Goal: Feedback & Contribution: Submit feedback/report problem

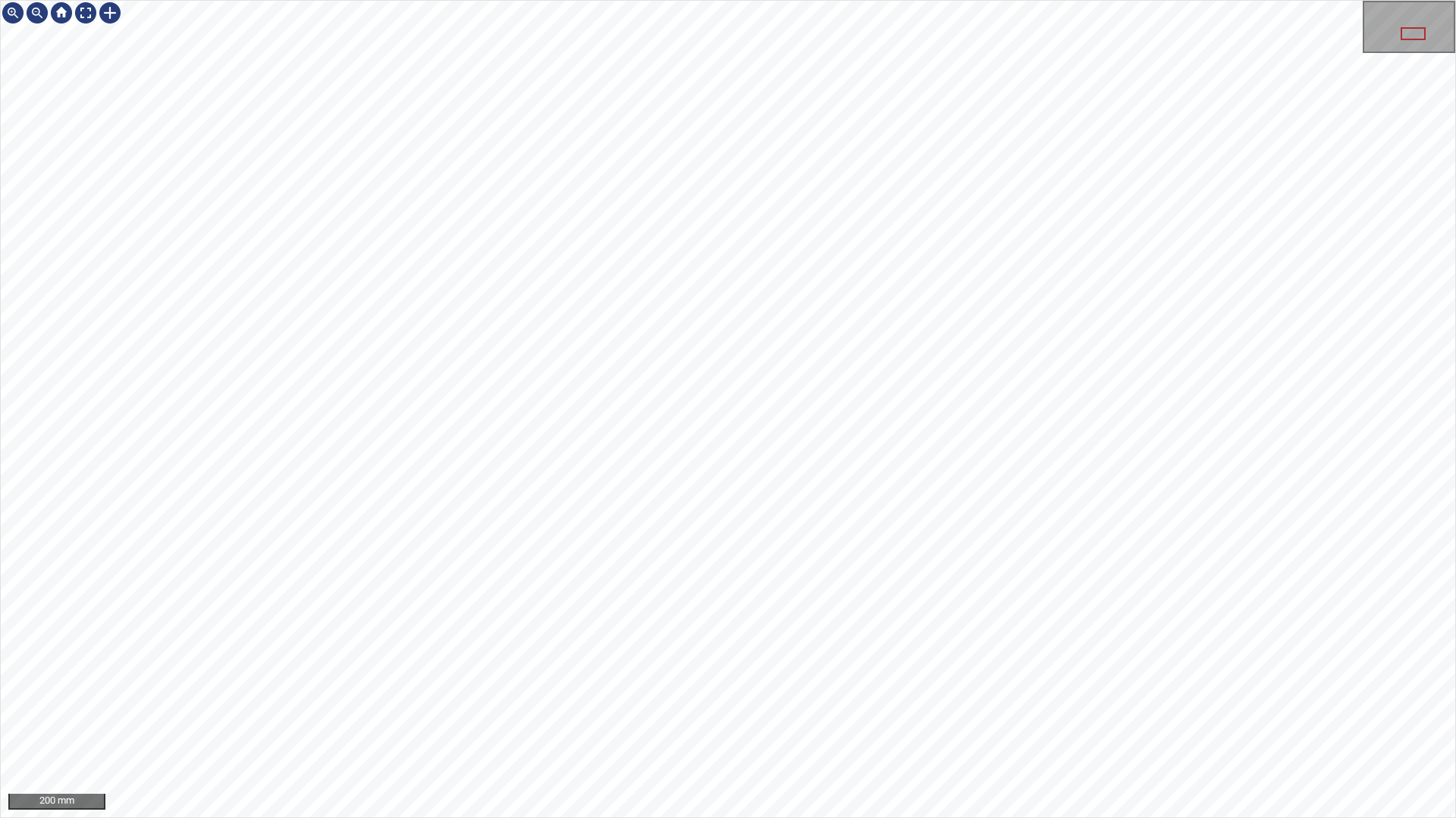
click at [687, 0] on div "200 mm" at bounding box center [728, 409] width 1456 height 818
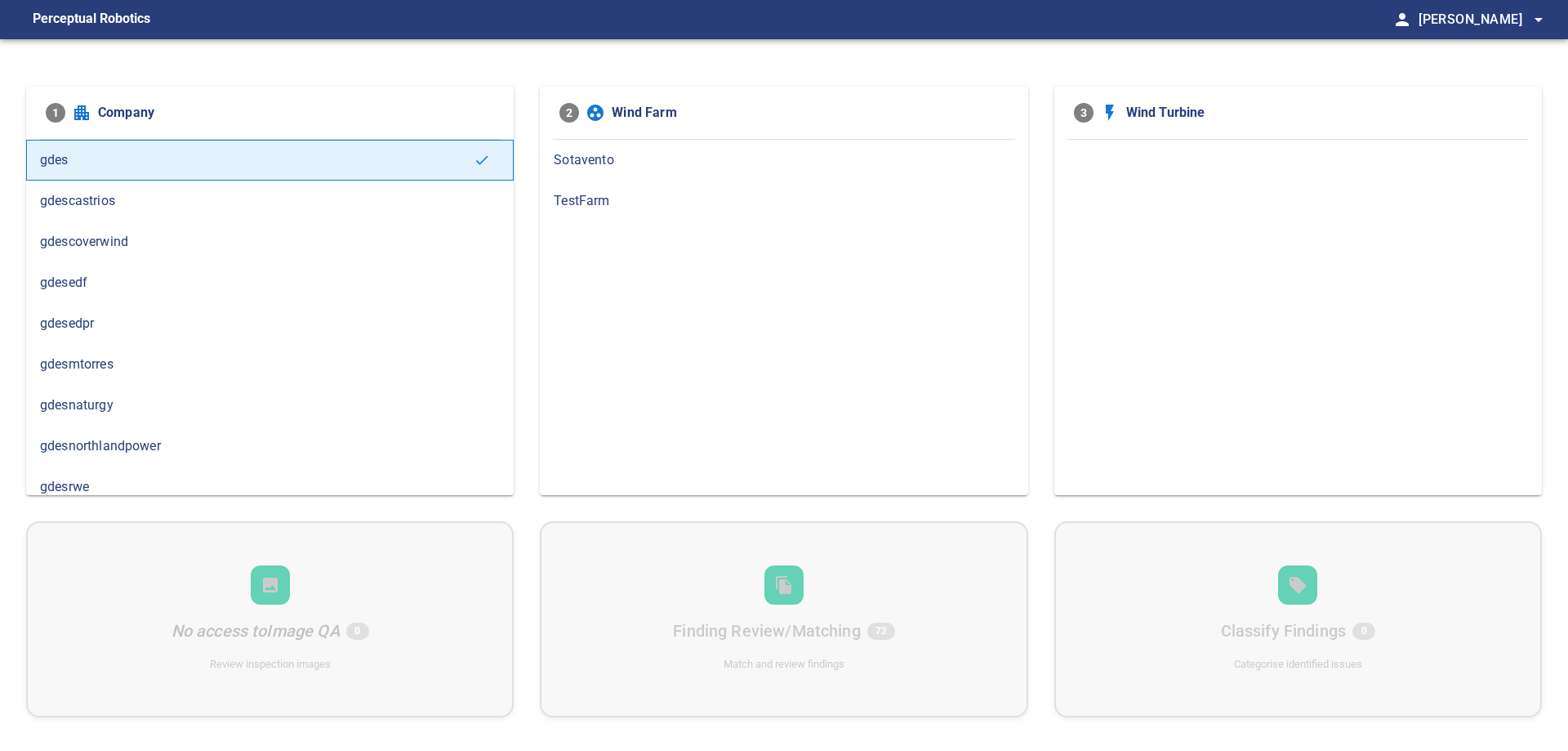
click at [196, 262] on div "gdesedf" at bounding box center [270, 283] width 488 height 41
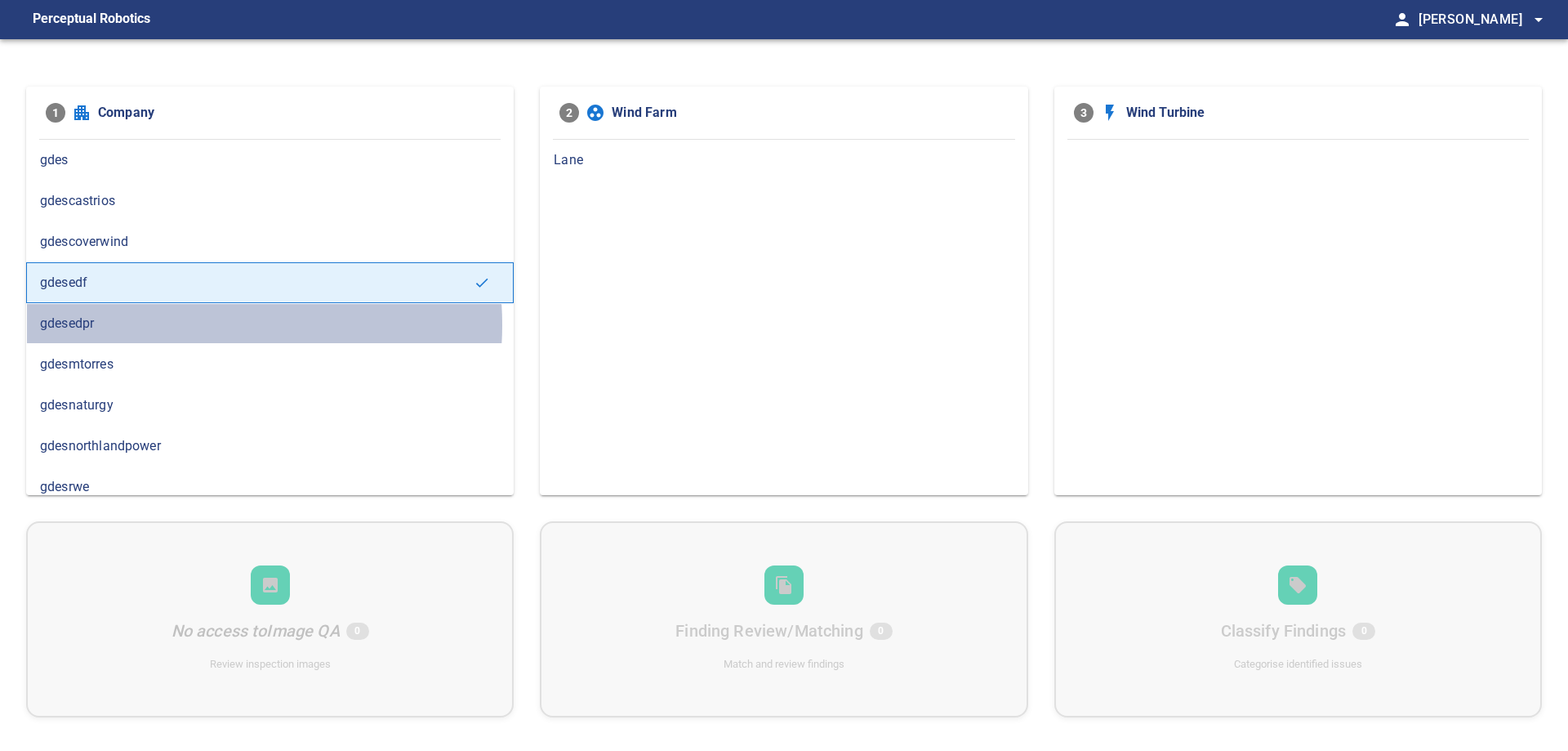
click at [185, 324] on span "gdesedpr" at bounding box center [269, 323] width 460 height 19
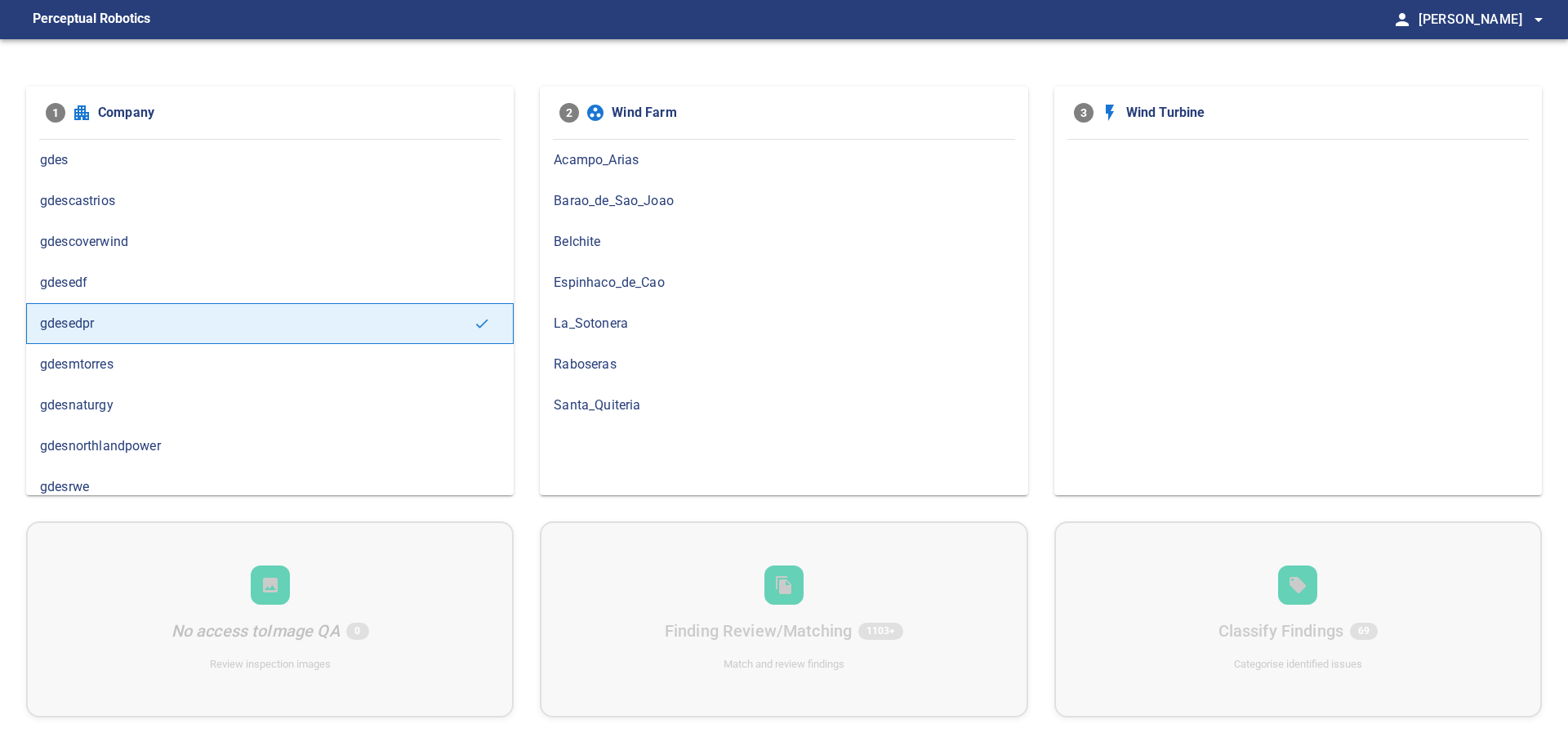
click at [606, 203] on span "Barao_de_Sao_Joao" at bounding box center [783, 201] width 460 height 19
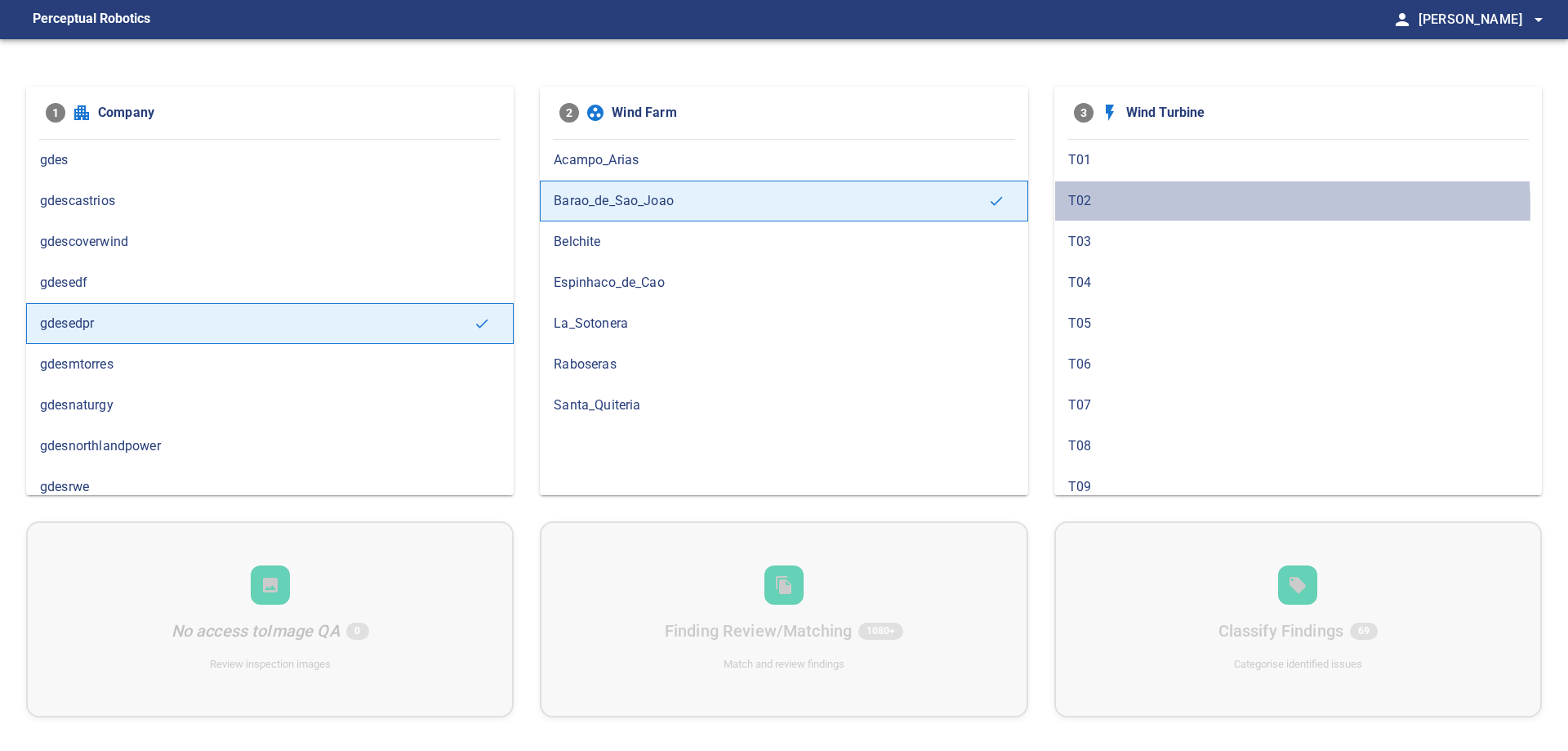
click at [1178, 207] on span "T02" at bounding box center [1297, 201] width 460 height 19
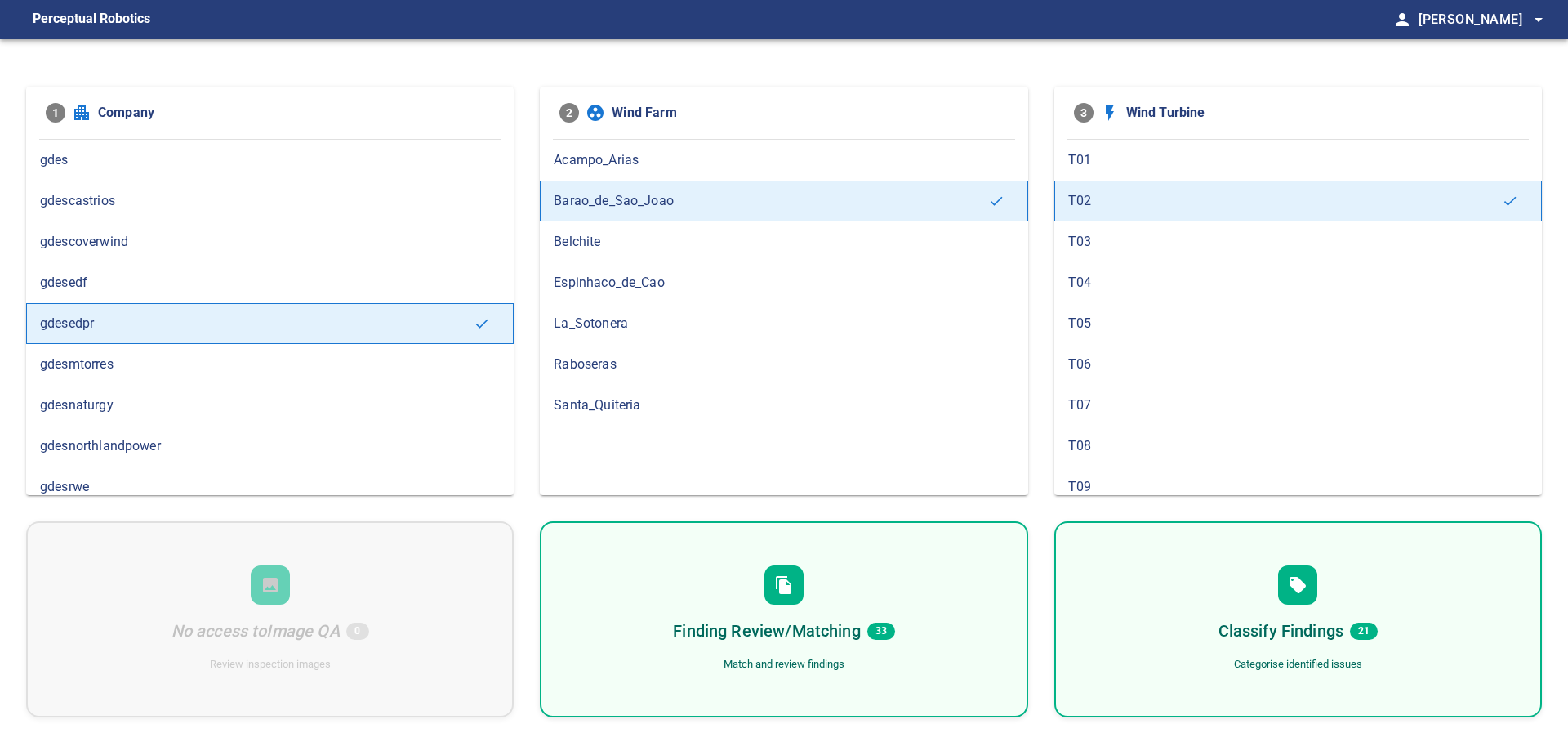
click at [928, 555] on div "Finding Review/Matching 33 Match and review findings" at bounding box center [784, 619] width 488 height 196
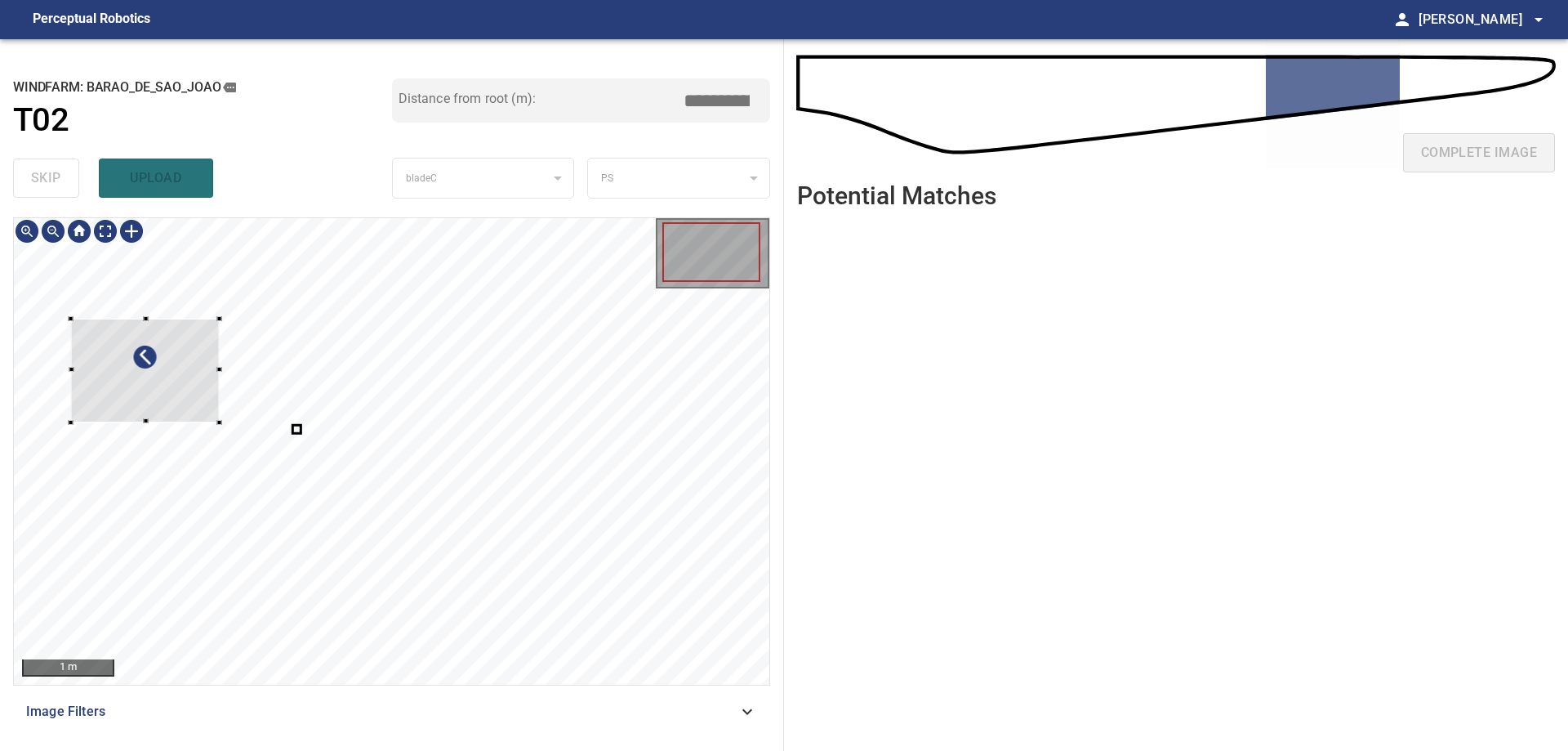
click at [200, 381] on div at bounding box center [144, 370] width 148 height 104
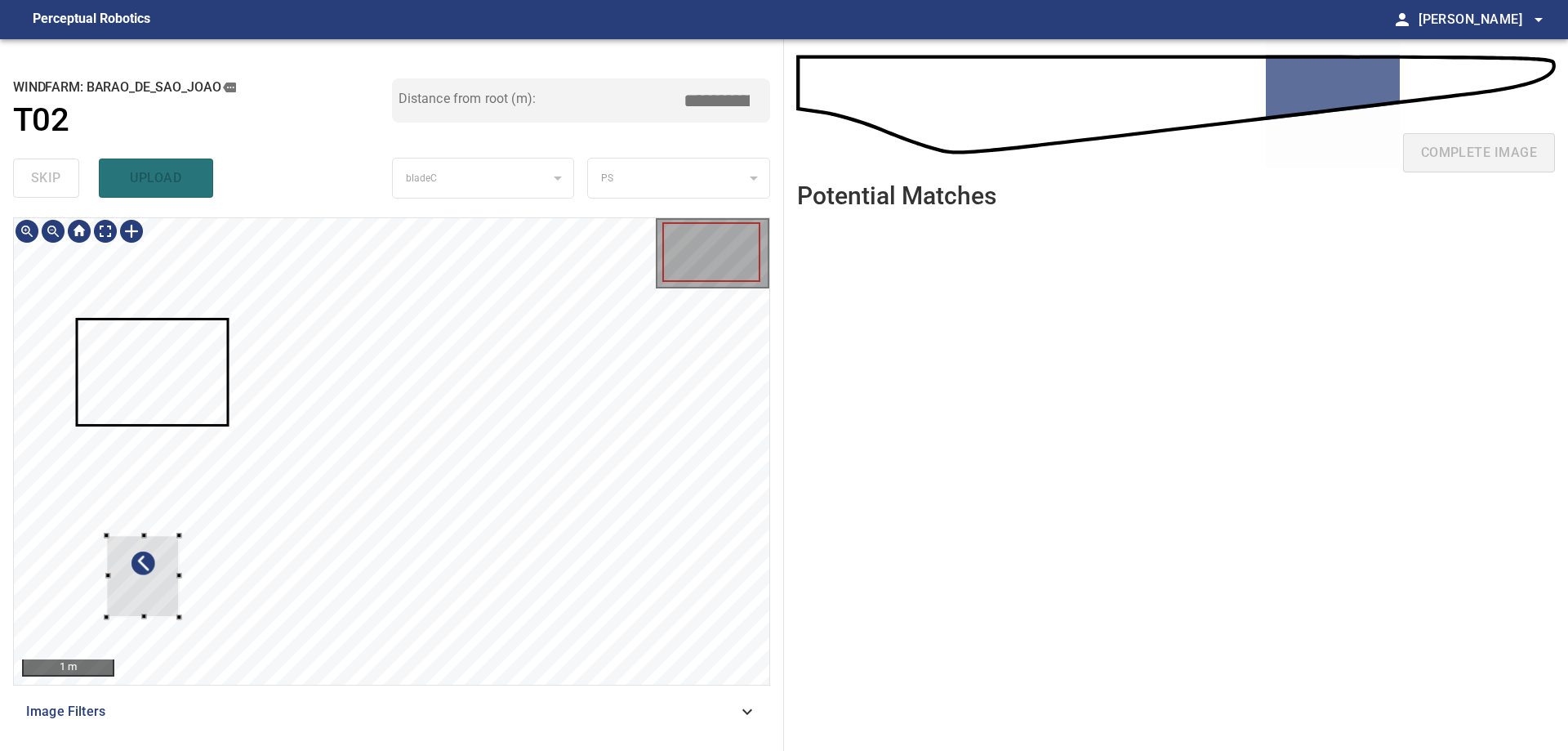
click at [149, 600] on div at bounding box center [143, 576] width 73 height 82
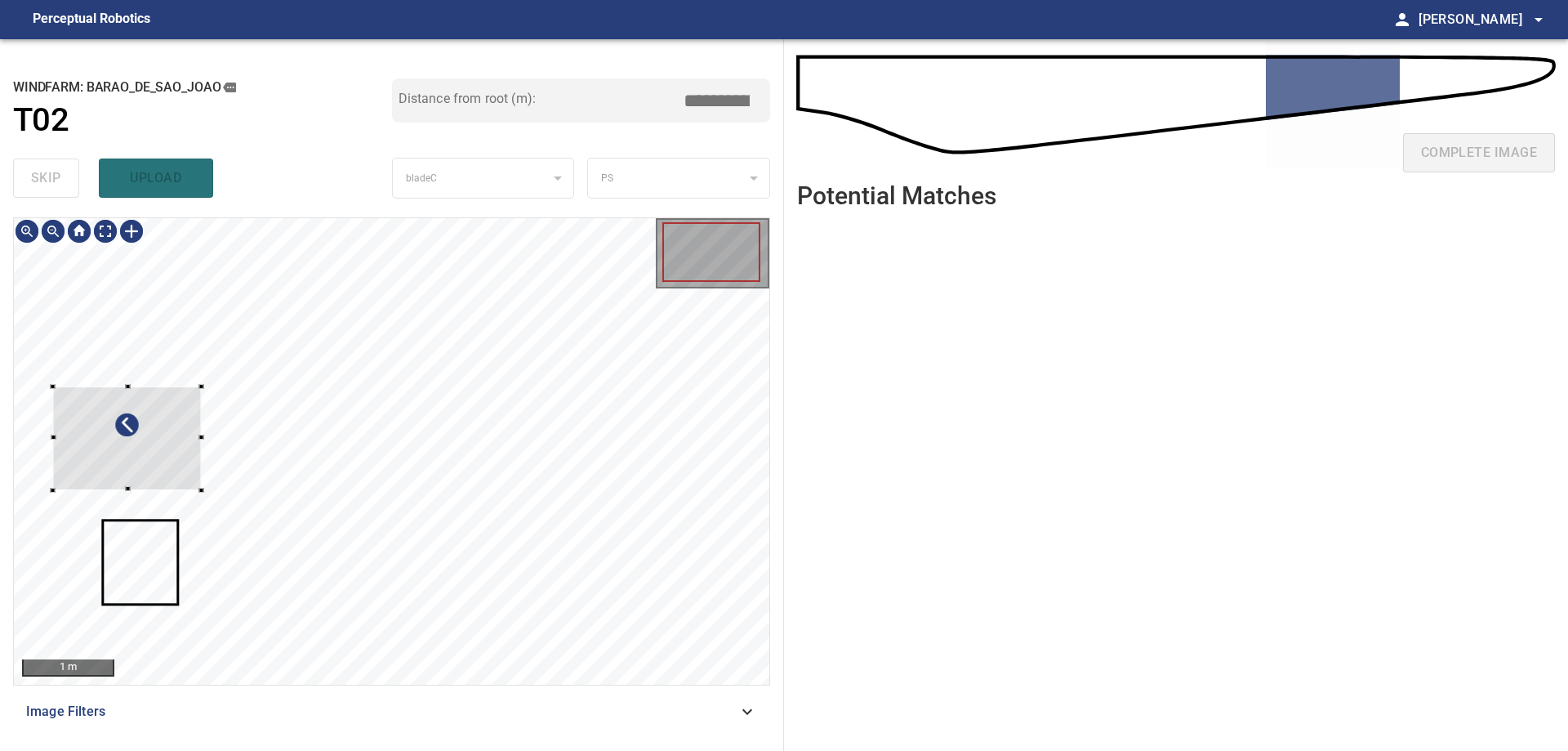
click at [170, 420] on div at bounding box center [127, 438] width 148 height 104
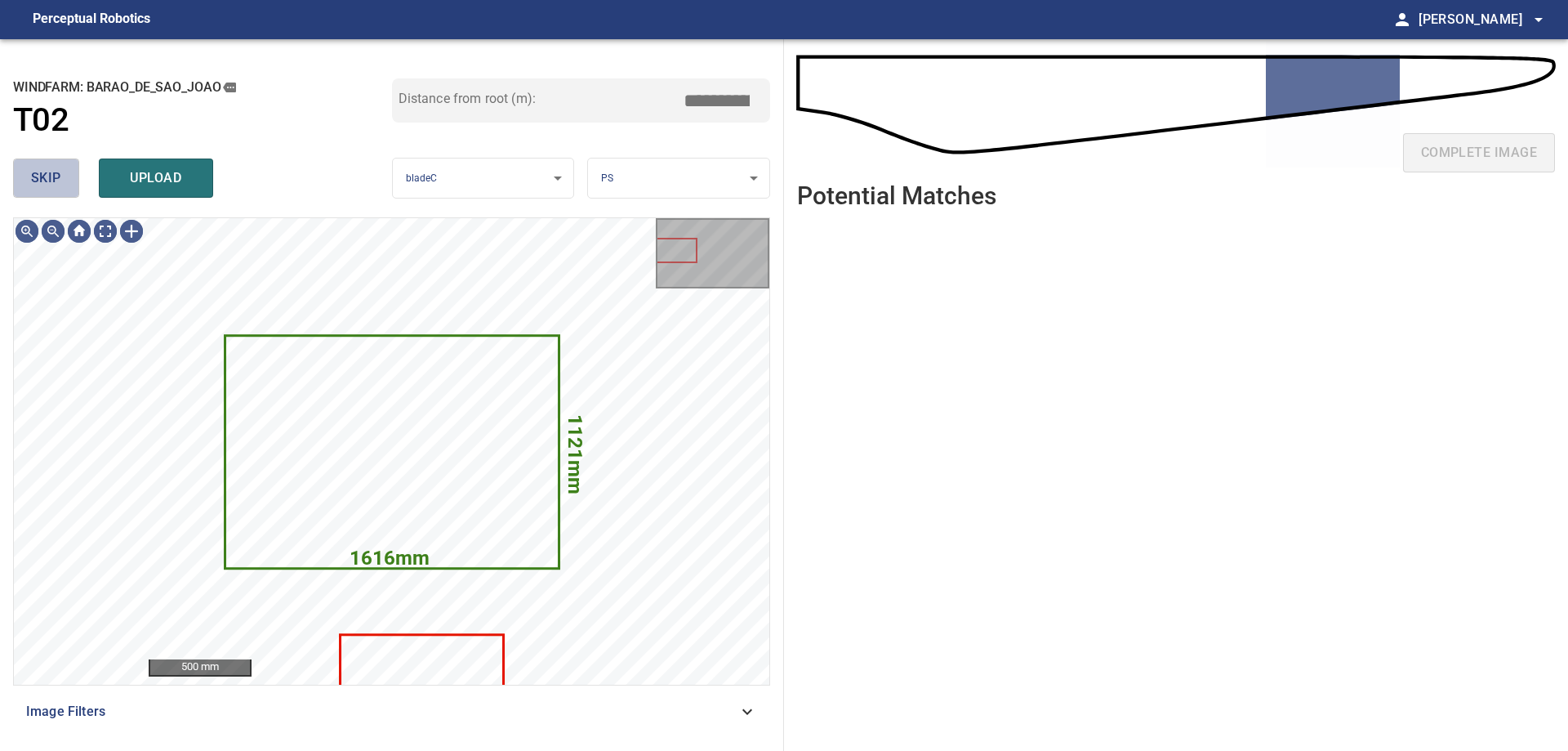
click at [33, 168] on span "skip" at bounding box center [46, 177] width 30 height 23
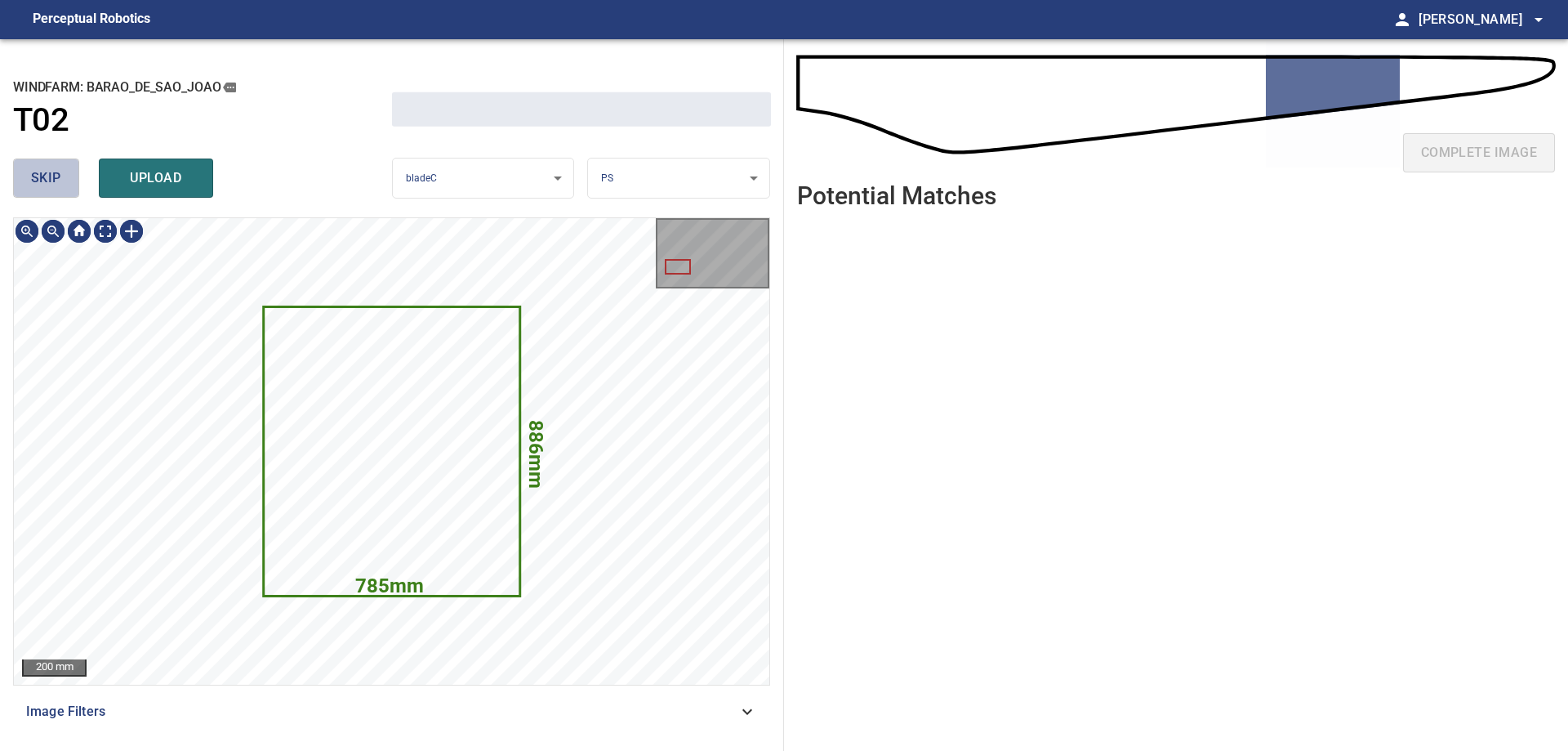
click at [36, 171] on span "skip" at bounding box center [46, 177] width 30 height 23
drag, startPoint x: 36, startPoint y: 171, endPoint x: 88, endPoint y: 204, distance: 61.6
click at [36, 178] on div "skip upload" at bounding box center [202, 178] width 379 height 52
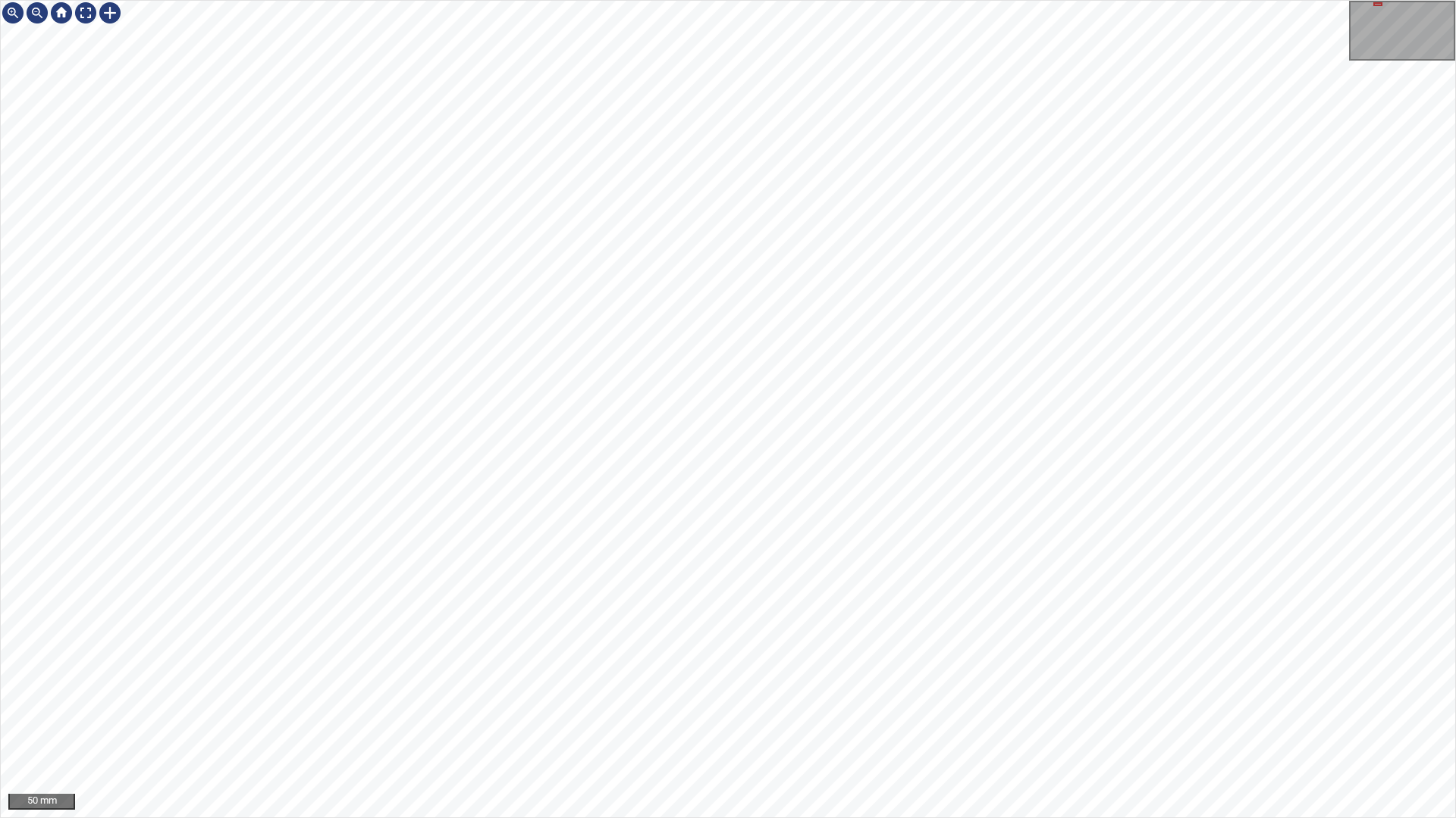
click at [588, 0] on div "50 mm" at bounding box center [728, 409] width 1456 height 818
click at [1044, 696] on div "50 mm" at bounding box center [728, 409] width 1456 height 818
click at [705, 696] on div "50 mm" at bounding box center [728, 409] width 1456 height 818
click at [721, 696] on div "50 mm" at bounding box center [728, 409] width 1456 height 818
click at [746, 0] on div "50 mm" at bounding box center [728, 409] width 1456 height 818
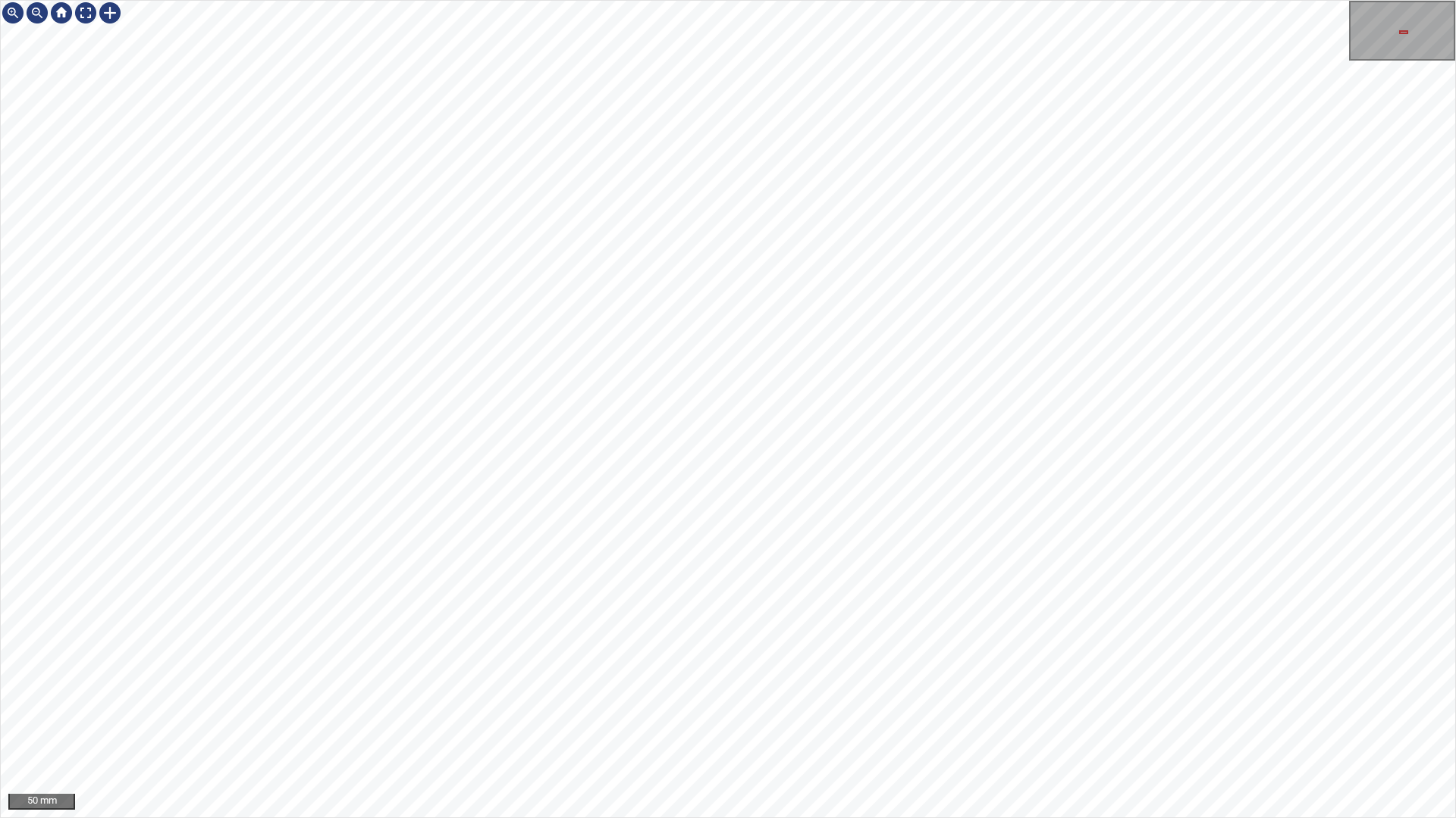
click at [678, 0] on div "50 mm" at bounding box center [728, 409] width 1456 height 818
click at [1021, 193] on div "50 mm" at bounding box center [728, 409] width 1456 height 818
click at [1122, 696] on div "50 mm" at bounding box center [728, 409] width 1456 height 818
click at [1187, 696] on div "50 mm" at bounding box center [728, 409] width 1456 height 818
click at [1082, 696] on div "50 mm" at bounding box center [728, 409] width 1456 height 818
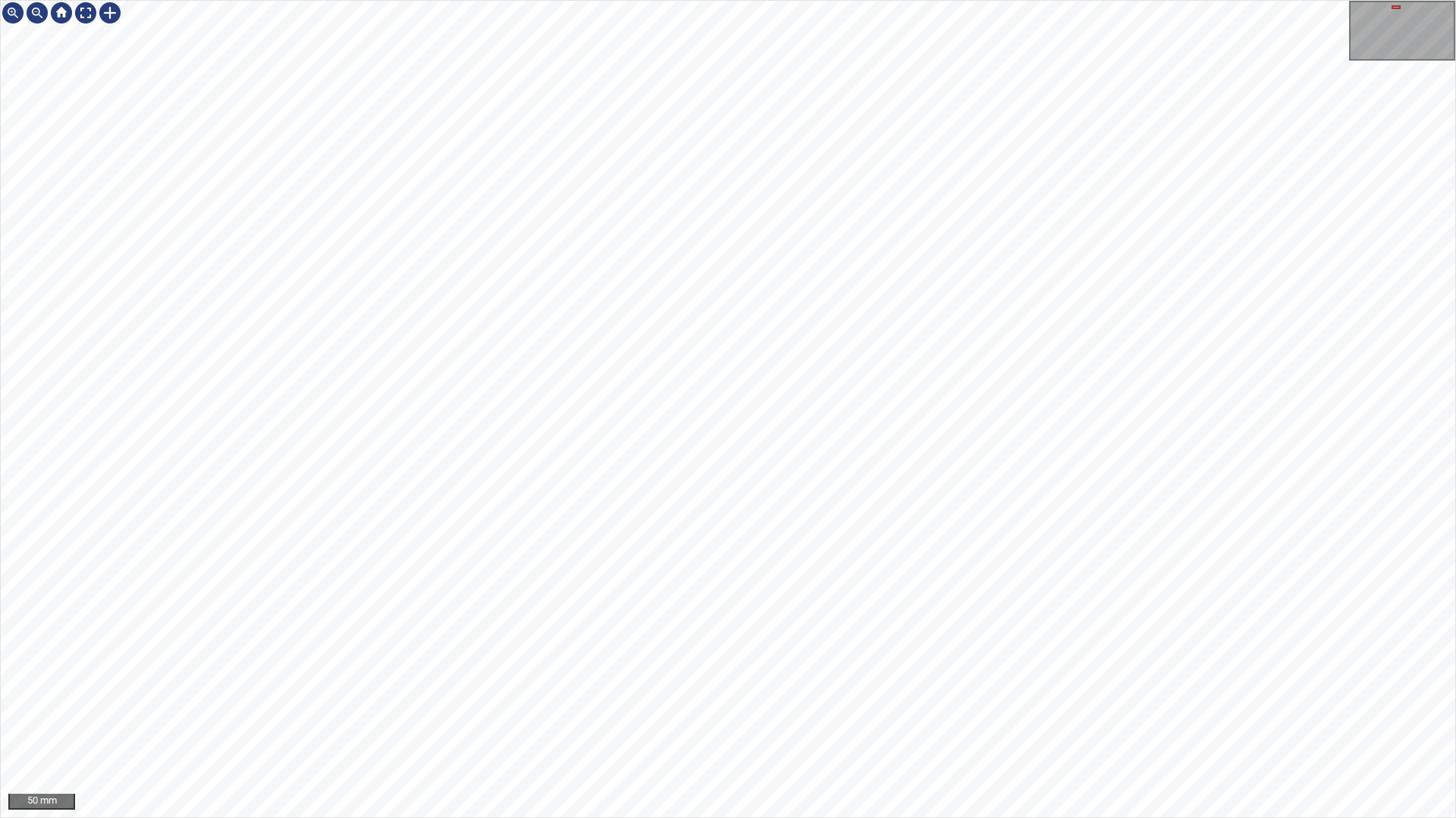
click at [1336, 696] on div "50 mm" at bounding box center [728, 409] width 1456 height 818
click at [425, 0] on div "50 mm" at bounding box center [728, 409] width 1456 height 818
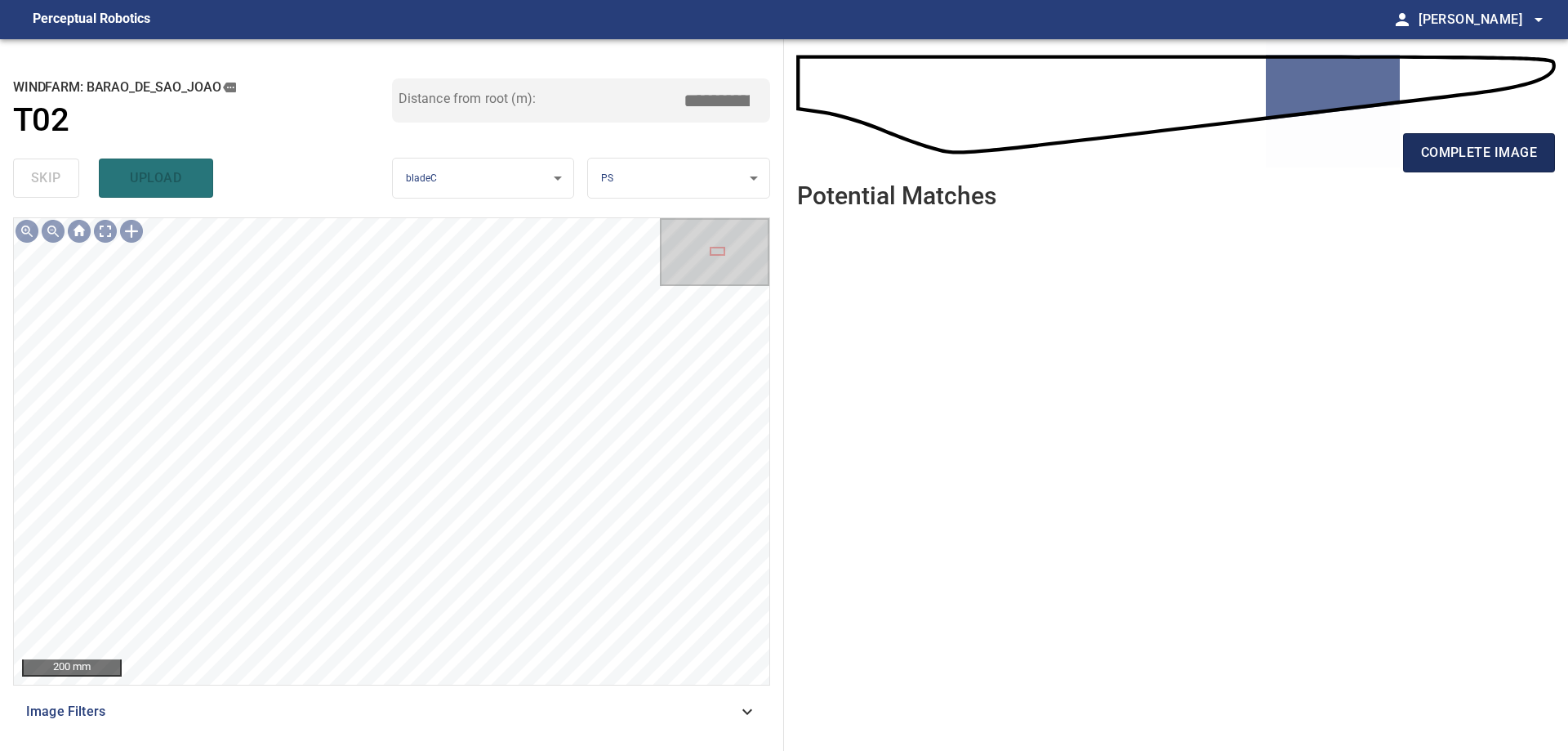
click at [1460, 172] on button "complete image" at bounding box center [1479, 153] width 152 height 39
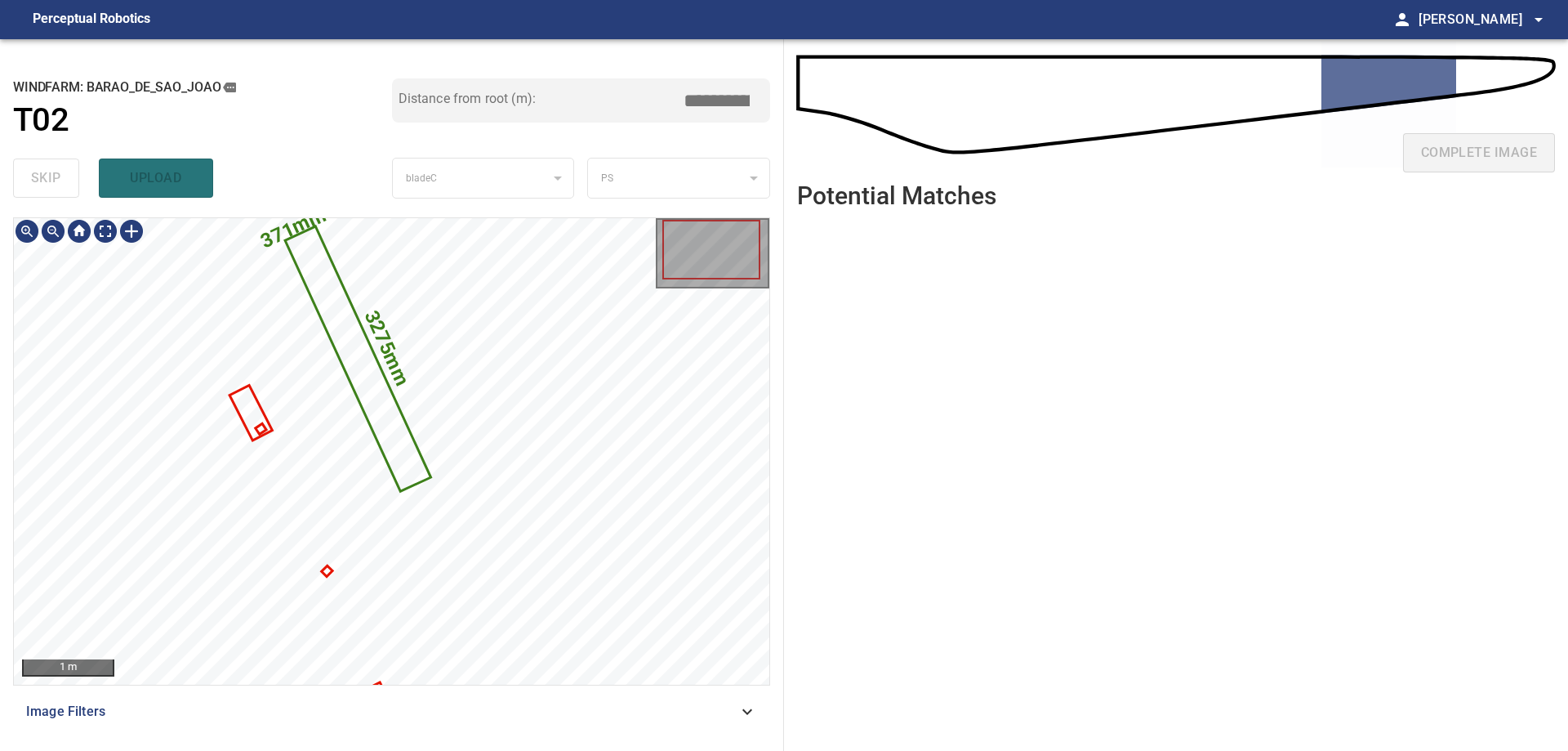
click at [412, 444] on icon at bounding box center [358, 359] width 142 height 262
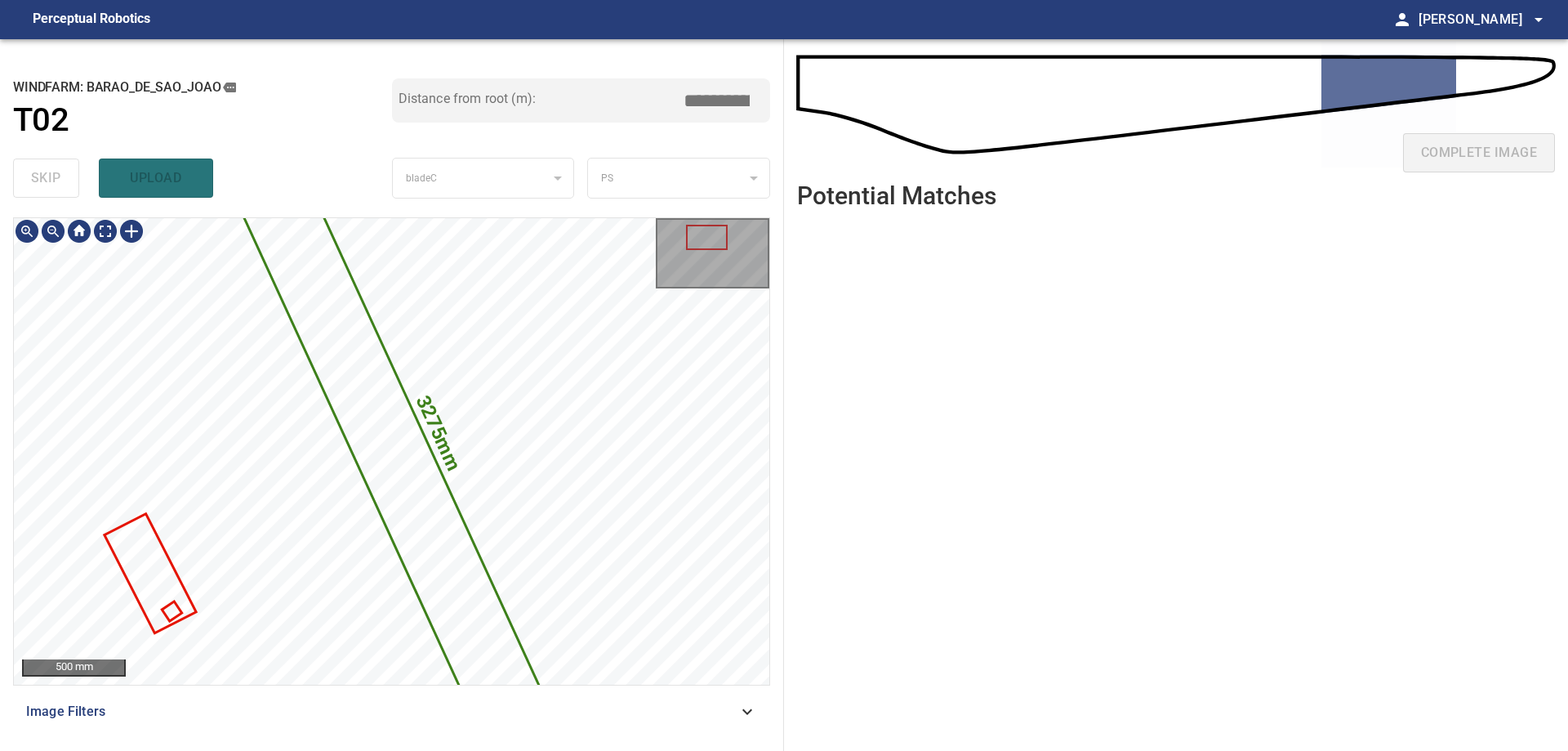
click at [412, 446] on icon at bounding box center [391, 451] width 321 height 592
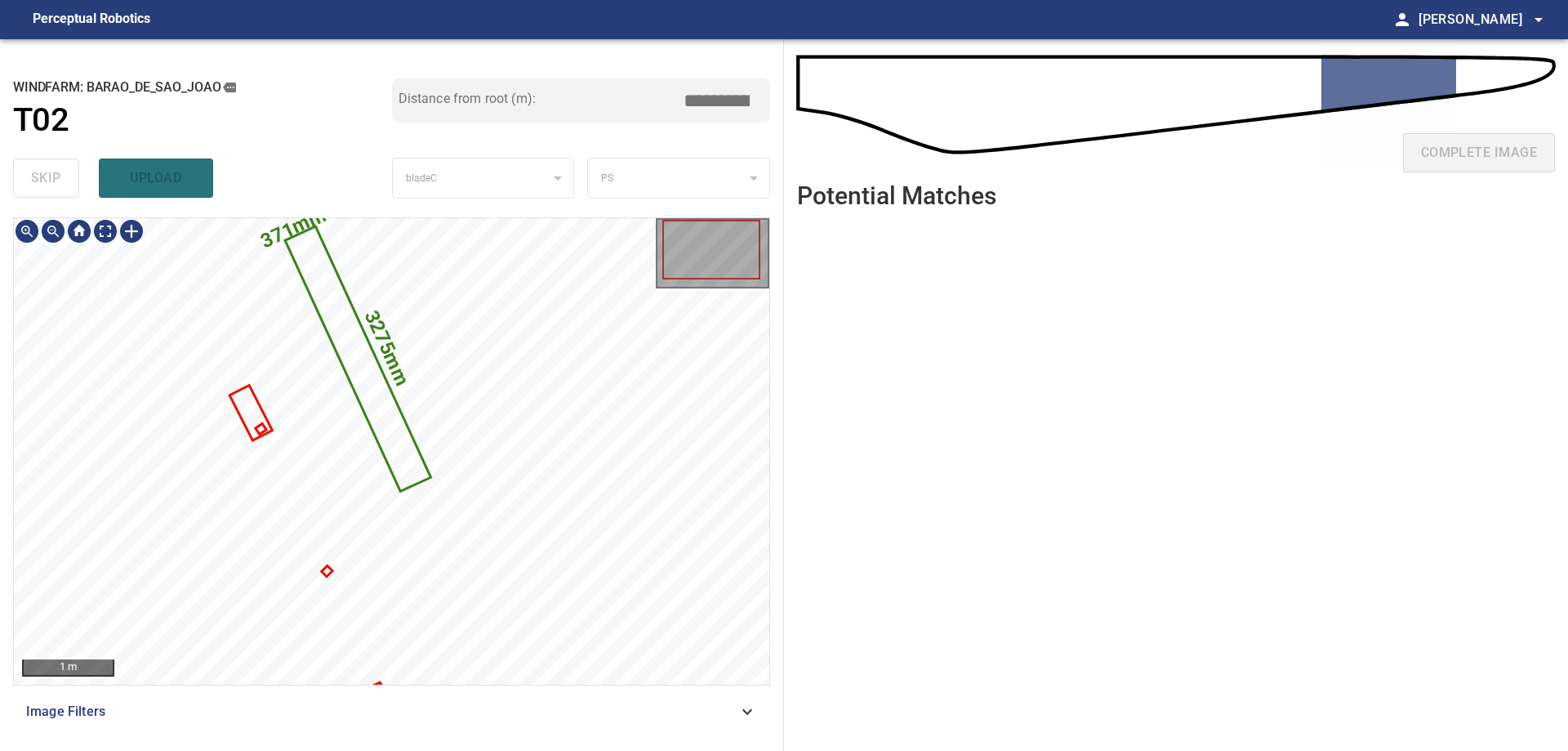
click at [394, 464] on icon at bounding box center [358, 359] width 142 height 262
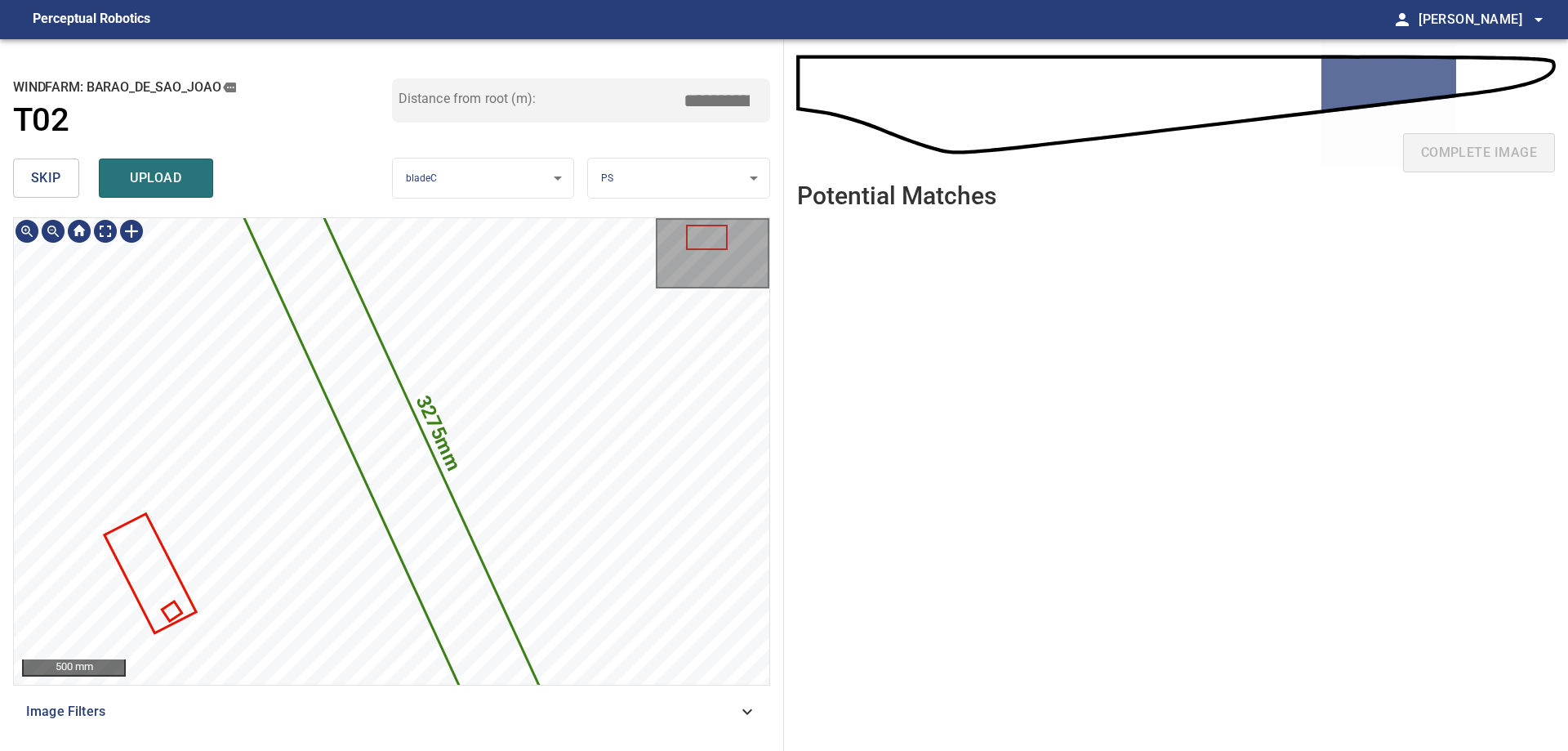
click at [418, 548] on icon at bounding box center [391, 451] width 321 height 592
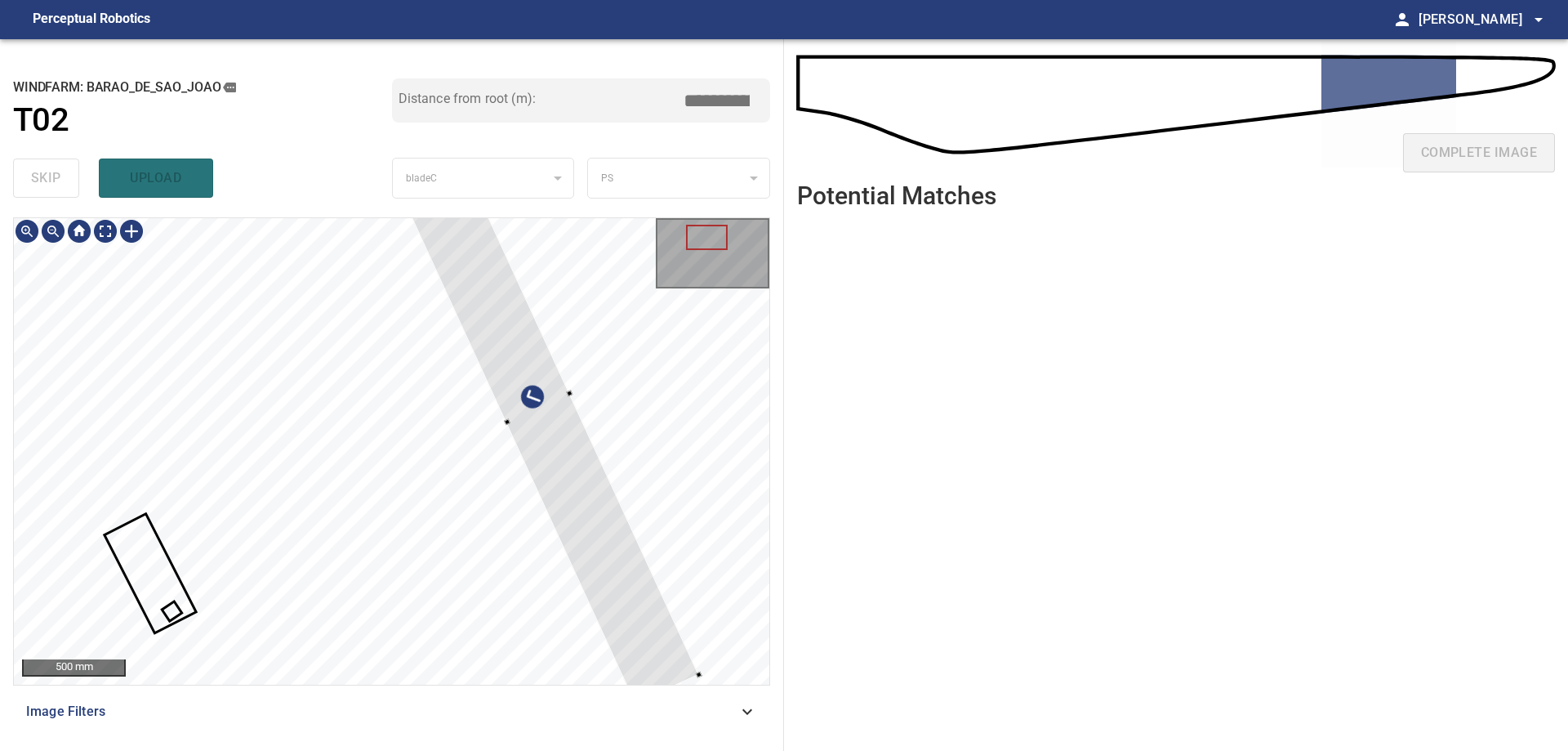
click at [652, 530] on div at bounding box center [391, 451] width 755 height 467
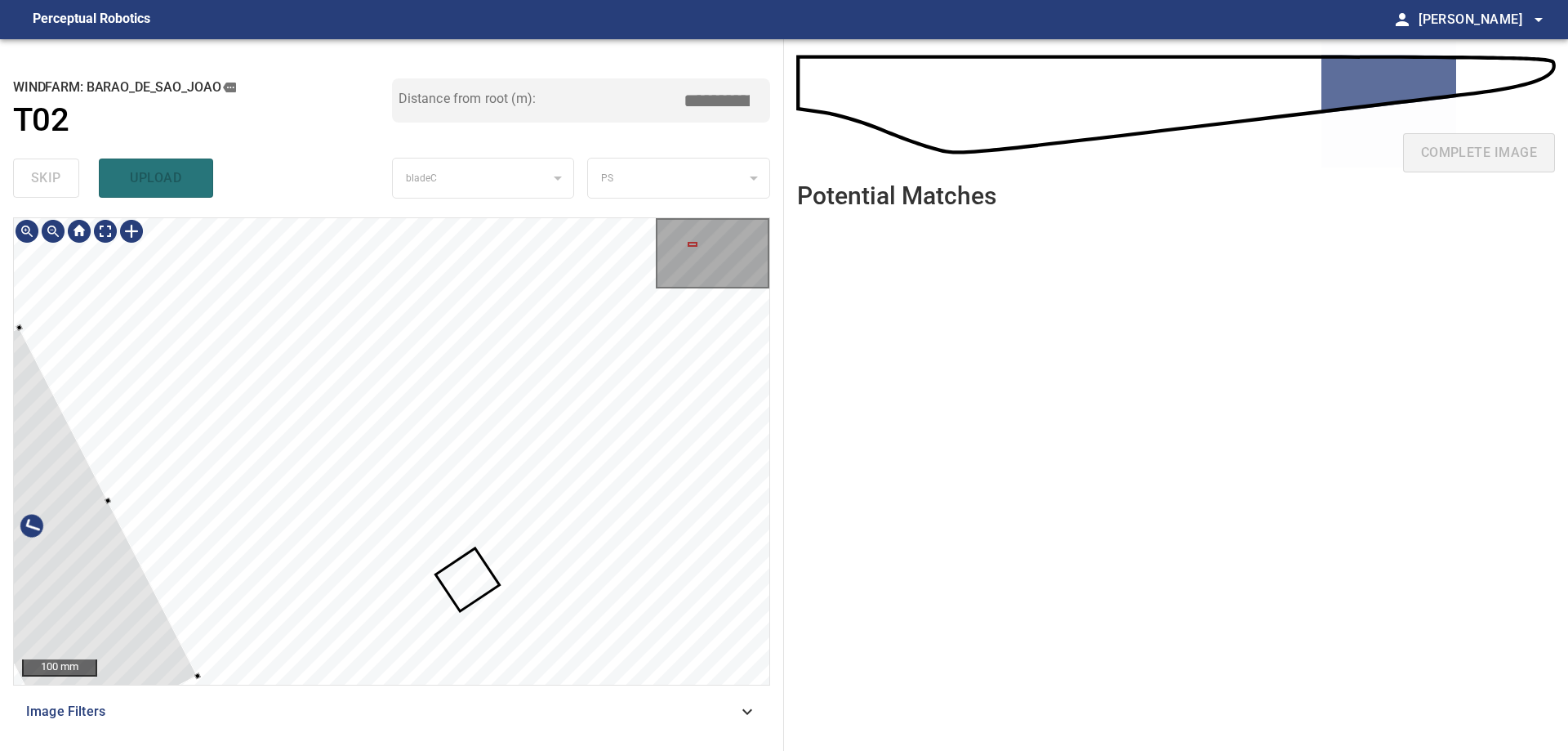
click at [73, 574] on div at bounding box center [38, 538] width 319 height 420
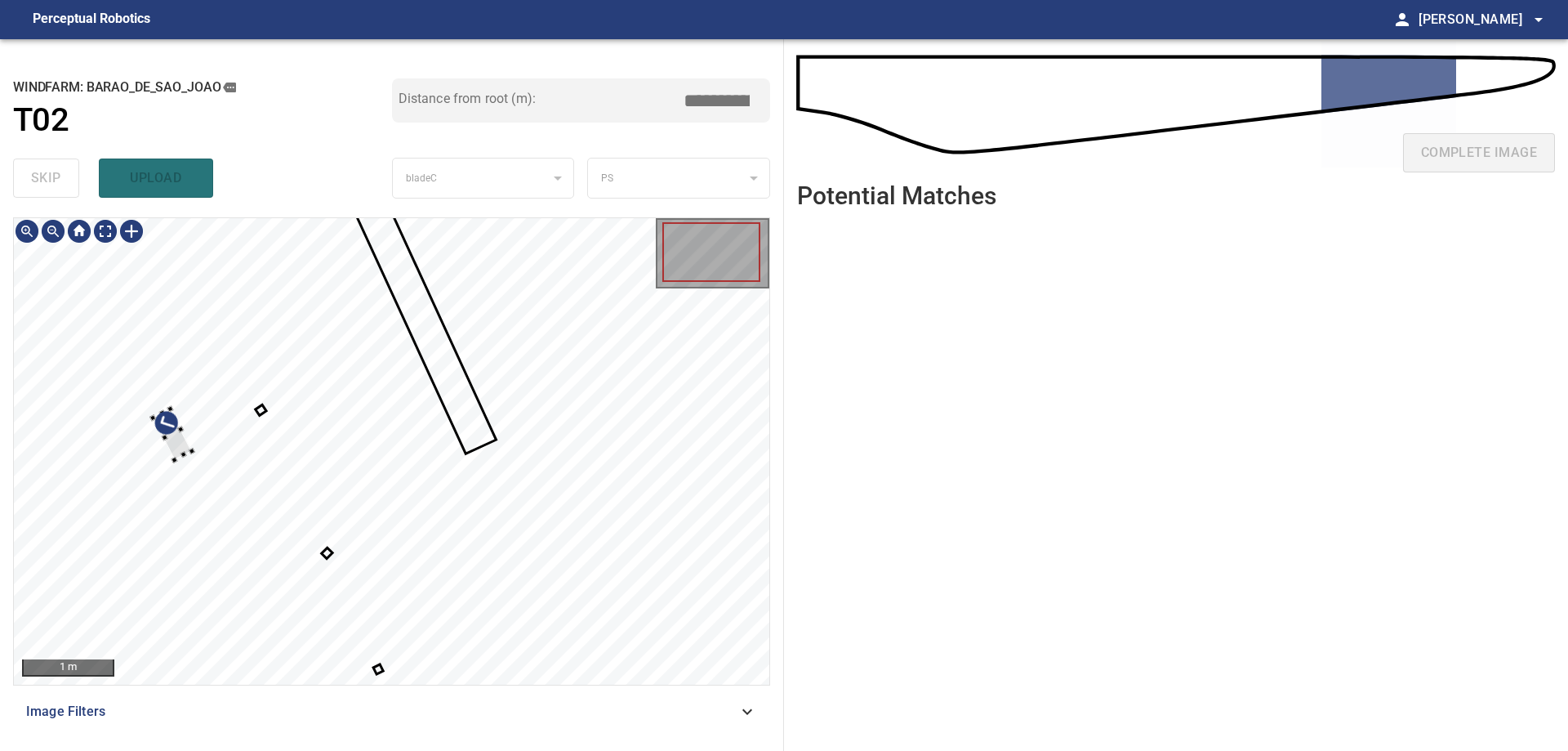
click at [116, 497] on div at bounding box center [391, 451] width 755 height 467
click at [140, 486] on div at bounding box center [391, 451] width 755 height 467
click at [510, 329] on div at bounding box center [391, 451] width 755 height 467
click at [528, 335] on div at bounding box center [489, 364] width 107 height 107
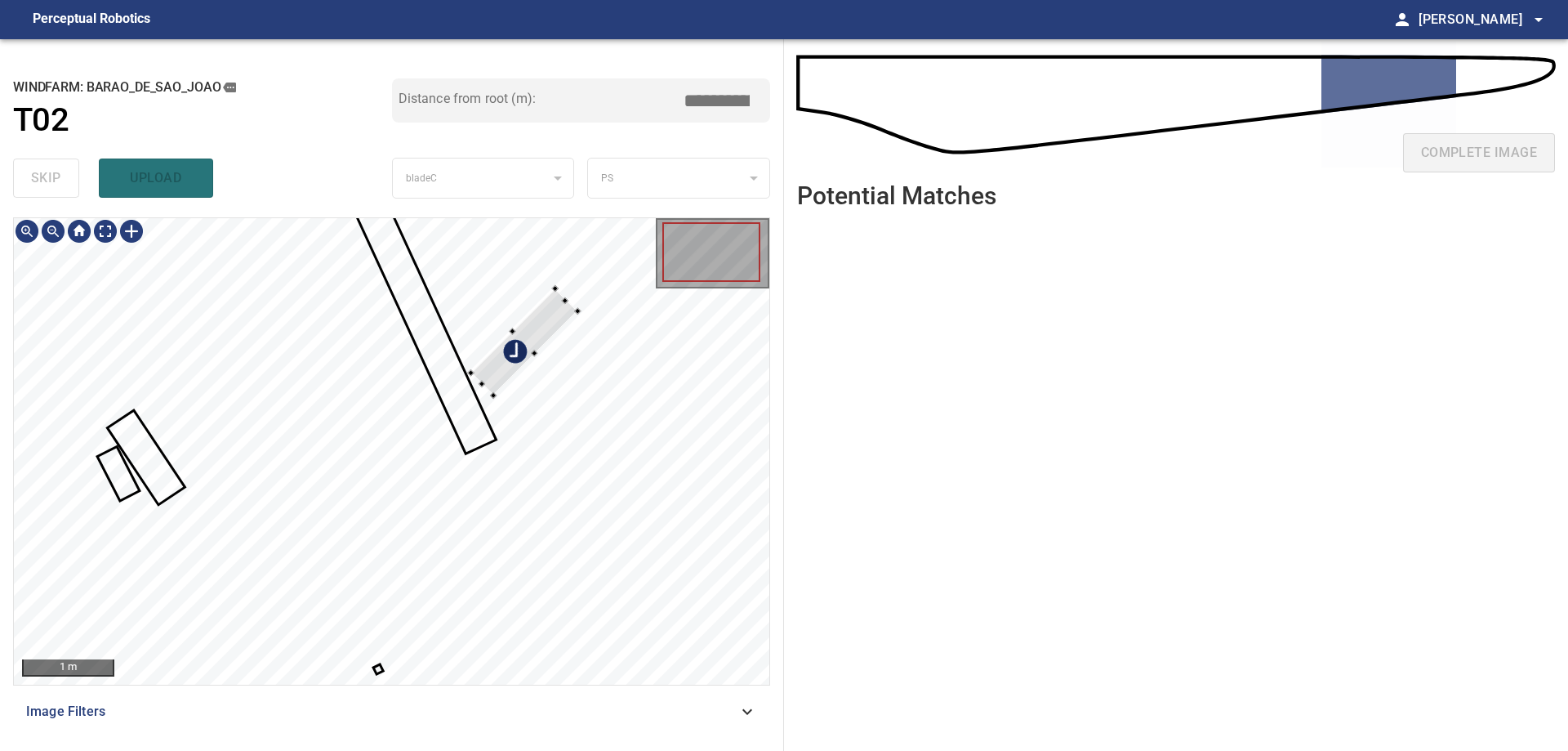
click at [509, 370] on div at bounding box center [524, 342] width 107 height 107
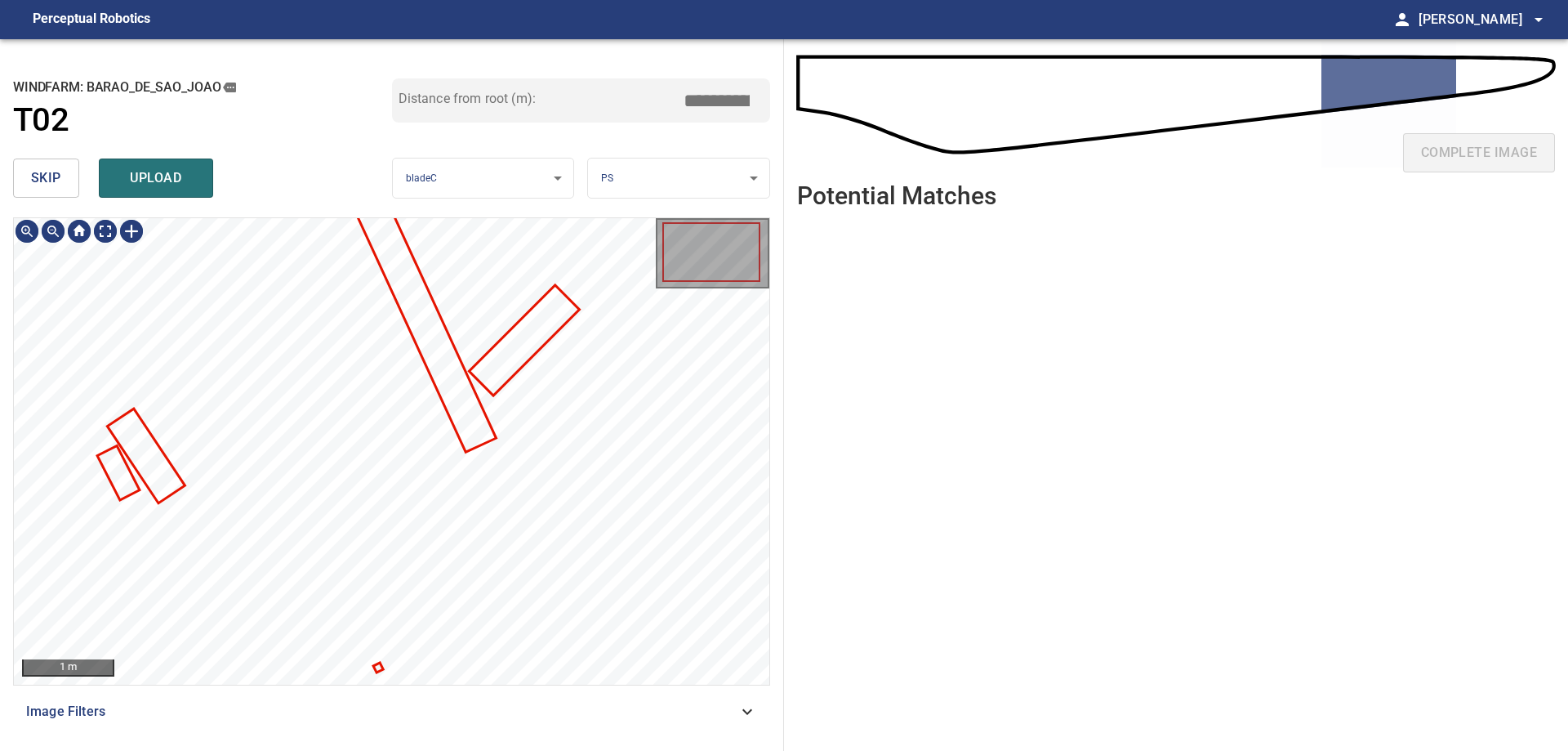
click at [486, 424] on div at bounding box center [391, 451] width 755 height 467
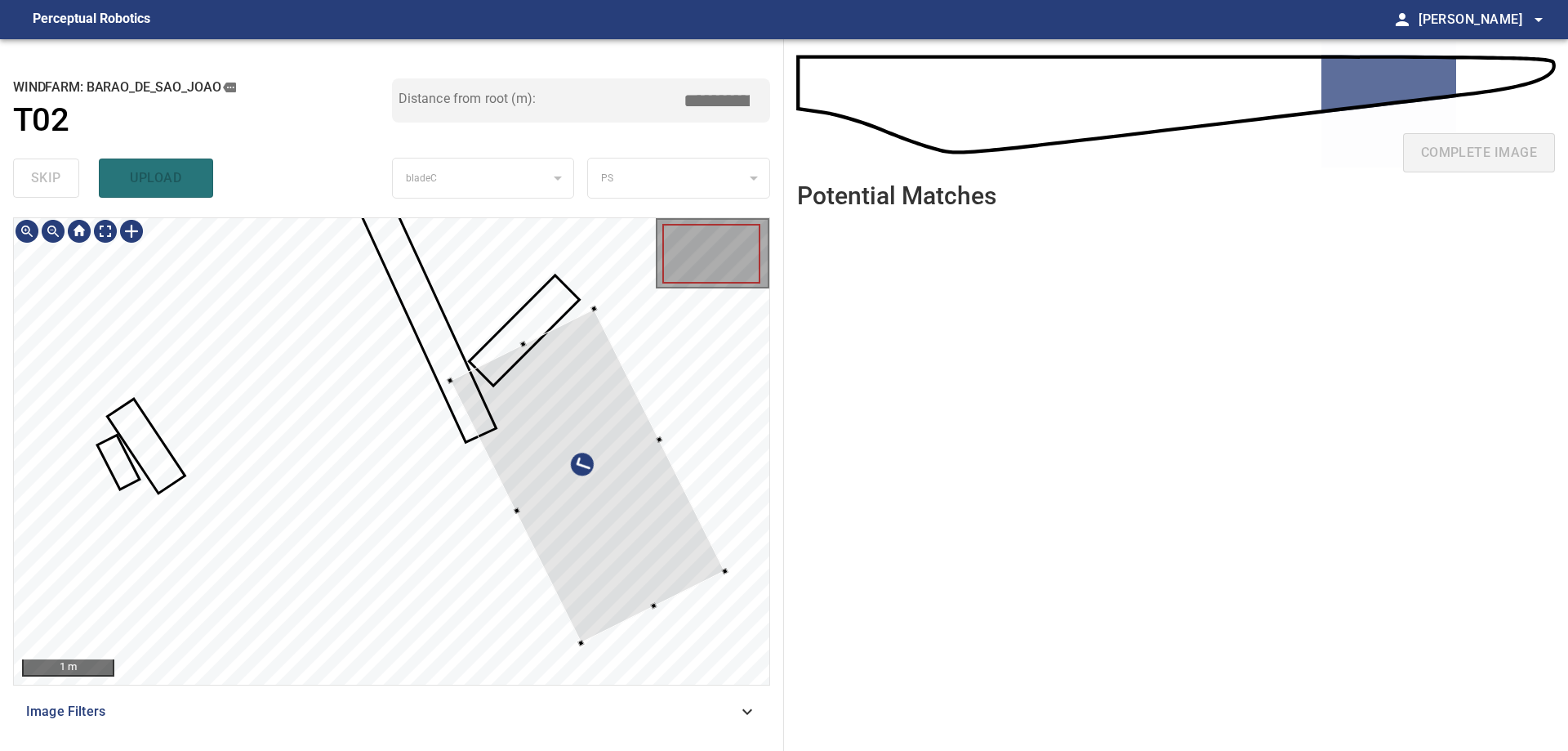
click at [656, 451] on div at bounding box center [587, 476] width 274 height 334
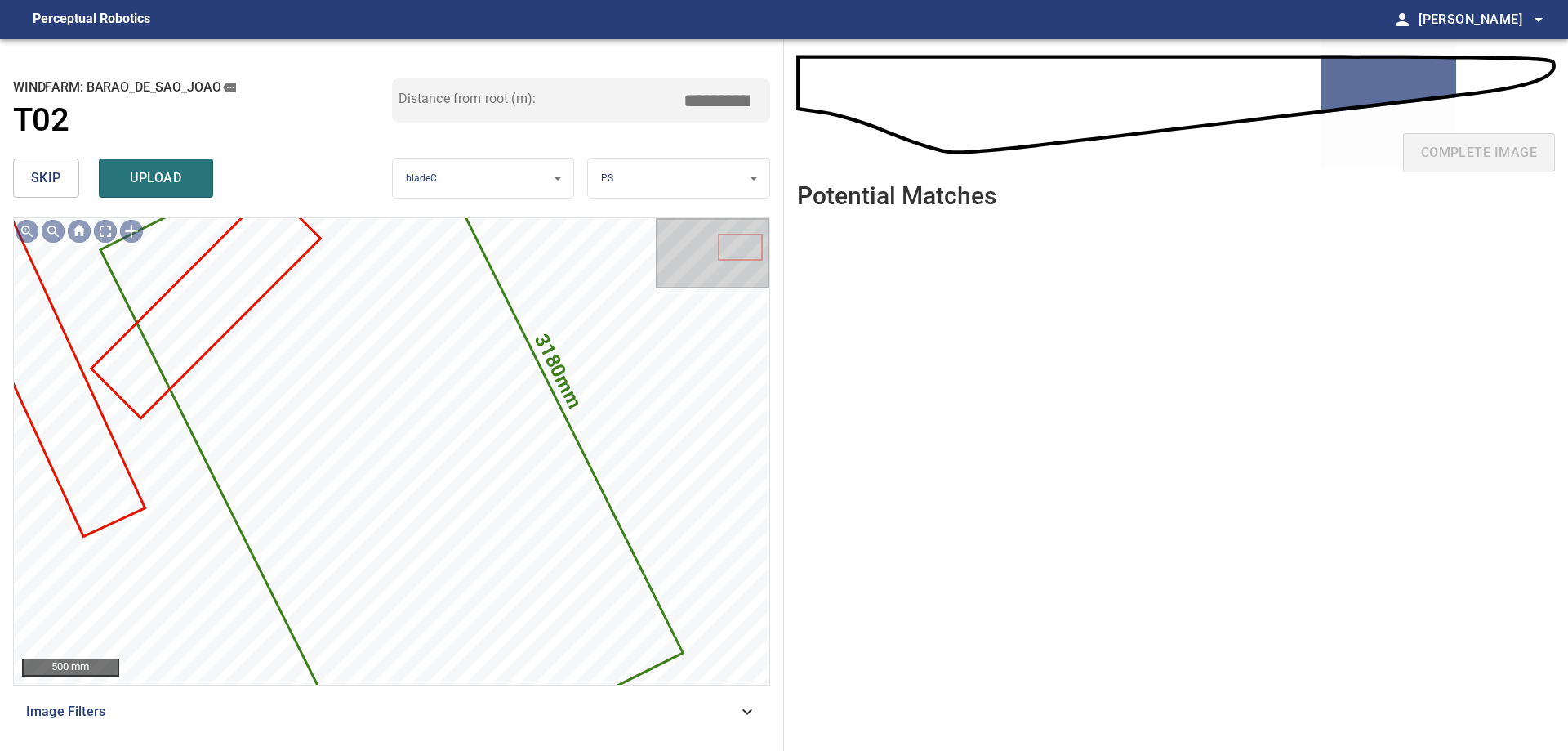
click at [57, 176] on span "skip" at bounding box center [46, 177] width 30 height 23
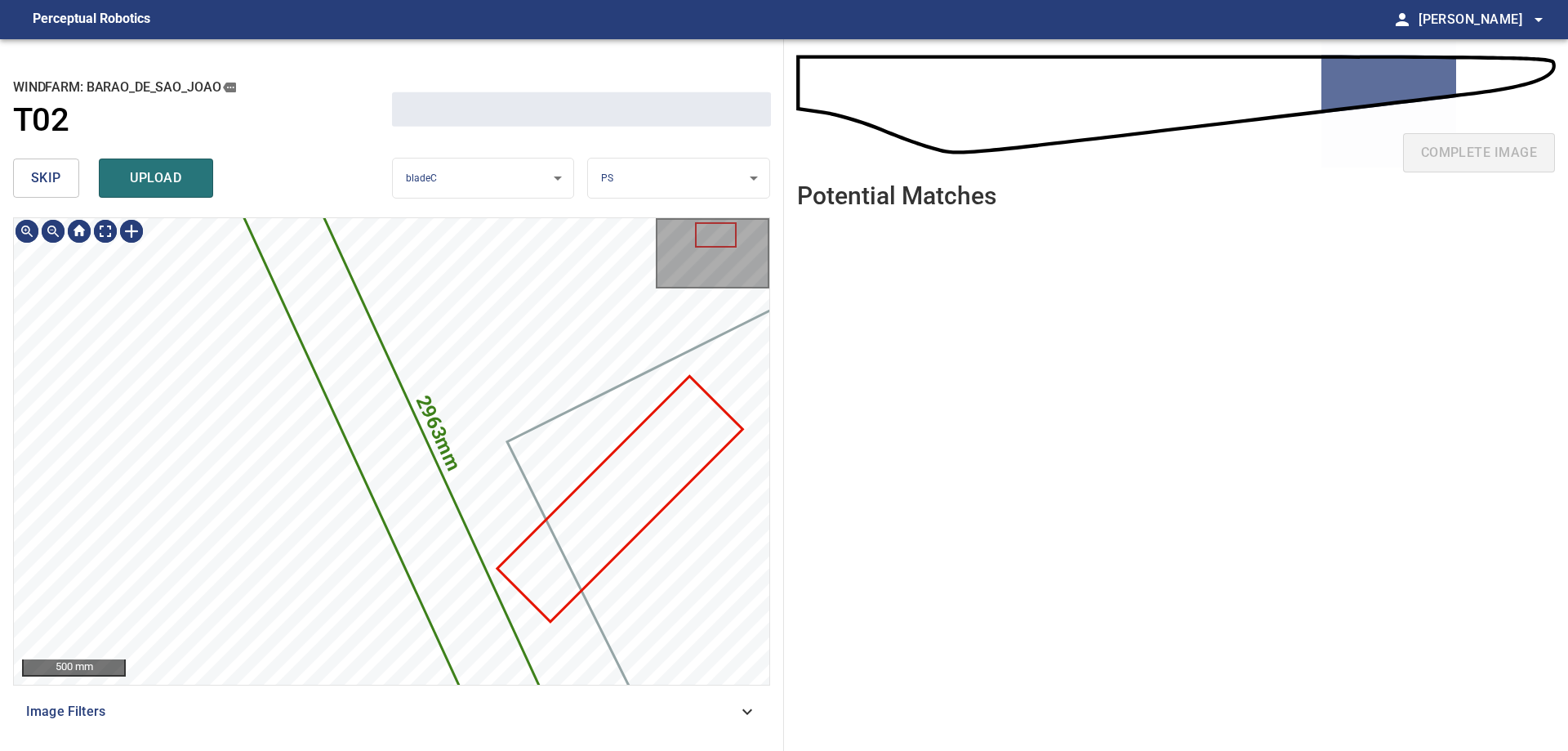
click at [57, 176] on span "skip" at bounding box center [46, 177] width 30 height 23
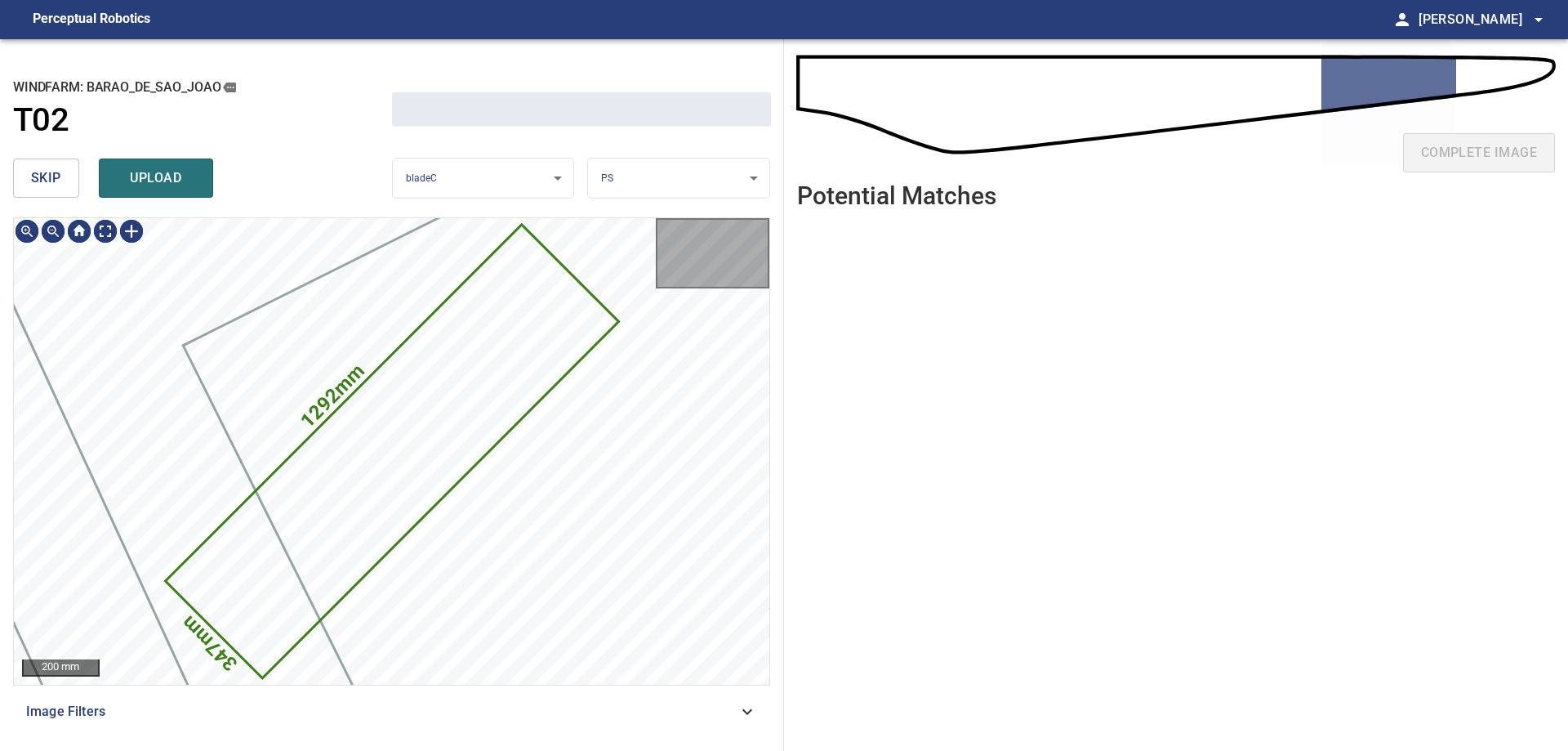
click at [55, 176] on span "skip" at bounding box center [46, 177] width 30 height 23
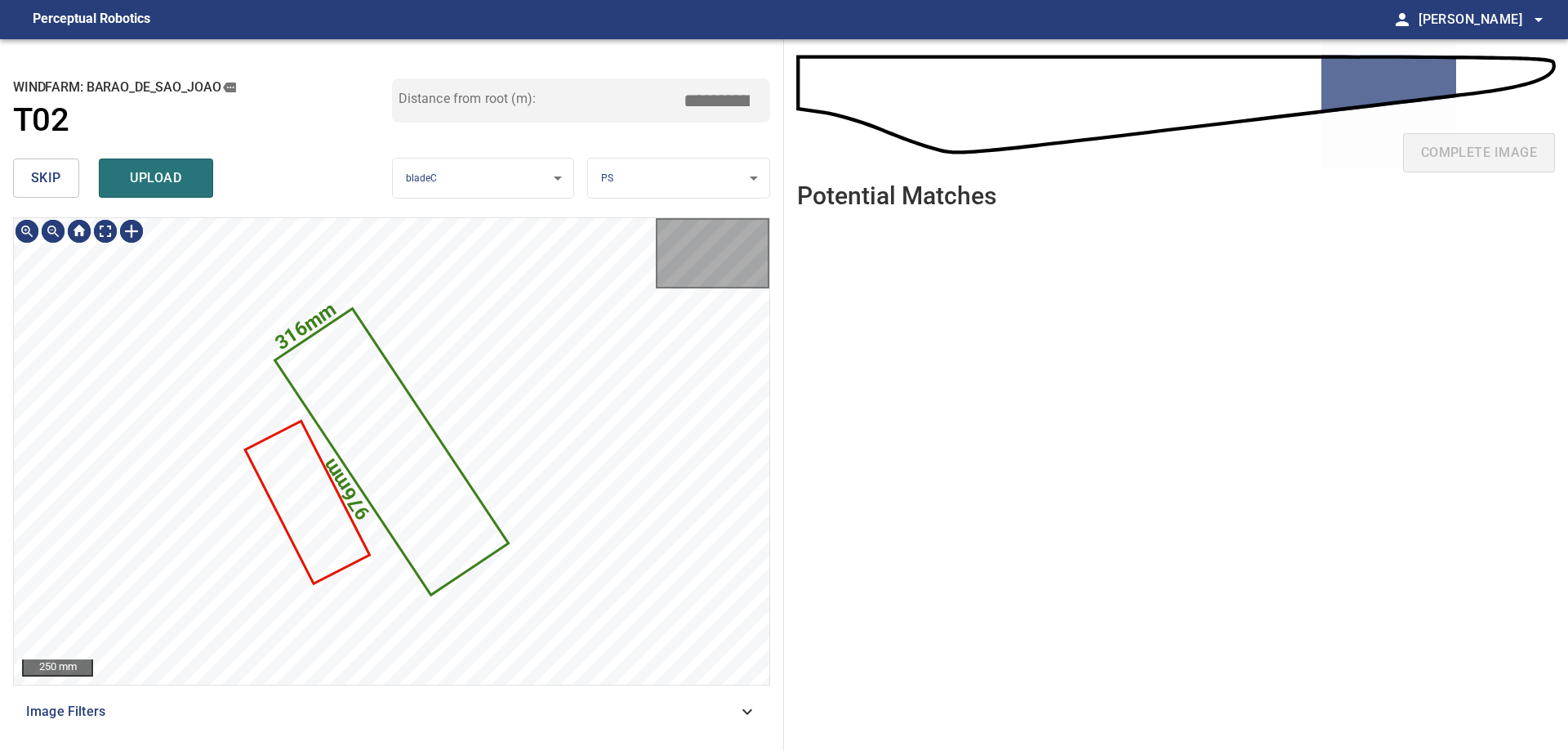
click at [53, 176] on span "skip" at bounding box center [46, 177] width 30 height 23
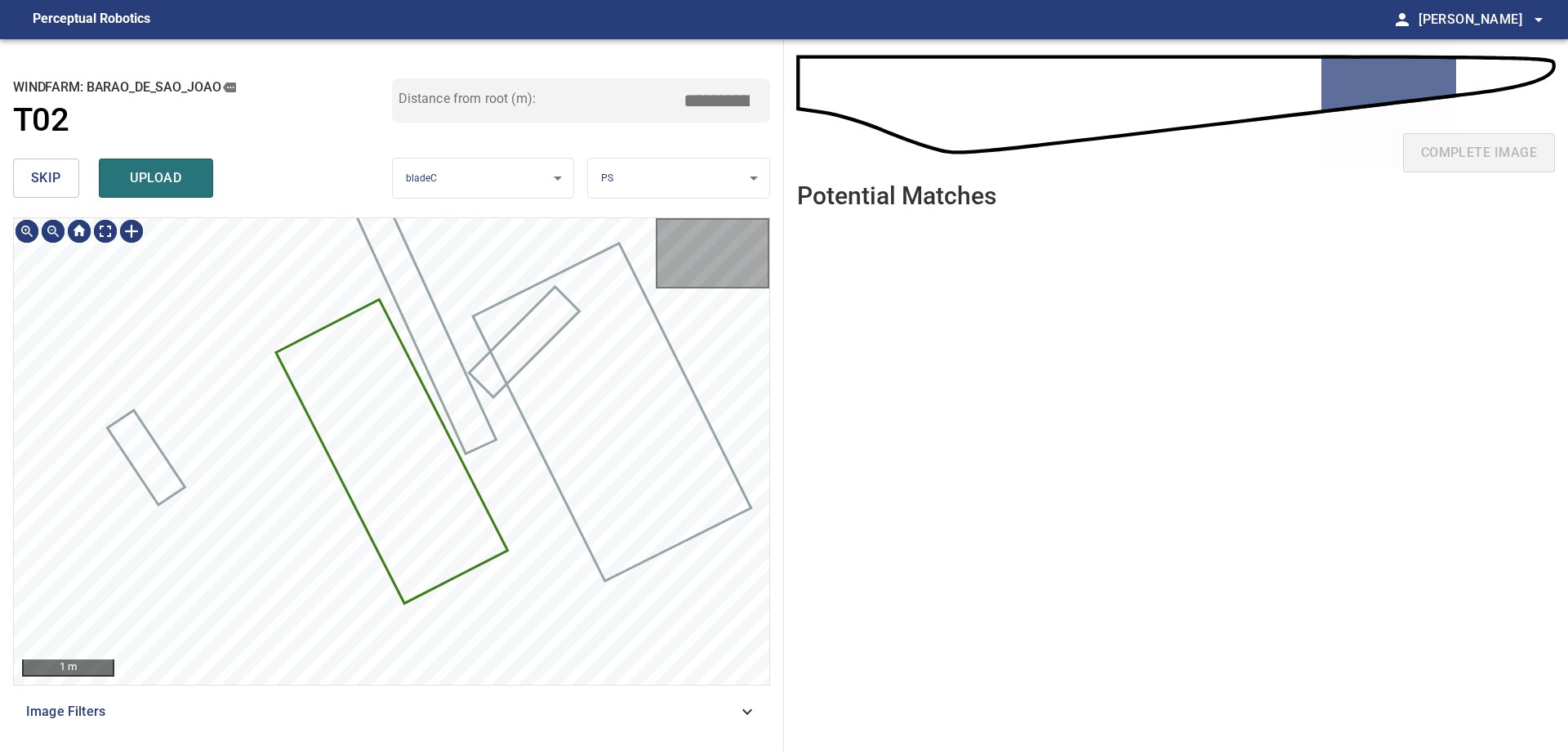
click at [53, 176] on span "skip" at bounding box center [46, 177] width 30 height 23
type input "*****"
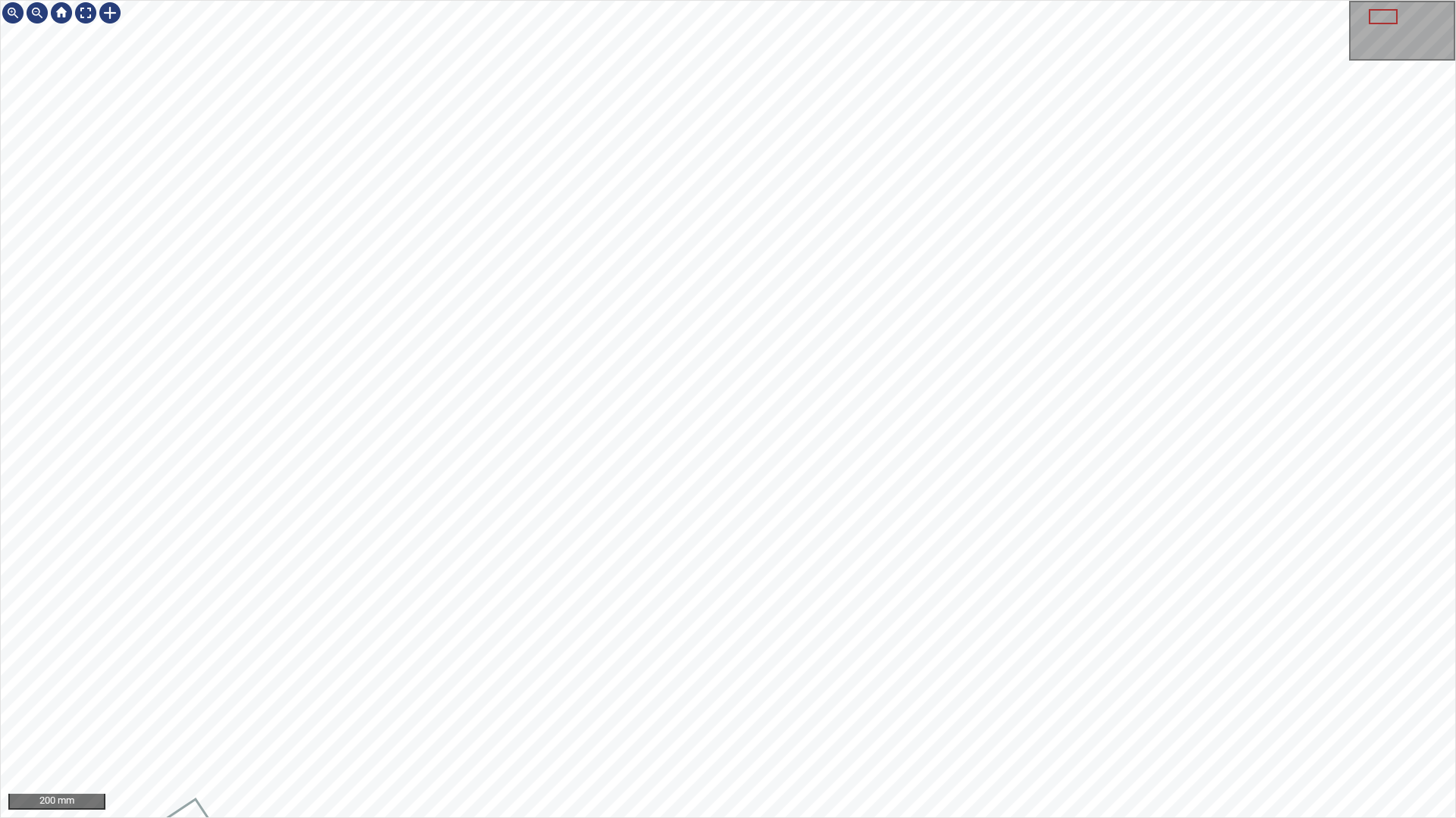
click at [551, 696] on div "200 mm" at bounding box center [728, 409] width 1456 height 818
click at [617, 370] on div "50 mm" at bounding box center [728, 409] width 1456 height 818
click at [675, 499] on div "50 mm" at bounding box center [728, 409] width 1456 height 818
click at [1190, 696] on div "50 mm" at bounding box center [728, 409] width 1456 height 818
click at [826, 696] on div "50 mm" at bounding box center [728, 409] width 1456 height 818
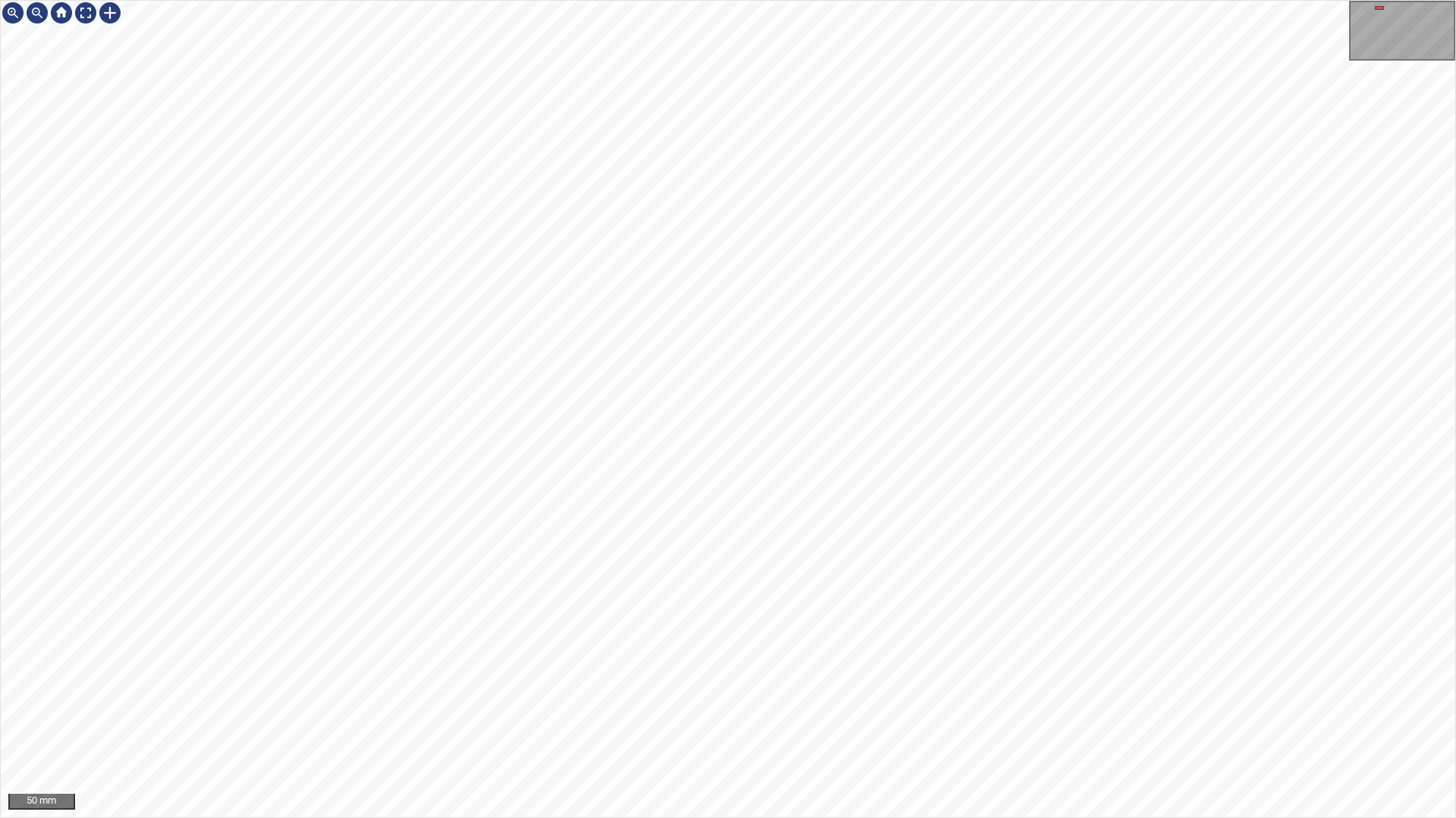
click at [761, 696] on div "50 mm" at bounding box center [728, 409] width 1456 height 818
click at [1187, 696] on div "50 mm" at bounding box center [728, 409] width 1456 height 818
click at [1189, 696] on div "50 mm" at bounding box center [728, 409] width 1456 height 818
click at [1151, 696] on div "50 mm" at bounding box center [728, 409] width 1456 height 818
click at [1201, 696] on div "50 mm" at bounding box center [728, 409] width 1456 height 818
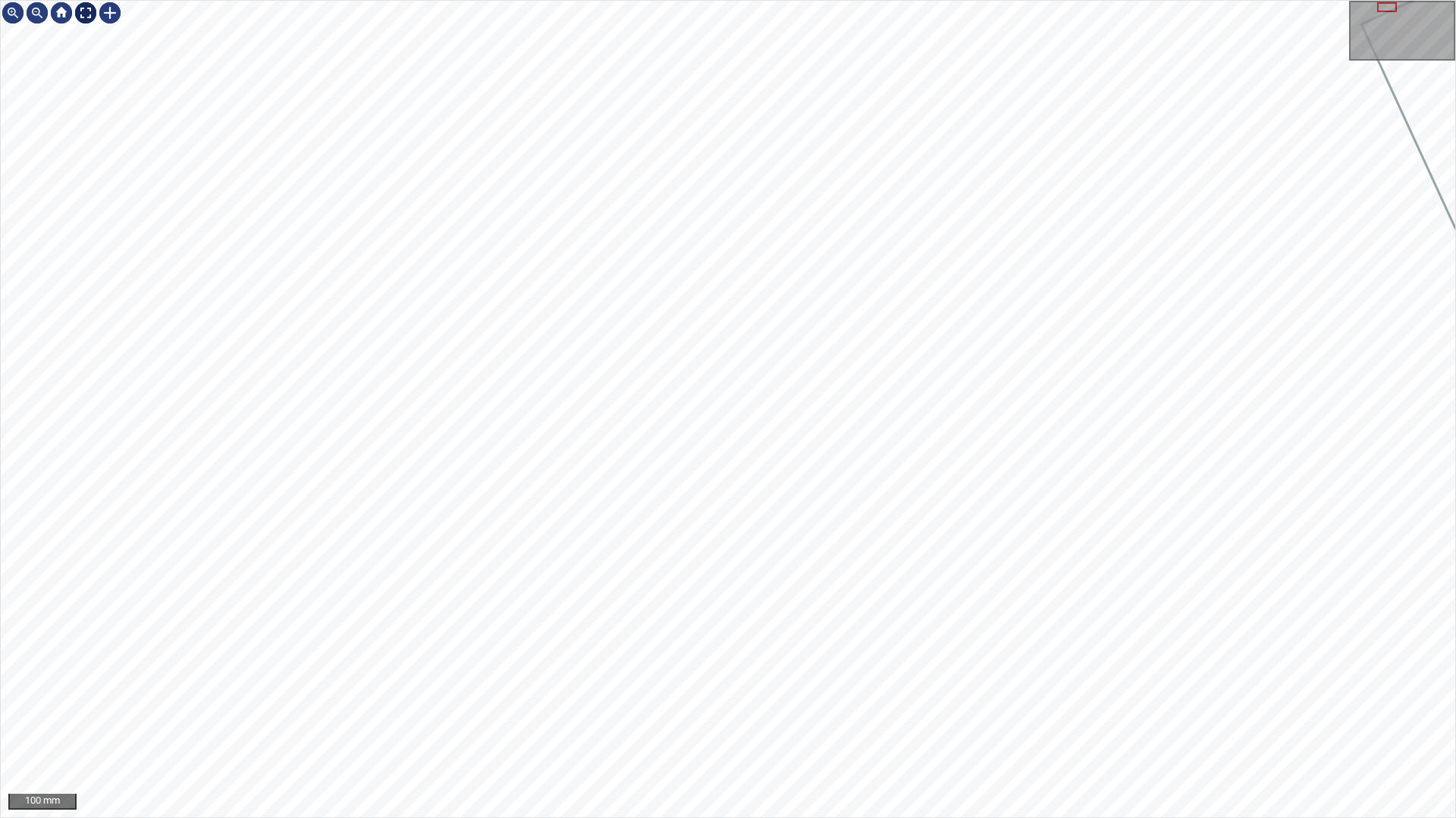
click at [85, 12] on div at bounding box center [85, 13] width 24 height 24
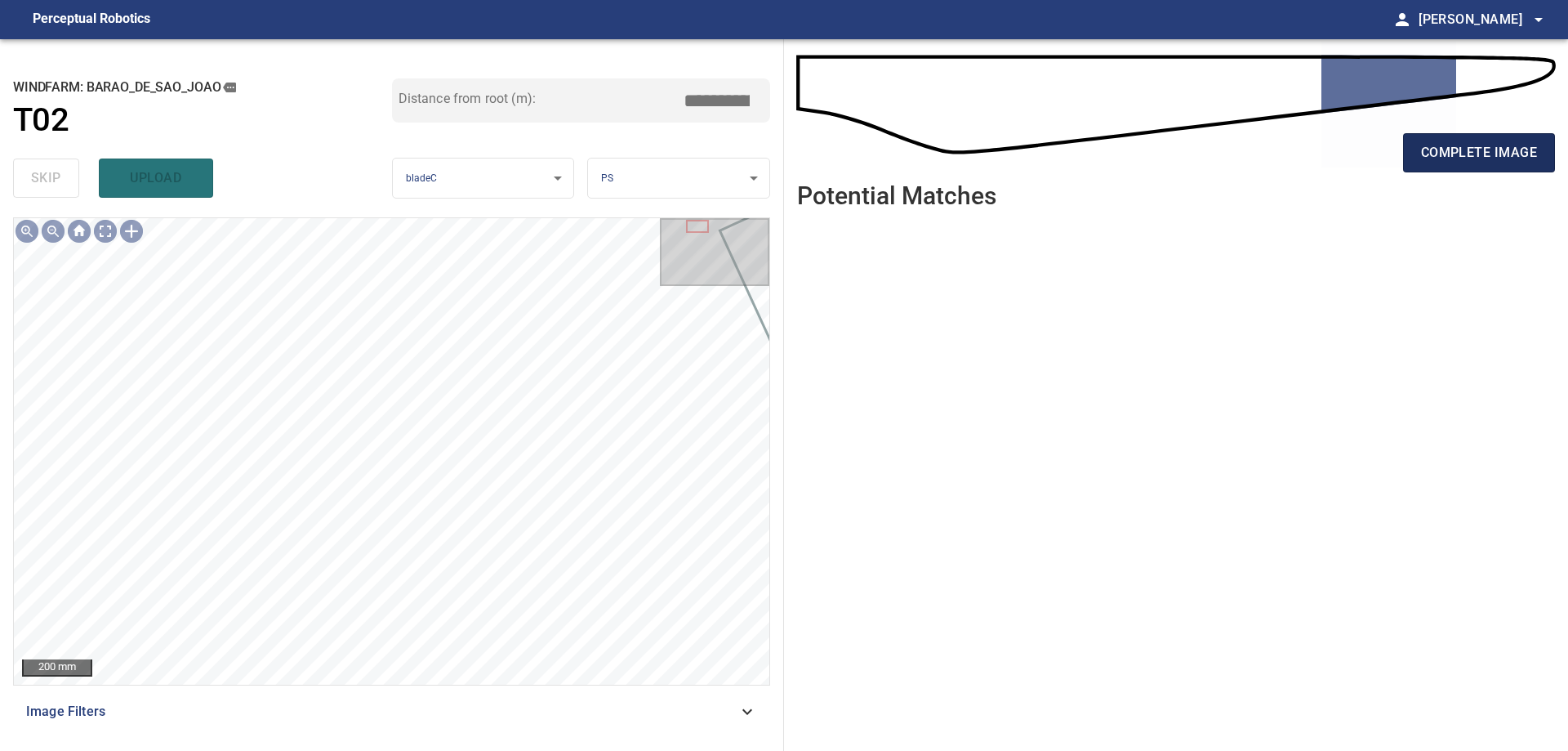
click at [1422, 146] on span "complete image" at bounding box center [1478, 152] width 116 height 23
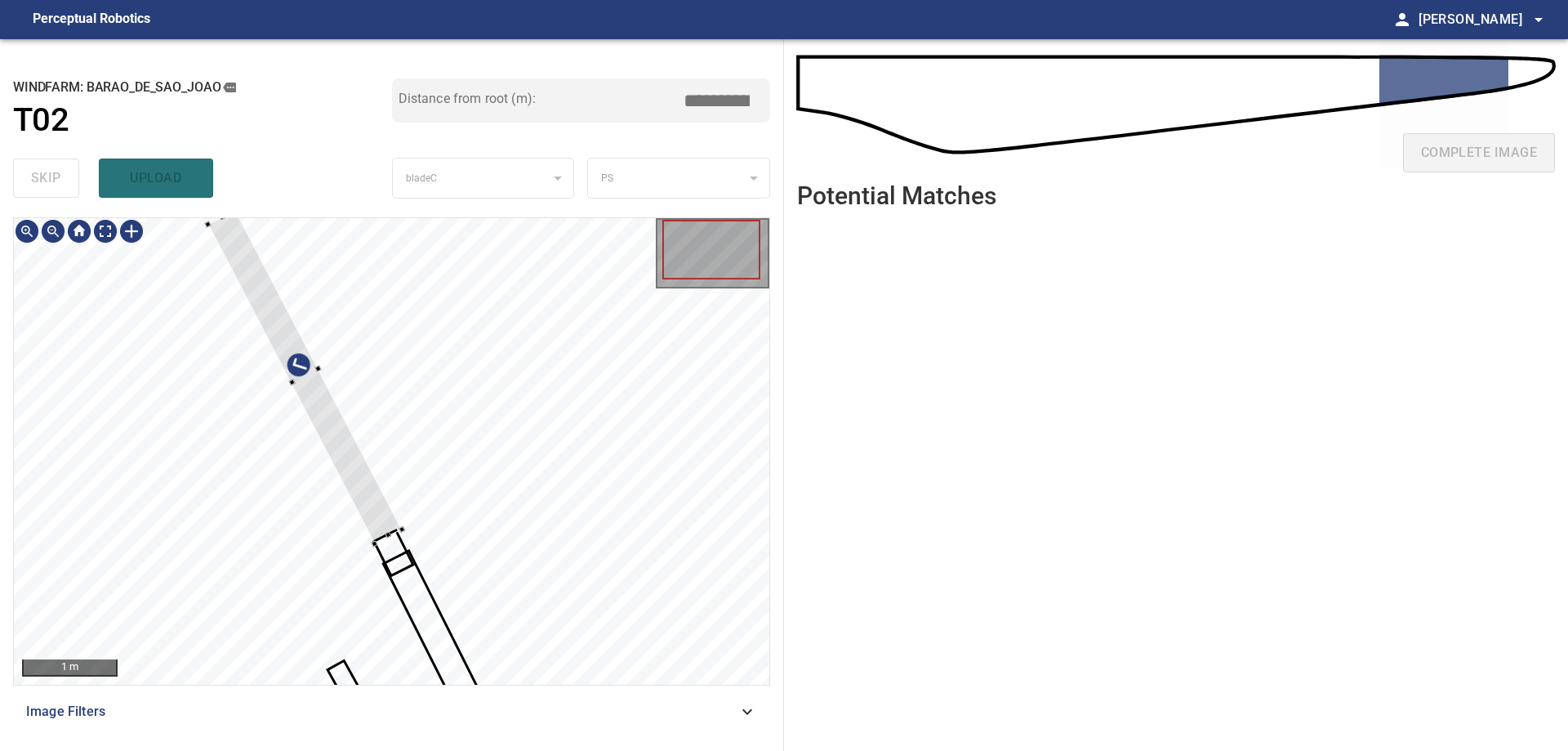
click at [563, 457] on div at bounding box center [391, 451] width 755 height 467
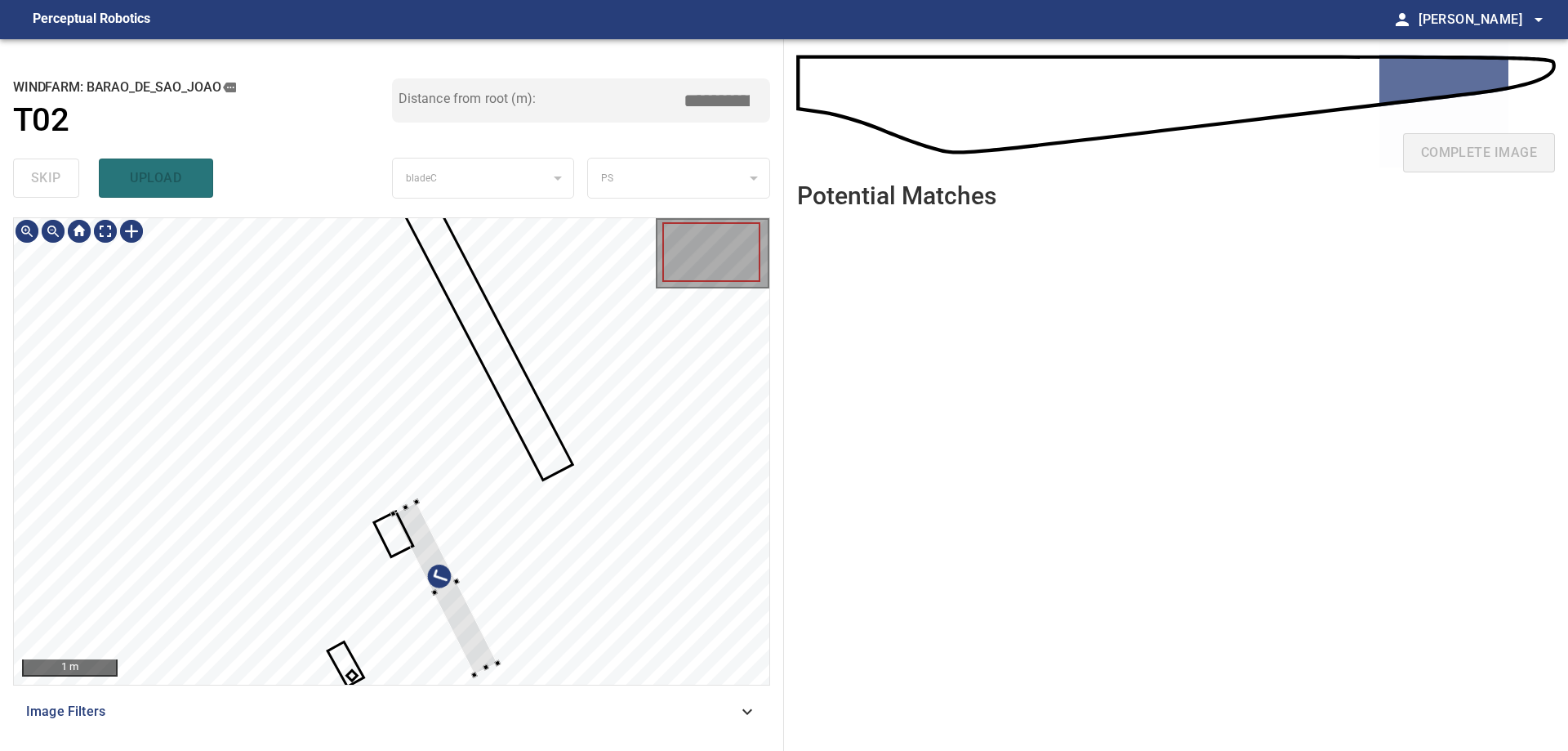
click at [557, 462] on div at bounding box center [391, 451] width 755 height 467
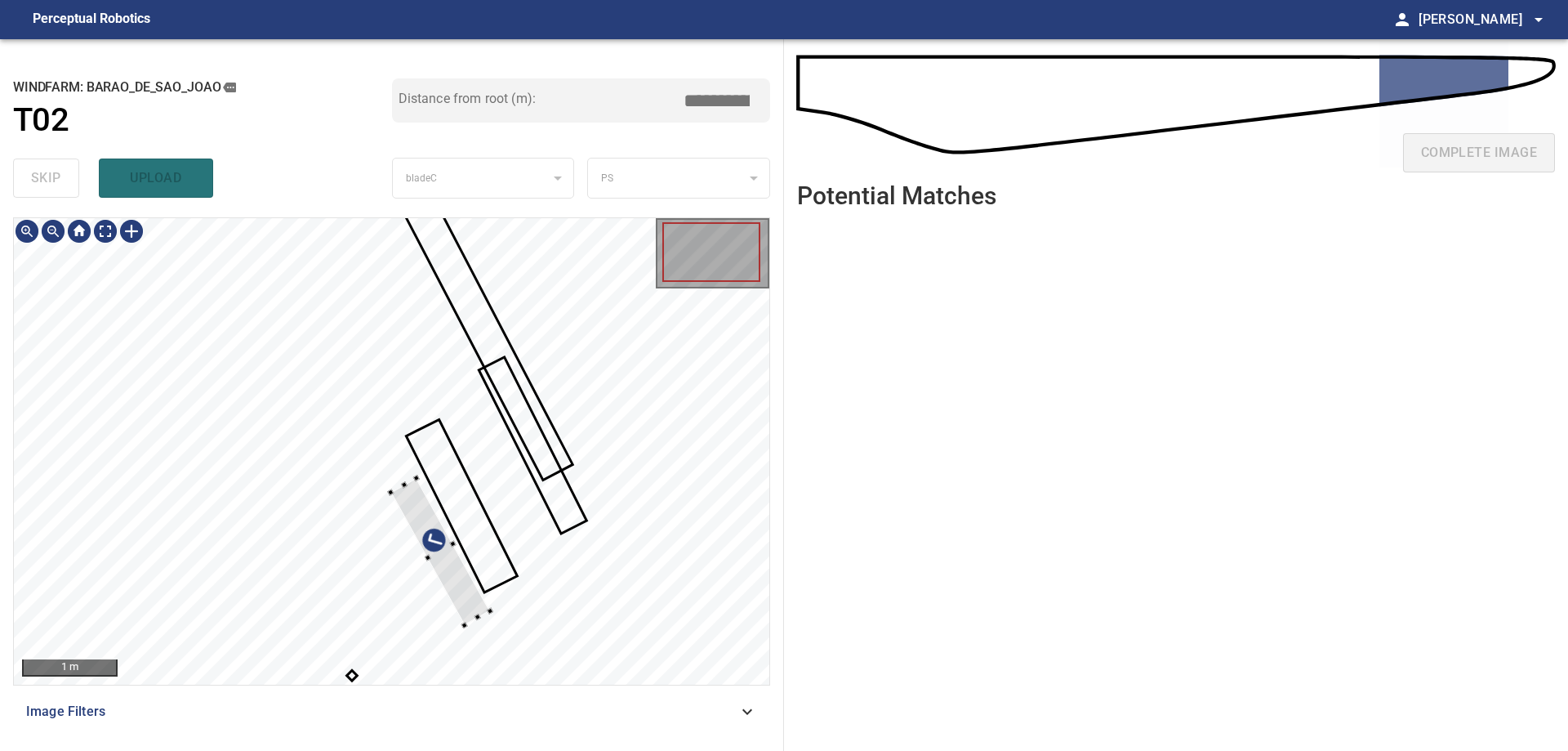
click at [525, 440] on div at bounding box center [391, 451] width 755 height 467
click at [559, 508] on div at bounding box center [391, 451] width 755 height 467
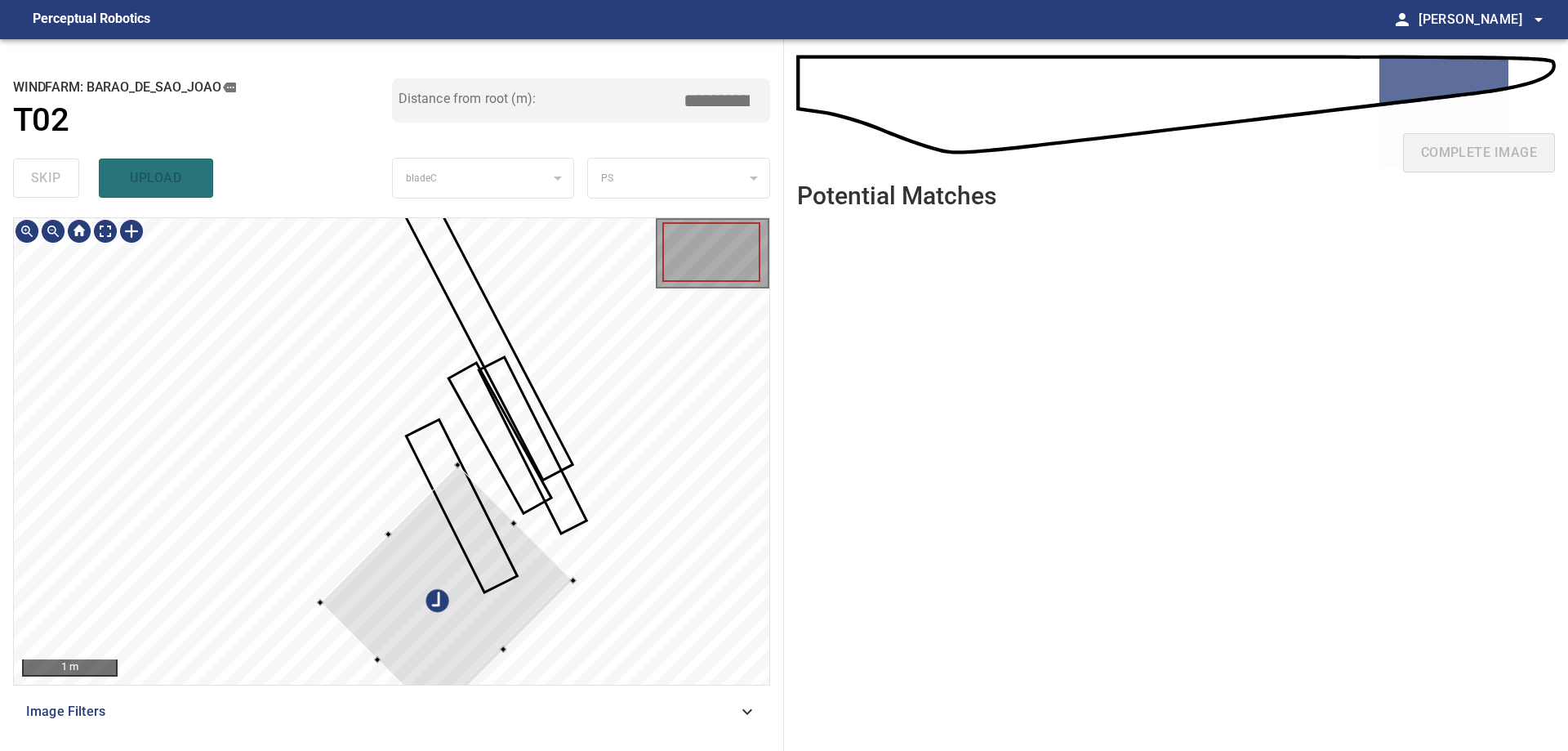
click at [573, 465] on div at bounding box center [445, 591] width 252 height 252
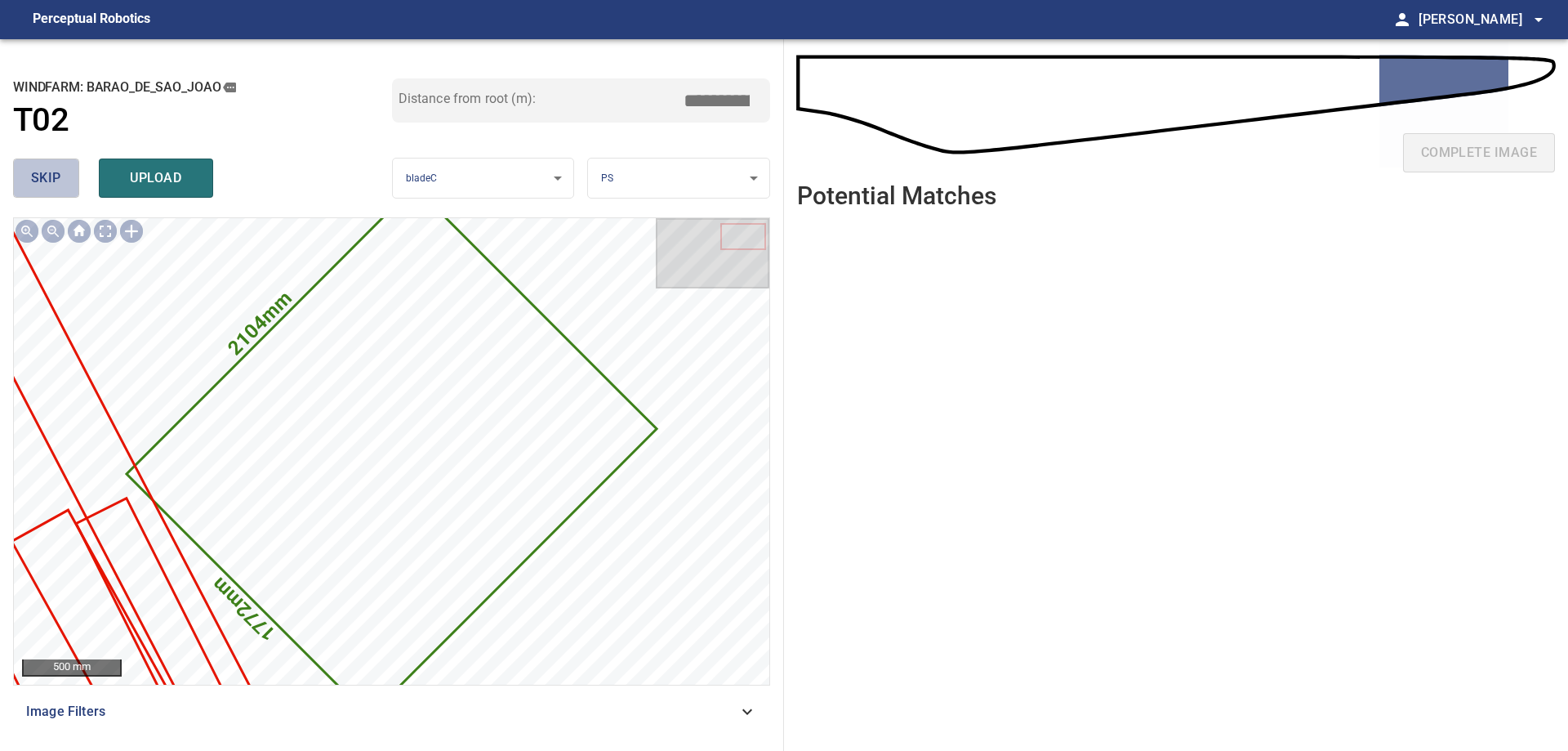
click at [51, 182] on span "skip" at bounding box center [46, 177] width 30 height 23
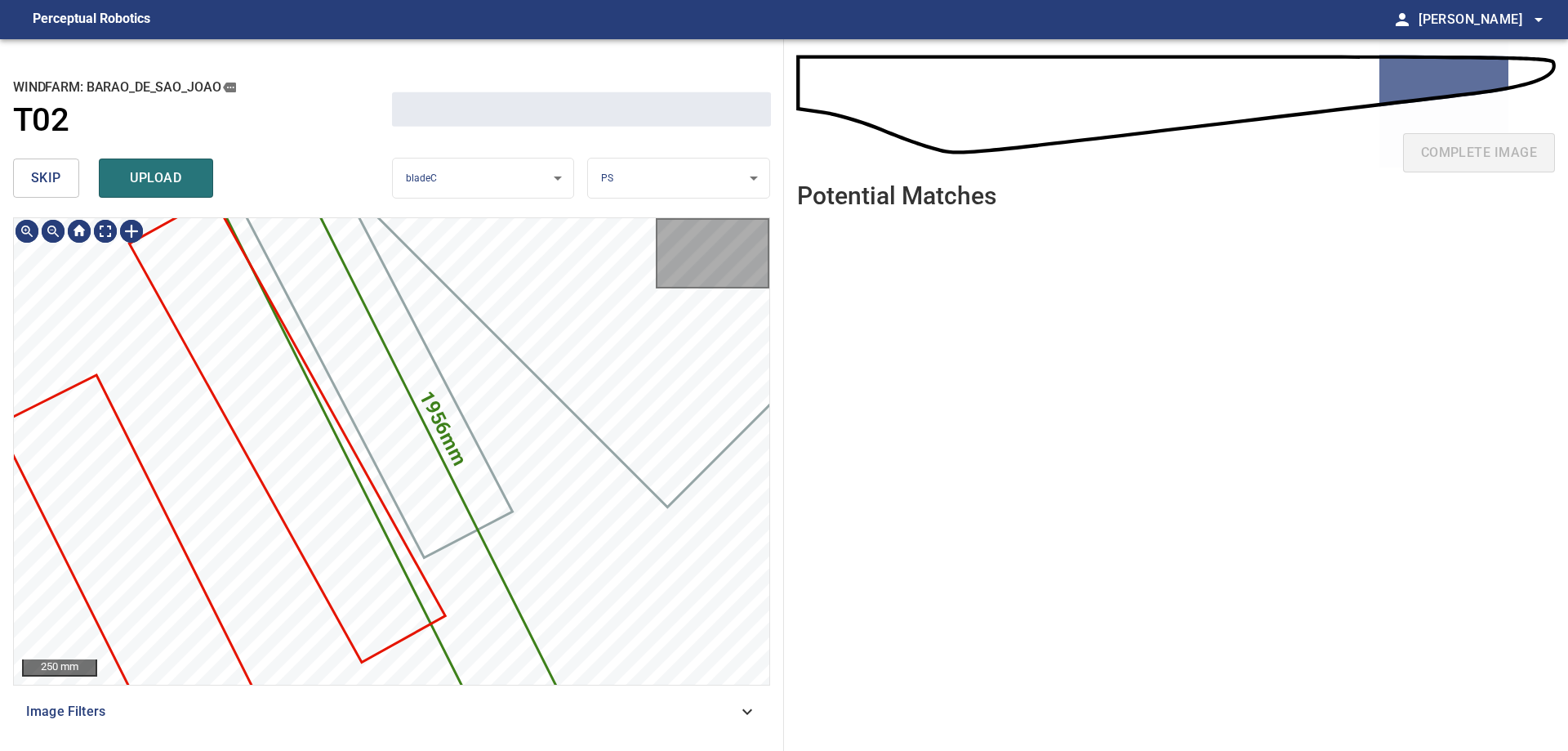
click at [51, 181] on span "skip" at bounding box center [46, 177] width 30 height 23
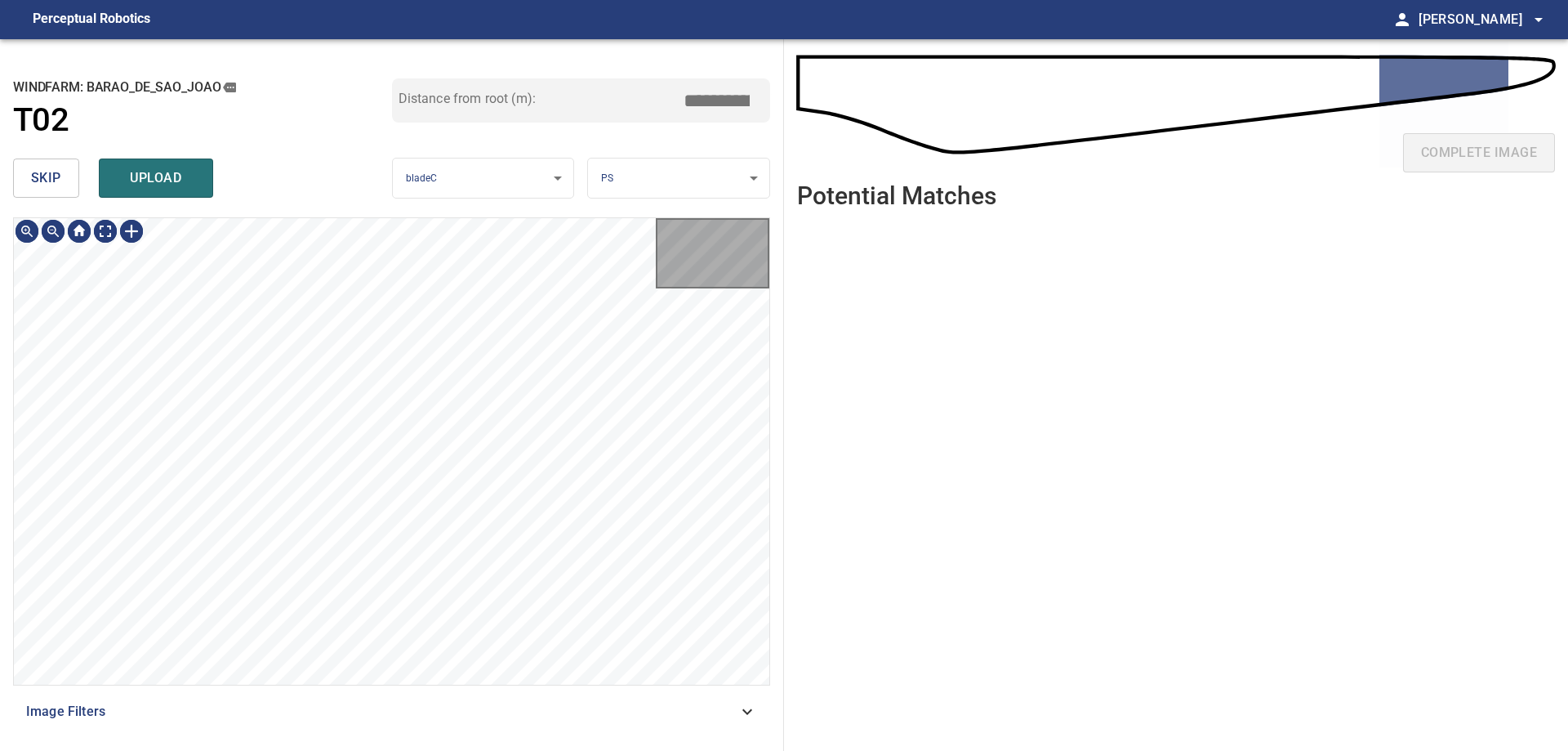
click at [51, 181] on span "skip" at bounding box center [46, 177] width 30 height 23
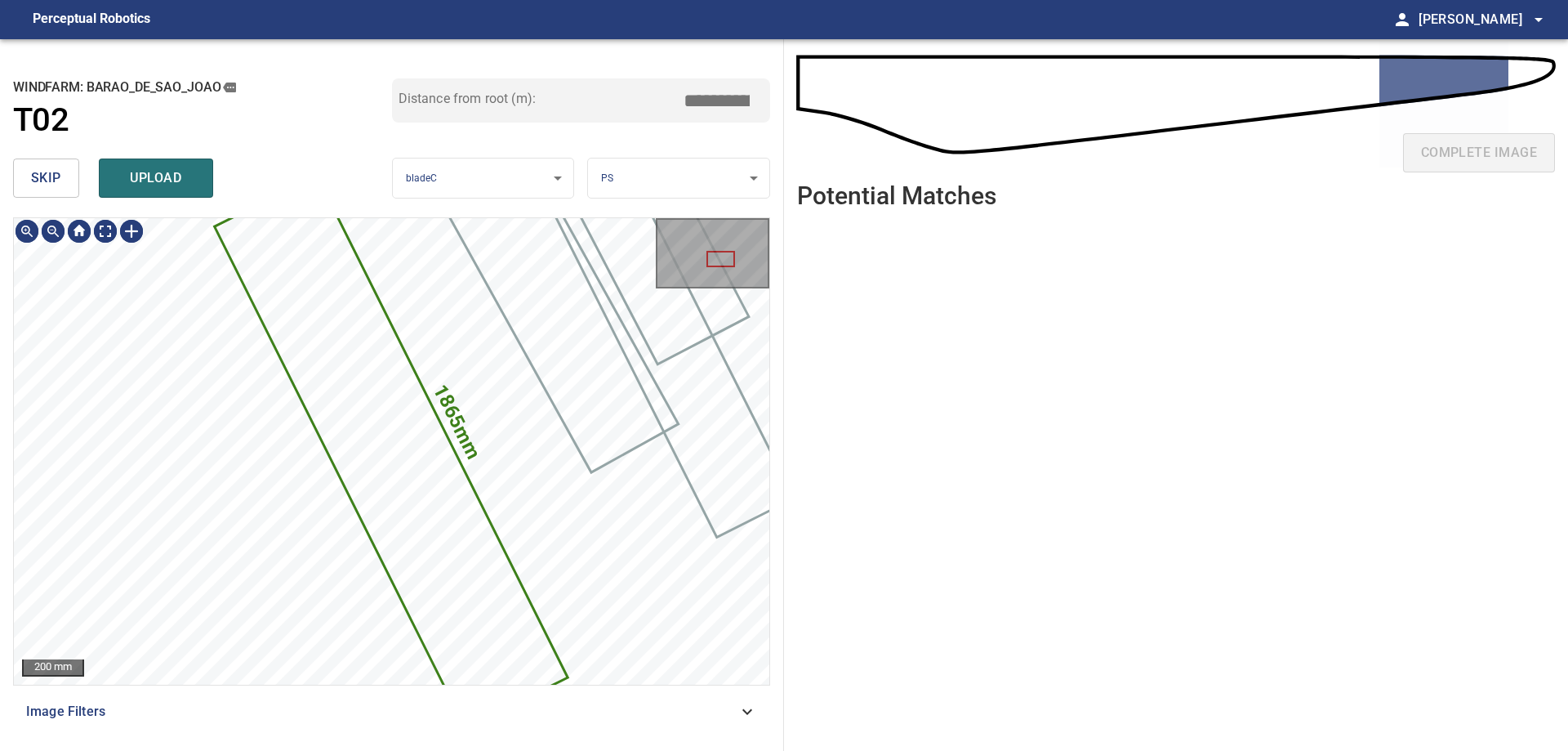
click at [51, 181] on span "skip" at bounding box center [46, 177] width 30 height 23
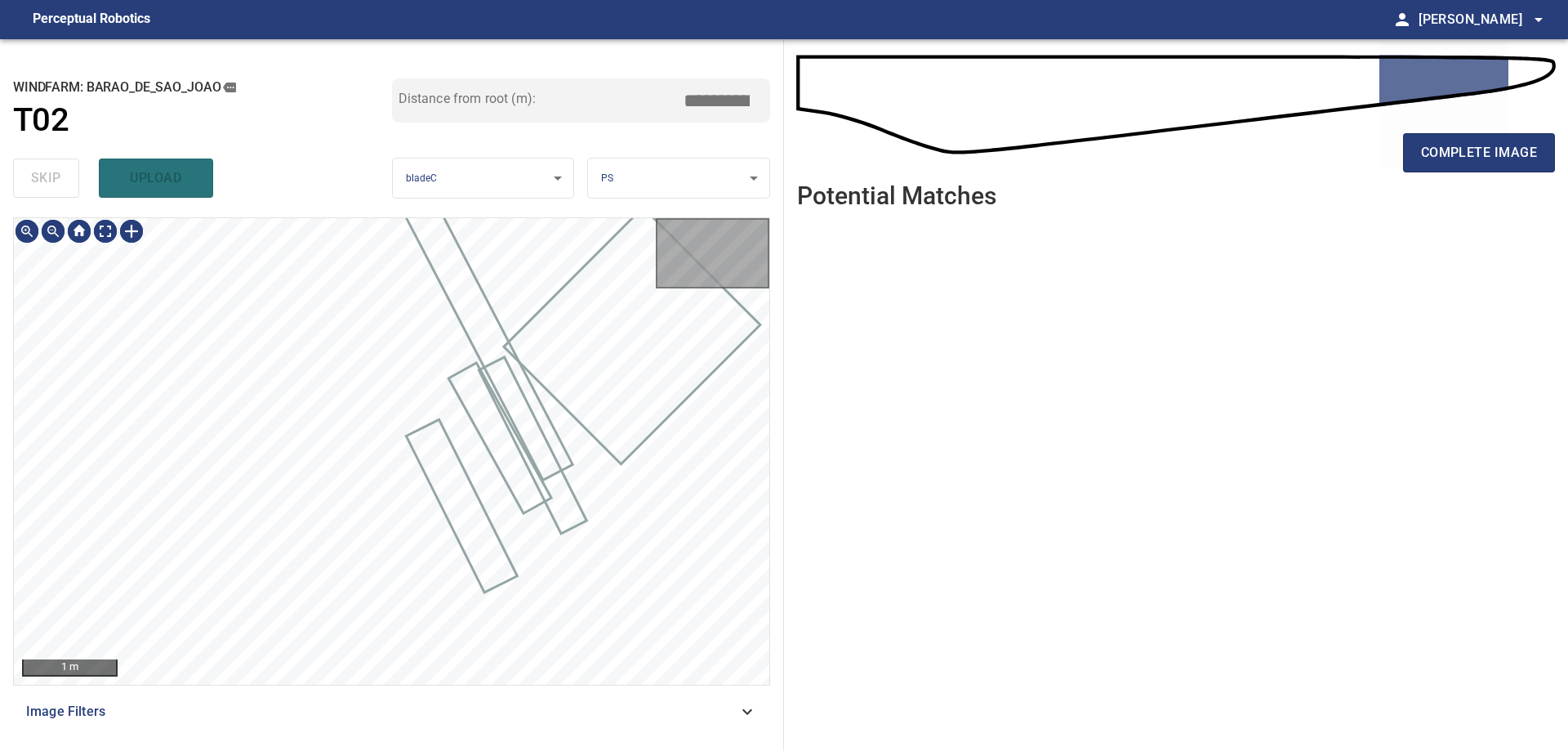
type input "*****"
click at [51, 181] on div "skip upload" at bounding box center [202, 178] width 379 height 52
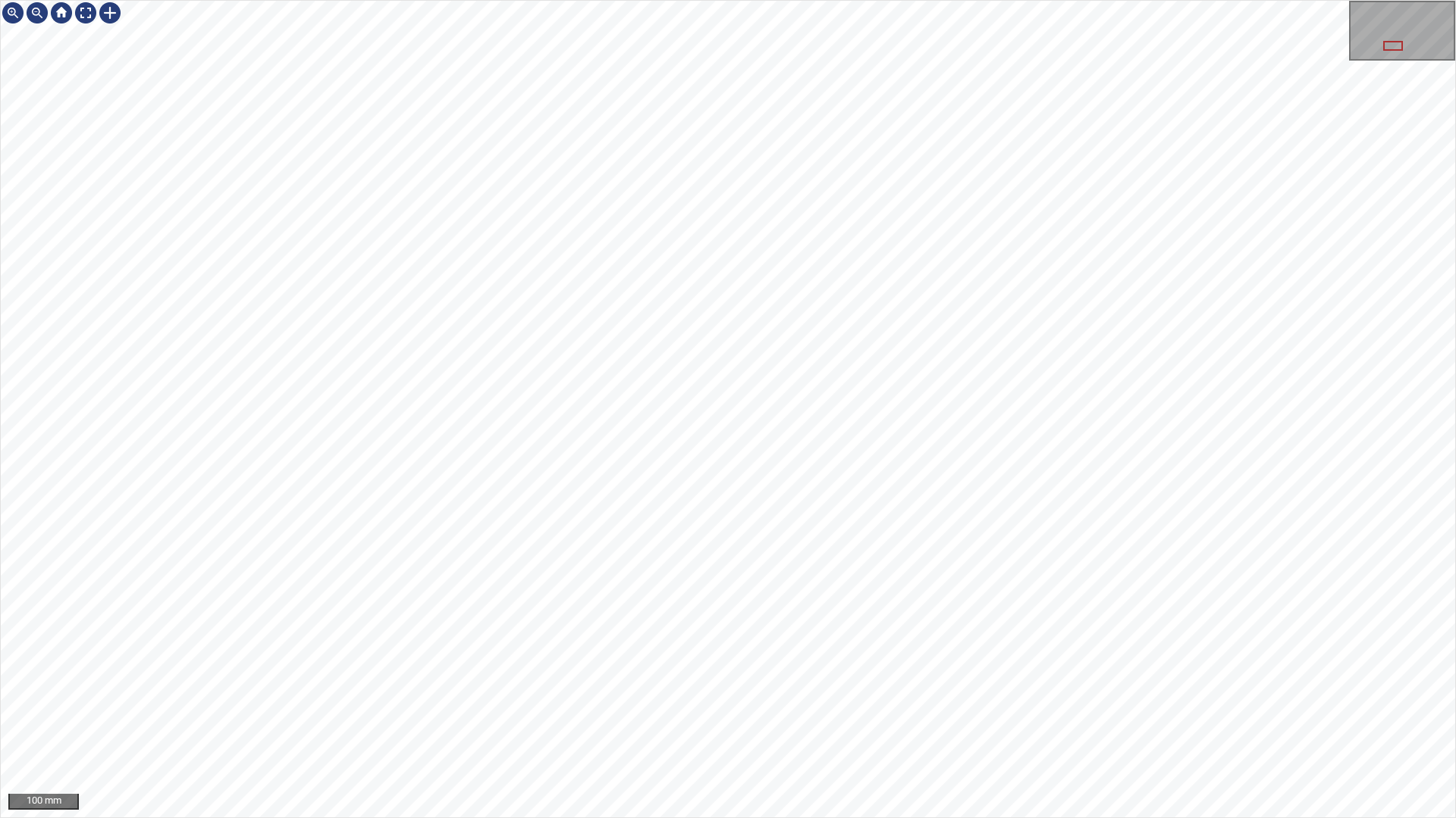
click at [672, 696] on div "100 mm" at bounding box center [728, 409] width 1456 height 818
click at [748, 696] on div "100 mm" at bounding box center [728, 409] width 1456 height 818
click at [974, 696] on div "50 mm" at bounding box center [728, 409] width 1456 height 818
click at [906, 696] on div "50 mm" at bounding box center [728, 409] width 1456 height 818
click at [910, 696] on div "100 mm" at bounding box center [728, 409] width 1456 height 818
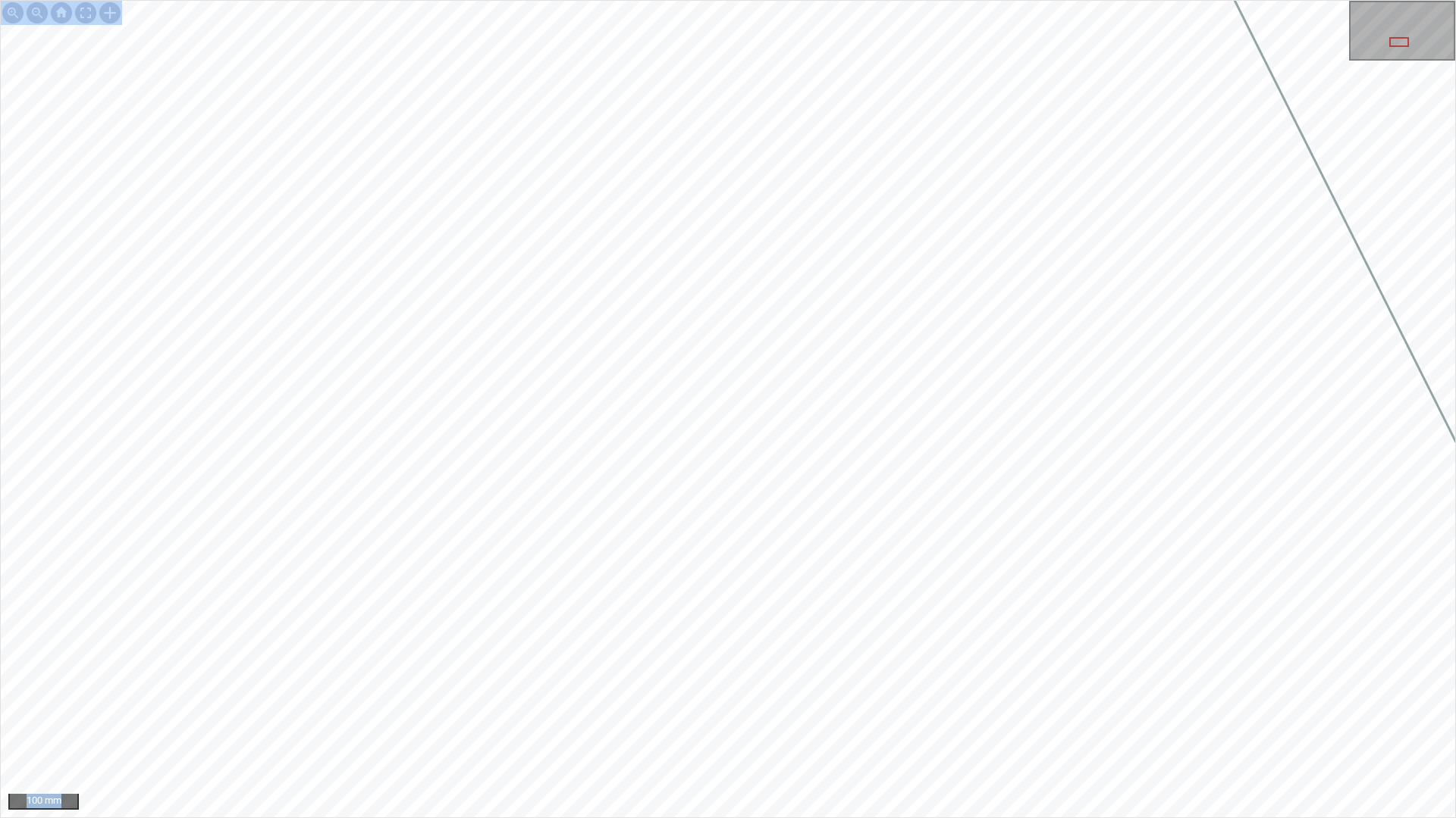
click at [1028, 643] on div "100 mm" at bounding box center [728, 409] width 1456 height 818
click at [605, 643] on div "100 mm" at bounding box center [728, 409] width 1456 height 818
click at [571, 0] on div "50 mm" at bounding box center [728, 409] width 1456 height 818
click at [1086, 696] on div "100 mm" at bounding box center [728, 409] width 1456 height 818
click at [998, 696] on div "100 mm" at bounding box center [728, 409] width 1456 height 818
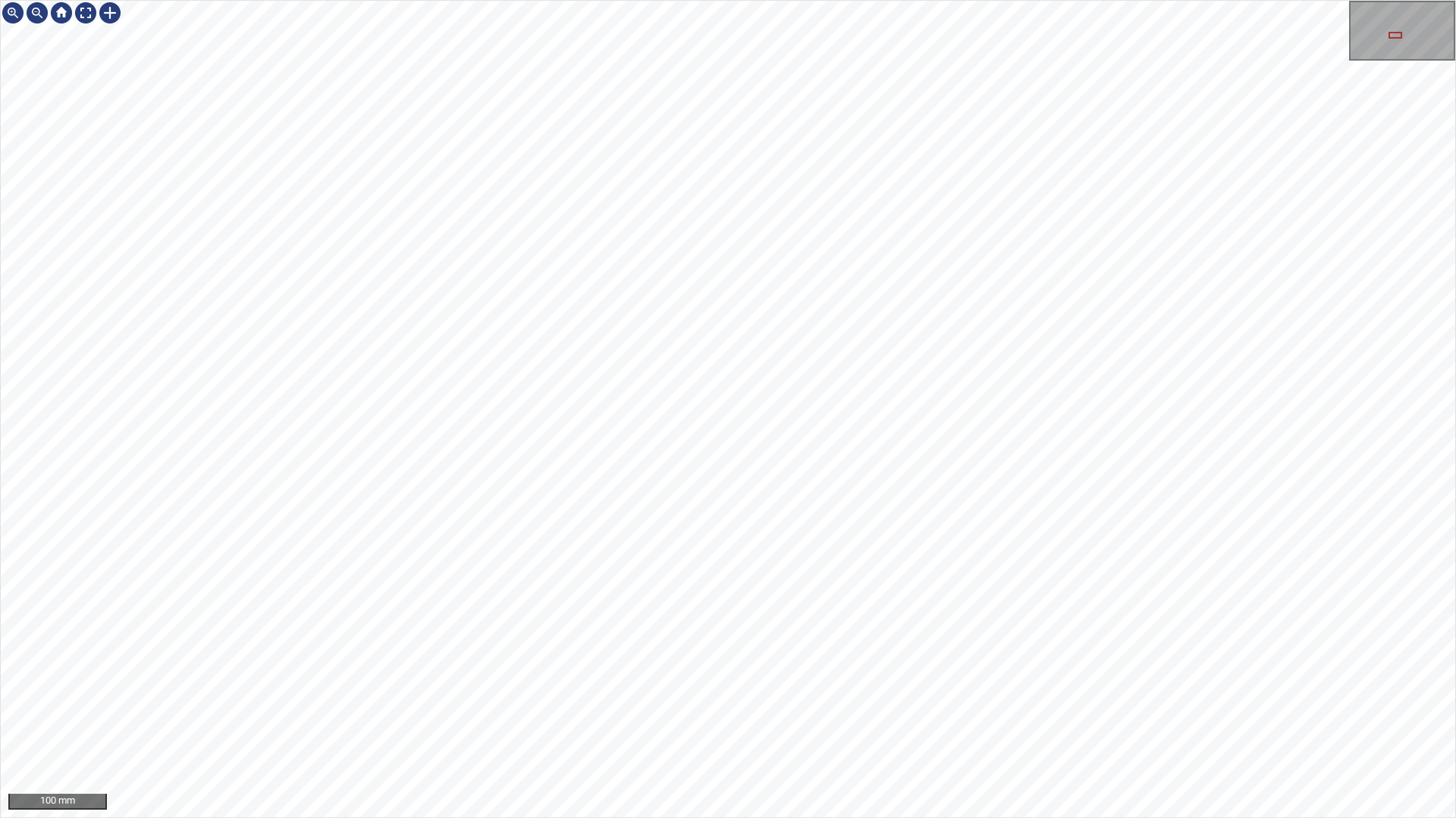
click at [1053, 696] on div "100 mm" at bounding box center [728, 409] width 1456 height 818
click at [832, 696] on div "100 mm" at bounding box center [728, 409] width 1456 height 818
click at [528, 696] on div "100 mm" at bounding box center [728, 409] width 1456 height 818
click at [652, 696] on div "100 mm" at bounding box center [728, 409] width 1456 height 818
click at [533, 696] on div "100 mm" at bounding box center [728, 409] width 1456 height 818
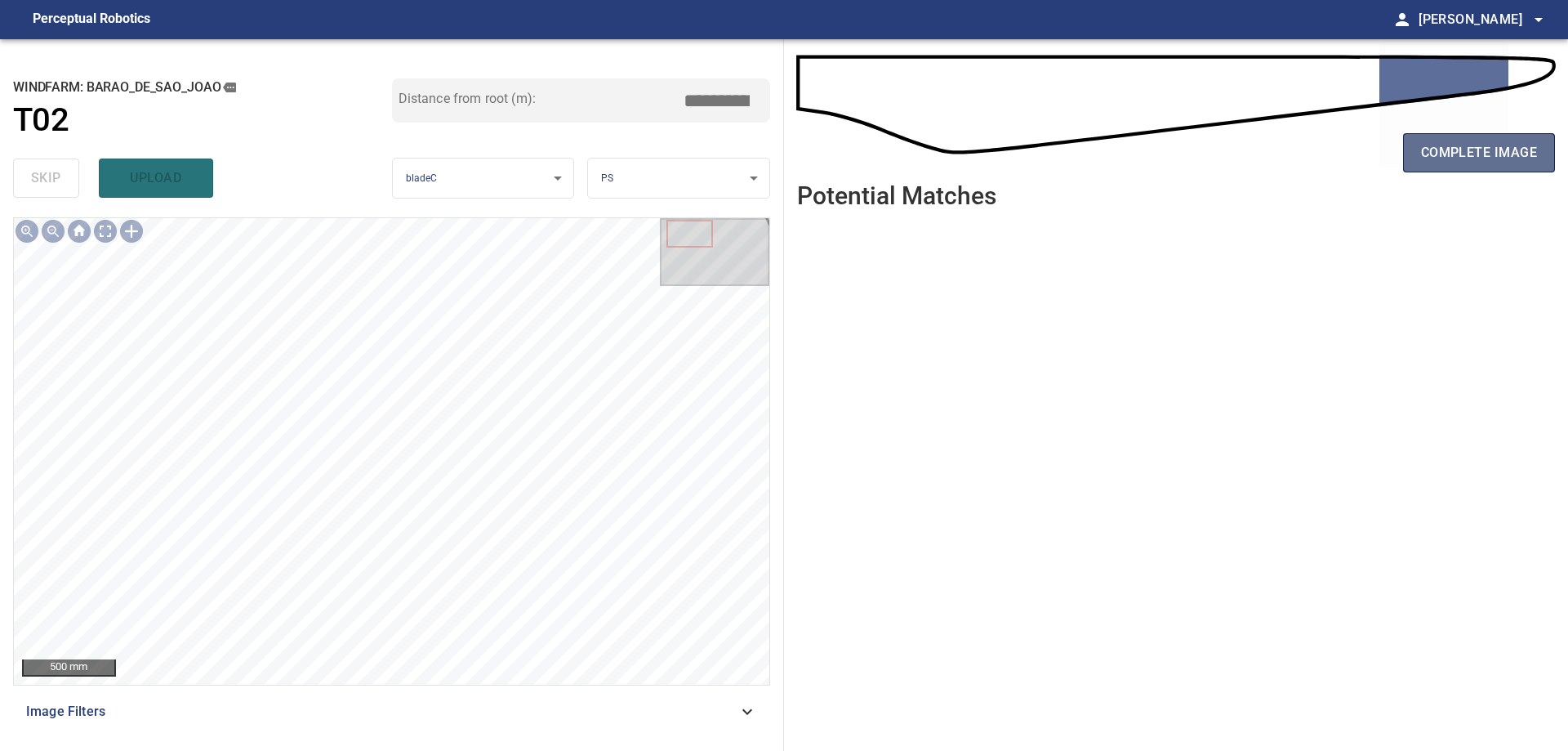
click at [1451, 163] on span "complete image" at bounding box center [1478, 152] width 116 height 23
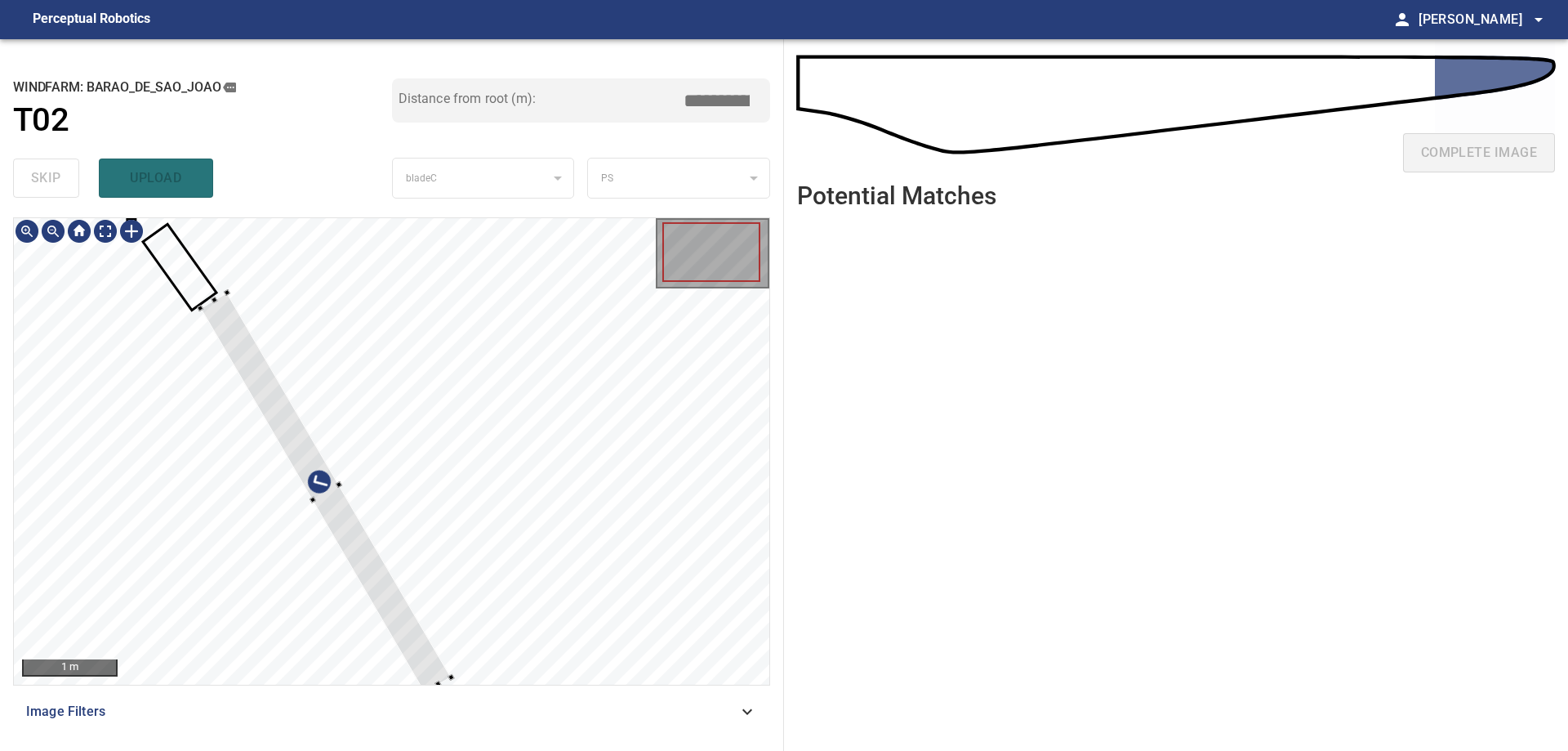
click at [488, 535] on div at bounding box center [391, 451] width 755 height 467
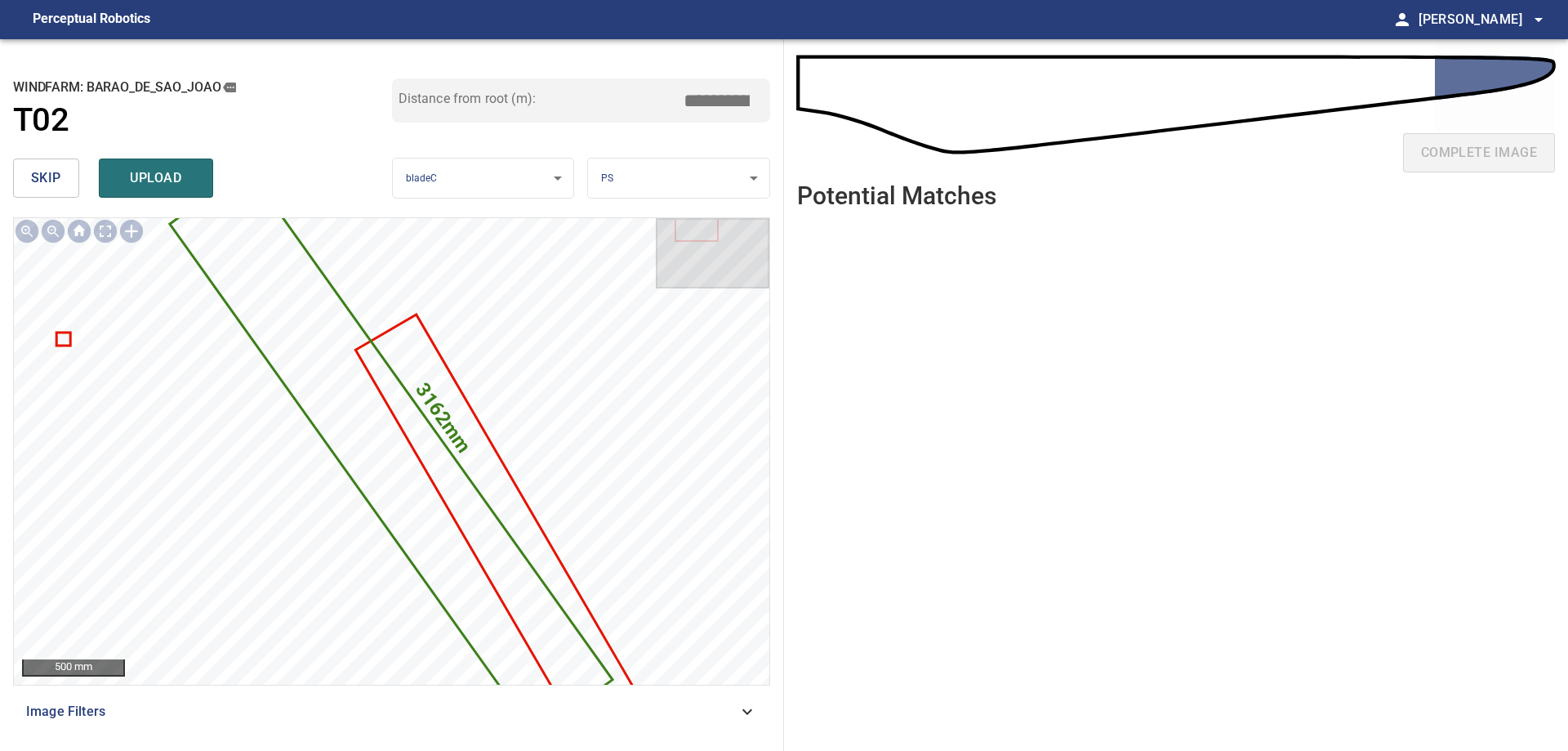
click at [48, 171] on span "skip" at bounding box center [46, 177] width 30 height 23
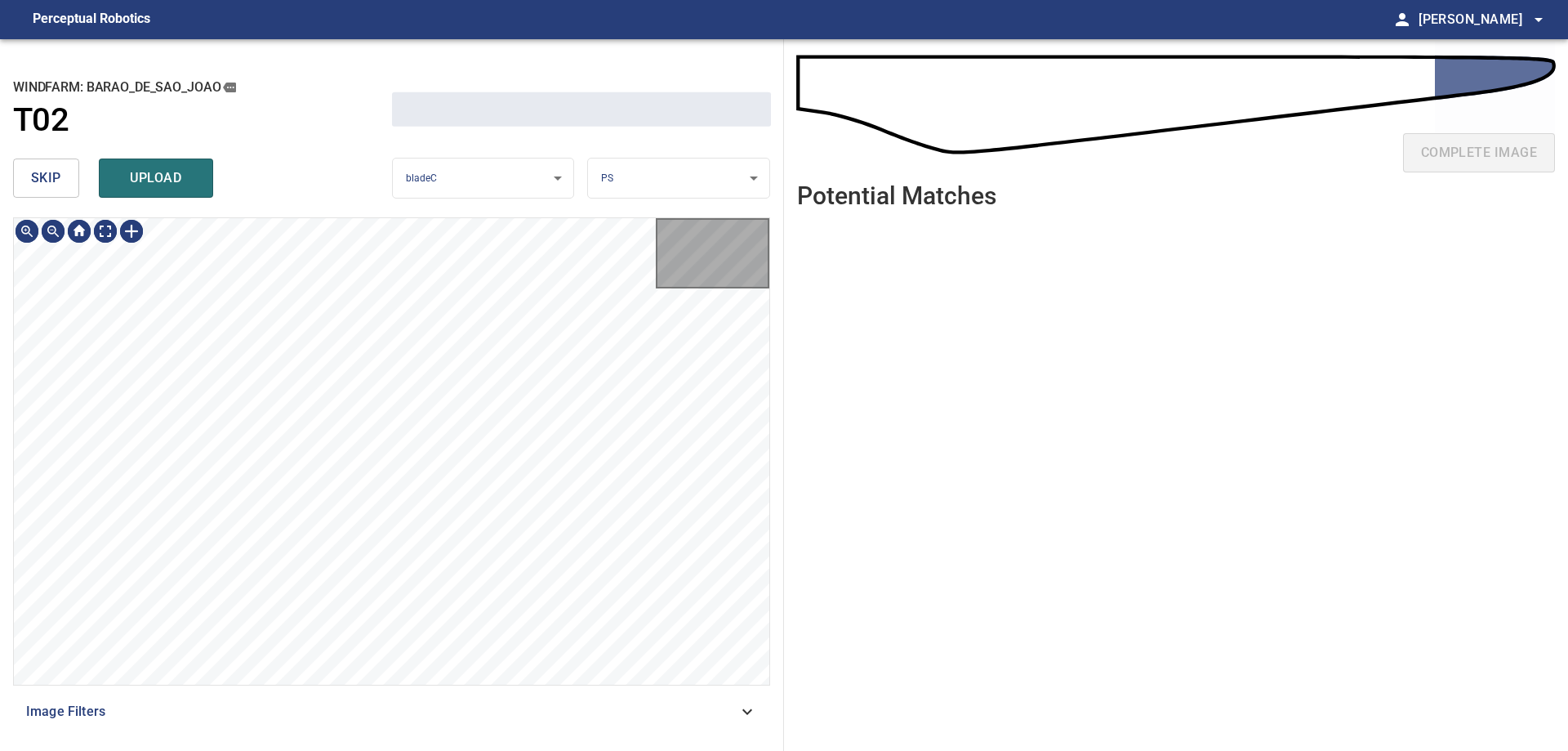
click at [48, 171] on span "skip" at bounding box center [46, 177] width 30 height 23
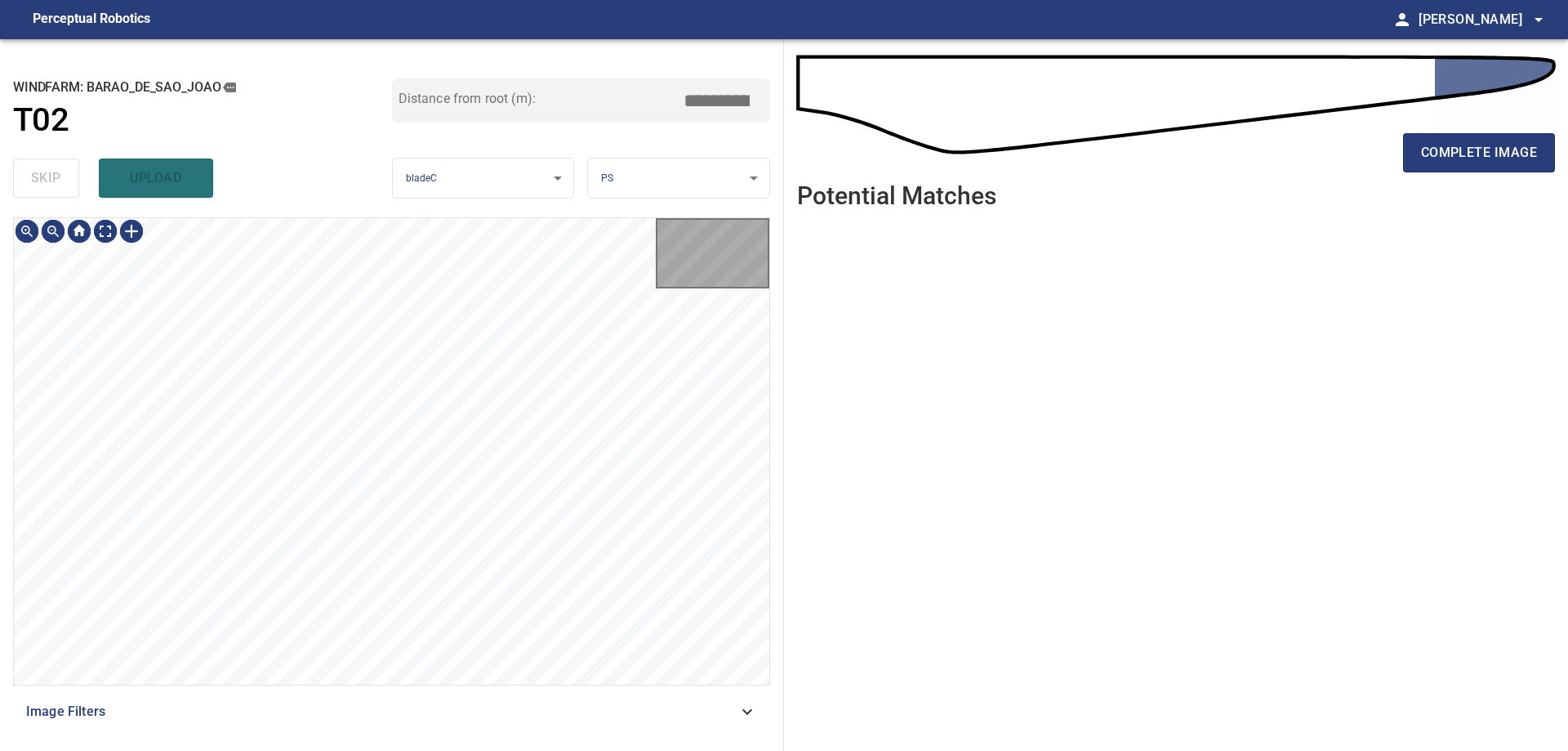
click at [48, 171] on div "skip upload" at bounding box center [202, 178] width 379 height 52
type input "*****"
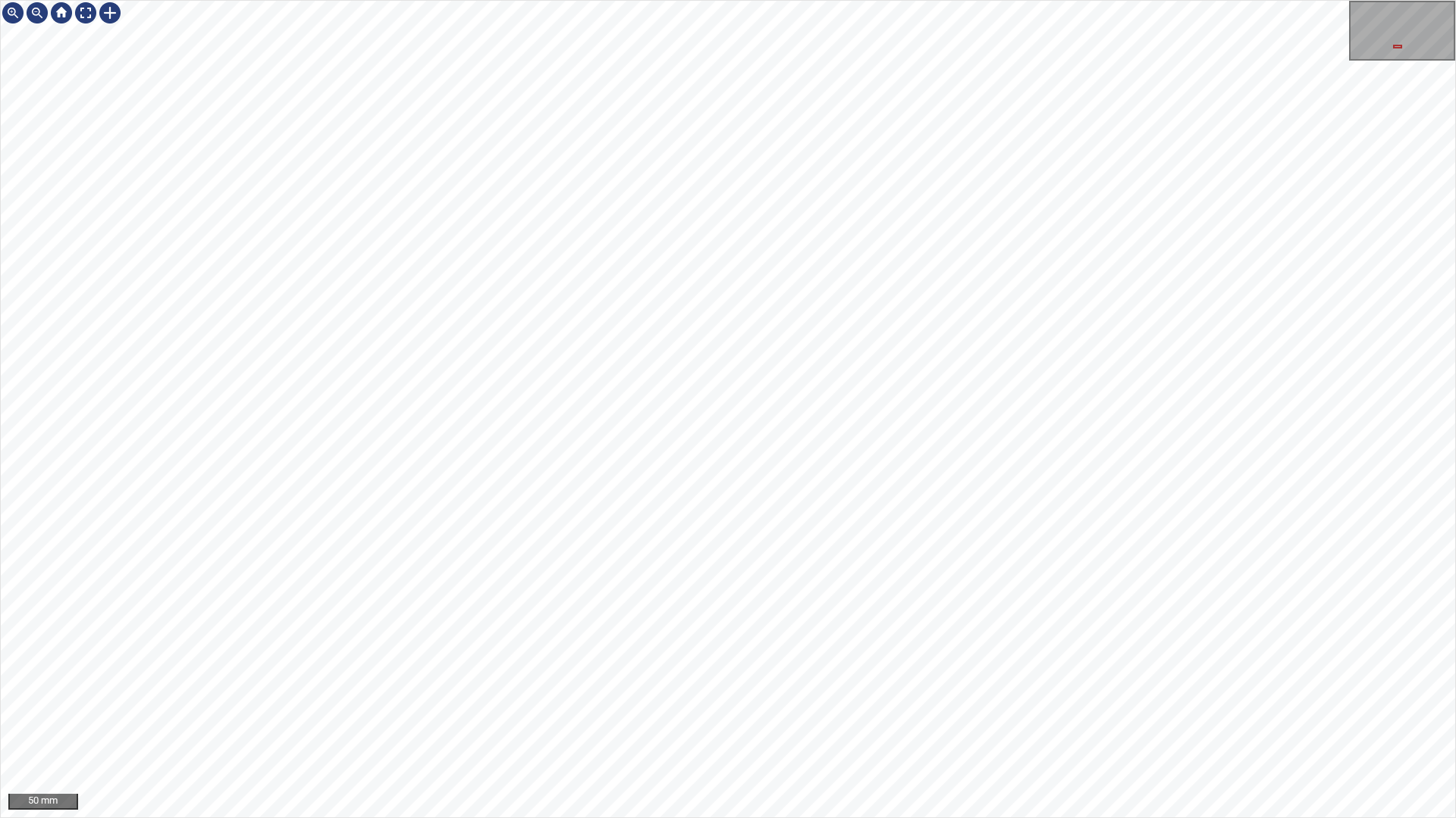
click at [644, 0] on div "50 mm" at bounding box center [728, 409] width 1456 height 818
click at [592, 0] on div "50 mm" at bounding box center [728, 409] width 1456 height 818
click at [1059, 696] on div "50 mm" at bounding box center [728, 409] width 1456 height 818
click at [945, 696] on div "50 mm" at bounding box center [728, 409] width 1456 height 818
click at [730, 508] on div "50 mm" at bounding box center [728, 409] width 1456 height 818
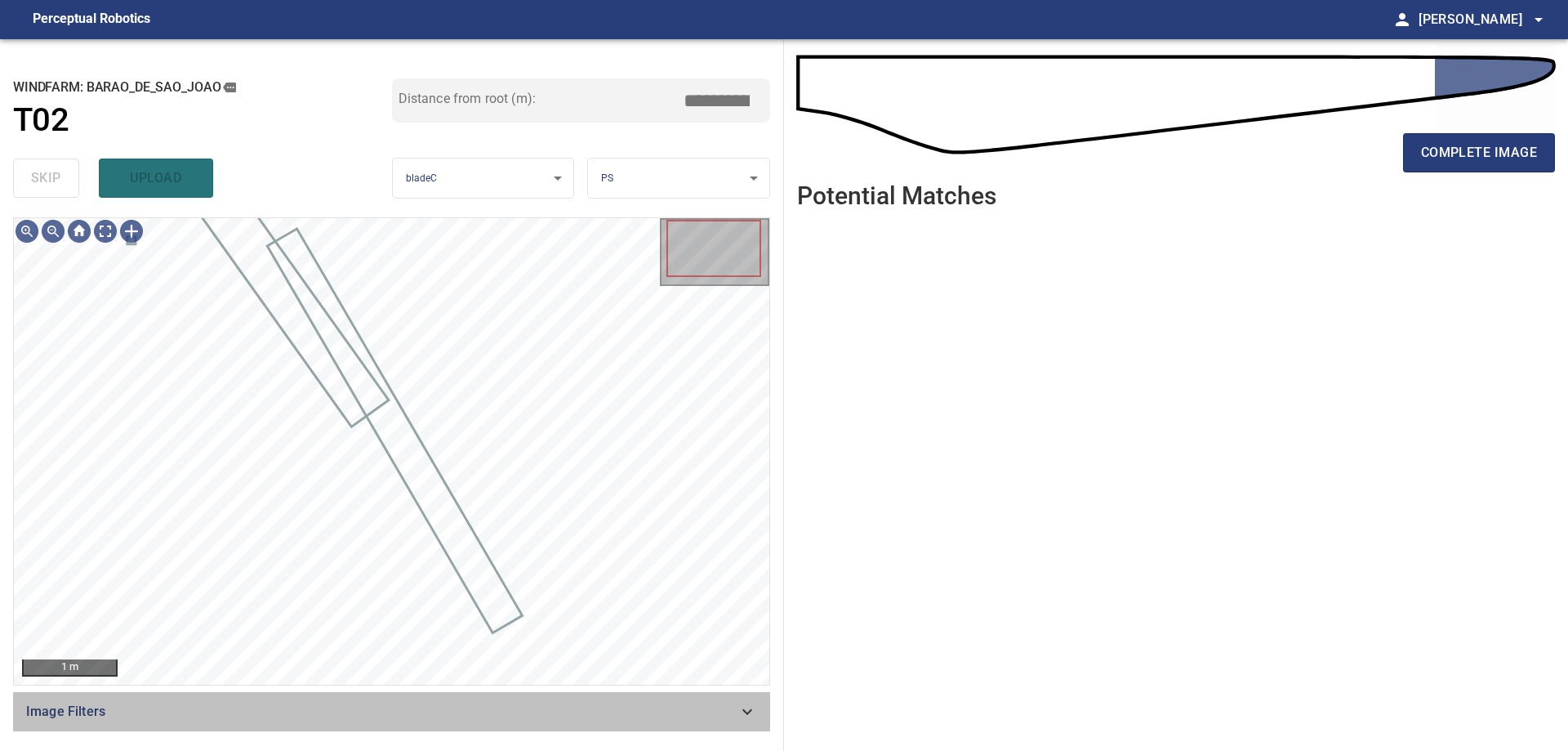
click at [475, 717] on span "Image Filters" at bounding box center [381, 711] width 711 height 19
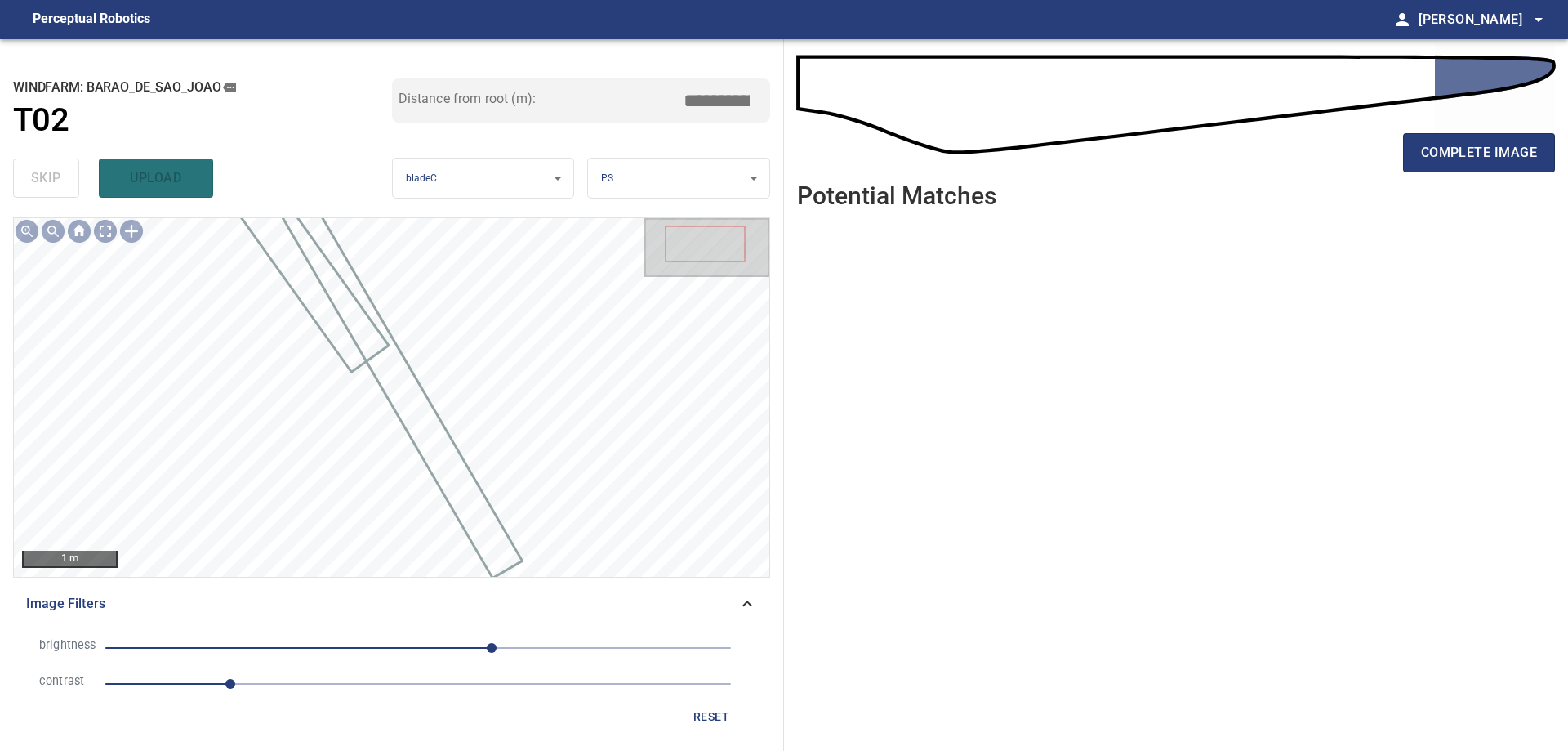
click at [417, 687] on span "1" at bounding box center [418, 683] width 625 height 23
click at [297, 651] on span "60" at bounding box center [418, 647] width 625 height 23
click at [374, 651] on span "-99" at bounding box center [418, 647] width 625 height 23
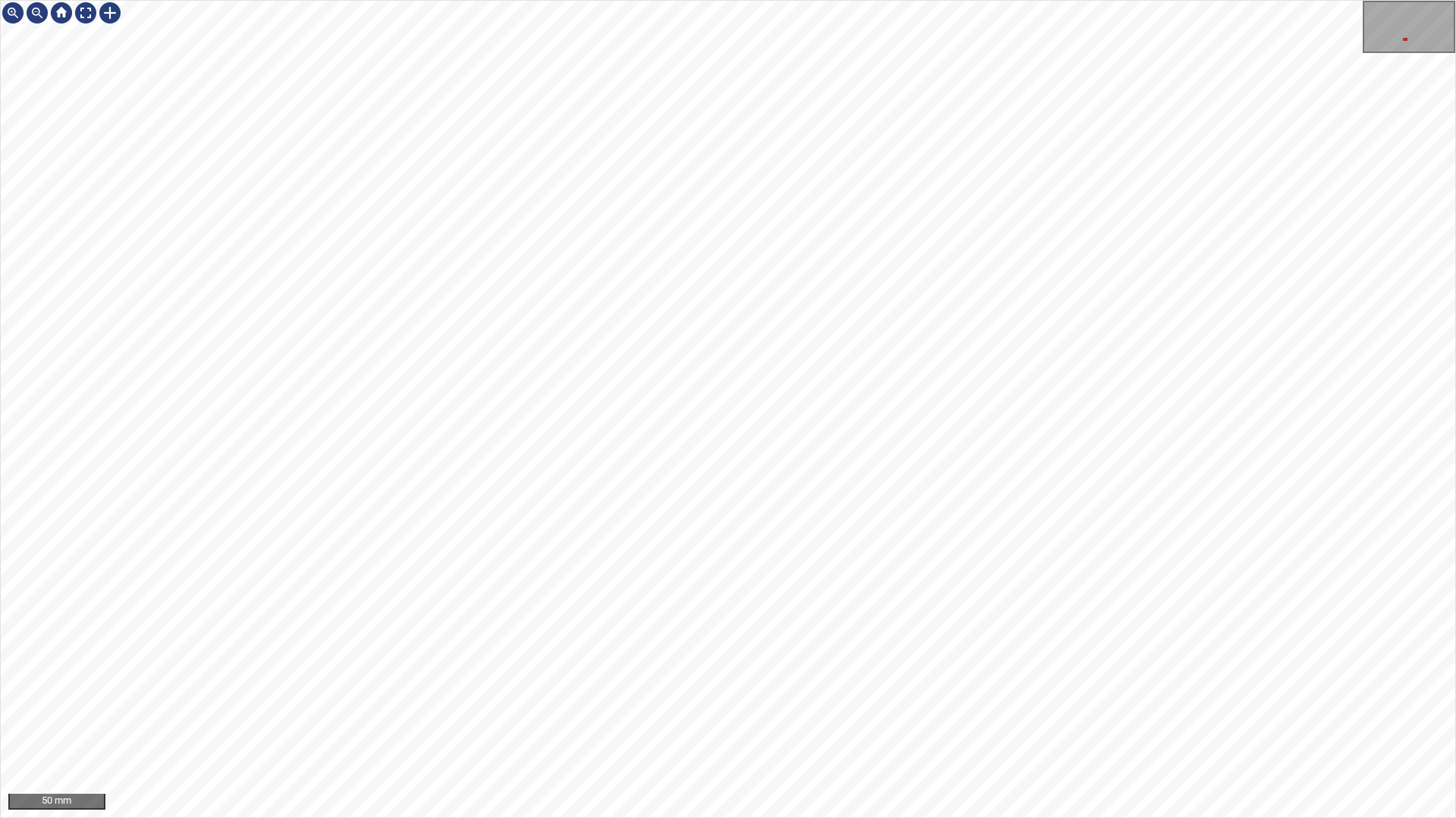
click at [714, 696] on div "50 mm" at bounding box center [728, 409] width 1456 height 818
click at [821, 696] on div "50 mm" at bounding box center [728, 409] width 1456 height 818
click at [737, 696] on div "50 mm" at bounding box center [728, 409] width 1456 height 818
click at [755, 696] on div "50 mm" at bounding box center [728, 409] width 1456 height 818
click at [892, 696] on div "50 mm" at bounding box center [728, 409] width 1456 height 818
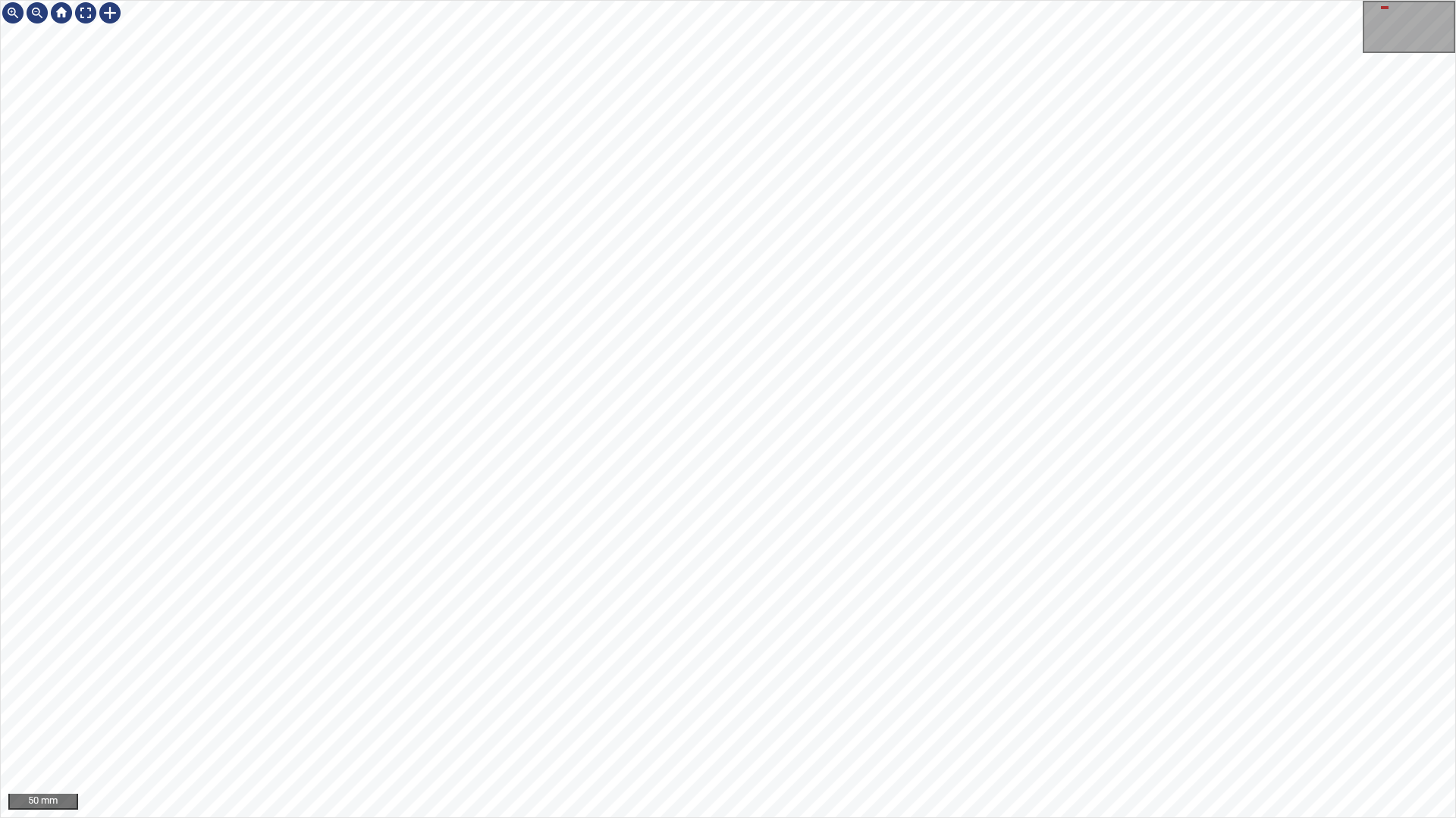
click at [972, 696] on div "50 mm" at bounding box center [728, 409] width 1456 height 818
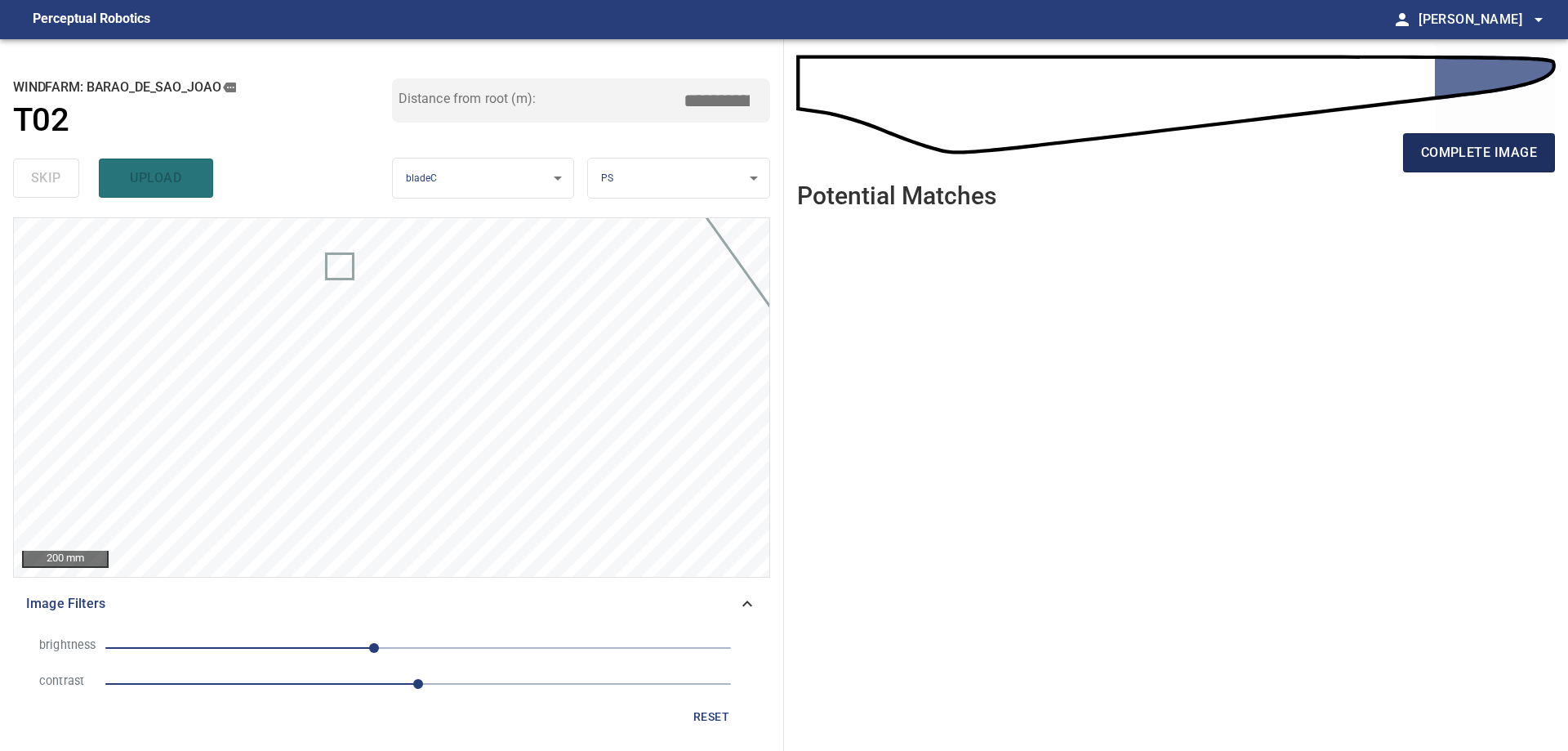
click at [1458, 146] on span "complete image" at bounding box center [1478, 152] width 116 height 23
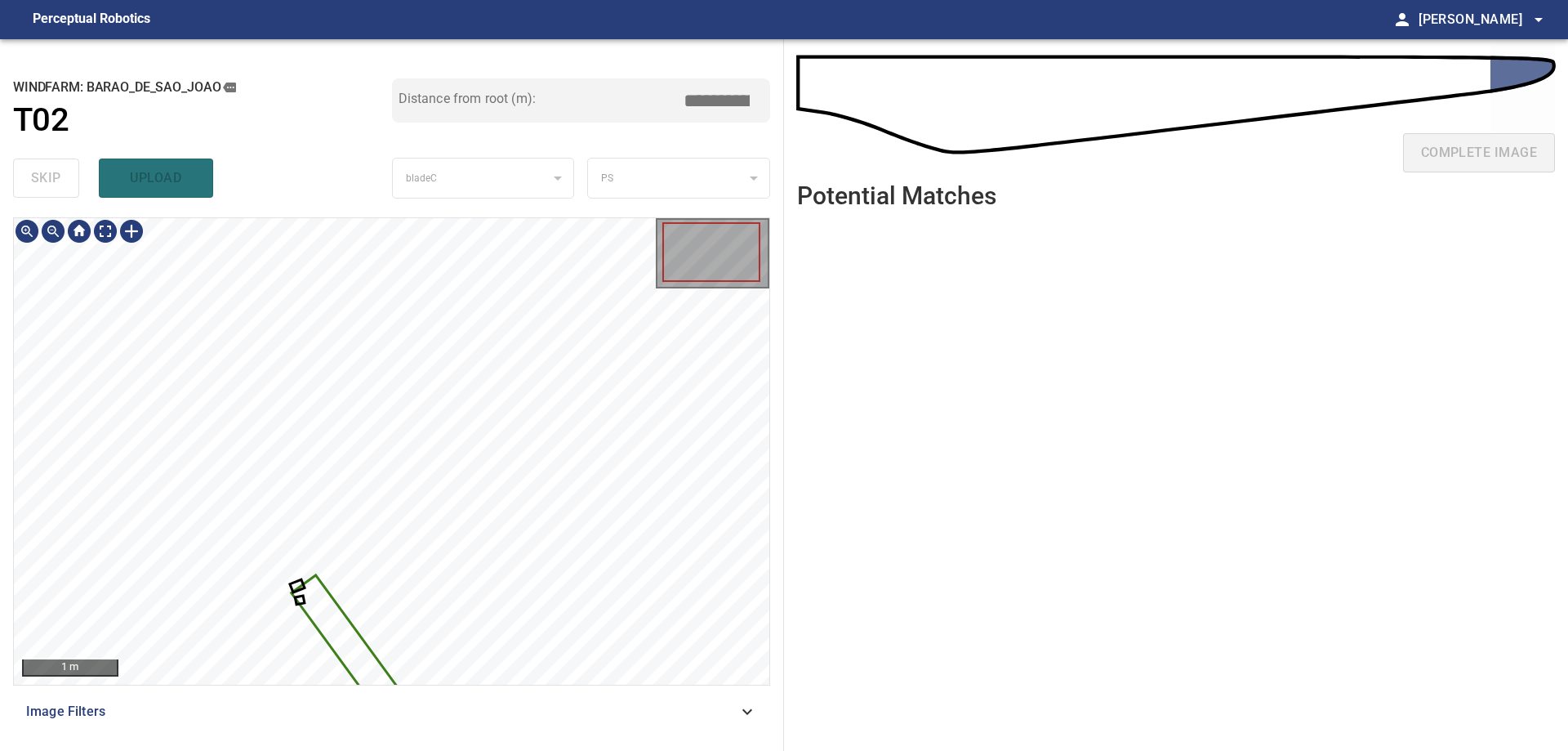
click at [327, 643] on div at bounding box center [391, 451] width 755 height 467
click at [428, 539] on div at bounding box center [391, 451] width 755 height 467
click at [385, 539] on div at bounding box center [391, 451] width 755 height 467
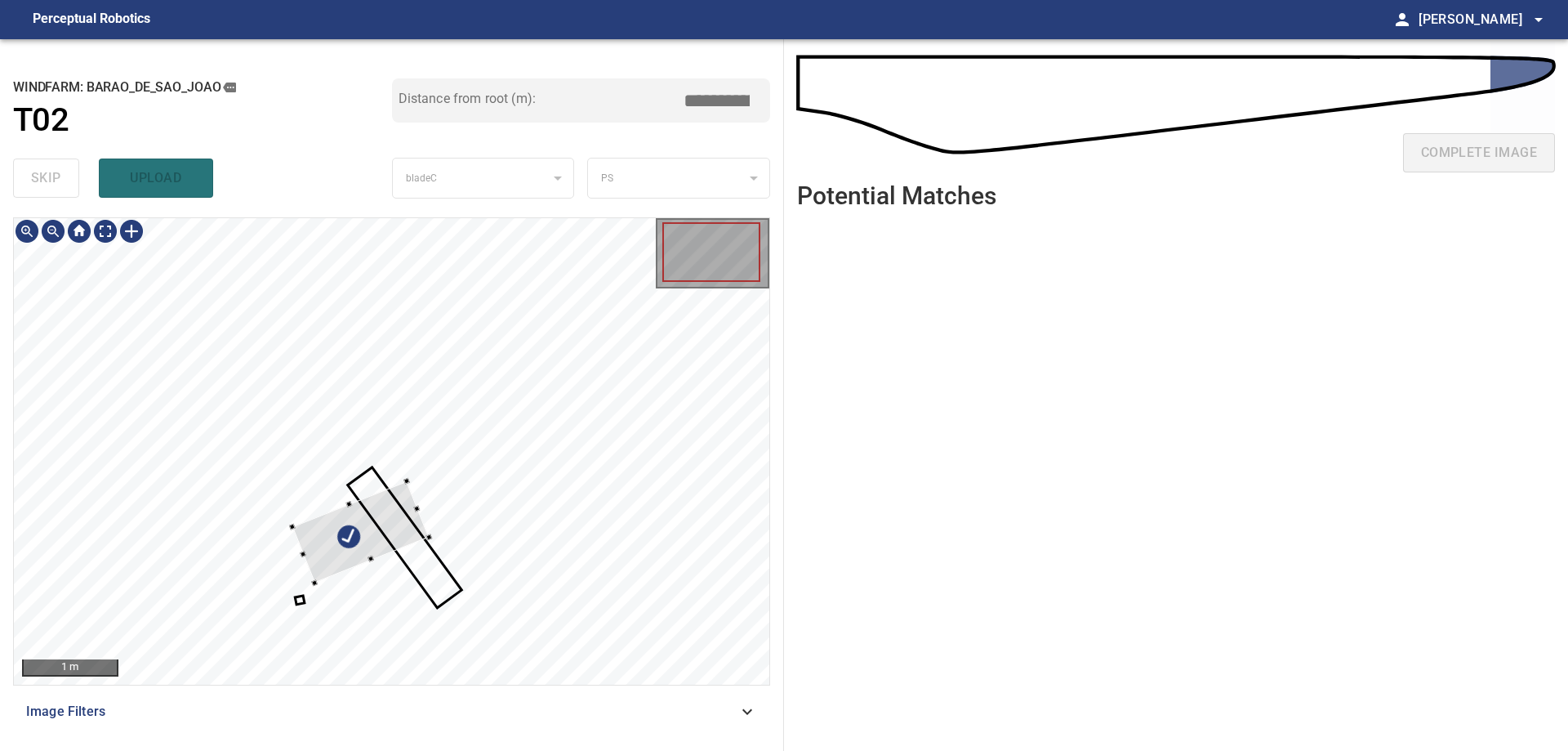
click at [439, 478] on div at bounding box center [391, 451] width 755 height 467
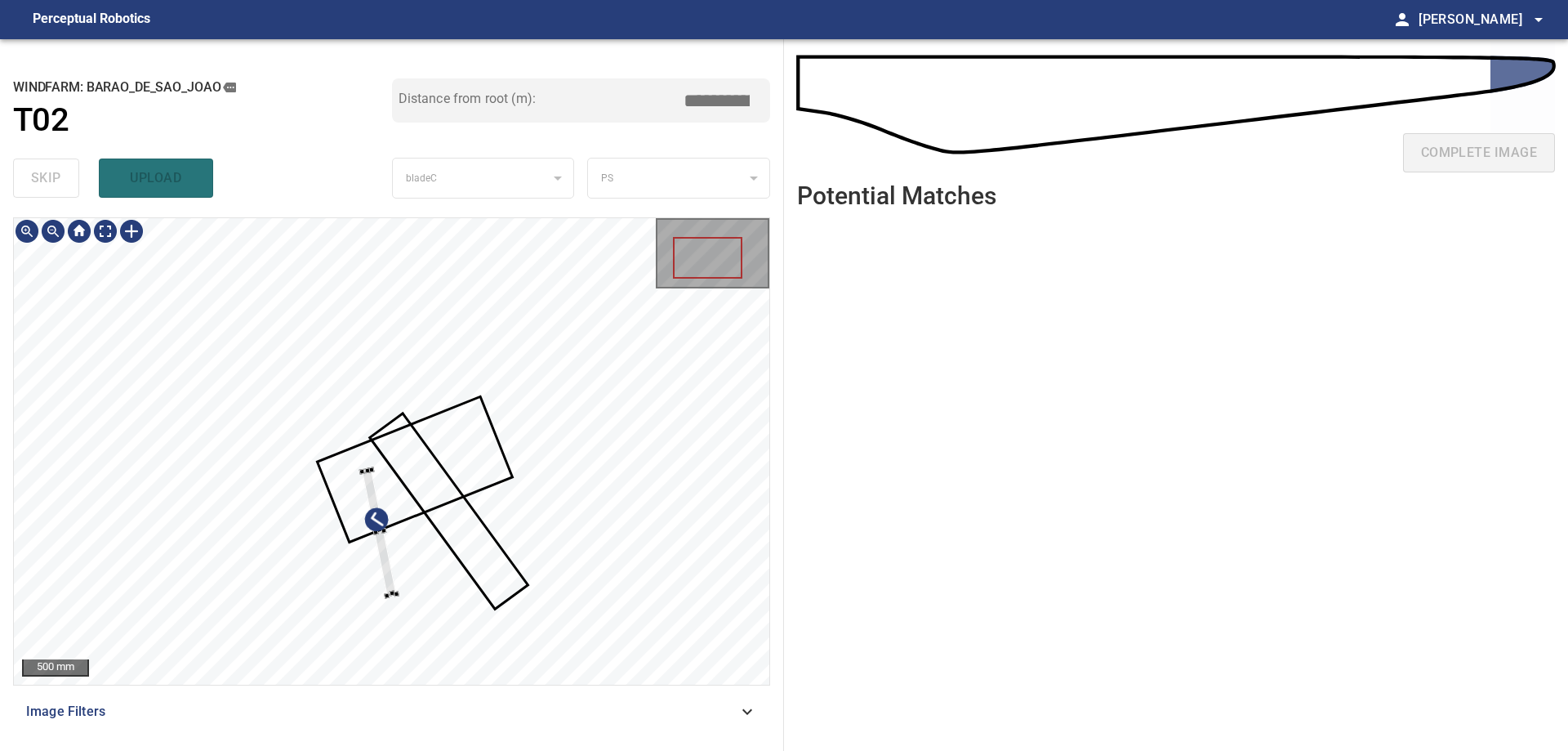
click at [408, 510] on div at bounding box center [391, 451] width 755 height 467
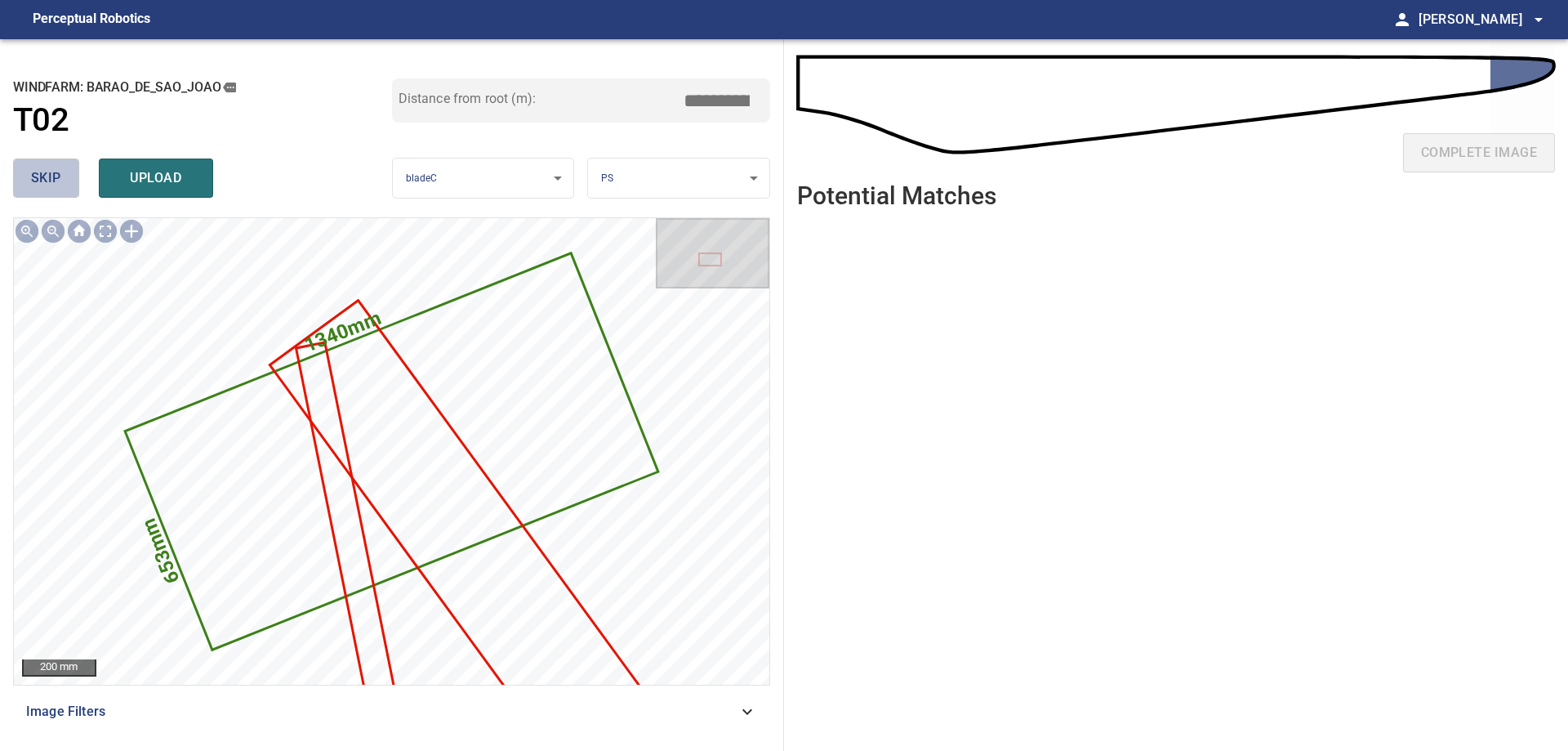
click at [65, 185] on button "skip" at bounding box center [46, 178] width 66 height 39
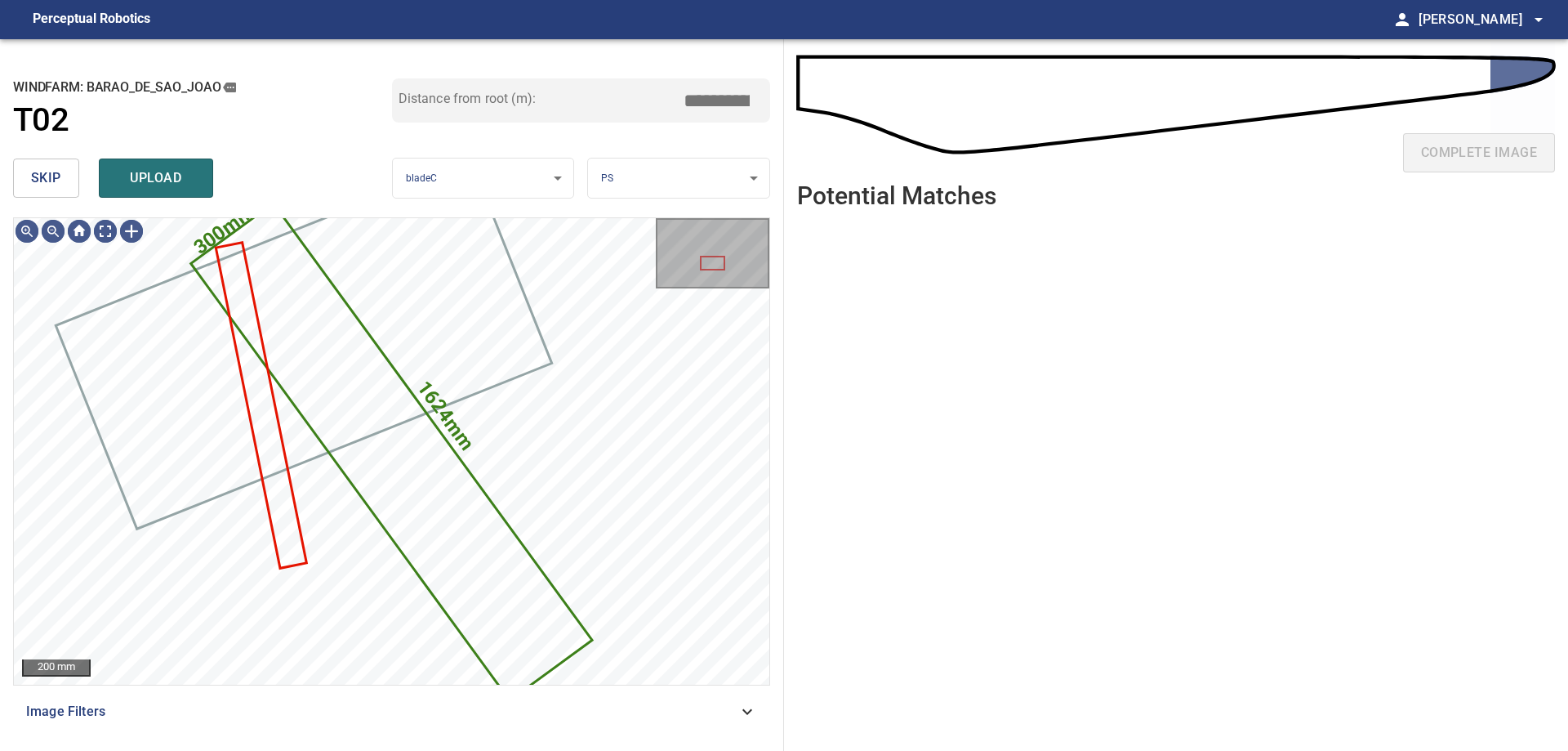
click at [65, 185] on button "skip" at bounding box center [46, 178] width 66 height 39
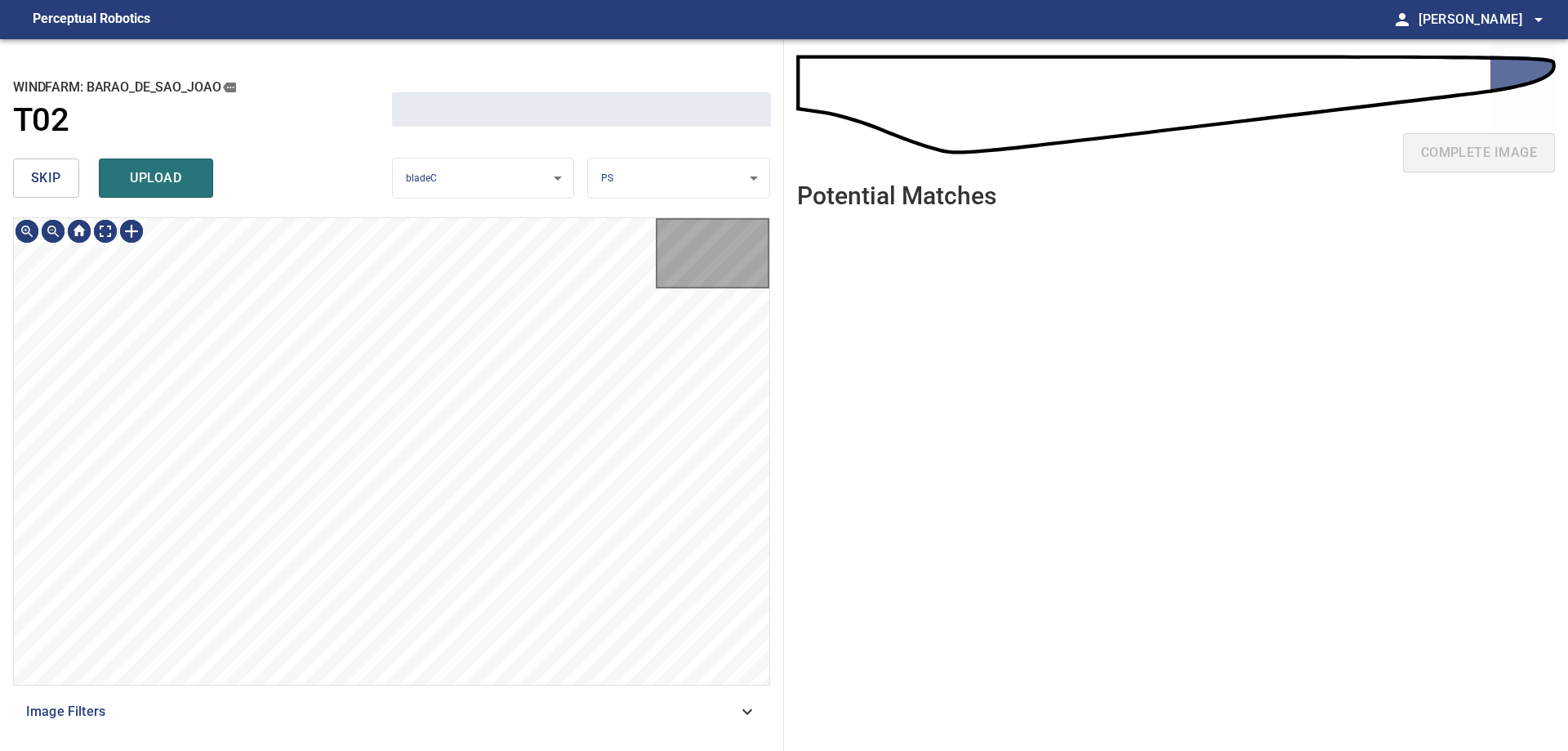
click at [65, 185] on button "skip" at bounding box center [46, 178] width 66 height 39
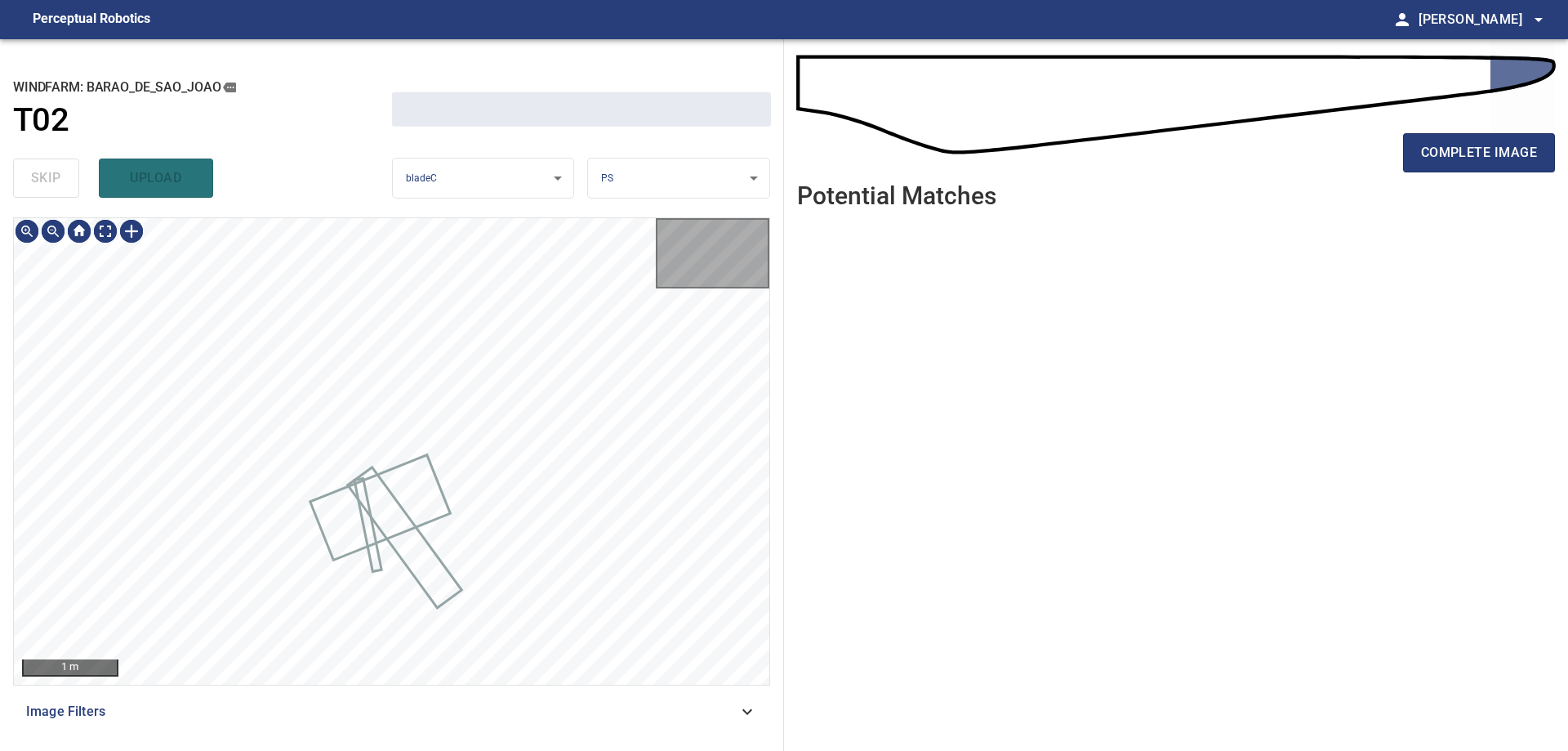
click at [56, 166] on div "skip upload" at bounding box center [202, 178] width 379 height 52
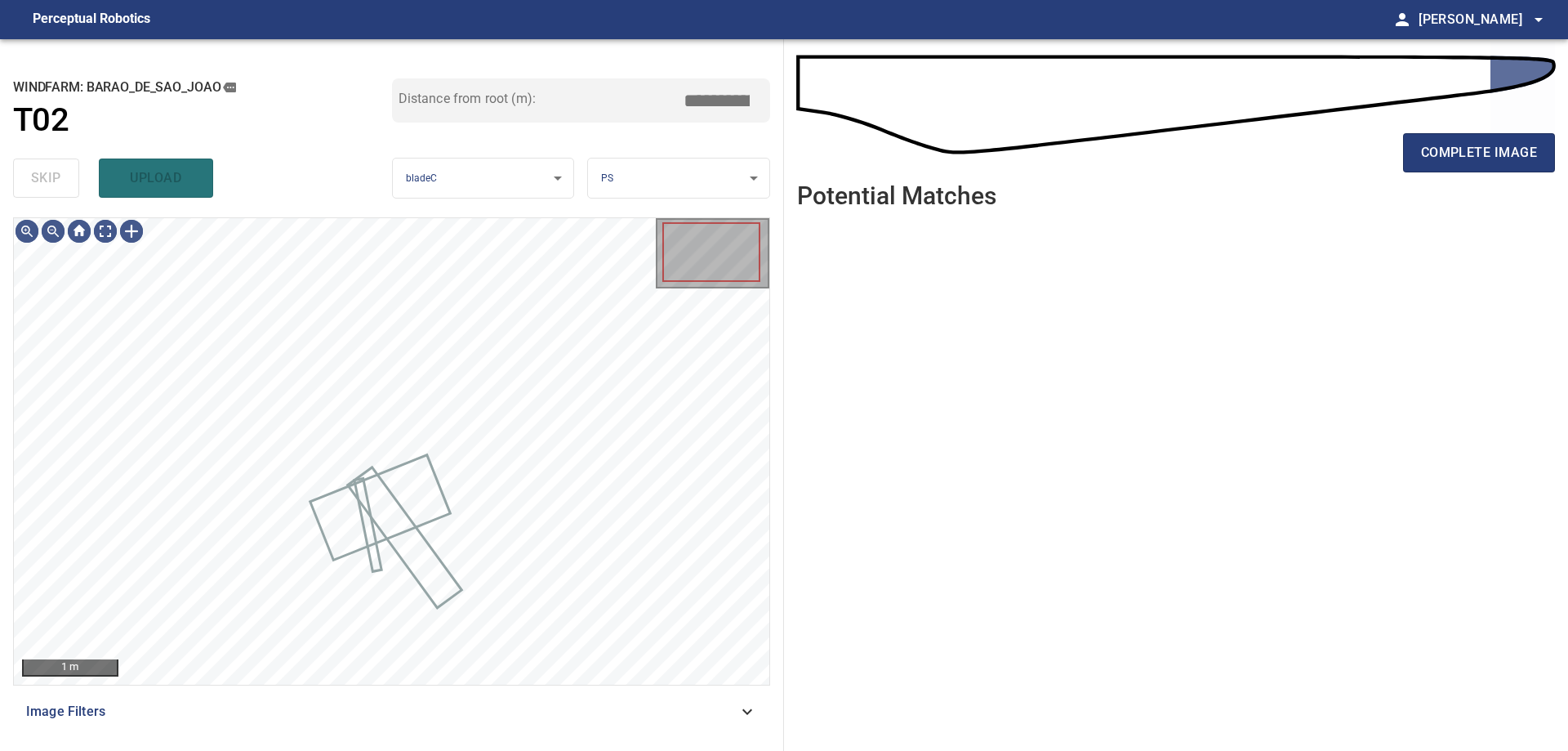
click at [56, 166] on div "skip upload" at bounding box center [202, 178] width 379 height 52
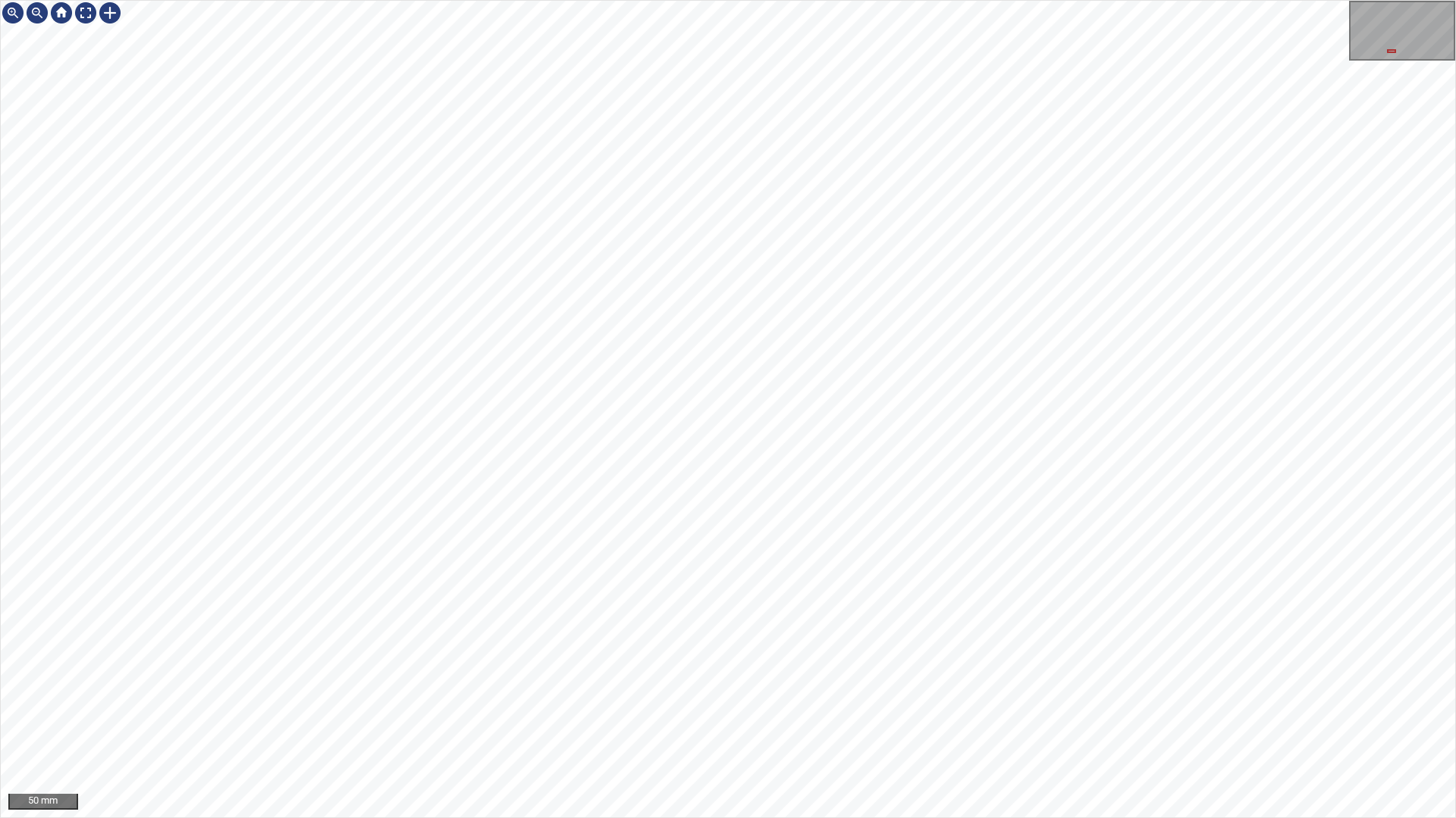
click at [665, 696] on div "50 mm" at bounding box center [728, 409] width 1456 height 818
click at [89, 14] on div at bounding box center [85, 13] width 24 height 24
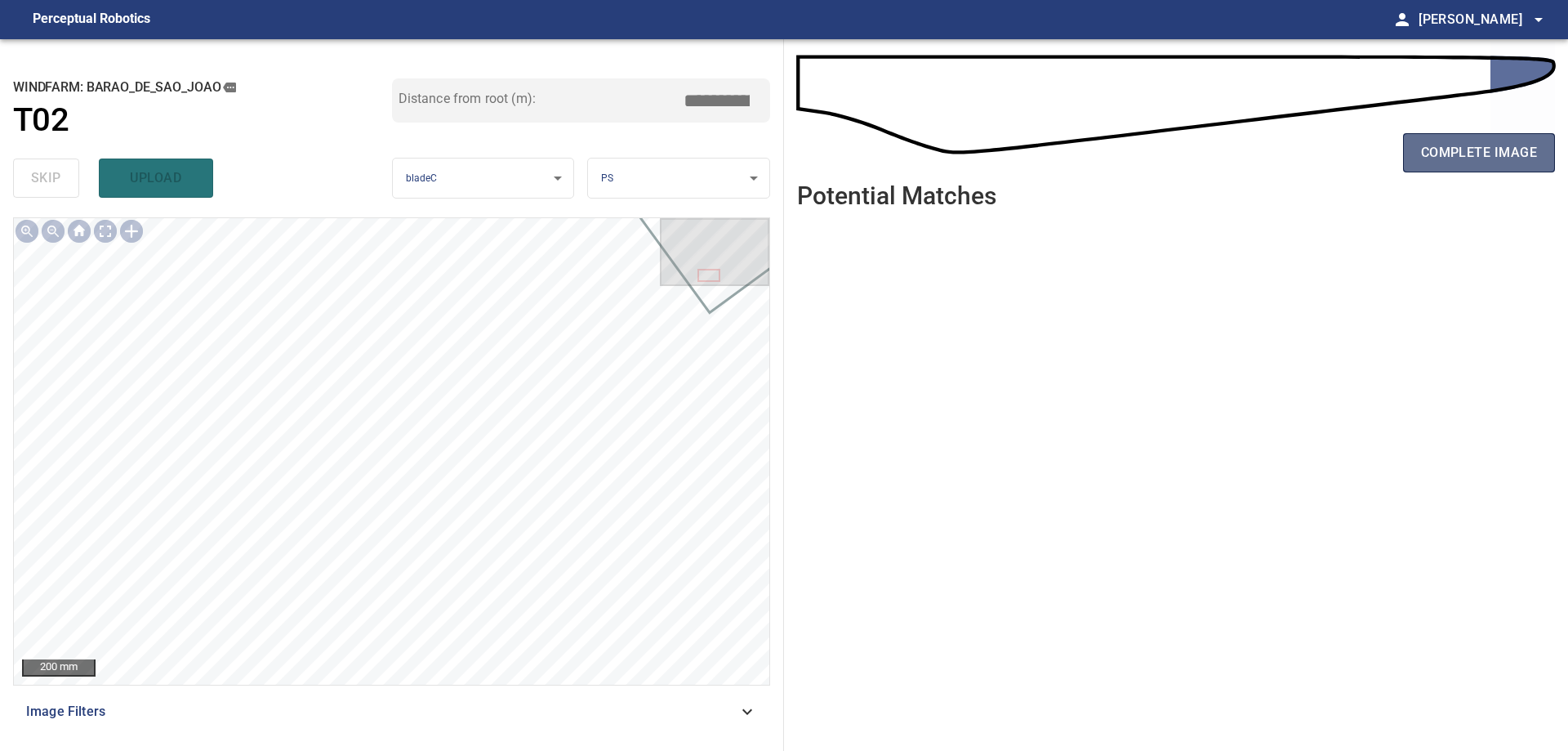
click at [1462, 158] on span "complete image" at bounding box center [1478, 152] width 116 height 23
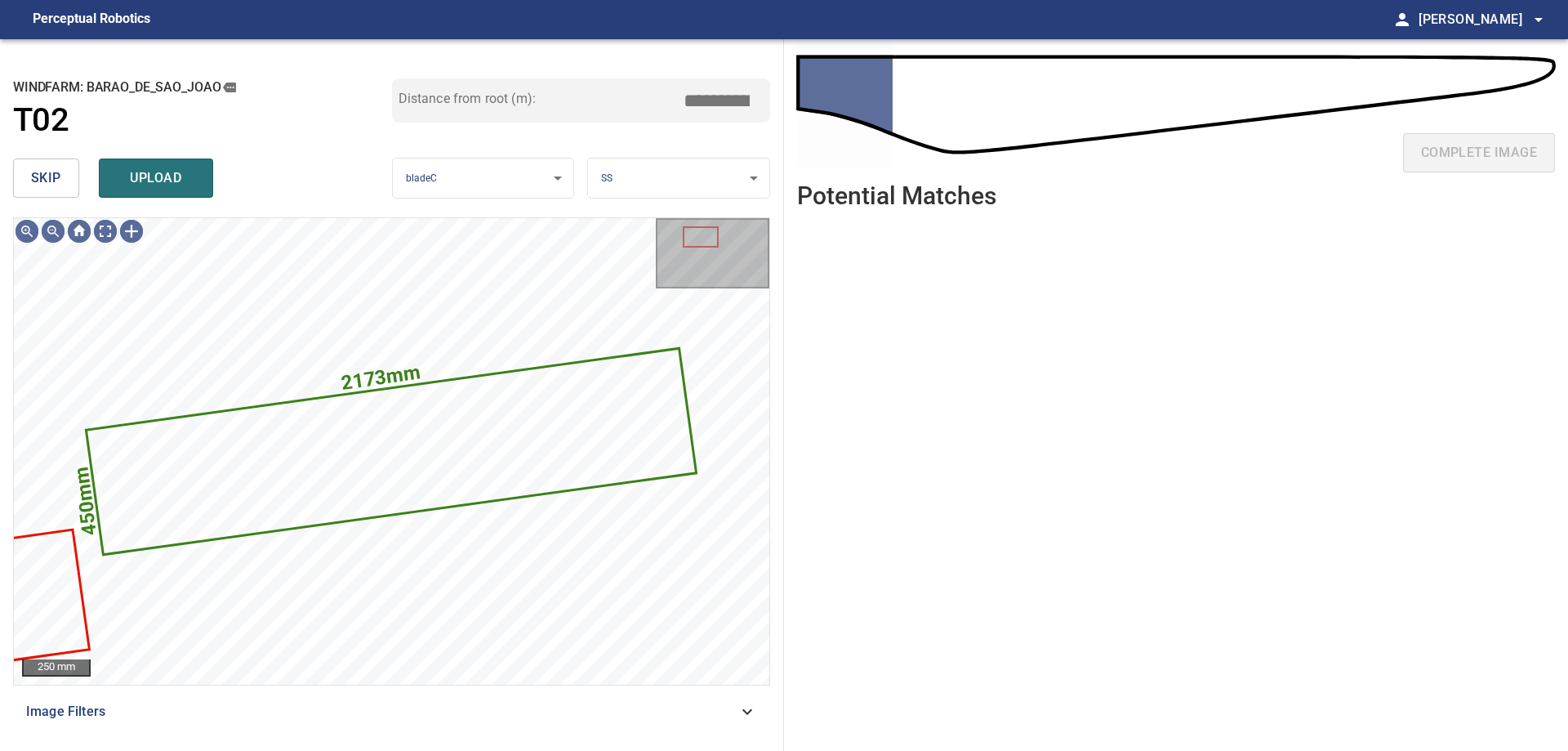
click at [54, 183] on span "skip" at bounding box center [46, 177] width 30 height 23
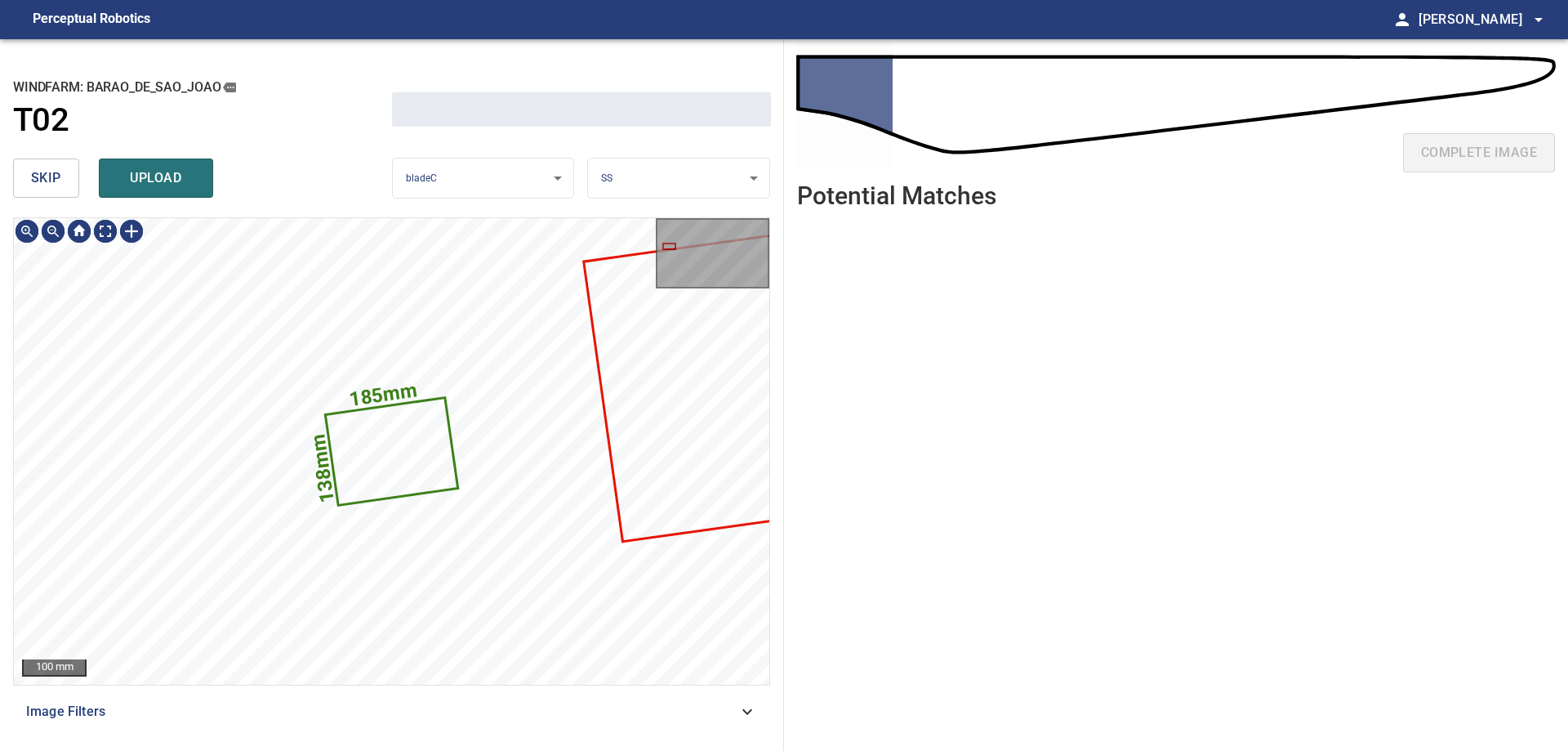
click at [54, 183] on span "skip" at bounding box center [46, 177] width 30 height 23
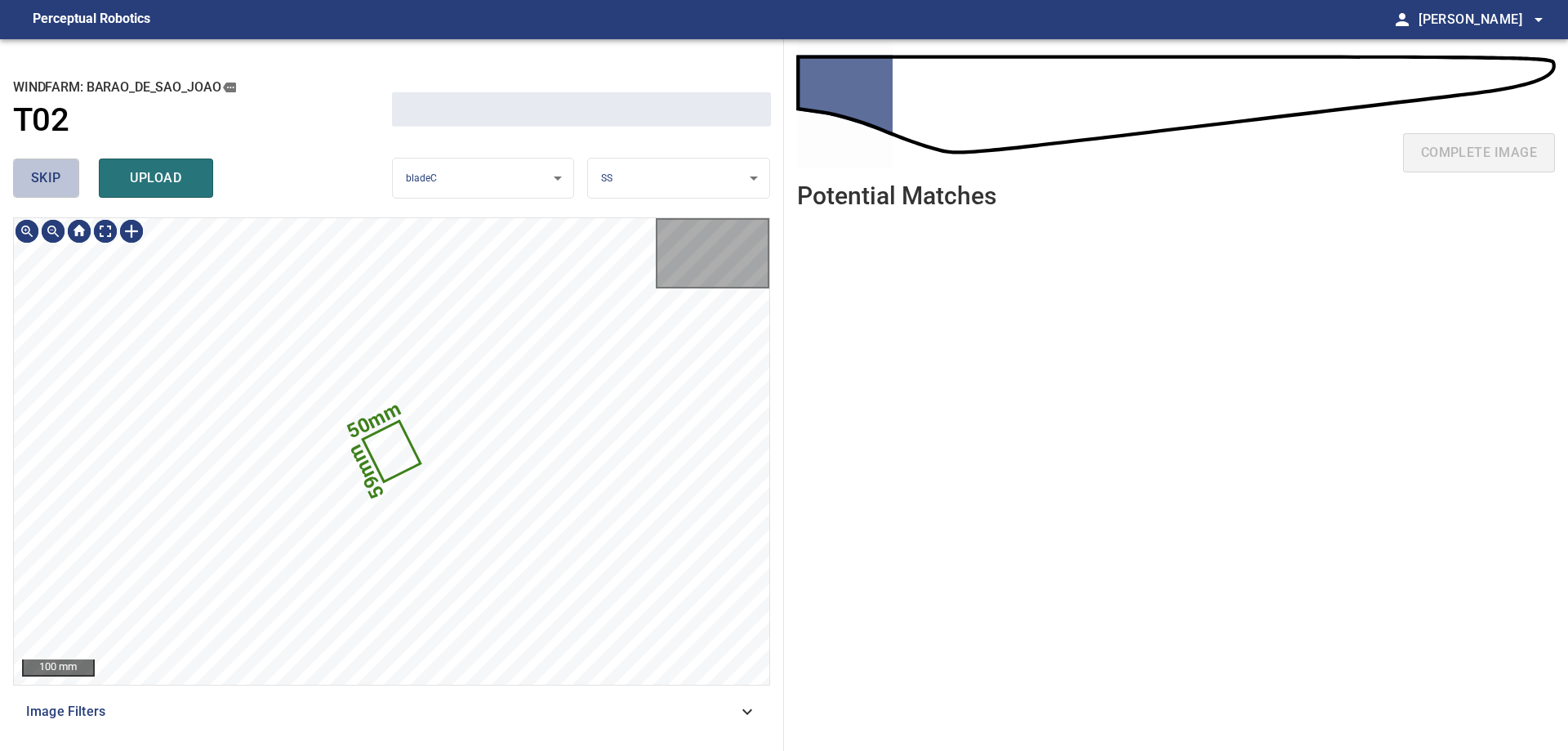
click at [54, 183] on span "skip" at bounding box center [46, 177] width 30 height 23
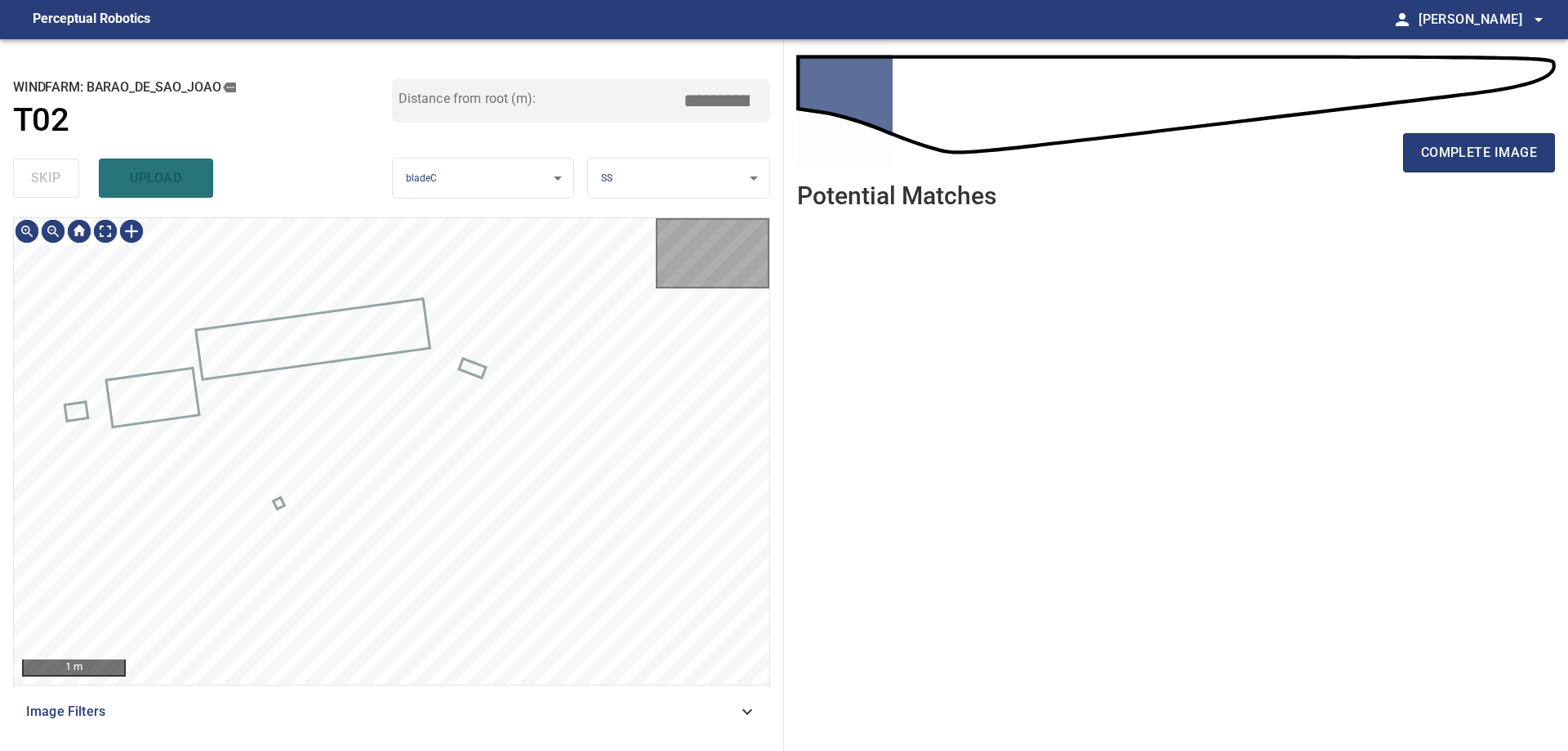
type input "****"
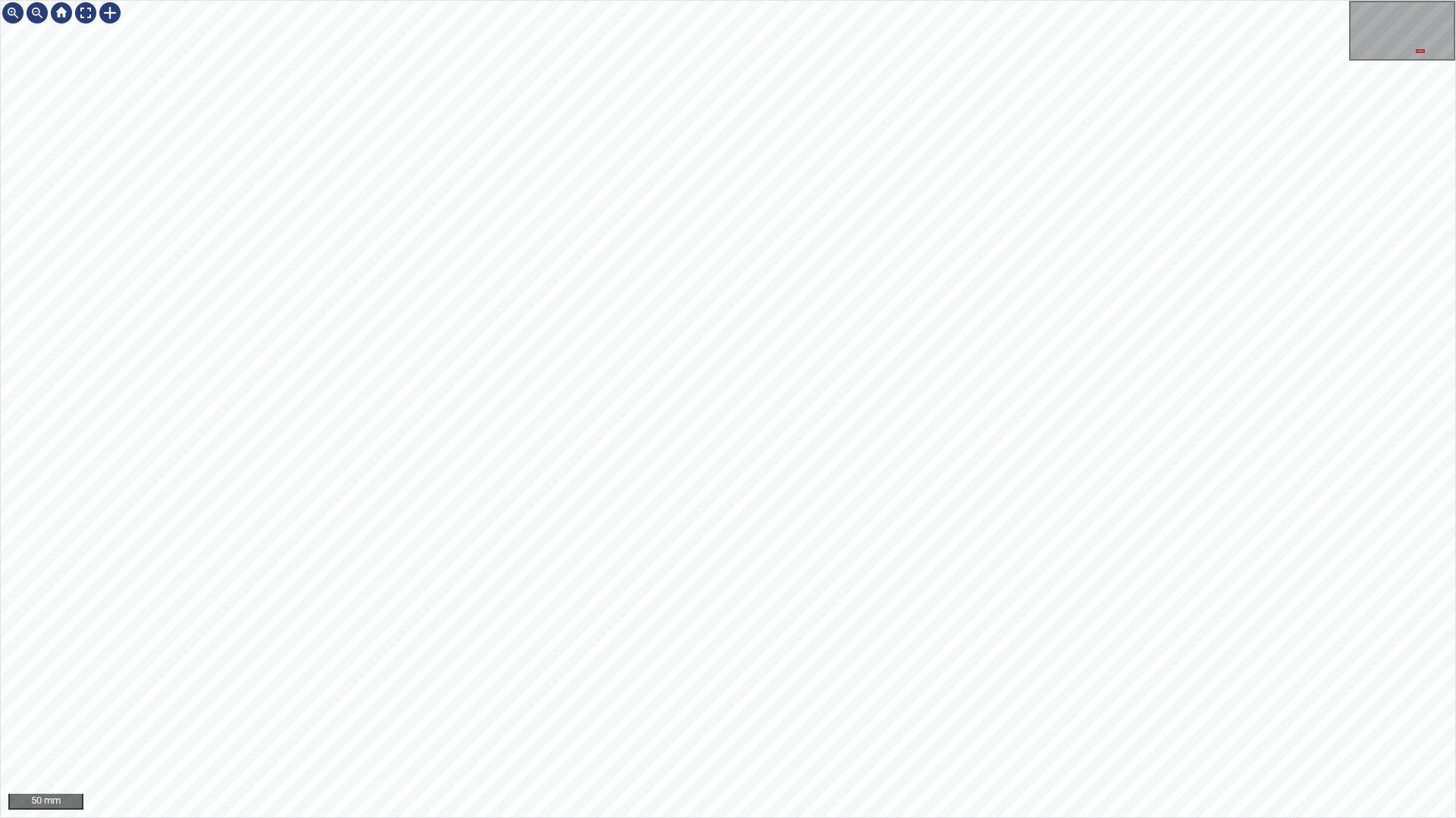
click at [701, 696] on div "50 mm" at bounding box center [728, 409] width 1456 height 818
click at [954, 0] on div "100 mm" at bounding box center [728, 409] width 1456 height 818
click at [797, 0] on div "100 mm" at bounding box center [728, 409] width 1456 height 818
click at [992, 507] on div "100 mm" at bounding box center [728, 409] width 1456 height 818
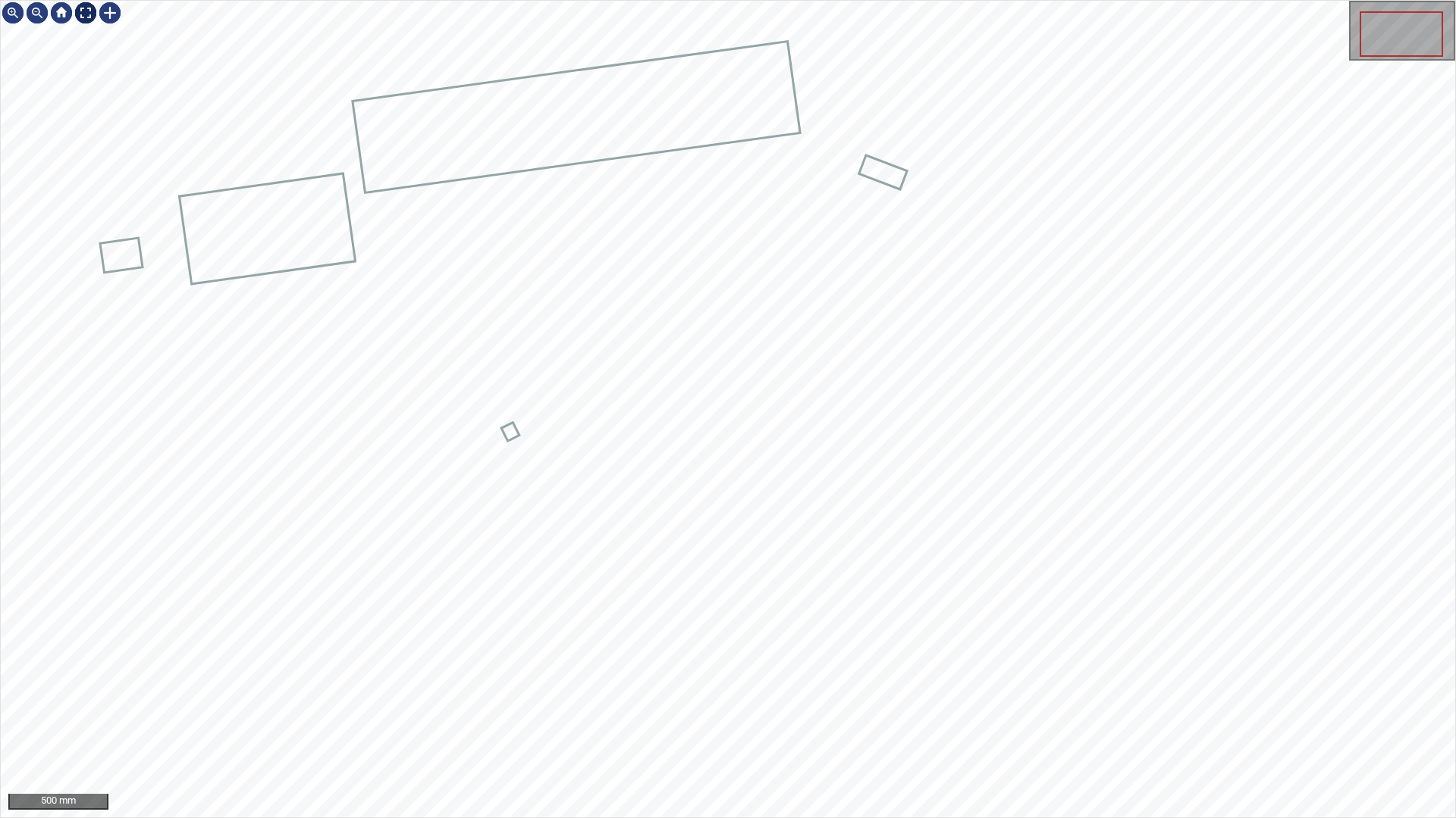
click at [87, 13] on div at bounding box center [85, 13] width 24 height 24
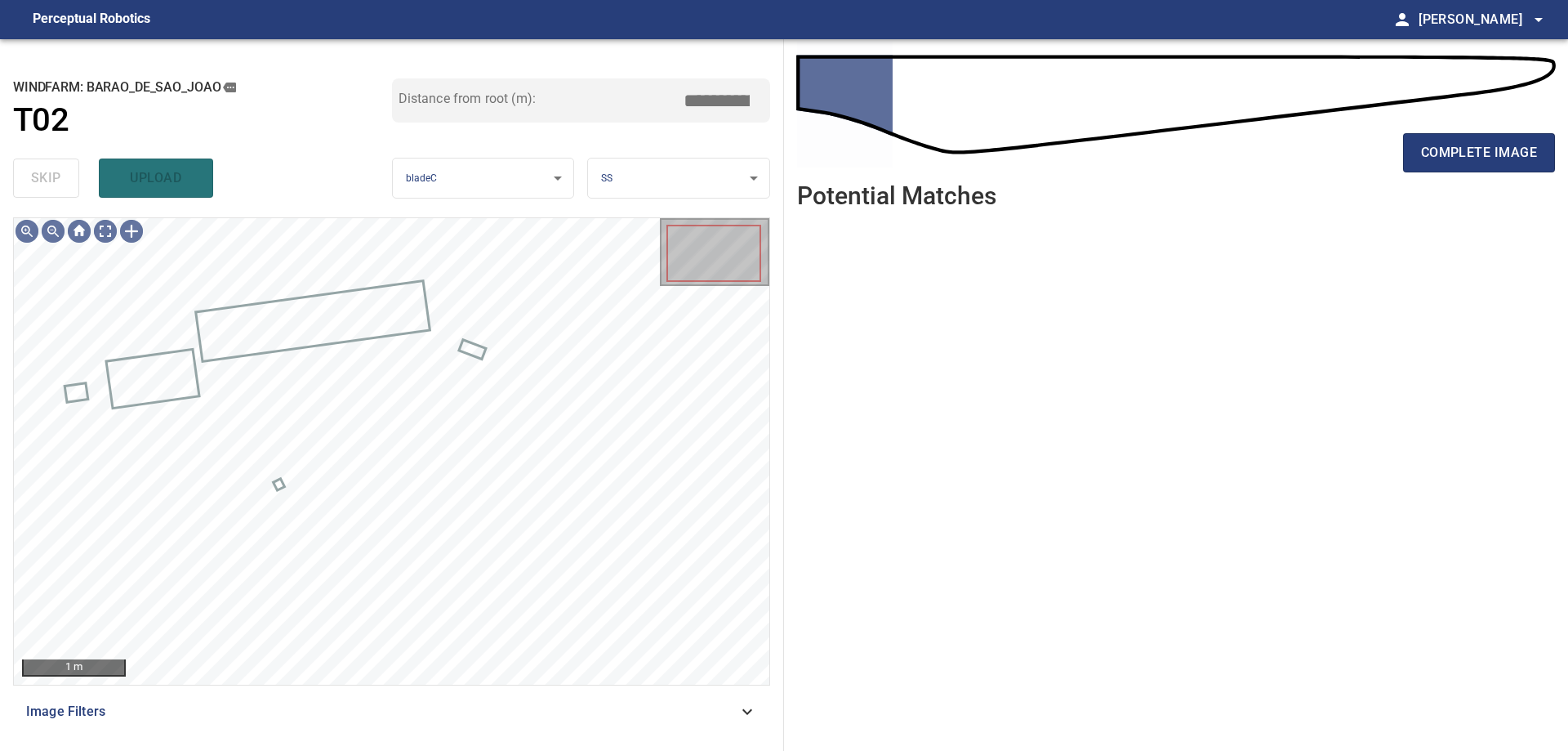
drag, startPoint x: 448, startPoint y: 709, endPoint x: 443, endPoint y: 722, distance: 13.9
click at [450, 716] on span "Image Filters" at bounding box center [381, 711] width 711 height 19
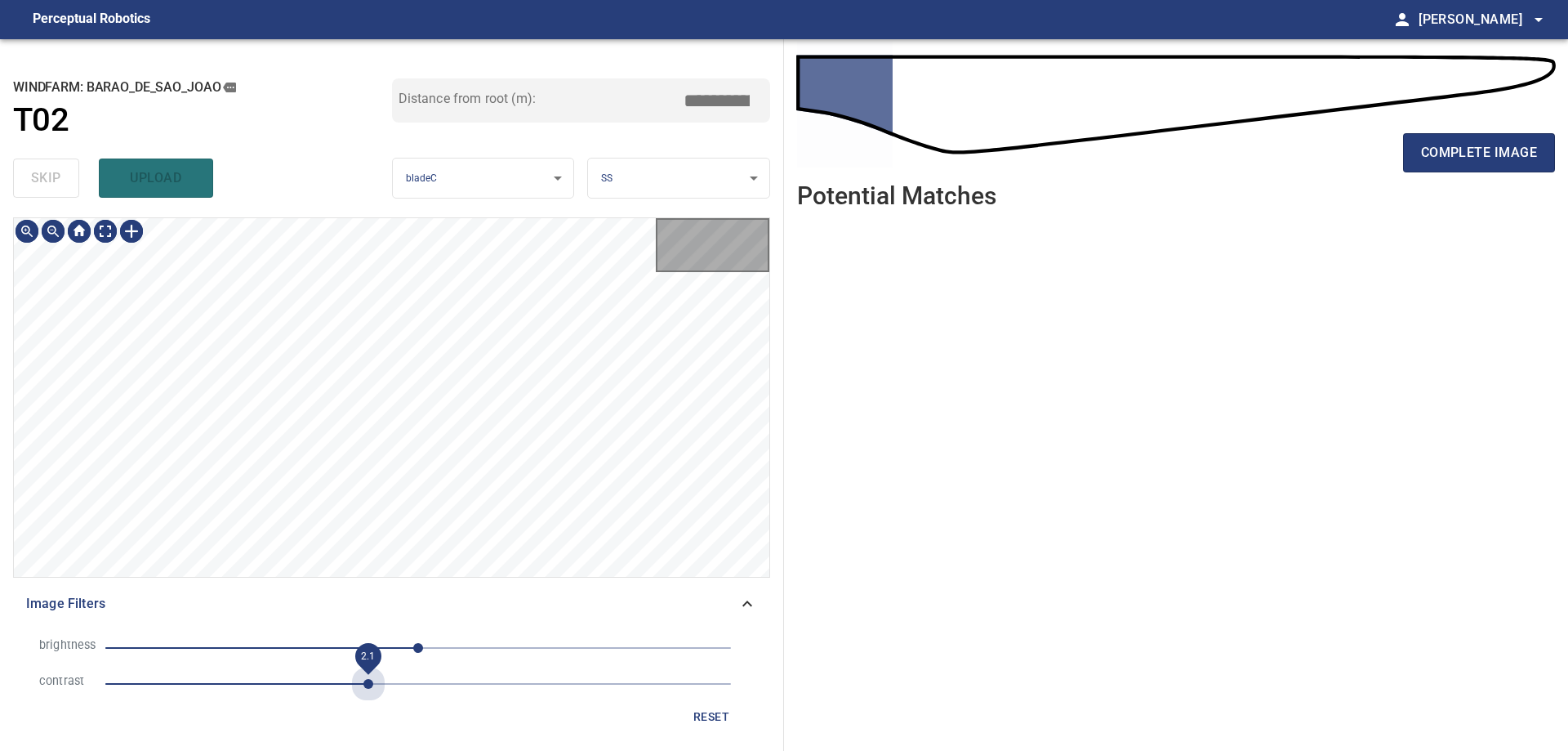
click at [369, 688] on span "2.1" at bounding box center [418, 683] width 625 height 23
click at [288, 641] on span "-107" at bounding box center [418, 647] width 625 height 23
click at [421, 686] on span "2.5" at bounding box center [418, 683] width 625 height 23
click at [354, 640] on span "-52" at bounding box center [418, 647] width 625 height 23
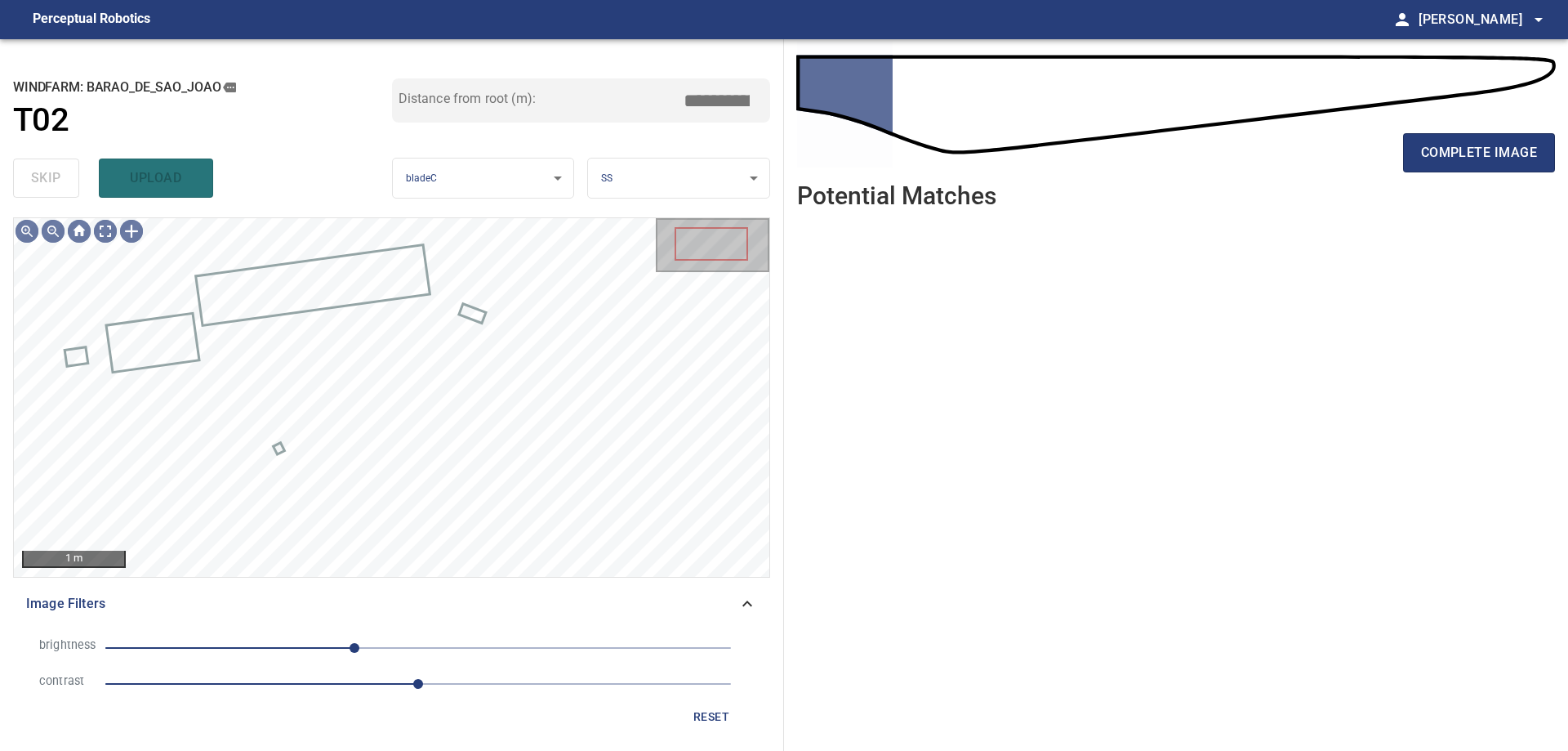
click at [370, 689] on span "2.5" at bounding box center [418, 683] width 625 height 23
click at [288, 681] on span "2.1" at bounding box center [418, 683] width 625 height 23
drag, startPoint x: 245, startPoint y: 678, endPoint x: 294, endPoint y: 747, distance: 84.6
click at [246, 681] on span "1.1" at bounding box center [418, 683] width 625 height 23
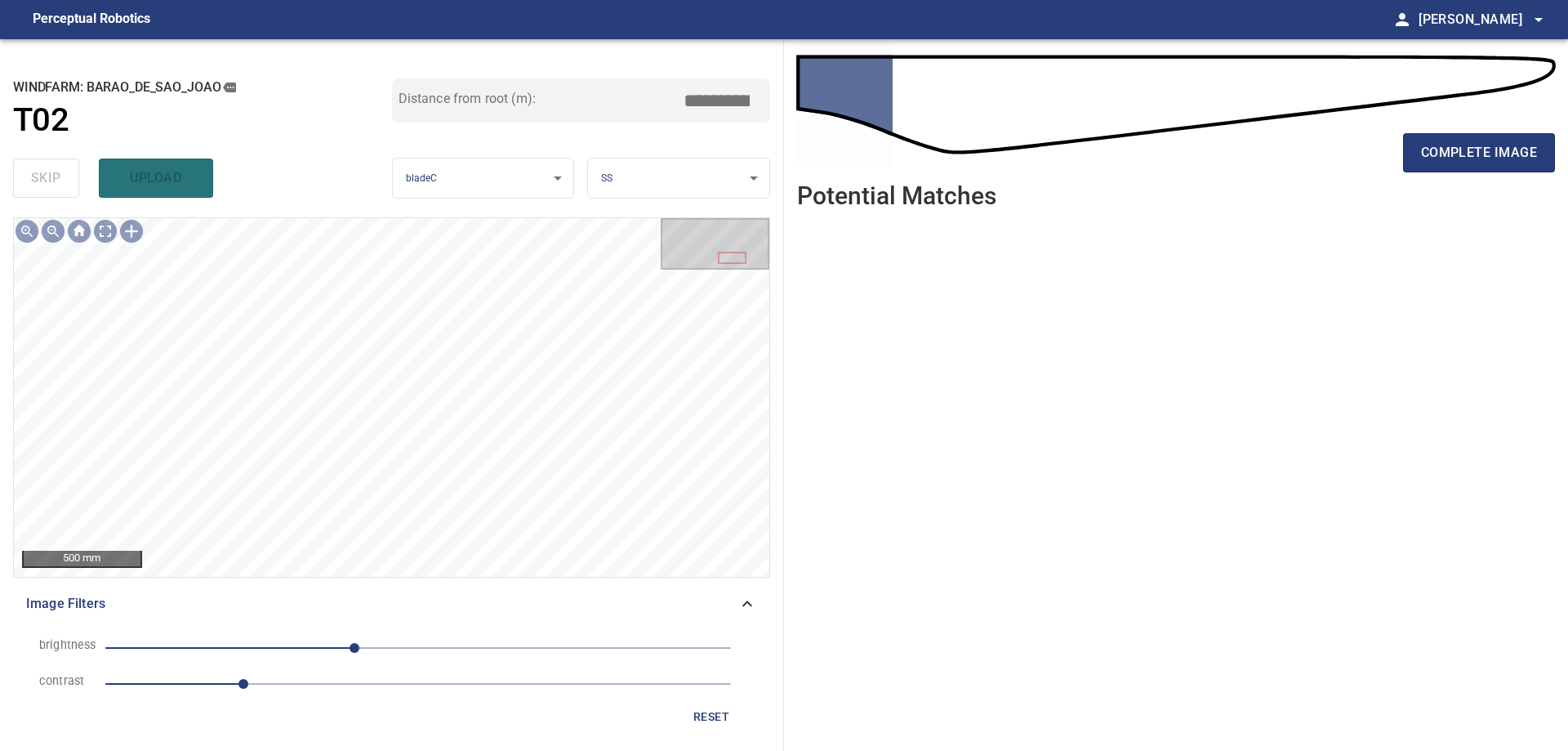
click at [725, 717] on span "reset" at bounding box center [711, 716] width 39 height 20
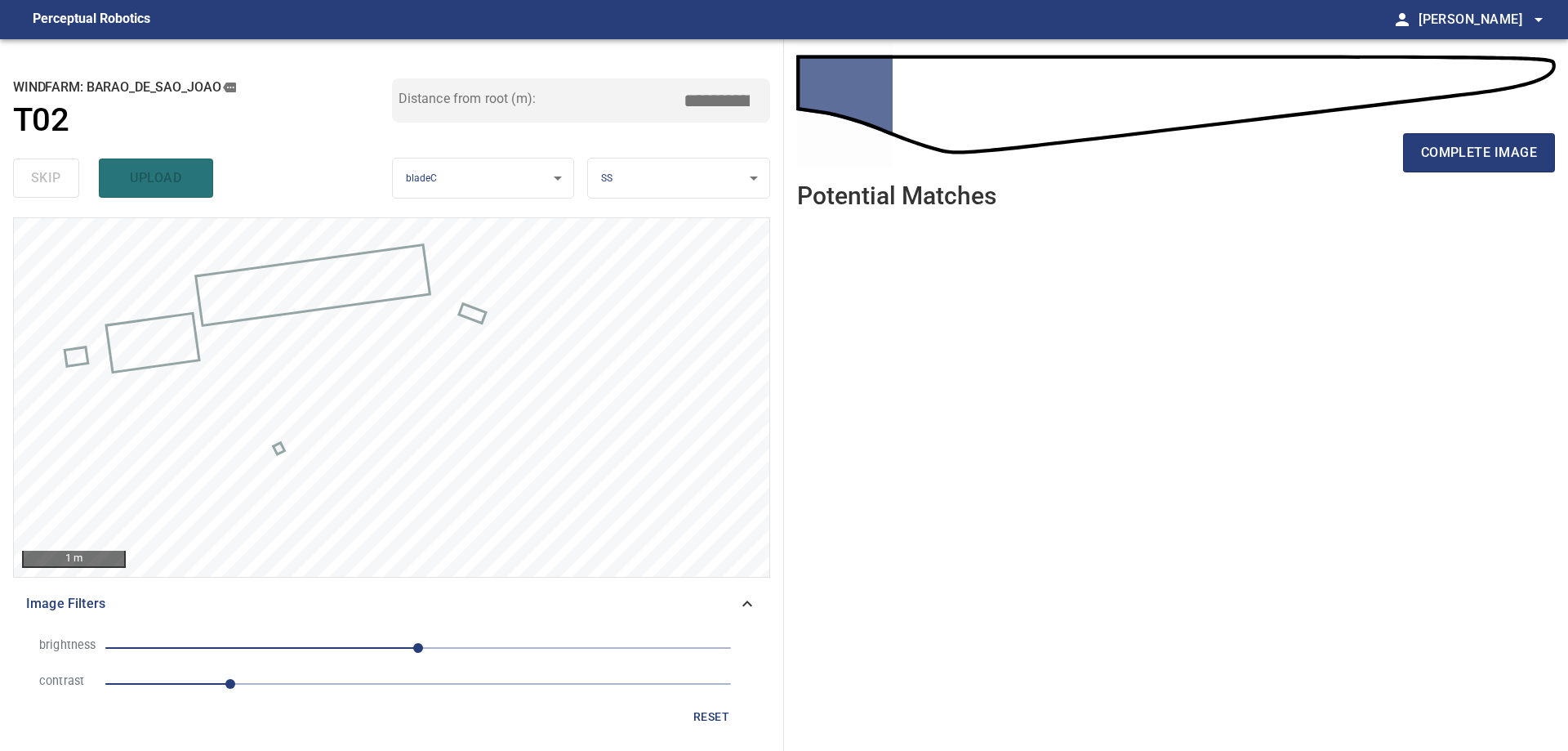
click at [488, 694] on span "1" at bounding box center [418, 683] width 625 height 23
drag, startPoint x: 283, startPoint y: 632, endPoint x: 283, endPoint y: 641, distance: 9.0
click at [283, 634] on li "brightness 0" at bounding box center [391, 647] width 730 height 36
click at [288, 641] on span "0" at bounding box center [418, 647] width 625 height 23
click at [374, 648] on span "-107" at bounding box center [418, 647] width 625 height 23
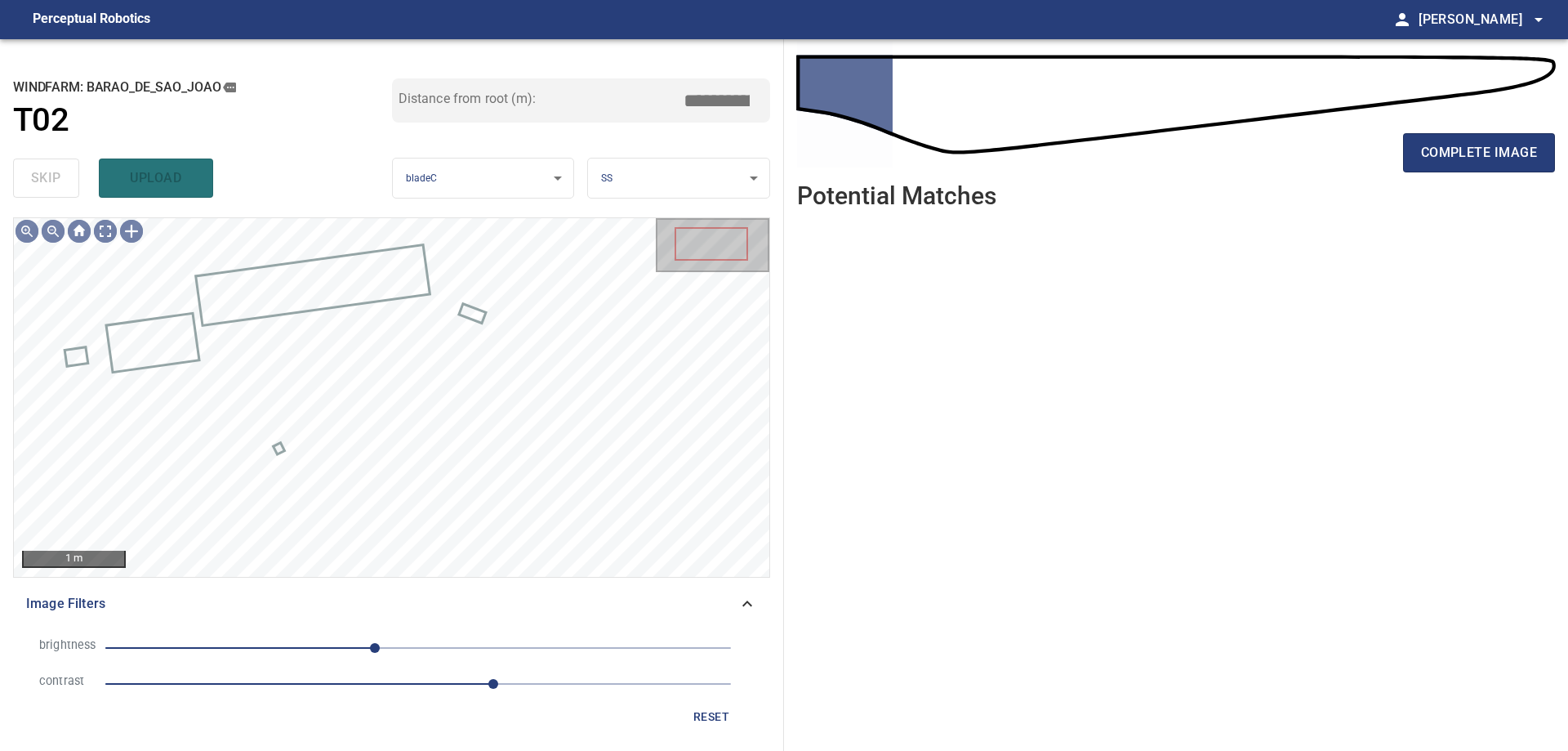
drag, startPoint x: 281, startPoint y: 645, endPoint x: 304, endPoint y: 727, distance: 85.2
click at [280, 646] on span "-35" at bounding box center [418, 647] width 625 height 23
click at [335, 696] on li "contrast 3.1" at bounding box center [391, 683] width 730 height 36
click at [273, 685] on span "3.1" at bounding box center [418, 683] width 625 height 23
click at [197, 688] on span "1.3" at bounding box center [418, 683] width 625 height 23
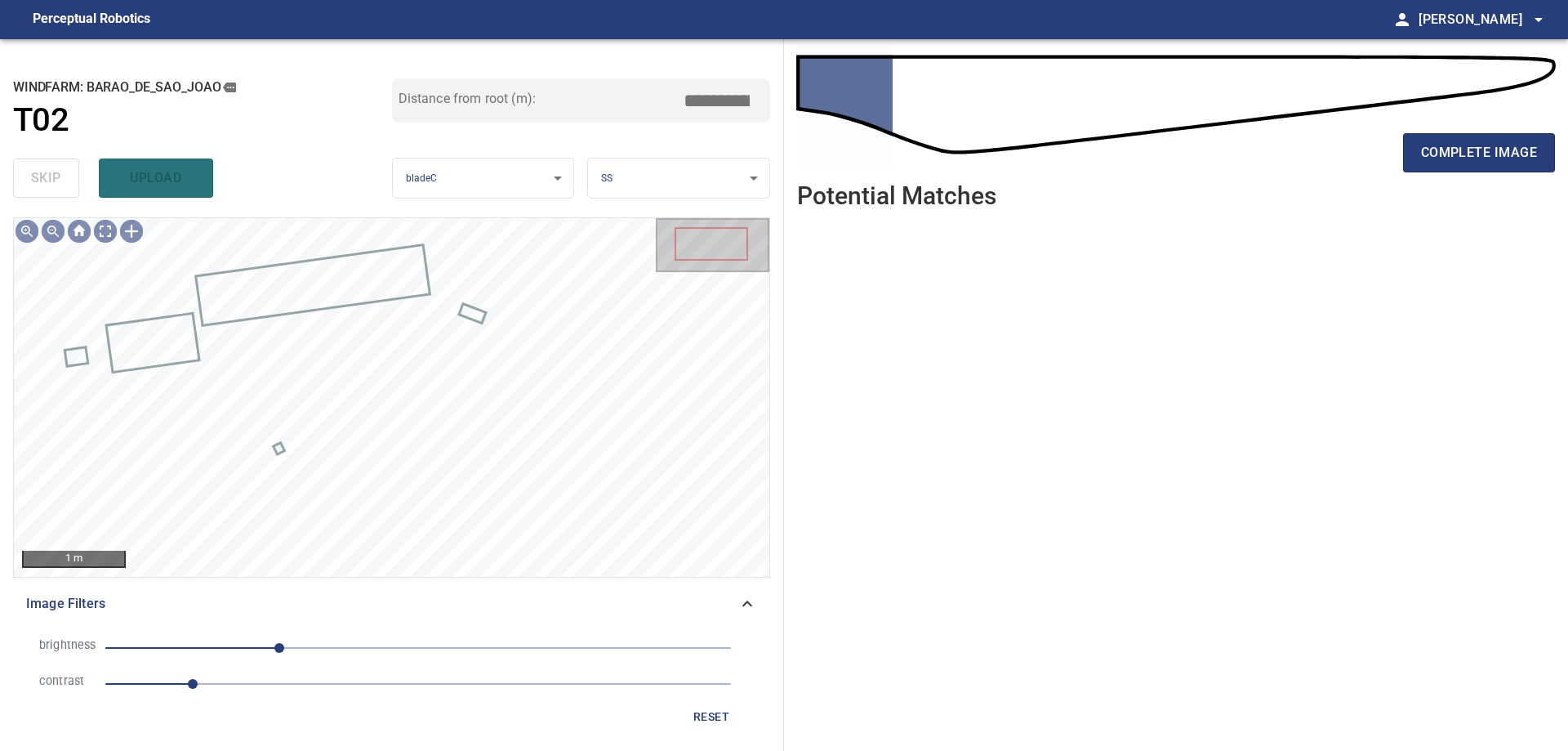
drag, startPoint x: 218, startPoint y: 689, endPoint x: 288, endPoint y: 673, distance: 71.8
click at [222, 687] on span "0.7" at bounding box center [418, 683] width 625 height 23
click at [342, 656] on span "-113" at bounding box center [418, 647] width 625 height 23
click at [383, 646] on span "-63" at bounding box center [418, 647] width 625 height 23
click at [357, 647] on span "-29" at bounding box center [418, 647] width 625 height 23
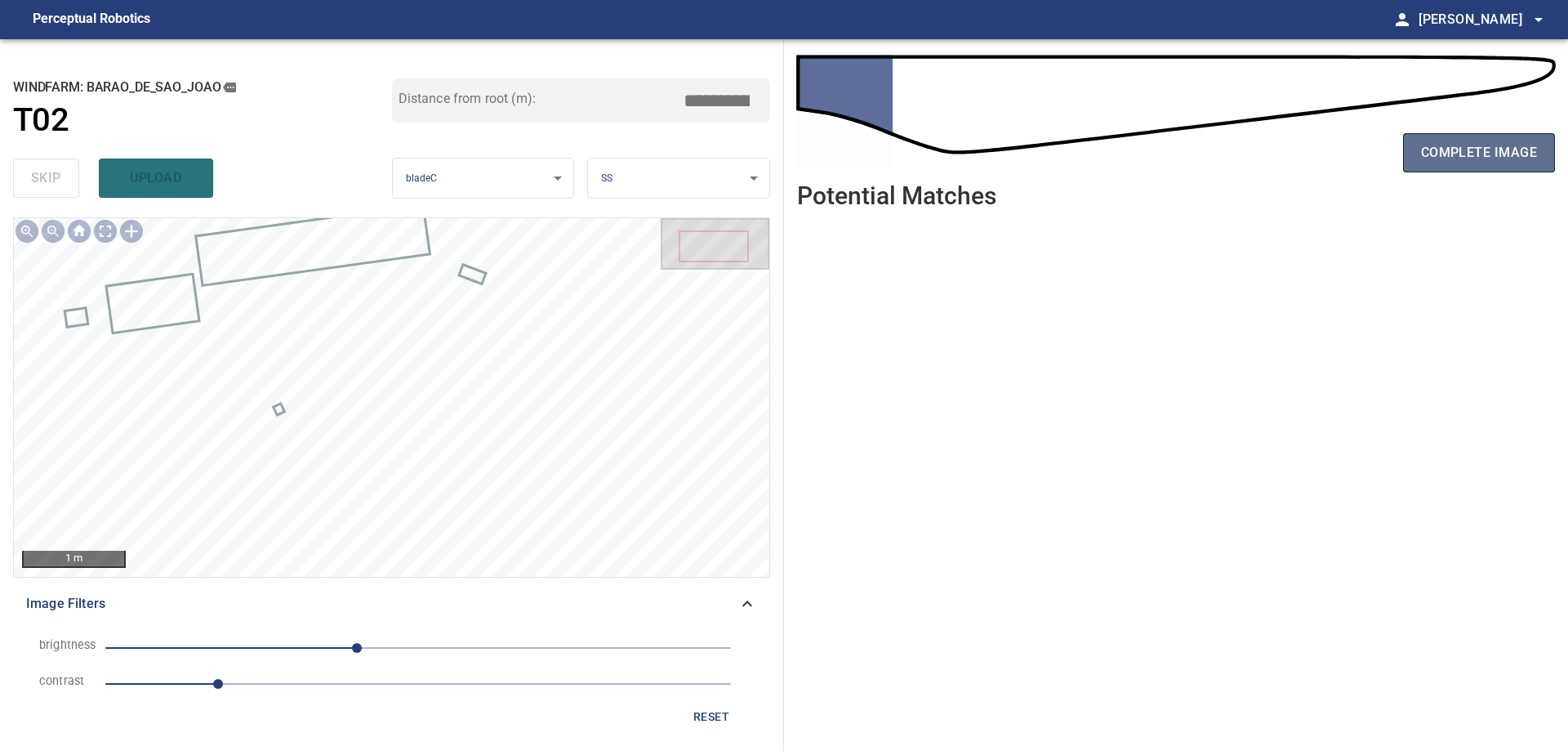
click at [1437, 162] on span "complete image" at bounding box center [1478, 152] width 116 height 23
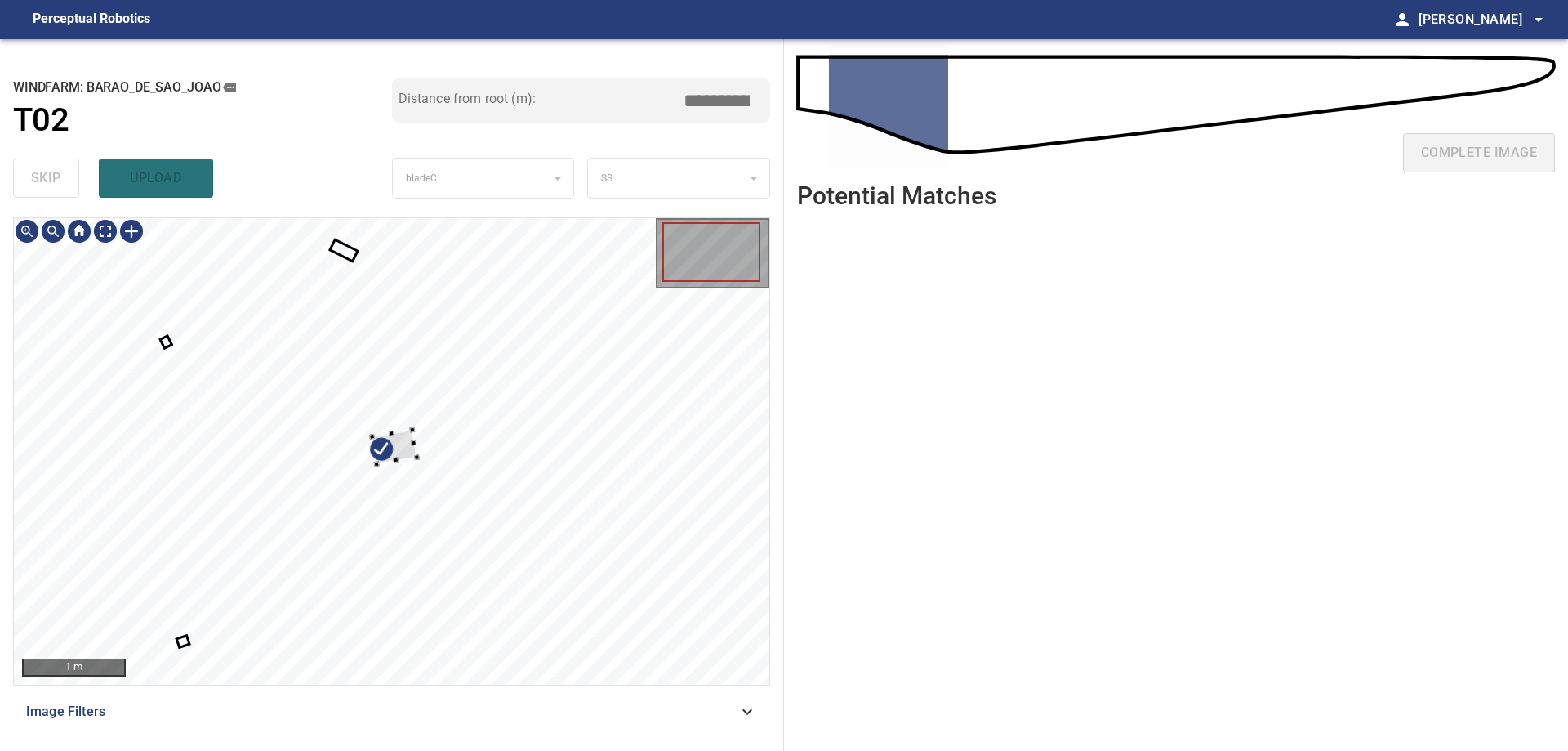
click at [601, 330] on div at bounding box center [391, 451] width 755 height 467
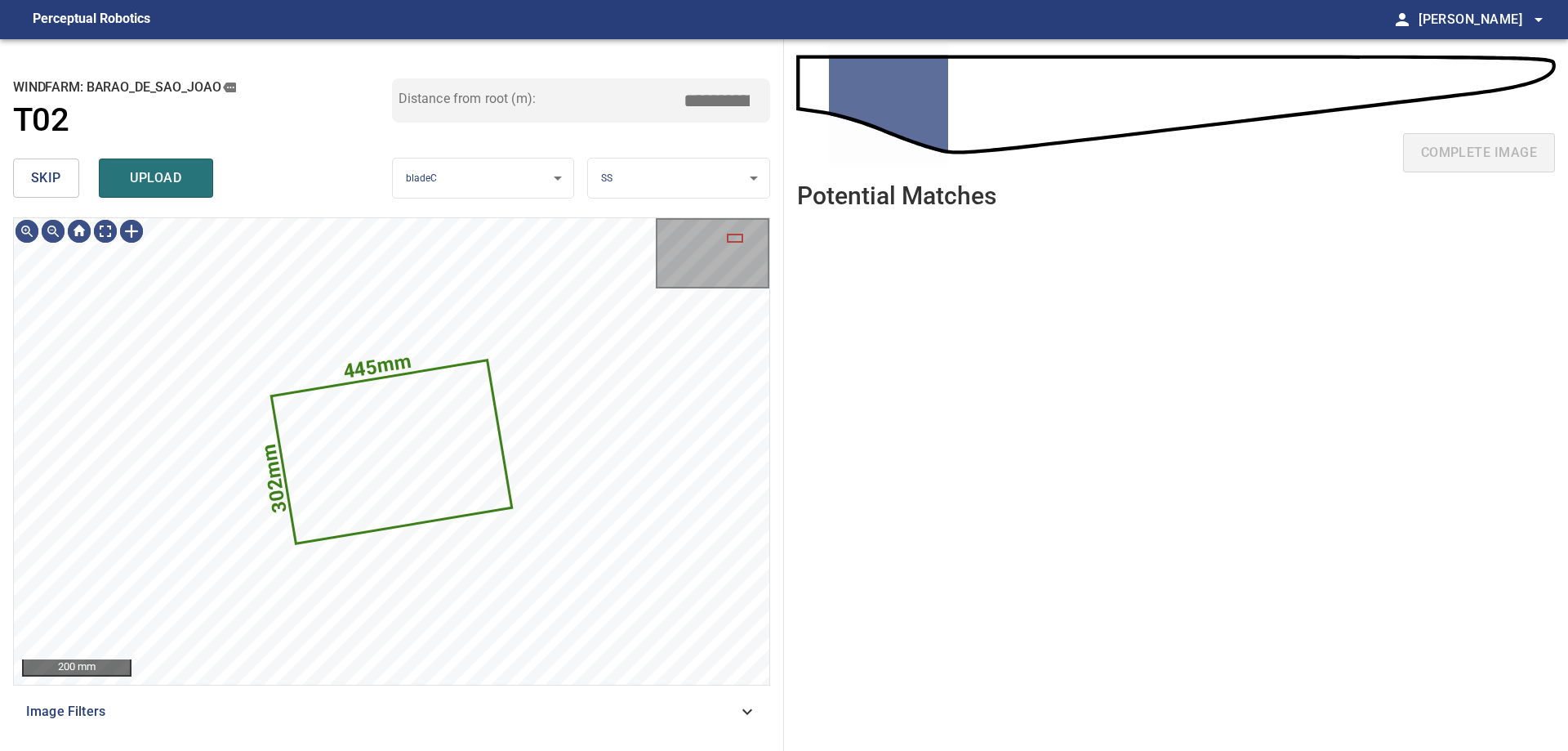
click at [57, 179] on span "skip" at bounding box center [46, 177] width 30 height 23
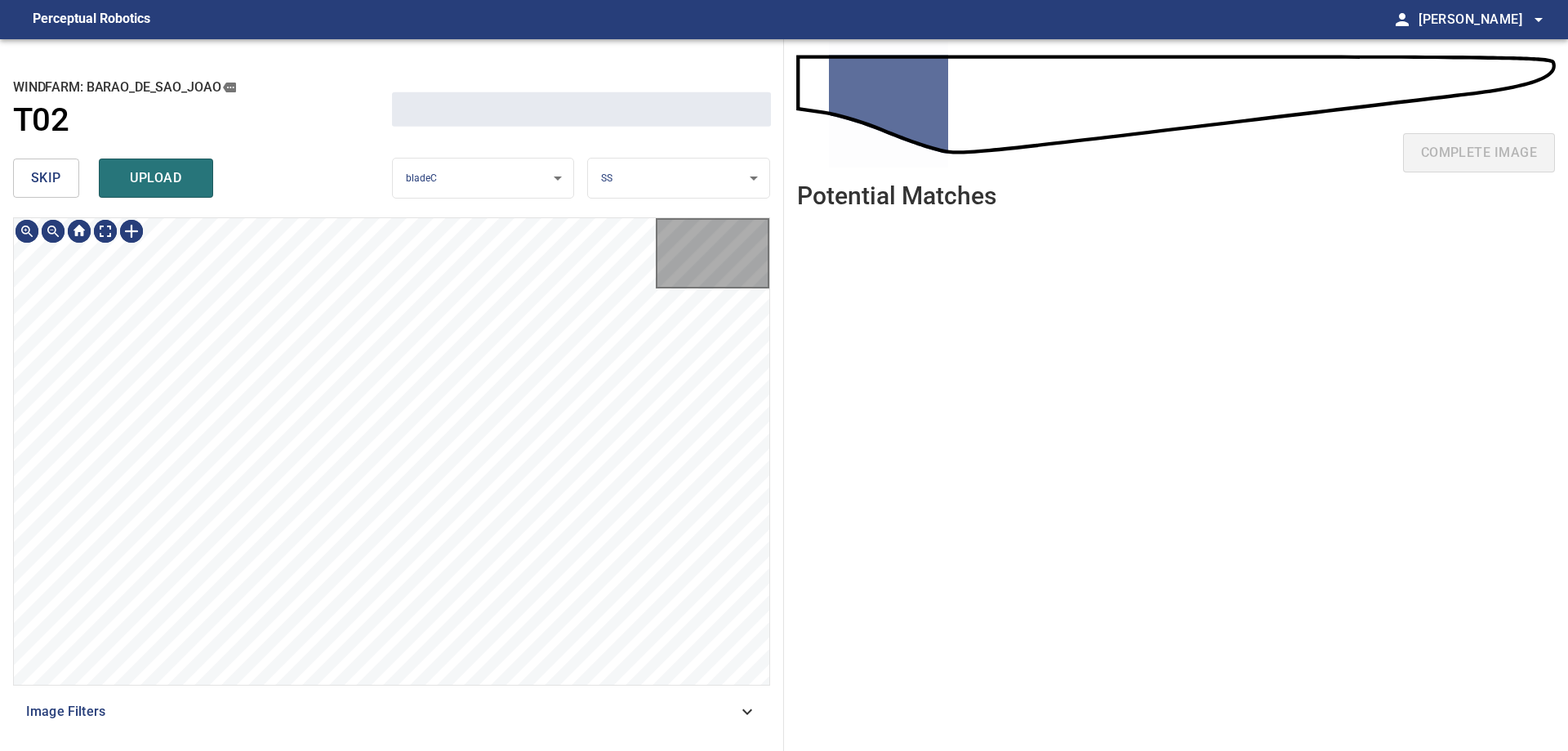
click at [57, 179] on span "skip" at bounding box center [46, 177] width 30 height 23
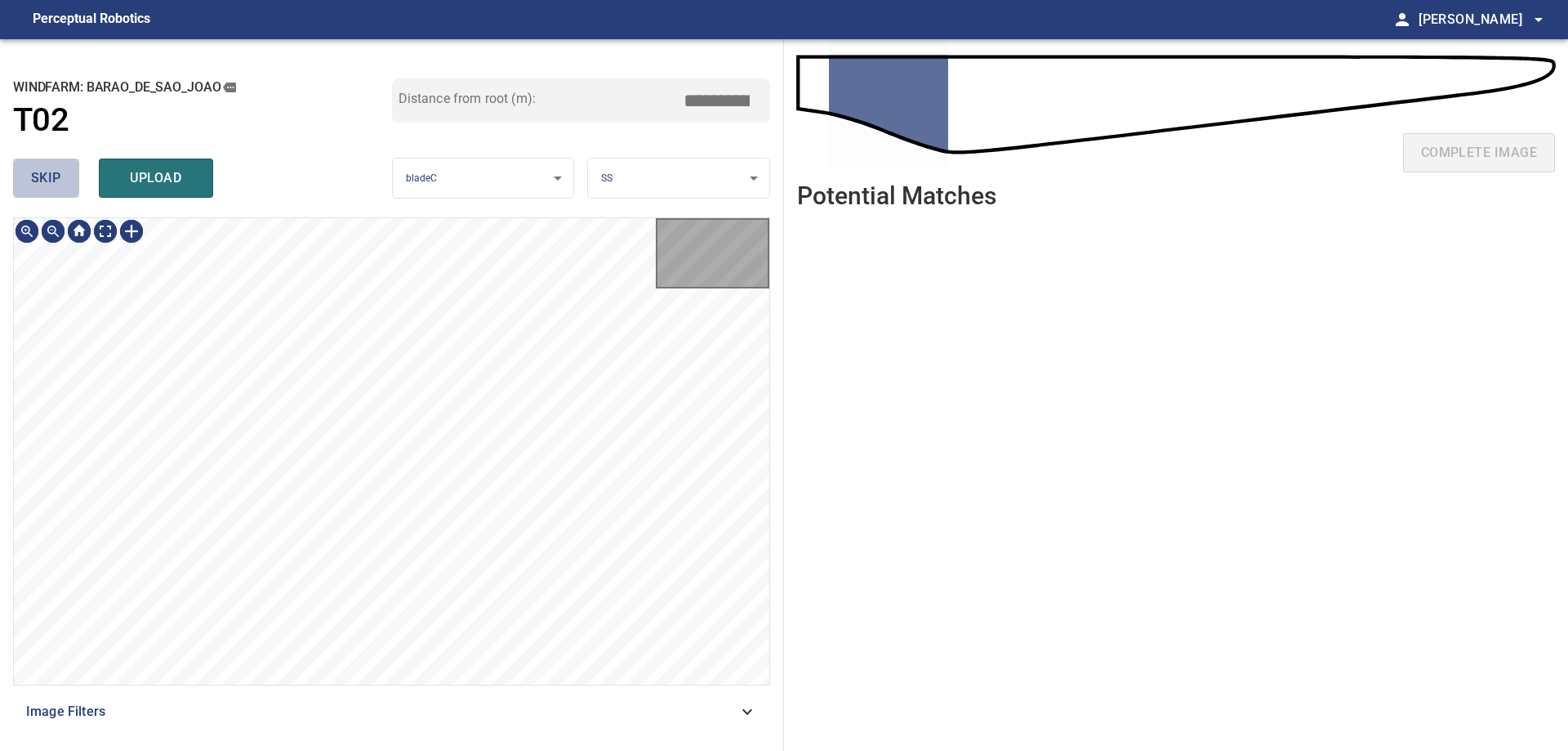
click at [57, 179] on span "skip" at bounding box center [46, 177] width 30 height 23
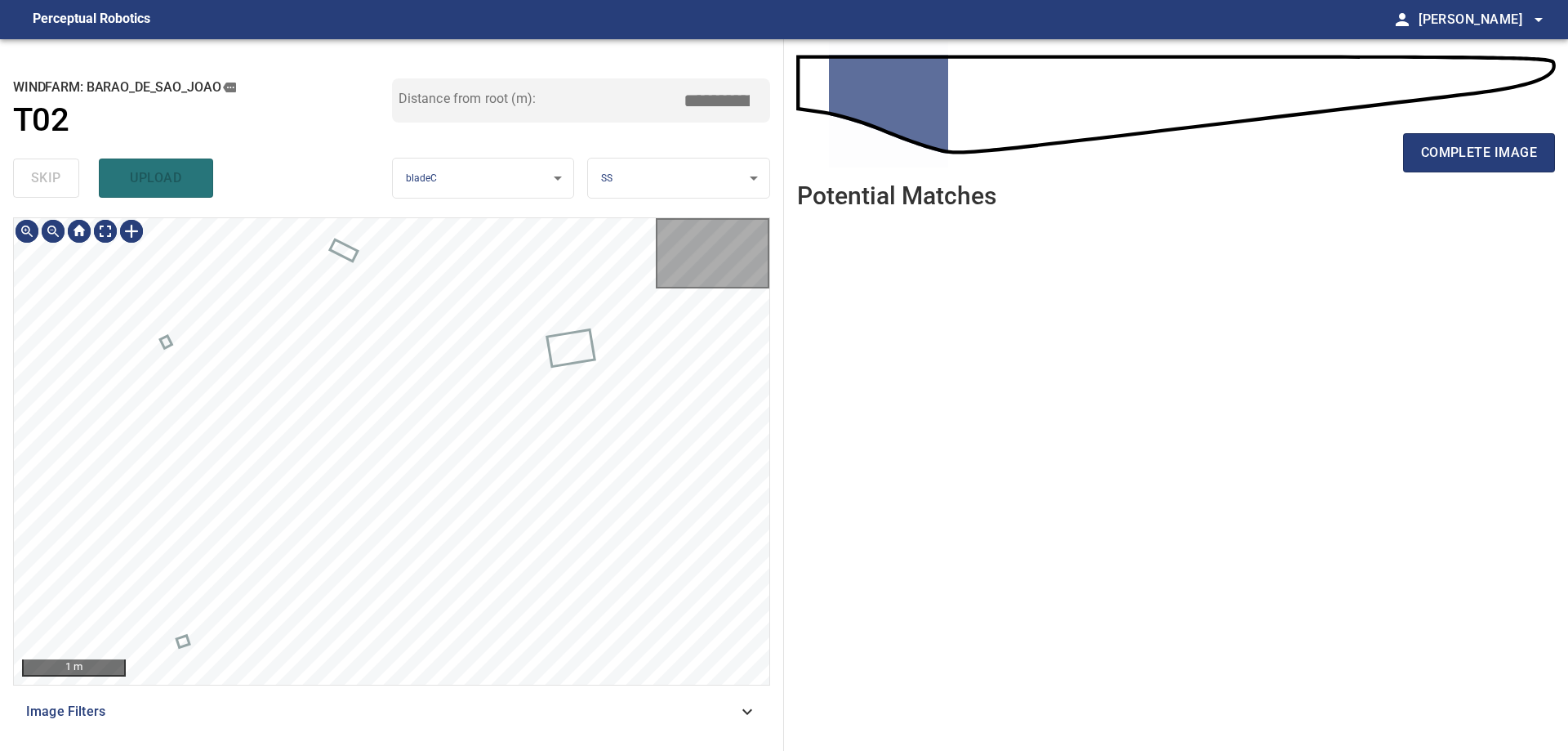
type input "****"
click at [57, 179] on div "skip upload" at bounding box center [202, 178] width 379 height 52
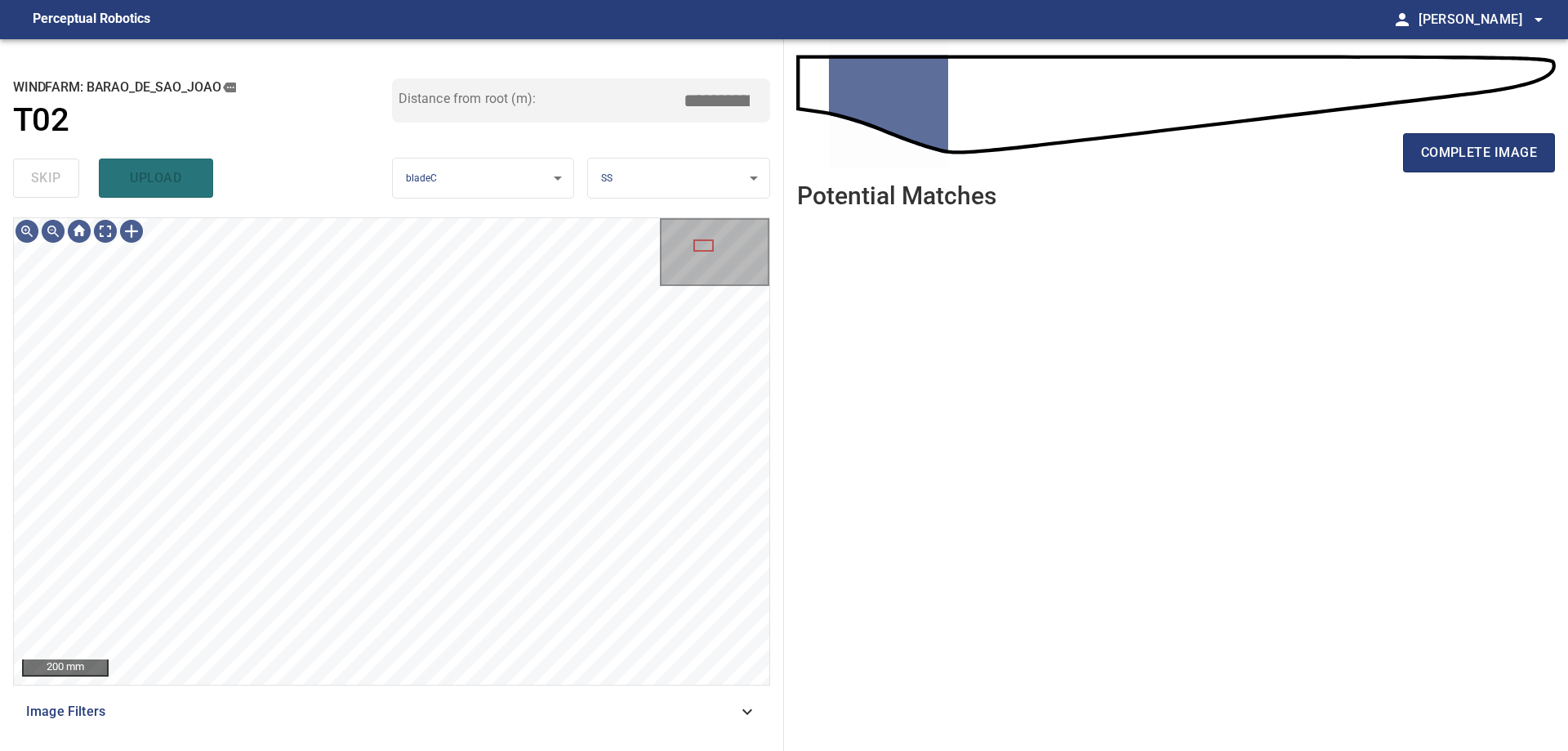
click at [703, 700] on div "Image Filters" at bounding box center [391, 711] width 757 height 39
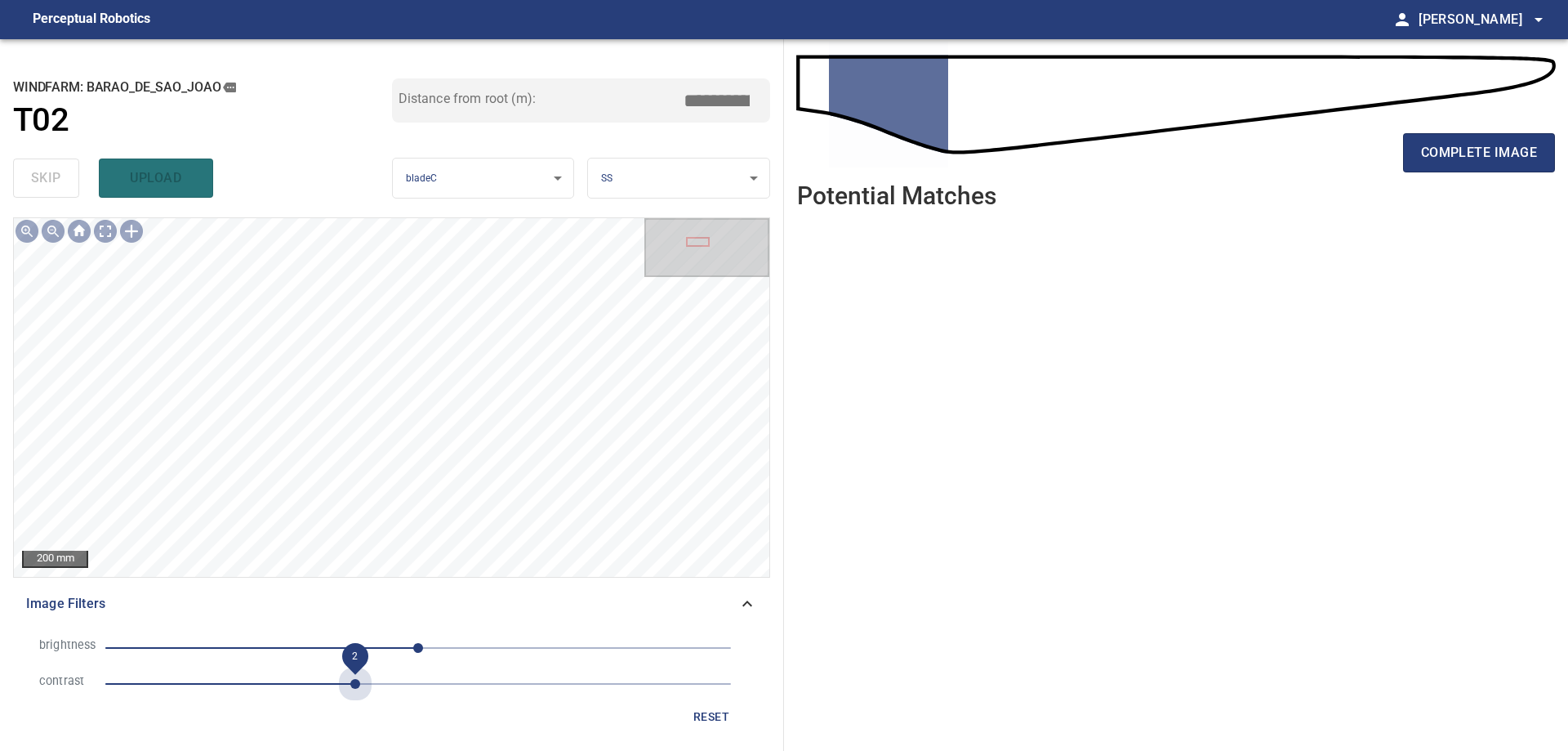
drag, startPoint x: 350, startPoint y: 681, endPoint x: 278, endPoint y: 662, distance: 74.5
click at [345, 681] on span "2" at bounding box center [418, 683] width 625 height 23
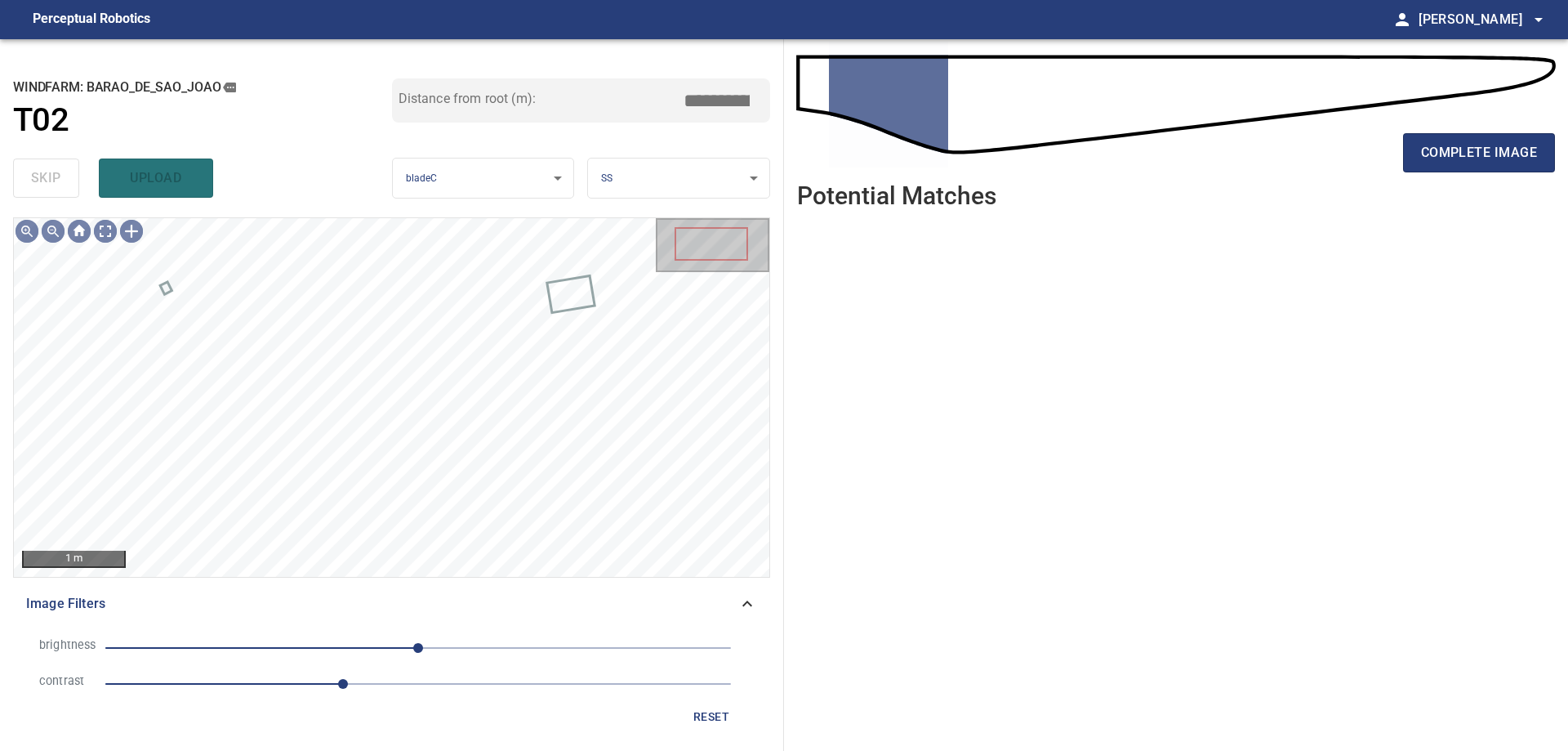
click at [283, 647] on span "0" at bounding box center [418, 647] width 625 height 23
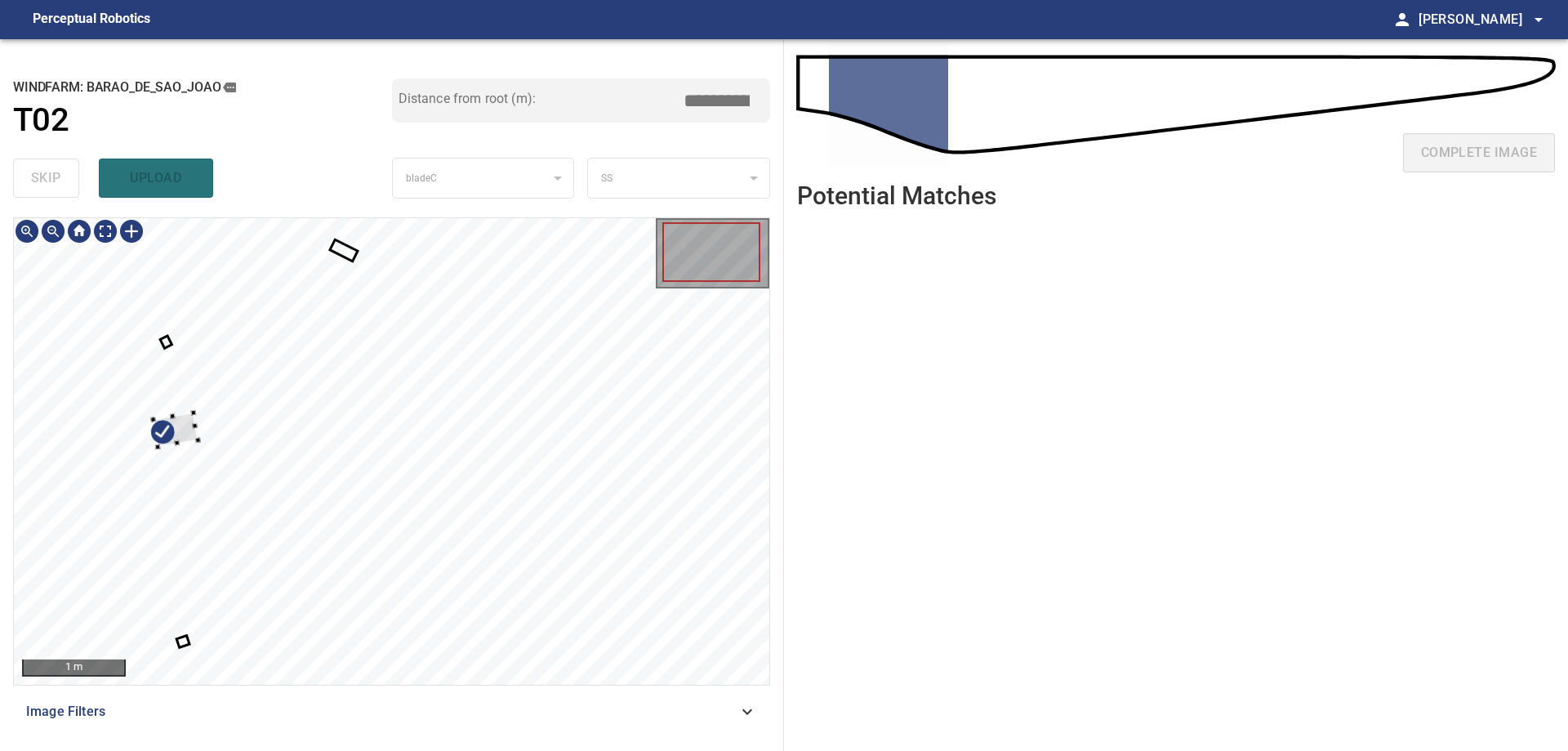
click at [114, 411] on div at bounding box center [391, 451] width 755 height 467
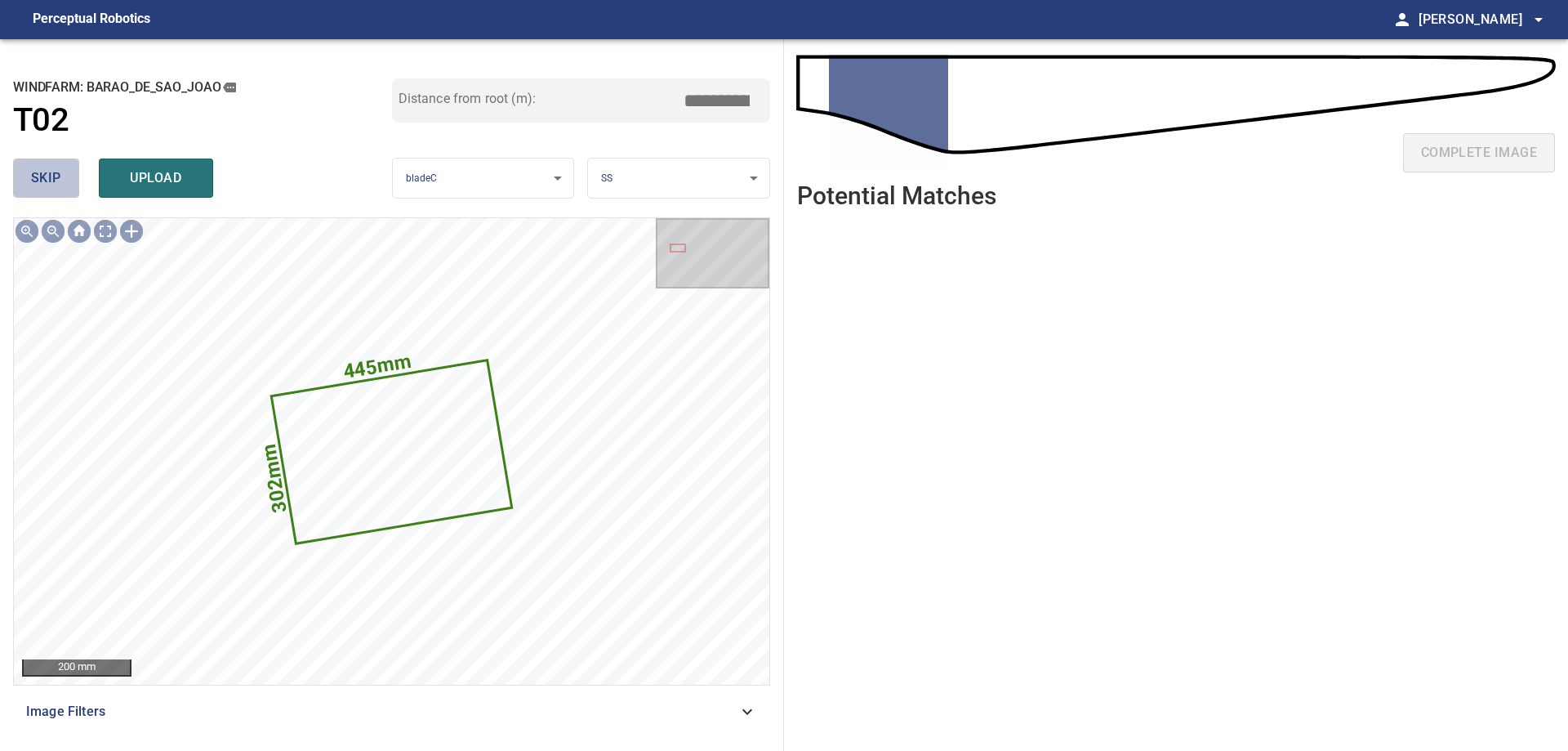
click at [28, 180] on button "skip" at bounding box center [46, 178] width 66 height 39
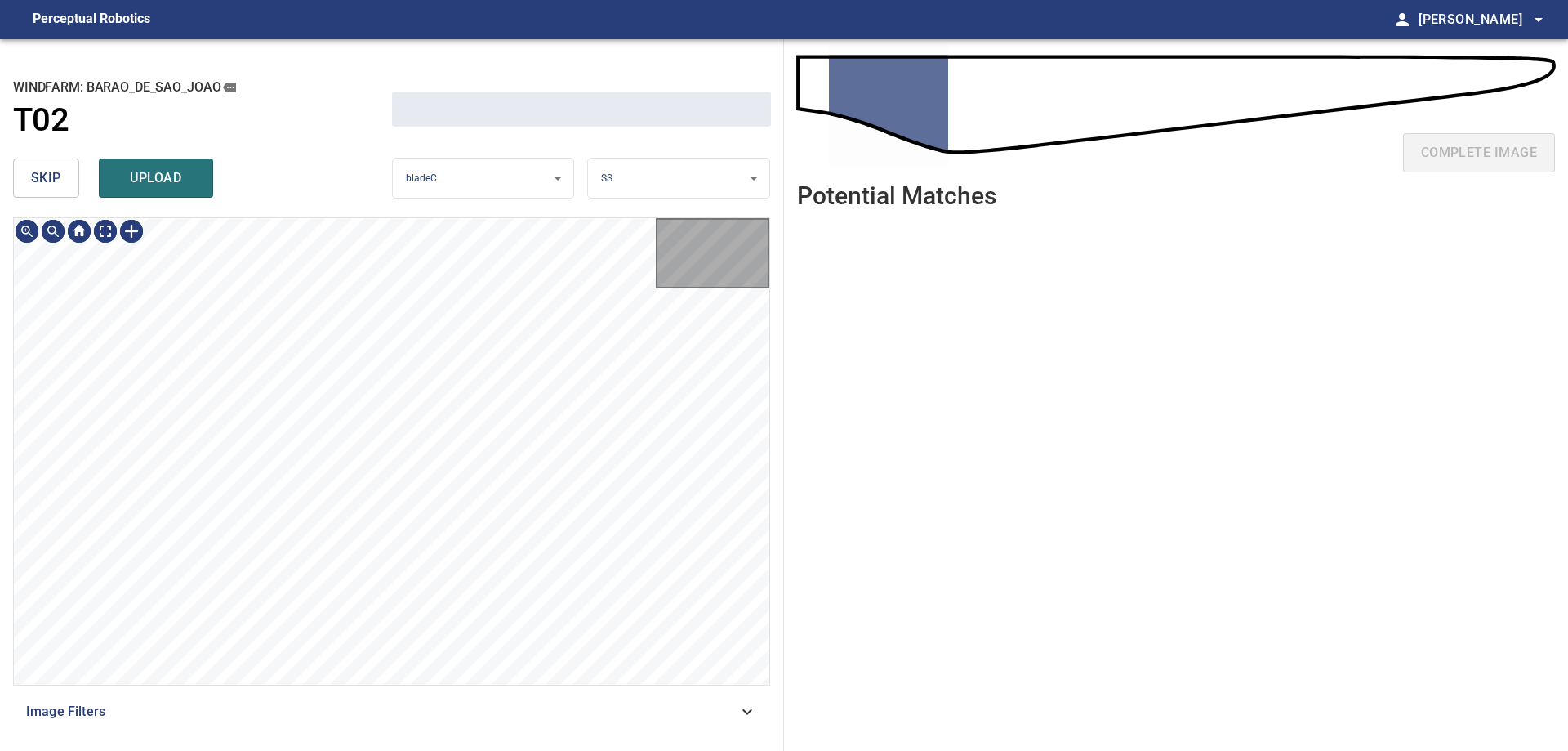
click at [28, 180] on button "skip" at bounding box center [46, 178] width 66 height 39
click at [29, 181] on button "skip" at bounding box center [46, 178] width 66 height 39
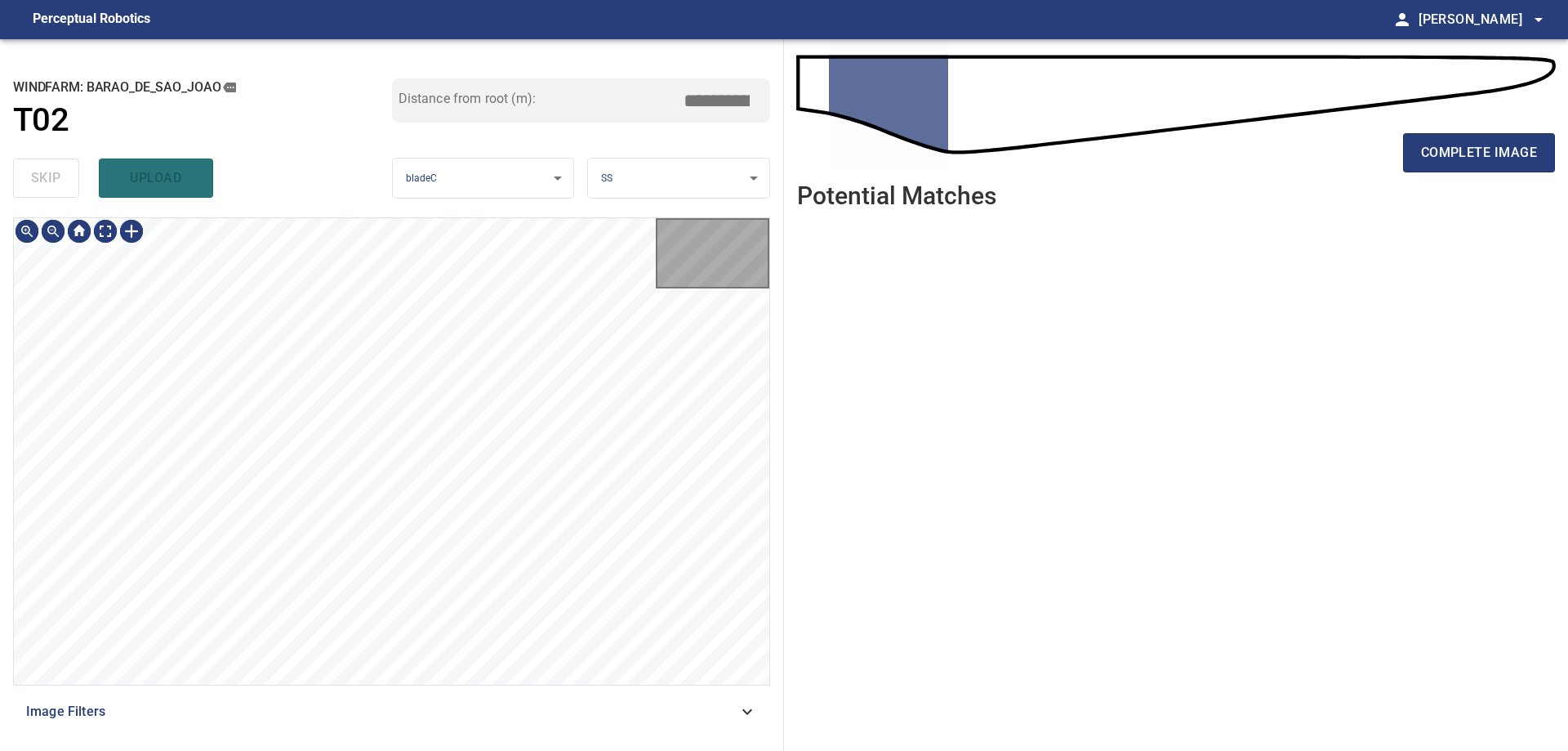
click at [29, 181] on div "skip upload" at bounding box center [202, 178] width 379 height 52
type input "****"
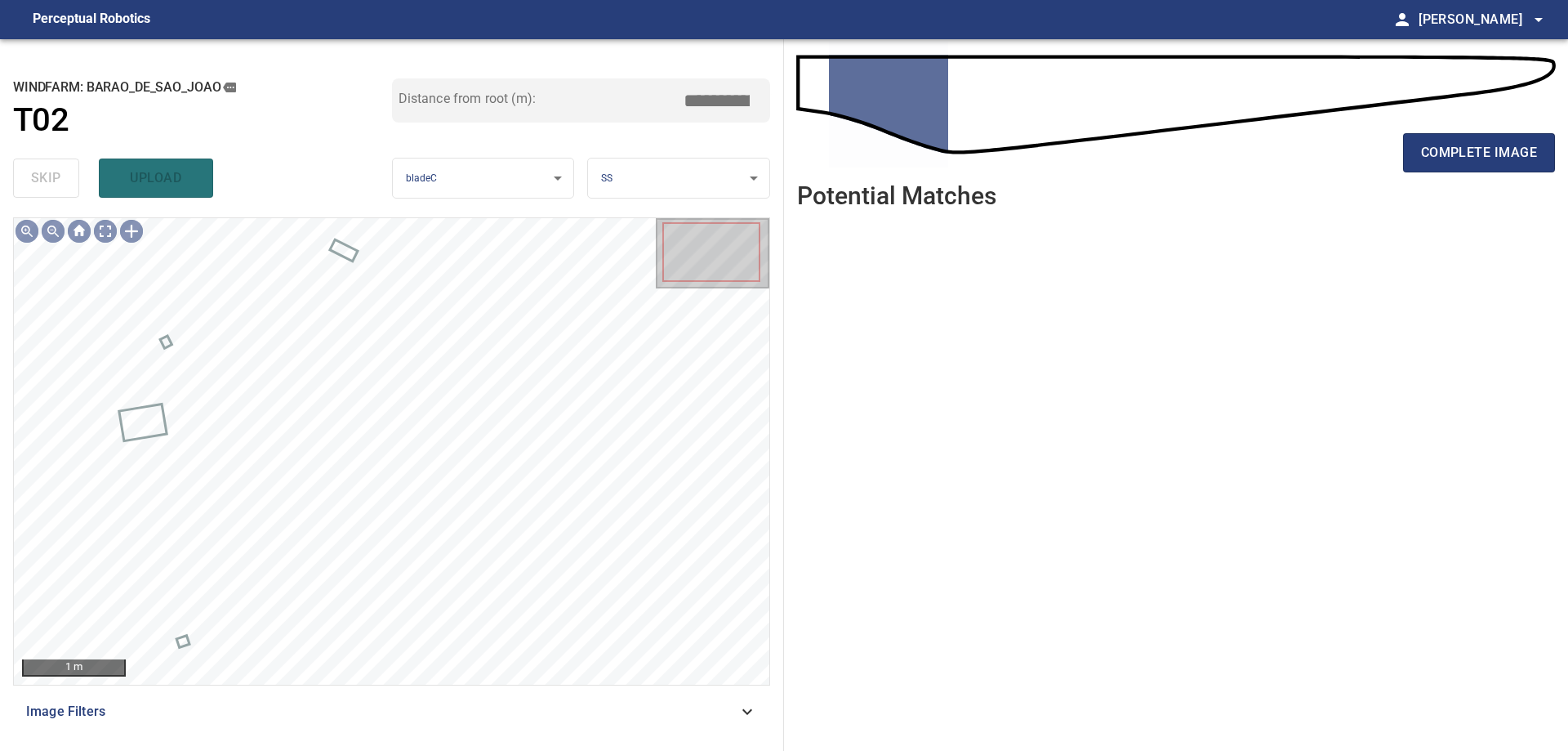
click at [30, 182] on div "skip upload" at bounding box center [202, 178] width 379 height 52
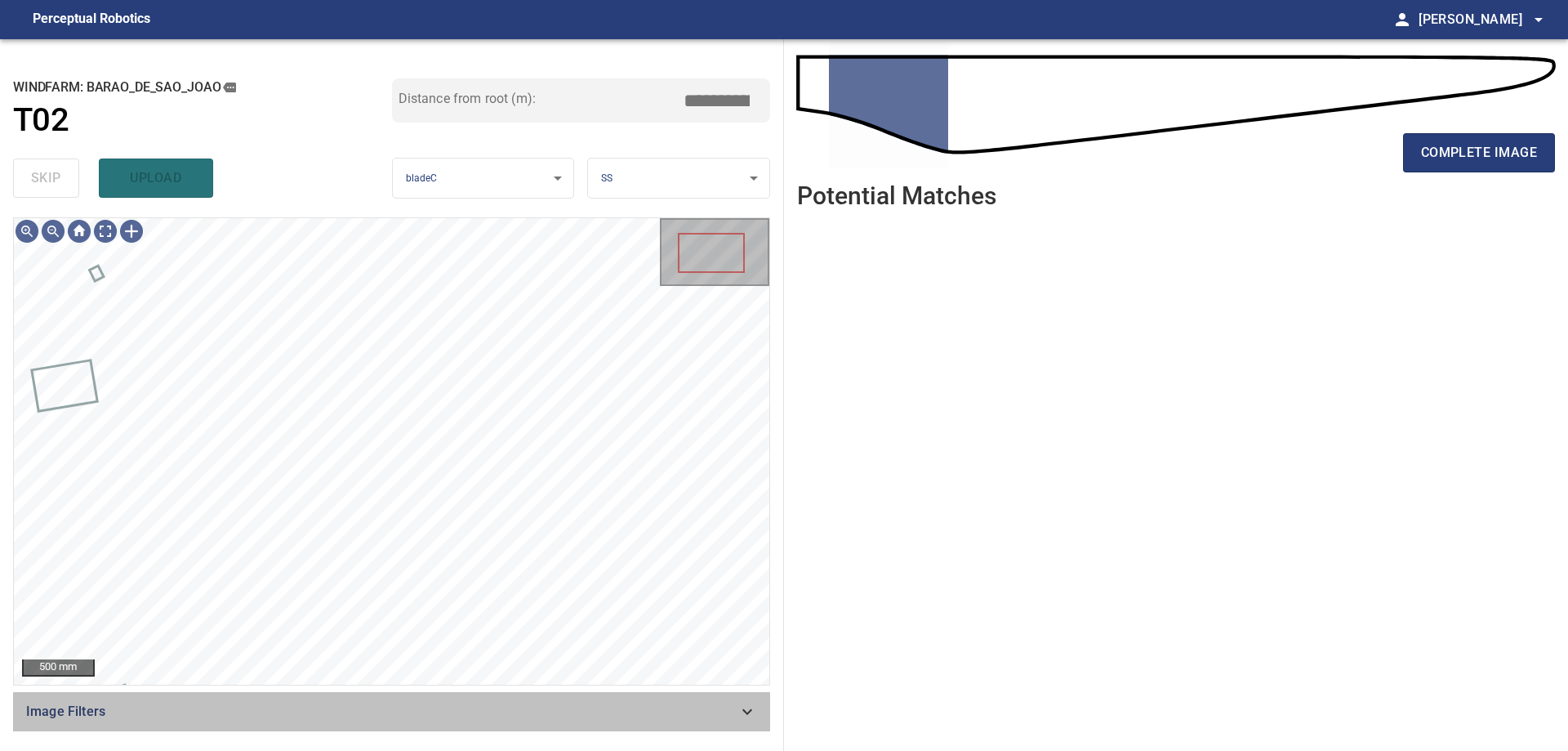
click at [506, 721] on span "Image Filters" at bounding box center [381, 711] width 711 height 19
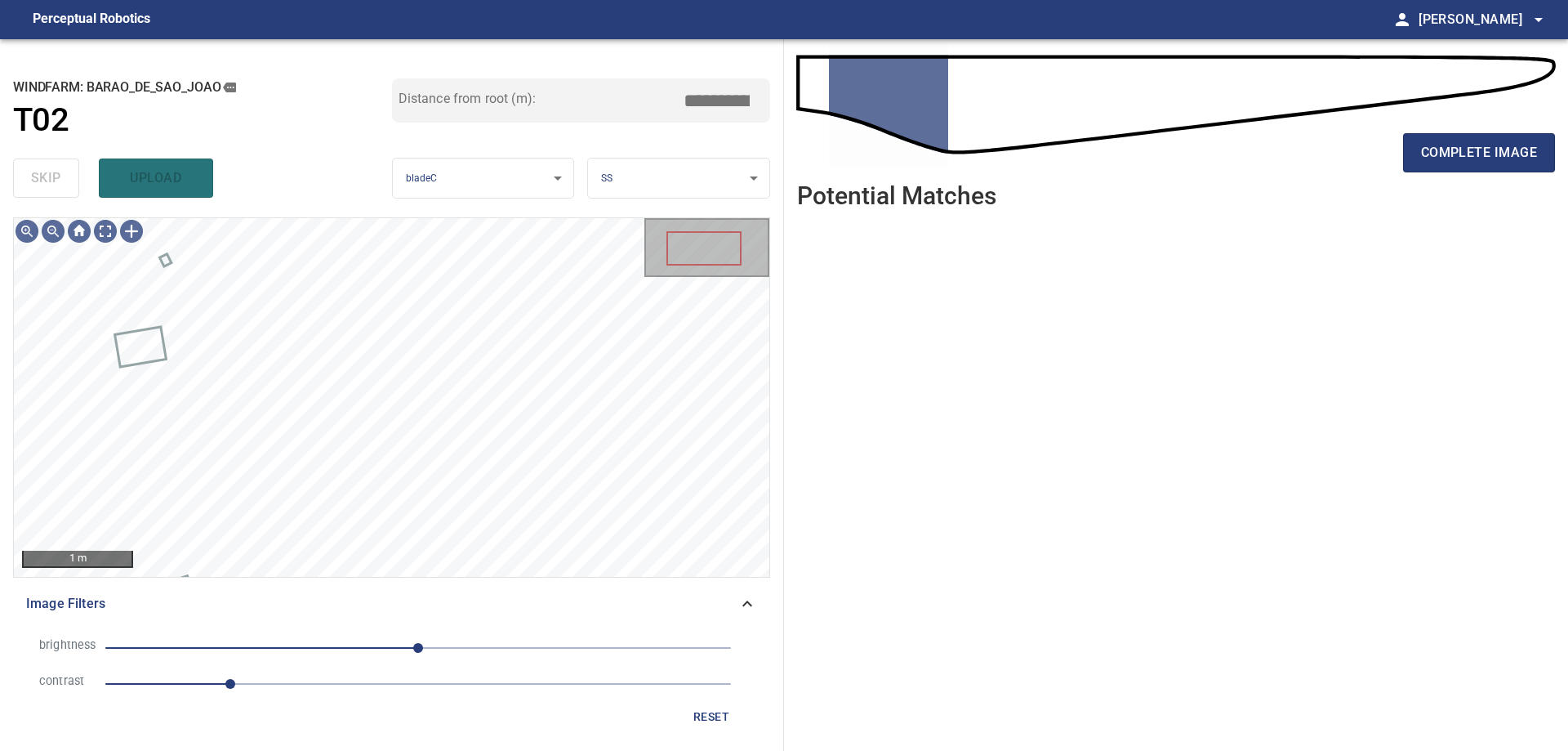
click at [291, 689] on span "1" at bounding box center [418, 683] width 625 height 23
click at [321, 658] on span "0" at bounding box center [418, 647] width 625 height 23
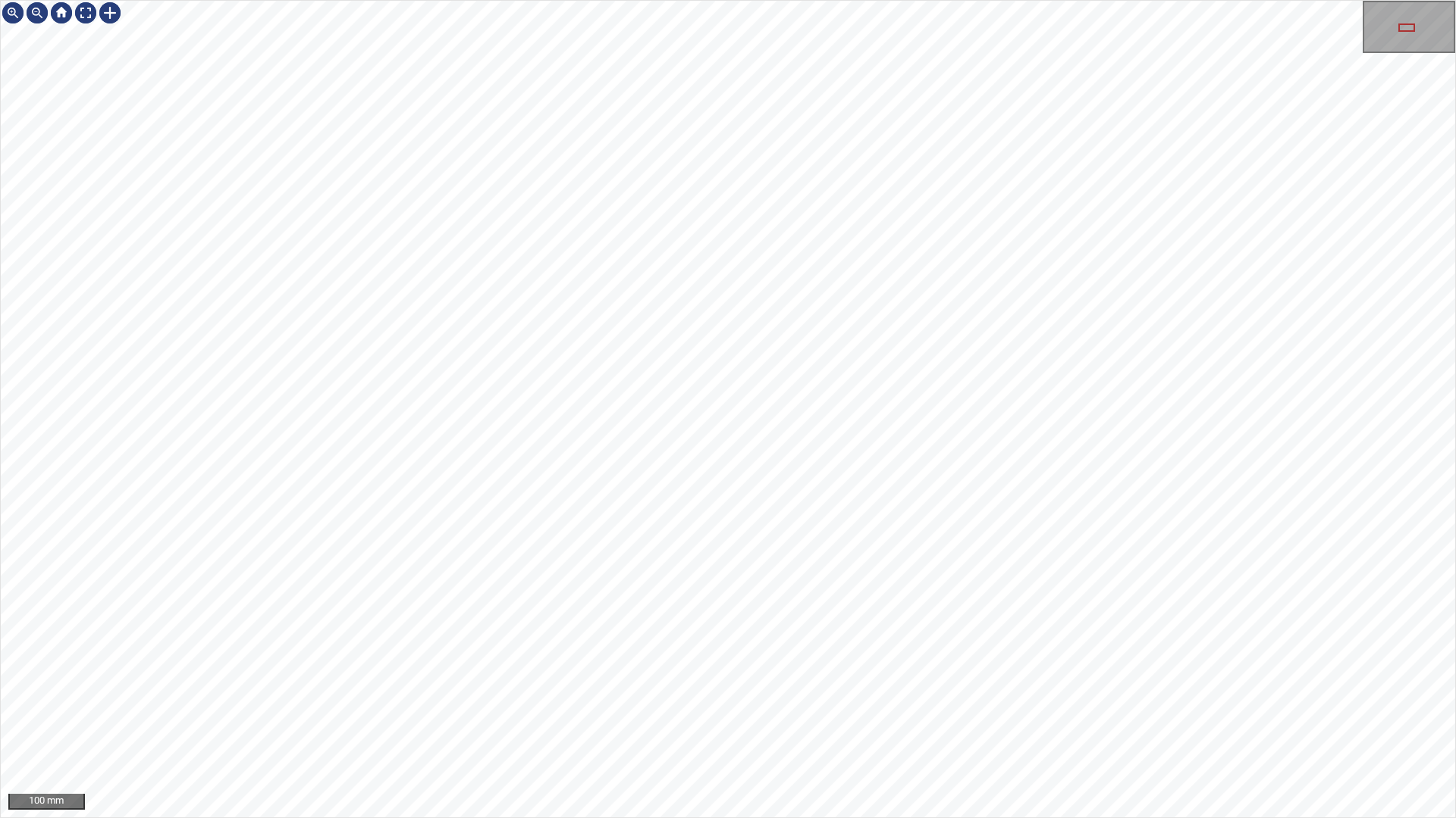
click at [792, 696] on div "100 mm" at bounding box center [728, 409] width 1456 height 818
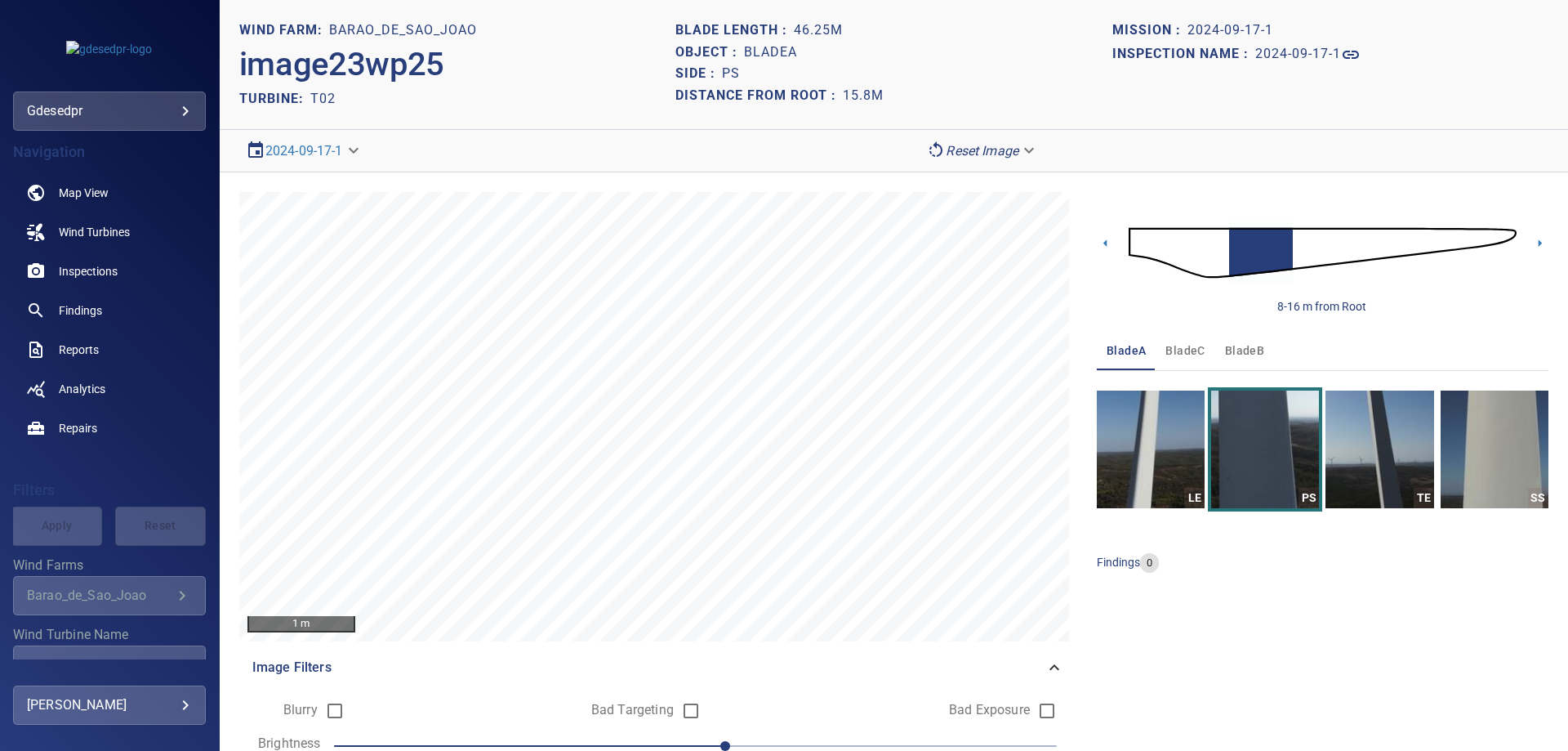
click at [1135, 248] on img at bounding box center [1323, 252] width 388 height 94
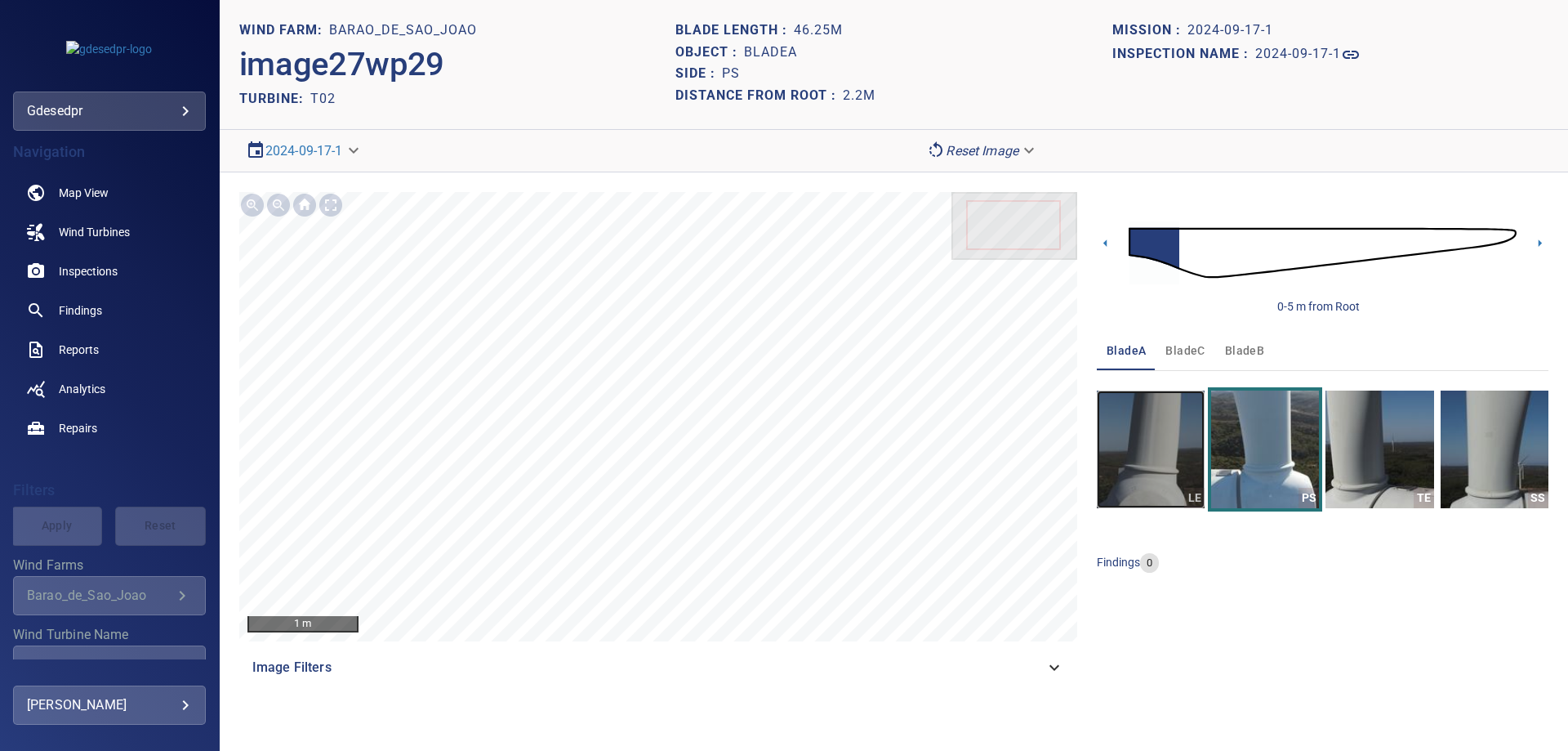
click at [1154, 446] on img "button" at bounding box center [1150, 449] width 108 height 117
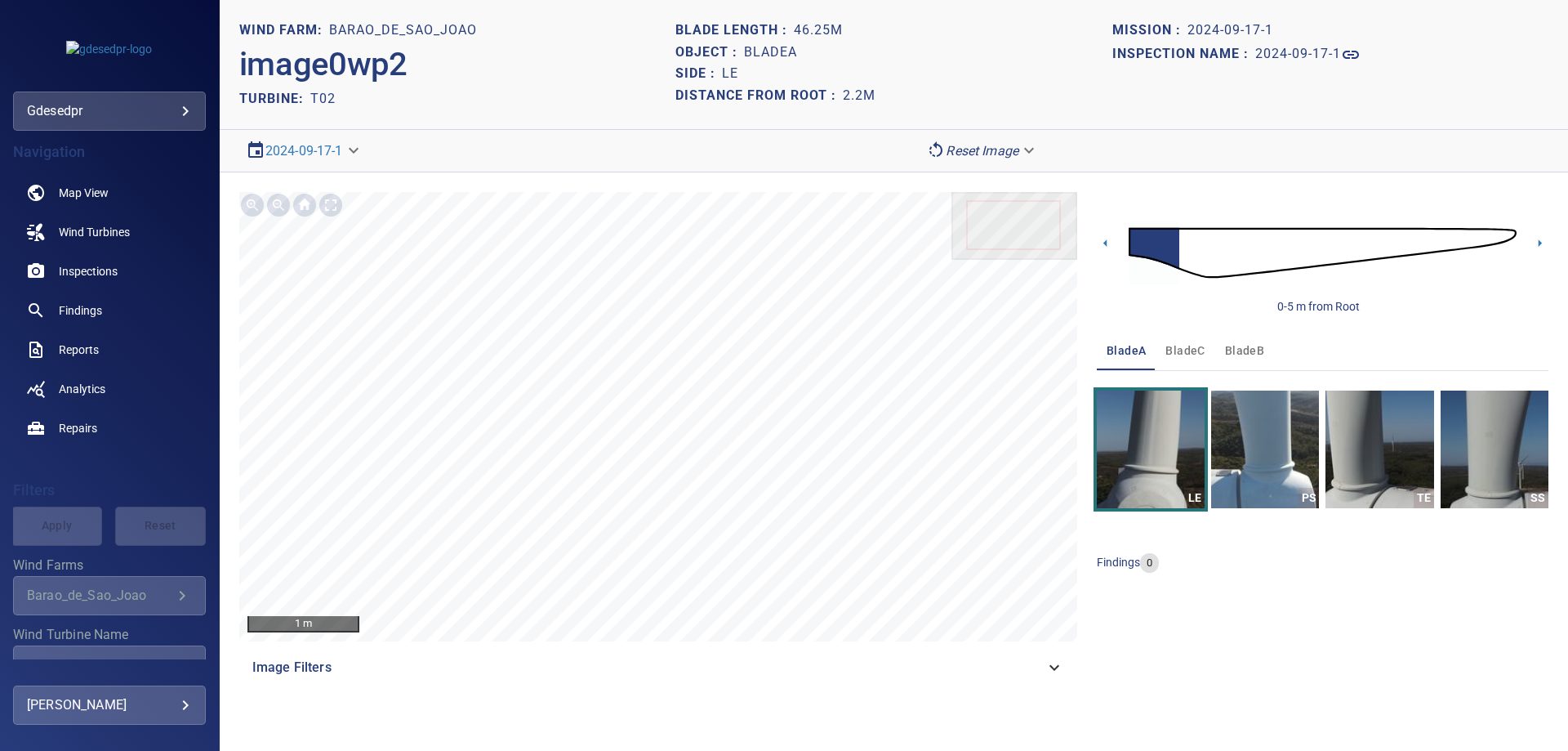
click at [1182, 257] on img at bounding box center [1323, 252] width 388 height 94
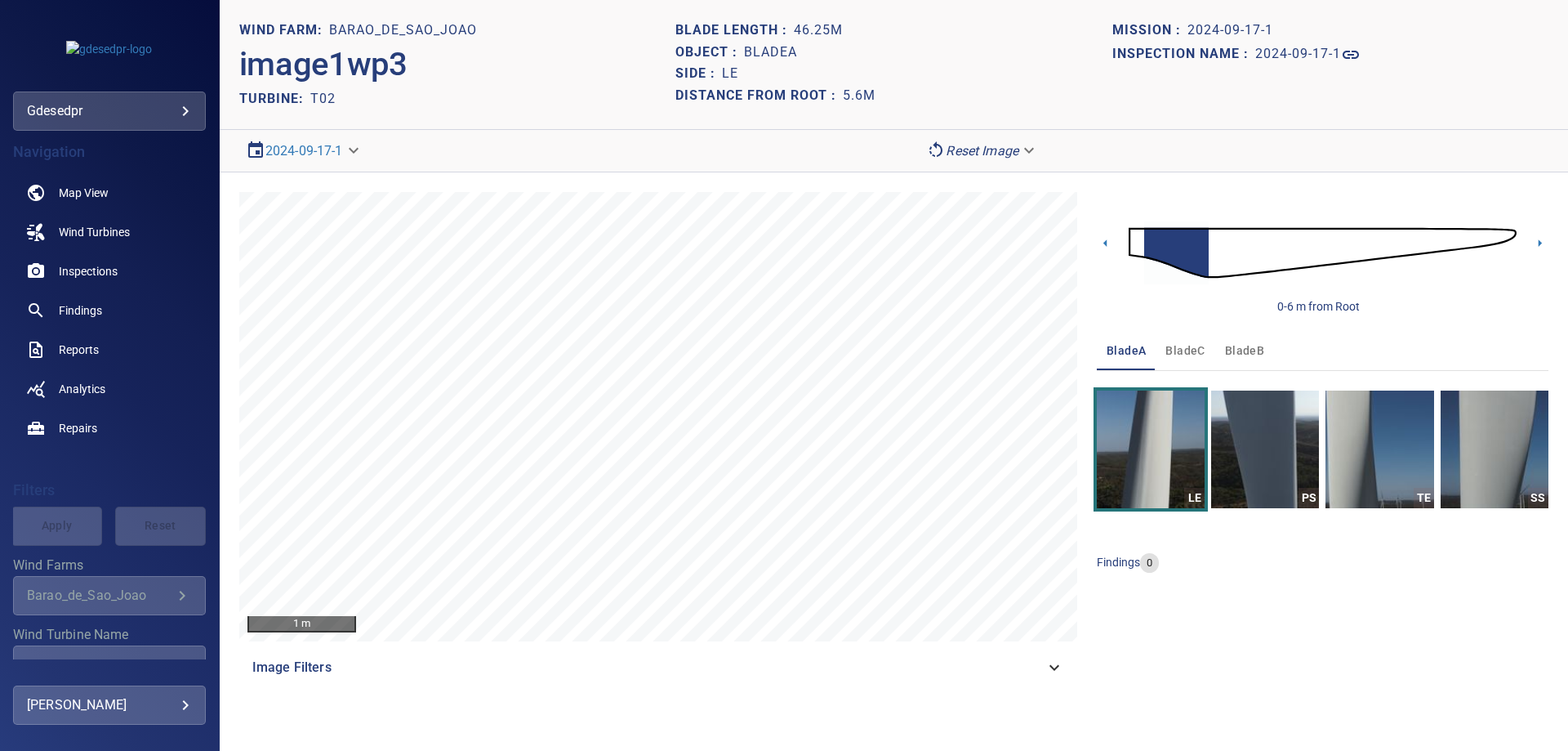
click at [1247, 348] on span "bladeB" at bounding box center [1244, 351] width 39 height 20
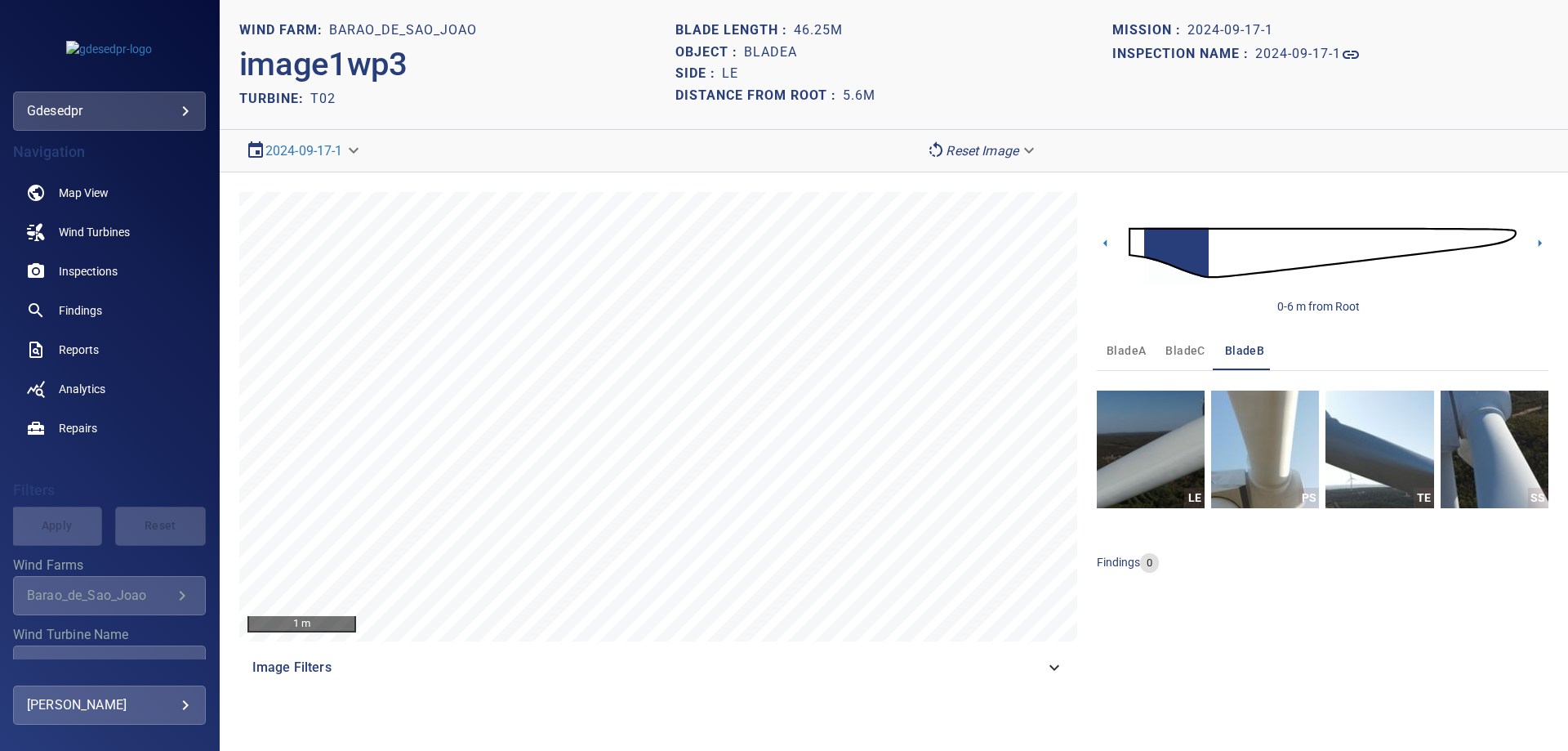
click at [1136, 246] on img at bounding box center [1323, 252] width 388 height 94
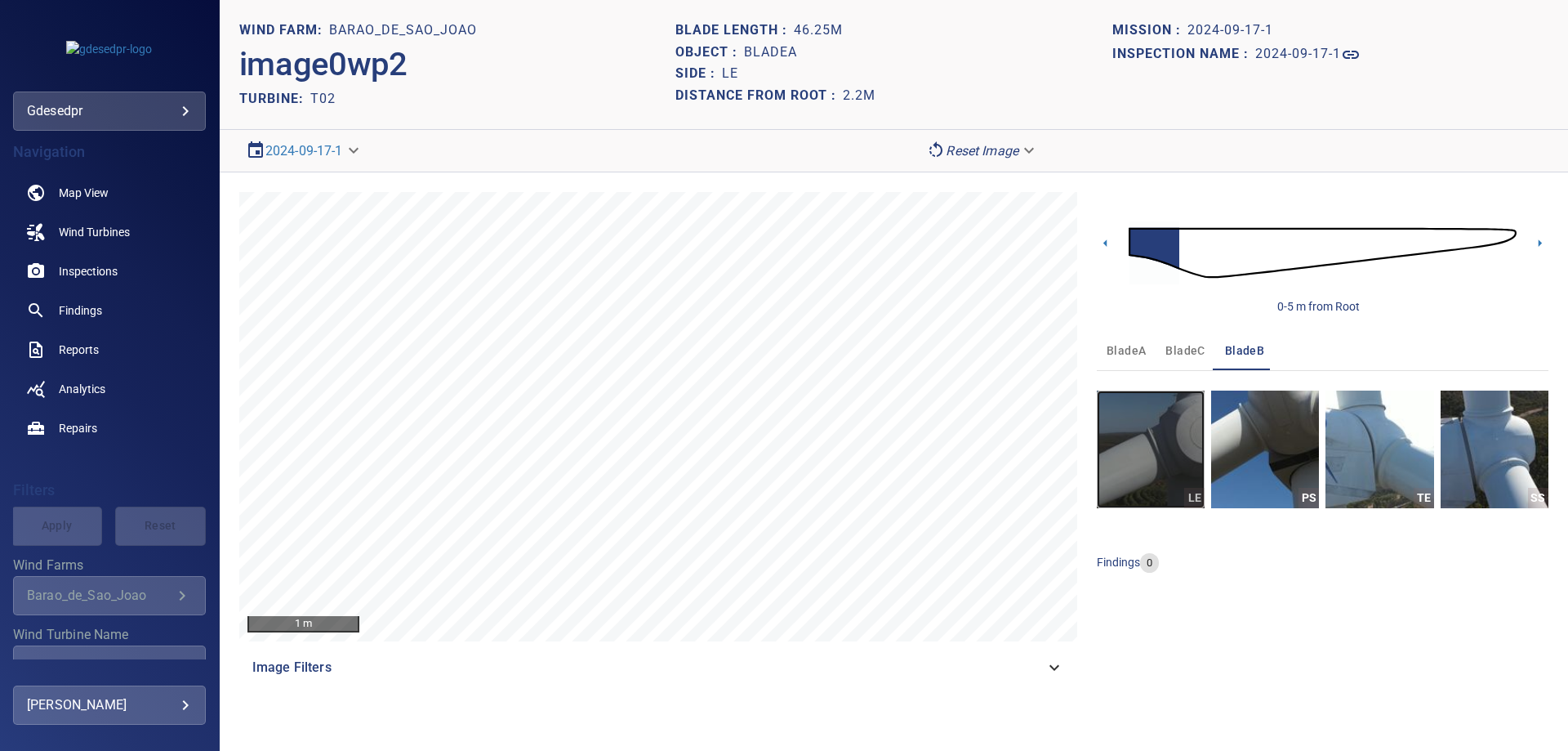
click at [1153, 489] on img "button" at bounding box center [1150, 449] width 108 height 117
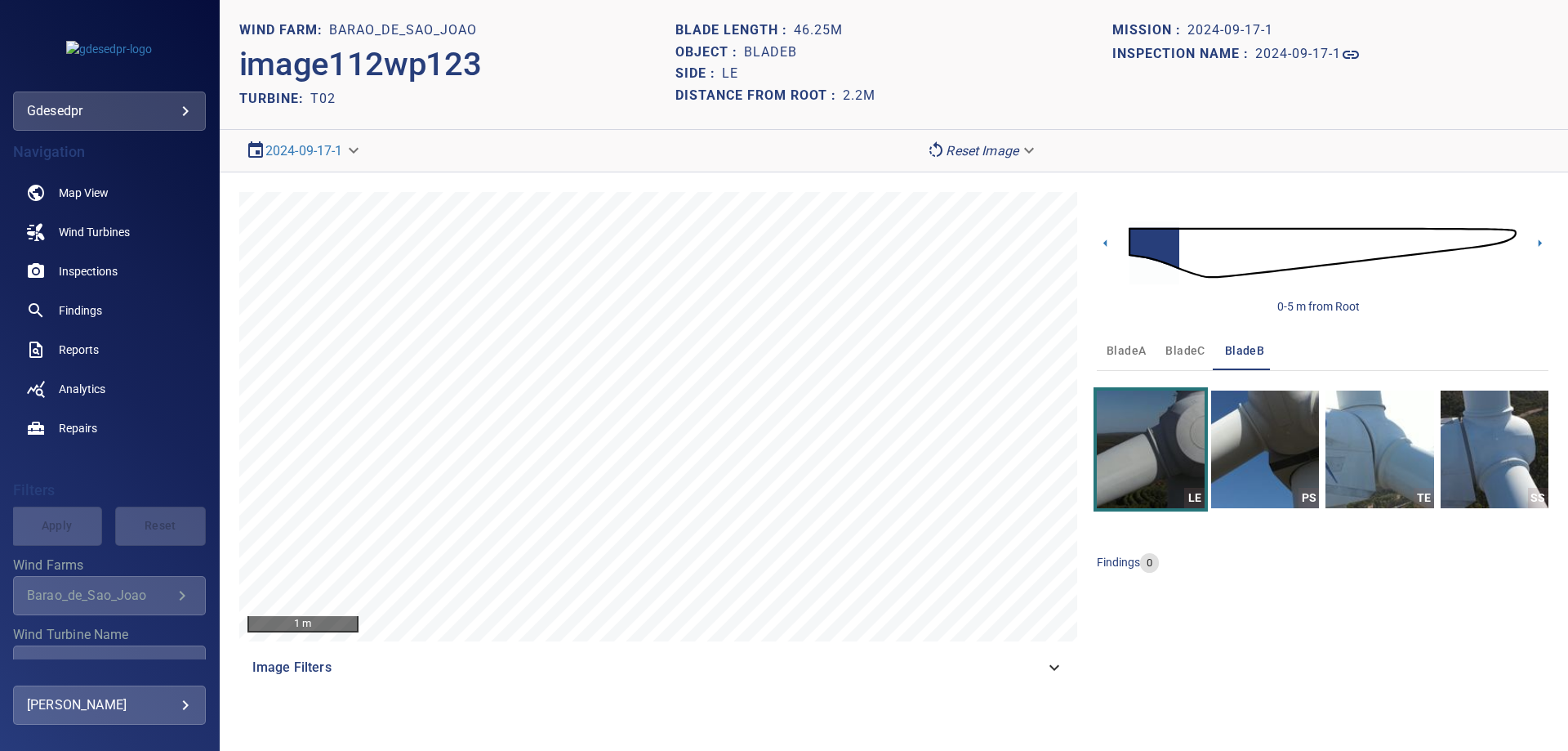
click at [1188, 261] on img at bounding box center [1323, 252] width 388 height 94
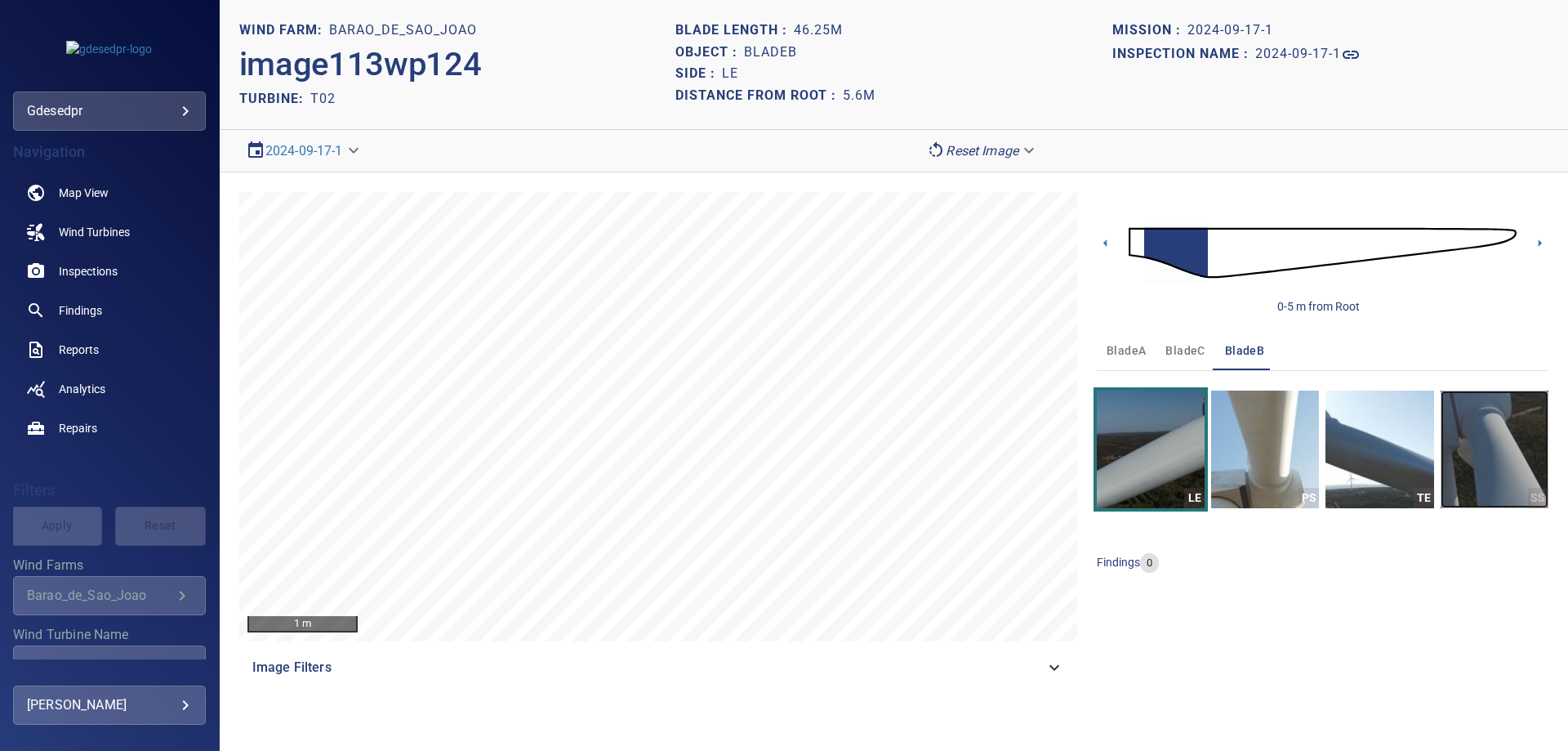
click at [1501, 439] on img "button" at bounding box center [1495, 449] width 108 height 117
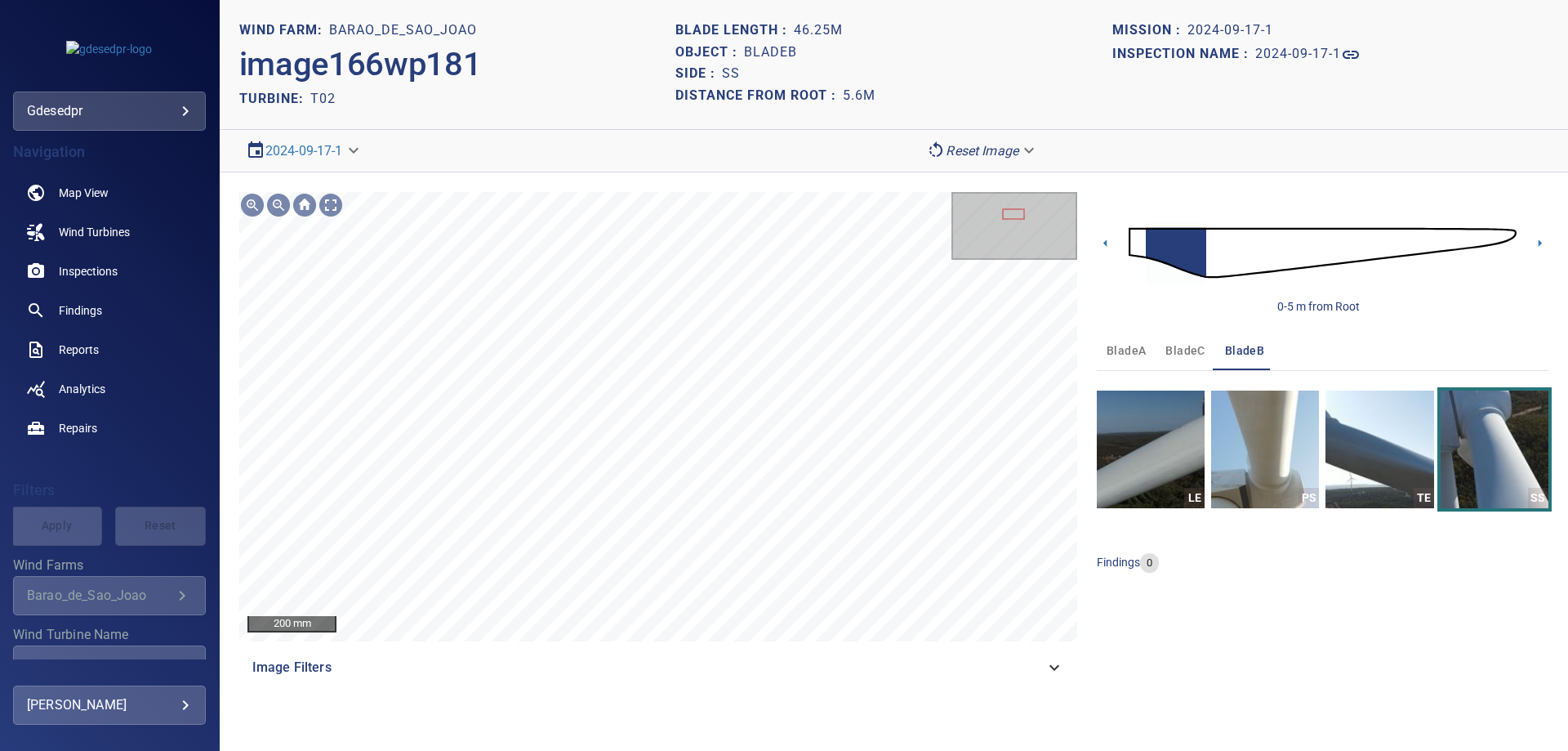
click at [980, 683] on div "Image Filters" at bounding box center [658, 667] width 838 height 39
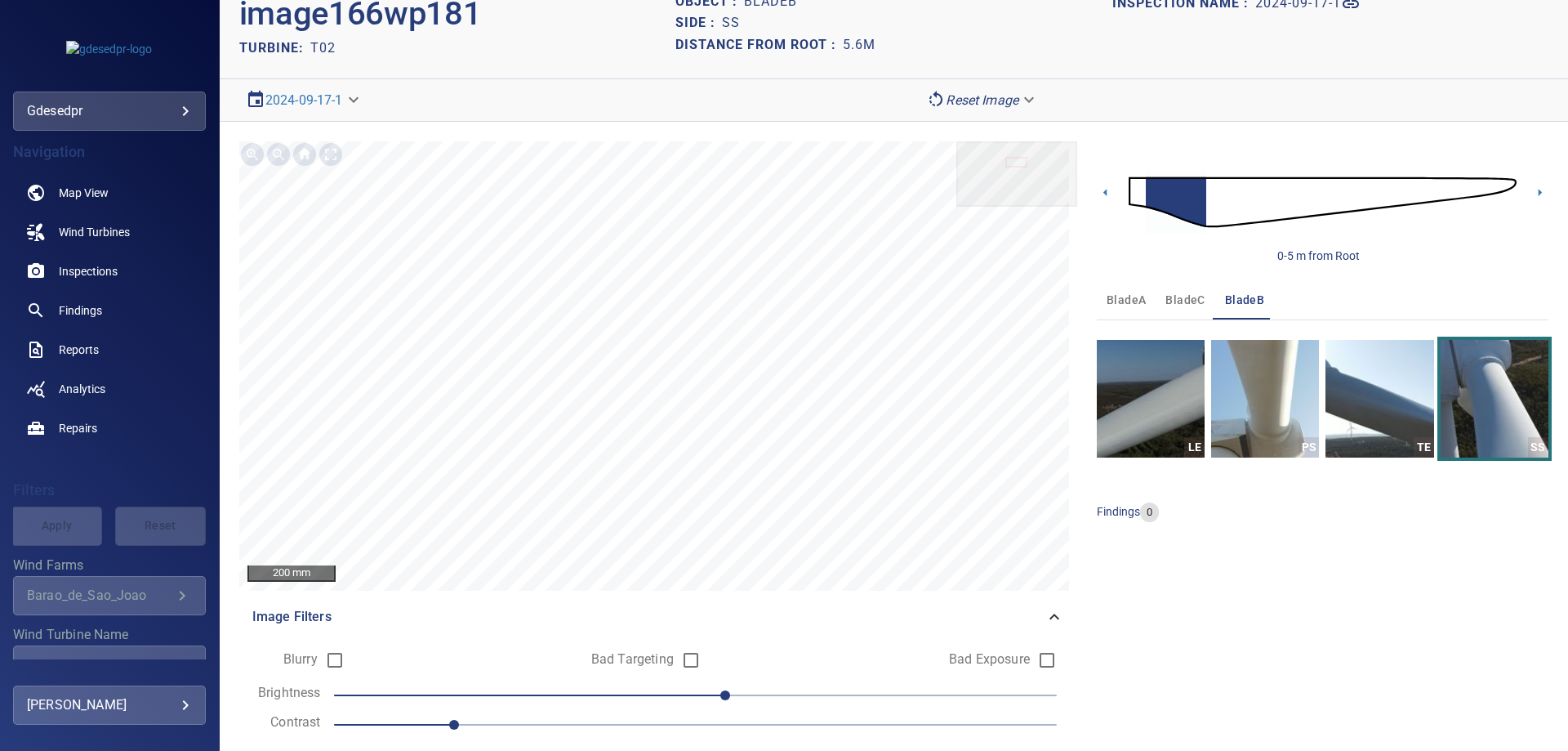
scroll to position [98, 0]
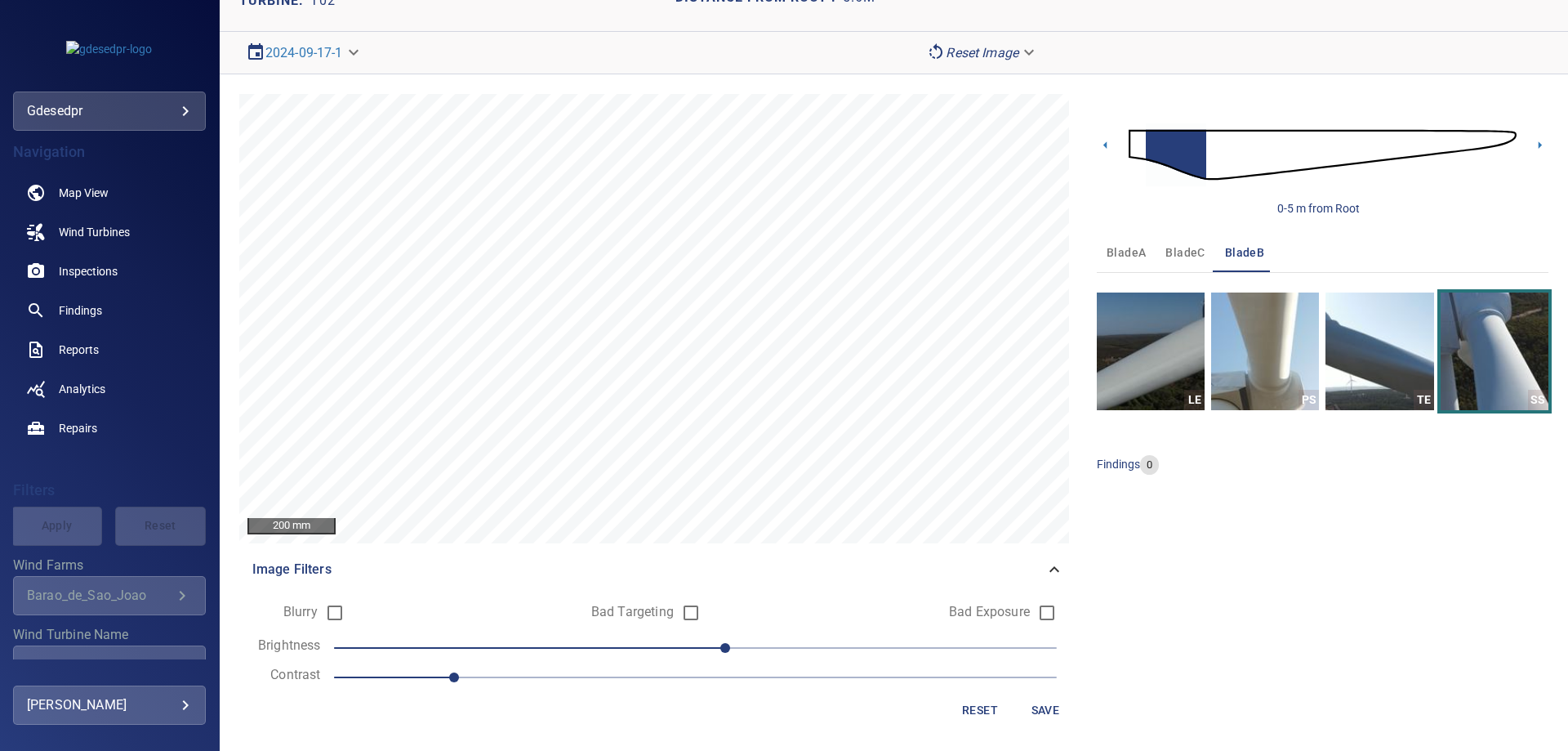
click at [687, 682] on span "1" at bounding box center [695, 677] width 723 height 23
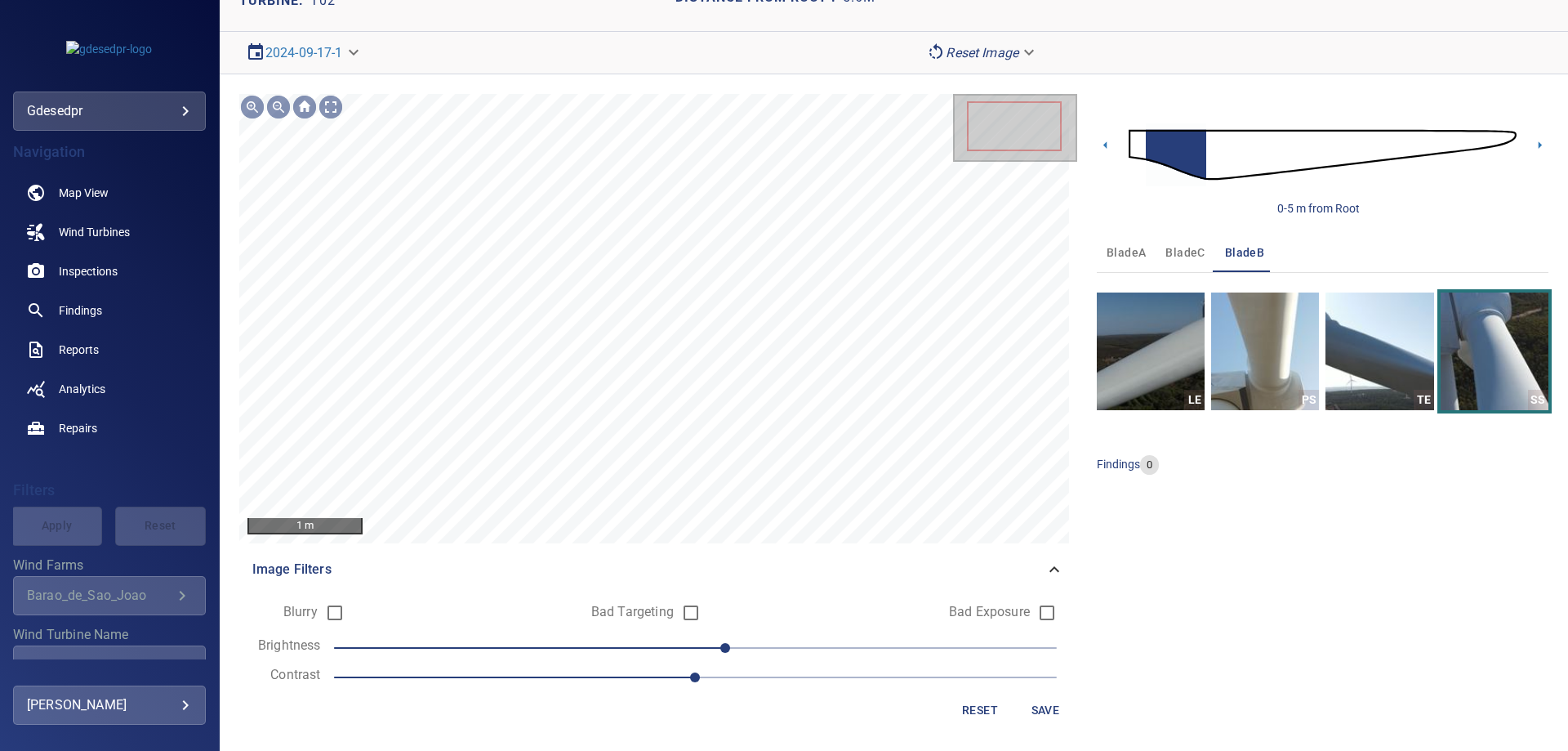
click at [566, 649] on span "10" at bounding box center [695, 647] width 723 height 23
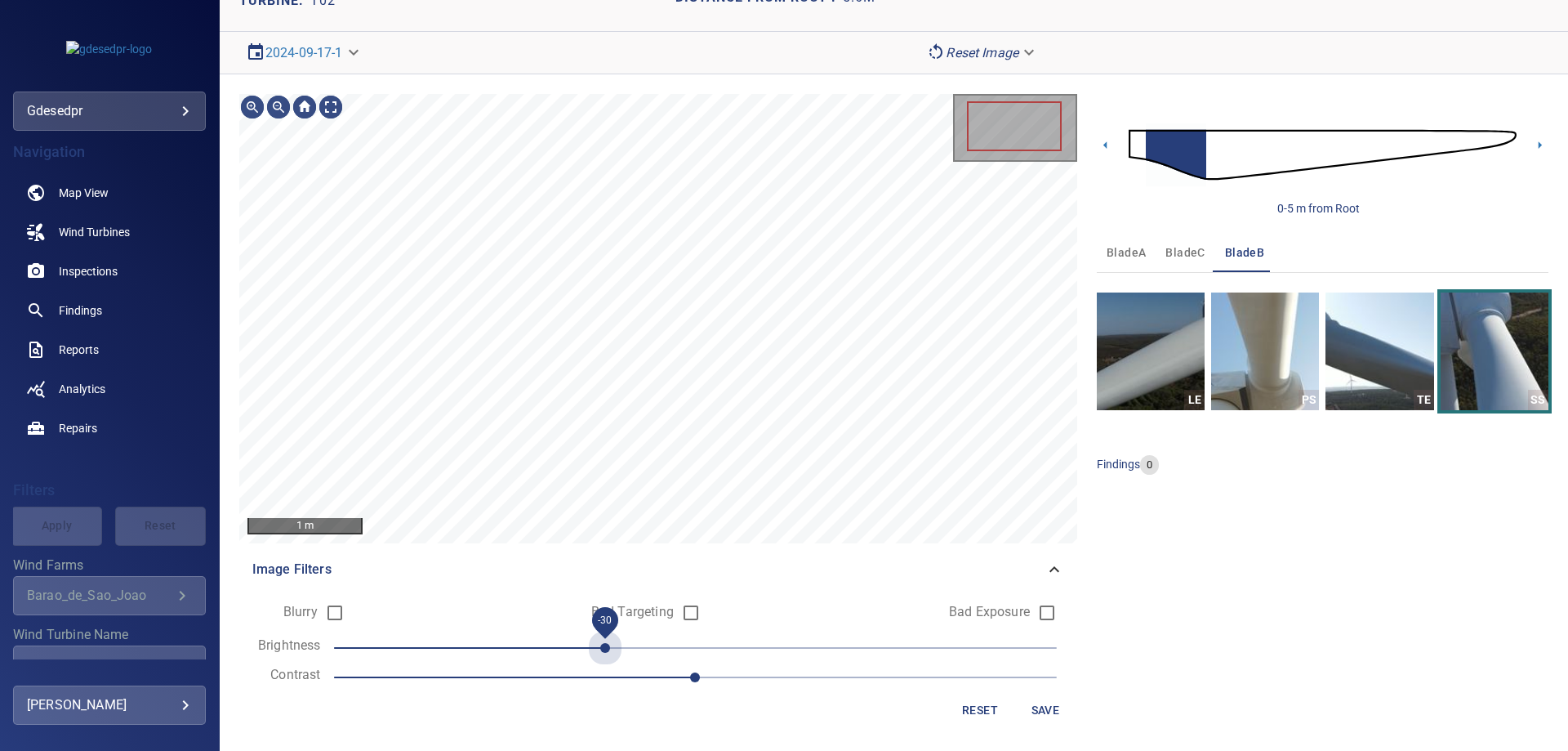
click at [611, 651] on span "-30" at bounding box center [695, 647] width 723 height 23
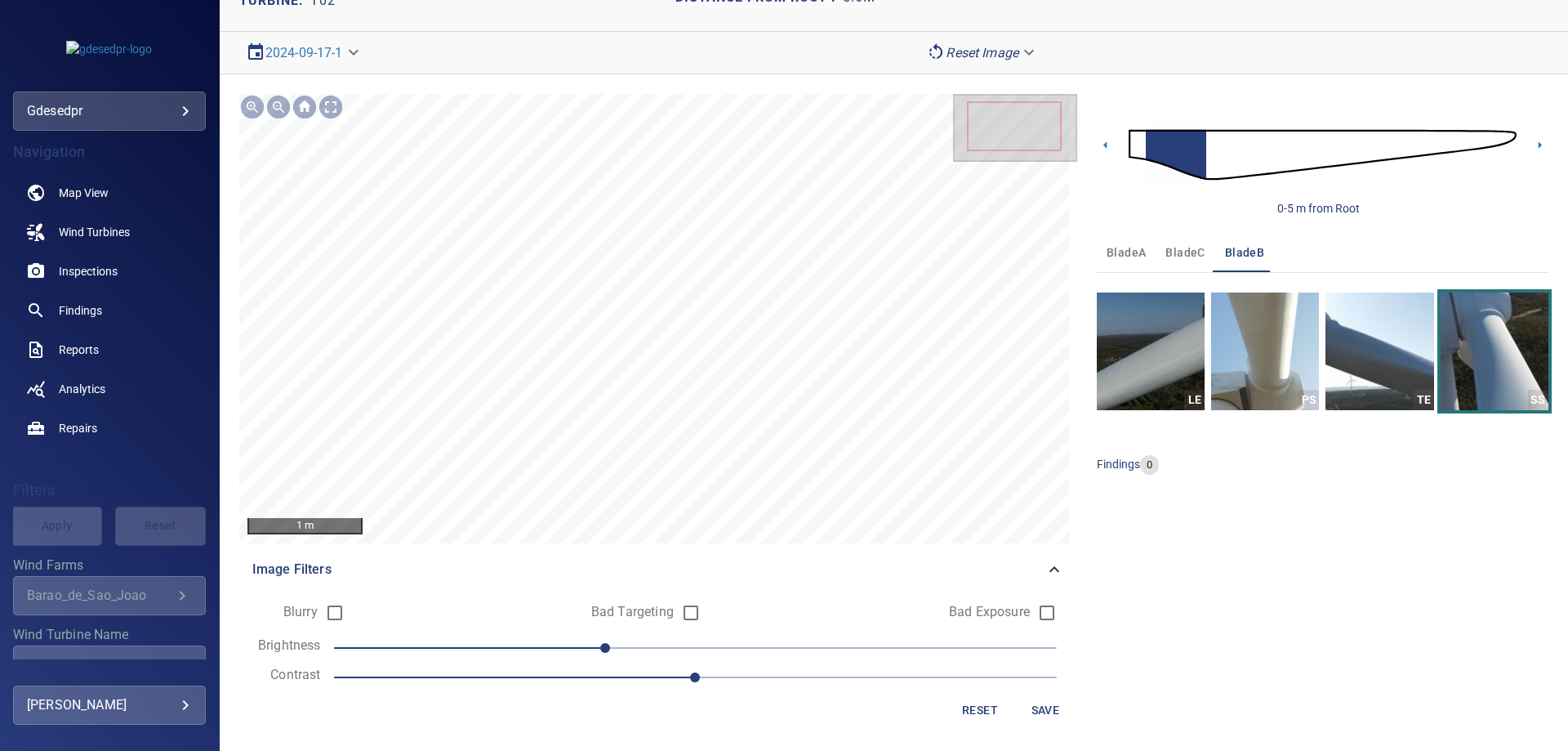
drag, startPoint x: 449, startPoint y: 647, endPoint x: 472, endPoint y: 698, distance: 55.9
click at [449, 648] on span "-30" at bounding box center [695, 647] width 723 height 23
click at [654, 636] on span "-80" at bounding box center [695, 647] width 723 height 23
click at [724, 648] on span "-10" at bounding box center [695, 647] width 723 height 23
click at [555, 674] on span "1.4" at bounding box center [695, 677] width 723 height 23
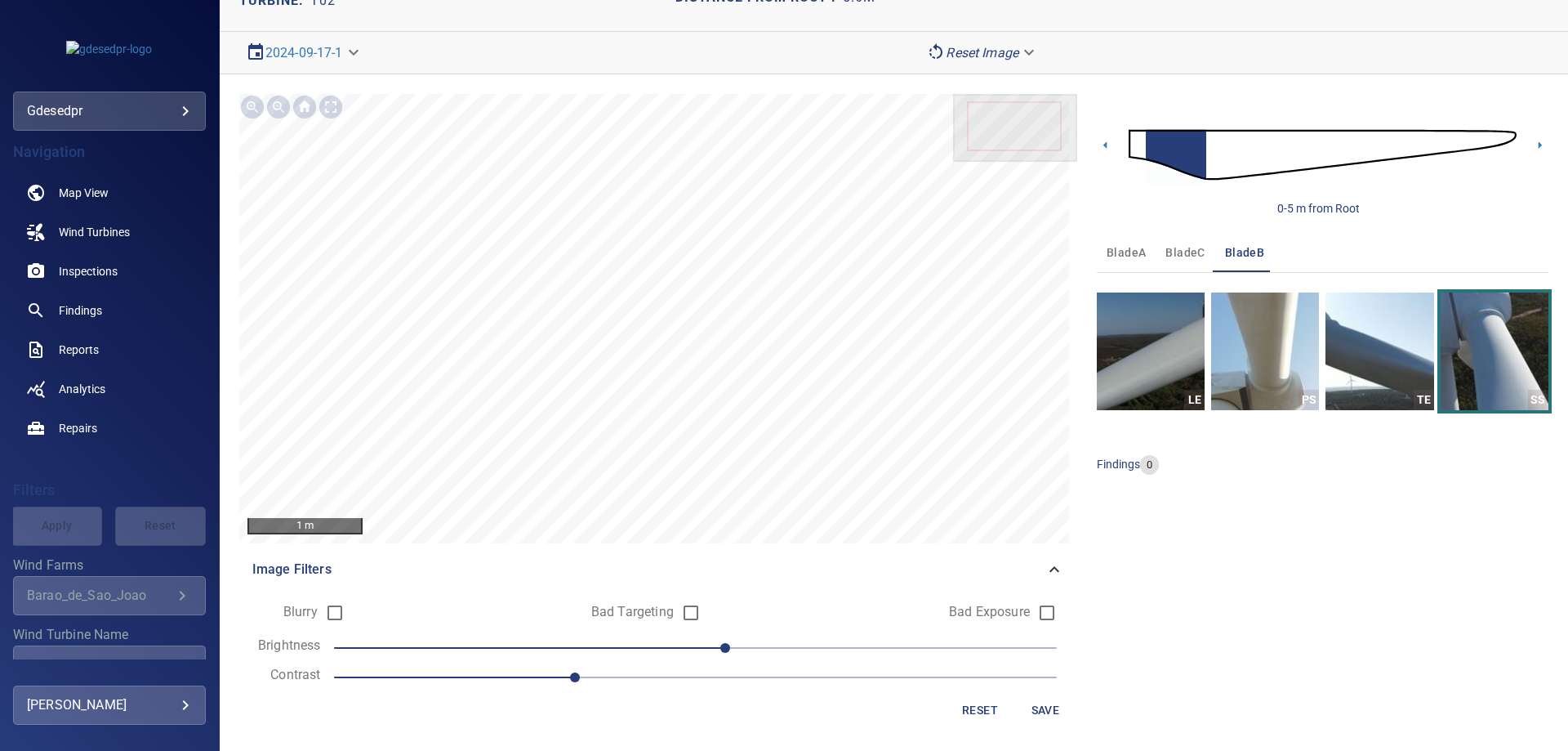
click at [461, 682] on span "1.2" at bounding box center [695, 677] width 723 height 23
click at [1293, 159] on img at bounding box center [1323, 154] width 388 height 94
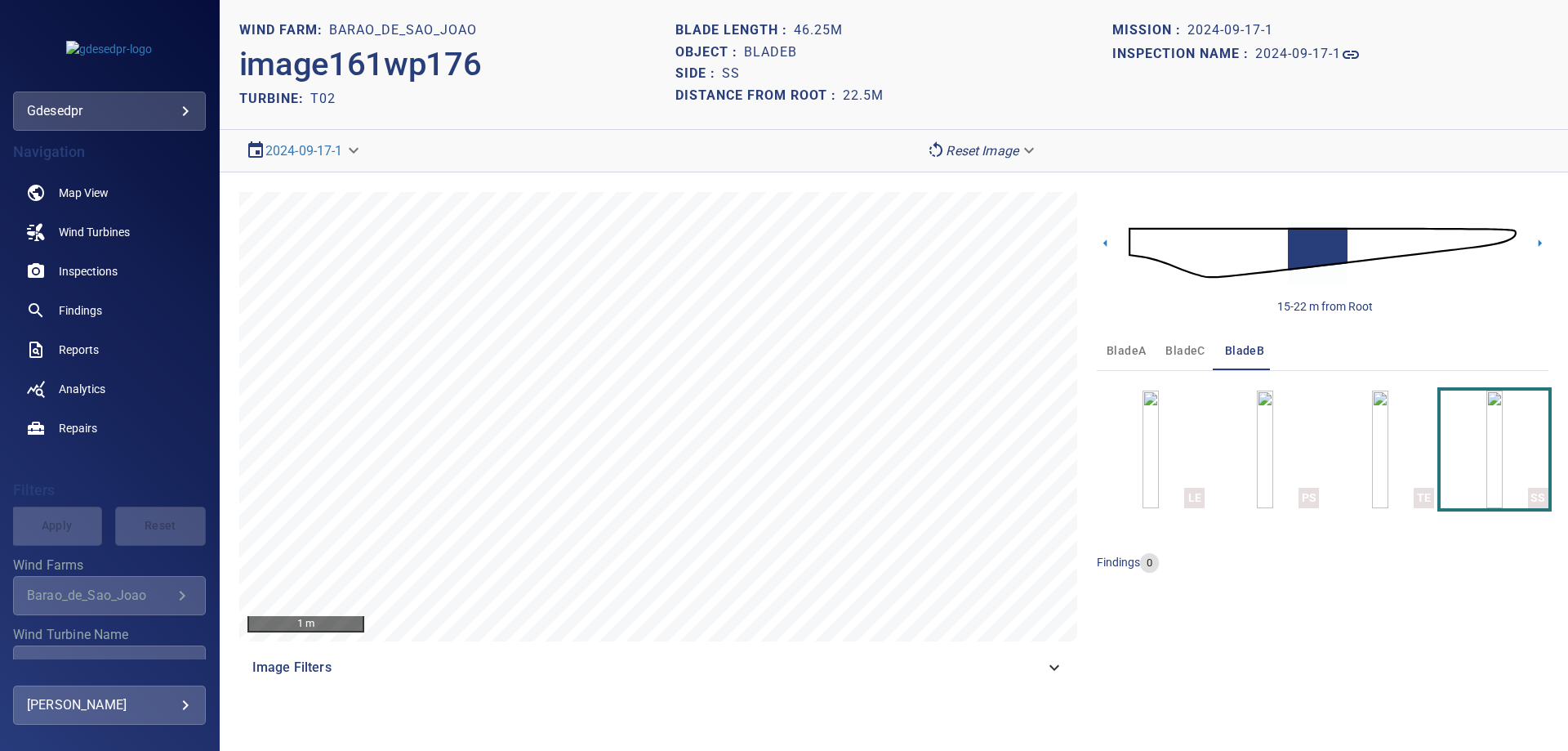
click at [1360, 238] on img at bounding box center [1323, 252] width 388 height 94
click at [1199, 250] on img at bounding box center [1323, 252] width 388 height 94
click at [1256, 264] on img at bounding box center [1323, 252] width 388 height 94
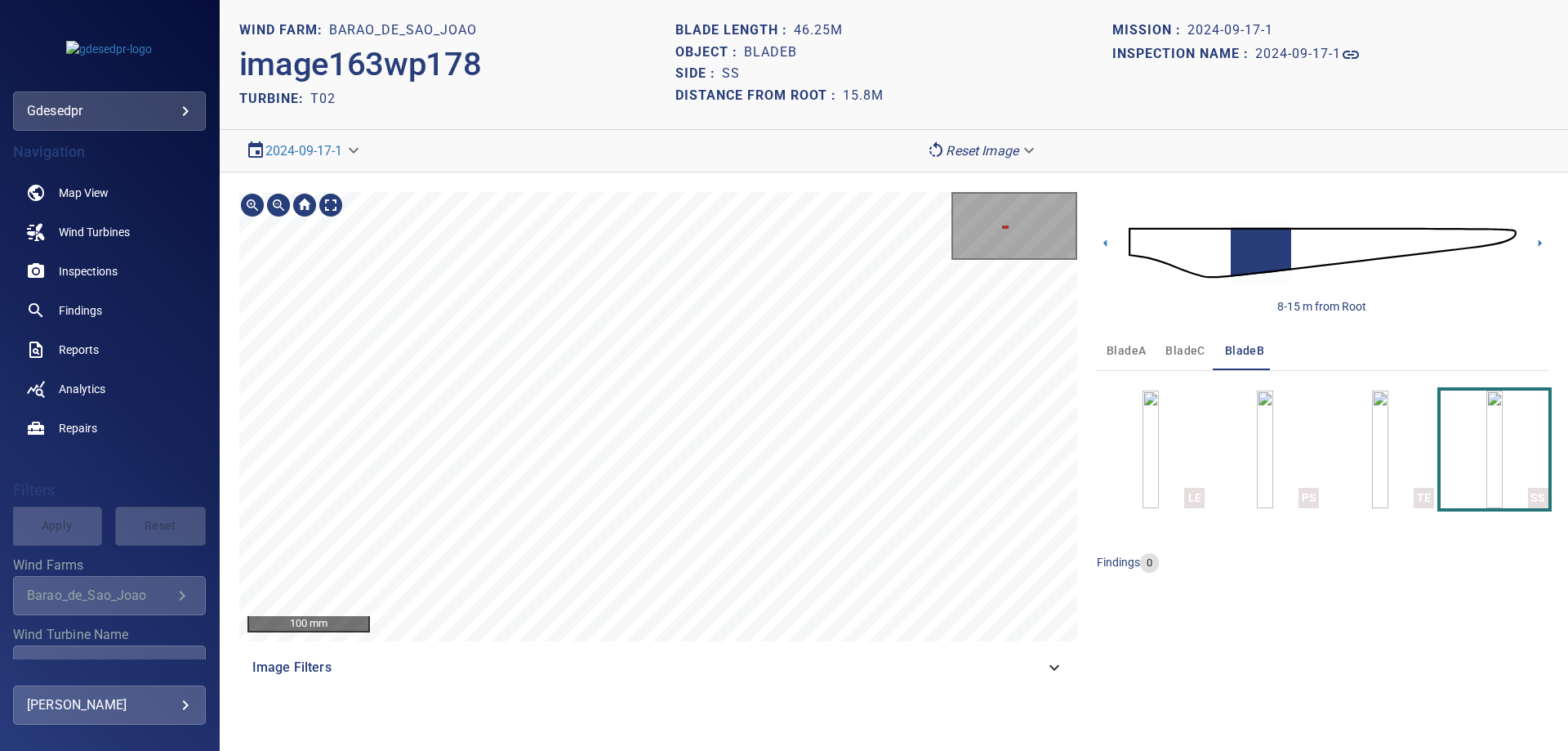
click at [736, 162] on section "**********" at bounding box center [893, 376] width 1348 height 751
click at [912, 172] on div "50 mm Image Filters 8-15 m from Root bladeA bladeC bladeB LE PS TE SS findings 0" at bounding box center [893, 439] width 1348 height 534
click at [849, 10] on section "**********" at bounding box center [893, 376] width 1348 height 751
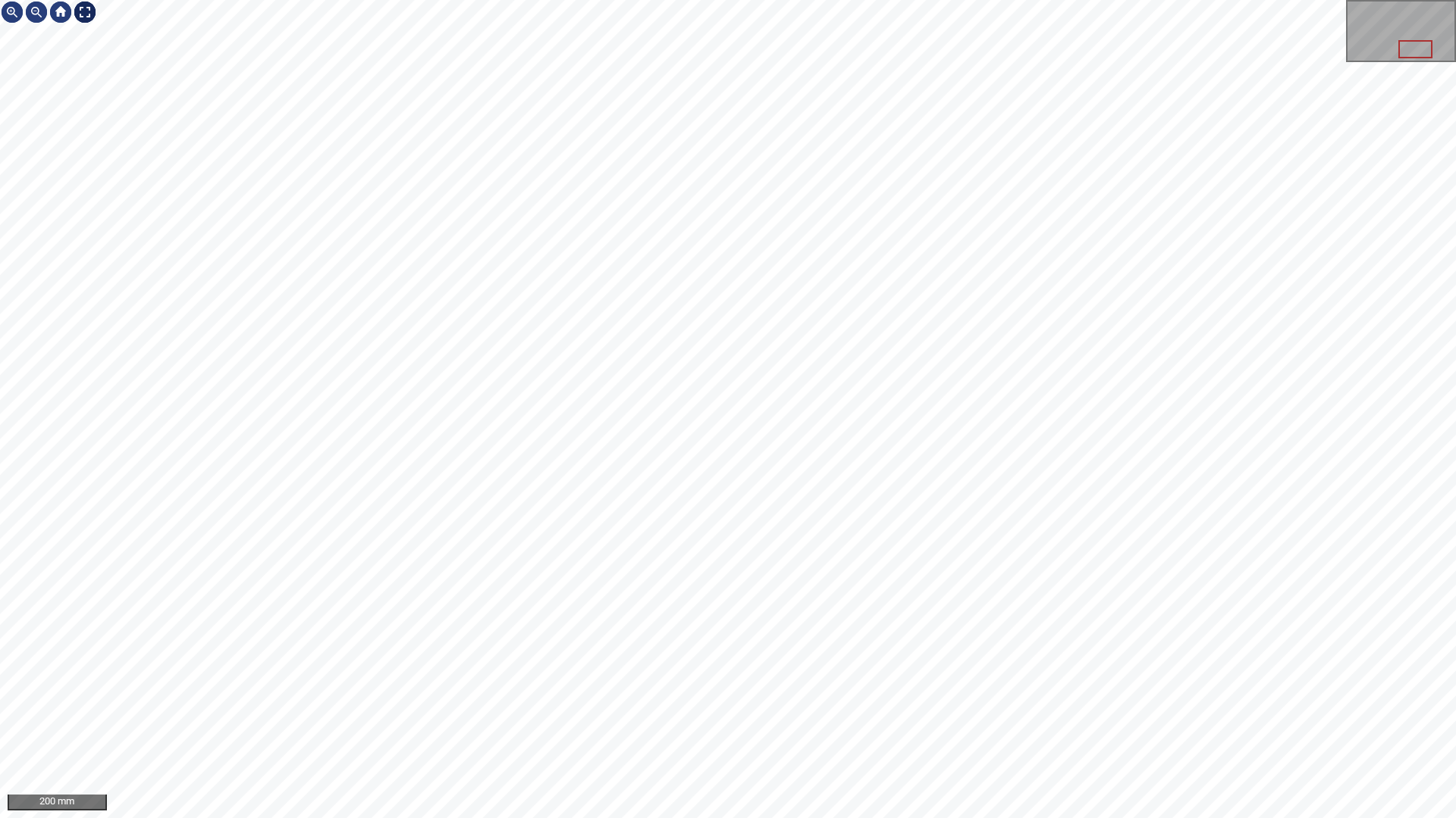
click at [87, 9] on div at bounding box center [85, 12] width 24 height 24
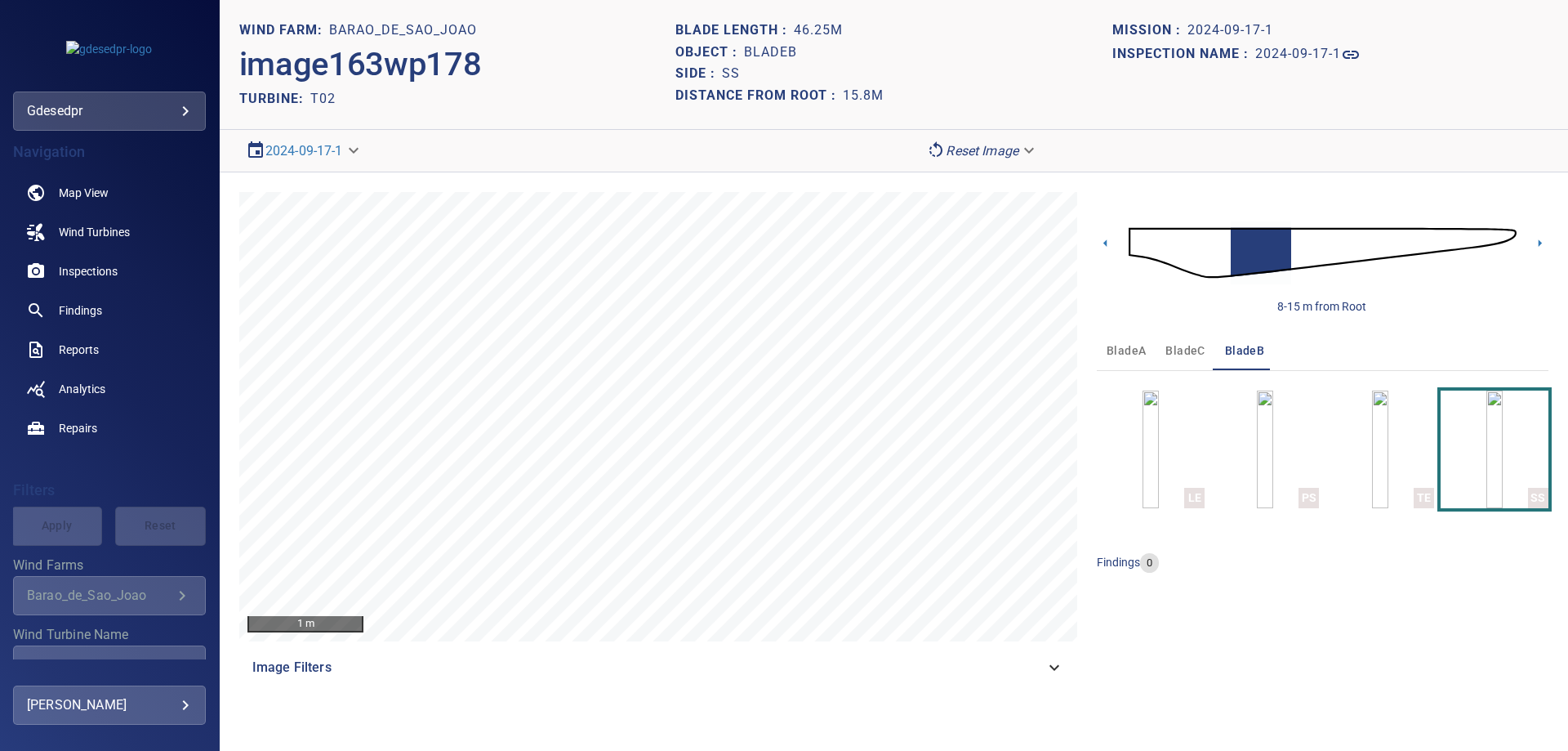
click at [1391, 703] on div "1 m Image Filters 8-15 m from Root bladeA bladeC bladeB LE PS TE SS findings 0" at bounding box center [893, 439] width 1348 height 534
click at [1370, 242] on img at bounding box center [1323, 252] width 388 height 94
click at [1502, 499] on img "button" at bounding box center [1494, 449] width 16 height 117
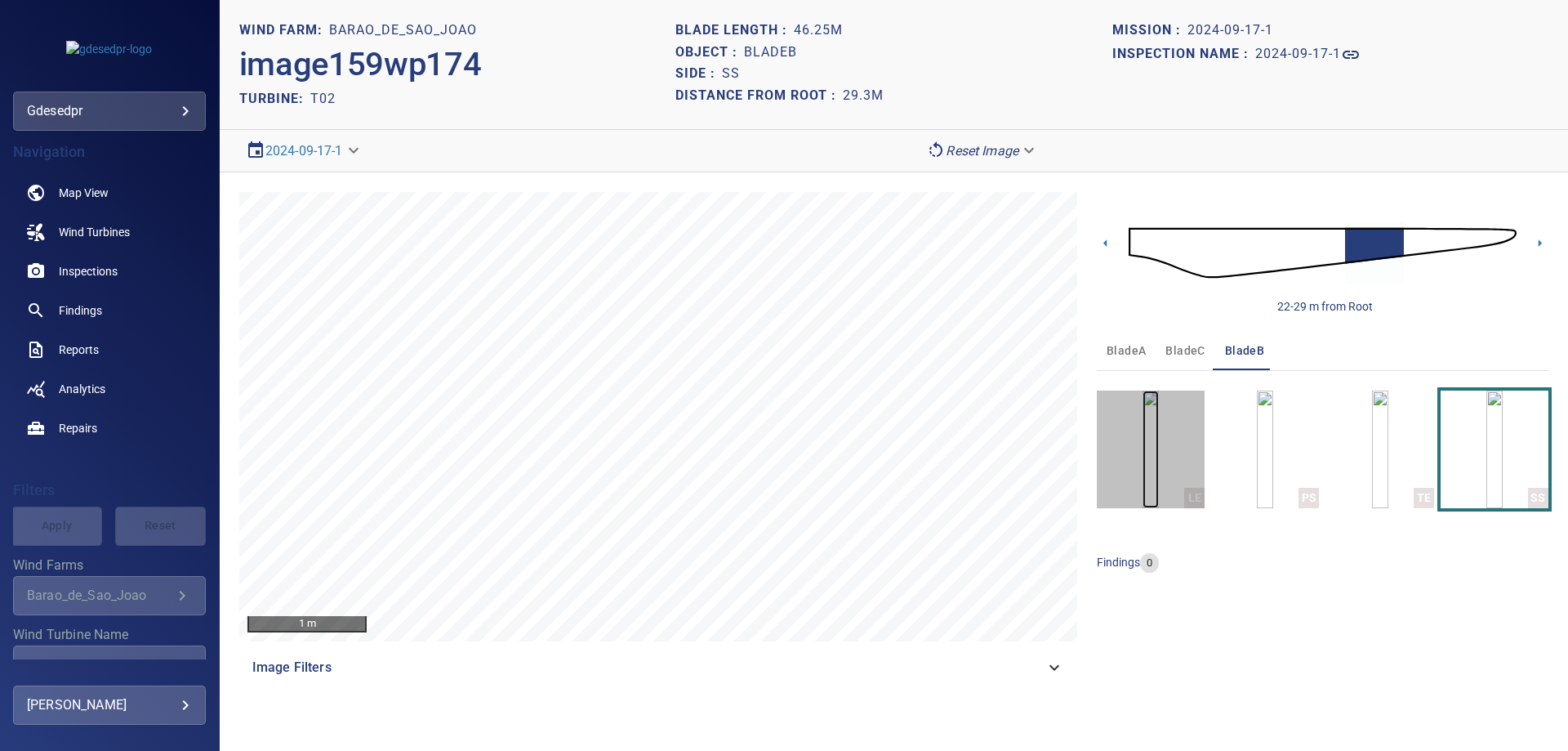
click at [1159, 478] on img "button" at bounding box center [1150, 449] width 16 height 117
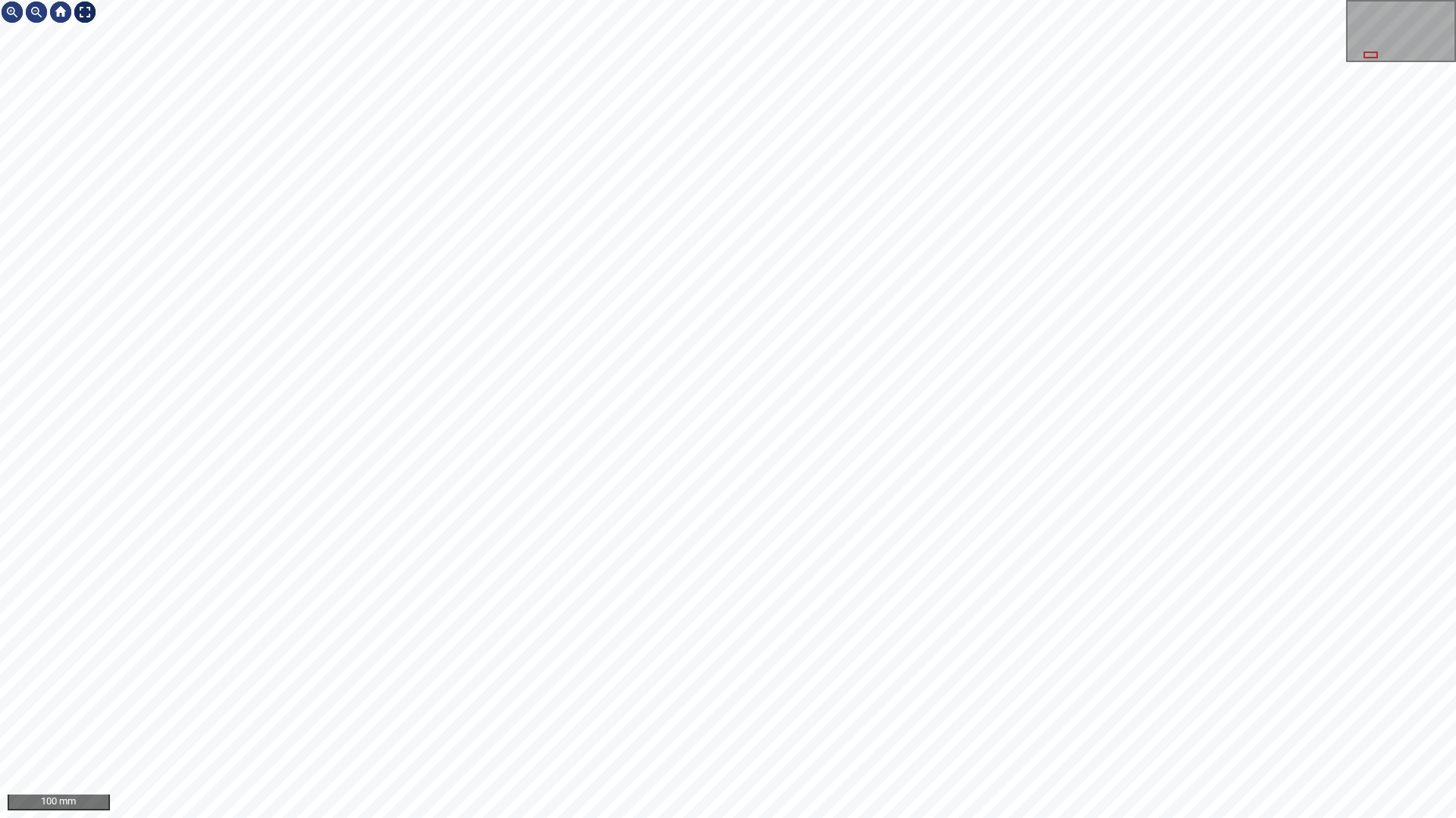
click at [83, 10] on div at bounding box center [85, 12] width 24 height 24
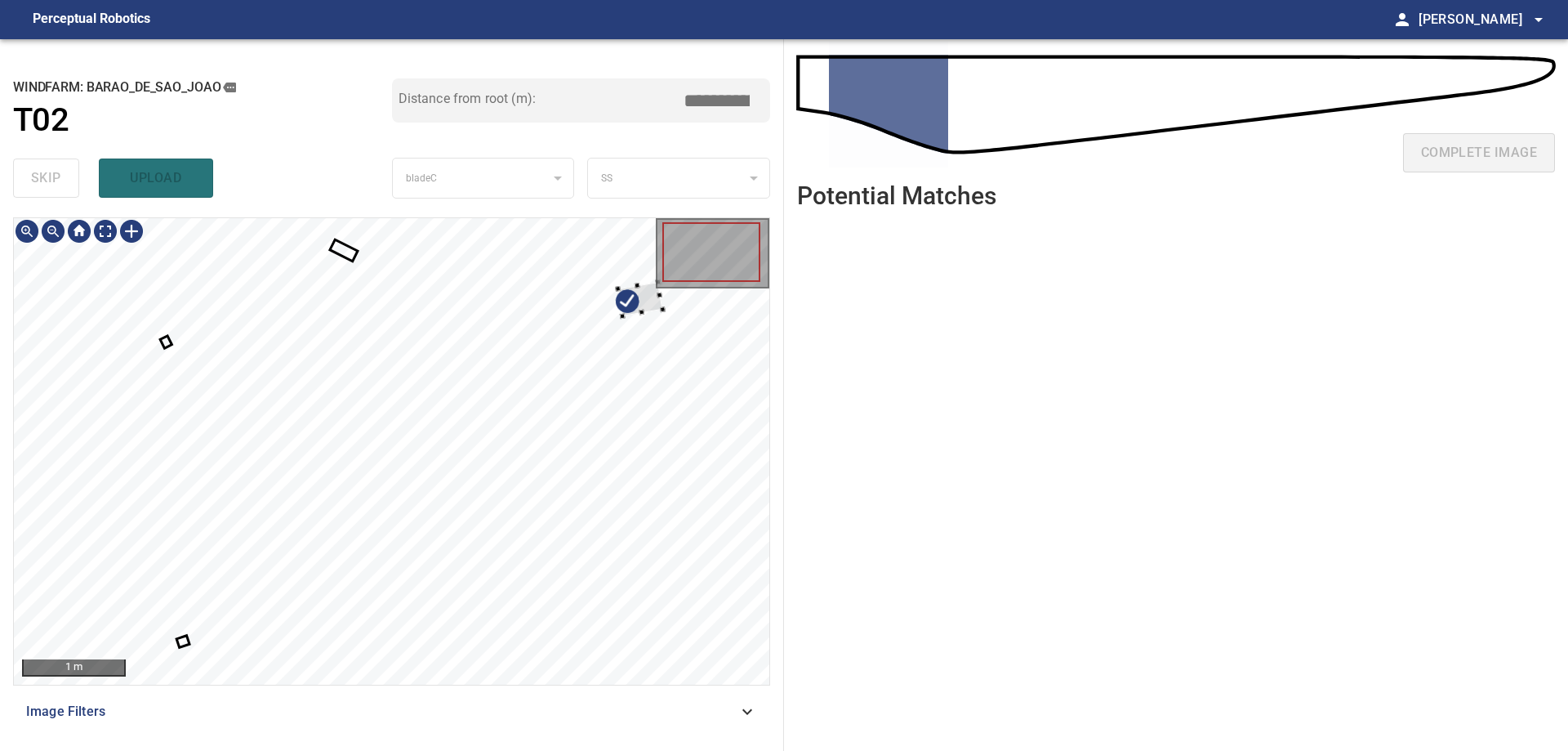
click at [675, 300] on div at bounding box center [391, 451] width 755 height 467
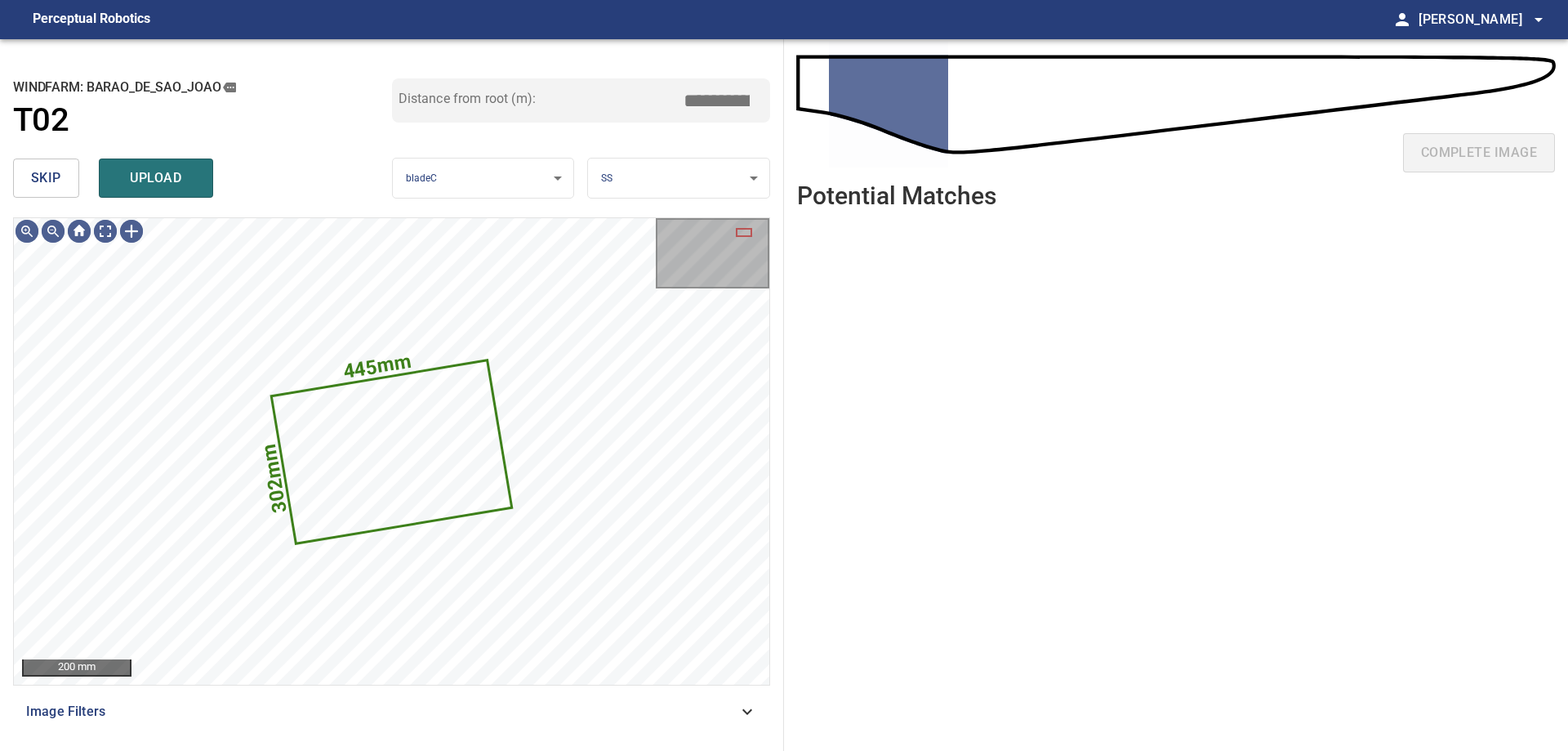
click at [57, 177] on span "skip" at bounding box center [46, 177] width 30 height 23
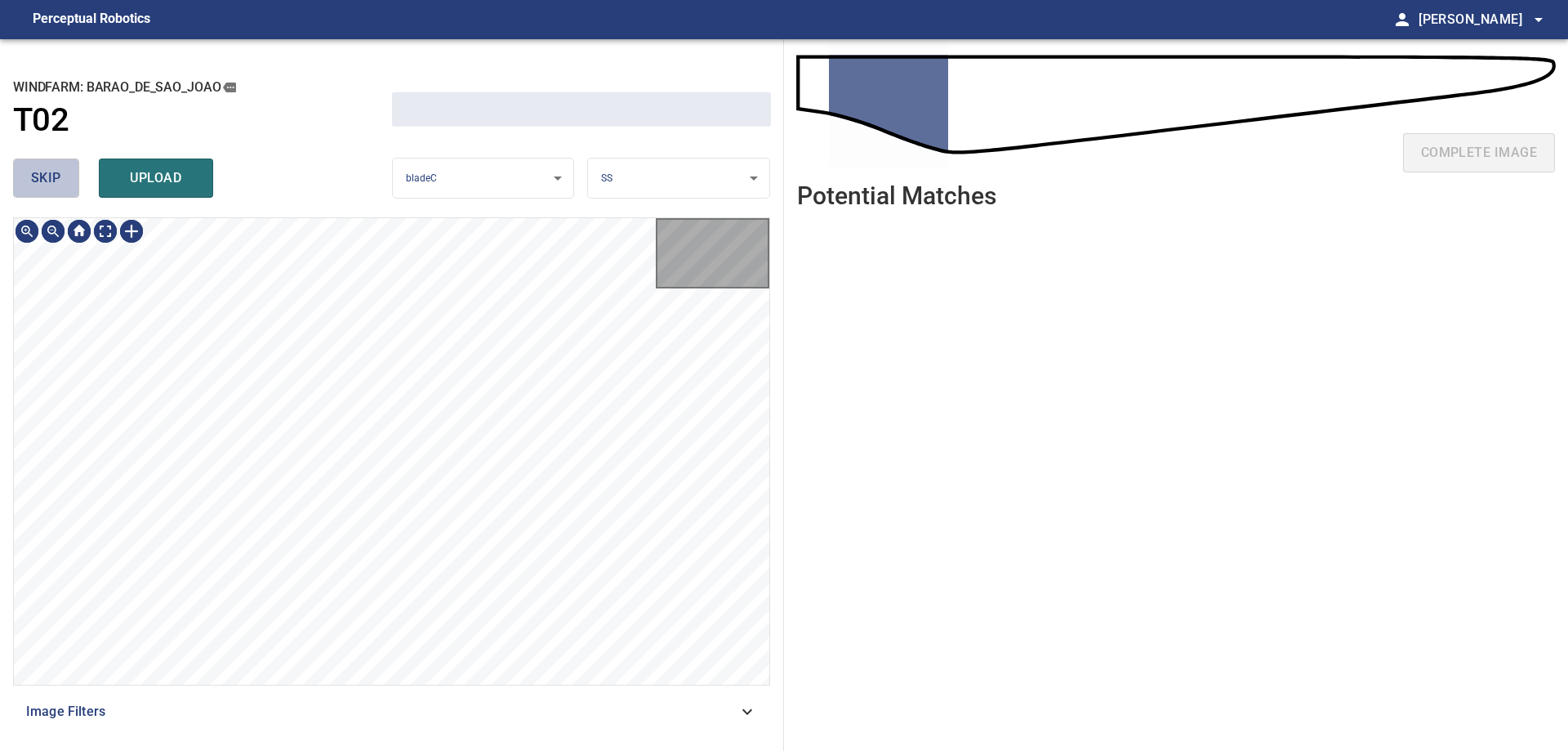
click at [57, 177] on span "skip" at bounding box center [46, 177] width 30 height 23
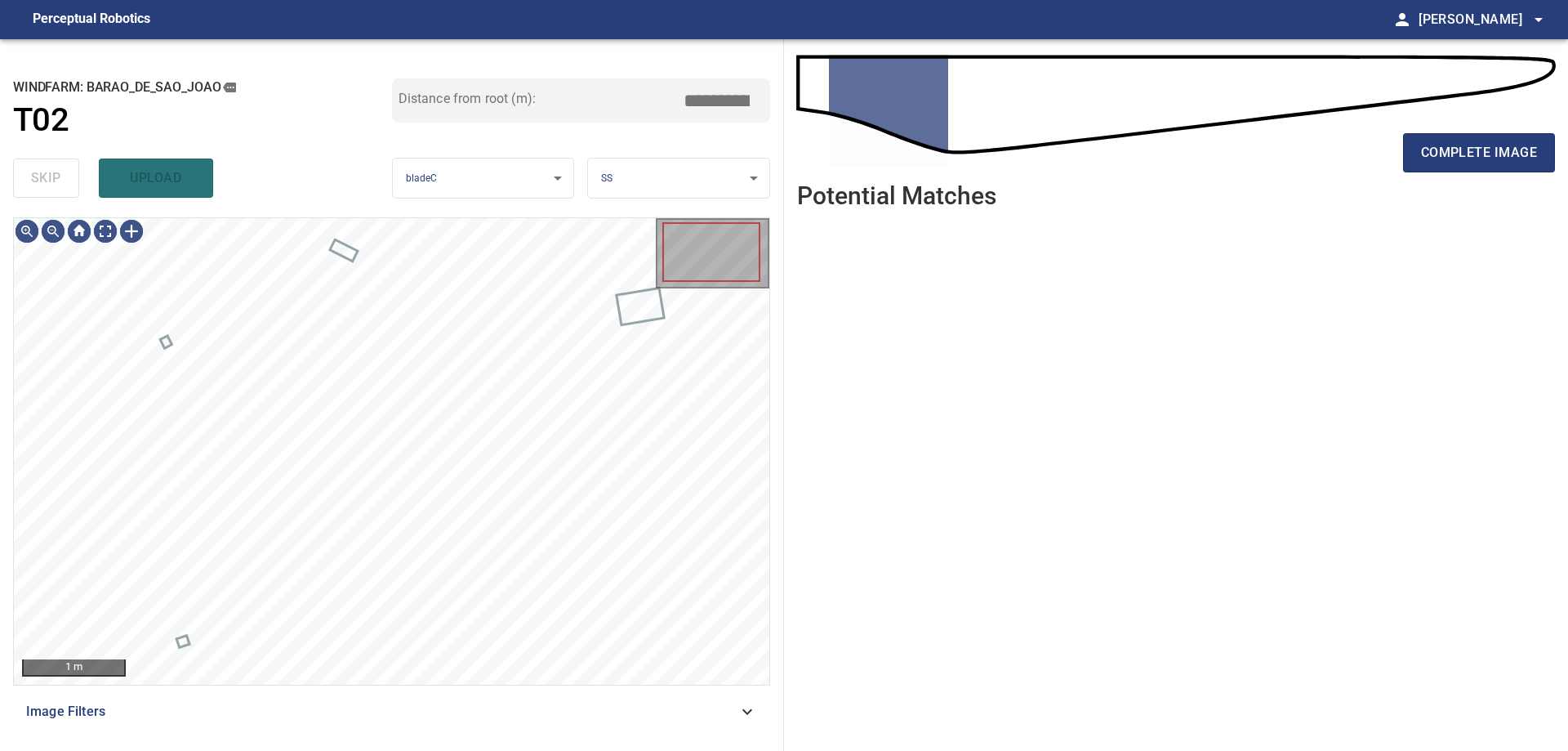
click at [57, 177] on div "skip upload" at bounding box center [202, 178] width 379 height 52
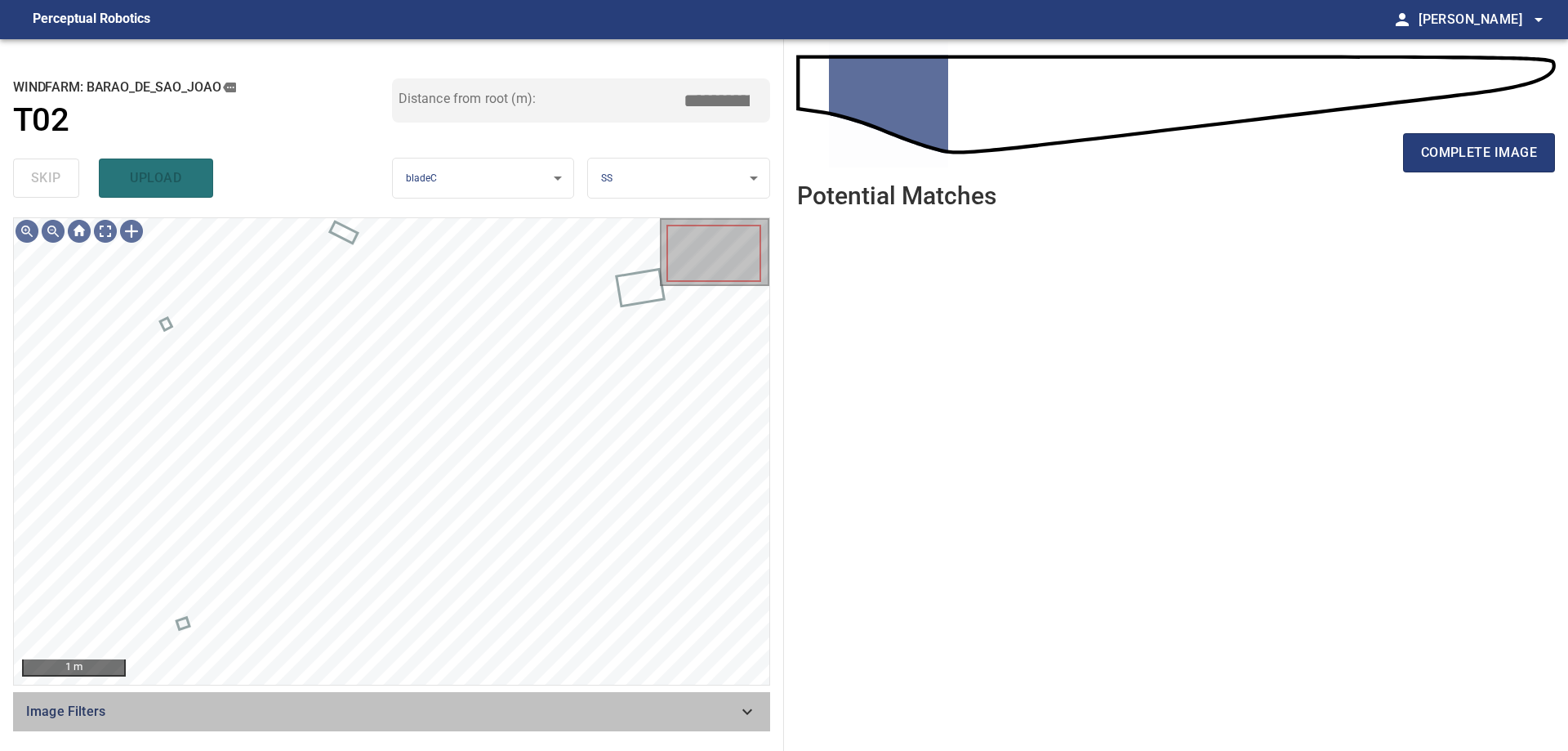
click at [686, 716] on span "Image Filters" at bounding box center [381, 711] width 711 height 19
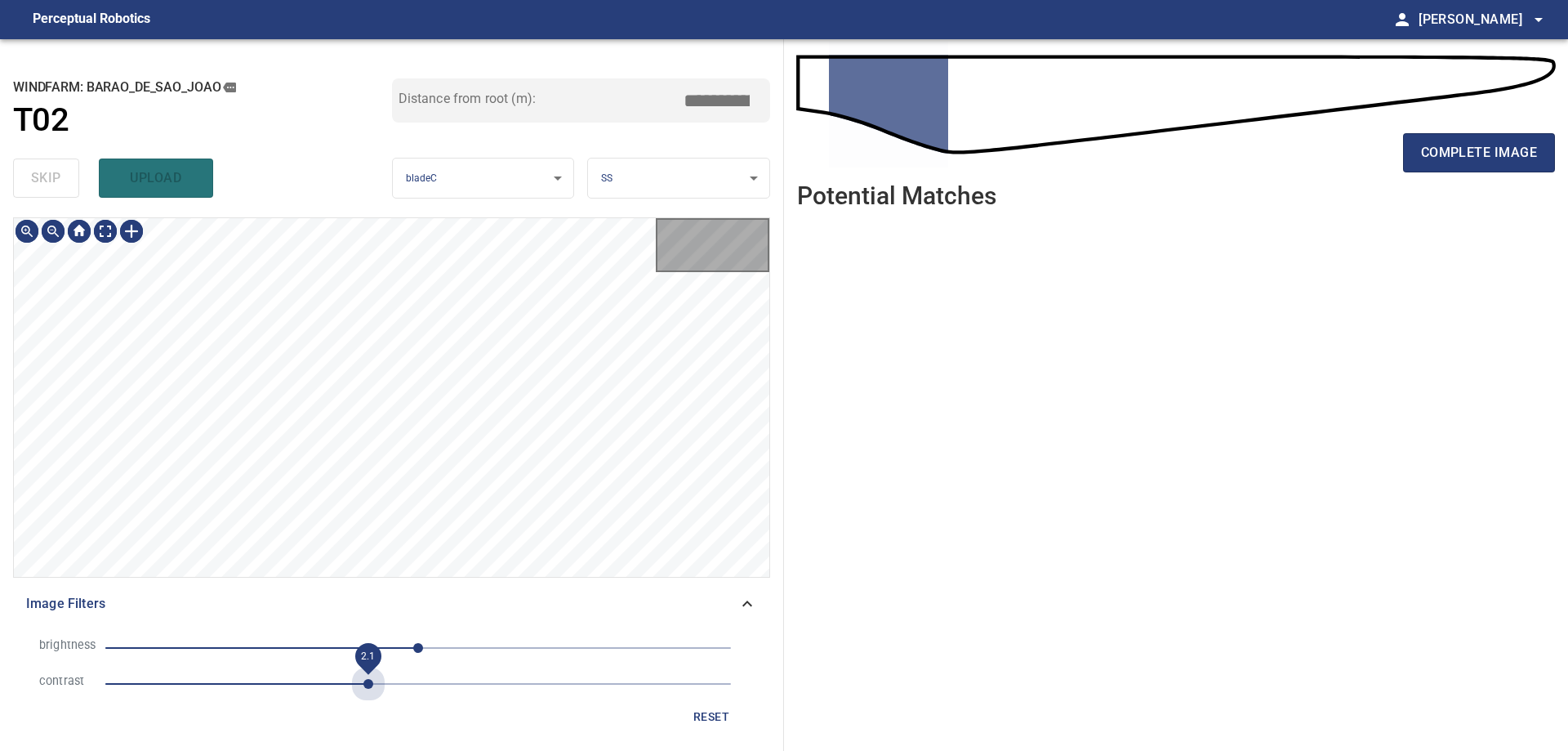
click at [369, 691] on span "2.1" at bounding box center [418, 683] width 625 height 23
click at [283, 656] on span "-111" at bounding box center [418, 647] width 625 height 23
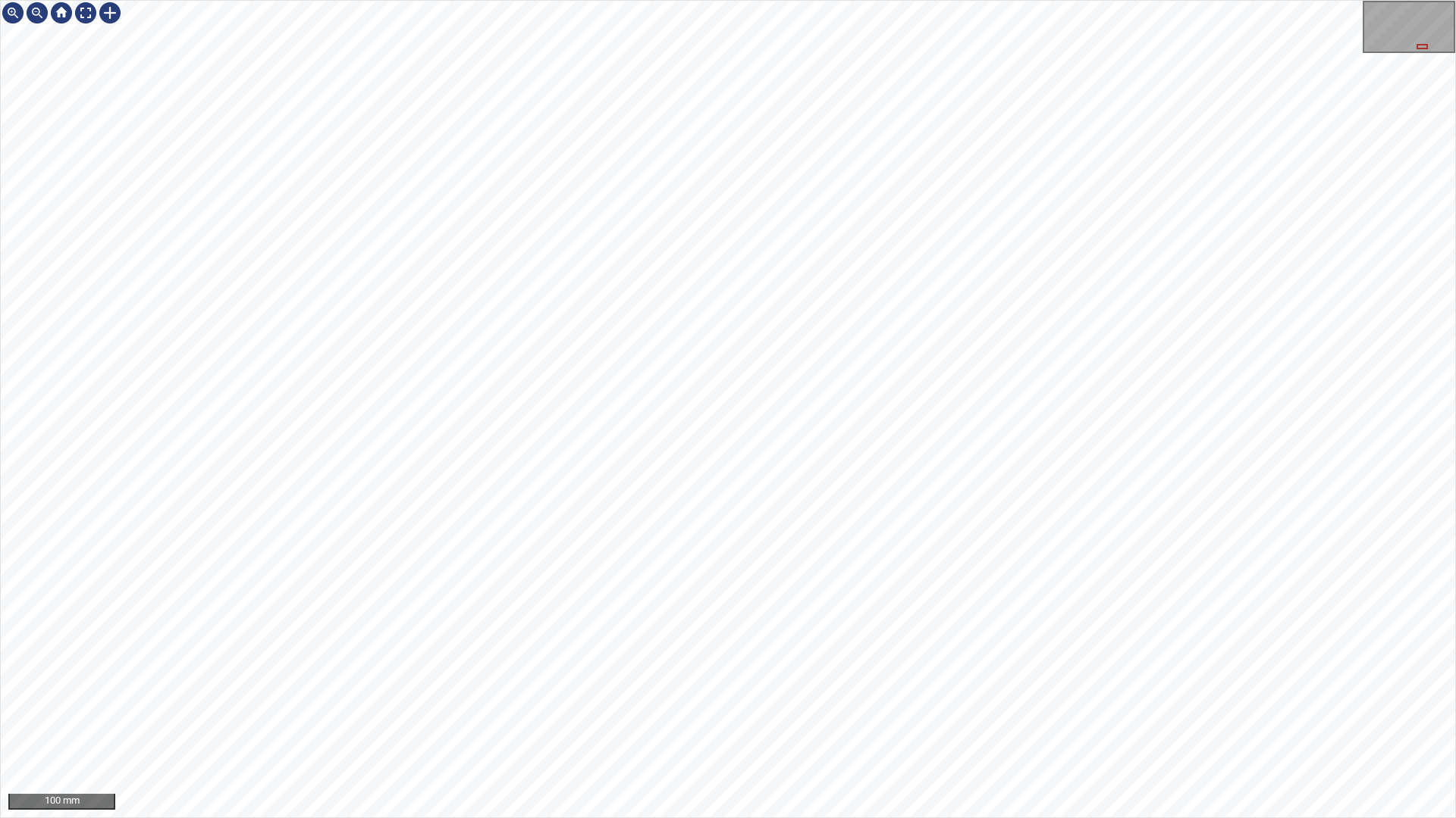
click at [858, 696] on div "100 mm" at bounding box center [728, 409] width 1456 height 818
click at [665, 696] on div "100 mm" at bounding box center [728, 409] width 1456 height 818
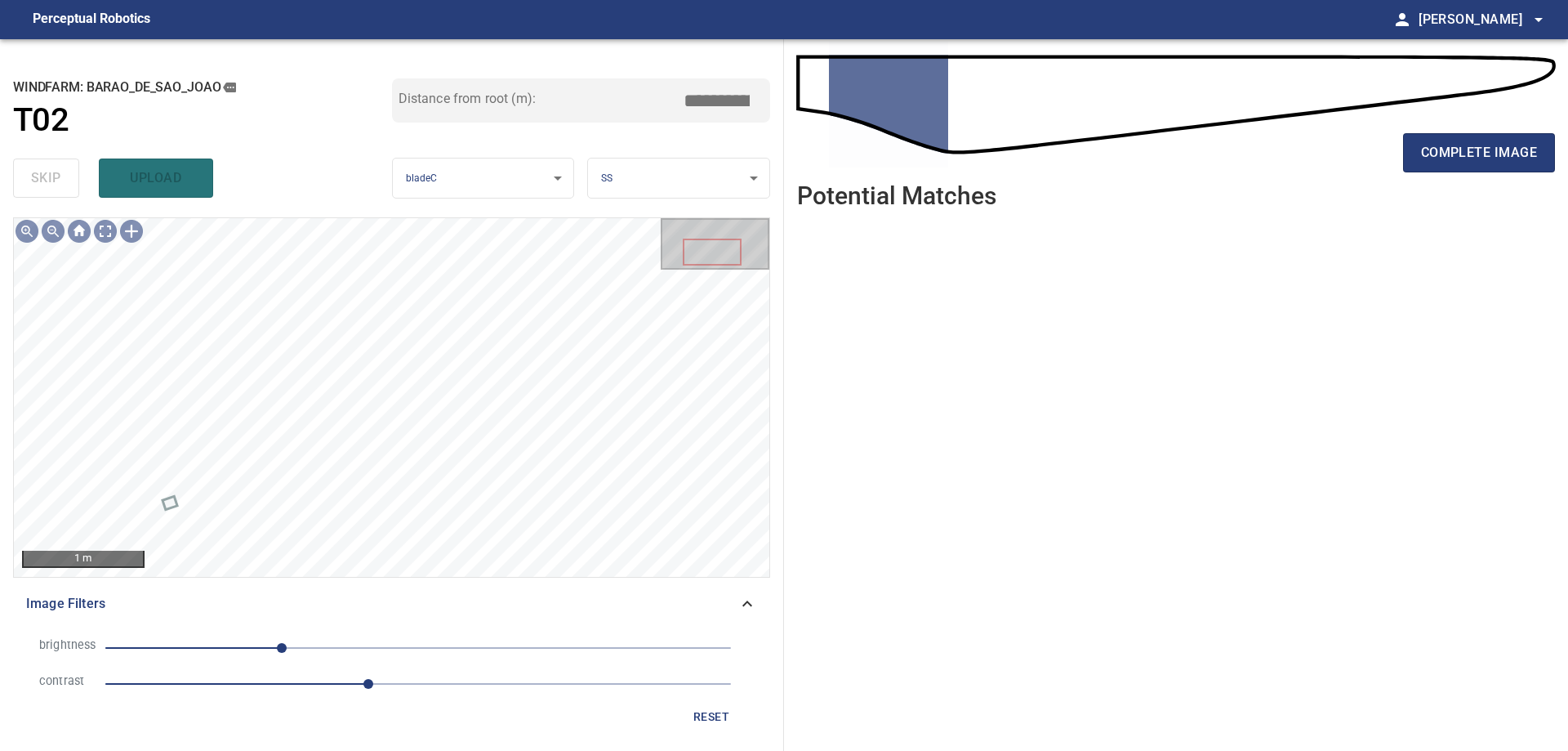
click at [418, 645] on span "-111" at bounding box center [418, 647] width 625 height 23
click at [288, 689] on span "2.1" at bounding box center [418, 683] width 625 height 23
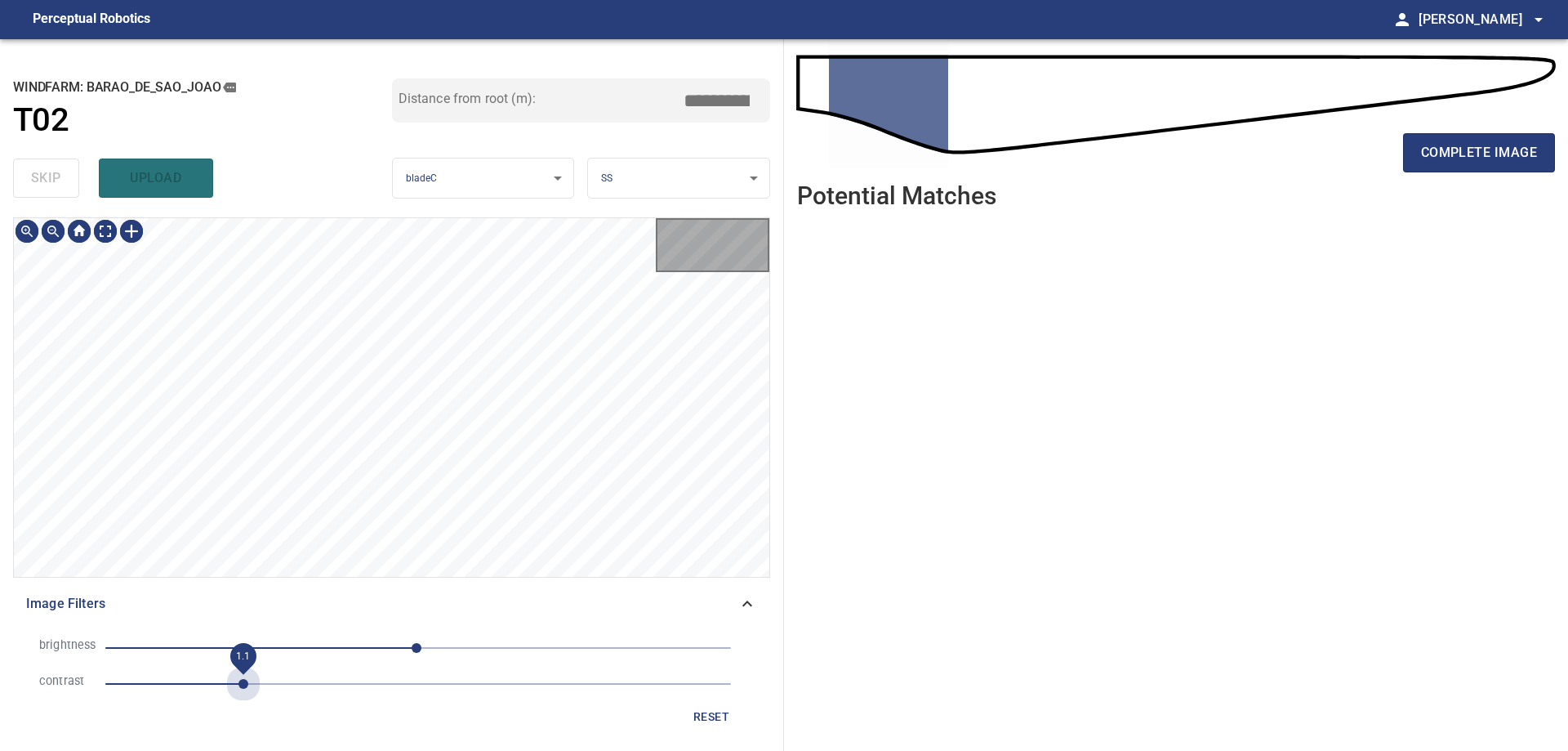
drag, startPoint x: 247, startPoint y: 678, endPoint x: 342, endPoint y: 660, distance: 96.7
click at [254, 678] on span "1.1" at bounding box center [418, 683] width 625 height 23
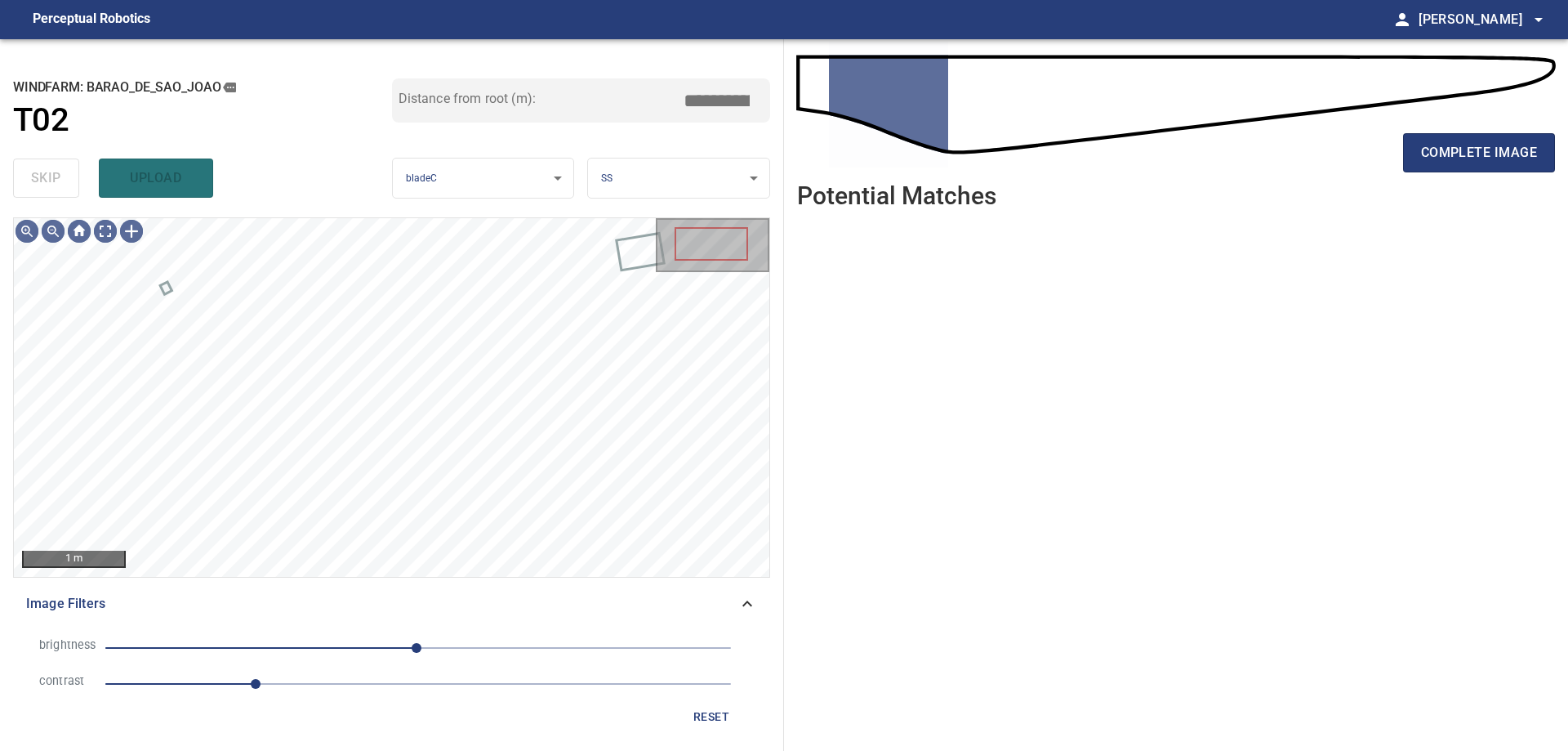
click at [336, 636] on span "-1" at bounding box center [418, 647] width 625 height 23
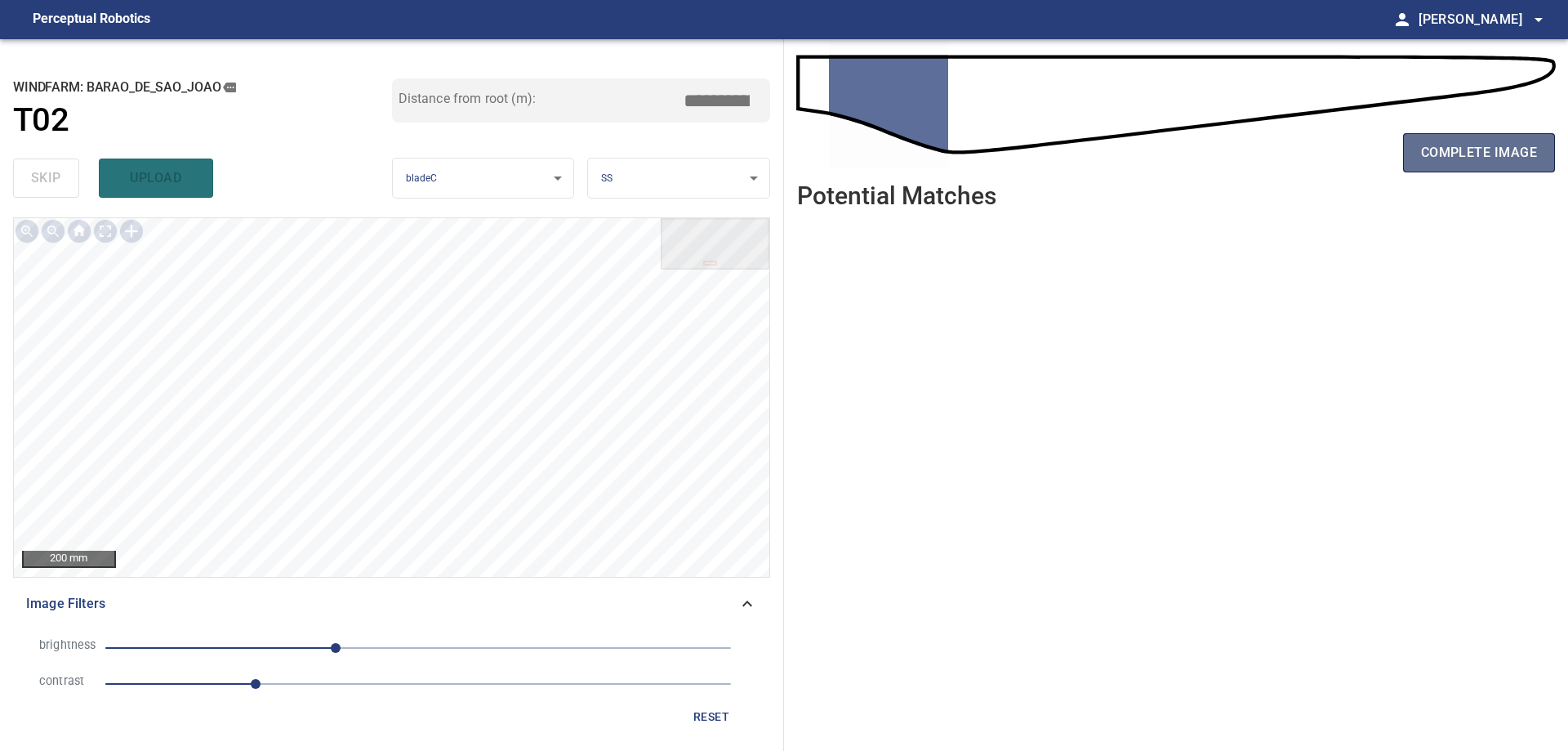
click at [1501, 144] on span "complete image" at bounding box center [1478, 152] width 116 height 23
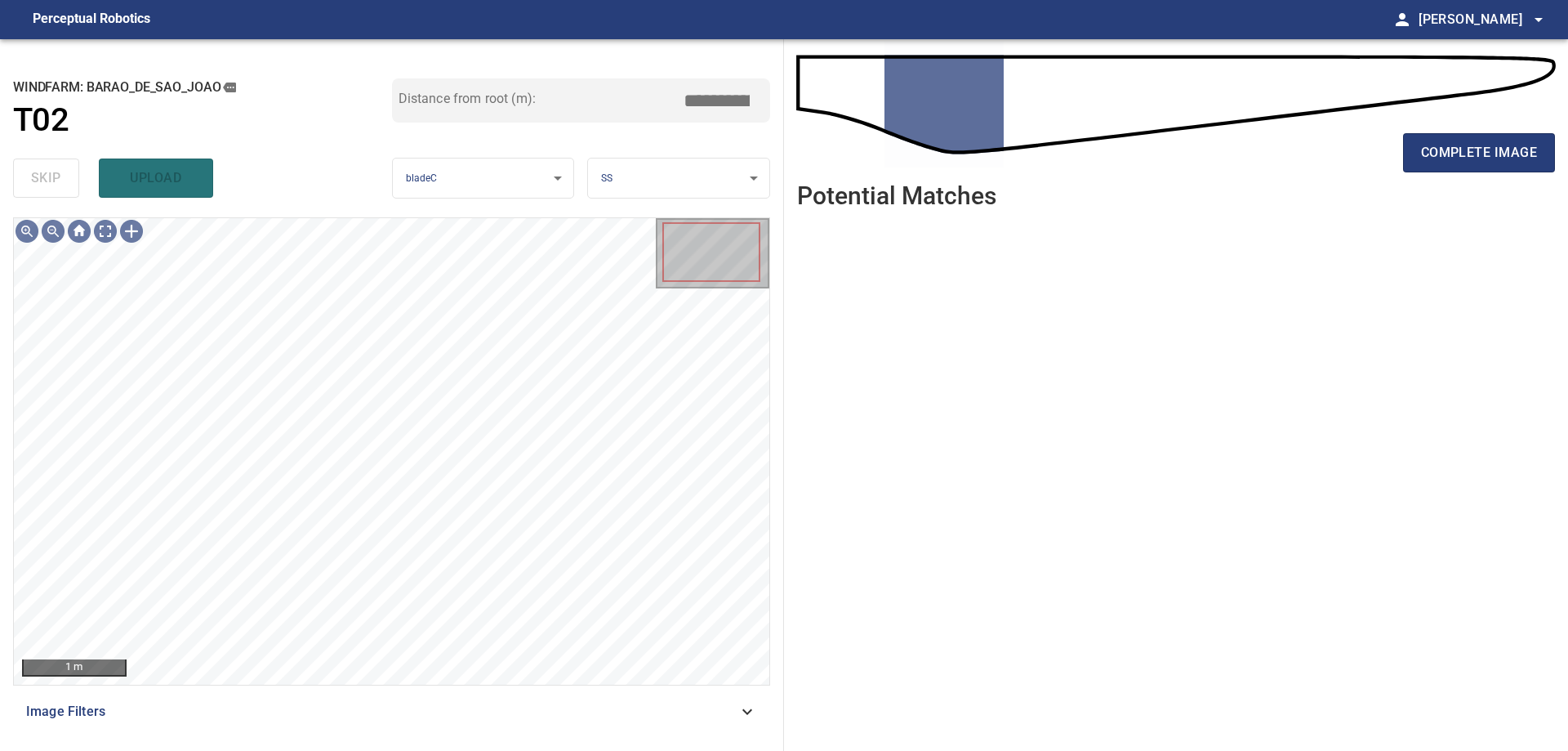
click at [740, 726] on div "Image Filters" at bounding box center [391, 711] width 757 height 39
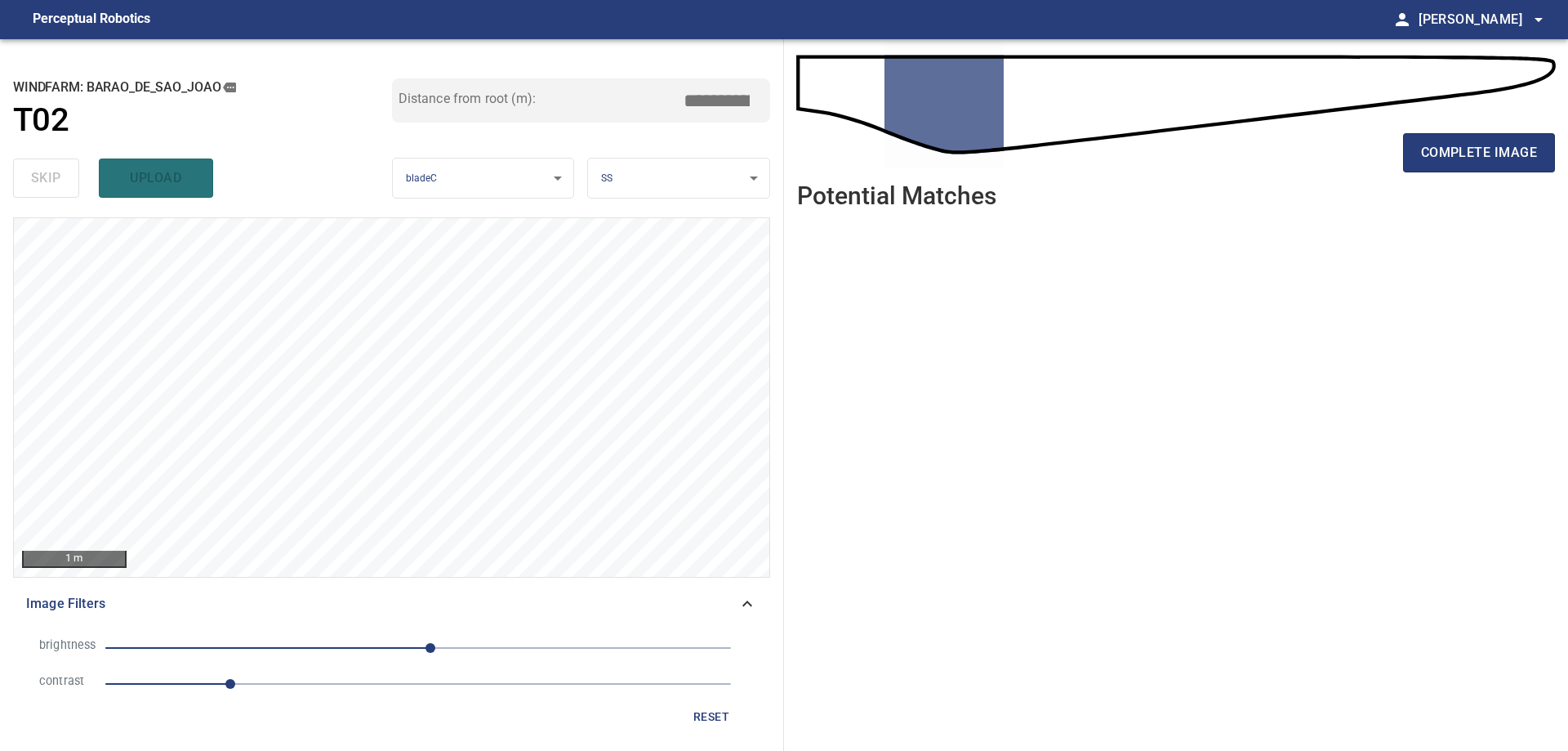
click at [322, 678] on span "1" at bounding box center [418, 683] width 625 height 23
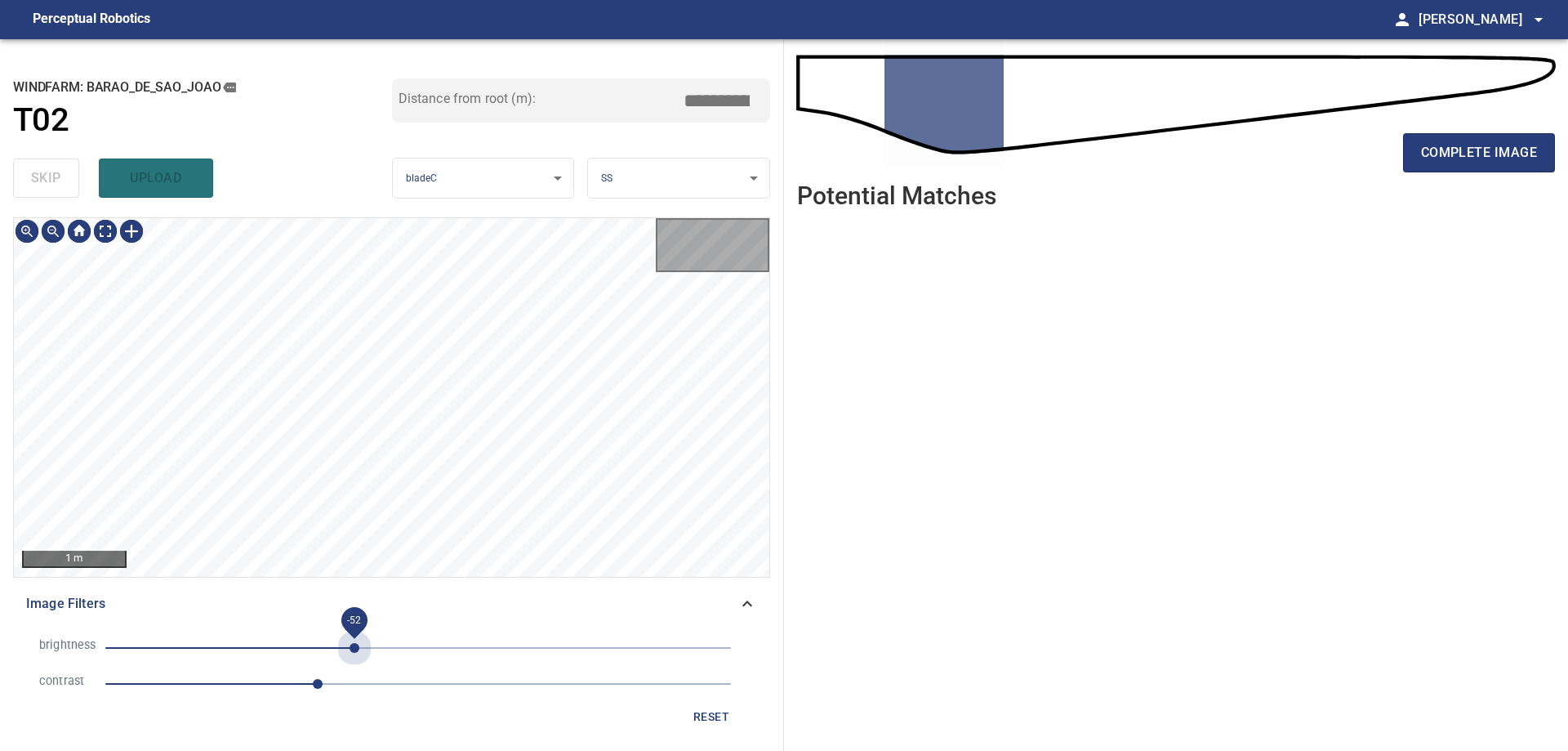
drag, startPoint x: 354, startPoint y: 637, endPoint x: 327, endPoint y: 649, distance: 29.5
click at [355, 638] on span "-52" at bounding box center [418, 647] width 625 height 23
click at [305, 651] on span "-51" at bounding box center [418, 647] width 625 height 23
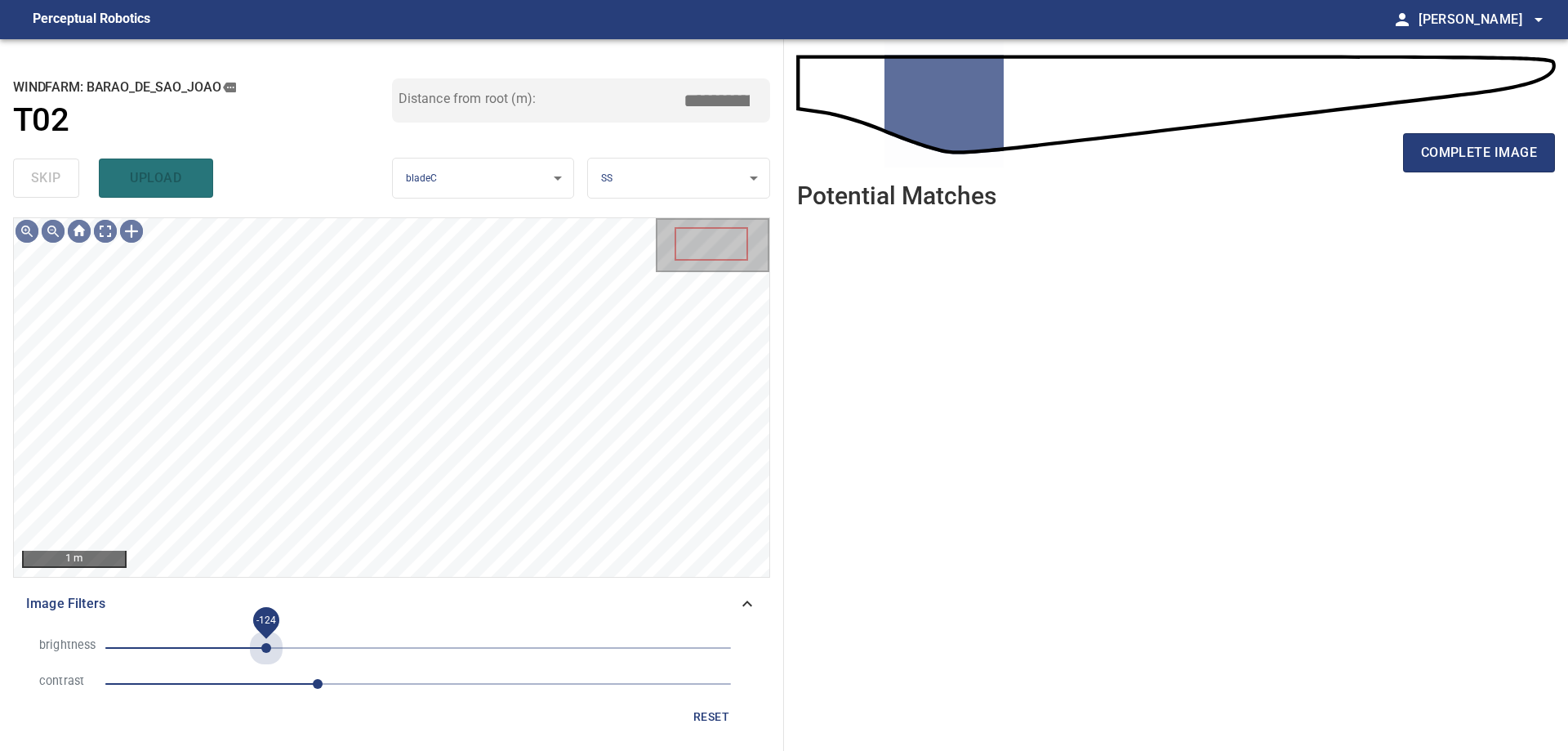
click at [267, 652] on span "-124" at bounding box center [418, 647] width 625 height 23
click at [301, 652] on span "-124" at bounding box center [418, 647] width 625 height 23
click at [273, 636] on span "-95" at bounding box center [418, 647] width 625 height 23
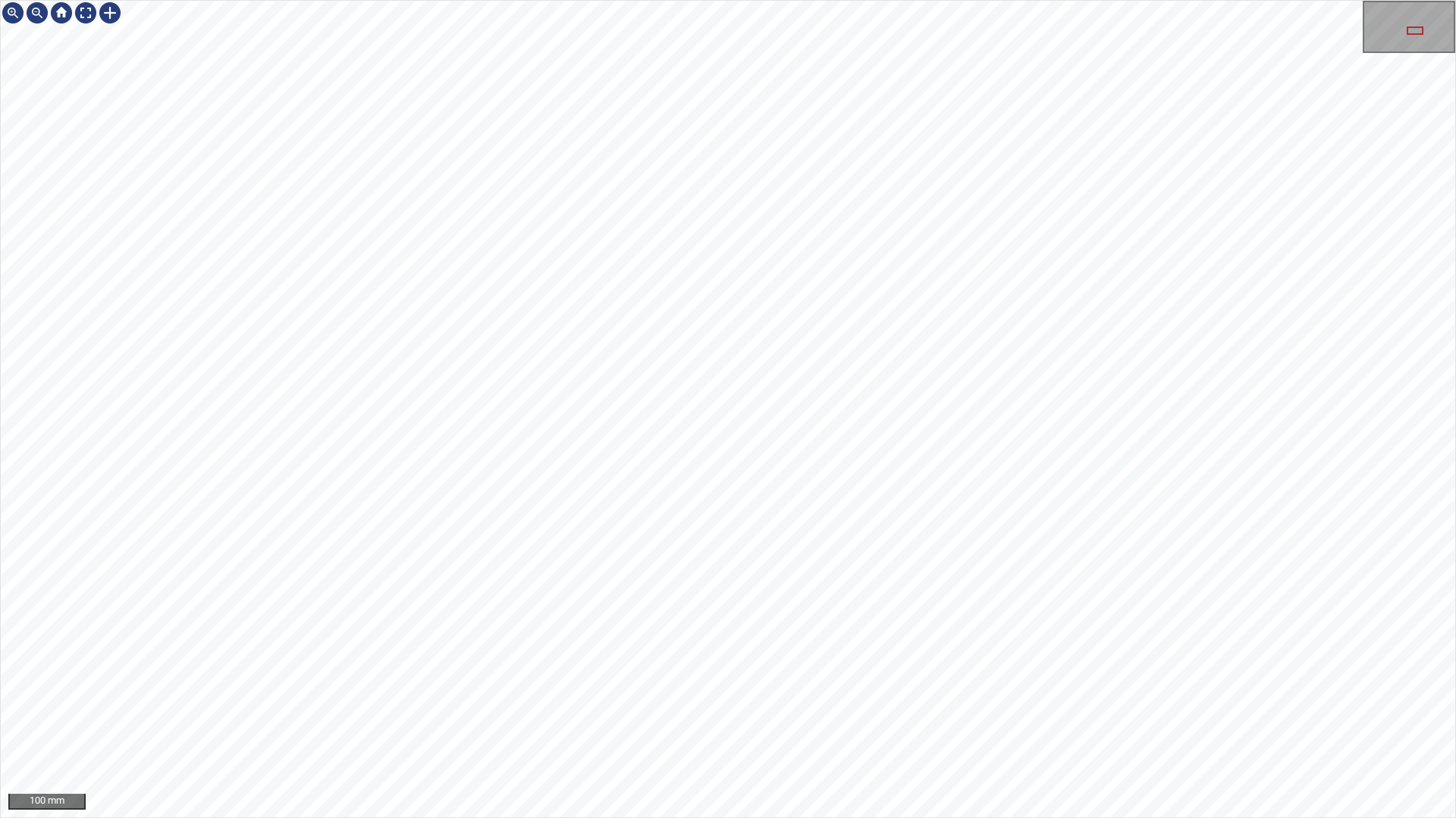
click at [1161, 696] on div "100 mm" at bounding box center [728, 409] width 1456 height 818
click at [1218, 696] on div "100 mm" at bounding box center [728, 409] width 1456 height 818
click at [1455, 696] on div "100 mm" at bounding box center [728, 409] width 1456 height 818
click at [1145, 696] on div "100 mm" at bounding box center [728, 409] width 1456 height 818
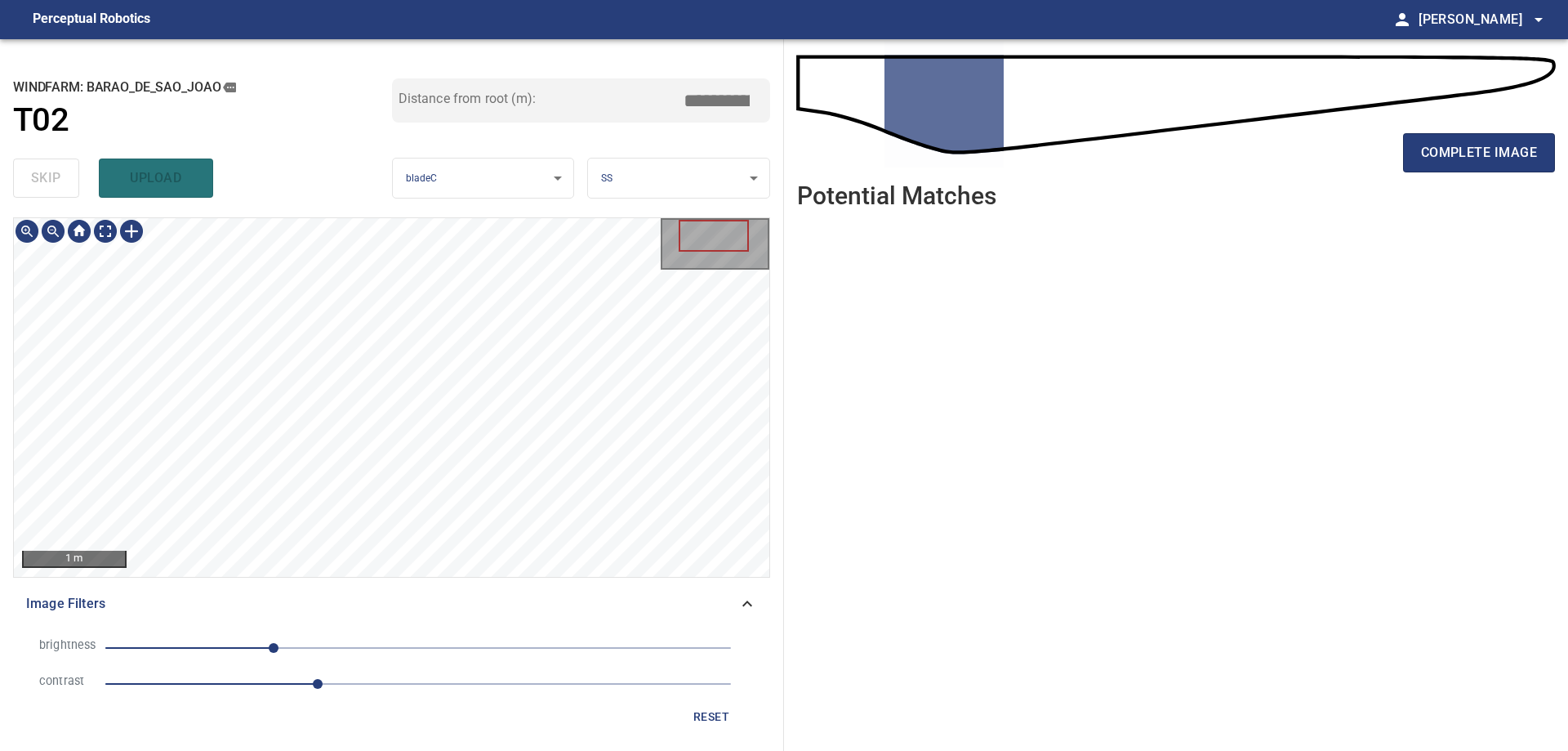
drag, startPoint x: 695, startPoint y: 702, endPoint x: 751, endPoint y: 750, distance: 73.8
click at [695, 705] on button "reset" at bounding box center [711, 717] width 52 height 30
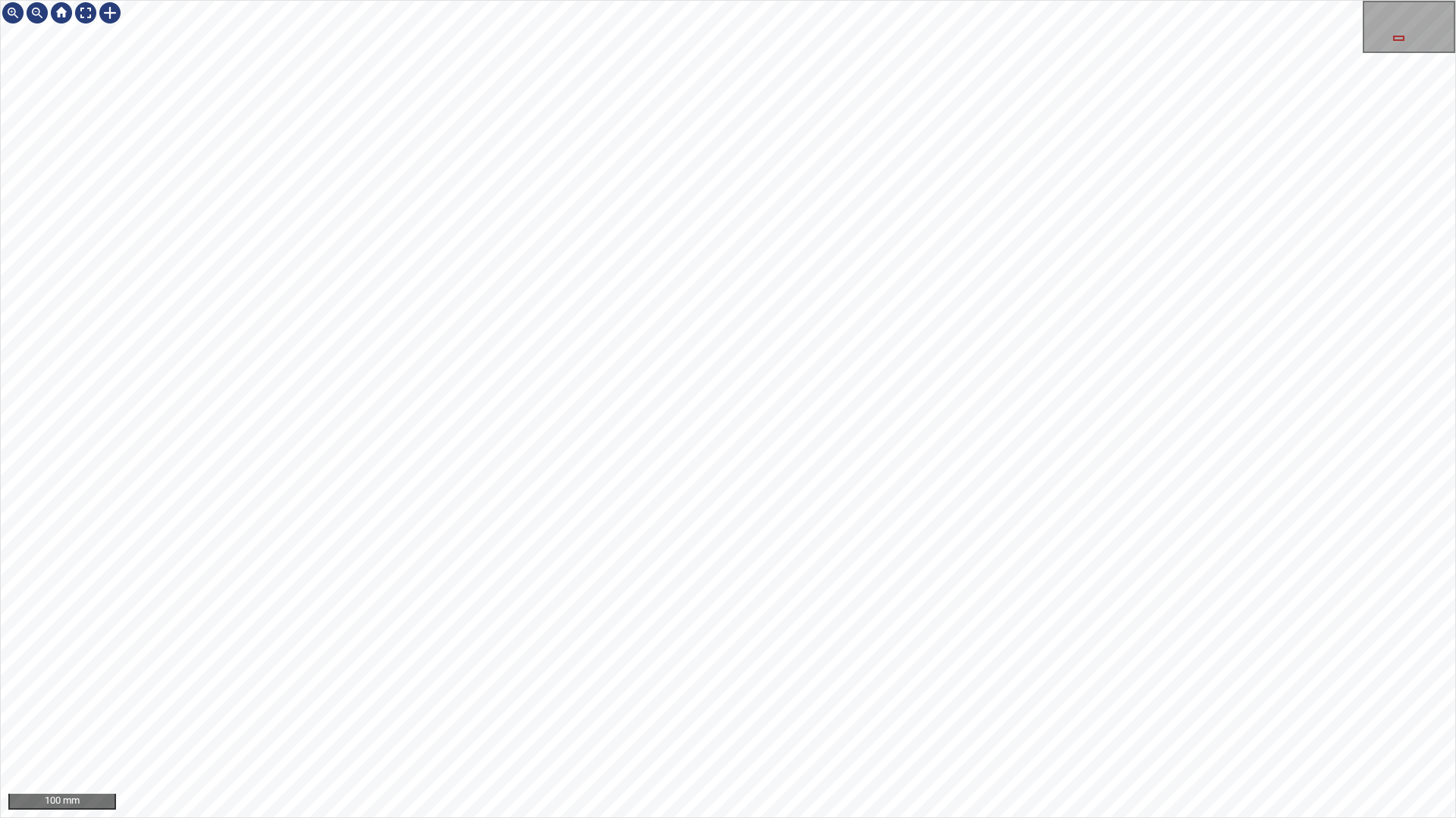
click at [1173, 696] on div "100 mm" at bounding box center [728, 409] width 1456 height 818
click at [967, 696] on div "100 mm" at bounding box center [728, 409] width 1456 height 818
click at [692, 31] on div "100 mm" at bounding box center [728, 409] width 1456 height 818
click at [818, 696] on div "100 mm" at bounding box center [728, 409] width 1456 height 818
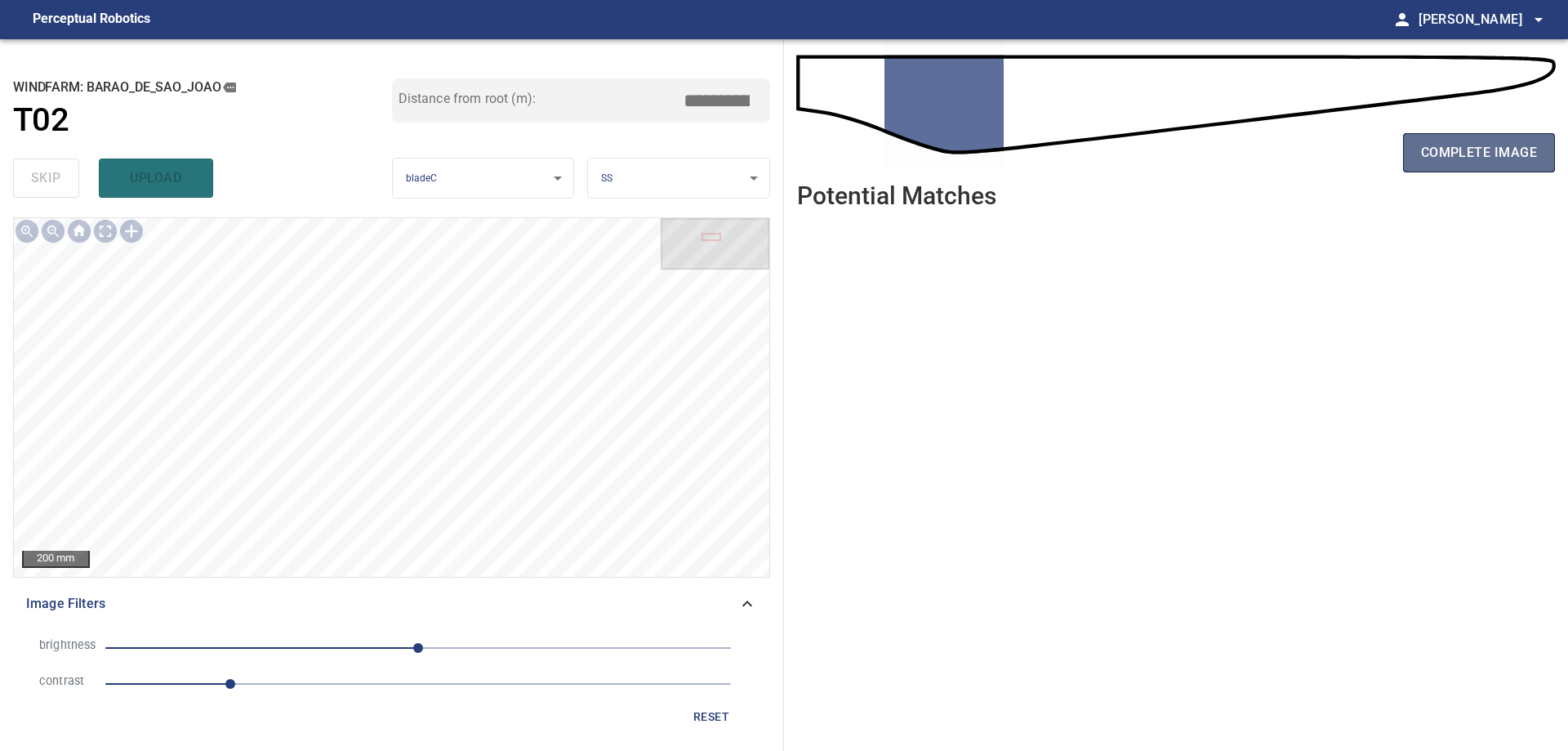
click at [1480, 141] on span "complete image" at bounding box center [1478, 152] width 116 height 23
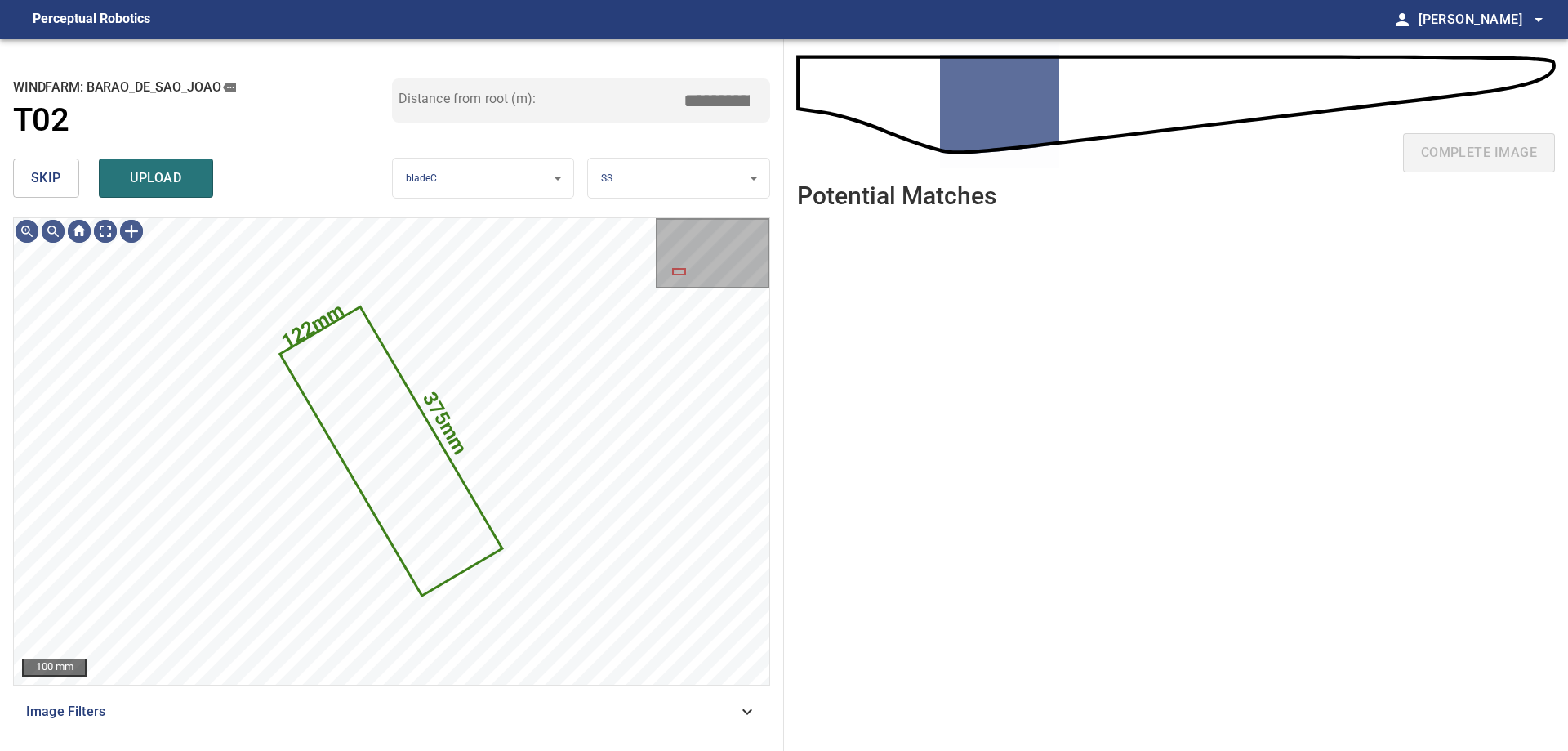
click at [39, 173] on span "skip" at bounding box center [46, 177] width 30 height 23
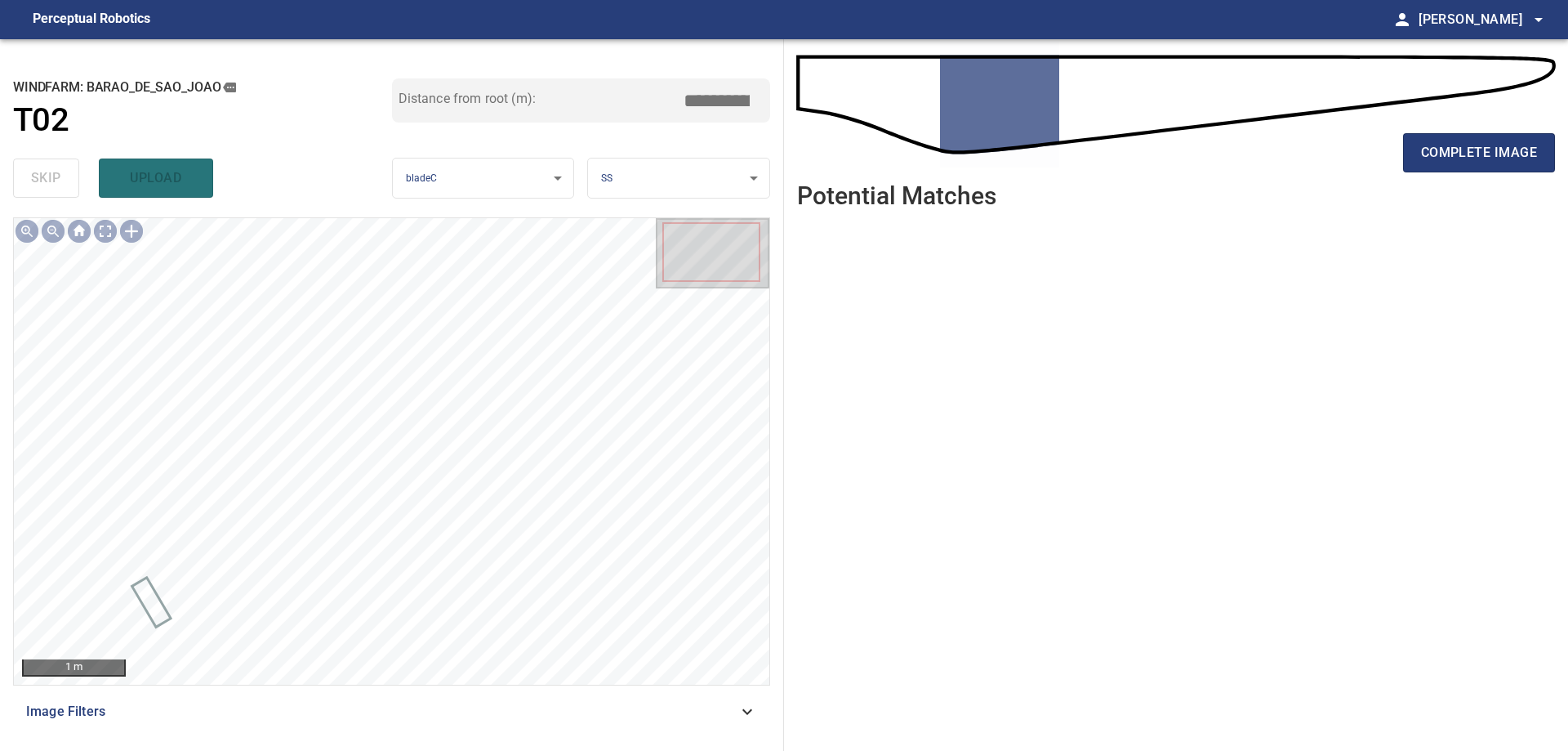
click at [664, 712] on span "Image Filters" at bounding box center [381, 711] width 711 height 19
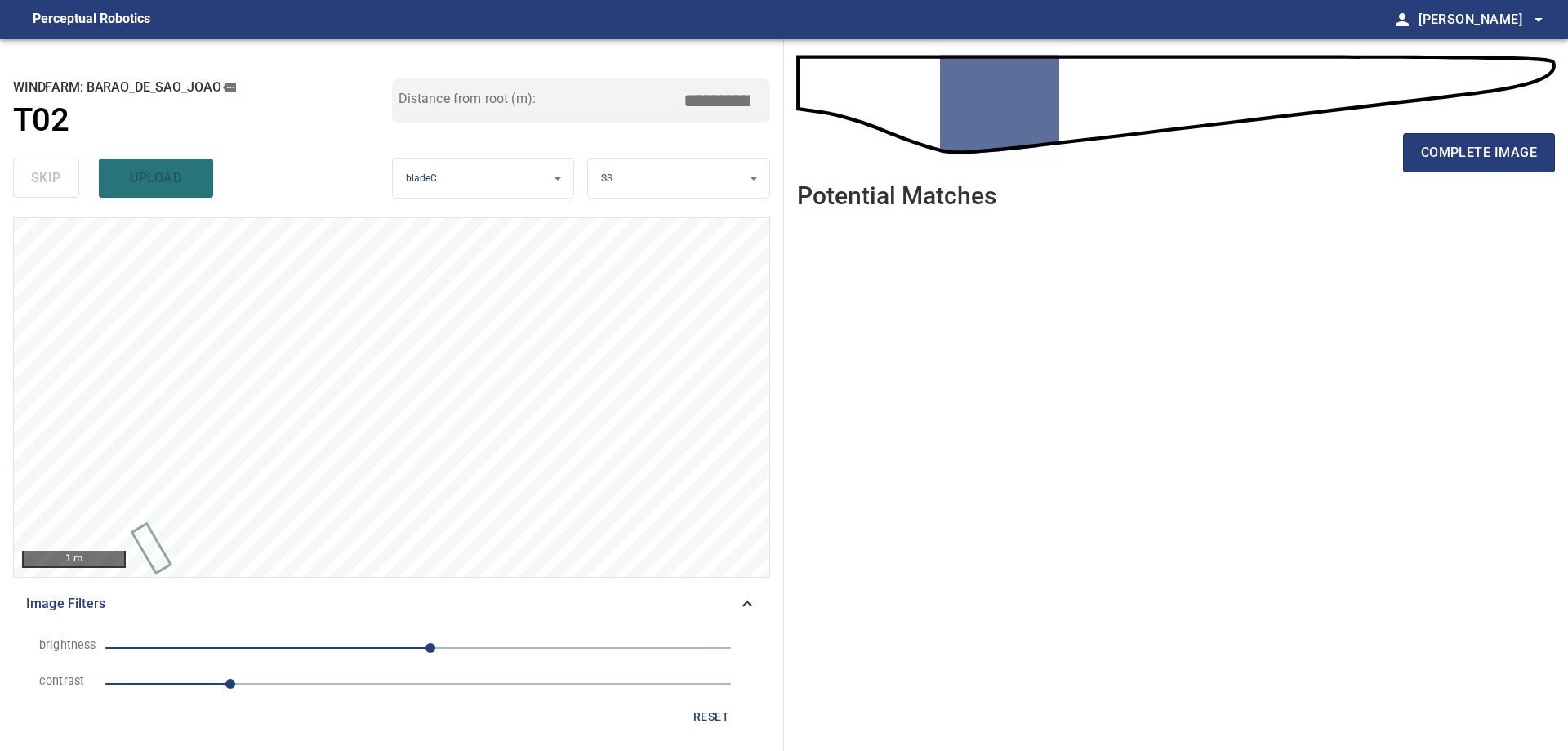
click at [331, 689] on span "1" at bounding box center [418, 683] width 625 height 23
click at [351, 637] on span "10" at bounding box center [418, 647] width 625 height 23
click at [324, 655] on span "-55" at bounding box center [418, 647] width 625 height 23
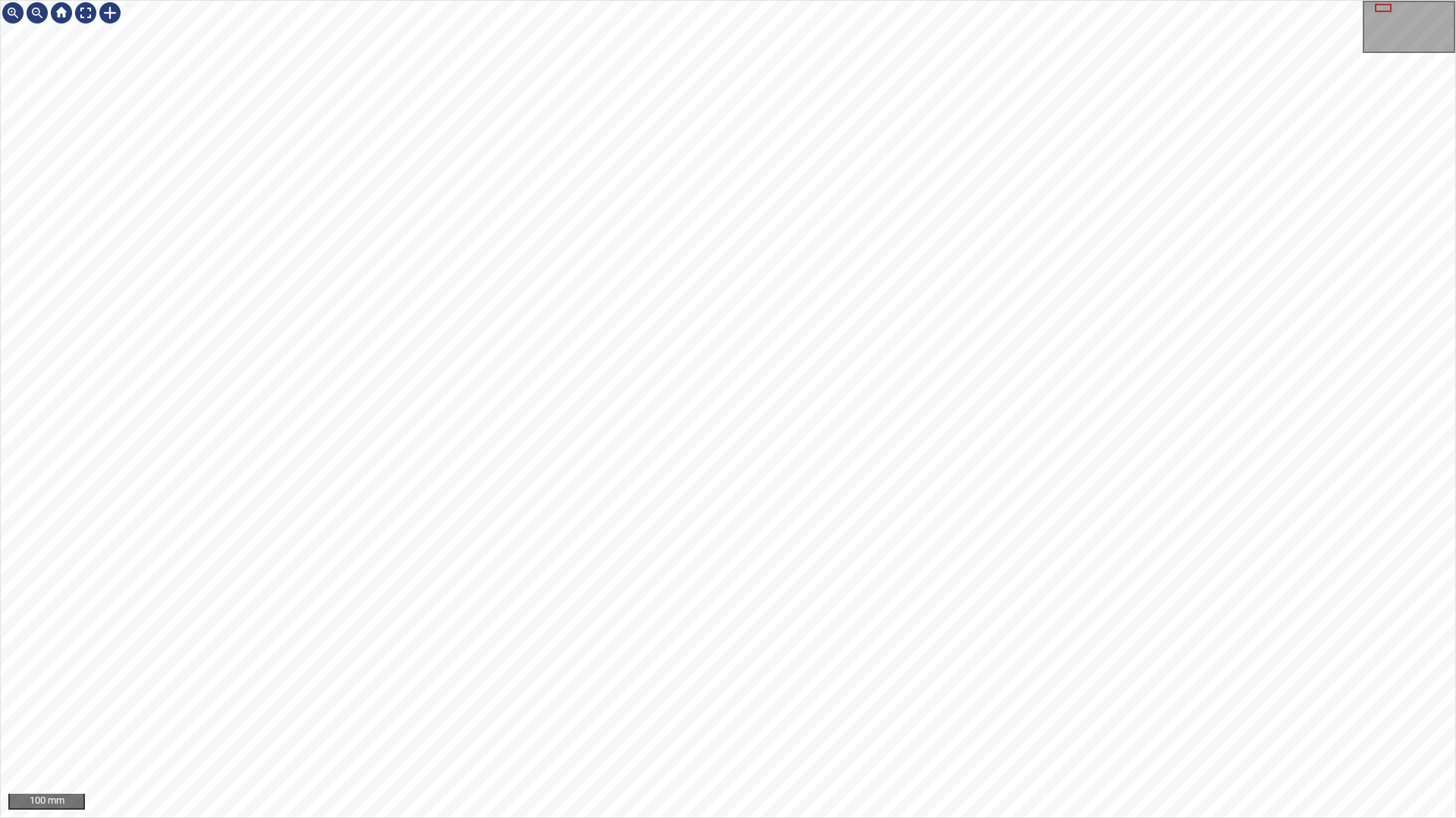
click at [379, 0] on div "100 mm" at bounding box center [728, 409] width 1456 height 818
click at [927, 696] on div "100 mm" at bounding box center [728, 409] width 1456 height 818
click at [516, 0] on div "100 mm" at bounding box center [728, 409] width 1456 height 818
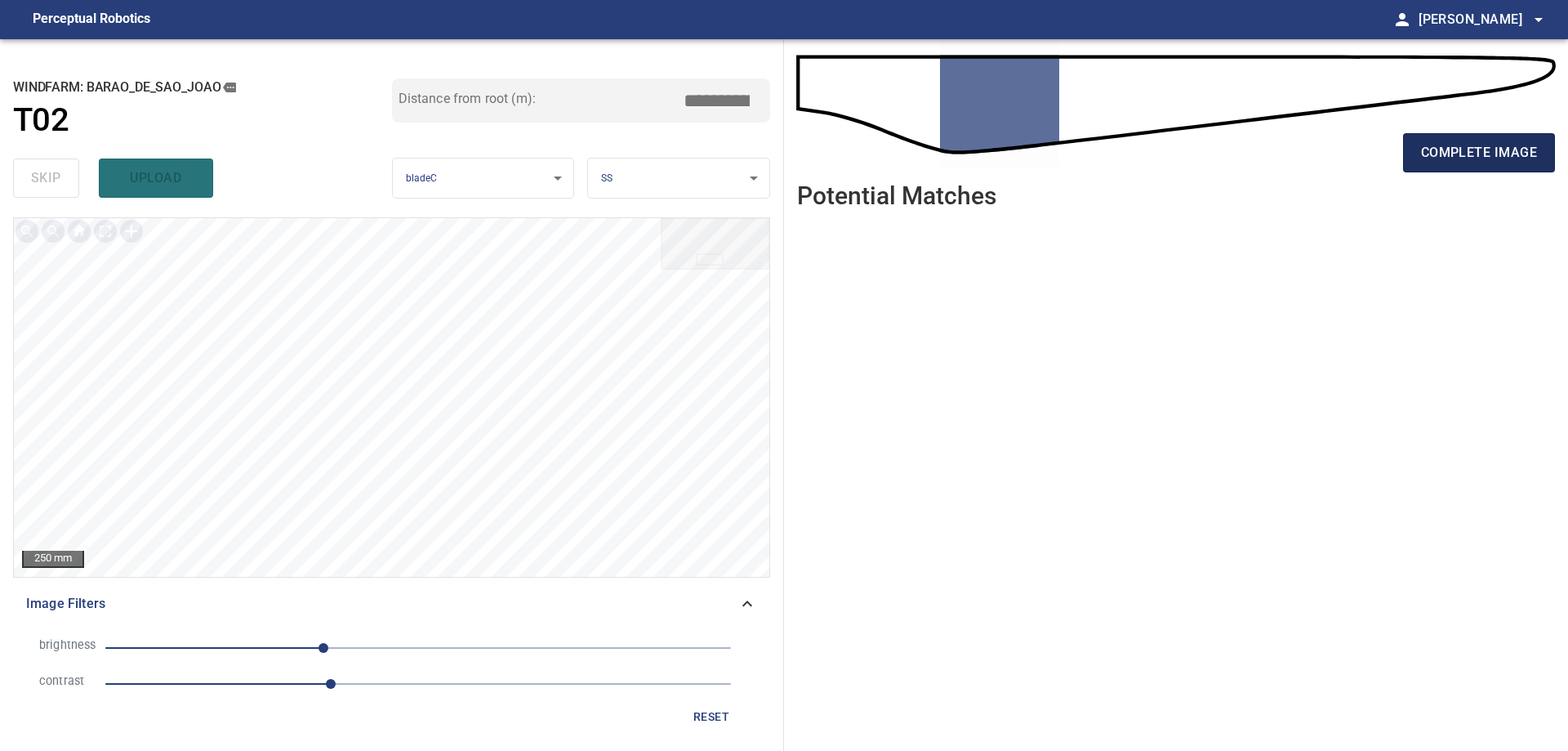
click at [1447, 161] on span "complete image" at bounding box center [1478, 152] width 116 height 23
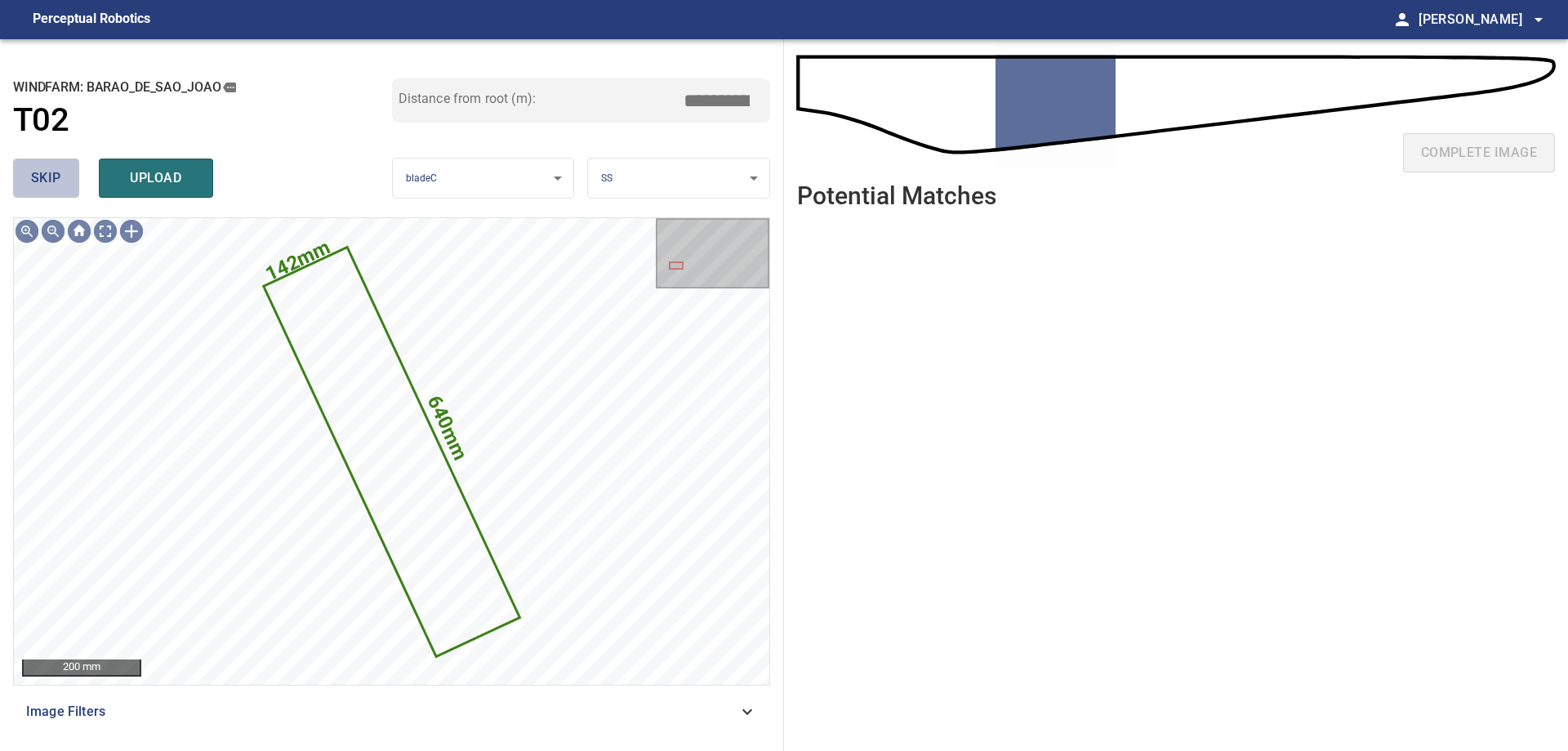
drag, startPoint x: 48, startPoint y: 181, endPoint x: 52, endPoint y: 188, distance: 8.1
click at [52, 188] on span "skip" at bounding box center [46, 177] width 30 height 23
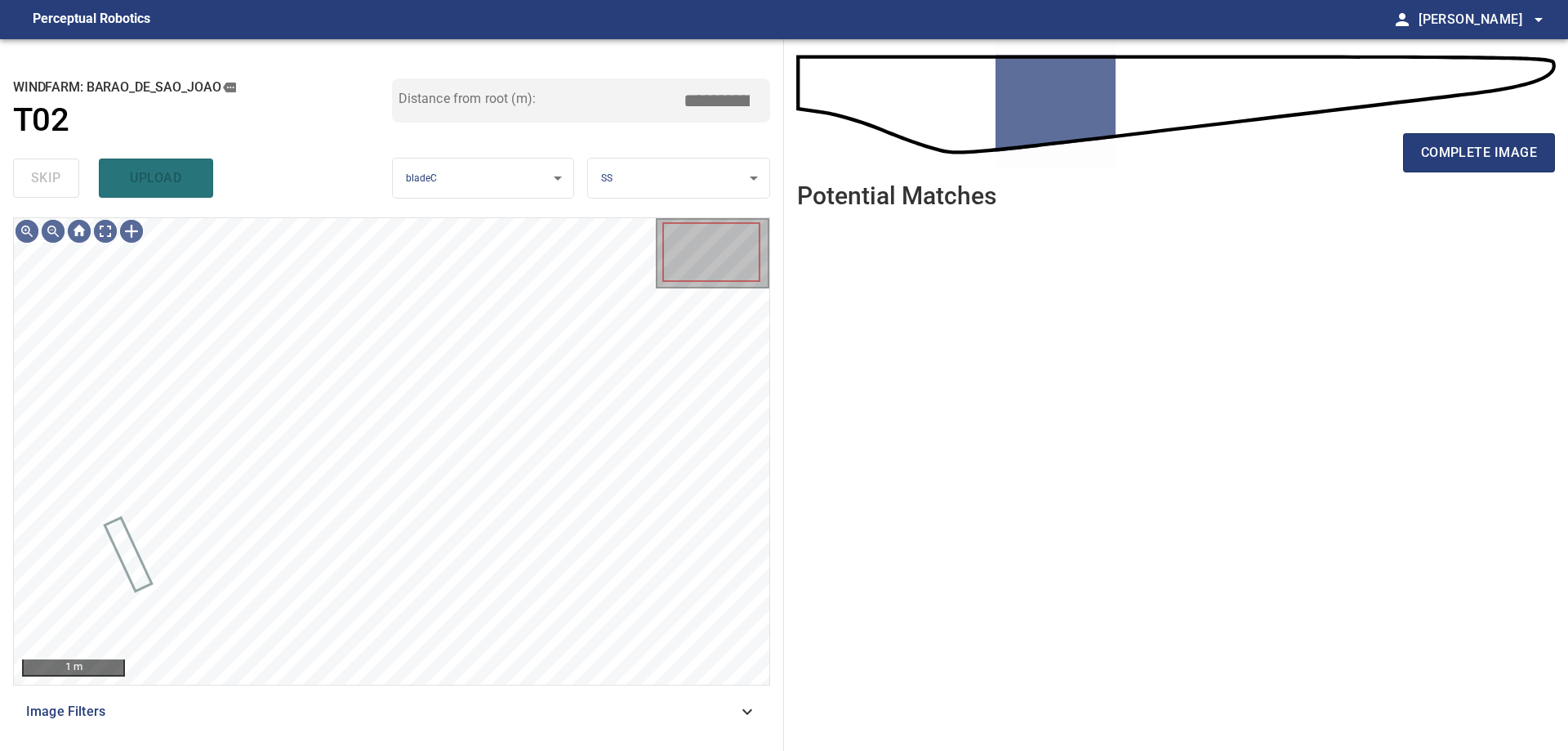
click at [629, 697] on div "Image Filters" at bounding box center [391, 711] width 757 height 39
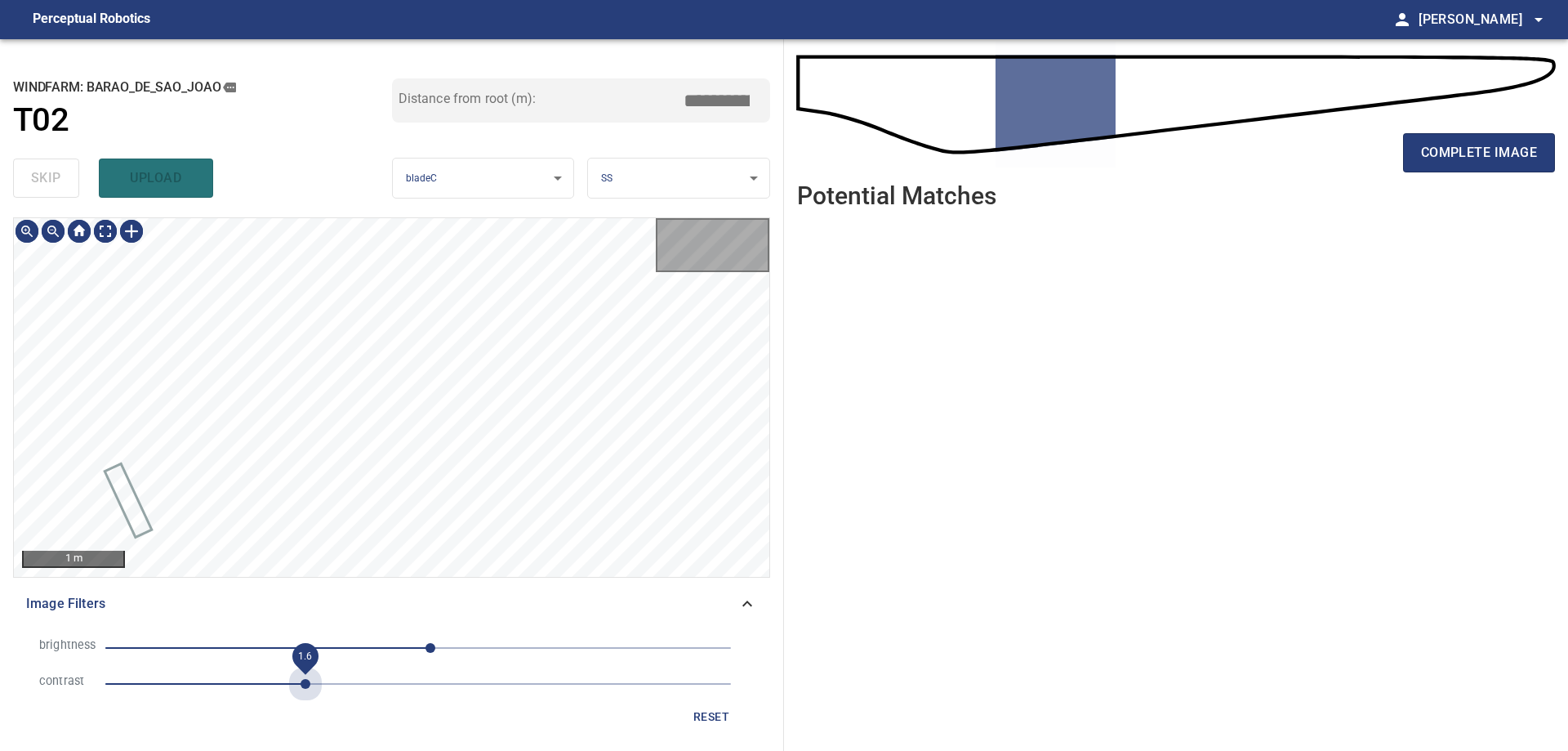
click at [311, 678] on span "1.6" at bounding box center [418, 683] width 625 height 23
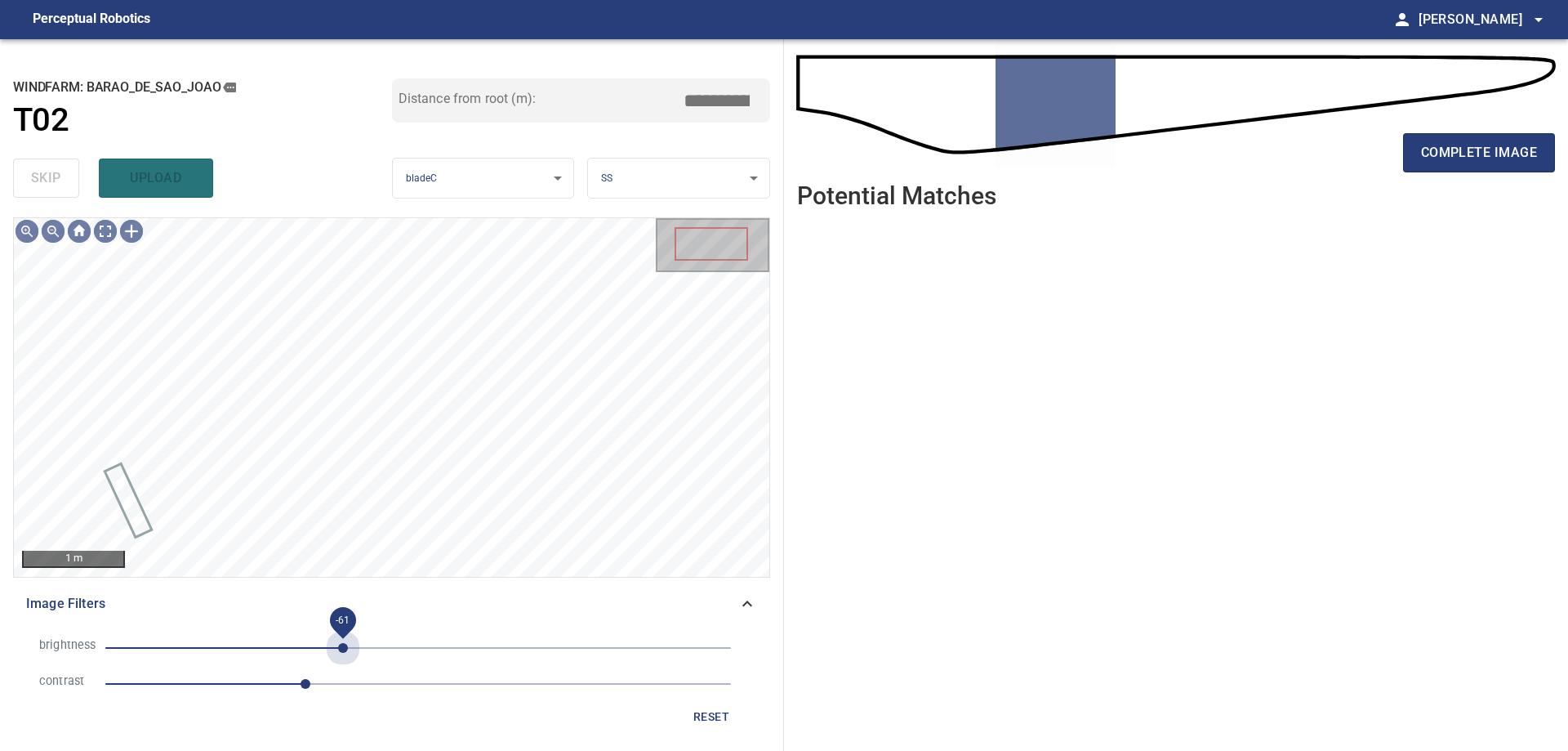
click at [343, 646] on span "-61" at bounding box center [418, 647] width 625 height 23
click at [313, 646] on span "-86" at bounding box center [418, 647] width 625 height 23
drag, startPoint x: 710, startPoint y: 712, endPoint x: 385, endPoint y: 656, distance: 329.8
click at [709, 712] on span "reset" at bounding box center [711, 716] width 39 height 20
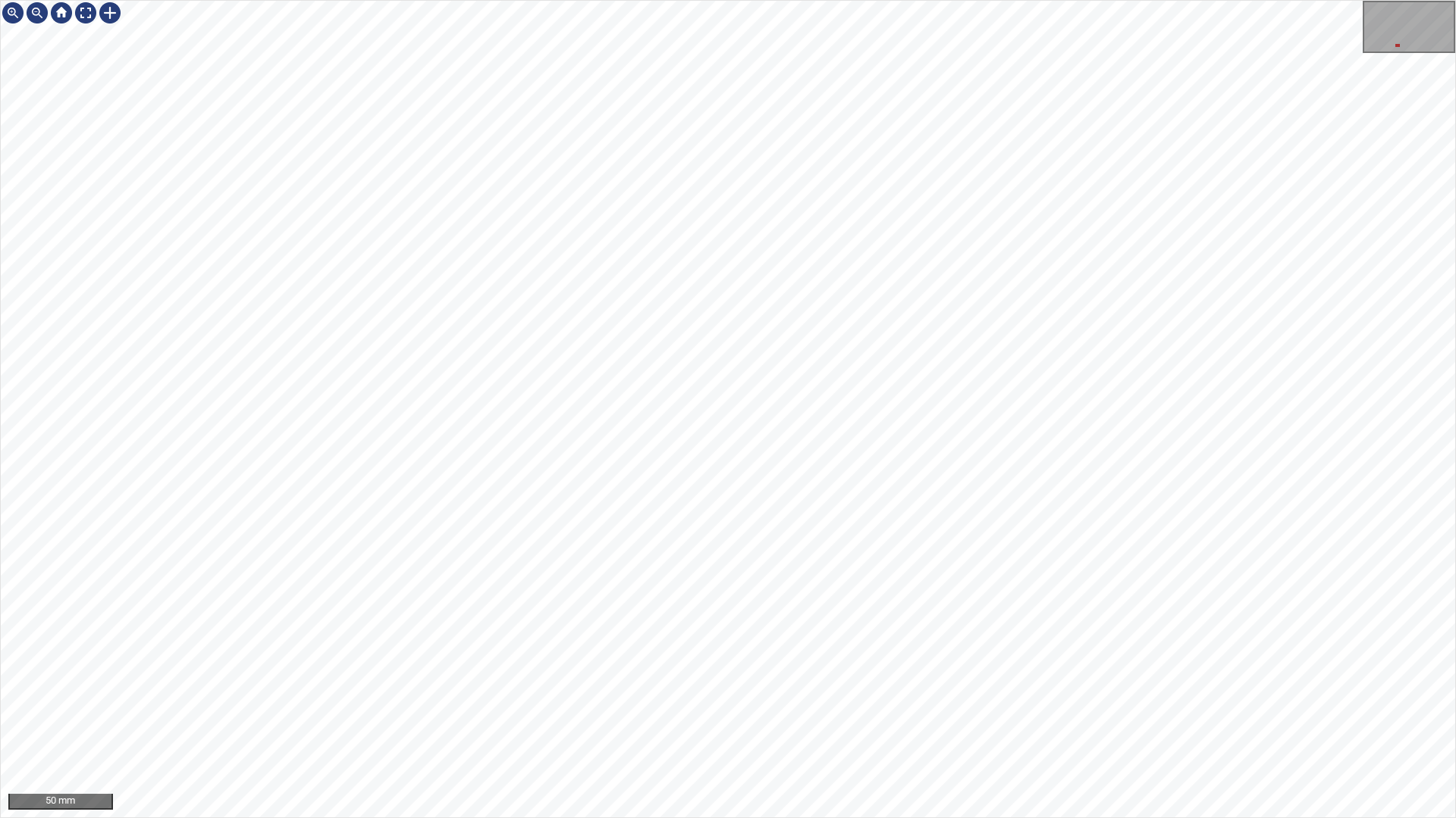
click at [1021, 696] on div "50 mm" at bounding box center [728, 409] width 1456 height 818
click at [798, 491] on div "50 mm" at bounding box center [728, 409] width 1456 height 818
click at [530, 283] on div "50 mm" at bounding box center [728, 409] width 1456 height 818
click at [527, 0] on div "50 mm" at bounding box center [728, 409] width 1456 height 818
click at [1193, 696] on div "100 mm" at bounding box center [728, 409] width 1456 height 818
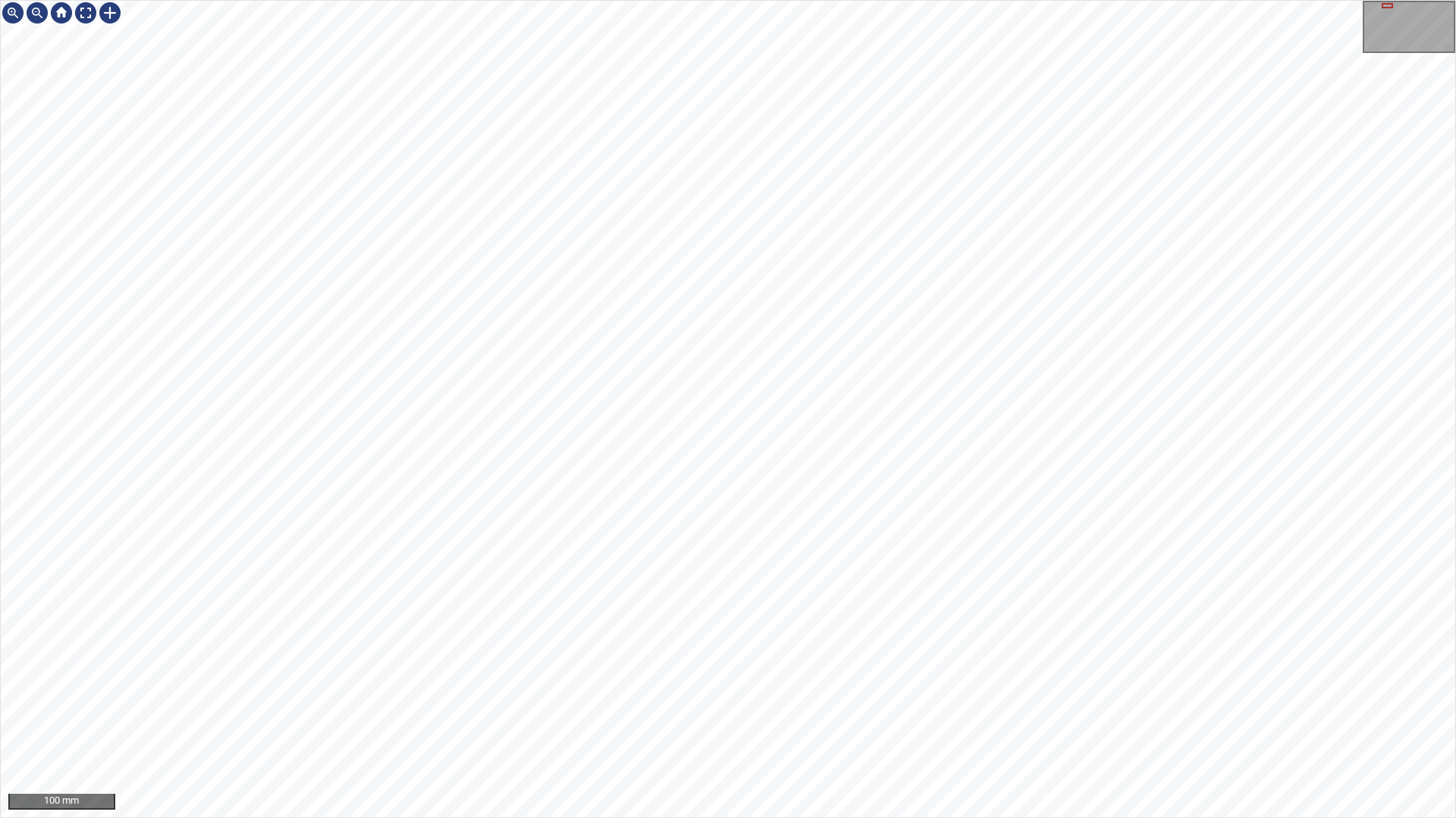
click at [811, 696] on div "100 mm" at bounding box center [728, 409] width 1456 height 818
click at [1123, 696] on div "100 mm" at bounding box center [728, 409] width 1456 height 818
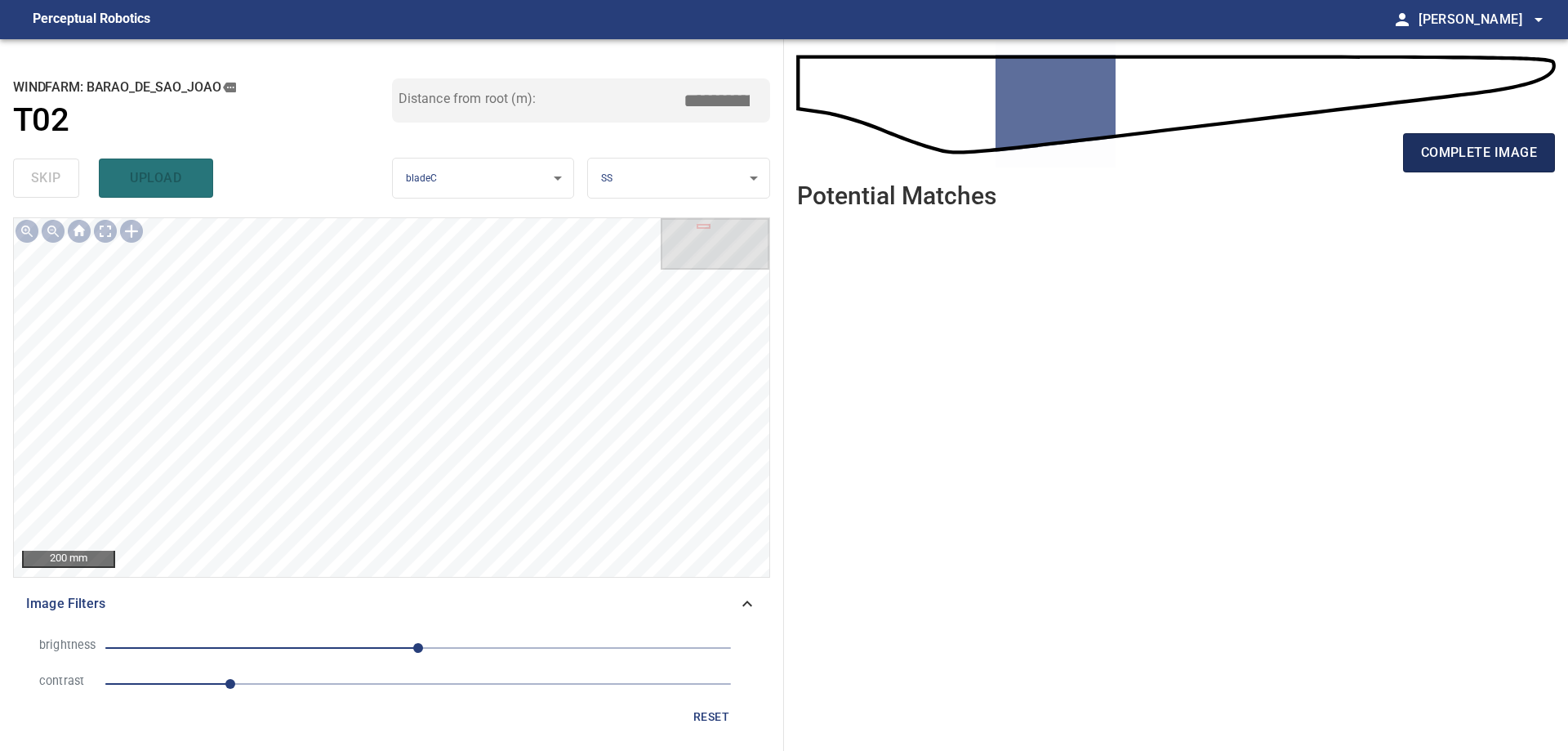
click at [1470, 150] on span "complete image" at bounding box center [1478, 152] width 116 height 23
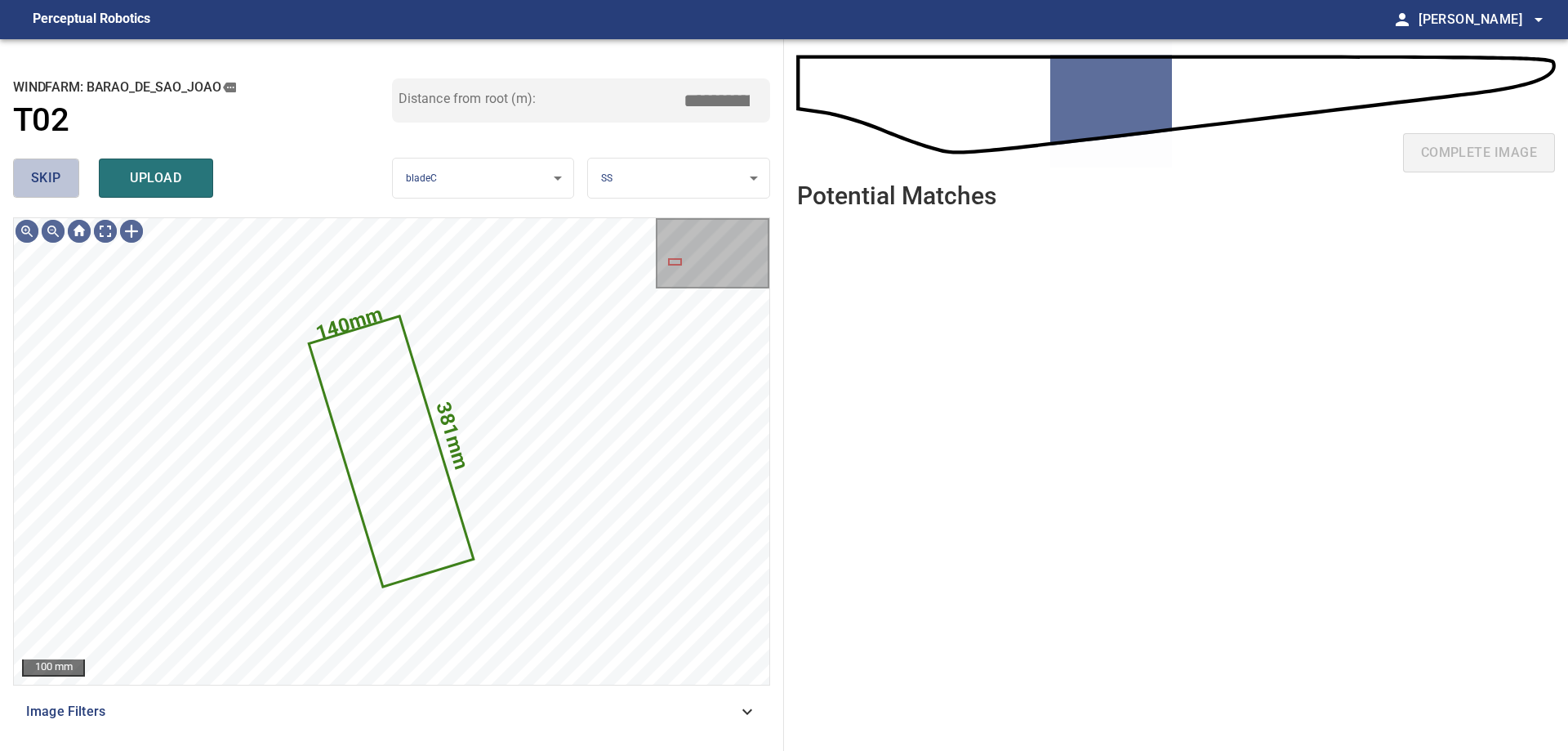
click at [46, 168] on span "skip" at bounding box center [46, 177] width 30 height 23
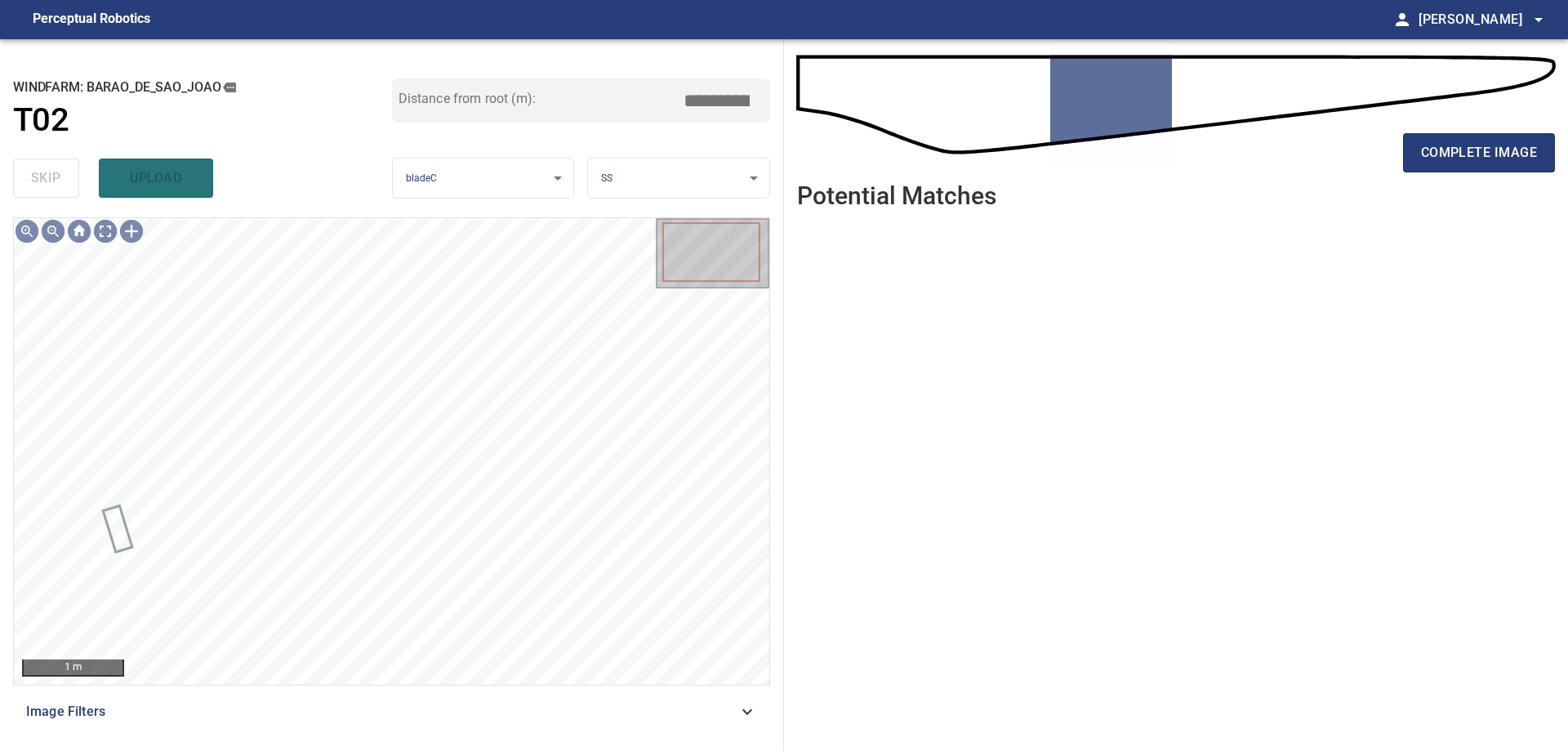
click at [498, 694] on div "Image Filters" at bounding box center [391, 711] width 757 height 39
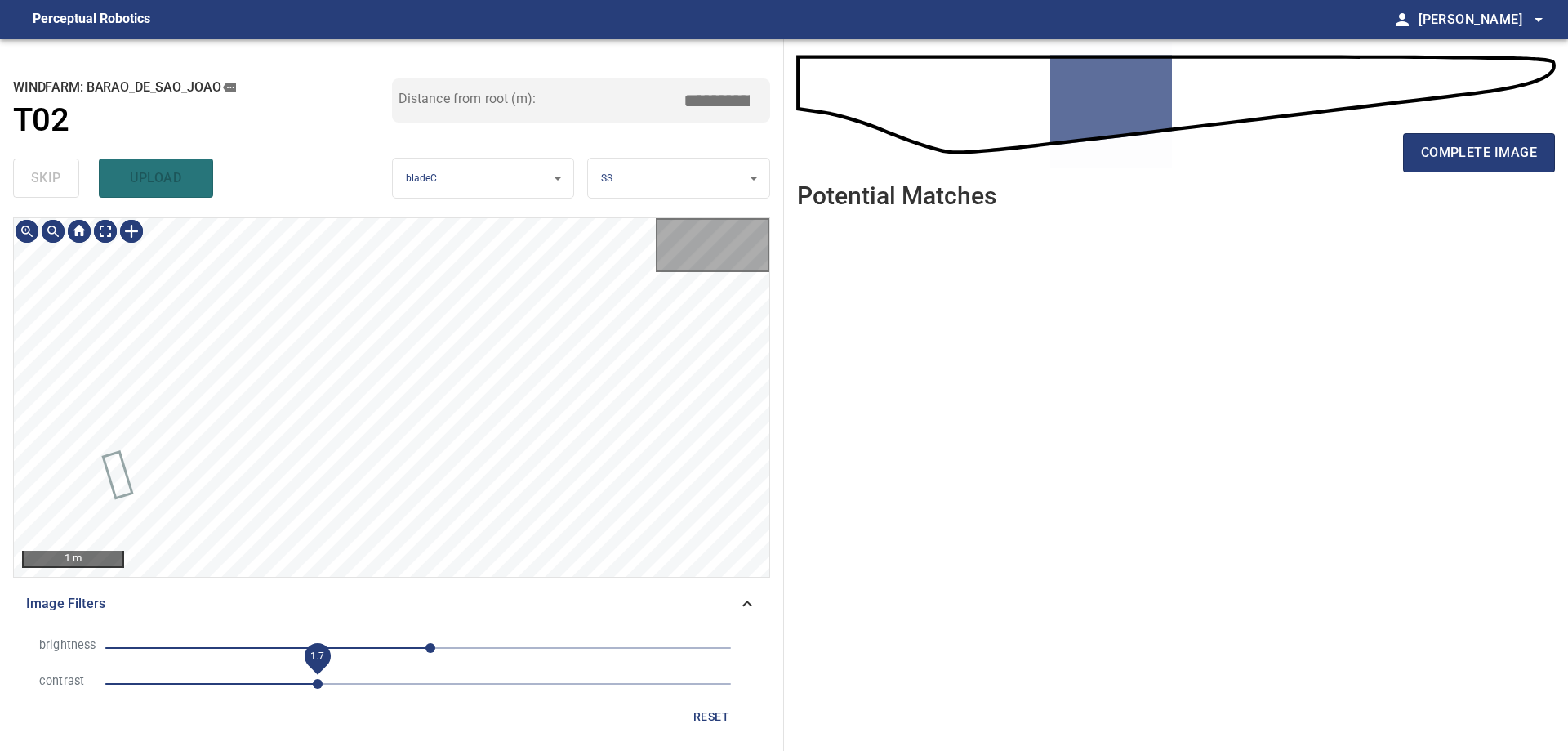
click at [320, 688] on span "1.7" at bounding box center [418, 683] width 625 height 23
click at [306, 646] on span "10" at bounding box center [418, 647] width 625 height 23
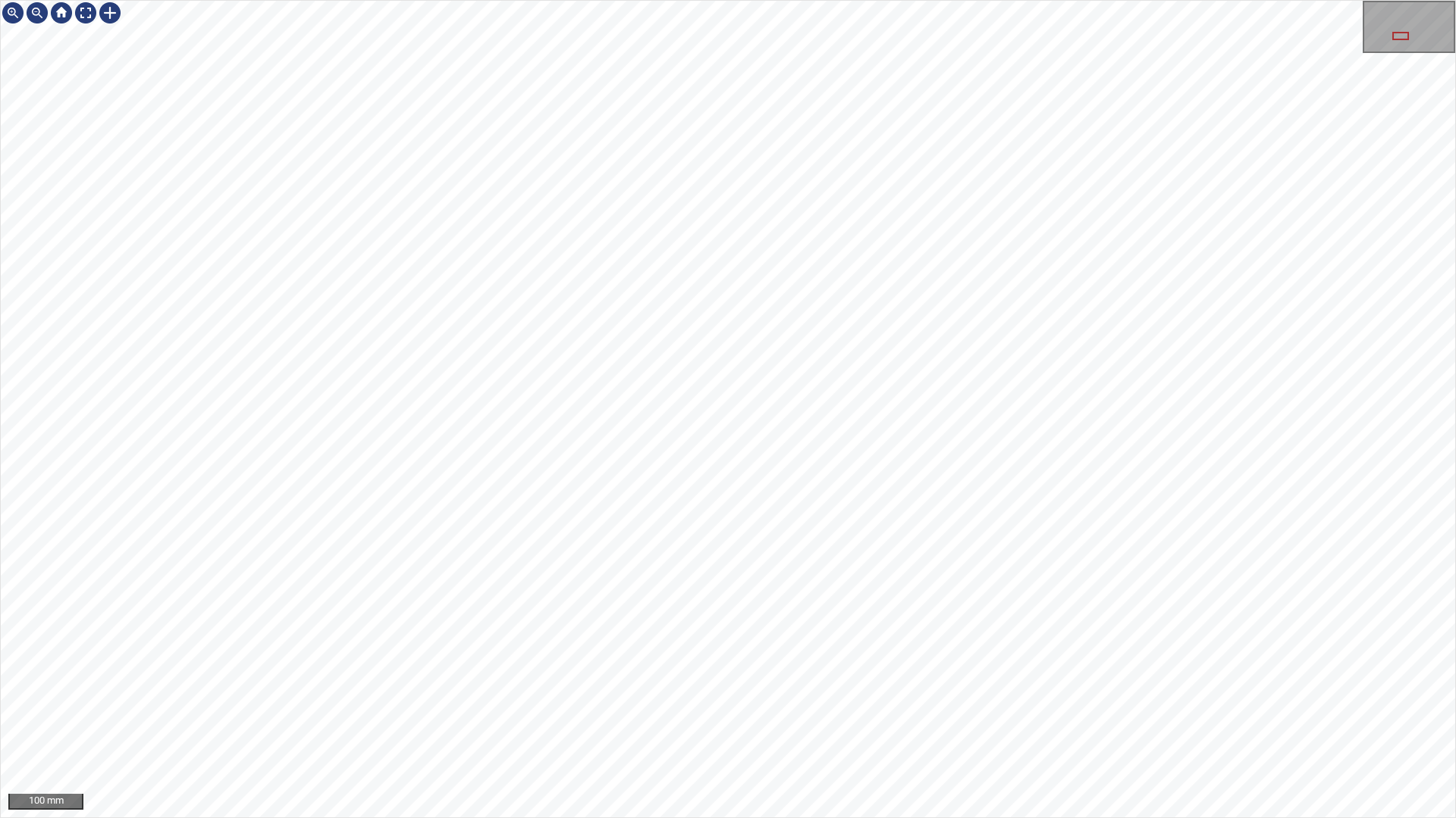
click at [843, 696] on div "100 mm" at bounding box center [728, 409] width 1456 height 818
click at [306, 0] on div "100 mm" at bounding box center [728, 409] width 1456 height 818
click at [873, 696] on div "100 mm" at bounding box center [728, 409] width 1456 height 818
click at [999, 696] on div "100 mm" at bounding box center [728, 409] width 1456 height 818
click at [1254, 0] on div "200 mm" at bounding box center [728, 409] width 1456 height 818
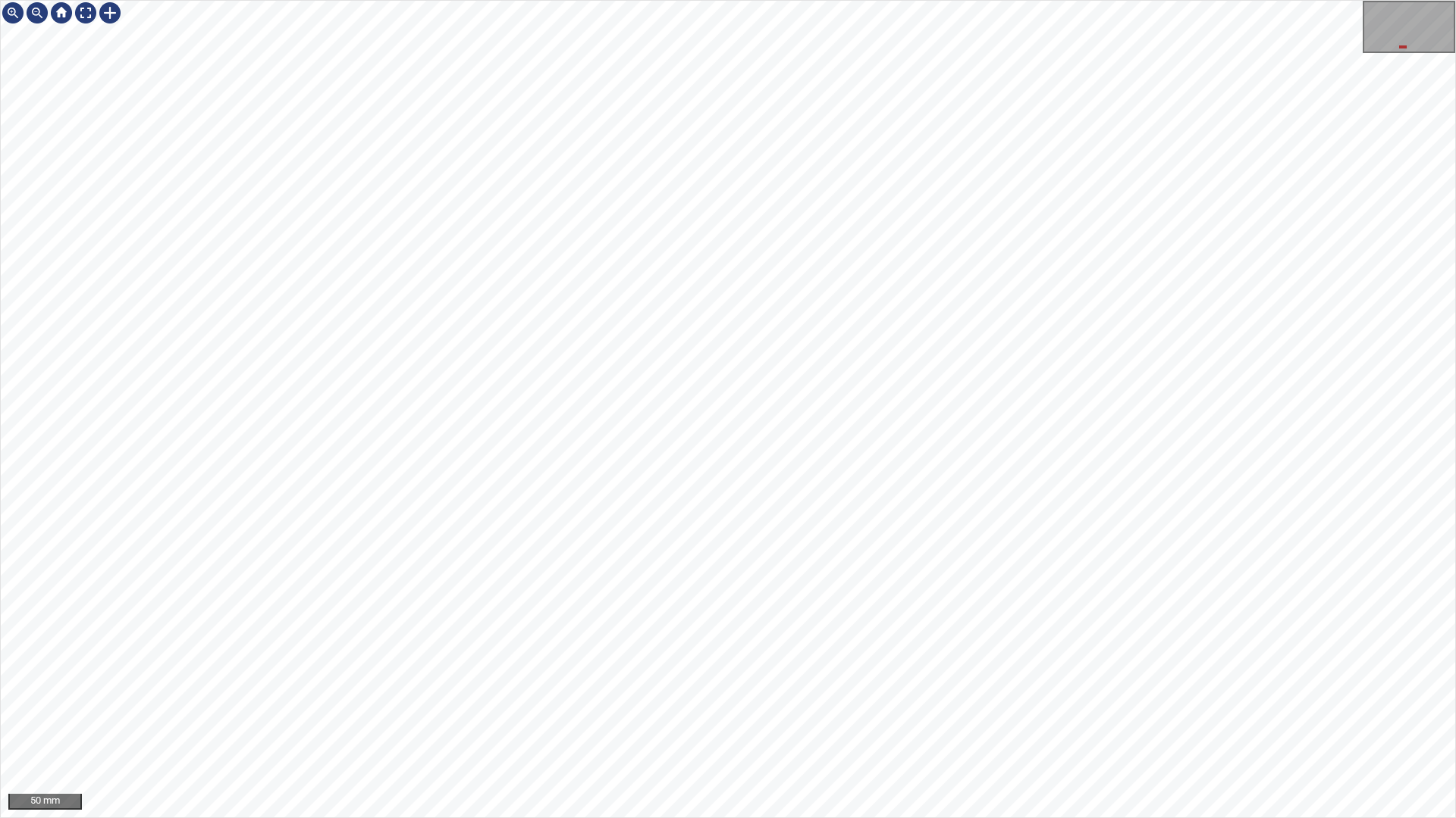
click at [909, 0] on div "50 mm" at bounding box center [728, 409] width 1456 height 818
click at [1140, 696] on div "50 mm" at bounding box center [728, 409] width 1456 height 818
click at [1223, 696] on div "50 mm" at bounding box center [728, 409] width 1456 height 818
click at [1307, 696] on div "50 mm" at bounding box center [728, 409] width 1456 height 818
click at [83, 14] on div at bounding box center [85, 13] width 24 height 24
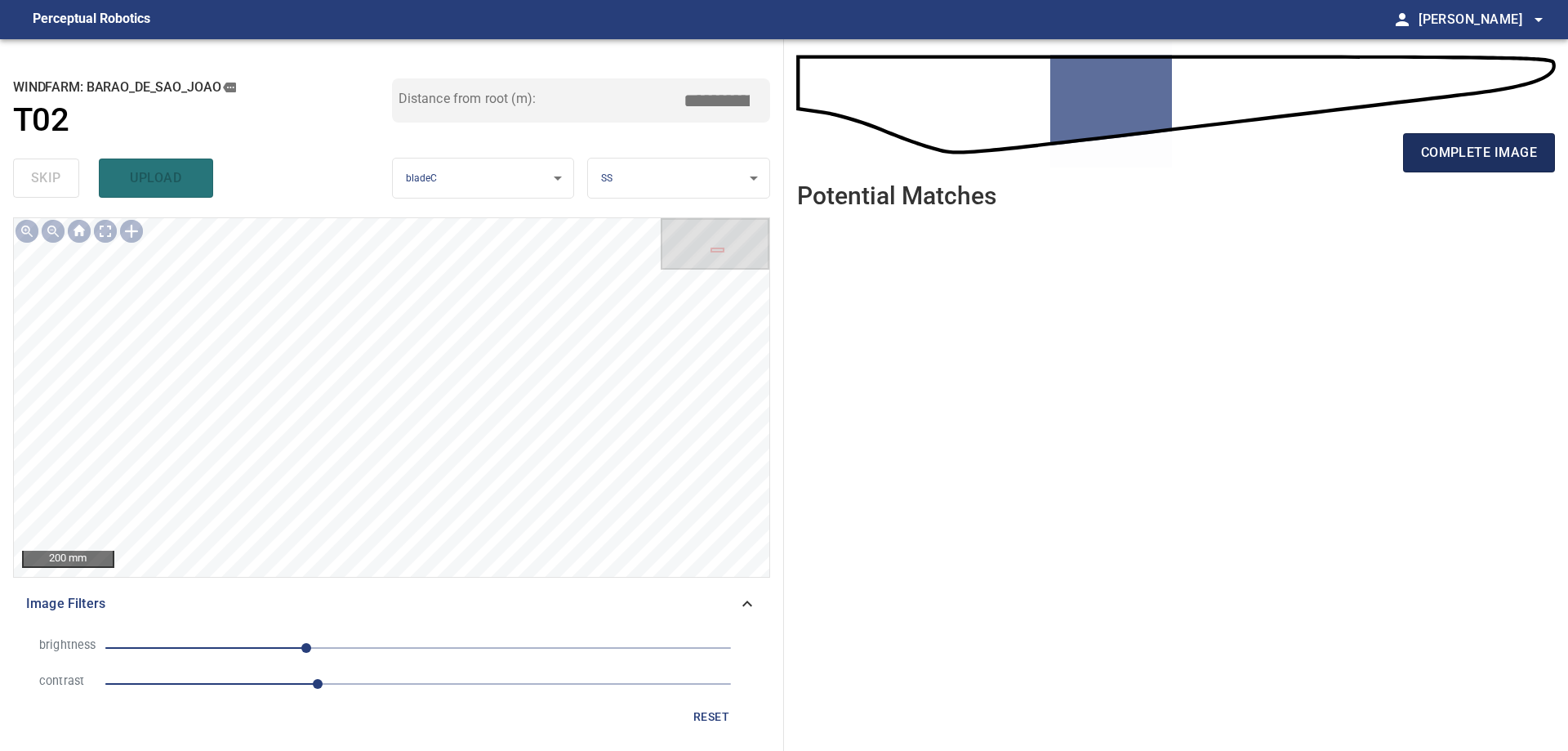
click at [1439, 152] on span "complete image" at bounding box center [1478, 152] width 116 height 23
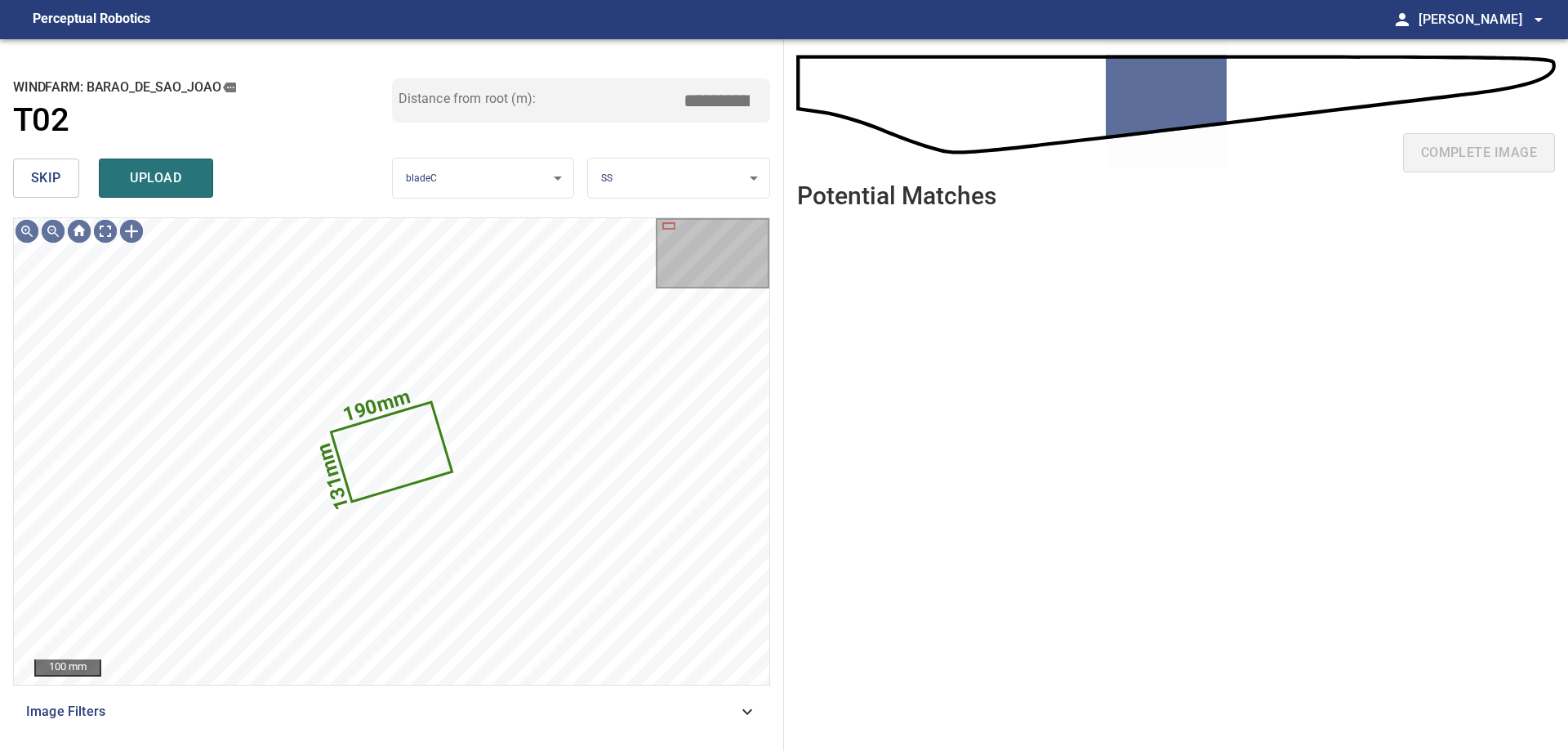
click at [46, 170] on span "skip" at bounding box center [46, 177] width 30 height 23
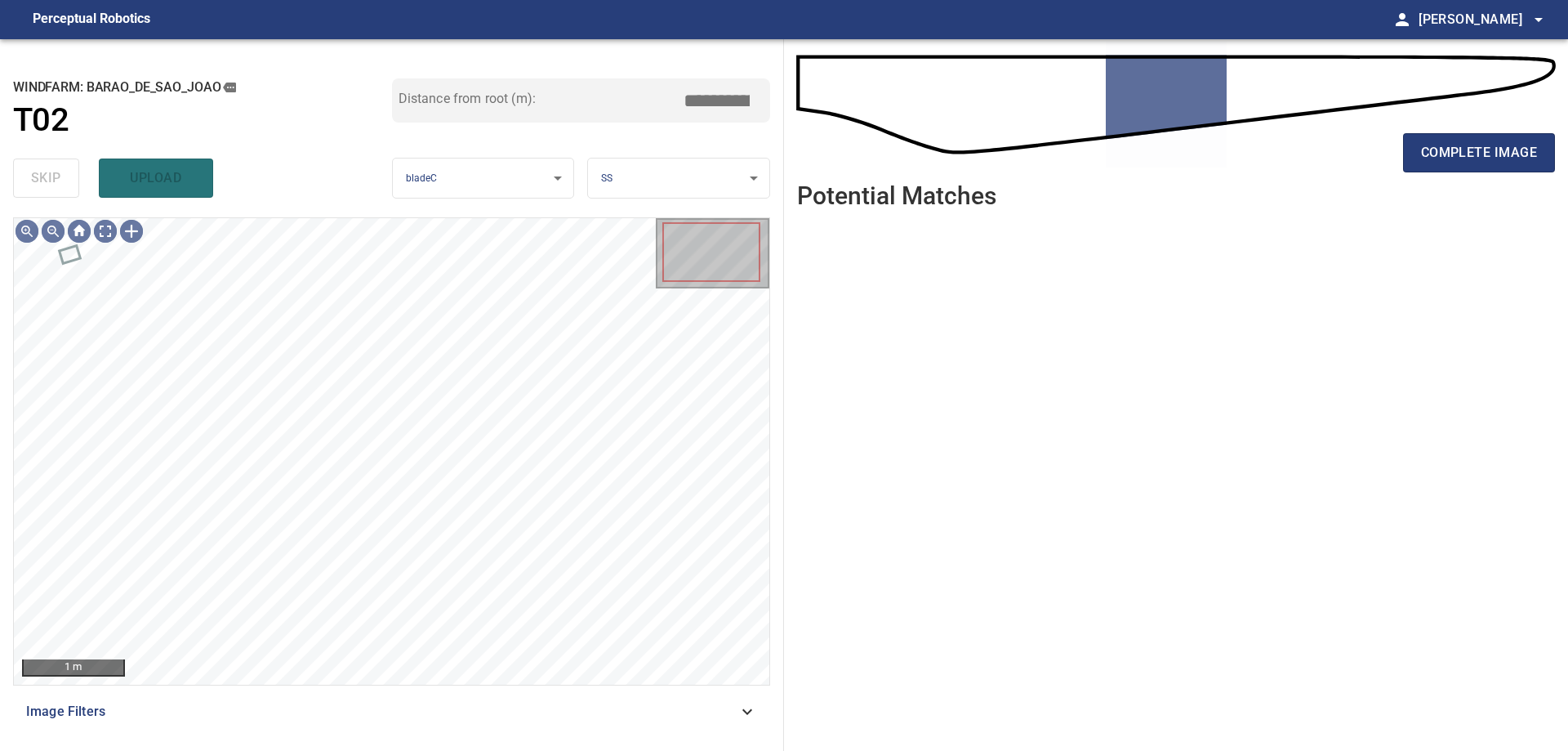
click at [715, 701] on div "Image Filters" at bounding box center [391, 711] width 757 height 39
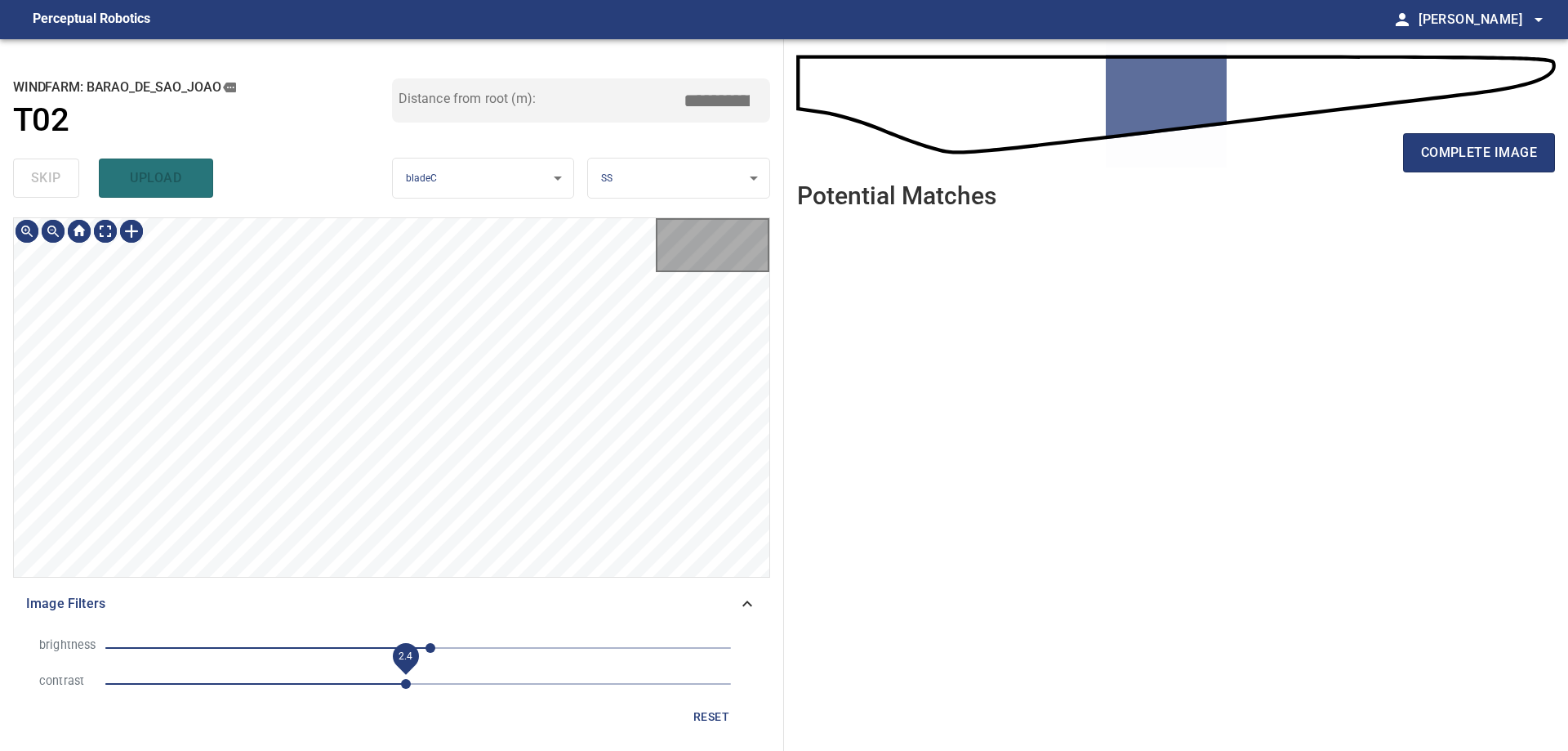
click at [405, 690] on span "2.4" at bounding box center [418, 683] width 625 height 23
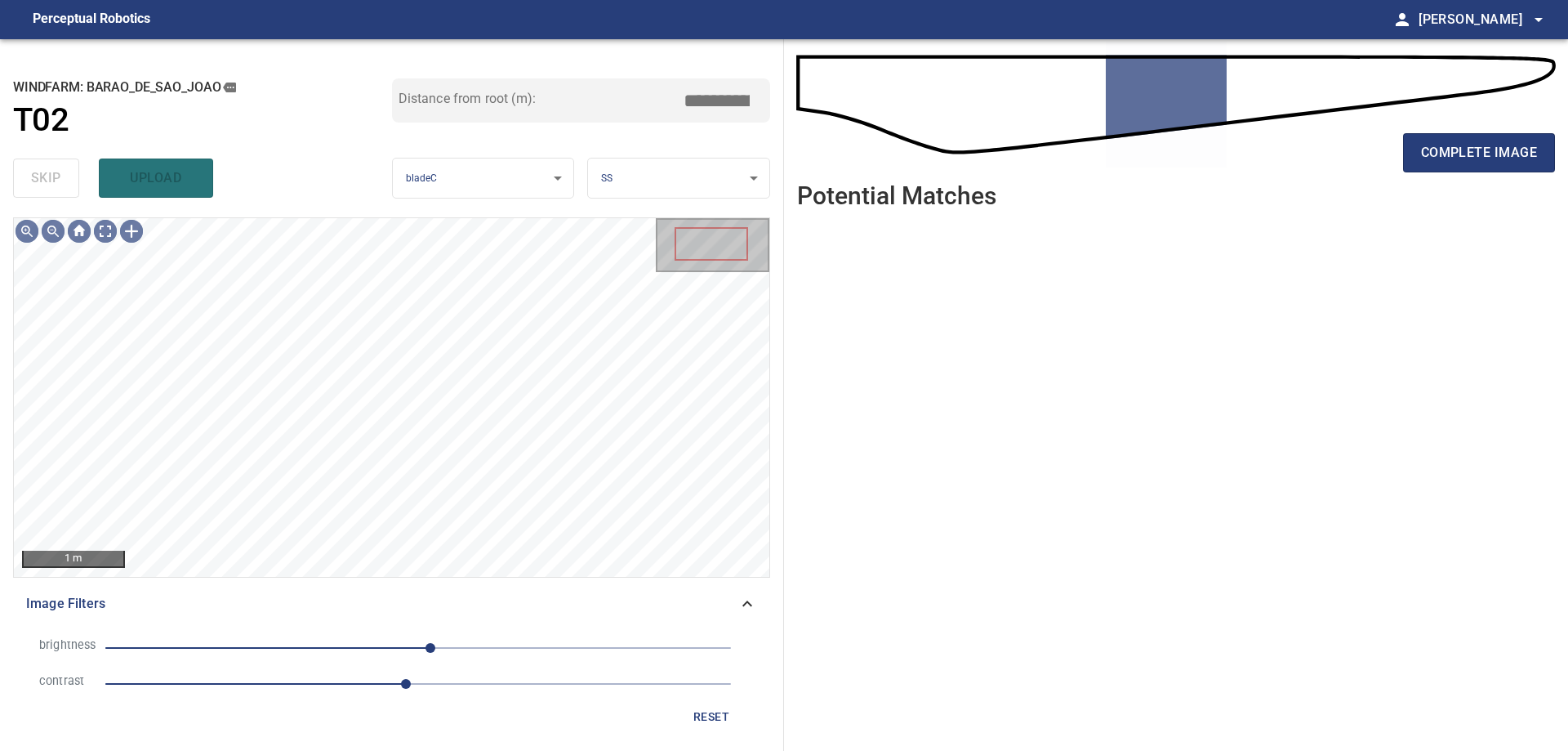
click at [270, 649] on span "10" at bounding box center [418, 647] width 625 height 23
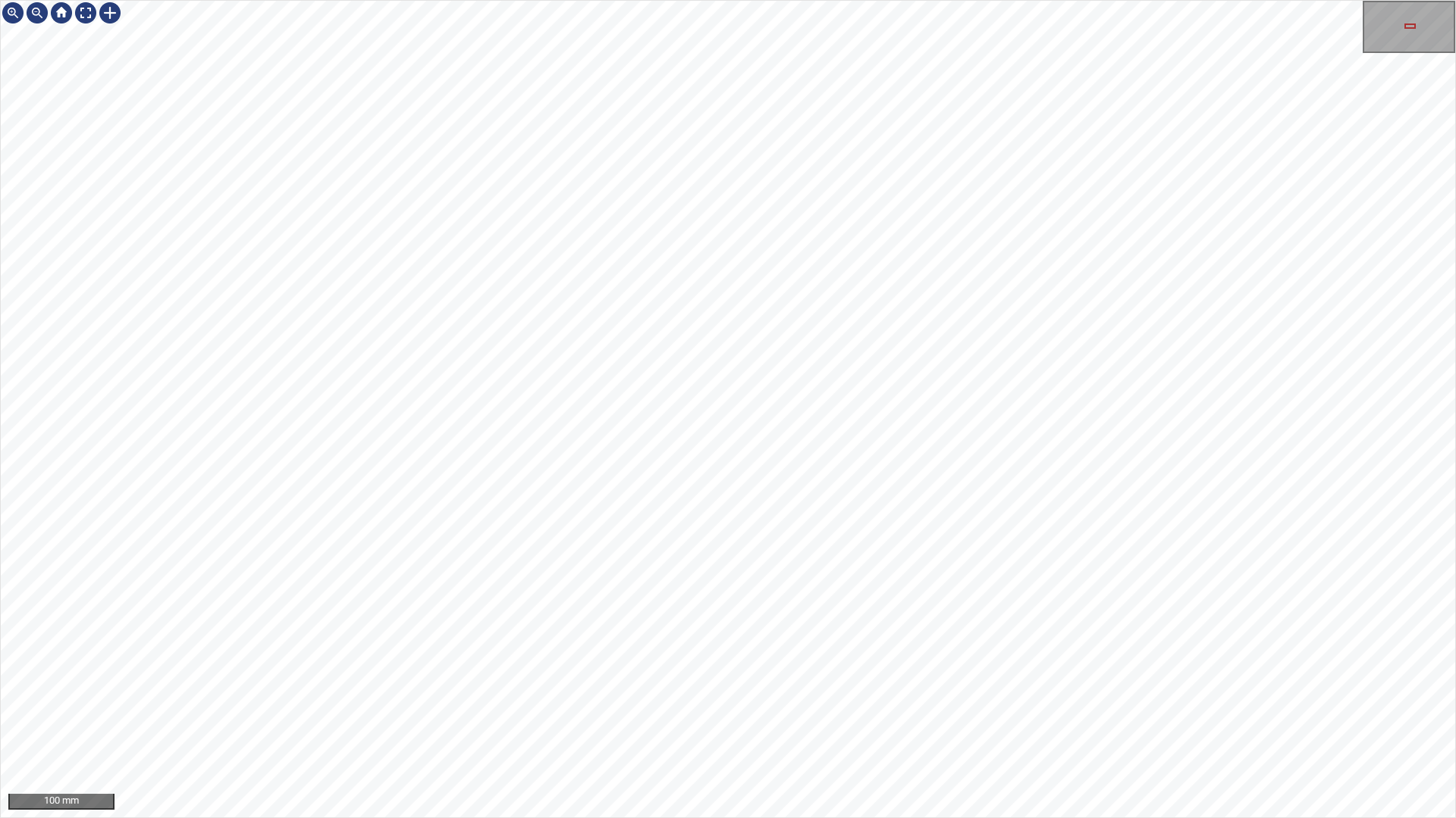
click at [1369, 696] on div "100 mm" at bounding box center [728, 409] width 1456 height 818
click at [793, 696] on div "100 mm" at bounding box center [728, 409] width 1456 height 818
click at [1196, 696] on div "100 mm" at bounding box center [728, 409] width 1456 height 818
click at [967, 696] on div "100 mm" at bounding box center [728, 409] width 1456 height 818
click at [845, 696] on div "100 mm" at bounding box center [728, 409] width 1456 height 818
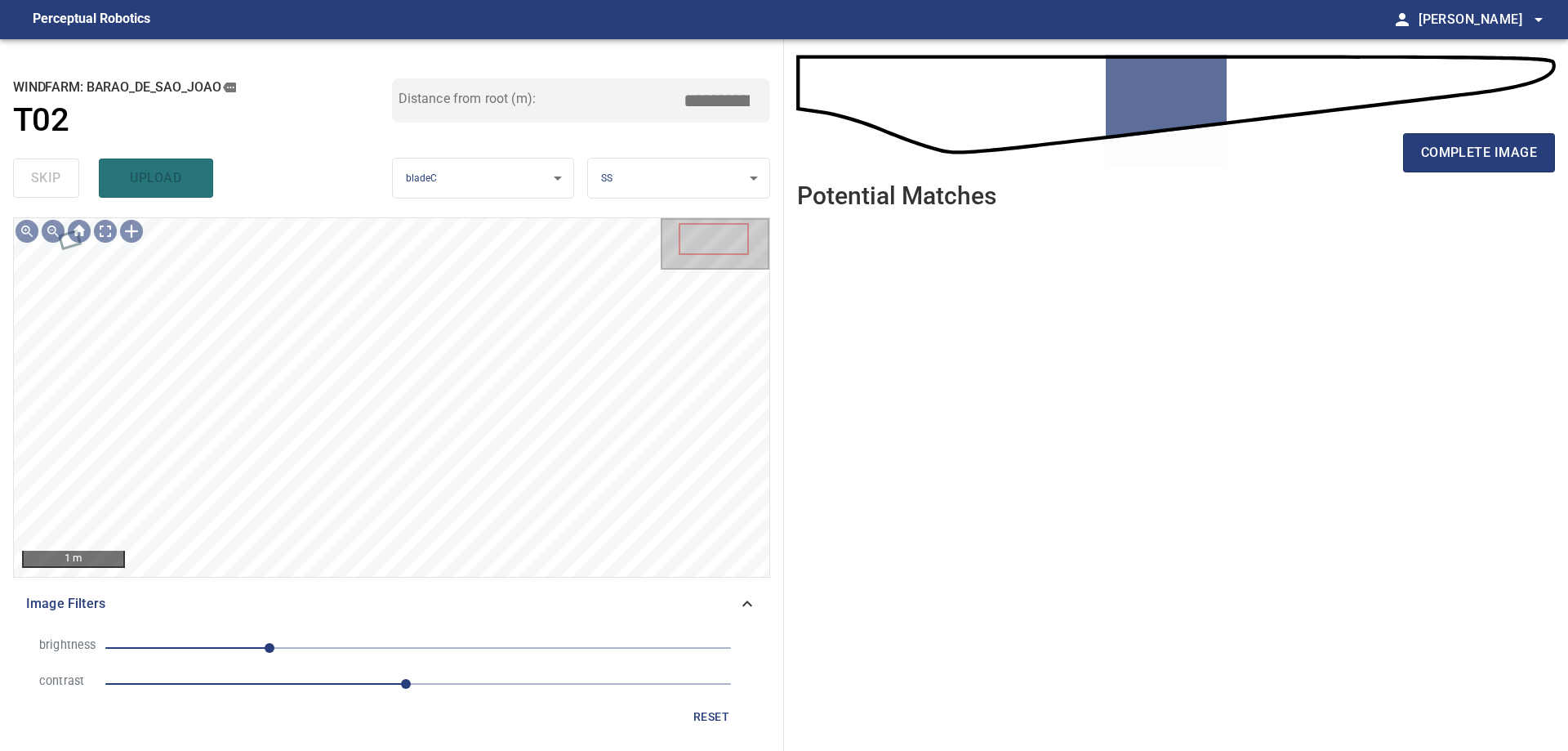
click at [710, 719] on span "reset" at bounding box center [711, 716] width 39 height 20
click at [459, 645] on span "0" at bounding box center [418, 647] width 625 height 23
drag, startPoint x: 318, startPoint y: 640, endPoint x: 436, endPoint y: 685, distance: 126.3
click at [343, 650] on span "33" at bounding box center [418, 647] width 625 height 23
click at [412, 645] on span "-61" at bounding box center [418, 647] width 625 height 23
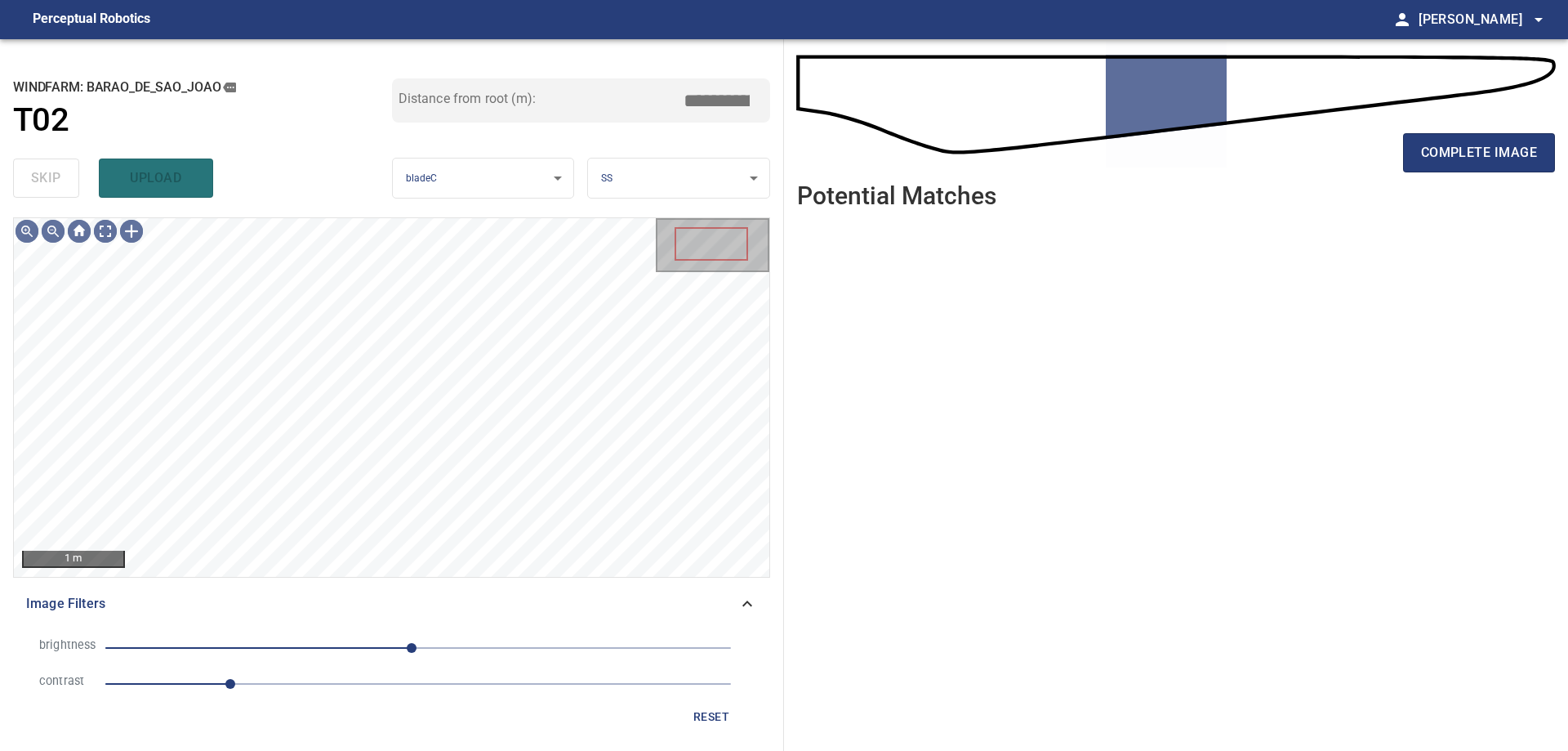
click at [303, 689] on span "1" at bounding box center [418, 683] width 625 height 23
click at [251, 688] on span "1.6" at bounding box center [418, 683] width 625 height 23
click at [367, 656] on span "-42" at bounding box center [418, 647] width 625 height 23
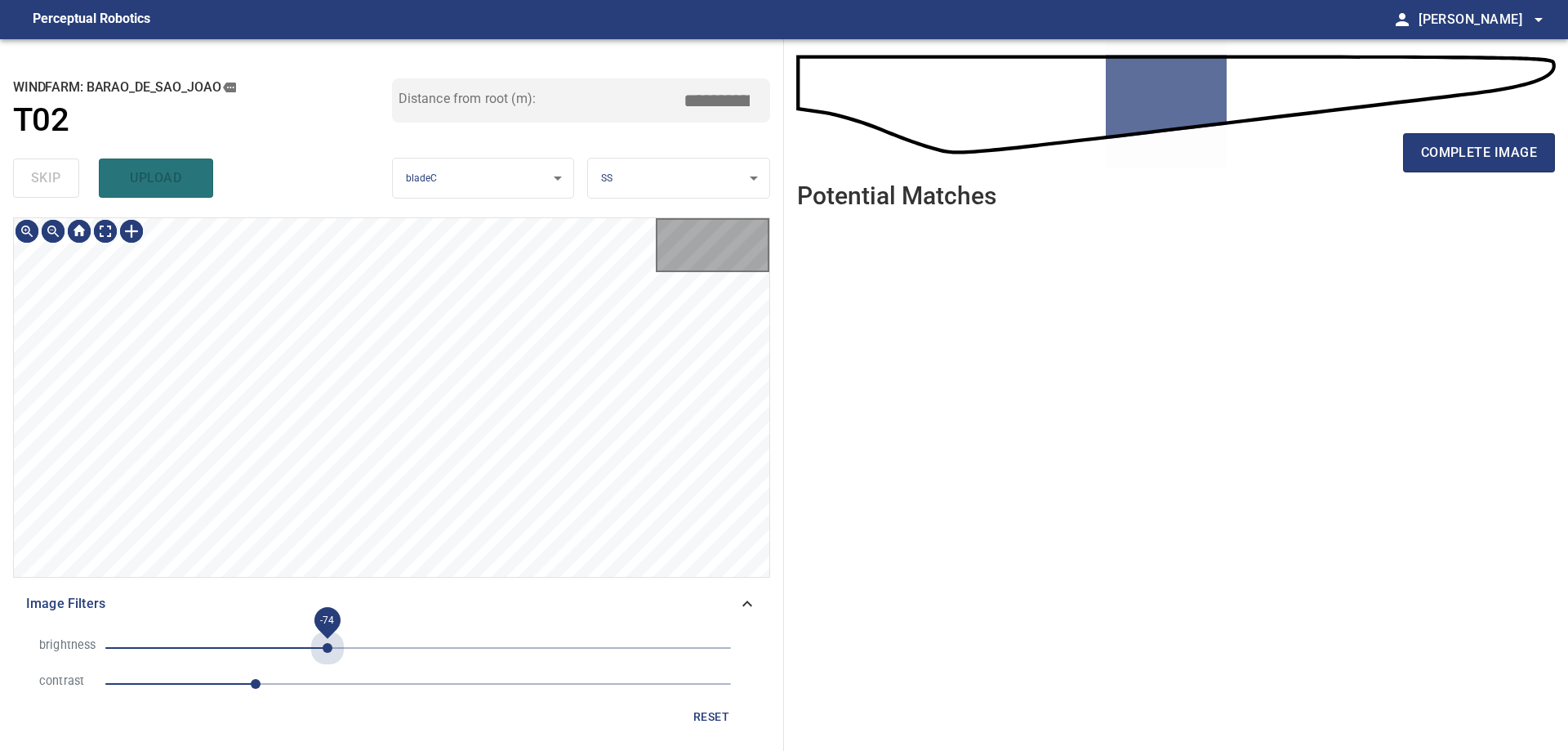
click at [327, 646] on span "-74" at bounding box center [418, 647] width 625 height 23
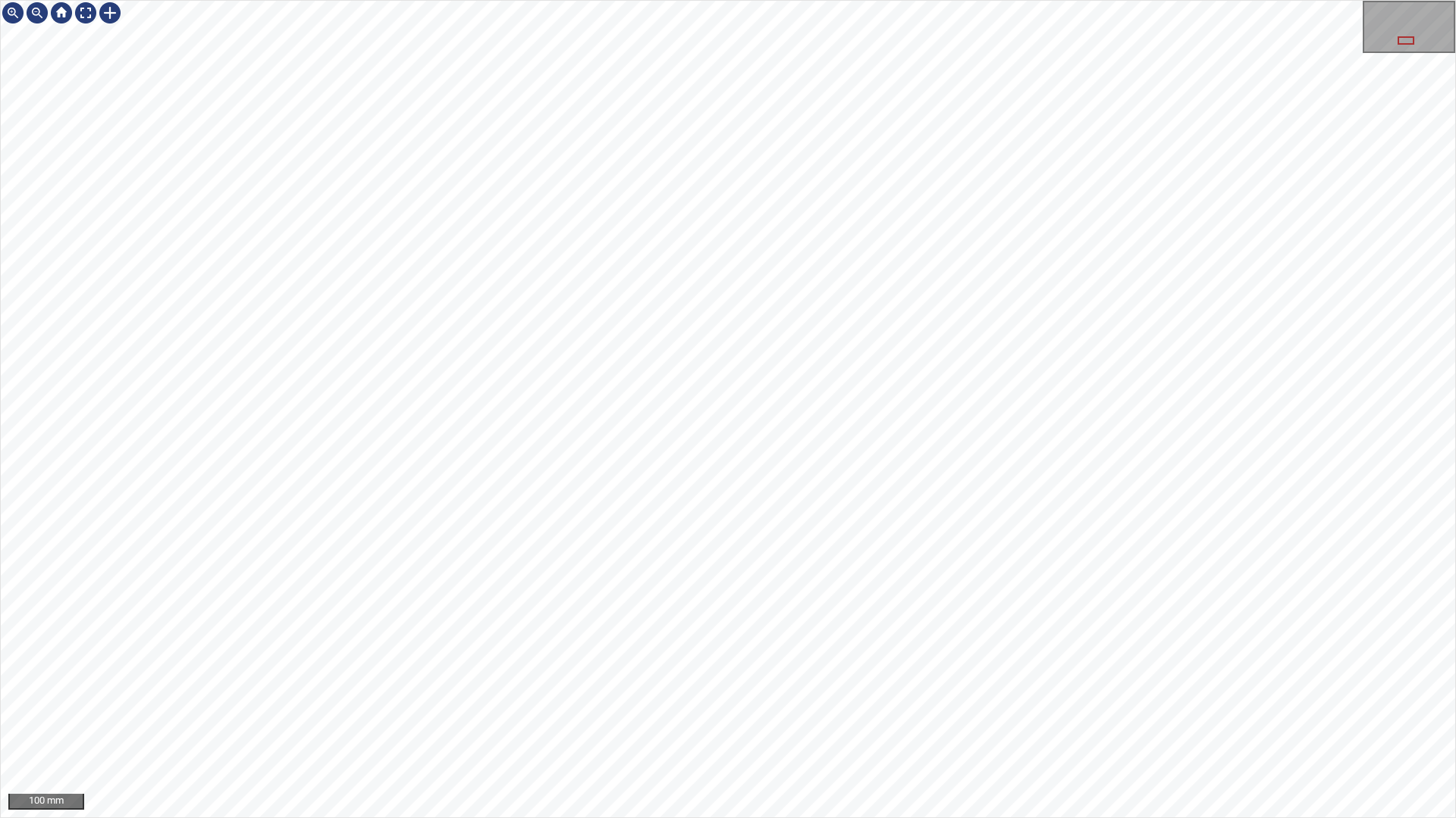
click at [683, 0] on div "100 mm" at bounding box center [728, 409] width 1456 height 818
click at [733, 696] on div "100 mm" at bounding box center [728, 409] width 1456 height 818
click at [1071, 304] on div "100 mm" at bounding box center [728, 409] width 1456 height 818
click at [1006, 696] on div "100 mm" at bounding box center [728, 409] width 1456 height 818
click at [565, 0] on div "50 mm" at bounding box center [728, 409] width 1456 height 818
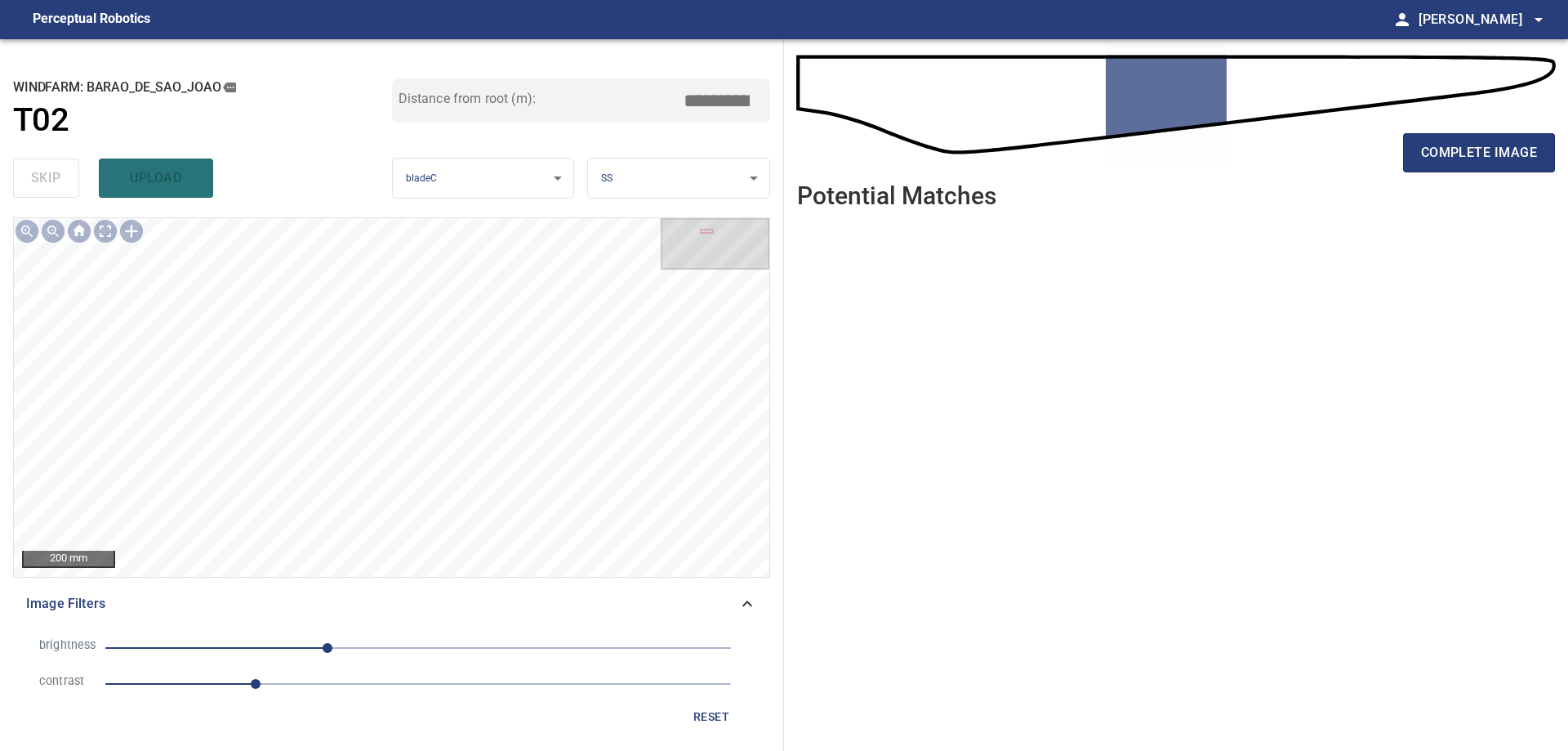
drag, startPoint x: 725, startPoint y: 722, endPoint x: 630, endPoint y: 678, distance: 104.7
click at [725, 722] on span "reset" at bounding box center [711, 716] width 39 height 20
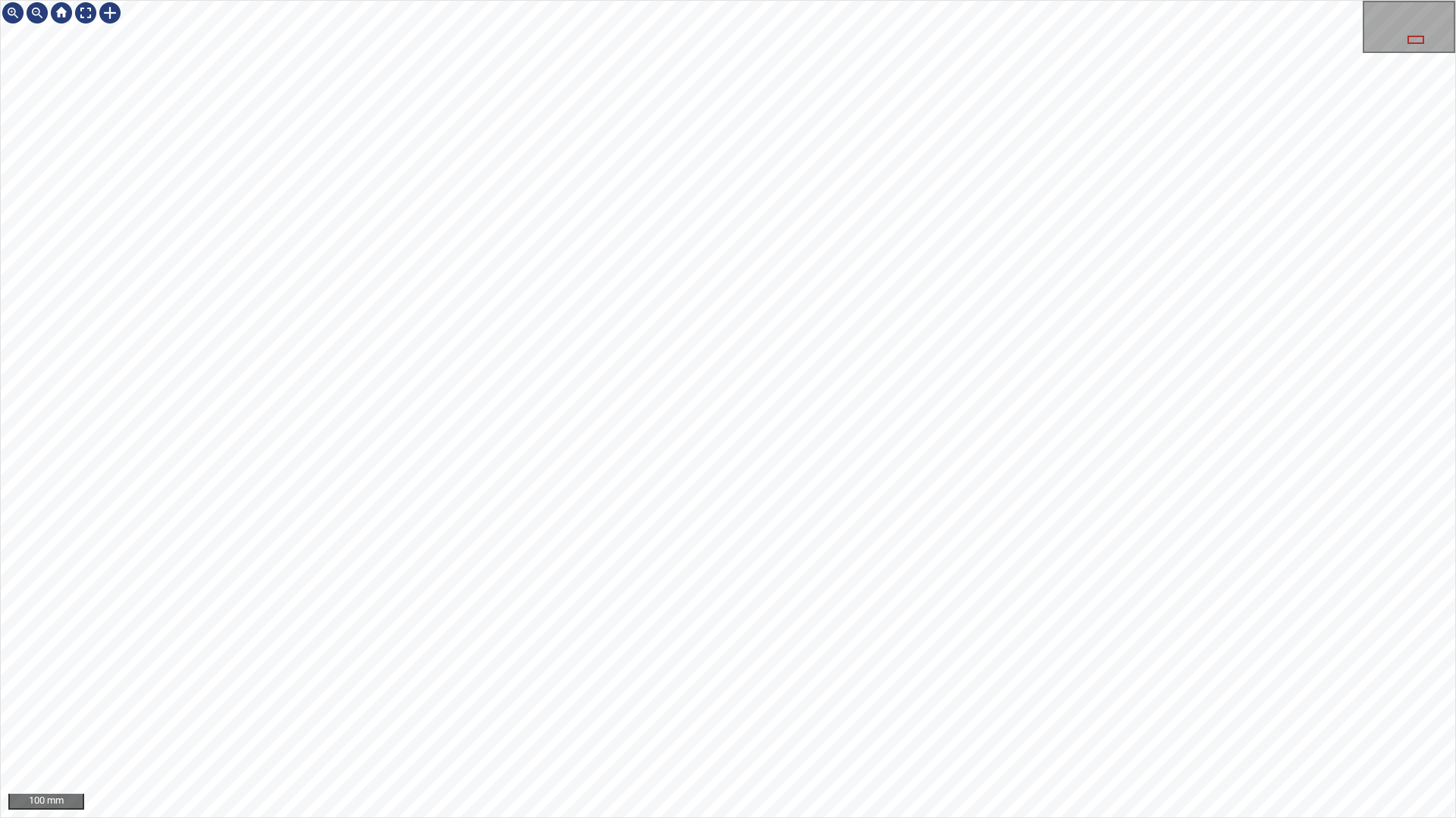
click at [765, 0] on div "100 mm" at bounding box center [728, 409] width 1456 height 818
click at [88, 16] on div at bounding box center [85, 13] width 24 height 24
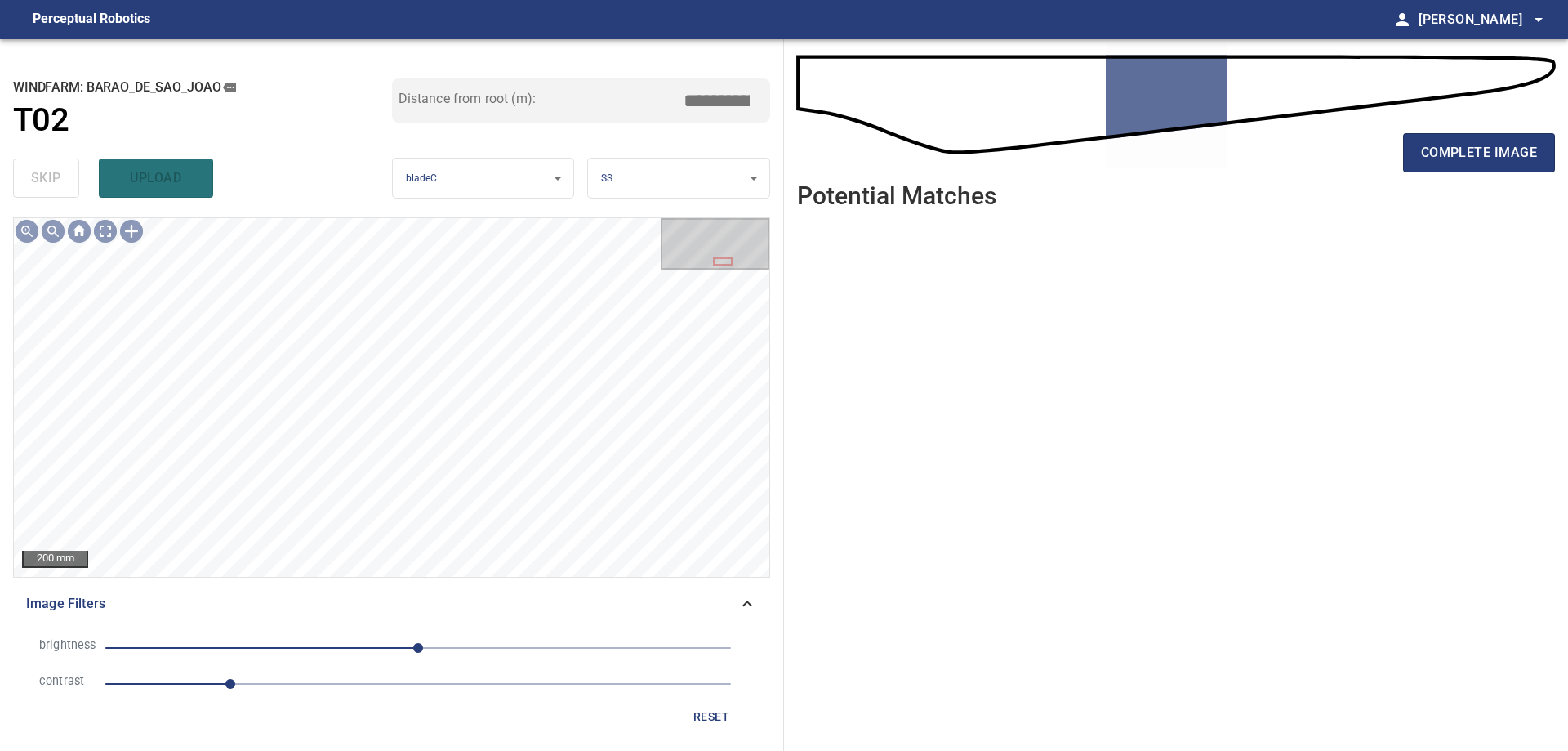
drag, startPoint x: 1277, startPoint y: 443, endPoint x: 1312, endPoint y: 253, distance: 193.2
click at [1237, 380] on ul at bounding box center [1176, 473] width 757 height 503
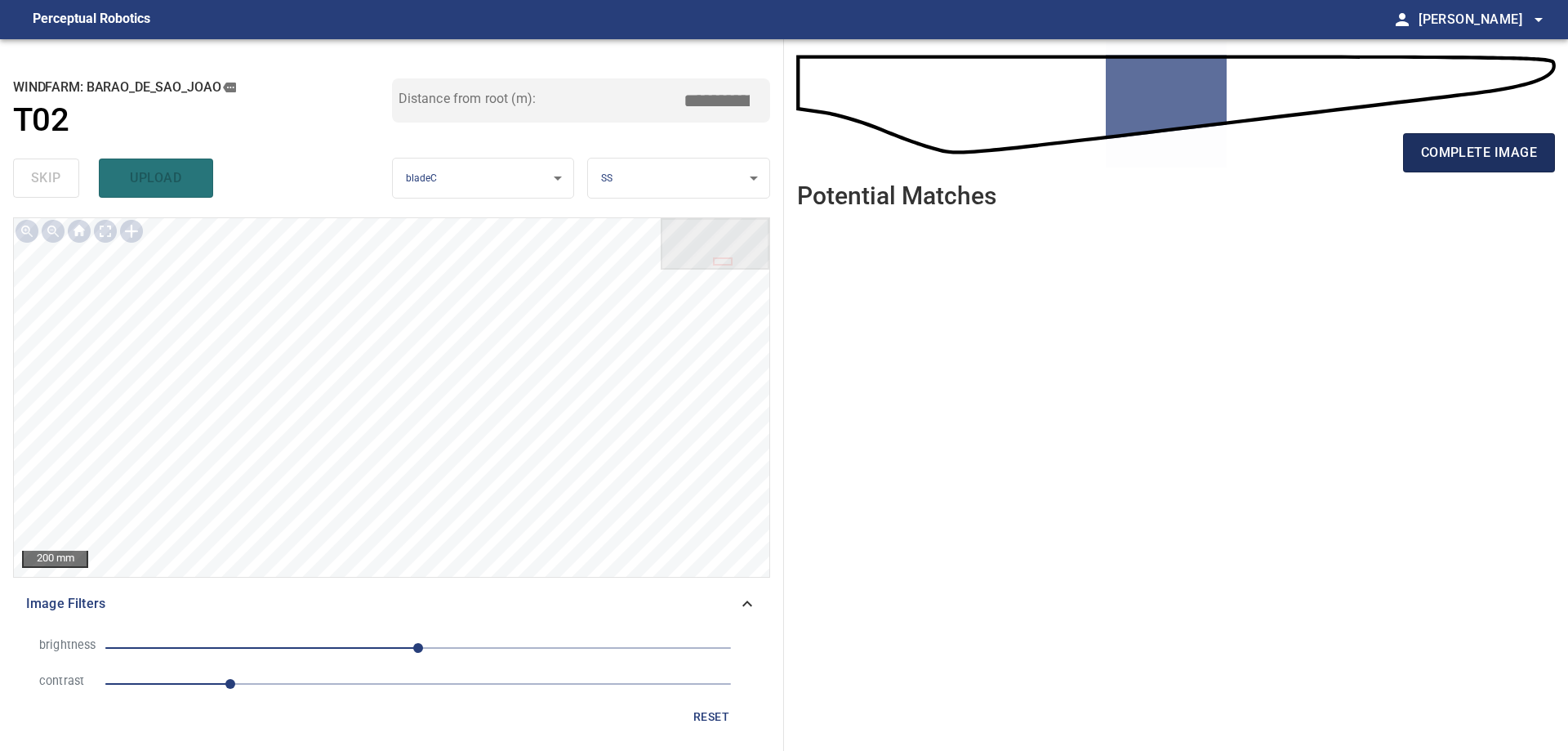
click at [1495, 152] on span "complete image" at bounding box center [1478, 152] width 116 height 23
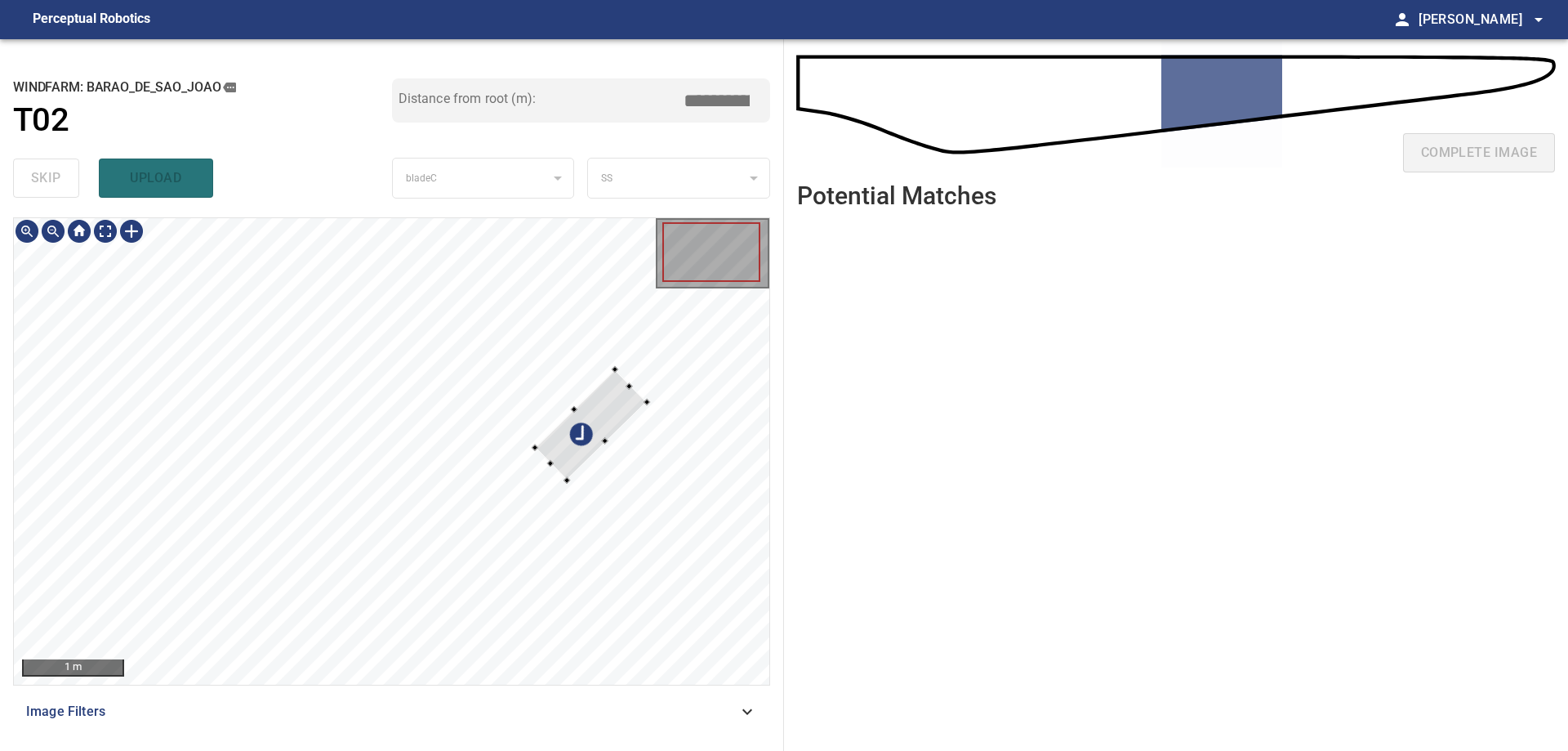
click at [658, 373] on div at bounding box center [391, 451] width 755 height 467
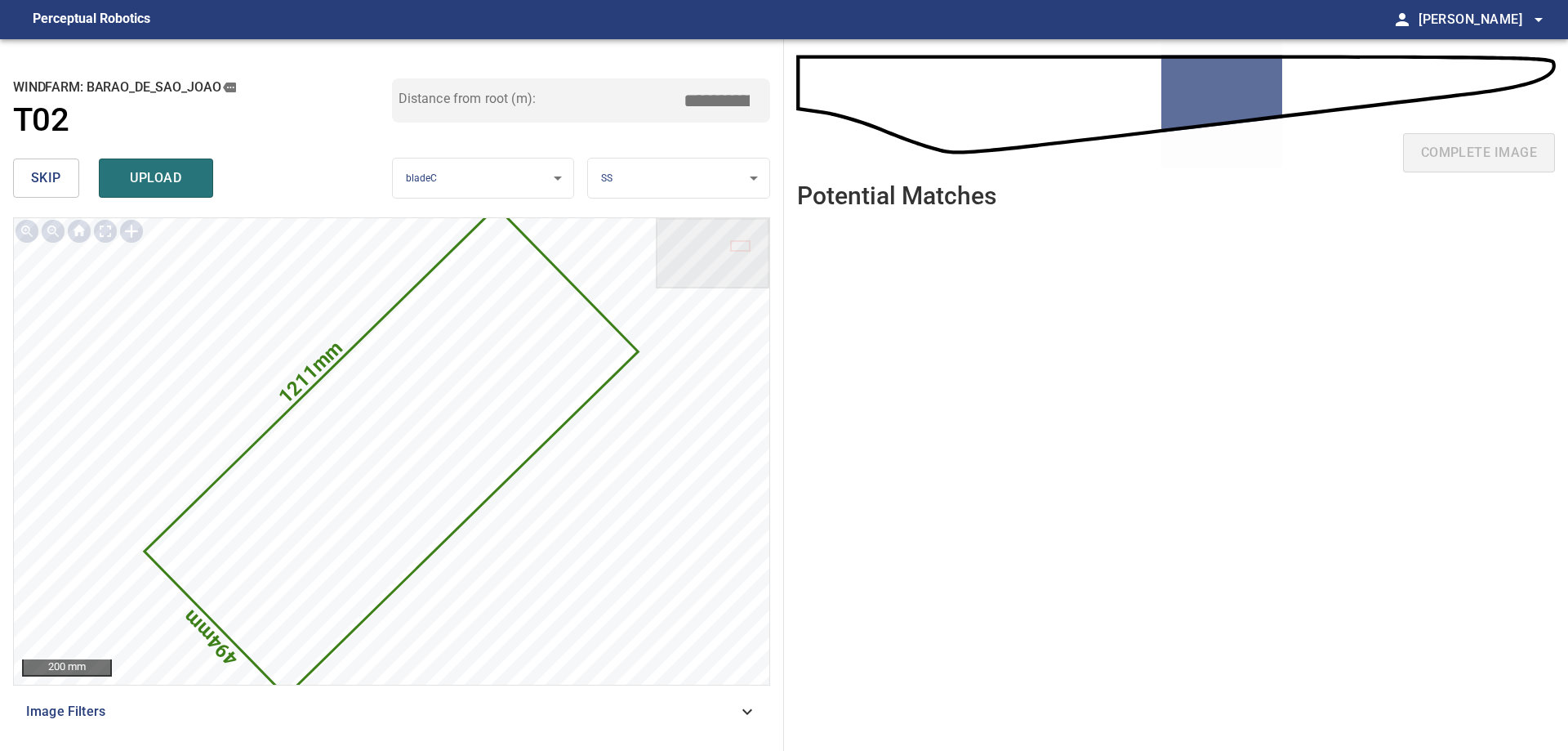
click at [44, 197] on button "skip" at bounding box center [46, 178] width 66 height 39
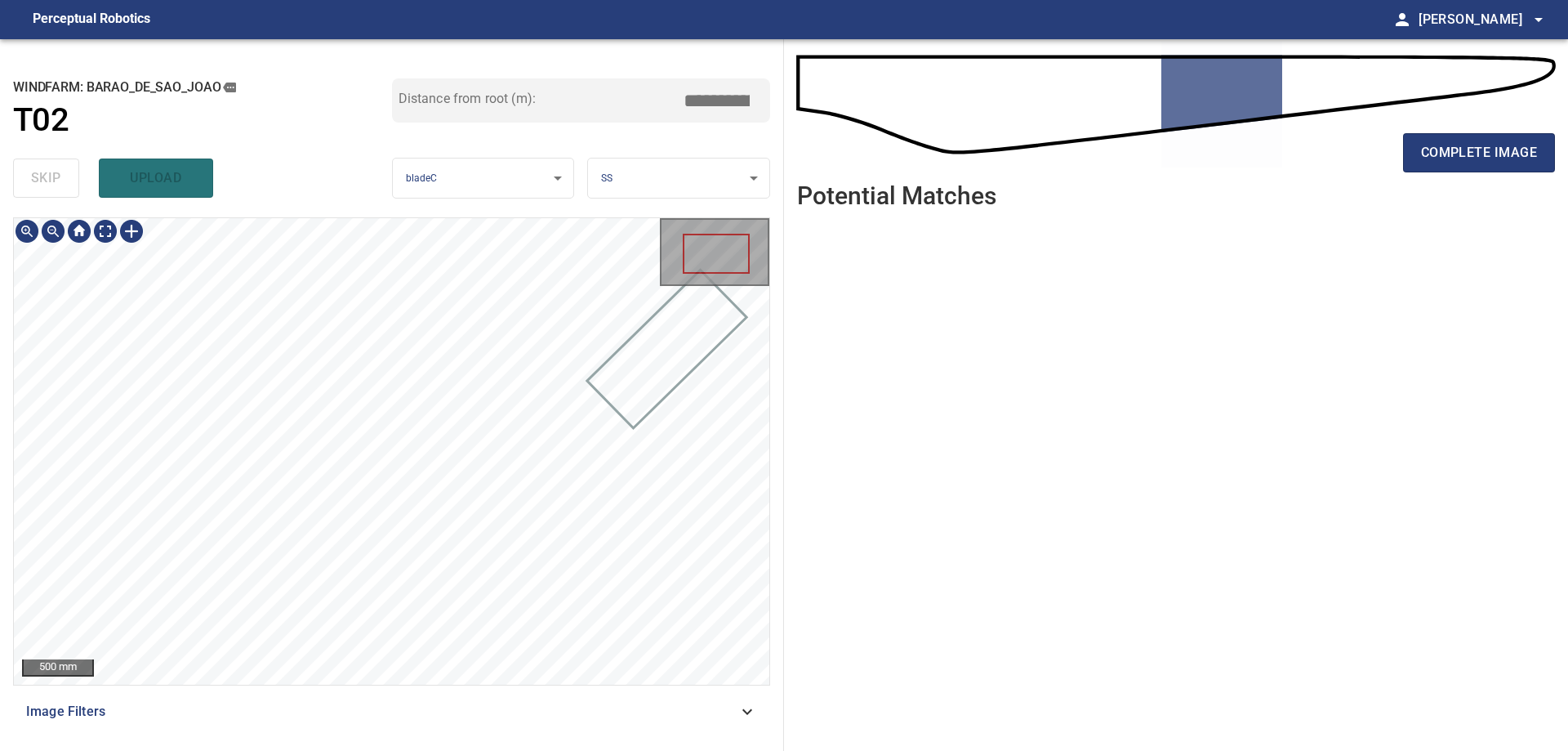
click at [531, 704] on span "Image Filters" at bounding box center [381, 711] width 711 height 19
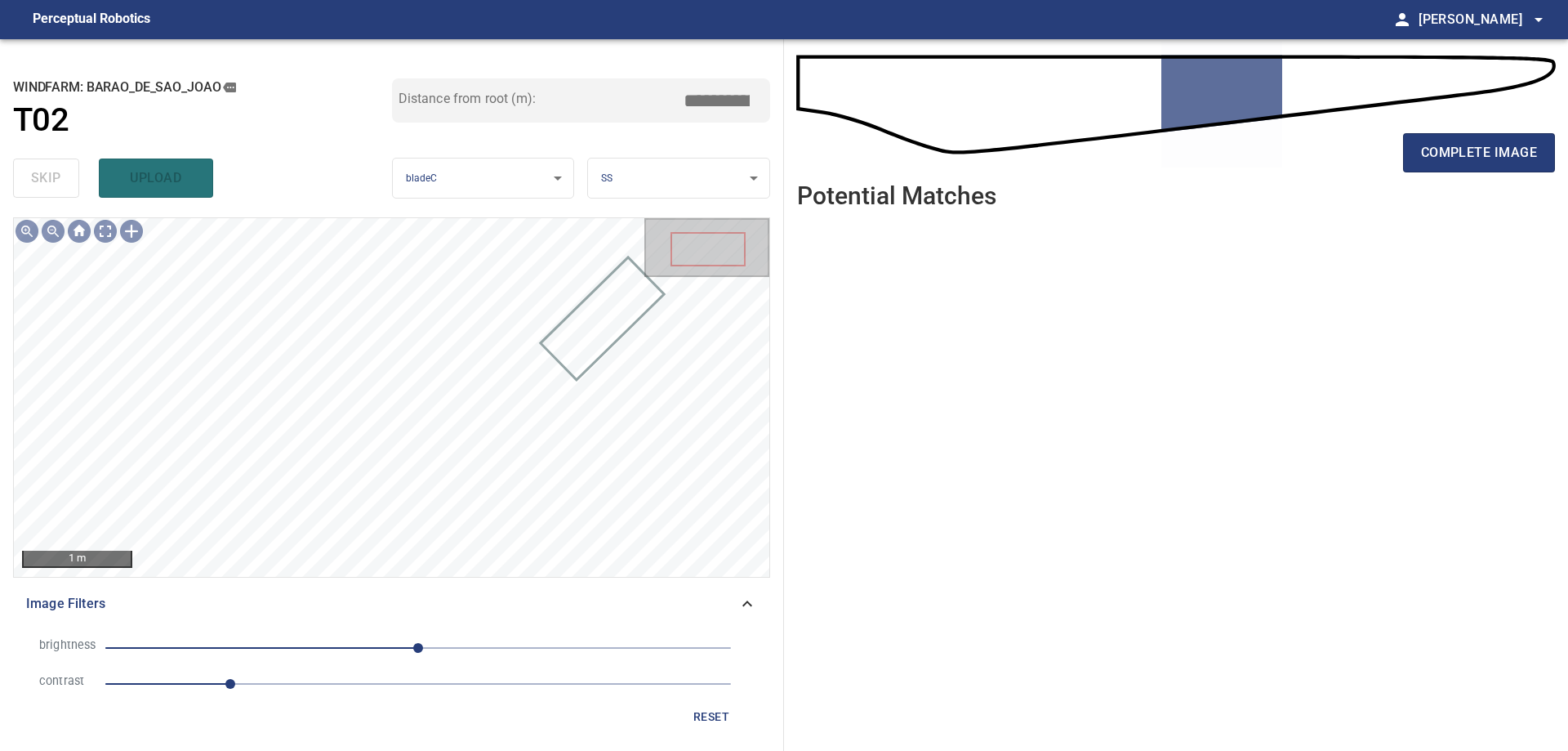
click at [339, 683] on span "1" at bounding box center [418, 683] width 625 height 23
click at [317, 655] on span "0" at bounding box center [418, 647] width 625 height 23
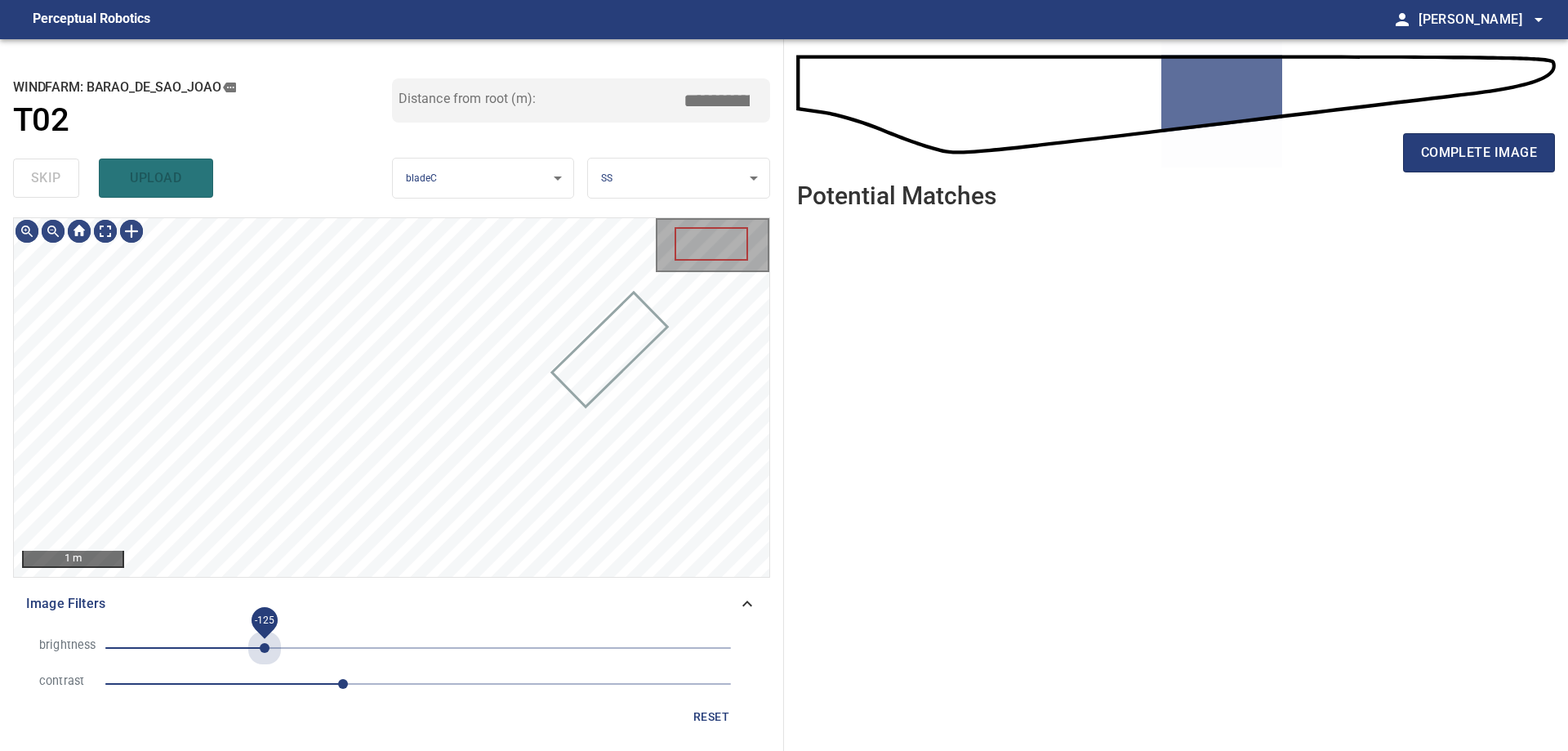
click at [265, 646] on span "-125" at bounding box center [418, 647] width 625 height 23
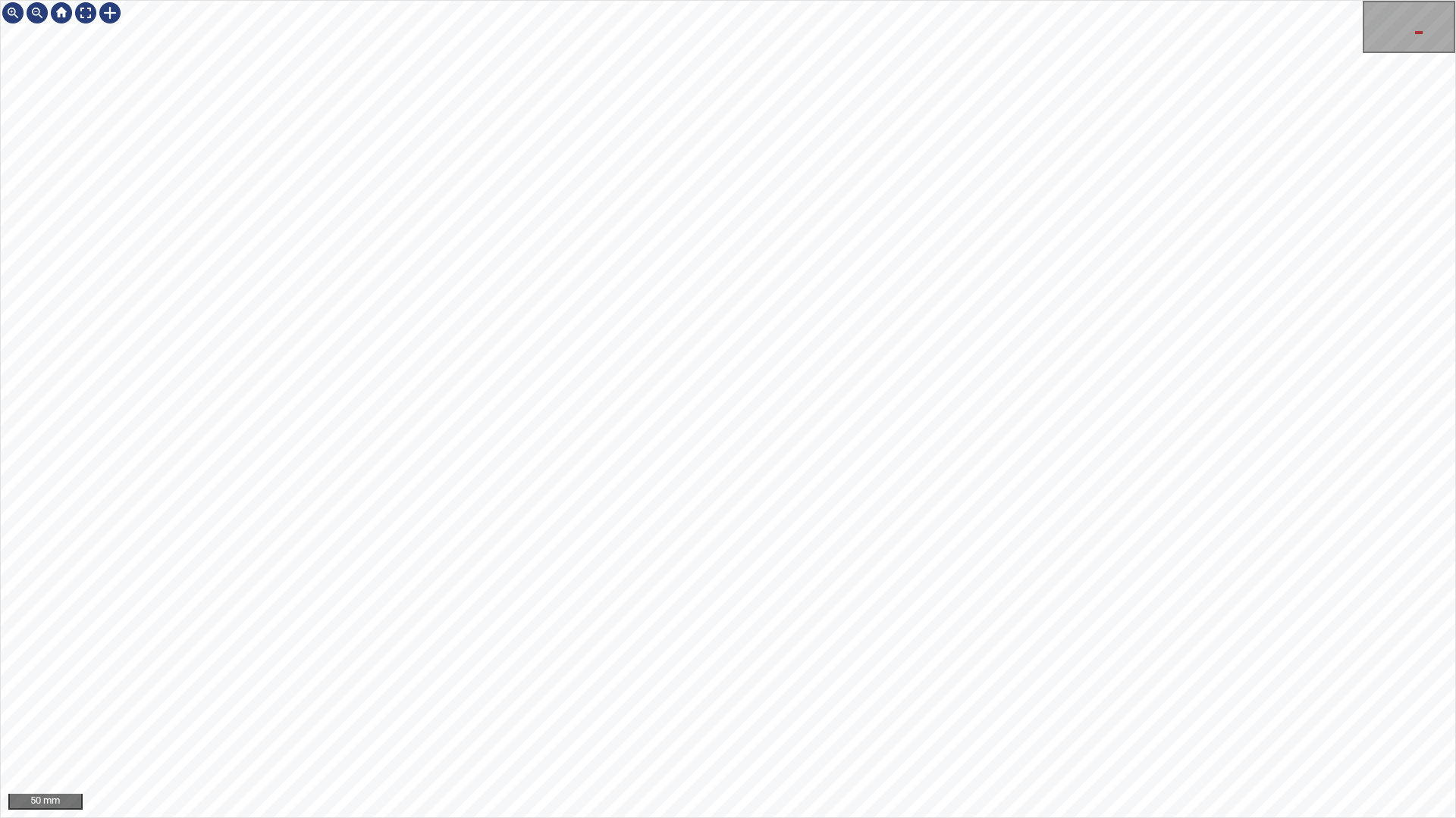
click at [639, 696] on div "50 mm" at bounding box center [728, 409] width 1456 height 818
click at [1039, 696] on div "50 mm" at bounding box center [728, 409] width 1456 height 818
click at [396, 0] on div "100 mm" at bounding box center [728, 409] width 1456 height 818
click at [439, 0] on div "100 mm" at bounding box center [728, 409] width 1456 height 818
click at [662, 0] on div "500 mm" at bounding box center [728, 409] width 1456 height 818
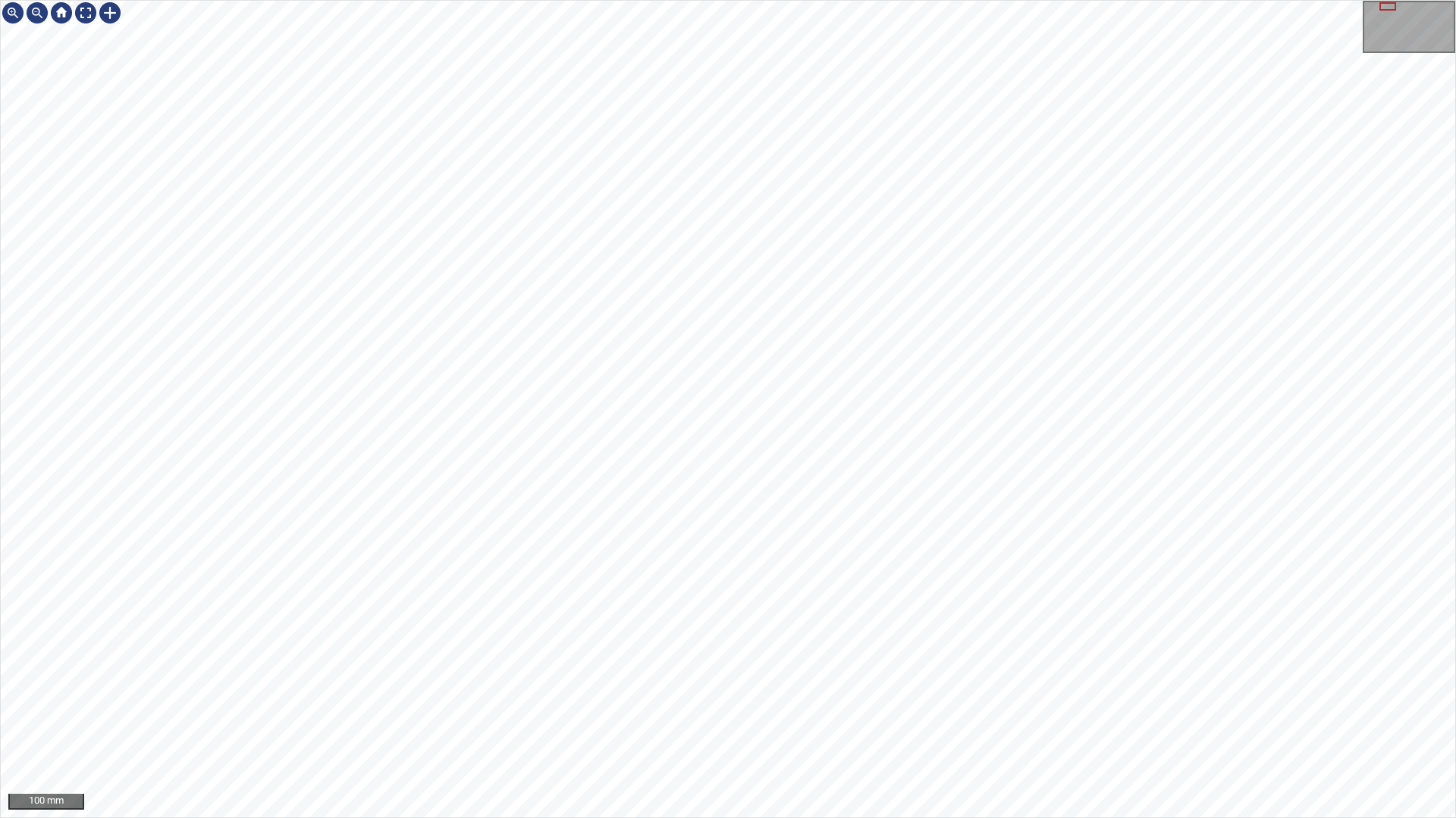
click at [1225, 696] on div "100 mm" at bounding box center [728, 409] width 1456 height 818
click at [1064, 543] on div "100 mm" at bounding box center [728, 409] width 1456 height 818
click at [654, 696] on div "100 mm" at bounding box center [728, 409] width 1456 height 818
click at [1072, 696] on div "100 mm" at bounding box center [728, 409] width 1456 height 818
click at [1455, 696] on div "100 mm" at bounding box center [728, 409] width 1456 height 818
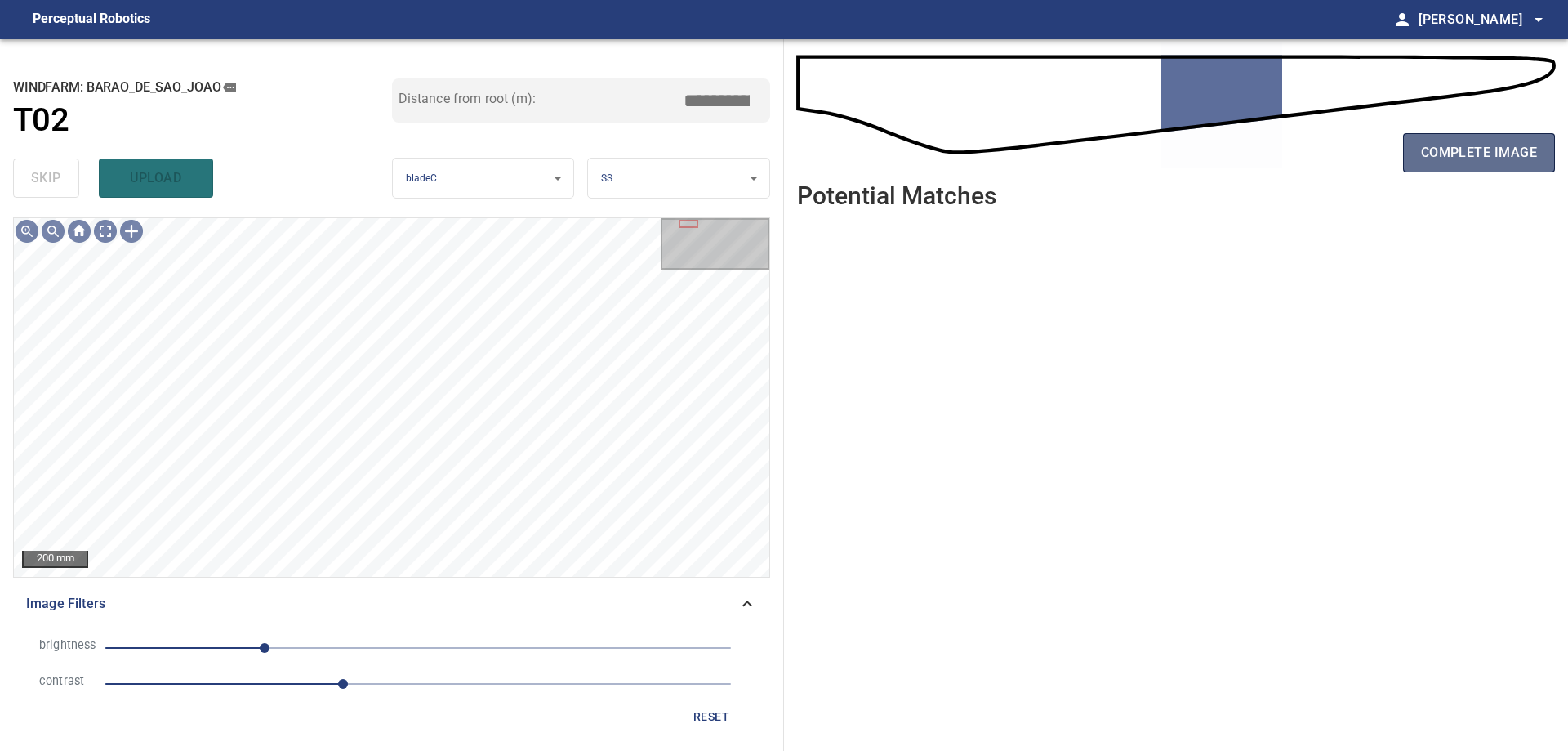
click at [1422, 160] on span "complete image" at bounding box center [1478, 152] width 116 height 23
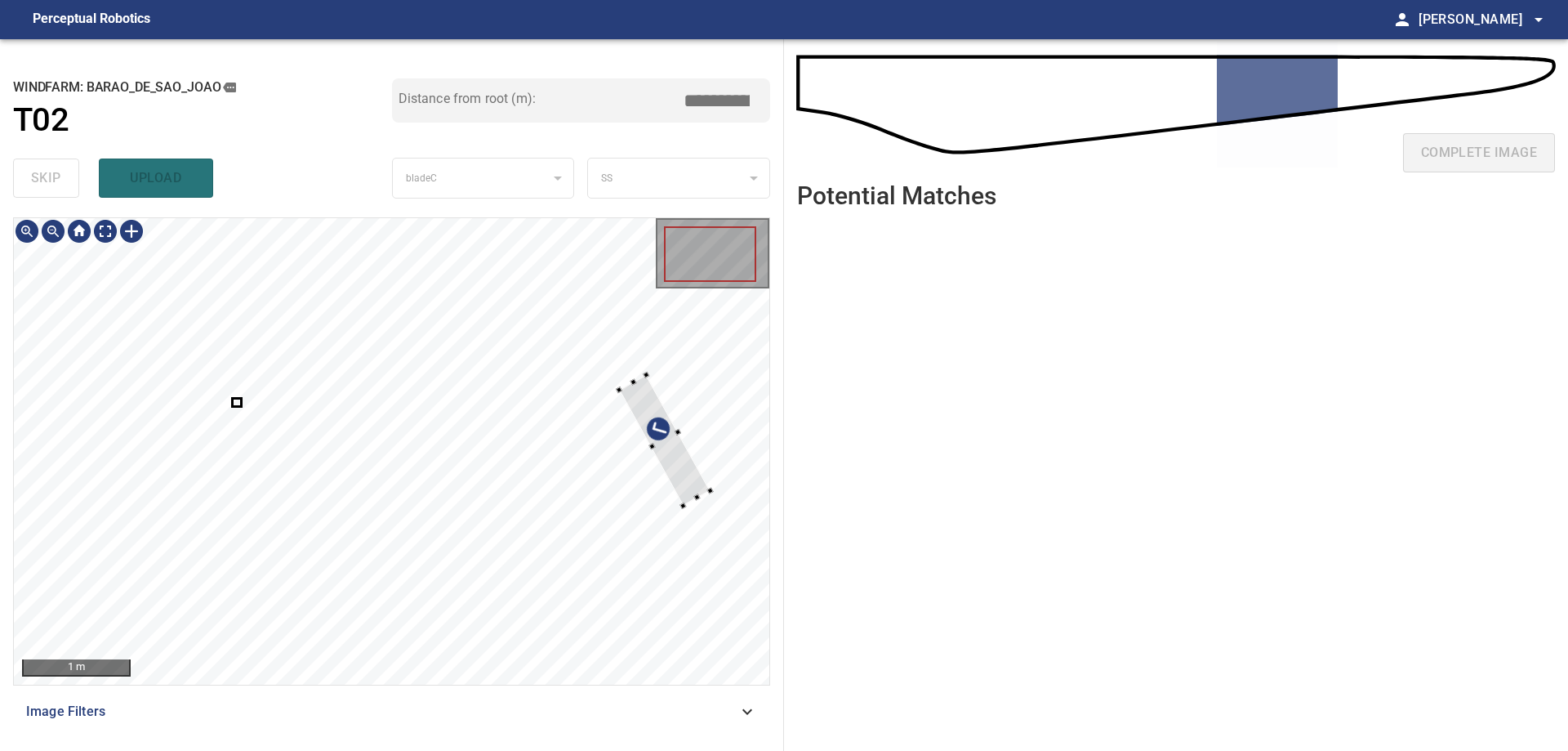
click at [699, 435] on div at bounding box center [391, 451] width 755 height 467
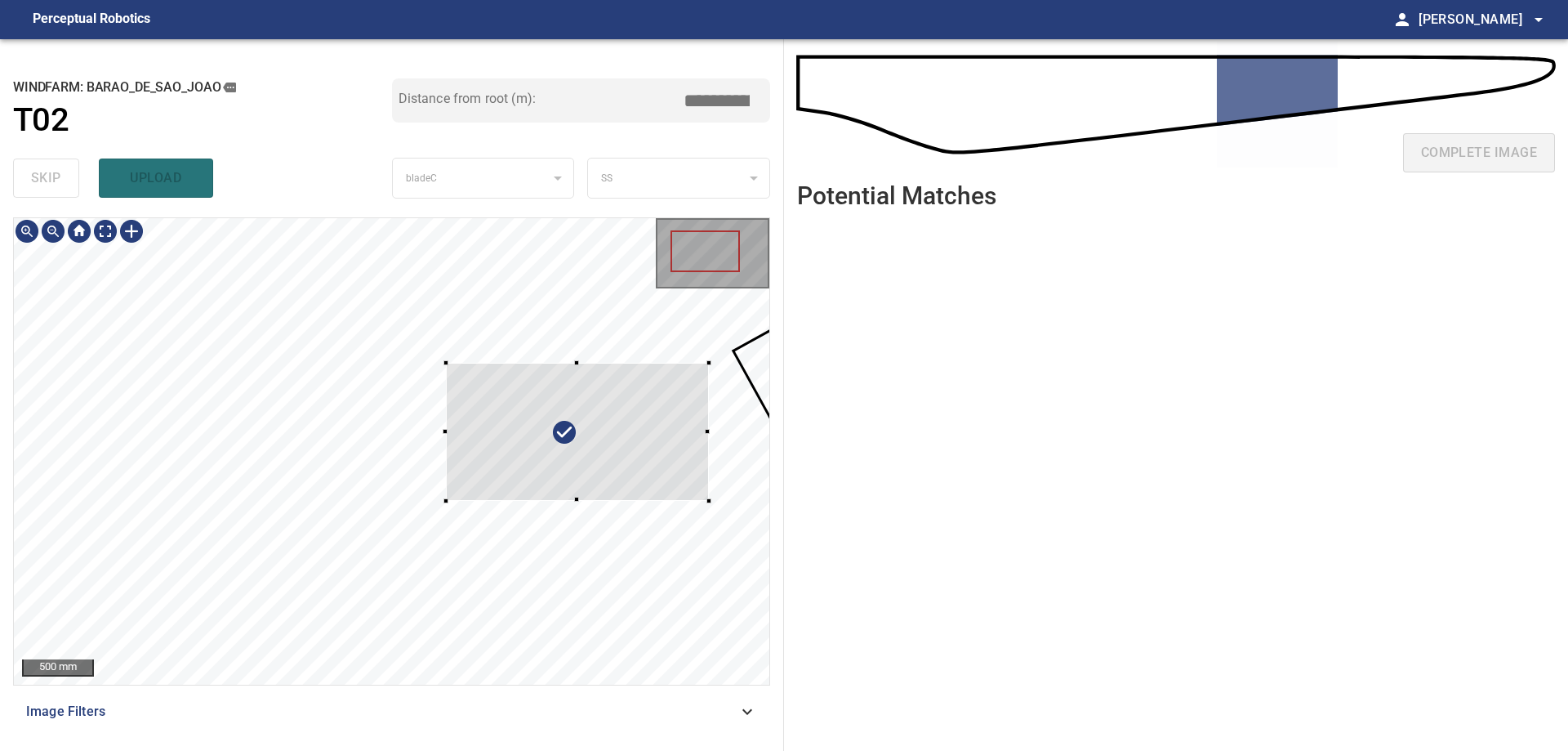
click at [665, 453] on div at bounding box center [578, 432] width 263 height 138
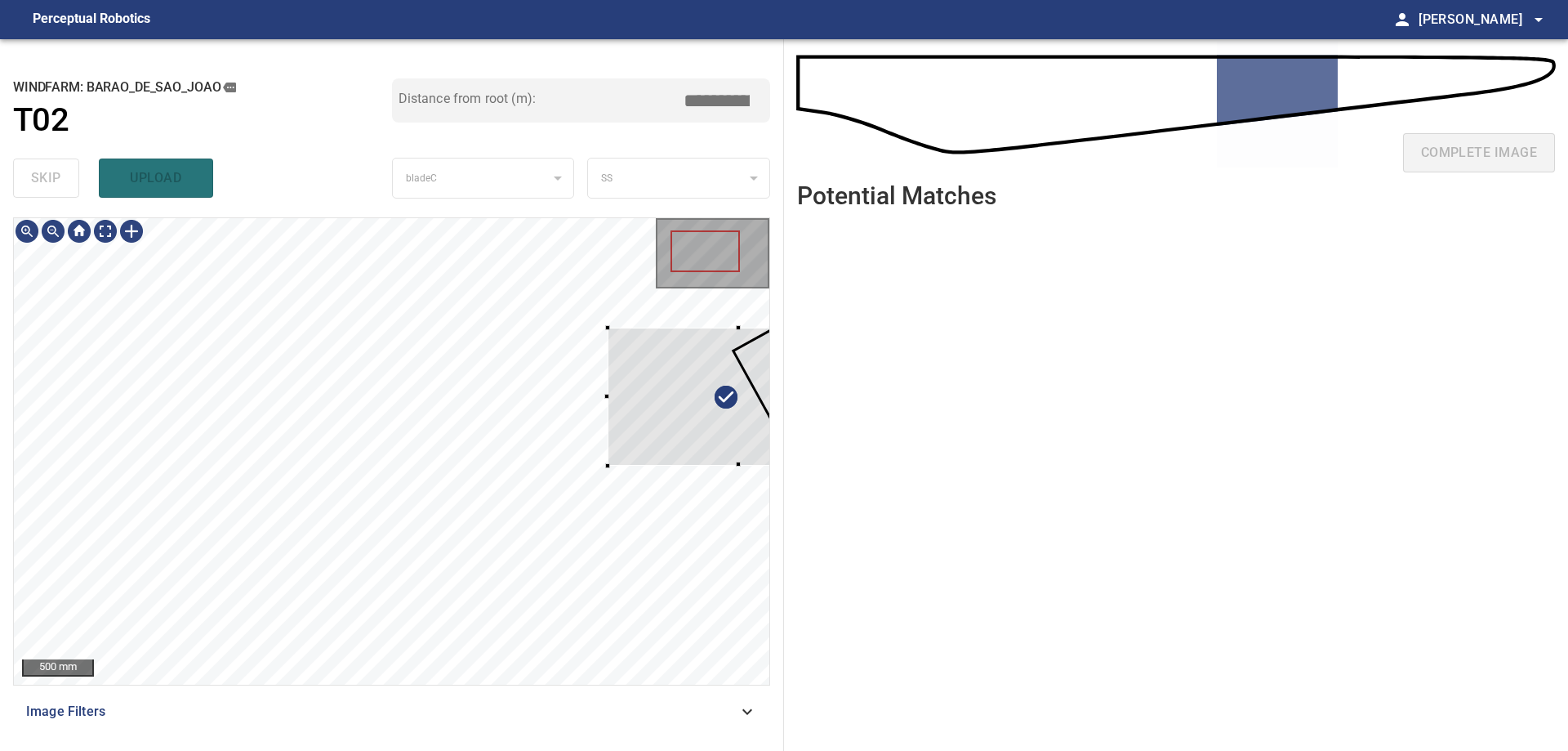
click at [855, 384] on div "**********" at bounding box center [784, 394] width 1568 height 711
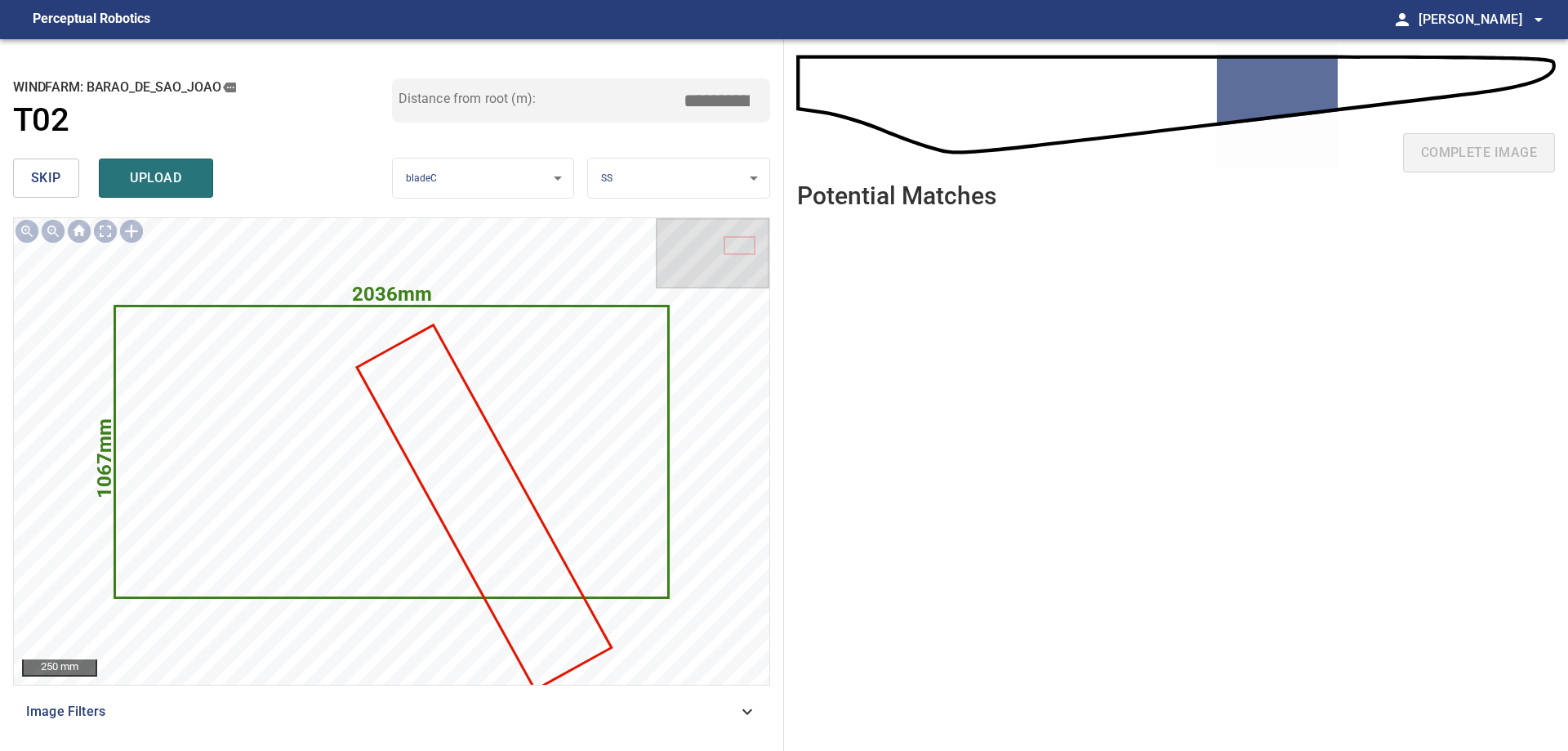
click at [49, 179] on span "skip" at bounding box center [46, 177] width 30 height 23
click at [49, 179] on div "skip upload" at bounding box center [202, 178] width 379 height 52
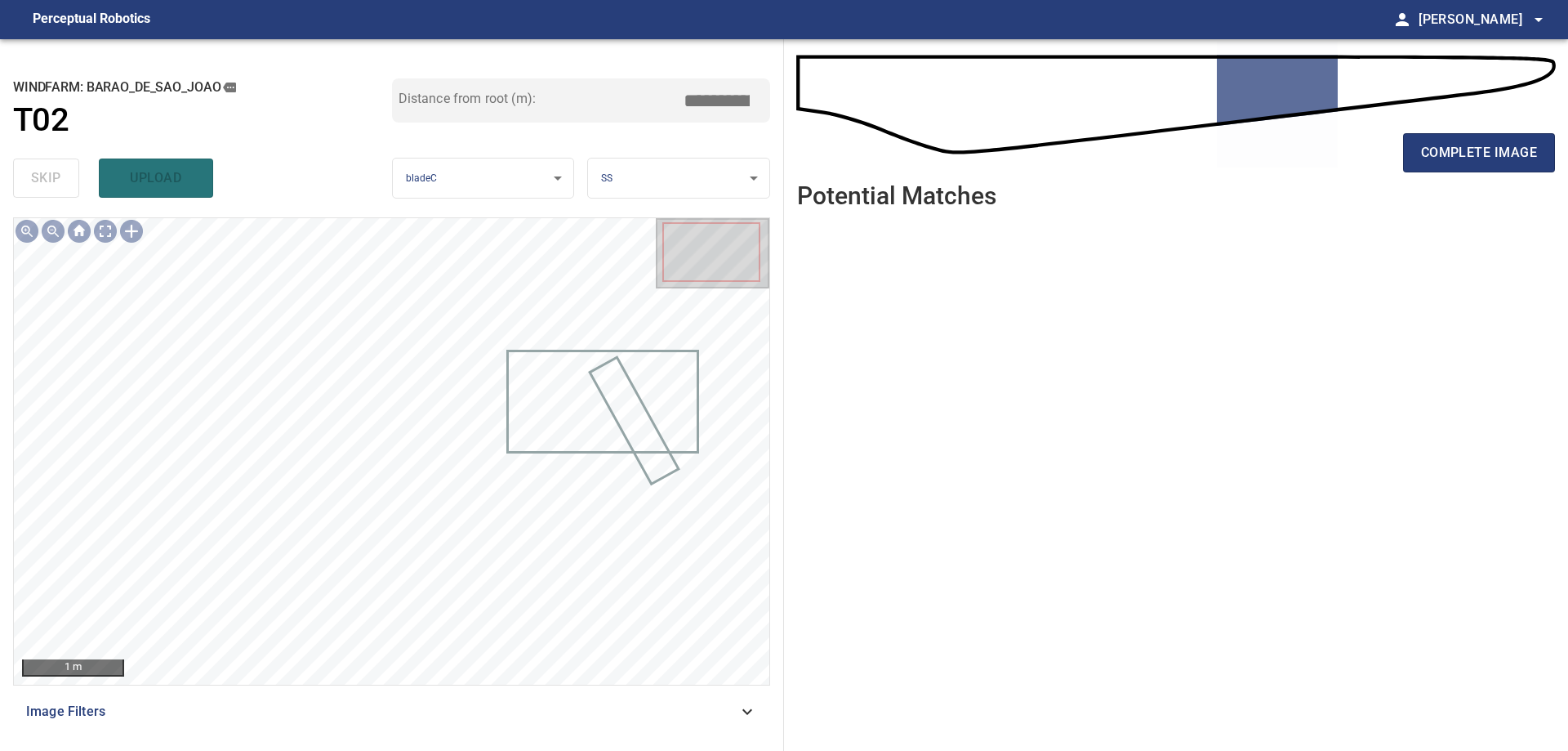
click at [461, 698] on div "Image Filters" at bounding box center [391, 711] width 757 height 39
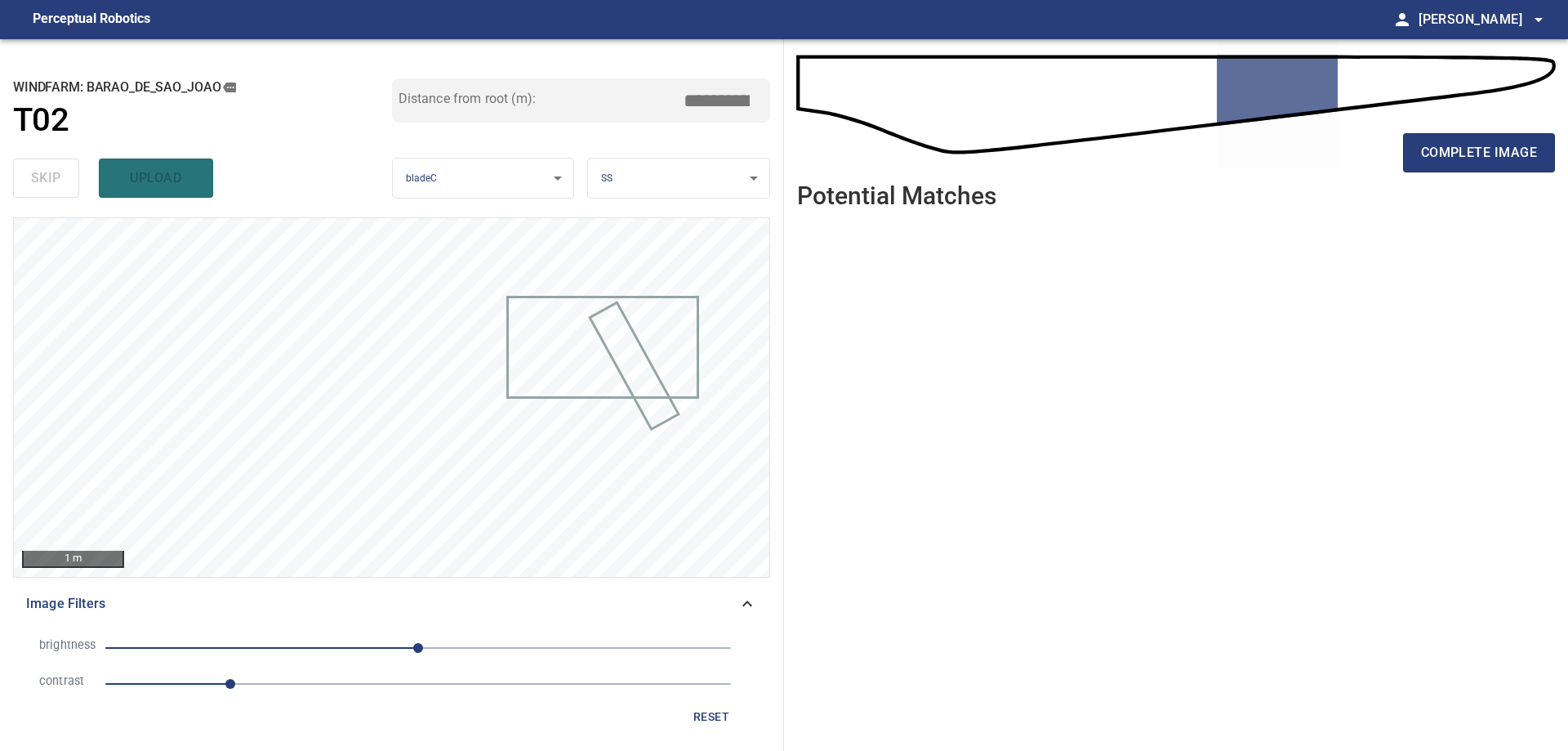
click at [388, 680] on span "1" at bounding box center [418, 683] width 625 height 23
click at [314, 643] on span "0" at bounding box center [418, 647] width 625 height 23
click at [212, 652] on span "-85" at bounding box center [418, 647] width 625 height 23
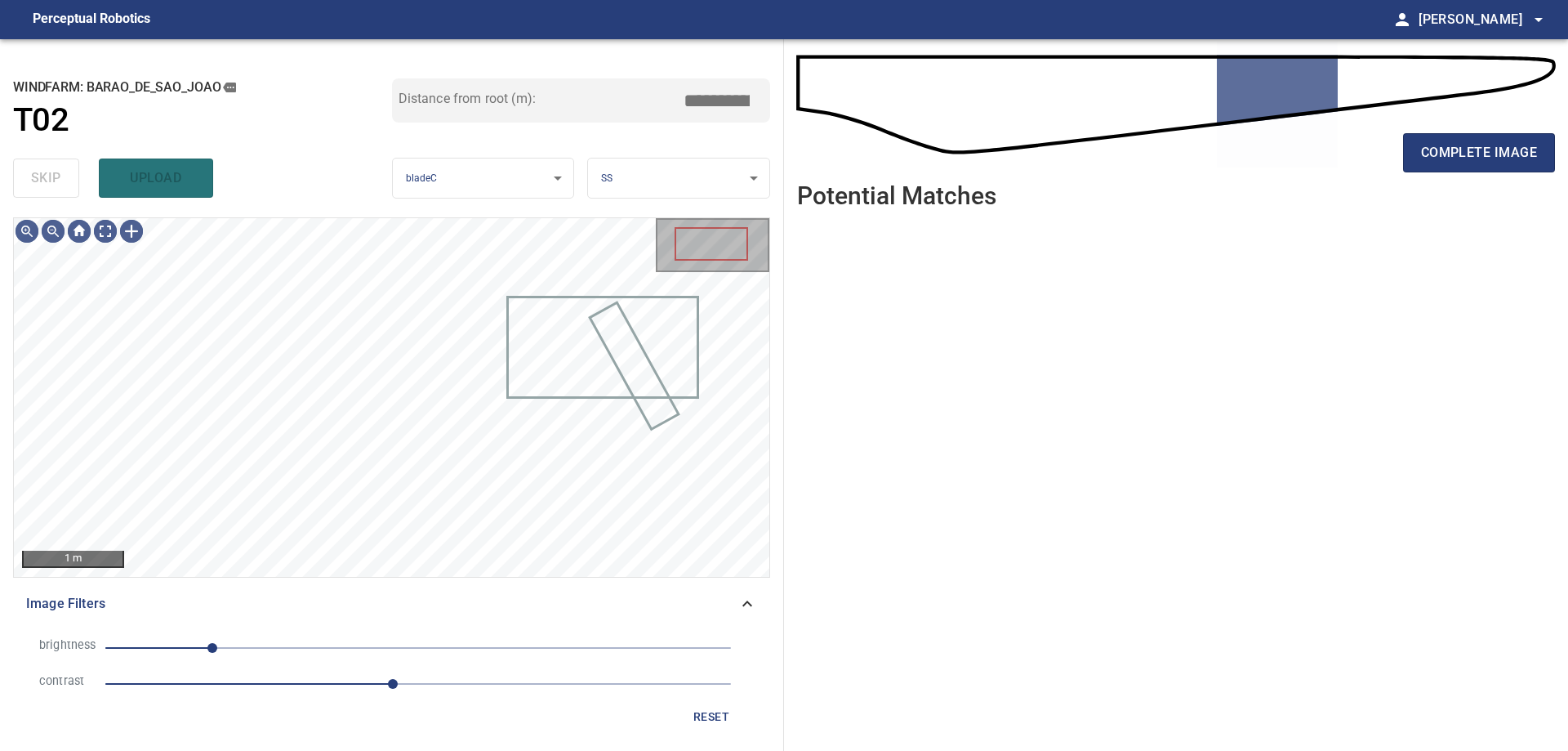
click at [273, 639] on span "-168" at bounding box center [418, 647] width 625 height 23
click at [199, 645] on span "-118" at bounding box center [418, 647] width 625 height 23
click at [235, 645] on span "-178" at bounding box center [418, 647] width 625 height 23
click at [281, 647] on span "-149" at bounding box center [418, 647] width 625 height 23
click at [256, 651] on span "-112" at bounding box center [418, 647] width 625 height 23
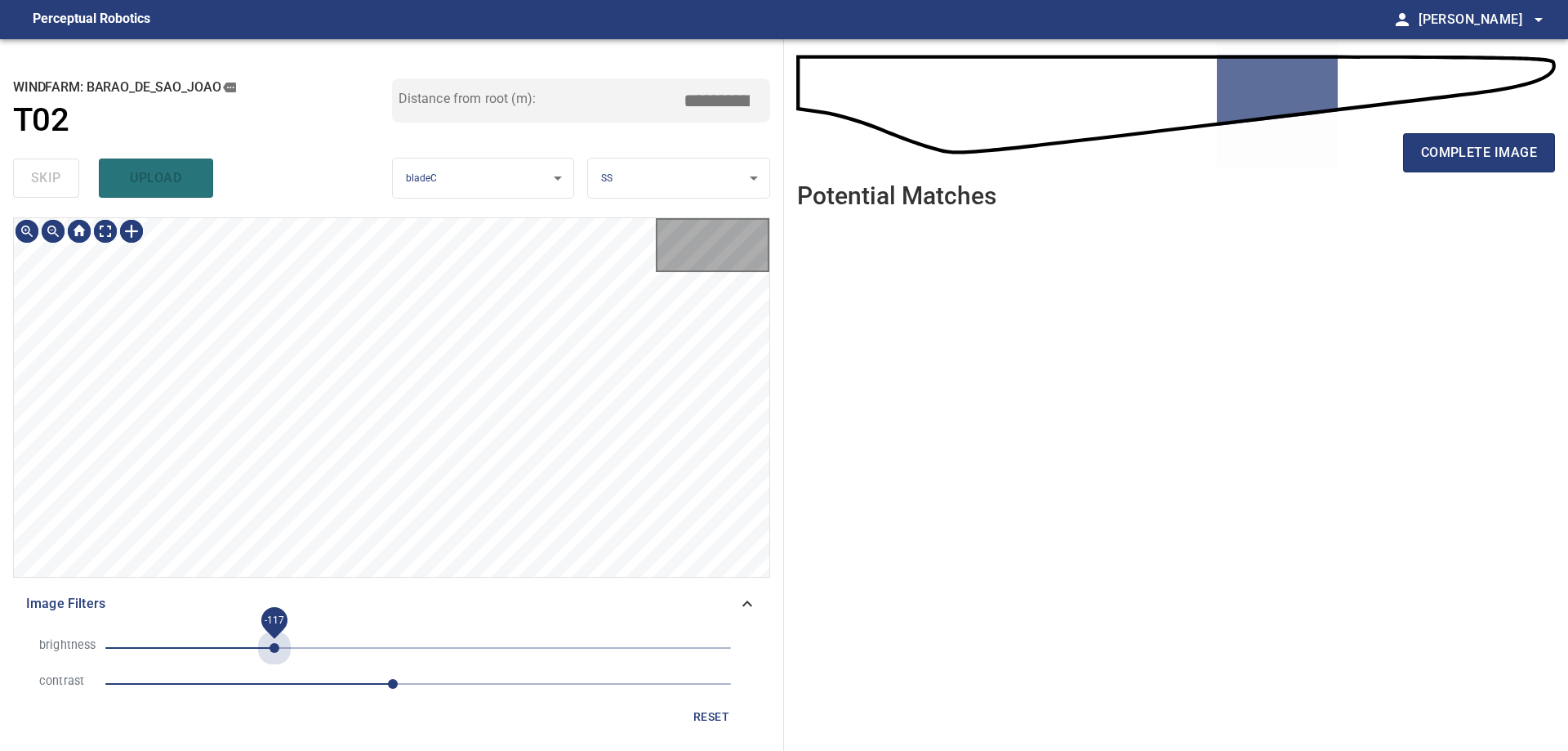
click at [275, 646] on span "-117" at bounding box center [418, 647] width 625 height 23
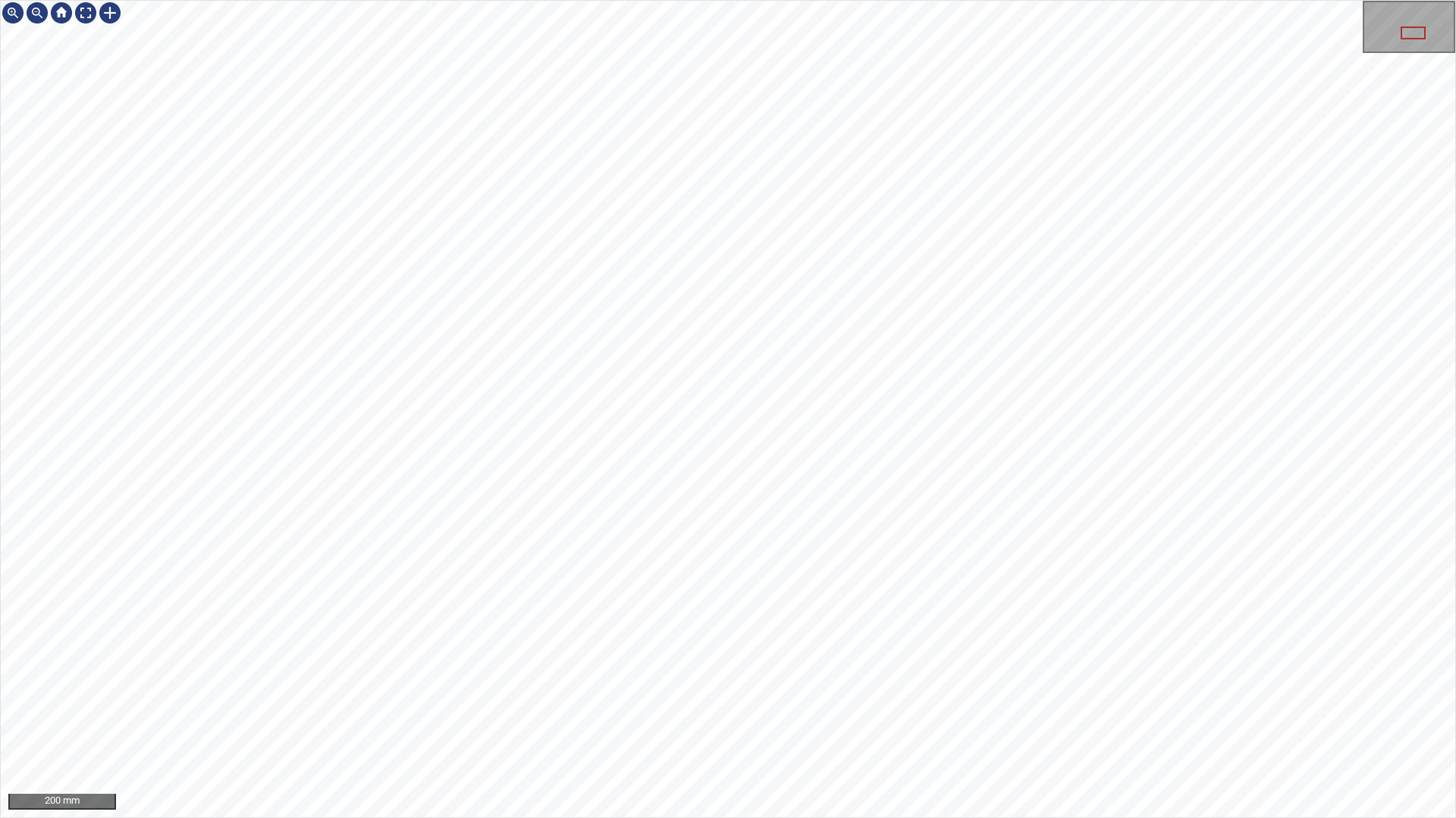
click at [473, 696] on div "200 mm" at bounding box center [728, 409] width 1456 height 818
click at [309, 0] on div "50 mm" at bounding box center [728, 409] width 1456 height 818
click at [541, 0] on div "100 mm" at bounding box center [728, 409] width 1456 height 818
click at [366, 0] on div "100 mm" at bounding box center [728, 409] width 1456 height 818
click at [1204, 696] on div "50 mm" at bounding box center [728, 409] width 1456 height 818
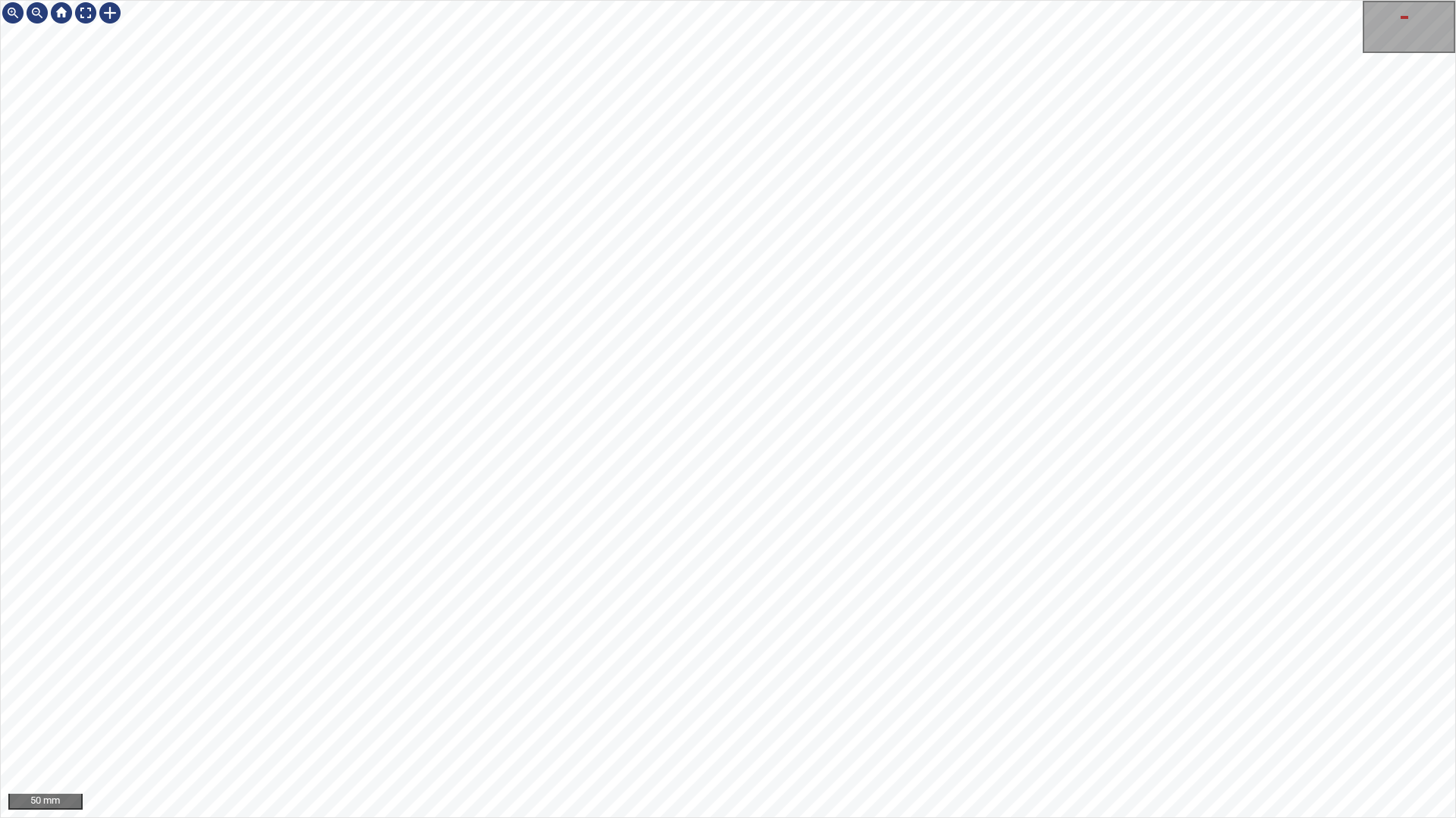
click at [1040, 696] on div "50 mm" at bounding box center [728, 409] width 1456 height 818
click at [842, 696] on div "50 mm" at bounding box center [728, 409] width 1456 height 818
click at [1310, 341] on div "50 mm" at bounding box center [728, 409] width 1456 height 818
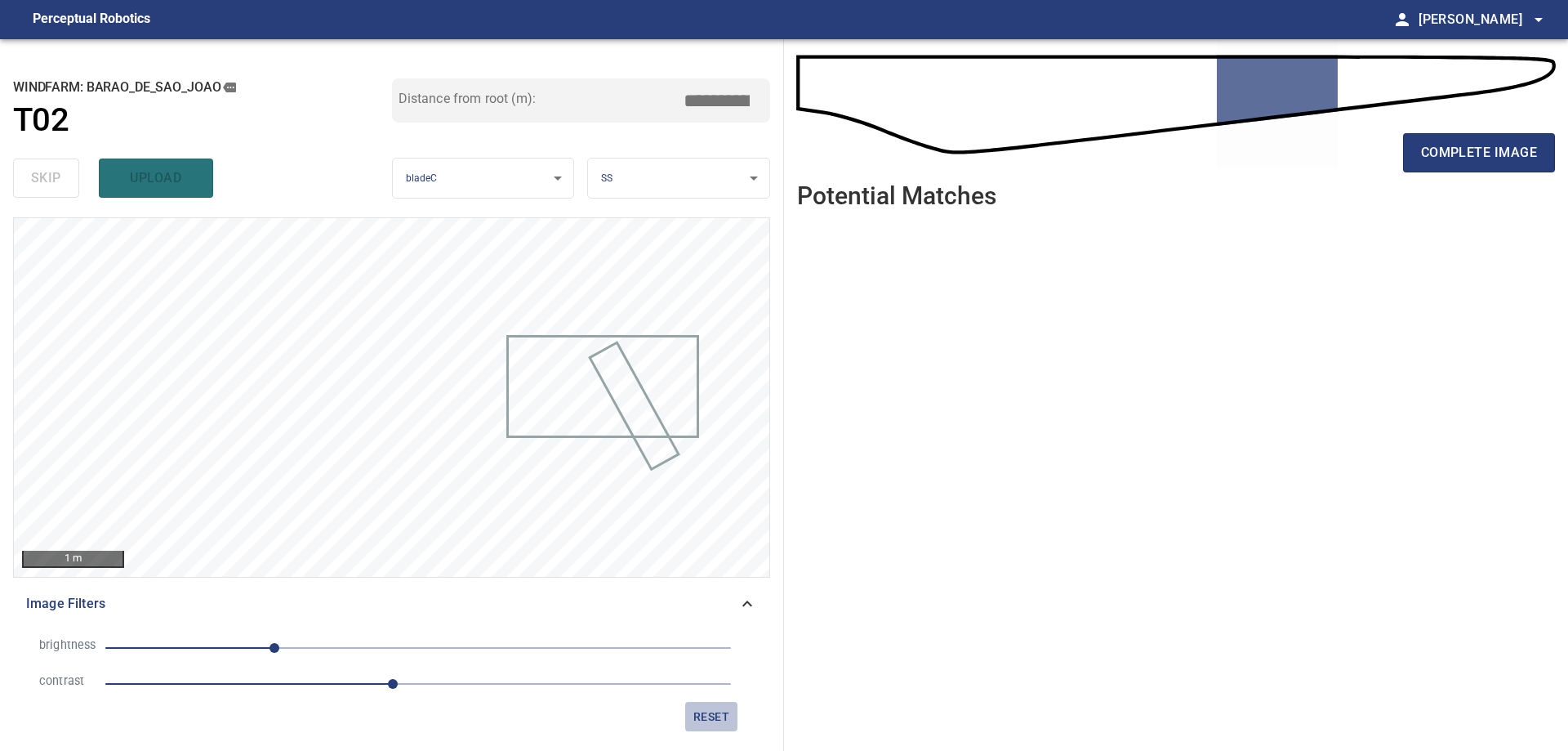
click at [713, 723] on span "reset" at bounding box center [711, 716] width 39 height 20
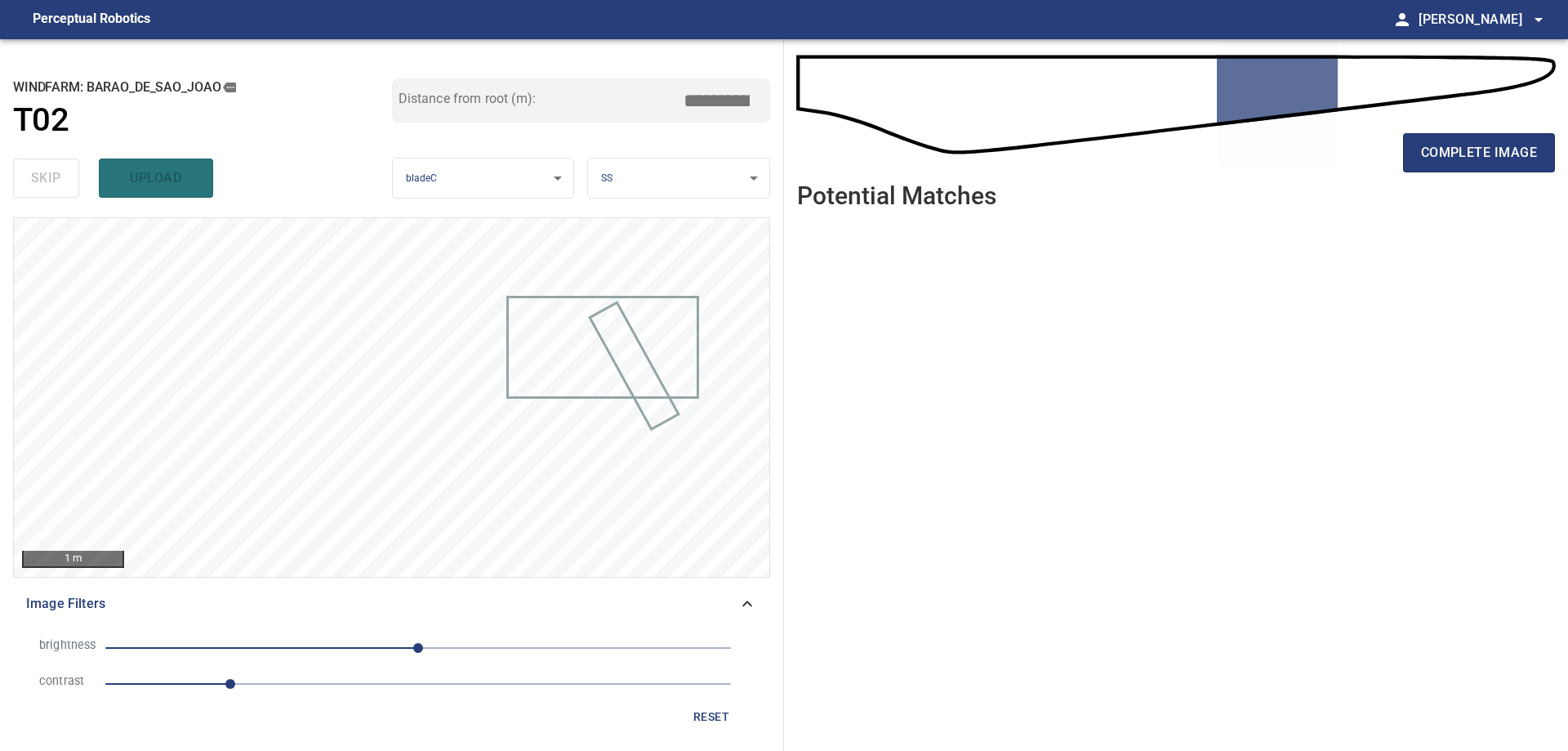
click at [380, 682] on span "1" at bounding box center [418, 683] width 625 height 23
click at [261, 644] on span "0" at bounding box center [418, 647] width 625 height 23
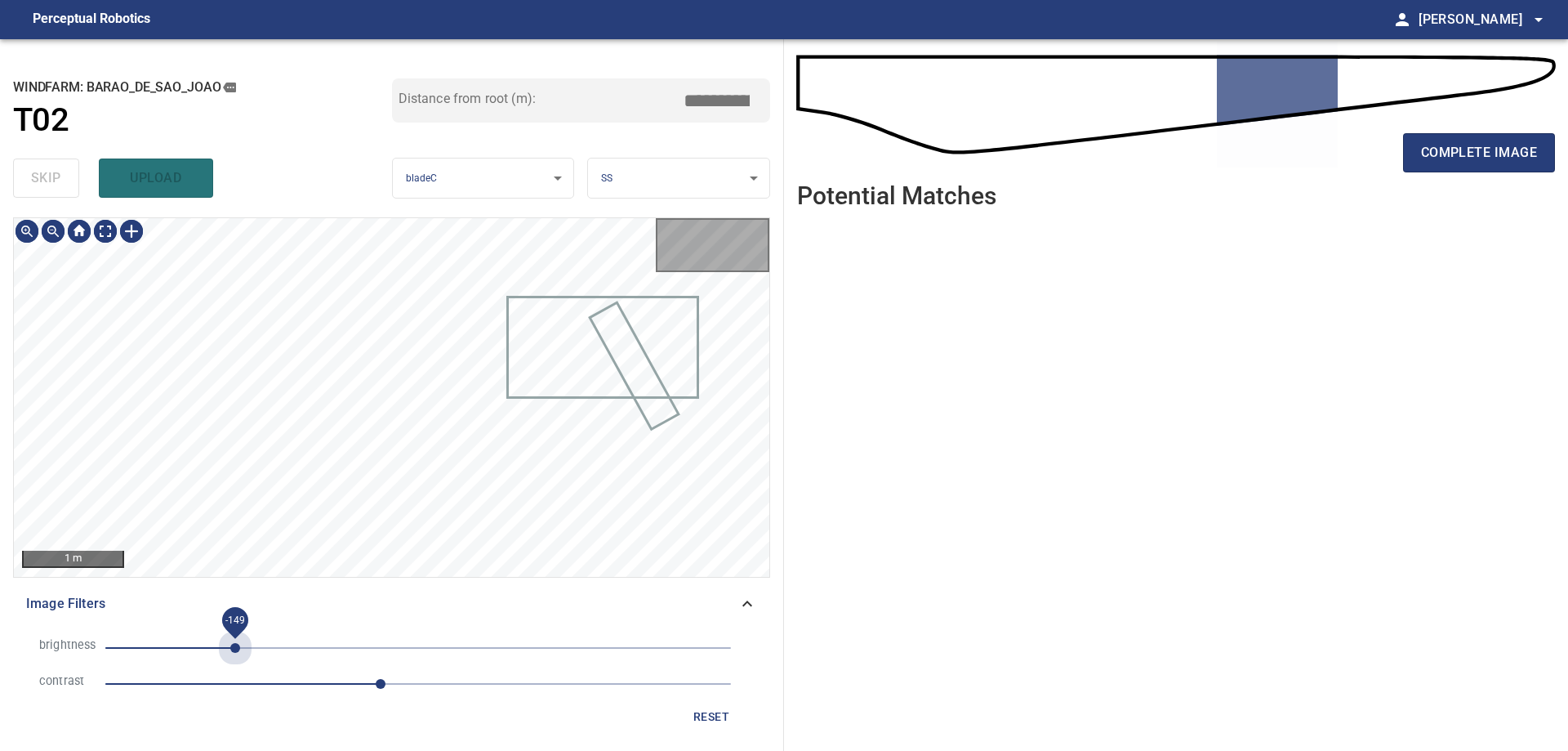
click at [235, 650] on span "-149" at bounding box center [418, 647] width 625 height 23
click at [240, 646] on span "-149" at bounding box center [235, 648] width 10 height 10
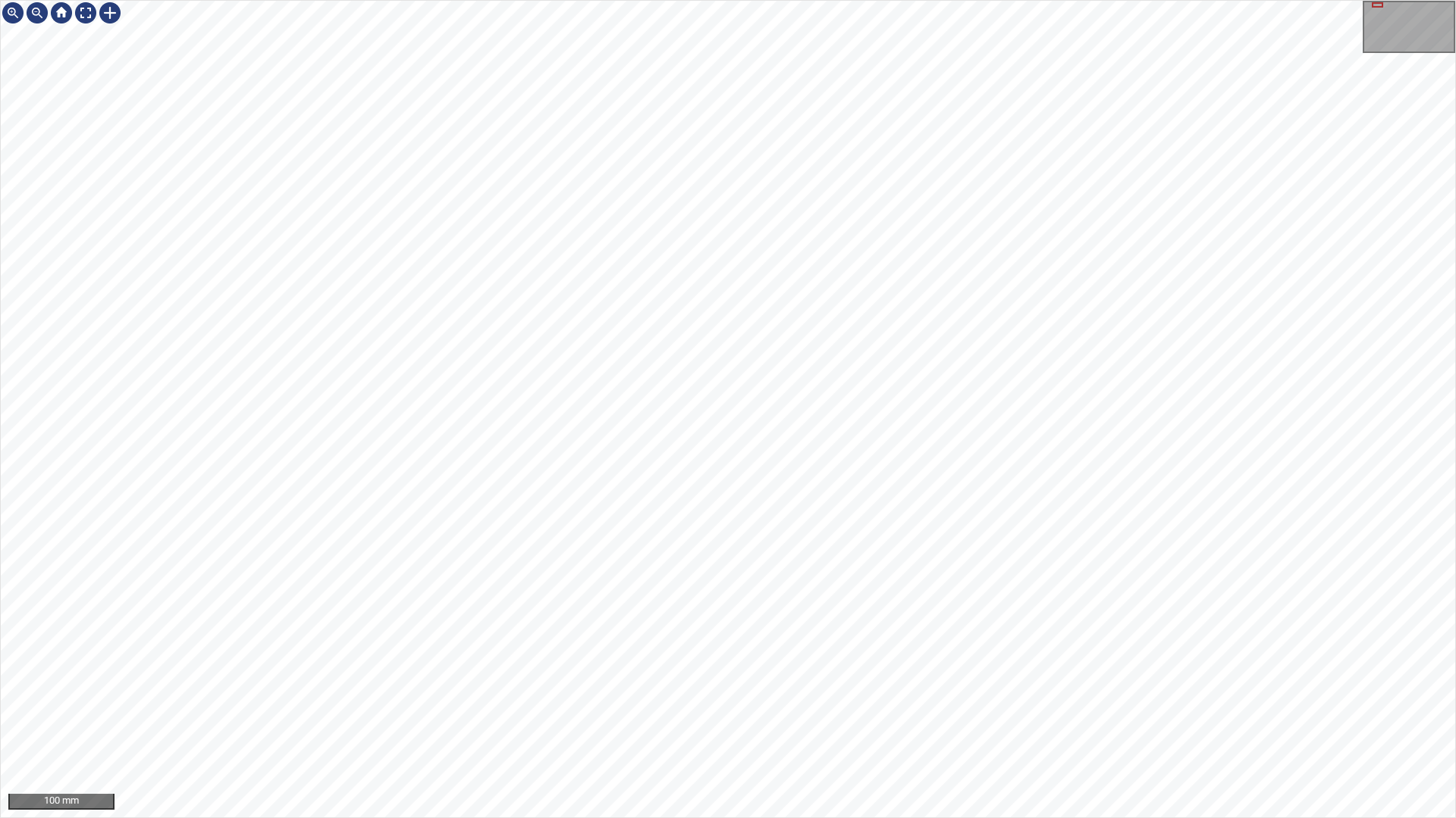
click at [934, 696] on div "100 mm" at bounding box center [728, 409] width 1456 height 818
click at [756, 696] on div "100 mm" at bounding box center [728, 409] width 1456 height 818
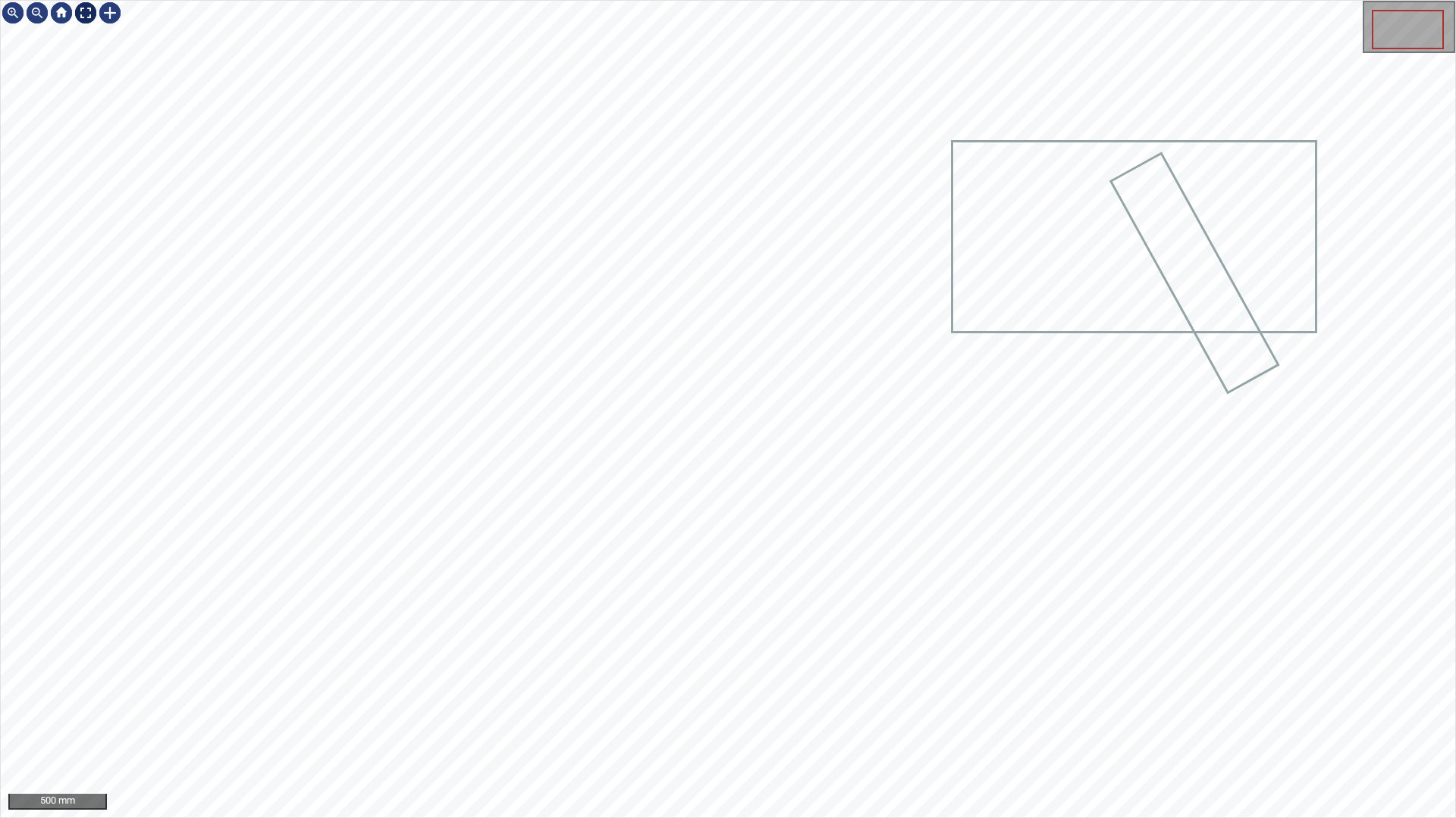
click at [88, 7] on div at bounding box center [85, 13] width 24 height 24
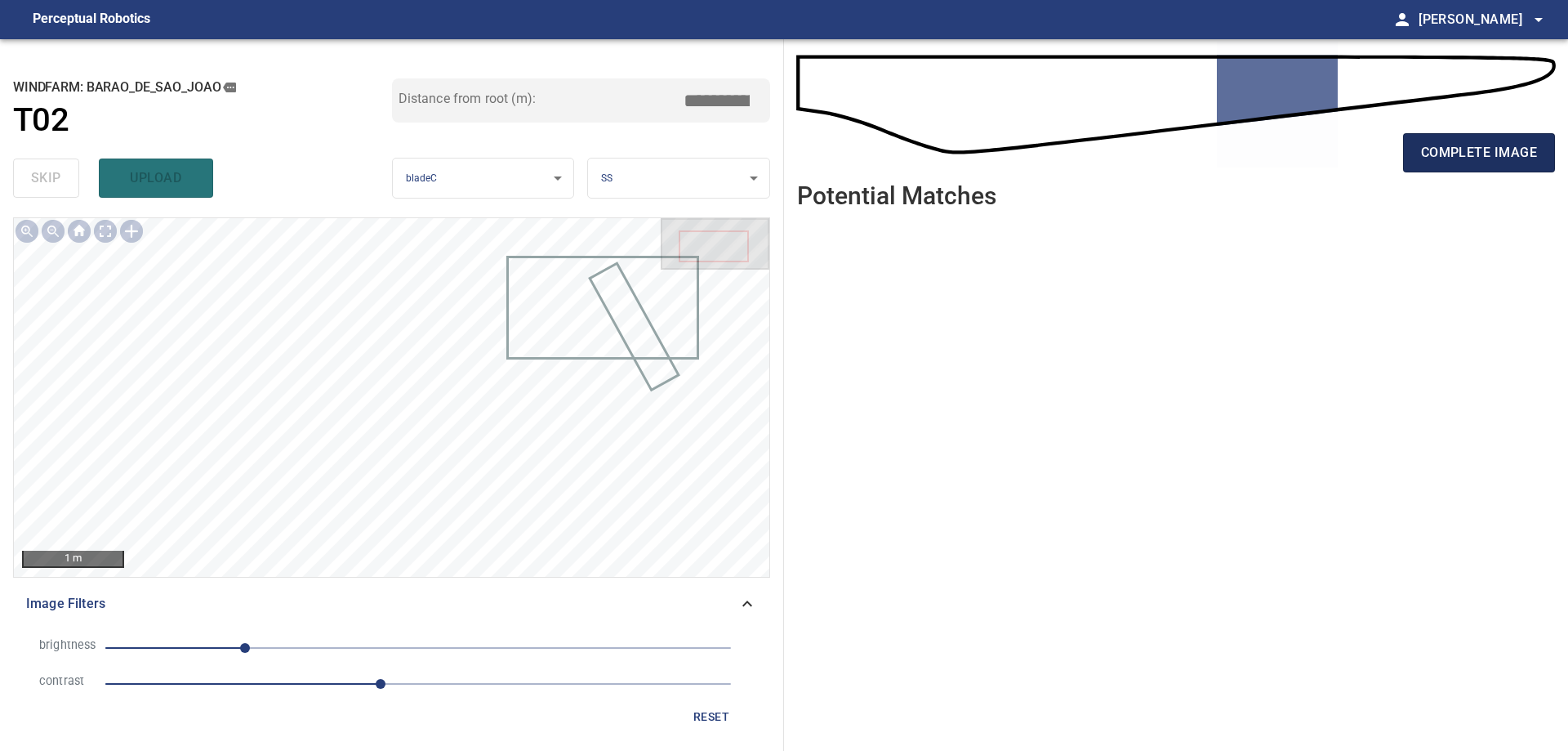
click at [1493, 149] on span "complete image" at bounding box center [1478, 152] width 116 height 23
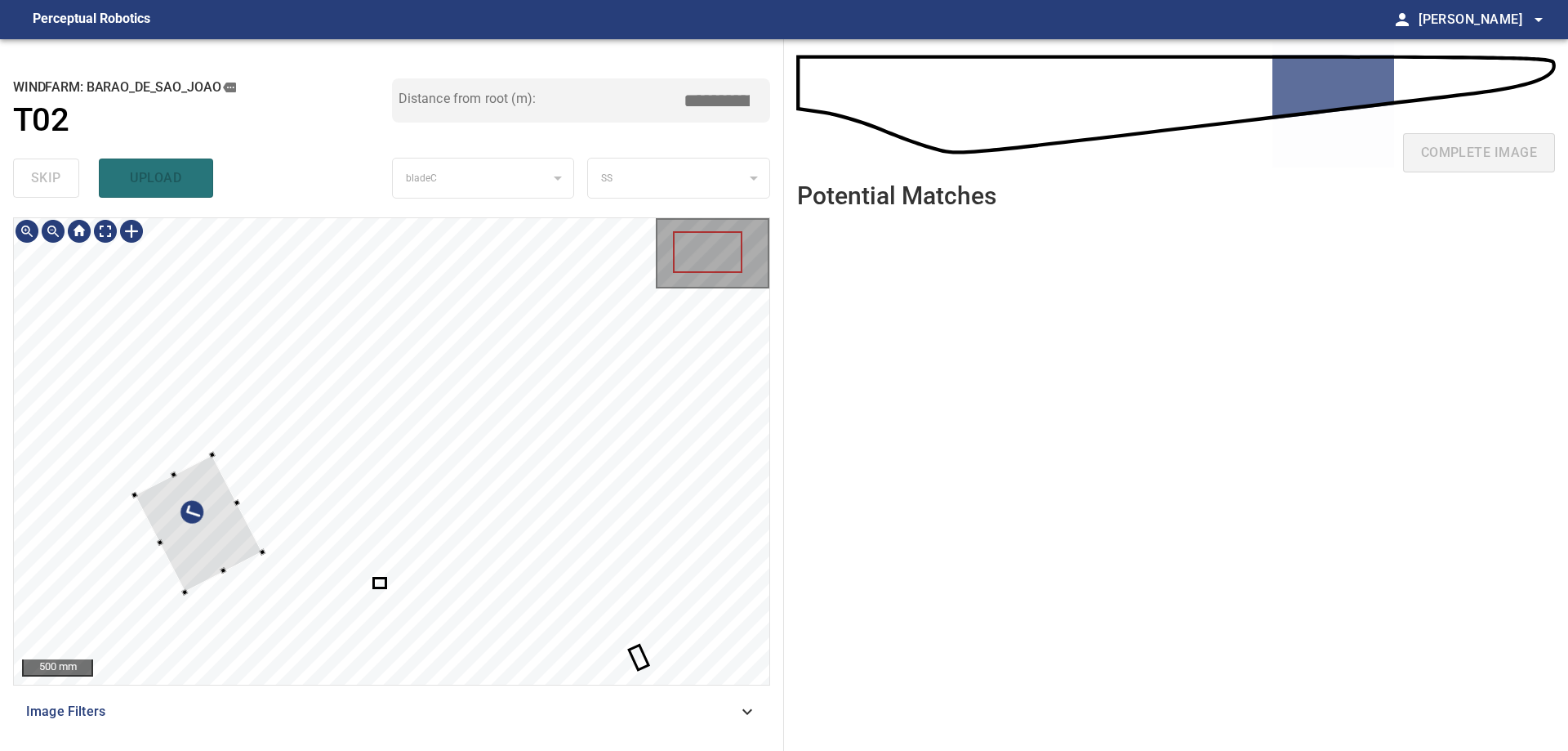
click at [185, 532] on div at bounding box center [199, 522] width 128 height 138
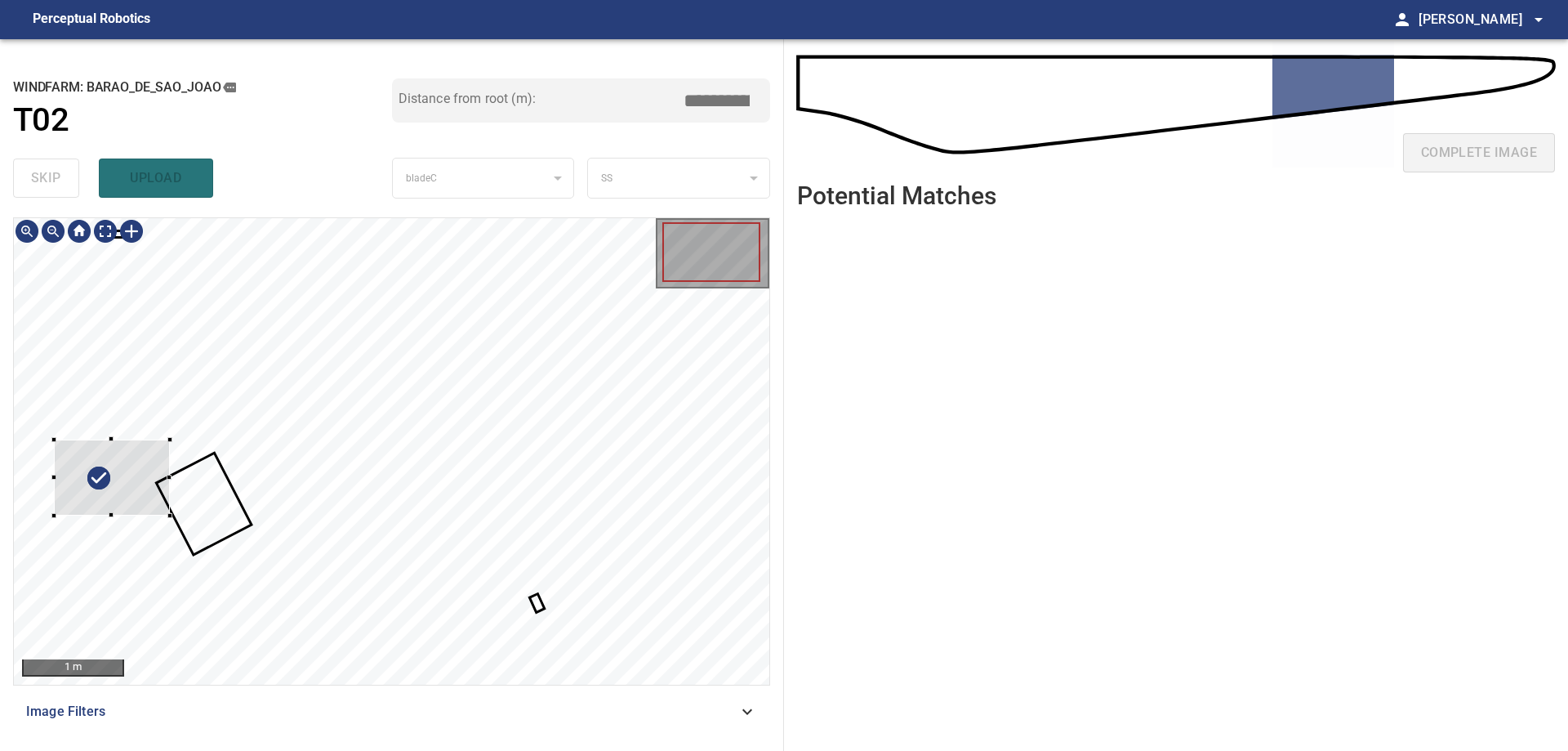
click at [154, 488] on div at bounding box center [111, 478] width 116 height 77
click at [84, 475] on div at bounding box center [111, 478] width 116 height 77
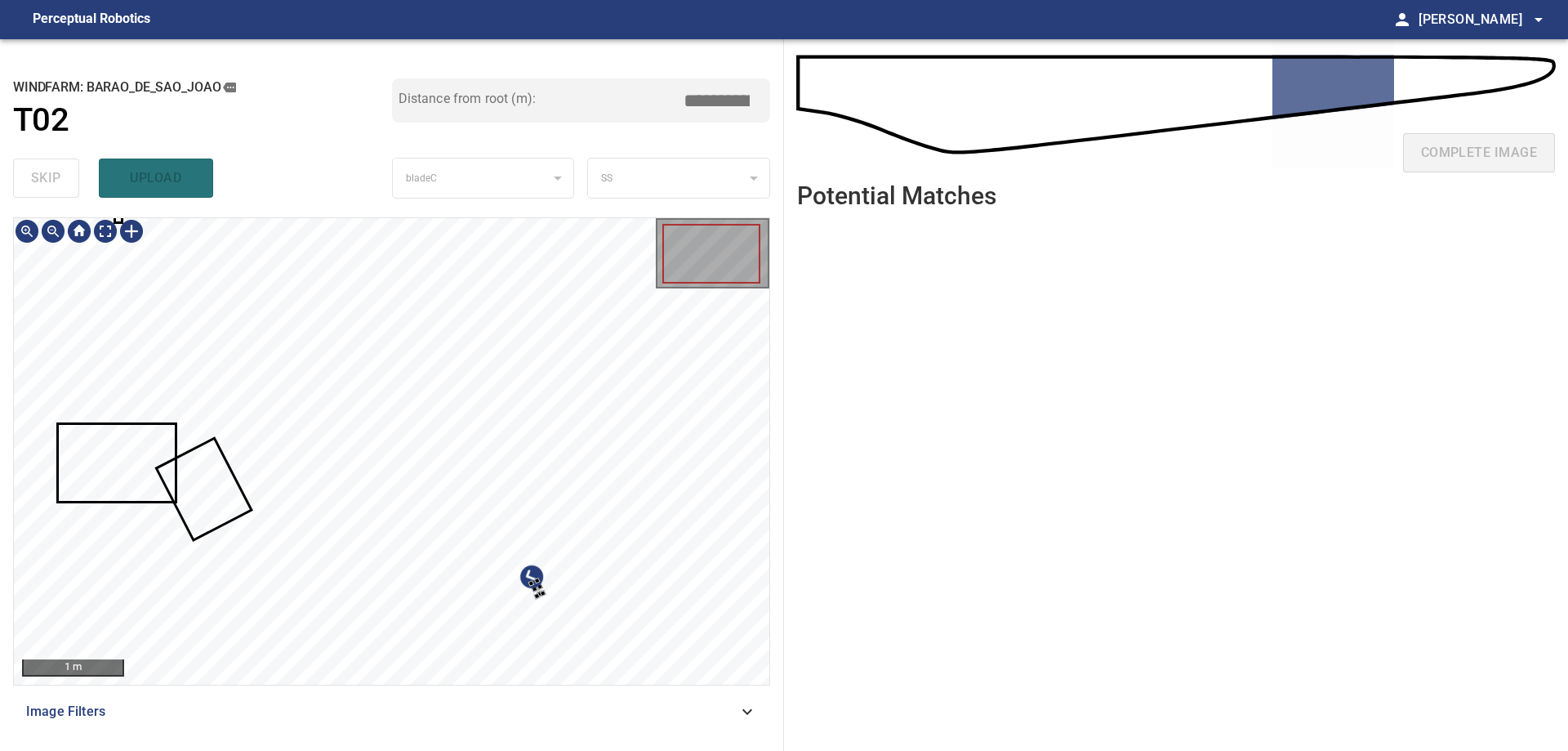
click at [541, 590] on div at bounding box center [541, 593] width 7 height 7
click at [657, 446] on div at bounding box center [653, 425] width 115 height 115
click at [646, 430] on div at bounding box center [654, 424] width 115 height 115
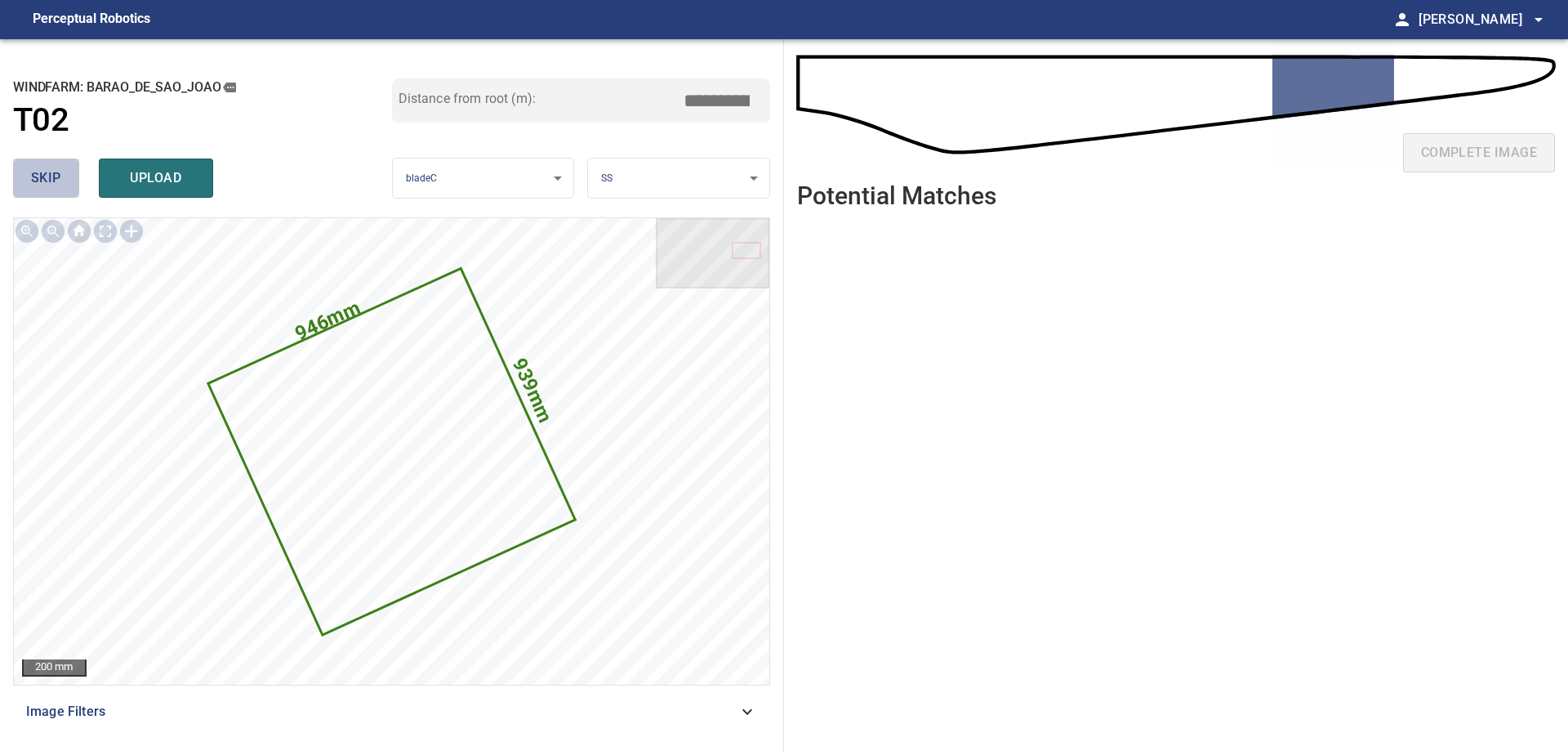
click at [45, 178] on span "skip" at bounding box center [46, 177] width 30 height 23
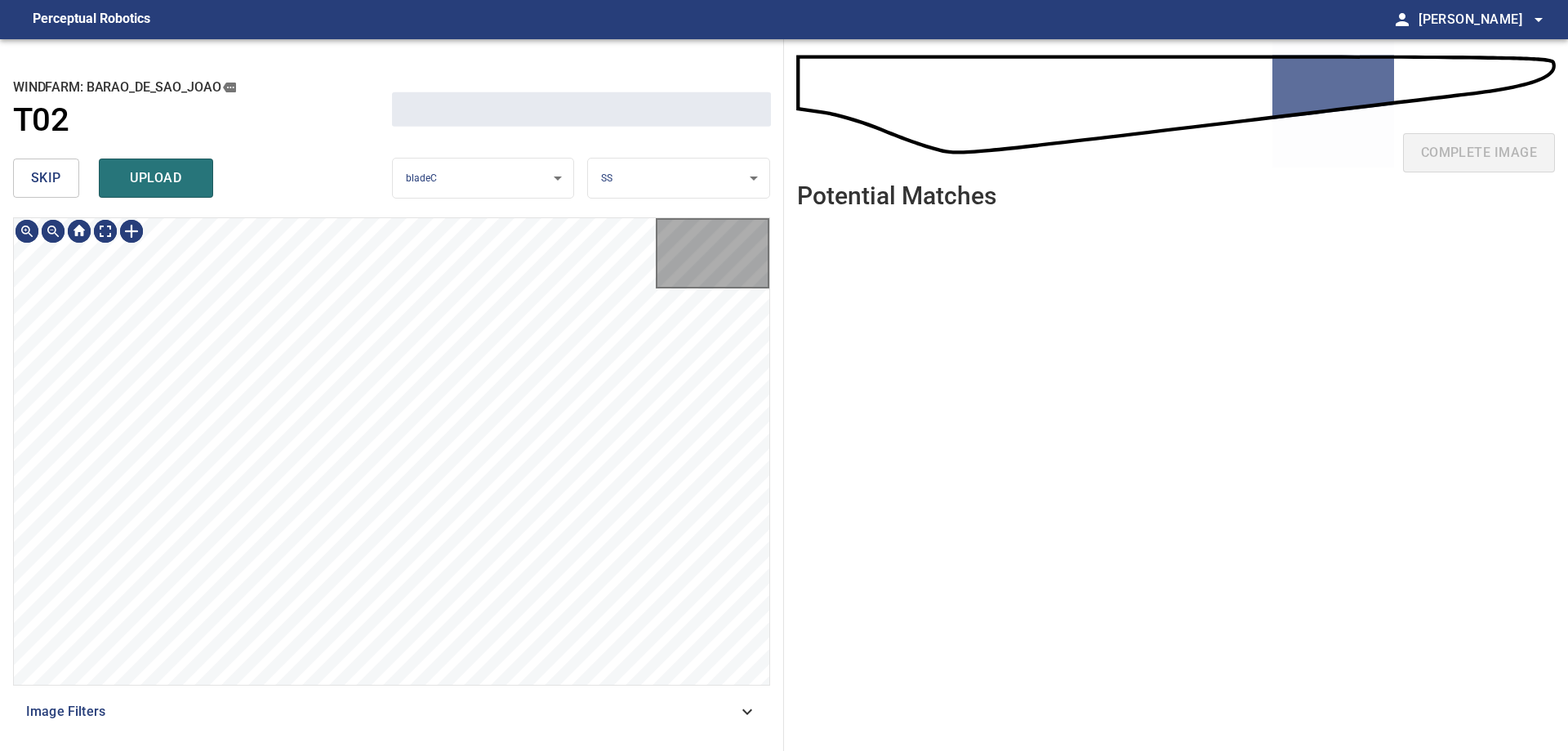
click at [45, 178] on span "skip" at bounding box center [46, 177] width 30 height 23
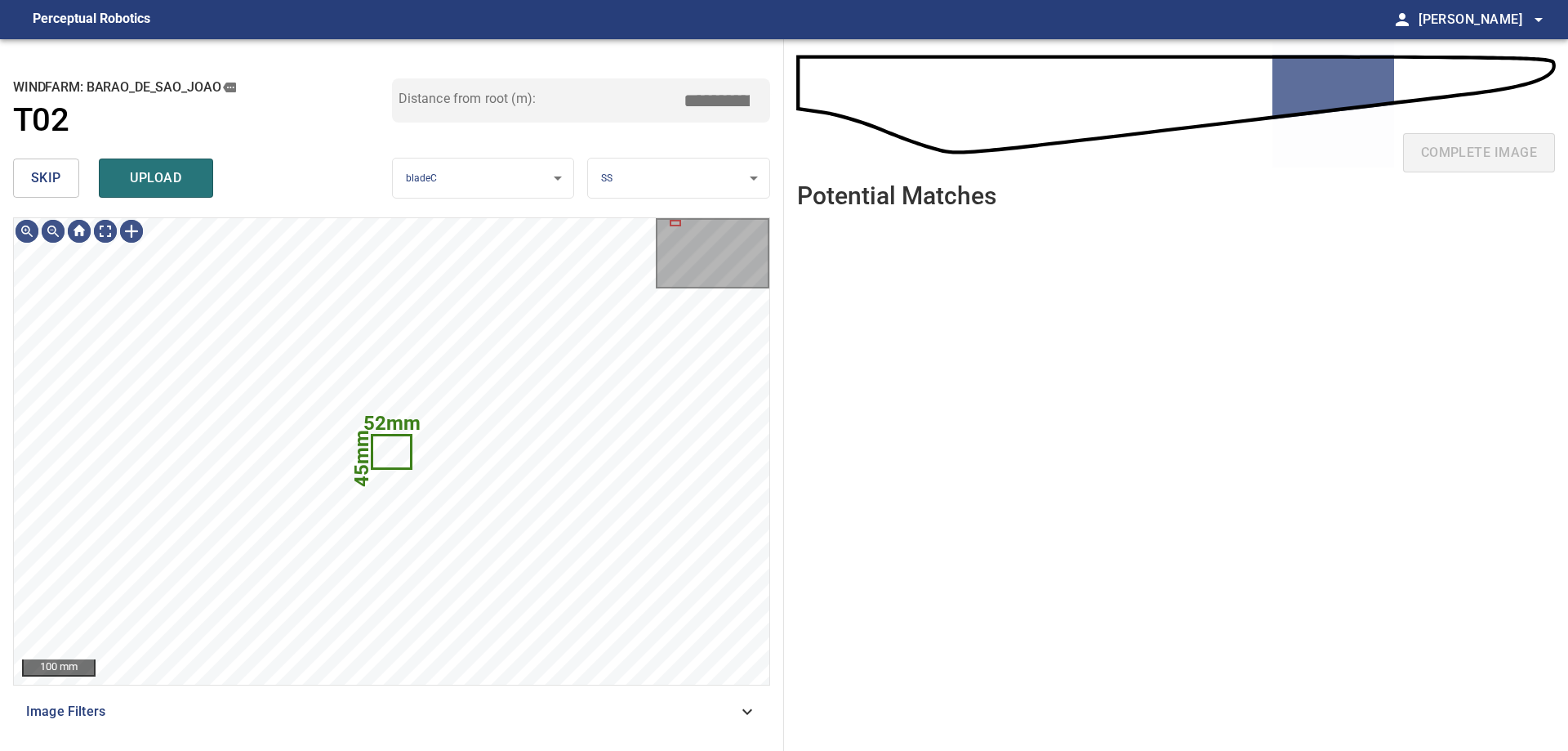
type input "*****"
click at [331, 556] on div at bounding box center [391, 451] width 755 height 467
click at [131, 588] on div at bounding box center [147, 576] width 40 height 31
click at [398, 437] on icon at bounding box center [391, 451] width 40 height 31
click at [64, 177] on button "skip" at bounding box center [46, 178] width 66 height 39
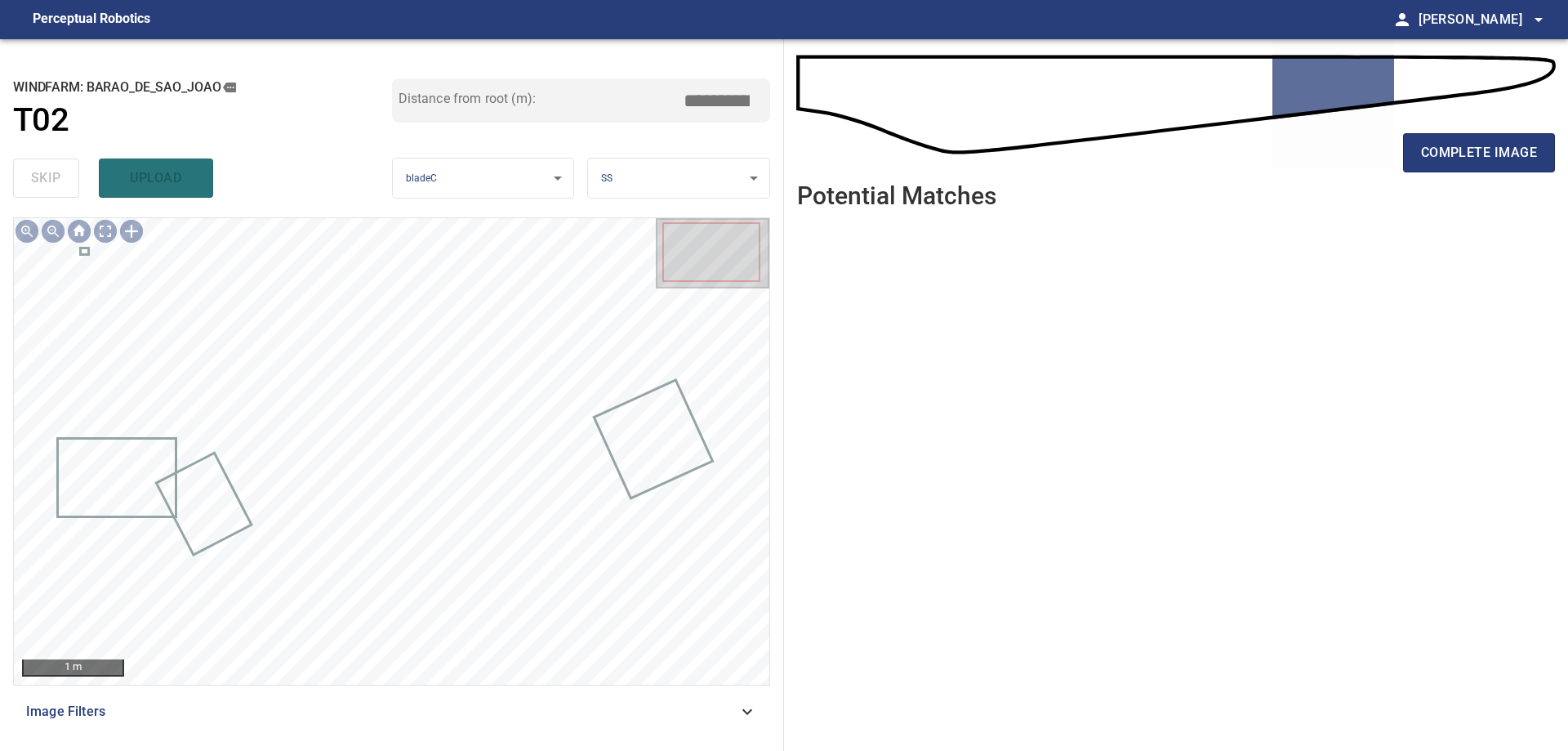
click at [519, 727] on div "Image Filters" at bounding box center [391, 711] width 757 height 39
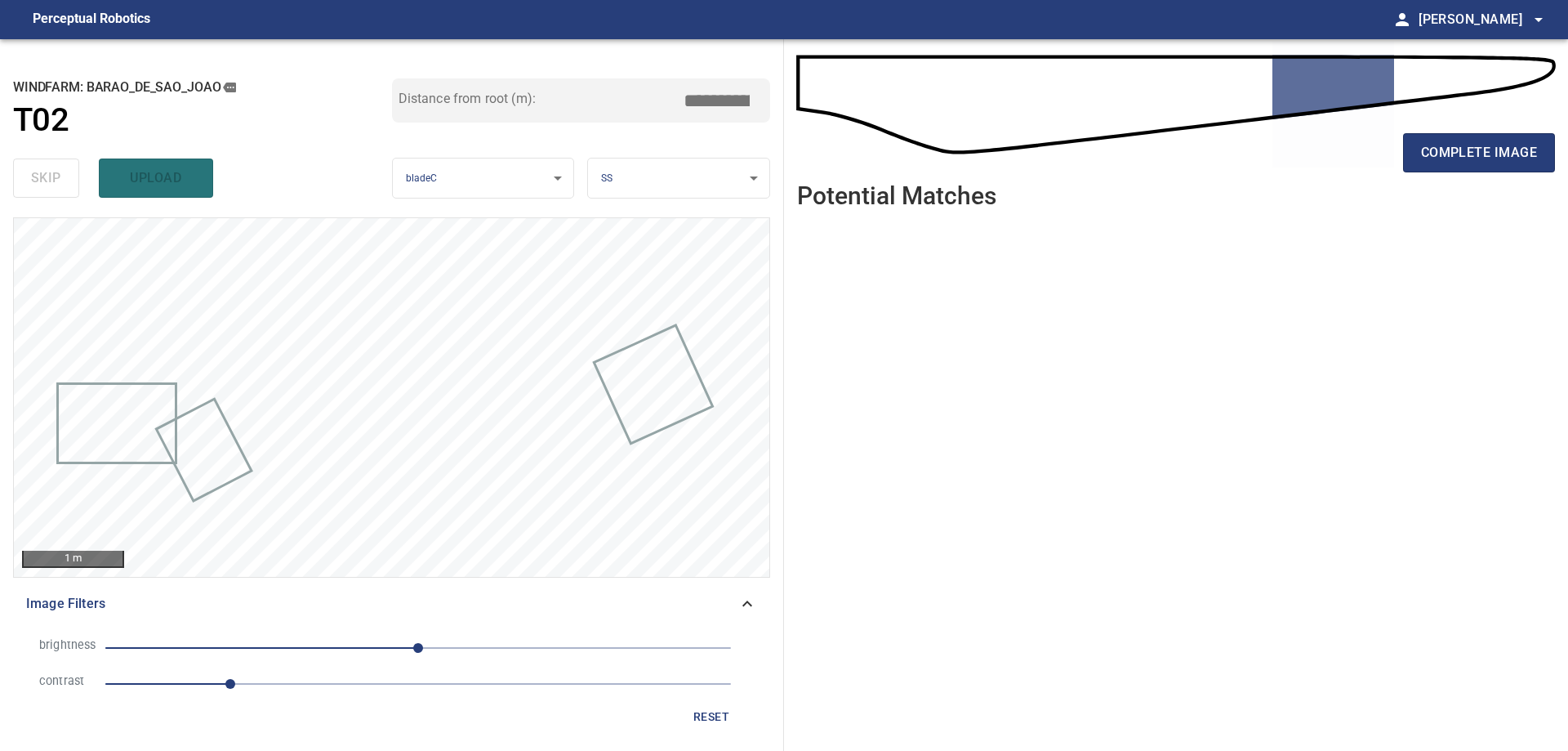
click at [337, 683] on span "1" at bounding box center [418, 683] width 625 height 23
click at [304, 646] on span "0" at bounding box center [418, 647] width 625 height 23
click at [244, 650] on span "-93" at bounding box center [418, 647] width 625 height 23
click at [273, 653] on span "-142" at bounding box center [418, 647] width 625 height 23
click at [227, 646] on span "-118" at bounding box center [418, 647] width 625 height 23
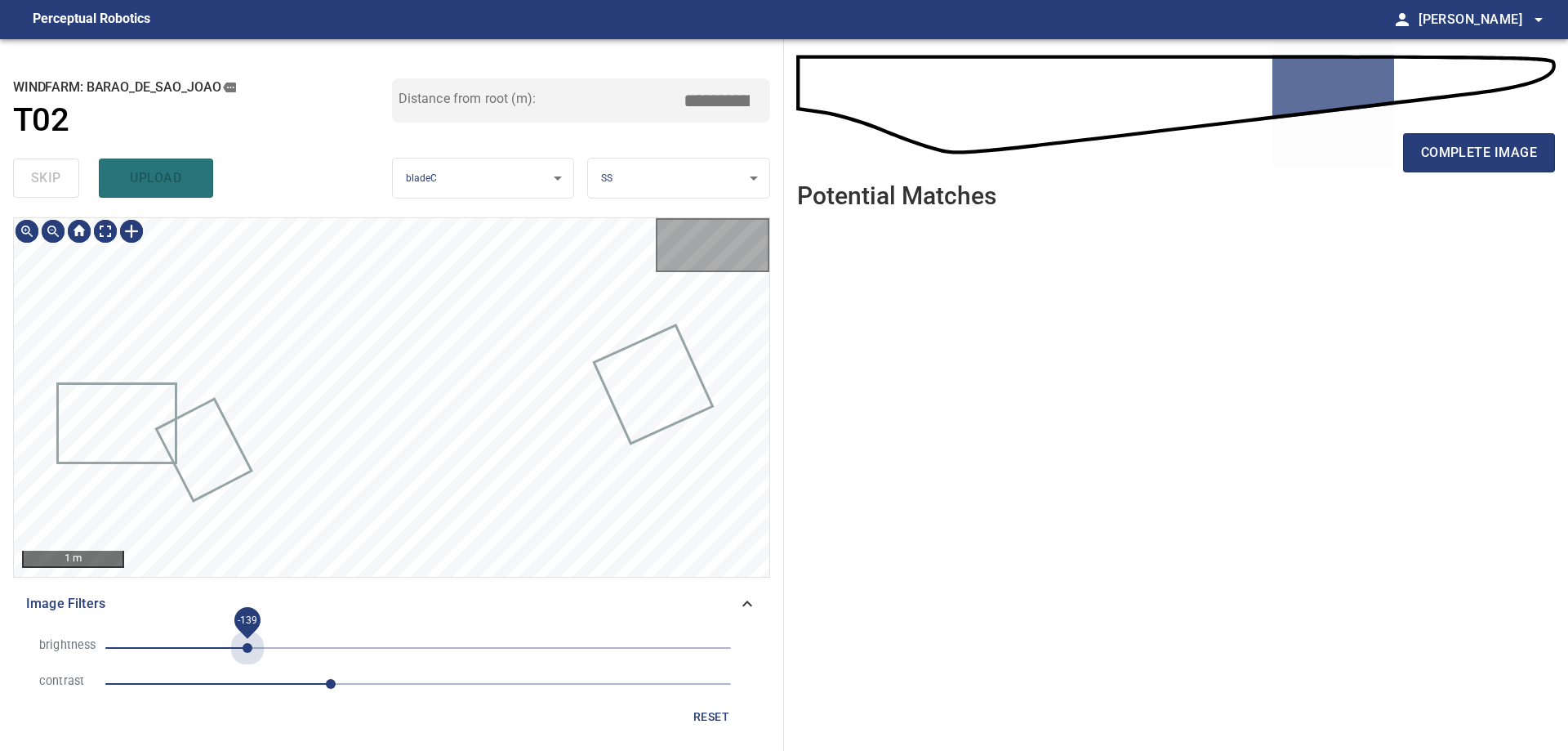
click at [247, 640] on span "-139" at bounding box center [418, 647] width 625 height 23
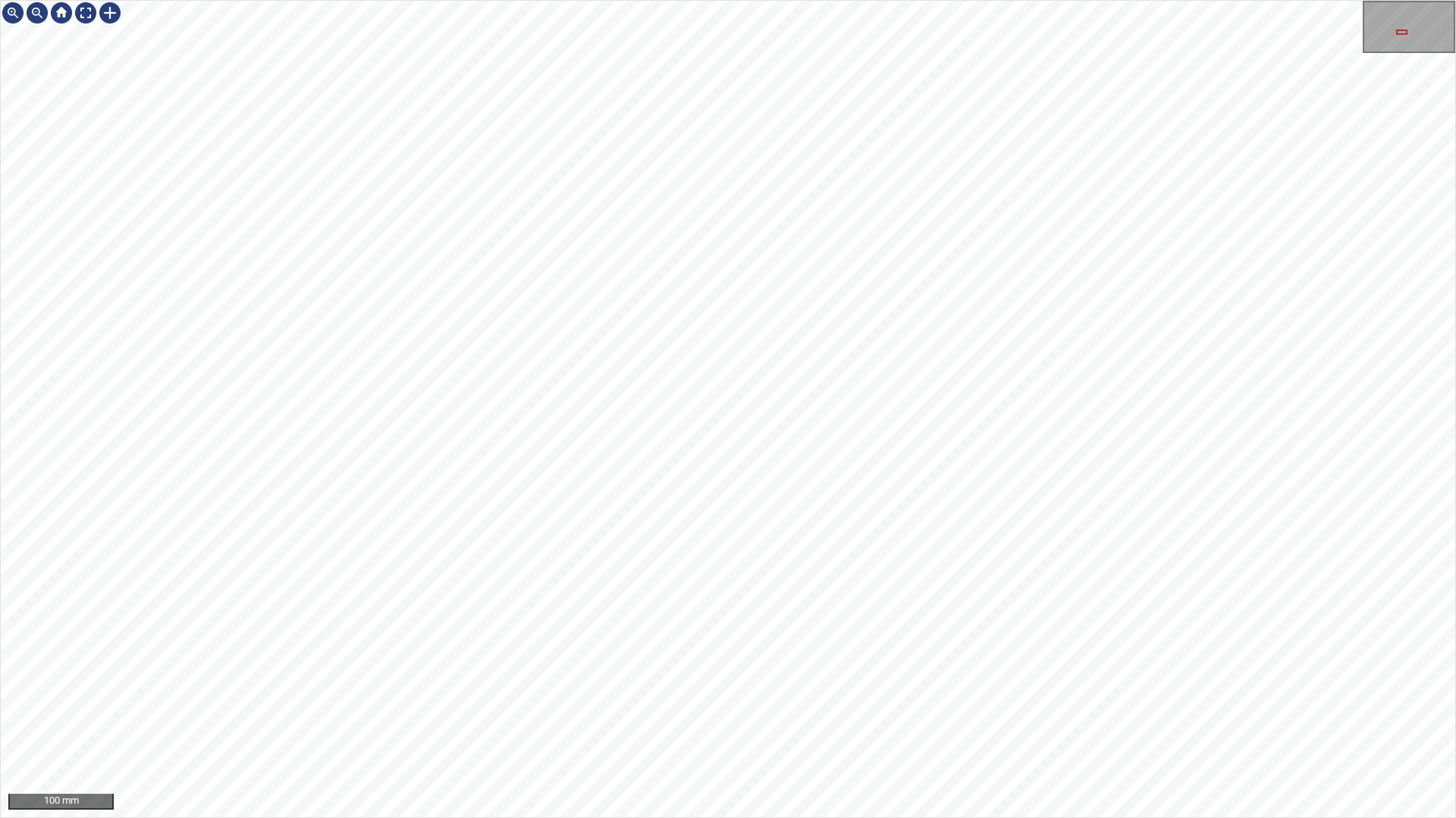
click at [844, 696] on div "100 mm" at bounding box center [728, 409] width 1456 height 818
click at [1068, 696] on div "100 mm" at bounding box center [728, 409] width 1456 height 818
click at [1054, 696] on div "100 mm" at bounding box center [728, 409] width 1456 height 818
click at [792, 696] on div "100 mm" at bounding box center [728, 409] width 1456 height 818
click at [1214, 696] on div "100 mm" at bounding box center [728, 409] width 1456 height 818
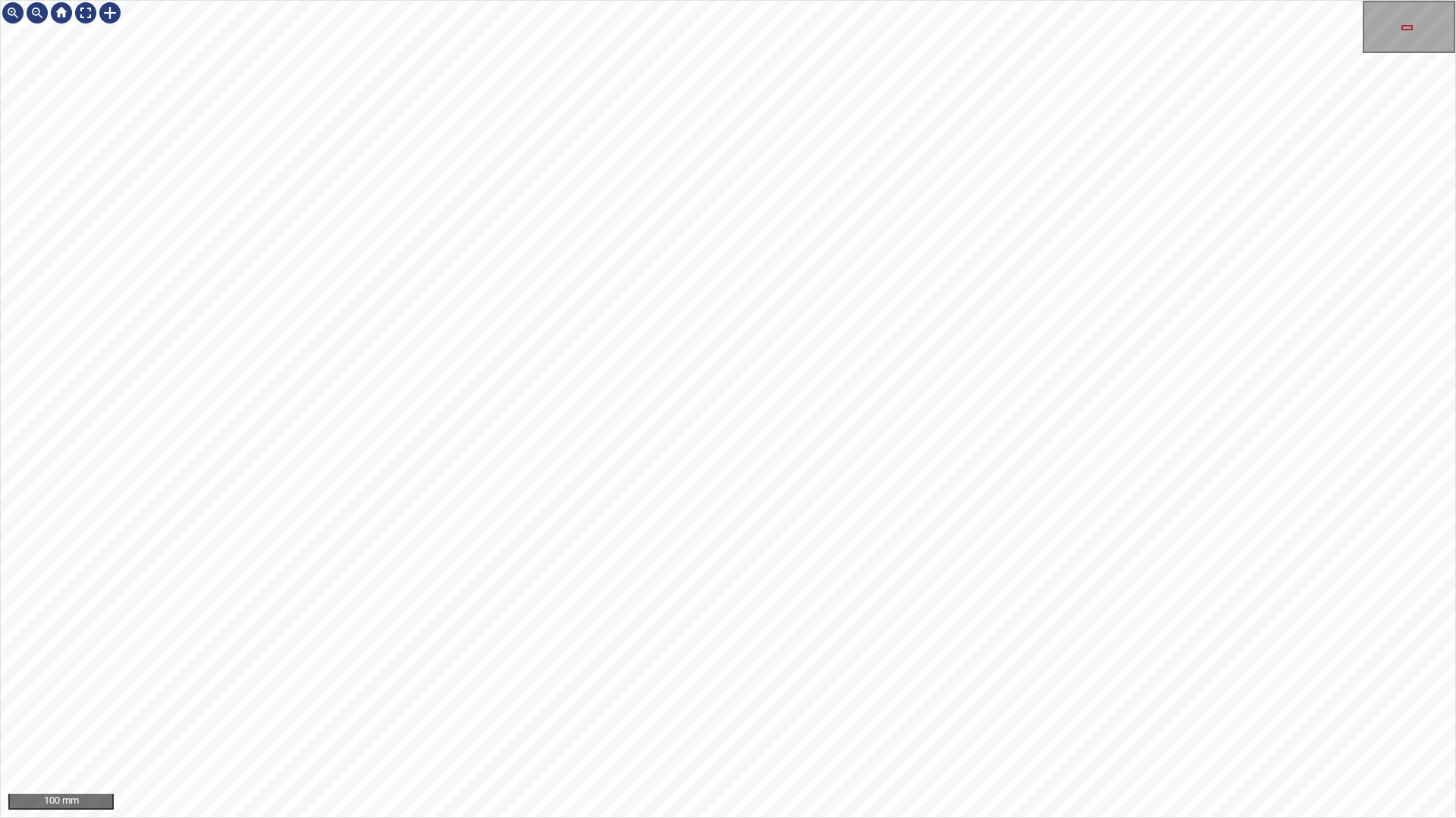
click at [1040, 696] on div "100 mm" at bounding box center [728, 409] width 1456 height 818
click at [798, 696] on div "100 mm" at bounding box center [728, 409] width 1456 height 818
click at [696, 0] on div "100 mm" at bounding box center [728, 409] width 1456 height 818
click at [91, 12] on div at bounding box center [85, 13] width 24 height 24
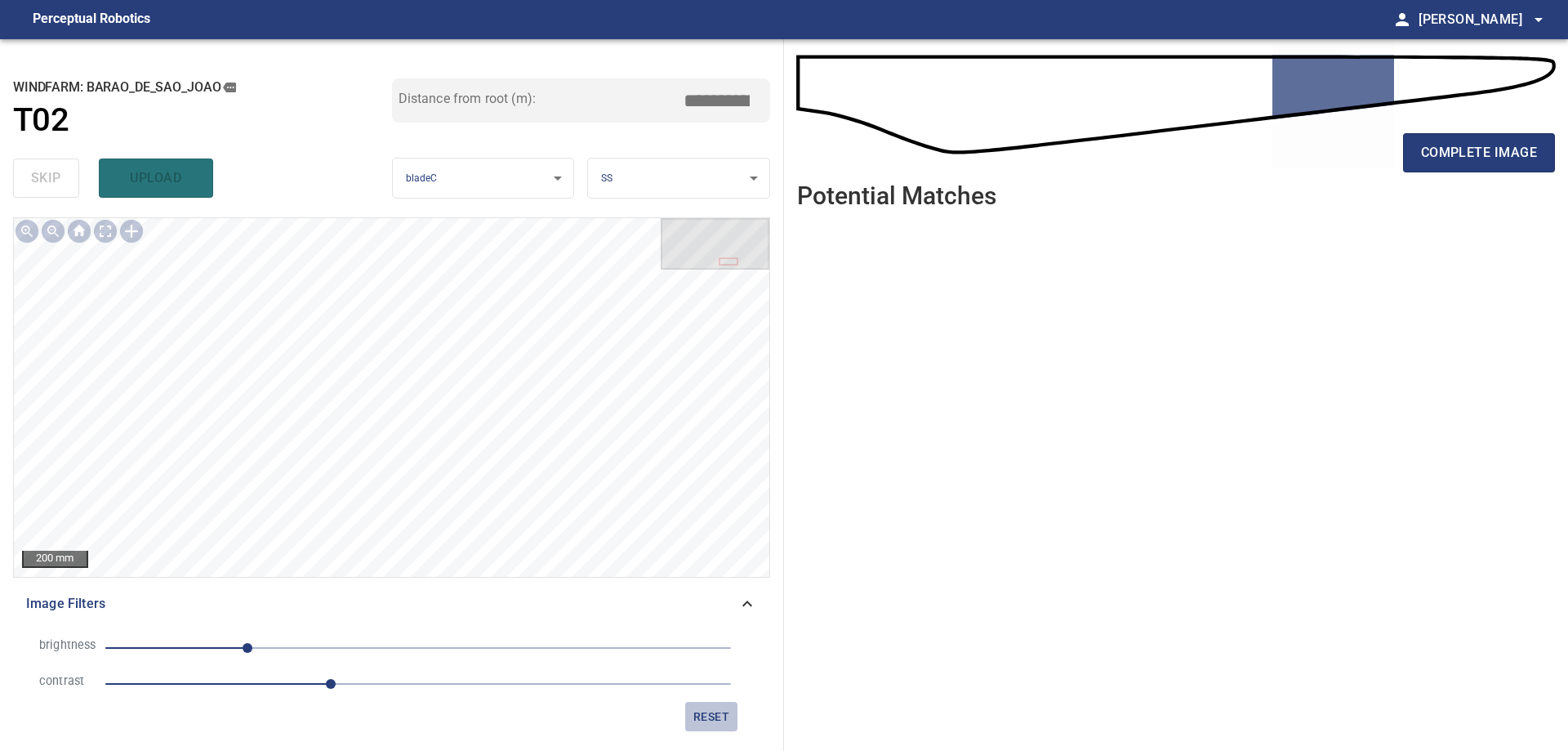
click at [720, 720] on span "reset" at bounding box center [711, 716] width 39 height 20
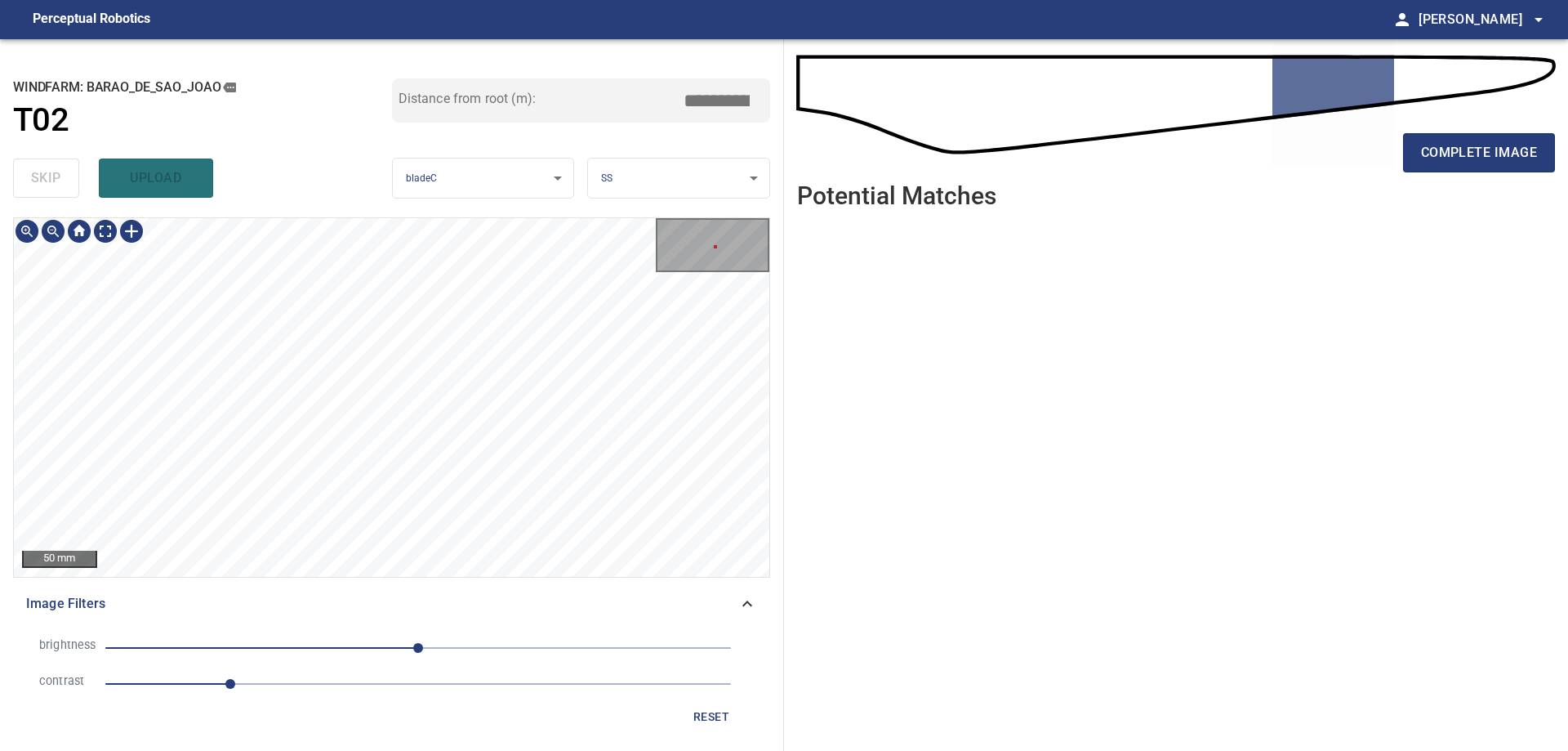
click at [500, 209] on div "**********" at bounding box center [391, 394] width 784 height 711
drag, startPoint x: 754, startPoint y: 615, endPoint x: 632, endPoint y: 632, distance: 123.2
click at [754, 615] on div "Image Filters" at bounding box center [391, 603] width 757 height 39
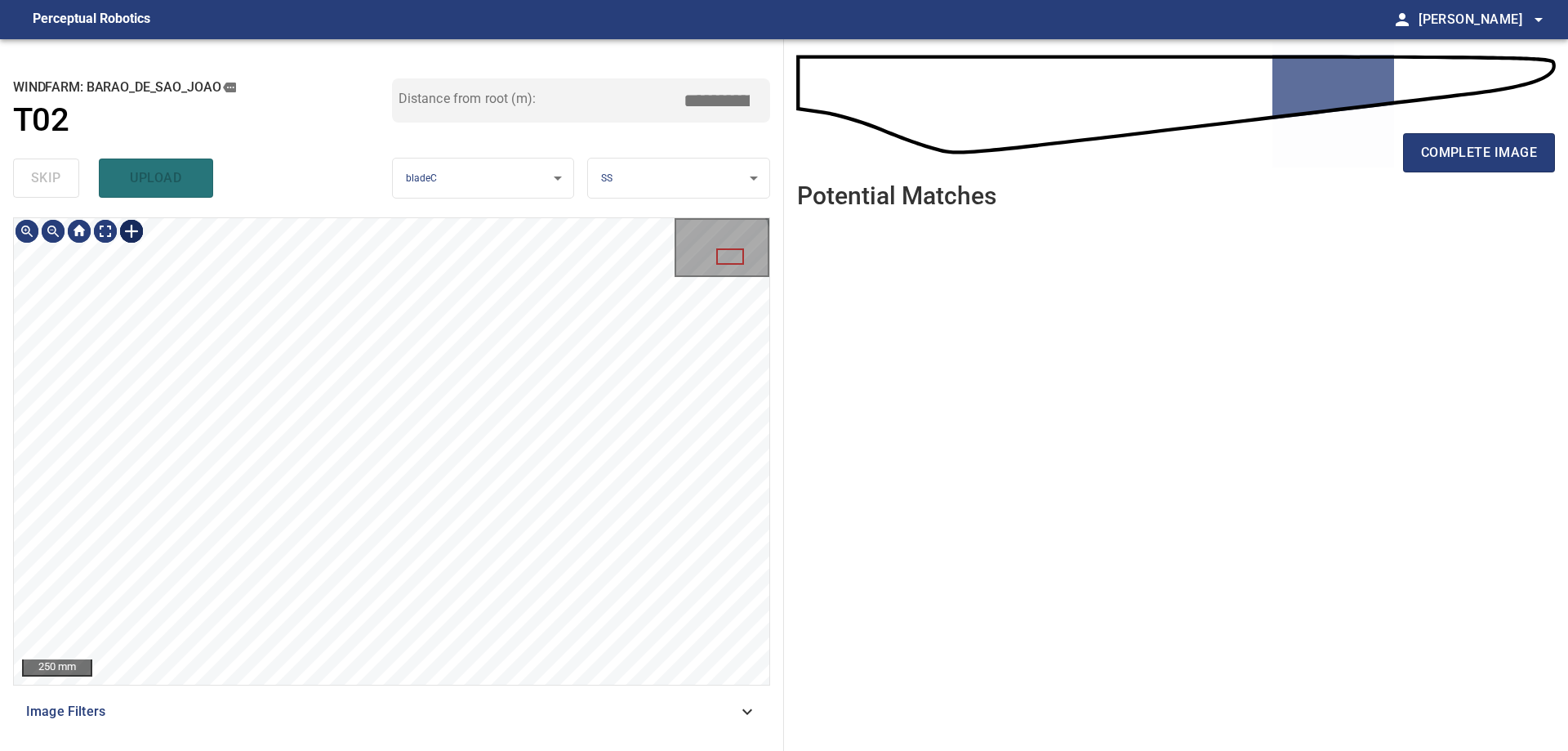
click at [129, 232] on div at bounding box center [131, 230] width 26 height 26
click at [544, 601] on div at bounding box center [391, 451] width 755 height 467
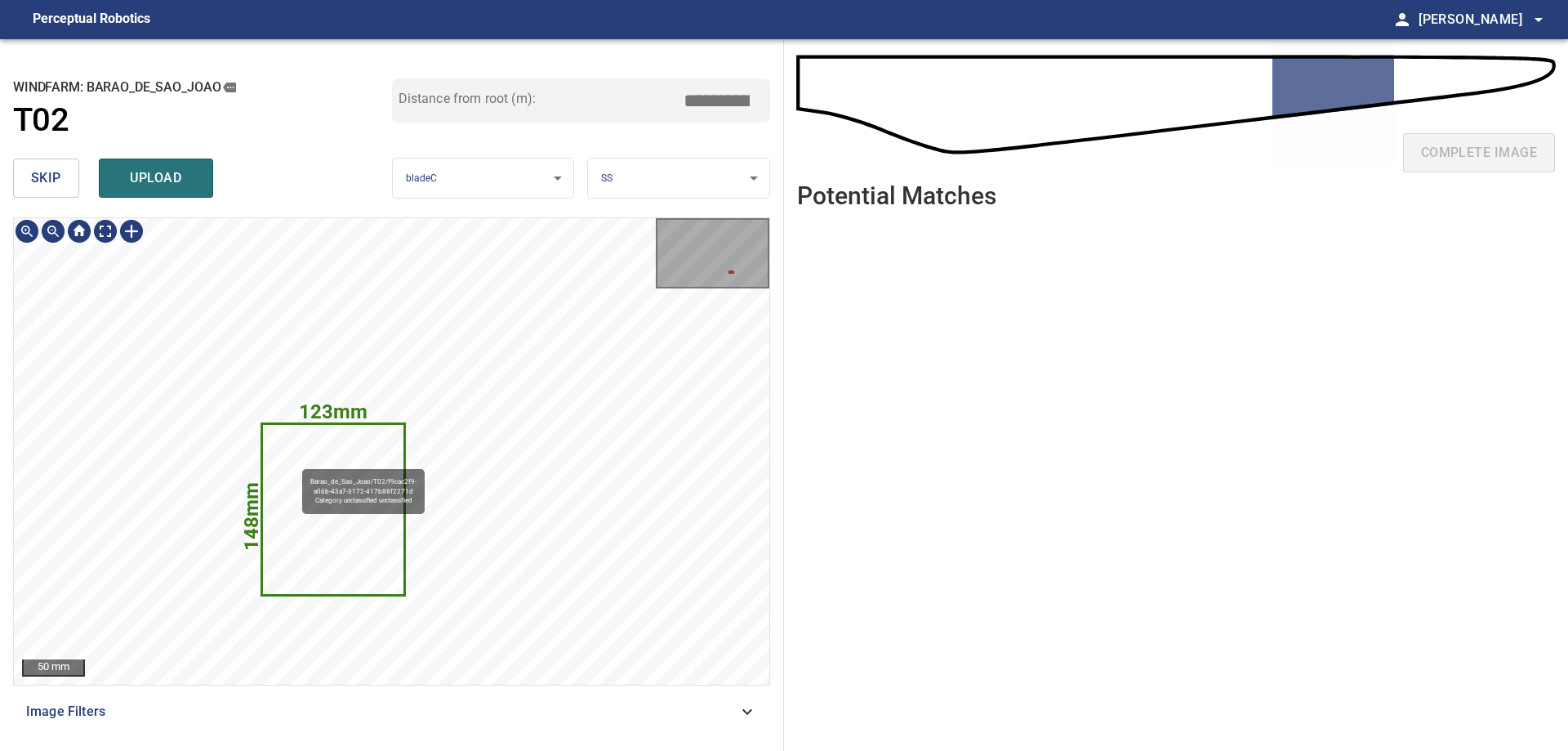
click at [294, 462] on icon at bounding box center [333, 508] width 140 height 168
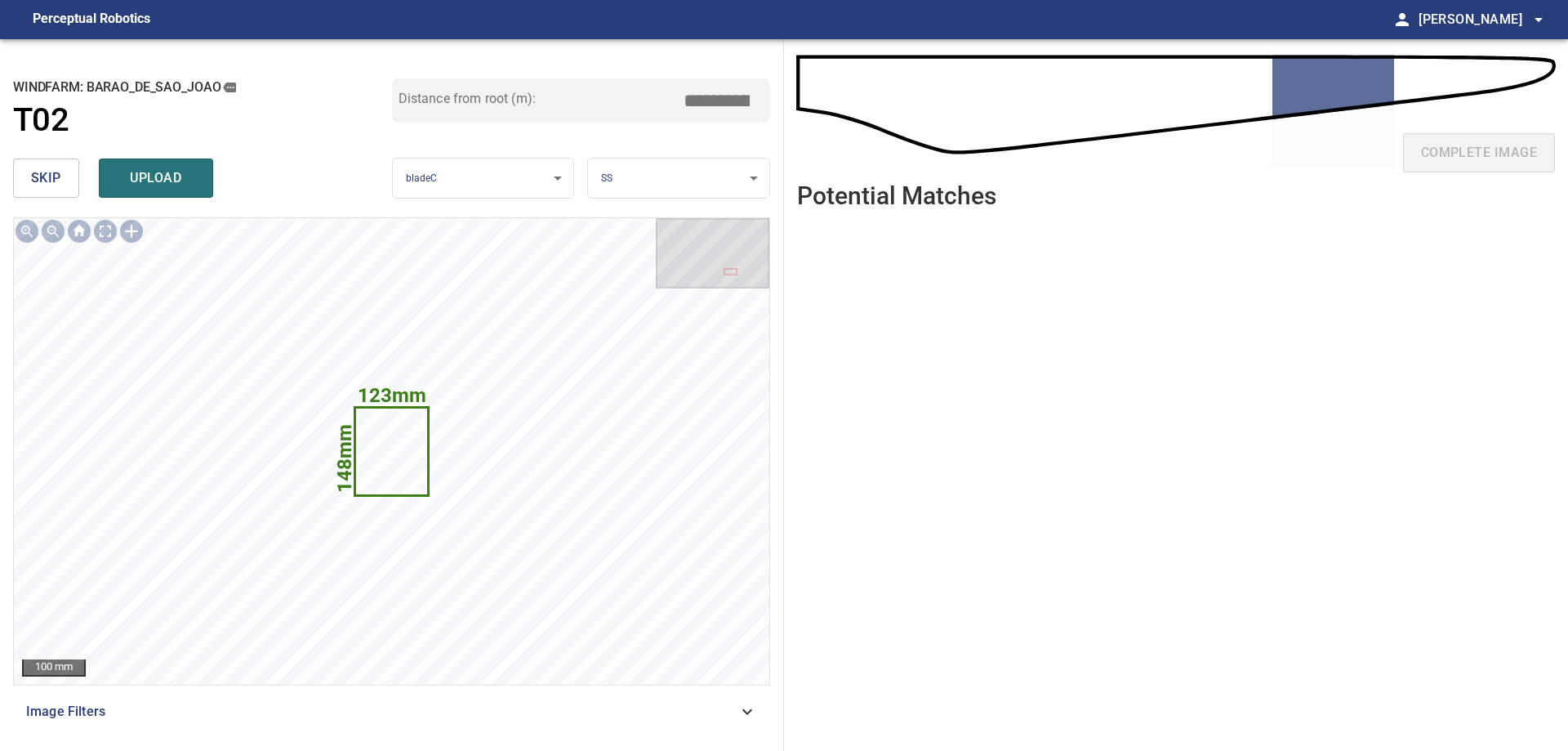
click at [54, 170] on span "skip" at bounding box center [46, 177] width 30 height 23
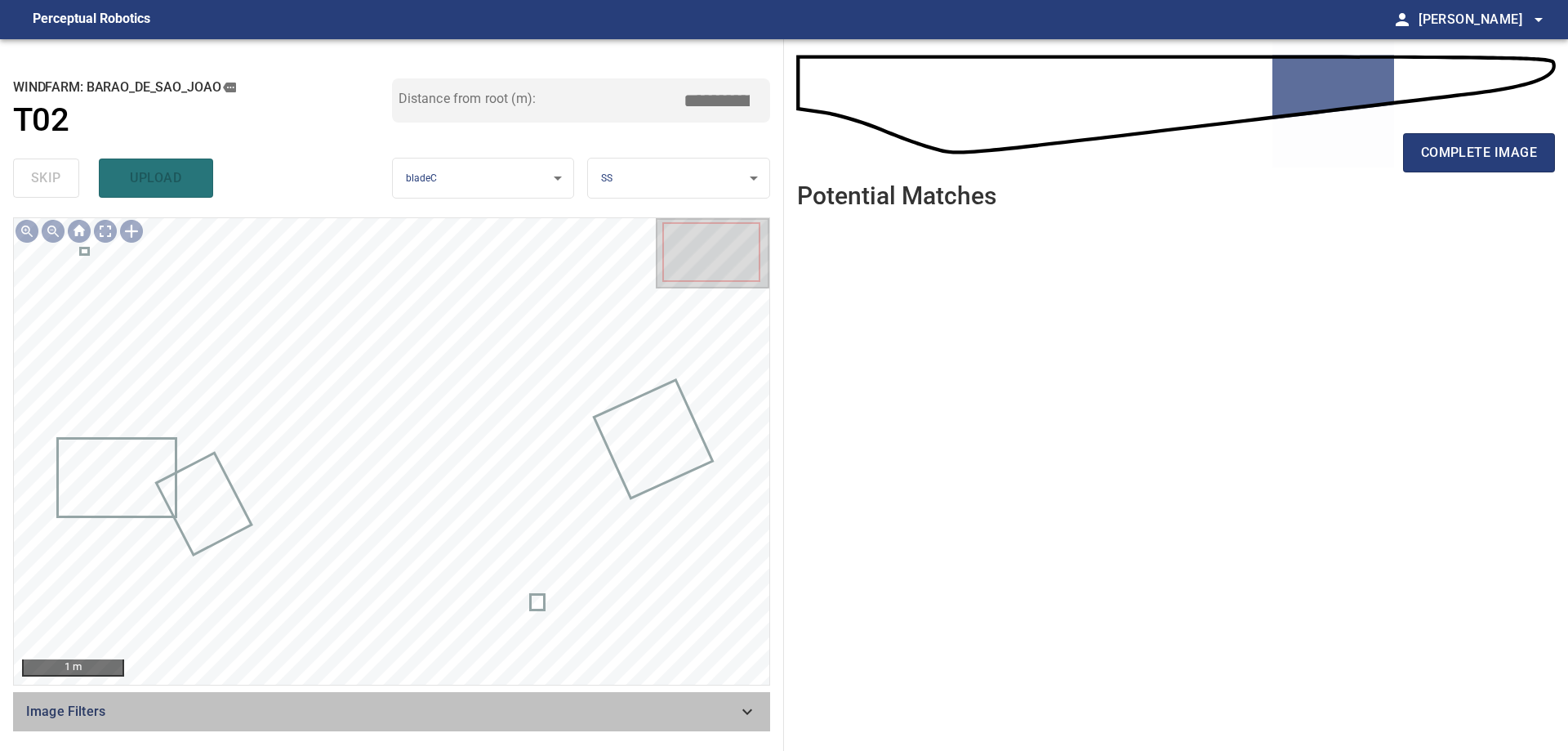
click at [652, 700] on div "Image Filters" at bounding box center [391, 711] width 757 height 39
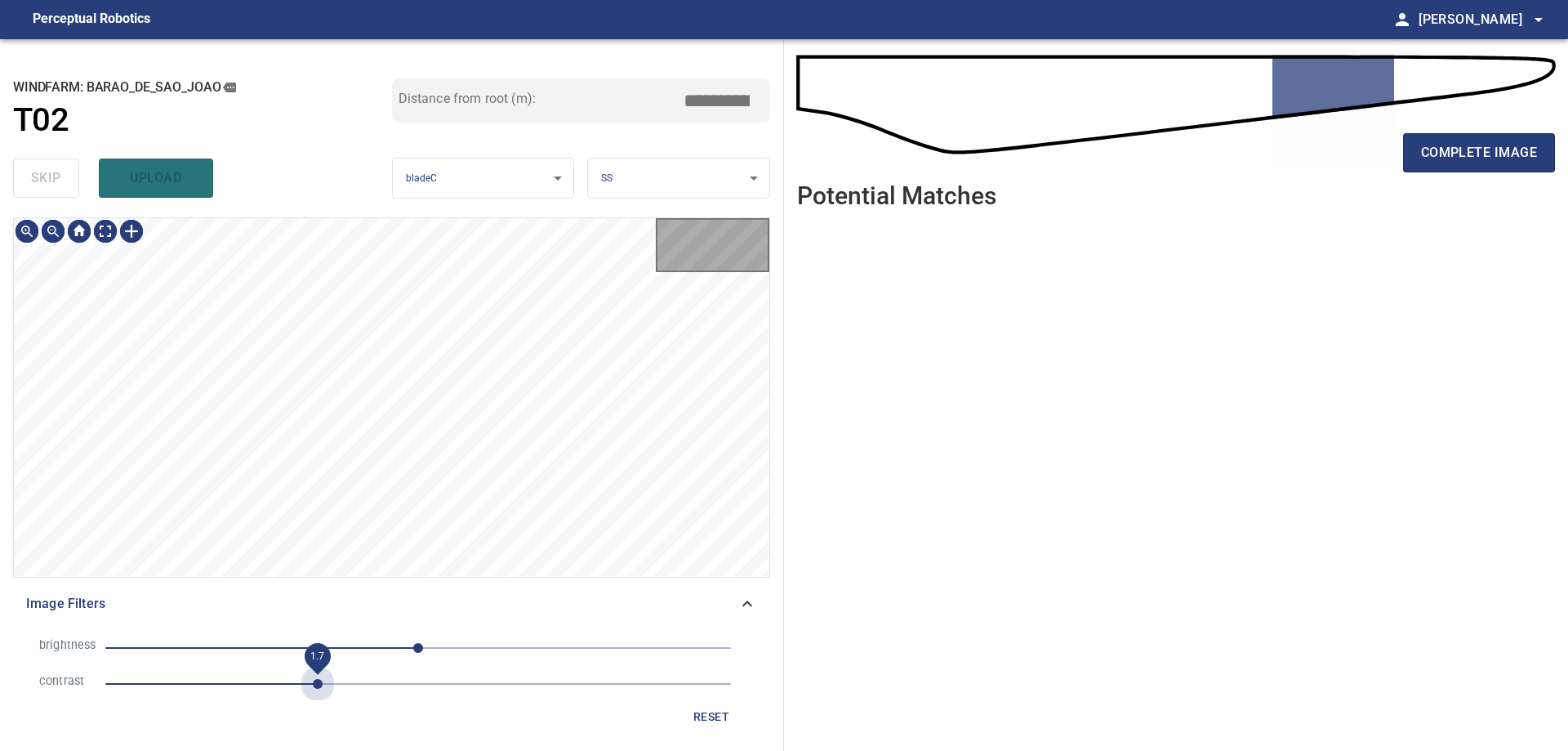
click at [323, 679] on span "1.7" at bounding box center [418, 683] width 625 height 23
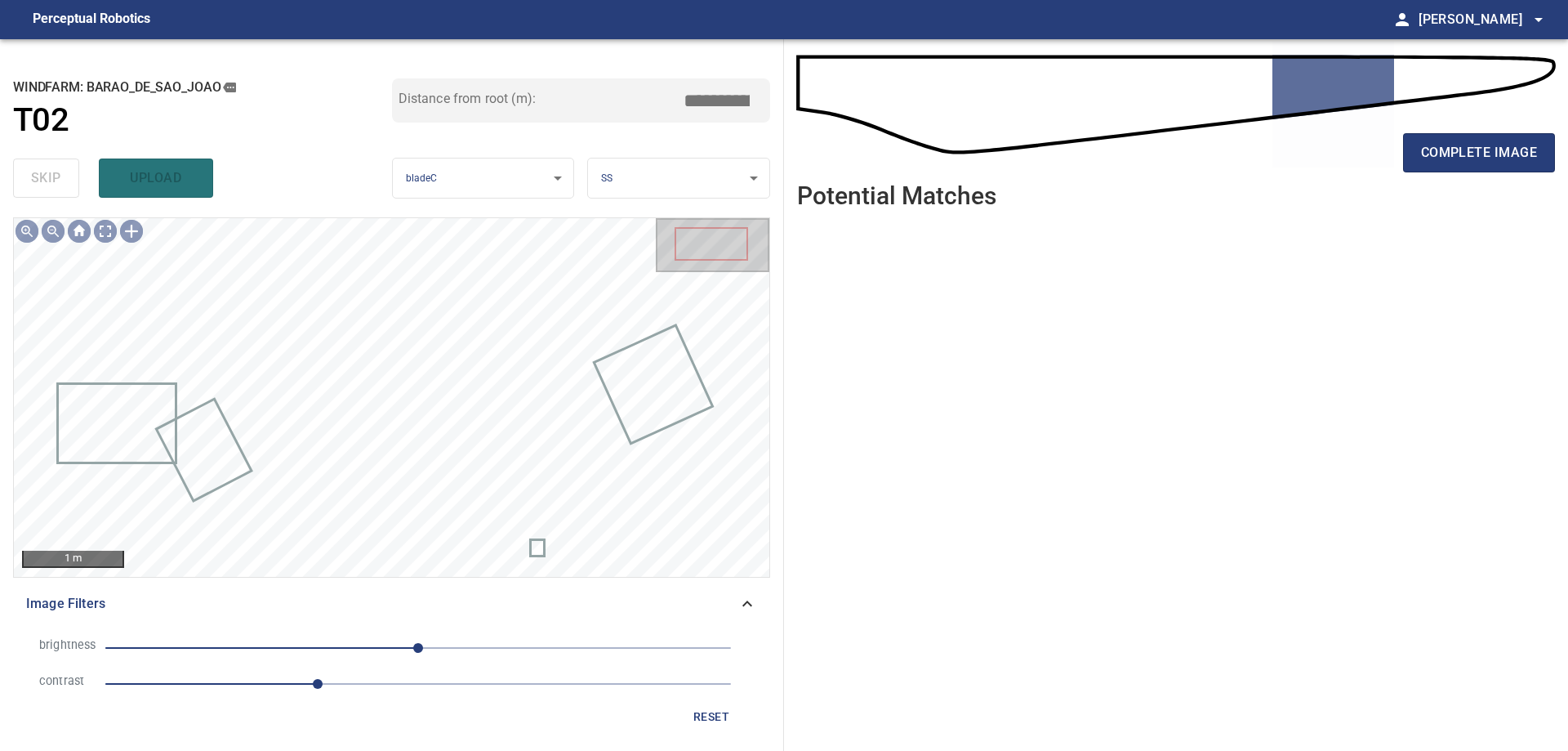
drag, startPoint x: 299, startPoint y: 640, endPoint x: 276, endPoint y: 665, distance: 34.0
click at [299, 646] on span "0" at bounding box center [418, 647] width 625 height 23
click at [248, 651] on span "-138" at bounding box center [418, 647] width 625 height 23
click at [282, 645] on span "-138" at bounding box center [418, 647] width 625 height 23
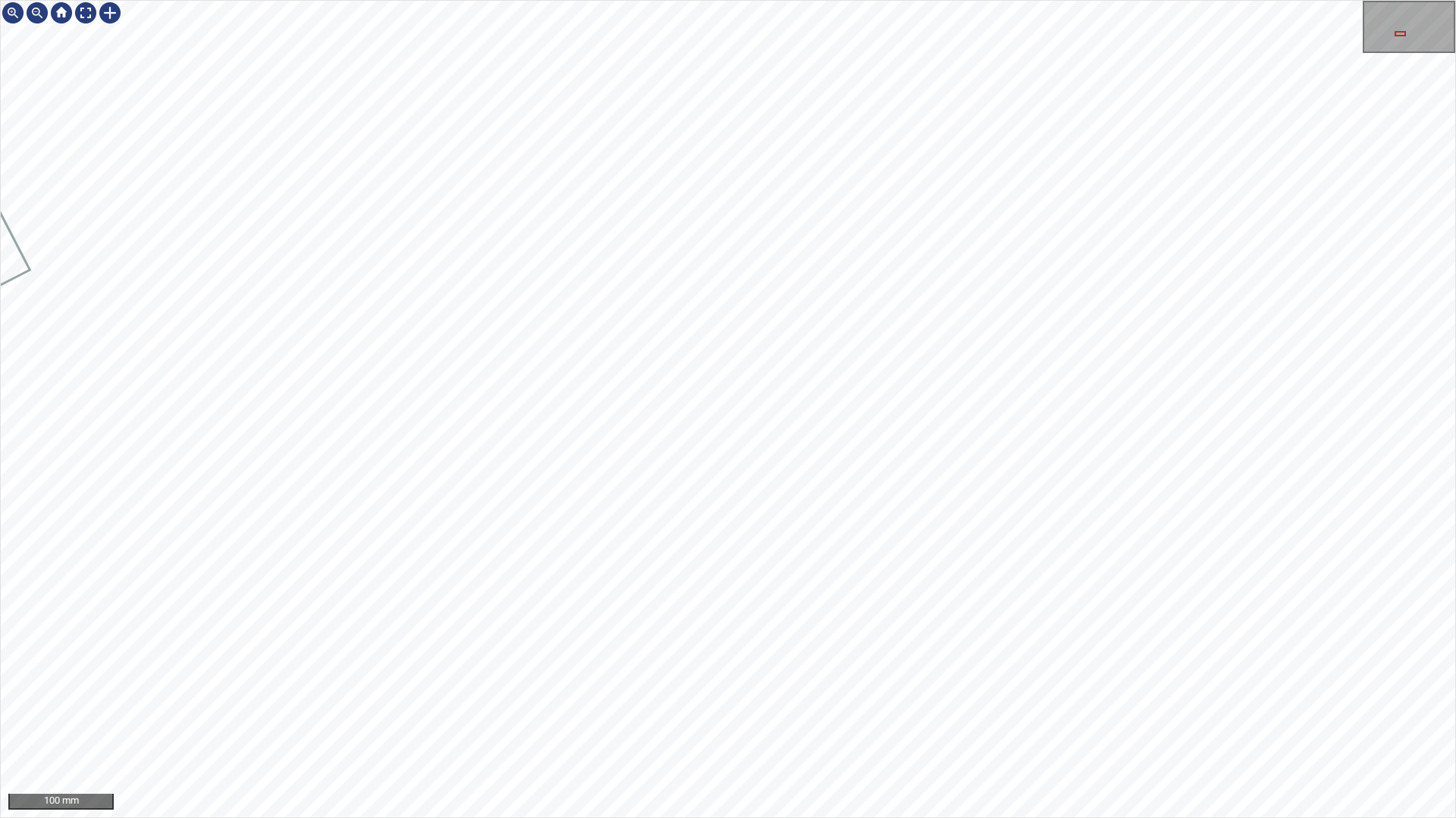
click at [1067, 696] on div "100 mm" at bounding box center [728, 409] width 1456 height 818
click at [828, 696] on div "100 mm" at bounding box center [728, 409] width 1456 height 818
click at [1334, 613] on div "100 mm" at bounding box center [728, 409] width 1456 height 818
click at [847, 696] on div "100 mm" at bounding box center [728, 409] width 1456 height 818
click at [734, 696] on div "100 mm" at bounding box center [728, 409] width 1456 height 818
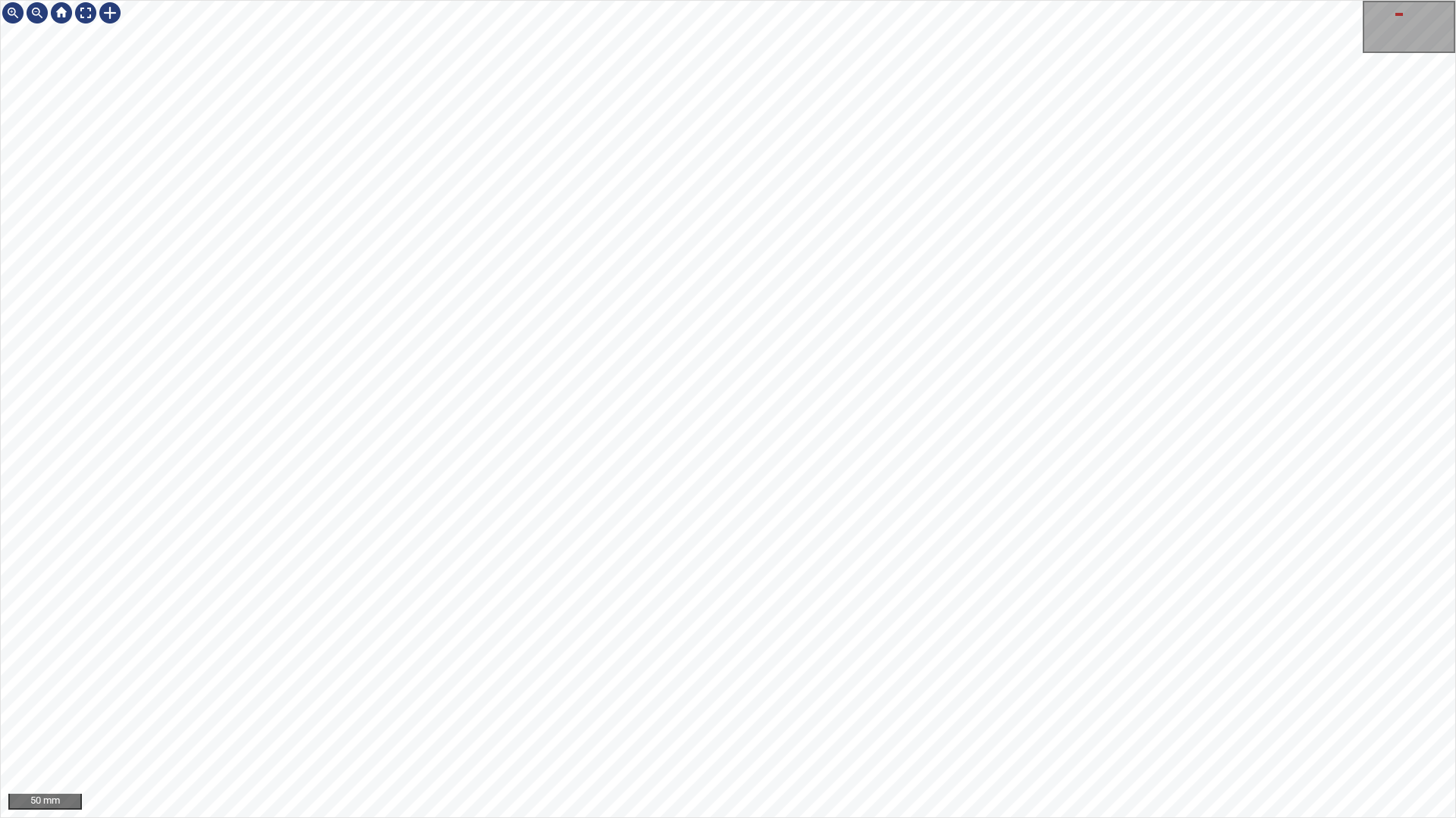
click at [864, 696] on div "50 mm" at bounding box center [728, 409] width 1456 height 818
click at [695, 696] on div "50 mm" at bounding box center [728, 409] width 1456 height 818
click at [763, 0] on div "100 mm" at bounding box center [728, 409] width 1456 height 818
click at [595, 0] on div "100 mm" at bounding box center [728, 409] width 1456 height 818
click at [1455, 178] on div "200 mm" at bounding box center [728, 409] width 1456 height 818
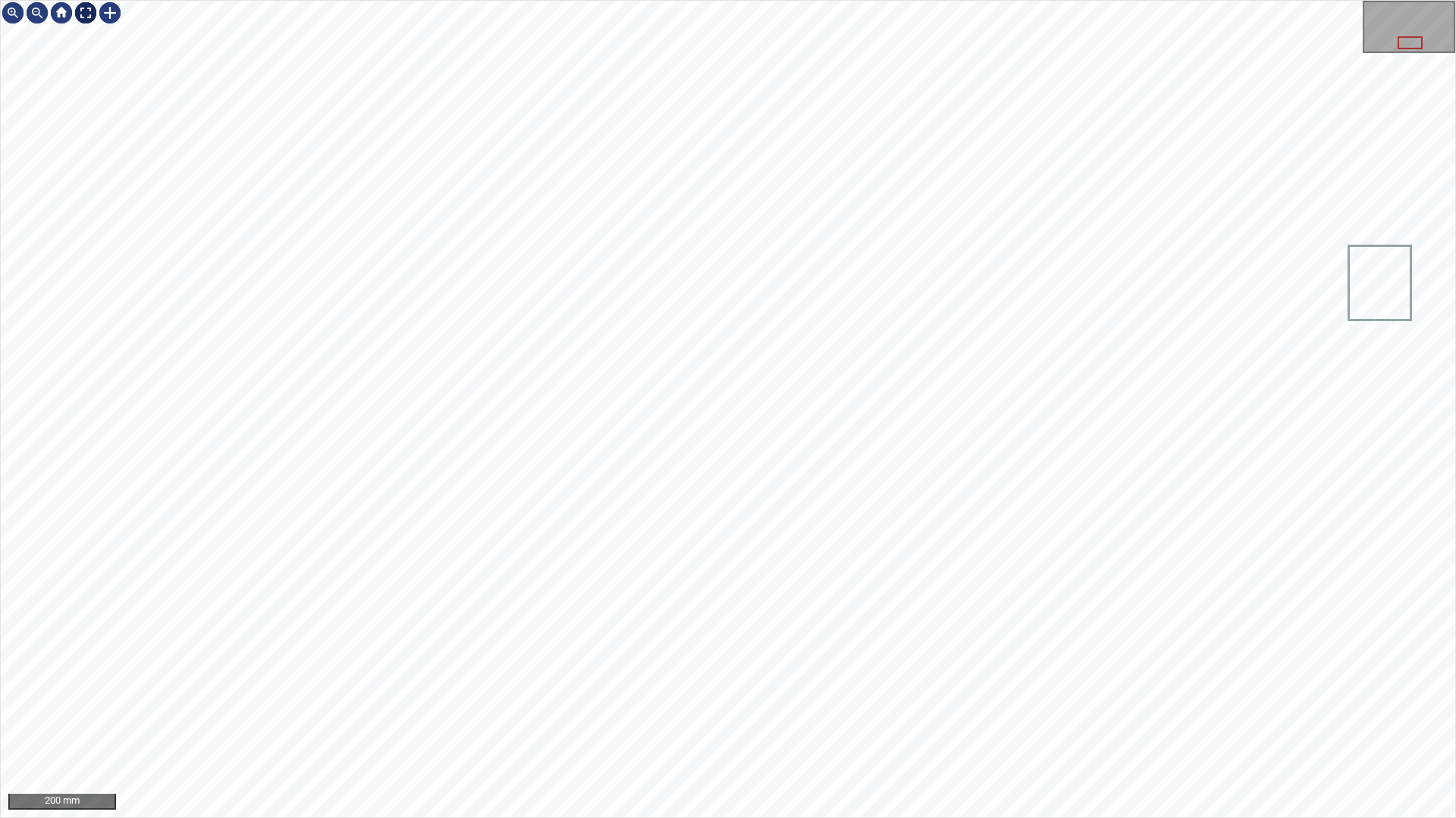
click at [85, 10] on div at bounding box center [85, 13] width 24 height 24
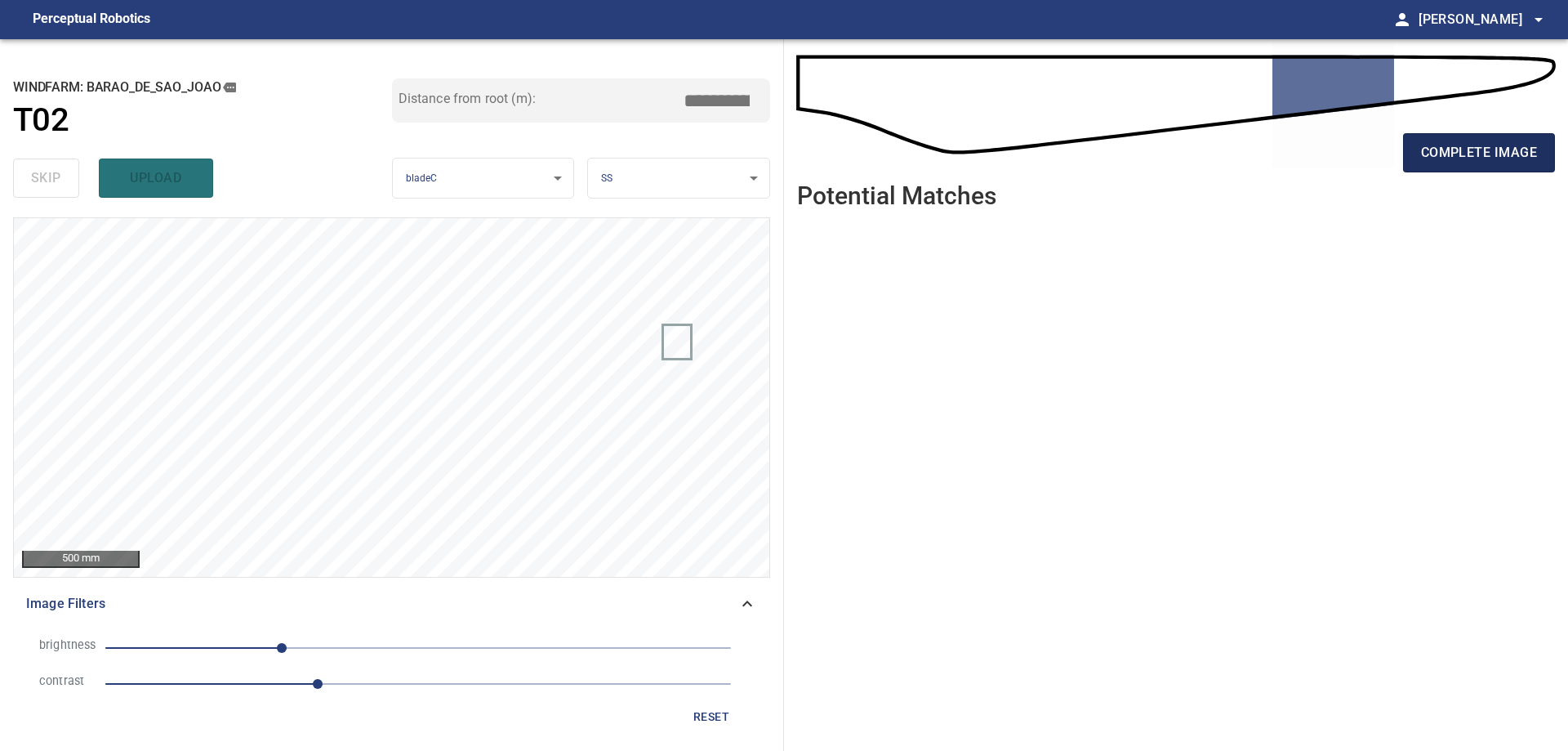
click at [1483, 151] on span "complete image" at bounding box center [1478, 152] width 116 height 23
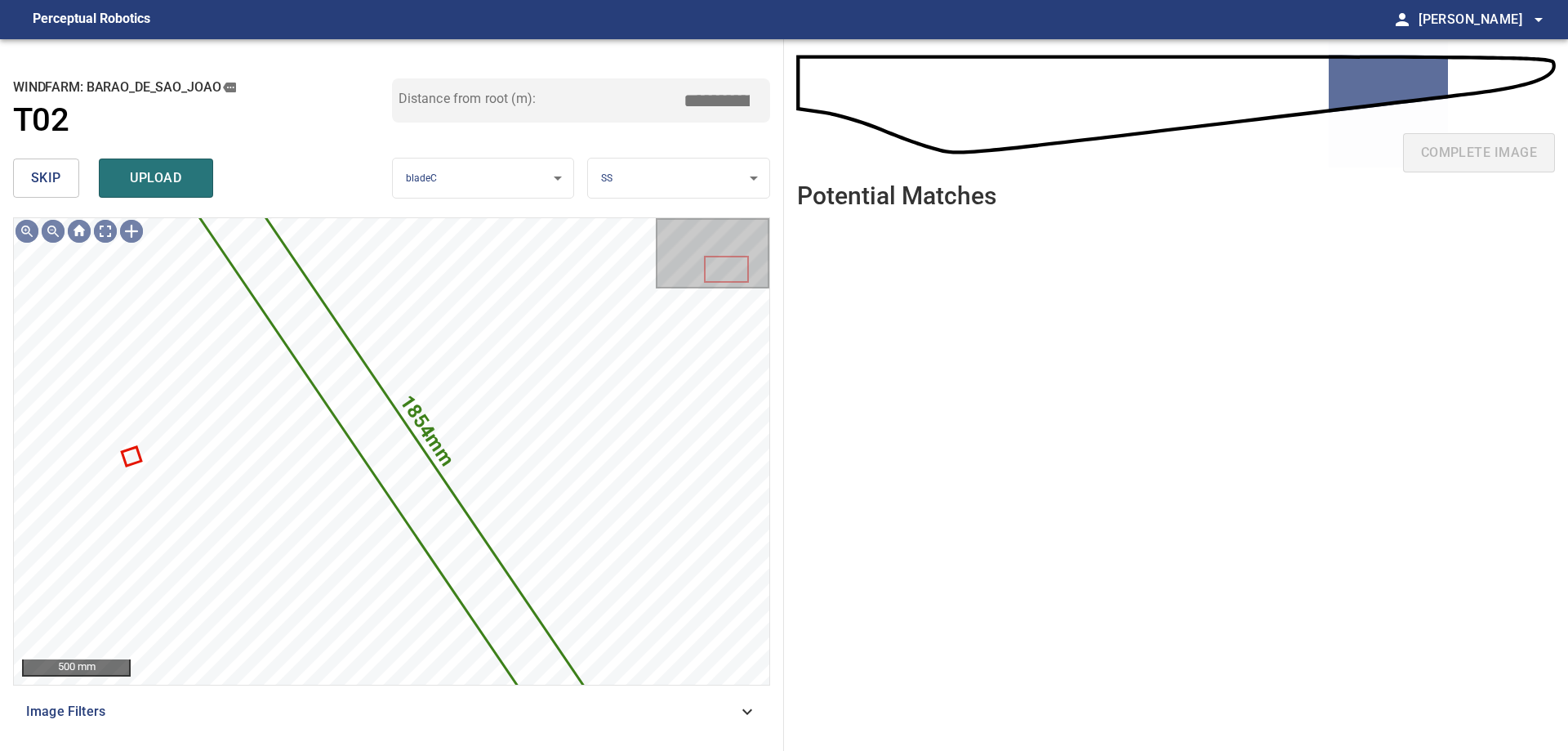
click at [23, 171] on button "skip" at bounding box center [46, 178] width 66 height 39
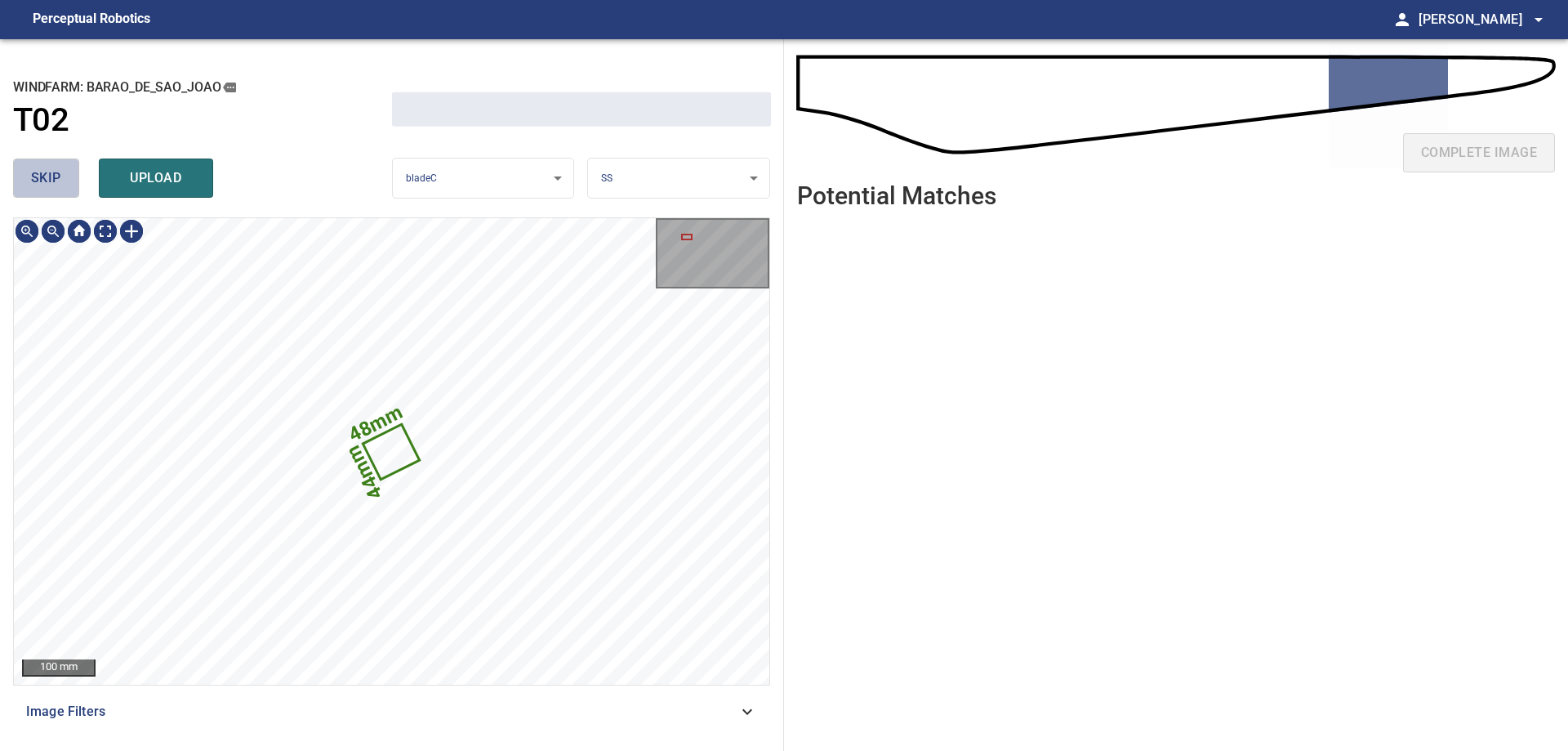
click at [23, 171] on button "skip" at bounding box center [46, 178] width 66 height 39
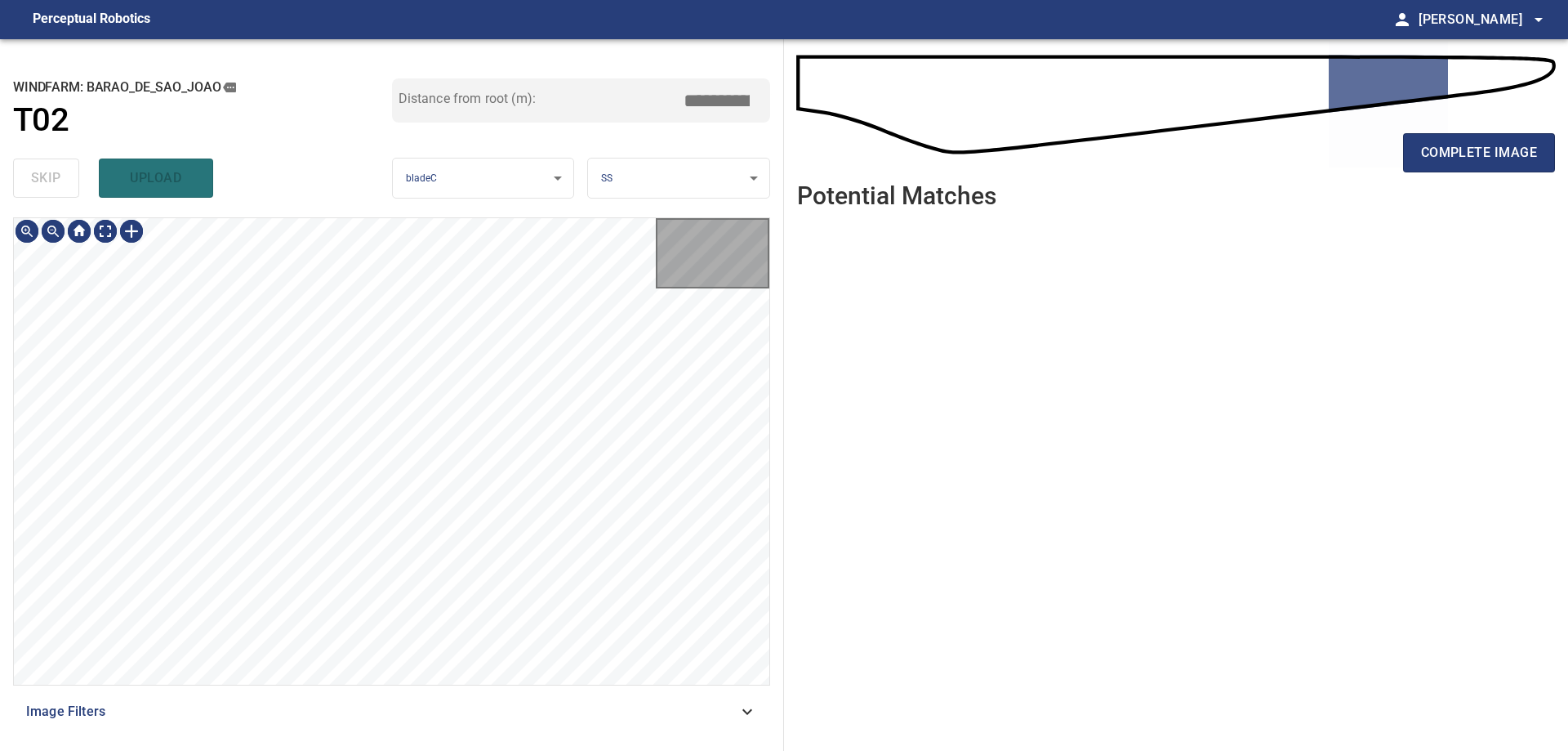
click at [23, 171] on div "skip upload" at bounding box center [202, 178] width 379 height 52
type input "*****"
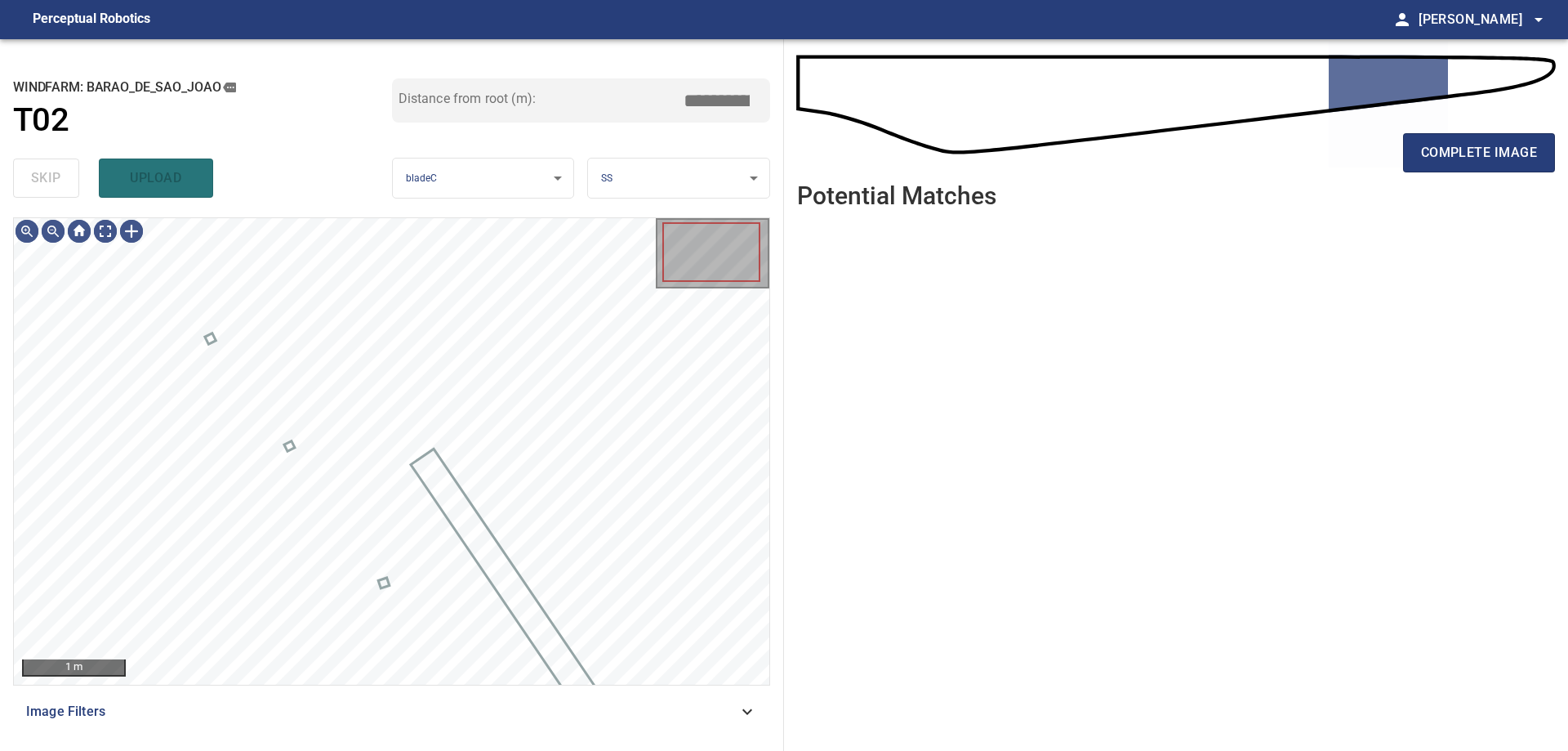
click at [23, 171] on div "skip upload" at bounding box center [202, 178] width 379 height 52
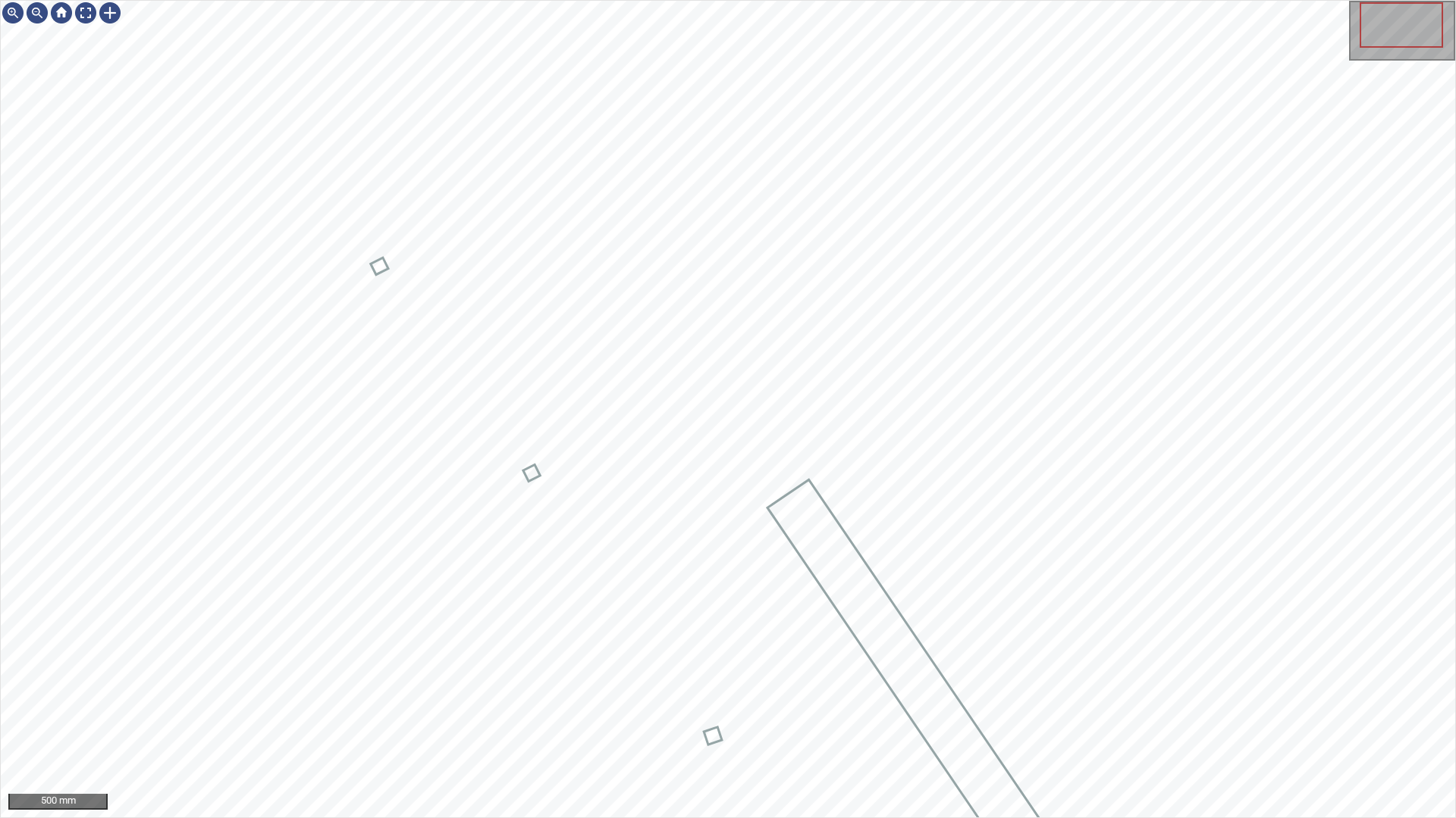
click at [887, 696] on div "500 mm" at bounding box center [728, 409] width 1456 height 818
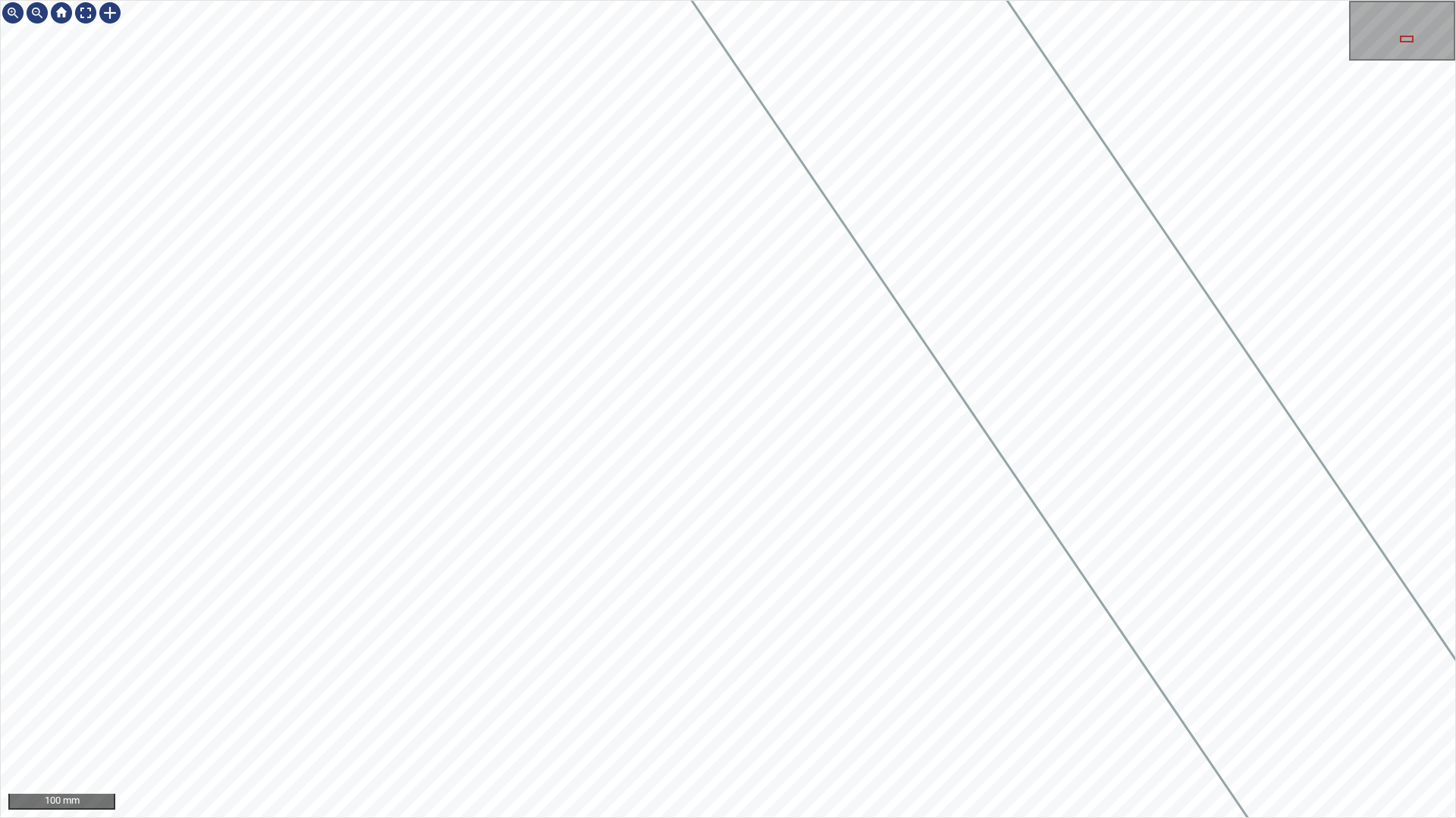
click at [870, 696] on div "100 mm" at bounding box center [728, 409] width 1456 height 818
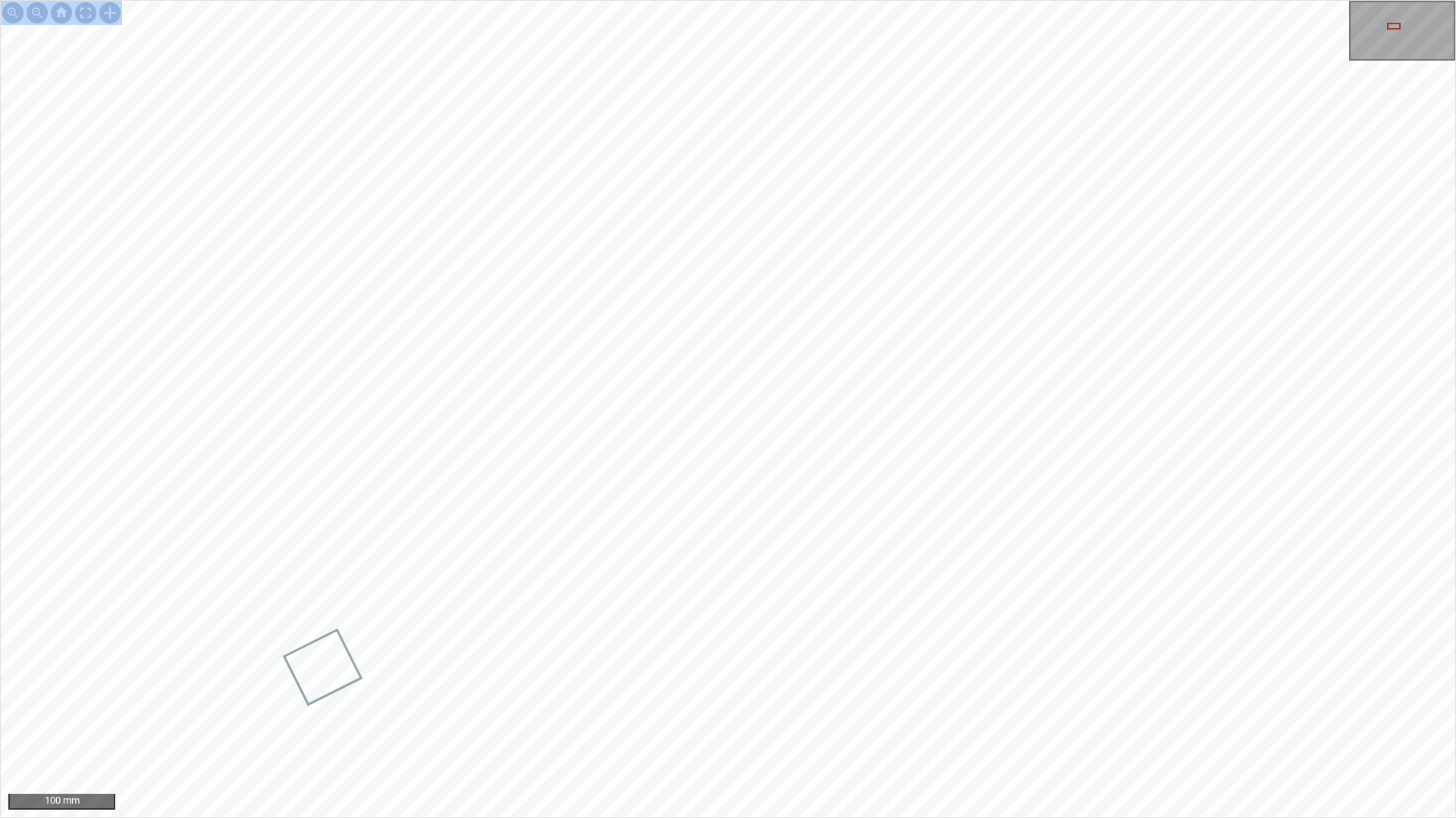
click at [968, 536] on div "100 mm" at bounding box center [728, 409] width 1456 height 818
click at [81, 12] on div at bounding box center [85, 13] width 24 height 24
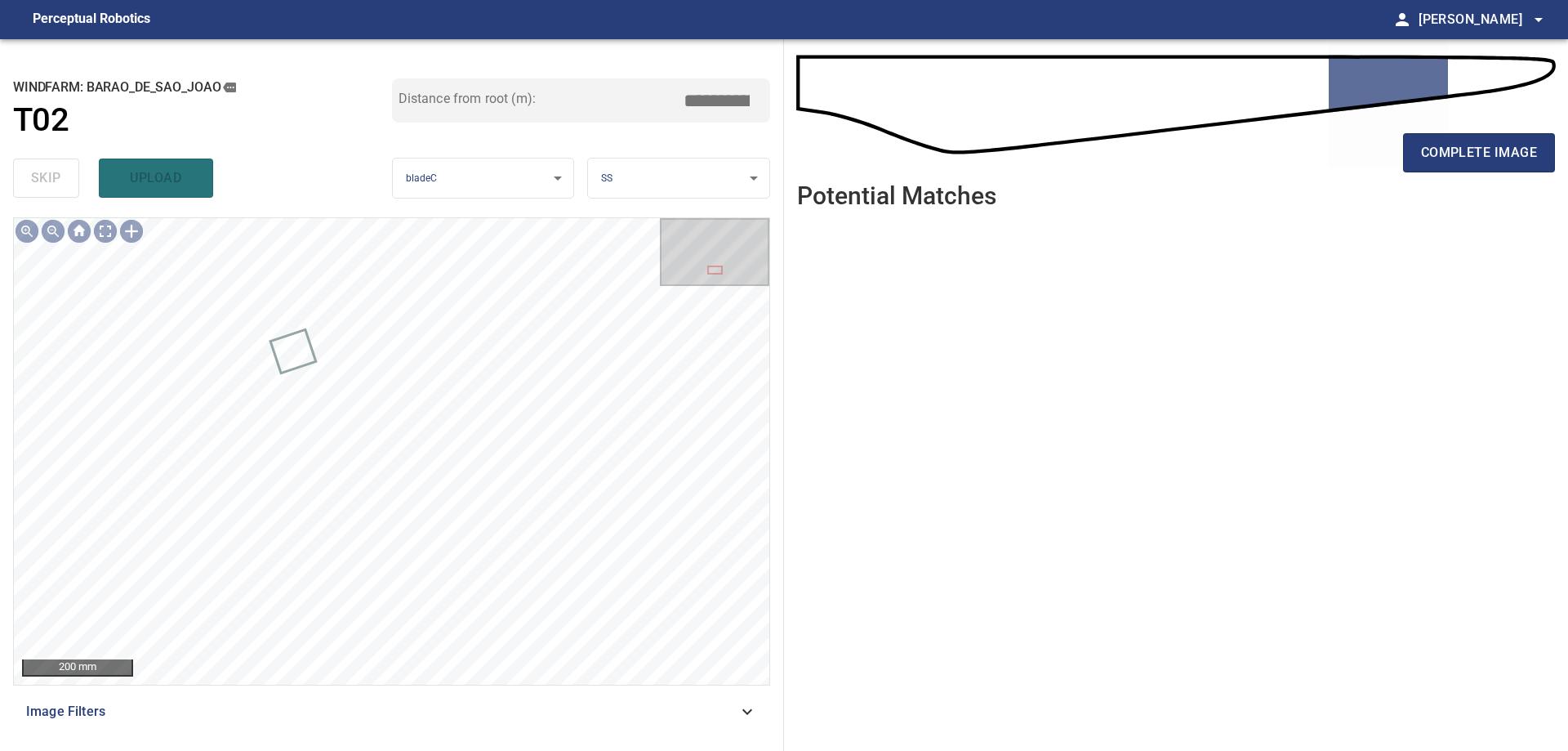
click at [588, 704] on span "Image Filters" at bounding box center [381, 711] width 711 height 19
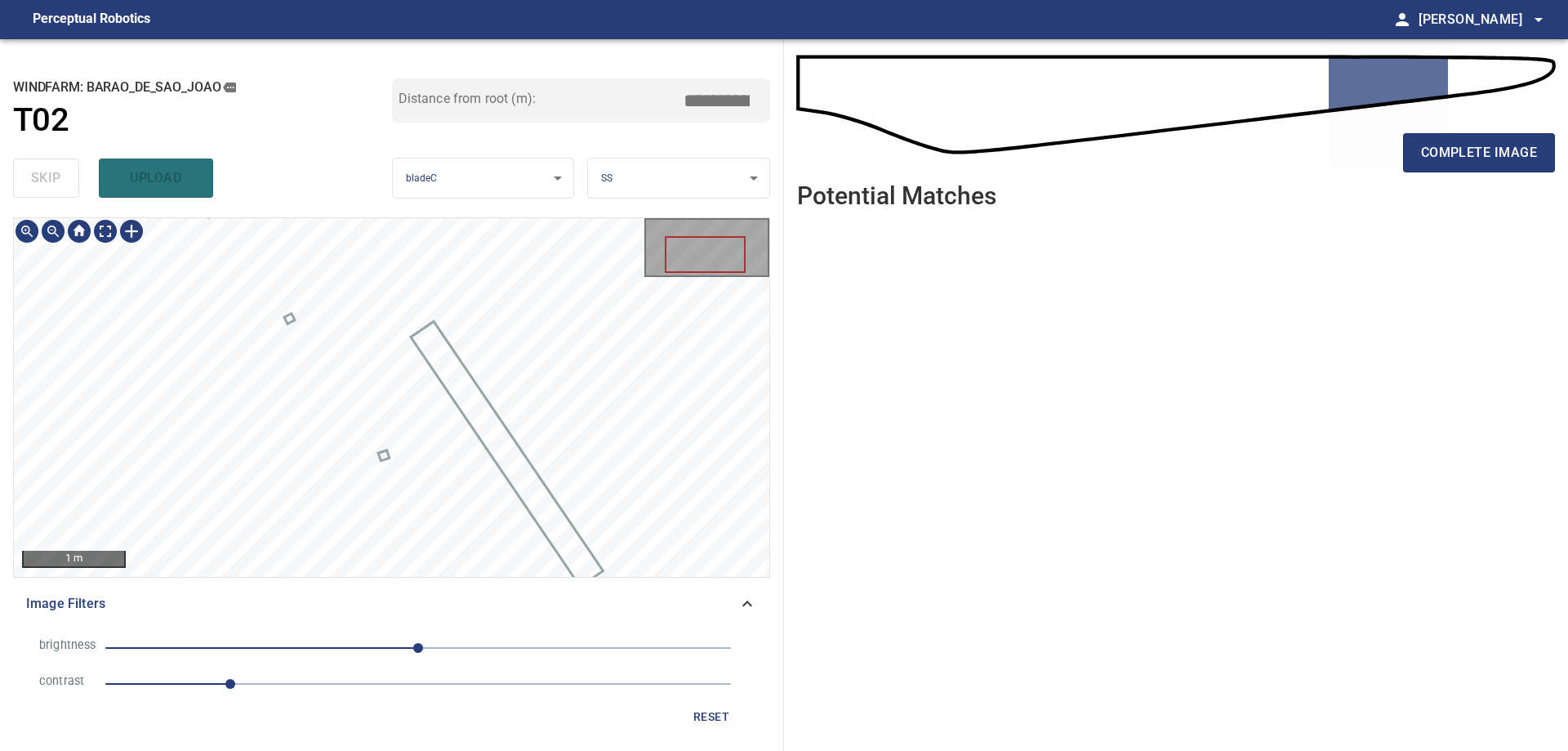
drag, startPoint x: 433, startPoint y: 696, endPoint x: 355, endPoint y: 652, distance: 89.6
click at [431, 696] on li "contrast 1" at bounding box center [391, 683] width 730 height 36
click at [423, 675] on span "1" at bounding box center [418, 683] width 625 height 23
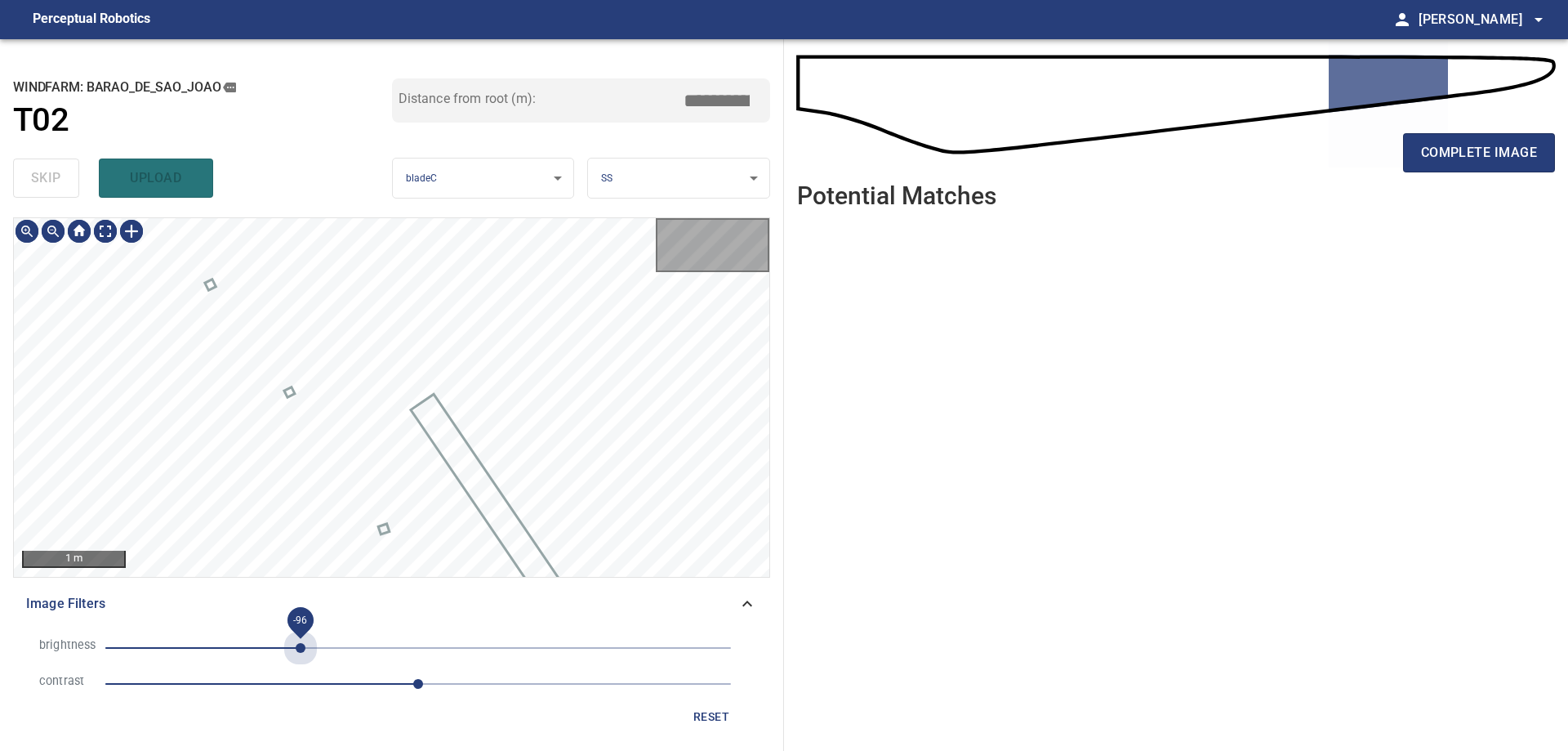
click at [300, 651] on span "-96" at bounding box center [418, 647] width 625 height 23
click at [227, 635] on li "brightness -96" at bounding box center [391, 647] width 730 height 36
drag, startPoint x: 247, startPoint y: 633, endPoint x: 226, endPoint y: 665, distance: 38.3
click at [245, 636] on li "brightness -96" at bounding box center [391, 647] width 730 height 36
drag, startPoint x: 229, startPoint y: 645, endPoint x: 294, endPoint y: 704, distance: 87.8
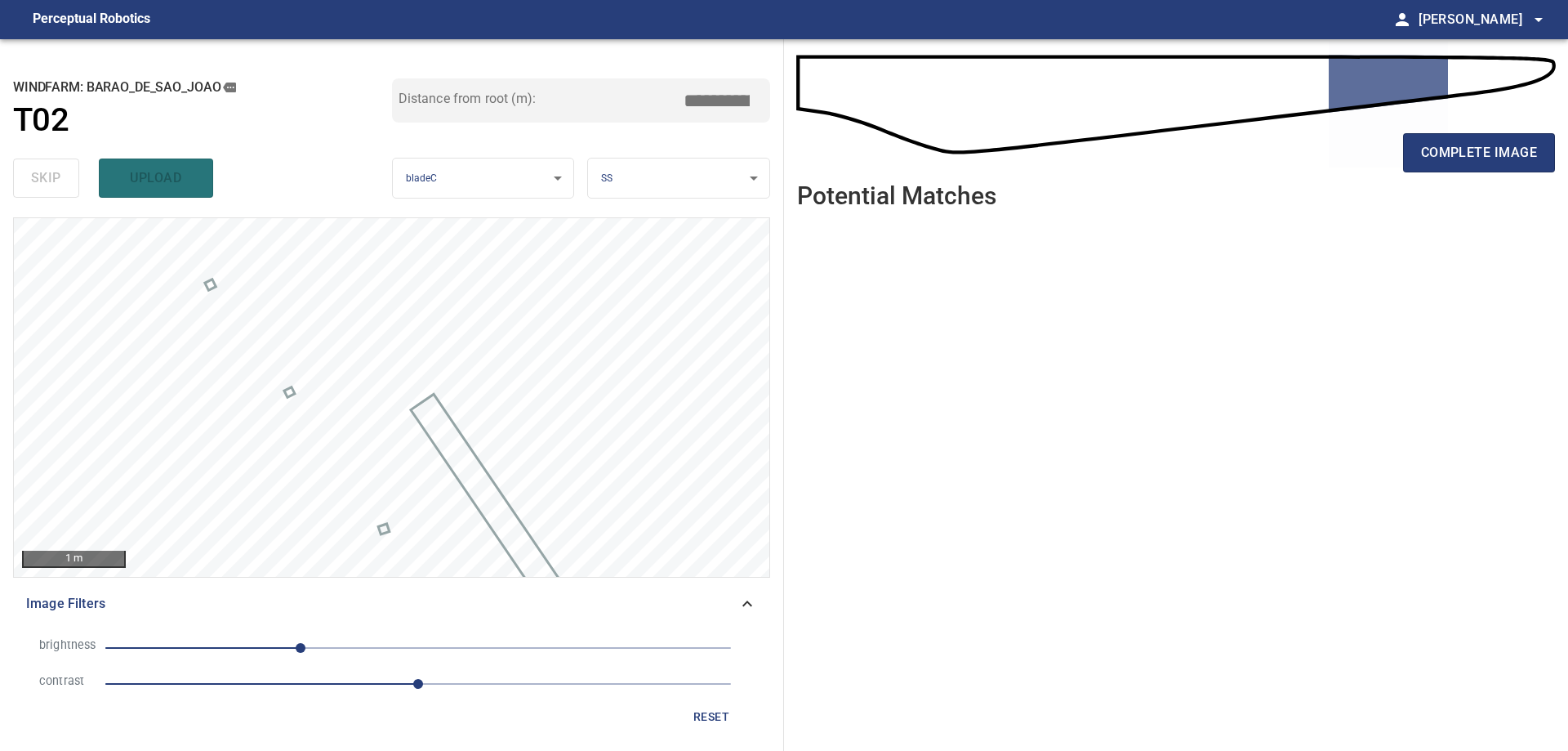
click at [232, 644] on span "-96" at bounding box center [418, 647] width 625 height 23
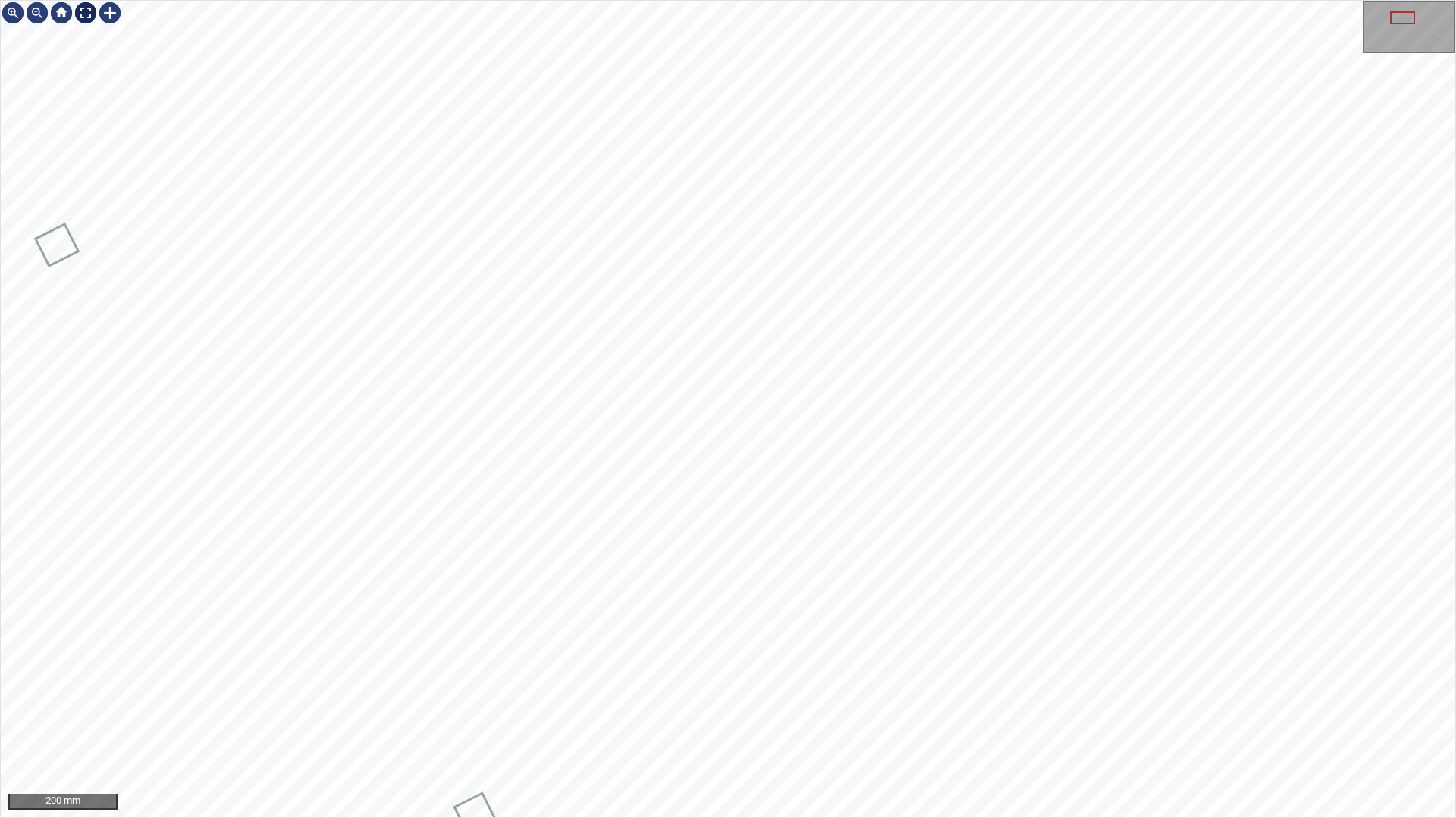
click at [83, 21] on div at bounding box center [85, 13] width 24 height 24
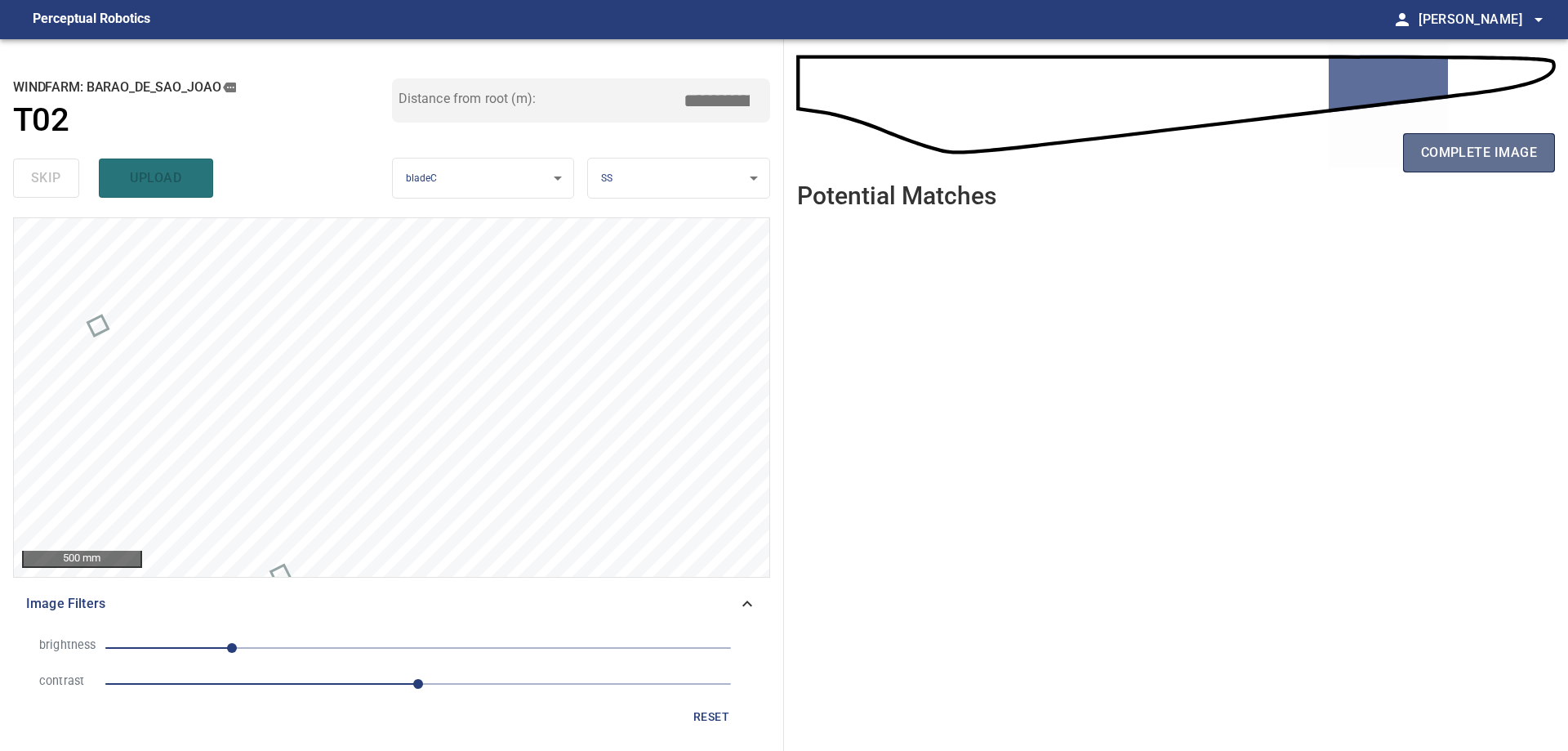
click at [1492, 161] on span "complete image" at bounding box center [1478, 152] width 116 height 23
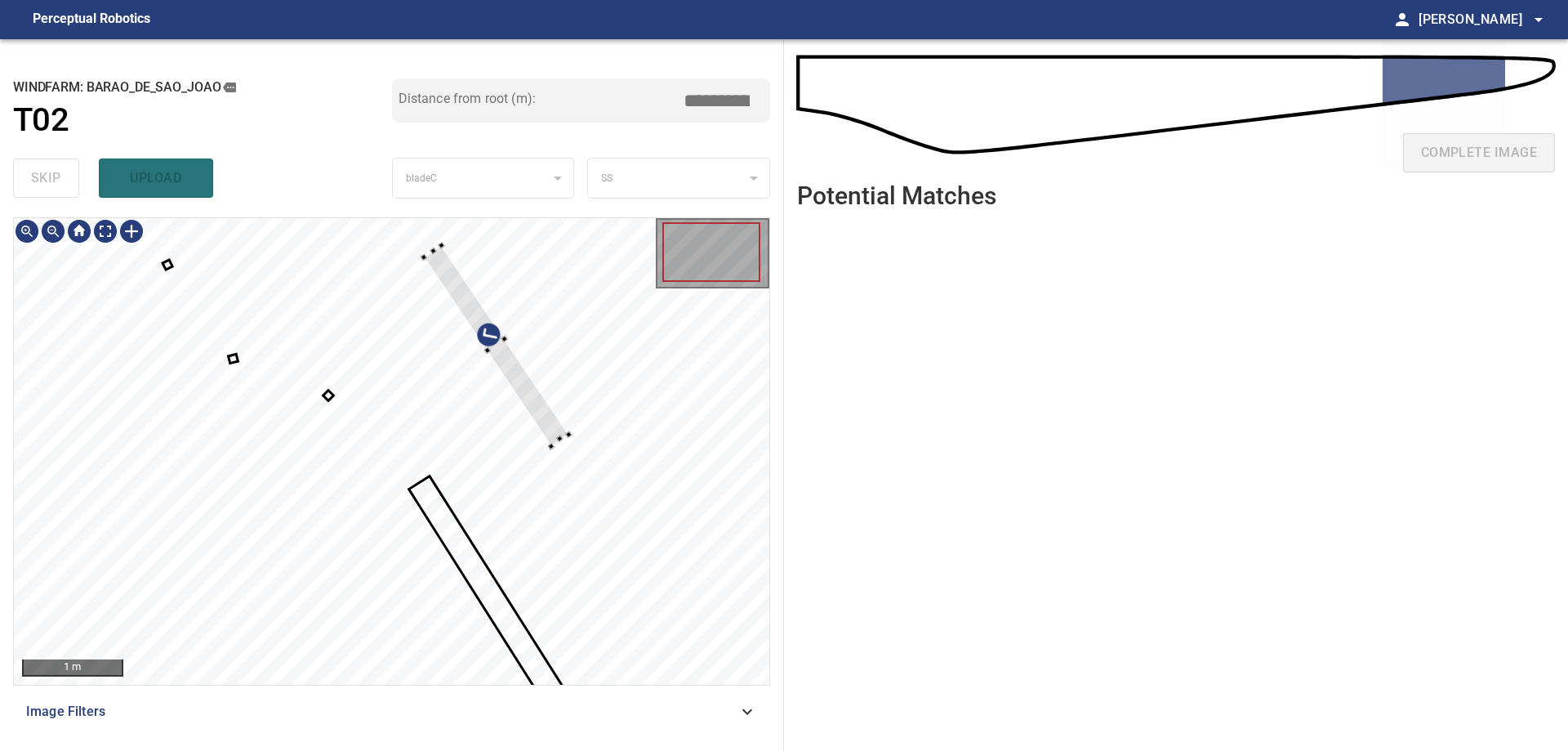
click at [571, 408] on div at bounding box center [391, 451] width 755 height 467
click at [477, 586] on icon at bounding box center [489, 592] width 158 height 232
click at [501, 619] on icon at bounding box center [489, 592] width 158 height 232
click at [532, 608] on div at bounding box center [391, 451] width 755 height 467
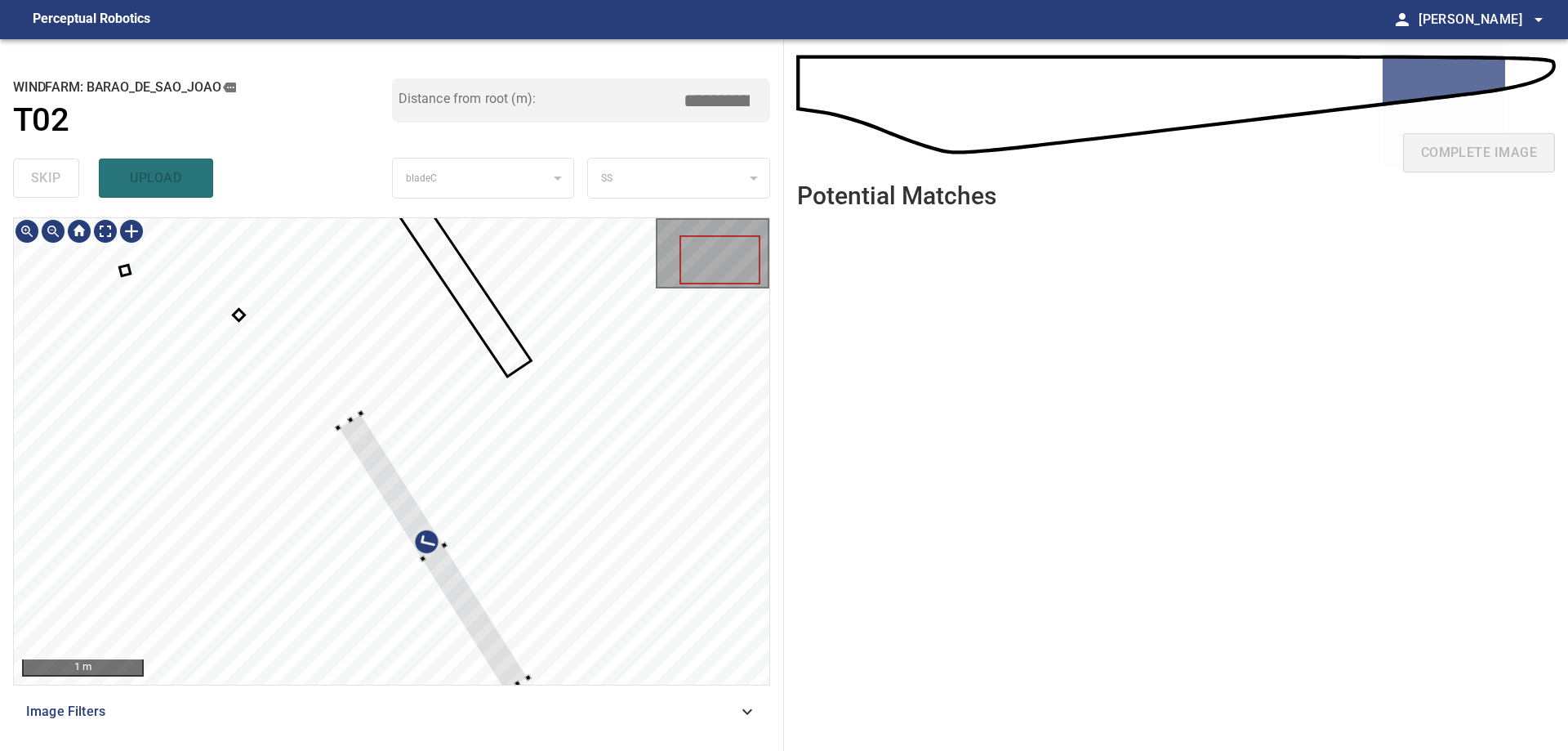
click at [591, 465] on div at bounding box center [391, 451] width 755 height 467
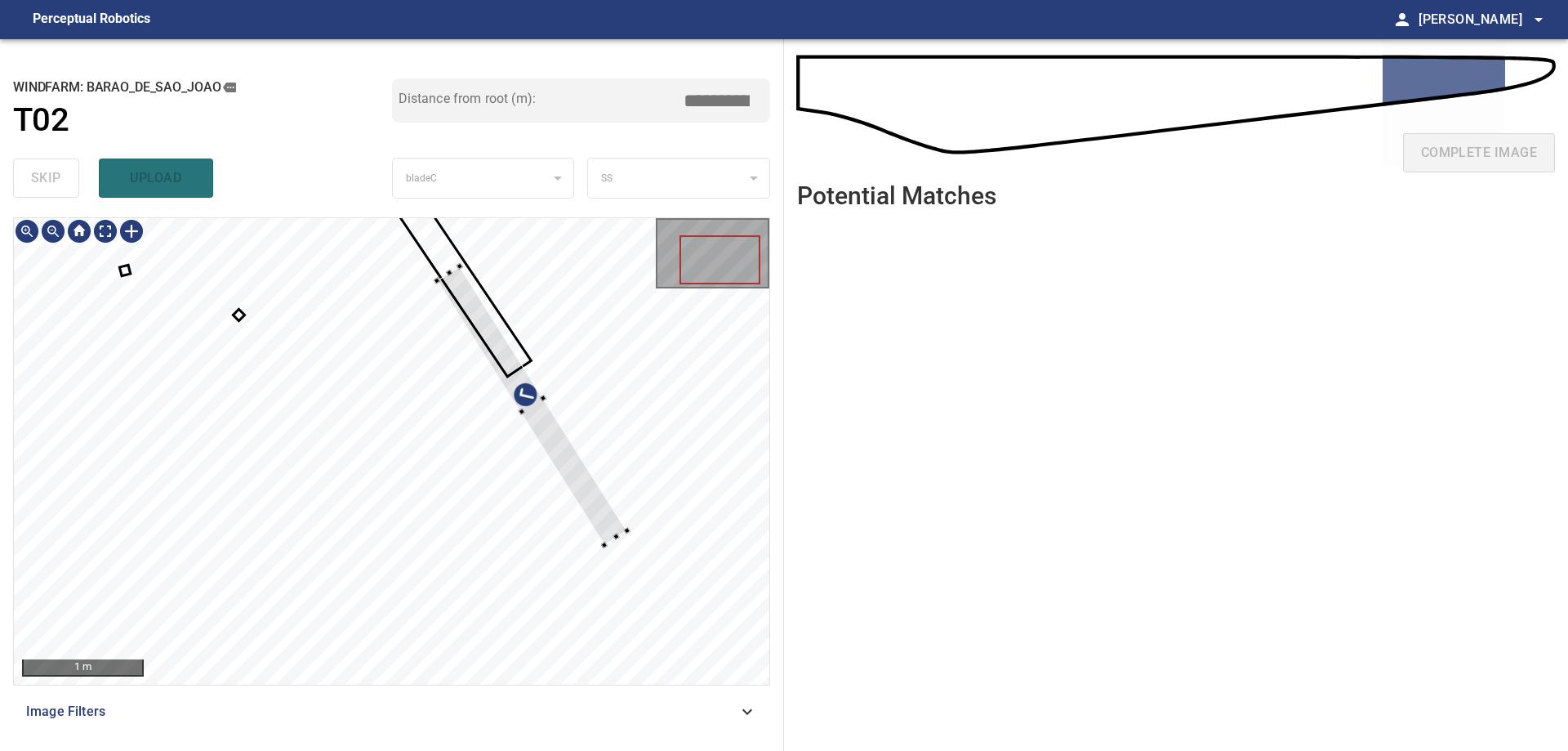
click at [540, 401] on div at bounding box center [531, 406] width 190 height 278
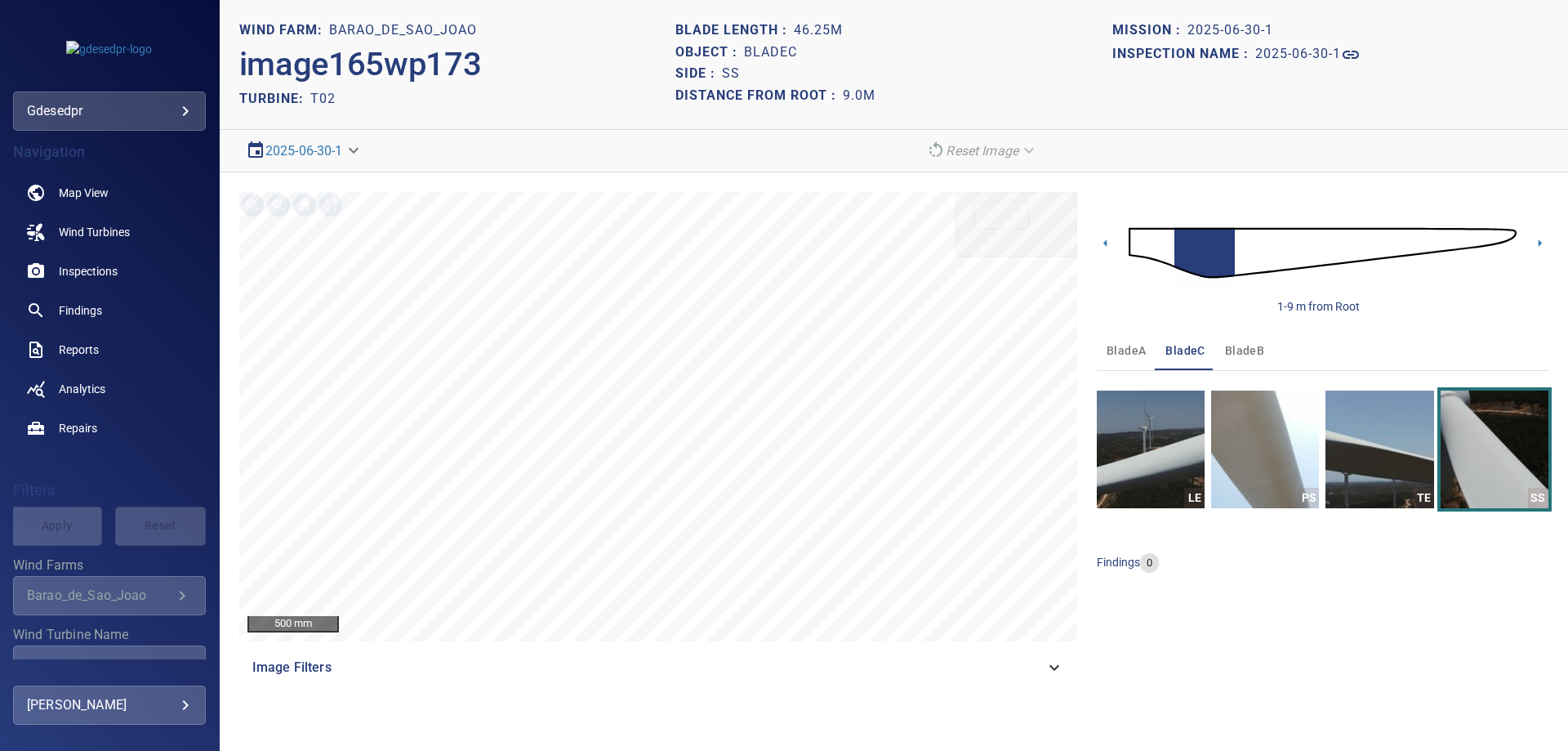
click at [1398, 246] on img at bounding box center [1323, 252] width 388 height 94
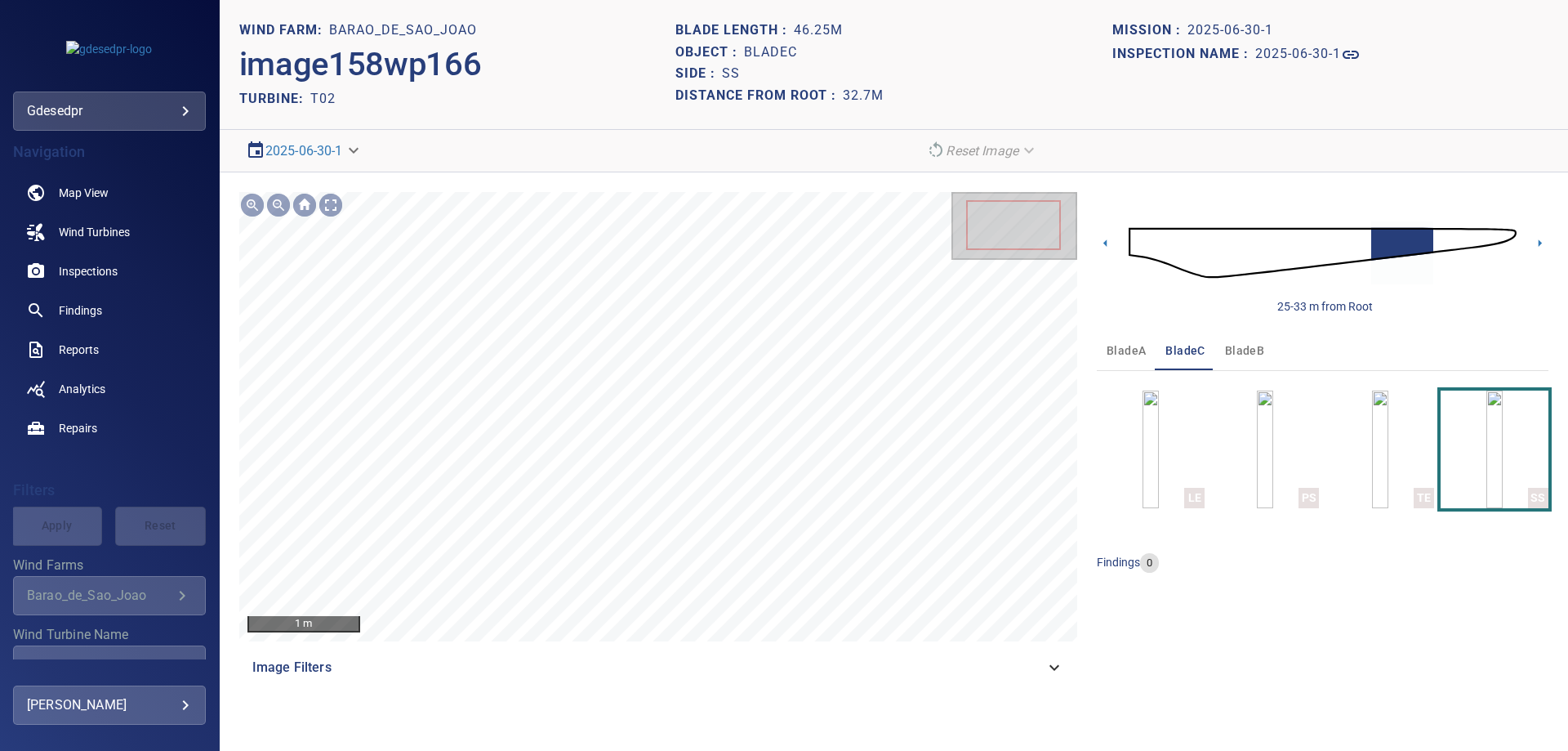
click at [1355, 242] on img at bounding box center [1323, 252] width 388 height 94
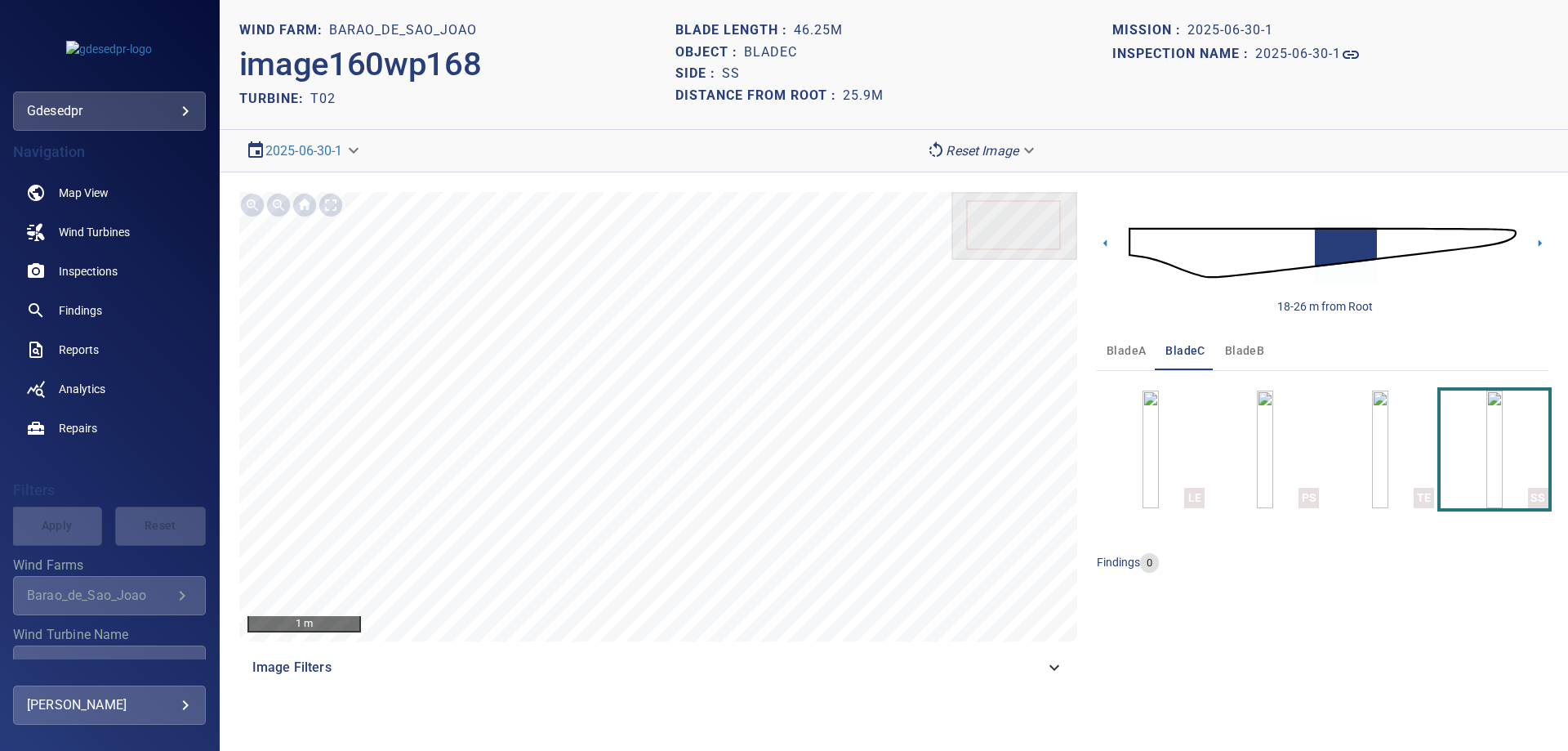
click at [1386, 248] on img at bounding box center [1323, 252] width 388 height 94
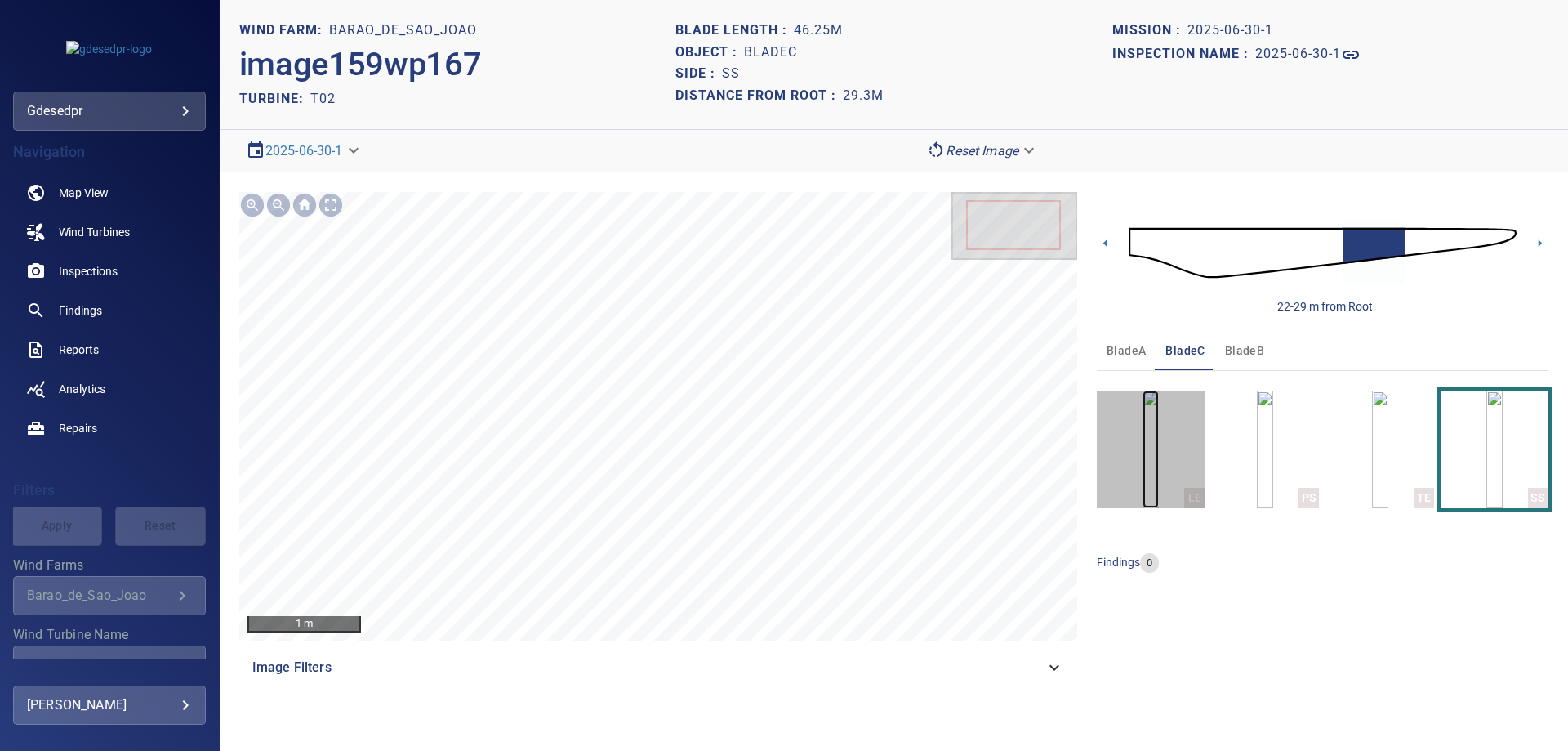
click at [1159, 469] on img "button" at bounding box center [1150, 449] width 16 height 117
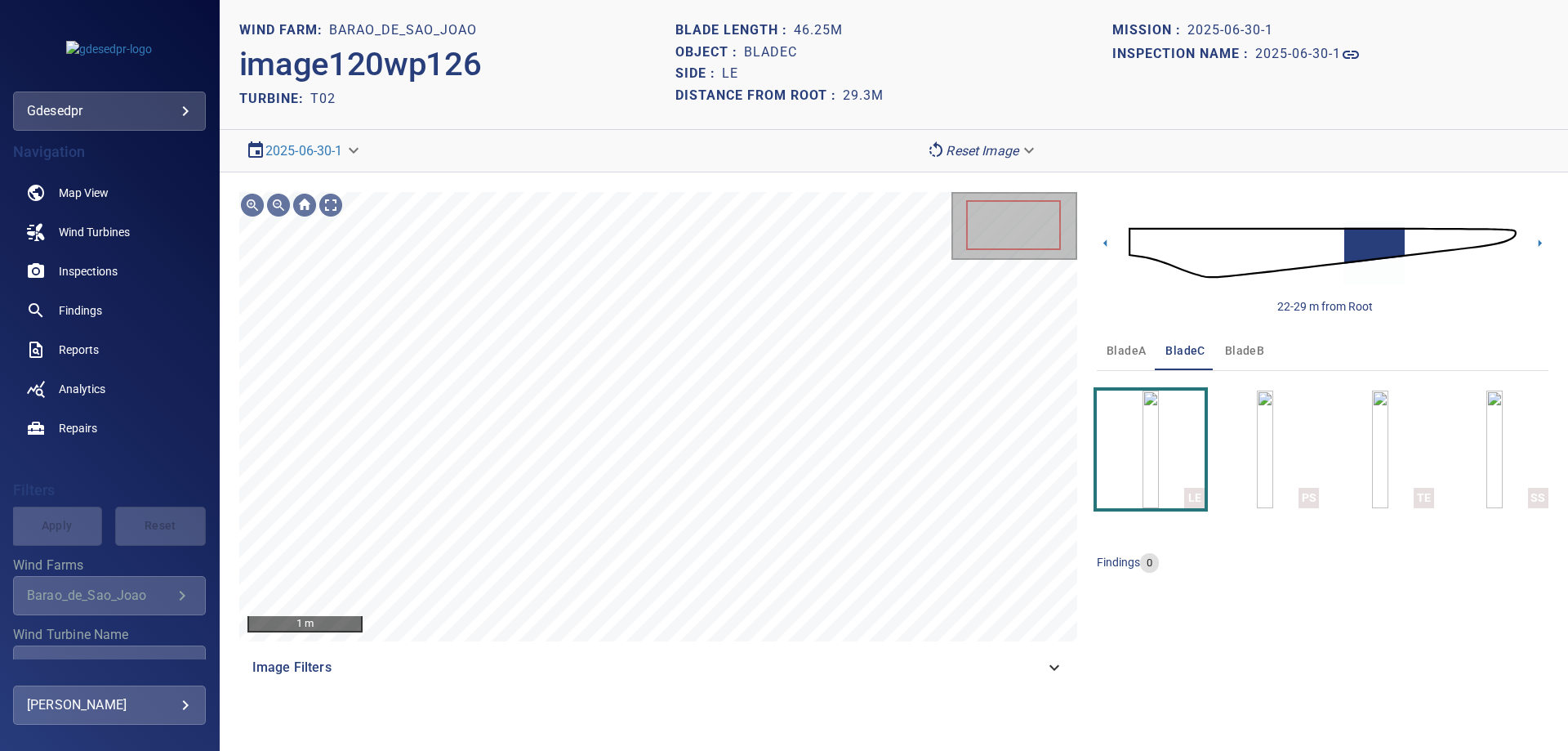
drag, startPoint x: 956, startPoint y: 667, endPoint x: 891, endPoint y: 708, distance: 76.9
click at [954, 669] on span "Image Filters" at bounding box center [648, 667] width 792 height 19
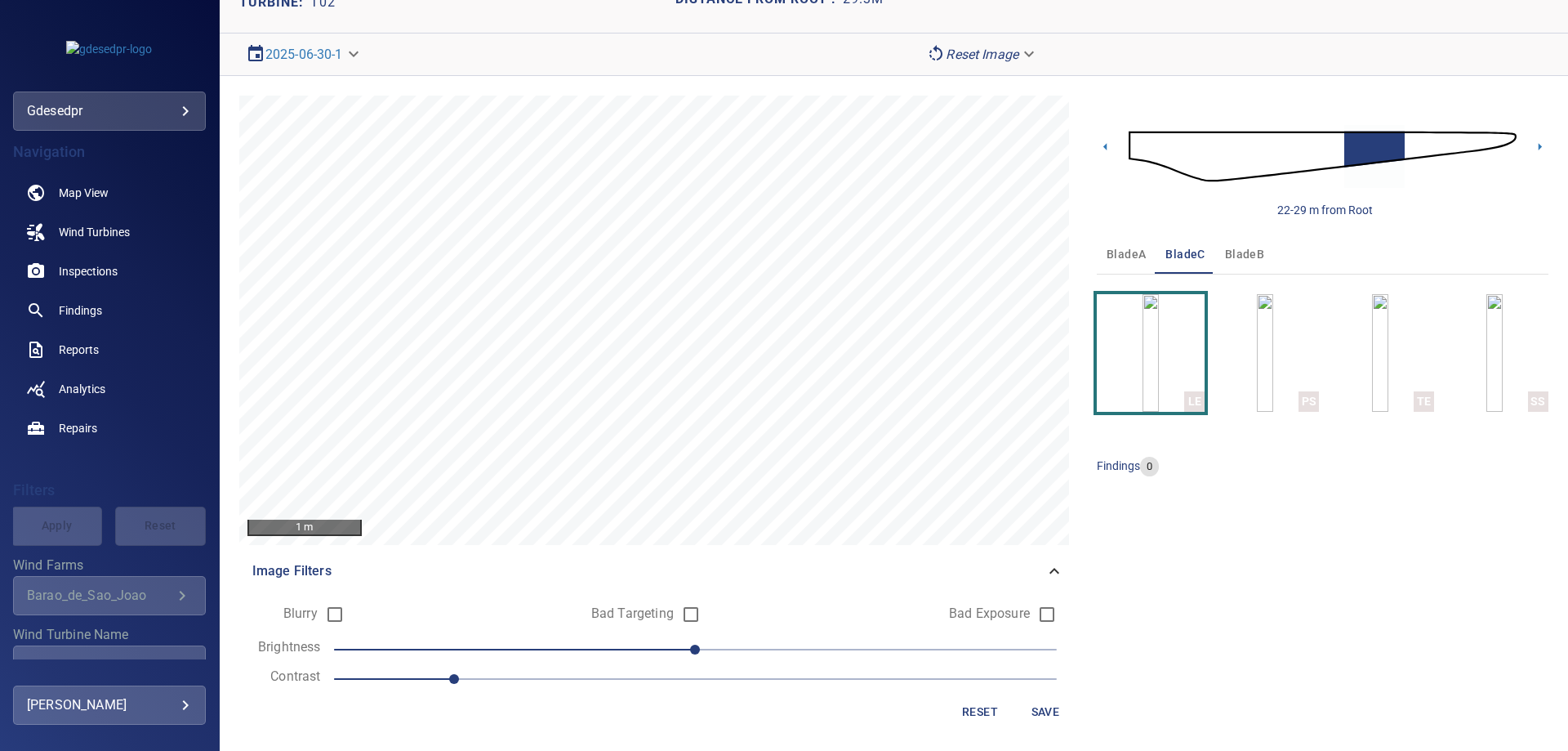
scroll to position [98, 0]
click at [597, 677] on span at bounding box center [695, 678] width 723 height 2
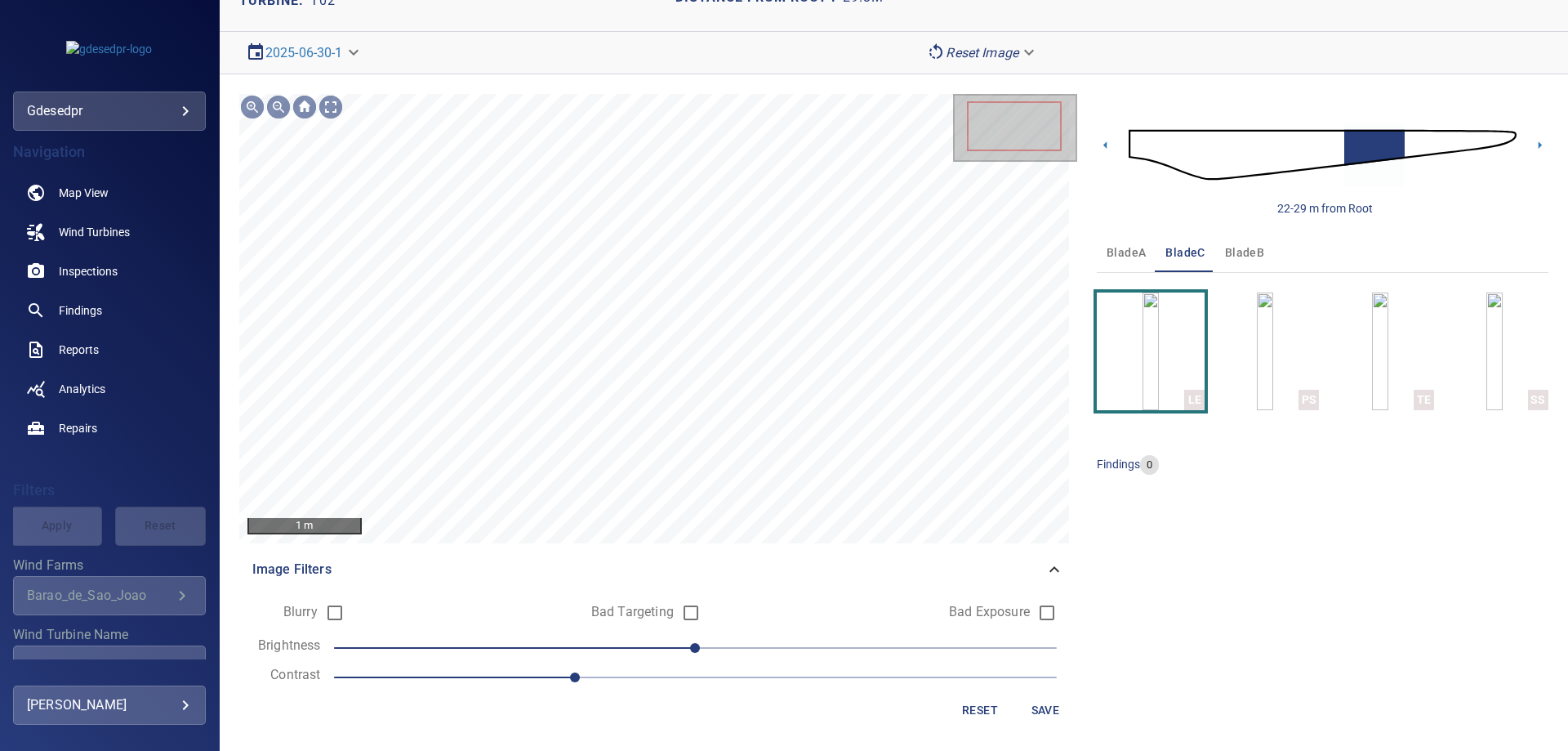
click at [522, 646] on span "0" at bounding box center [695, 647] width 723 height 23
click at [574, 641] on span "-60" at bounding box center [695, 647] width 723 height 23
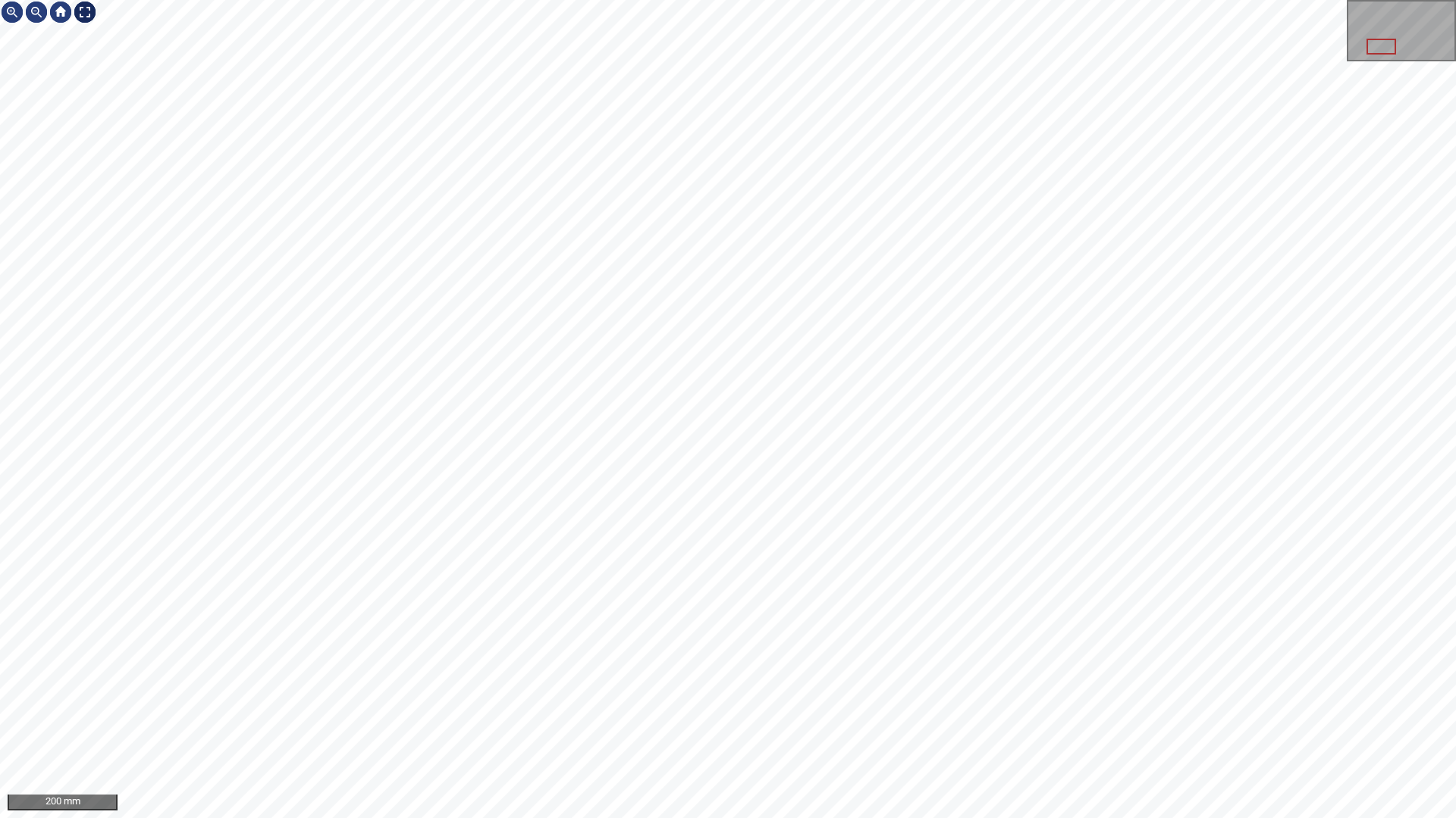
click at [81, 8] on div at bounding box center [85, 12] width 24 height 24
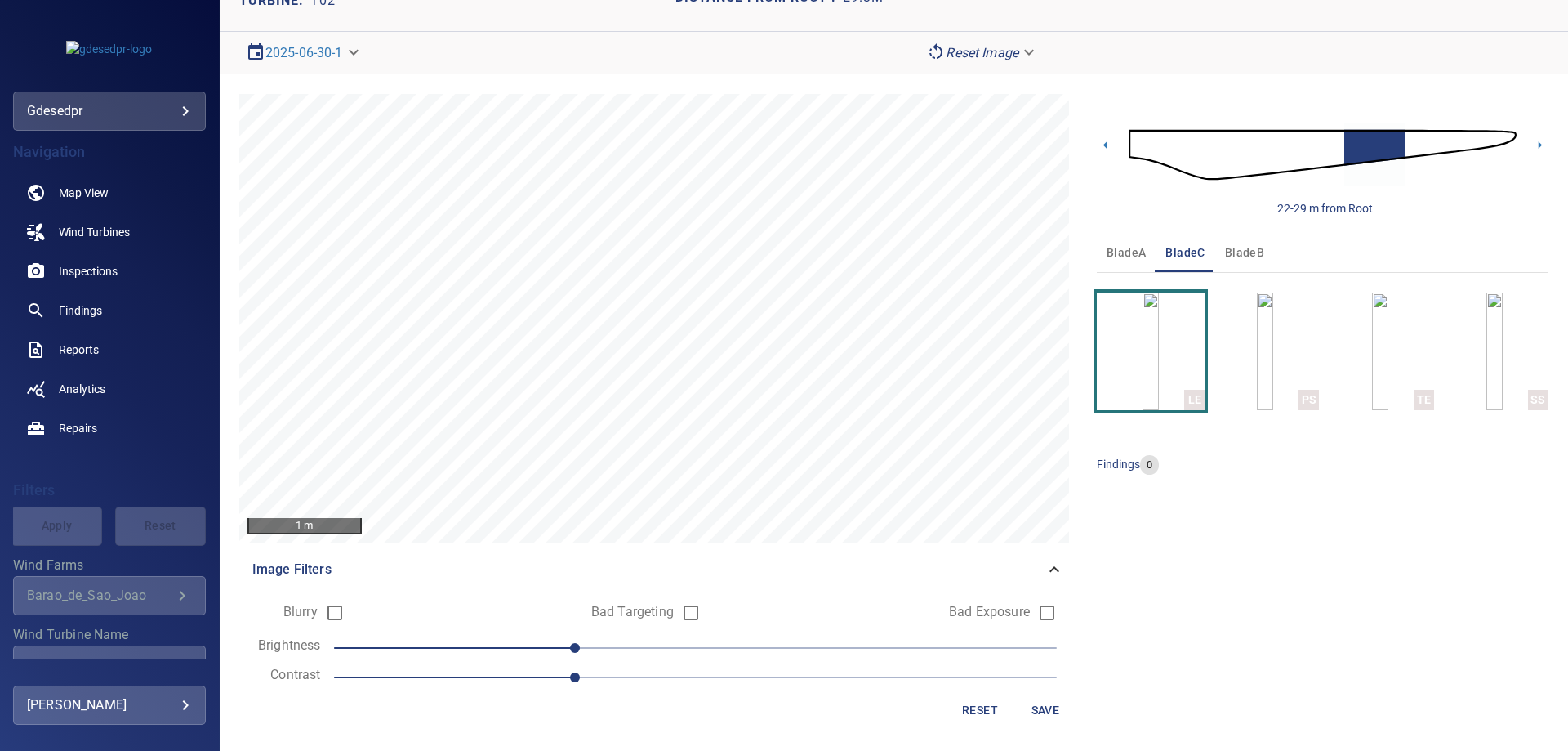
click at [954, 706] on button "Reset" at bounding box center [980, 710] width 52 height 30
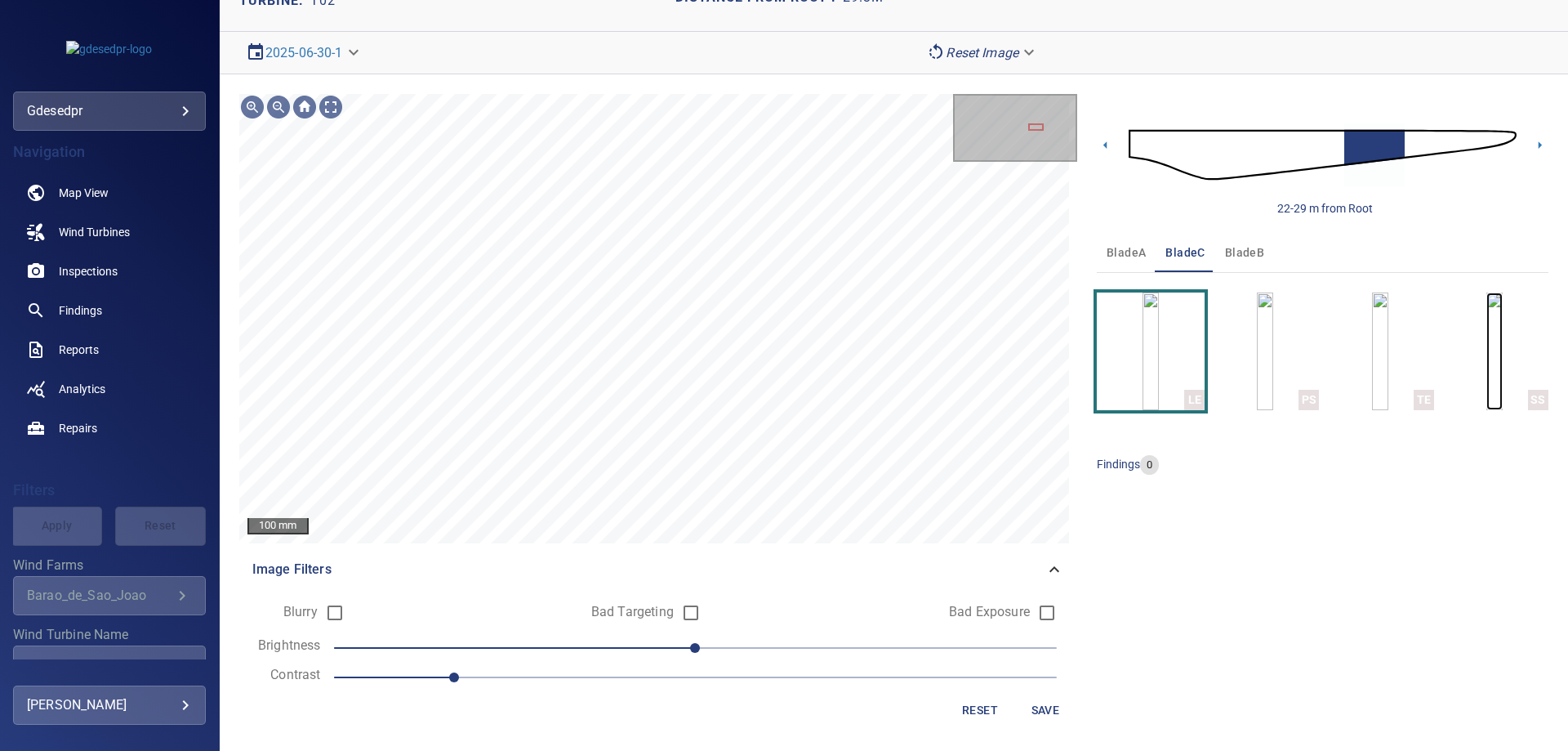
click at [1486, 357] on img "button" at bounding box center [1494, 351] width 16 height 117
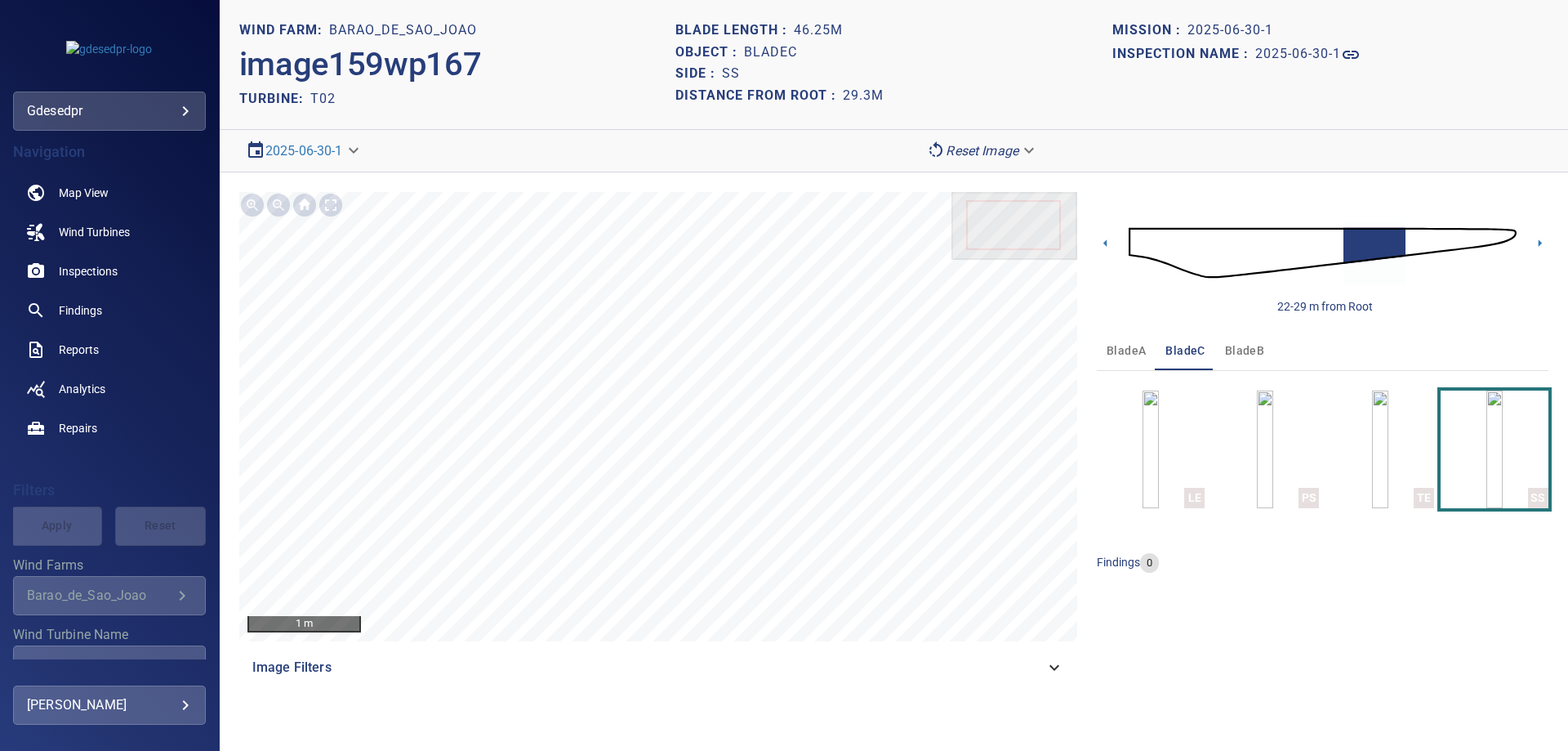
click at [1334, 251] on img at bounding box center [1323, 252] width 388 height 94
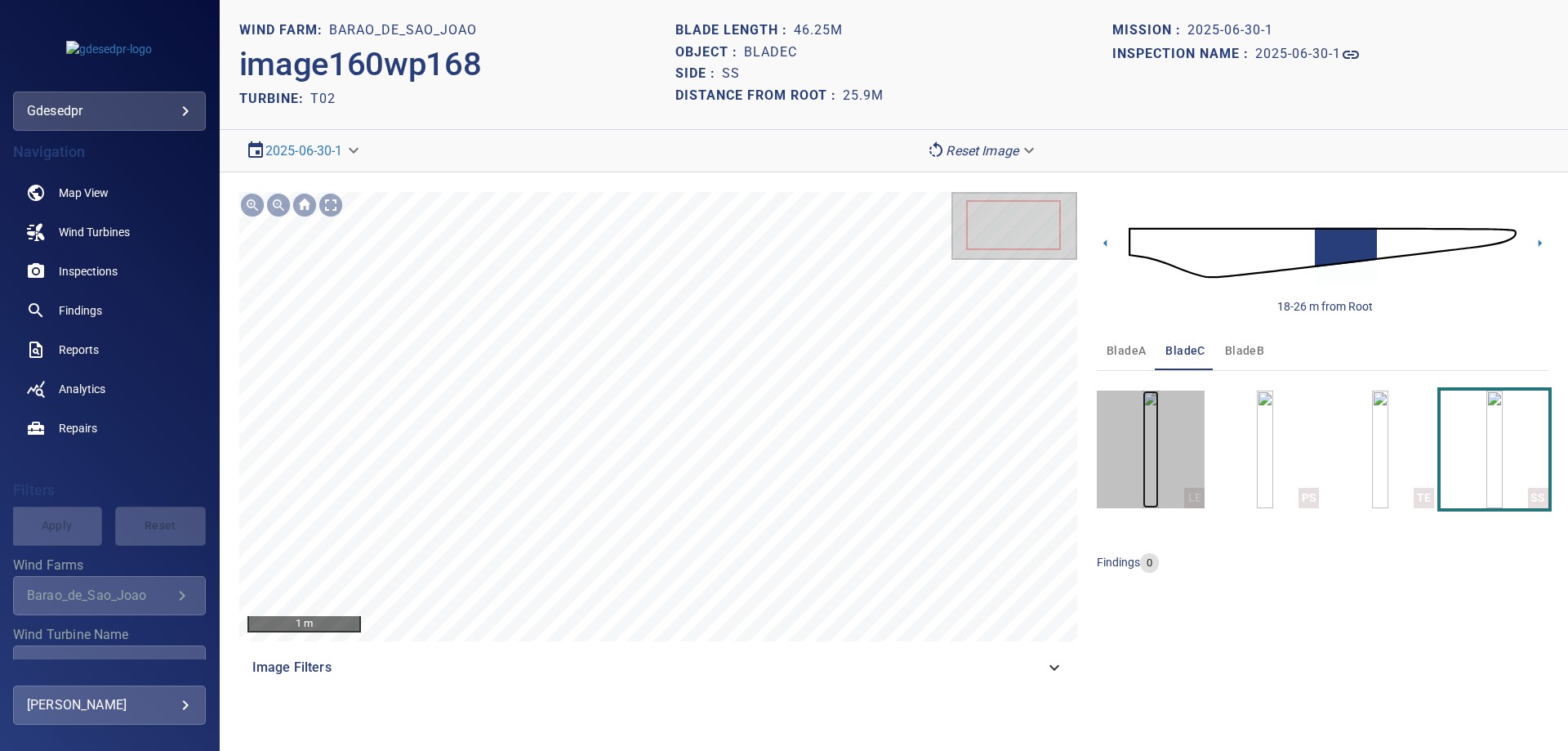
click at [1147, 432] on img "button" at bounding box center [1150, 449] width 16 height 117
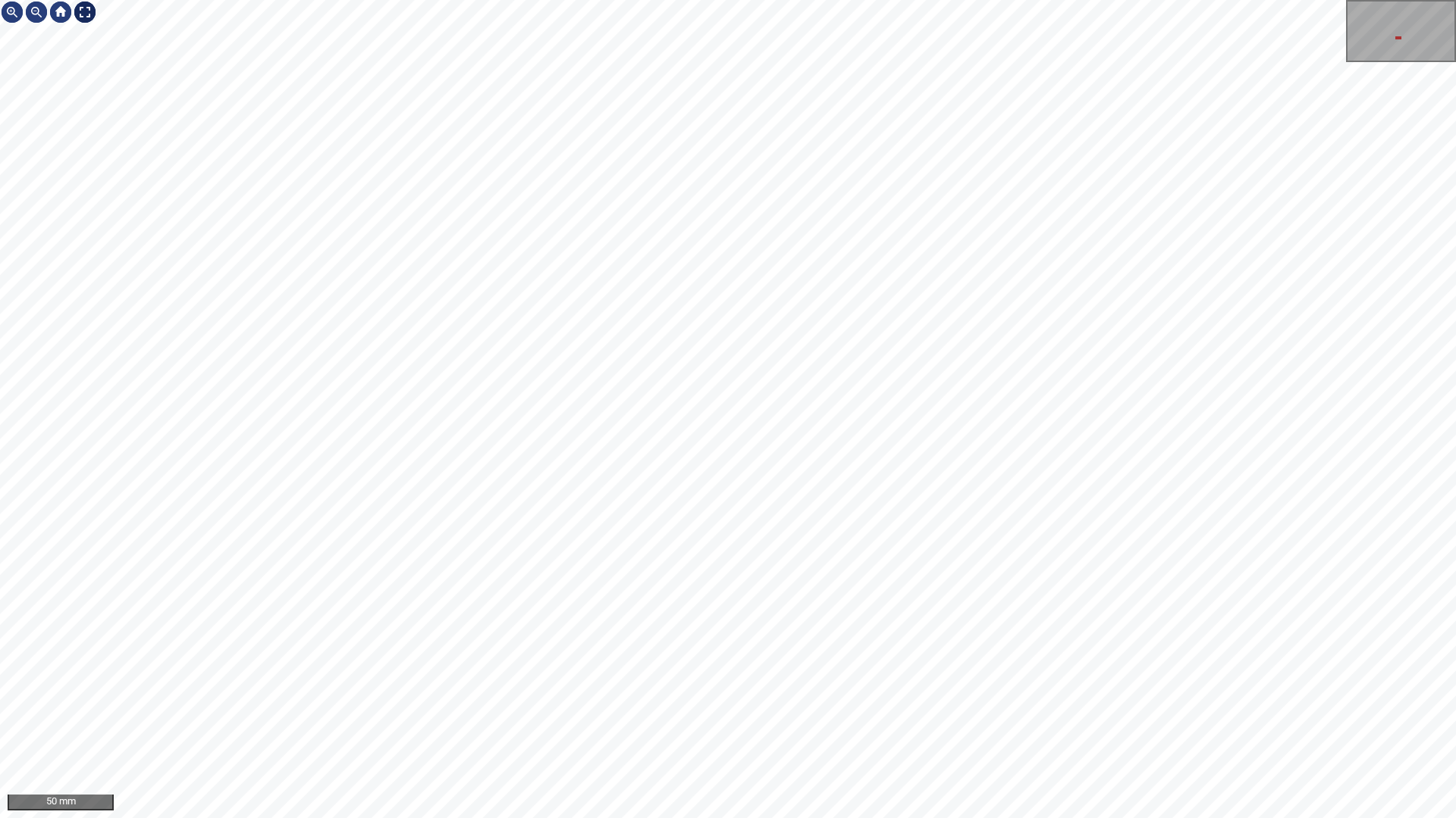
click at [87, 12] on div at bounding box center [85, 12] width 24 height 24
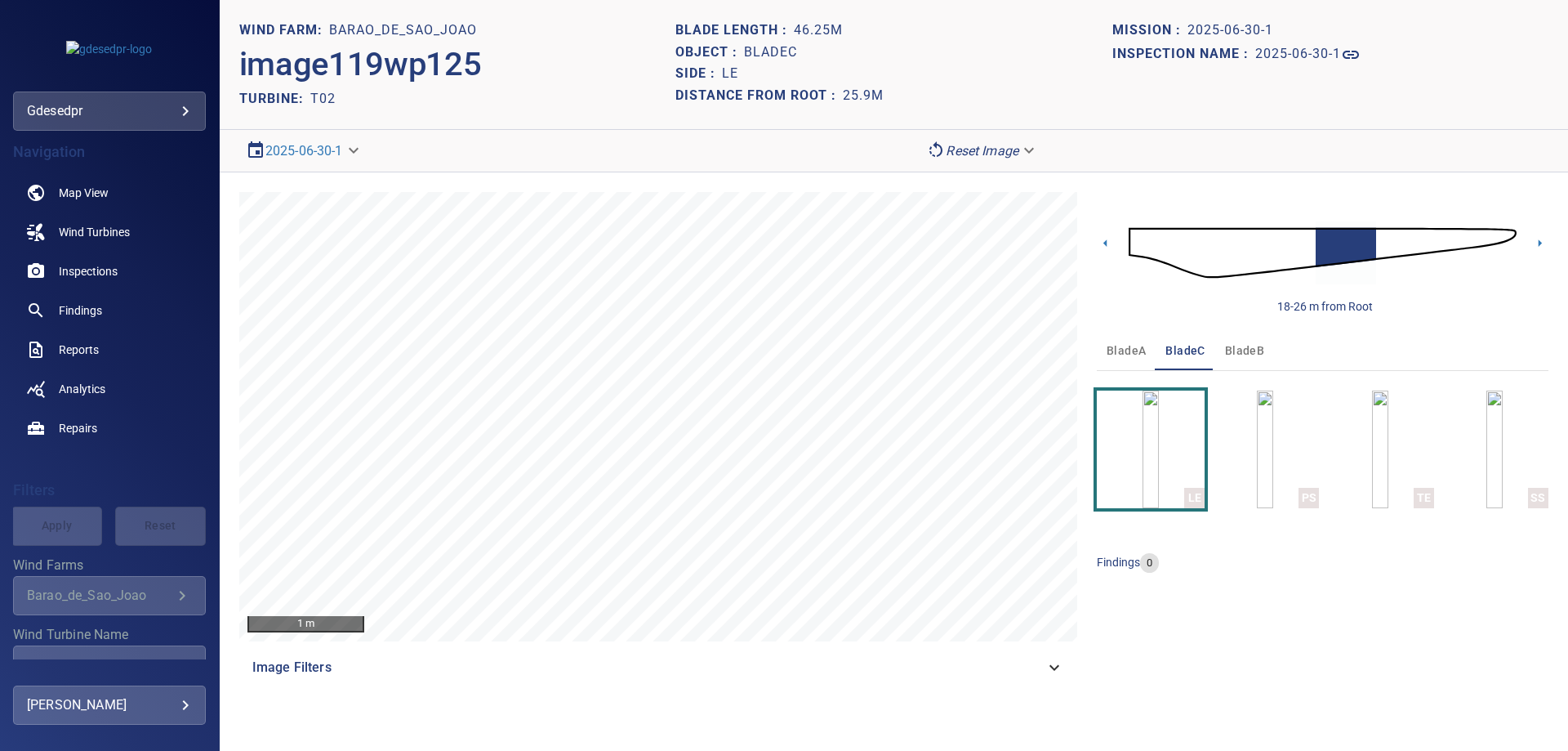
click at [1368, 253] on img at bounding box center [1323, 252] width 388 height 94
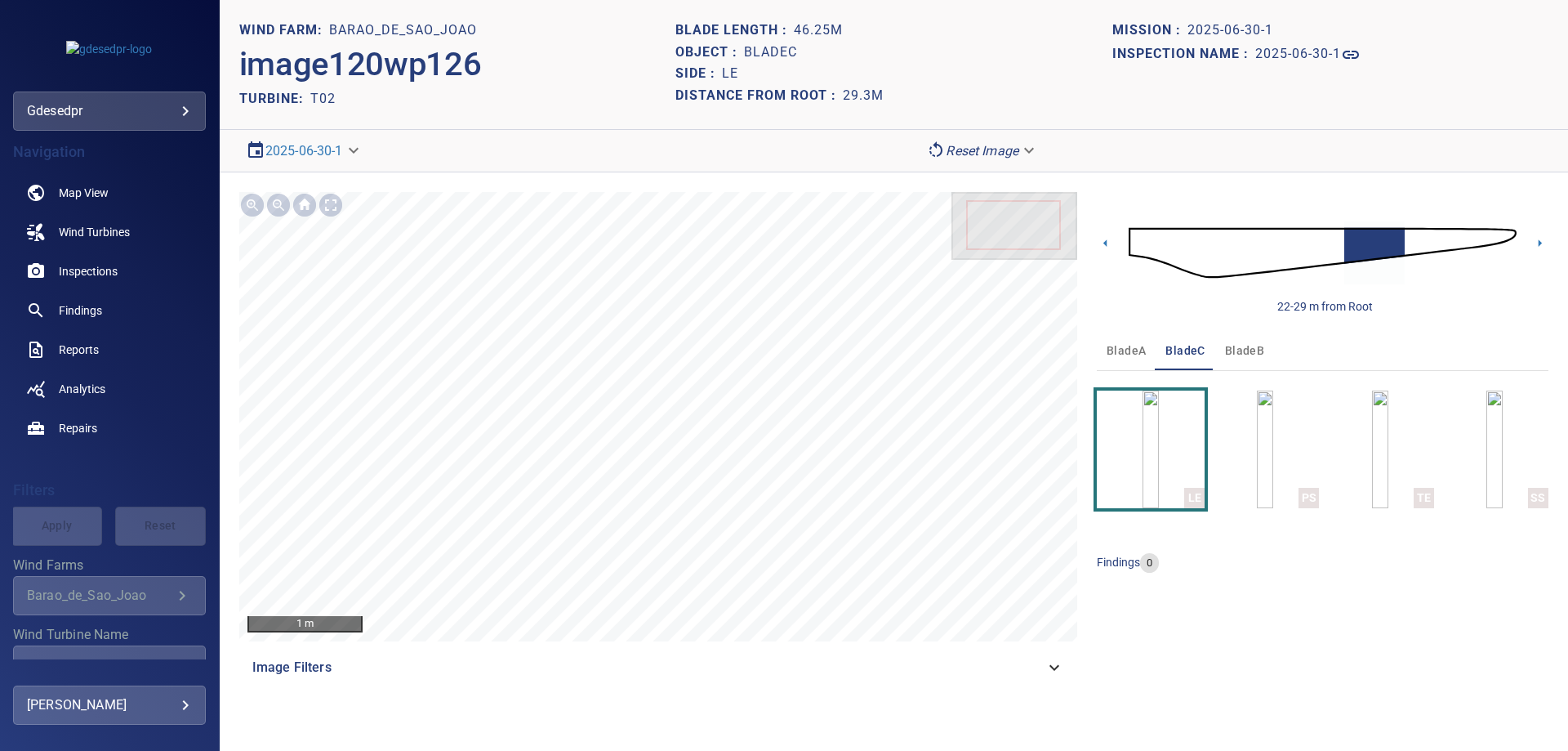
click at [1413, 240] on img at bounding box center [1323, 252] width 388 height 94
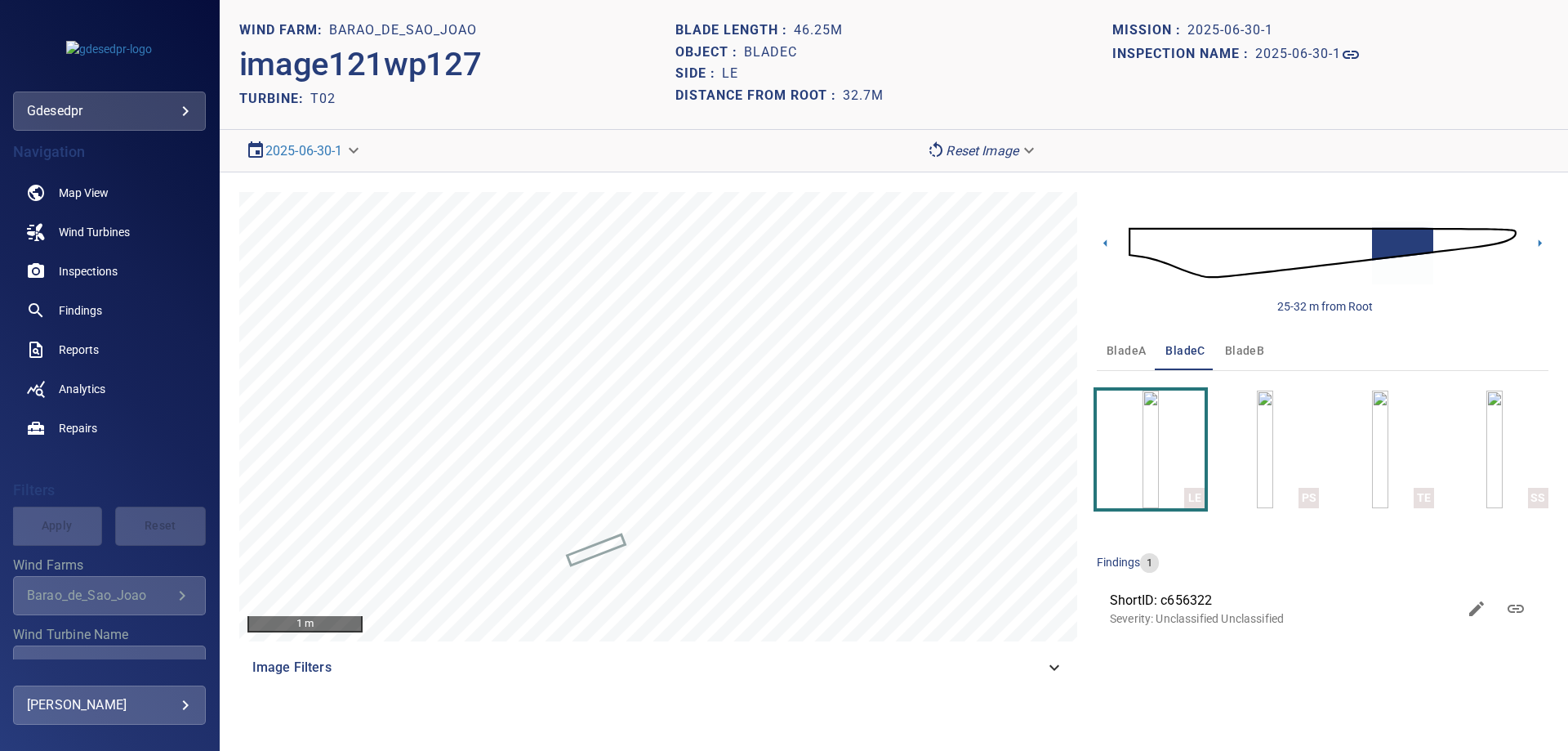
click at [1449, 233] on img at bounding box center [1323, 252] width 388 height 94
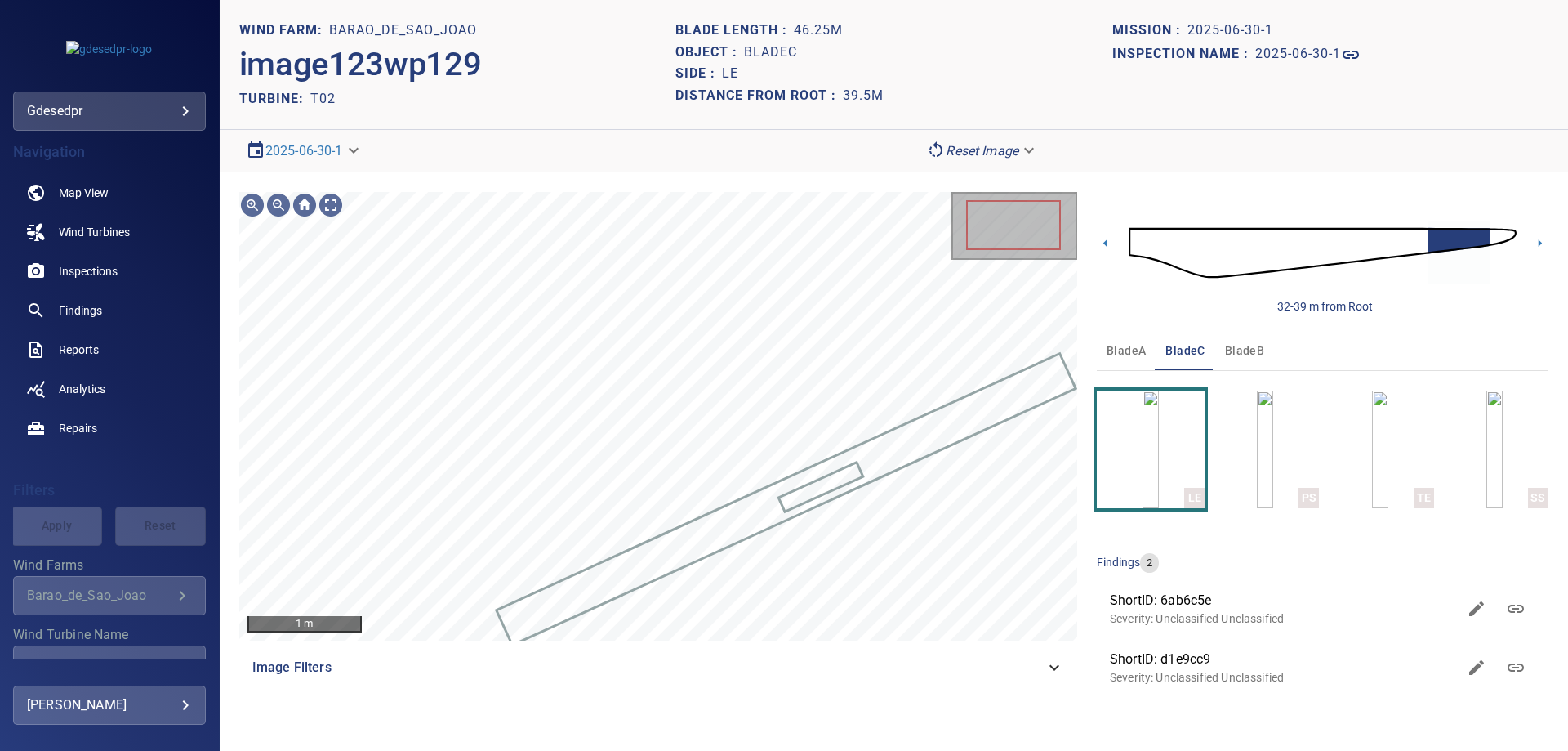
click at [1033, 681] on div "Image Filters" at bounding box center [658, 667] width 838 height 39
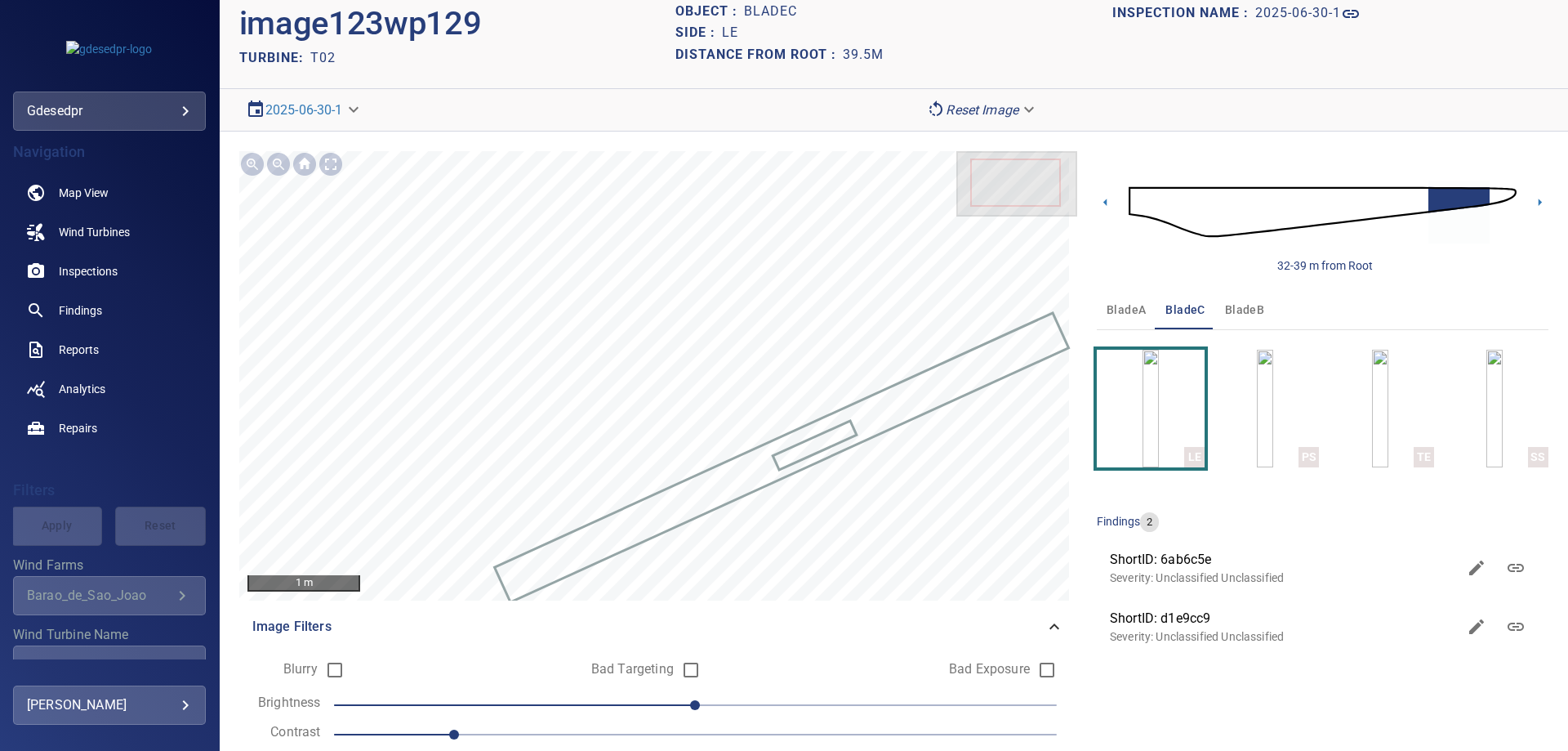
scroll to position [98, 0]
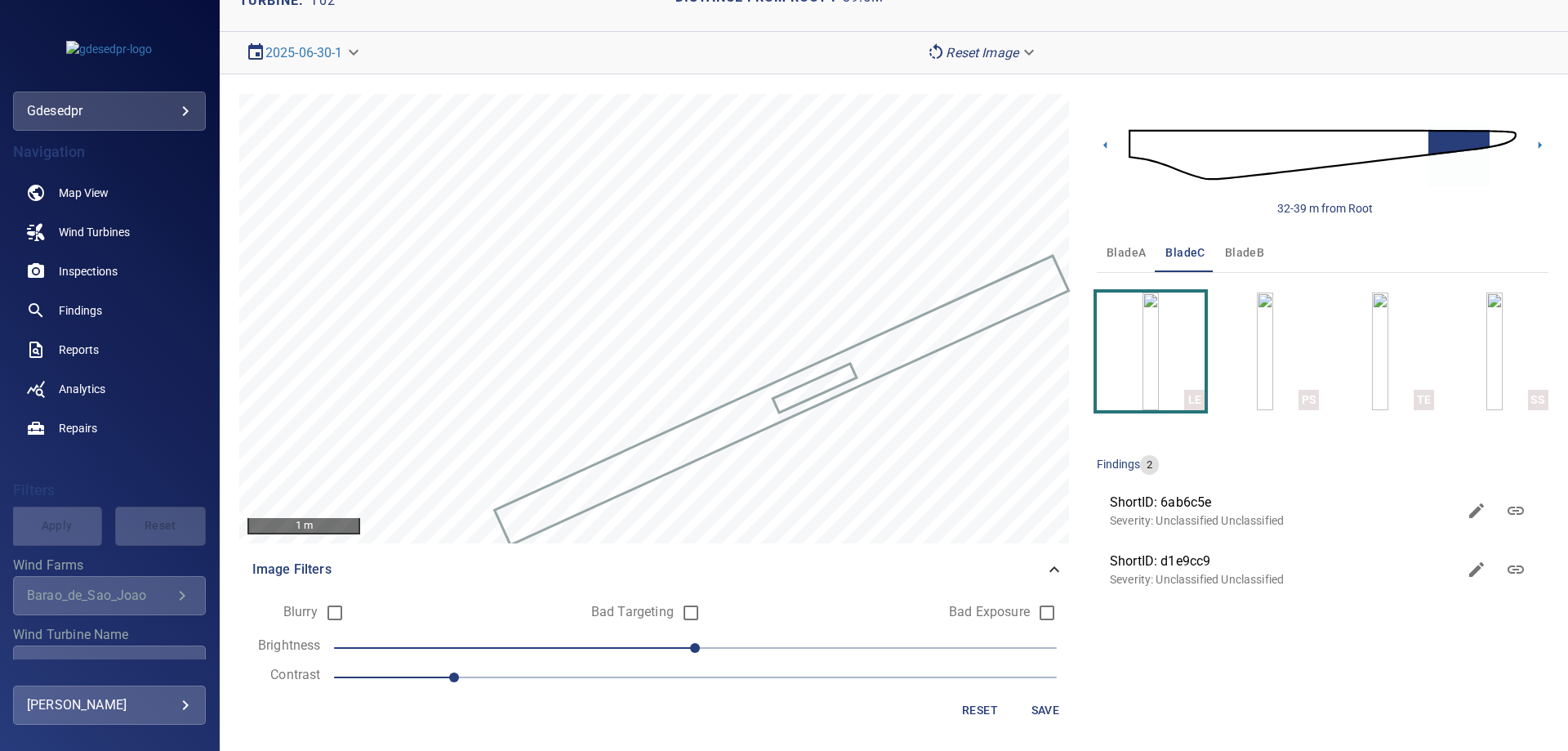
click at [636, 678] on span "1" at bounding box center [695, 677] width 723 height 23
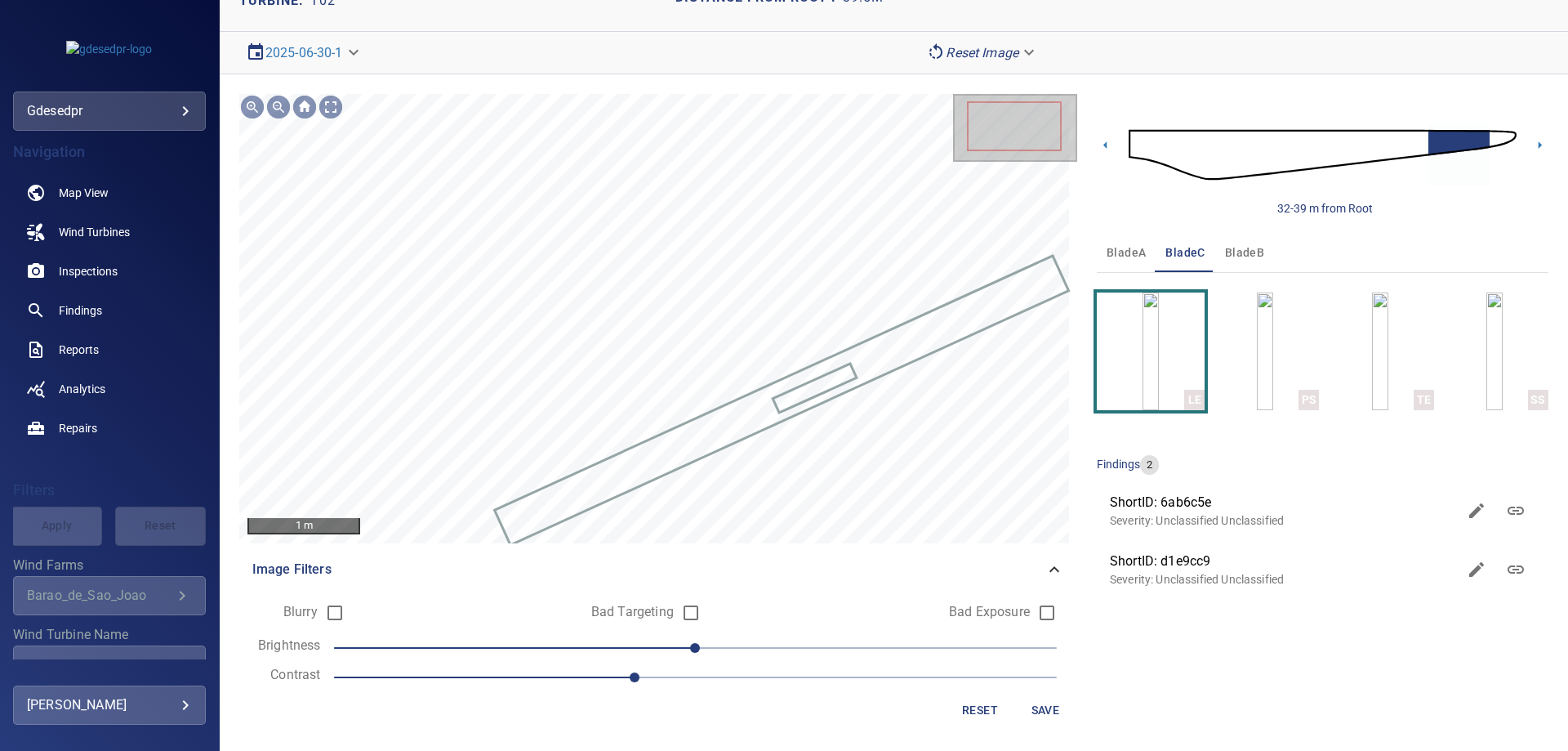
click at [586, 644] on span "0" at bounding box center [695, 647] width 723 height 23
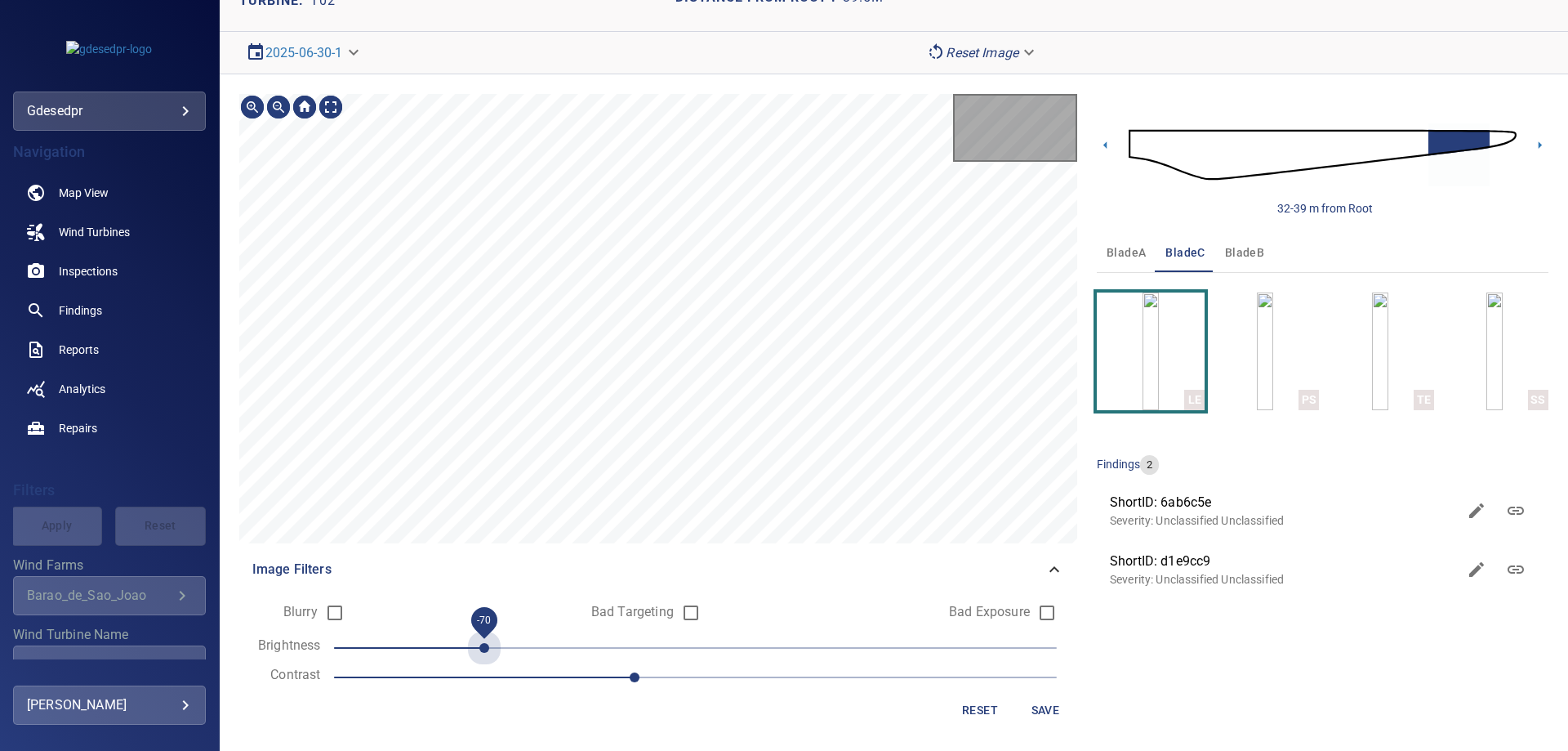
click at [470, 642] on span "-70" at bounding box center [695, 647] width 723 height 23
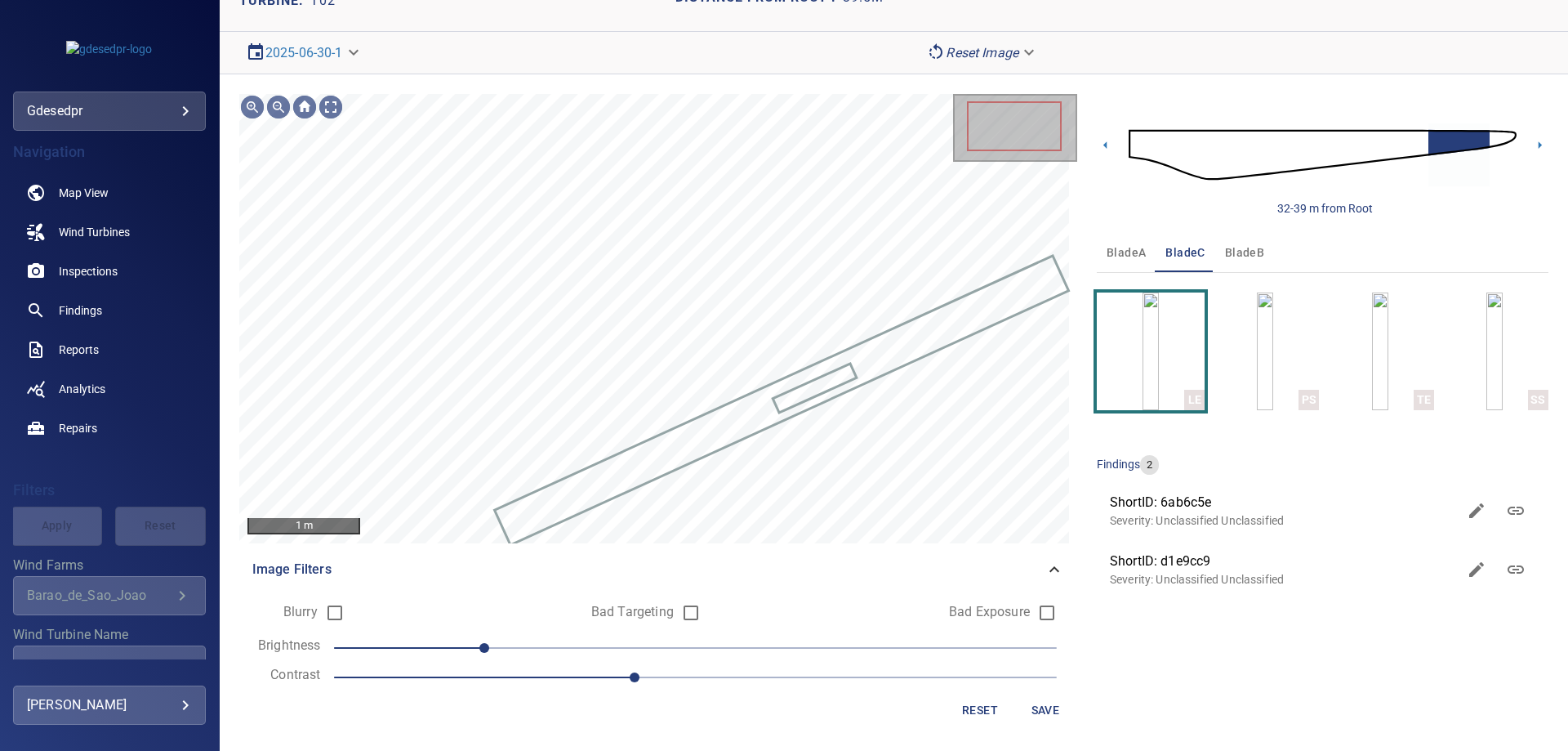
click at [503, 648] on span "-70" at bounding box center [695, 647] width 723 height 23
click at [467, 643] on span "-80" at bounding box center [695, 647] width 723 height 23
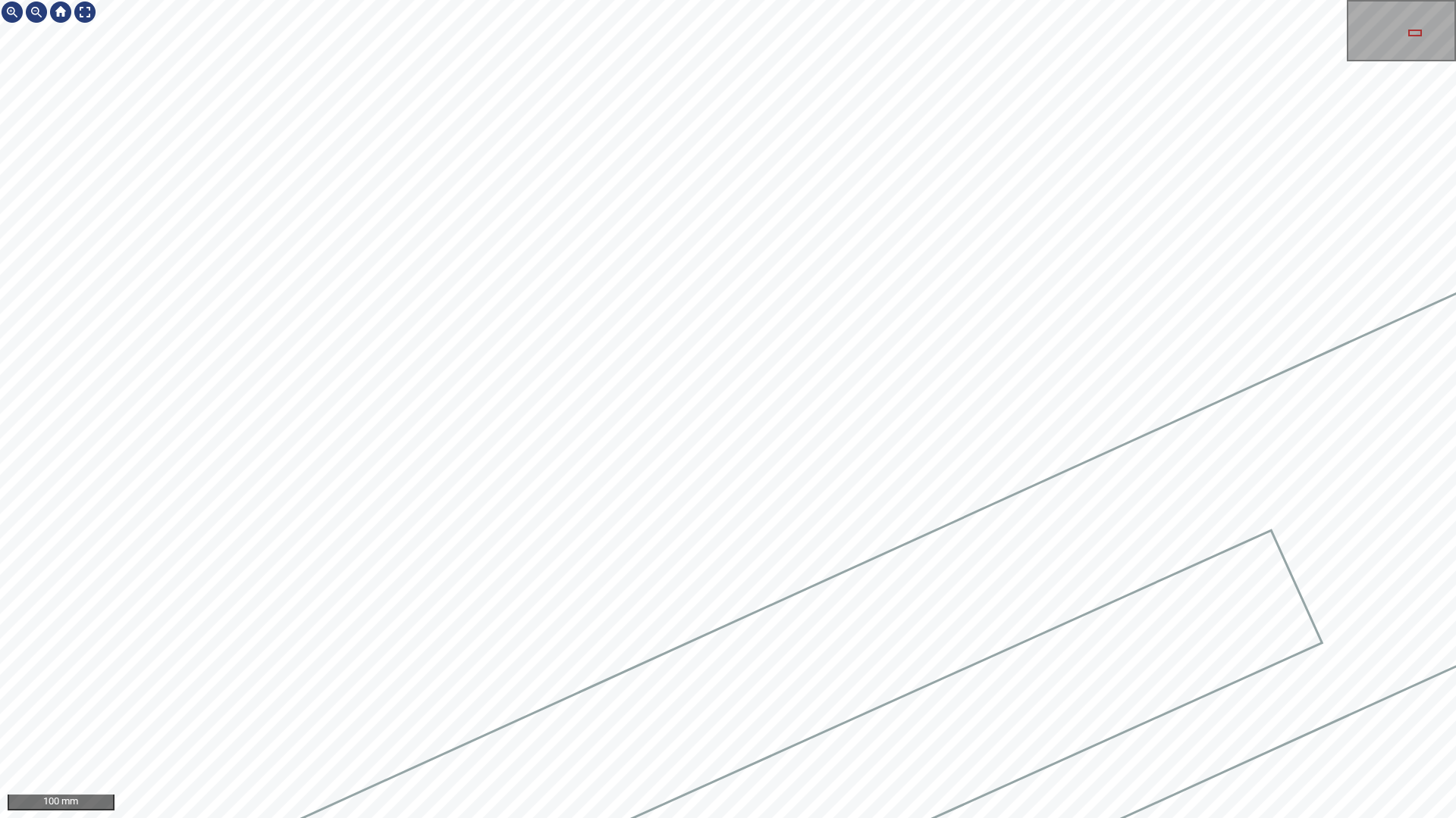
click at [1261, 426] on div at bounding box center [728, 409] width 1456 height 818
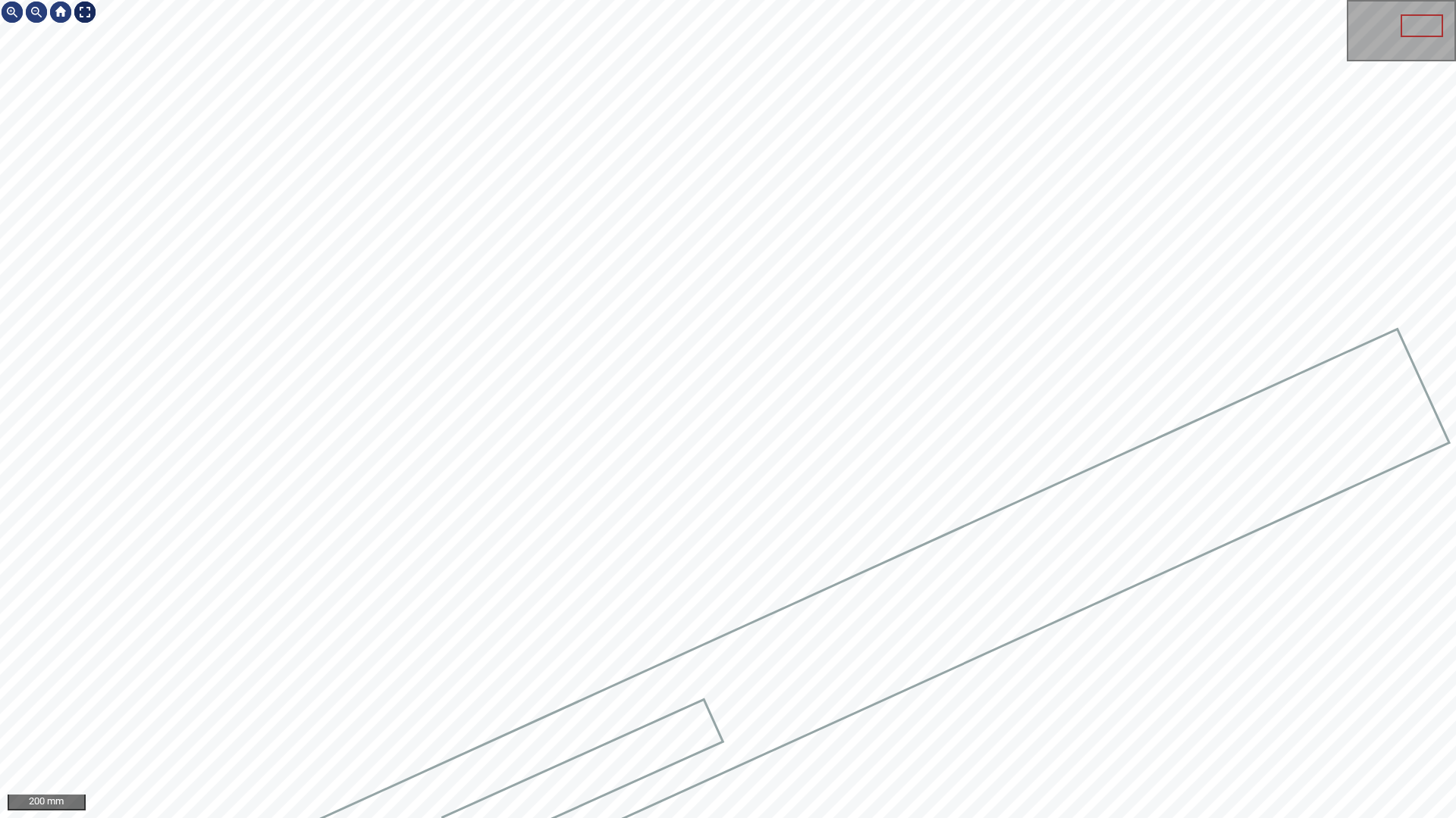
click at [91, 10] on div at bounding box center [85, 12] width 24 height 24
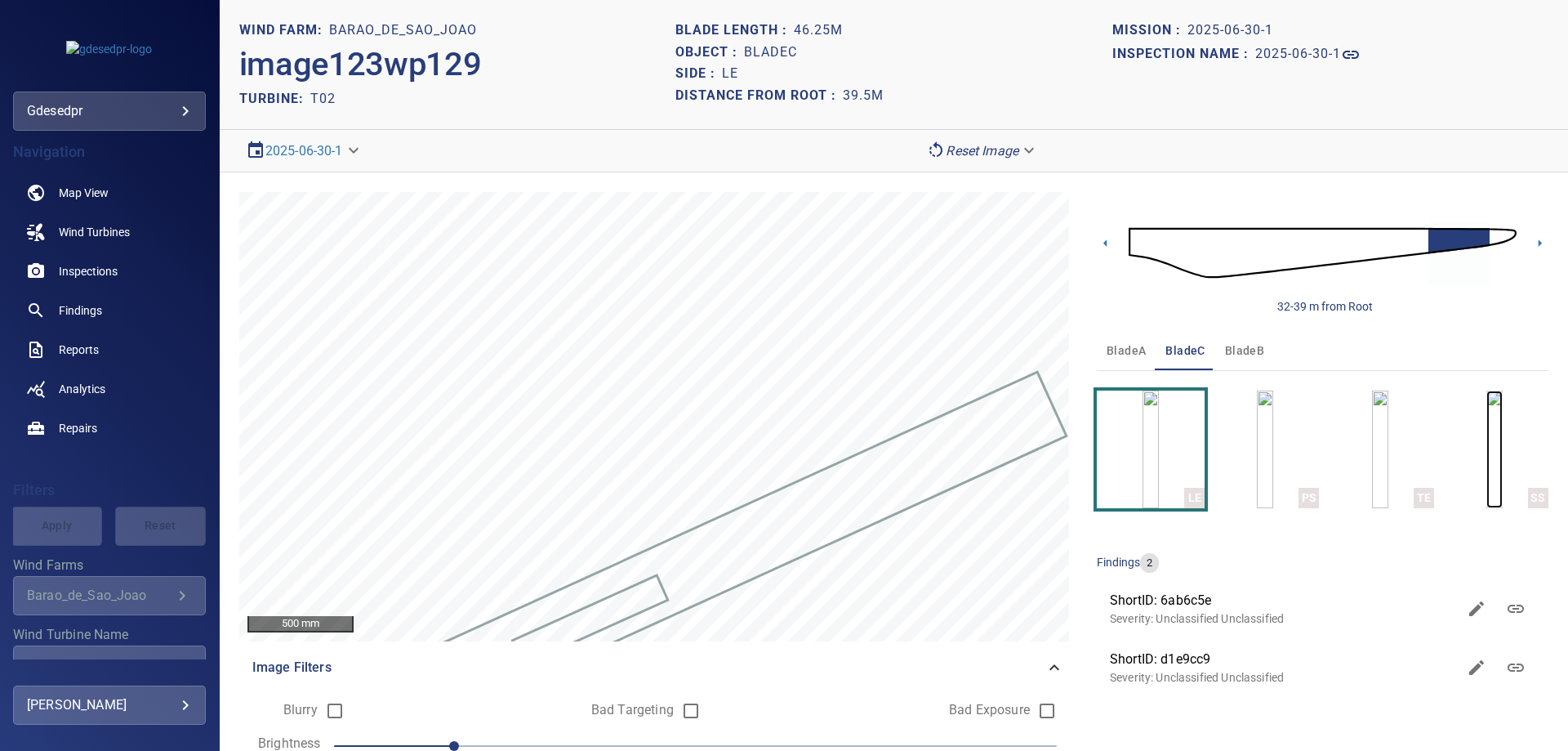
click at [1486, 484] on img "button" at bounding box center [1494, 449] width 16 height 117
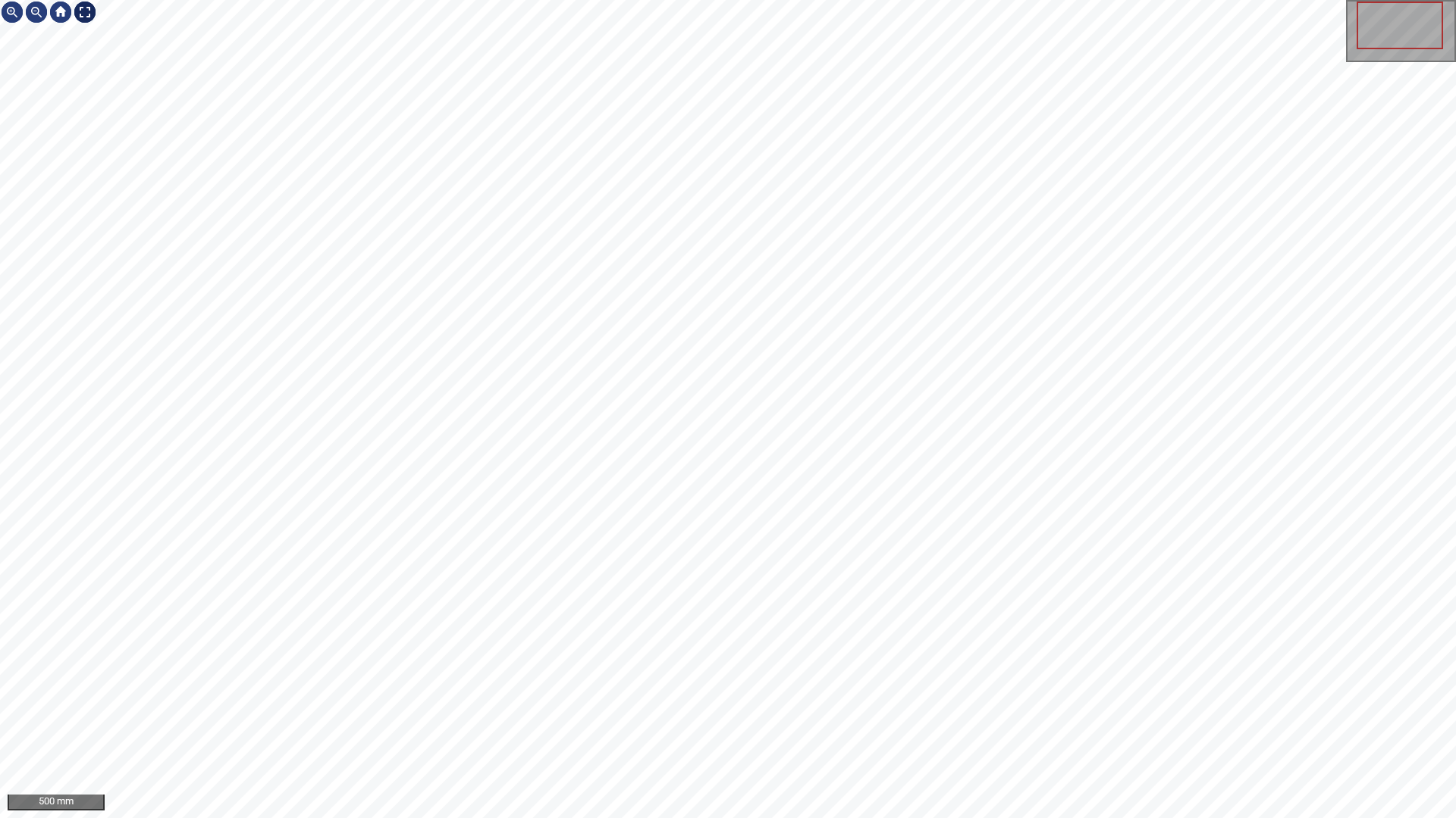
click at [85, 16] on div at bounding box center [85, 12] width 24 height 24
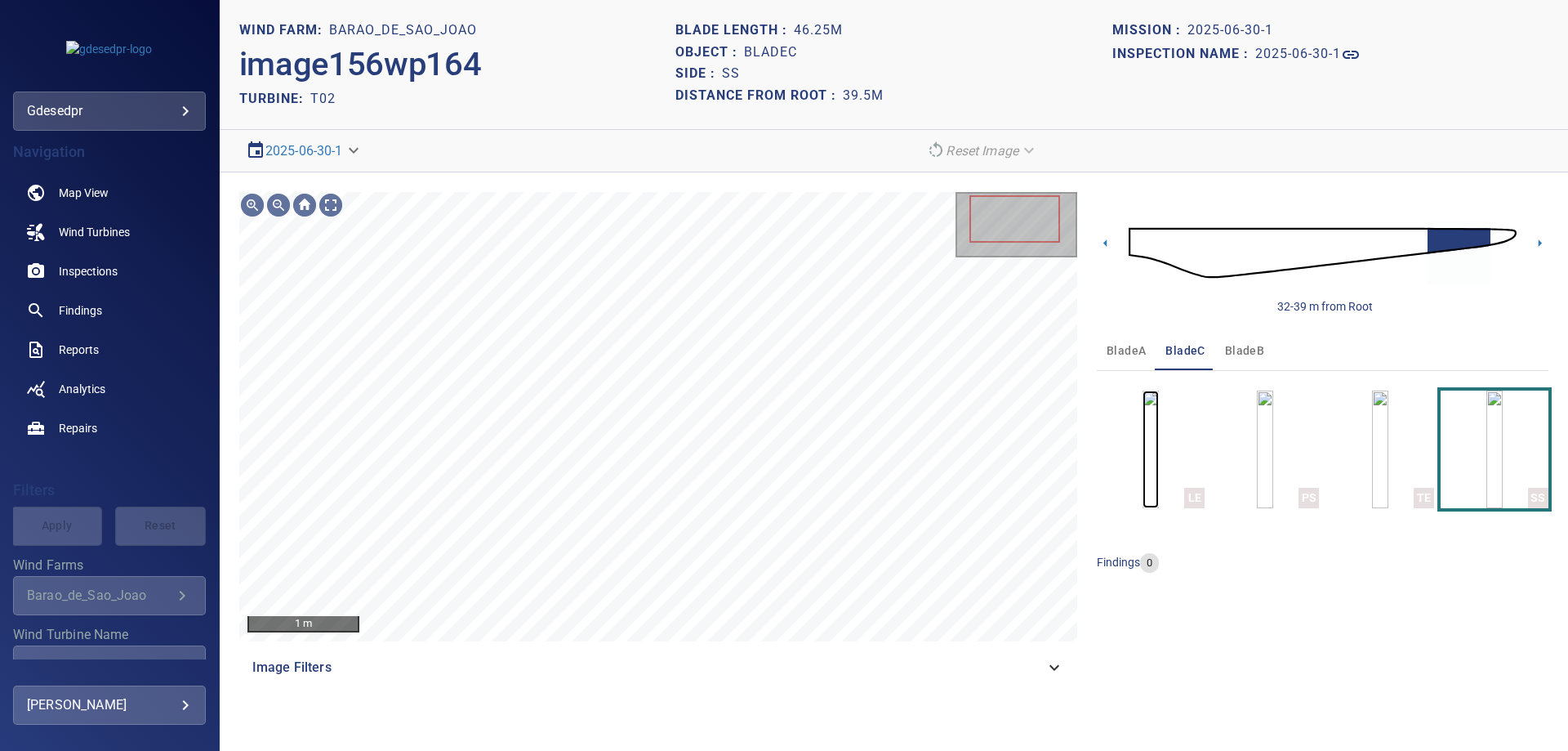
click at [1142, 462] on img "button" at bounding box center [1150, 449] width 16 height 117
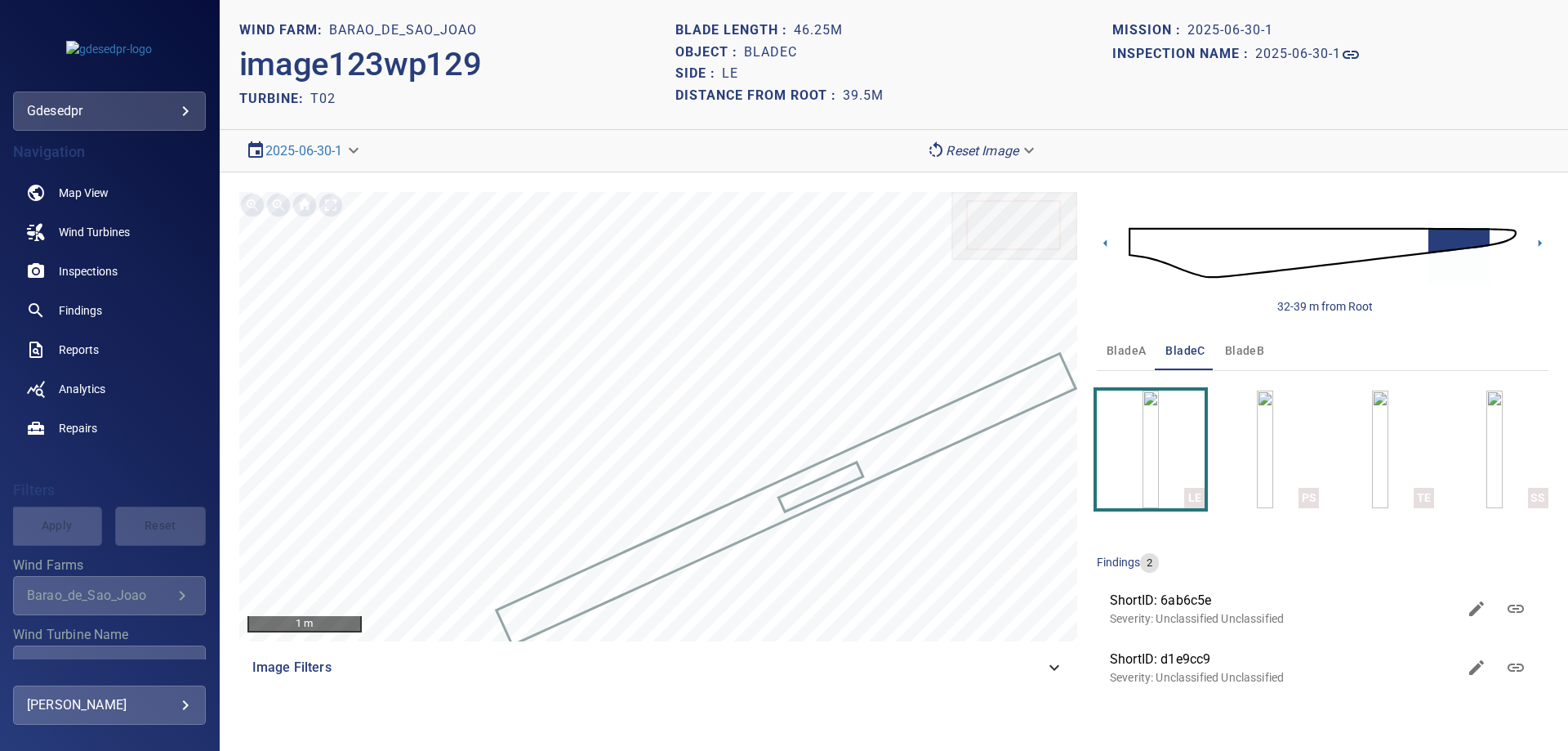
click at [1415, 245] on img at bounding box center [1323, 252] width 388 height 94
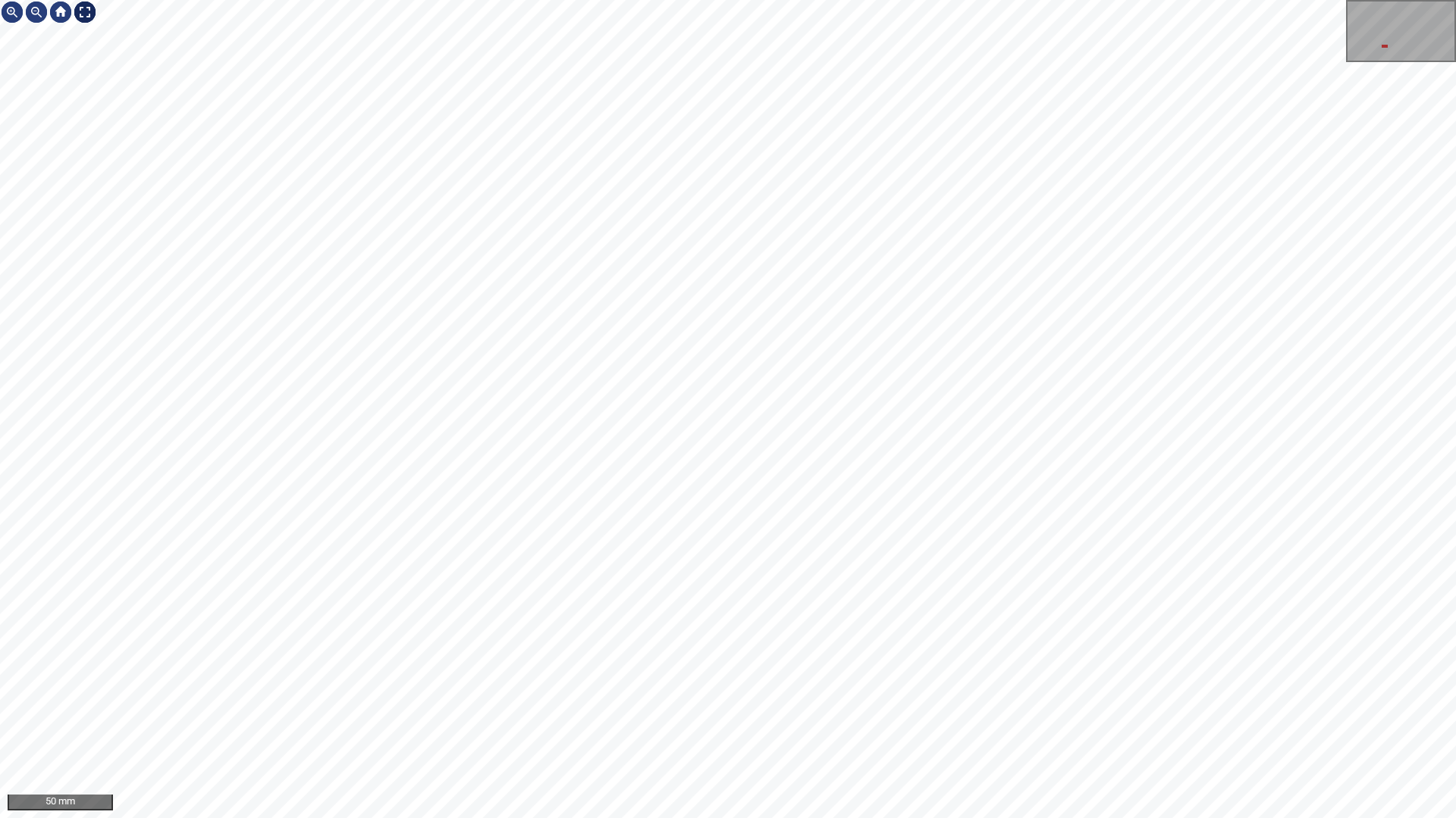
click at [86, 8] on div at bounding box center [85, 12] width 24 height 24
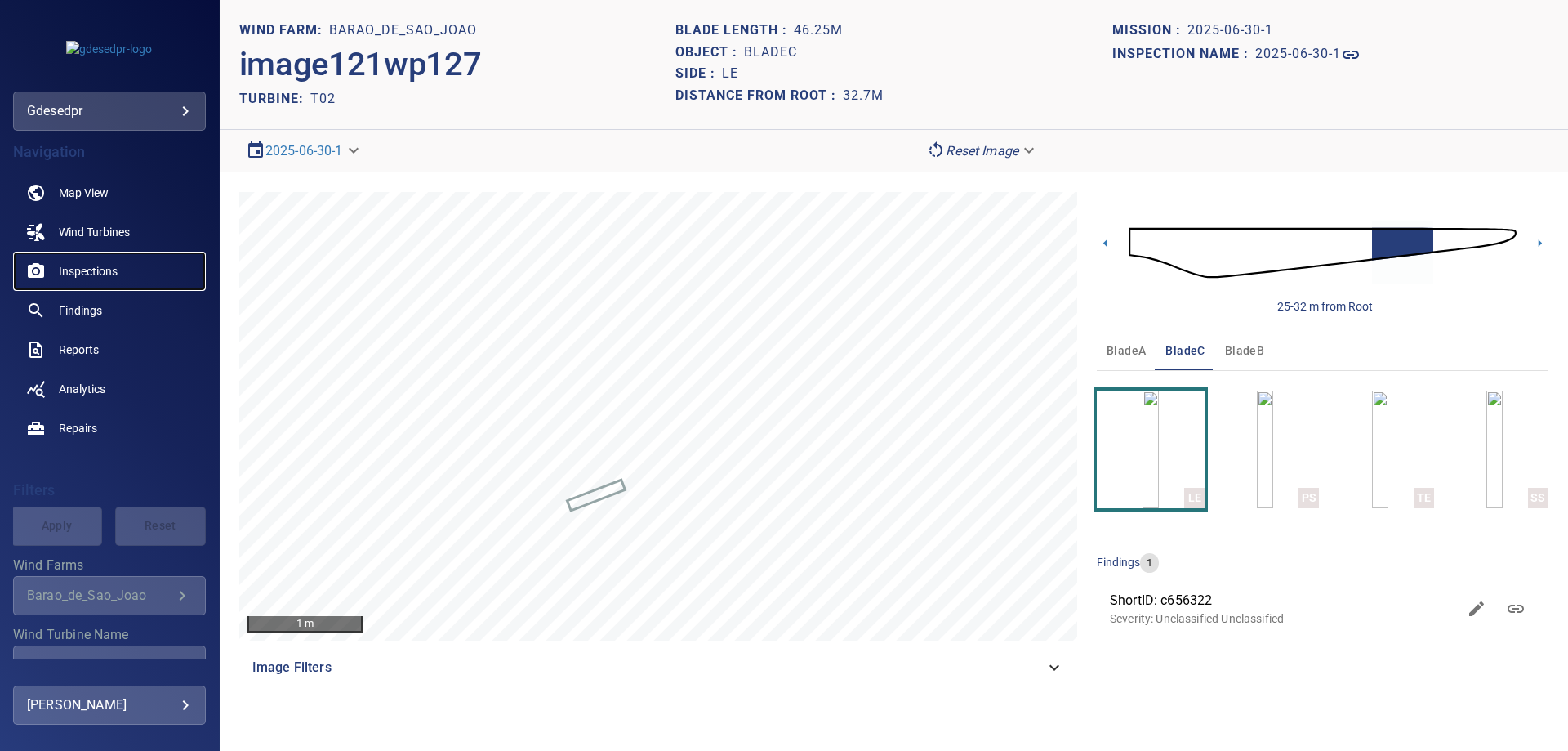
click at [81, 273] on span "Inspections" at bounding box center [89, 271] width 59 height 16
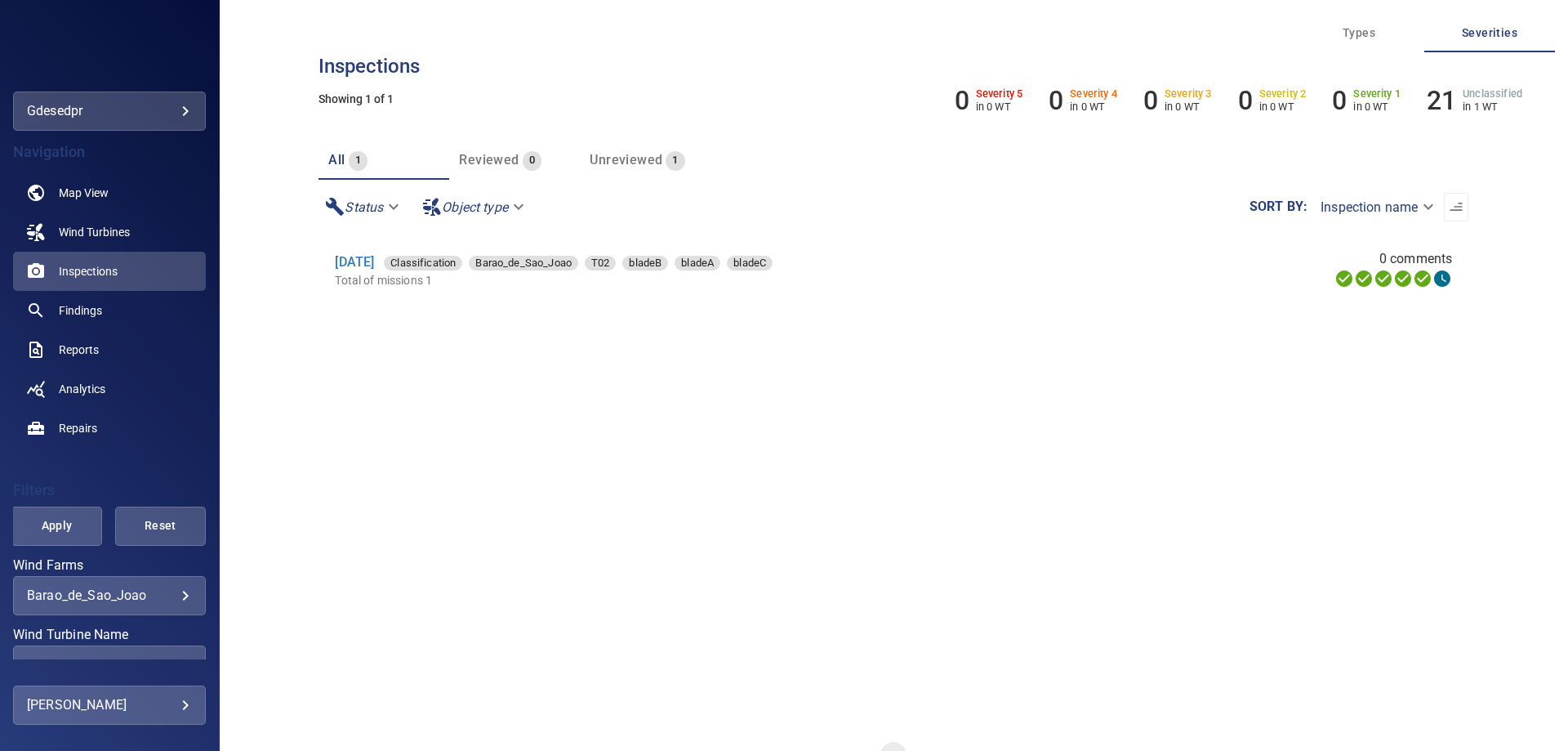
scroll to position [231, 0]
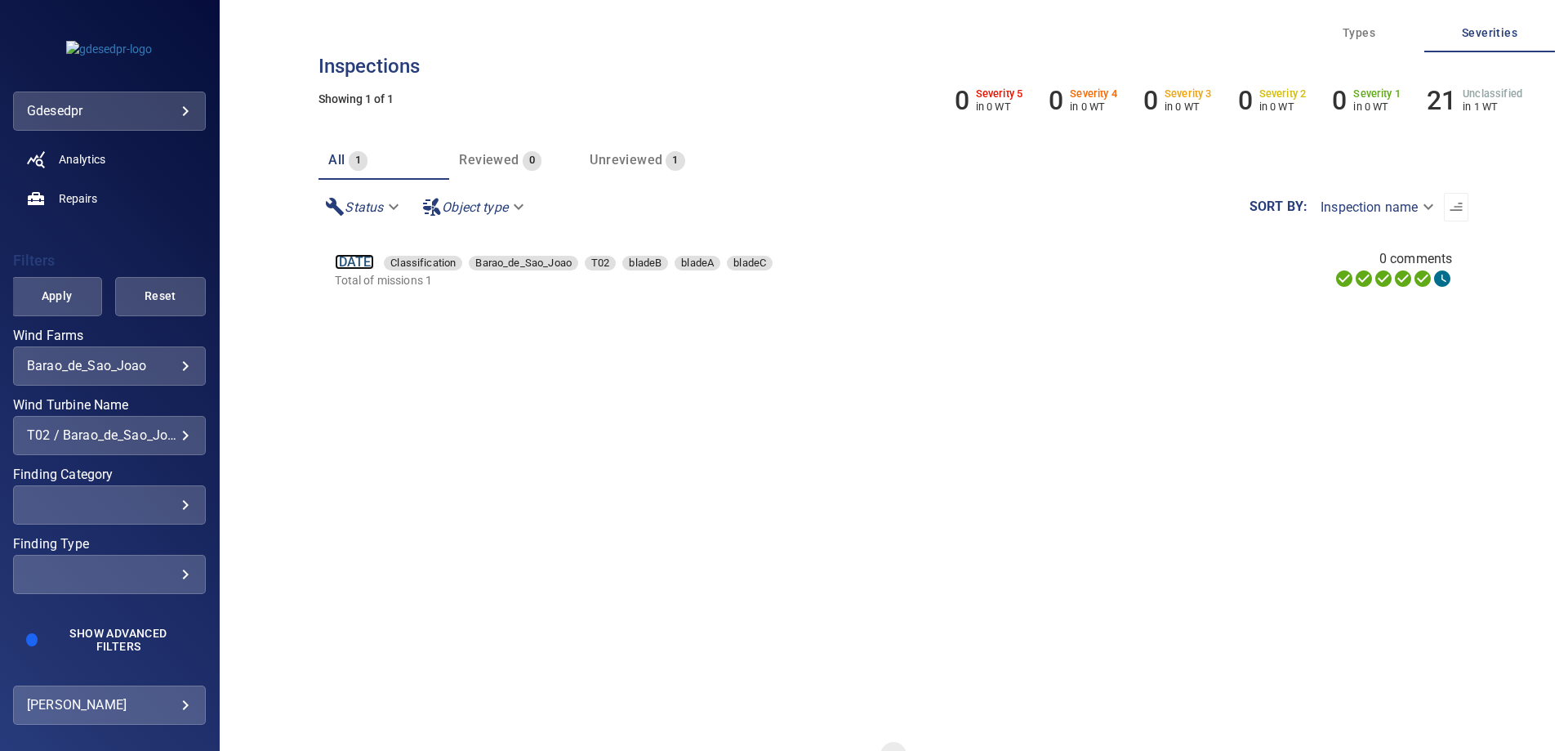
click at [374, 267] on link "30 Jun 2025" at bounding box center [354, 262] width 39 height 15
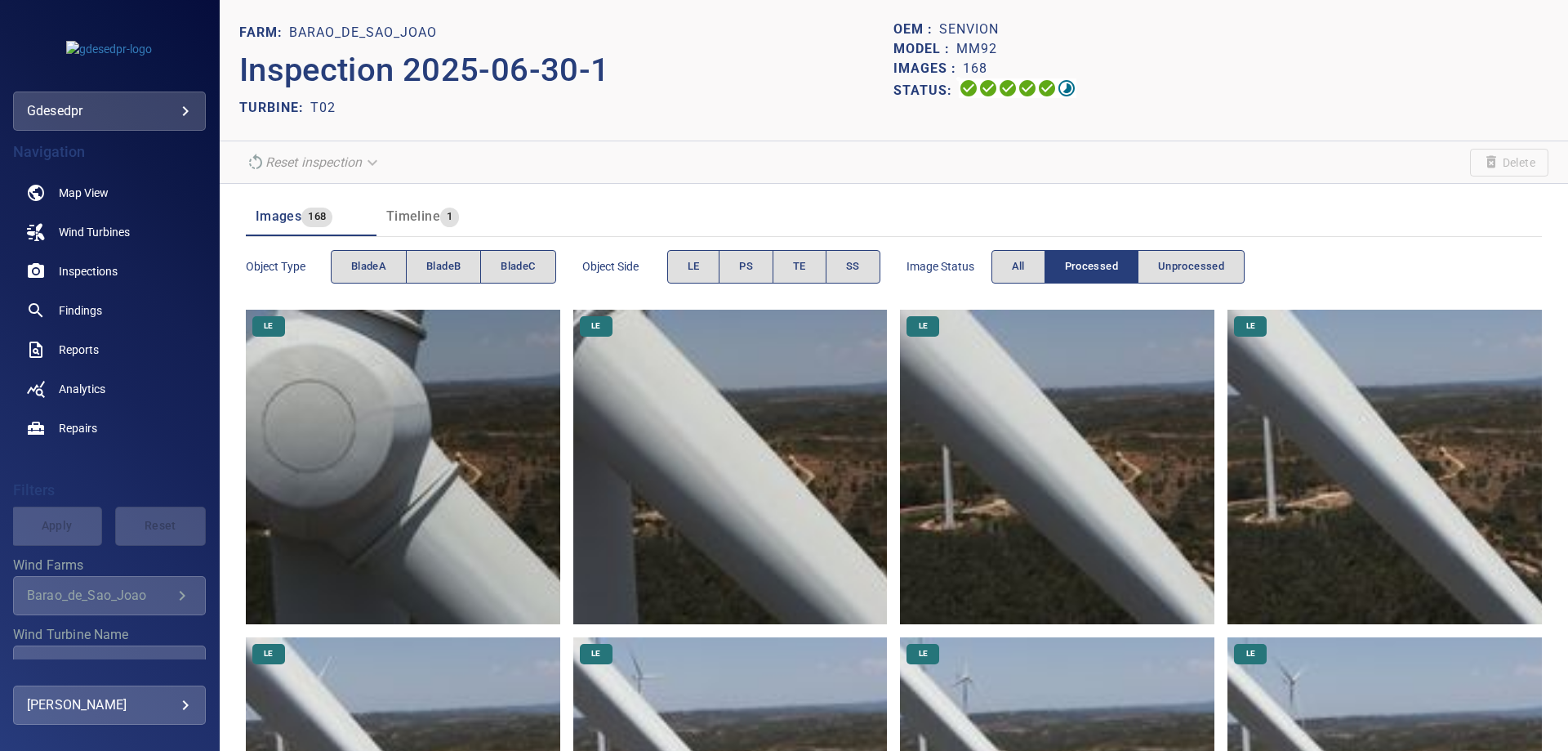
click at [441, 239] on div "Object type bladeA bladeB bladeC Object Side LE PS TE SS Image Status All Proce…" at bounding box center [893, 267] width 1296 height 60
click at [445, 260] on span "bladeB" at bounding box center [443, 267] width 35 height 19
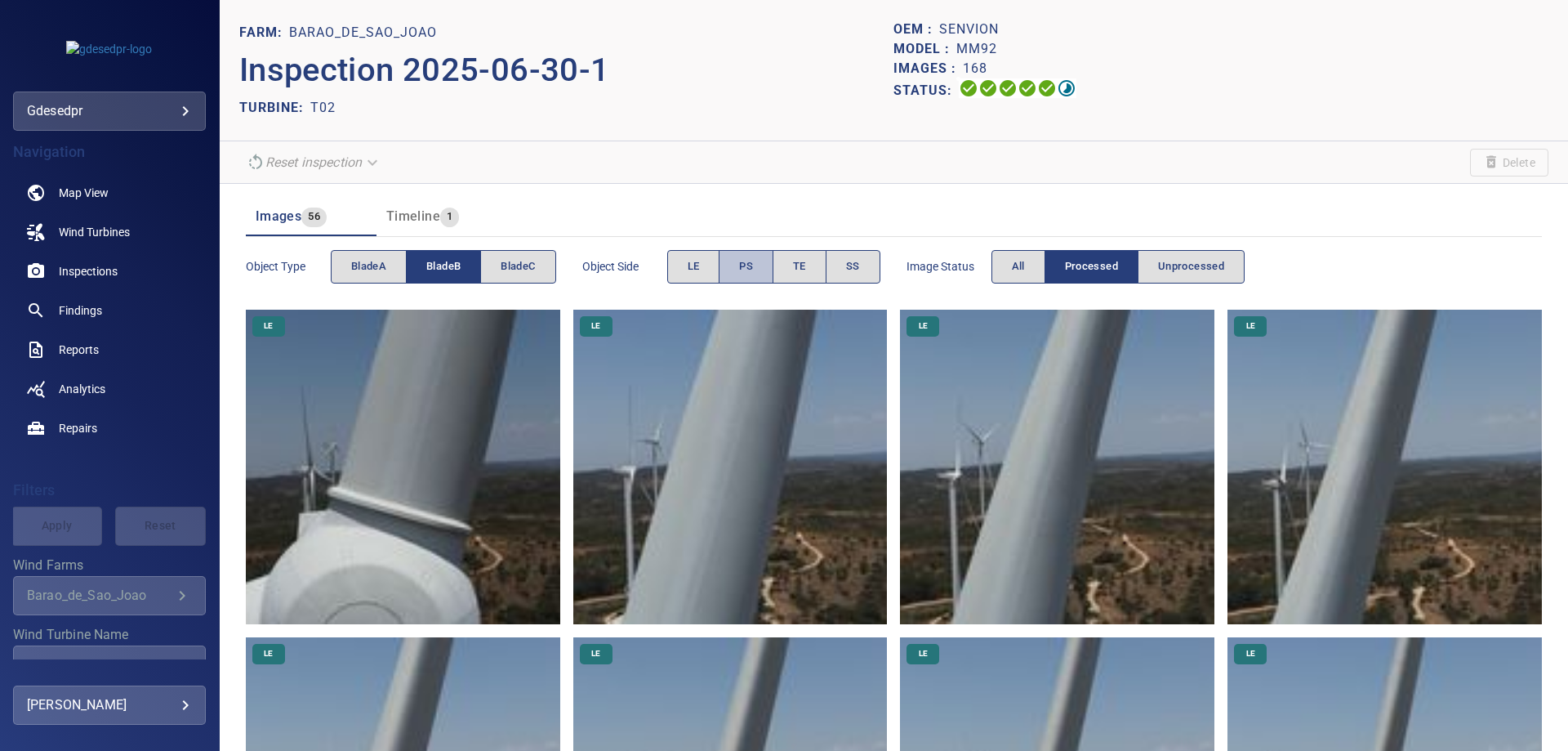
click at [759, 268] on button "PS" at bounding box center [746, 267] width 55 height 34
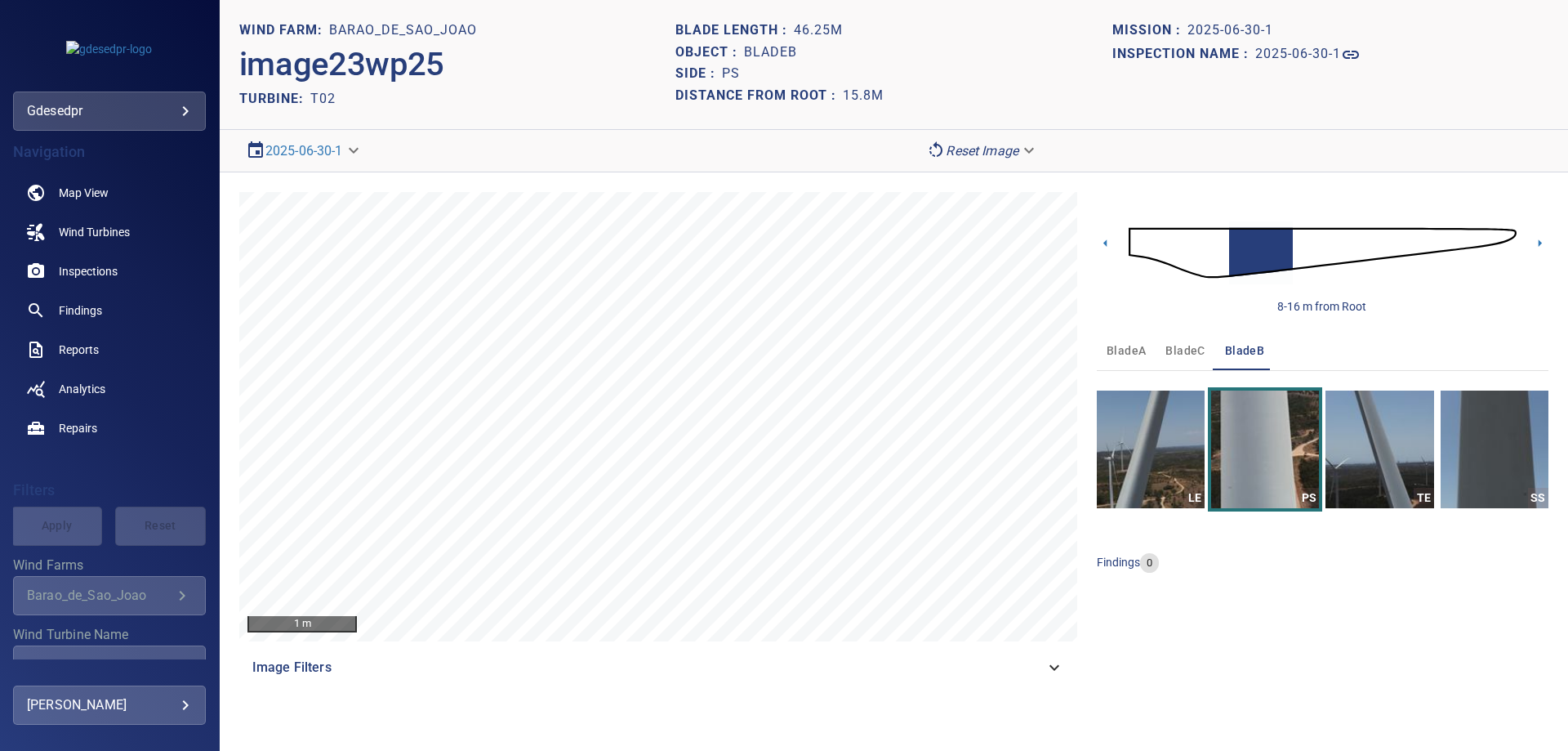
click at [1300, 246] on img at bounding box center [1323, 252] width 388 height 94
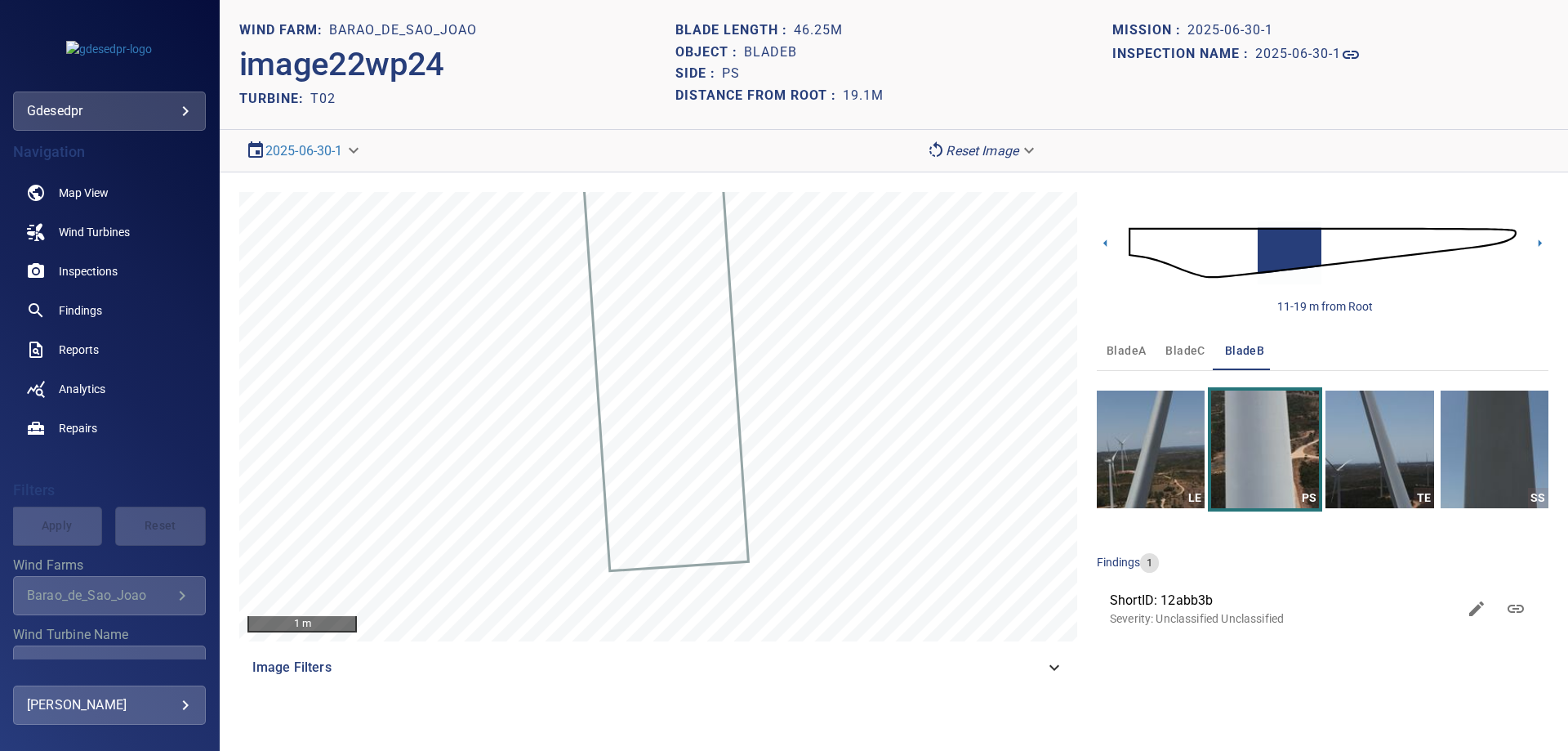
click at [1323, 245] on img at bounding box center [1323, 252] width 388 height 94
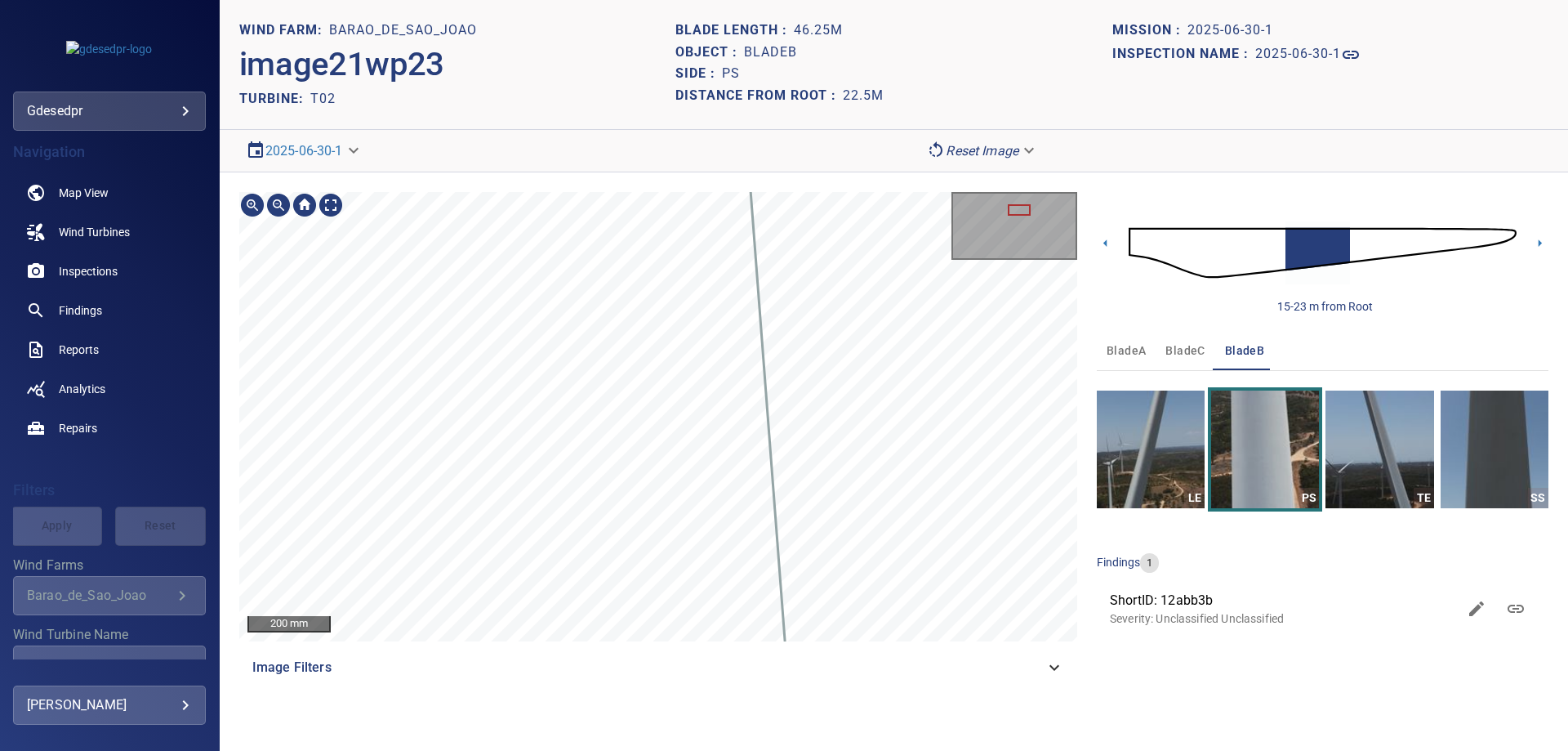
click at [1086, 702] on div "200 mm Image Filters 15-23 m from Root bladeA bladeC bladeB LE PS TE SS finding…" at bounding box center [893, 439] width 1348 height 534
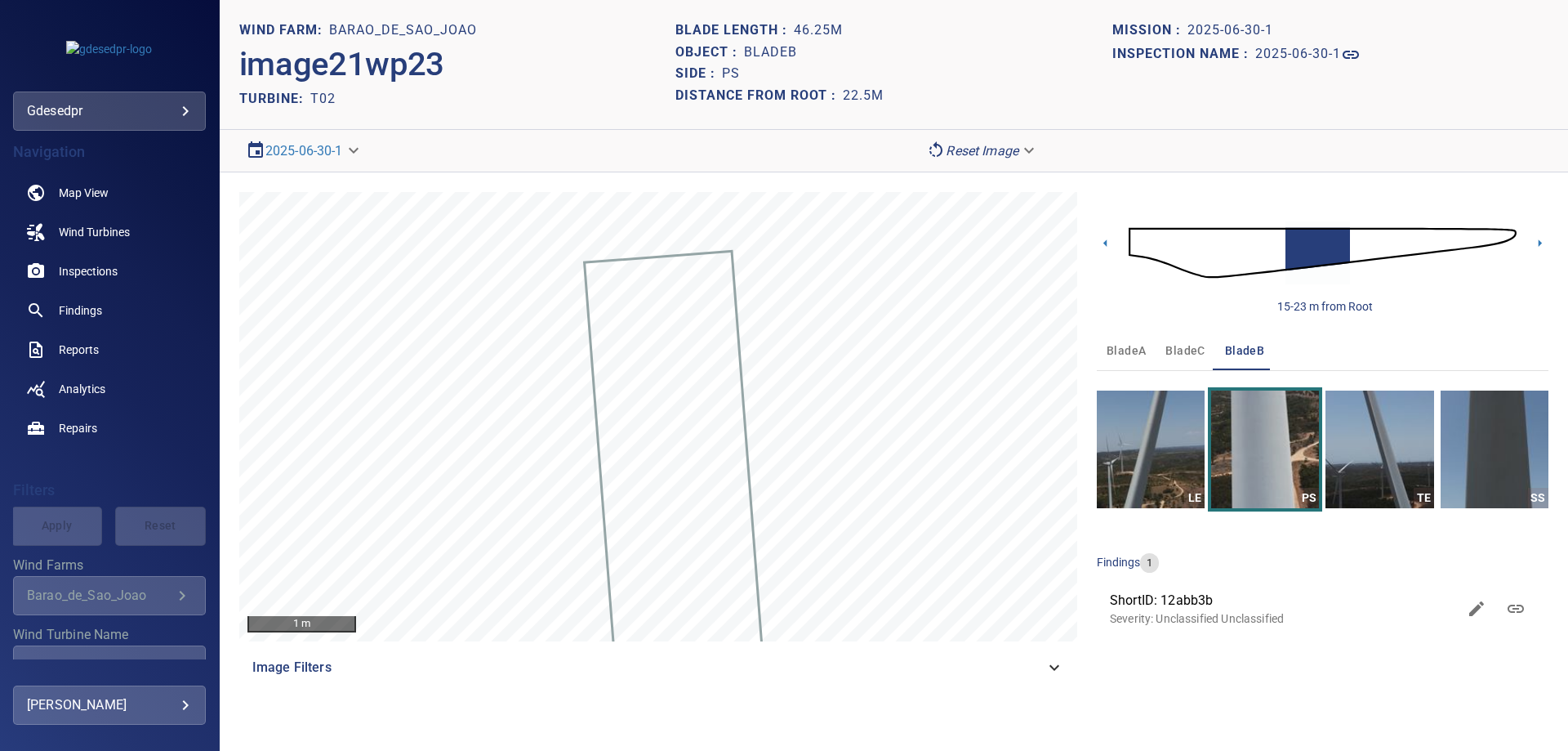
click at [1446, 47] on div "Inspection name : 2025-06-30-1" at bounding box center [1329, 54] width 436 height 26
drag, startPoint x: 1196, startPoint y: 267, endPoint x: 1190, endPoint y: 307, distance: 40.4
click at [1197, 267] on img at bounding box center [1323, 252] width 388 height 94
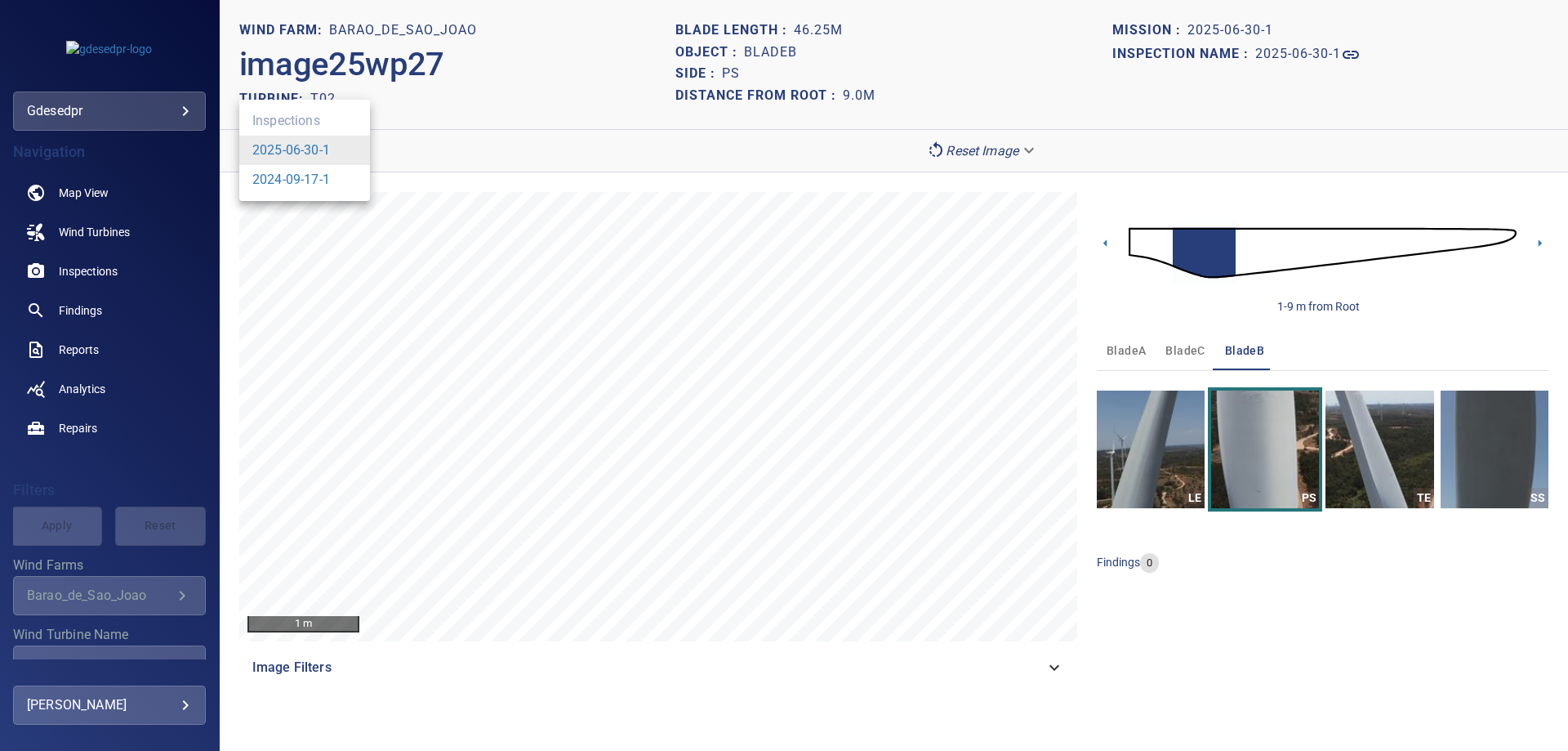
click at [294, 156] on body "**********" at bounding box center [784, 376] width 1568 height 751
click at [558, 391] on div at bounding box center [784, 376] width 1568 height 751
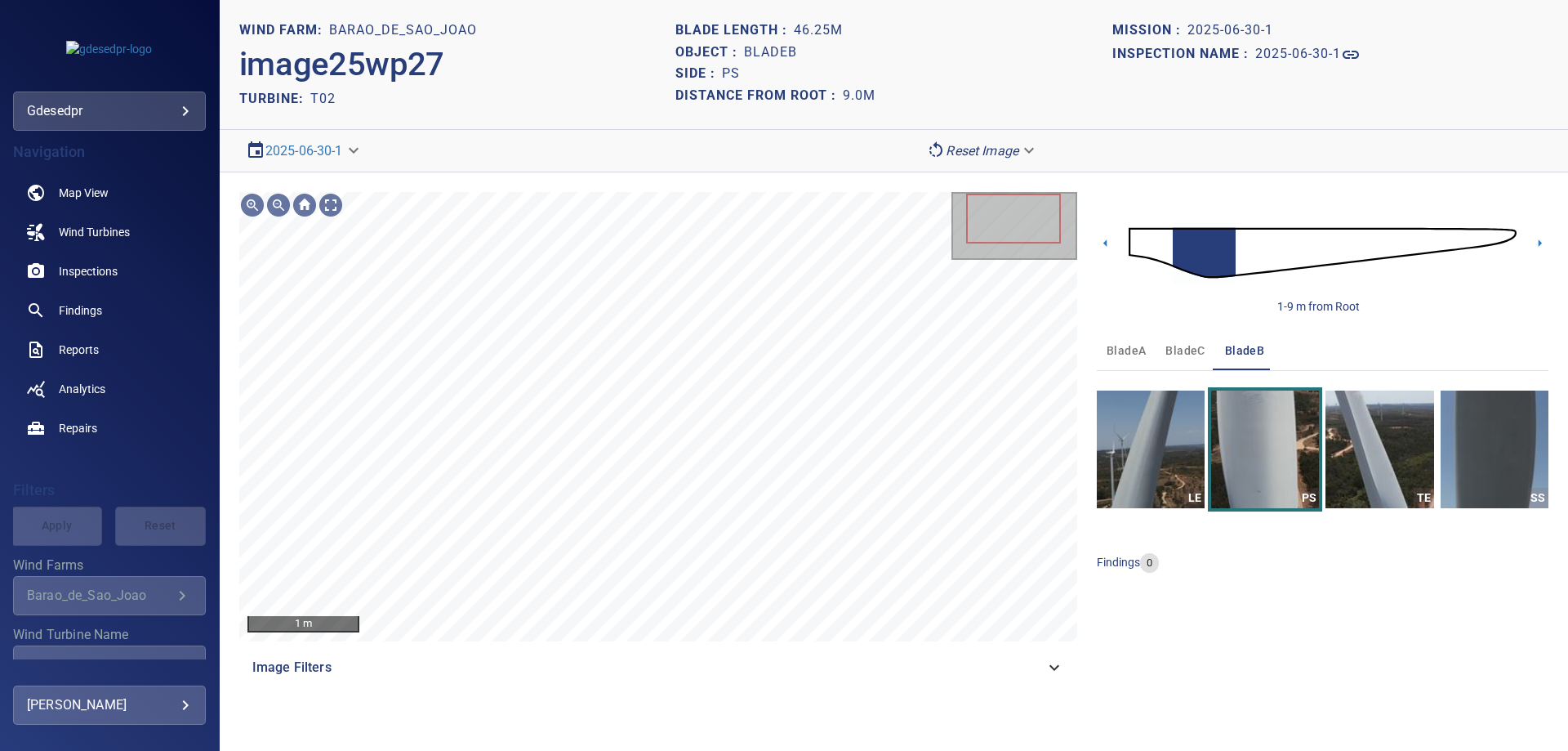
click at [1240, 252] on img at bounding box center [1323, 252] width 388 height 94
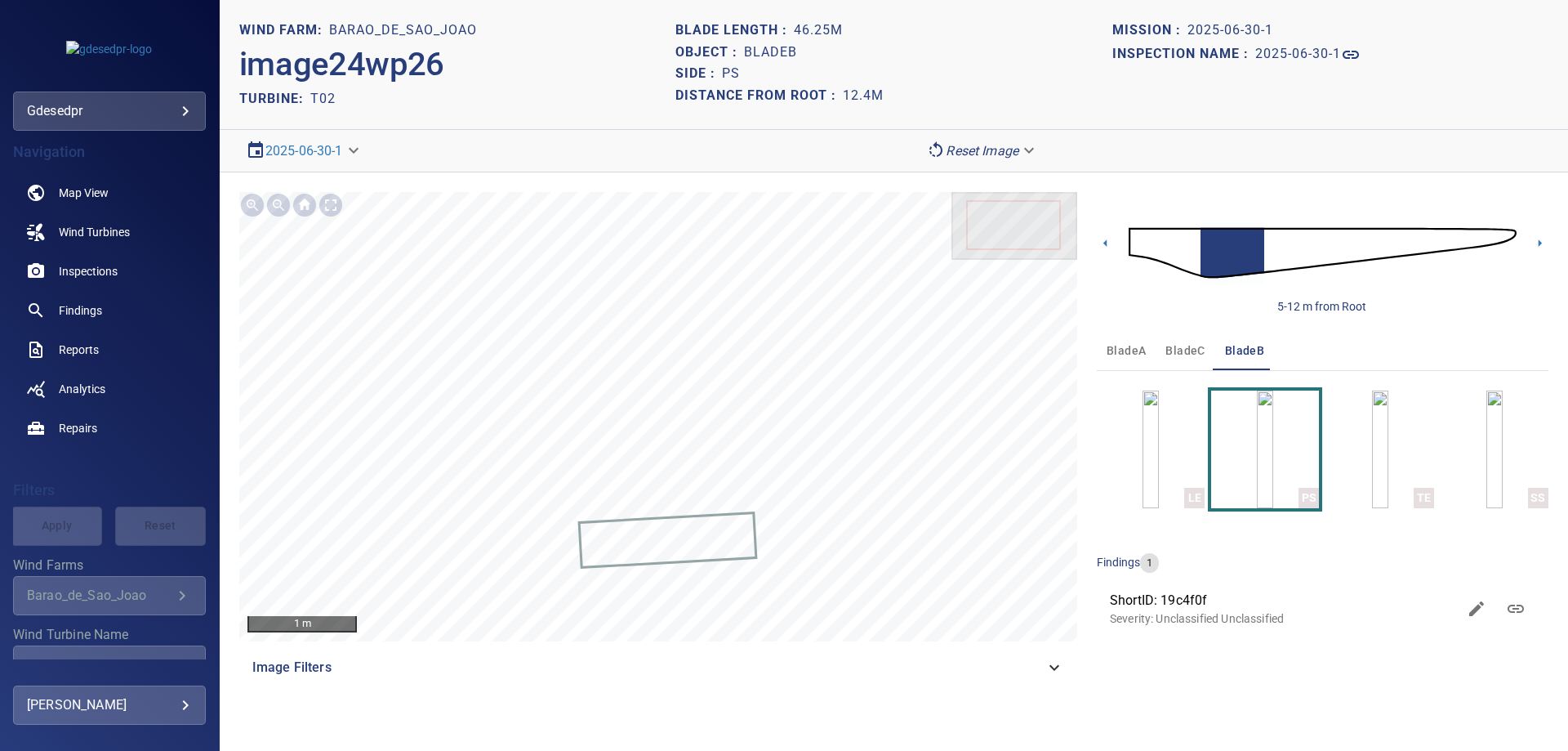
click at [1501, 242] on img at bounding box center [1323, 252] width 388 height 94
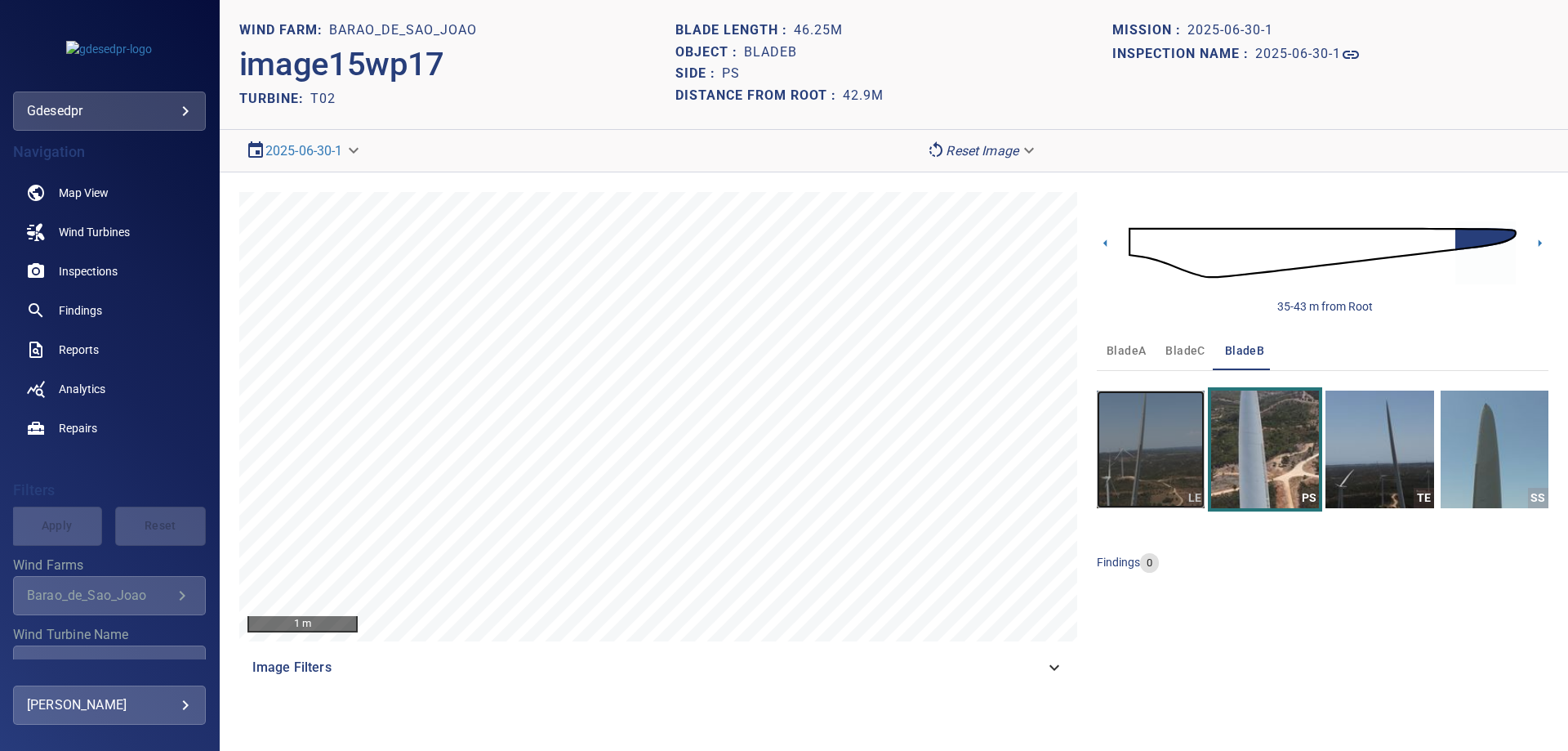
click at [1129, 445] on img "button" at bounding box center [1150, 449] width 108 height 117
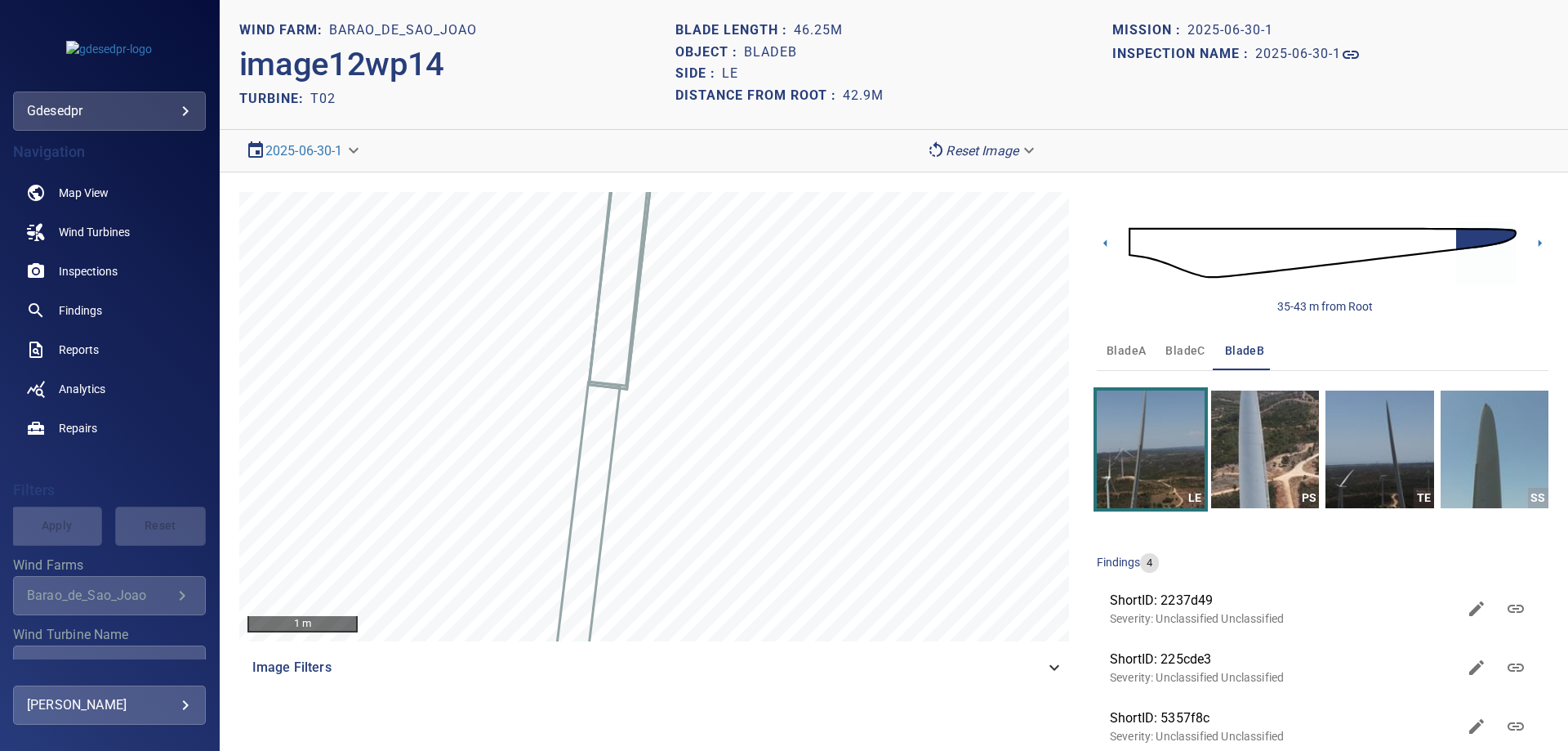
click at [1518, 233] on div "35-43 m from Root" at bounding box center [1322, 252] width 451 height 122
click at [1531, 243] on icon at bounding box center [1539, 243] width 17 height 17
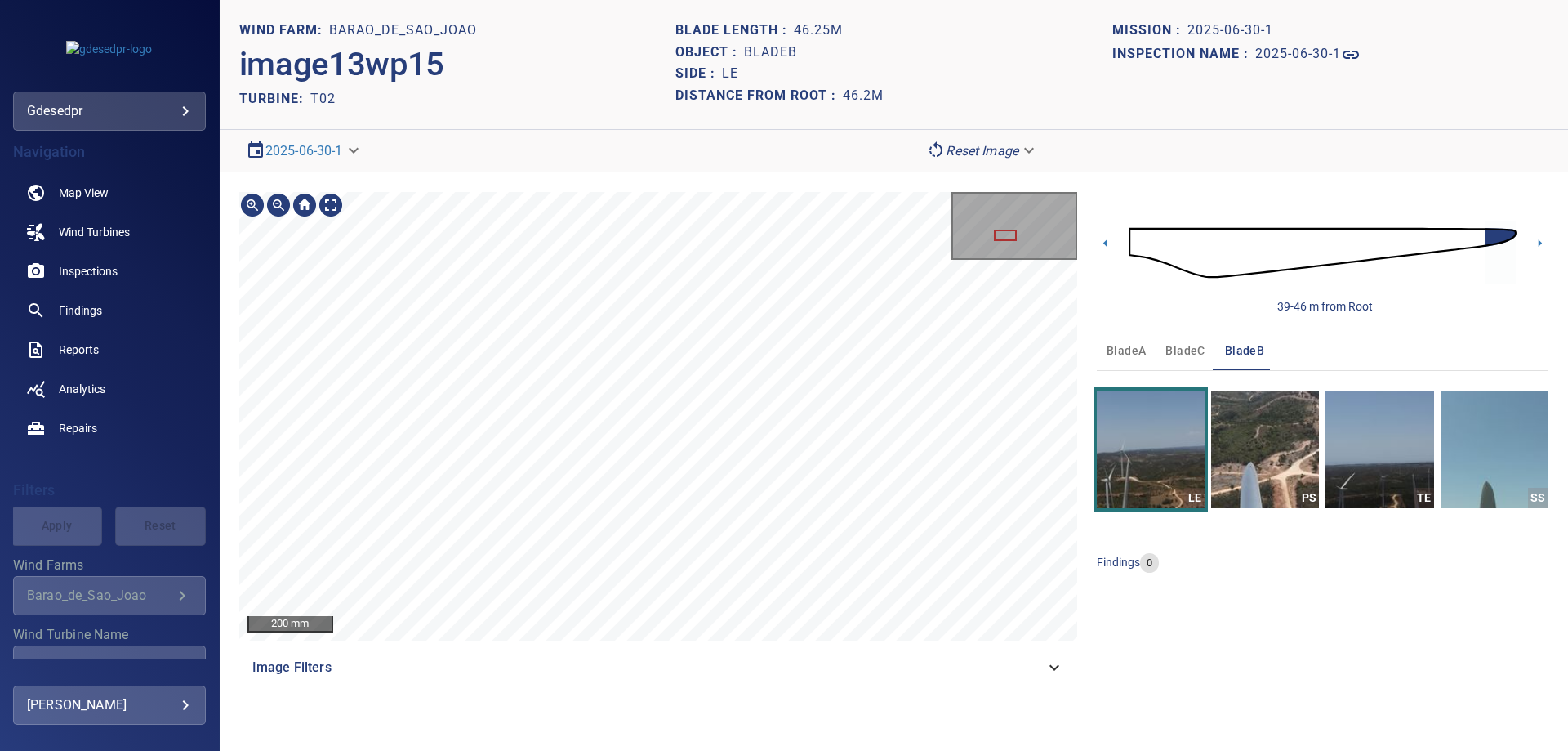
click at [779, 0] on html "**********" at bounding box center [784, 376] width 1568 height 751
click at [832, 43] on section "**********" at bounding box center [893, 376] width 1348 height 751
click at [971, 157] on body "**********" at bounding box center [784, 376] width 1568 height 751
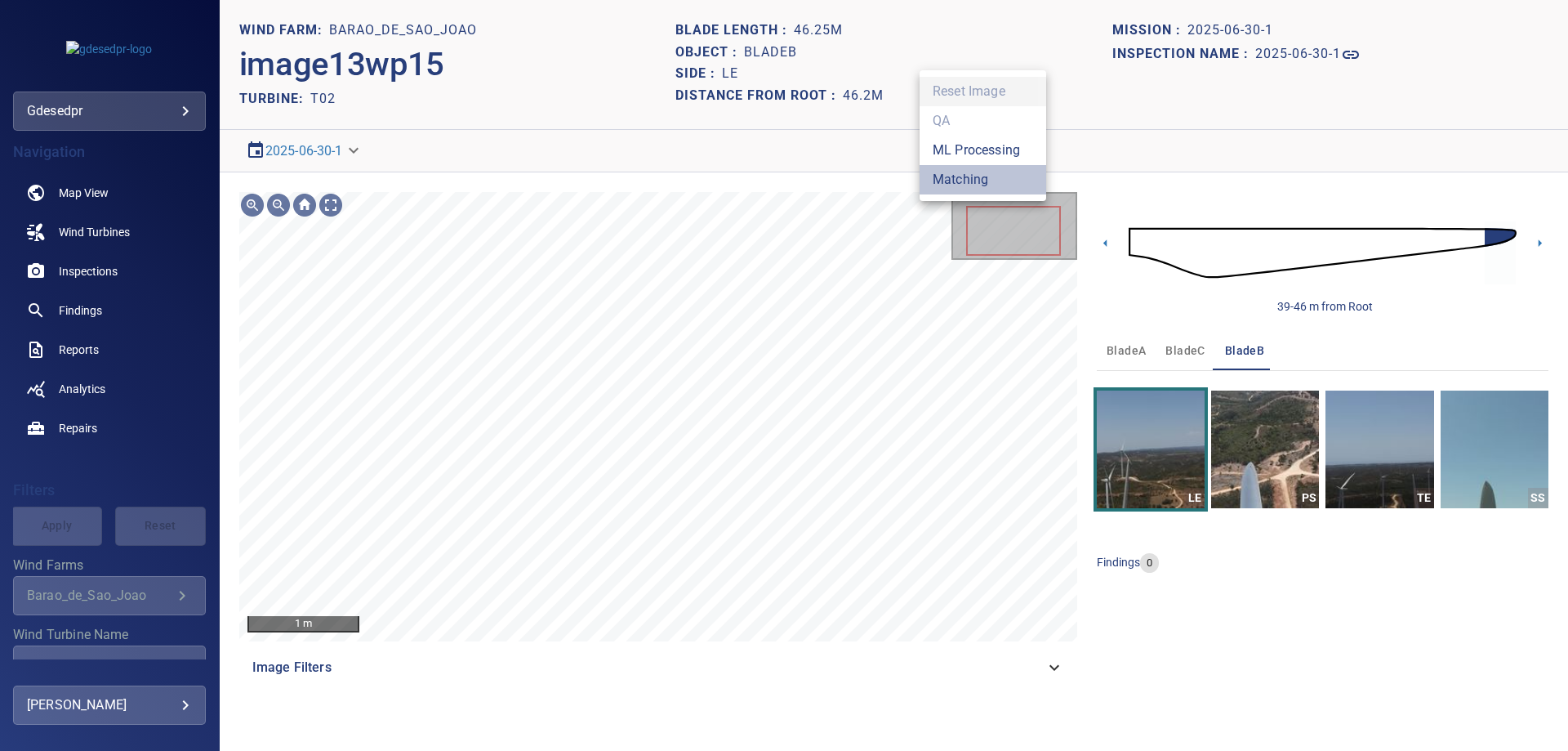
click at [977, 179] on li "Matching" at bounding box center [983, 180] width 127 height 30
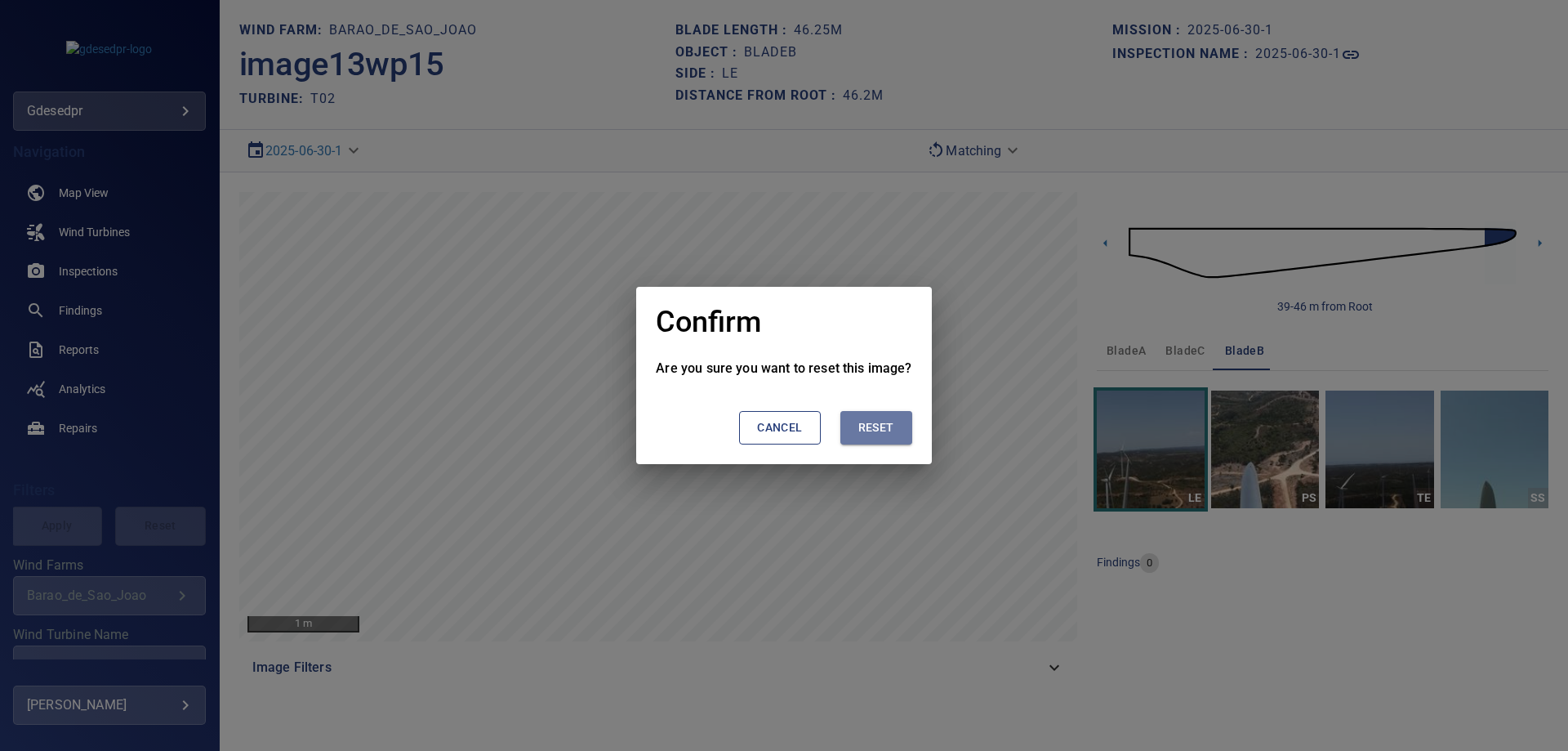
click at [876, 435] on span "Reset" at bounding box center [876, 428] width 36 height 20
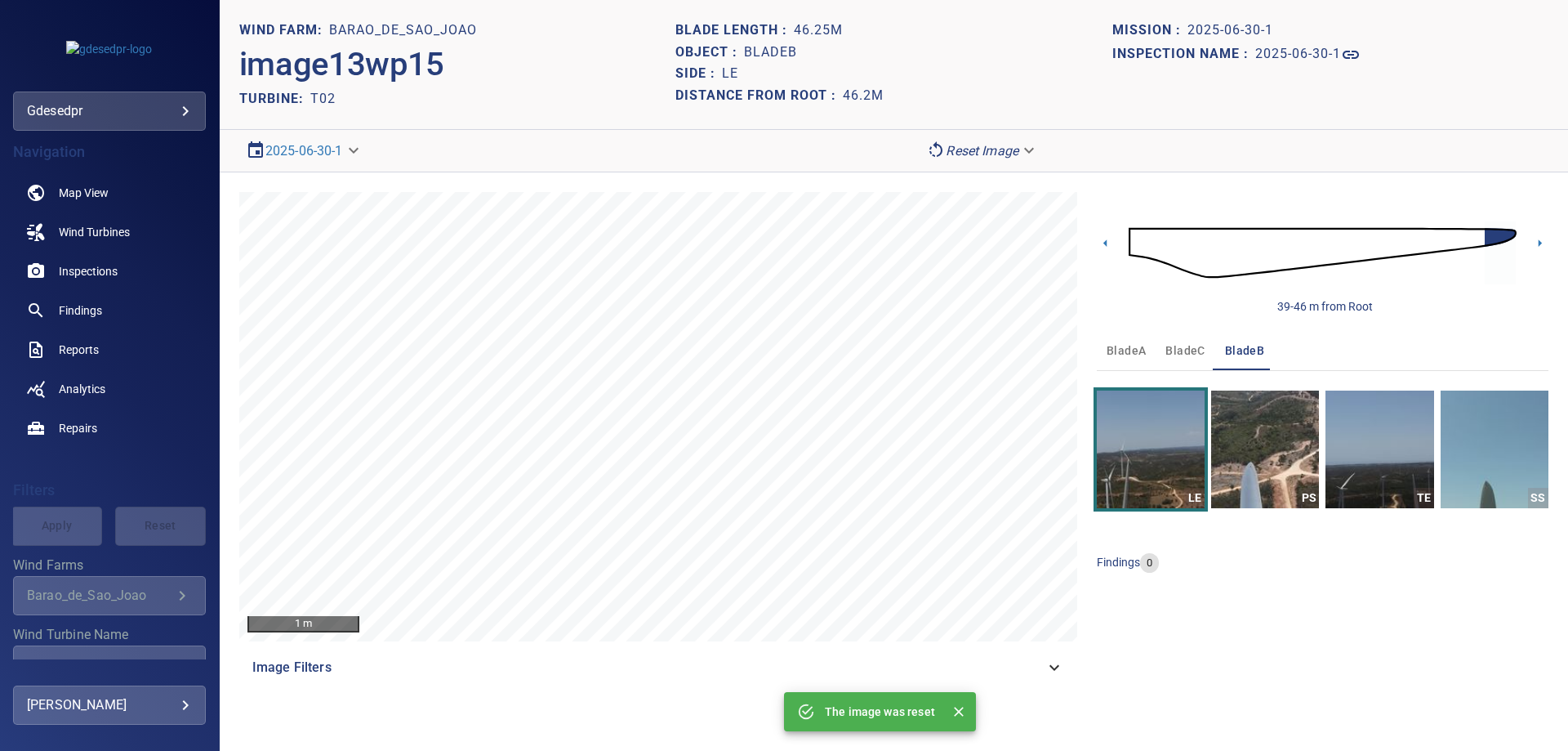
click at [1520, 80] on section "Mission : 2025-06-30-1 Inspection name : 2025-06-30-1" at bounding box center [1329, 64] width 436 height 89
click at [1186, 354] on span "bladeC" at bounding box center [1184, 351] width 39 height 20
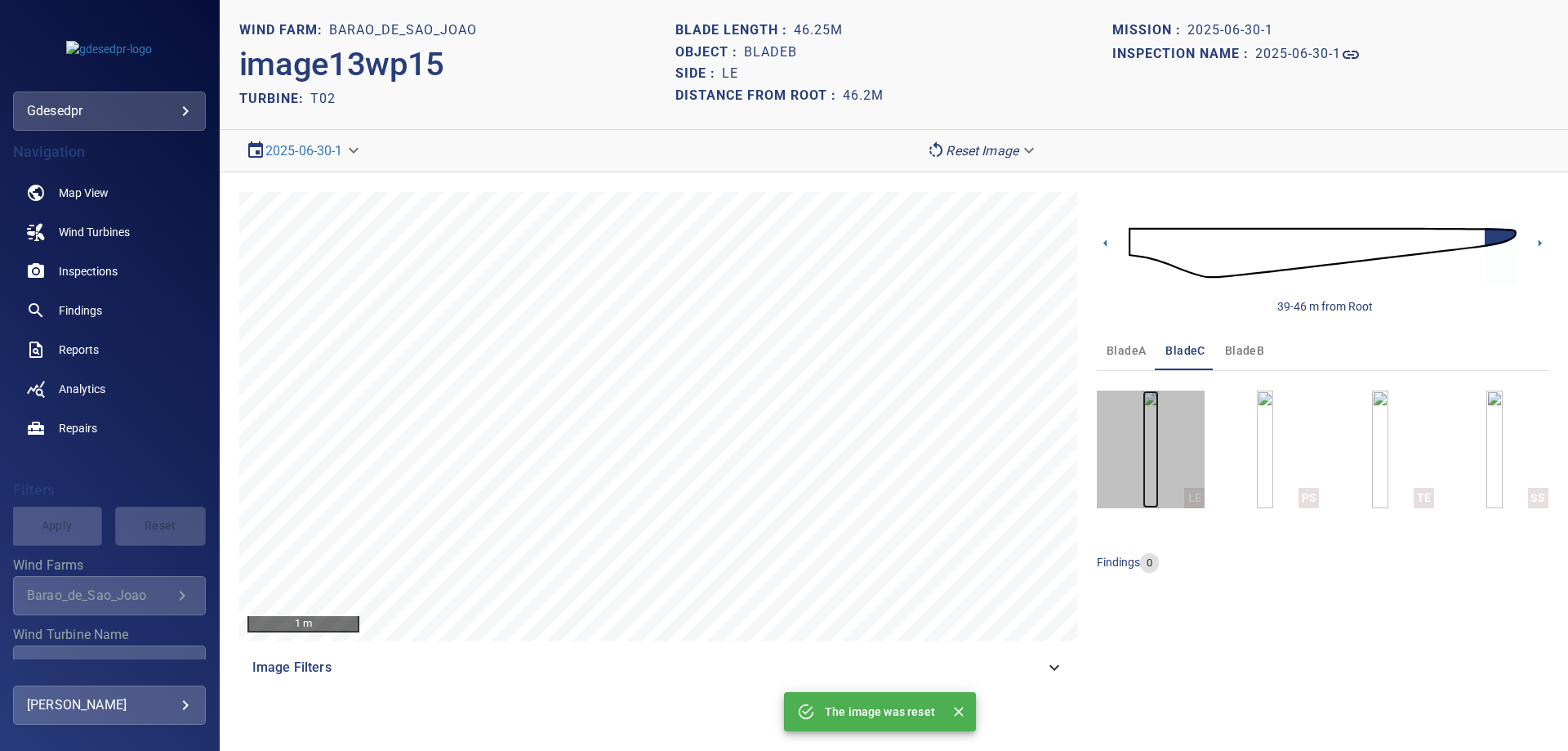
click at [1159, 451] on img "button" at bounding box center [1150, 449] width 16 height 117
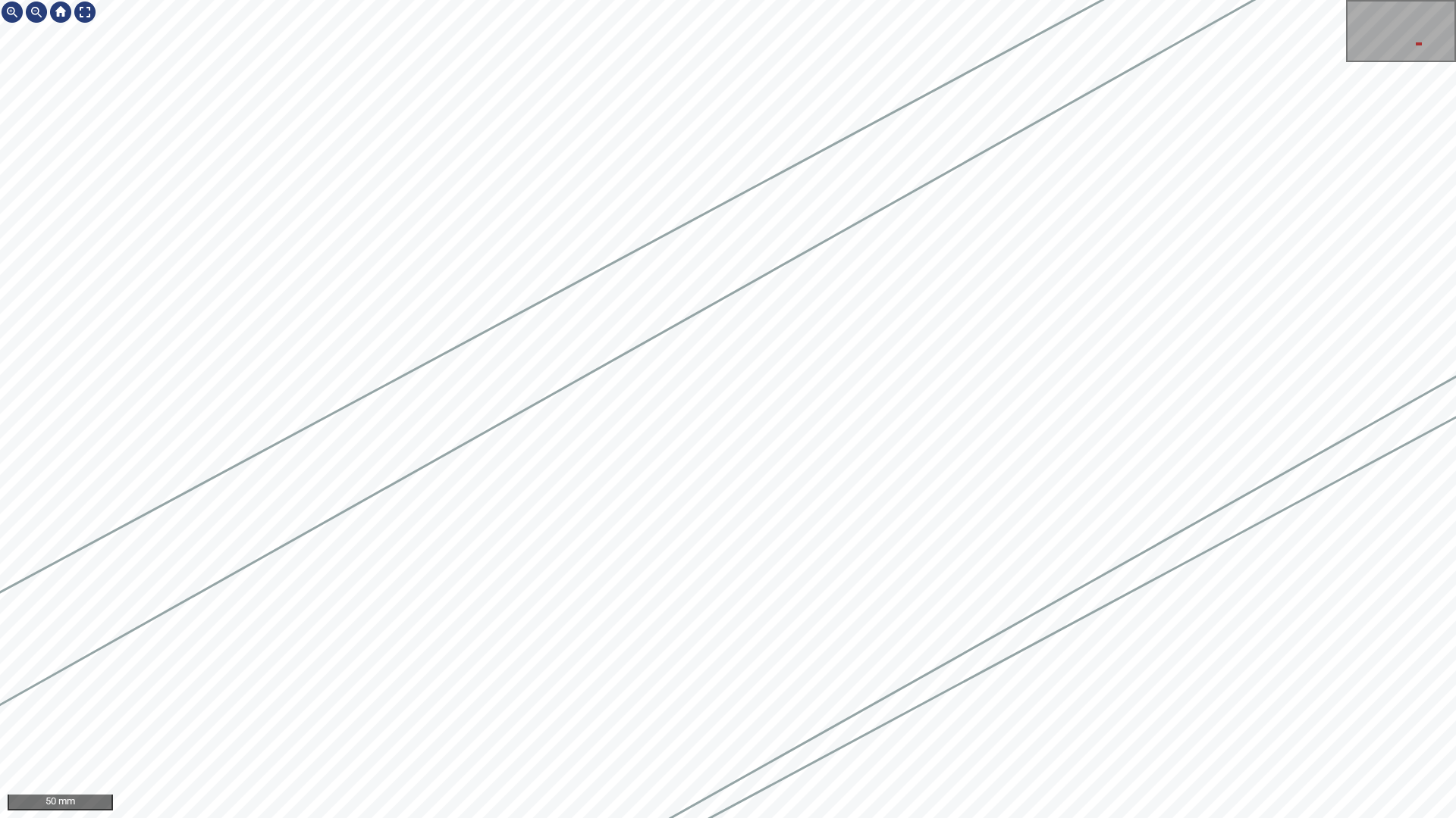
click at [1455, 441] on html "50 mm" at bounding box center [728, 409] width 1456 height 818
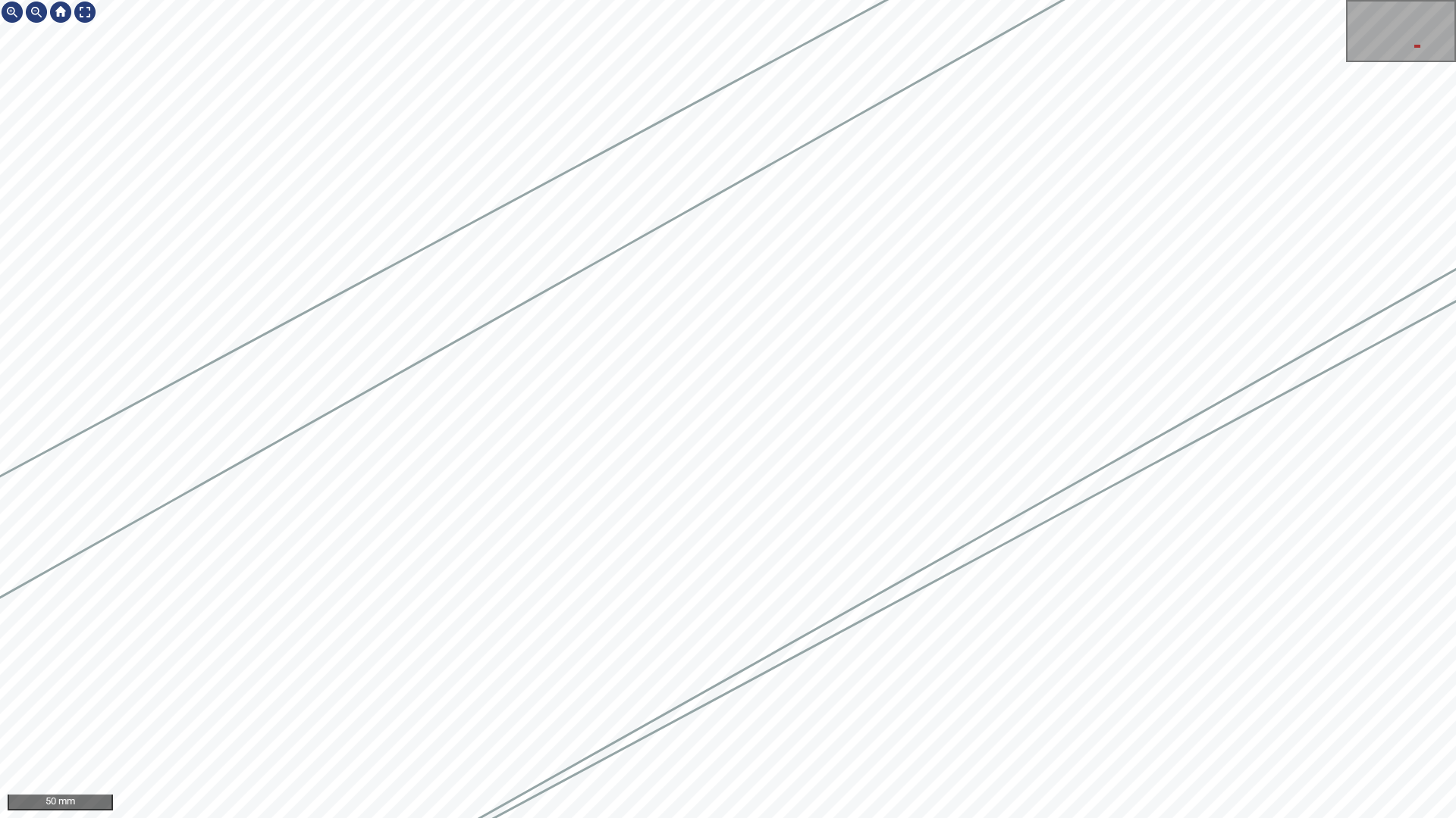
click at [1455, 684] on html "50 mm" at bounding box center [728, 409] width 1456 height 818
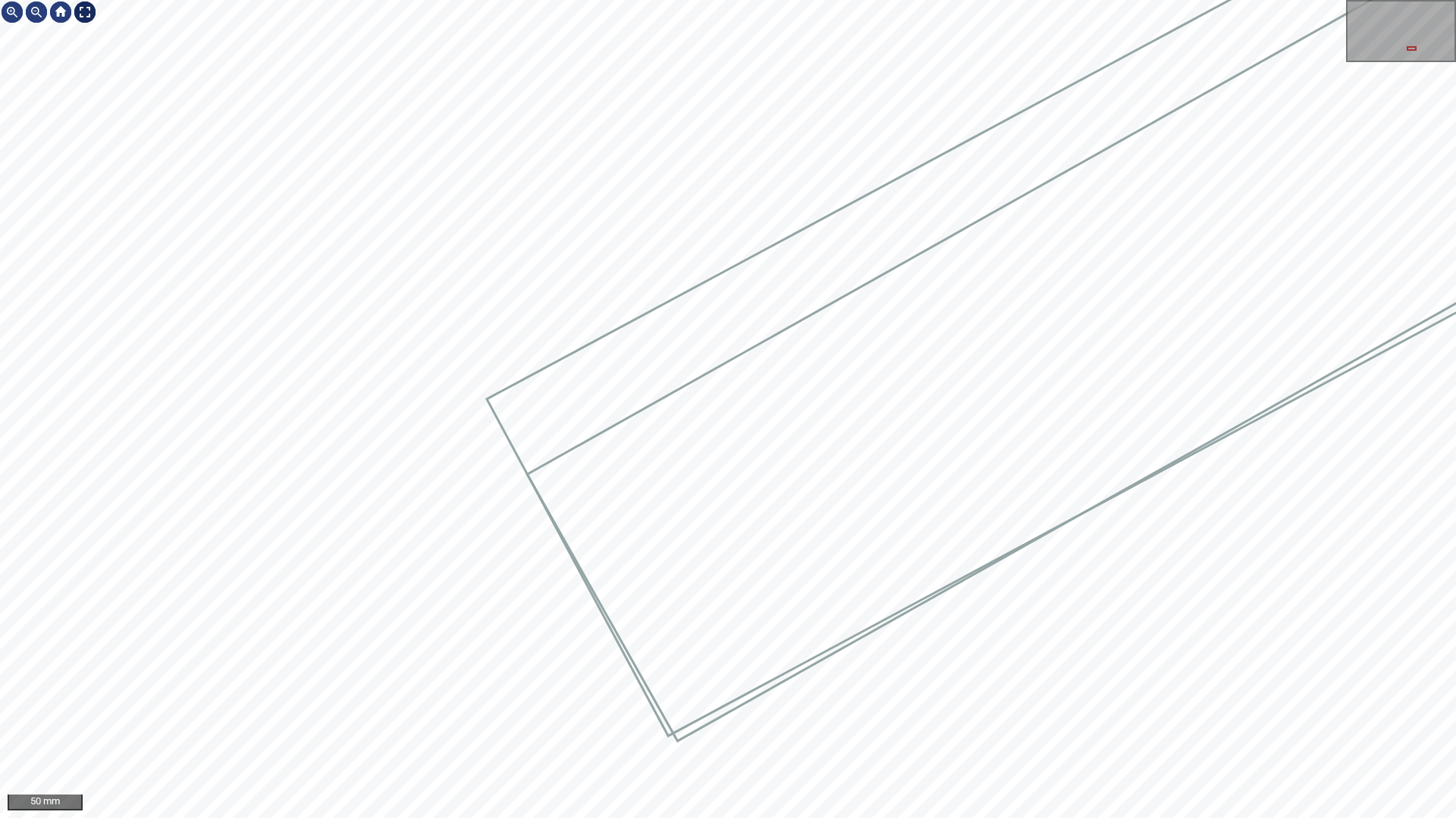
click at [81, 12] on div at bounding box center [85, 12] width 24 height 24
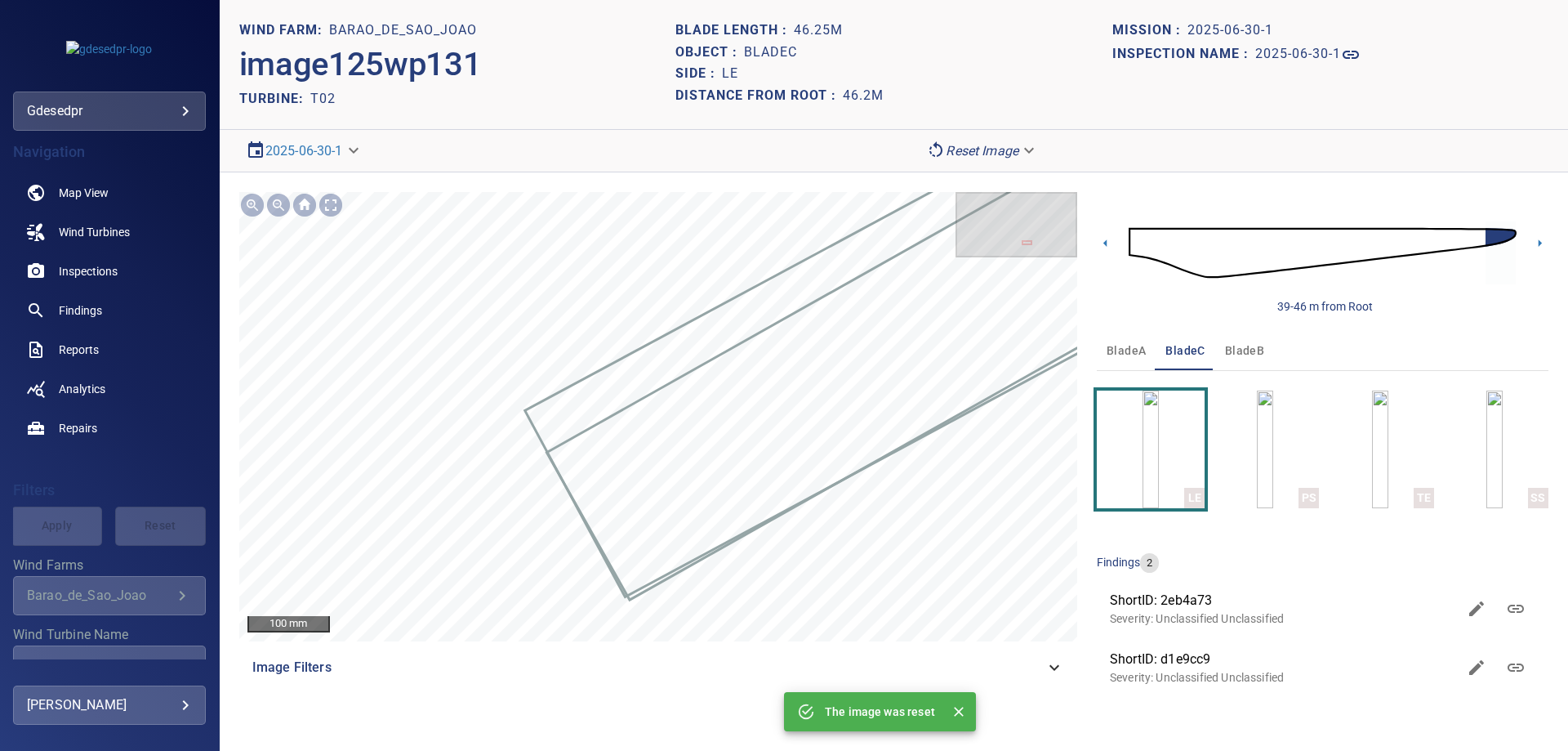
drag, startPoint x: 1037, startPoint y: 663, endPoint x: 1008, endPoint y: 673, distance: 30.7
click at [1037, 667] on span "Image Filters" at bounding box center [648, 667] width 792 height 19
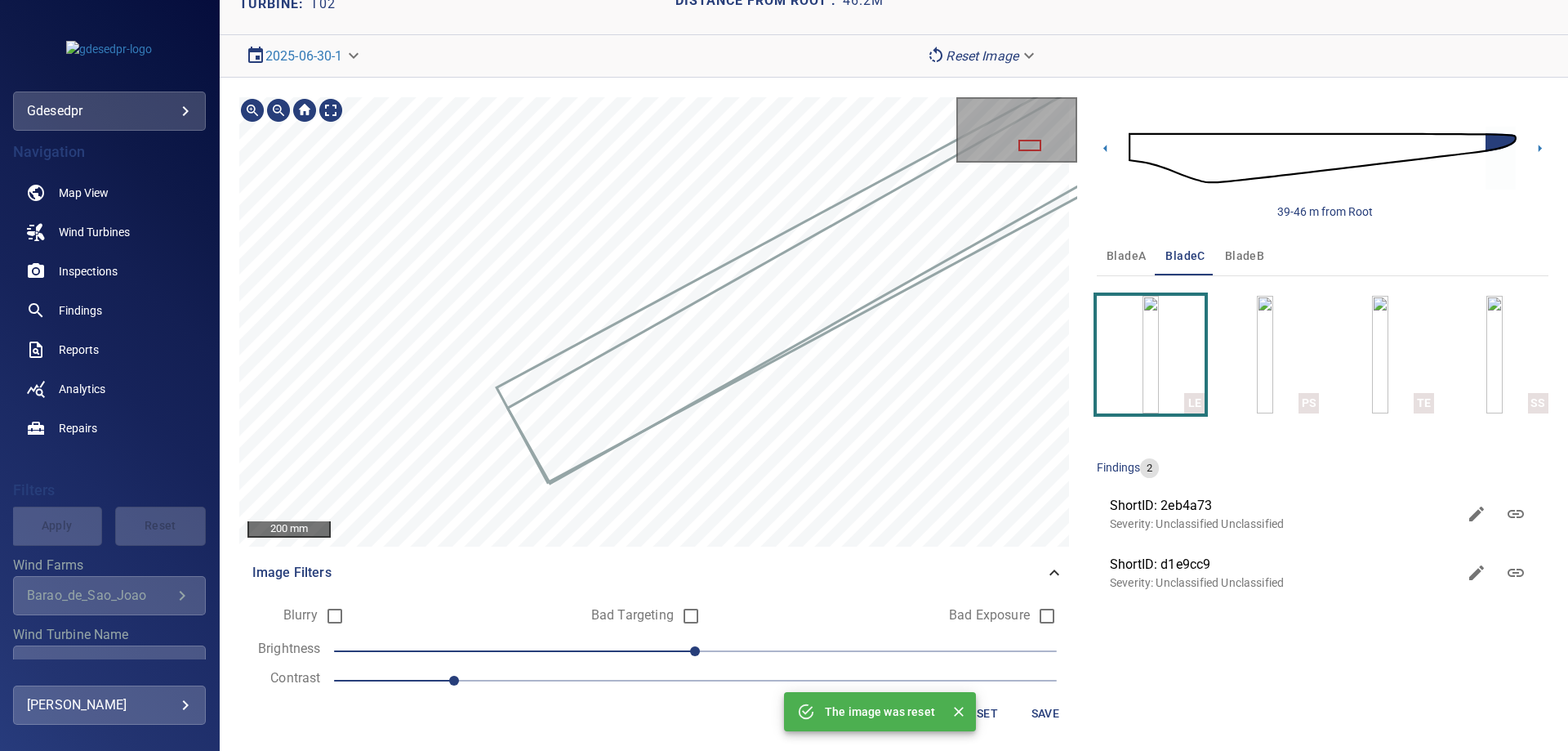
scroll to position [98, 0]
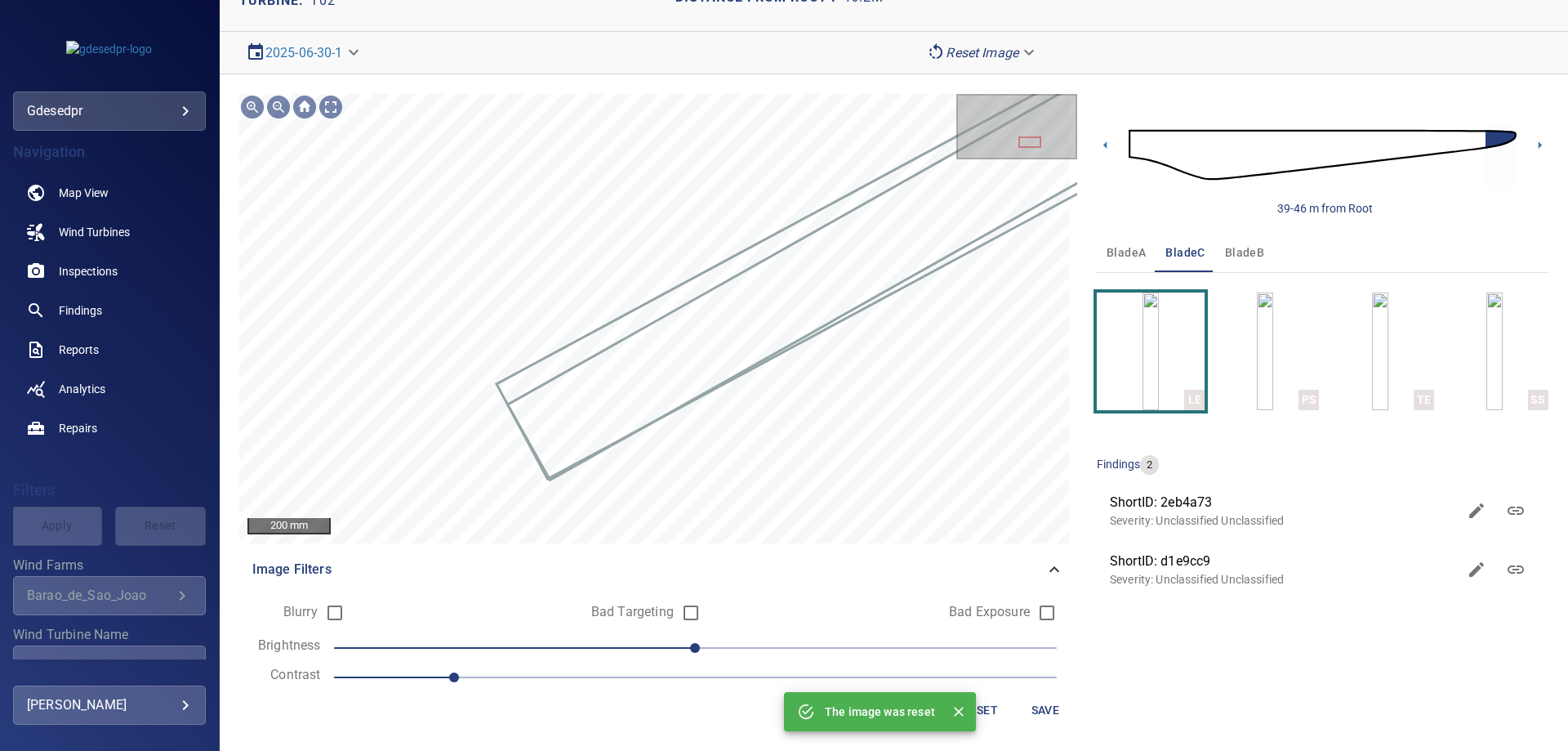
drag, startPoint x: 690, startPoint y: 673, endPoint x: 629, endPoint y: 659, distance: 62.6
click at [689, 672] on span "1" at bounding box center [695, 677] width 723 height 23
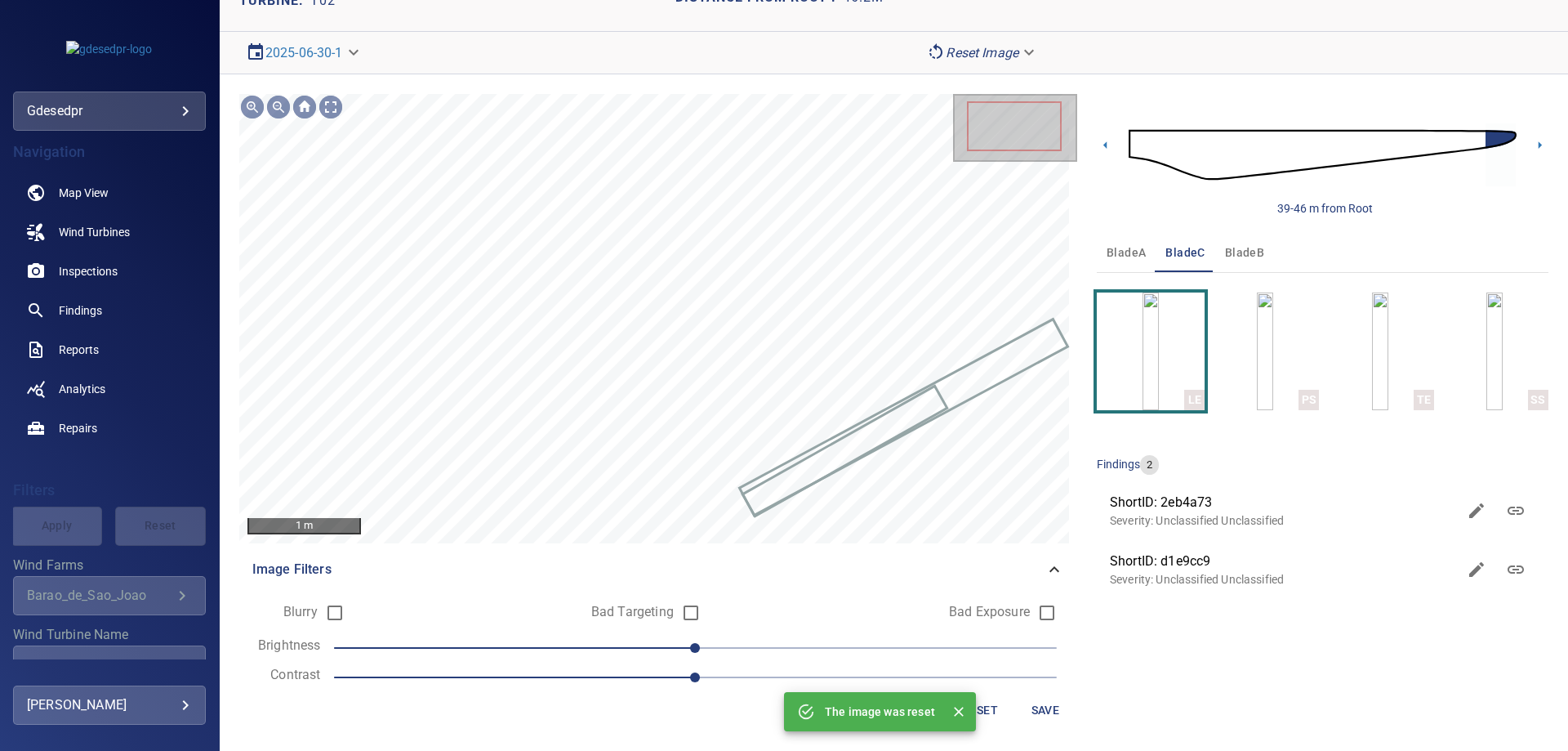
click at [572, 651] on span "0" at bounding box center [695, 647] width 723 height 23
drag, startPoint x: 538, startPoint y: 649, endPoint x: 524, endPoint y: 652, distance: 14.3
click at [531, 652] on span "-40" at bounding box center [695, 647] width 723 height 23
click at [575, 652] on span "-50" at bounding box center [695, 647] width 723 height 23
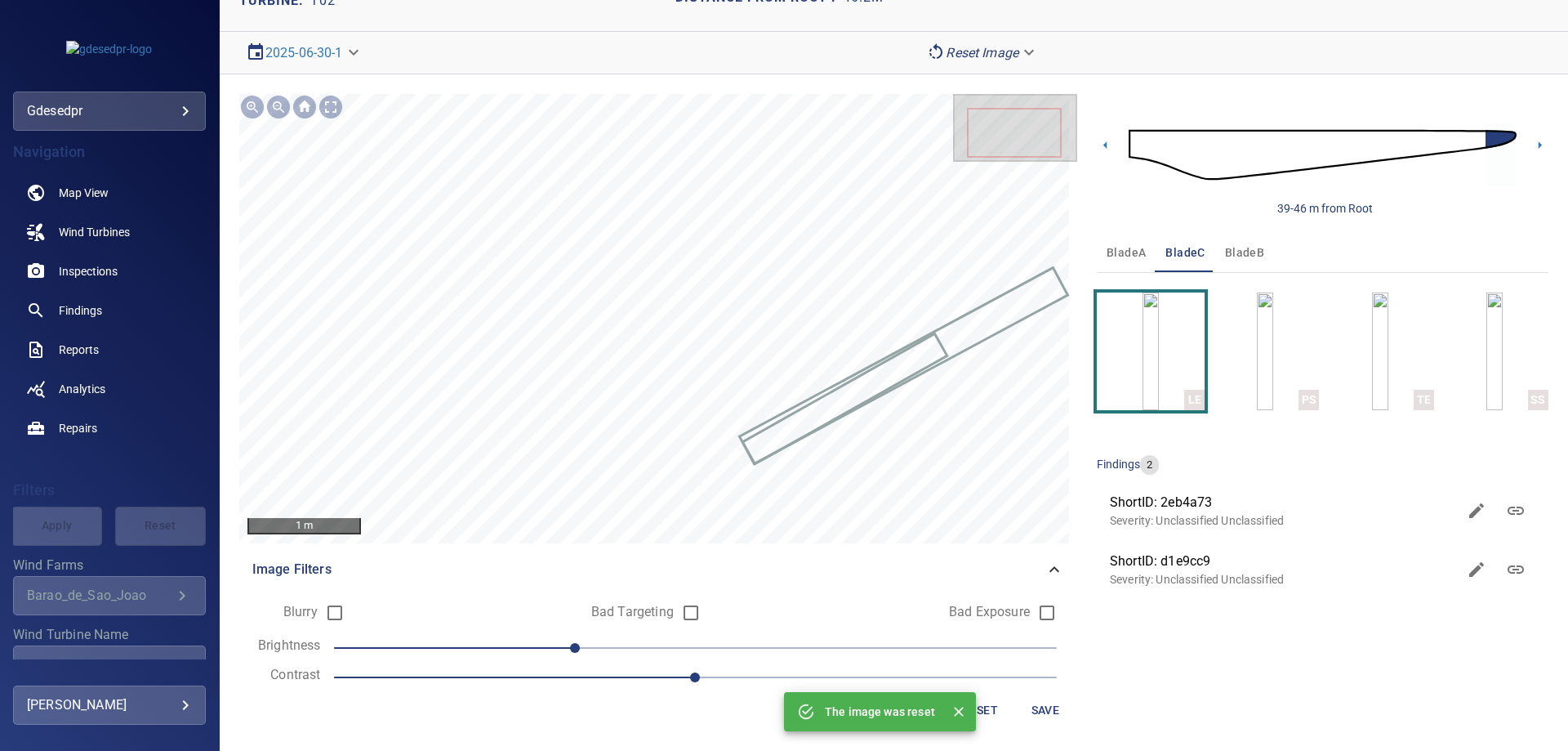
click at [1225, 259] on span "bladeB" at bounding box center [1244, 252] width 39 height 20
click at [1458, 143] on img at bounding box center [1323, 154] width 388 height 94
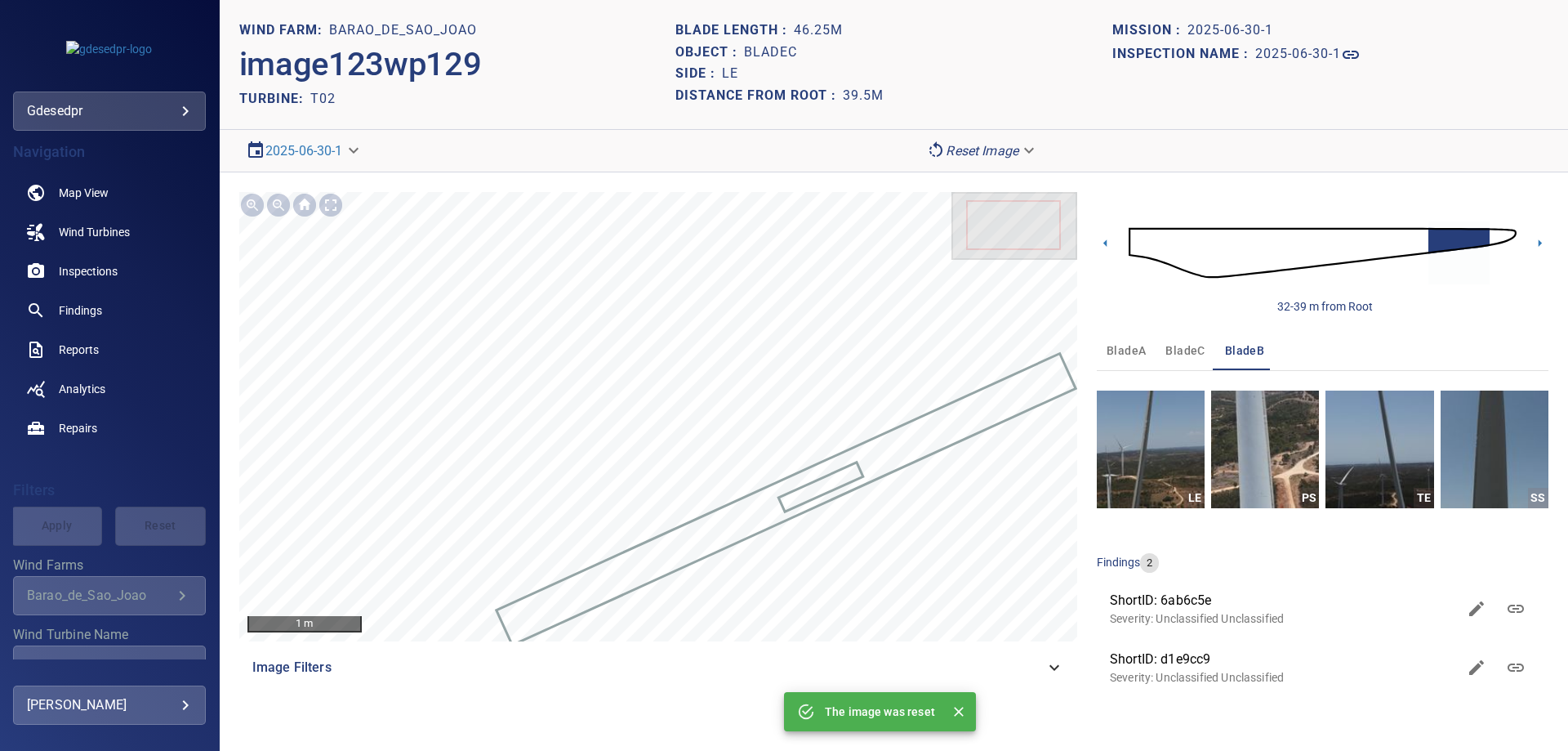
click at [1499, 237] on img at bounding box center [1323, 252] width 388 height 94
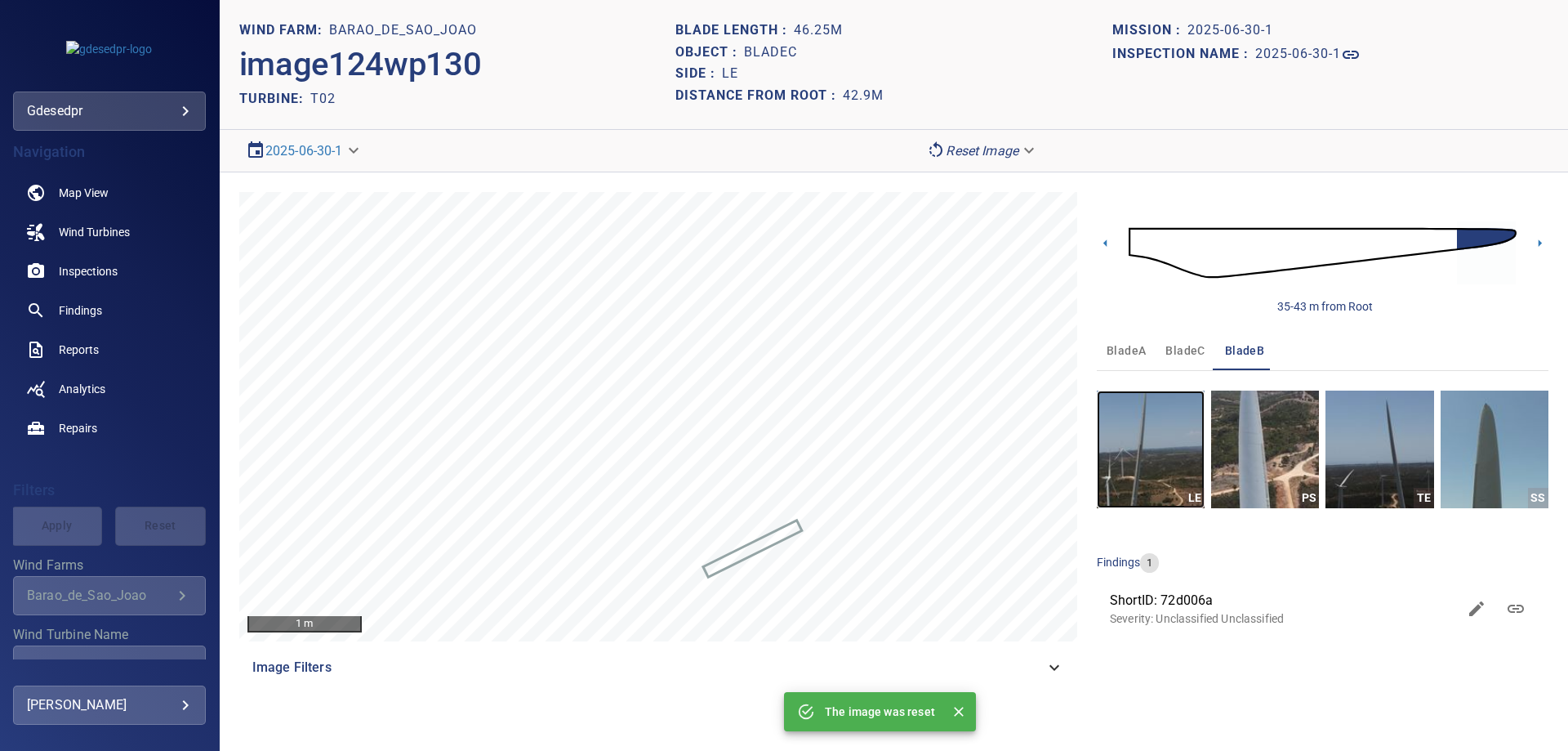
click at [1168, 435] on img "button" at bounding box center [1150, 449] width 108 height 117
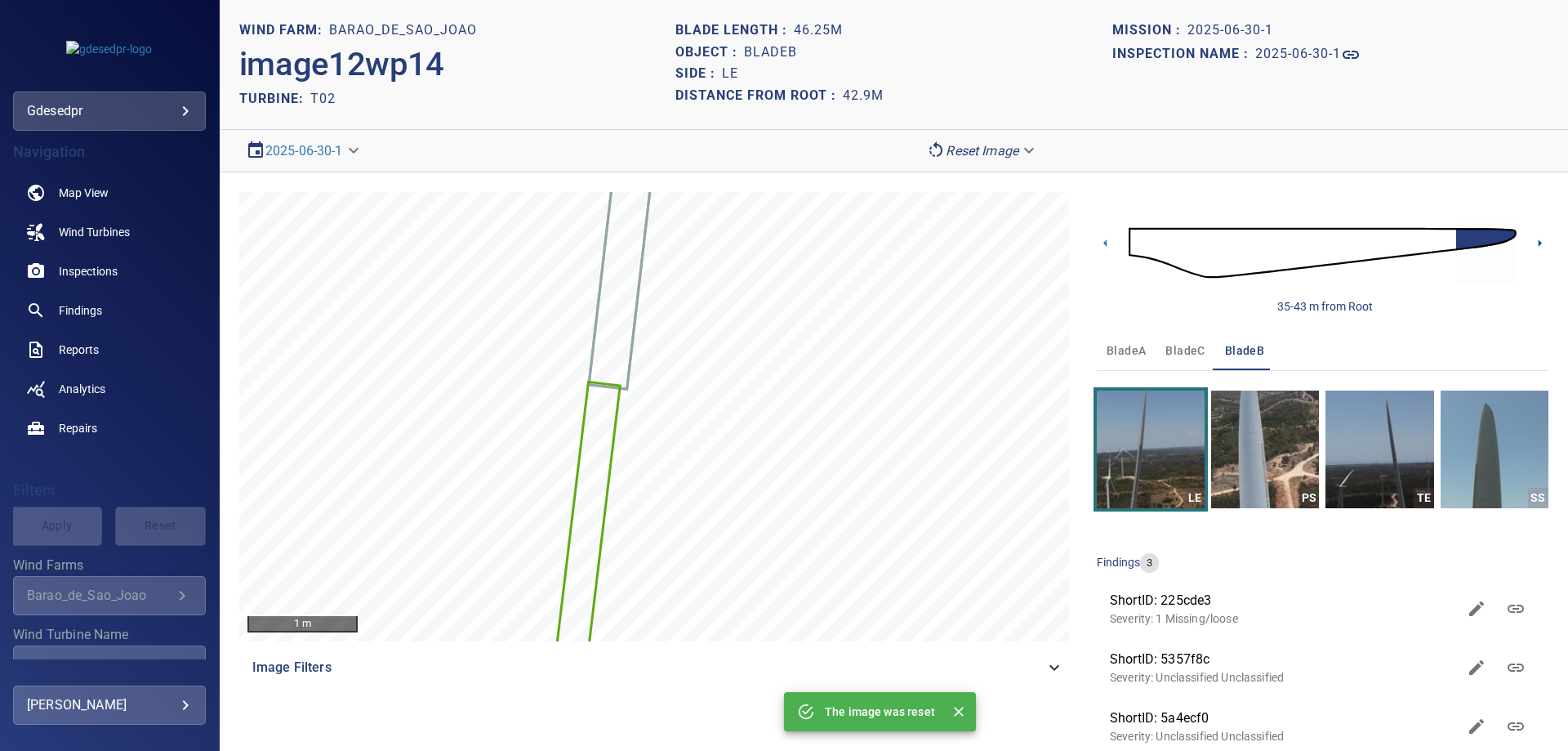
click at [1538, 244] on icon at bounding box center [1540, 243] width 3 height 8
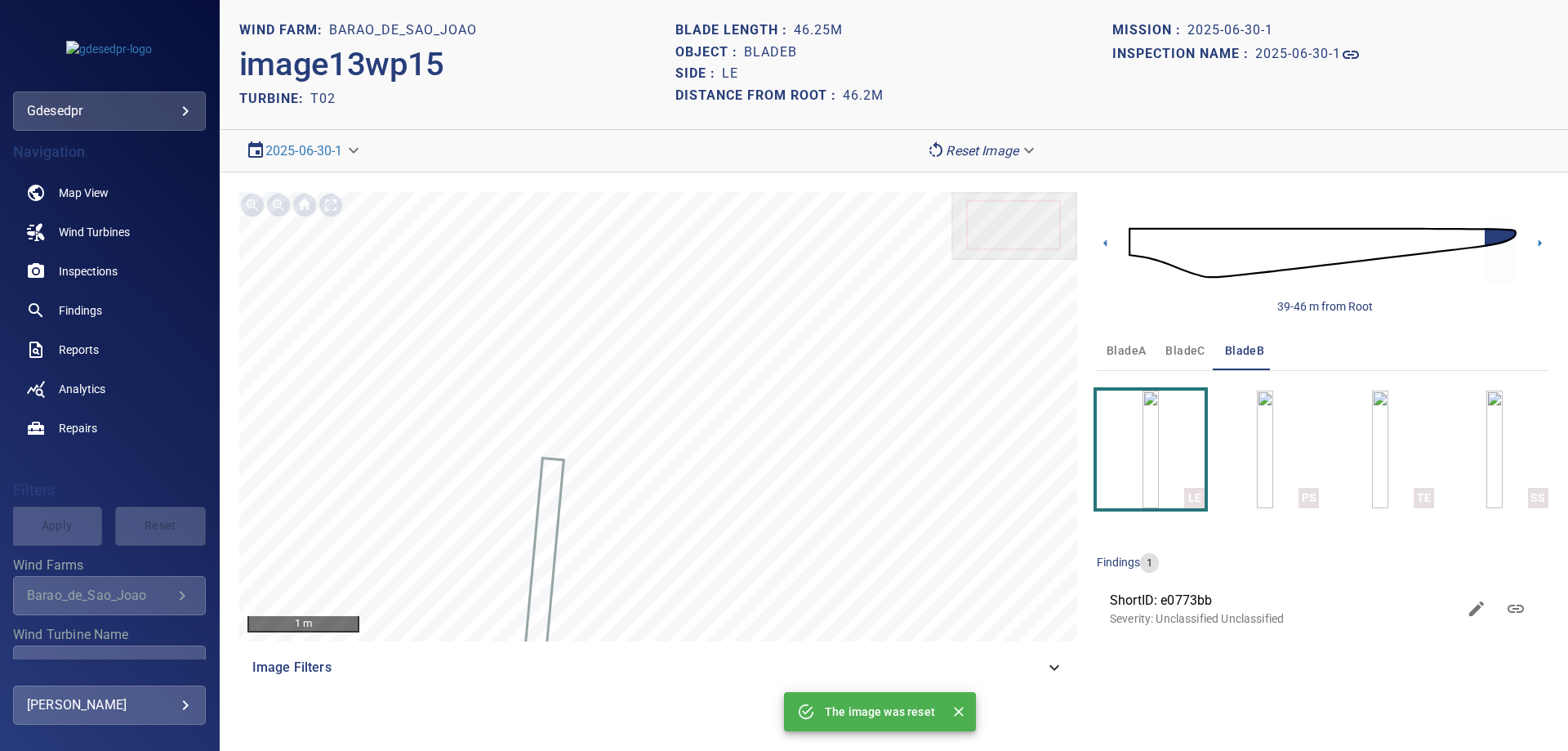
click at [1479, 243] on img at bounding box center [1323, 252] width 388 height 94
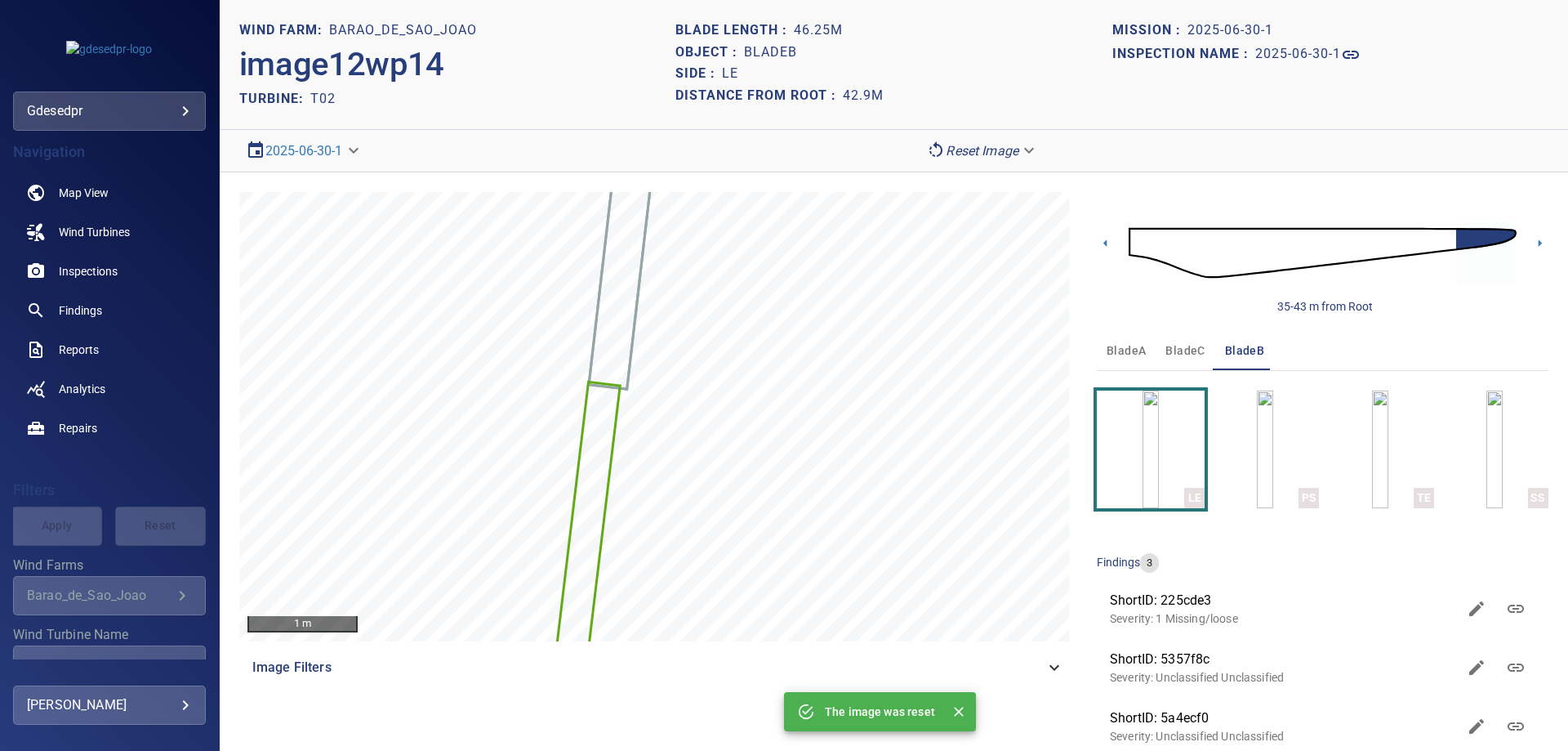
click at [1253, 726] on span "ShortID: 5a4ecf0" at bounding box center [1283, 717] width 347 height 19
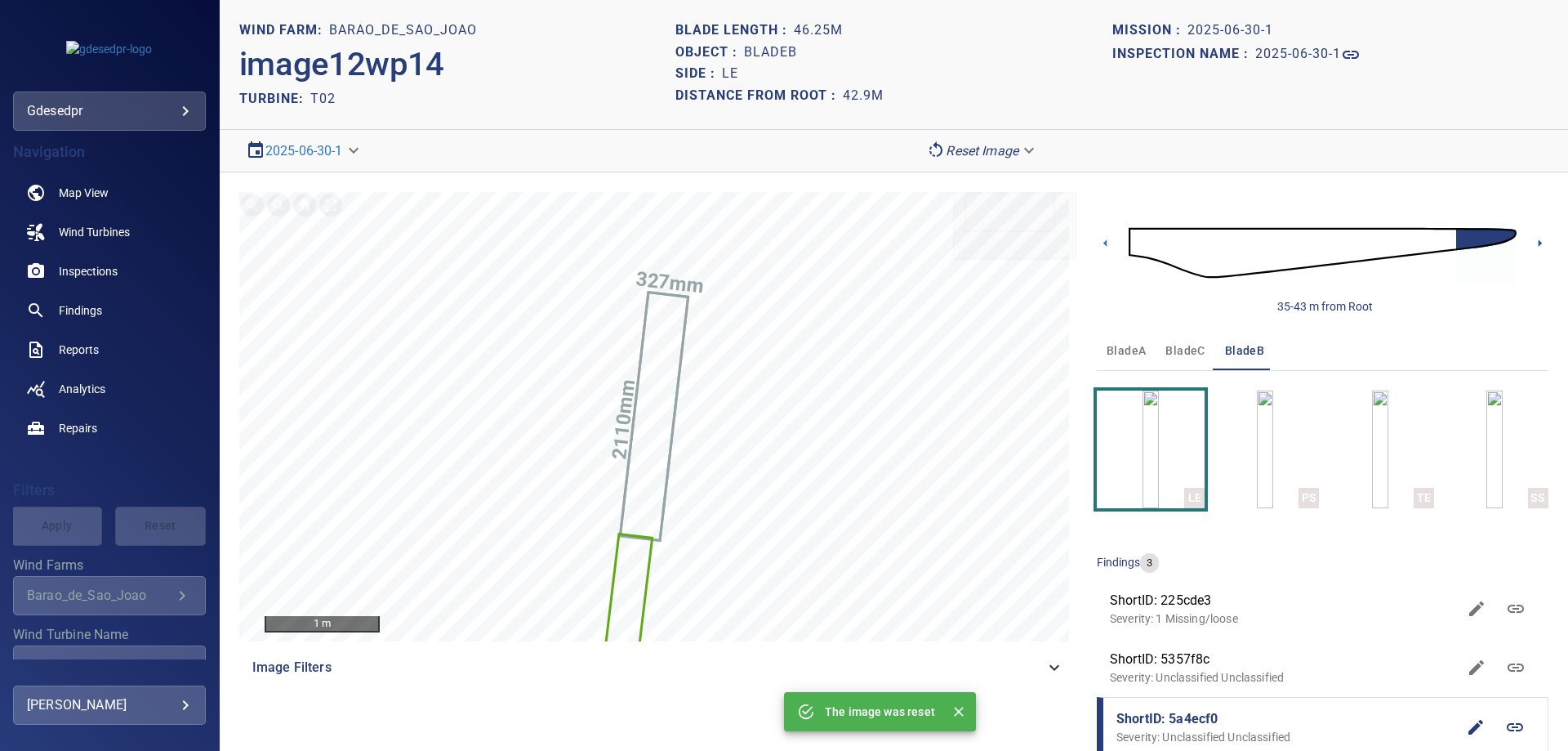
click at [1538, 243] on icon at bounding box center [1540, 243] width 3 height 8
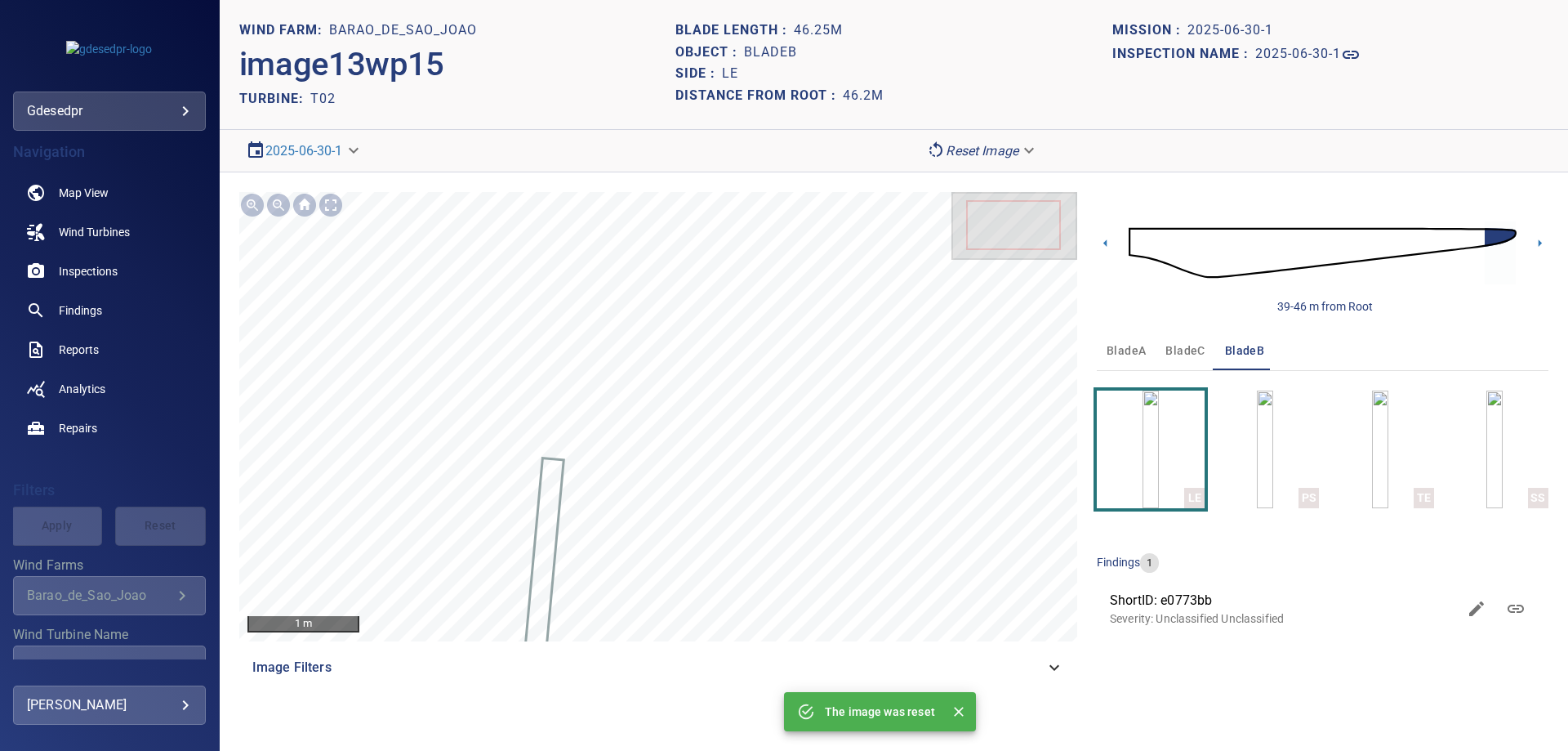
click at [1172, 372] on div "LE PS TE SS" at bounding box center [1322, 439] width 451 height 138
click at [1180, 346] on span "bladeC" at bounding box center [1184, 351] width 39 height 20
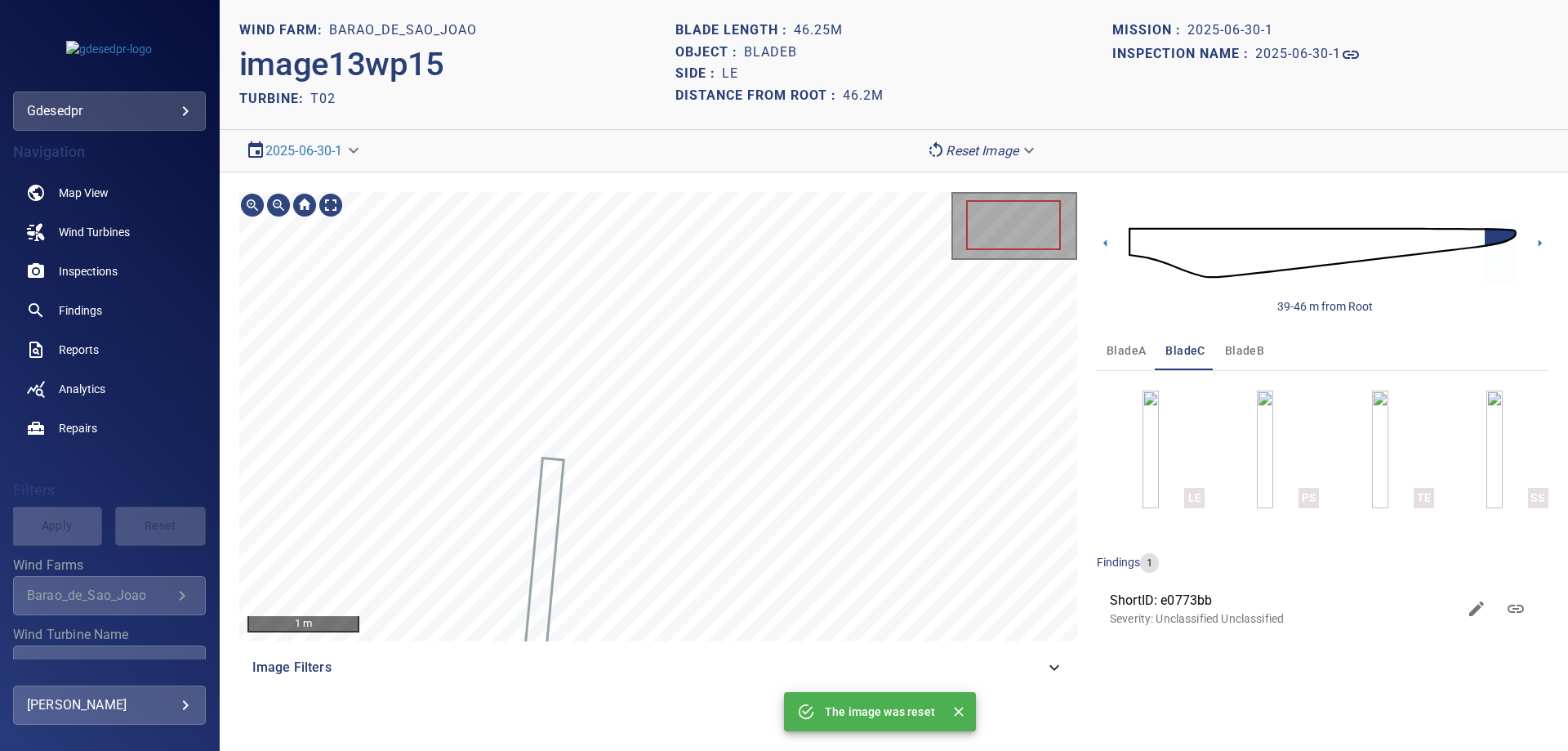
click at [1113, 344] on span "bladeA" at bounding box center [1126, 351] width 39 height 20
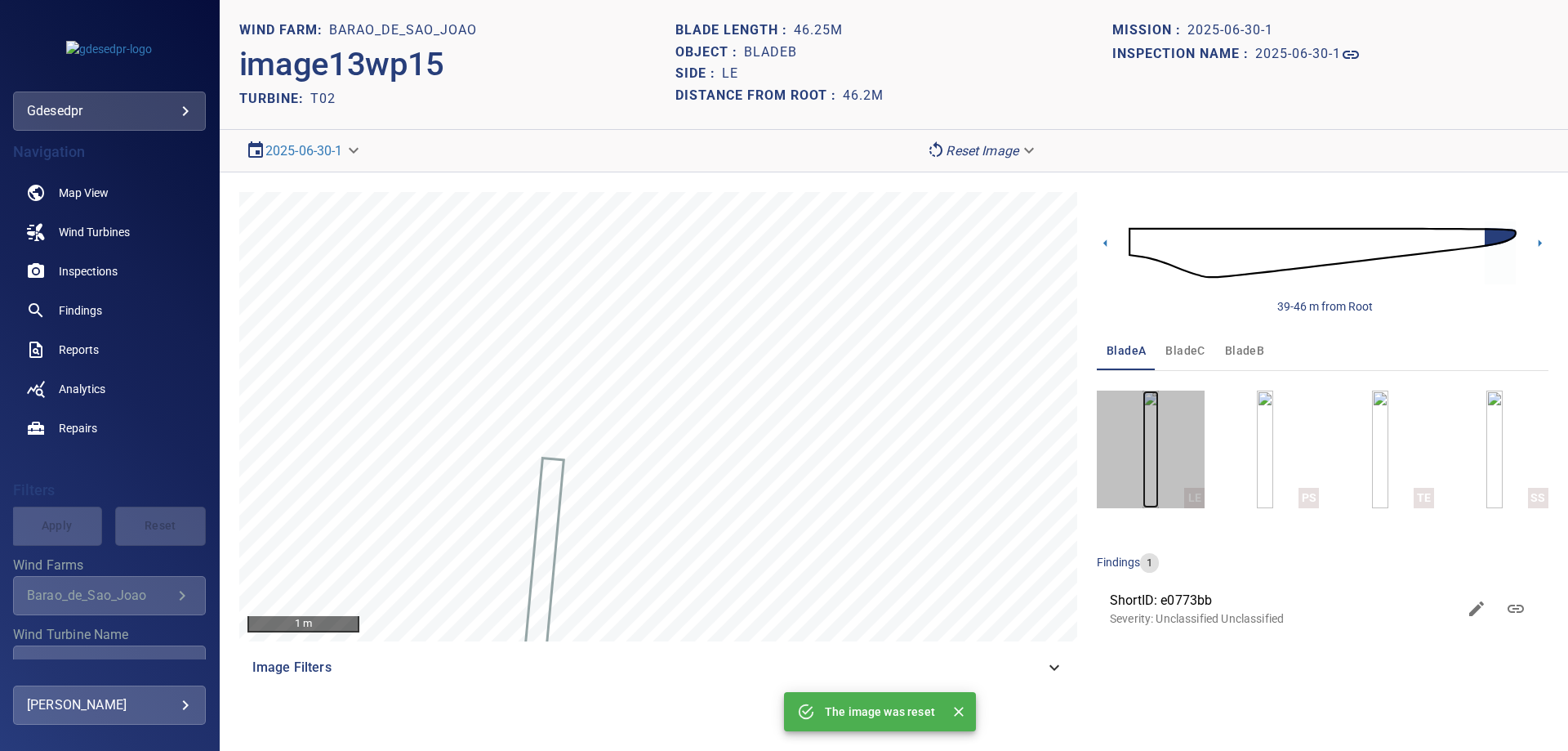
click at [1146, 419] on img "button" at bounding box center [1150, 449] width 16 height 117
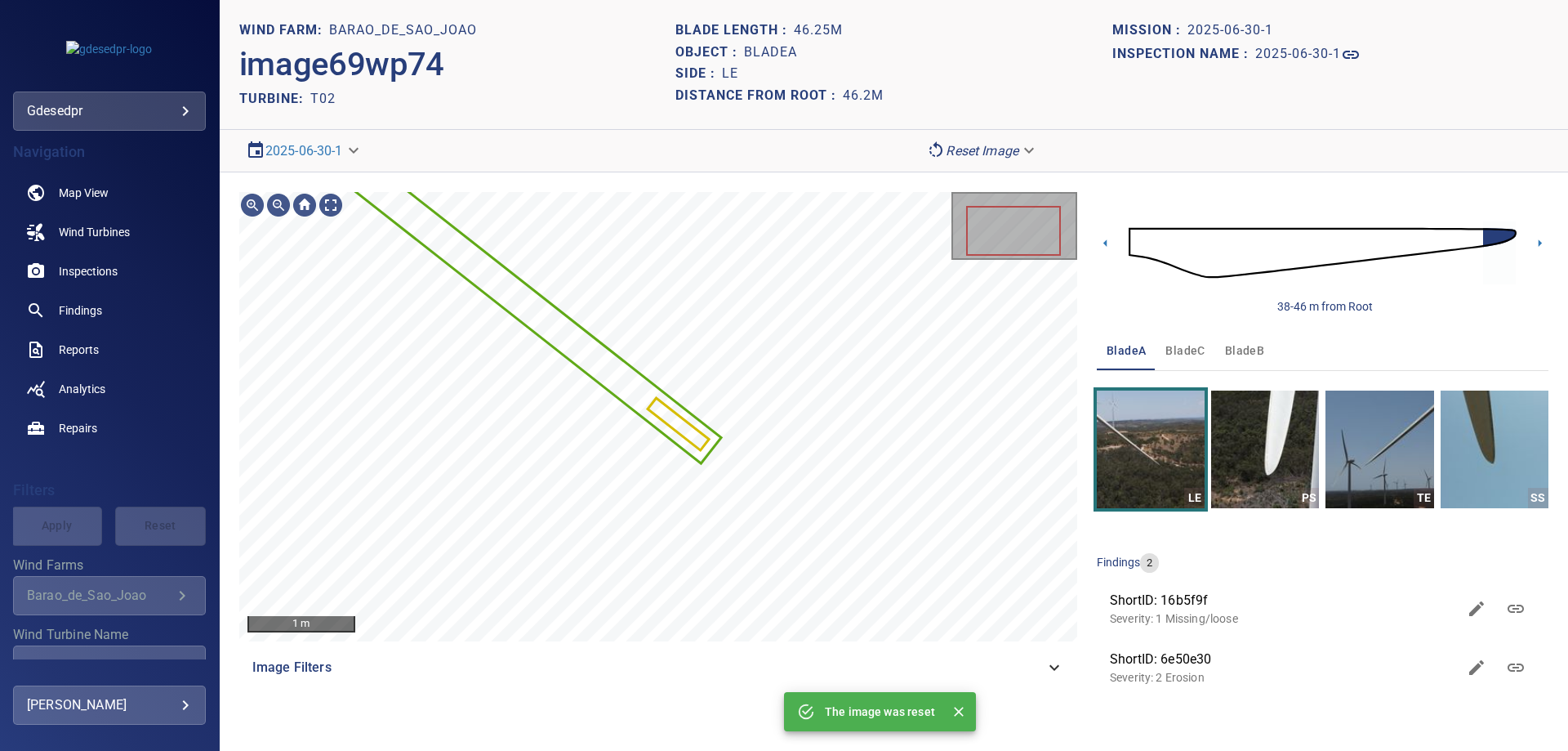
click at [1212, 671] on p "Severity: 2 Erosion" at bounding box center [1283, 677] width 347 height 16
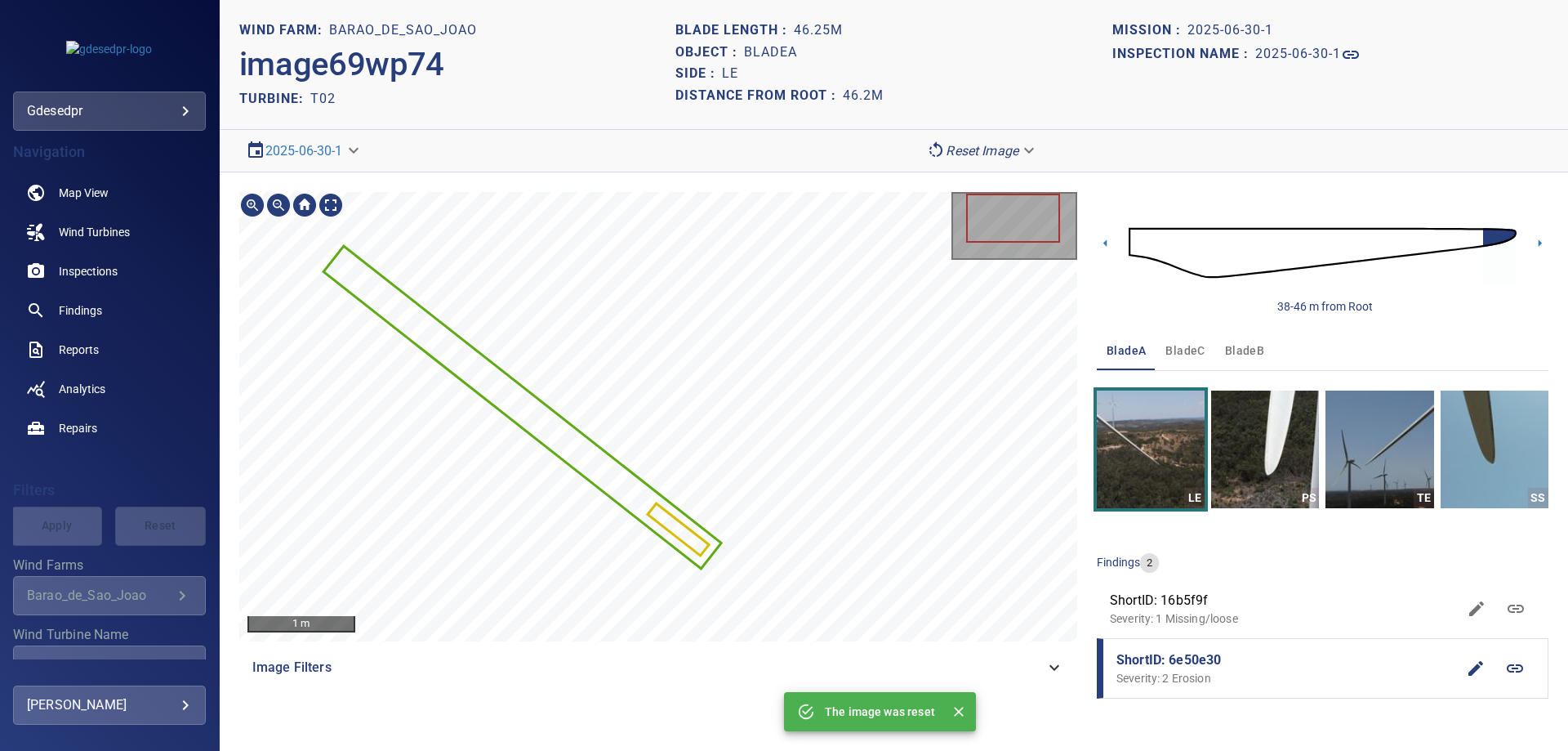
click at [1240, 608] on span "ShortID: 16b5f9f" at bounding box center [1283, 600] width 347 height 19
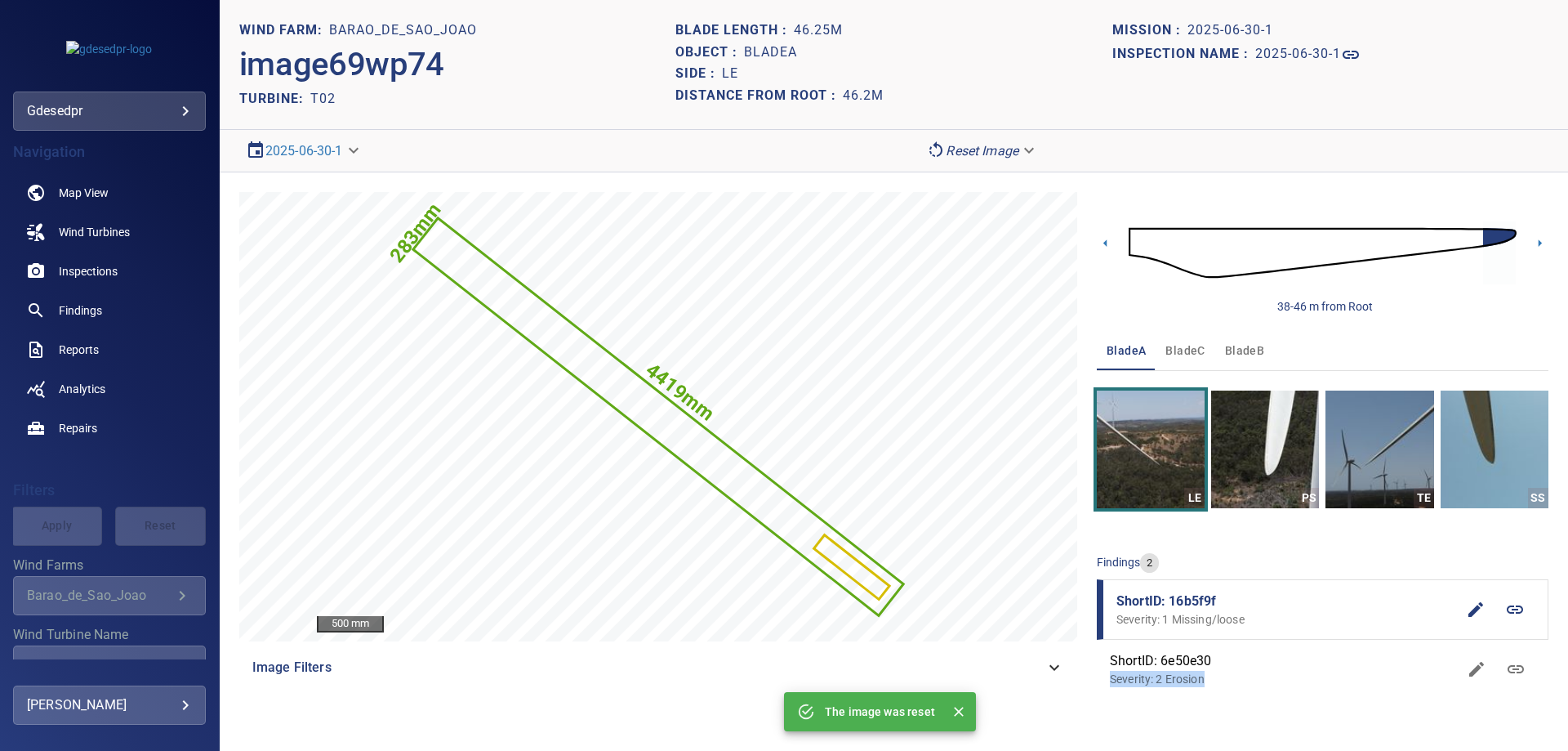
click at [1243, 672] on div "ShortID: 6e50e30 Severity: 2 Erosion" at bounding box center [1283, 669] width 347 height 36
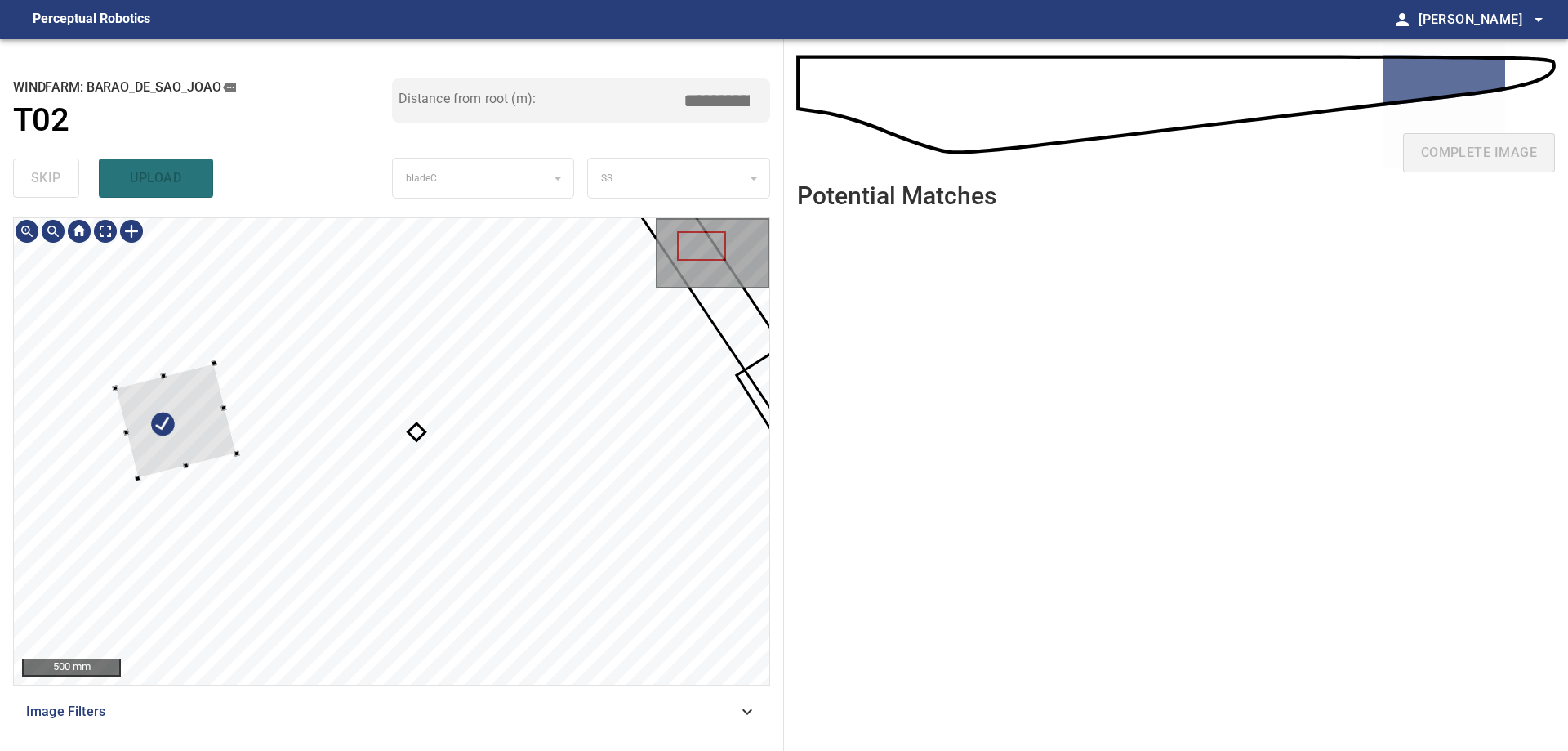
click at [84, 523] on div at bounding box center [391, 451] width 755 height 467
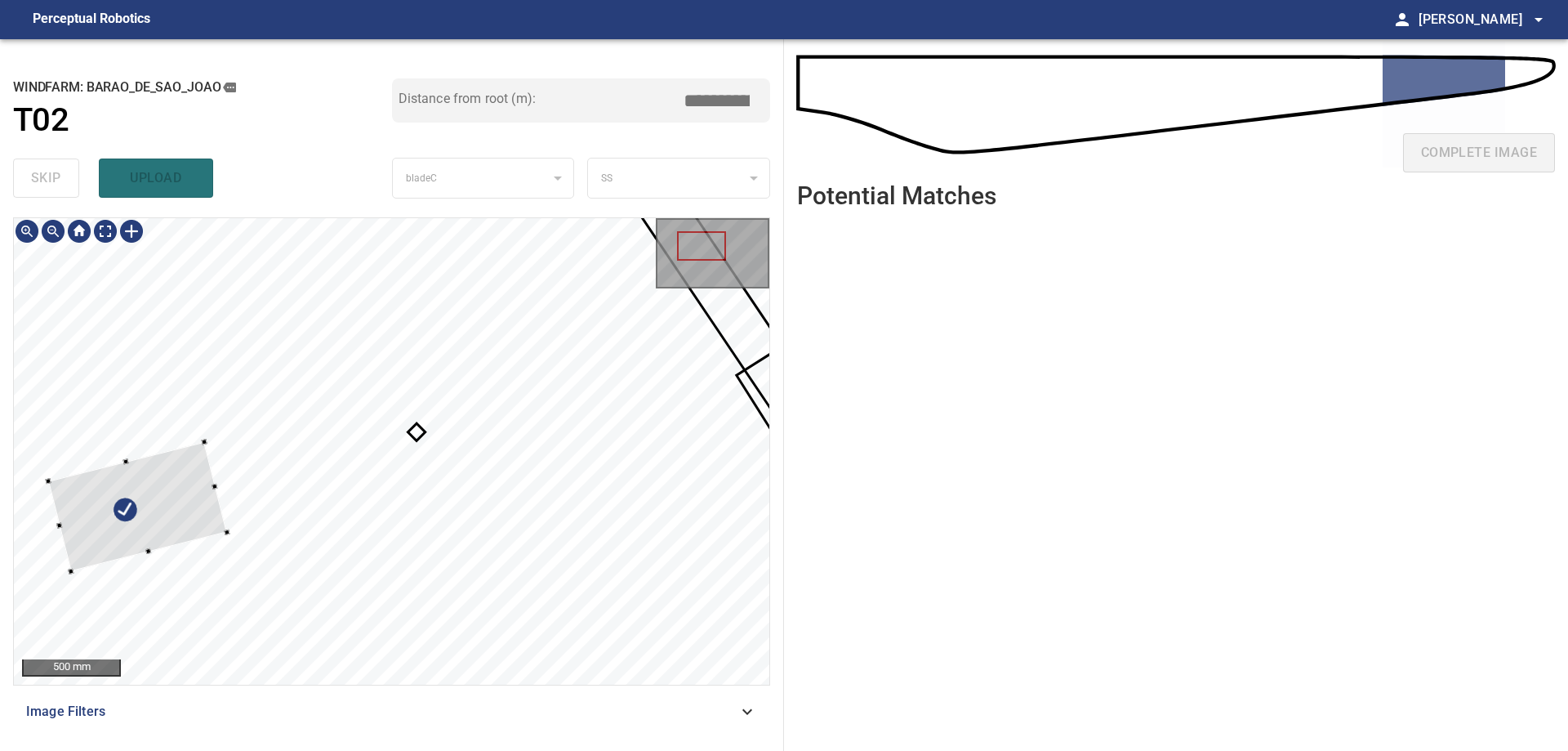
click at [180, 489] on div at bounding box center [137, 507] width 179 height 130
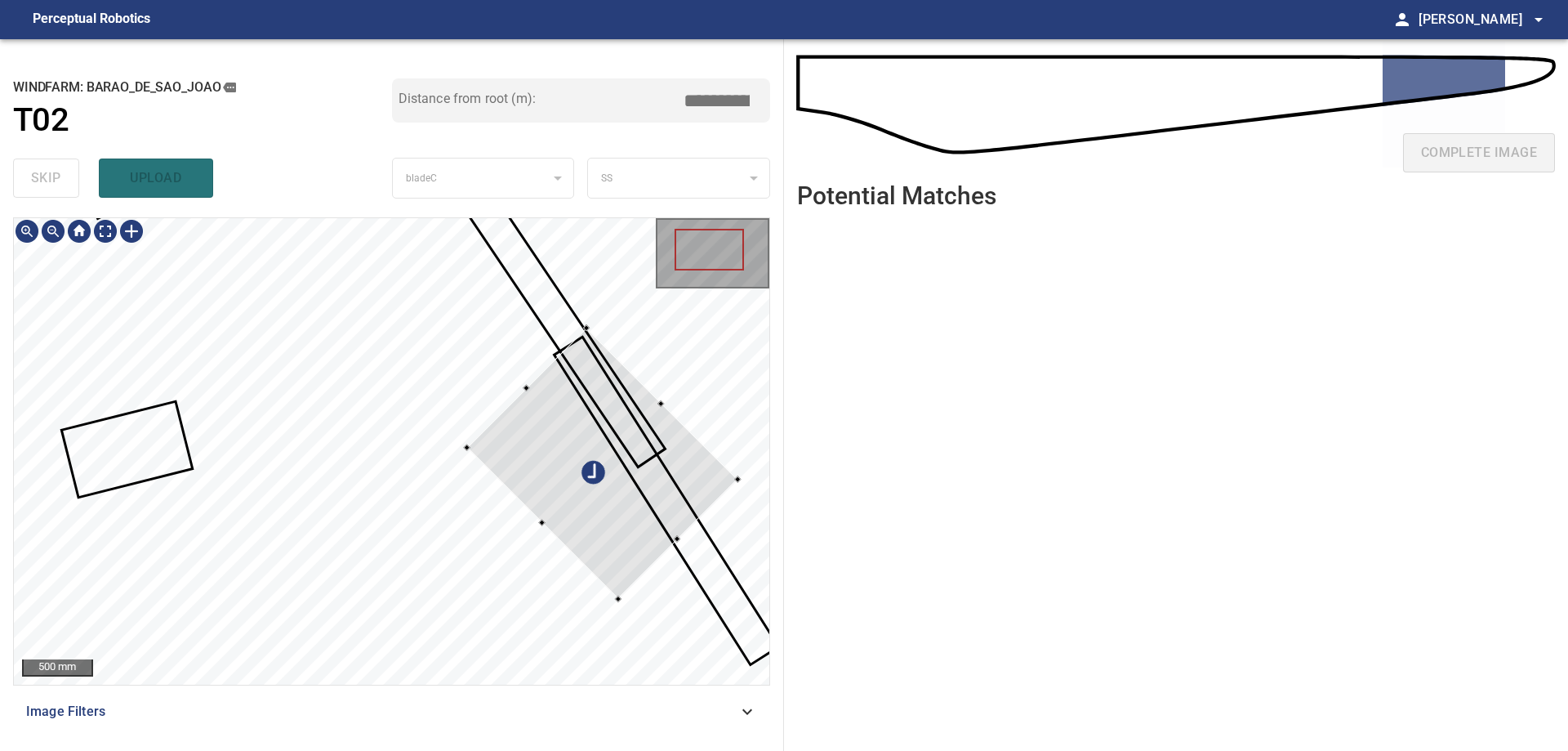
click at [676, 497] on div at bounding box center [601, 462] width 271 height 271
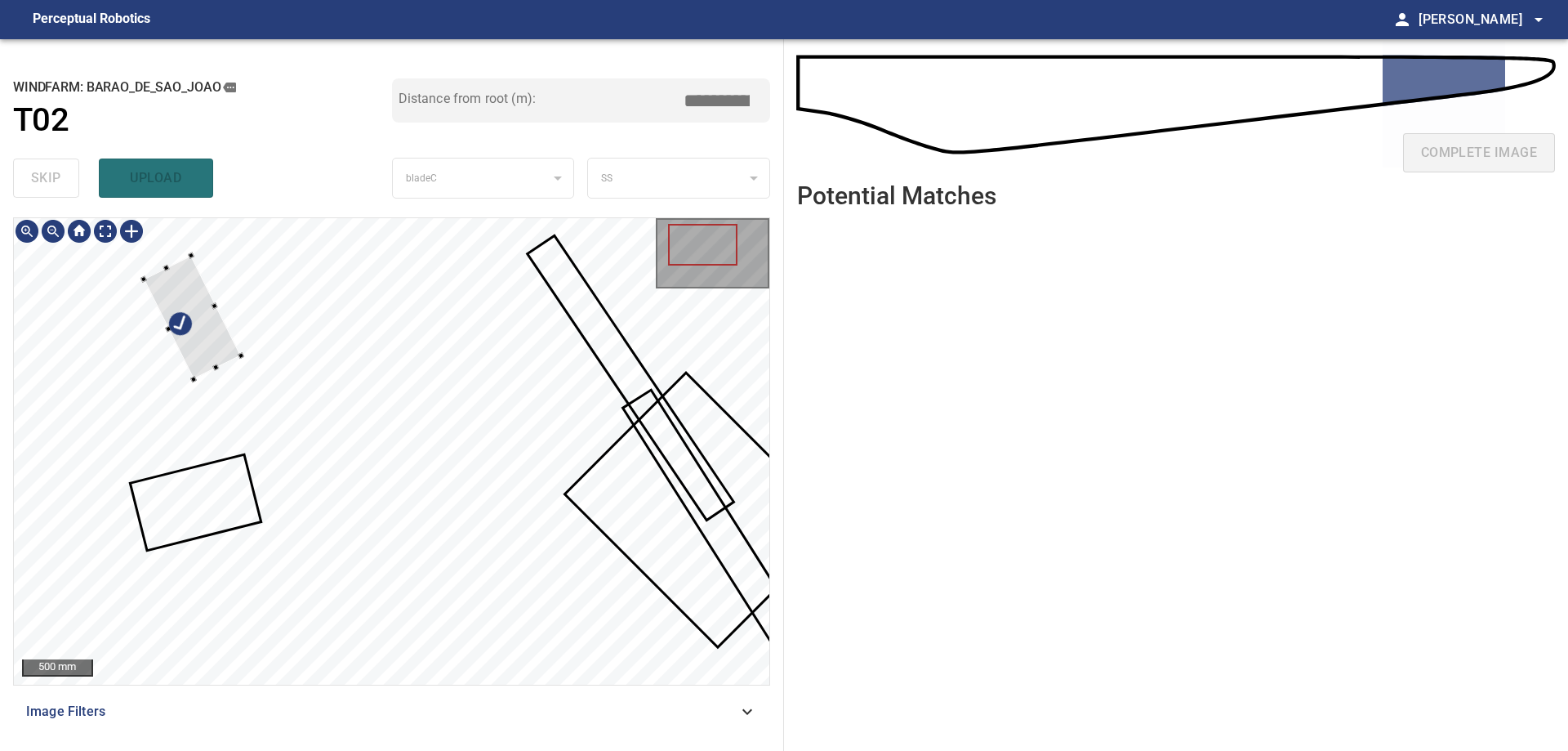
click at [143, 379] on div at bounding box center [191, 317] width 97 height 123
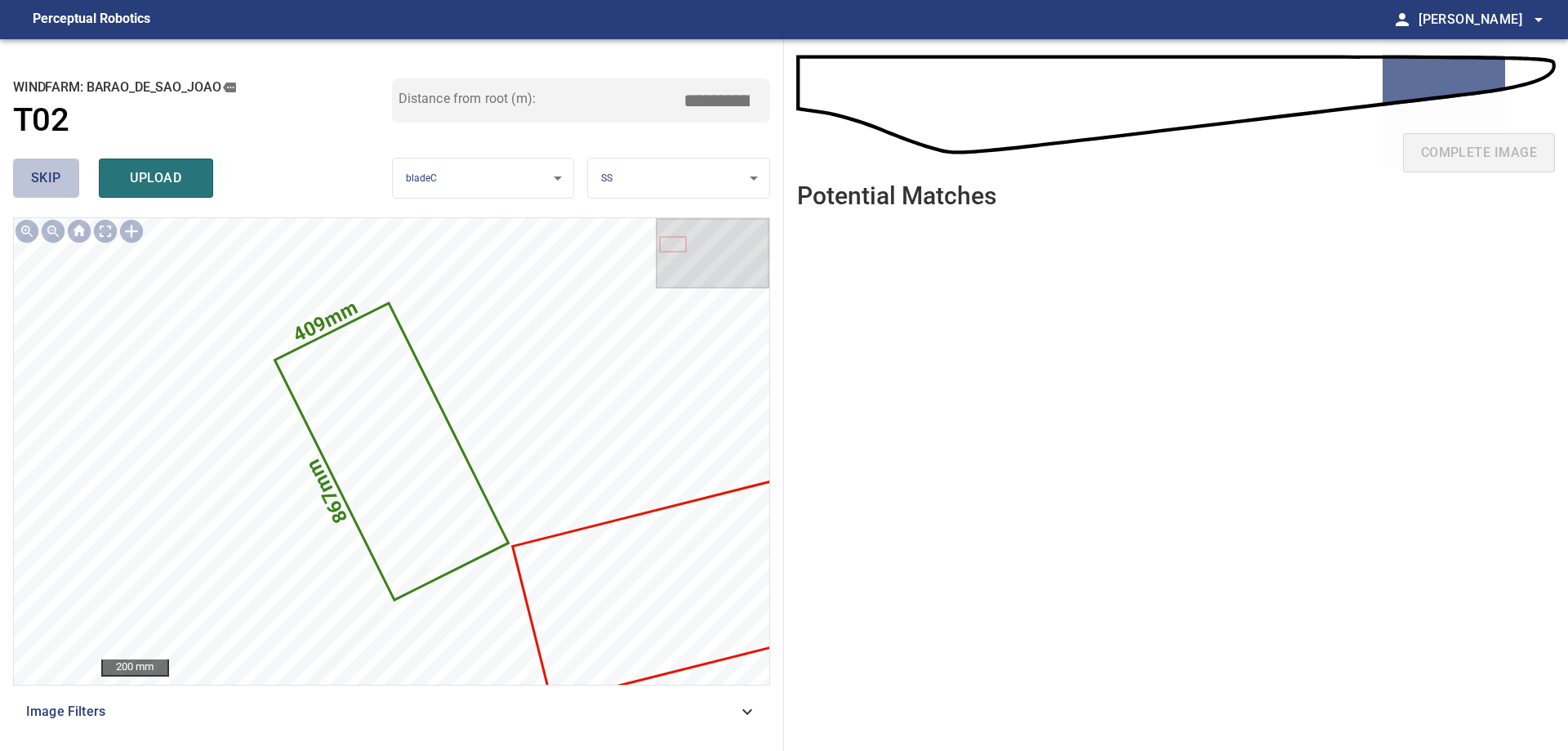
click at [55, 175] on span "skip" at bounding box center [46, 177] width 30 height 23
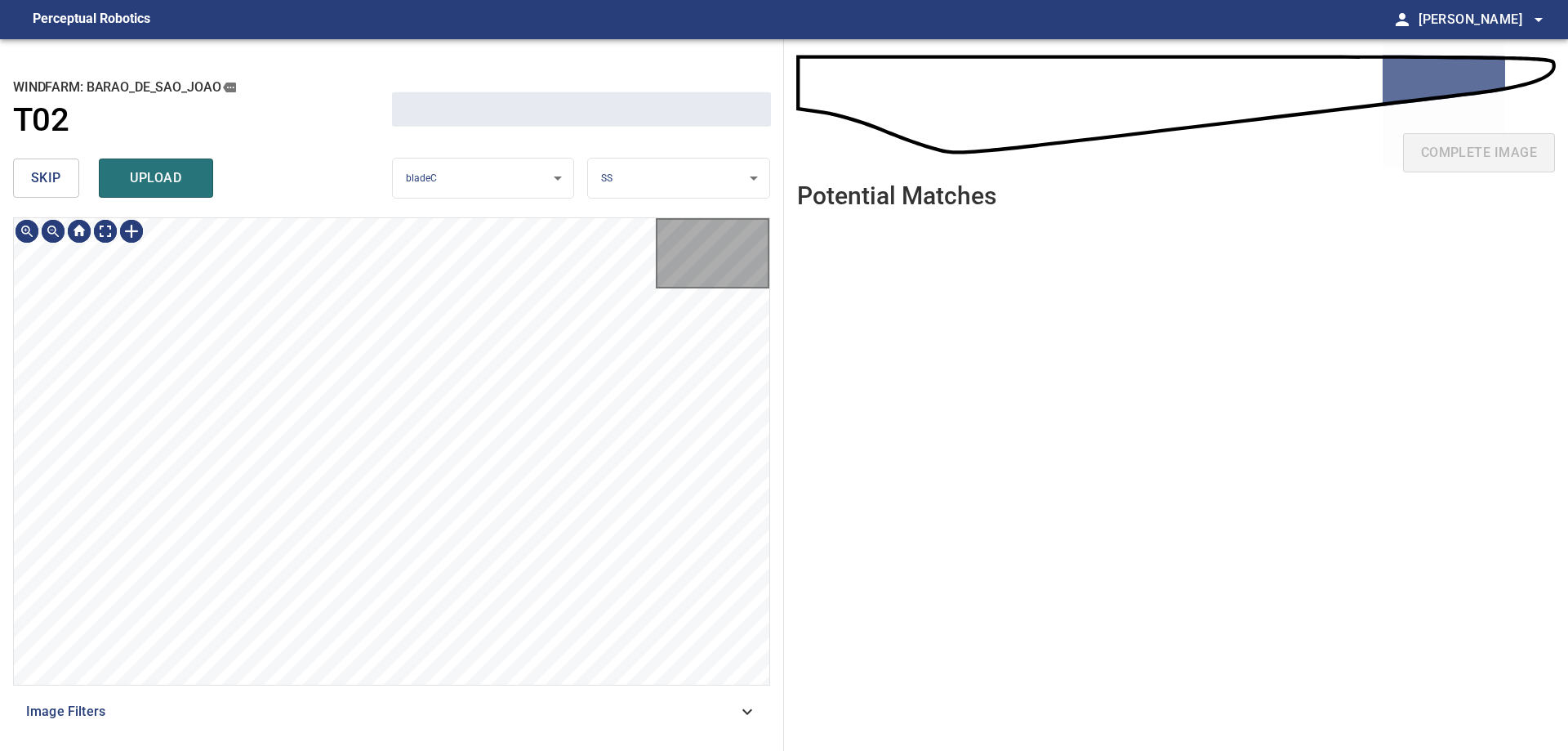
click at [55, 175] on span "skip" at bounding box center [46, 177] width 30 height 23
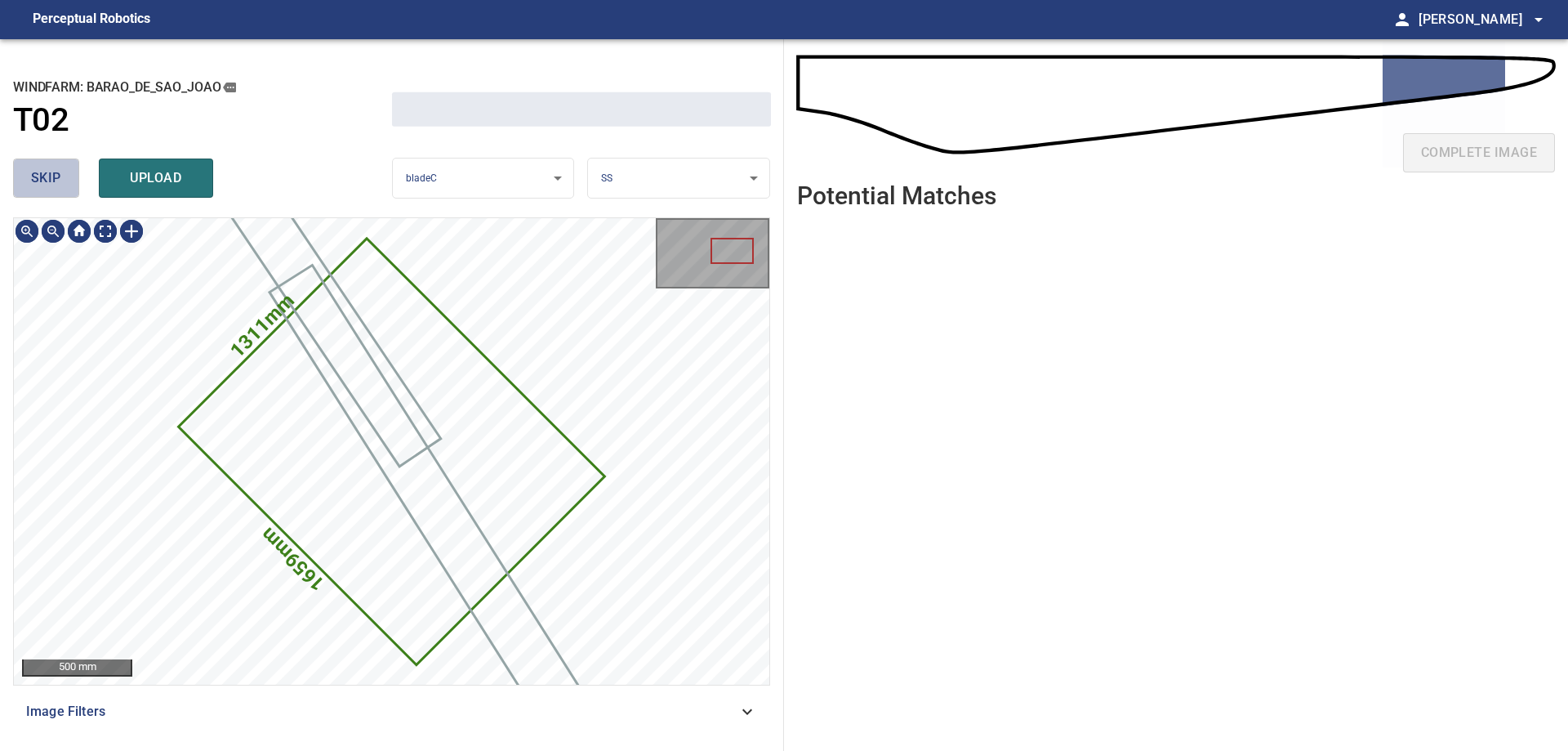
click at [55, 175] on span "skip" at bounding box center [46, 177] width 30 height 23
click at [55, 175] on div "skip upload" at bounding box center [202, 178] width 379 height 52
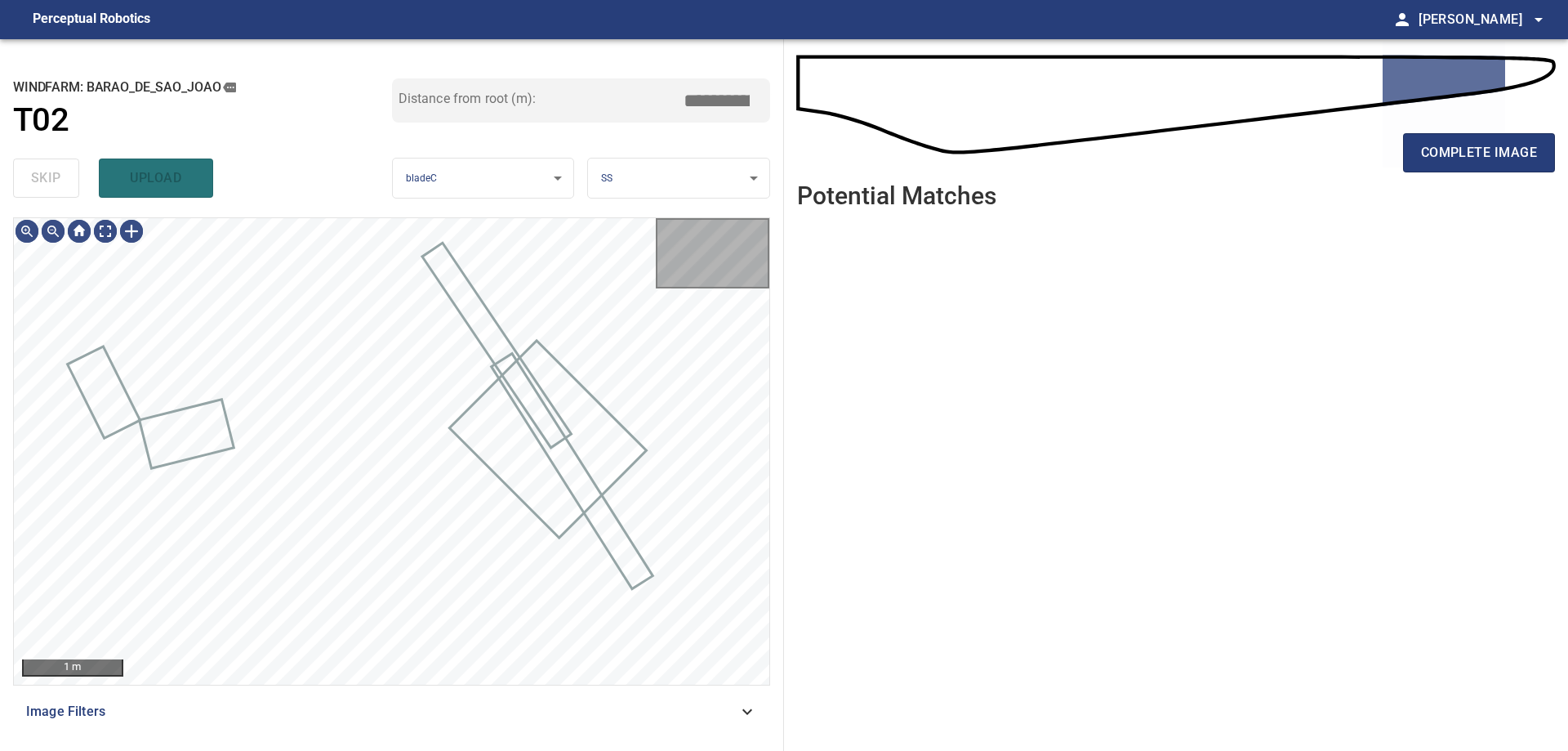
type input "*****"
click at [55, 175] on div "skip upload" at bounding box center [202, 178] width 379 height 52
click at [541, 700] on div "Image Filters" at bounding box center [391, 711] width 757 height 39
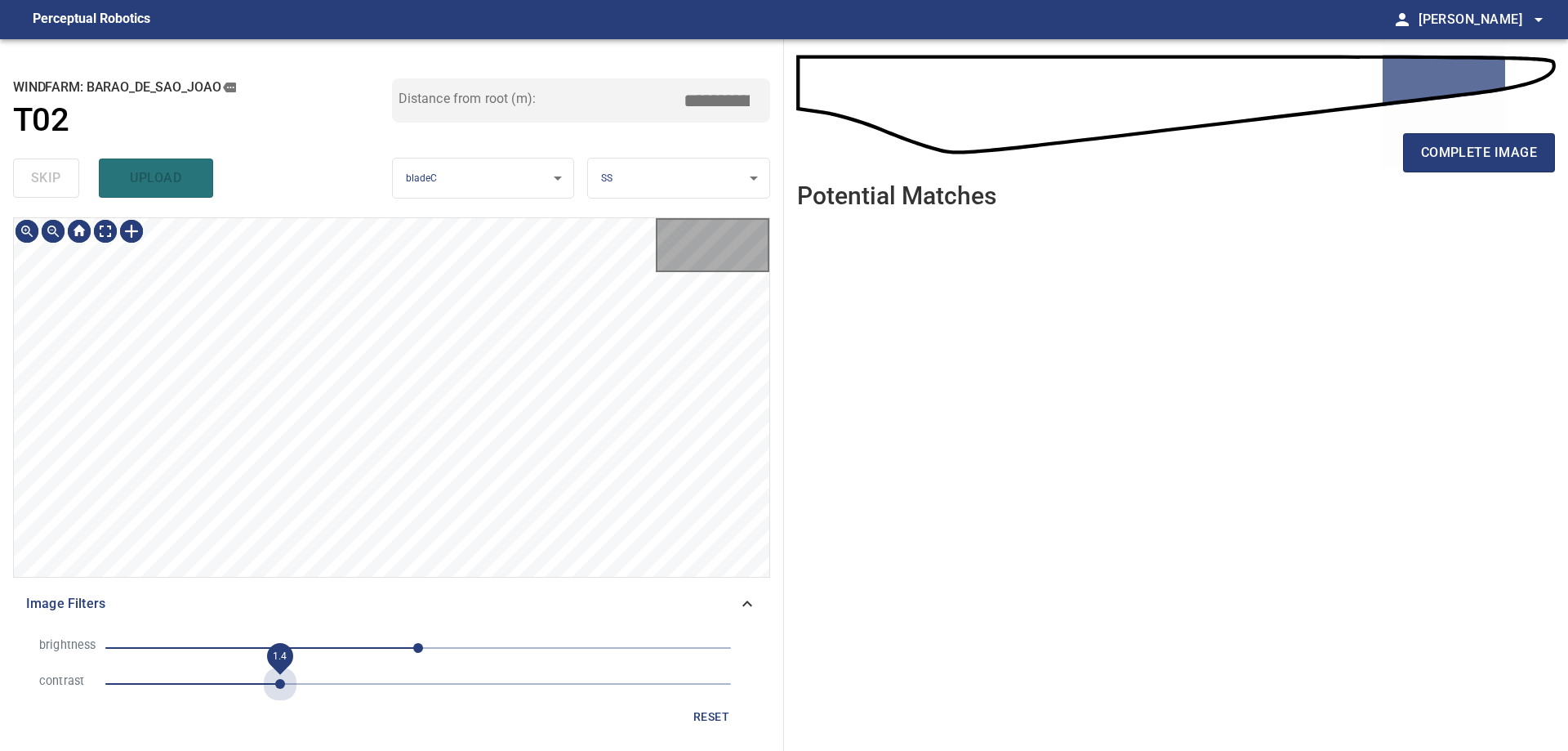
drag, startPoint x: 283, startPoint y: 684, endPoint x: 385, endPoint y: 670, distance: 103.0
click at [284, 684] on span "1.4" at bounding box center [418, 683] width 625 height 23
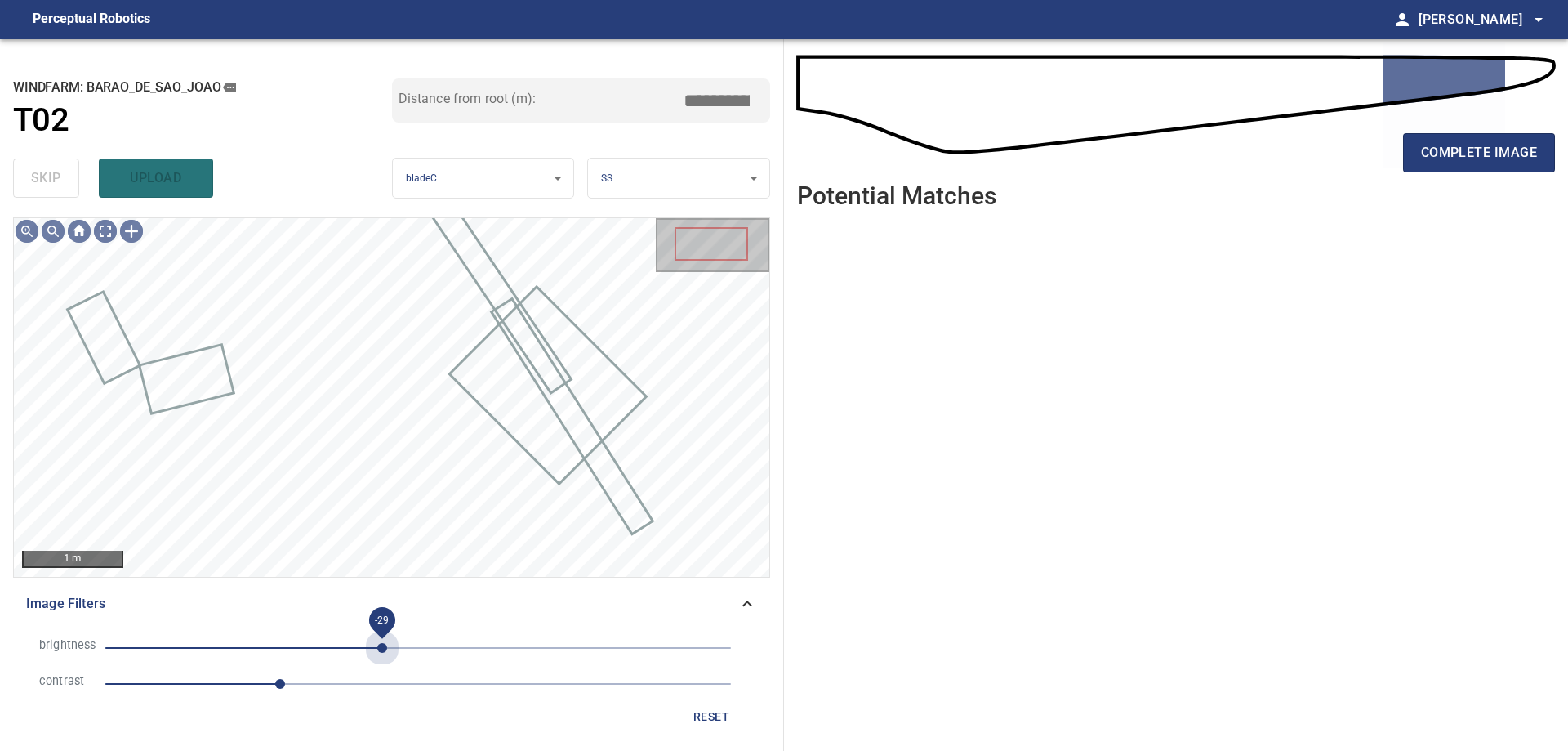
drag, startPoint x: 383, startPoint y: 644, endPoint x: 303, endPoint y: 646, distance: 80.0
click at [380, 643] on span "-29" at bounding box center [418, 647] width 625 height 23
drag, startPoint x: 303, startPoint y: 646, endPoint x: 338, endPoint y: 648, distance: 35.1
click at [306, 647] on span "-31" at bounding box center [418, 647] width 625 height 23
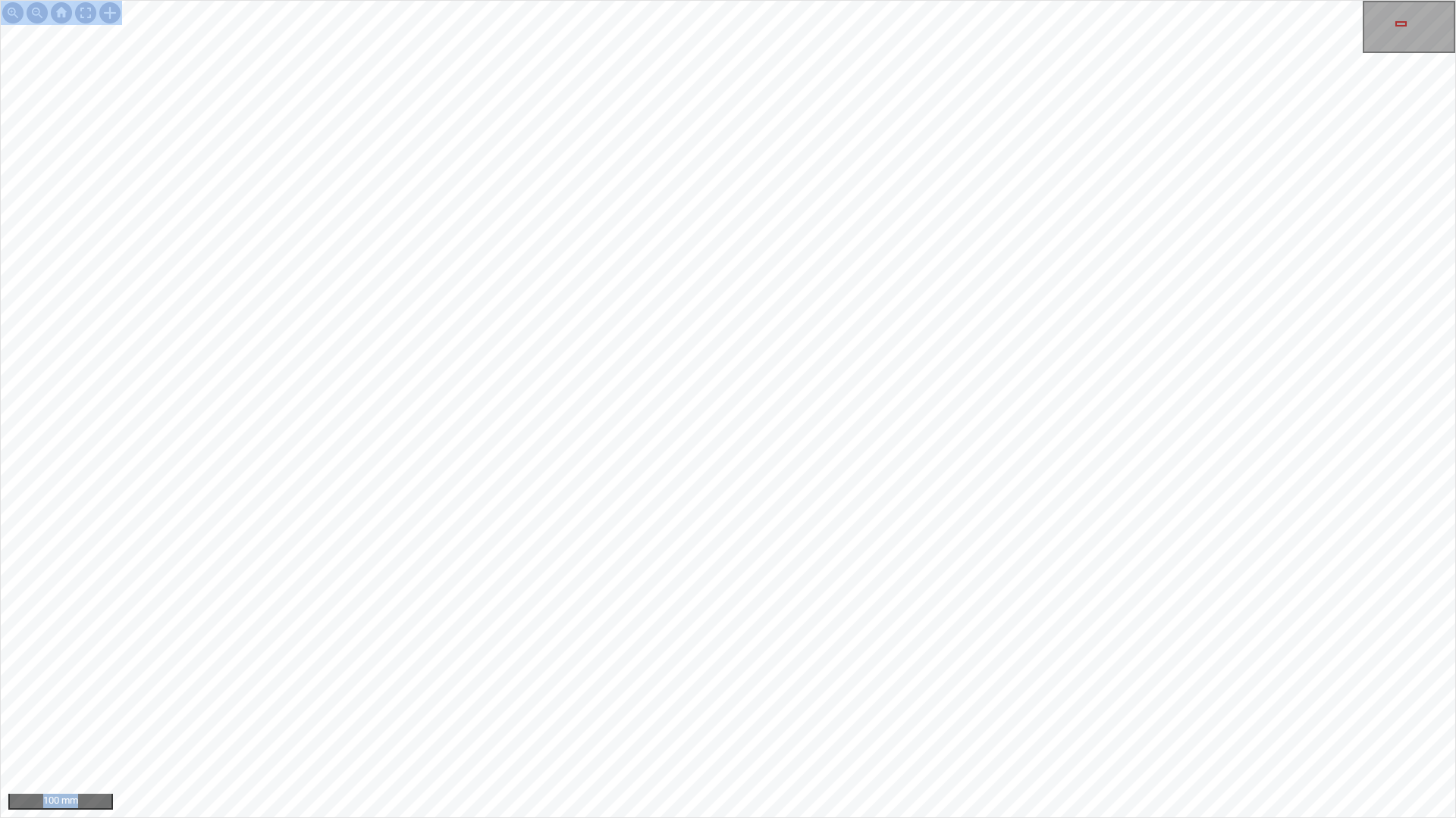
click at [948, 462] on div "100 mm" at bounding box center [728, 409] width 1456 height 818
click at [677, 0] on div "100 mm" at bounding box center [728, 409] width 1456 height 818
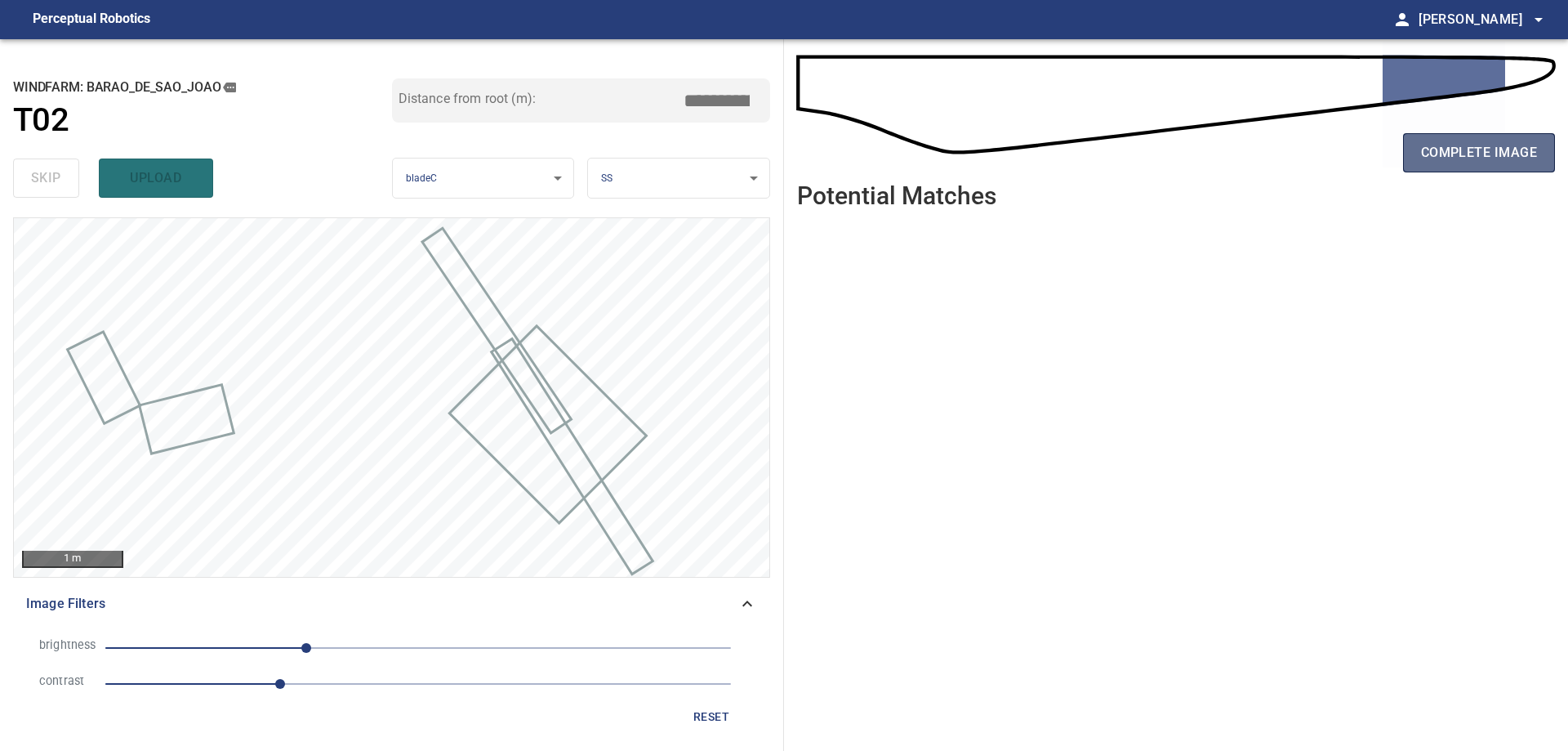
click at [1524, 164] on span "complete image" at bounding box center [1478, 152] width 116 height 23
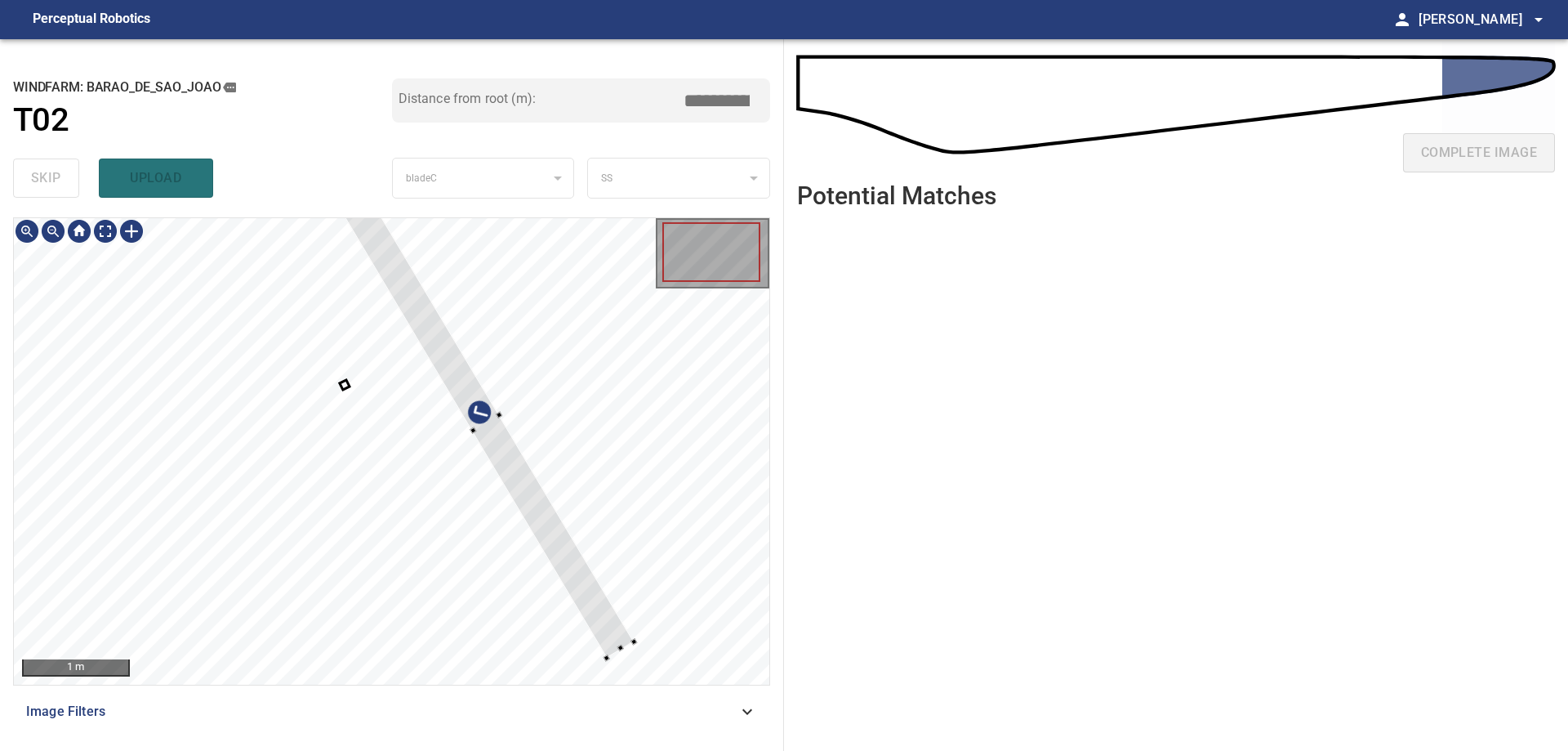
click at [537, 456] on div at bounding box center [391, 451] width 755 height 467
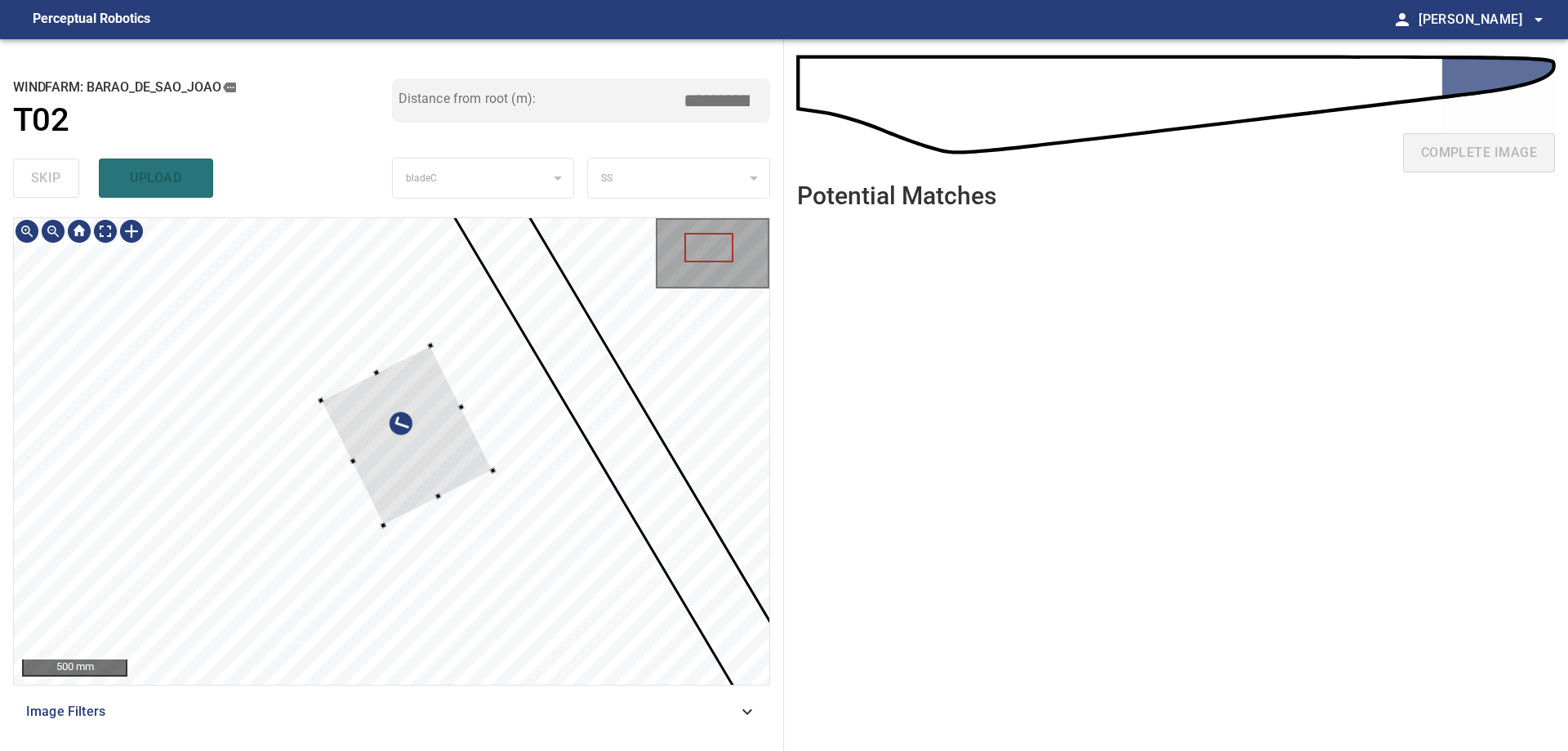
click at [498, 462] on div at bounding box center [391, 451] width 755 height 467
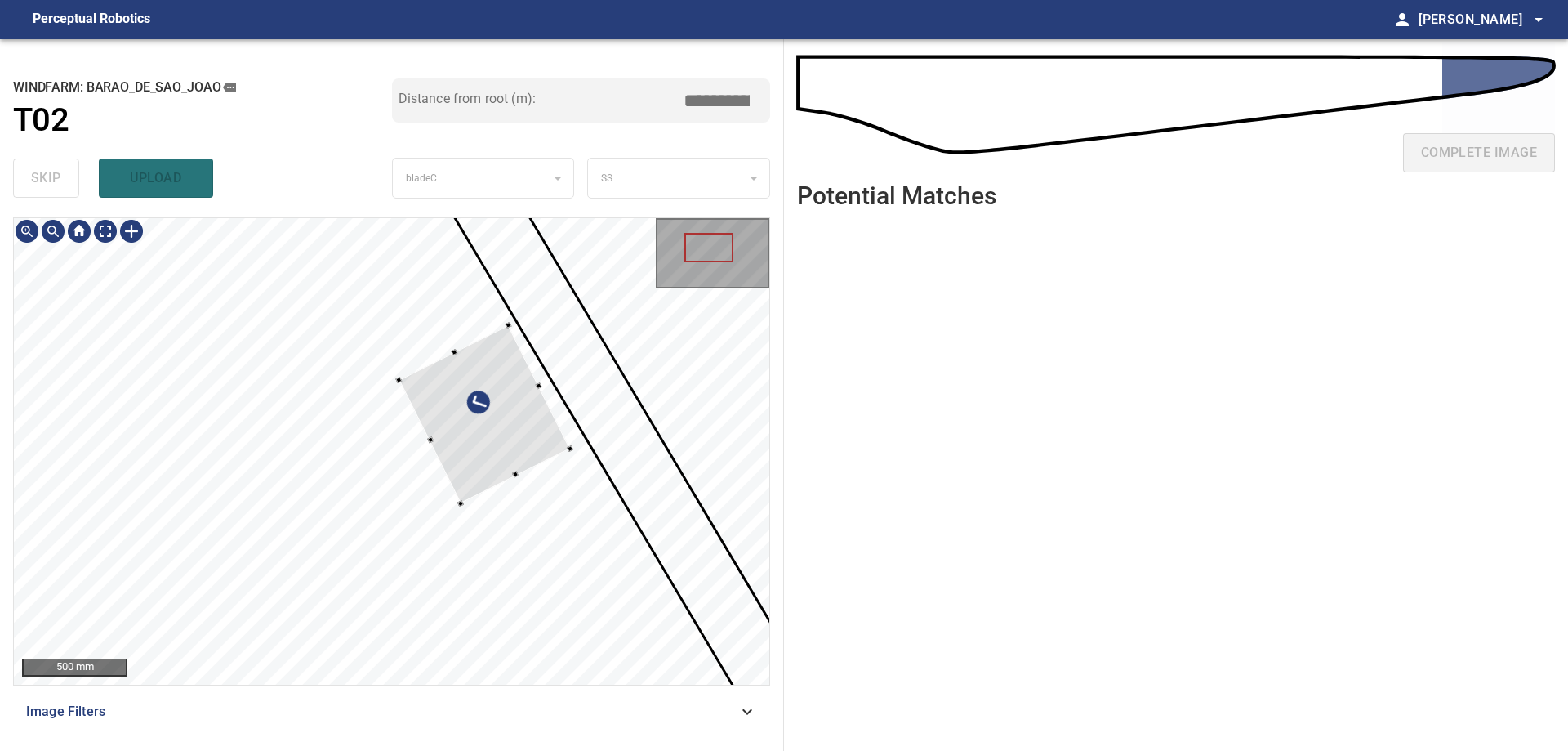
click at [705, 420] on div at bounding box center [391, 451] width 755 height 467
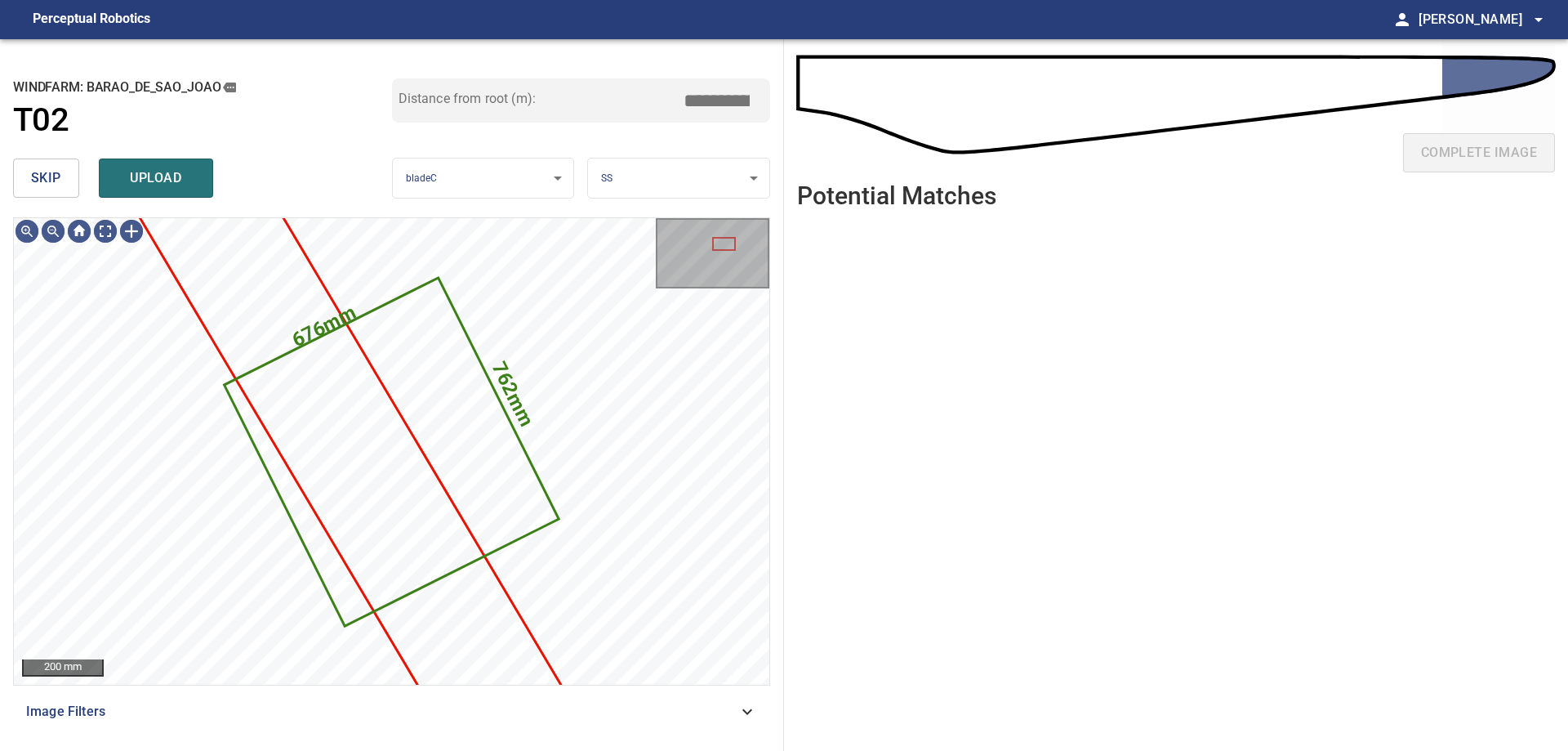
click at [60, 179] on span "skip" at bounding box center [46, 177] width 30 height 23
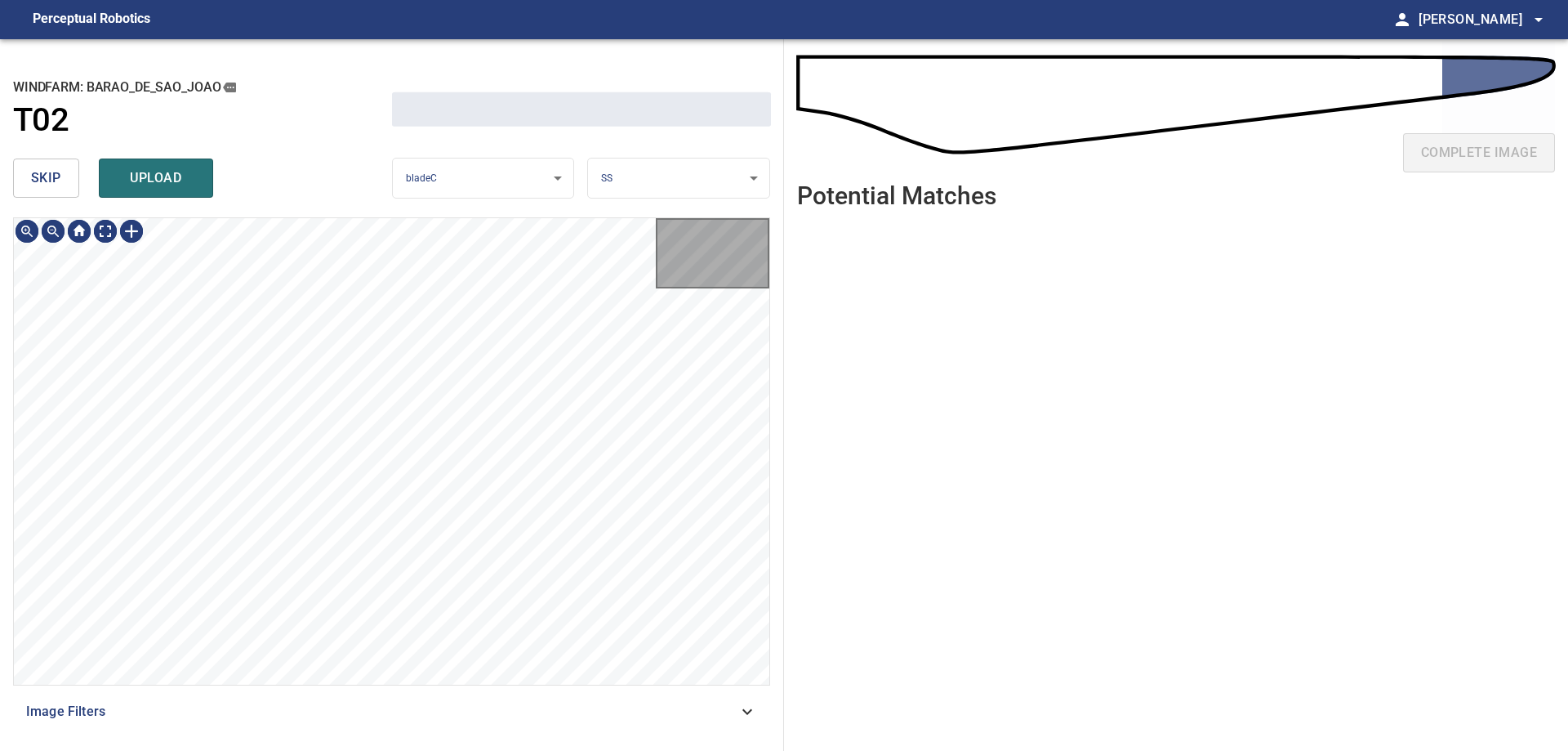
click at [60, 179] on span "skip" at bounding box center [46, 177] width 30 height 23
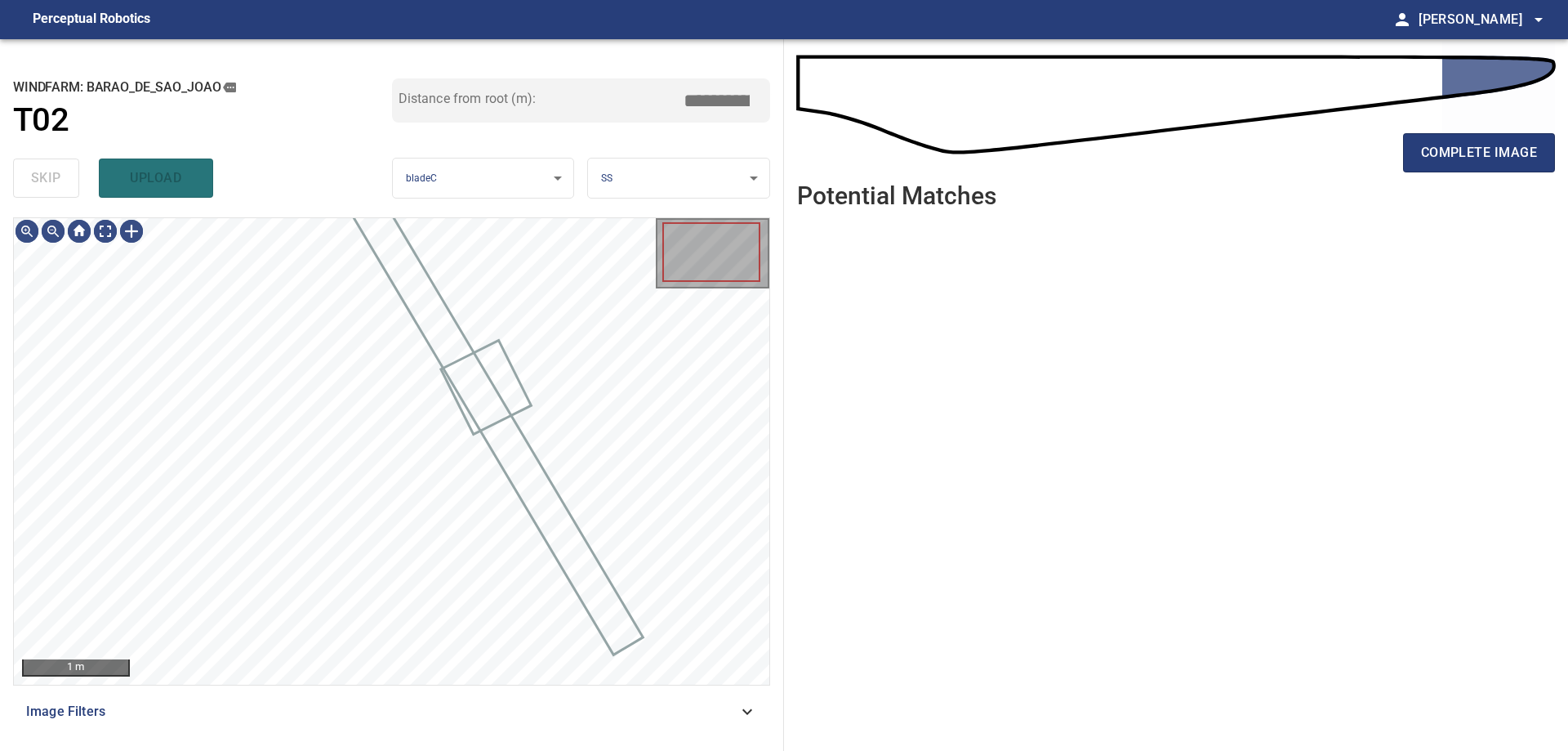
click at [60, 179] on div "skip upload" at bounding box center [202, 178] width 379 height 52
drag, startPoint x: 644, startPoint y: 736, endPoint x: 649, endPoint y: 714, distance: 22.6
click at [650, 732] on div "1 m Image Filters" at bounding box center [391, 477] width 757 height 521
click at [604, 700] on div "Image Filters" at bounding box center [391, 711] width 757 height 39
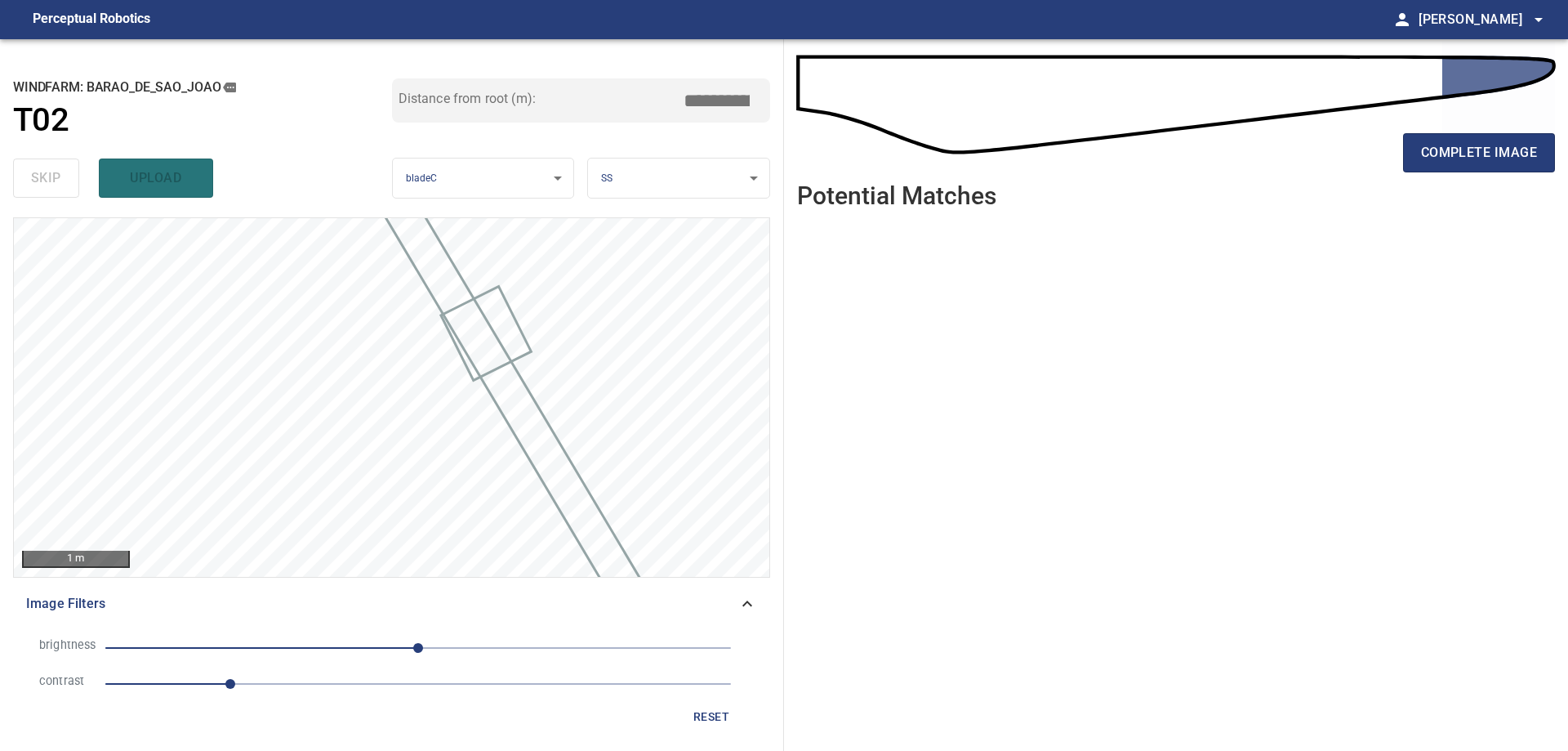
click at [301, 685] on span "1" at bounding box center [418, 683] width 625 height 23
click at [330, 661] on li "brightness 0" at bounding box center [391, 647] width 730 height 36
click at [342, 652] on span "0" at bounding box center [418, 647] width 625 height 23
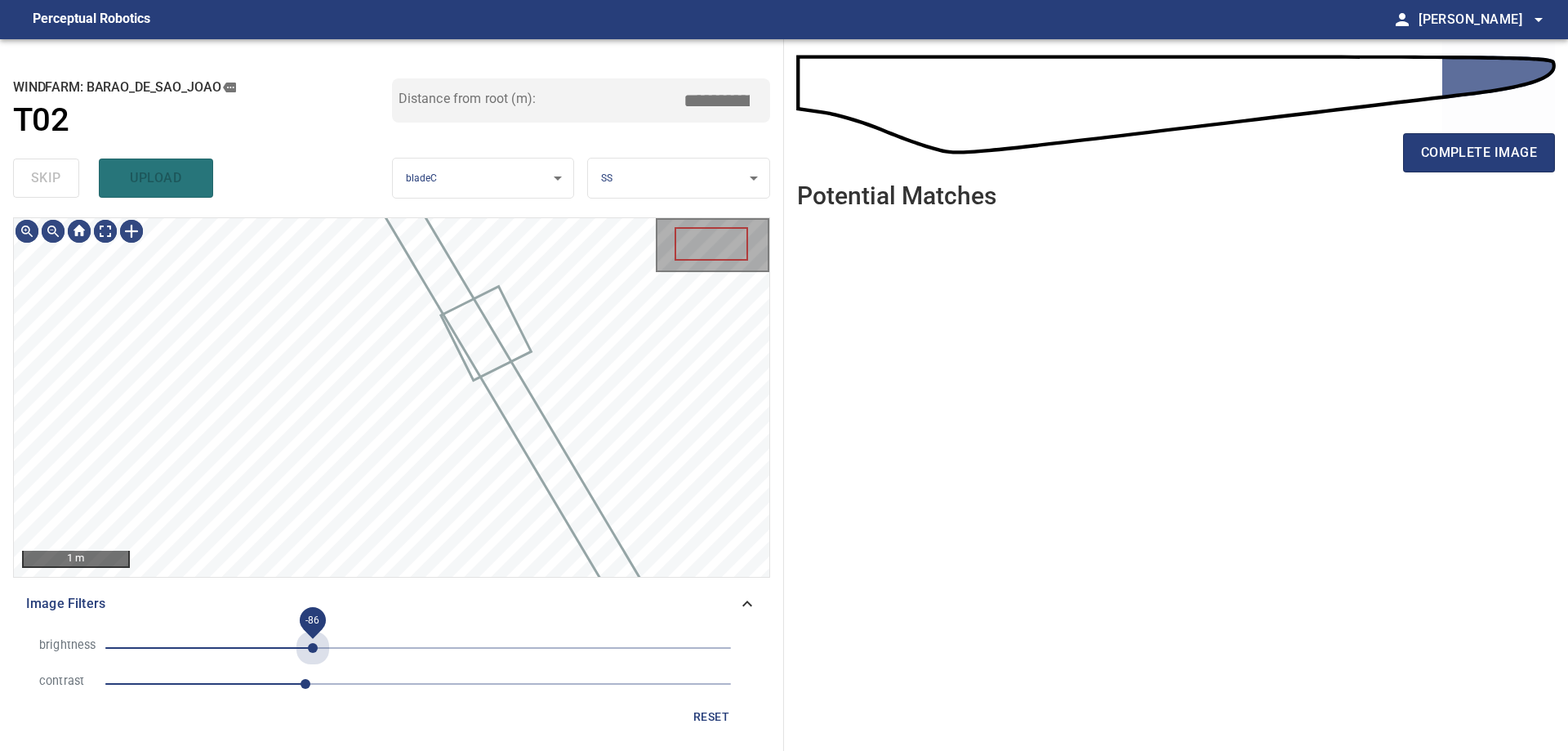
click at [313, 651] on span "-86" at bounding box center [418, 647] width 625 height 23
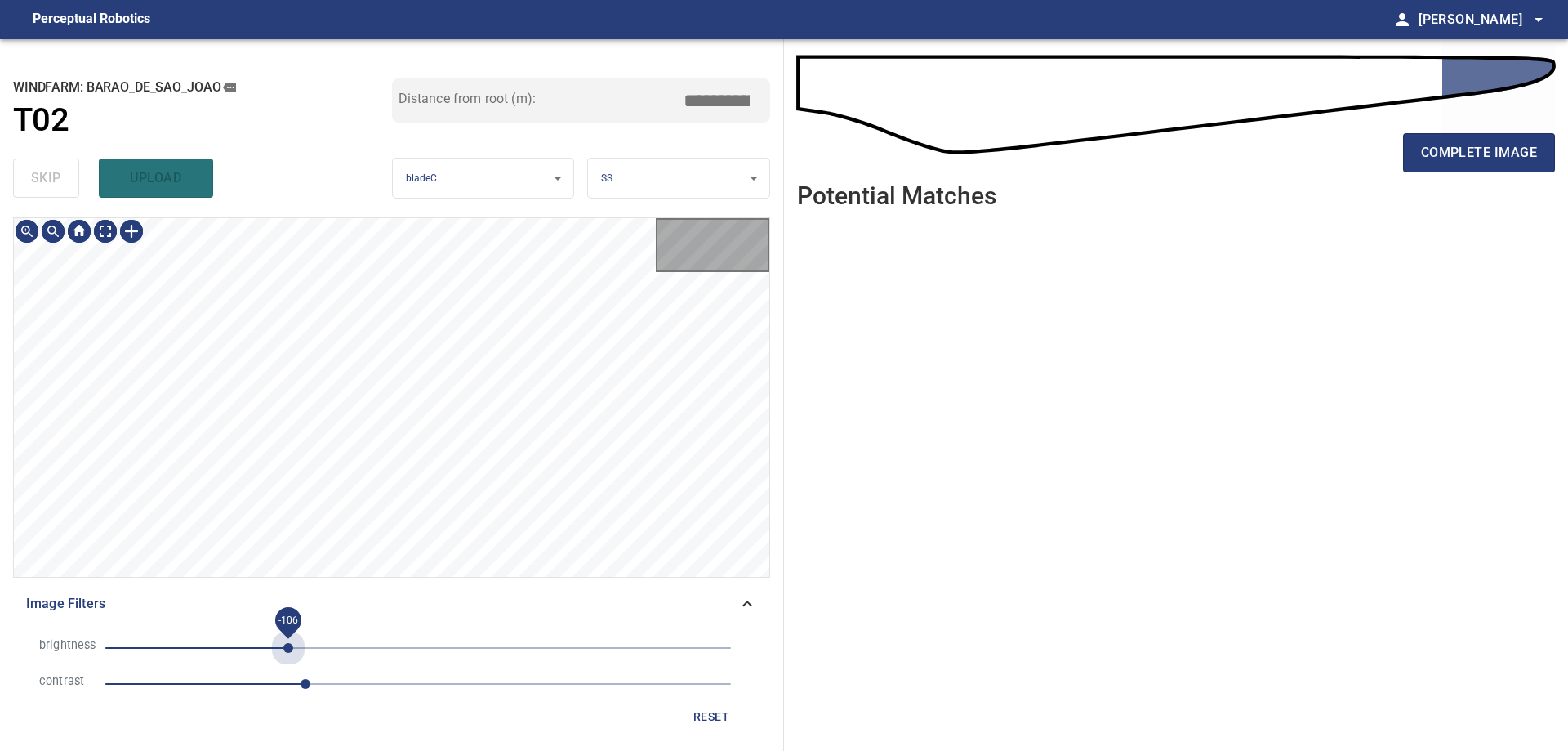
click at [288, 645] on span "-106" at bounding box center [418, 647] width 625 height 23
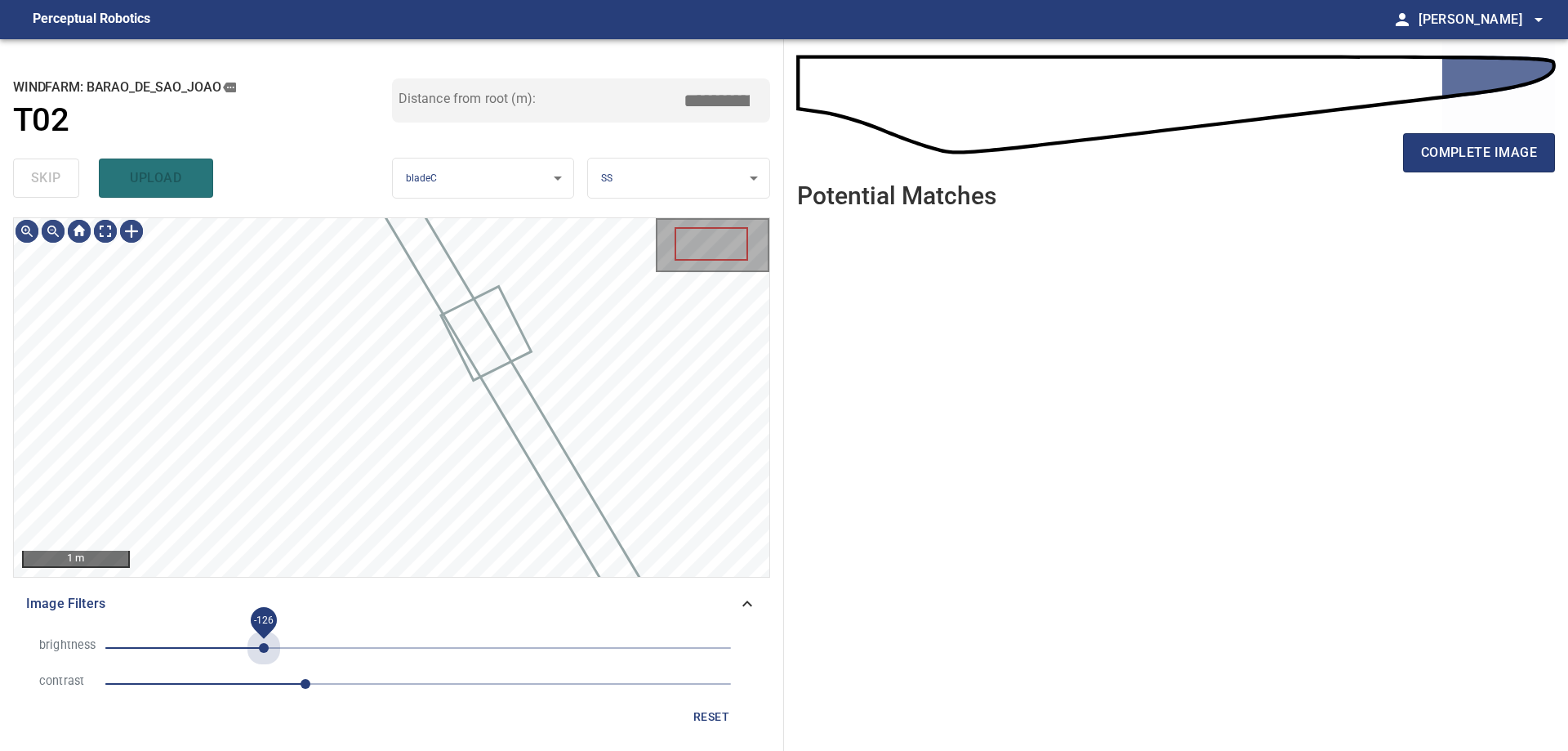
click at [264, 646] on span "-126" at bounding box center [418, 647] width 625 height 23
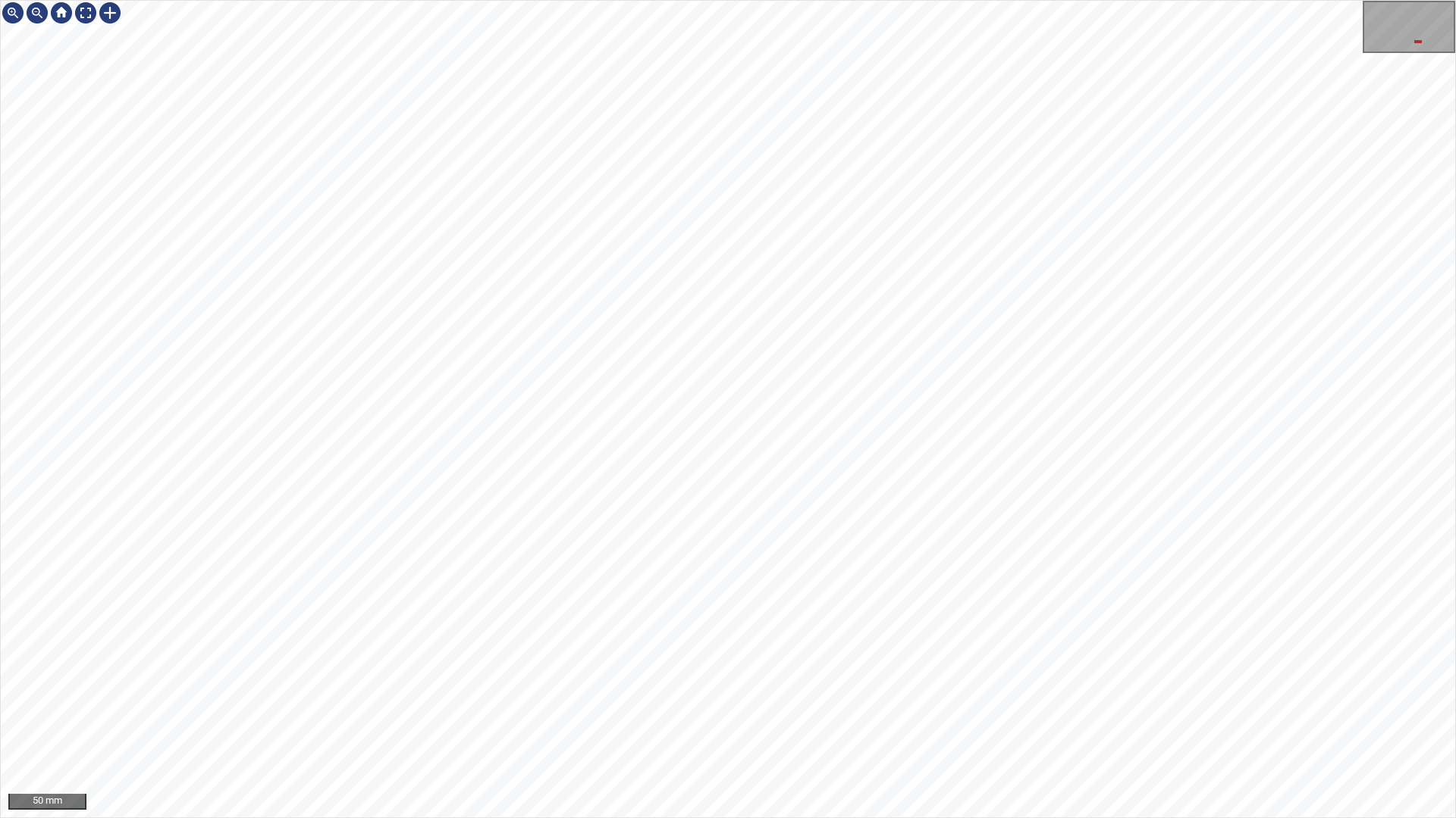
click at [927, 696] on div "50 mm" at bounding box center [728, 409] width 1456 height 818
click at [439, 696] on div "100 mm" at bounding box center [728, 409] width 1456 height 818
click at [1102, 696] on div "100 mm" at bounding box center [728, 409] width 1456 height 818
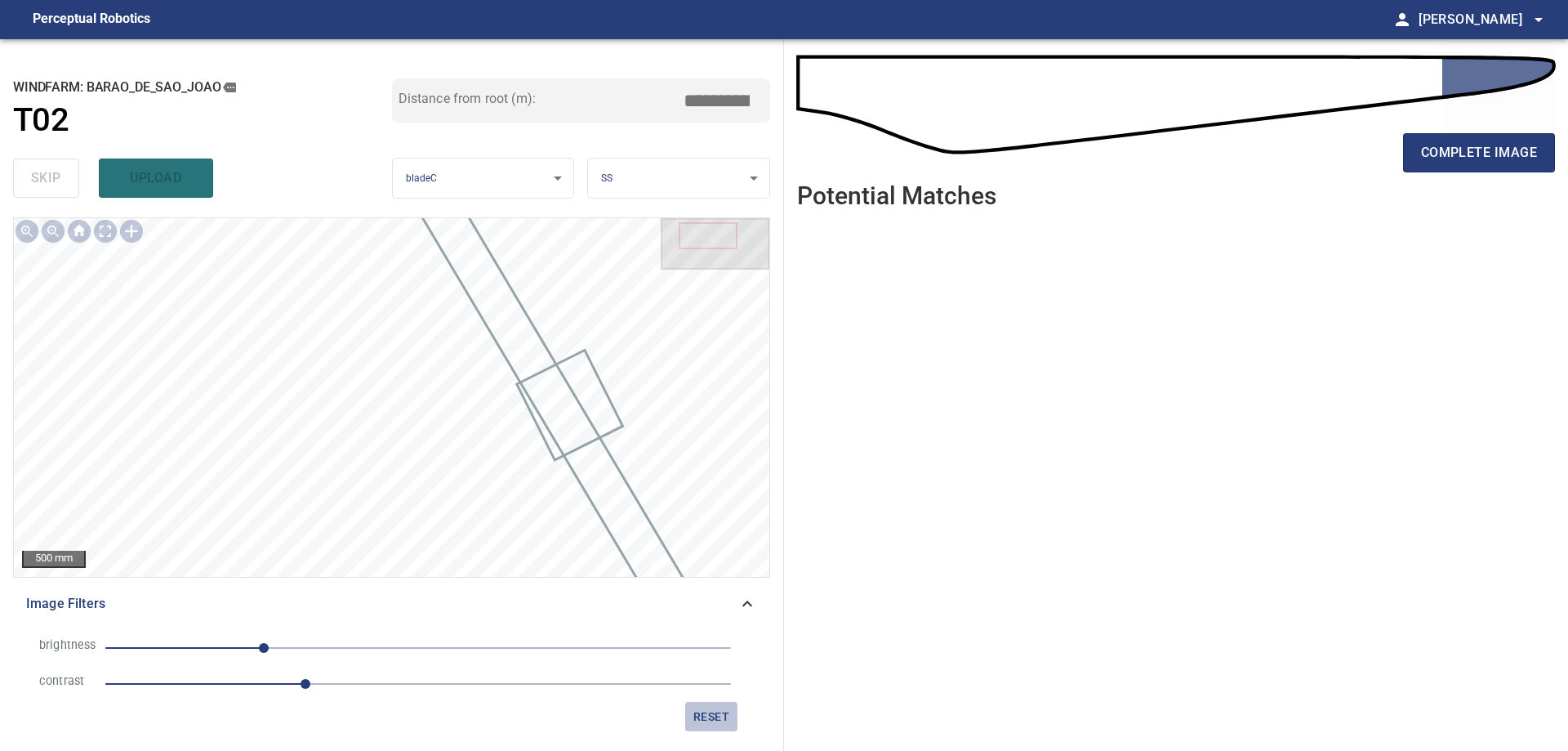
click at [689, 718] on button "reset" at bounding box center [711, 717] width 52 height 30
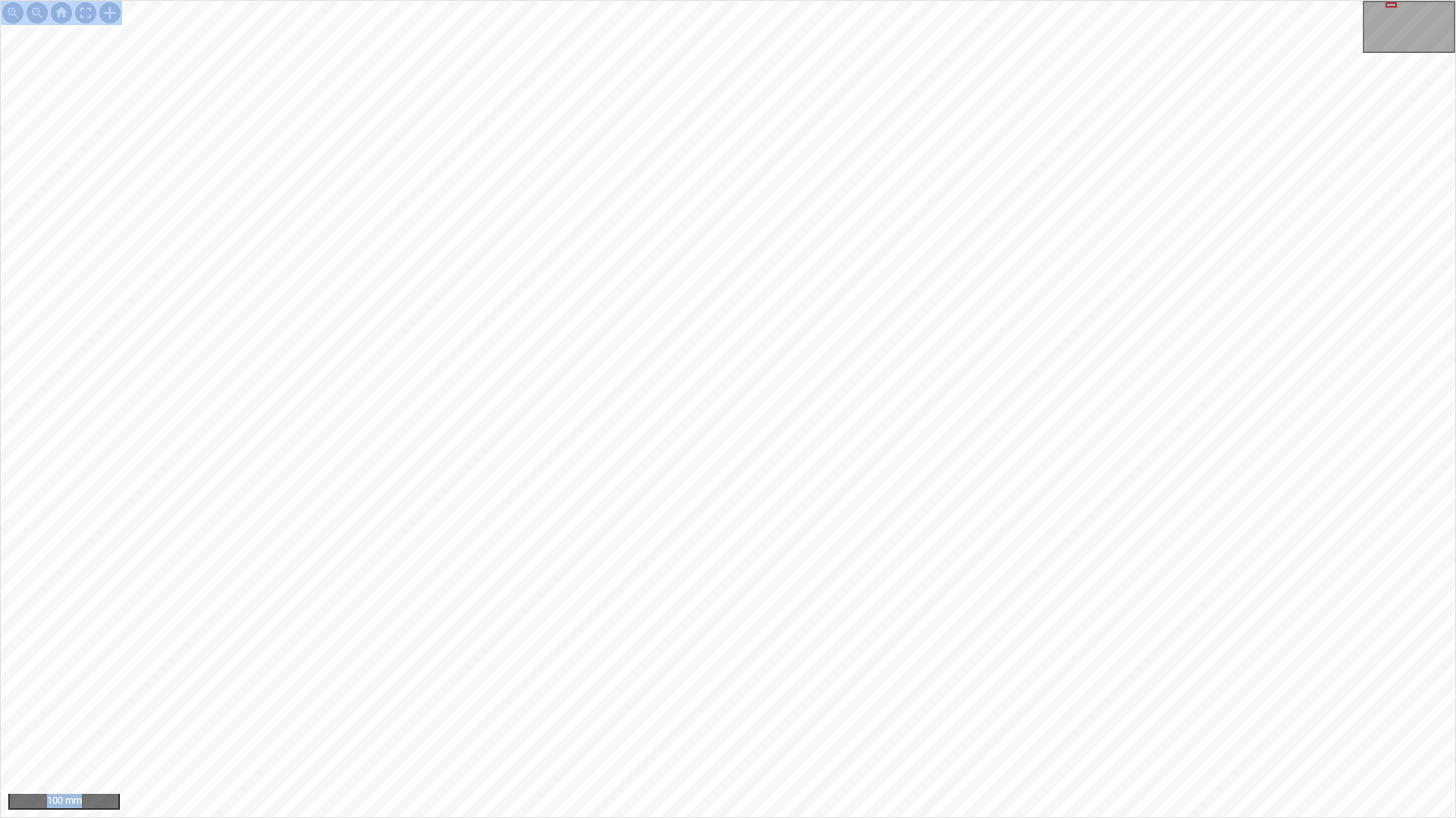
click at [509, 287] on div "100 mm" at bounding box center [728, 409] width 1456 height 818
click at [688, 696] on div "50 mm" at bounding box center [728, 409] width 1456 height 818
click at [90, 10] on div at bounding box center [85, 13] width 24 height 24
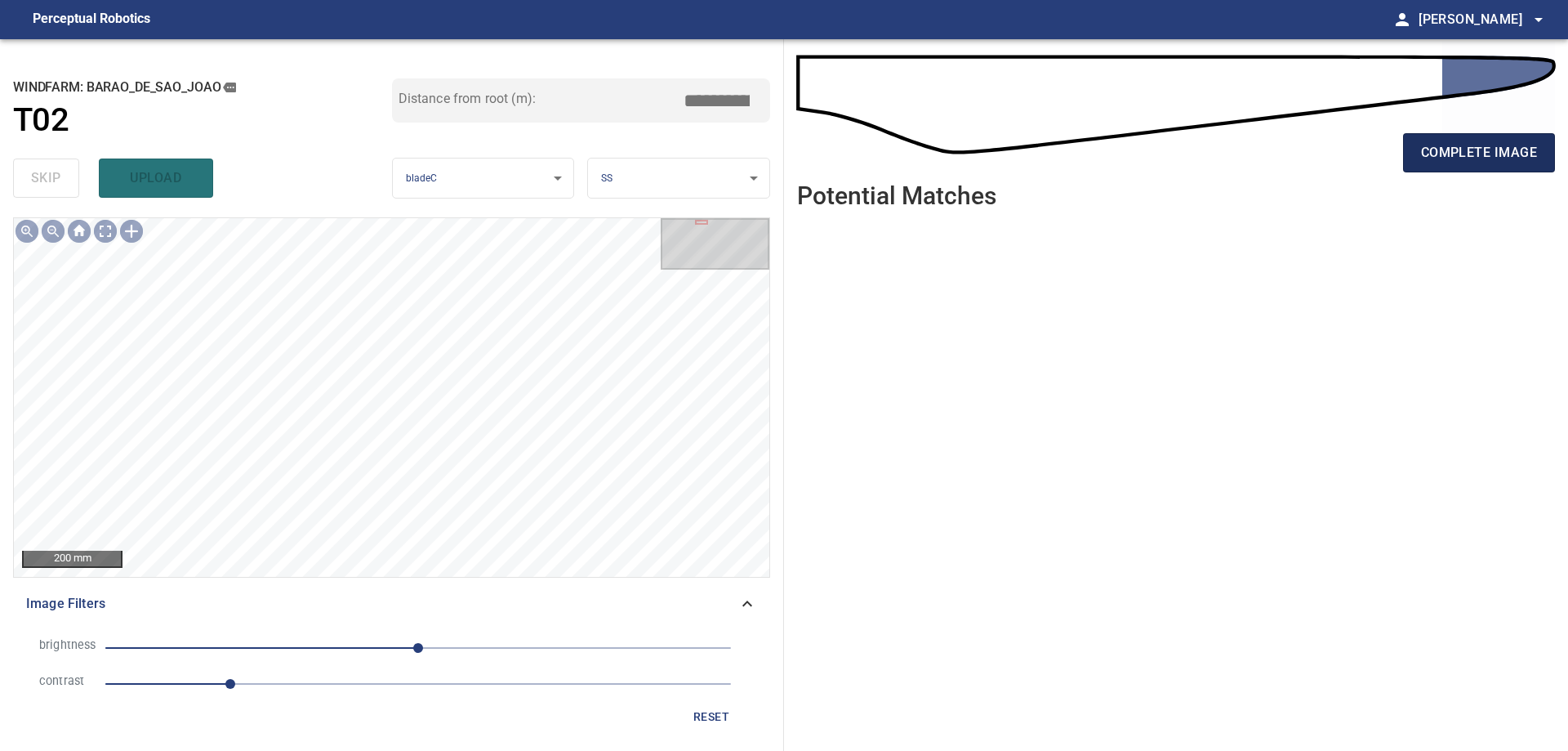
click at [1511, 166] on button "complete image" at bounding box center [1479, 153] width 152 height 39
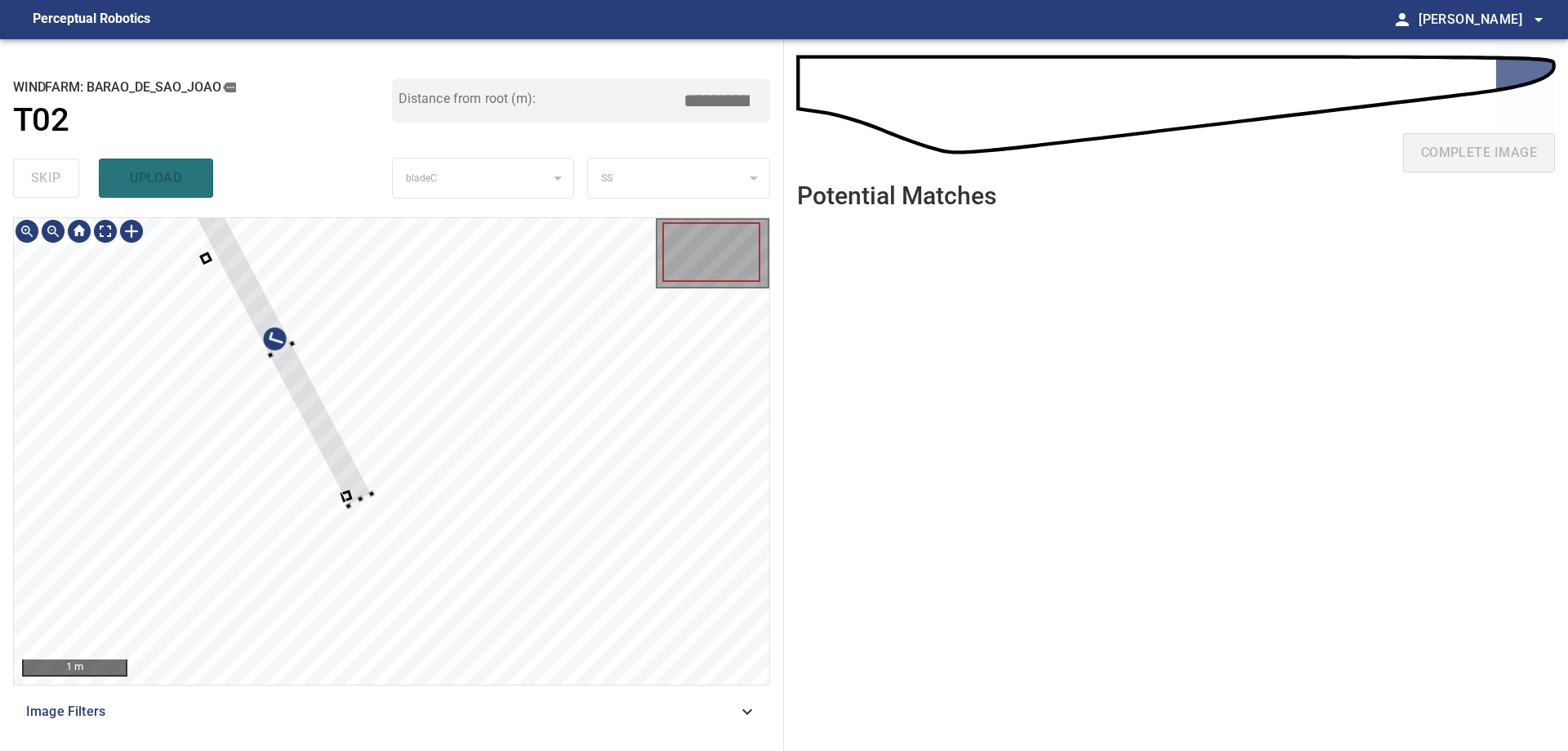
click at [463, 414] on div at bounding box center [391, 451] width 755 height 467
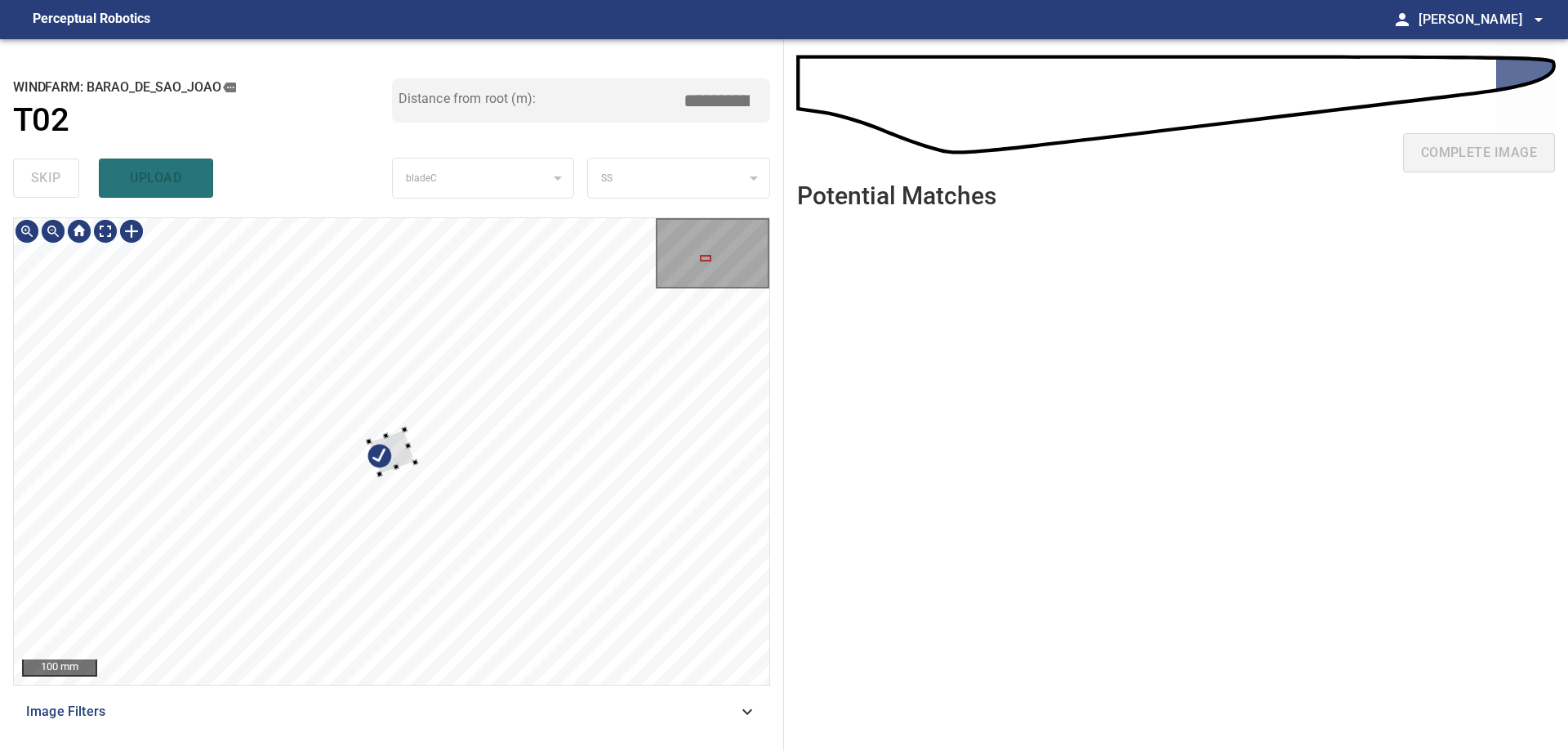
click at [601, 377] on div at bounding box center [391, 451] width 755 height 467
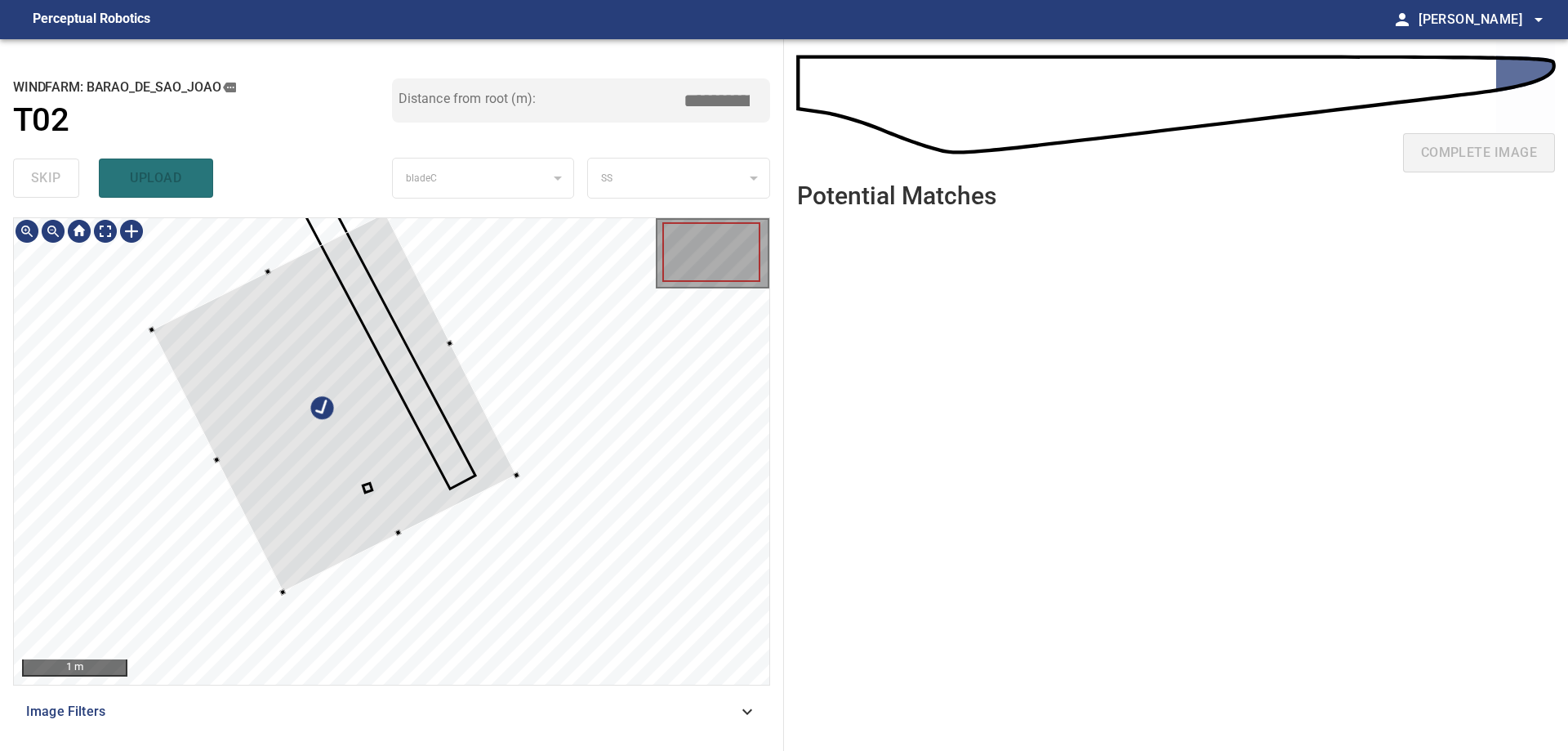
click at [639, 515] on div at bounding box center [391, 451] width 755 height 467
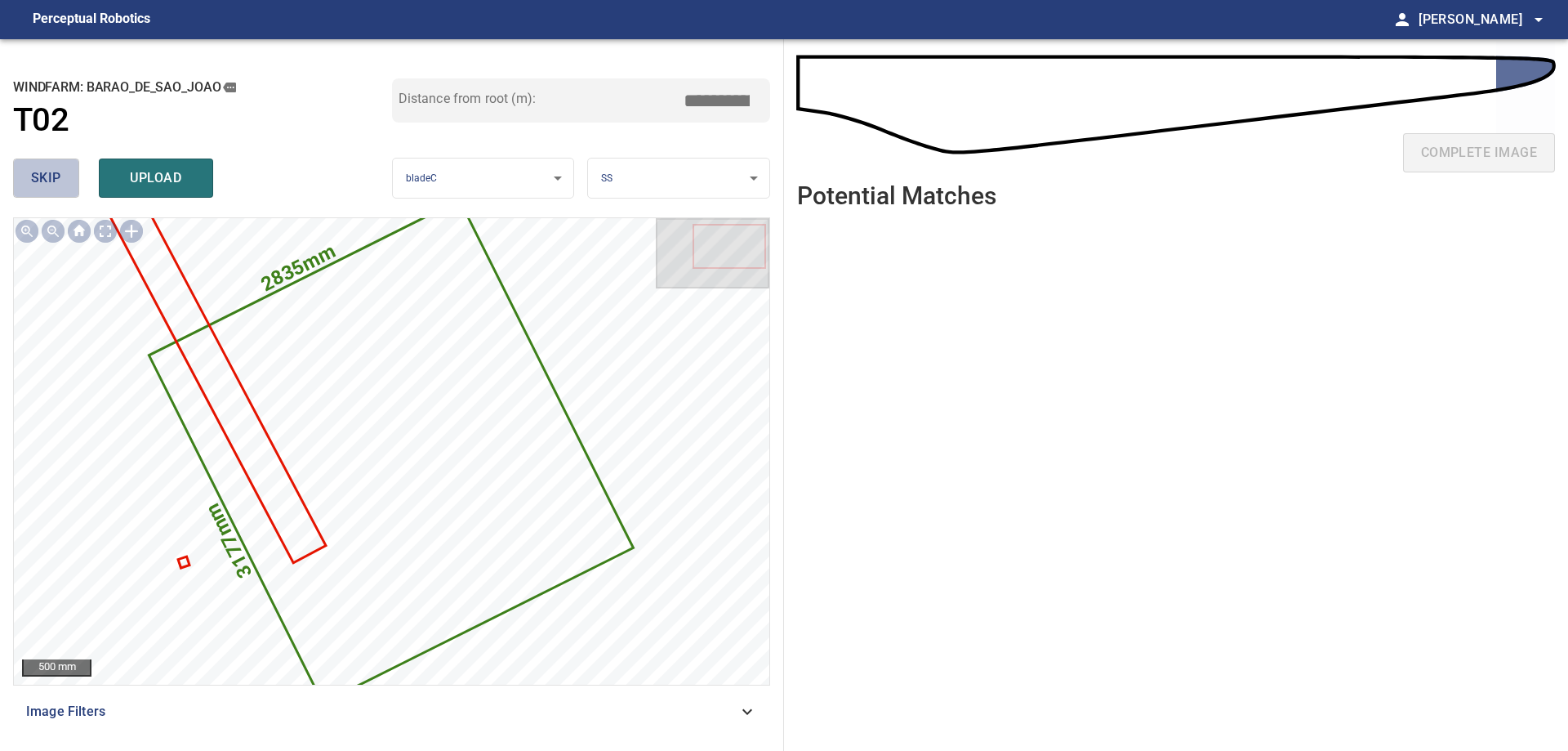
click at [50, 165] on button "skip" at bounding box center [46, 178] width 66 height 39
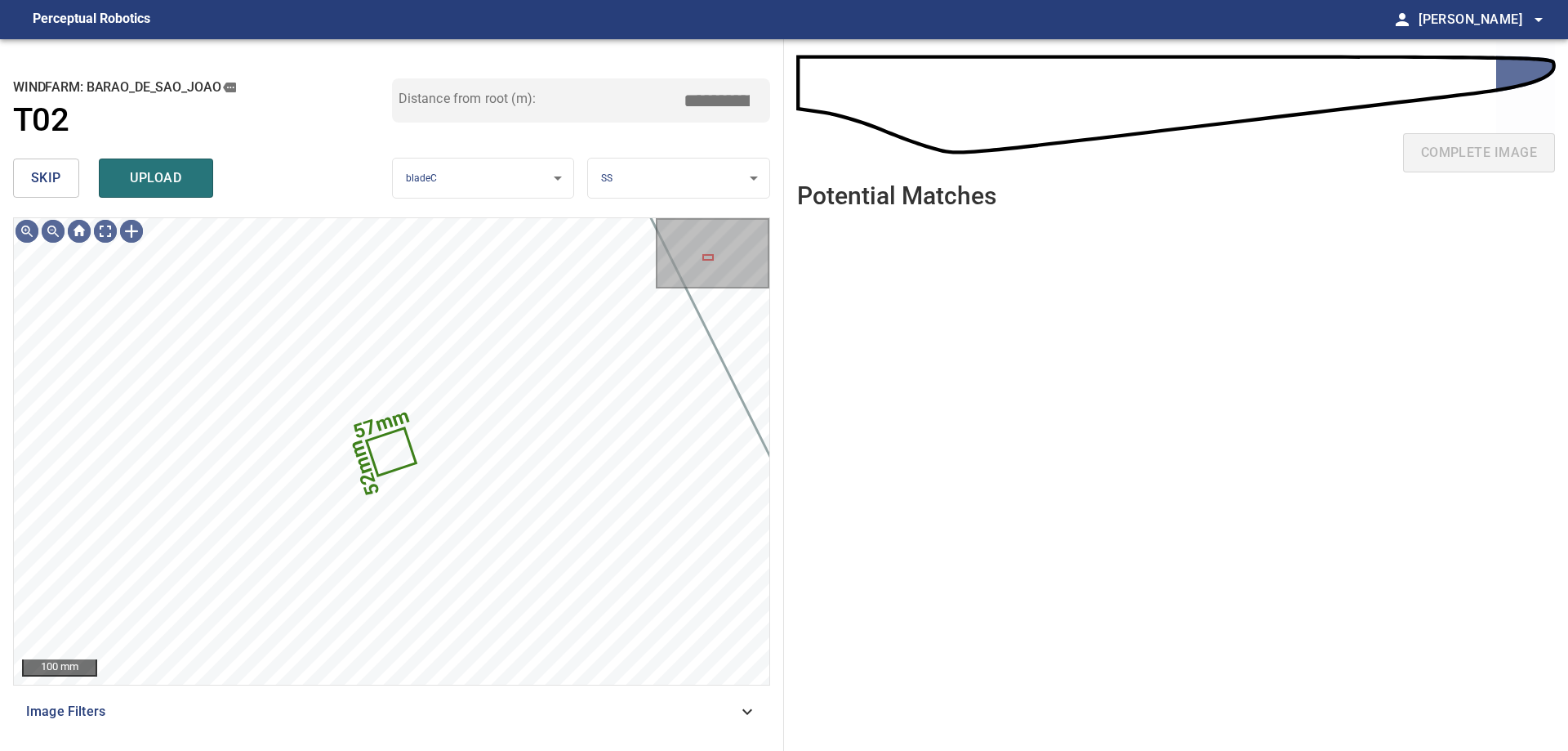
click at [48, 186] on span "skip" at bounding box center [46, 177] width 30 height 23
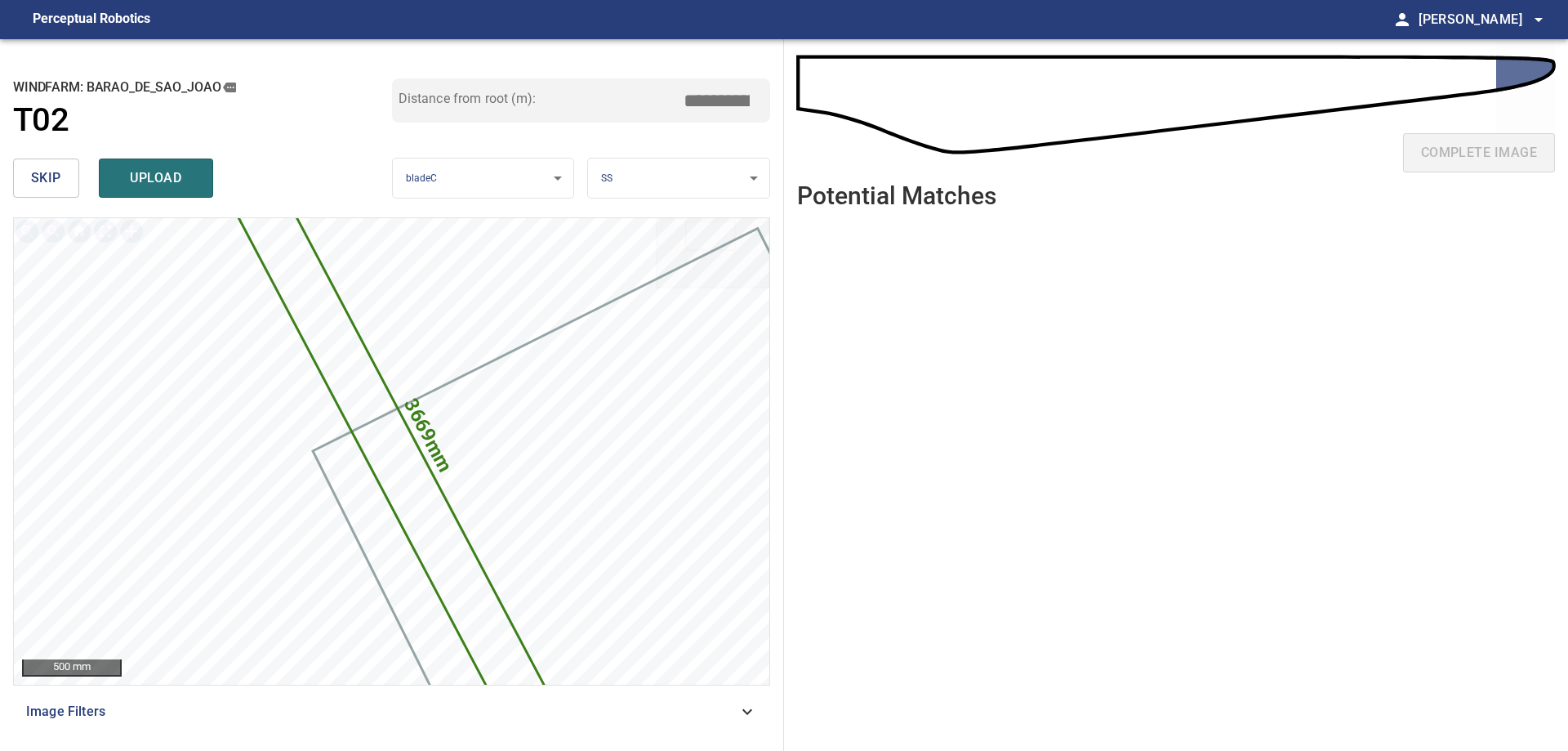
click at [47, 168] on span "skip" at bounding box center [46, 177] width 30 height 23
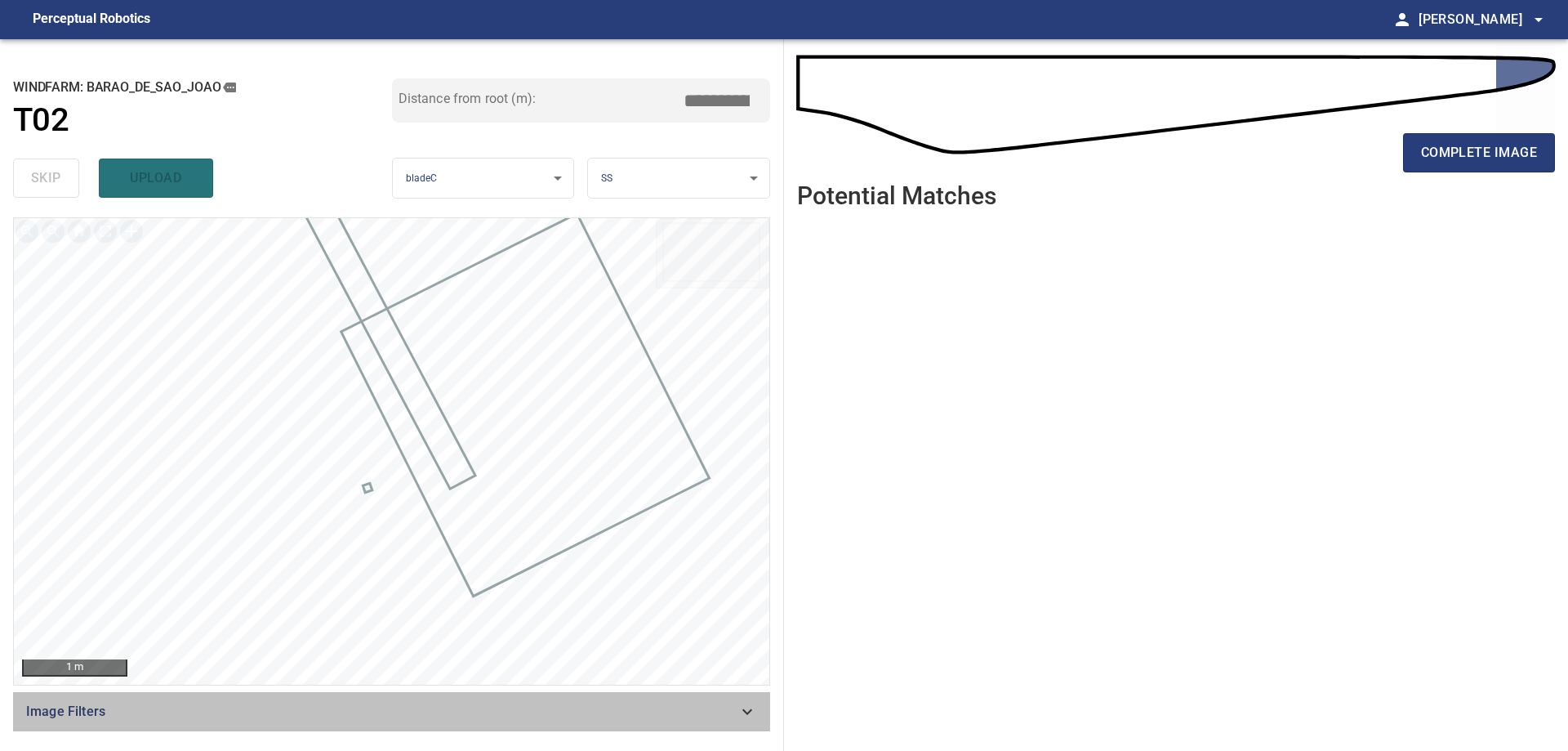
click at [624, 714] on span "Image Filters" at bounding box center [381, 711] width 711 height 19
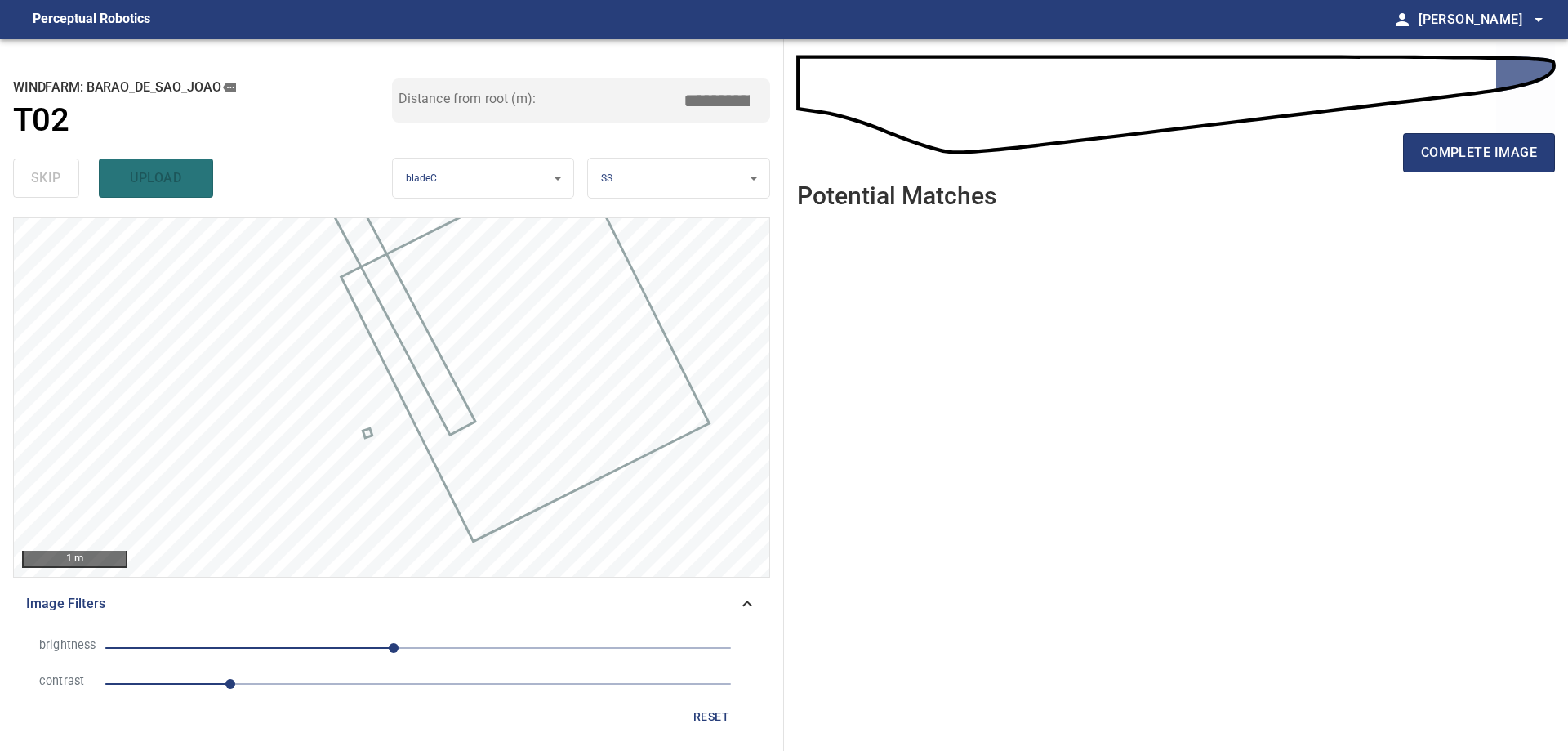
click at [398, 678] on span "1" at bounding box center [418, 683] width 625 height 23
click at [277, 646] on span "-20" at bounding box center [418, 647] width 625 height 23
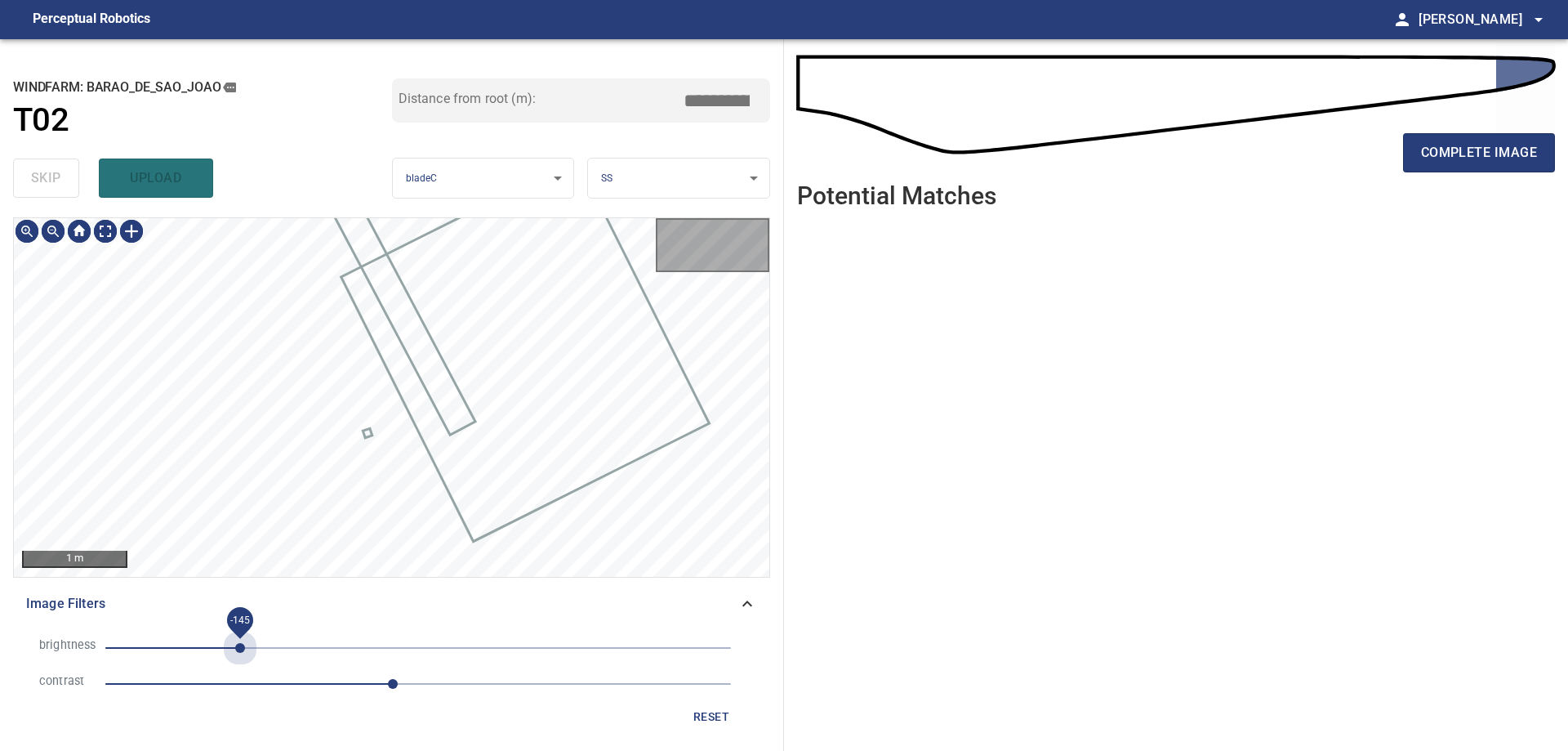
click at [240, 647] on span "-145" at bounding box center [418, 647] width 625 height 23
click at [330, 676] on span "2.3" at bounding box center [418, 683] width 625 height 23
click at [261, 686] on span "1.8" at bounding box center [418, 683] width 625 height 23
click at [272, 692] on span "1.2" at bounding box center [418, 683] width 625 height 23
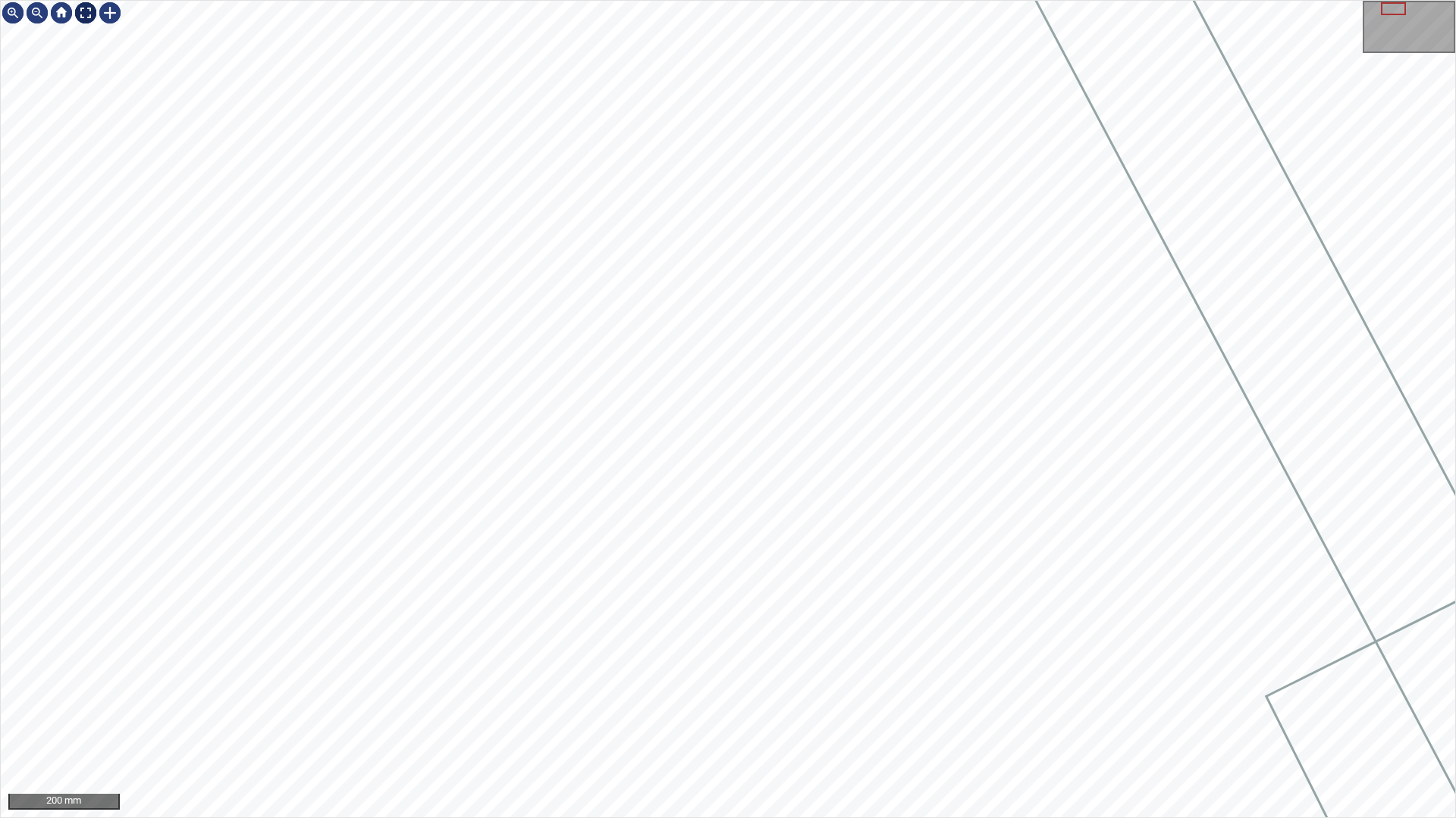
click at [78, 12] on div at bounding box center [85, 13] width 24 height 24
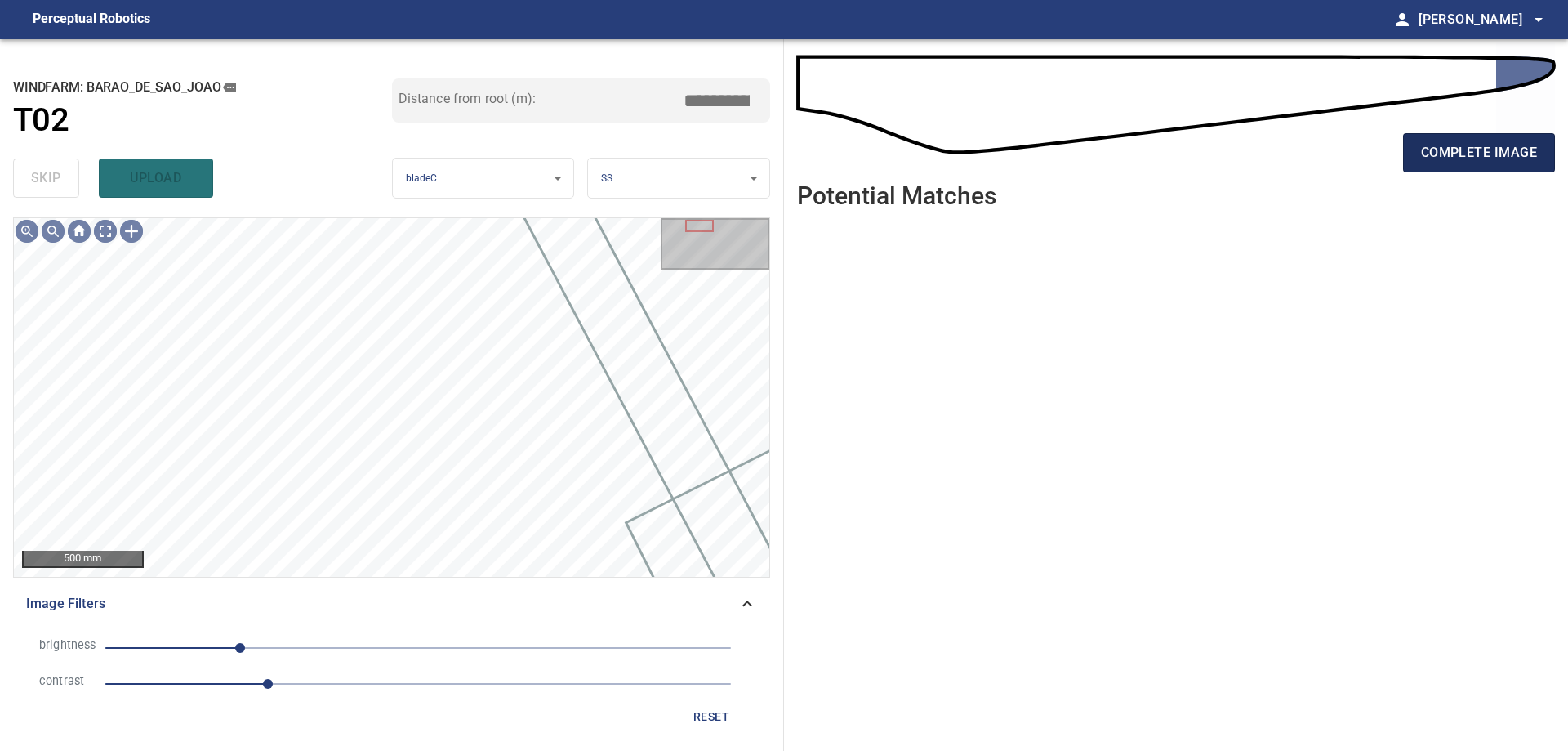
click at [1482, 146] on span "complete image" at bounding box center [1478, 152] width 116 height 23
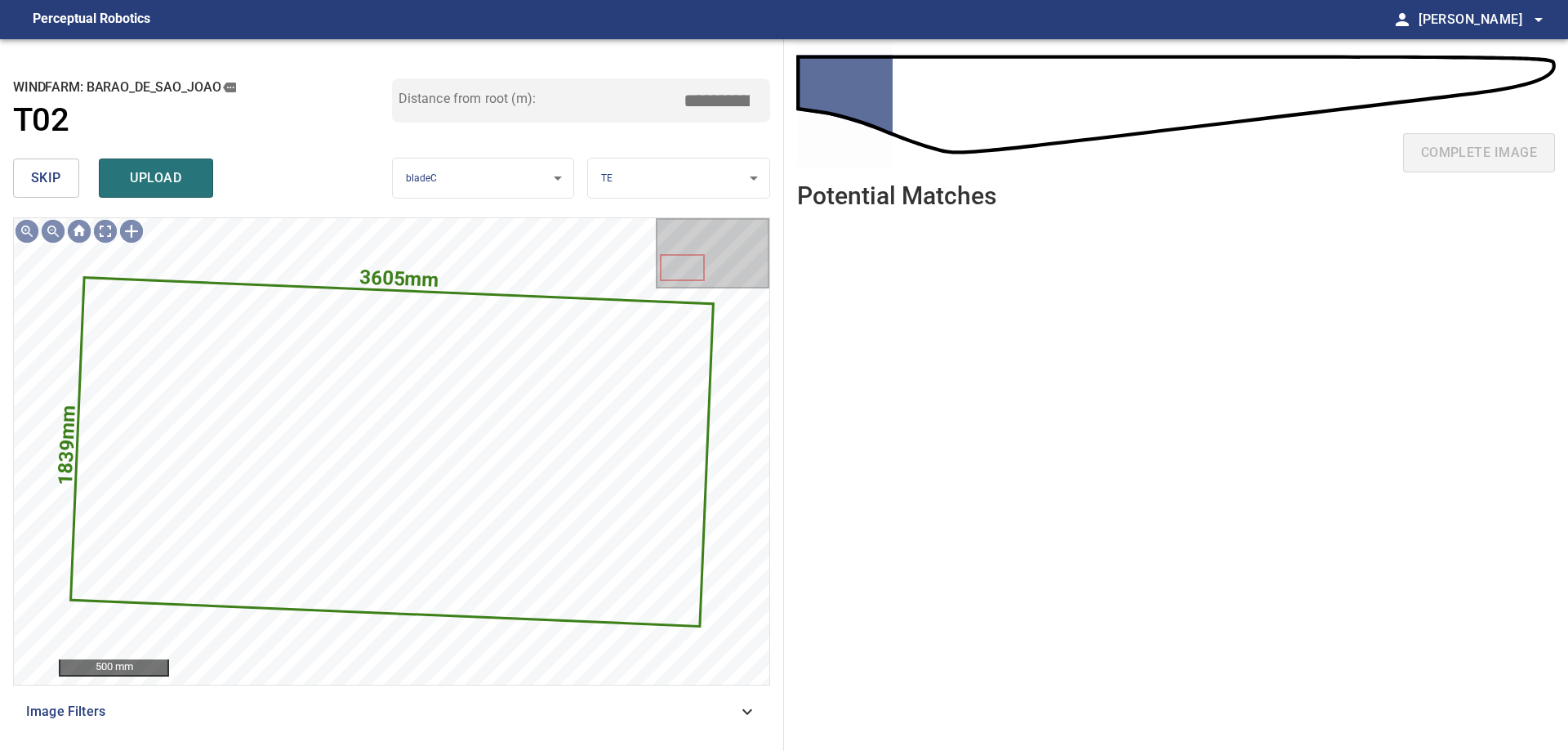
click at [67, 184] on button "skip" at bounding box center [46, 178] width 66 height 39
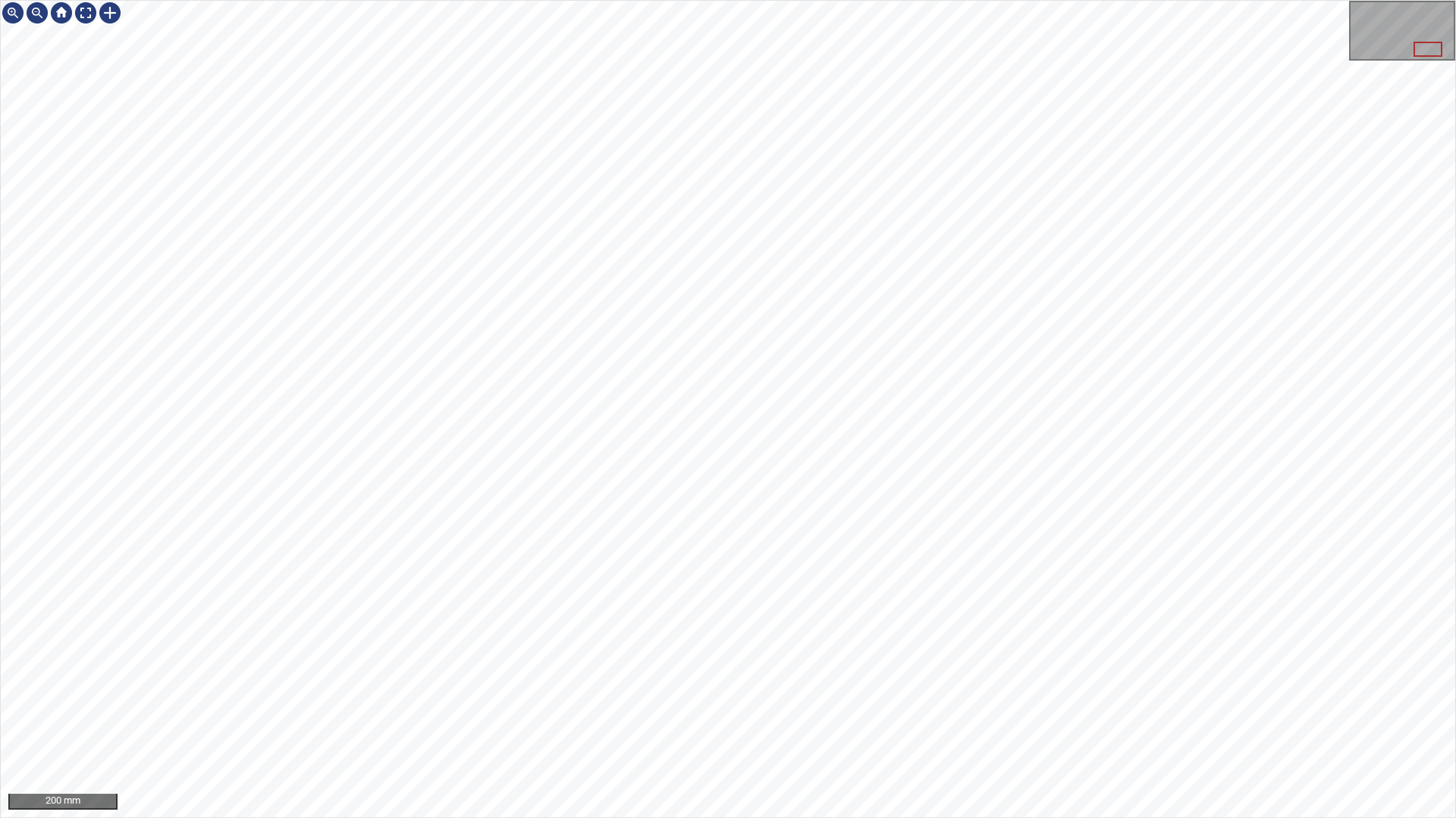
click at [240, 0] on div "200 mm" at bounding box center [728, 409] width 1456 height 818
click at [784, 696] on div "200 mm" at bounding box center [728, 409] width 1456 height 818
click at [76, 15] on div at bounding box center [85, 13] width 24 height 24
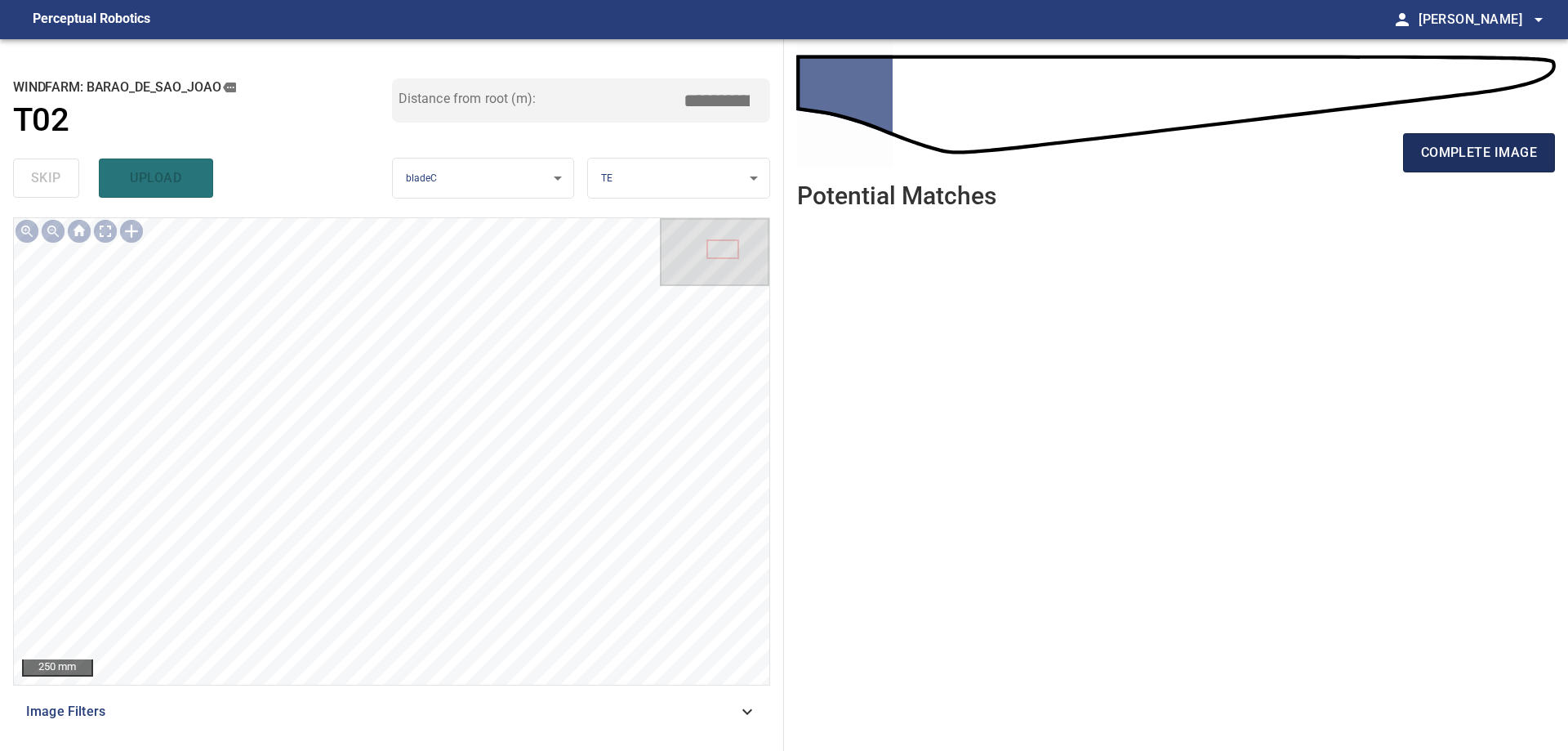
click at [1490, 157] on span "complete image" at bounding box center [1478, 152] width 116 height 23
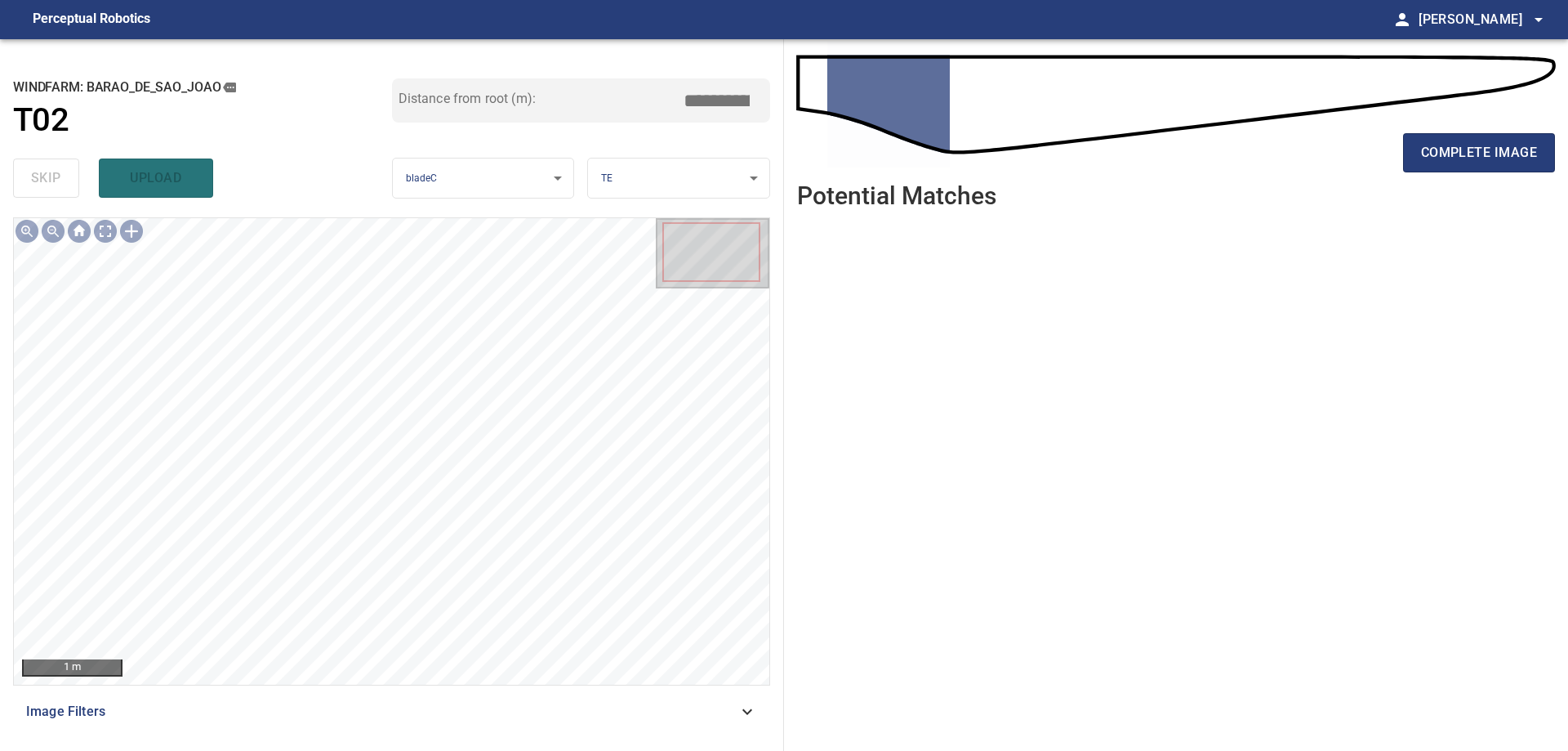
click at [497, 718] on span "Image Filters" at bounding box center [381, 711] width 711 height 19
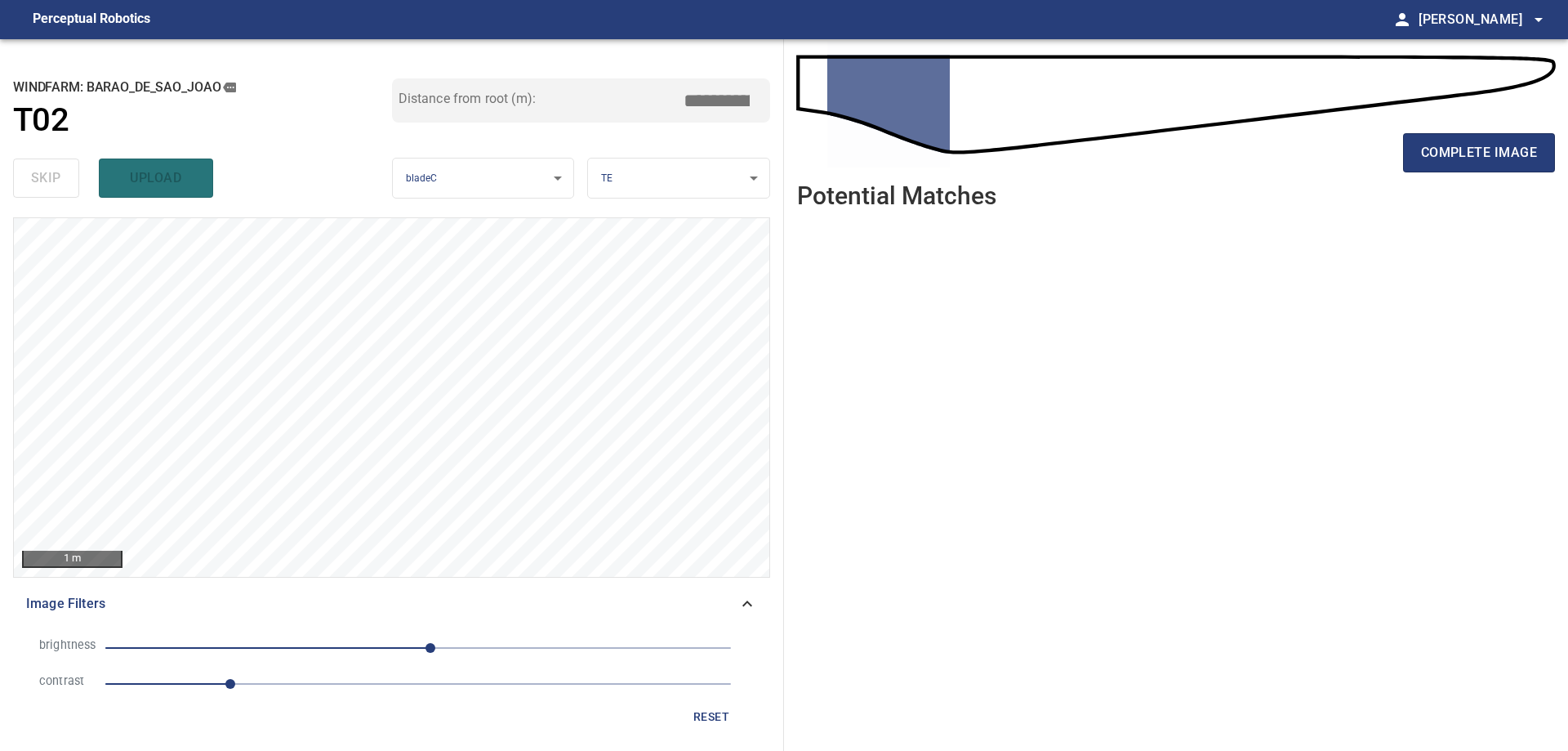
click at [331, 684] on span "1" at bounding box center [418, 683] width 625 height 23
click at [357, 648] on span "10" at bounding box center [418, 647] width 625 height 23
click at [403, 646] on span "-50" at bounding box center [418, 647] width 625 height 23
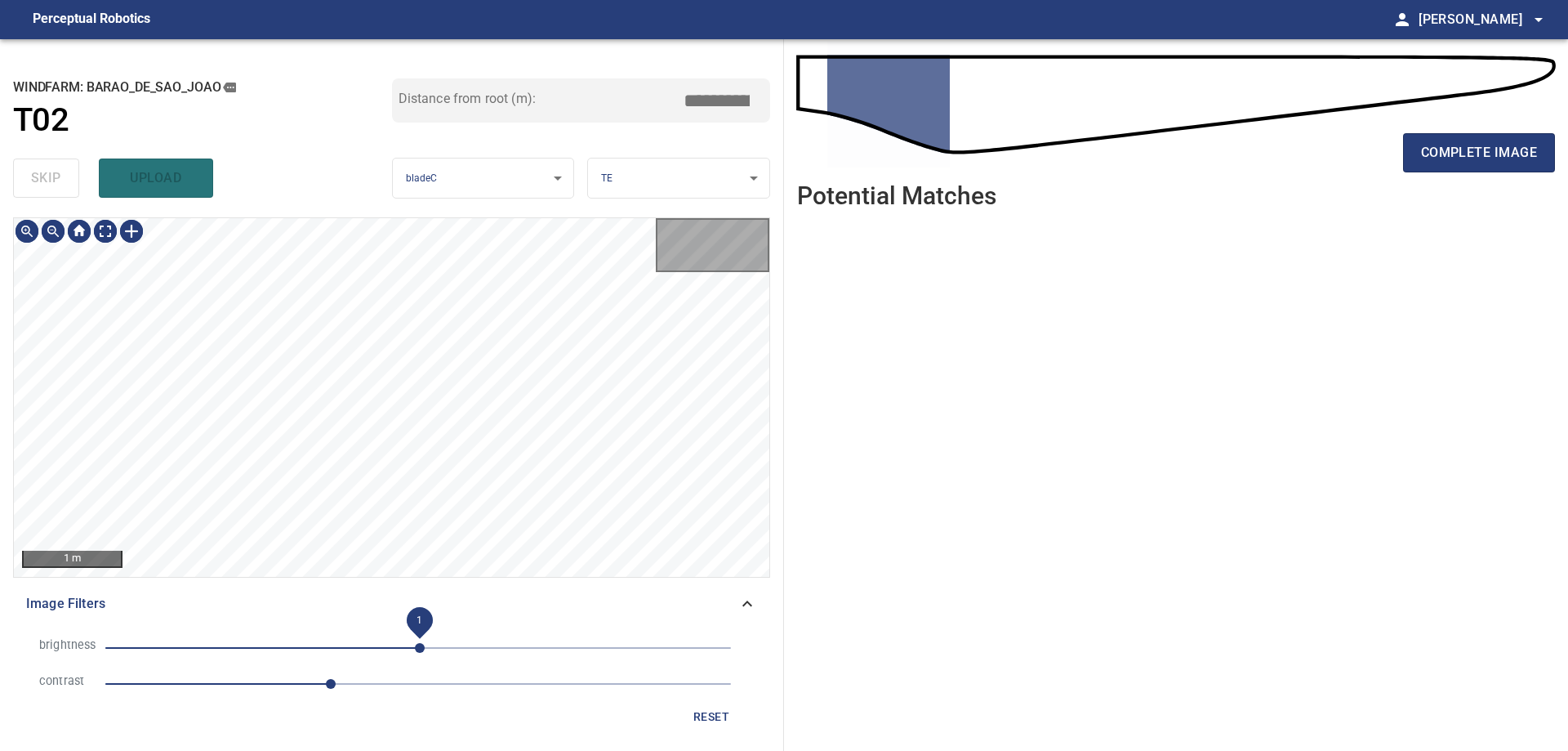
click at [420, 643] on span "1" at bounding box center [420, 648] width 10 height 10
click at [718, 713] on span "reset" at bounding box center [711, 716] width 39 height 20
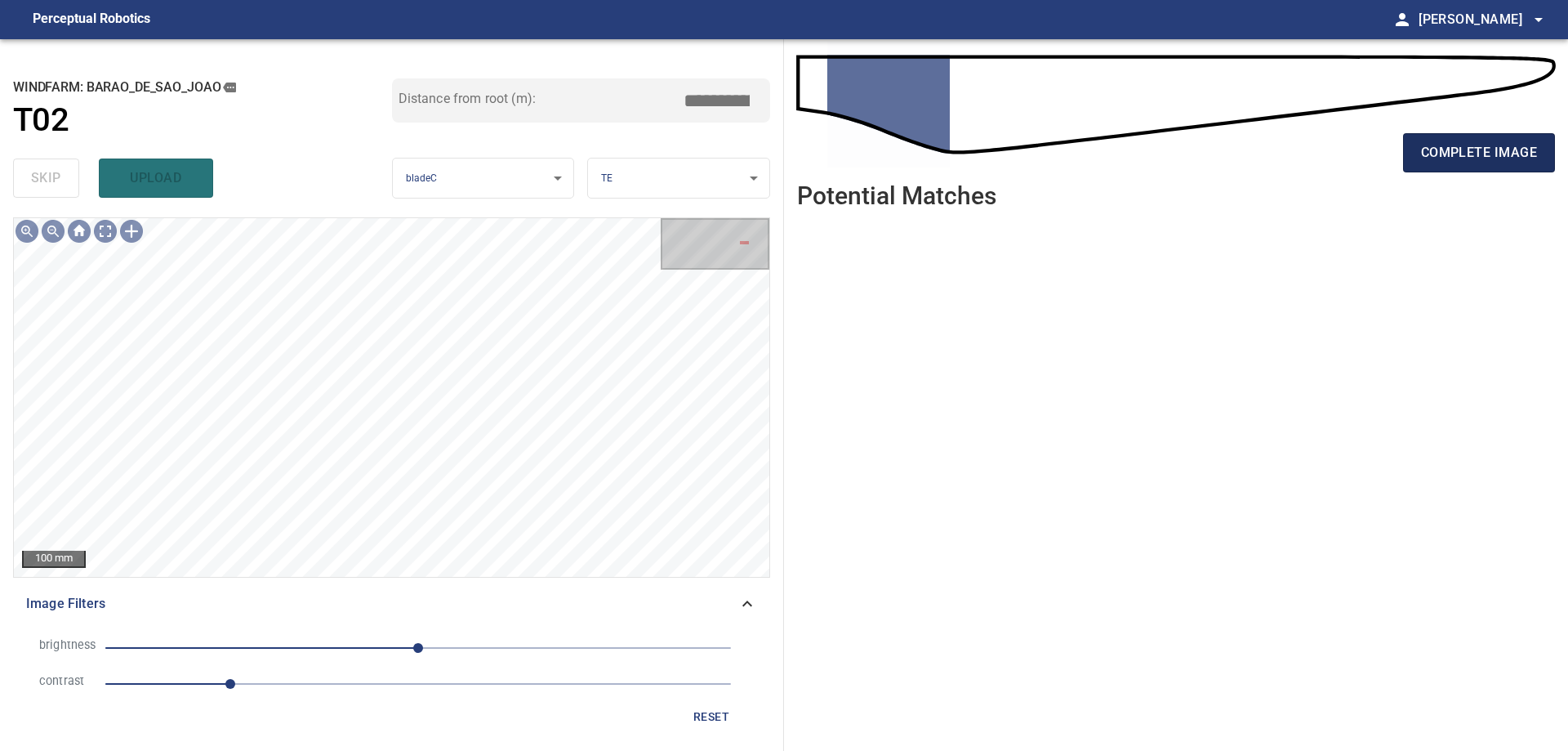
click at [1500, 154] on span "complete image" at bounding box center [1478, 152] width 116 height 23
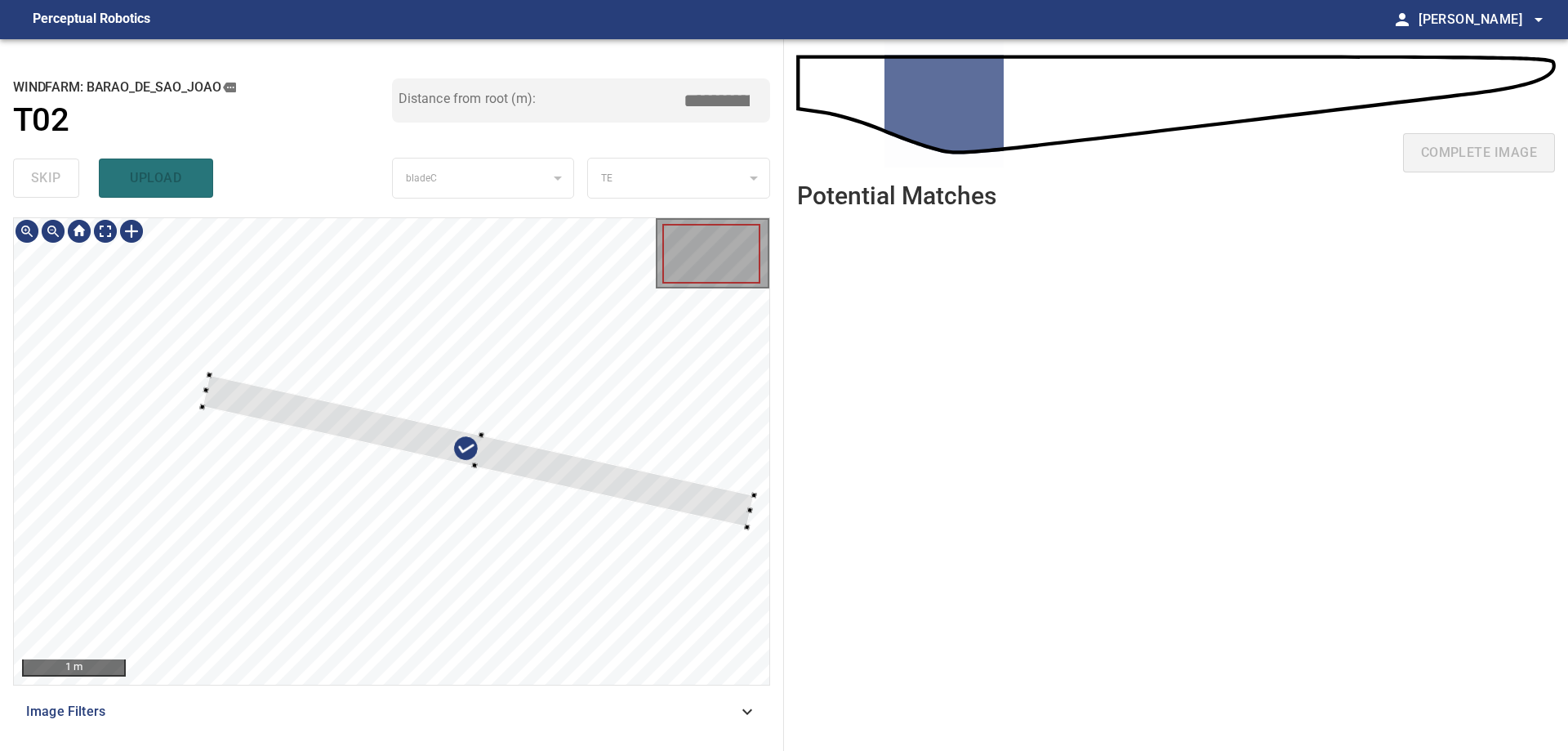
click at [550, 454] on div at bounding box center [478, 451] width 552 height 152
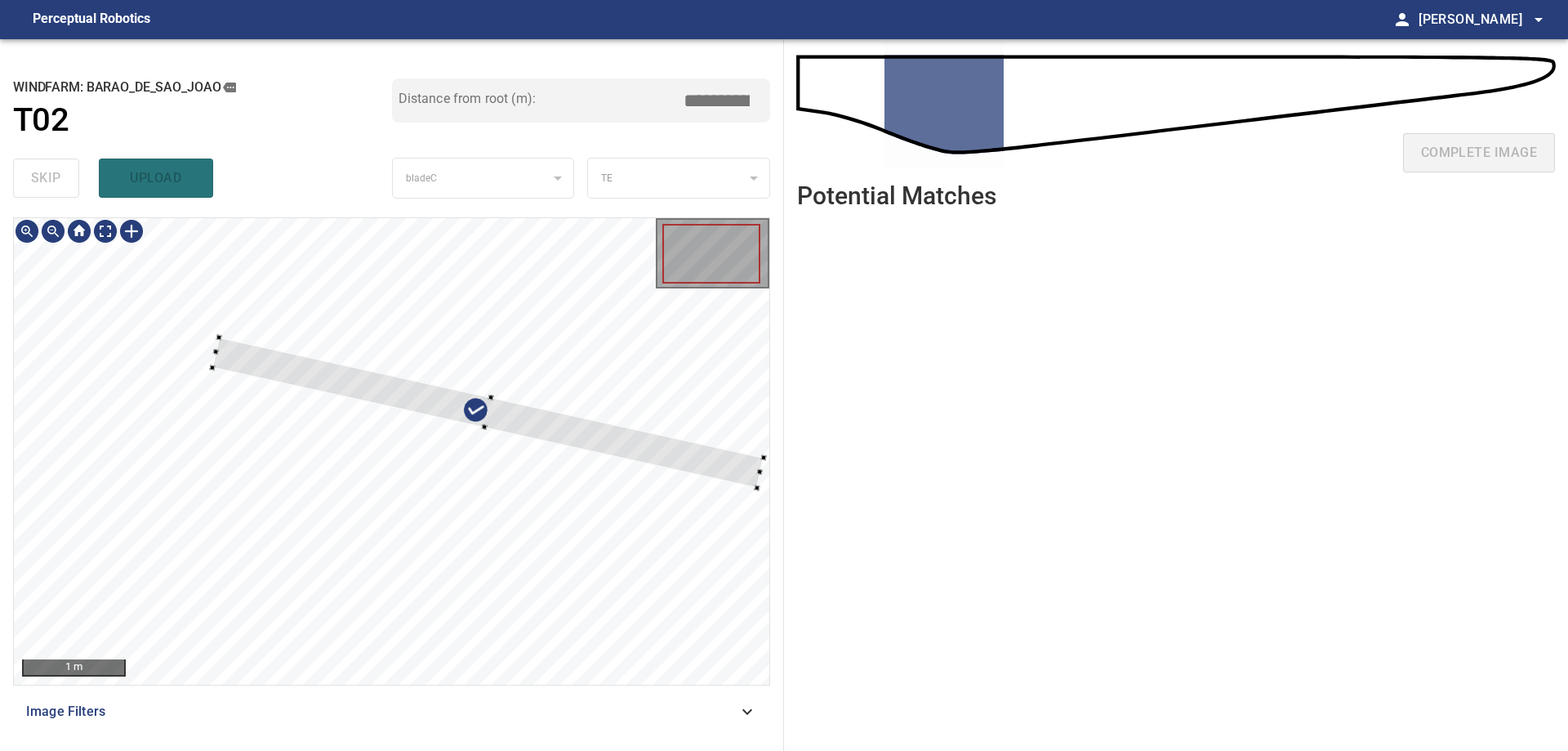
click at [564, 354] on div at bounding box center [391, 451] width 755 height 467
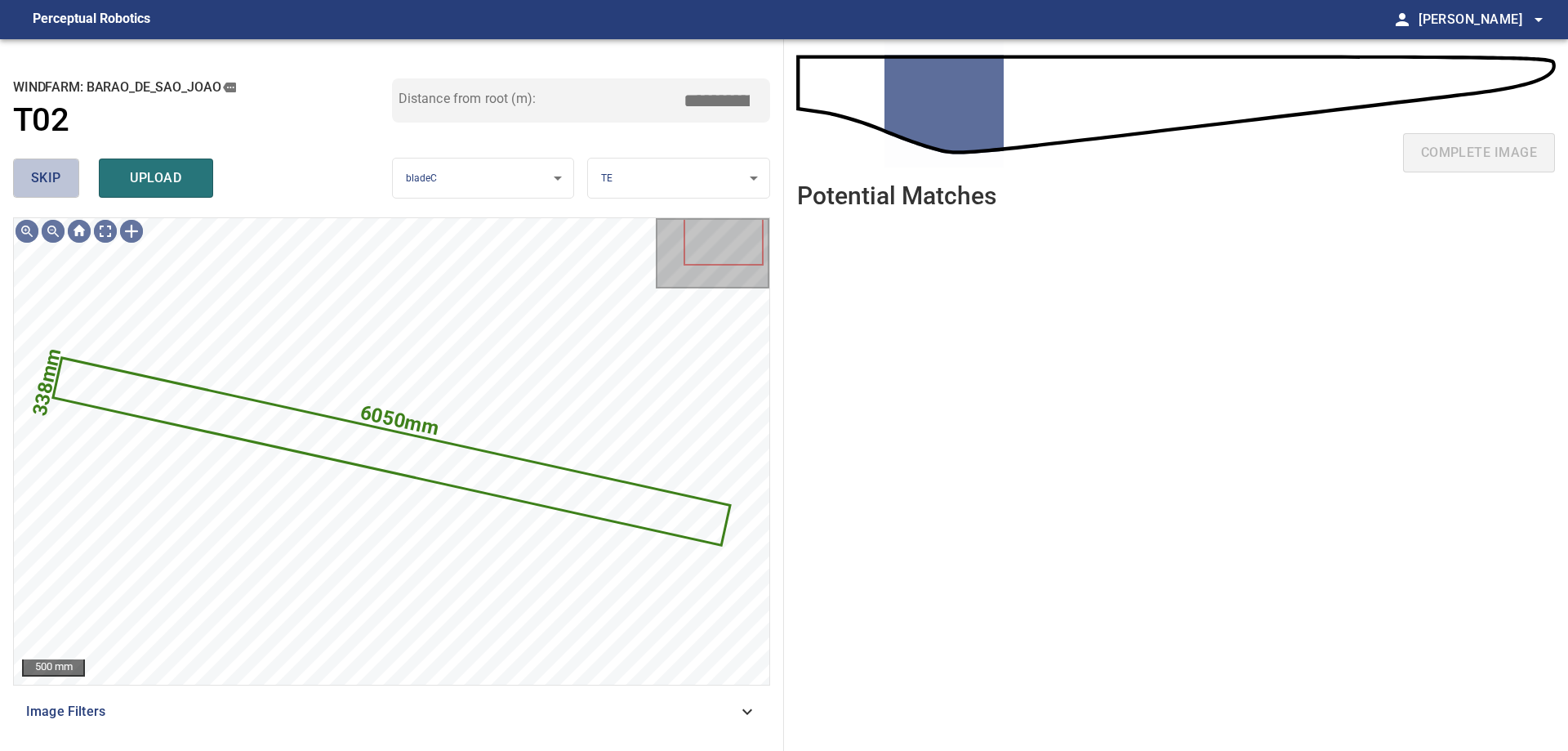
click at [67, 178] on button "skip" at bounding box center [46, 178] width 66 height 39
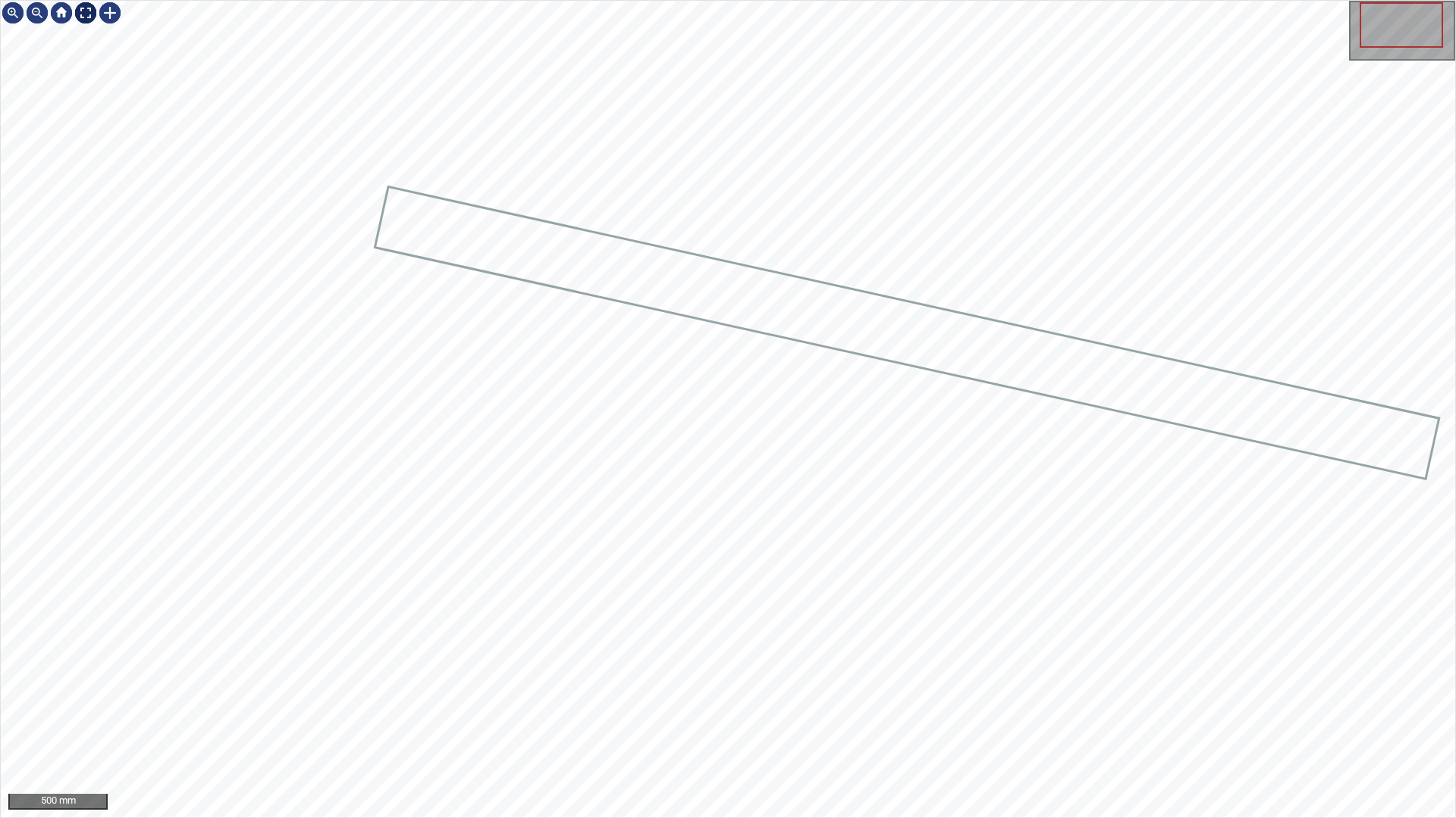
click at [78, 12] on div at bounding box center [85, 13] width 24 height 24
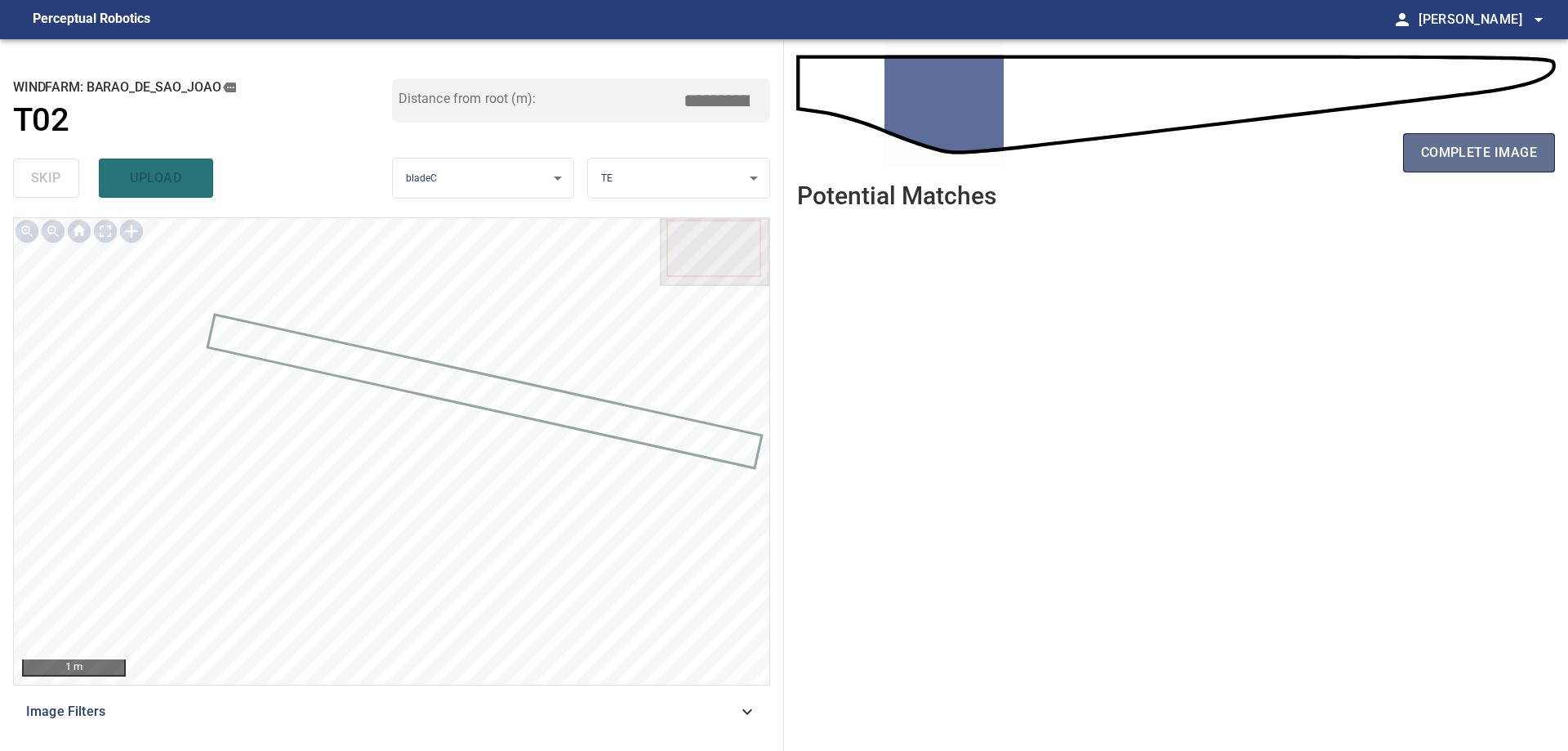
click at [1457, 159] on span "complete image" at bounding box center [1478, 152] width 116 height 23
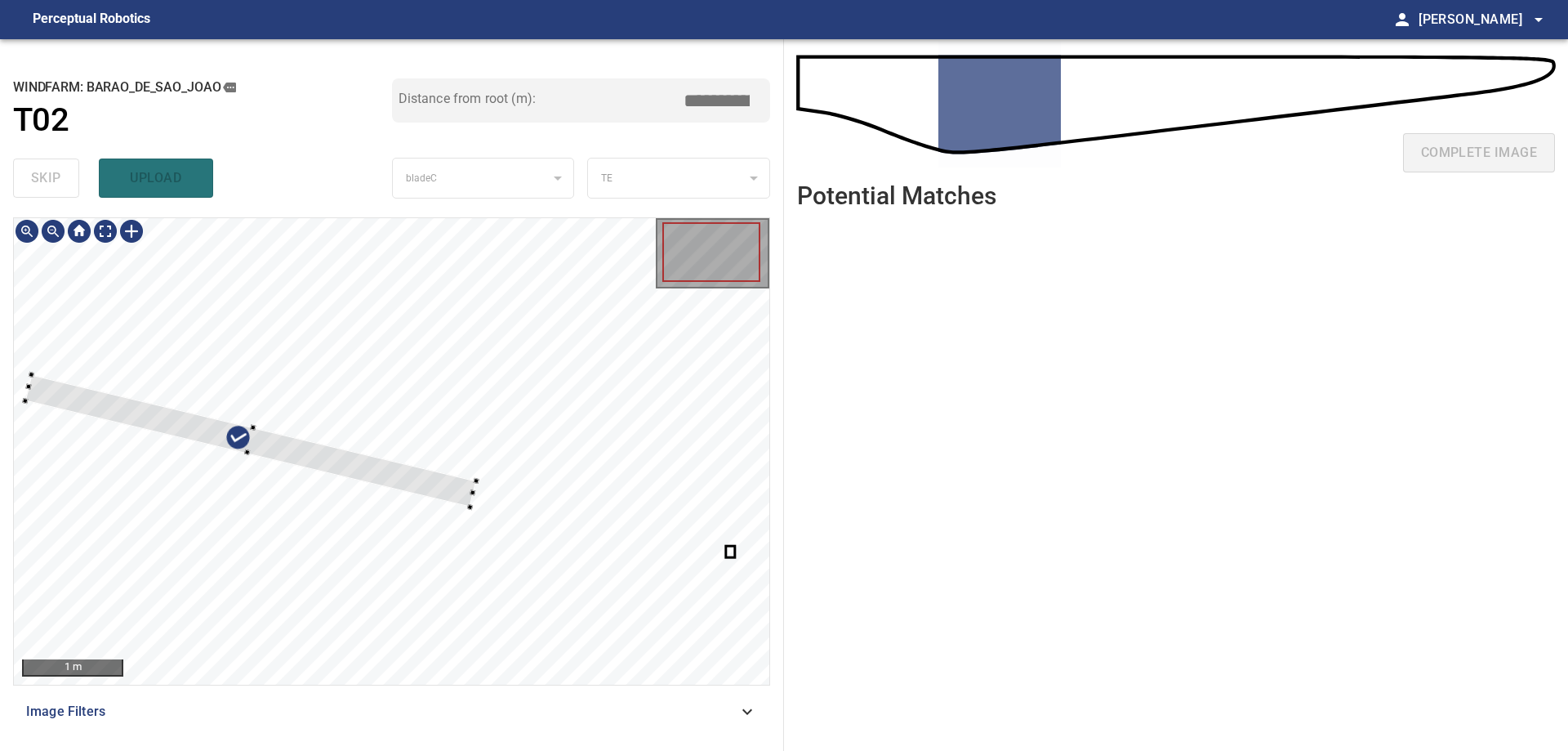
click at [402, 393] on div at bounding box center [391, 451] width 755 height 467
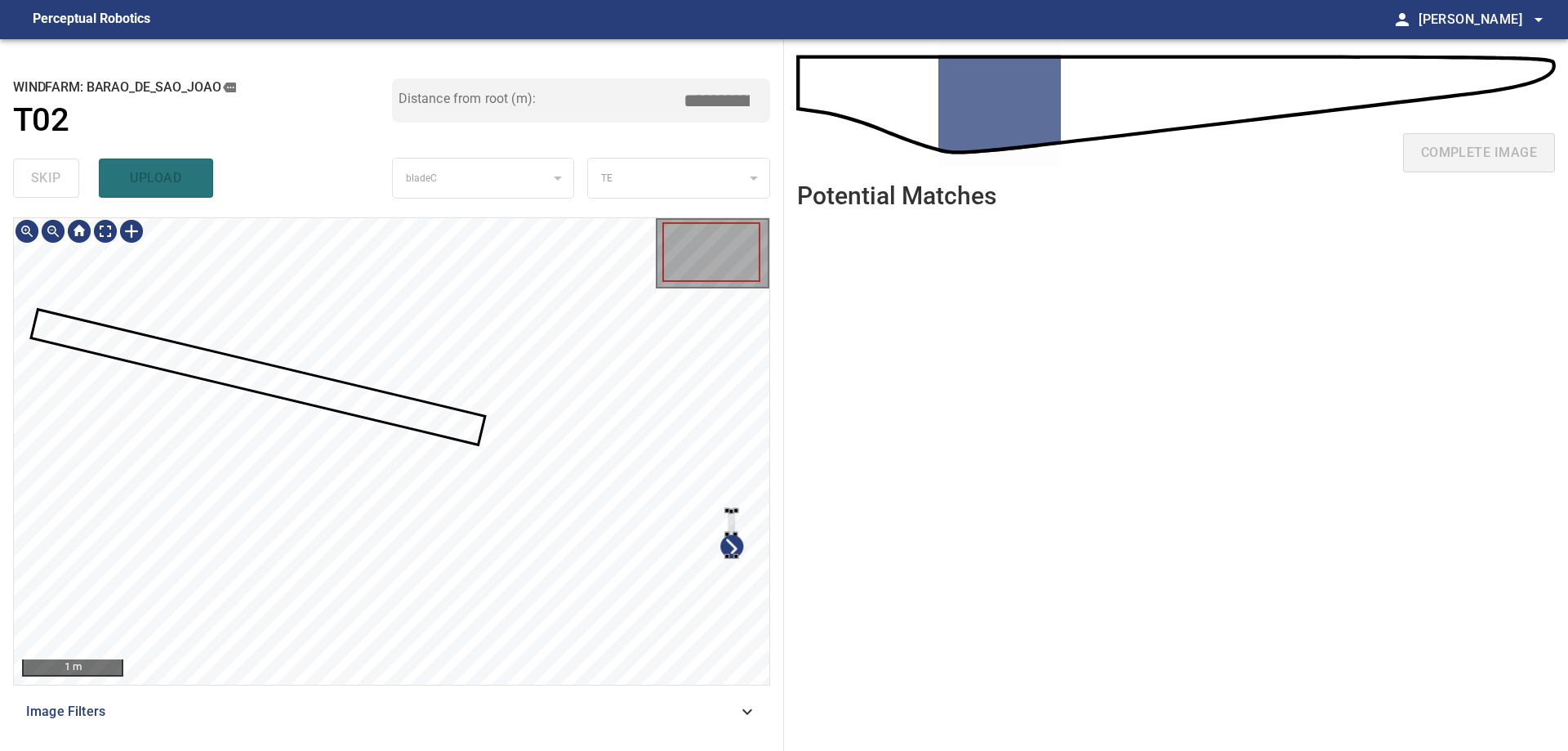
click at [733, 413] on div at bounding box center [391, 451] width 755 height 467
click at [515, 418] on div at bounding box center [519, 398] width 9 height 138
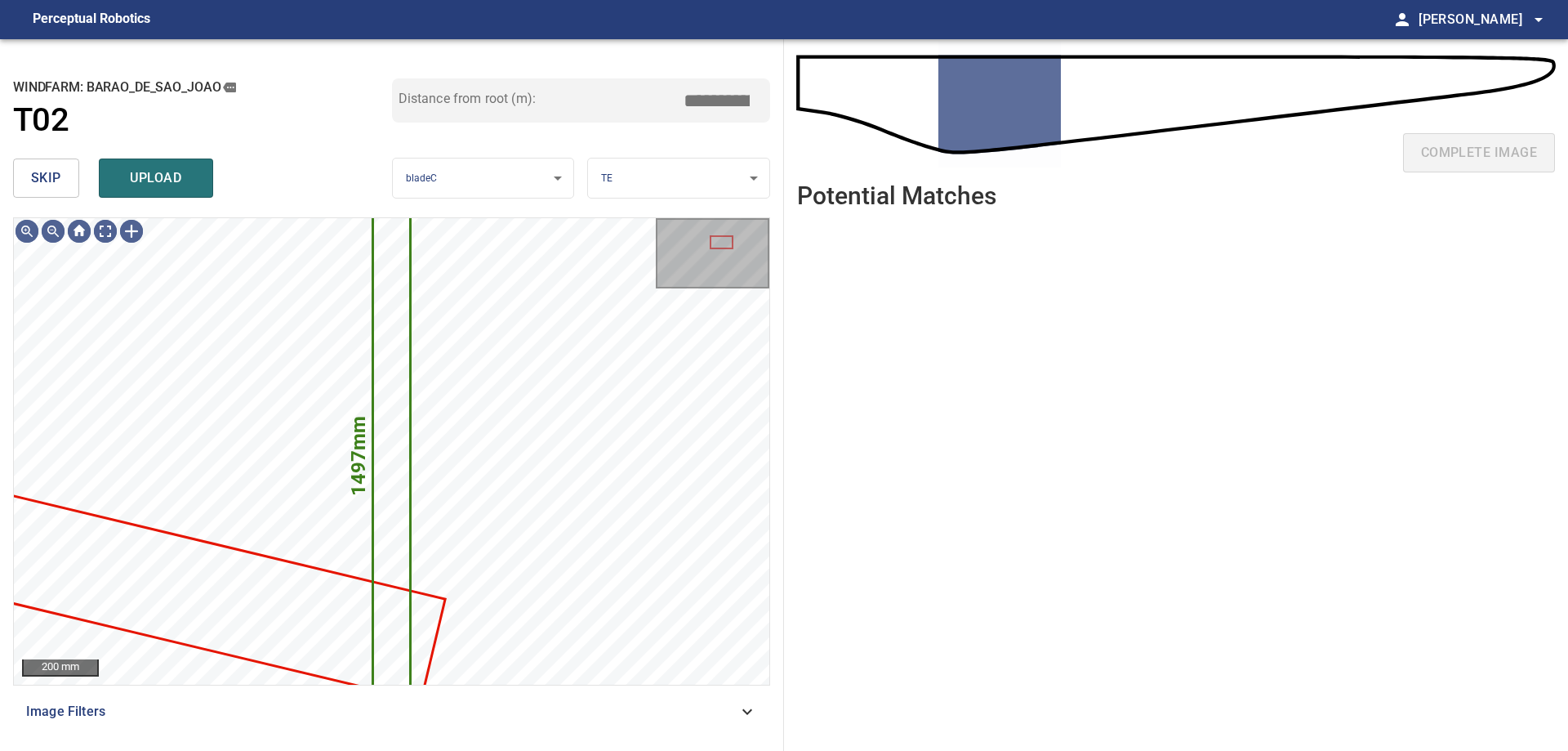
click at [46, 177] on span "skip" at bounding box center [46, 177] width 30 height 23
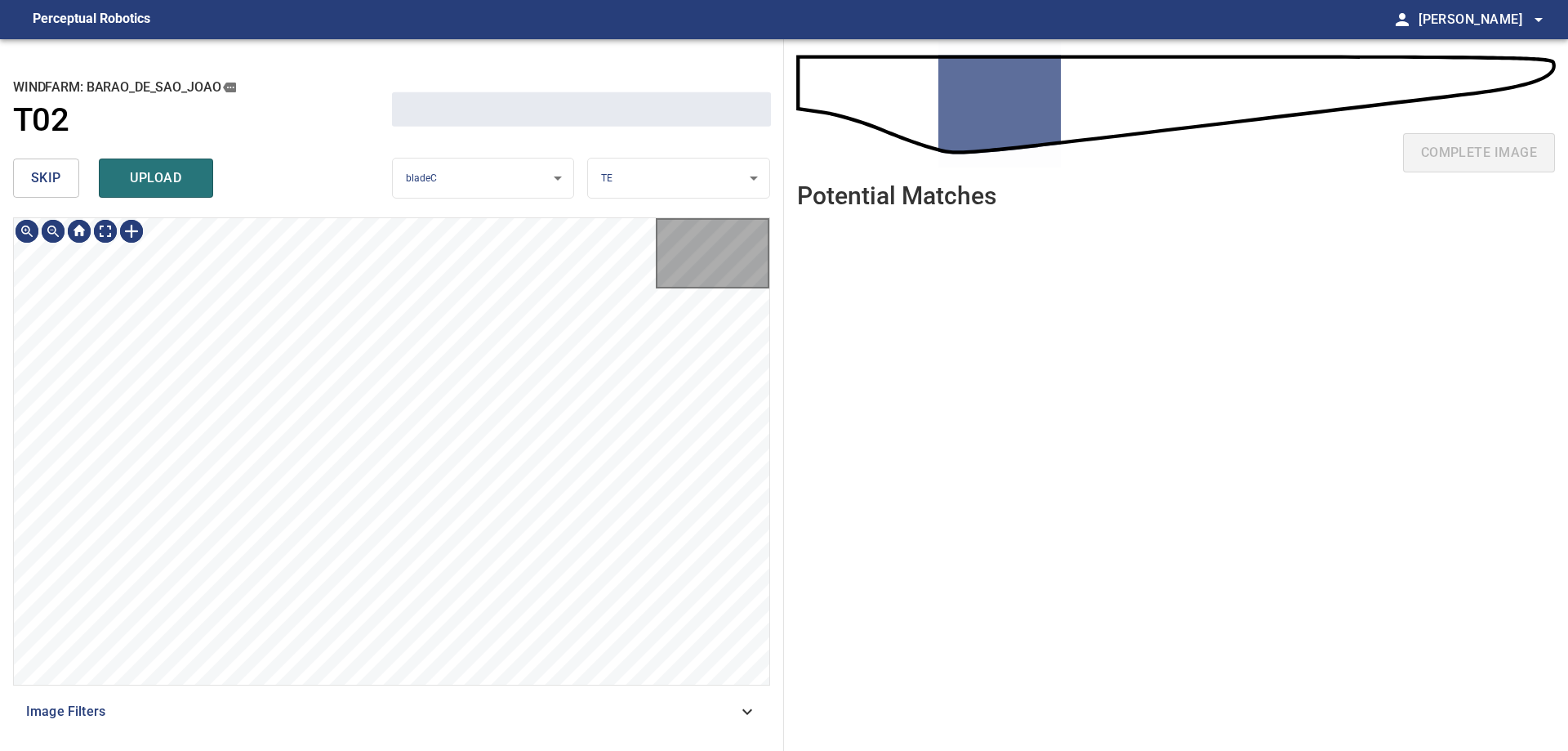
click at [46, 177] on span "skip" at bounding box center [46, 177] width 30 height 23
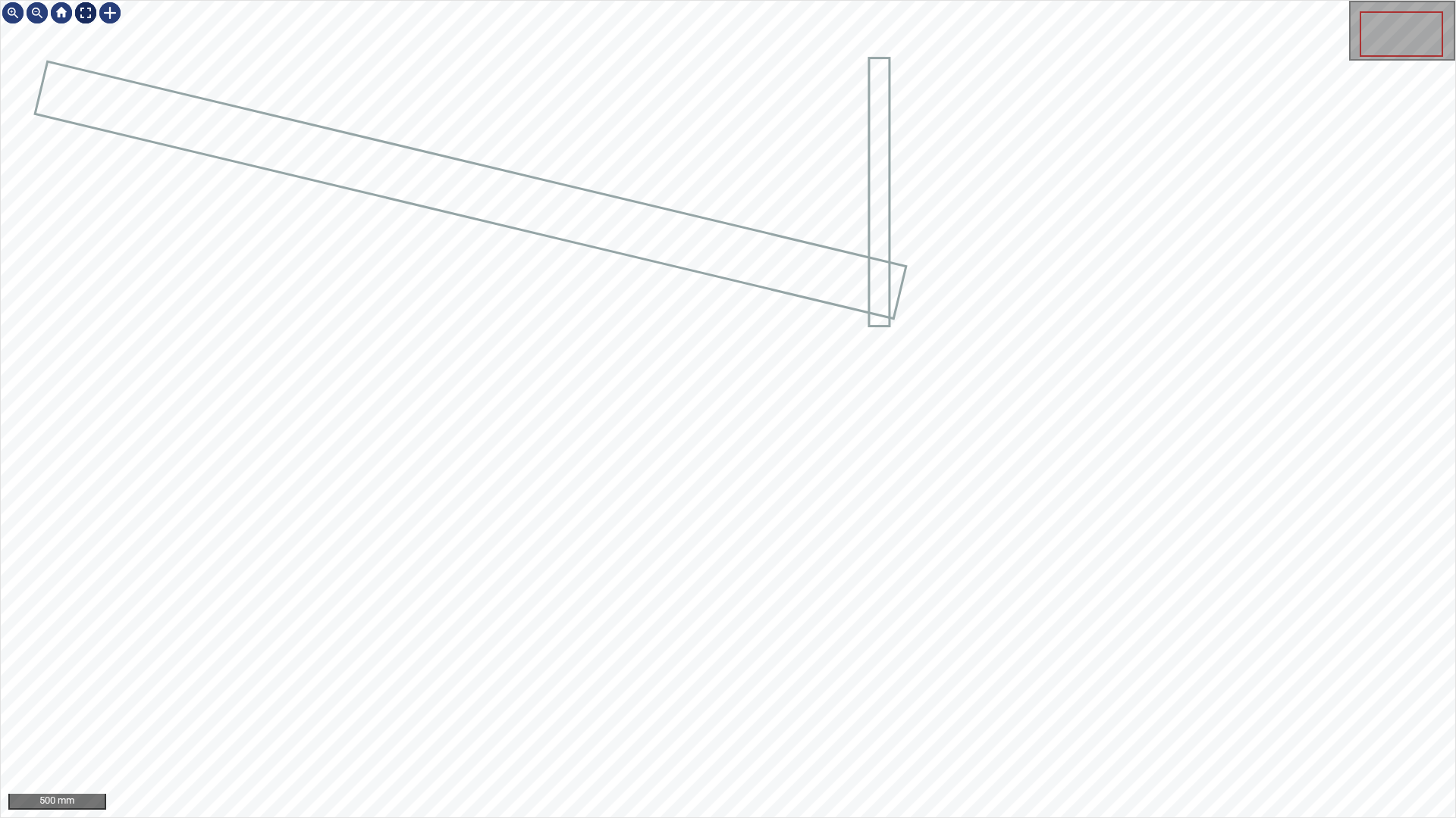
click at [89, 9] on div at bounding box center [85, 13] width 24 height 24
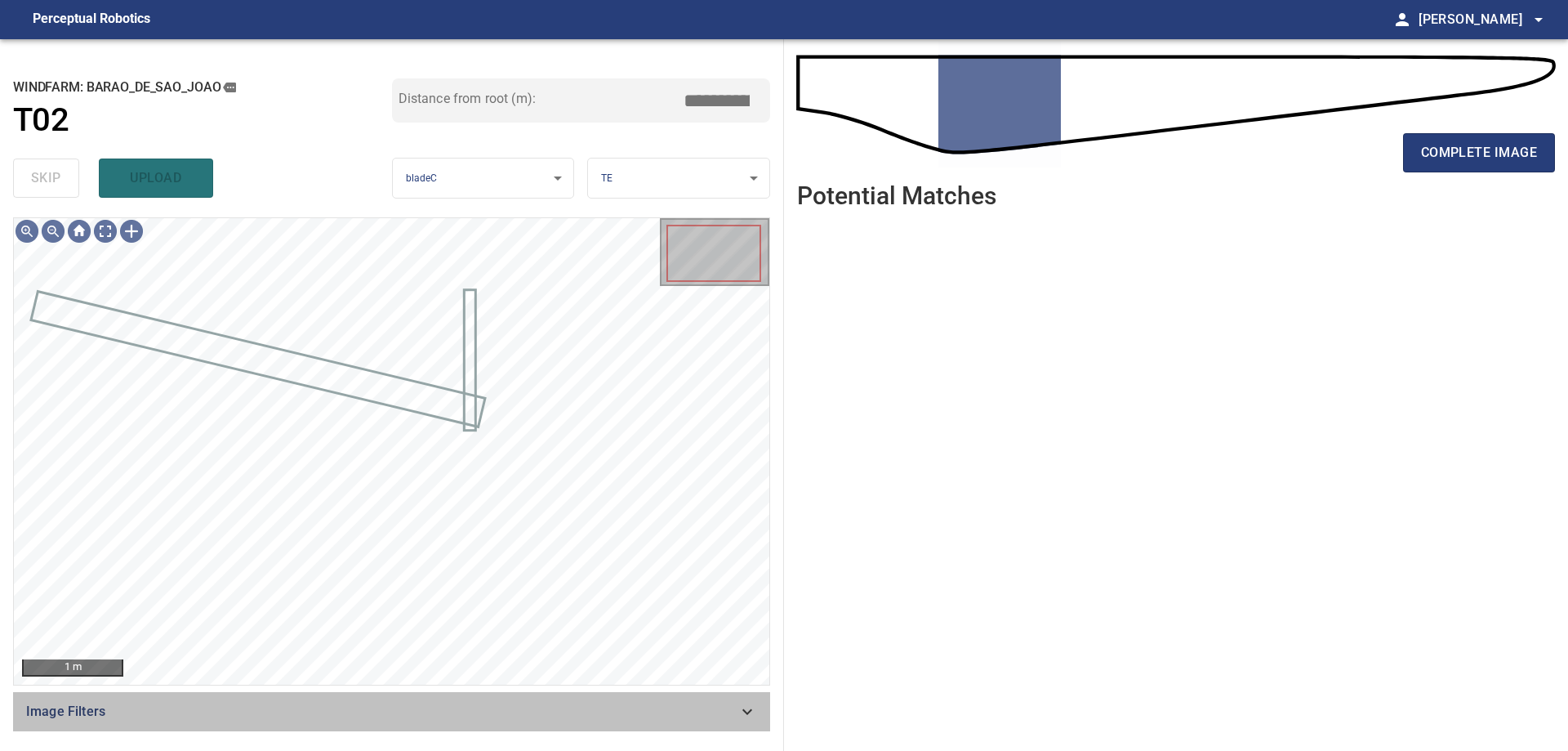
click at [436, 704] on span "Image Filters" at bounding box center [381, 711] width 711 height 19
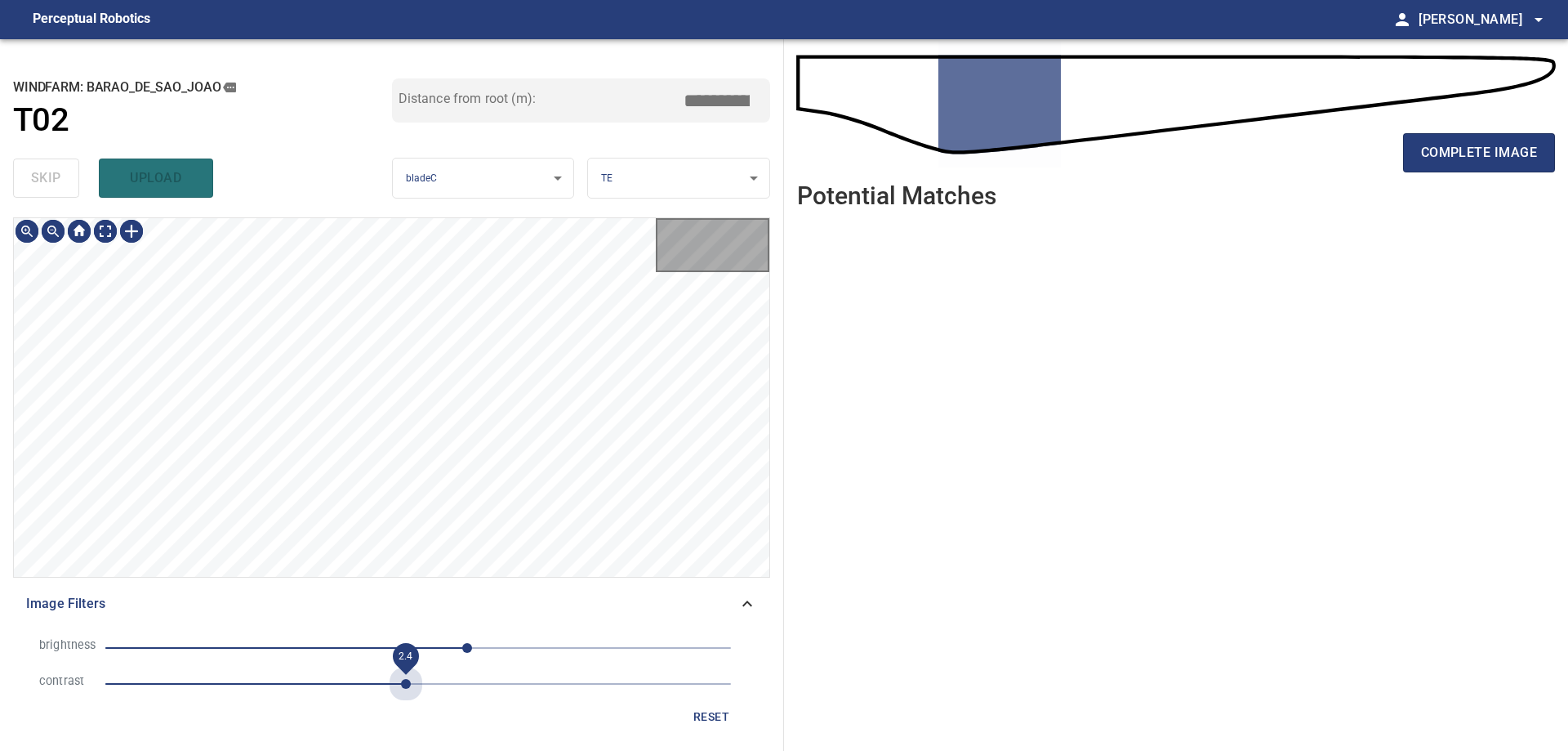
click at [401, 684] on span "2.4" at bounding box center [418, 683] width 625 height 23
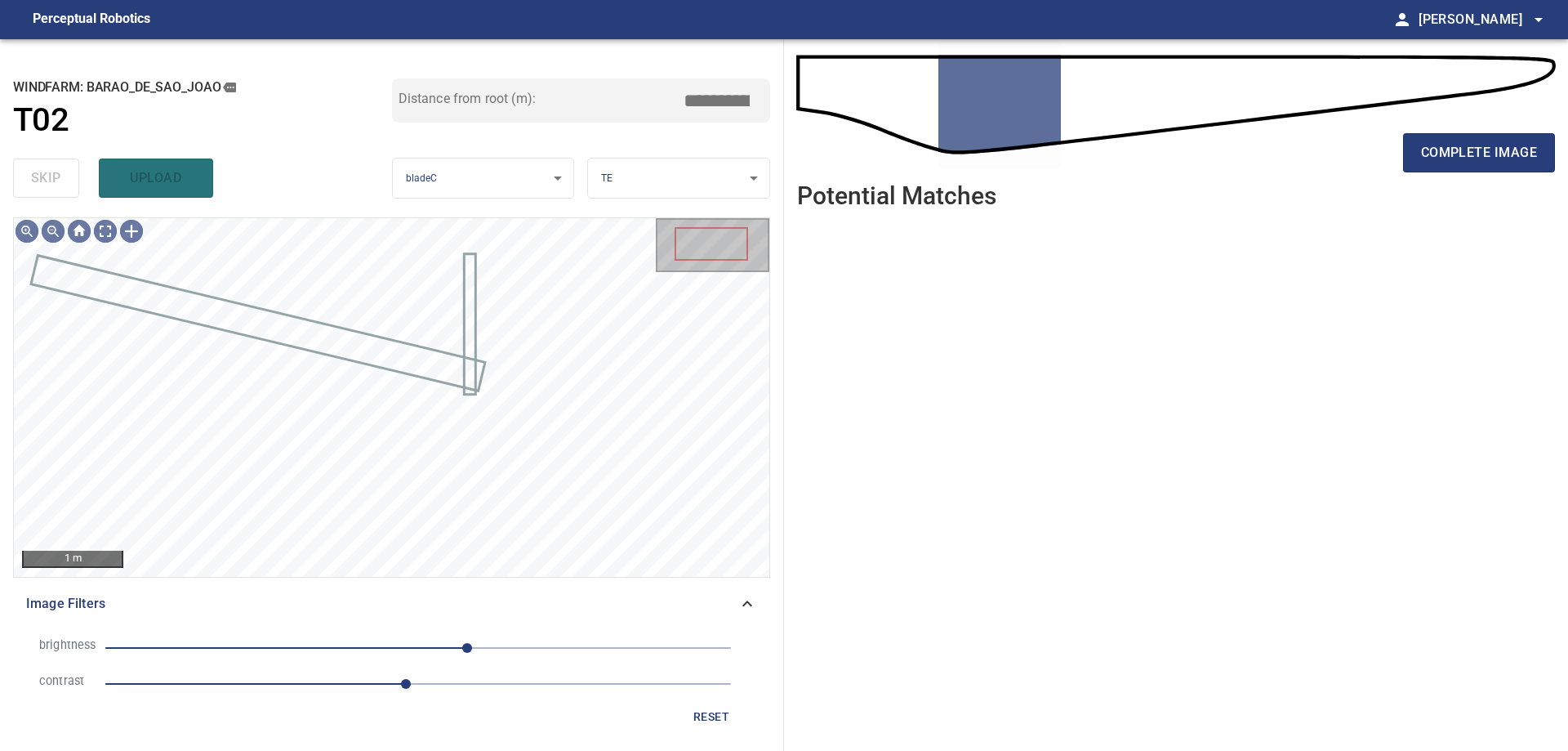
click at [313, 628] on div "brightness 40 contrast 2.4 reset" at bounding box center [391, 681] width 757 height 115
click at [365, 656] on span "40" at bounding box center [418, 647] width 625 height 23
click at [390, 650] on span "-43" at bounding box center [418, 647] width 625 height 23
click at [454, 647] on span "-23" at bounding box center [418, 647] width 625 height 23
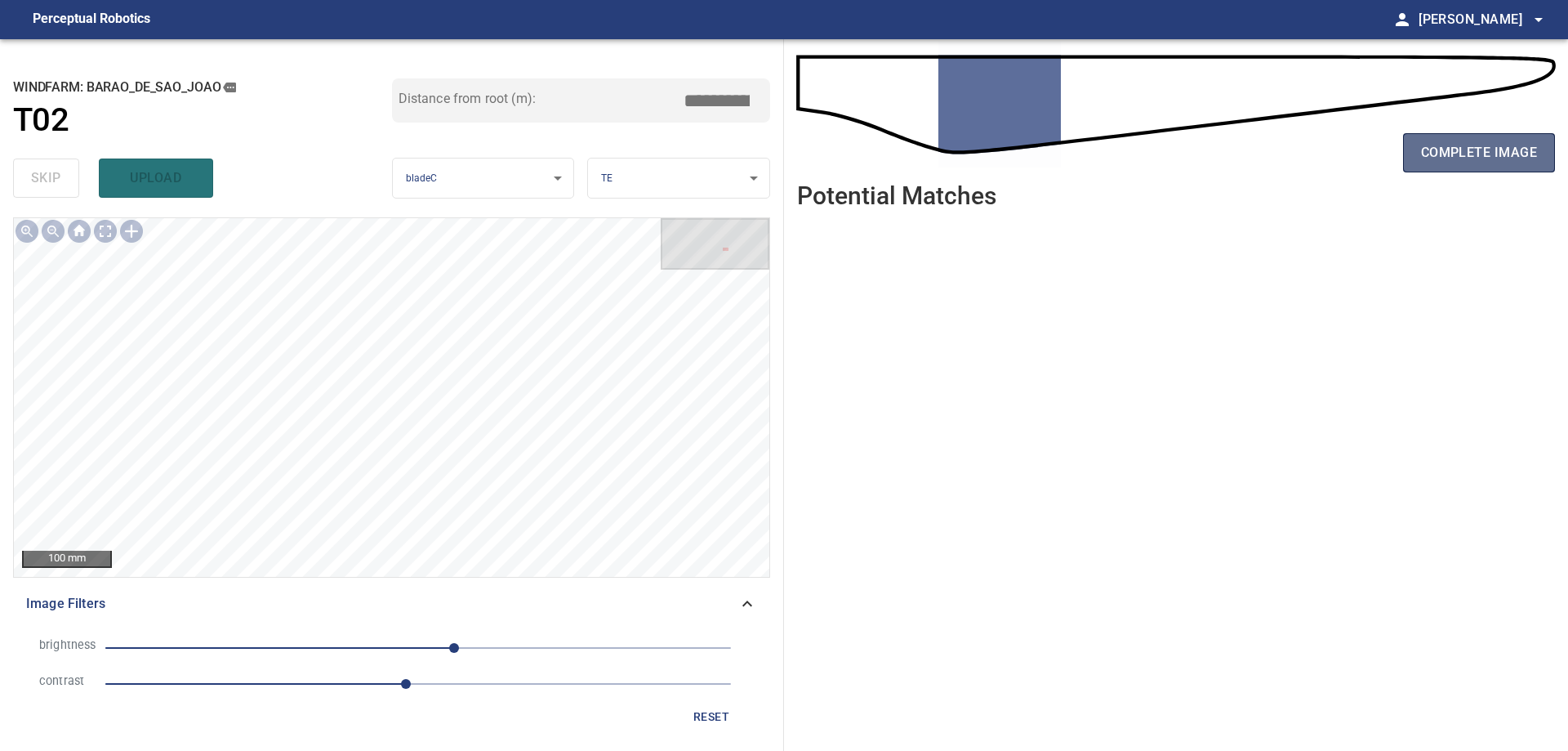
click at [1492, 160] on span "complete image" at bounding box center [1478, 152] width 116 height 23
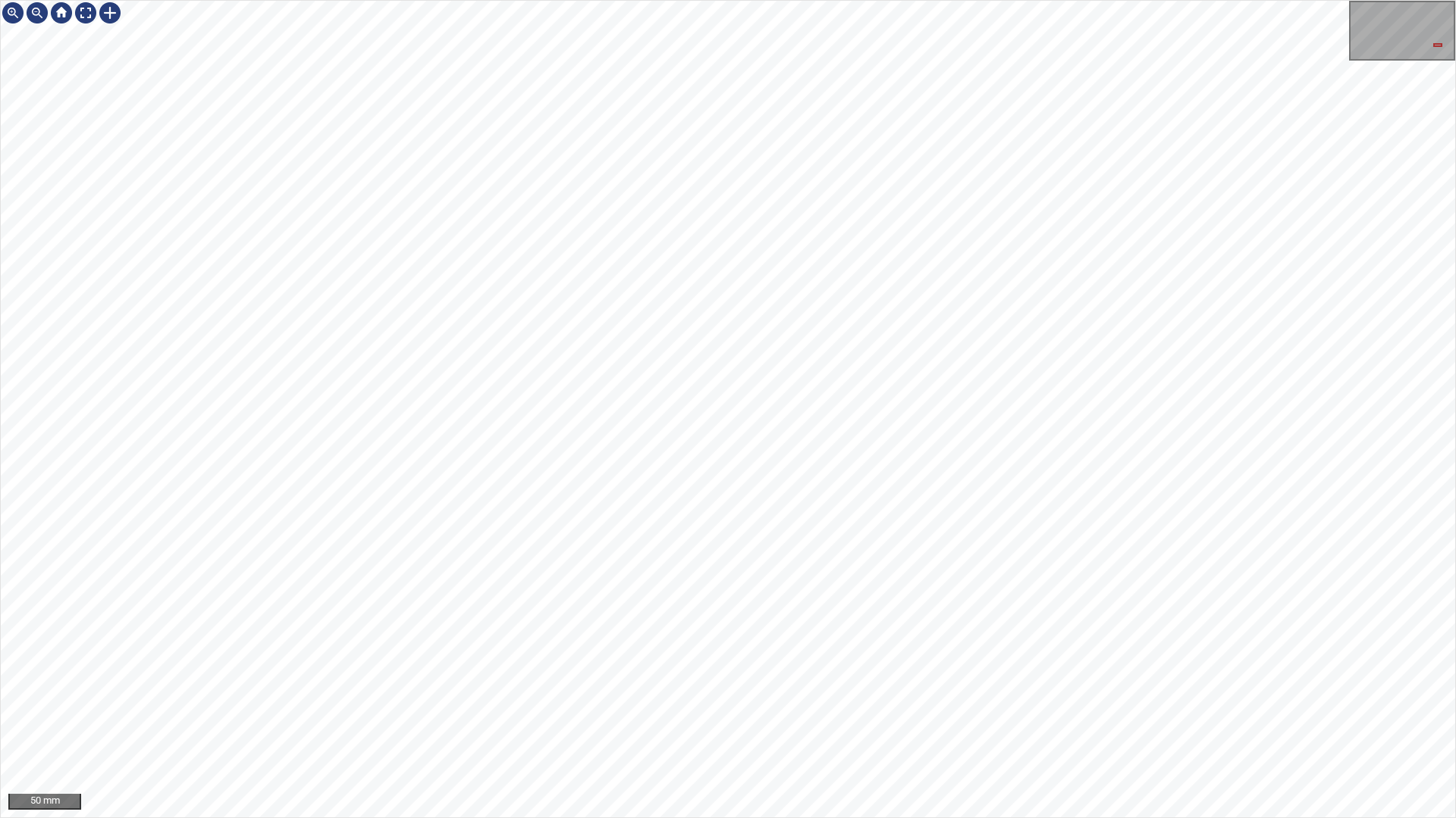
click at [0, 196] on html "50 mm" at bounding box center [728, 409] width 1456 height 818
click at [82, 23] on div at bounding box center [85, 13] width 24 height 24
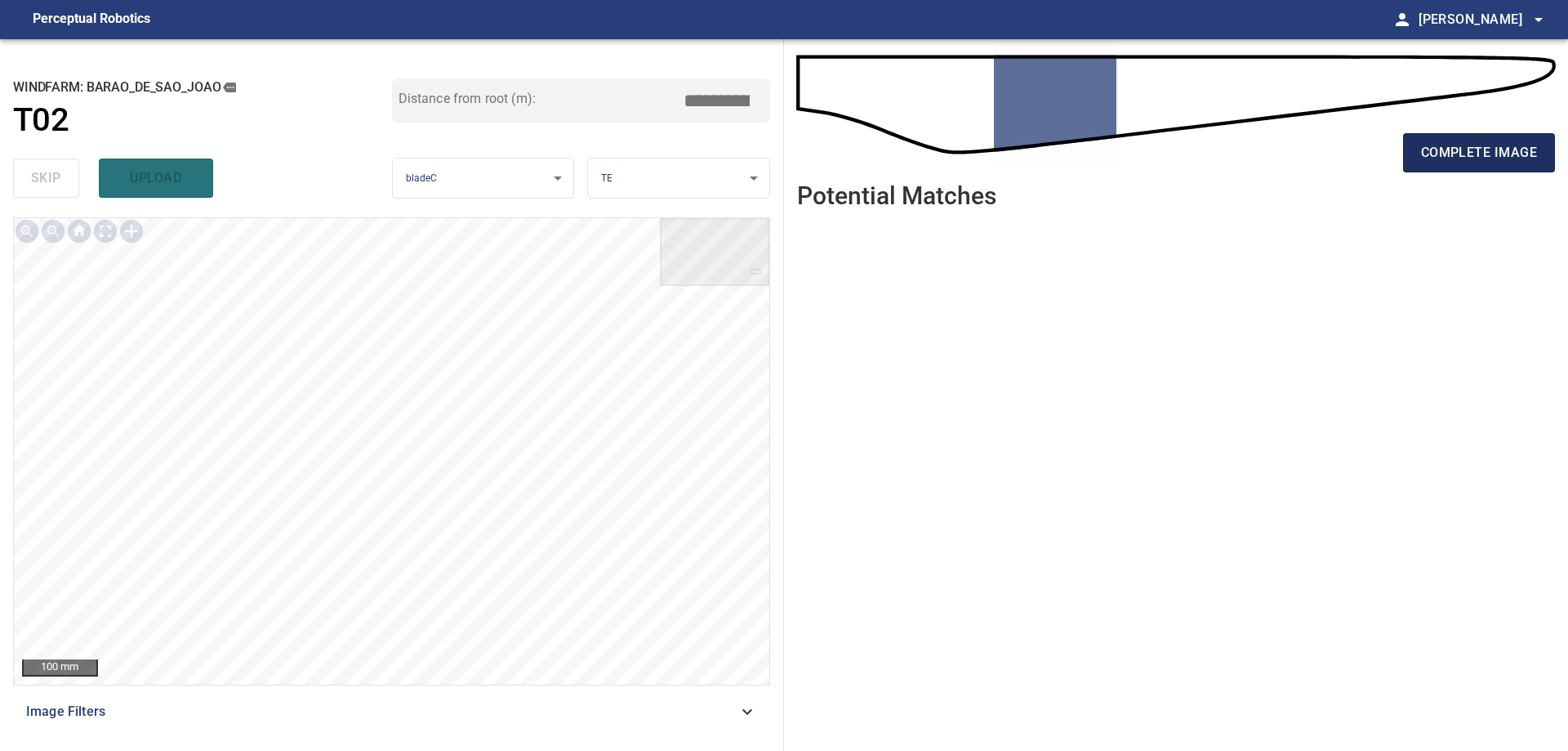
click at [1452, 168] on button "complete image" at bounding box center [1479, 153] width 152 height 39
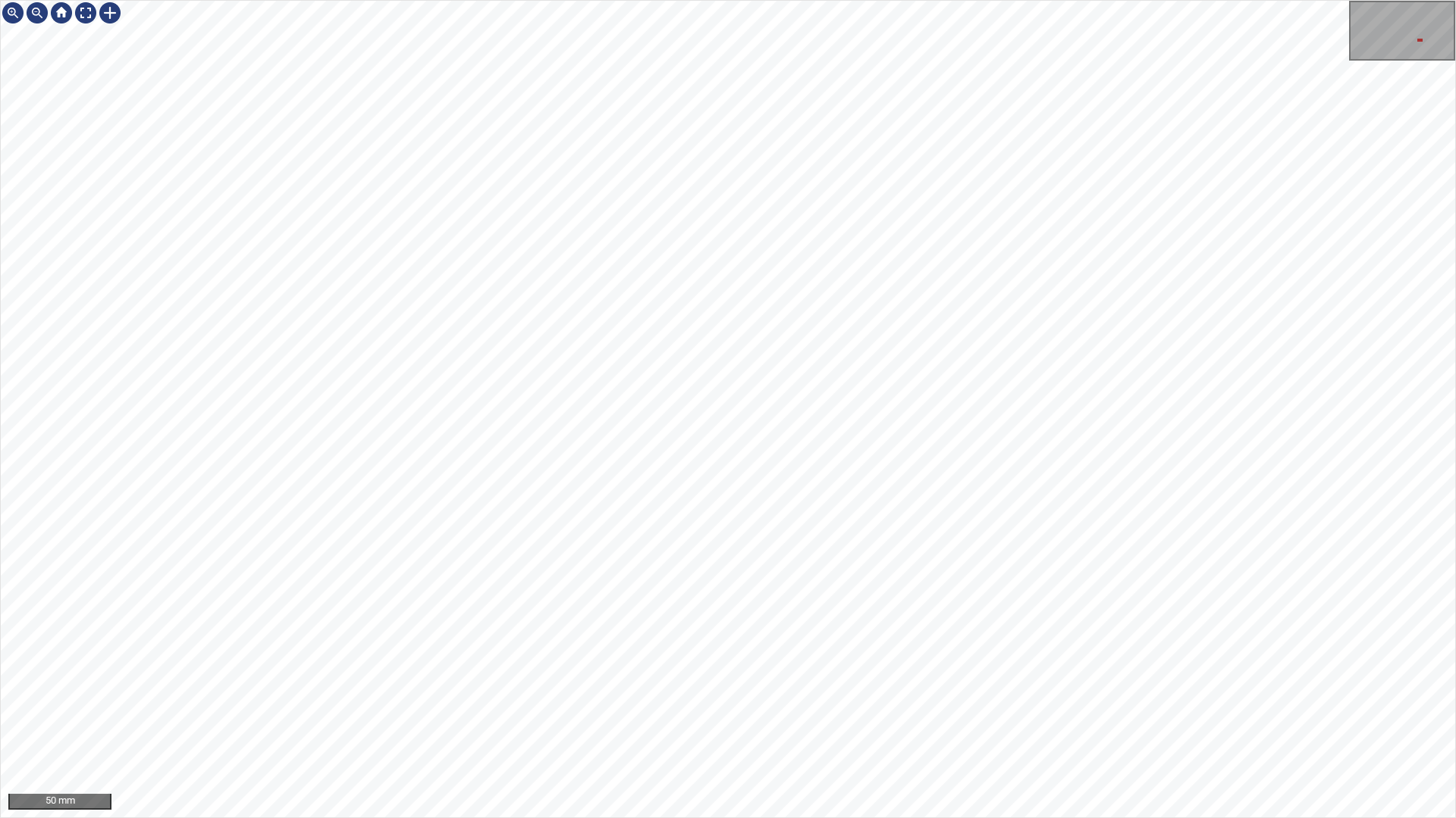
click at [0, 275] on html "50 mm" at bounding box center [728, 409] width 1456 height 818
click at [597, 696] on div "50 mm" at bounding box center [728, 409] width 1456 height 818
click at [96, 34] on div "50 mm" at bounding box center [728, 409] width 1454 height 817
click at [83, 12] on div at bounding box center [85, 13] width 24 height 24
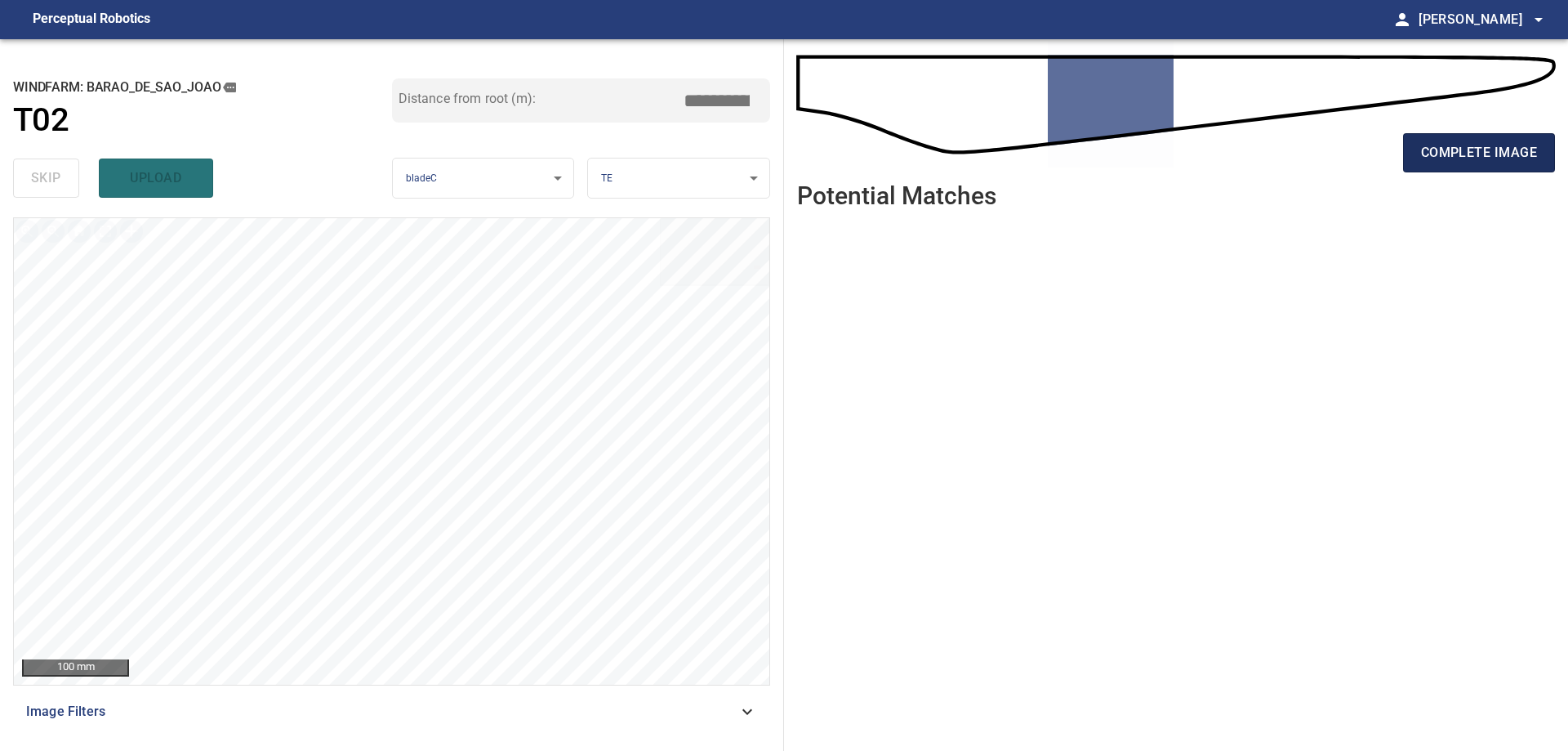
click at [1470, 159] on span "complete image" at bounding box center [1478, 152] width 116 height 23
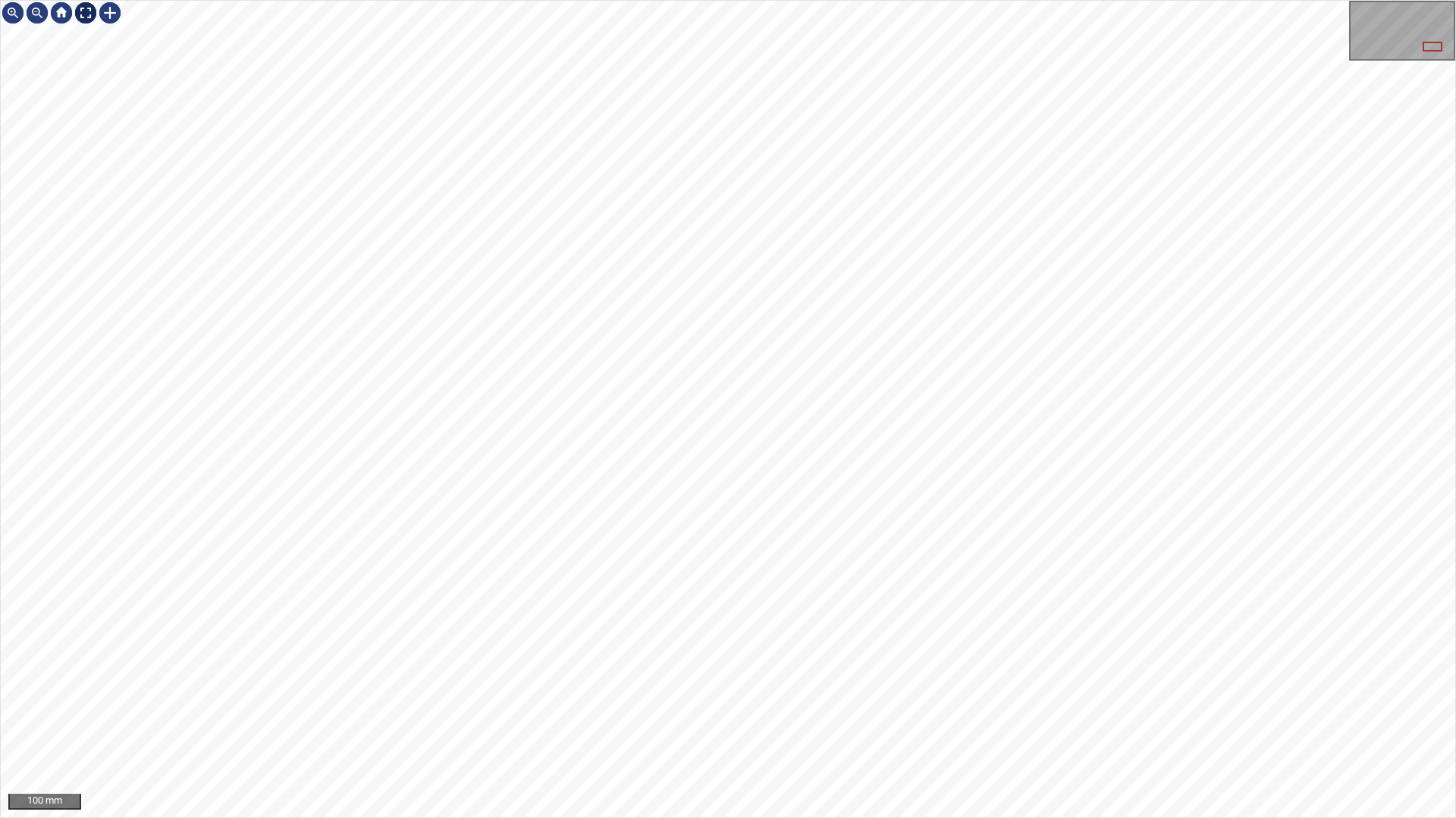
click at [85, 13] on div at bounding box center [85, 13] width 24 height 24
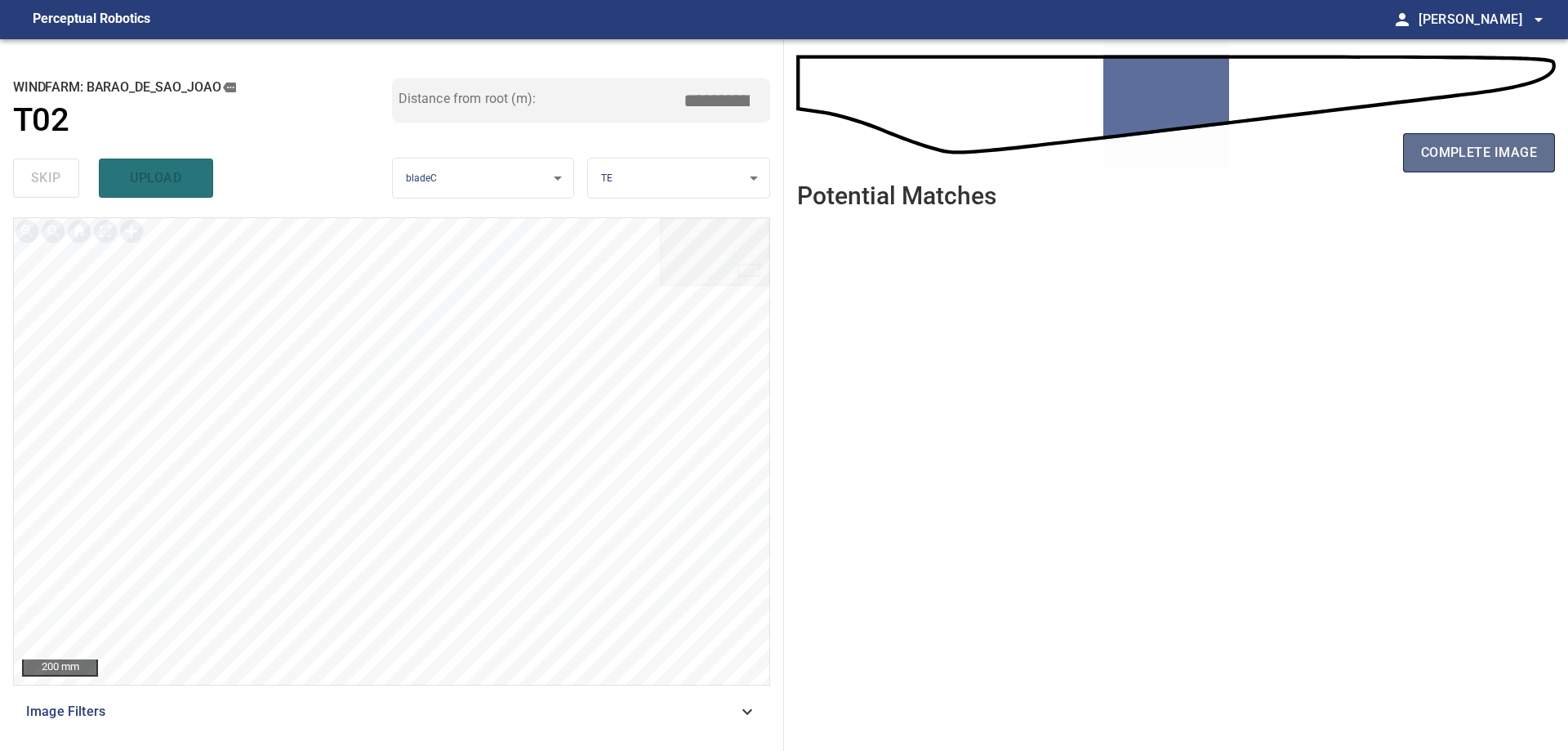
click at [1489, 157] on span "complete image" at bounding box center [1478, 152] width 116 height 23
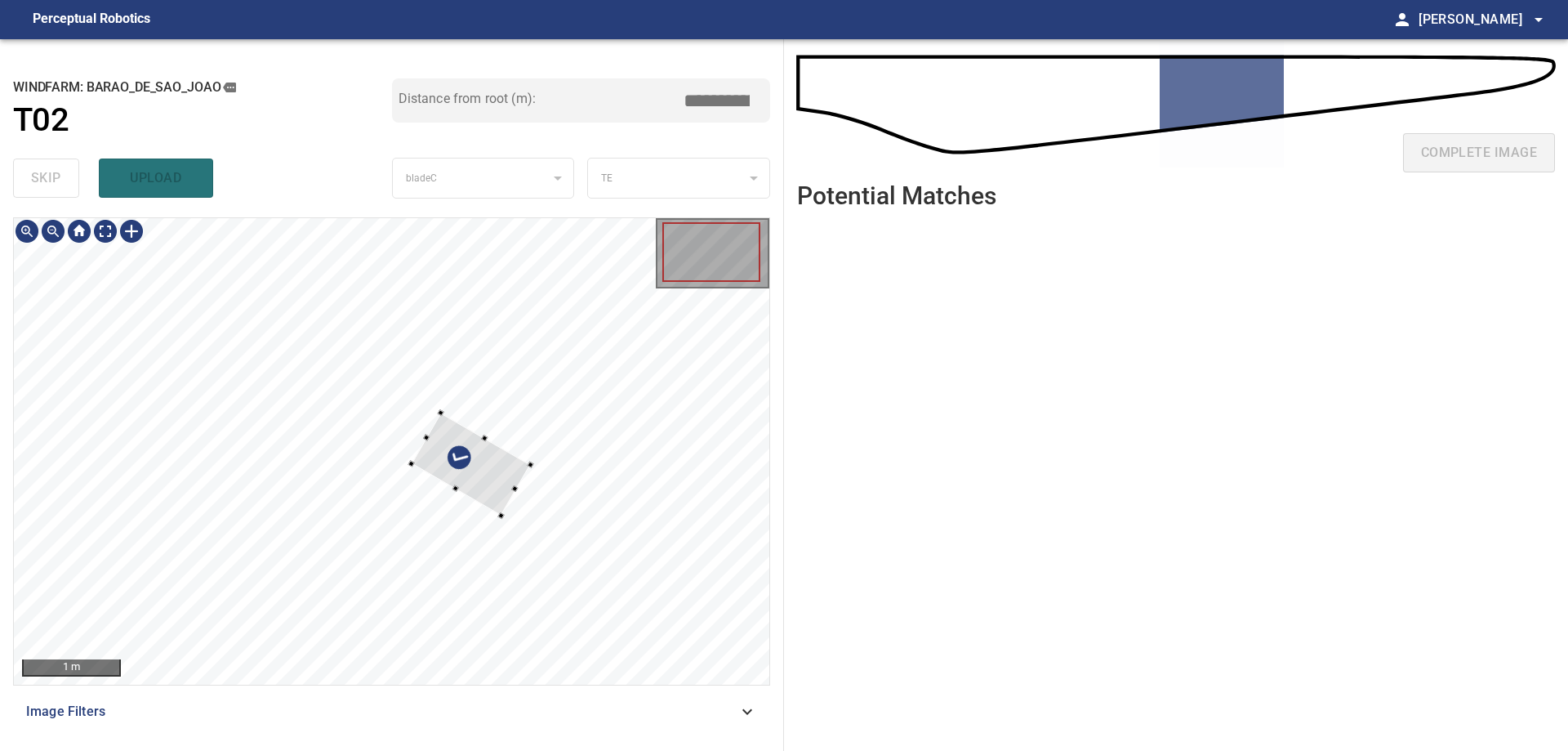
click at [508, 360] on div at bounding box center [391, 451] width 755 height 467
click at [542, 332] on div at bounding box center [391, 451] width 755 height 467
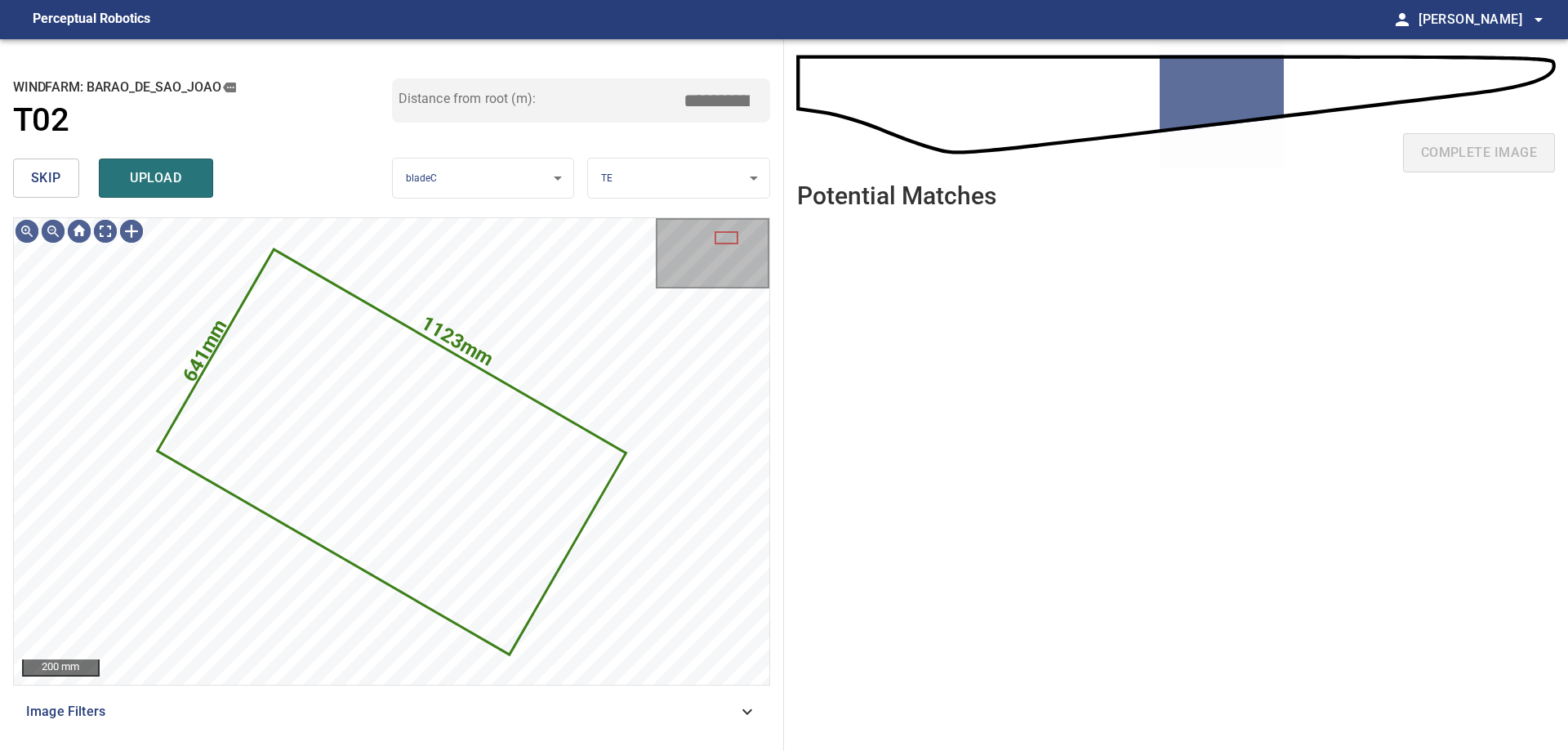
click at [45, 177] on span "skip" at bounding box center [46, 177] width 30 height 23
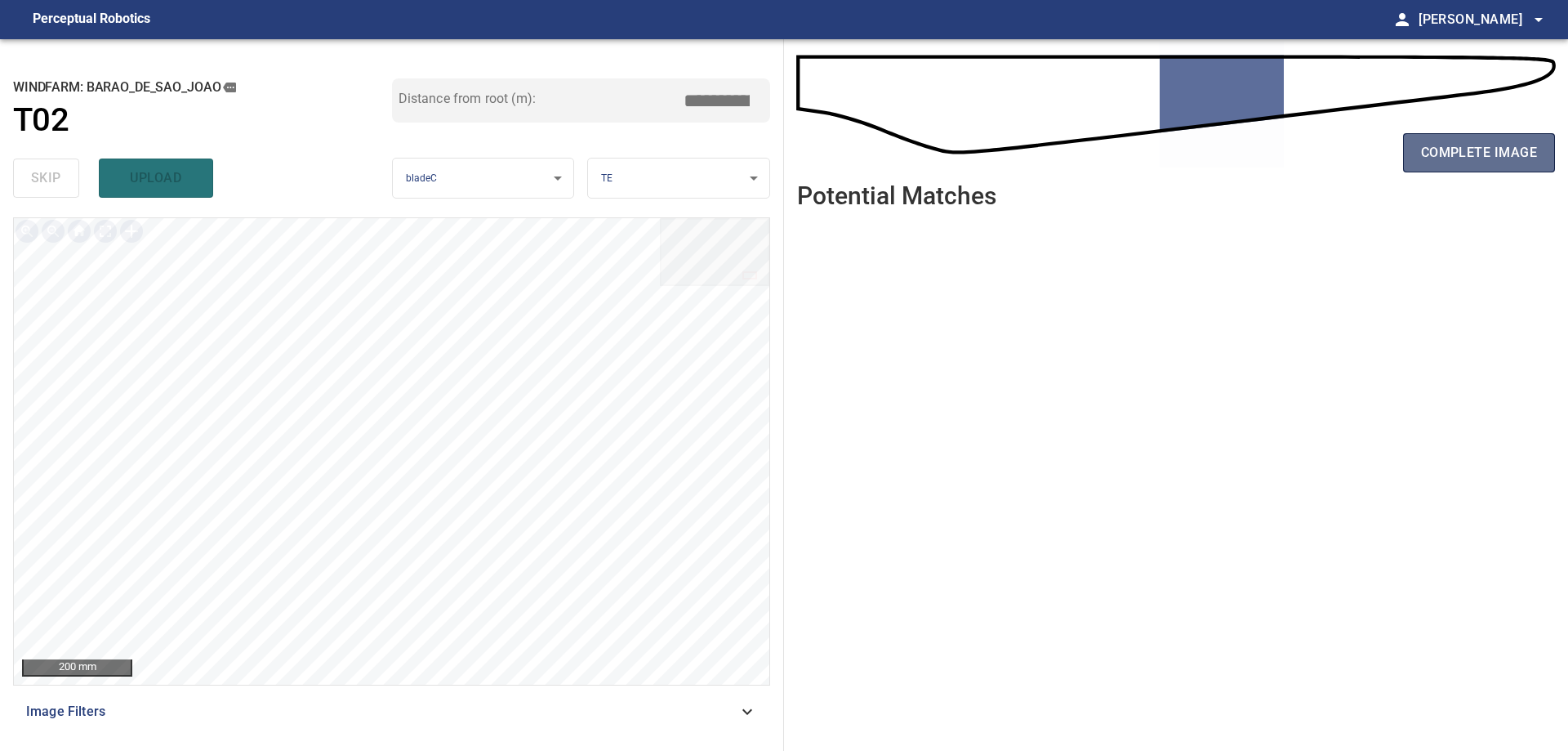
click at [1507, 164] on span "complete image" at bounding box center [1478, 152] width 116 height 23
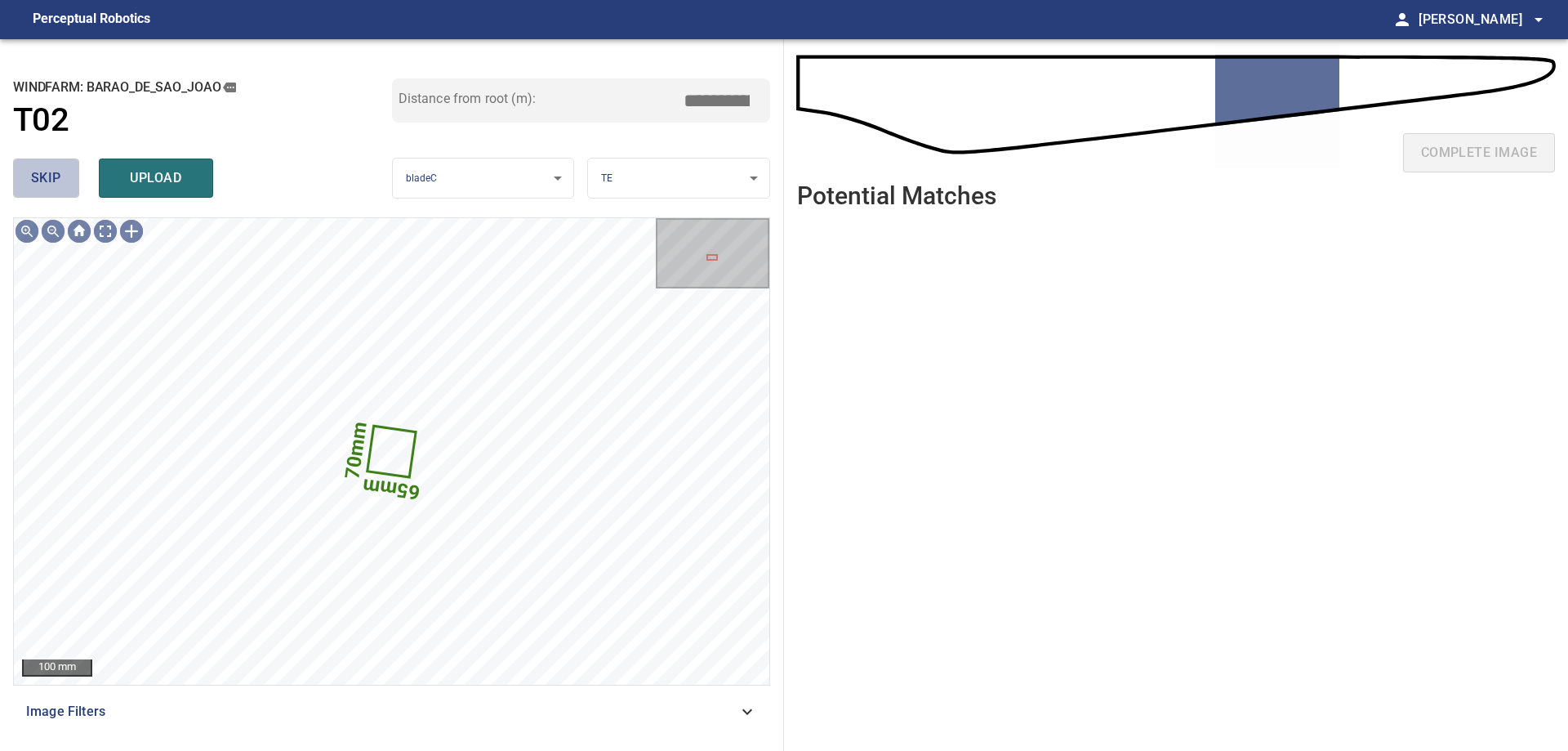
drag, startPoint x: 59, startPoint y: 181, endPoint x: 90, endPoint y: 214, distance: 45.3
click at [56, 186] on span "skip" at bounding box center [46, 177] width 30 height 23
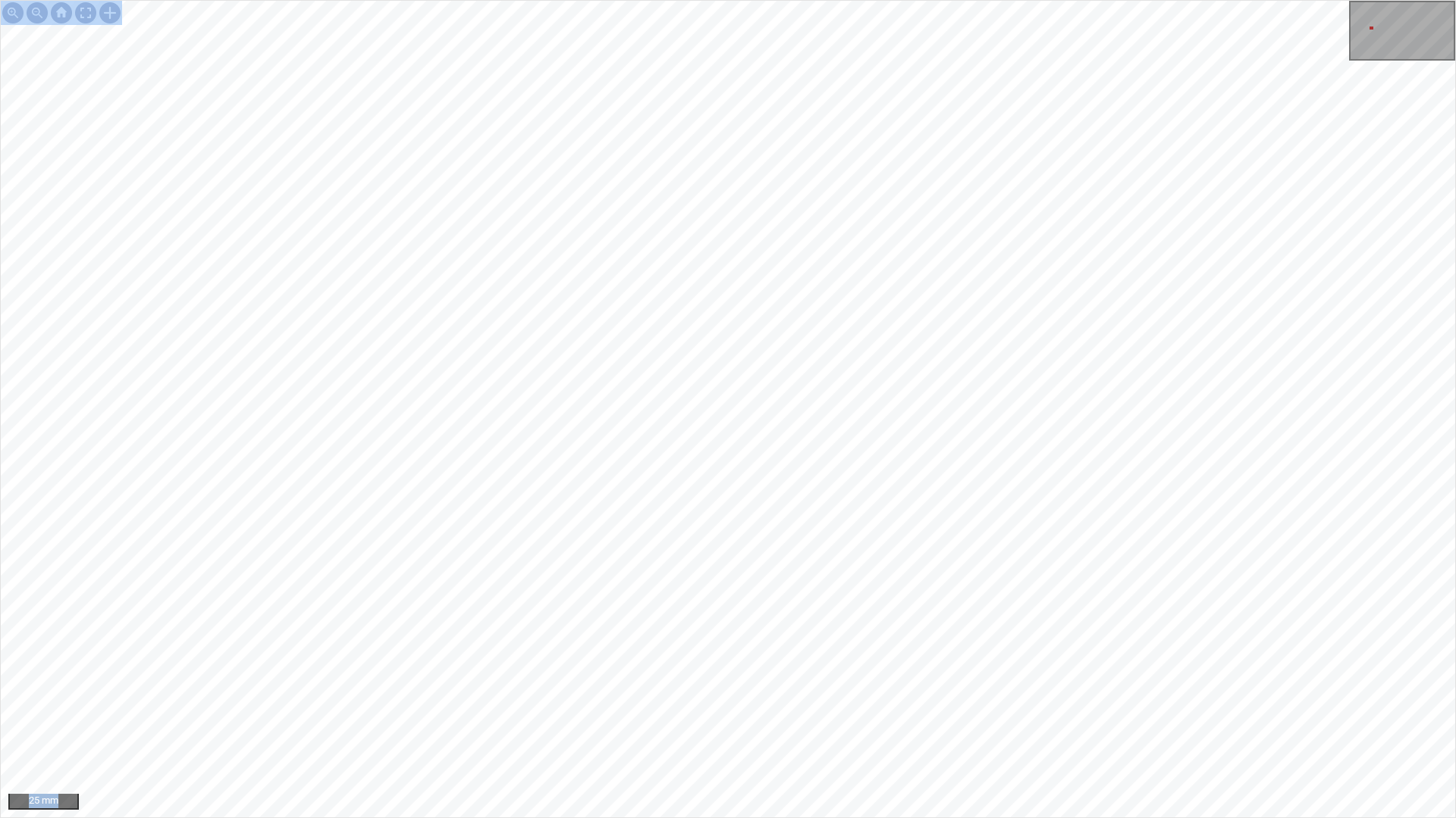
click at [553, 448] on div "25 mm" at bounding box center [728, 409] width 1456 height 818
click at [762, 589] on div "25 mm" at bounding box center [728, 409] width 1456 height 818
click at [1031, 553] on div "25 mm" at bounding box center [728, 409] width 1456 height 818
click at [605, 433] on div "25 mm" at bounding box center [728, 409] width 1456 height 818
click at [460, 544] on div "50 mm" at bounding box center [728, 409] width 1456 height 818
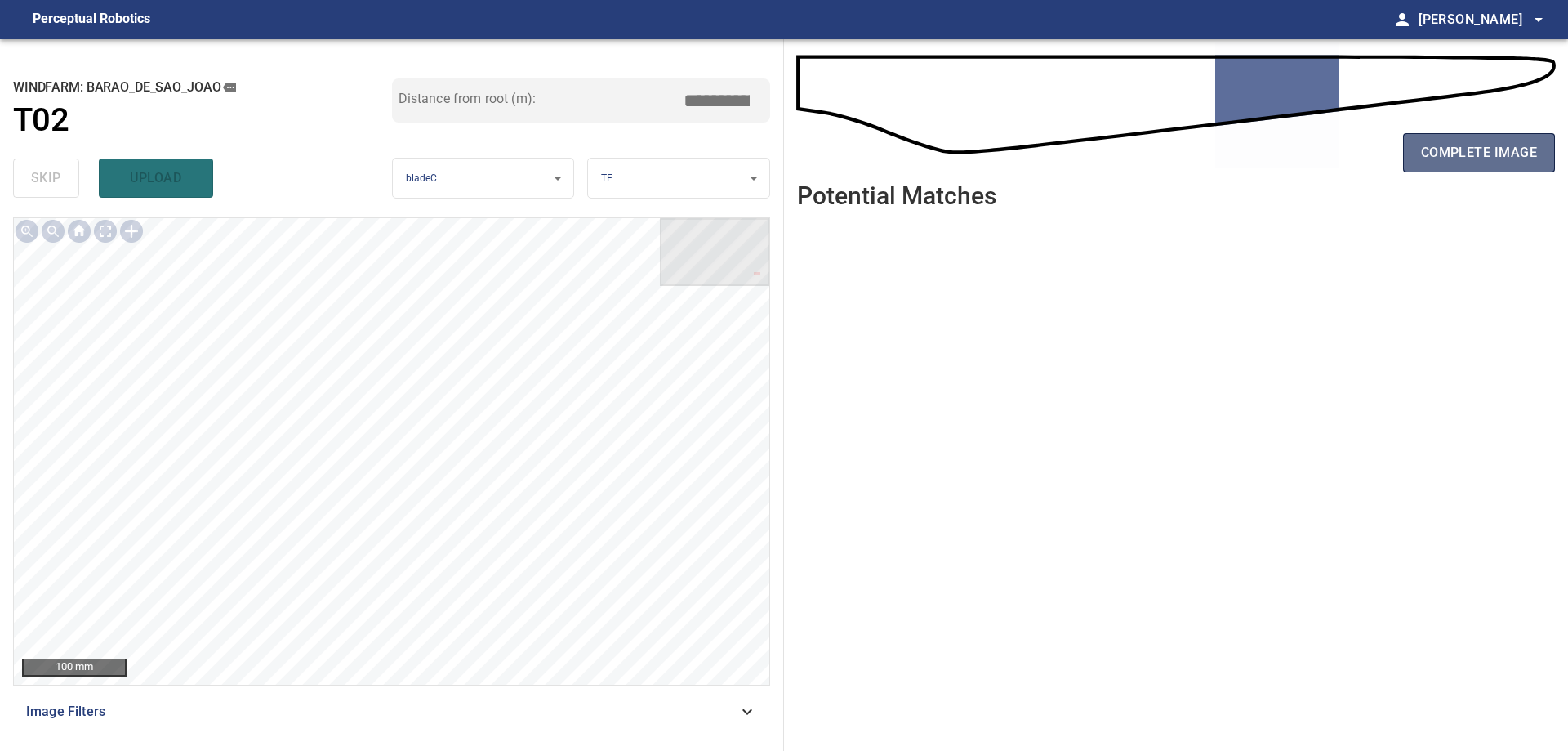
click at [1416, 149] on button "complete image" at bounding box center [1479, 153] width 152 height 39
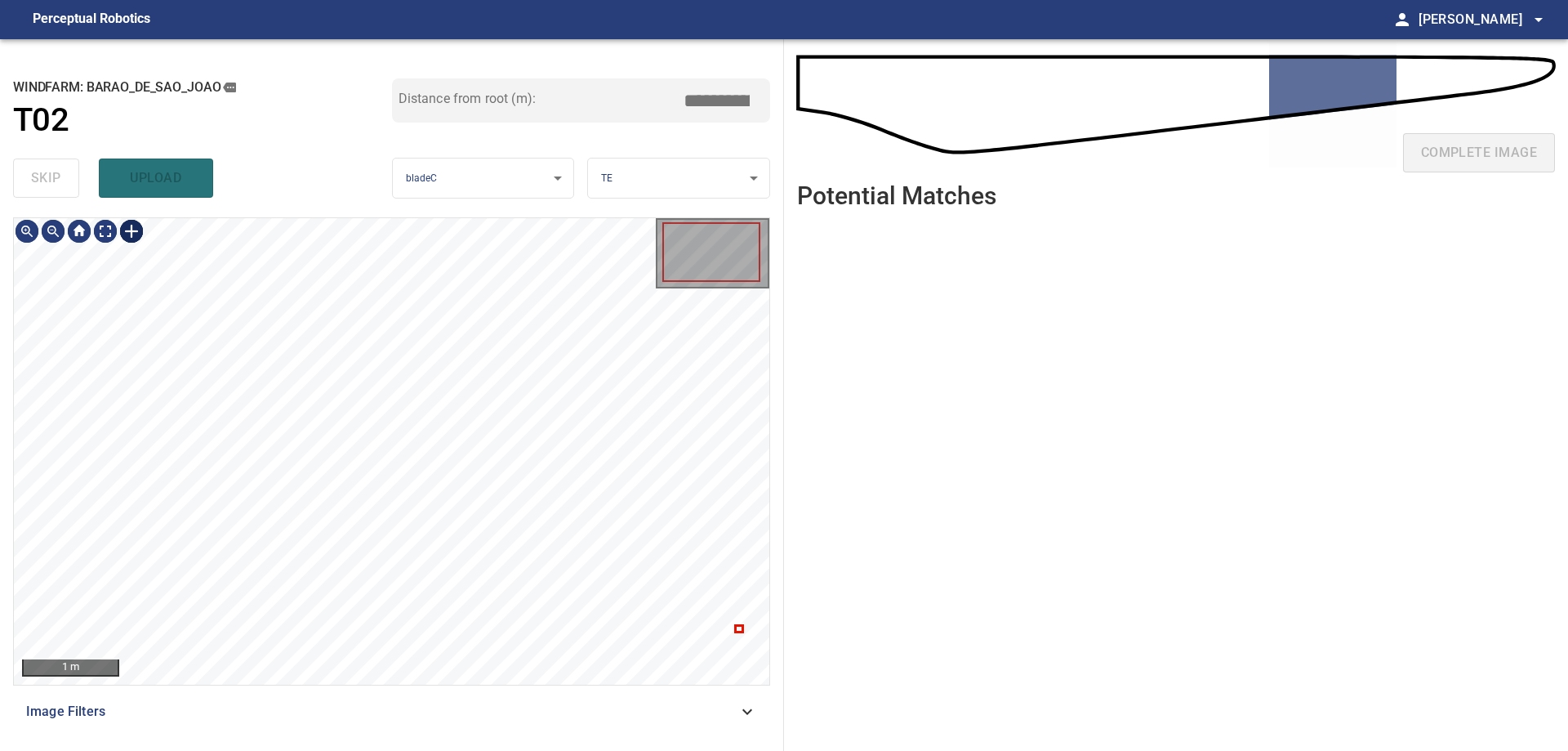
click at [136, 232] on div at bounding box center [131, 230] width 26 height 26
click at [347, 407] on div at bounding box center [391, 451] width 755 height 467
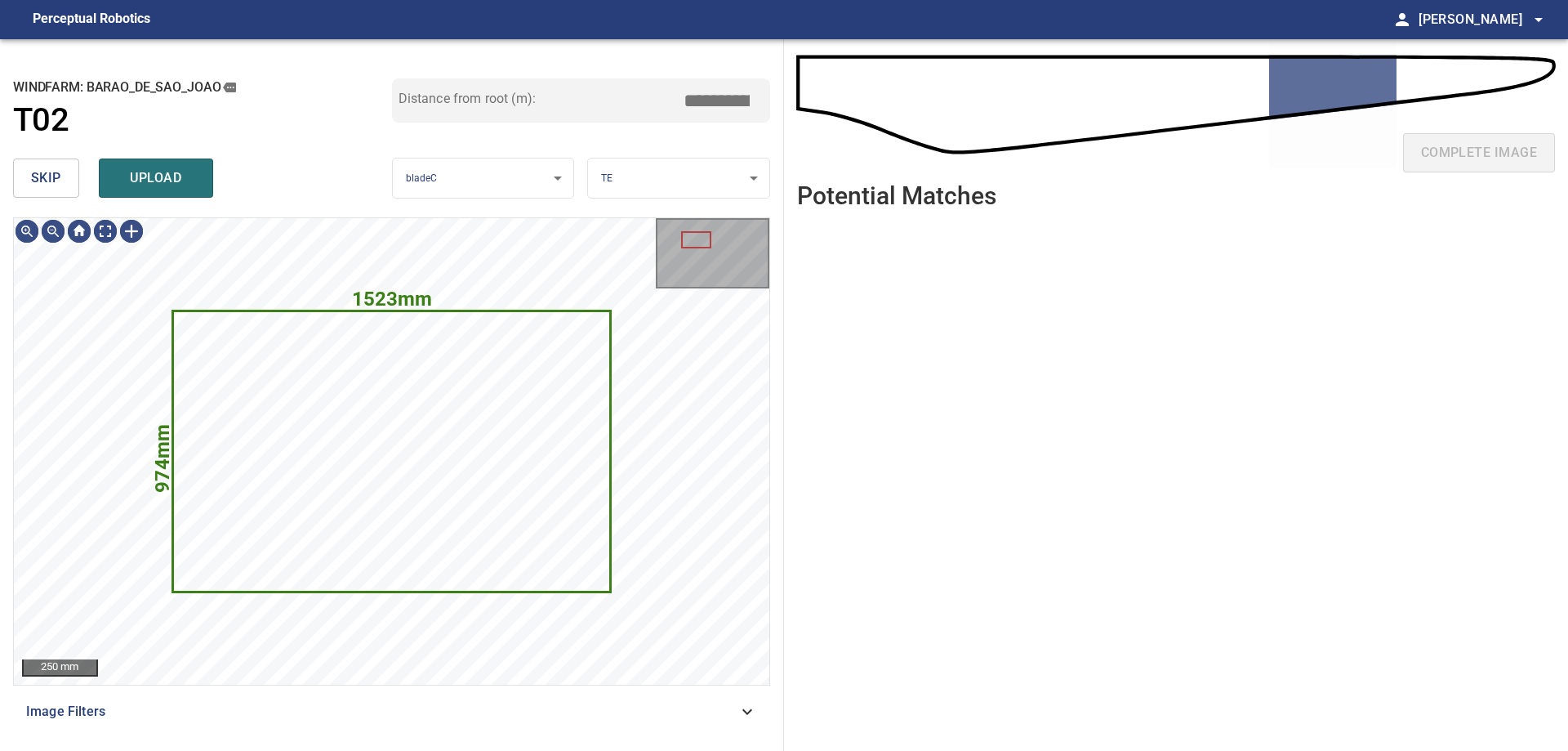
click at [22, 188] on button "skip" at bounding box center [46, 178] width 66 height 39
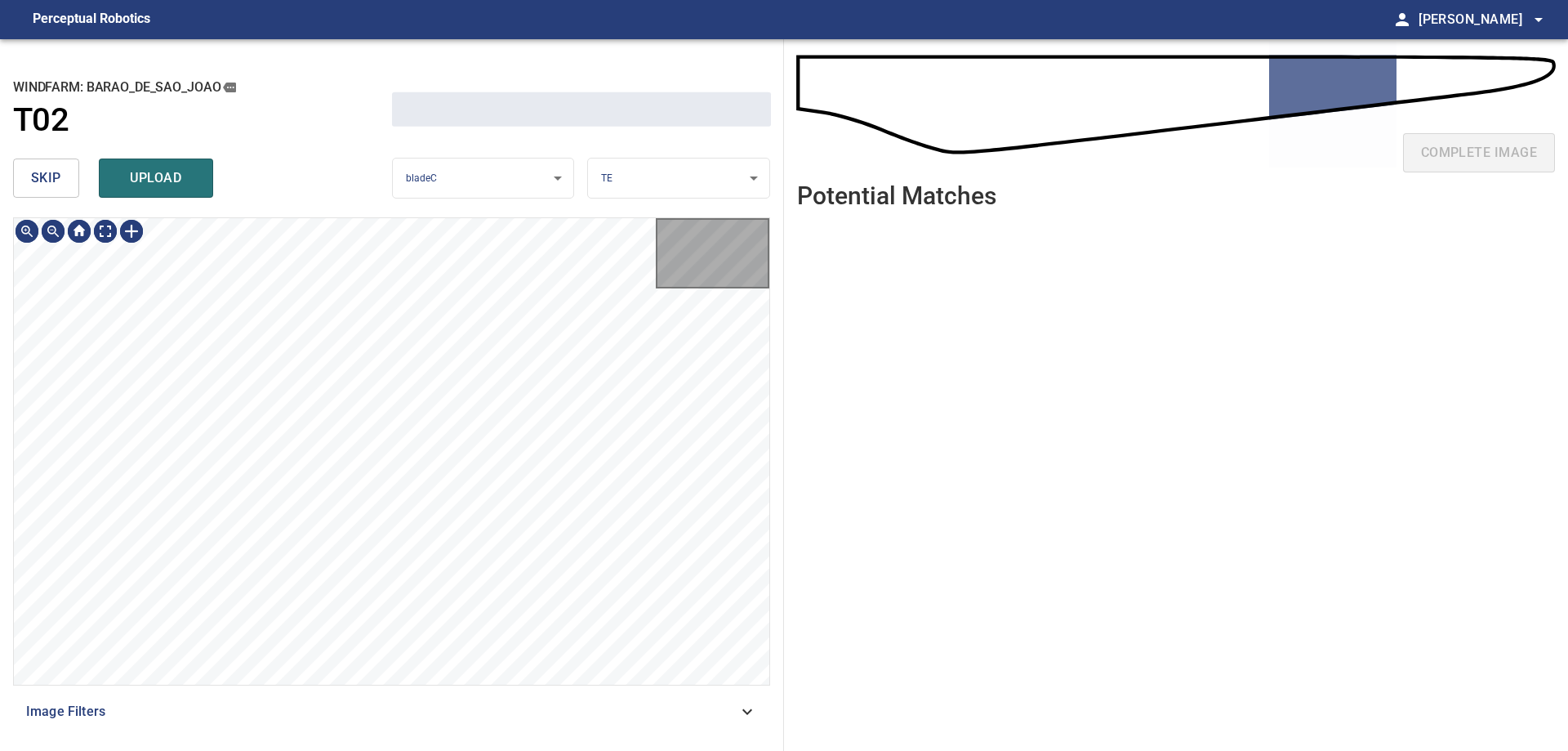
click at [22, 192] on button "skip" at bounding box center [46, 178] width 66 height 39
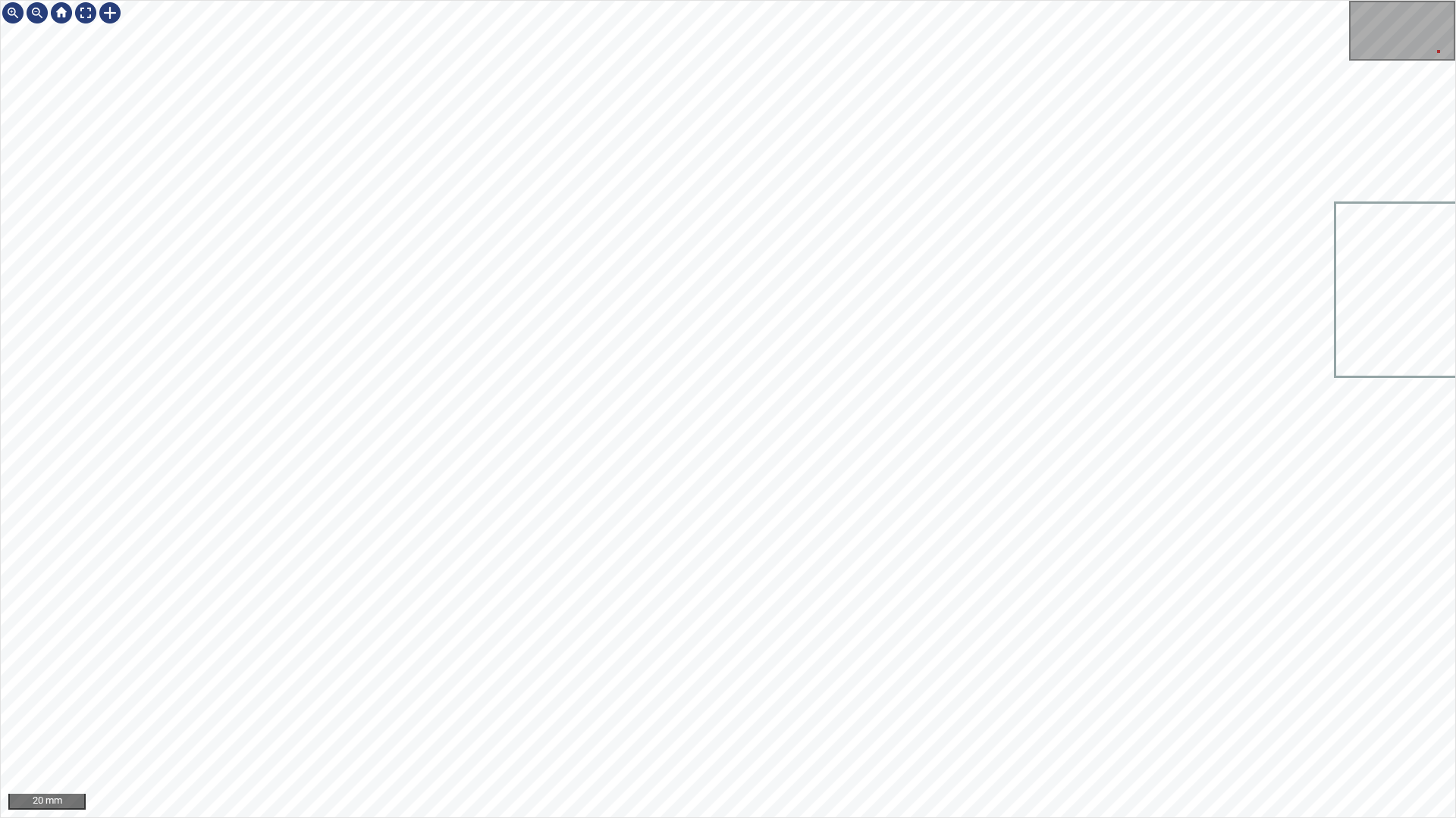
click at [1425, 696] on div "20 mm" at bounding box center [728, 409] width 1456 height 818
click at [1455, 672] on div "50 mm" at bounding box center [728, 409] width 1456 height 818
click at [0, 183] on html "50 mm" at bounding box center [728, 409] width 1456 height 818
click at [83, 10] on div at bounding box center [85, 13] width 24 height 24
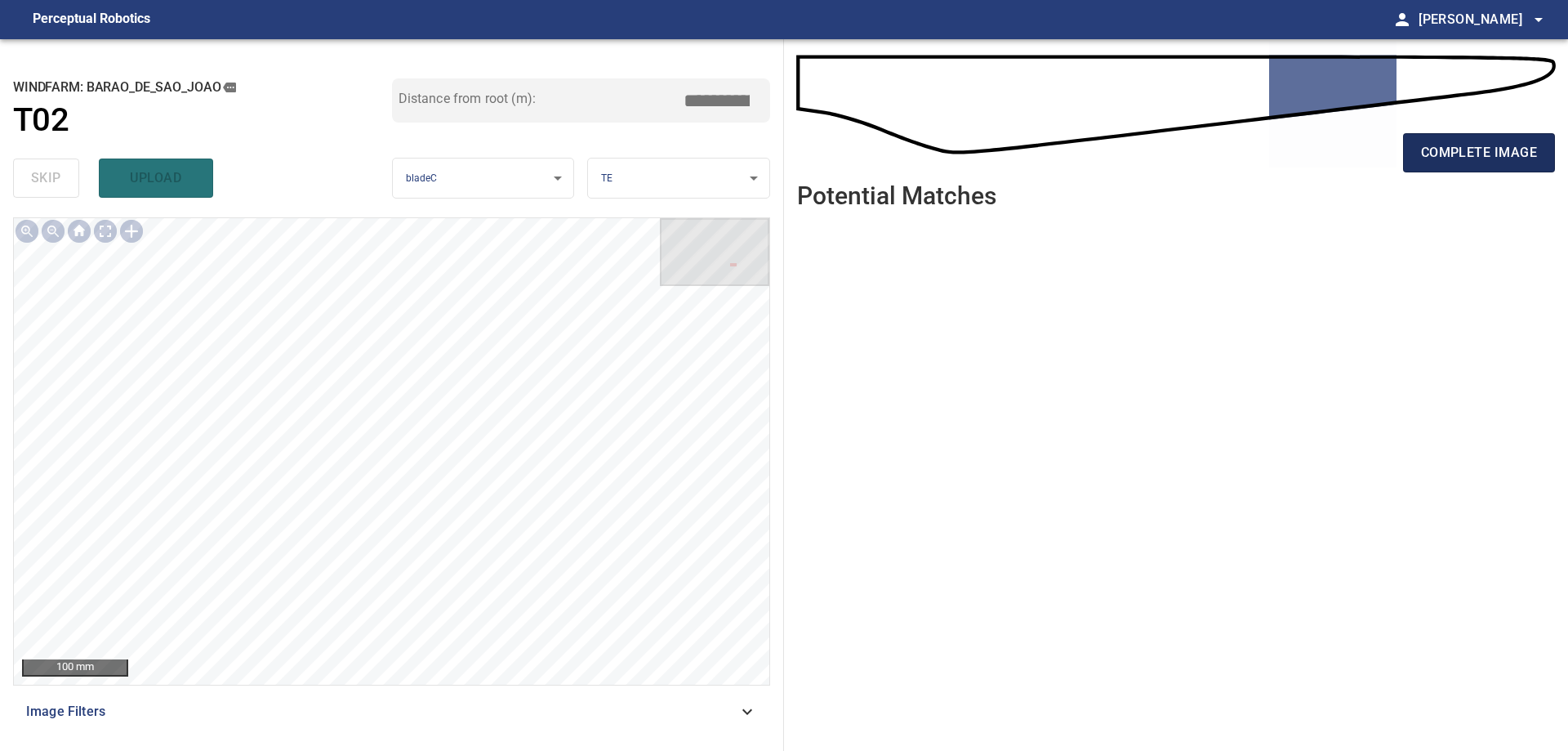
click at [1428, 153] on span "complete image" at bounding box center [1478, 152] width 116 height 23
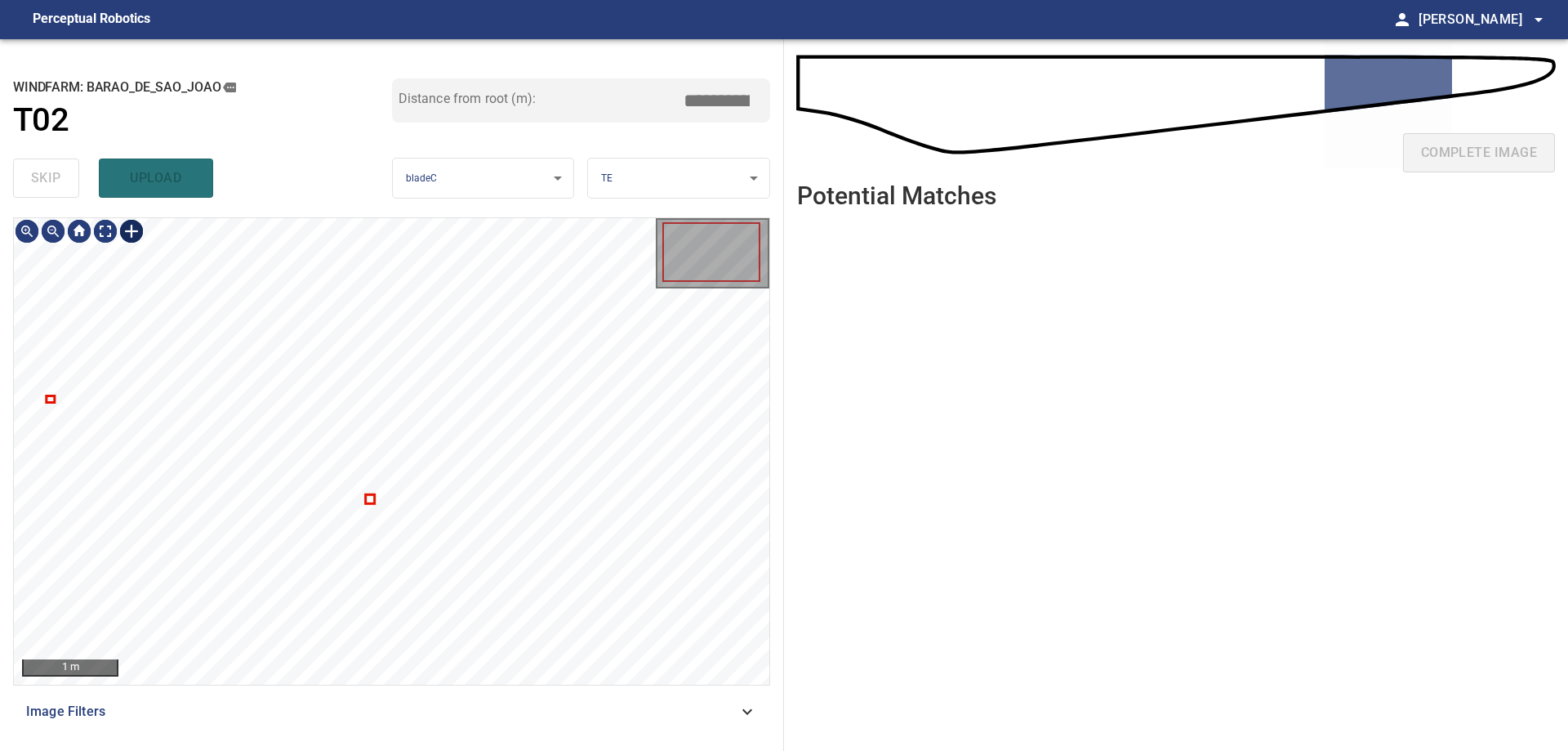
click at [135, 236] on div at bounding box center [131, 230] width 26 height 26
click at [258, 359] on div at bounding box center [391, 451] width 755 height 467
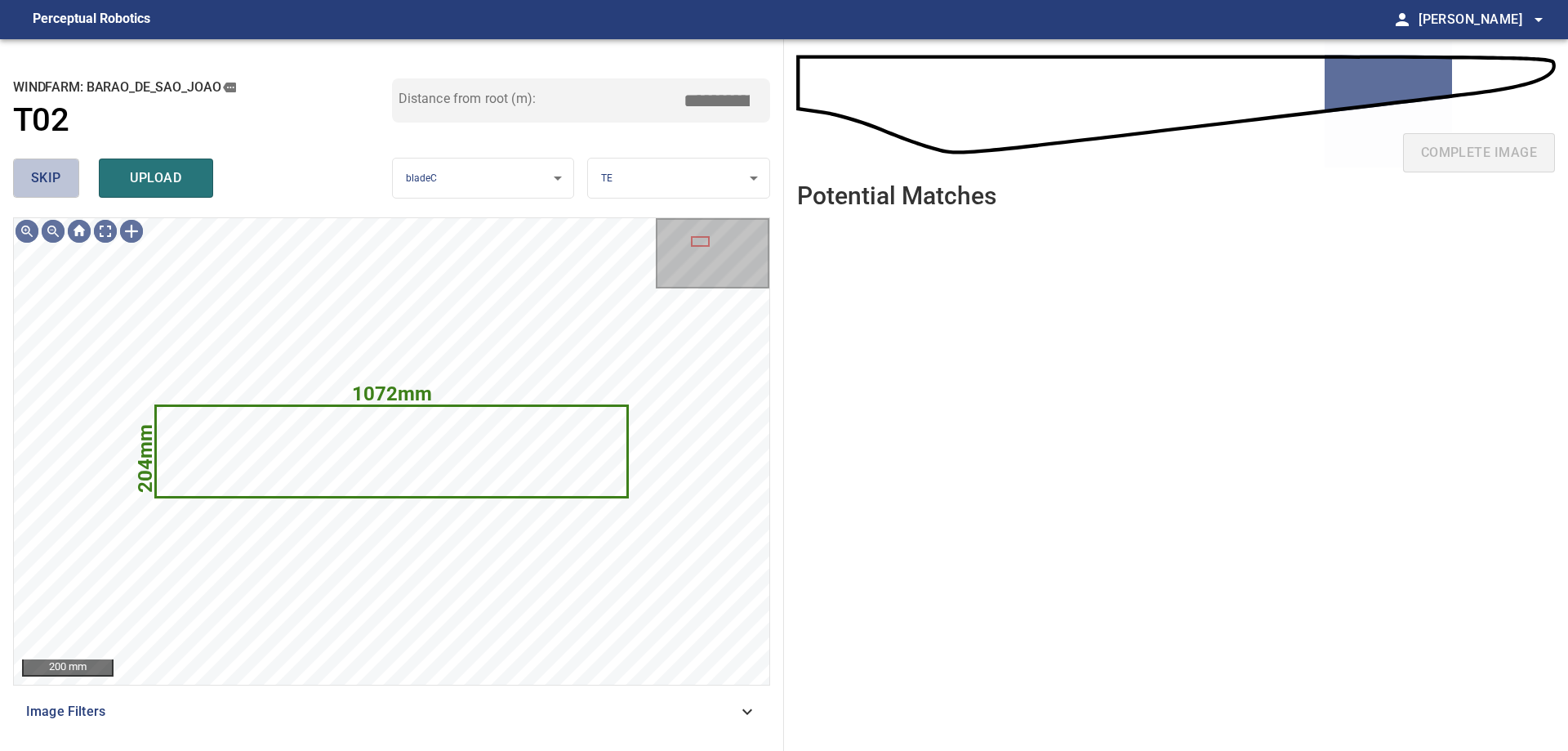
click at [45, 177] on span "skip" at bounding box center [46, 177] width 30 height 23
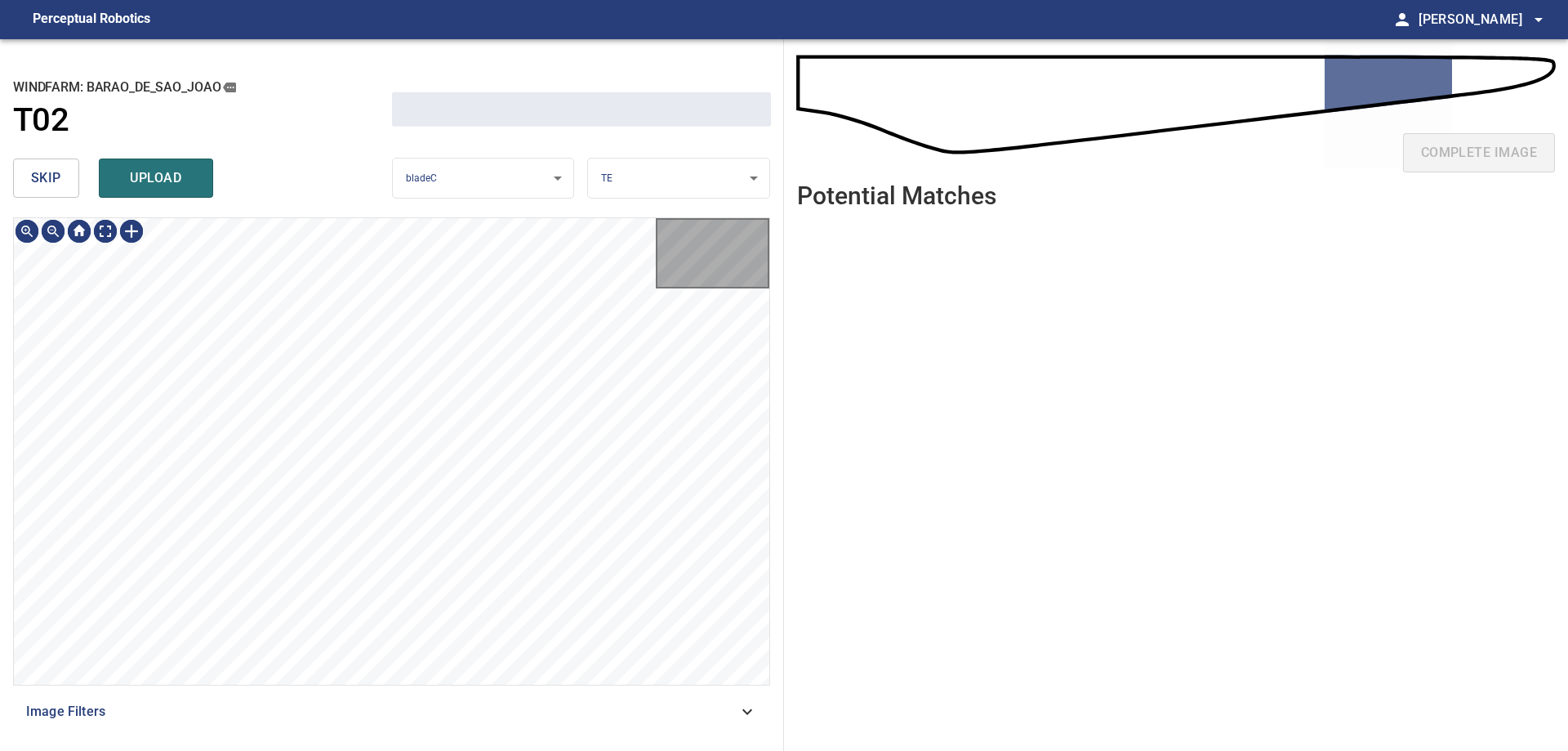
click at [45, 177] on span "skip" at bounding box center [46, 177] width 30 height 23
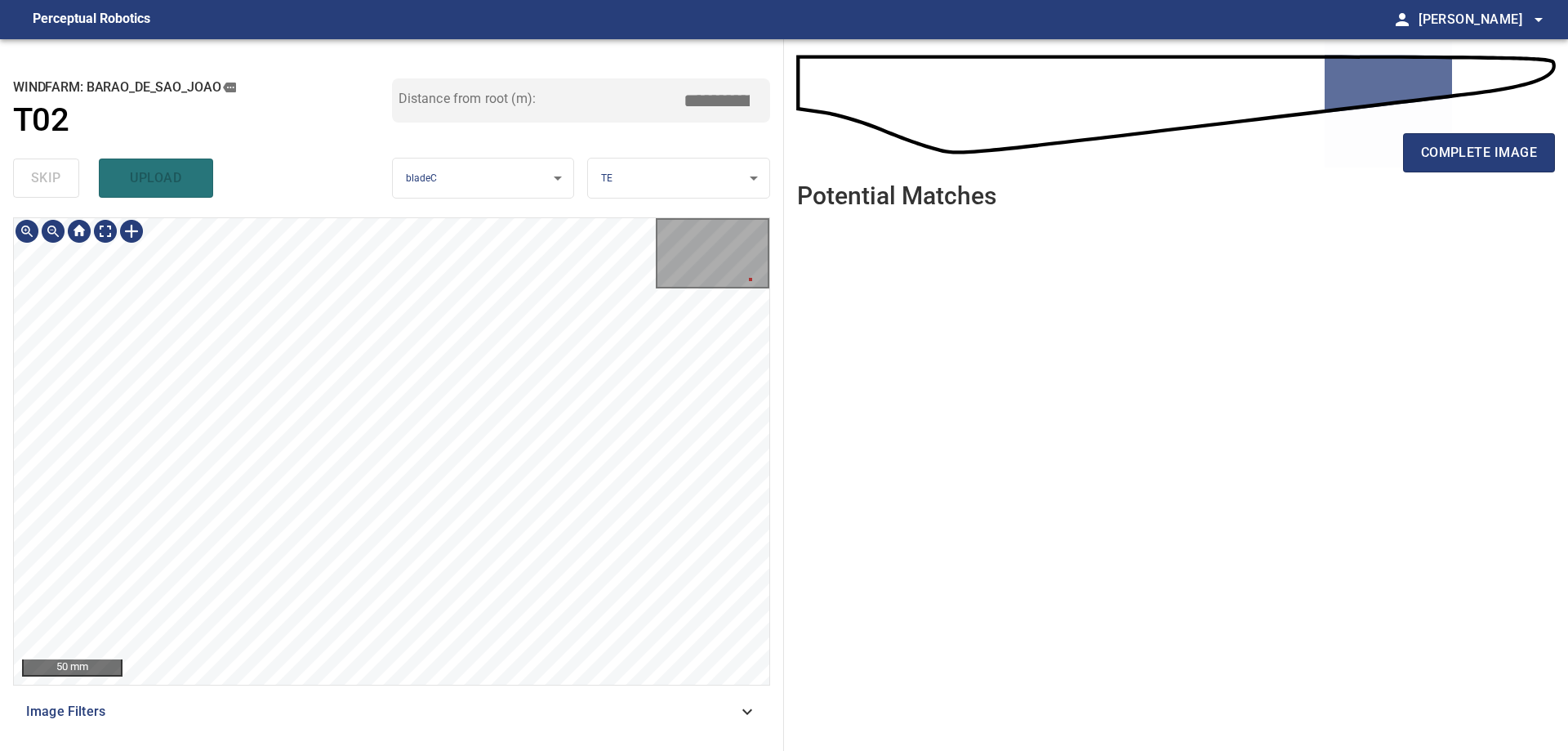
click at [997, 596] on div "**********" at bounding box center [784, 394] width 1568 height 711
click at [983, 694] on div "**********" at bounding box center [784, 394] width 1568 height 711
click at [1512, 141] on span "complete image" at bounding box center [1478, 152] width 116 height 23
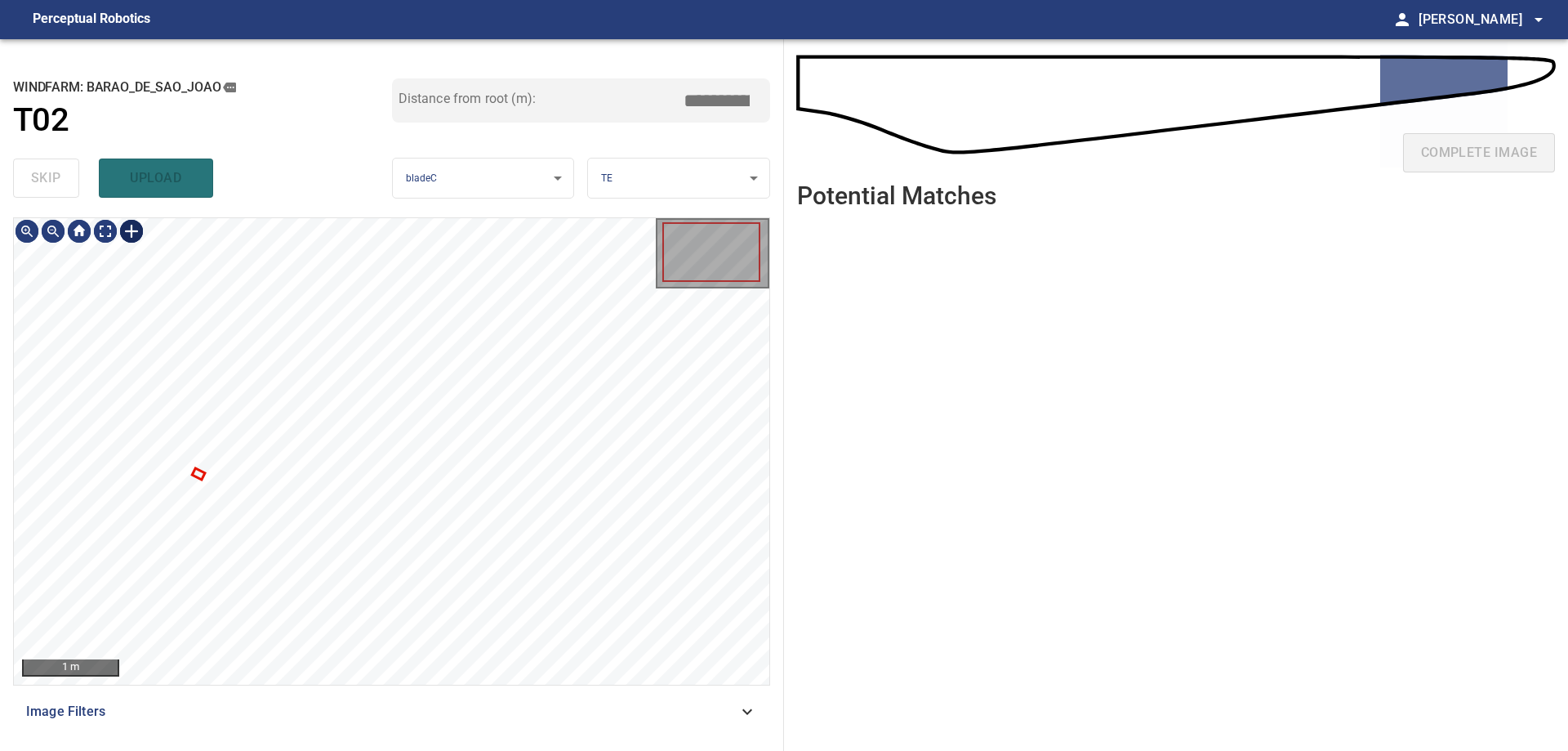
click at [131, 235] on div at bounding box center [131, 230] width 26 height 26
click at [370, 454] on div at bounding box center [391, 451] width 755 height 467
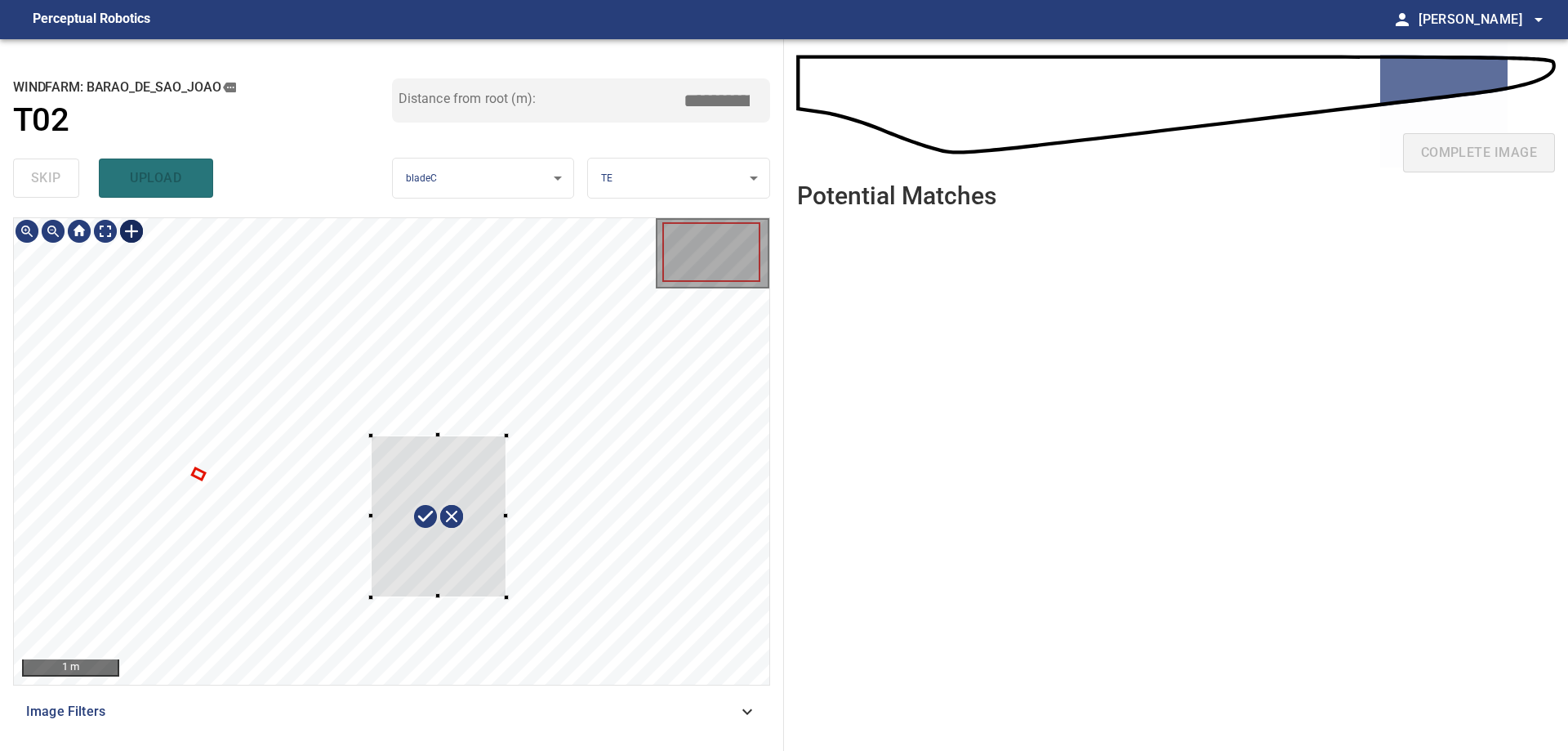
click at [506, 435] on div at bounding box center [438, 516] width 136 height 162
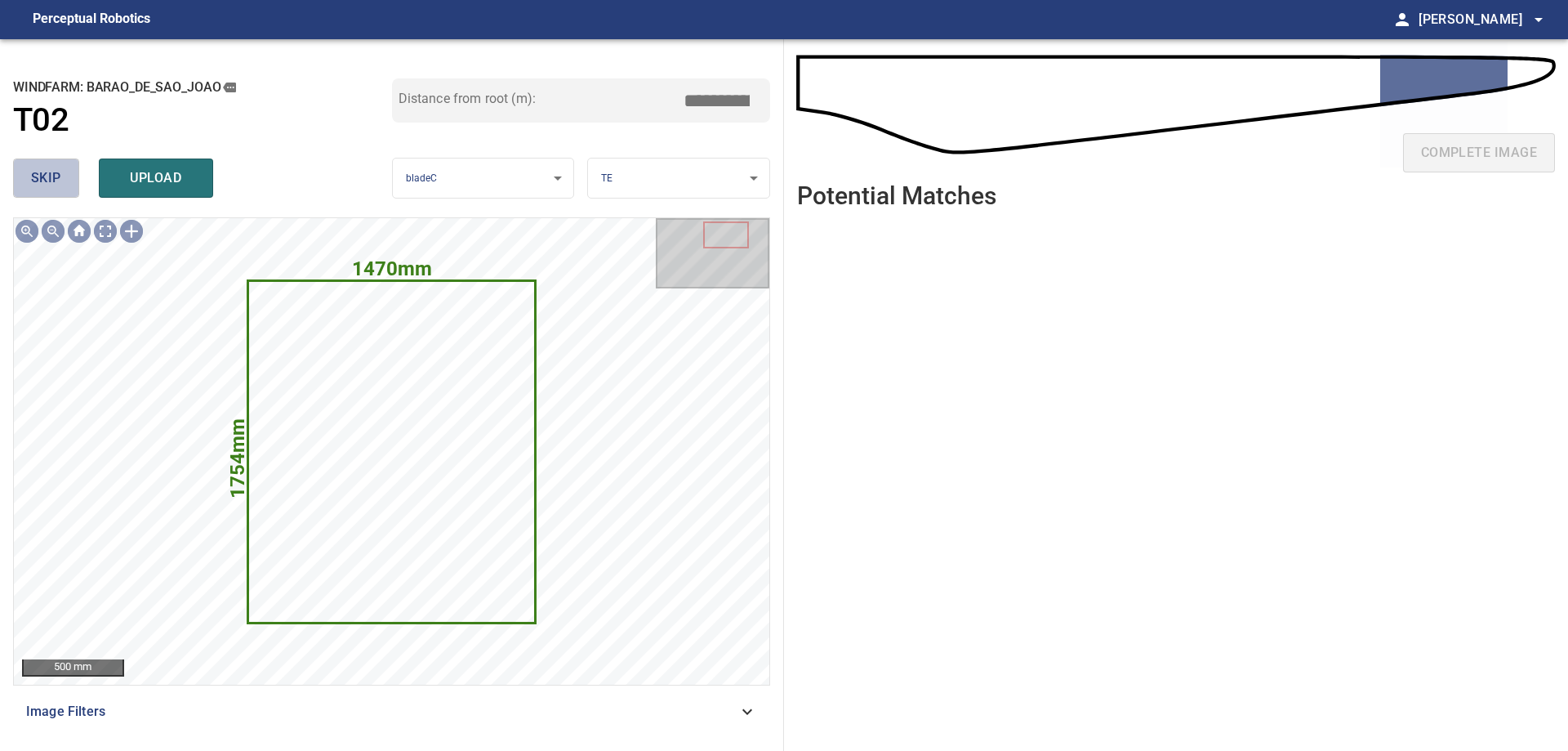
click at [49, 183] on span "skip" at bounding box center [46, 177] width 30 height 23
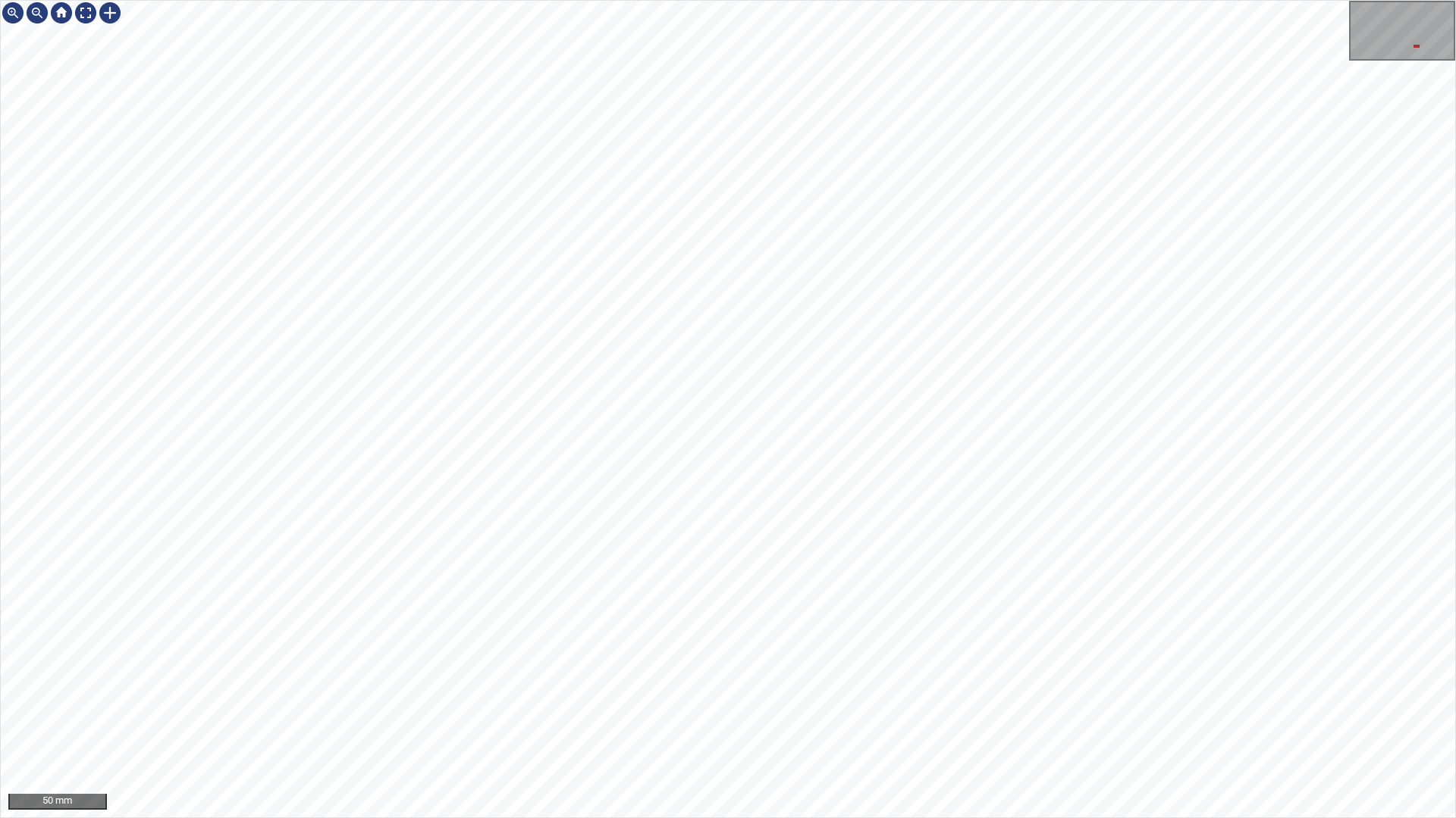
click at [981, 696] on div "50 mm" at bounding box center [728, 409] width 1456 height 818
click at [1455, 696] on div "50 mm" at bounding box center [728, 409] width 1456 height 818
click at [1455, 631] on div "50 mm" at bounding box center [728, 409] width 1456 height 818
click at [1455, 696] on div "50 mm" at bounding box center [728, 409] width 1456 height 818
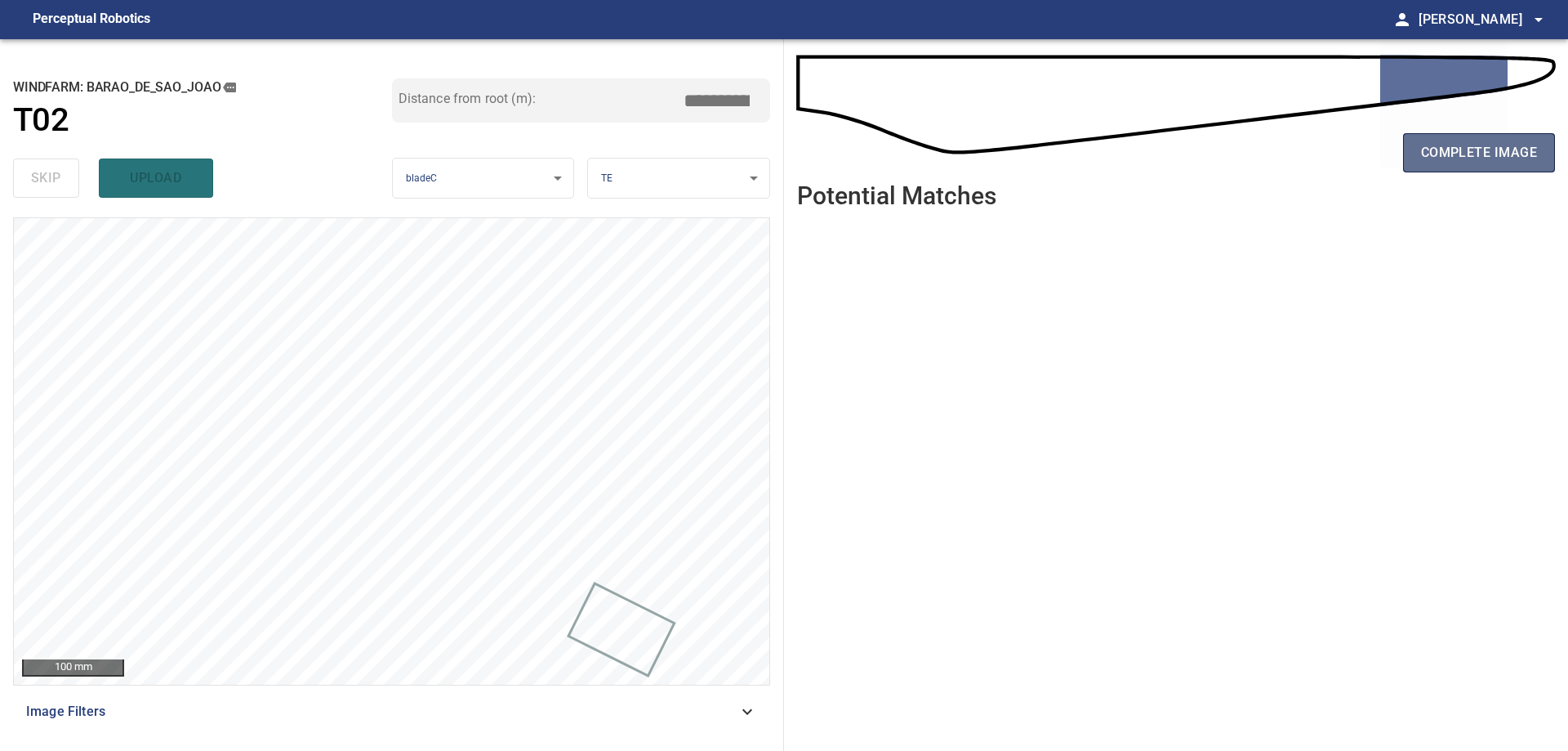
click at [1465, 150] on span "complete image" at bounding box center [1478, 152] width 116 height 23
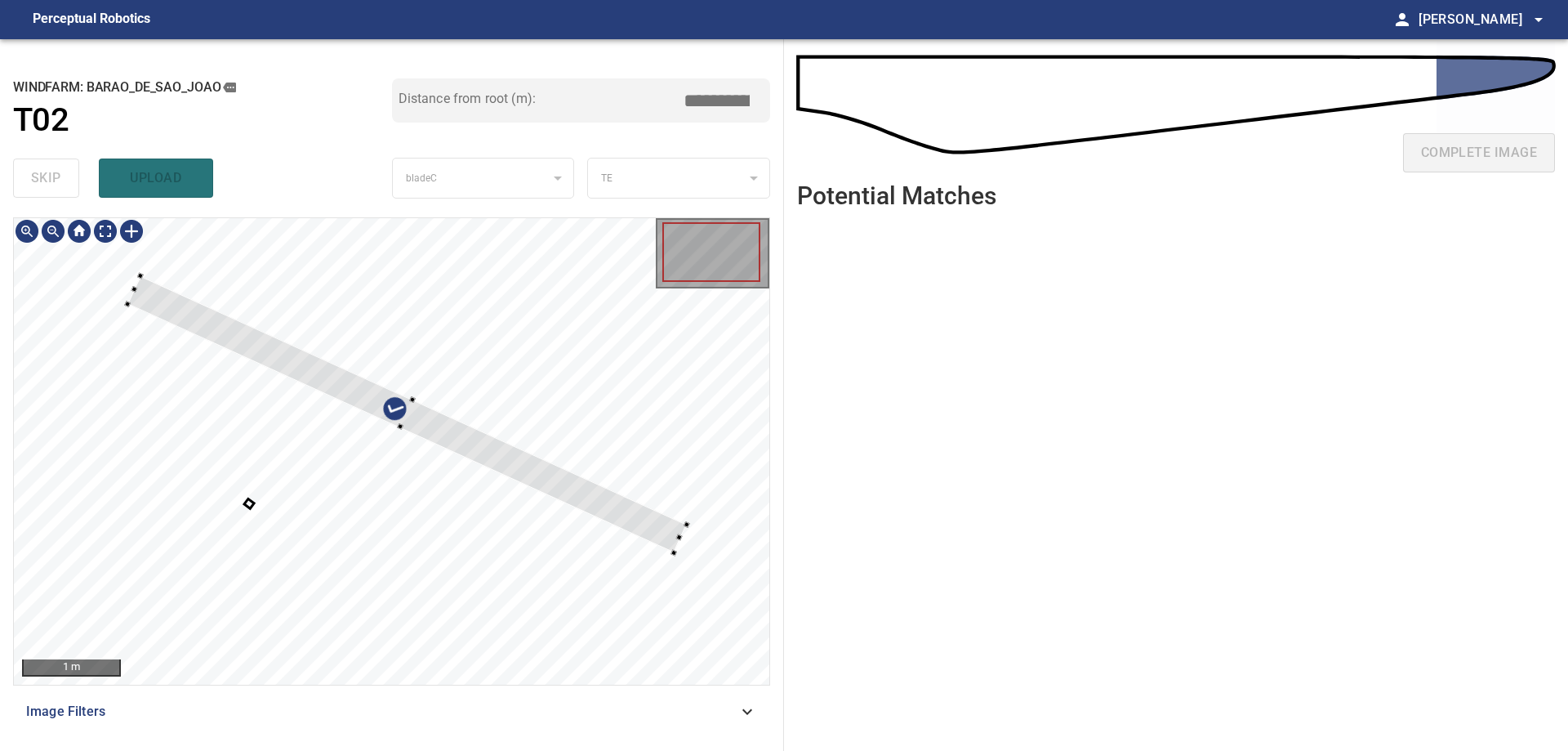
click at [477, 426] on div at bounding box center [391, 451] width 755 height 467
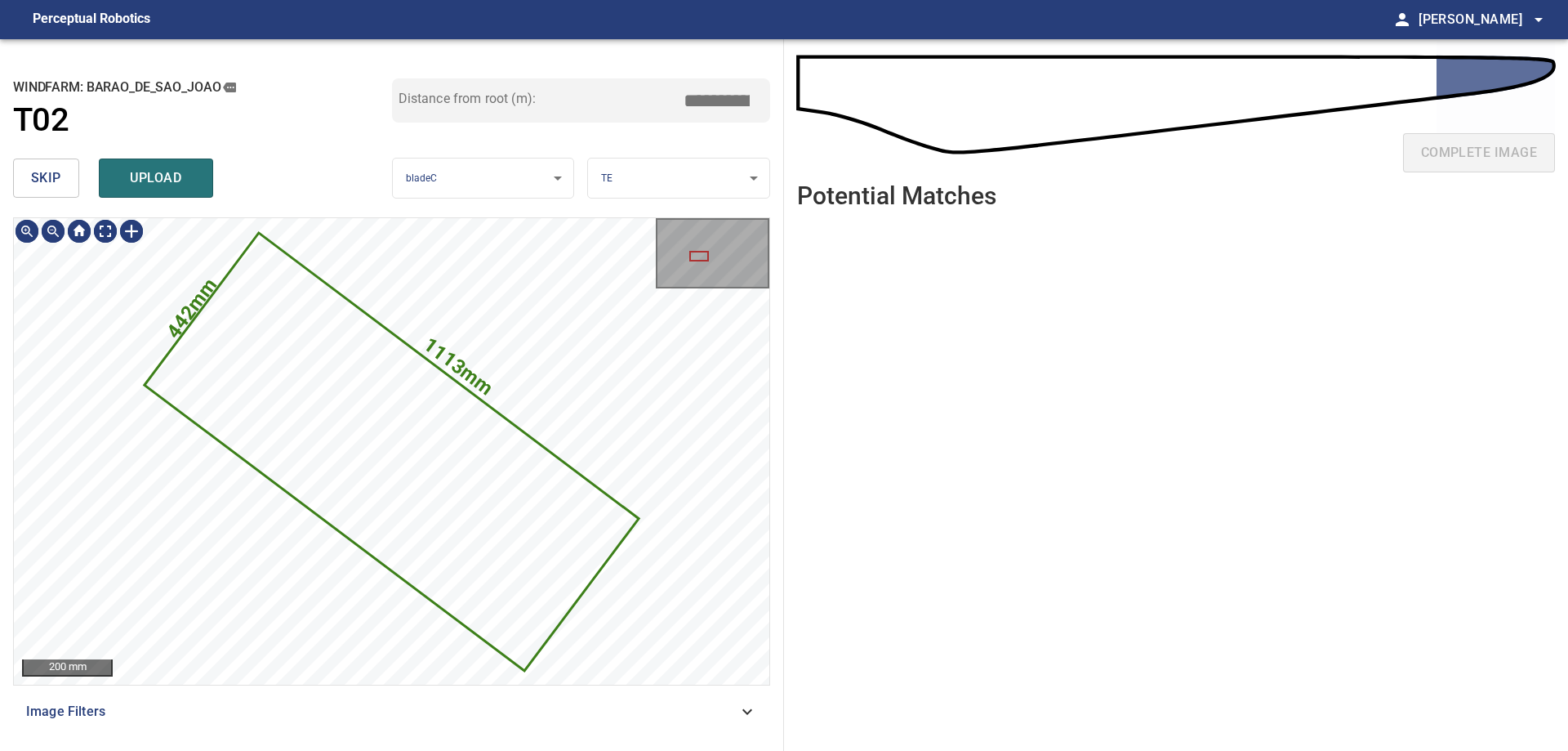
click at [46, 177] on span "skip" at bounding box center [46, 177] width 30 height 23
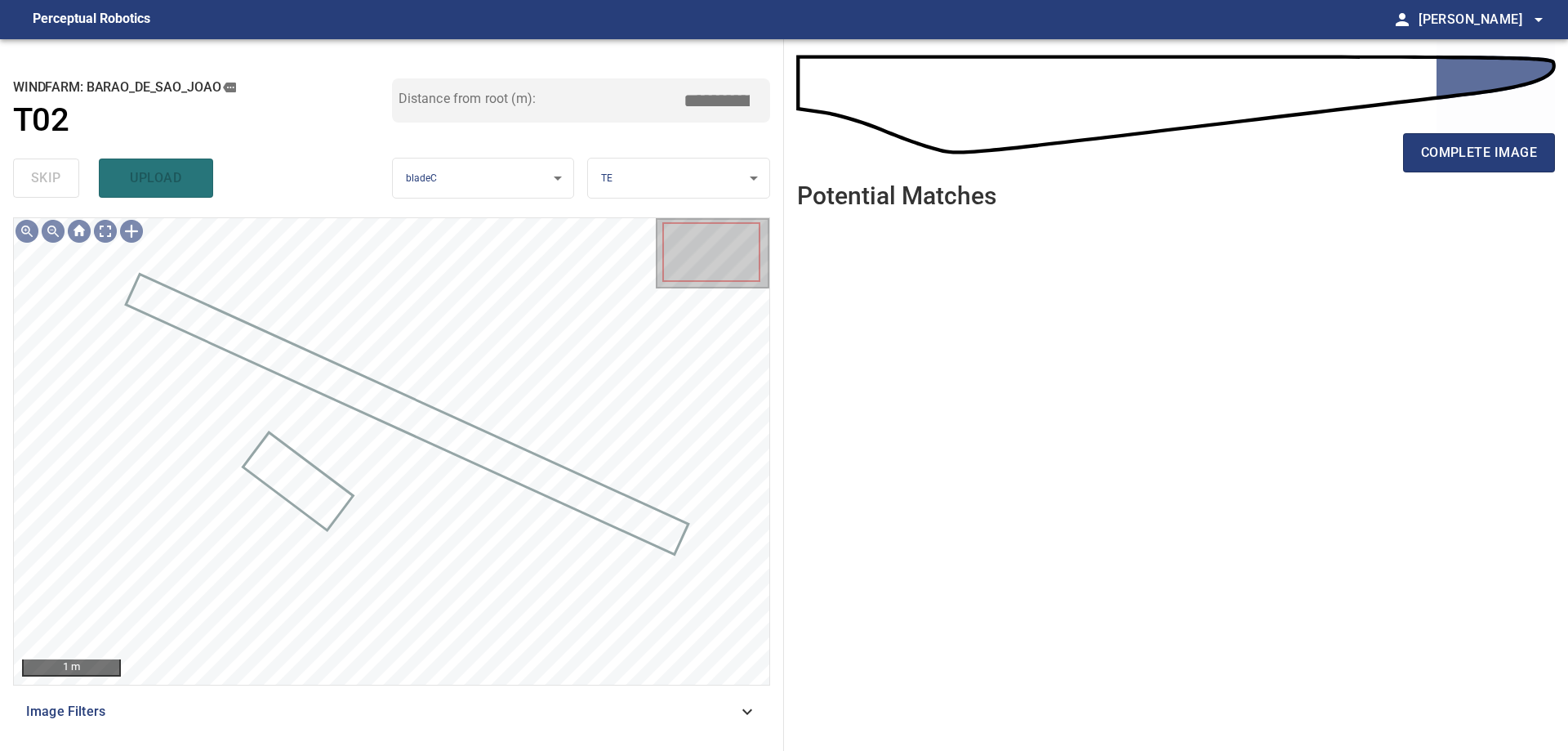
click at [725, 738] on div "**********" at bounding box center [391, 394] width 784 height 711
click at [732, 702] on span "Image Filters" at bounding box center [381, 711] width 711 height 19
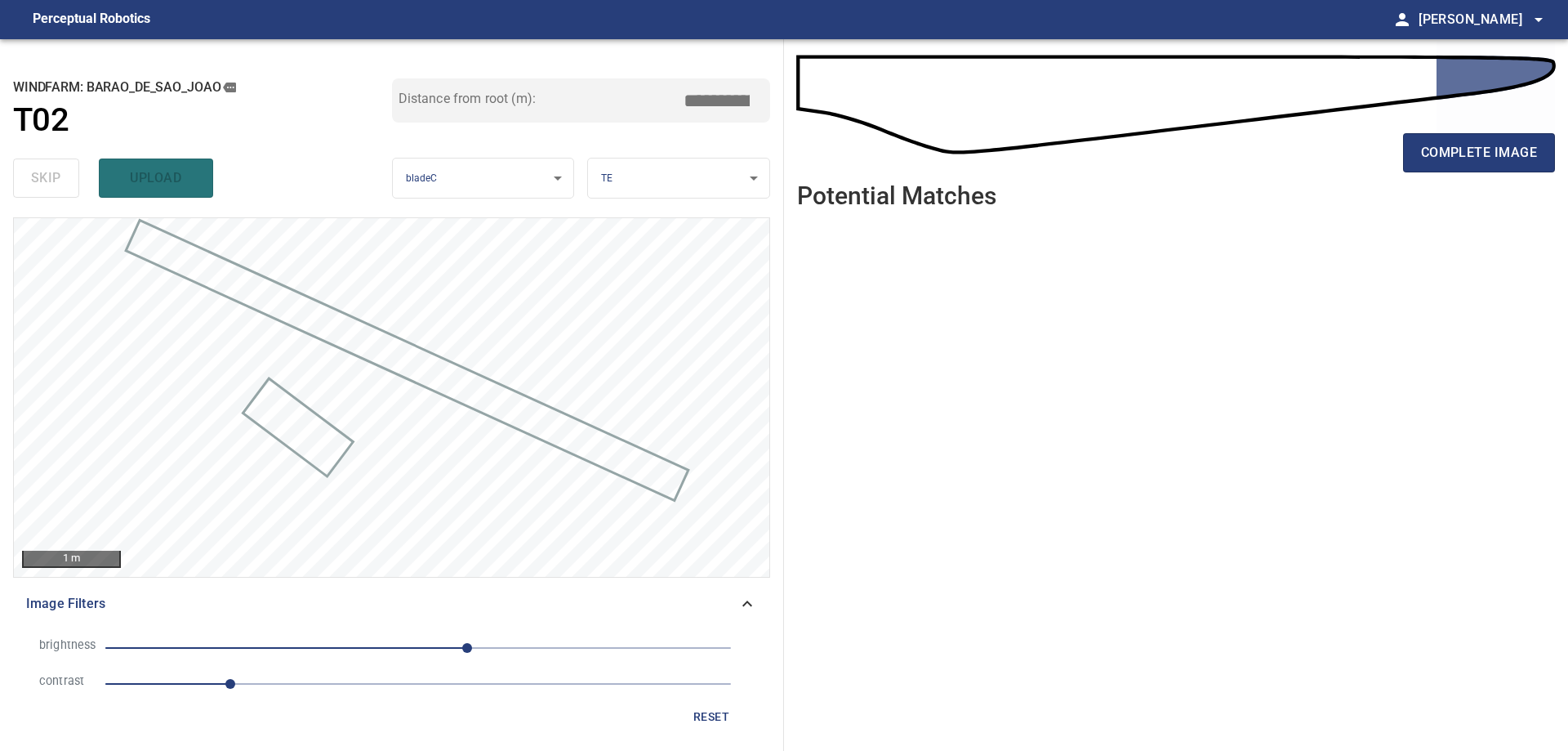
click at [523, 650] on span "40" at bounding box center [418, 647] width 625 height 23
click at [494, 642] on span "62" at bounding box center [418, 647] width 625 height 23
drag, startPoint x: 467, startPoint y: 651, endPoint x: 495, endPoint y: 632, distance: 33.8
click at [489, 636] on span "62" at bounding box center [418, 647] width 625 height 23
drag, startPoint x: 473, startPoint y: 640, endPoint x: 436, endPoint y: 650, distance: 38.3
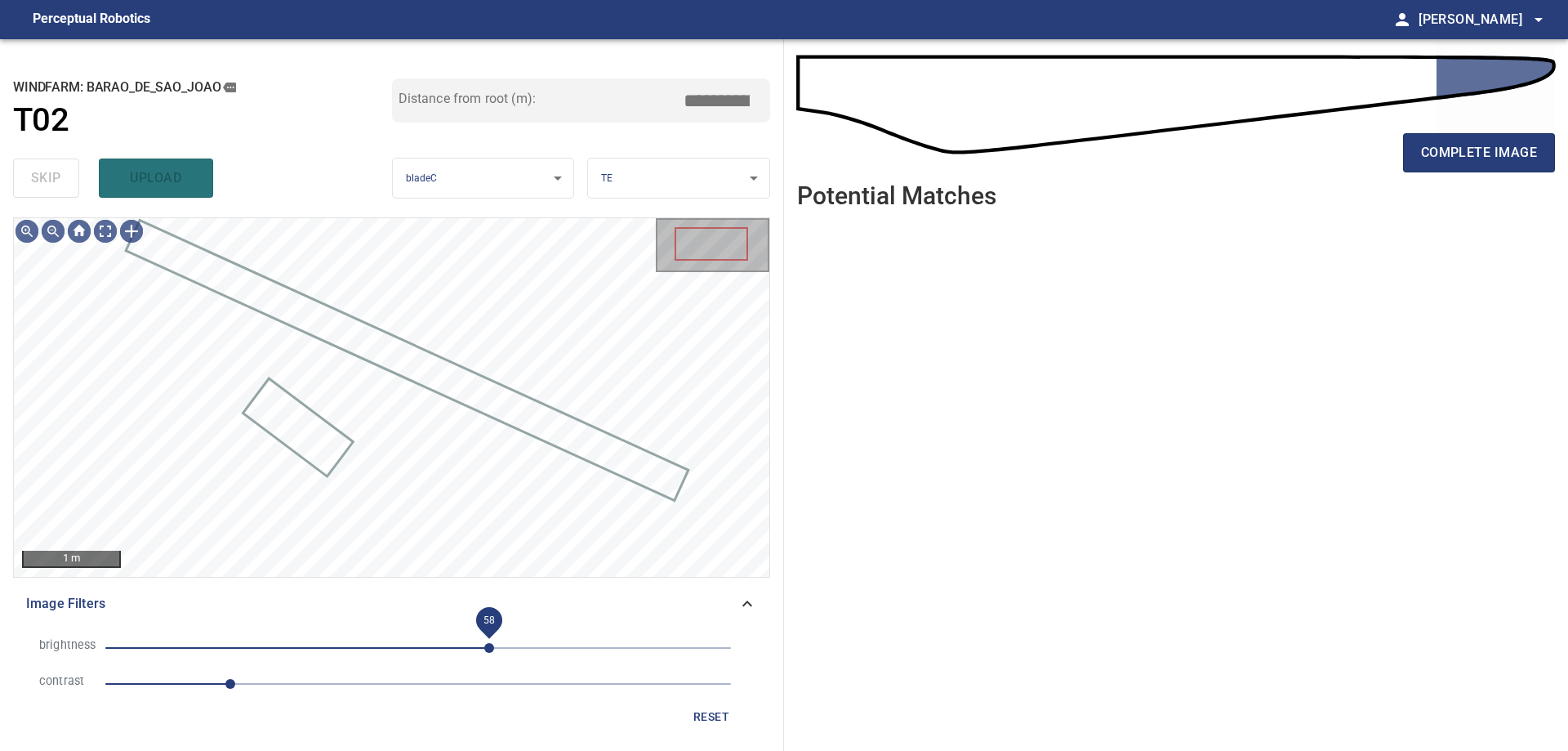
click at [484, 643] on span "58" at bounding box center [489, 648] width 10 height 10
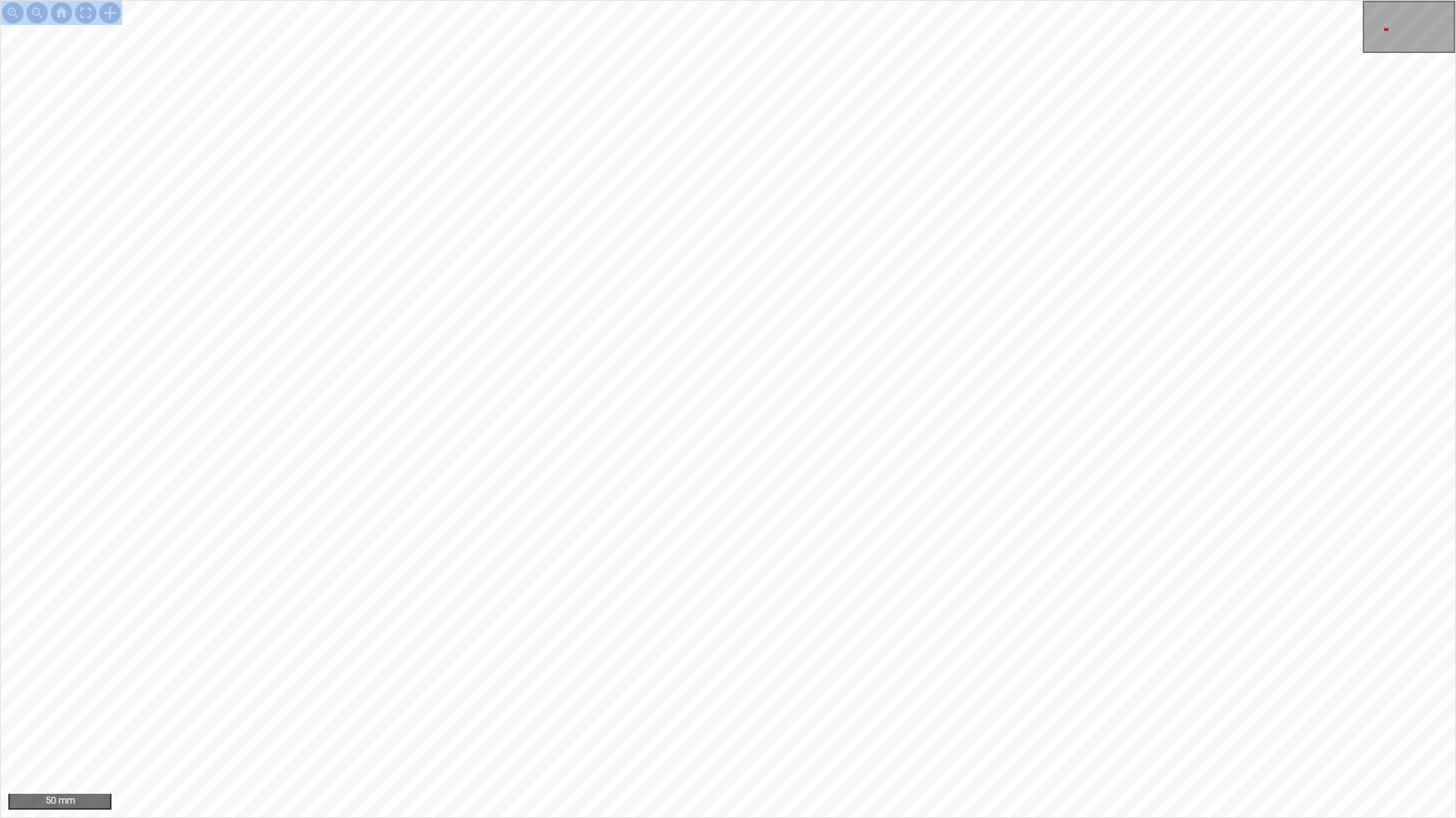
click at [620, 423] on div "50 mm" at bounding box center [728, 409] width 1456 height 818
click at [0, 200] on html "50 mm" at bounding box center [728, 409] width 1456 height 818
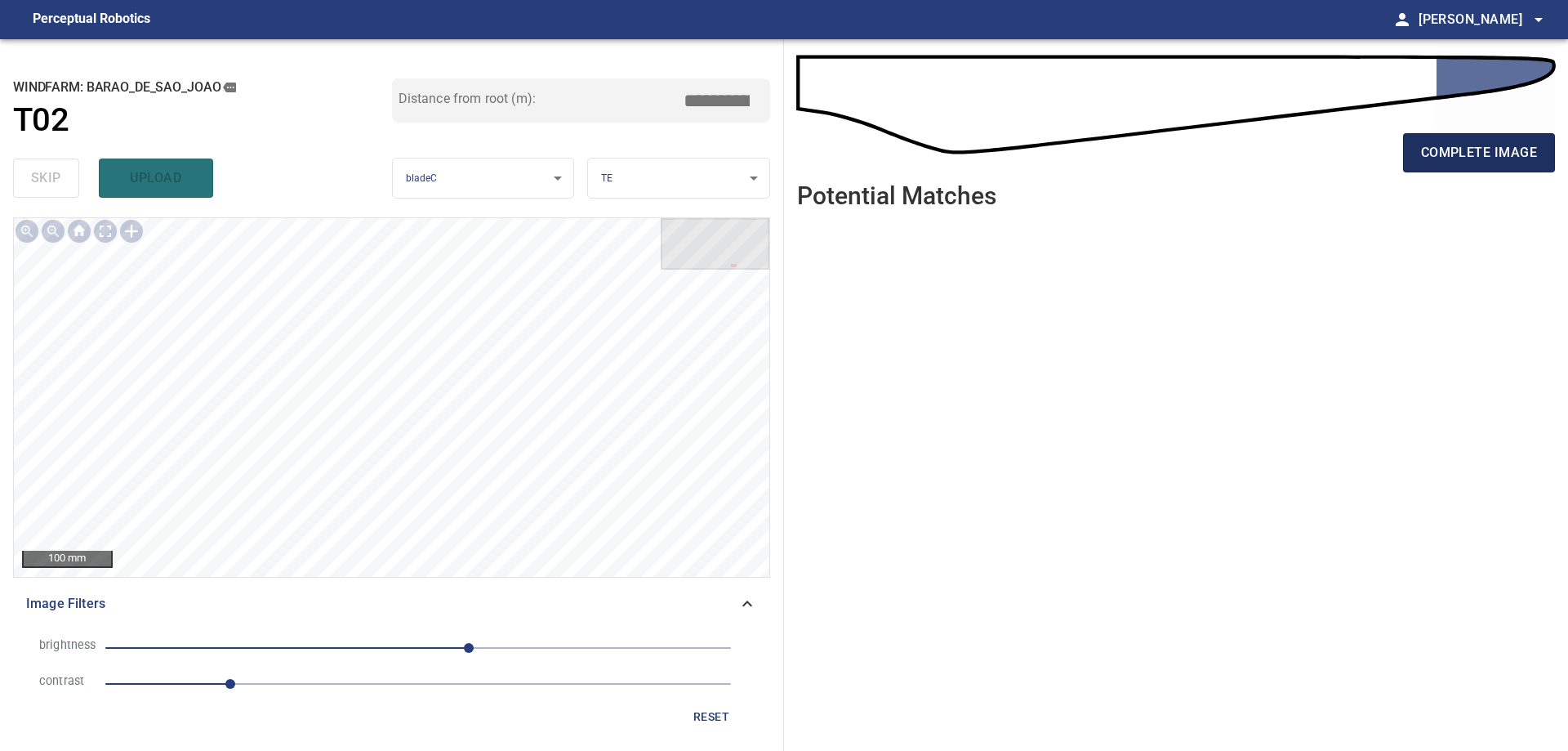
click at [1487, 154] on span "complete image" at bounding box center [1478, 152] width 116 height 23
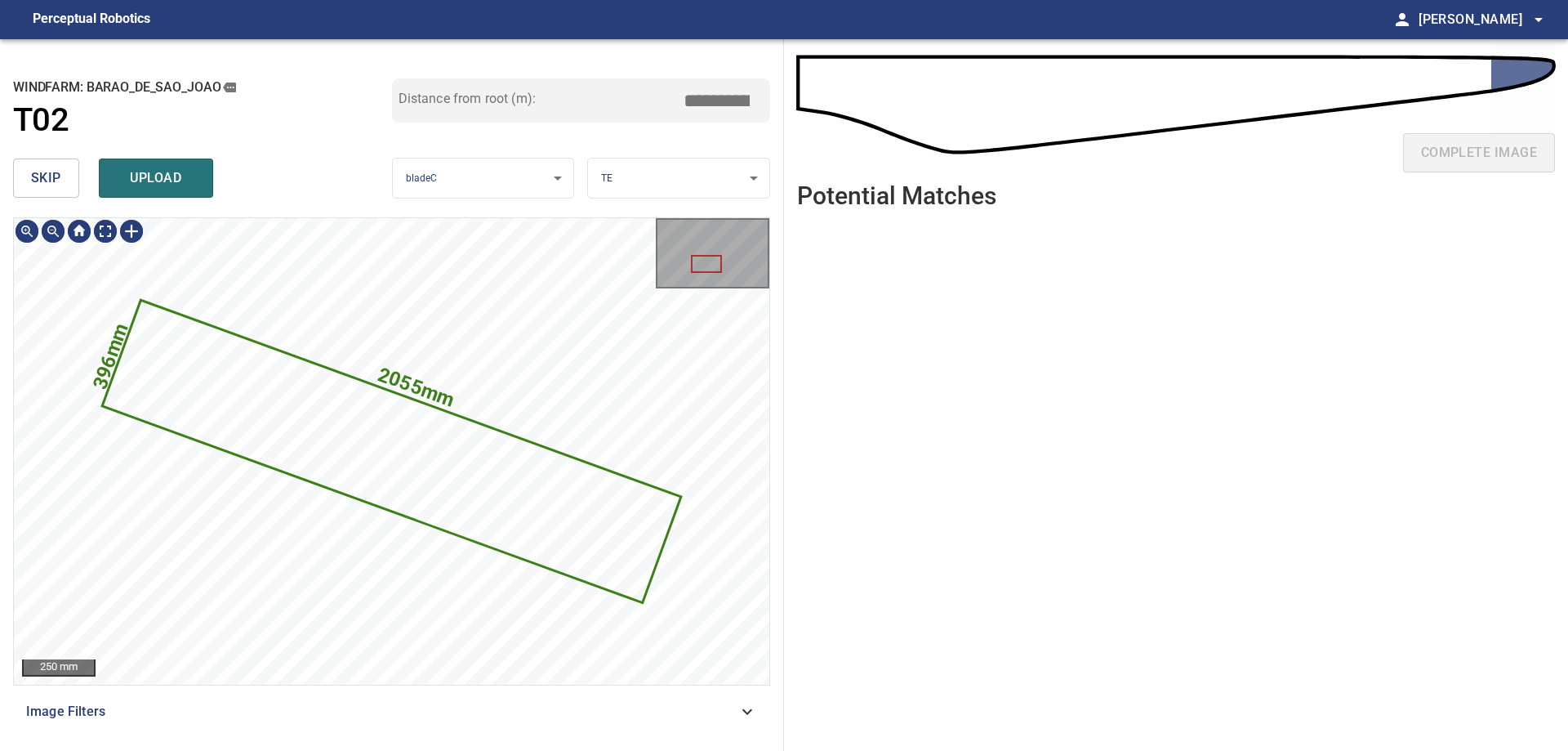
click at [34, 175] on button "skip" at bounding box center [46, 178] width 66 height 39
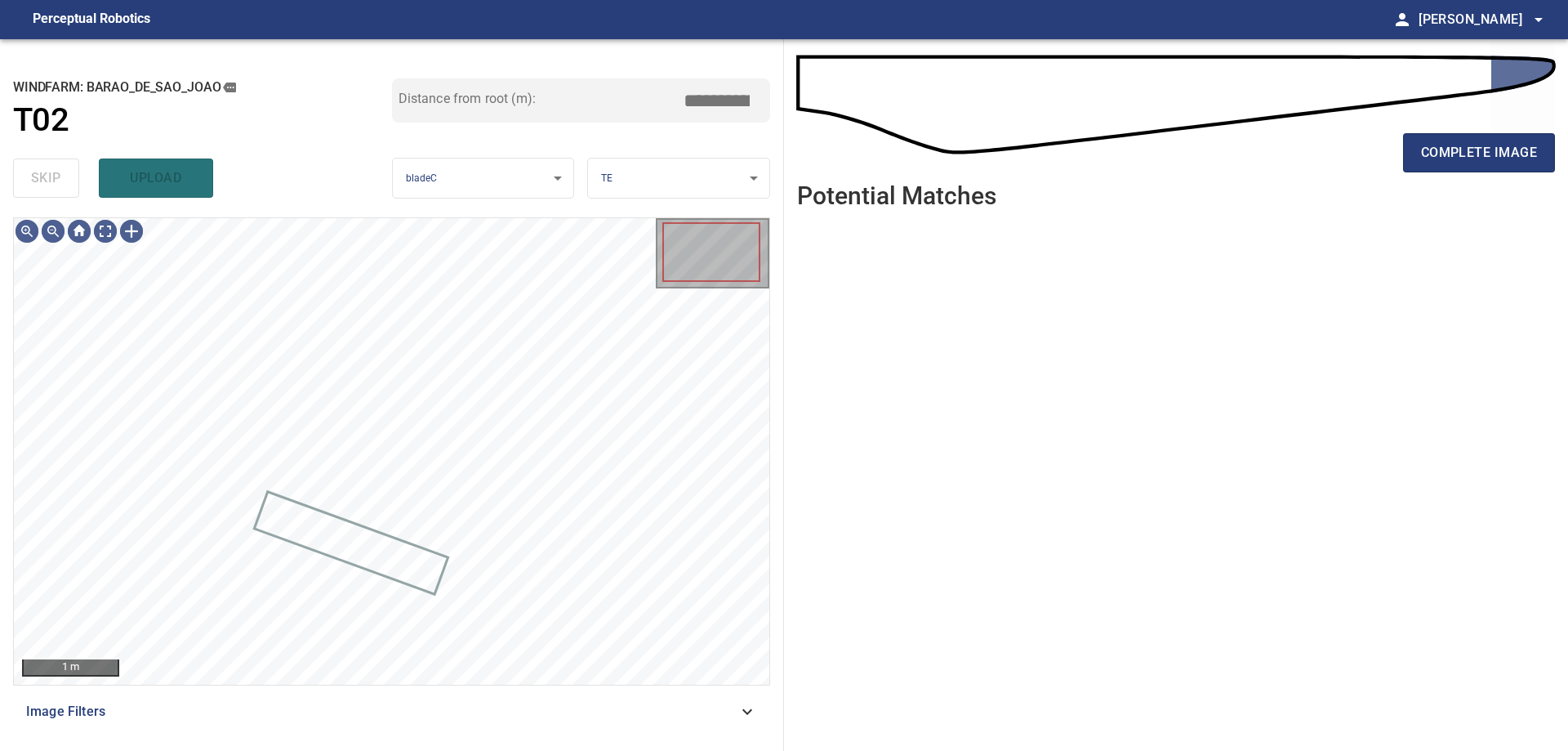
click at [416, 710] on span "Image Filters" at bounding box center [381, 711] width 711 height 19
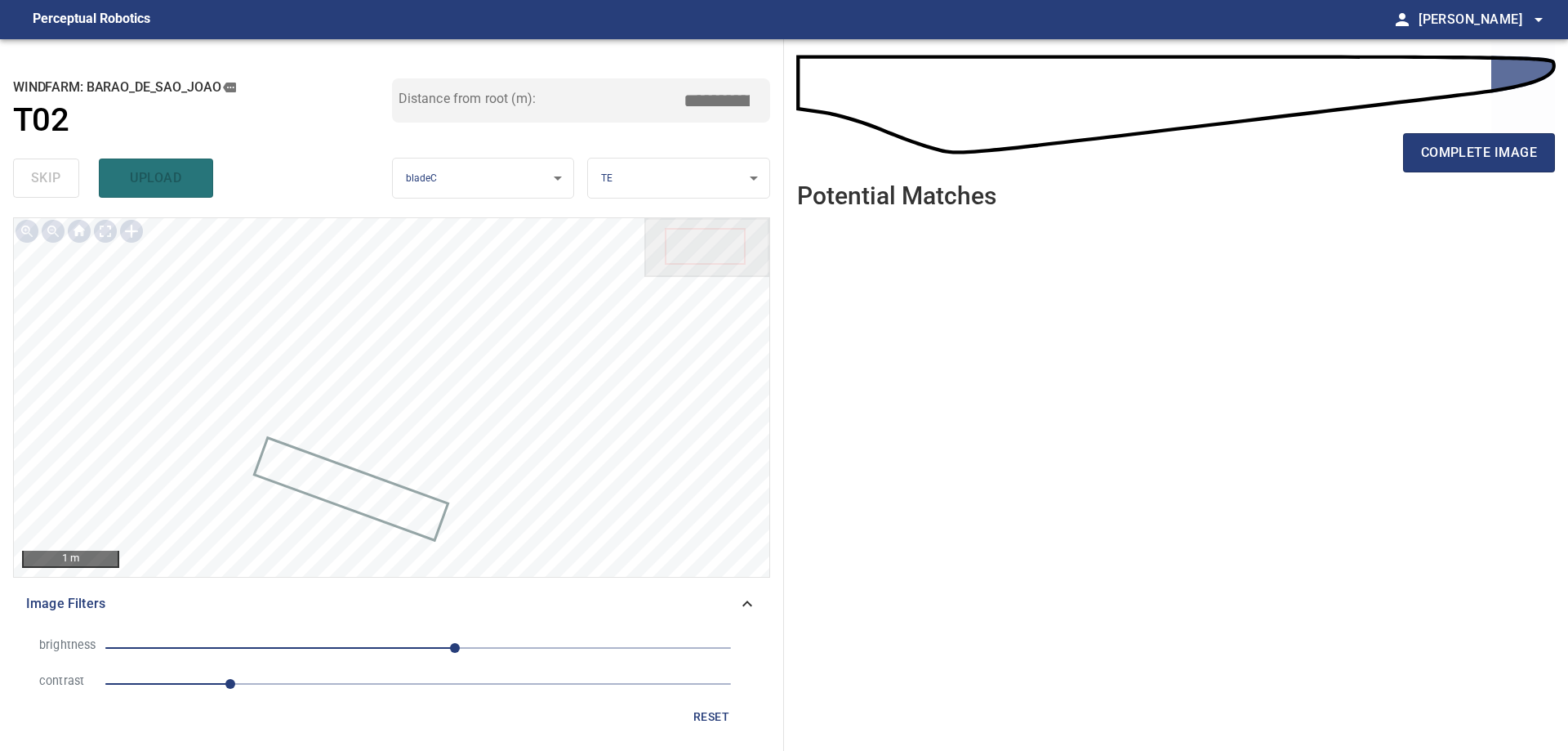
click at [488, 643] on span "30" at bounding box center [418, 647] width 625 height 23
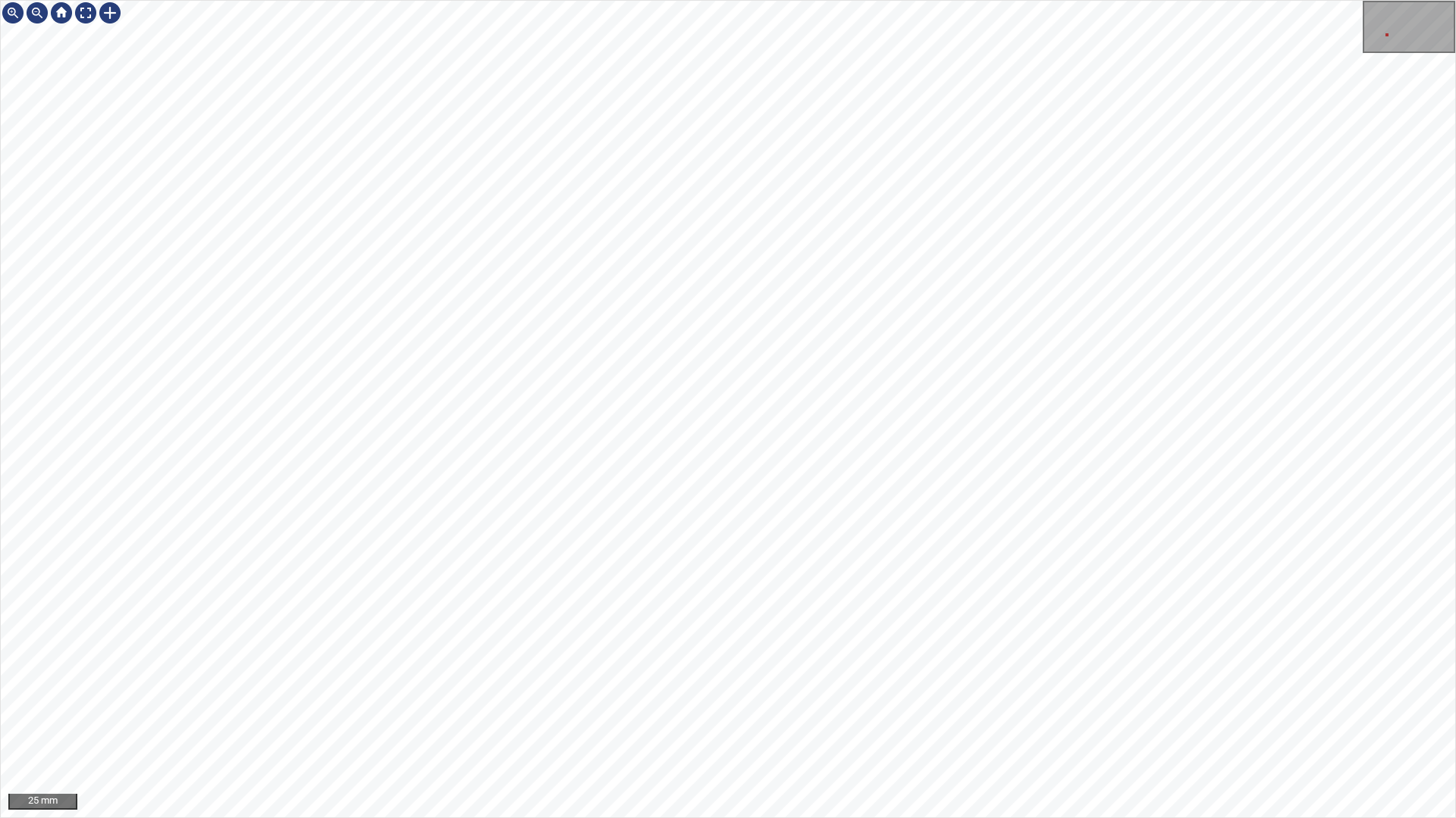
click at [1455, 696] on div "25 mm" at bounding box center [728, 409] width 1456 height 818
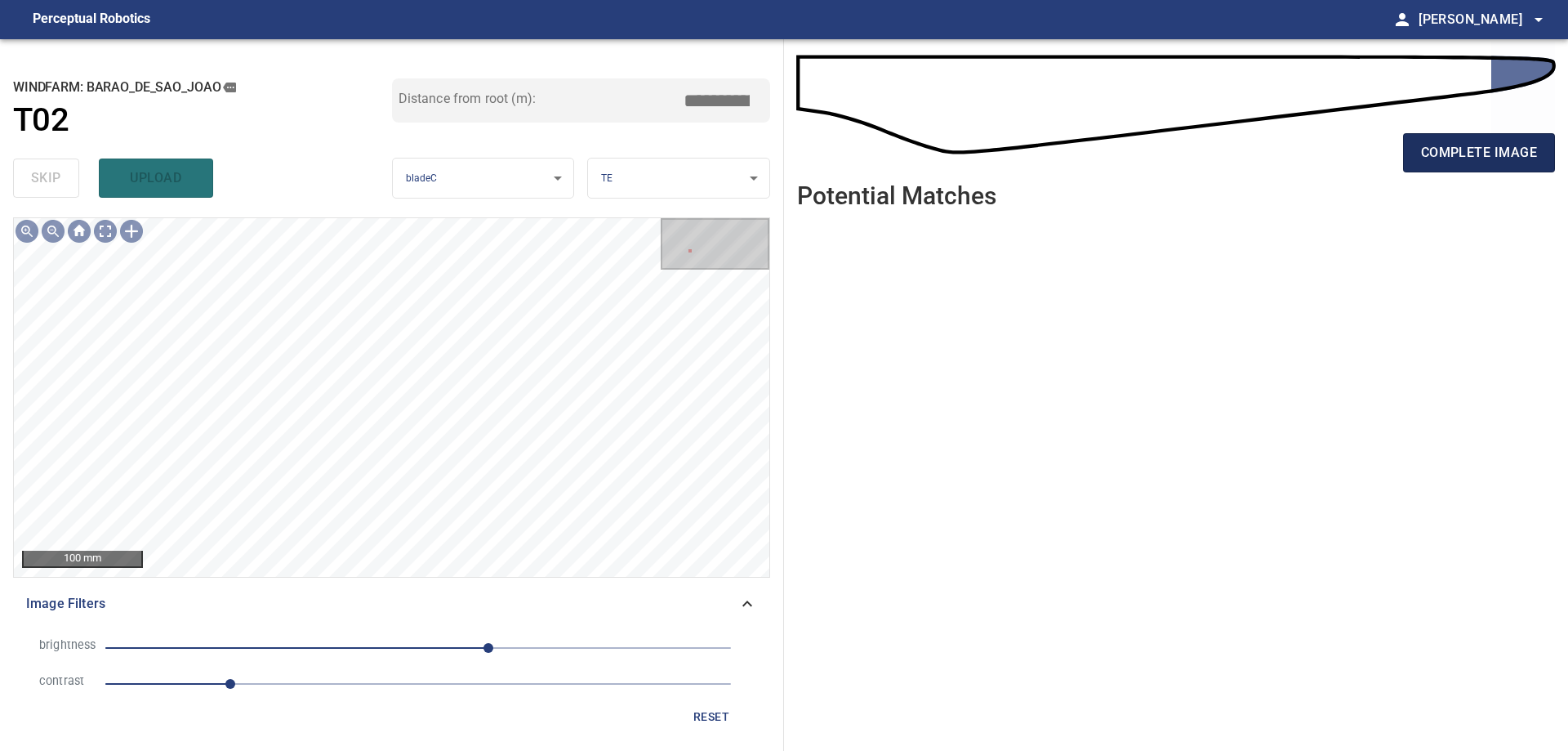
click at [1484, 160] on span "complete image" at bounding box center [1478, 152] width 116 height 23
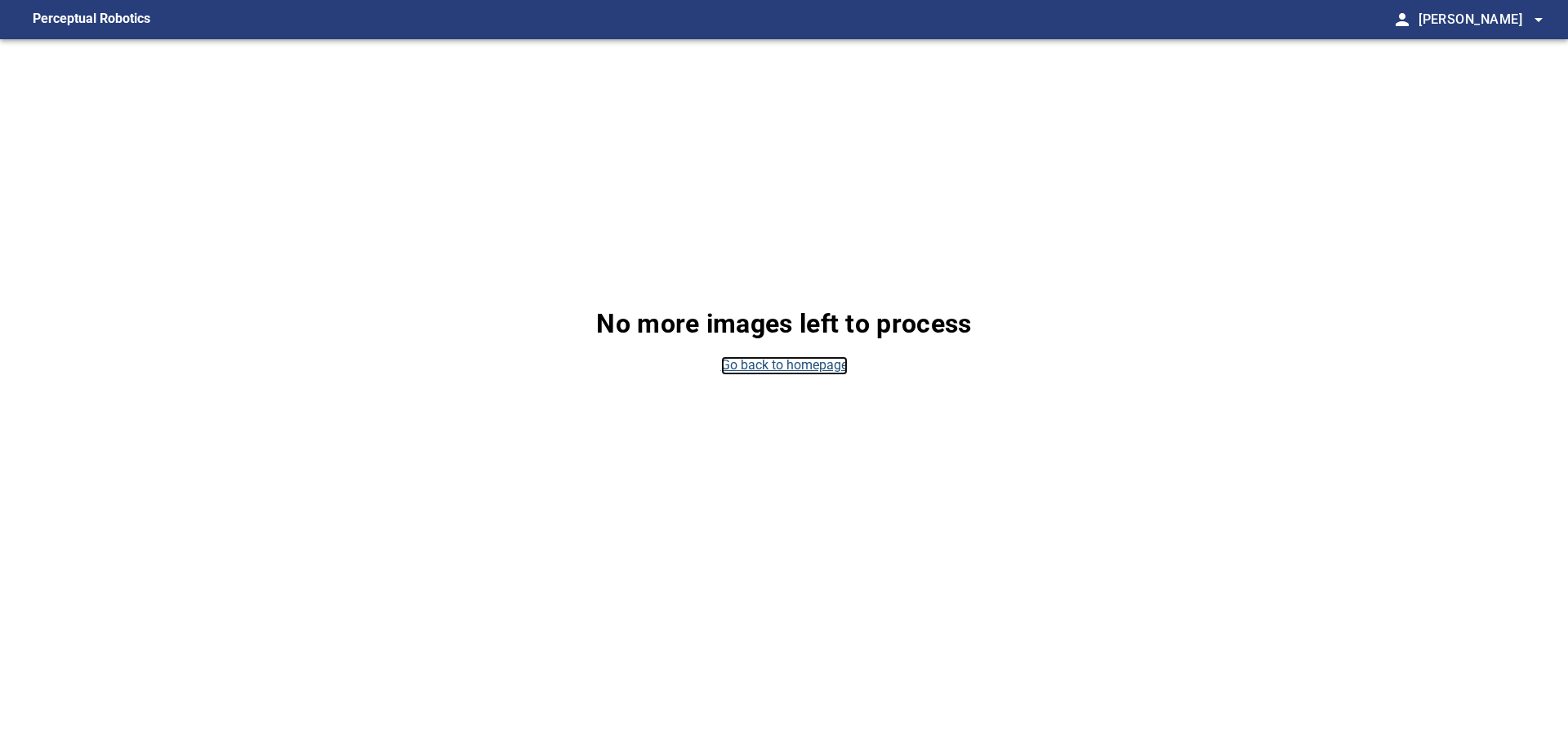
click at [804, 360] on link "Go back to homepage" at bounding box center [784, 365] width 127 height 19
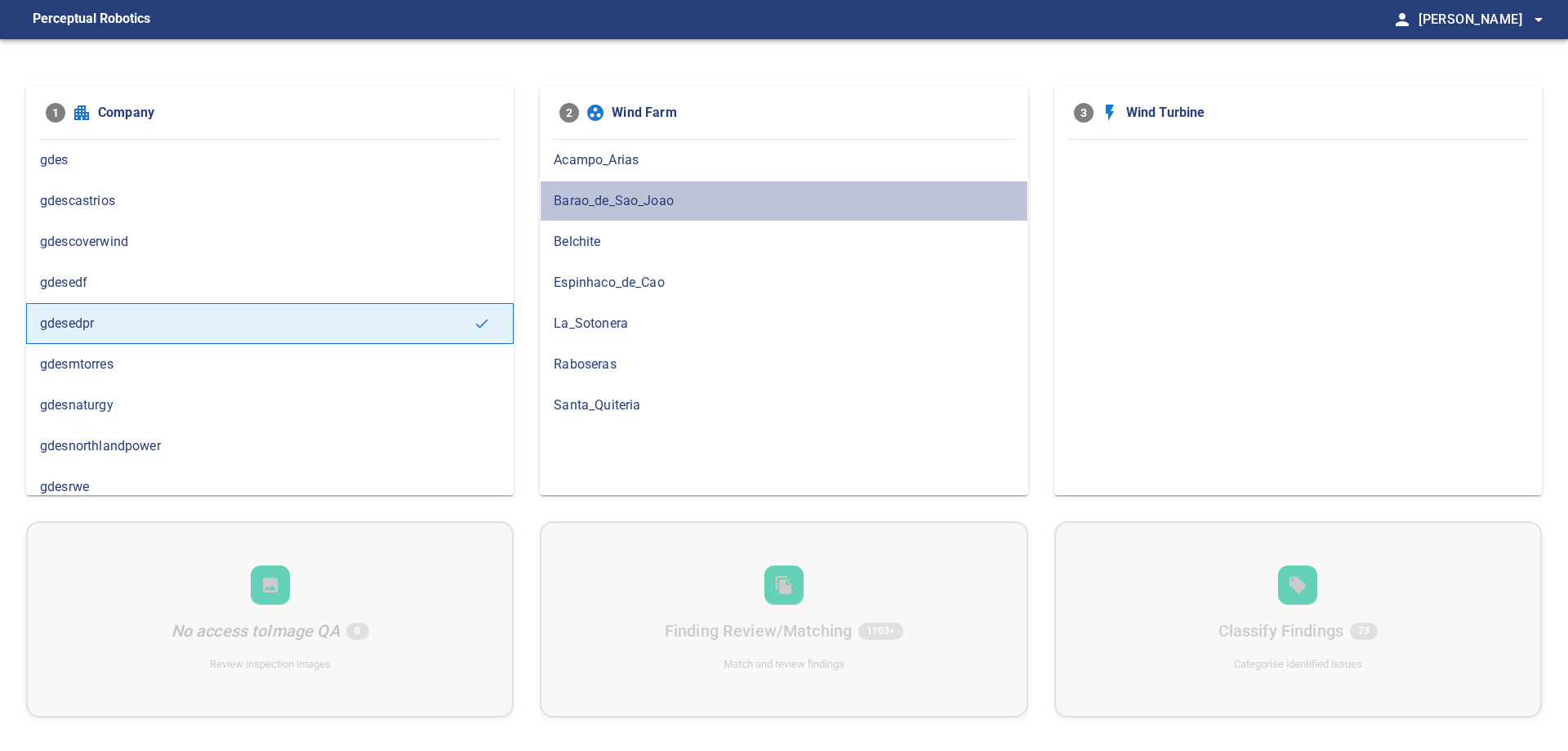
click at [633, 193] on span "Barao_de_Sao_Joao" at bounding box center [783, 201] width 460 height 19
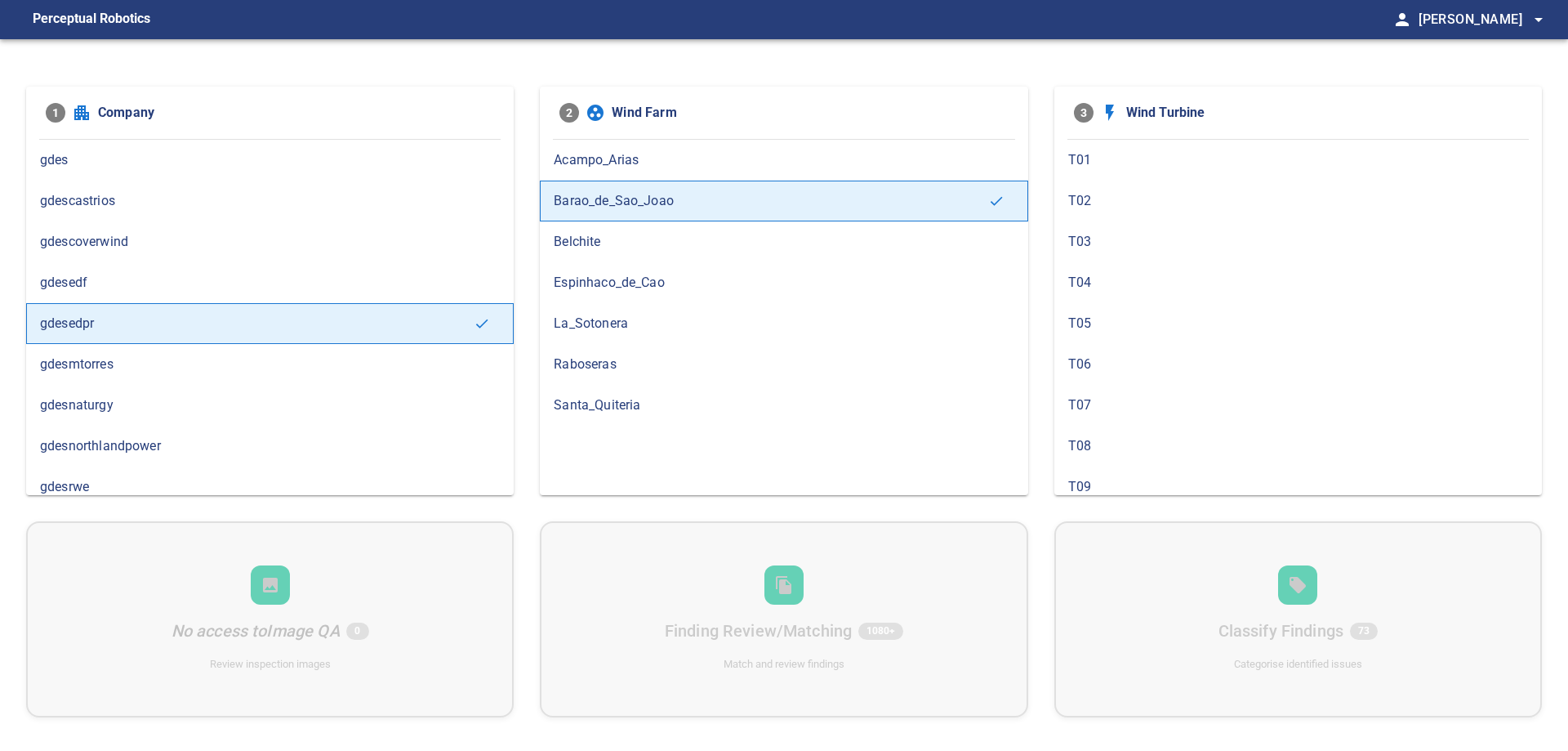
click at [1110, 243] on span "T03" at bounding box center [1297, 241] width 460 height 19
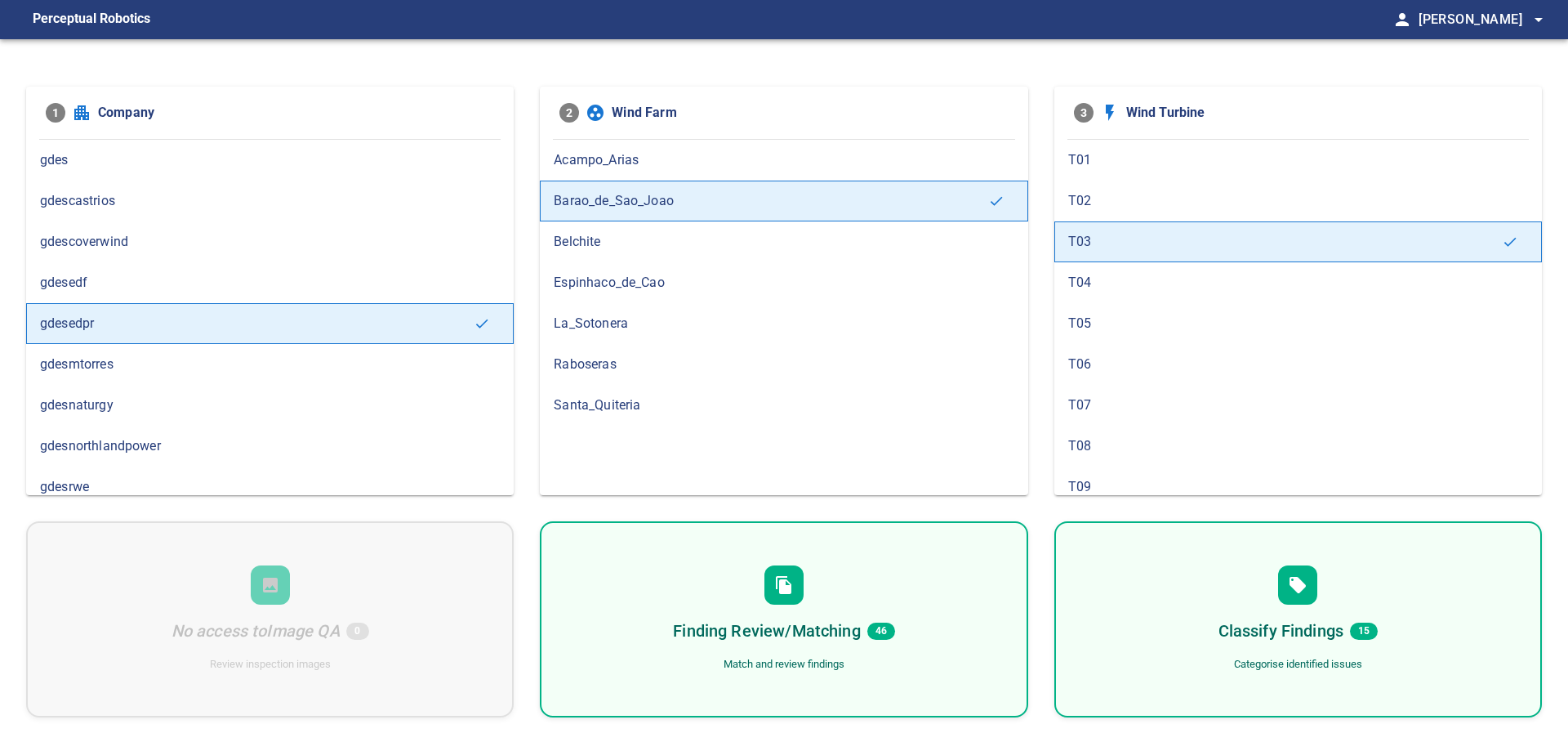
click at [1118, 274] on span "T04" at bounding box center [1297, 282] width 460 height 19
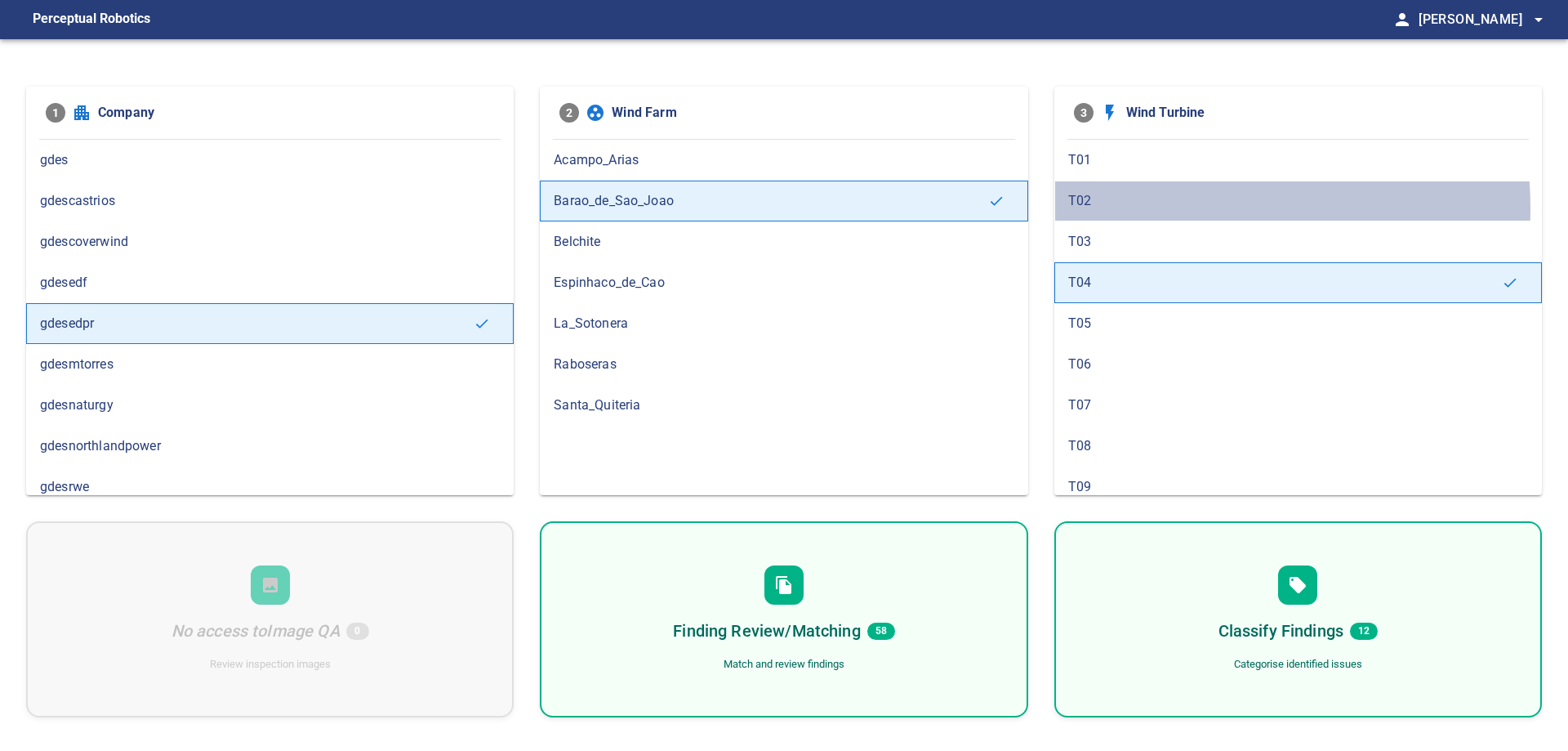
click at [1122, 208] on span "T02" at bounding box center [1297, 201] width 460 height 19
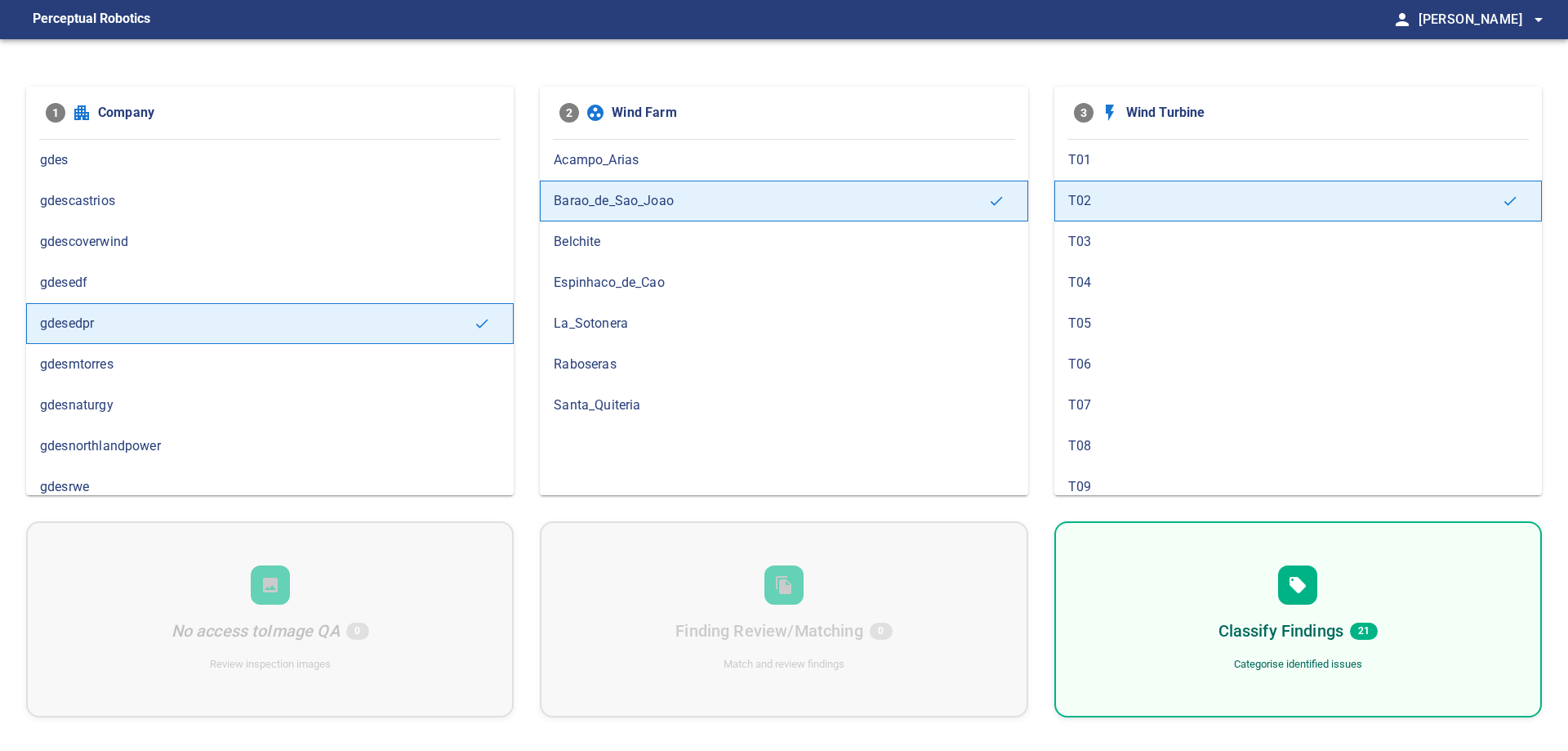
click at [1374, 593] on div "Classify Findings 21 Categorise identified issues" at bounding box center [1298, 619] width 488 height 196
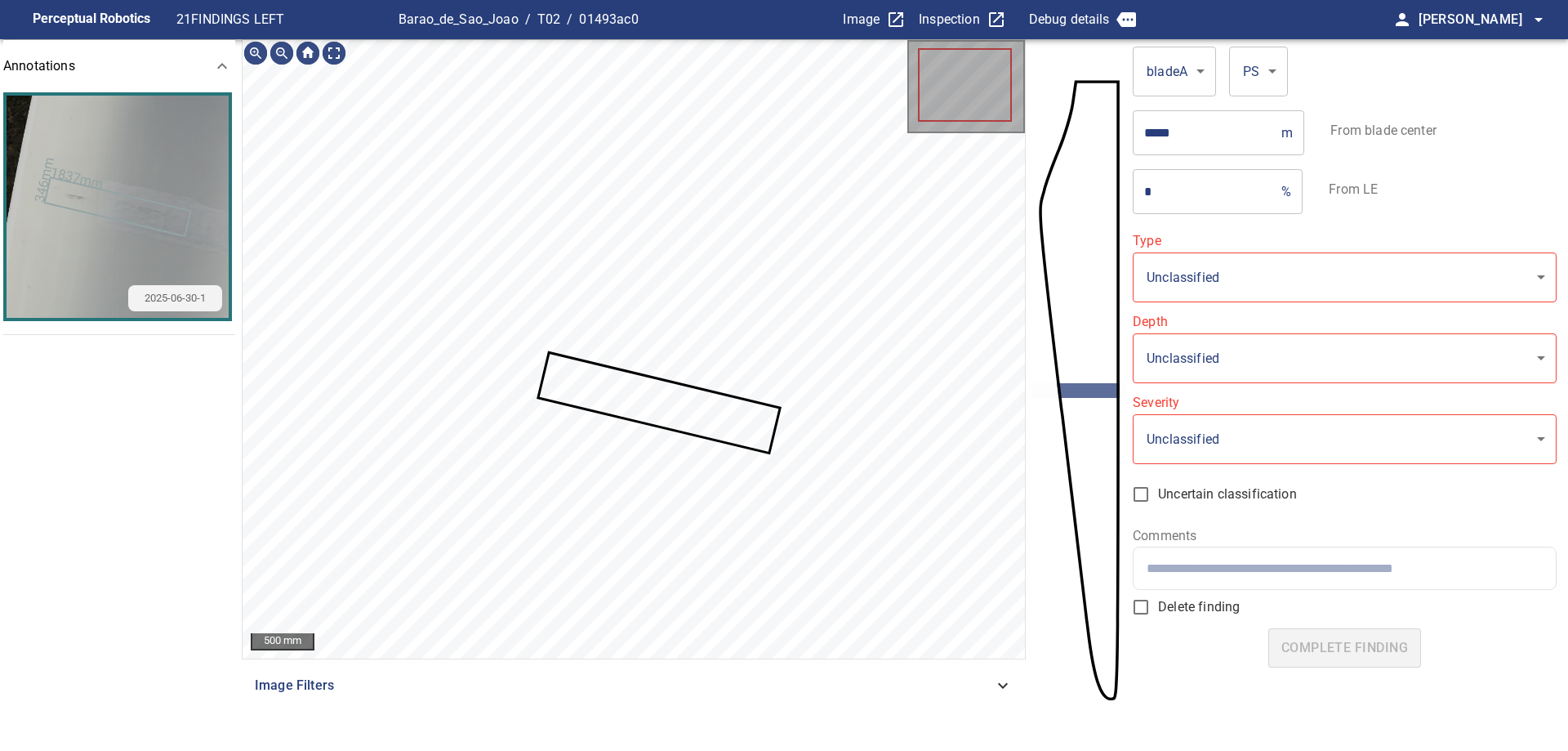
type input "**********"
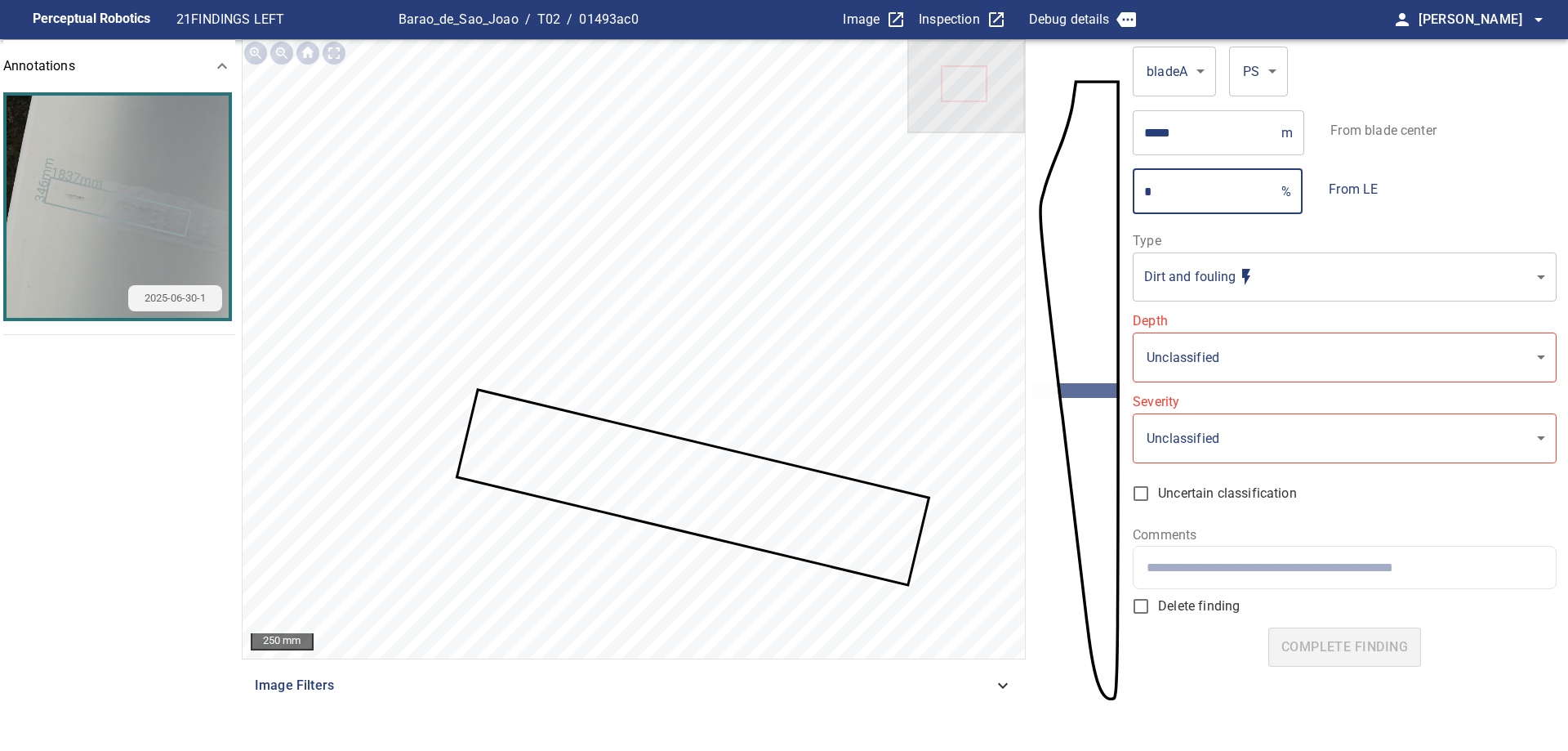
drag, startPoint x: 1161, startPoint y: 203, endPoint x: 1084, endPoint y: 165, distance: 85.9
click at [1084, 165] on section "**********" at bounding box center [784, 396] width 1568 height 715
type input "**"
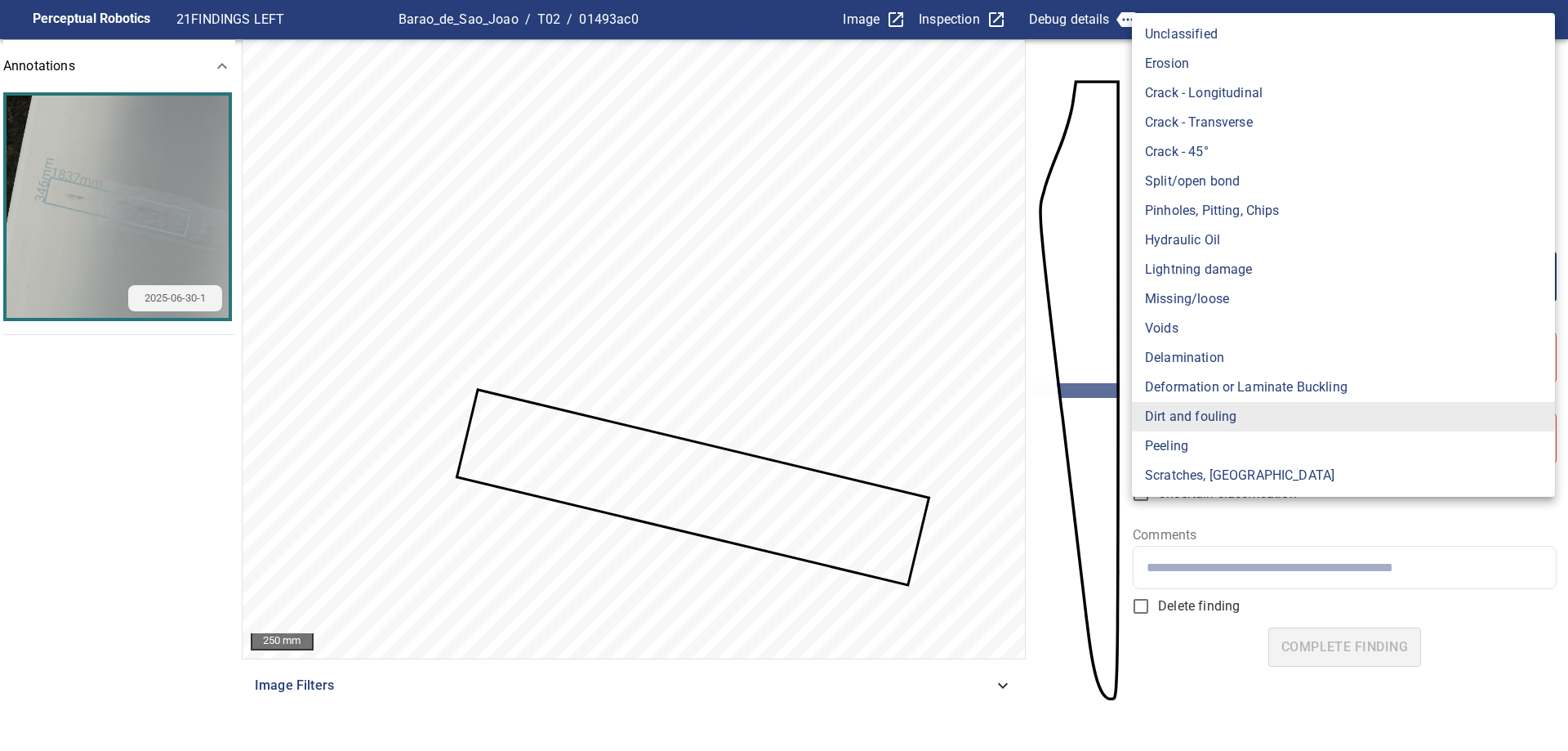
click at [1210, 259] on body "**********" at bounding box center [784, 376] width 1568 height 751
click at [1291, 134] on li "Crack - Transverse" at bounding box center [1343, 122] width 423 height 30
type input "**********"
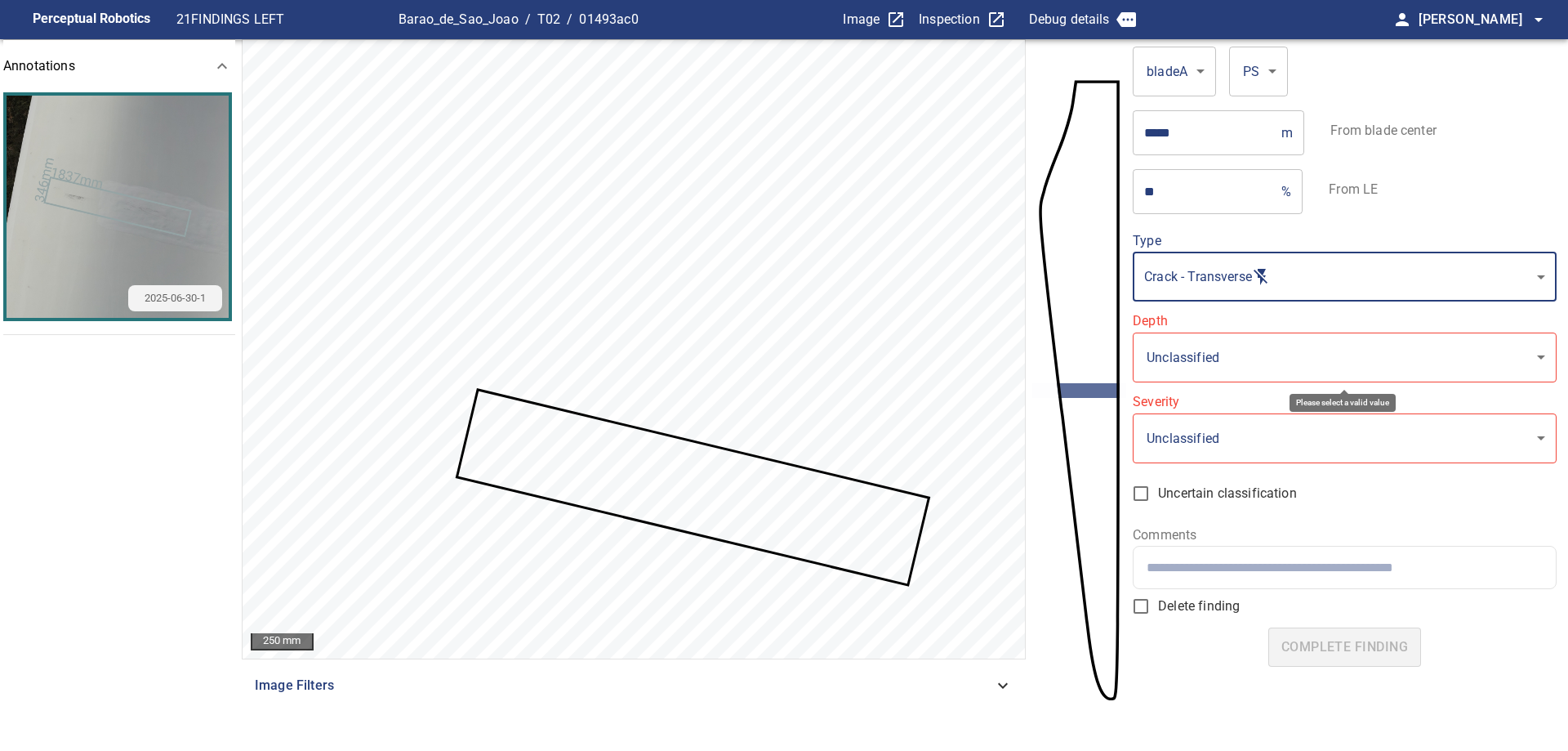
click at [1314, 370] on body "**********" at bounding box center [784, 376] width 1568 height 751
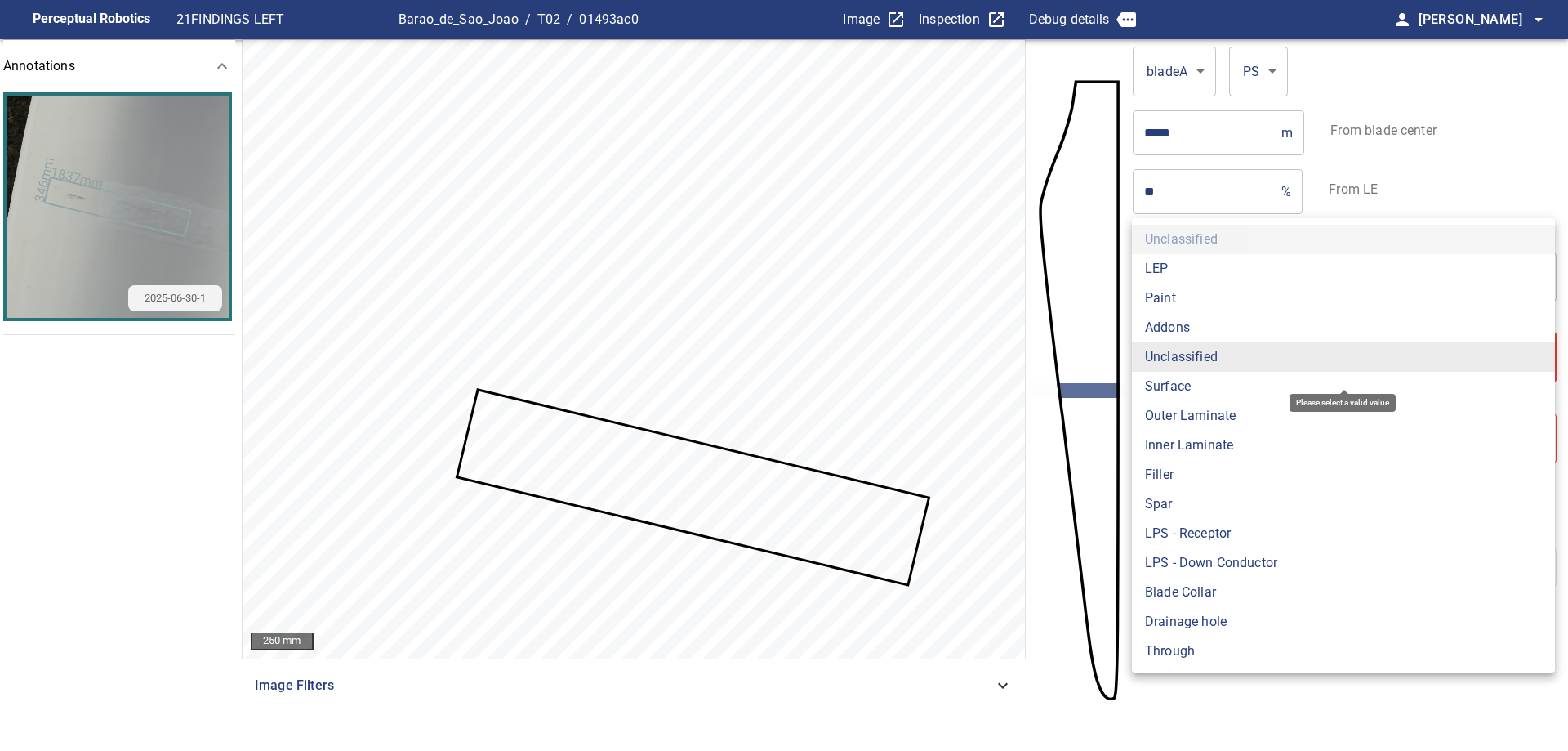
click at [1226, 408] on li "Outer Laminate" at bounding box center [1343, 415] width 423 height 30
type input "**********"
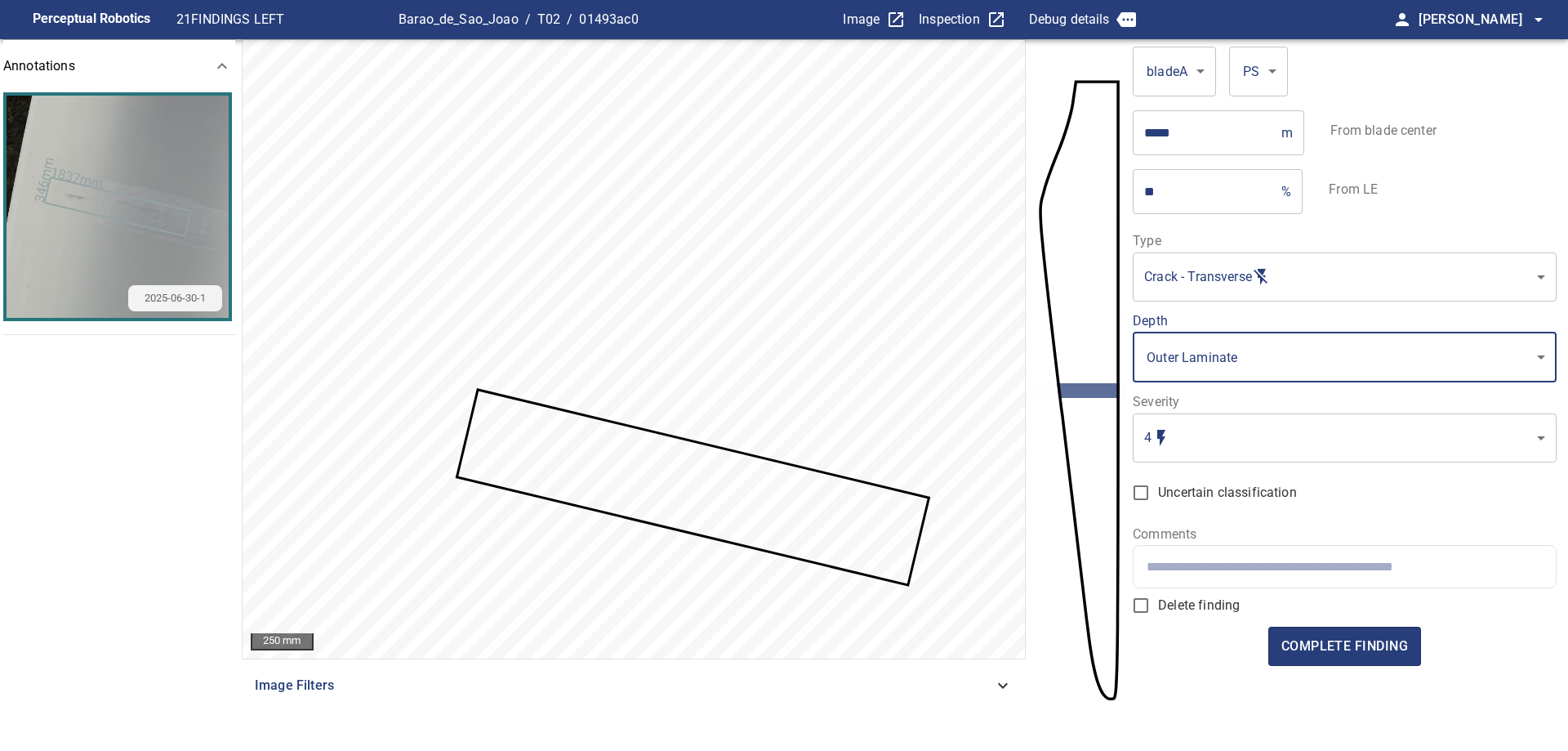
click at [1258, 454] on body "**********" at bounding box center [784, 376] width 1568 height 751
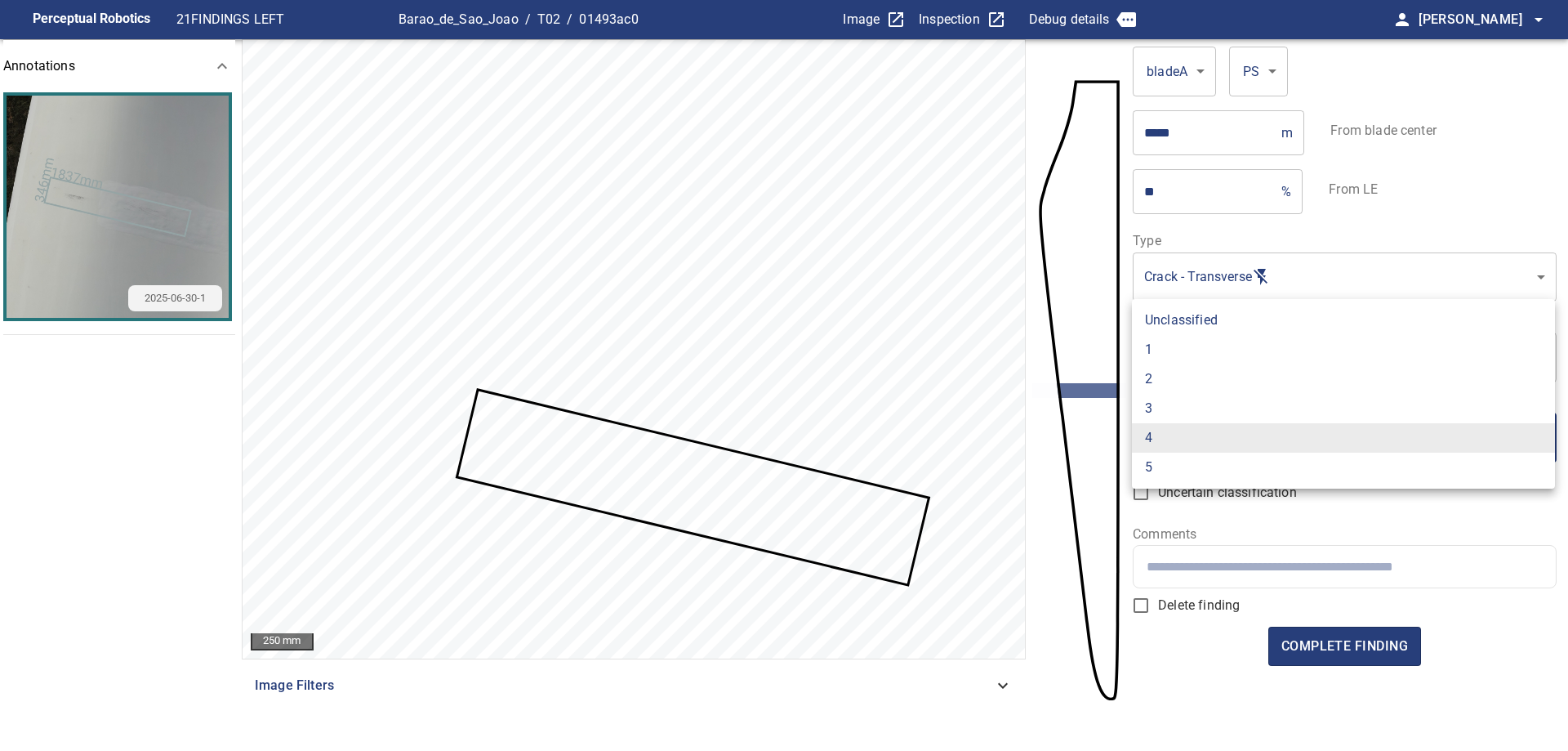
click at [1225, 406] on li "3" at bounding box center [1343, 408] width 423 height 30
type input "*"
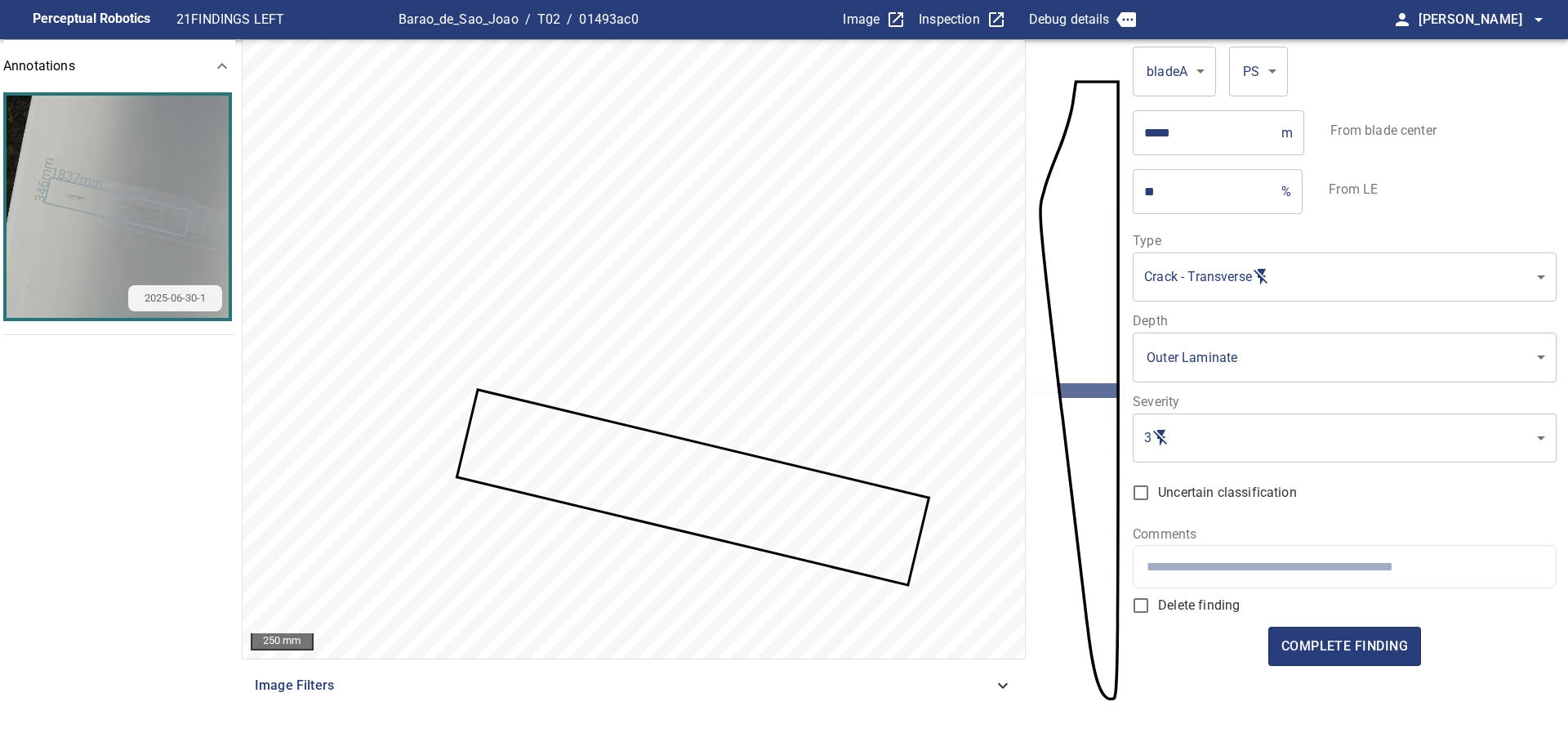
click at [1366, 575] on div at bounding box center [1344, 566] width 421 height 41
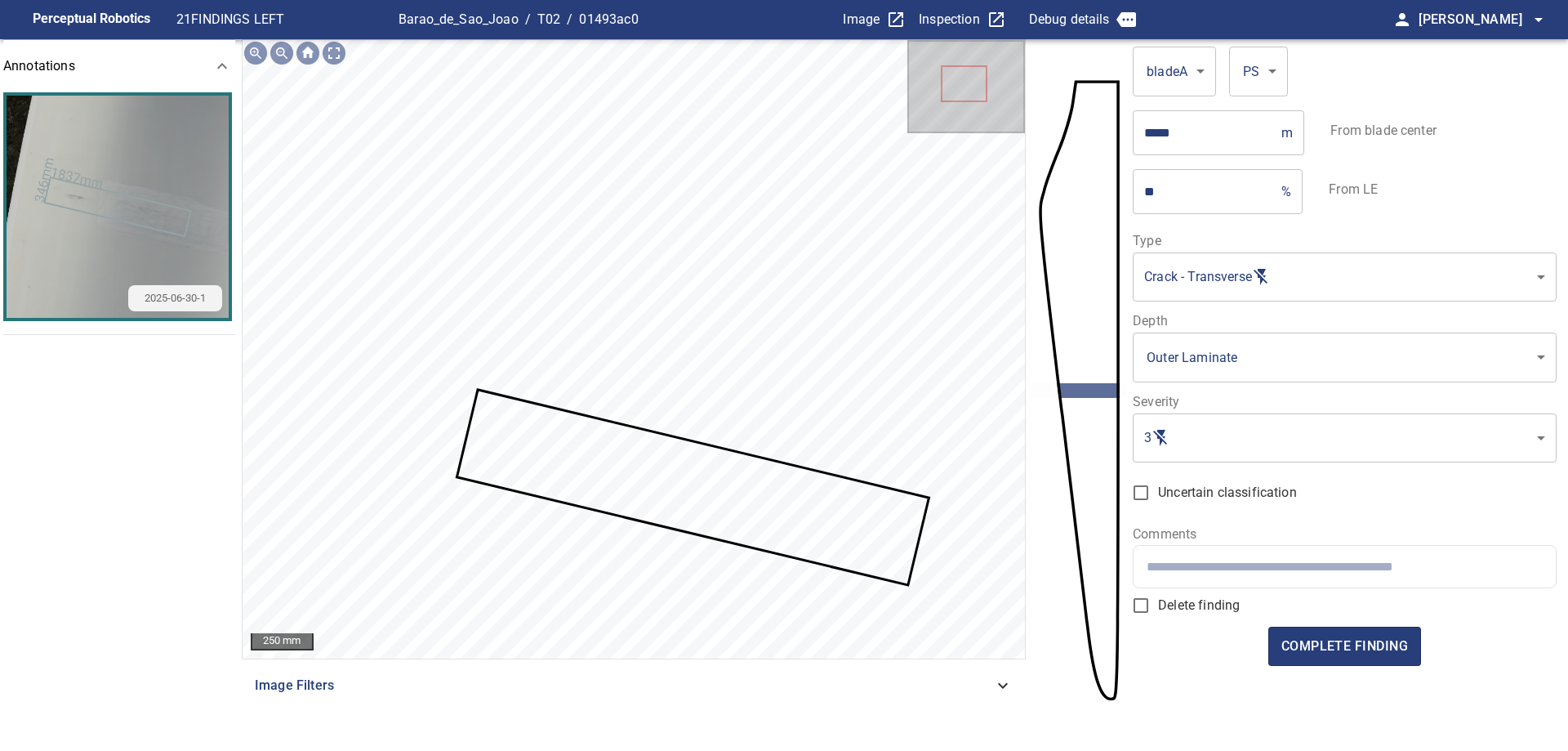
click at [1334, 564] on input "text" at bounding box center [1344, 566] width 396 height 15
paste input "**********"
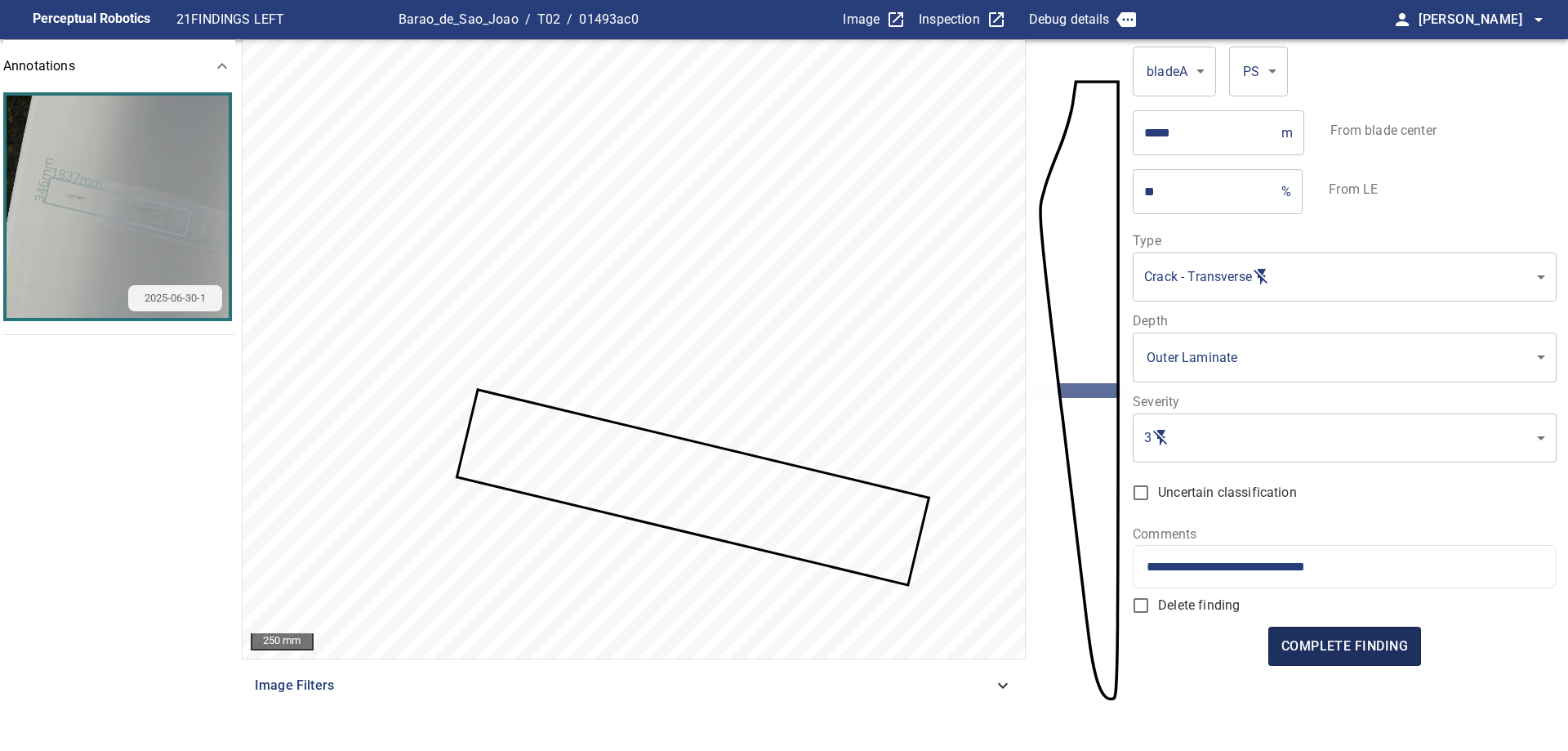
type input "**********"
click at [1361, 646] on span "complete finding" at bounding box center [1344, 646] width 127 height 23
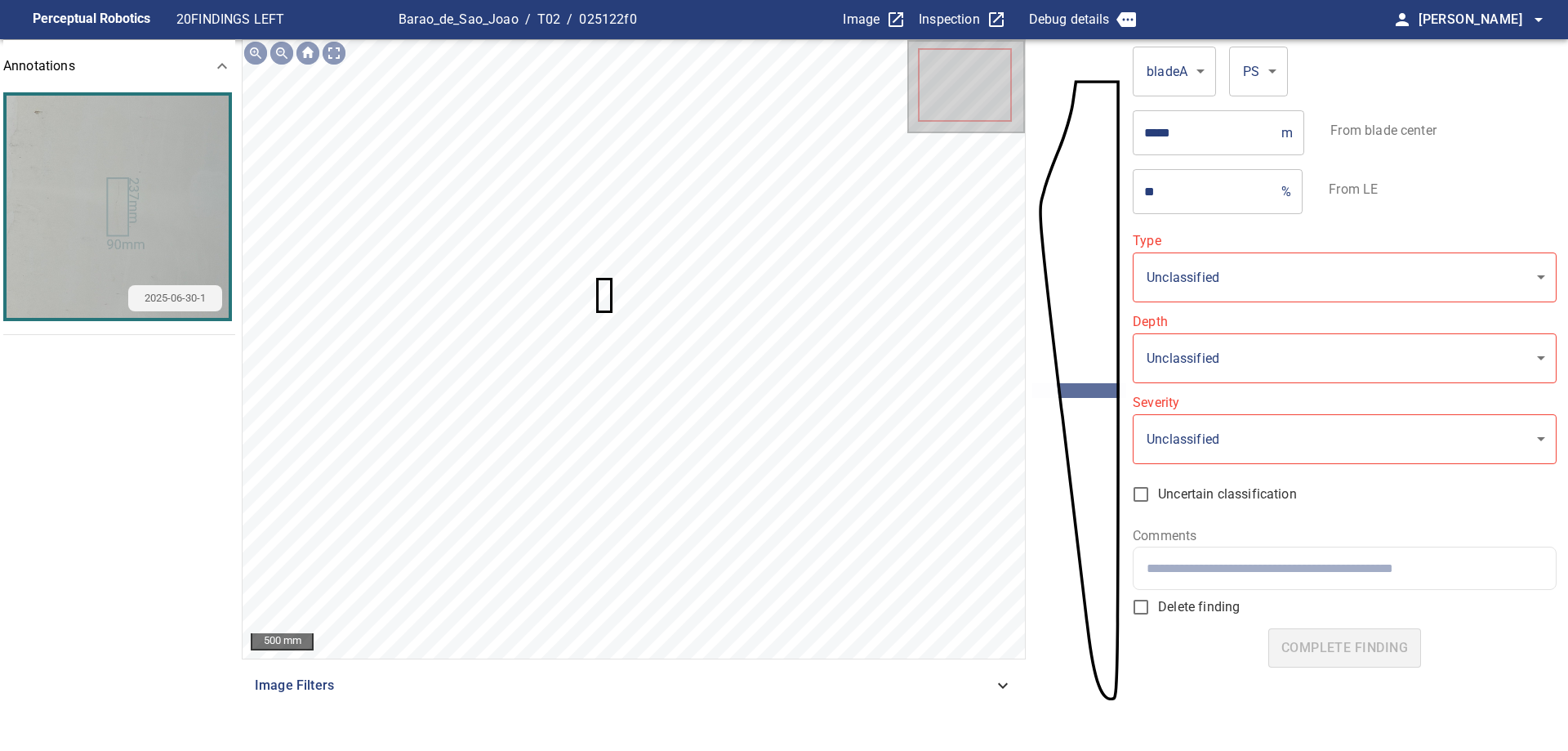
type input "**********"
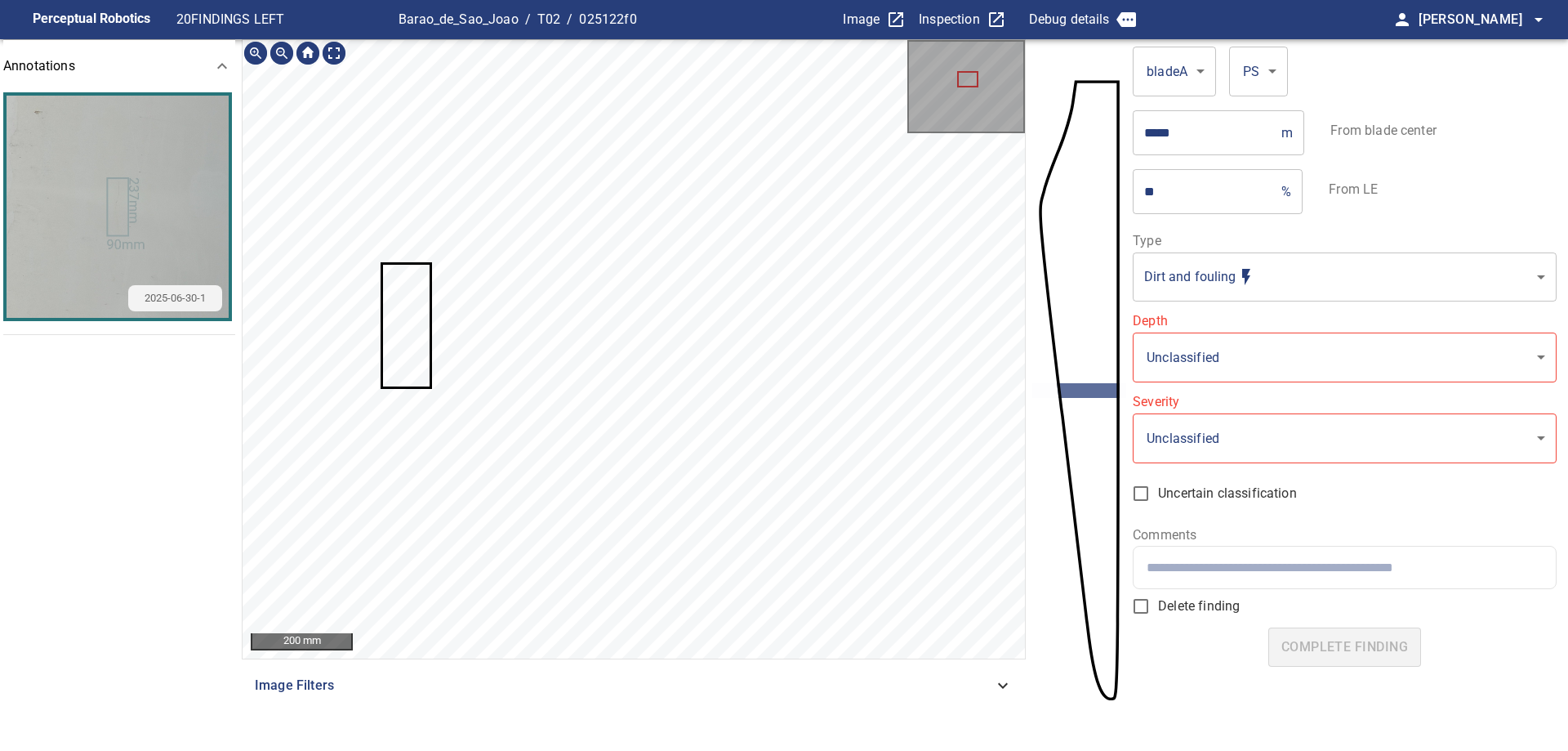
click at [1103, 440] on section "**********" at bounding box center [784, 396] width 1568 height 715
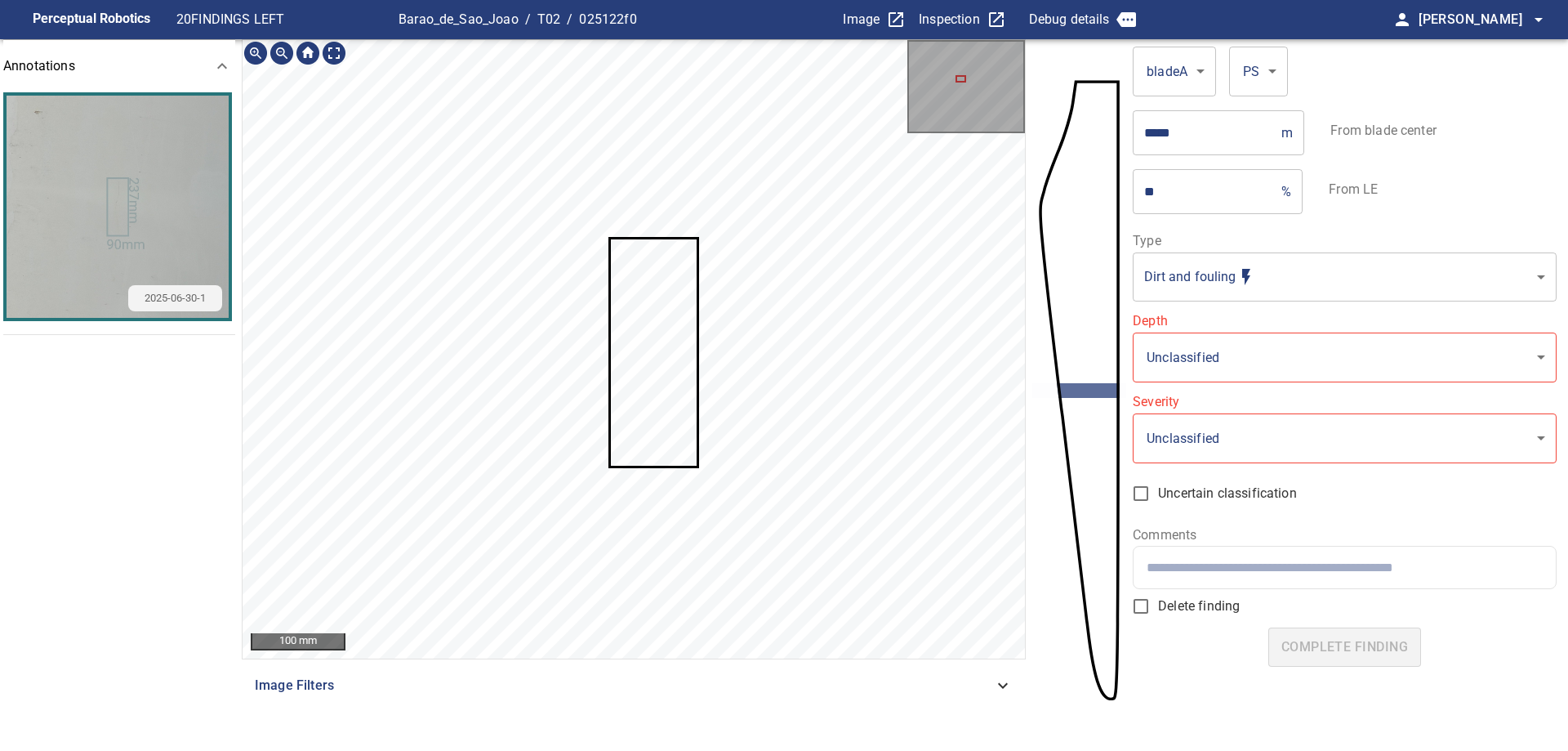
click at [1046, 383] on section "**********" at bounding box center [784, 396] width 1568 height 715
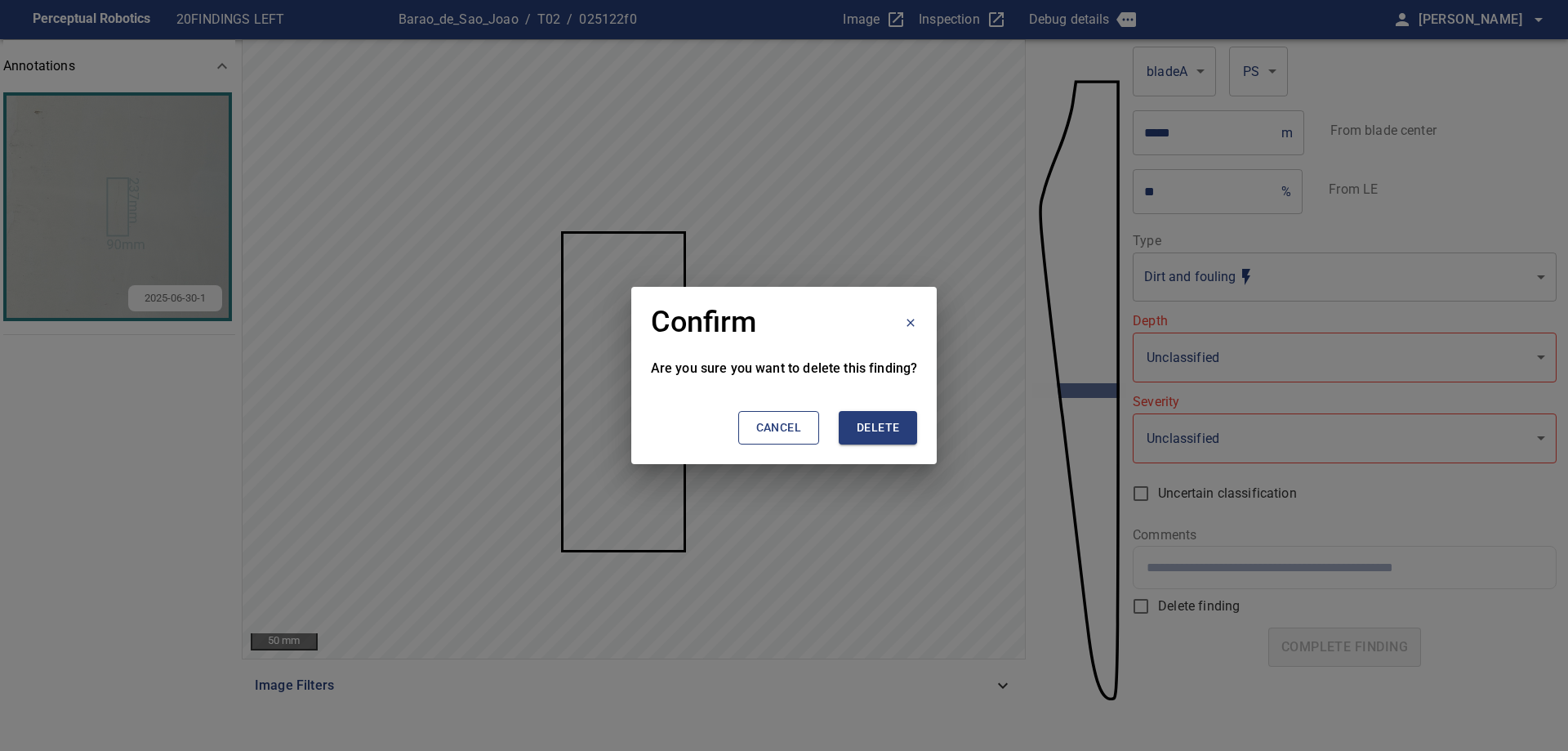
drag, startPoint x: 865, startPoint y: 436, endPoint x: 1091, endPoint y: 506, distance: 236.6
click at [866, 439] on button "Delete" at bounding box center [877, 428] width 78 height 34
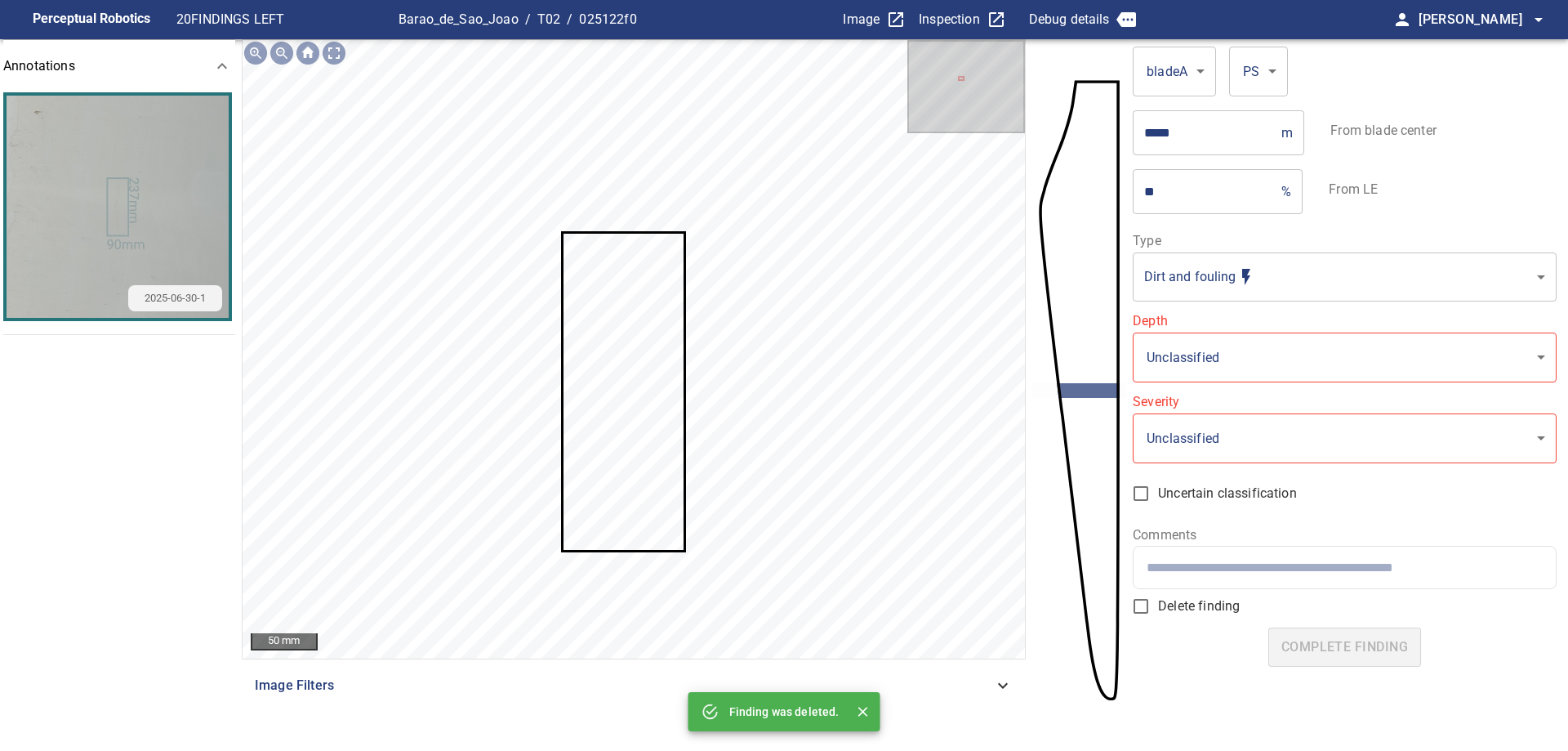
type input "*"
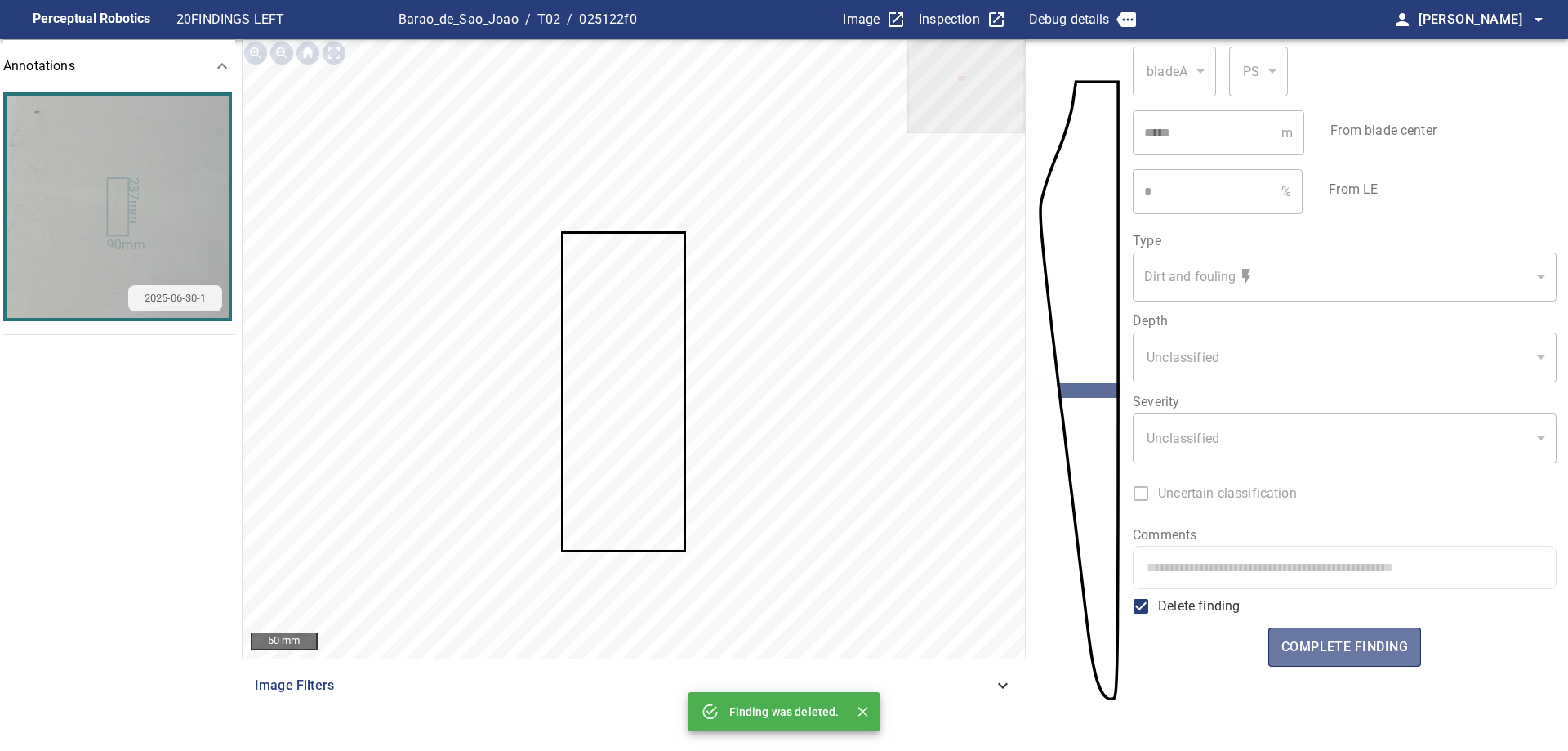
click at [1366, 650] on span "complete finding" at bounding box center [1344, 646] width 127 height 23
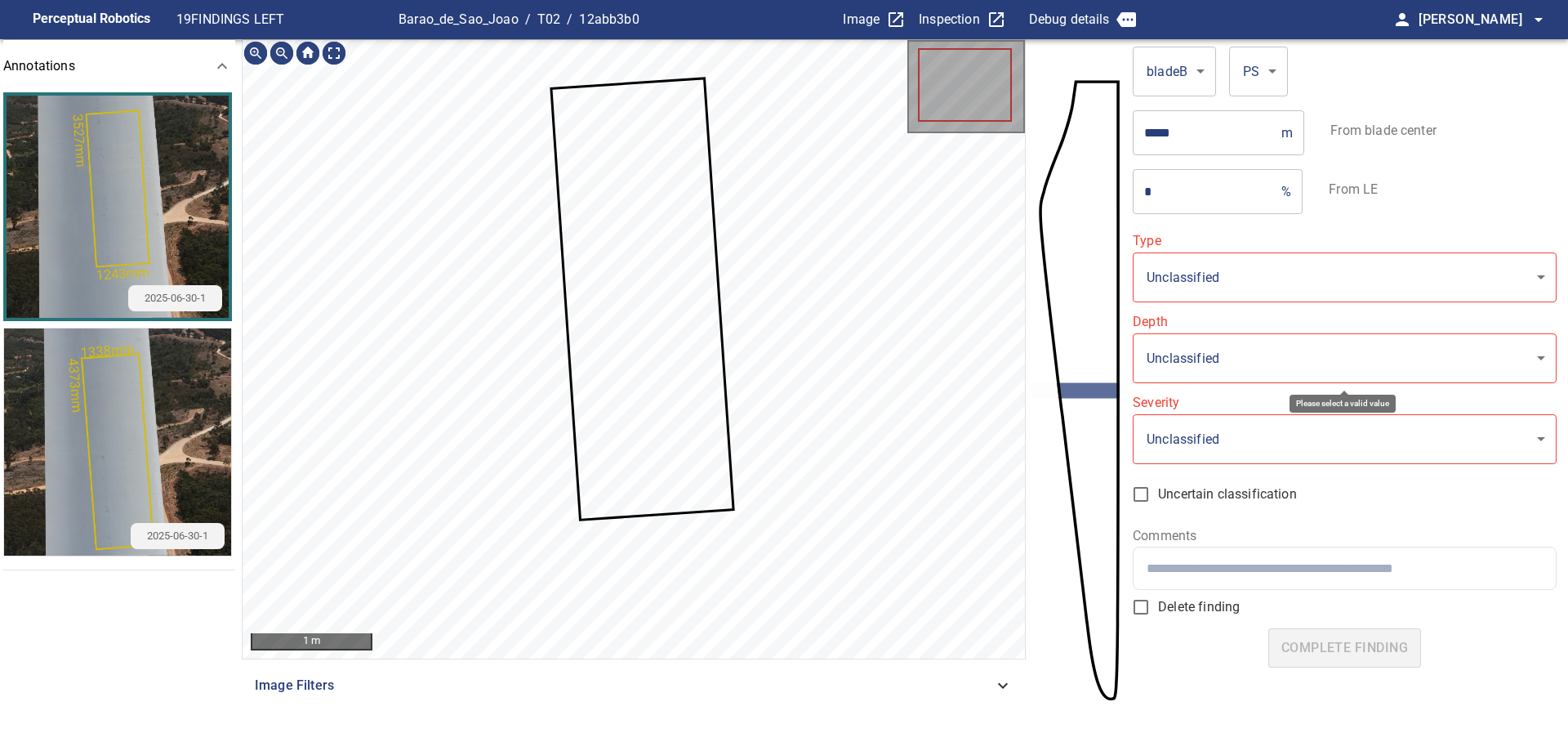
type input "**********"
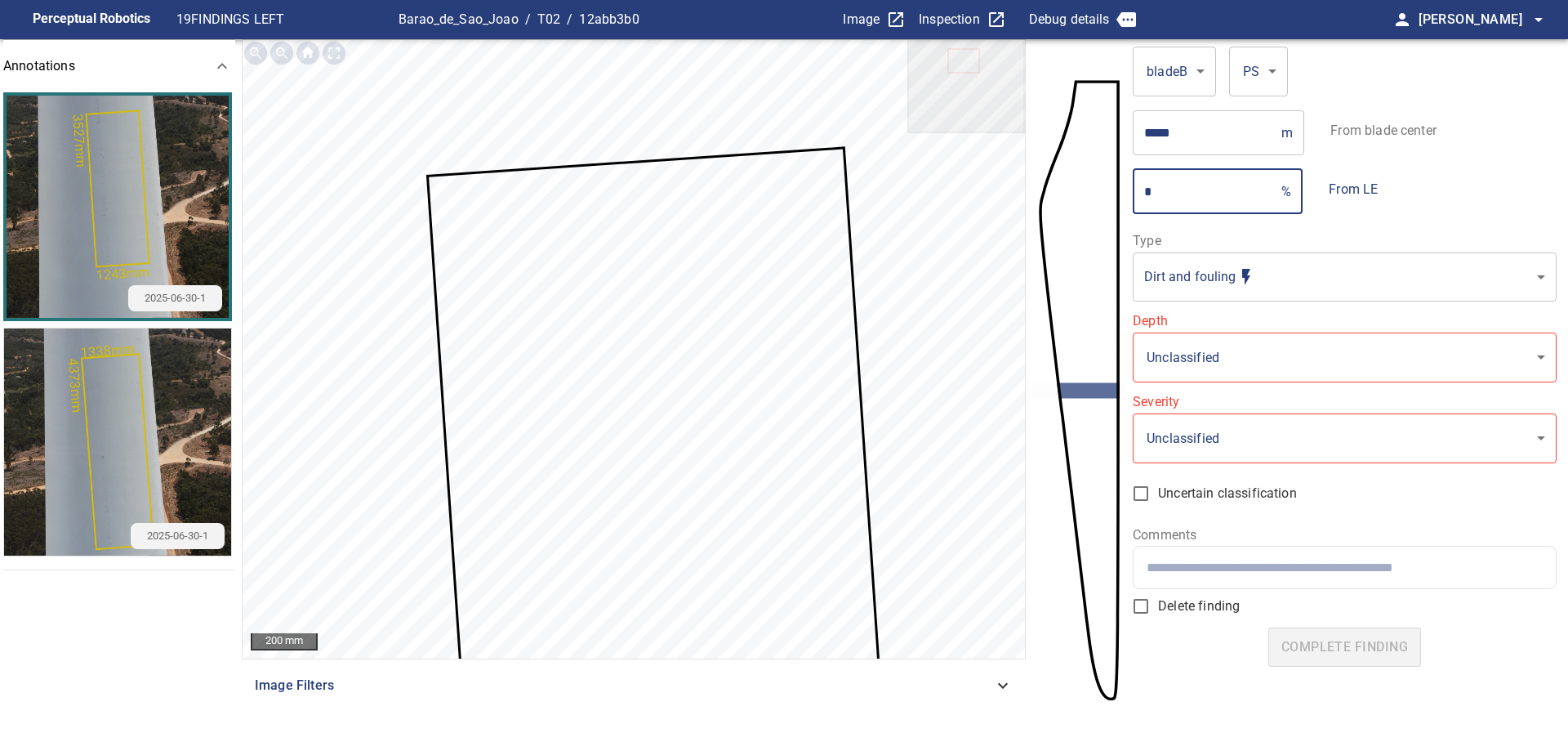
drag, startPoint x: 1170, startPoint y: 200, endPoint x: 1070, endPoint y: 184, distance: 101.3
click at [1070, 184] on section "**********" at bounding box center [784, 396] width 1568 height 715
type input "**"
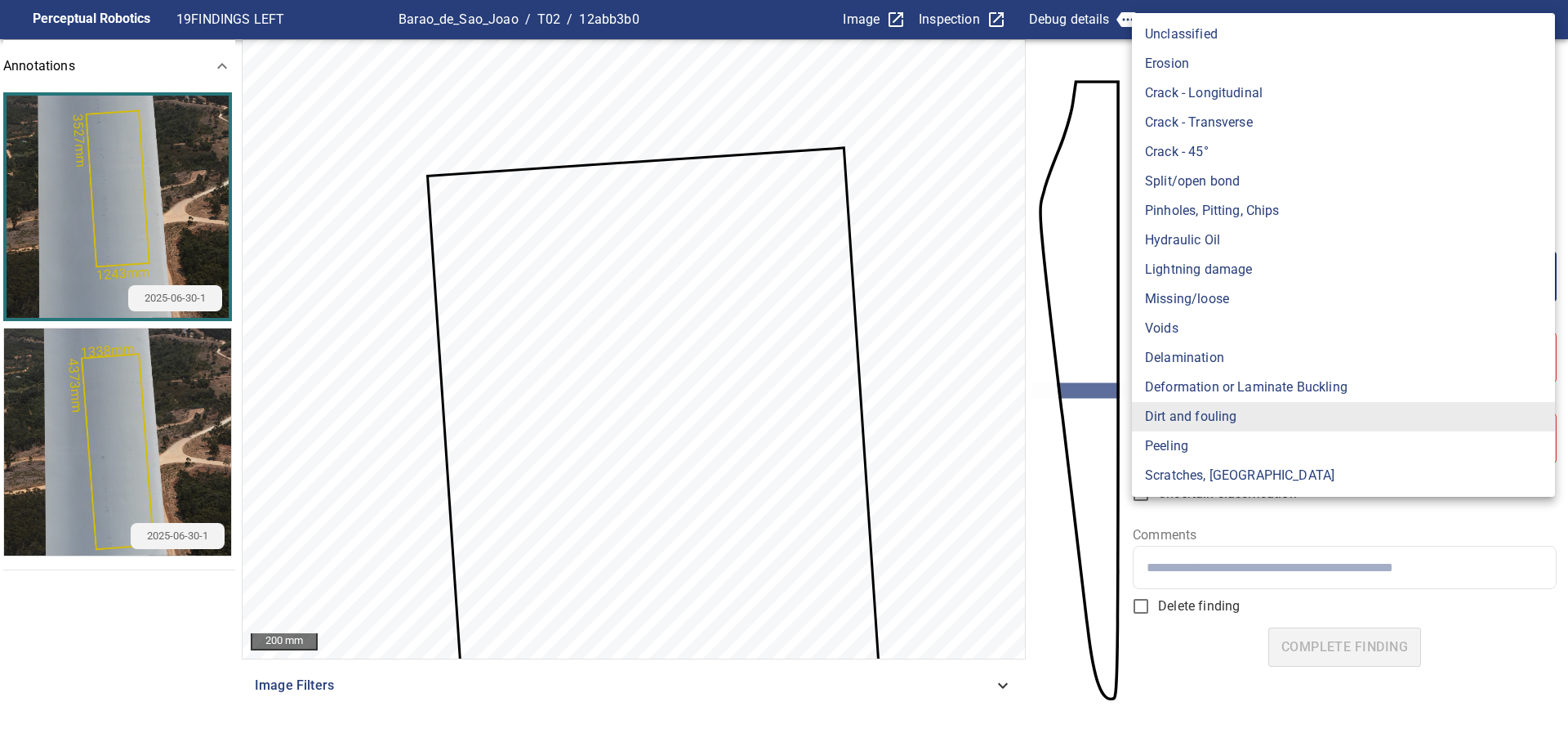
click at [1166, 285] on body "**********" at bounding box center [784, 376] width 1568 height 751
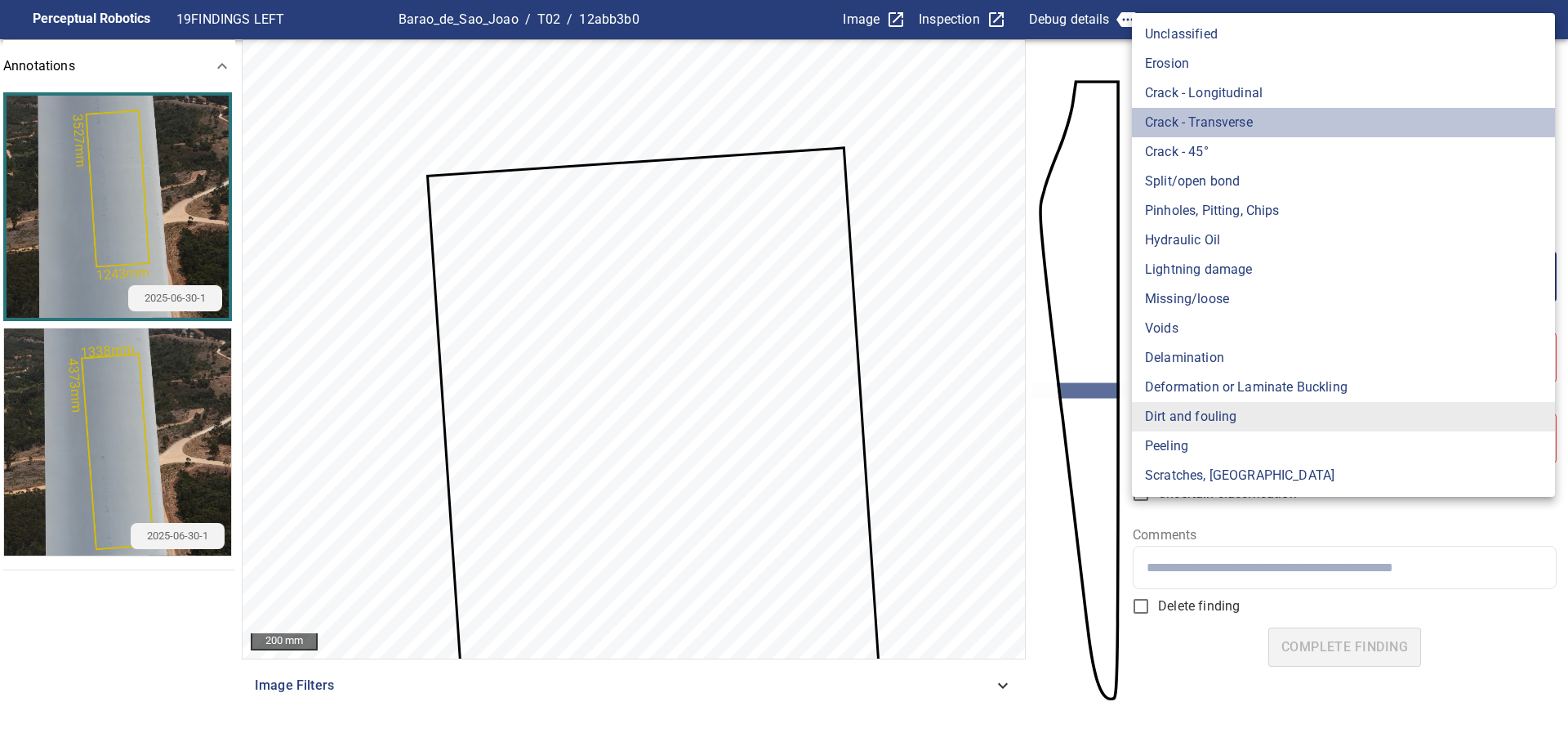
click at [1287, 131] on li "Crack - Transverse" at bounding box center [1343, 122] width 423 height 30
type input "**********"
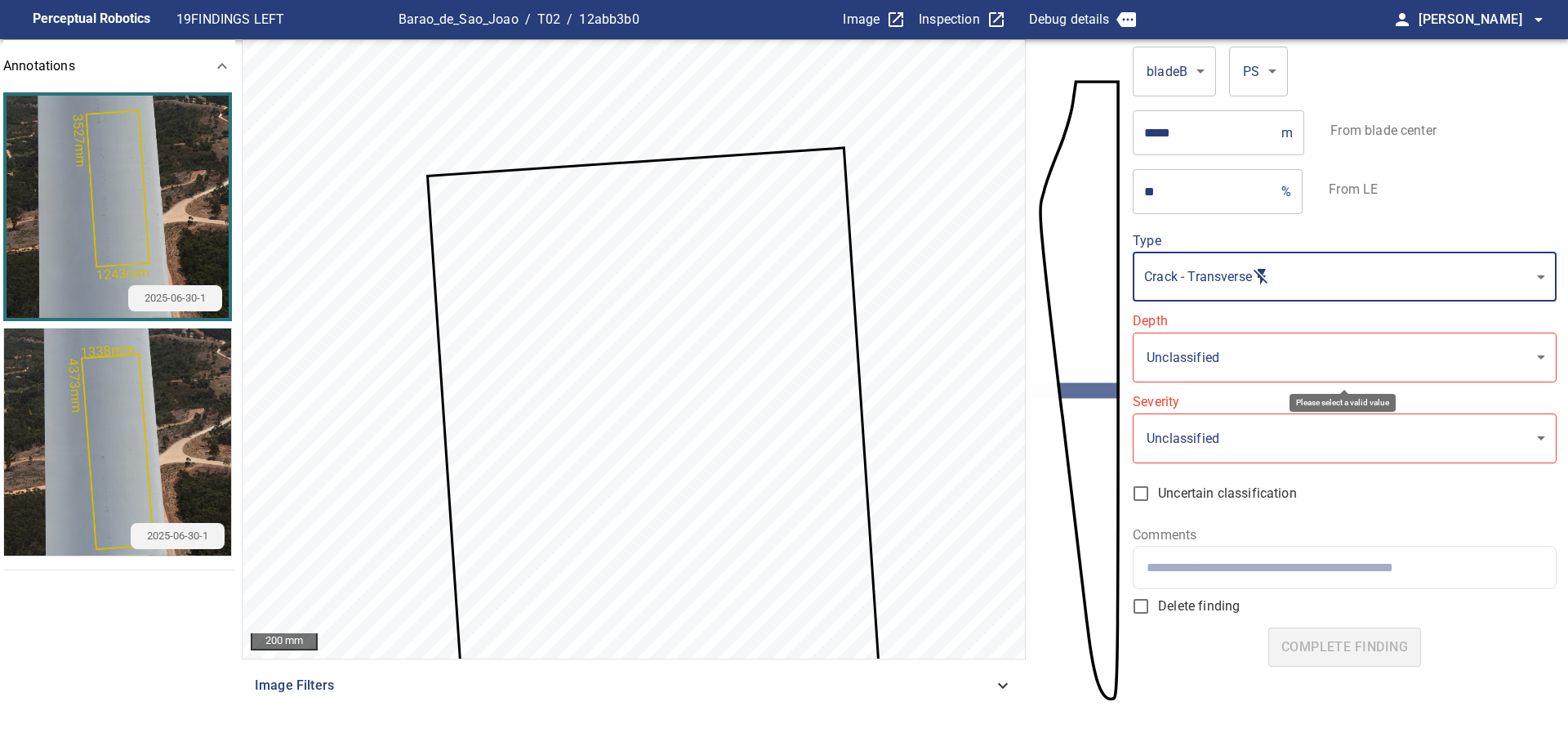
click at [1269, 348] on body "**********" at bounding box center [784, 376] width 1568 height 751
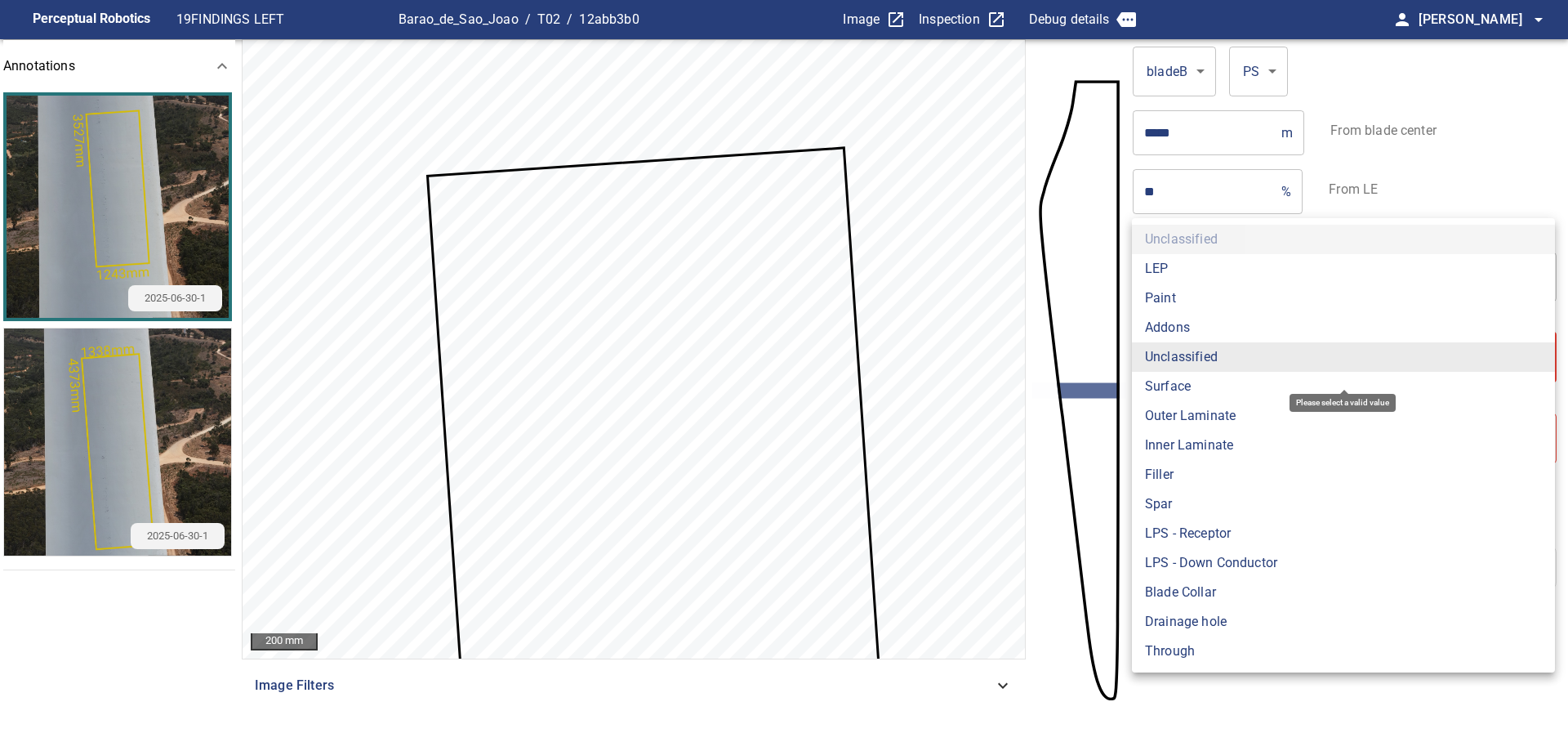
click at [1247, 309] on li "Paint" at bounding box center [1343, 298] width 423 height 30
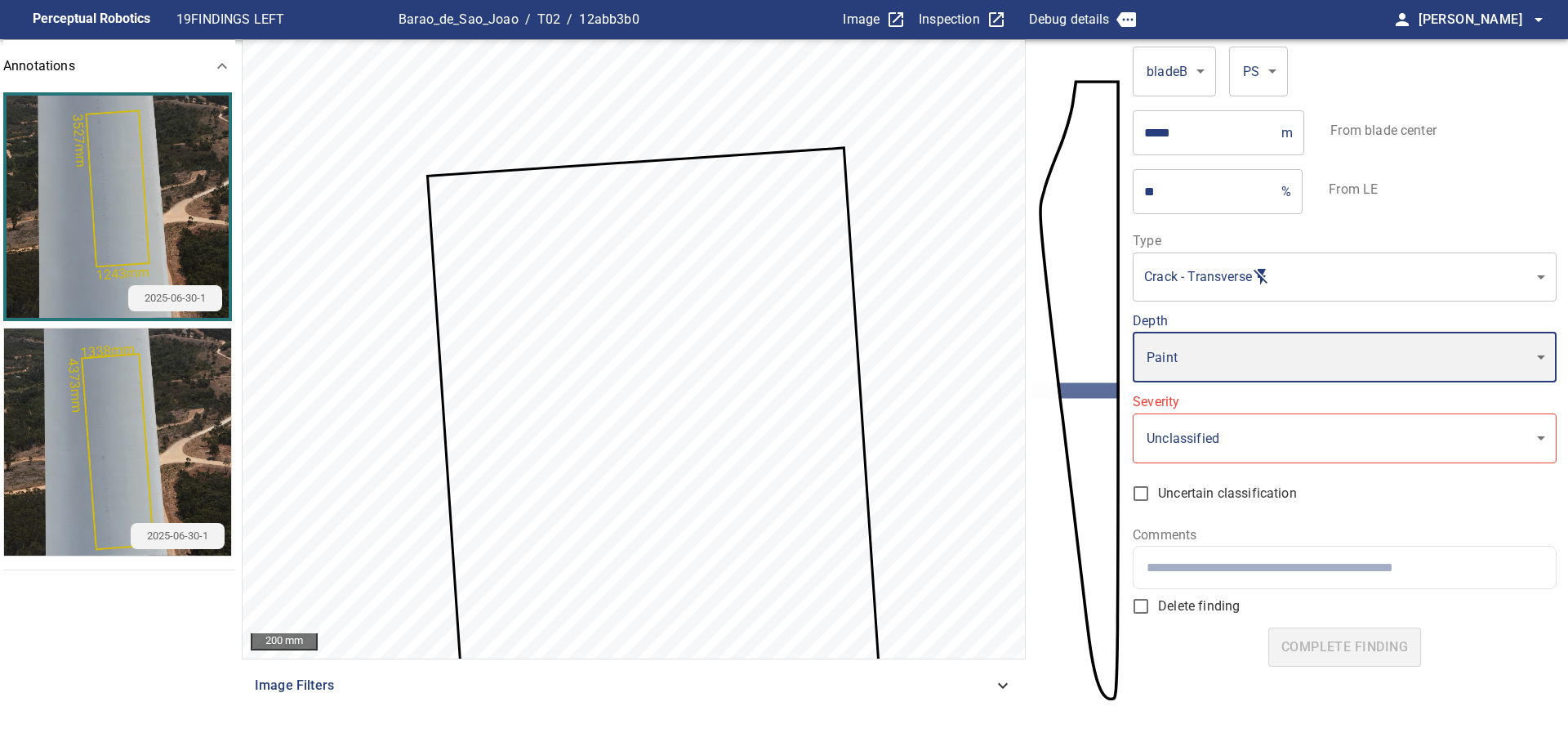
type input "*****"
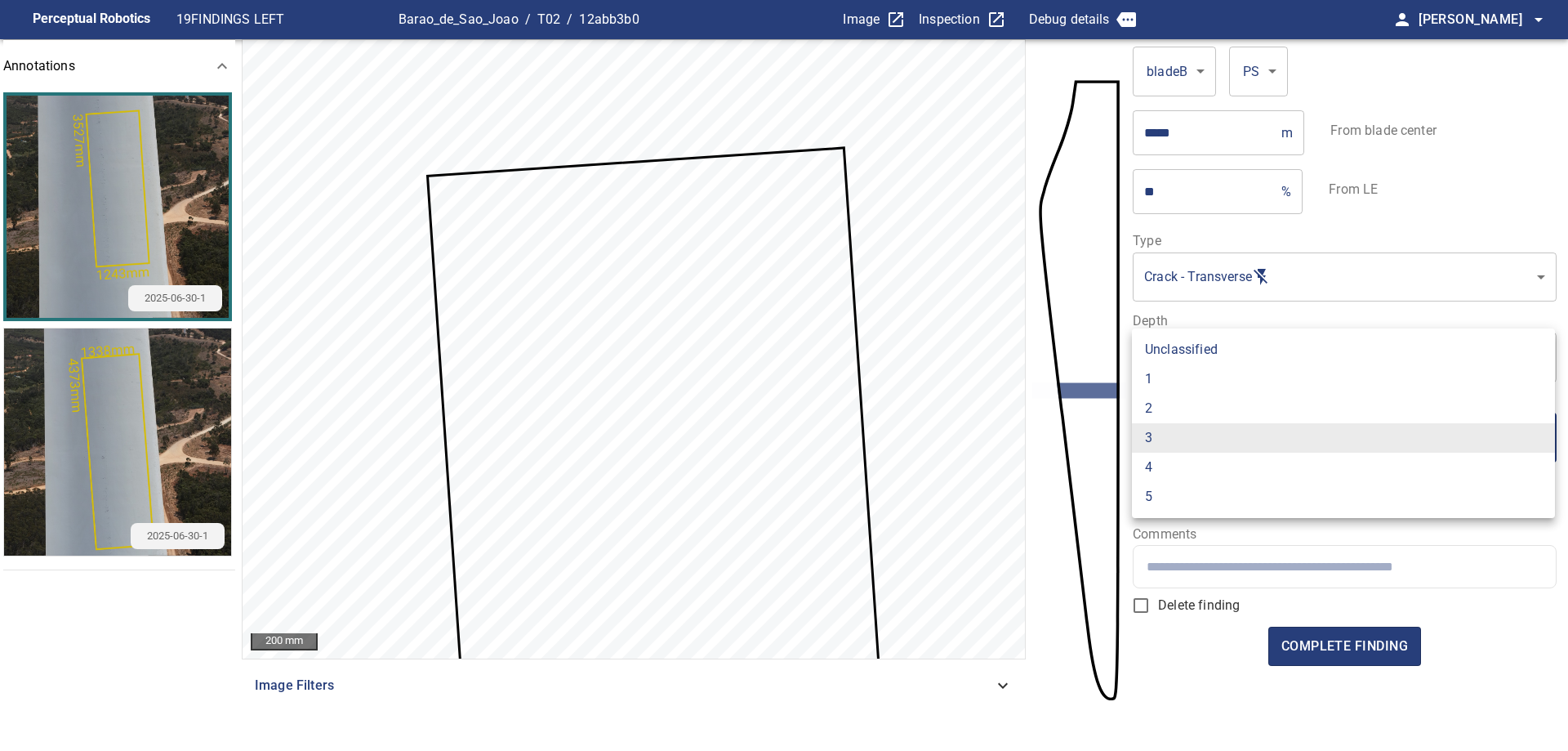
drag, startPoint x: 1300, startPoint y: 456, endPoint x: 1291, endPoint y: 447, distance: 12.7
click at [1300, 455] on body "**********" at bounding box center [784, 376] width 1568 height 751
click at [1226, 404] on li "2" at bounding box center [1343, 408] width 423 height 30
type input "*"
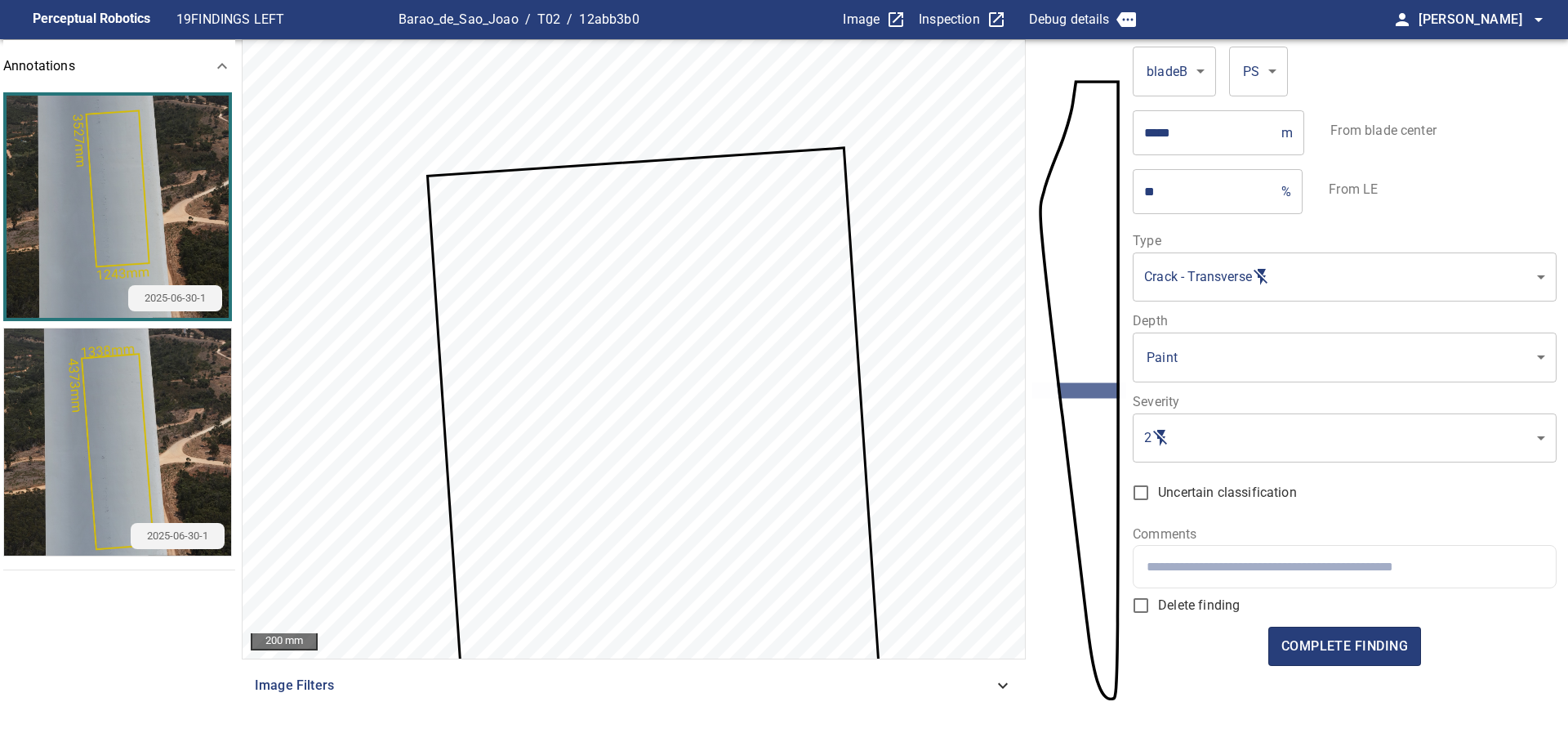
click at [1237, 574] on input "text" at bounding box center [1344, 566] width 396 height 15
drag, startPoint x: 1470, startPoint y: 575, endPoint x: 1490, endPoint y: 566, distance: 21.9
click at [1470, 575] on div "**********" at bounding box center [1344, 566] width 421 height 41
type input "**********"
click at [1375, 662] on button "complete finding" at bounding box center [1344, 646] width 153 height 39
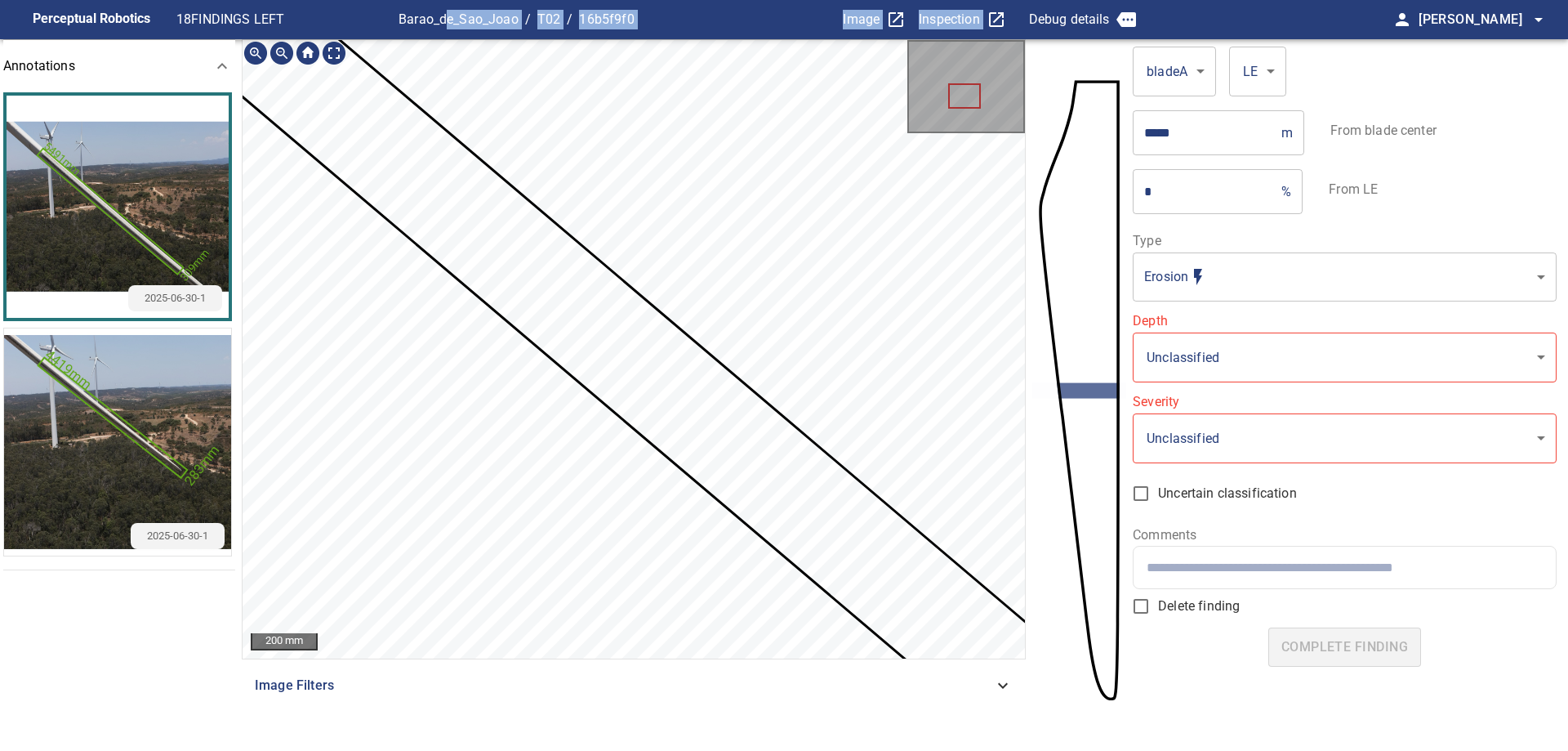
click at [616, 213] on main "**********" at bounding box center [784, 376] width 1568 height 751
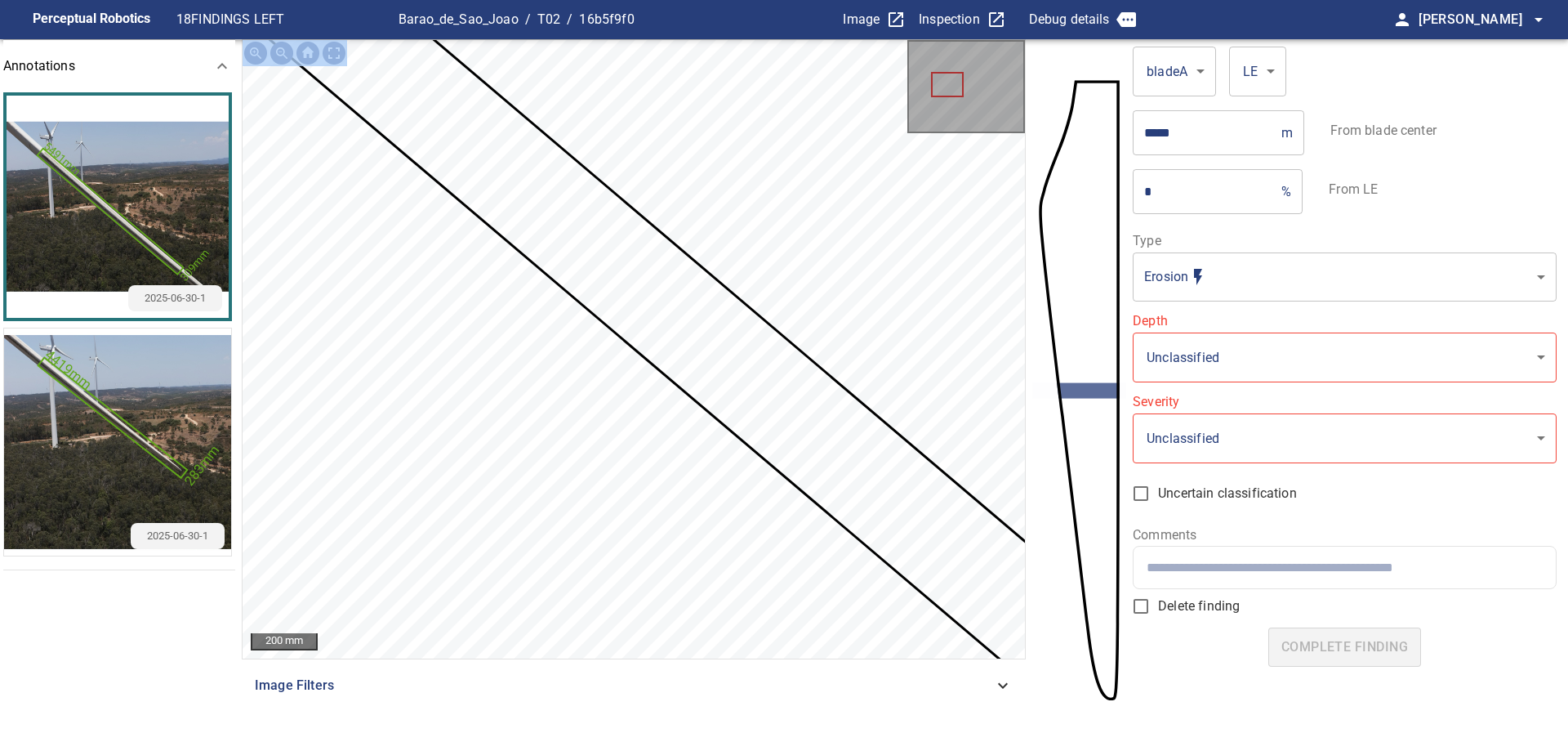
click at [468, 464] on section "**********" at bounding box center [784, 396] width 1568 height 715
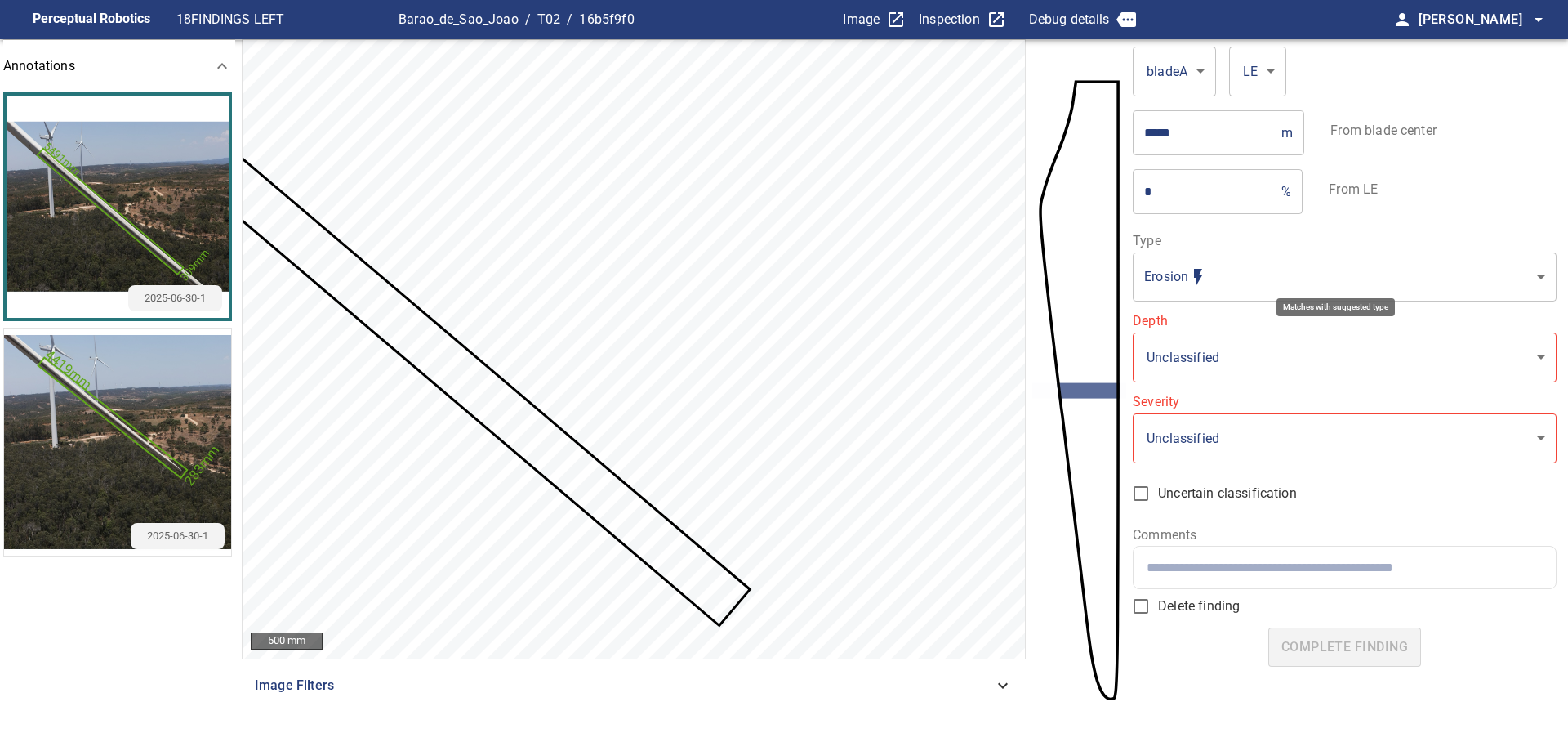
click at [1316, 267] on body "**********" at bounding box center [784, 376] width 1568 height 751
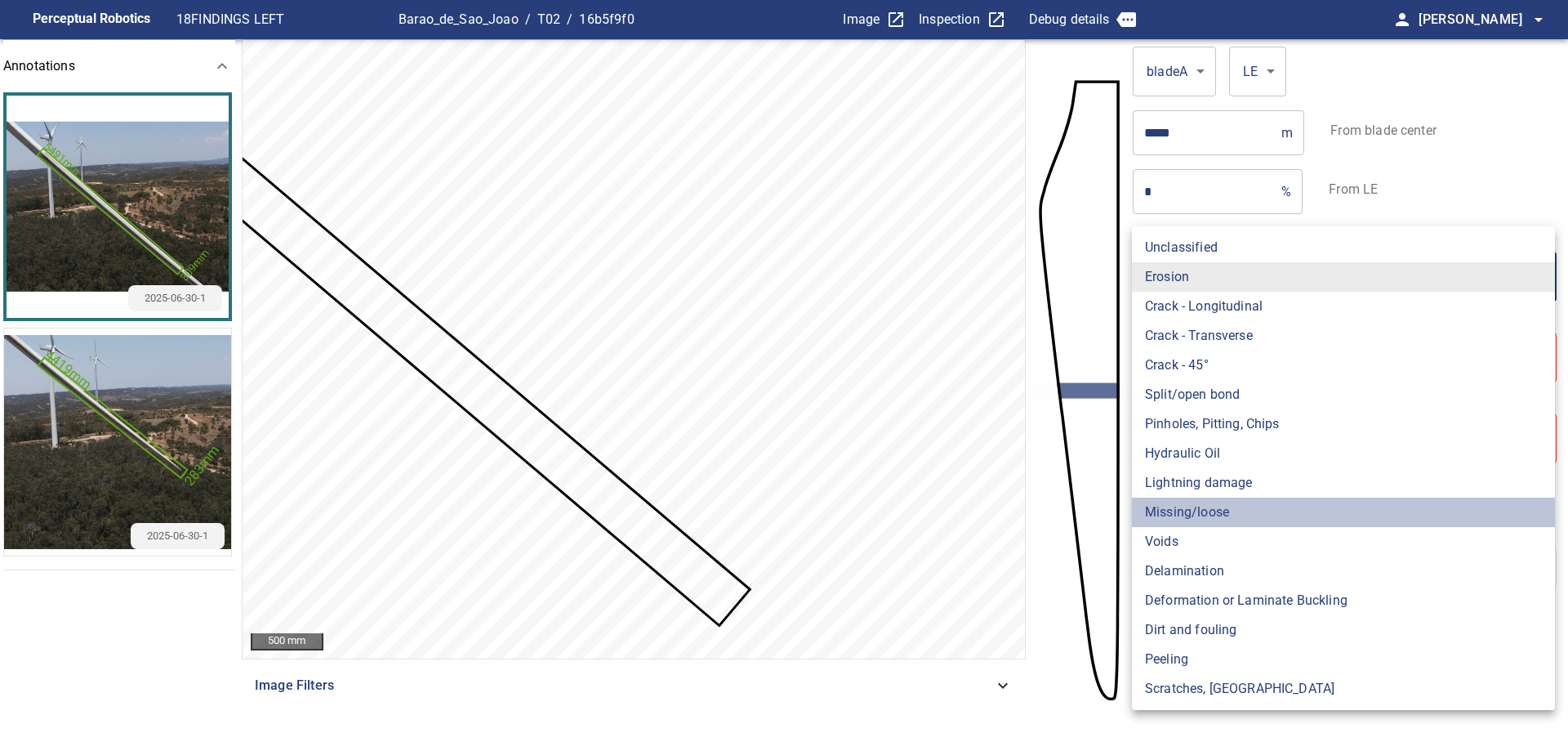
click at [1218, 507] on li "Missing/loose" at bounding box center [1343, 512] width 423 height 30
type input "**********"
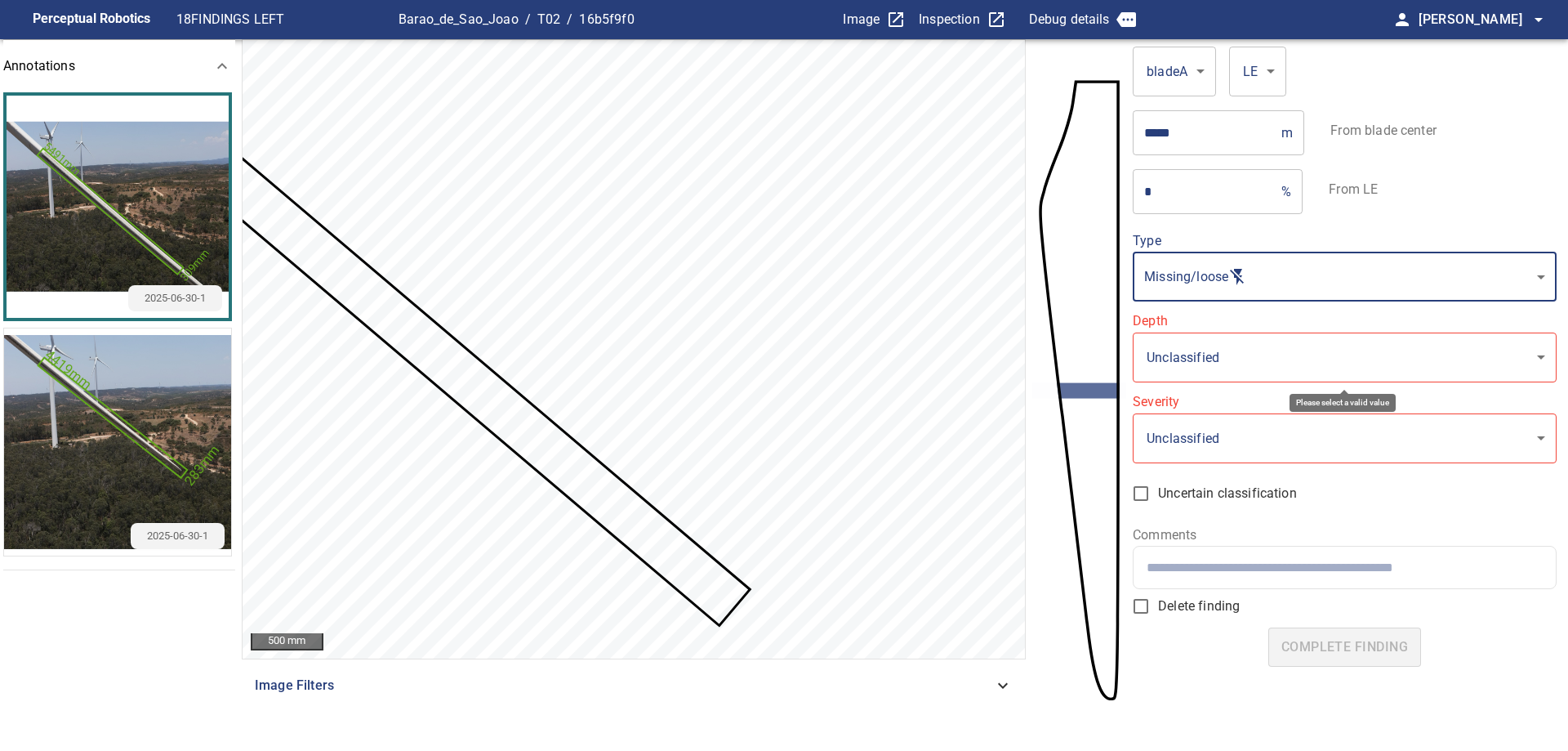
click at [1327, 381] on body "**********" at bounding box center [784, 376] width 1568 height 751
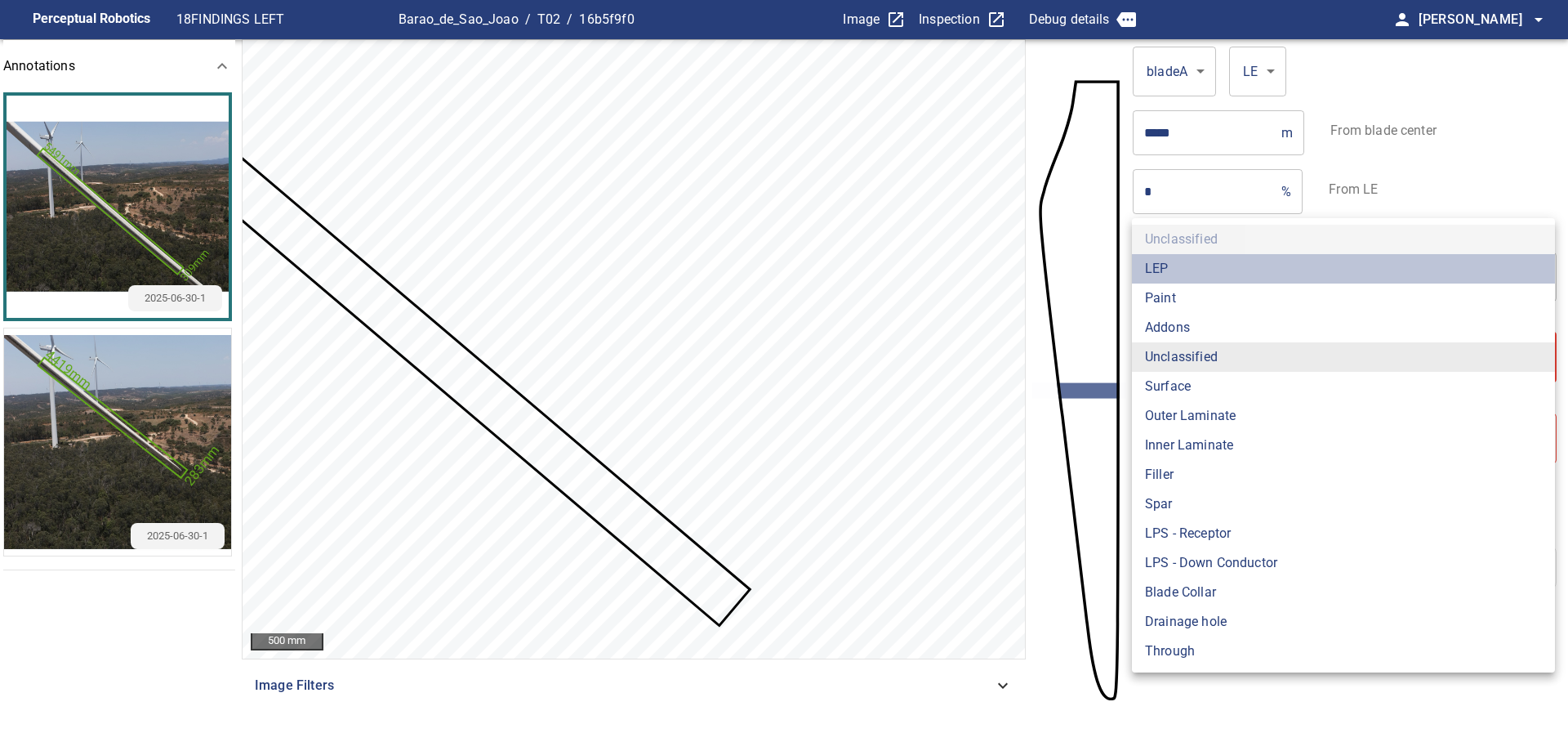
click at [1194, 267] on li "LEP" at bounding box center [1343, 268] width 423 height 30
type input "***"
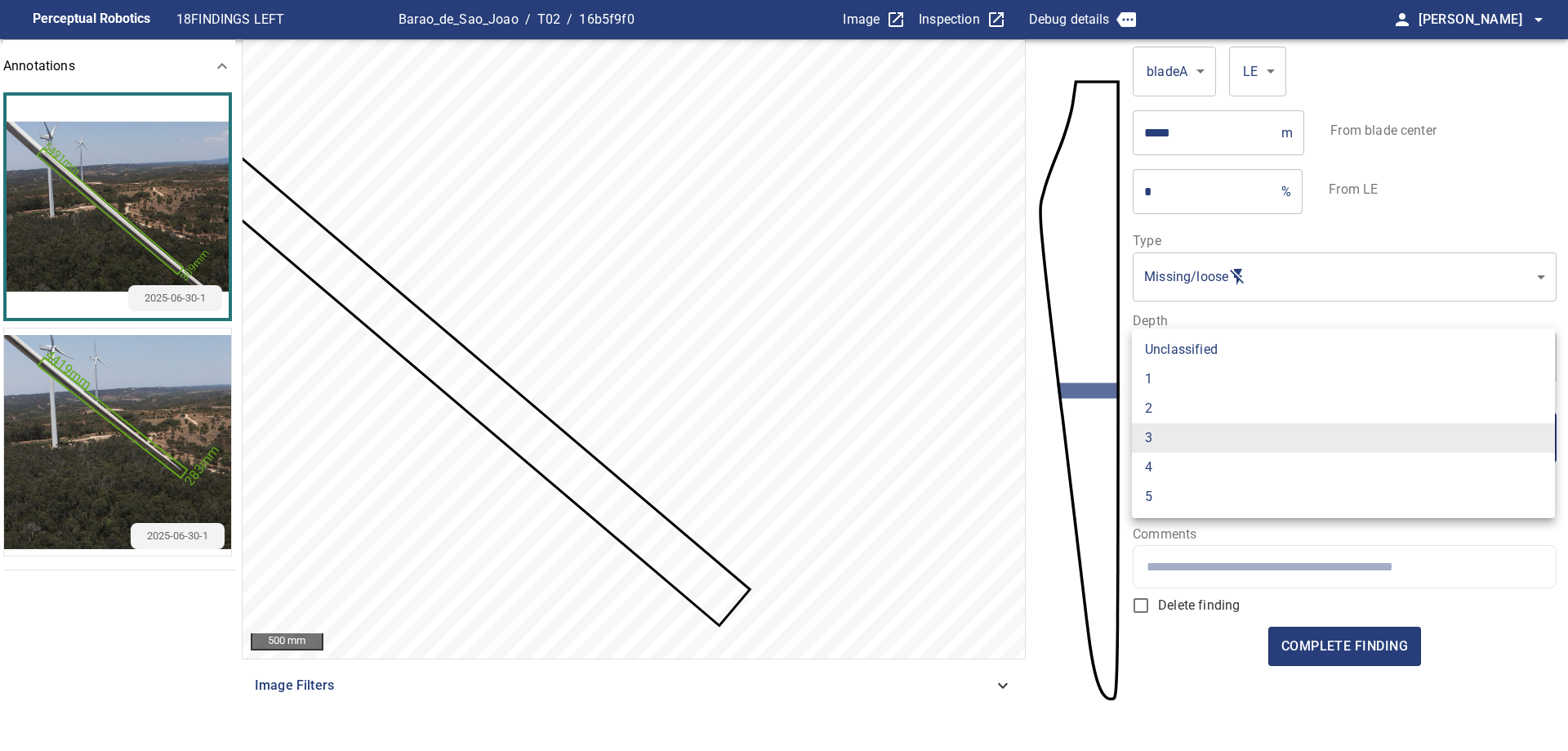
click at [1262, 441] on body "**********" at bounding box center [784, 376] width 1568 height 751
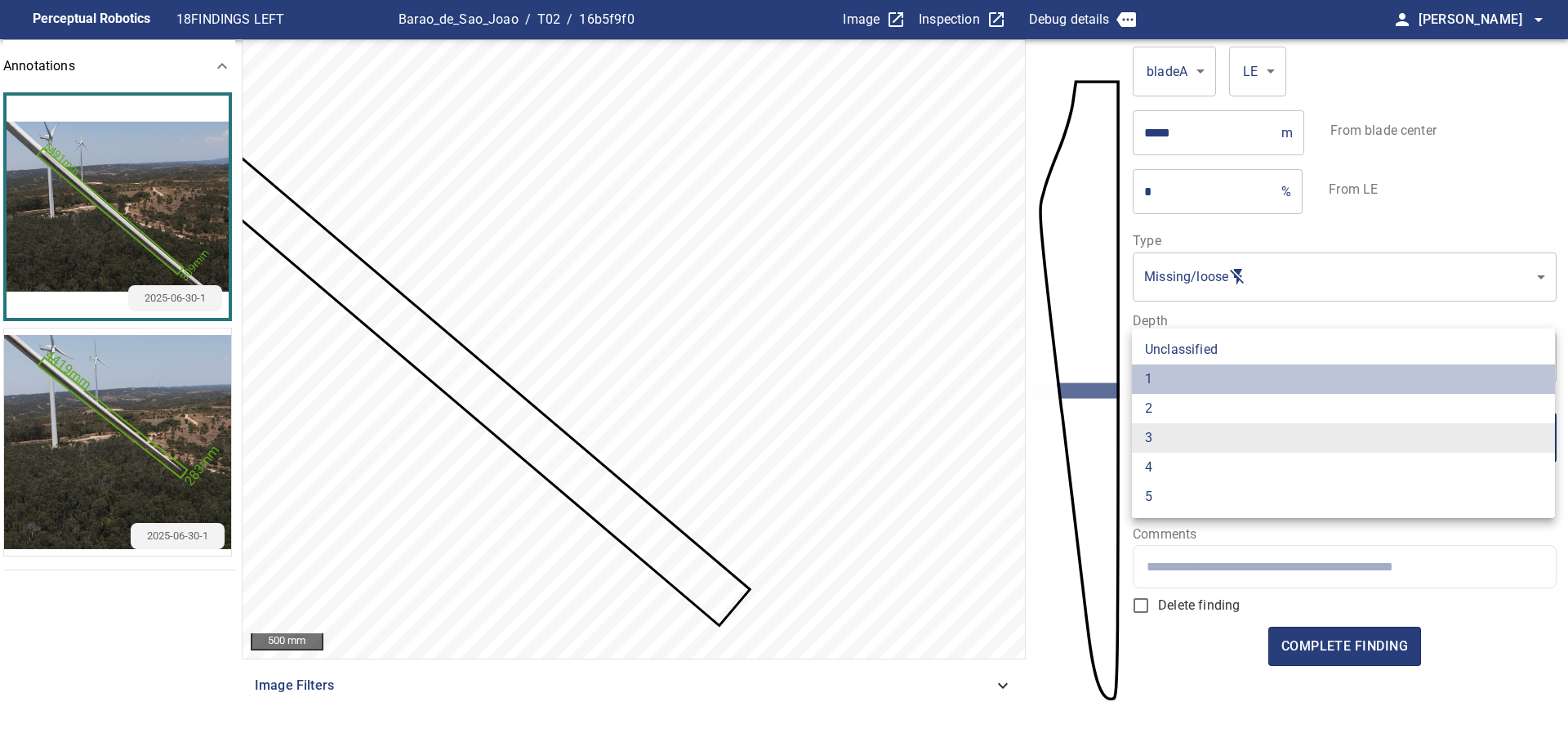
click at [1294, 382] on li "1" at bounding box center [1343, 379] width 423 height 30
type input "*"
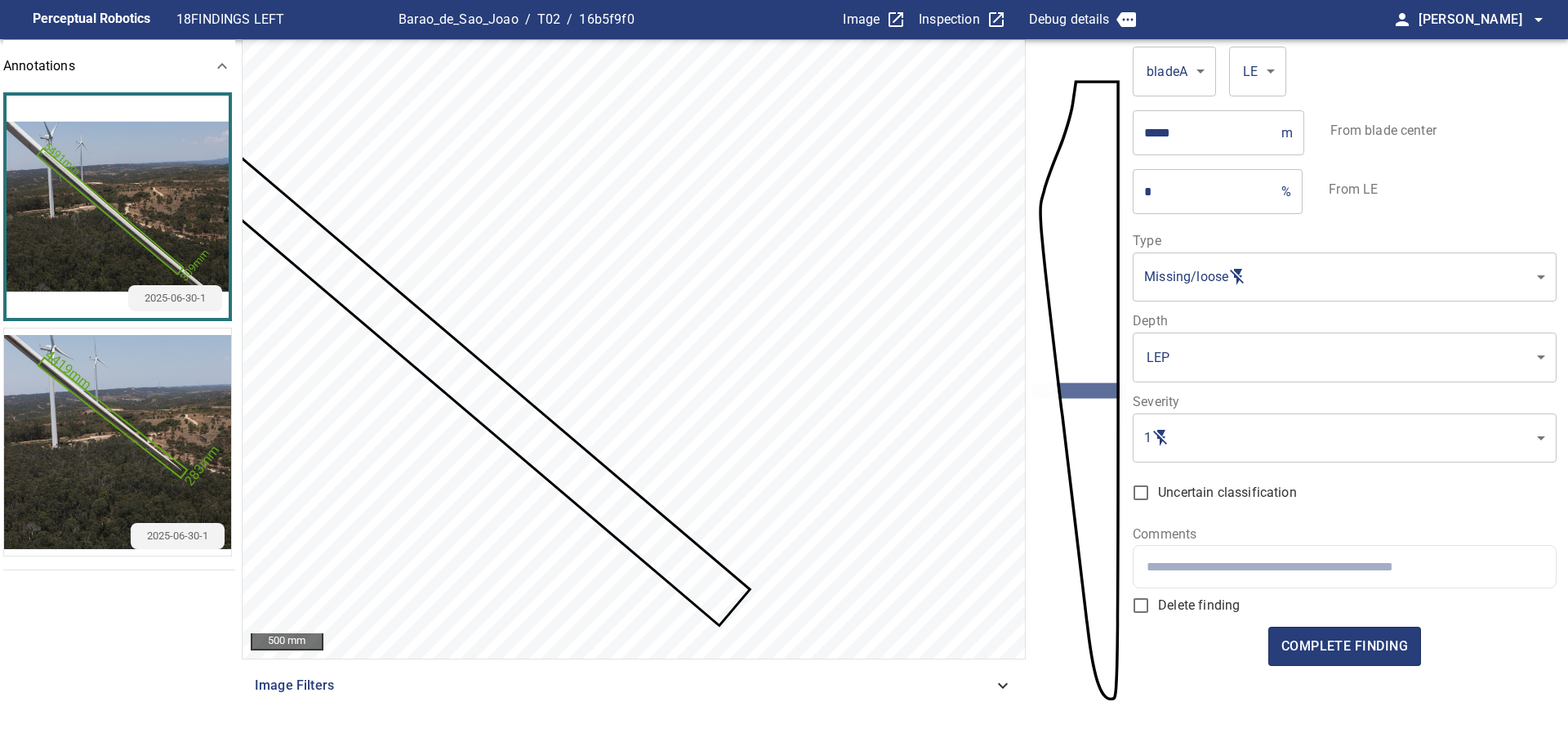
click at [1260, 565] on input "text" at bounding box center [1344, 566] width 396 height 15
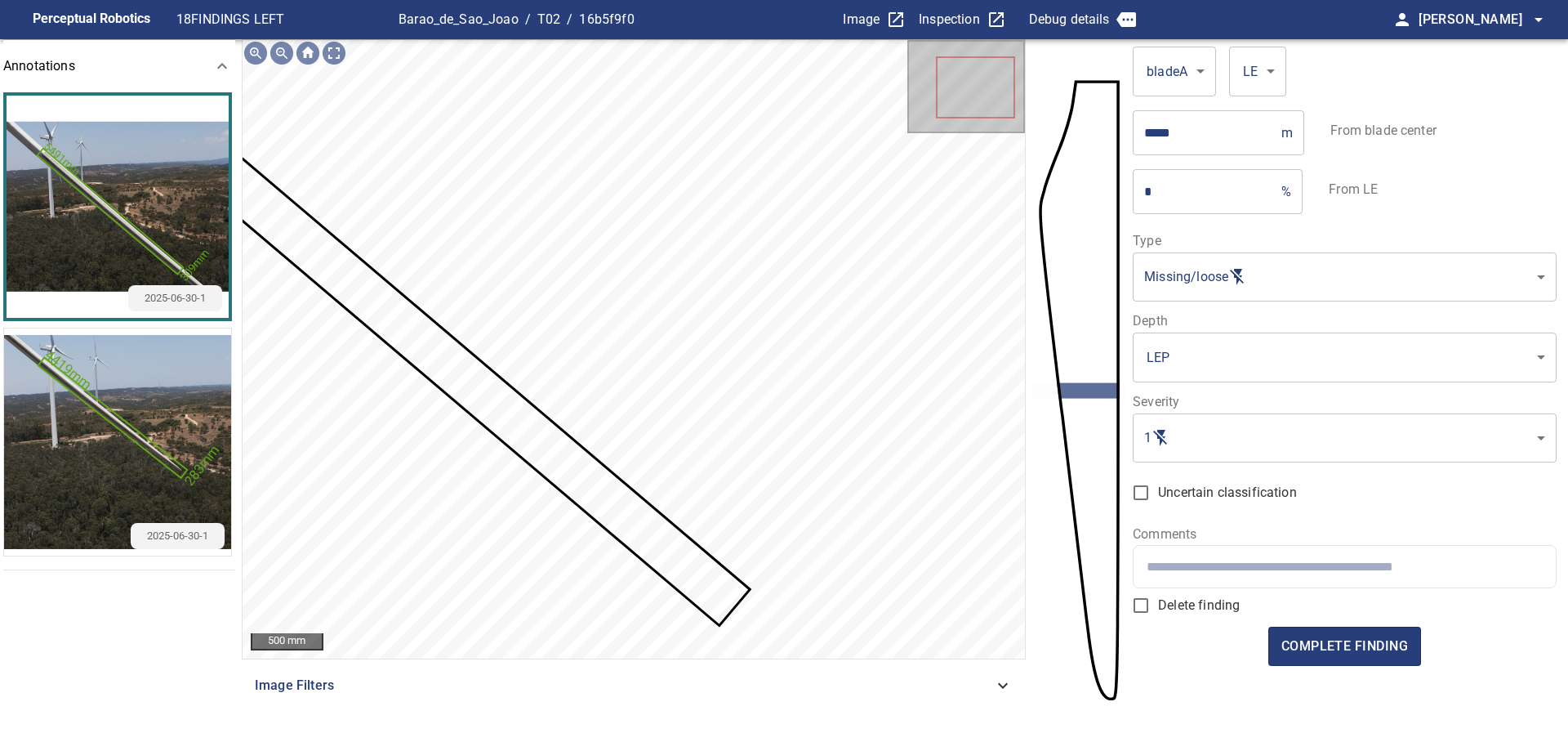
click at [1286, 555] on div at bounding box center [1344, 566] width 421 height 41
paste input "**********"
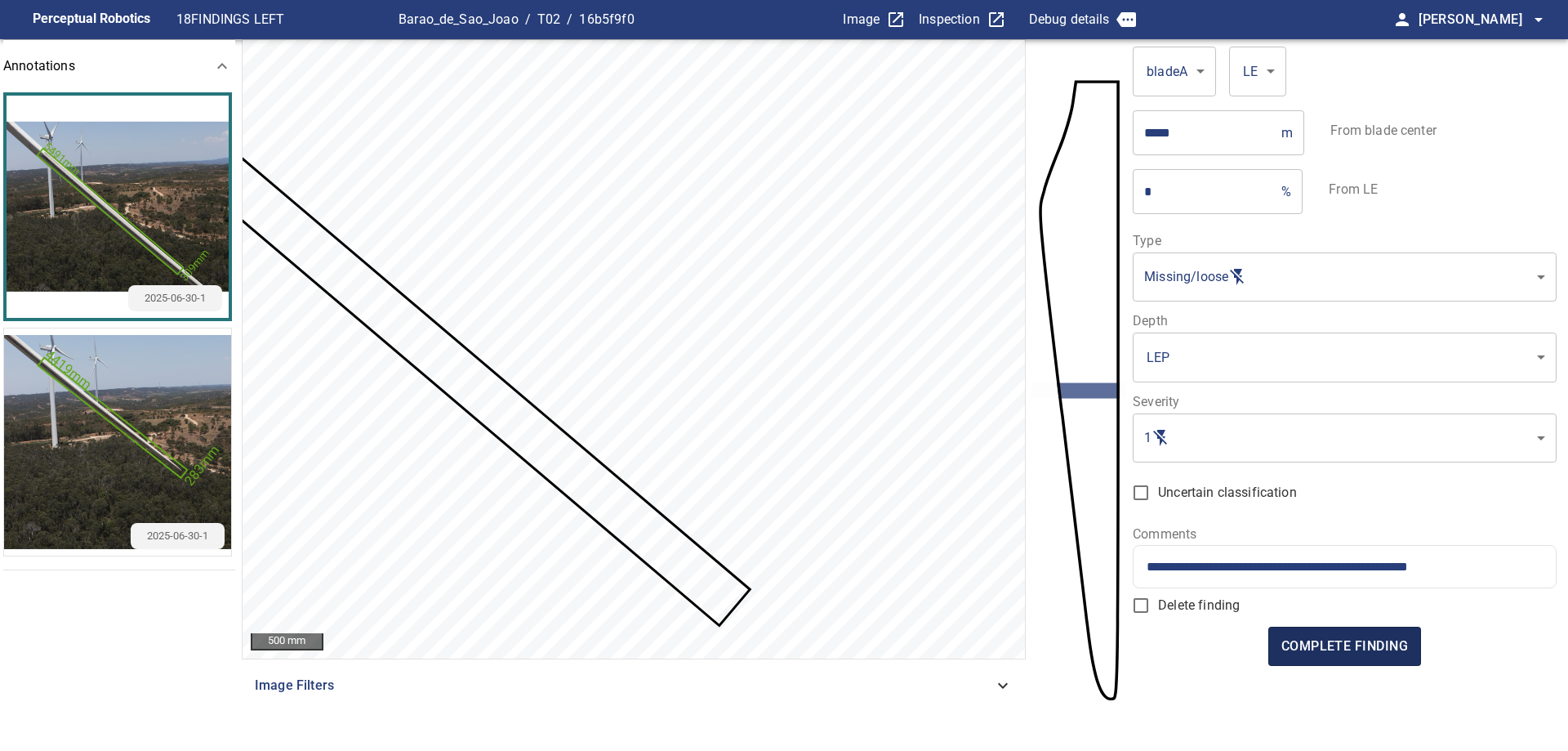
type input "**********"
click at [1360, 662] on button "complete finding" at bounding box center [1344, 646] width 153 height 39
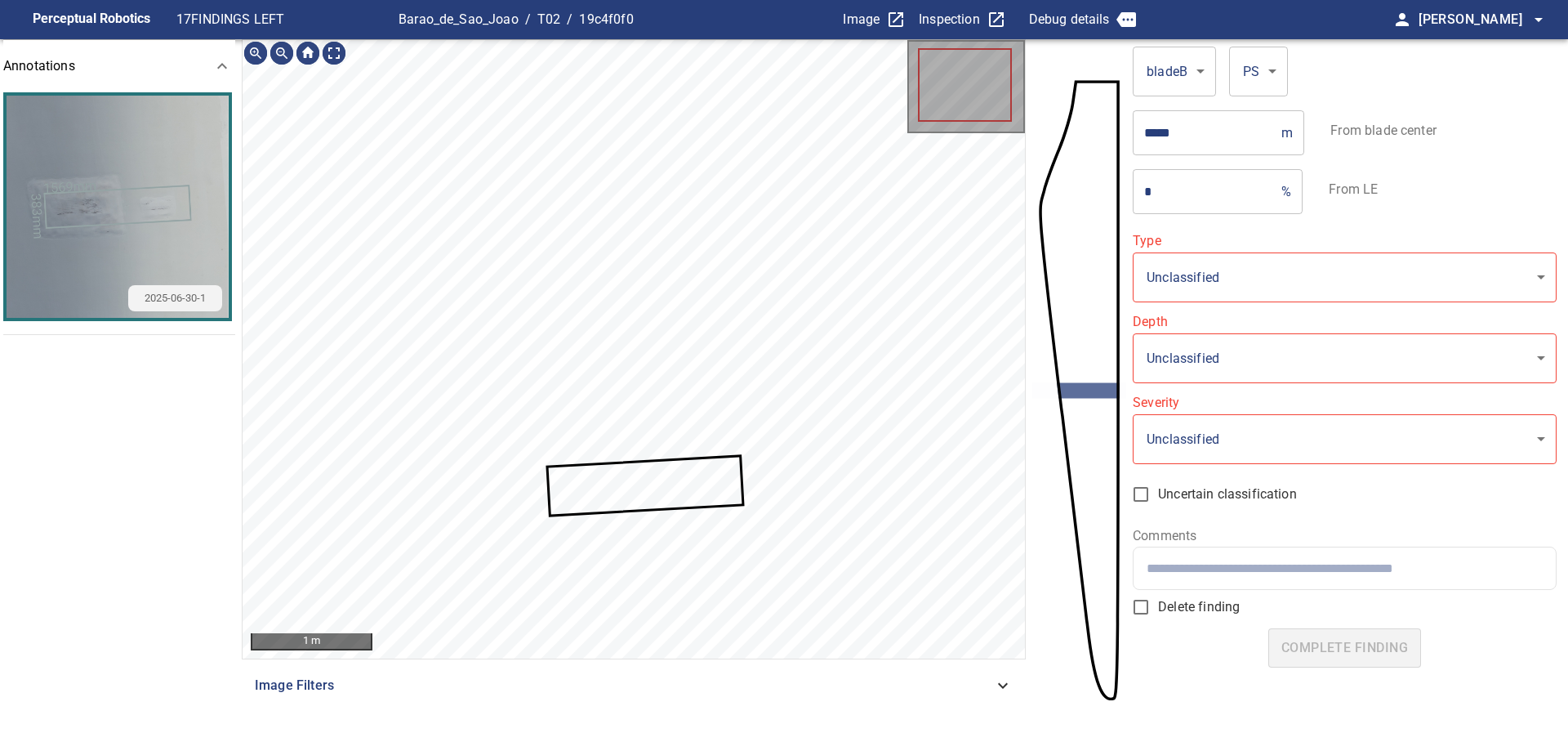
type input "**********"
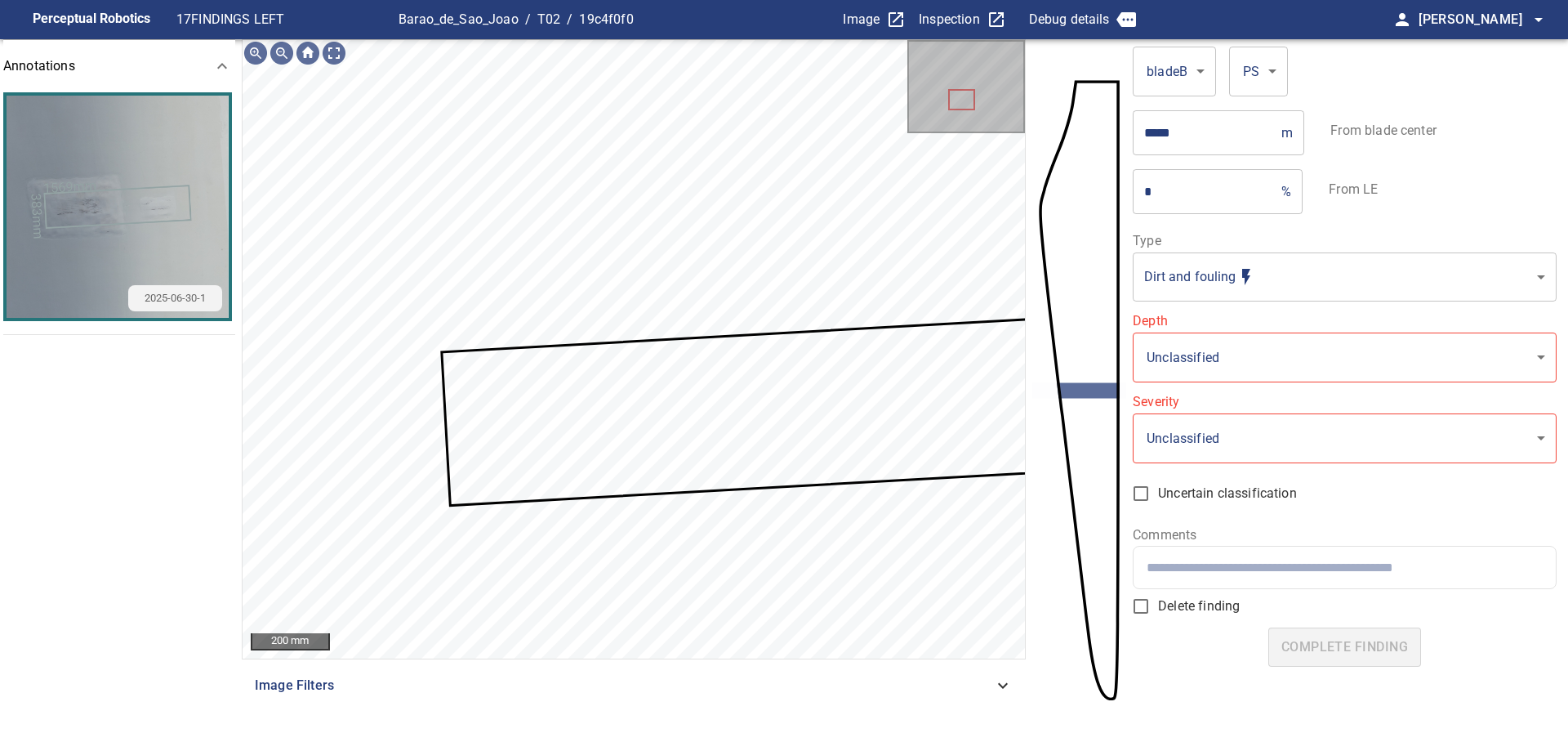
drag, startPoint x: 1159, startPoint y: 202, endPoint x: 1147, endPoint y: 192, distance: 15.6
click at [1149, 195] on input "*" at bounding box center [1204, 191] width 142 height 46
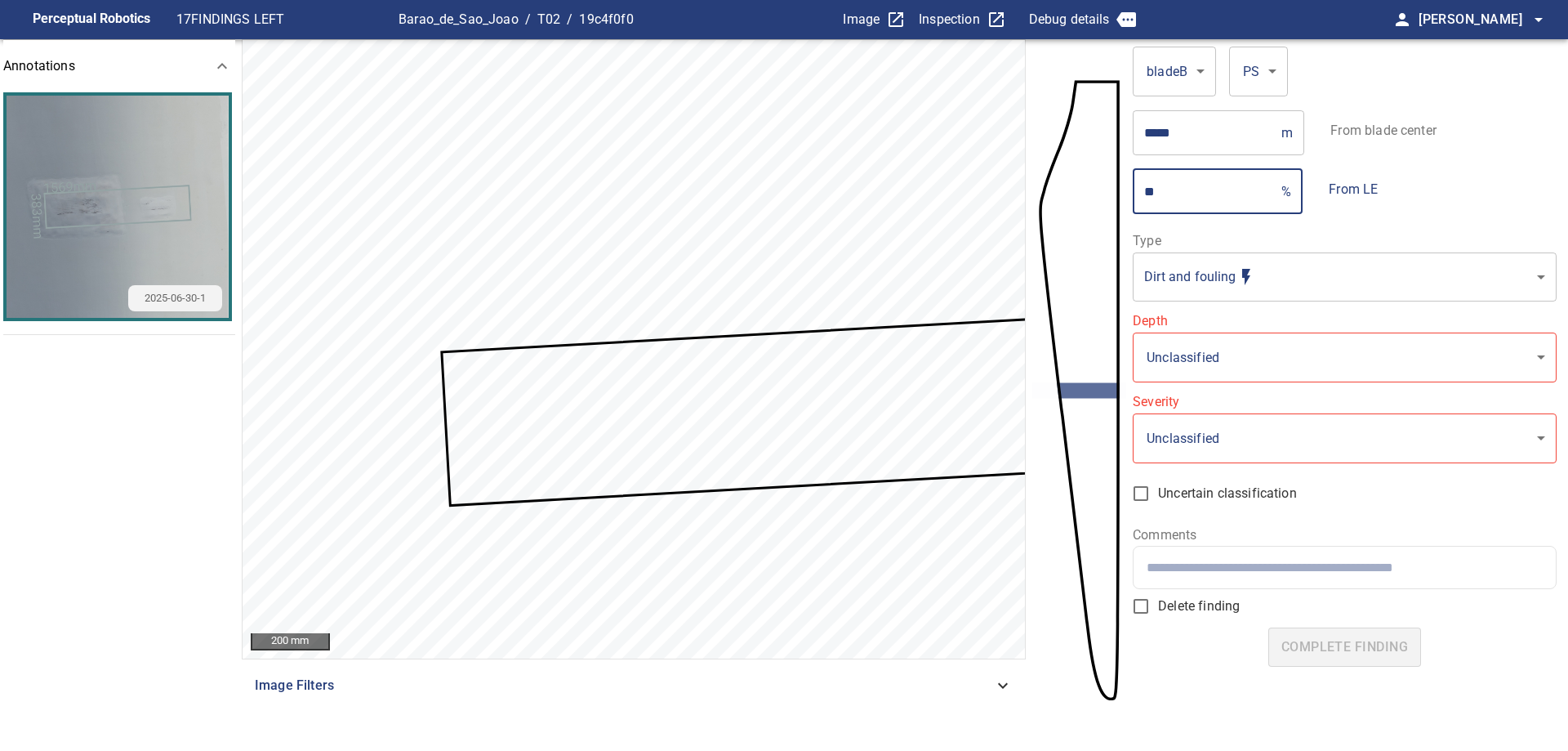
type input "**"
click at [1391, 284] on body "**********" at bounding box center [784, 376] width 1568 height 751
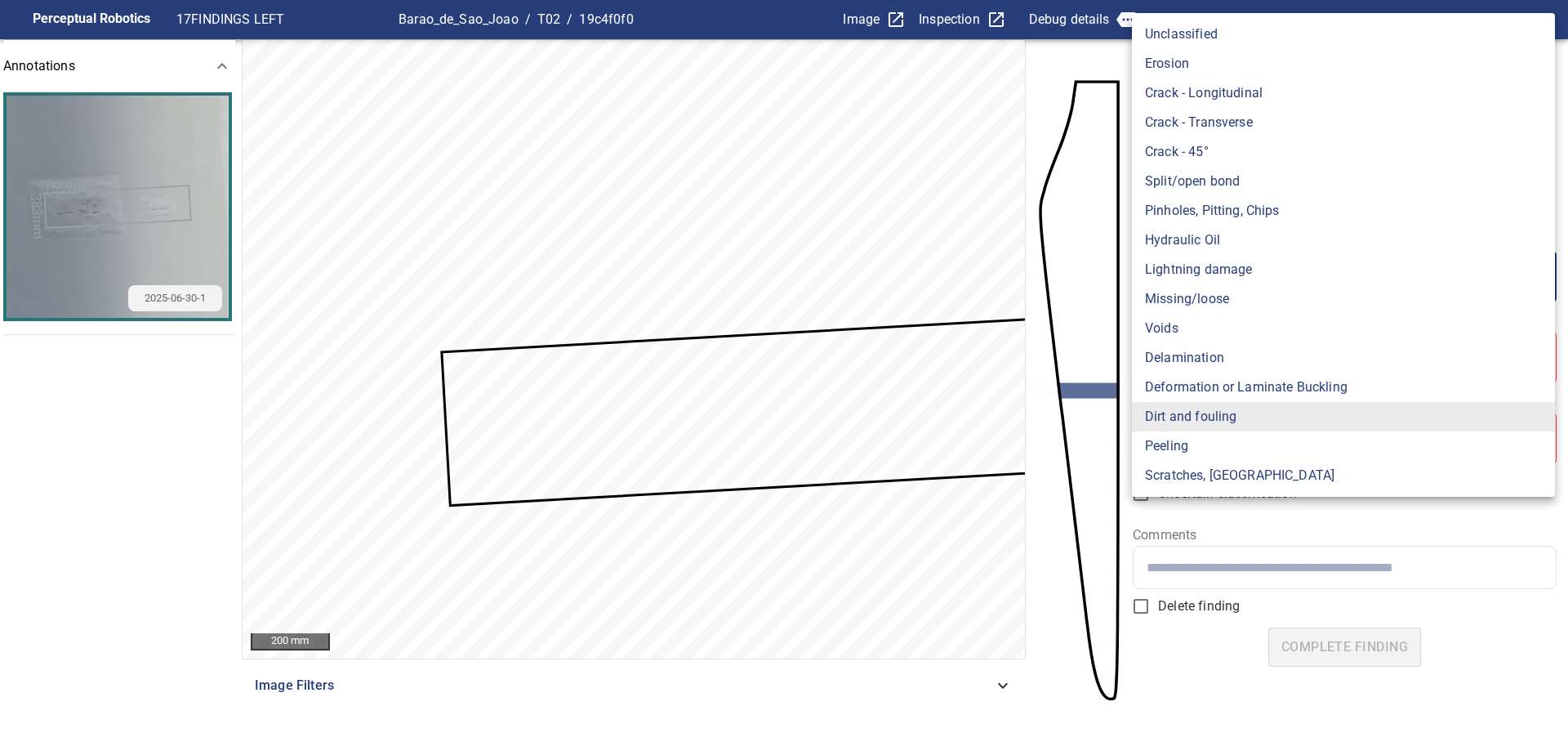
click at [1237, 119] on li "Crack - Transverse" at bounding box center [1343, 122] width 423 height 30
type input "**********"
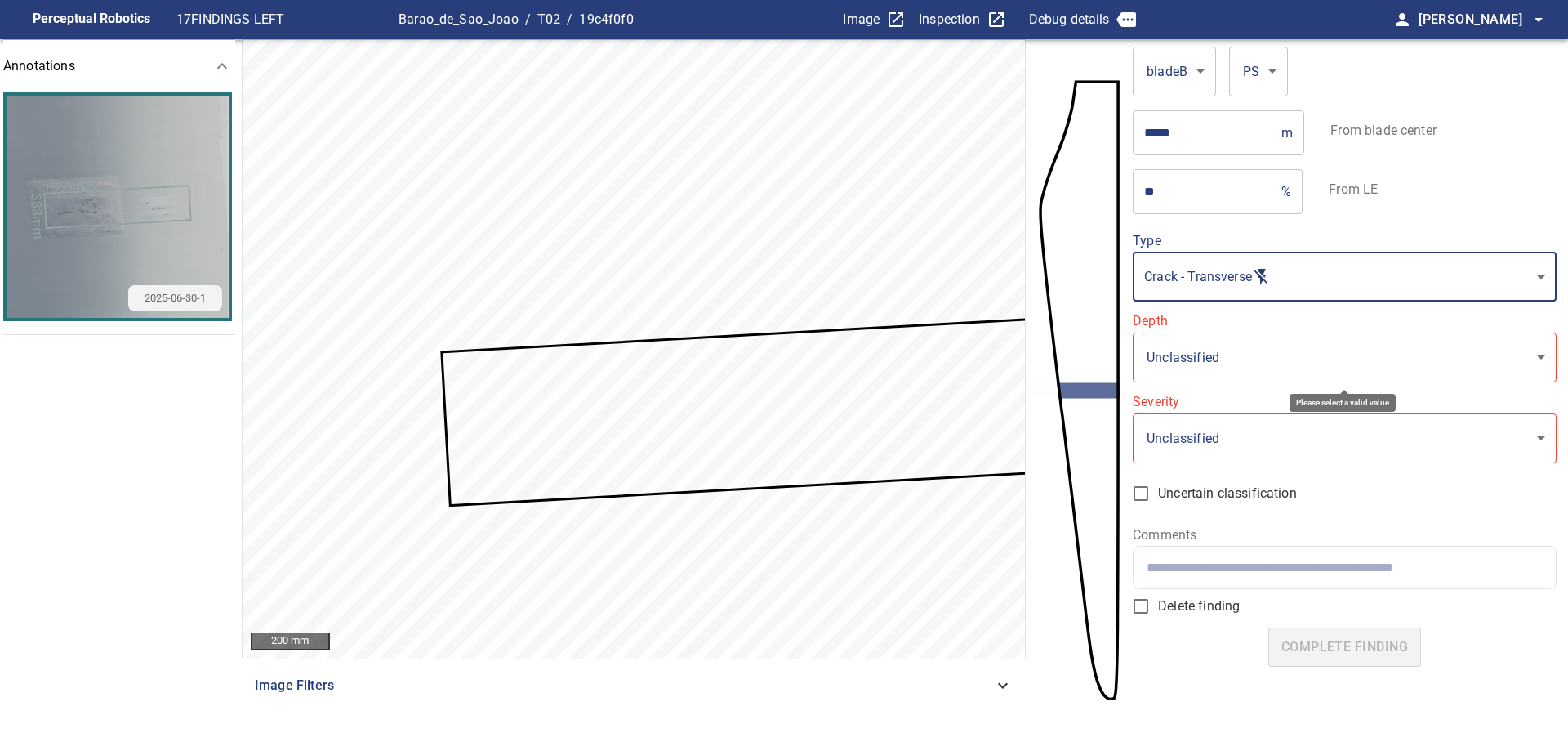
click at [1282, 370] on body "**********" at bounding box center [784, 376] width 1568 height 751
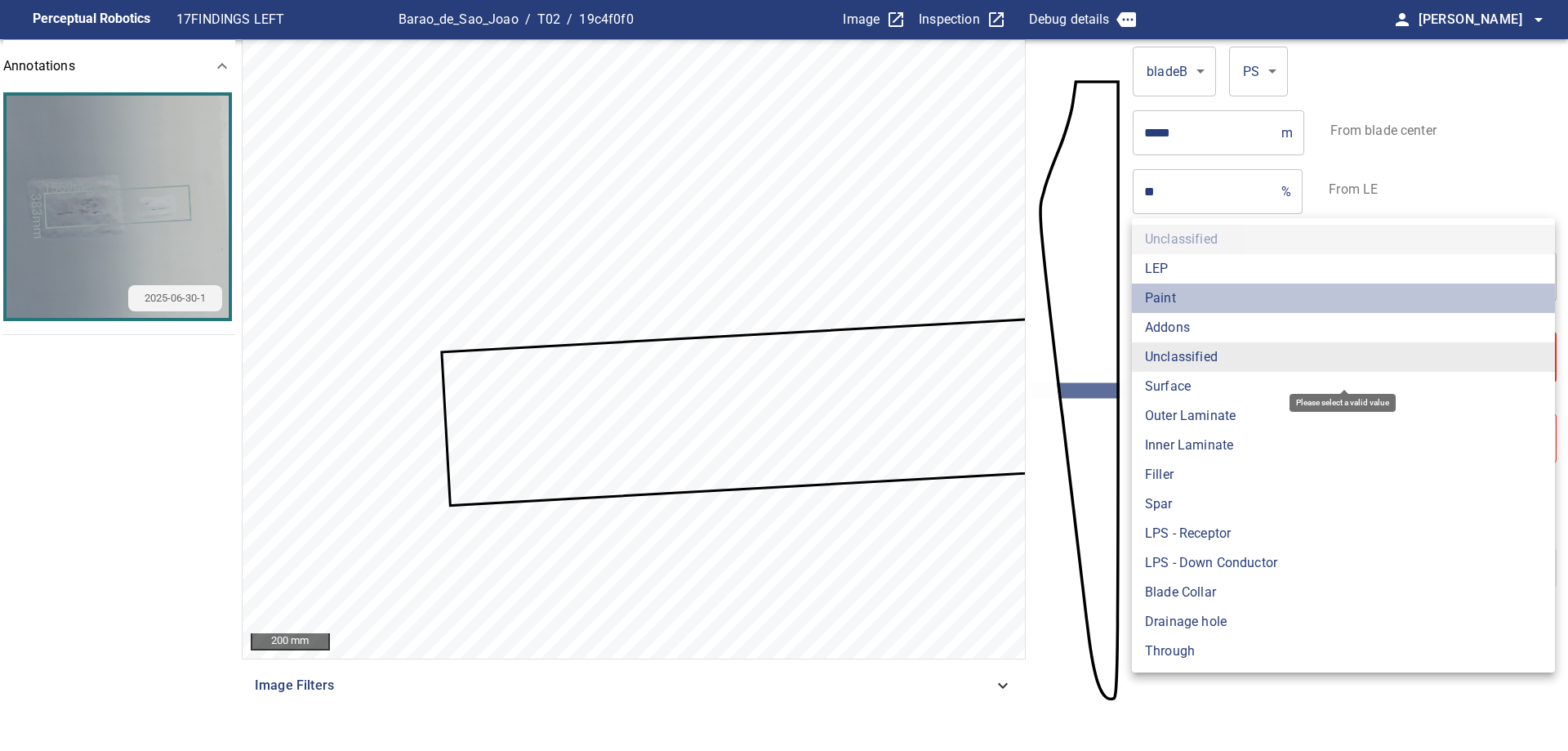
click at [1199, 304] on li "Paint" at bounding box center [1343, 298] width 423 height 30
type input "*****"
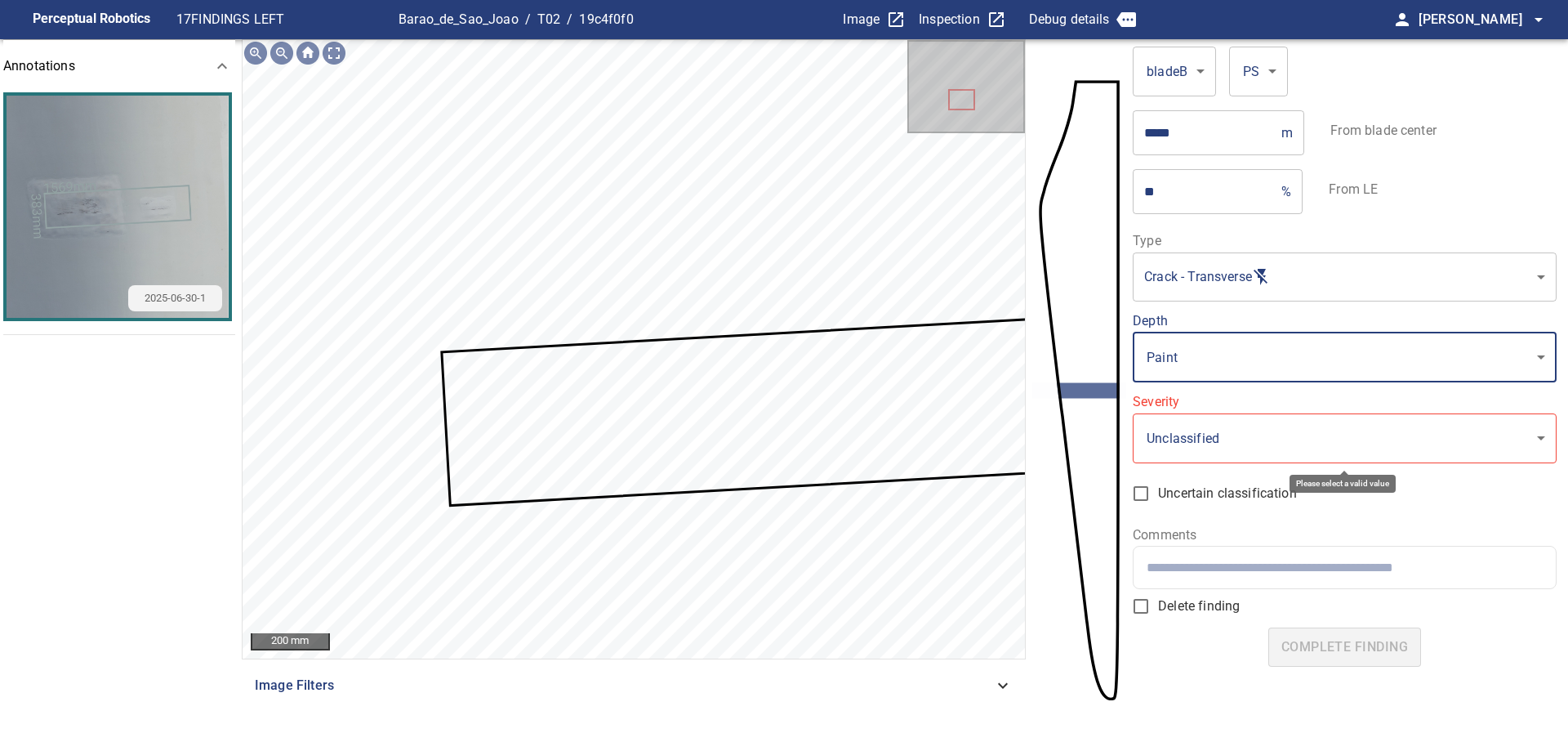
click at [1317, 436] on body "**********" at bounding box center [784, 376] width 1568 height 751
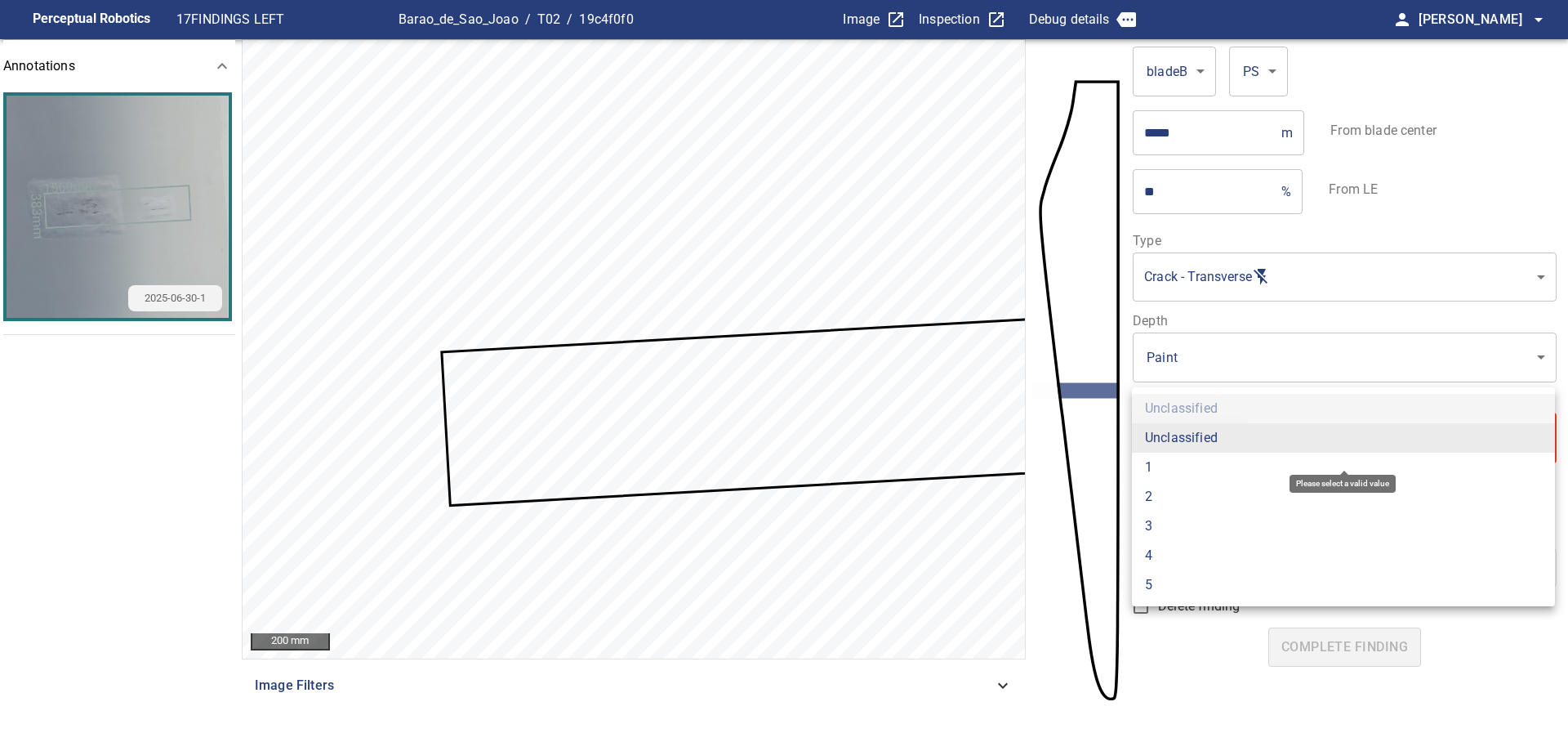
click at [1229, 498] on li "2" at bounding box center [1343, 496] width 423 height 30
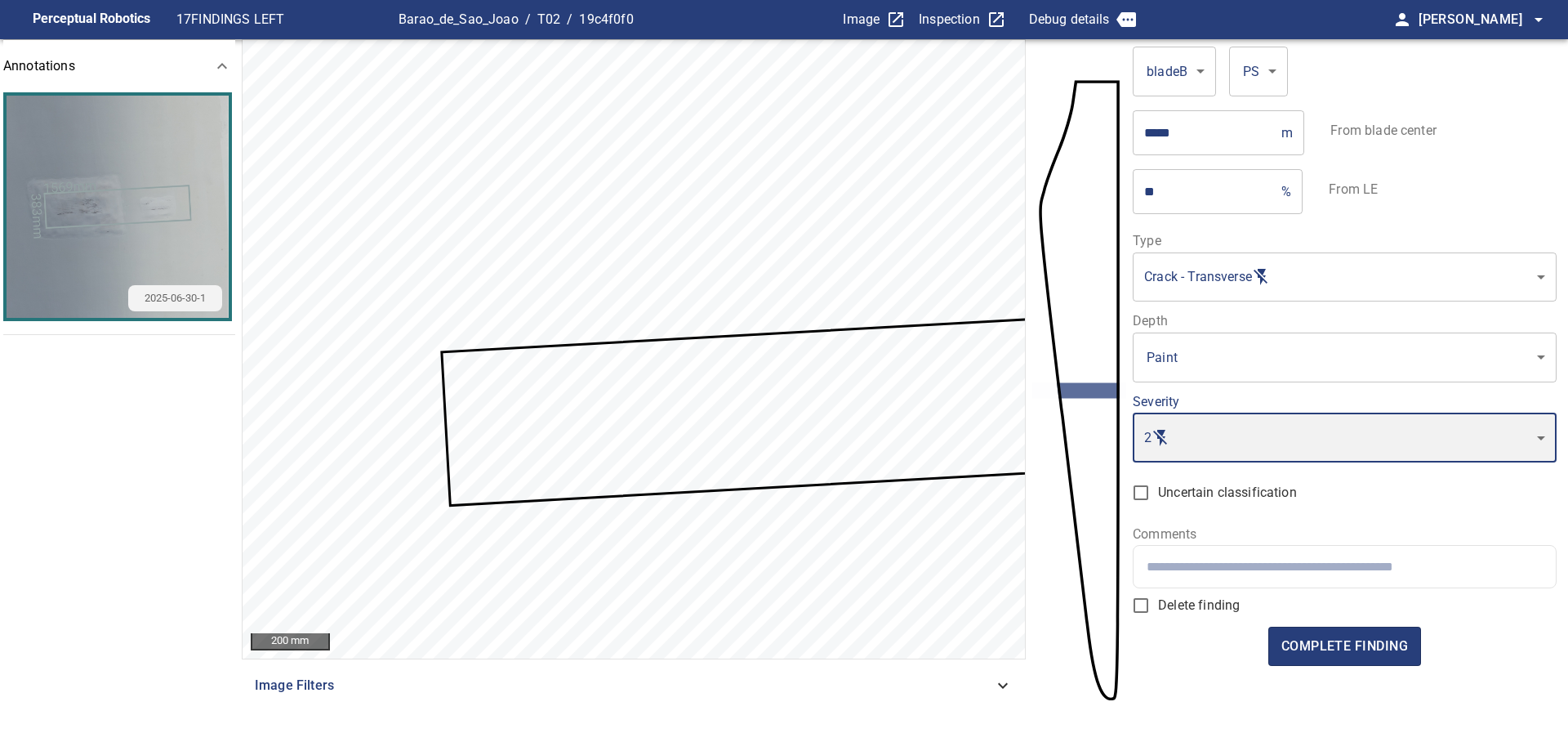
type input "*"
click at [1264, 573] on input "text" at bounding box center [1344, 566] width 396 height 15
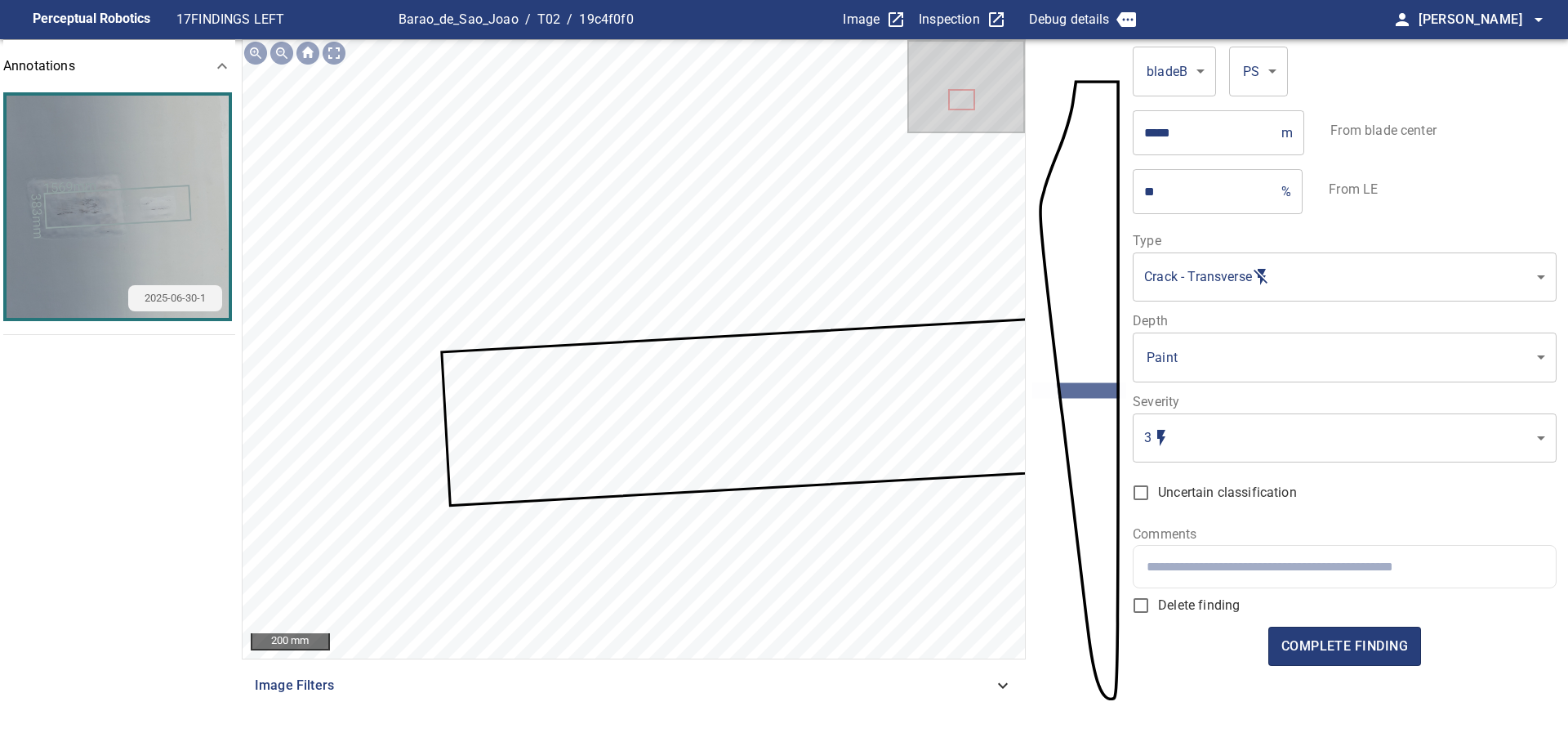
click at [1267, 559] on input "text" at bounding box center [1344, 566] width 396 height 15
paste input "**********"
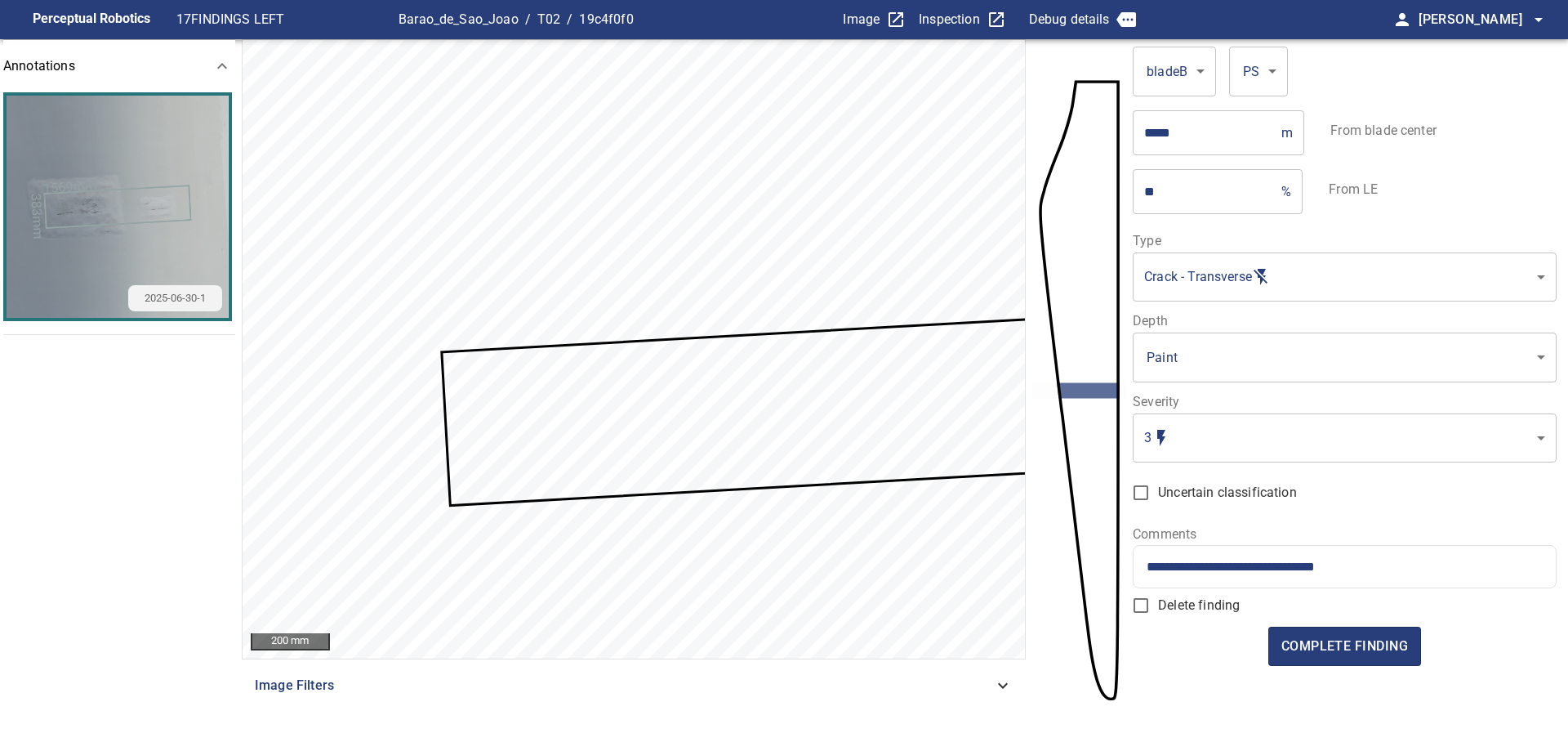
type input "**********"
click at [1236, 454] on body "**********" at bounding box center [784, 376] width 1568 height 751
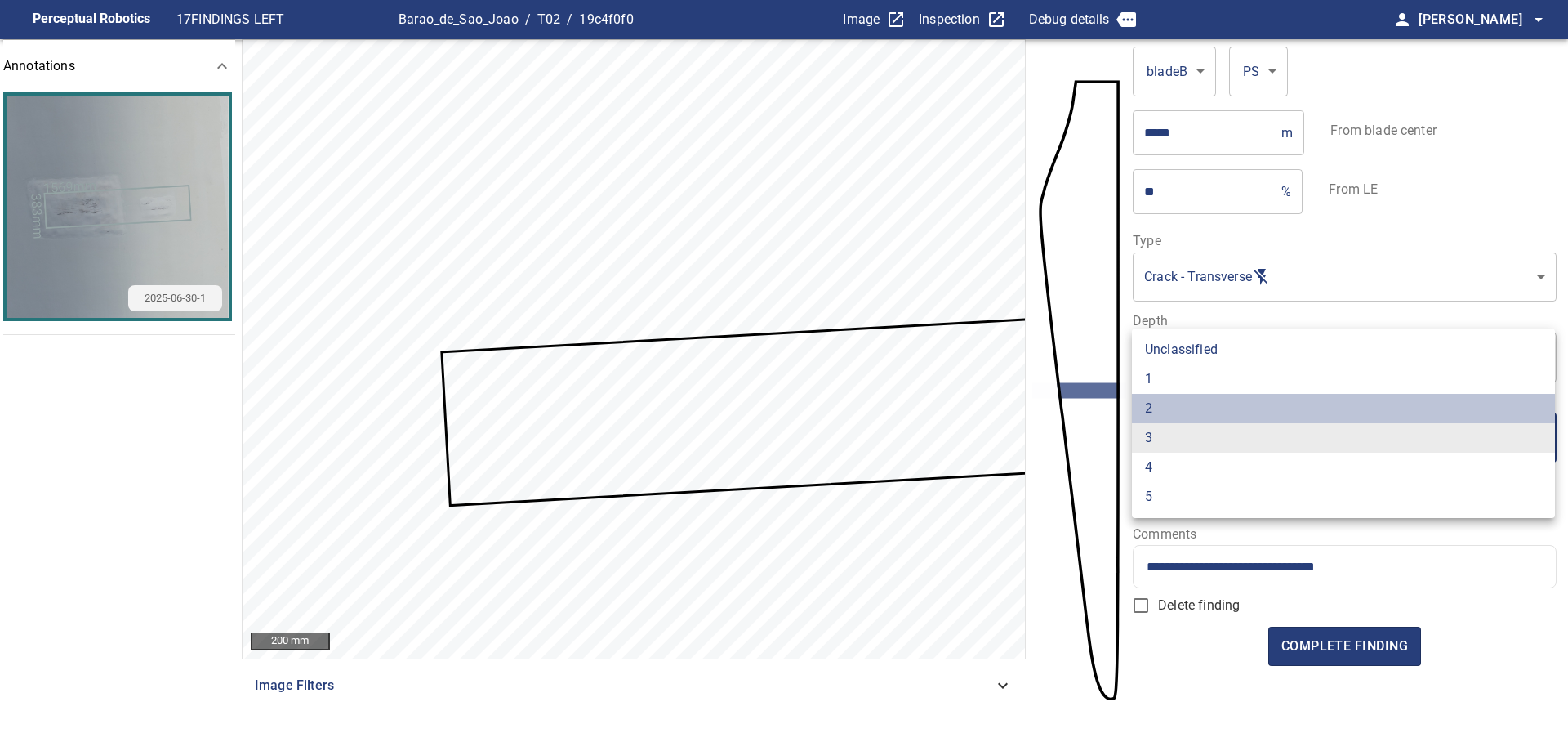
click at [1177, 416] on li "2" at bounding box center [1343, 408] width 423 height 30
type input "*"
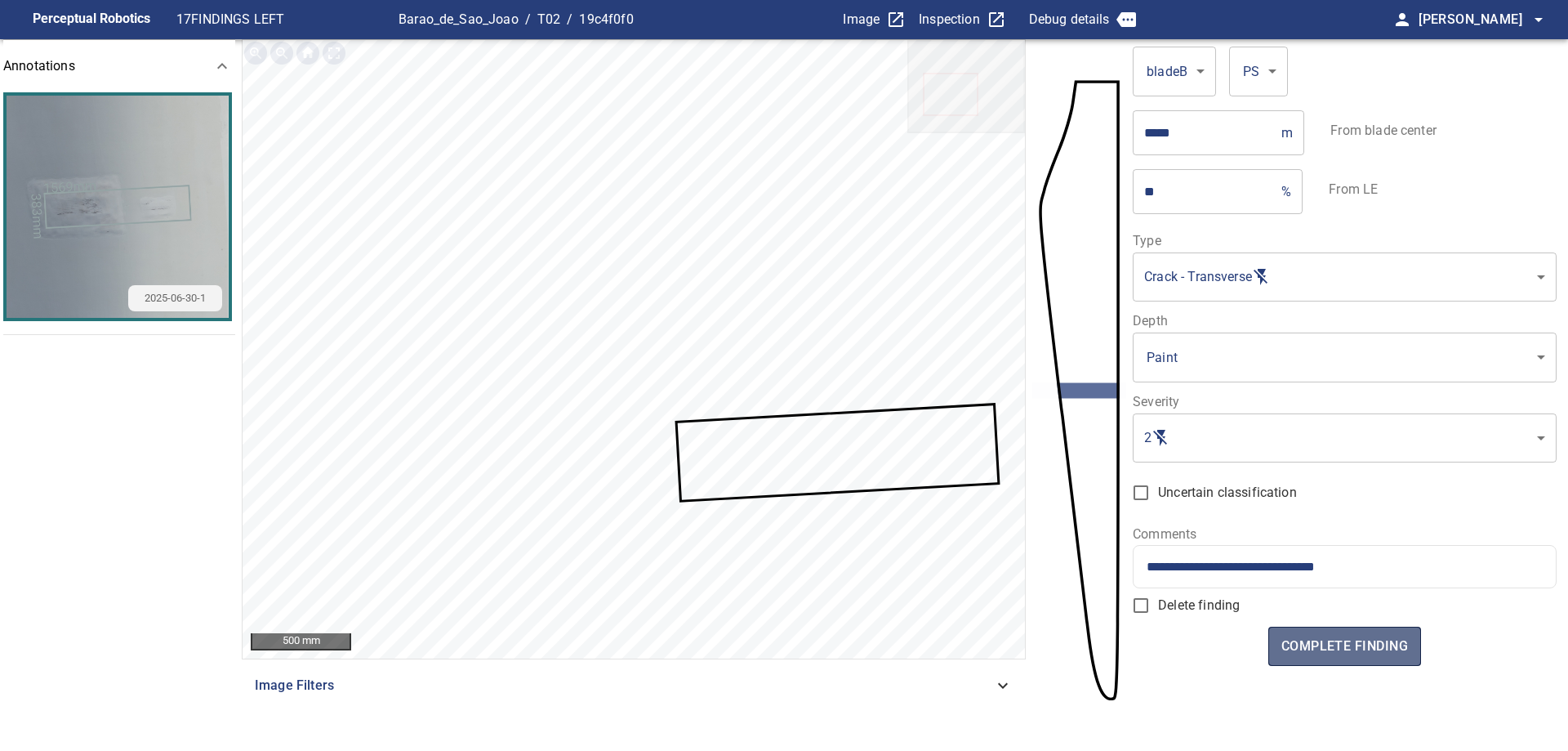
click at [1316, 642] on span "complete finding" at bounding box center [1344, 646] width 127 height 23
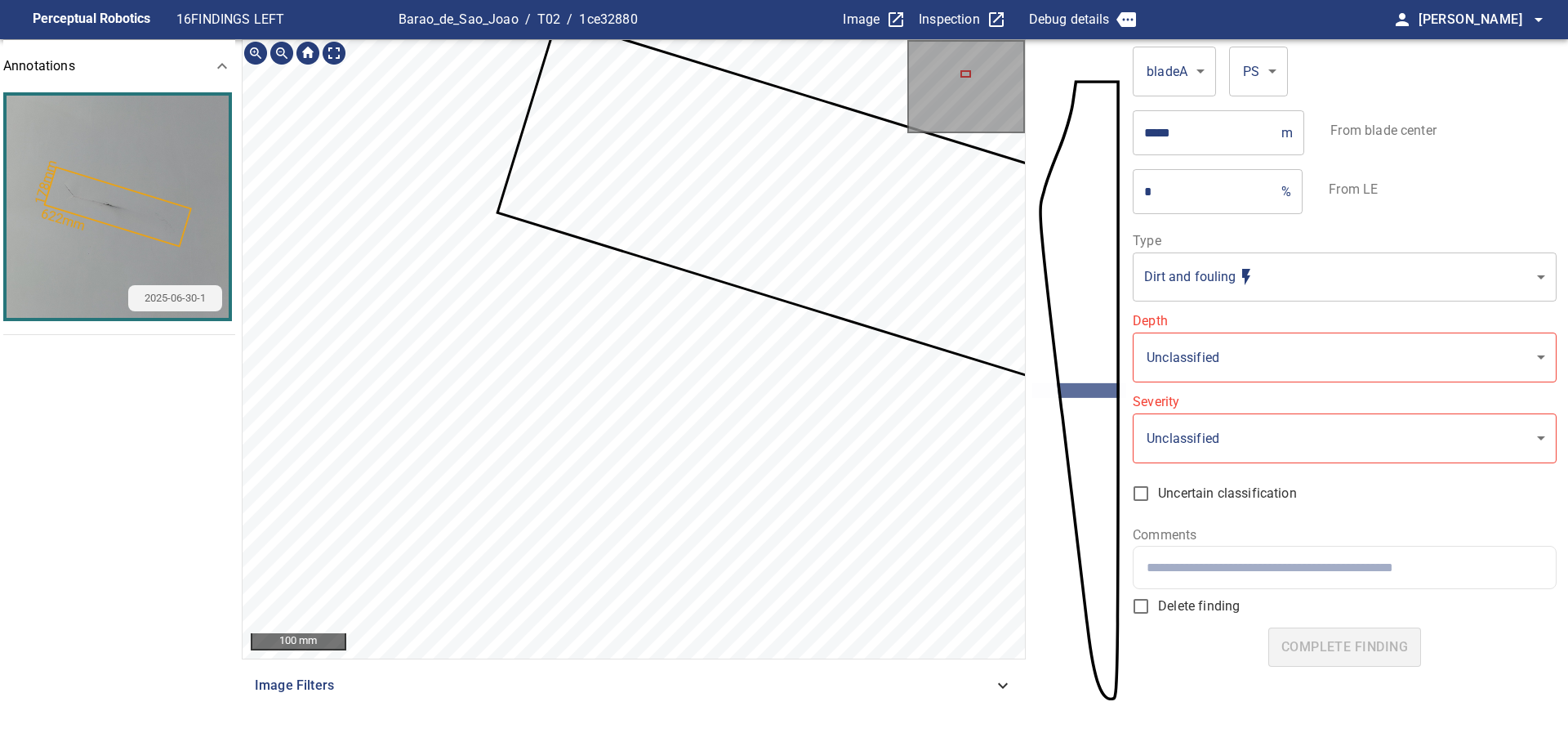
type input "**********"
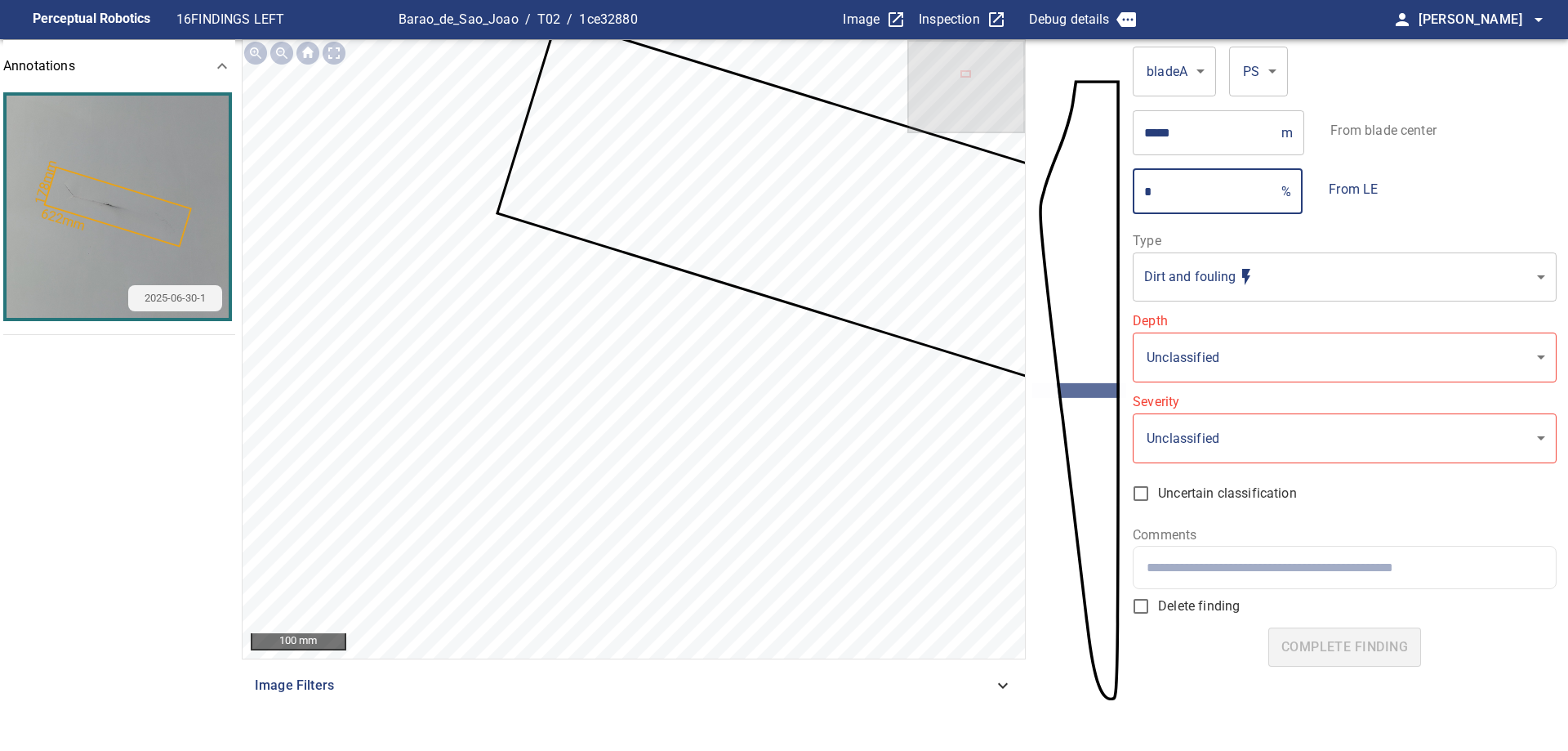
drag, startPoint x: 1134, startPoint y: 203, endPoint x: 994, endPoint y: 283, distance: 161.2
click at [1130, 203] on section "**********" at bounding box center [784, 396] width 1568 height 715
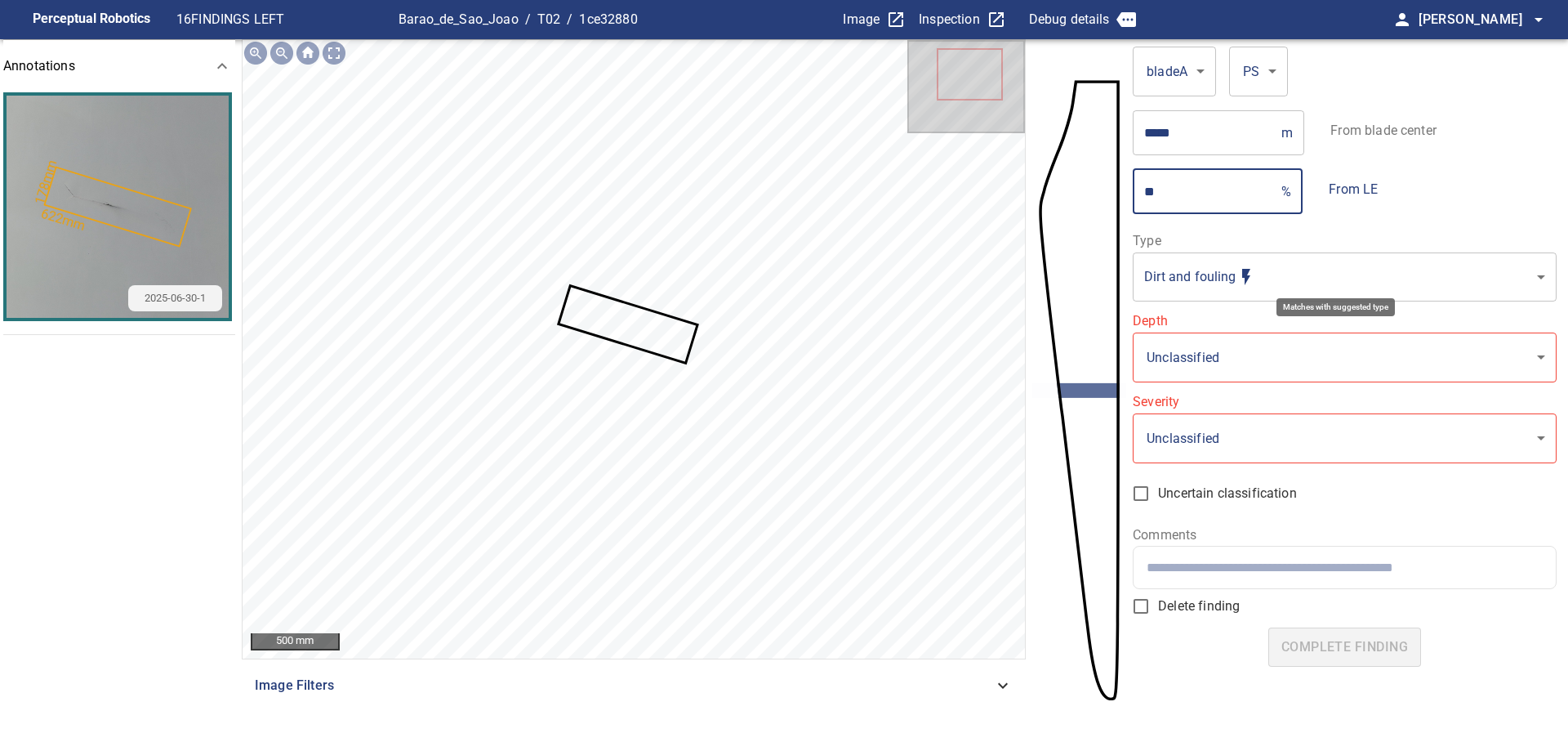
type input "**"
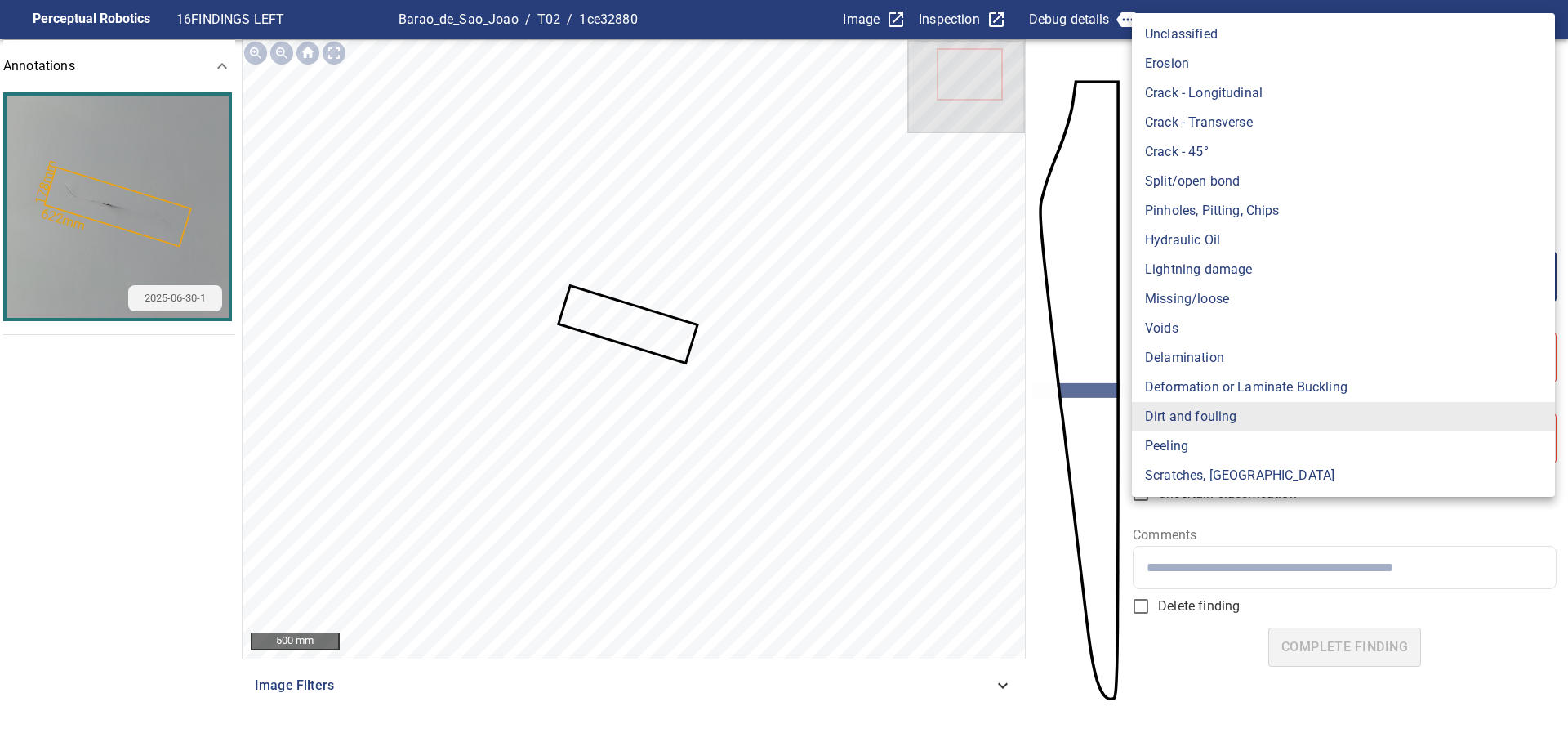
click at [1172, 281] on body "**********" at bounding box center [784, 376] width 1568 height 751
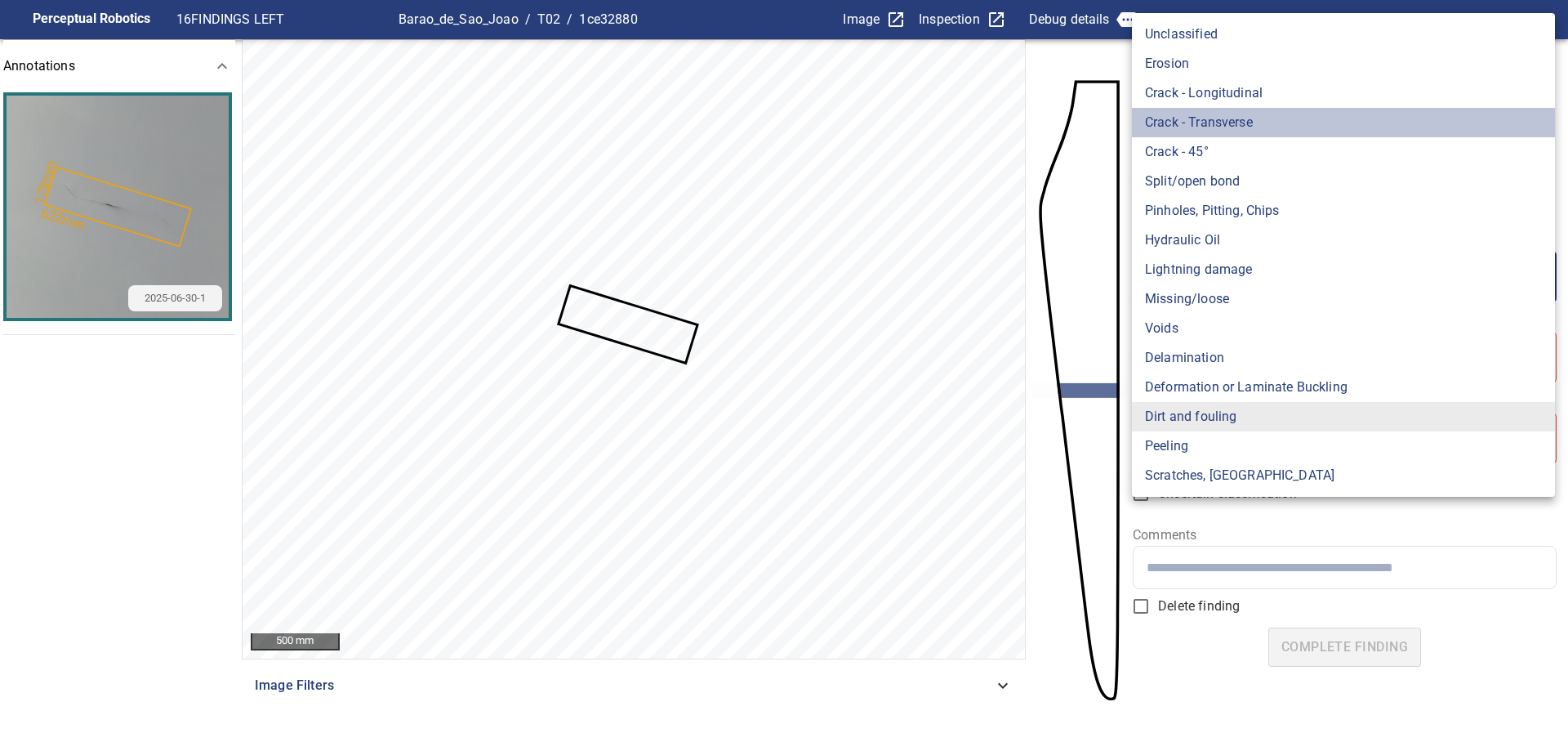
click at [1242, 126] on li "Crack - Transverse" at bounding box center [1343, 122] width 423 height 30
type input "**********"
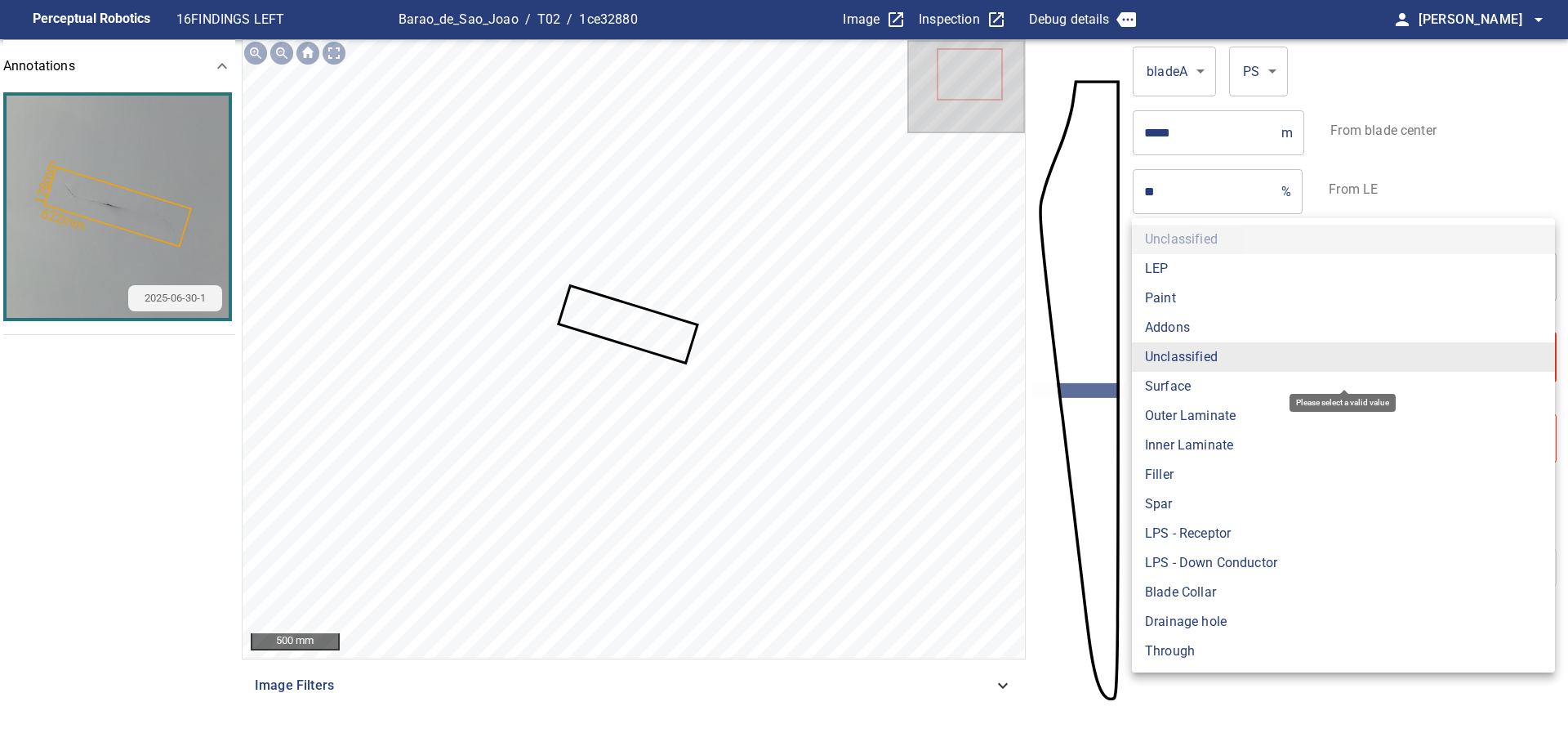
click at [1236, 344] on body "**********" at bounding box center [784, 376] width 1568 height 751
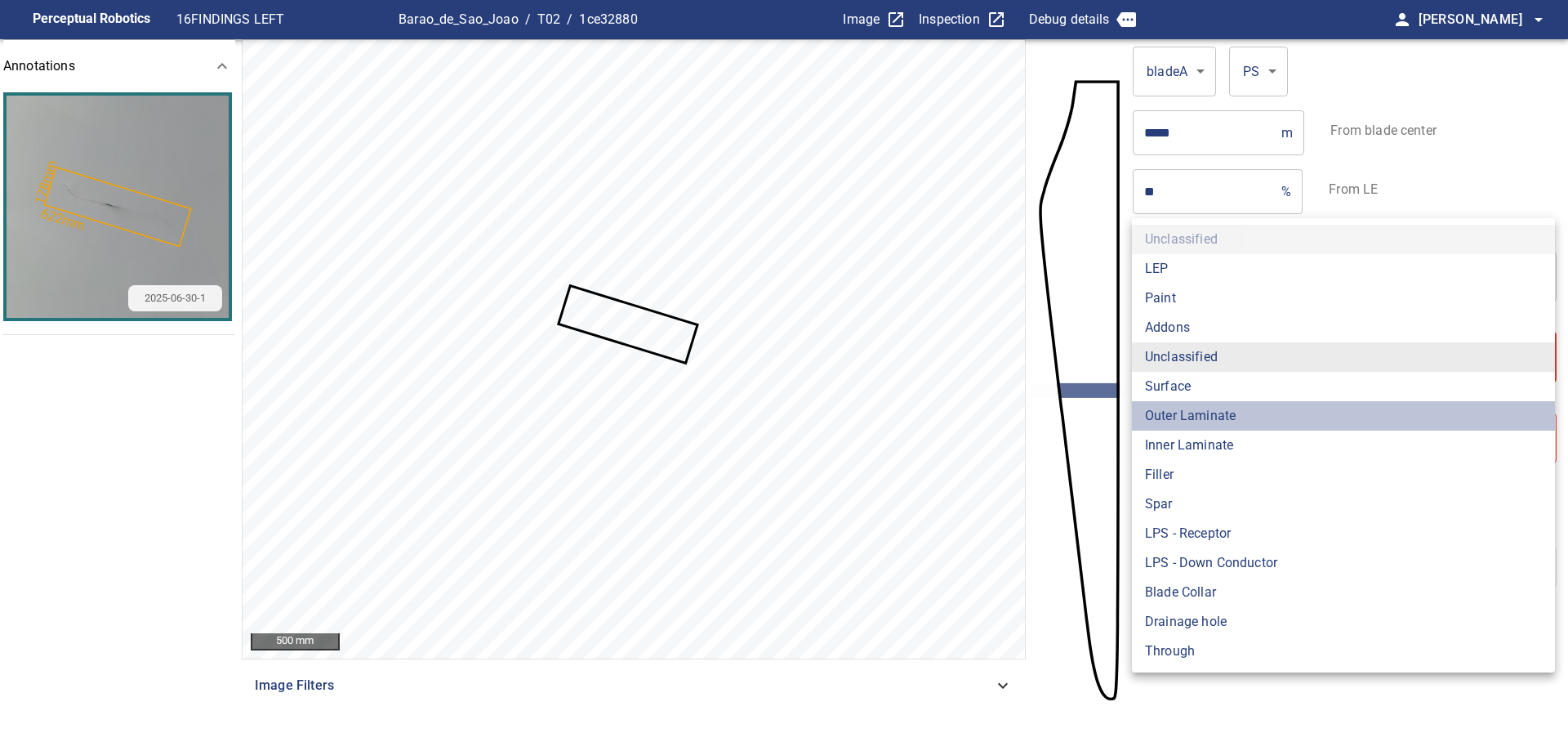
click at [1218, 411] on li "Outer Laminate" at bounding box center [1343, 415] width 423 height 30
type input "**********"
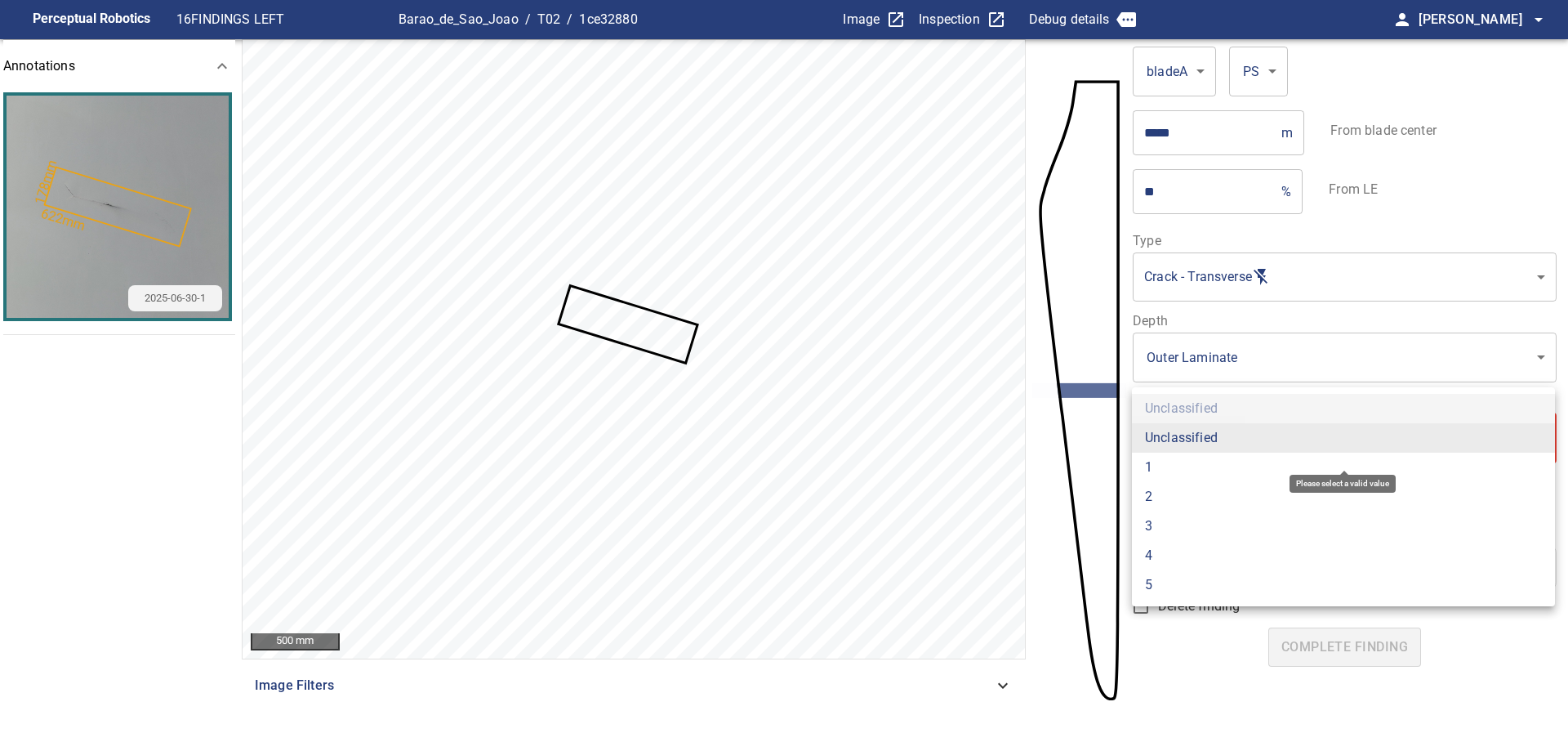
click at [1227, 457] on body "**********" at bounding box center [784, 376] width 1568 height 751
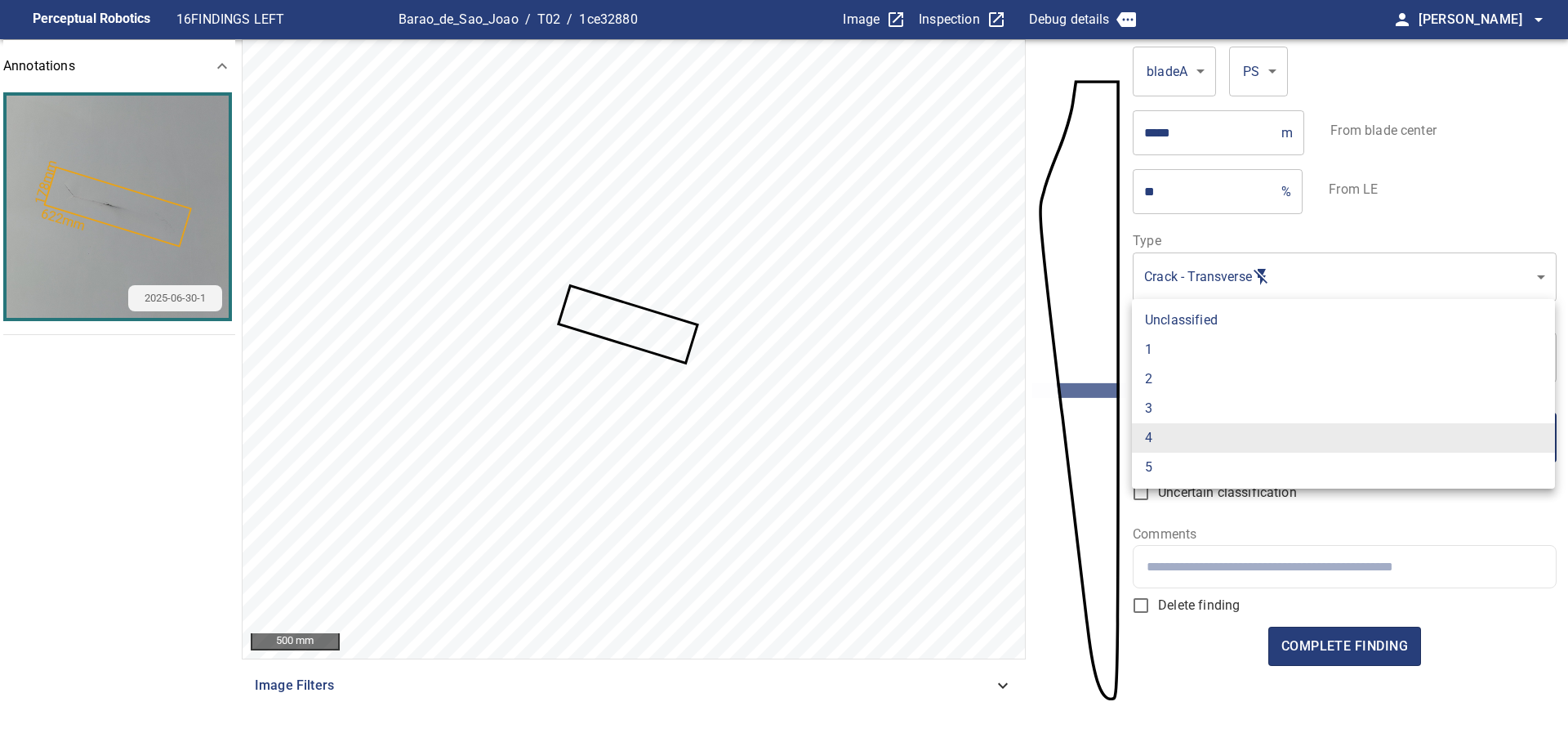
drag, startPoint x: 1194, startPoint y: 405, endPoint x: 1202, endPoint y: 417, distance: 14.4
click at [1194, 408] on li "3" at bounding box center [1343, 408] width 423 height 30
type input "*"
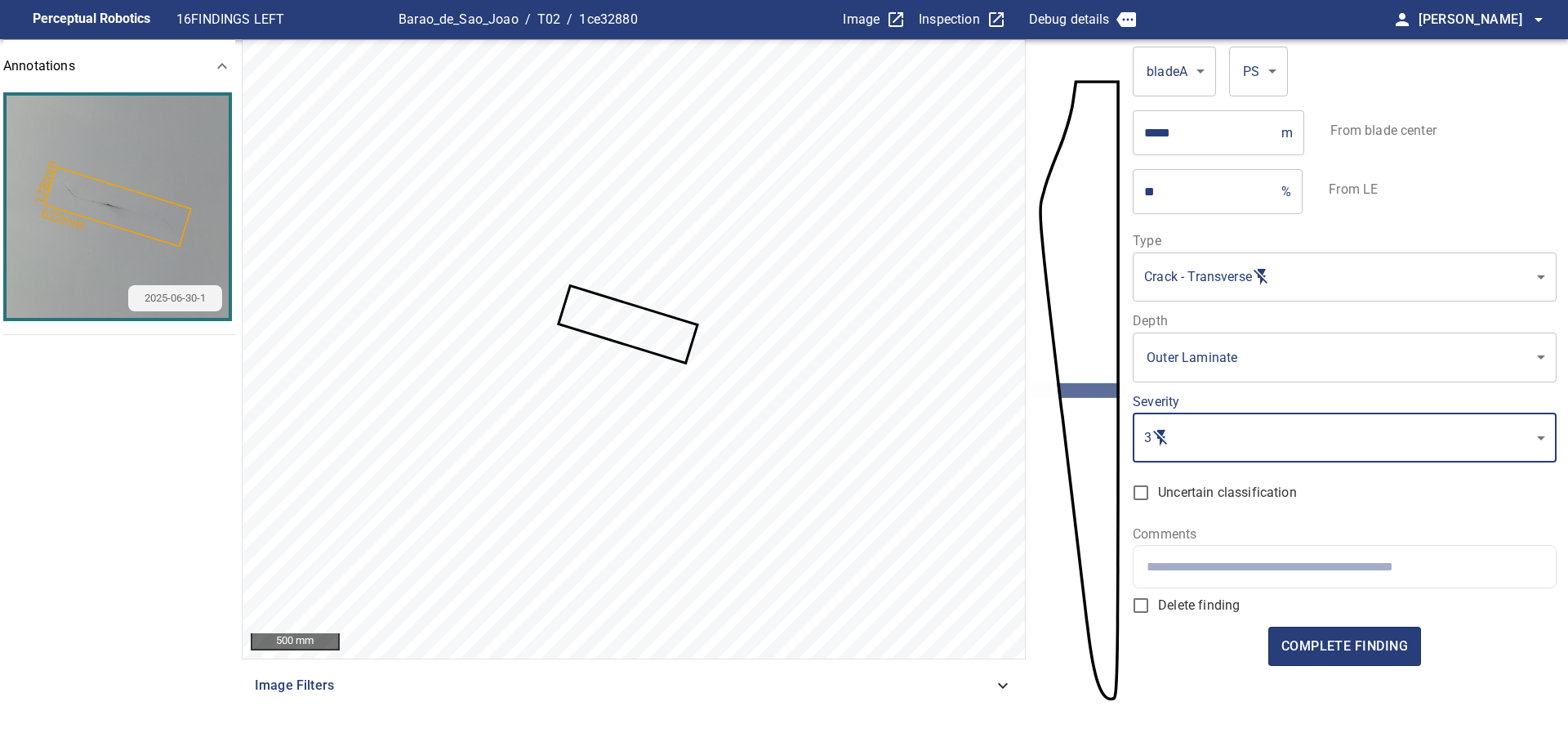
click at [1288, 580] on div at bounding box center [1344, 566] width 421 height 41
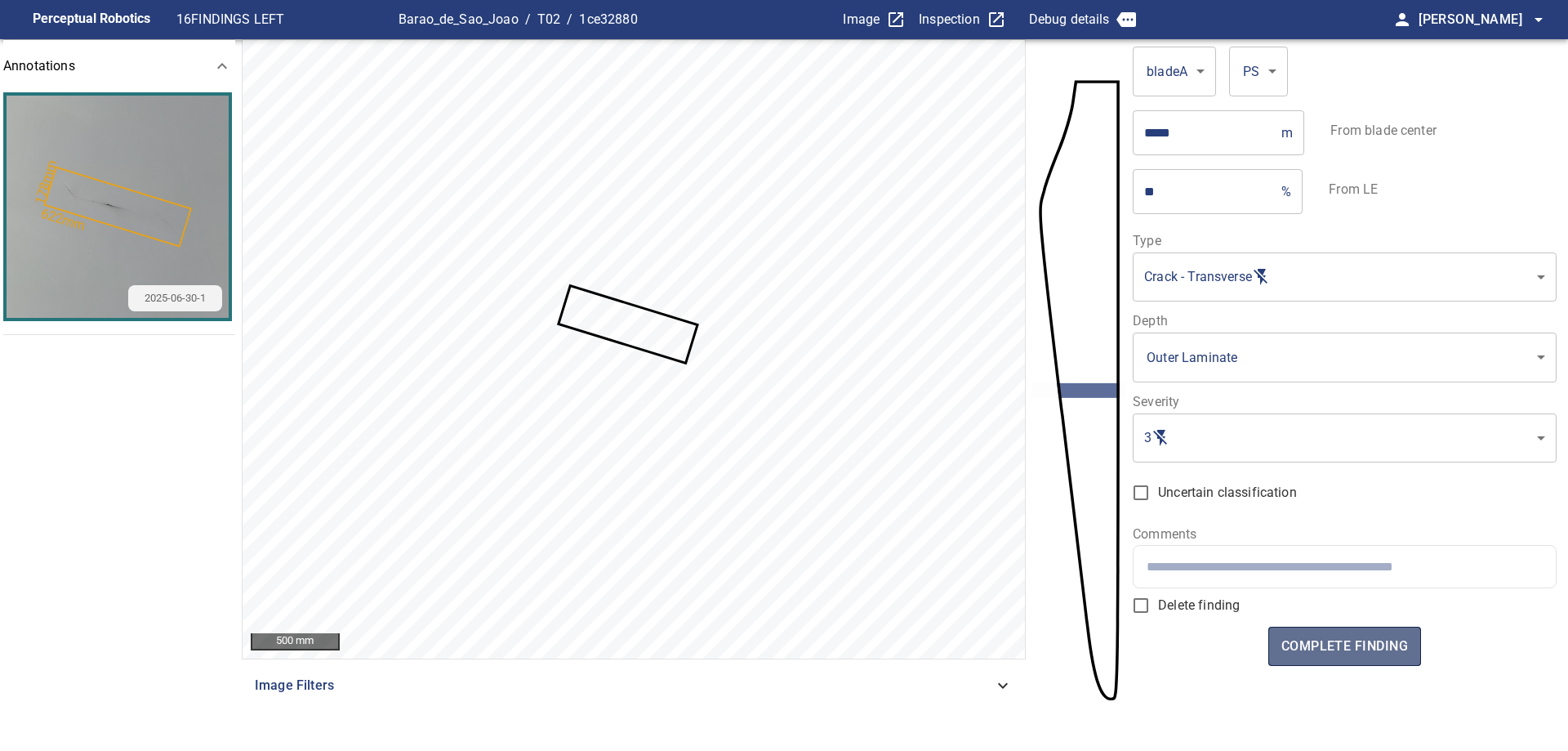
click at [1378, 647] on span "complete finding" at bounding box center [1344, 646] width 127 height 23
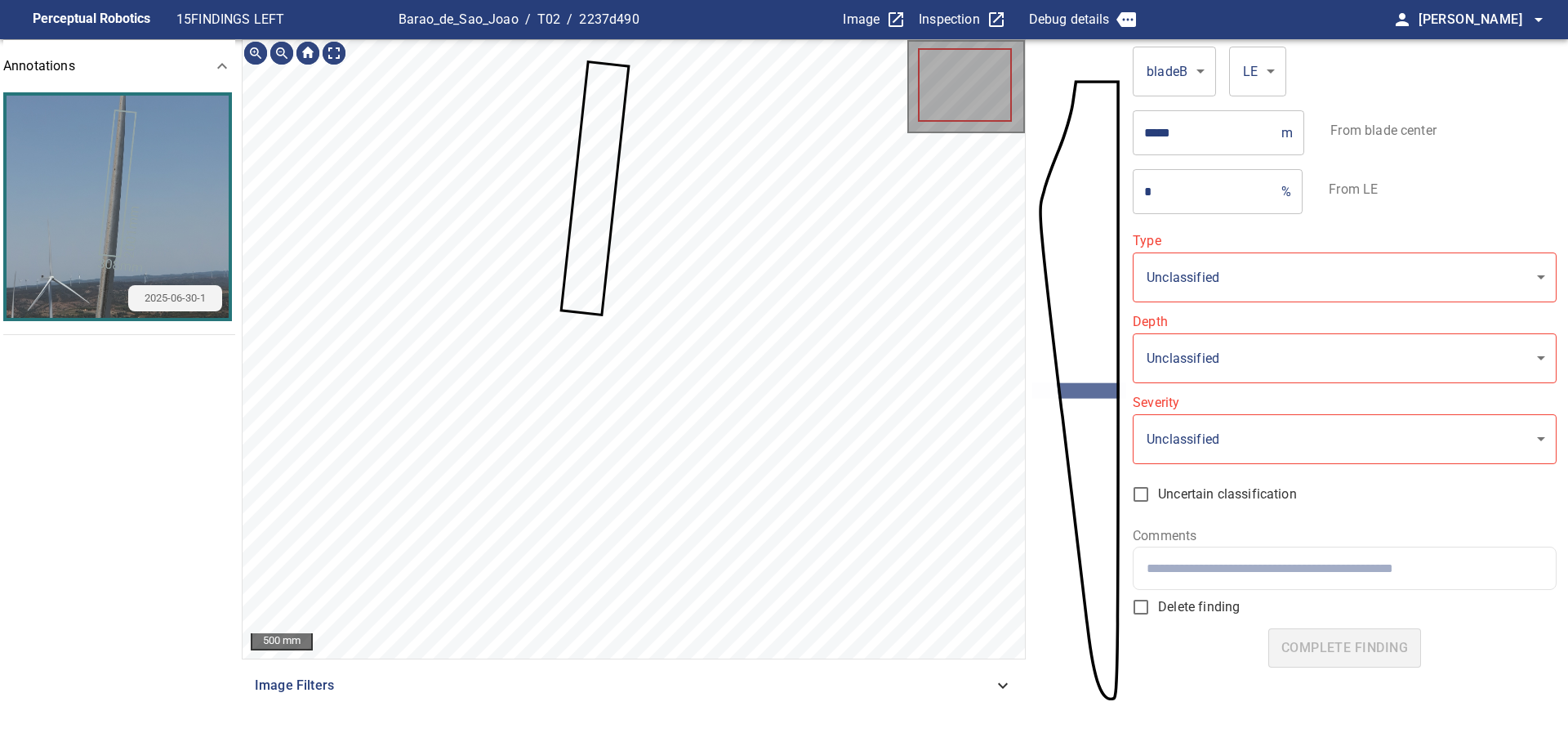
type input "*******"
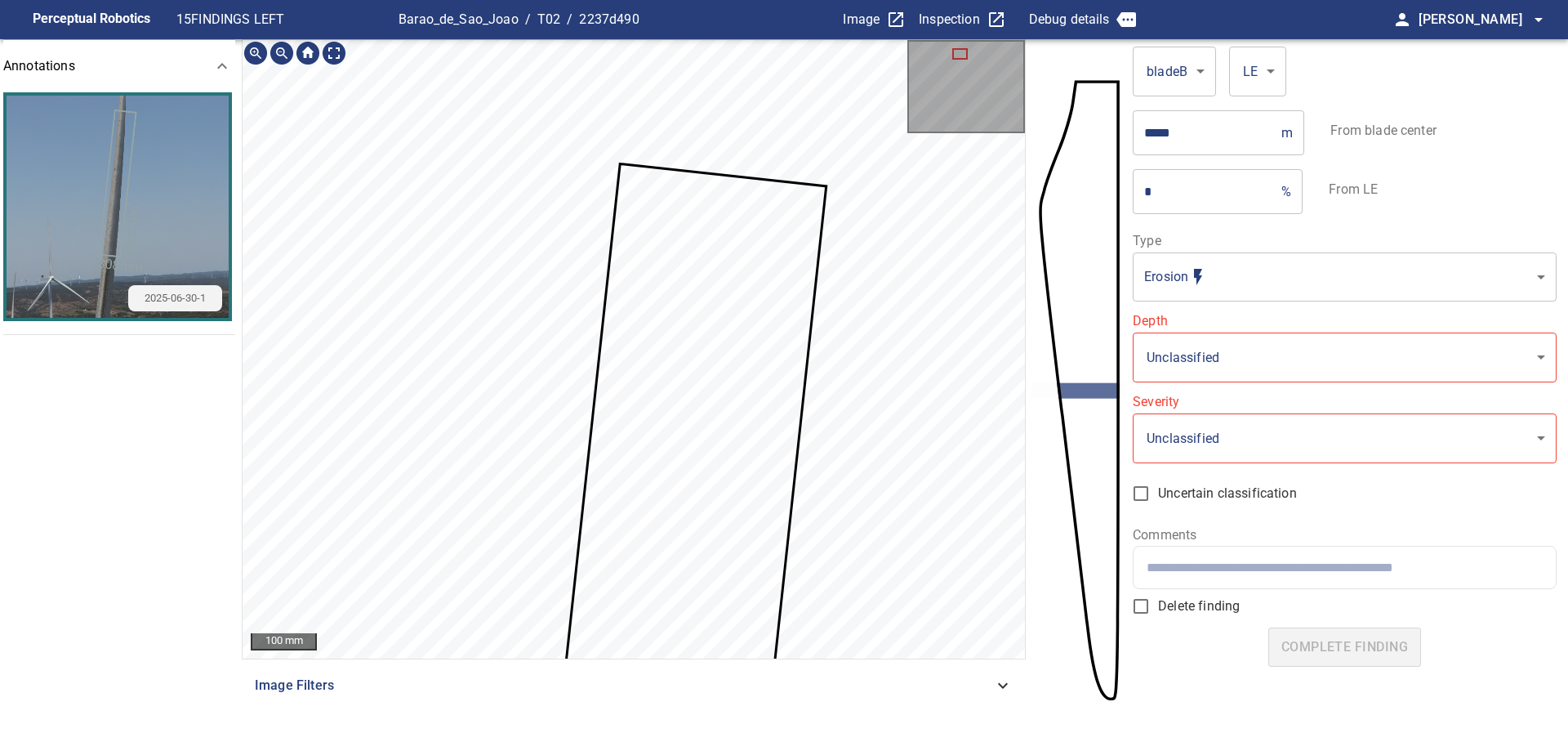
click at [467, 750] on html "**********" at bounding box center [784, 376] width 1568 height 751
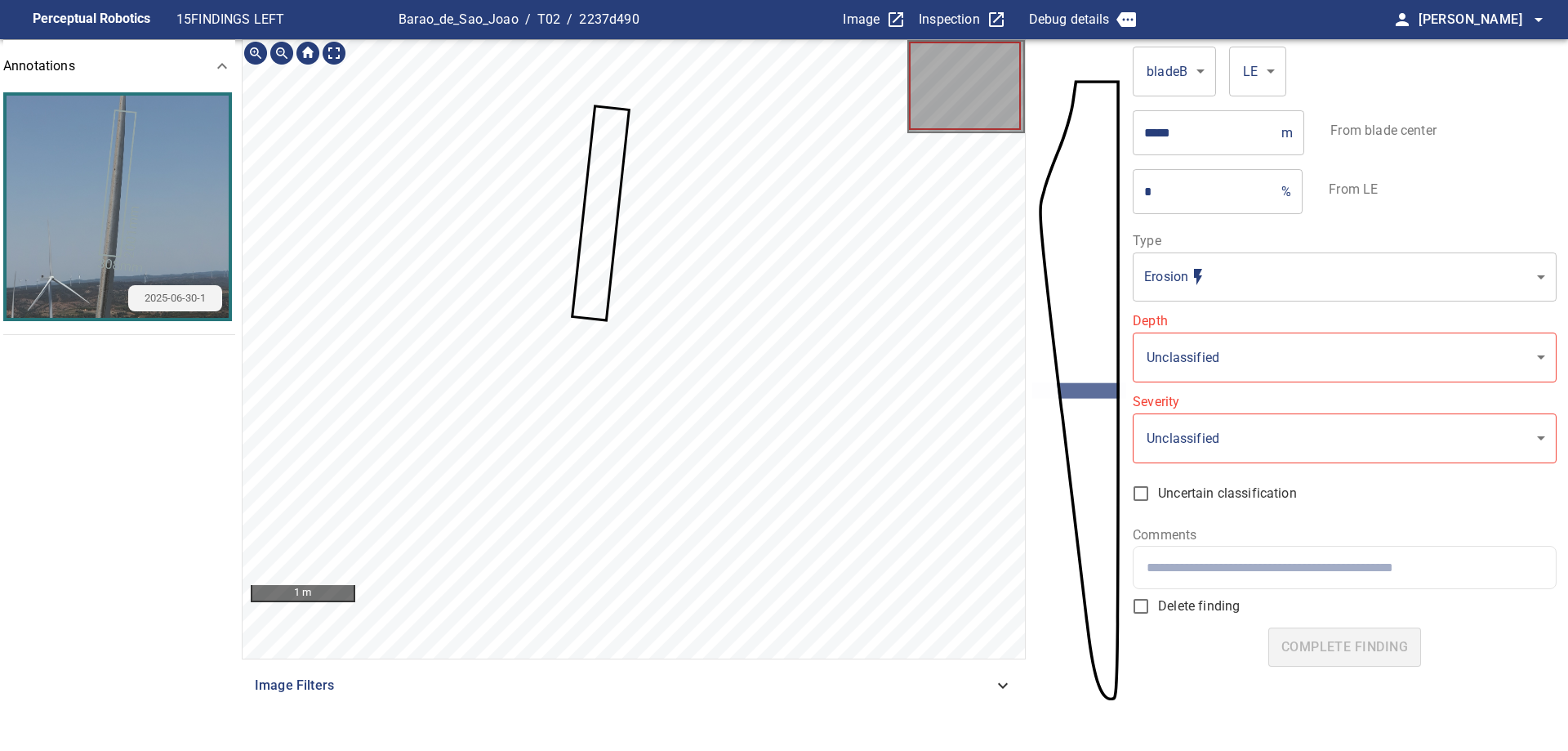
click at [609, 138] on icon at bounding box center [601, 213] width 55 height 212
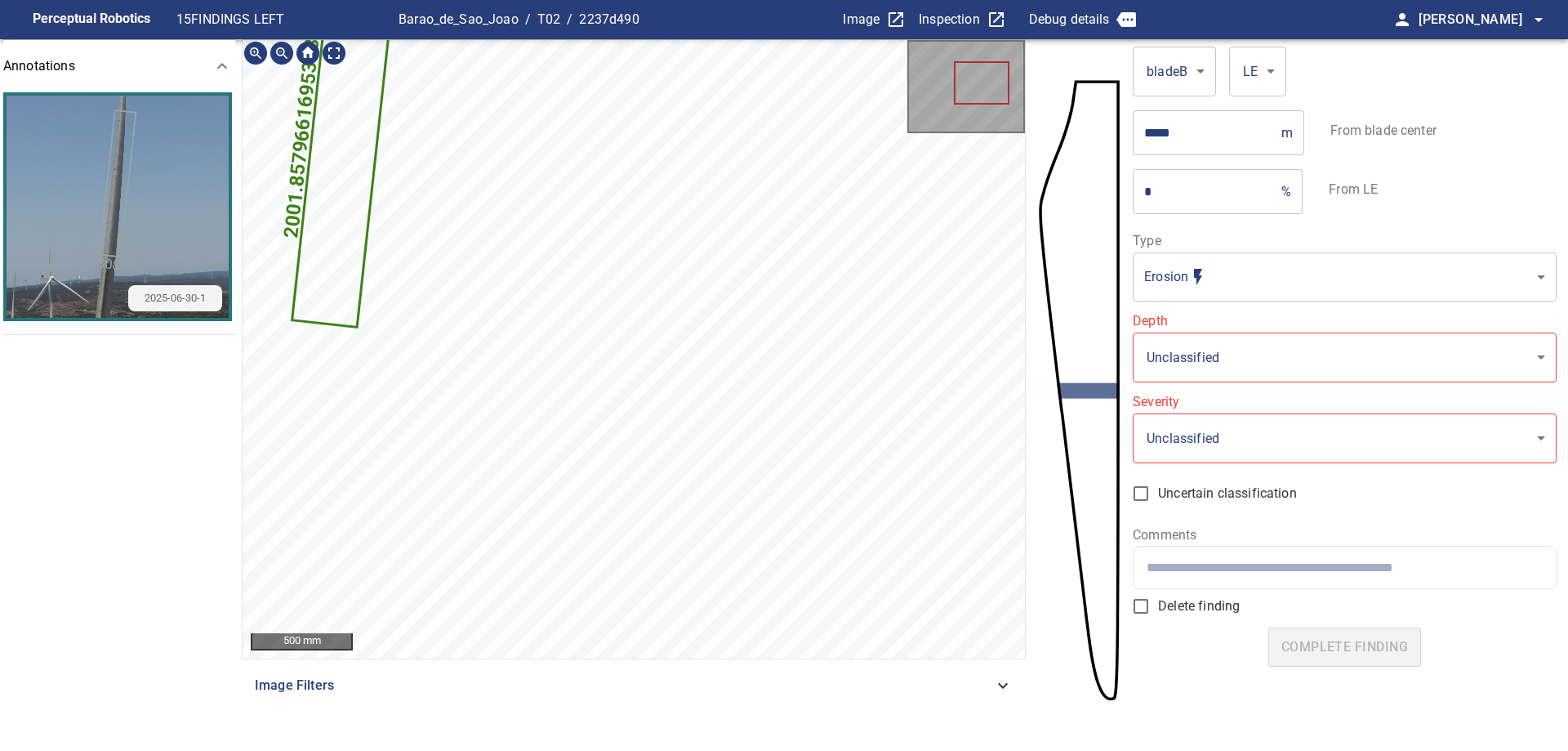
click at [498, 346] on div "308.4710263370527mm 2001.8579661695378mm" at bounding box center [633, 348] width 782 height 619
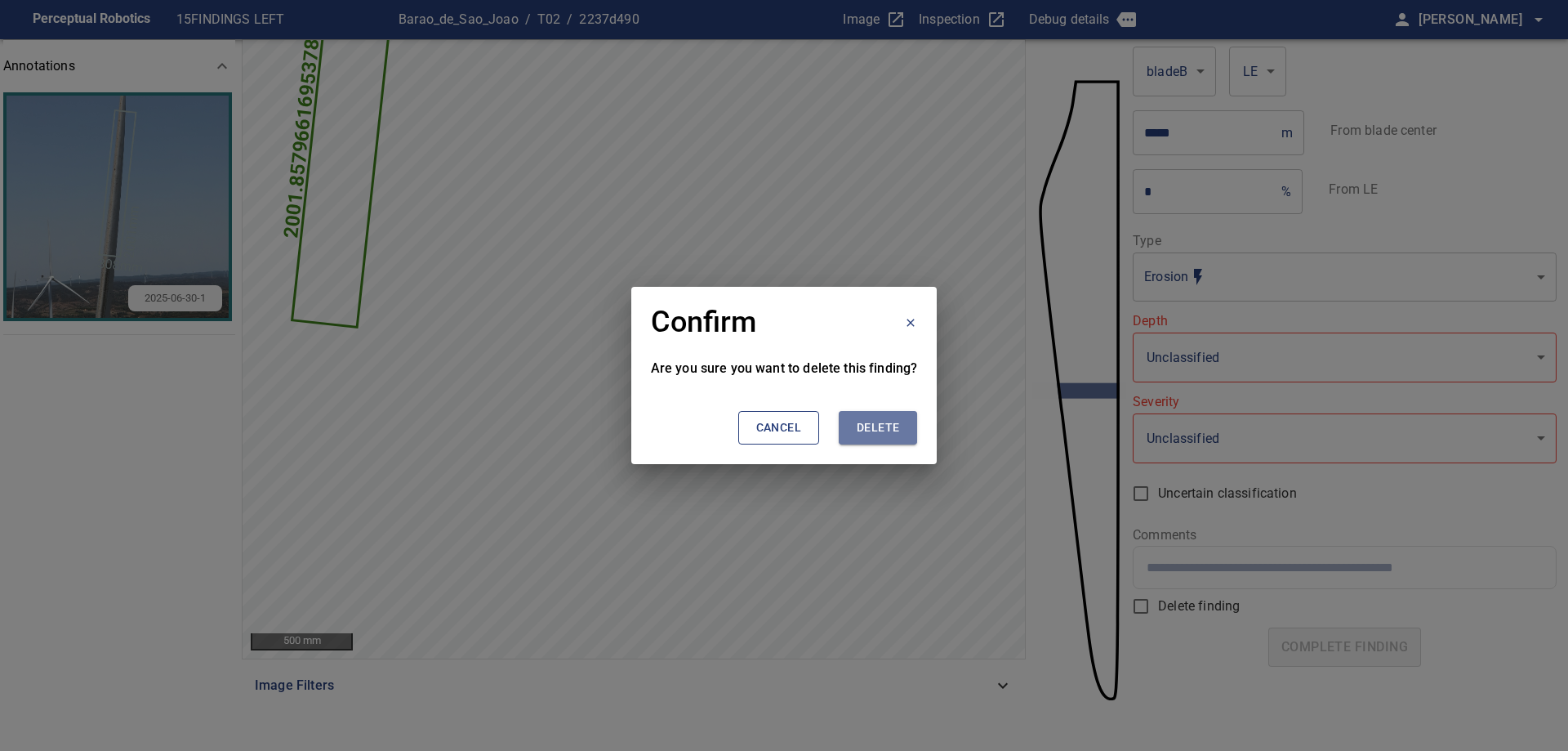
click at [865, 436] on span "Delete" at bounding box center [877, 428] width 42 height 20
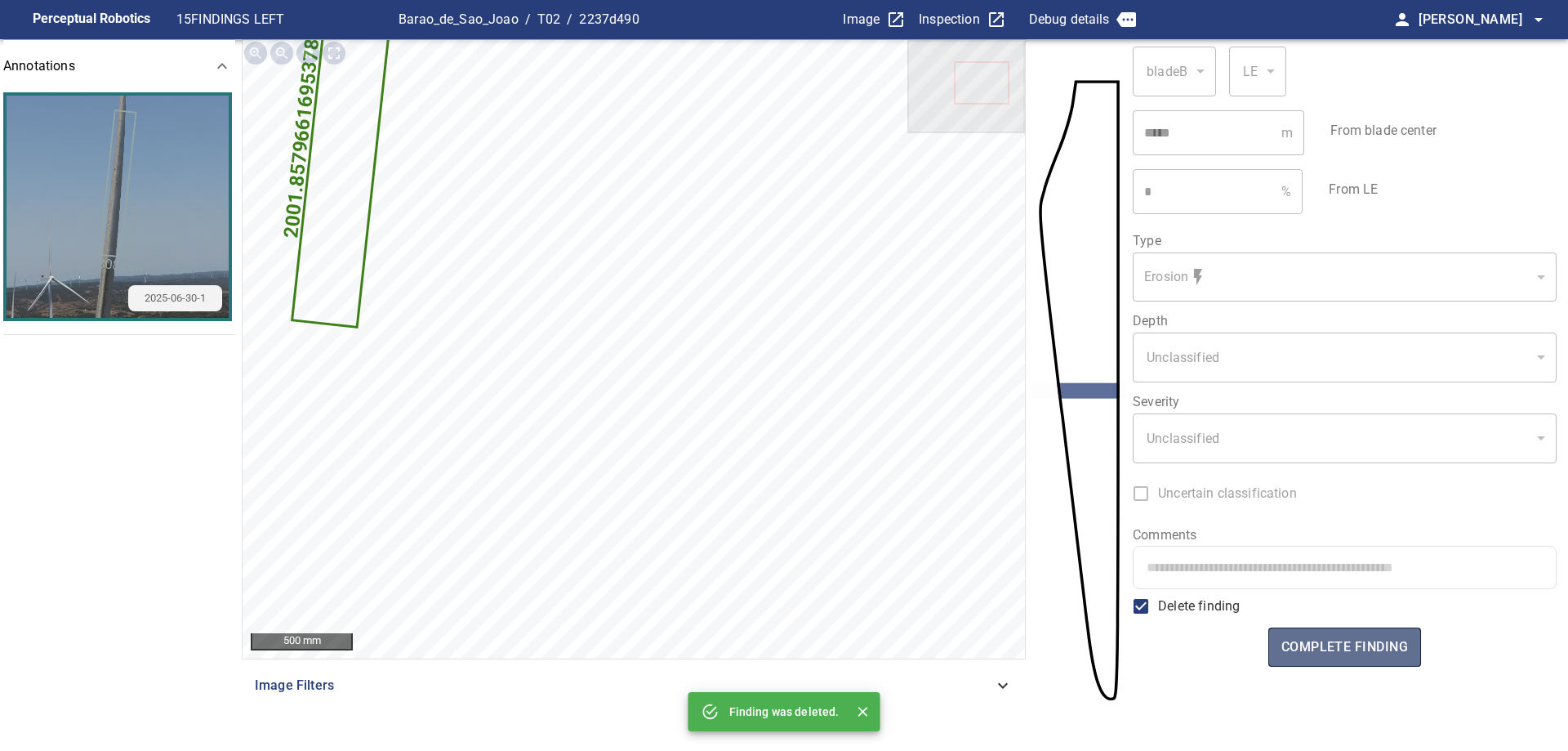
click at [1323, 652] on span "complete finding" at bounding box center [1344, 646] width 127 height 23
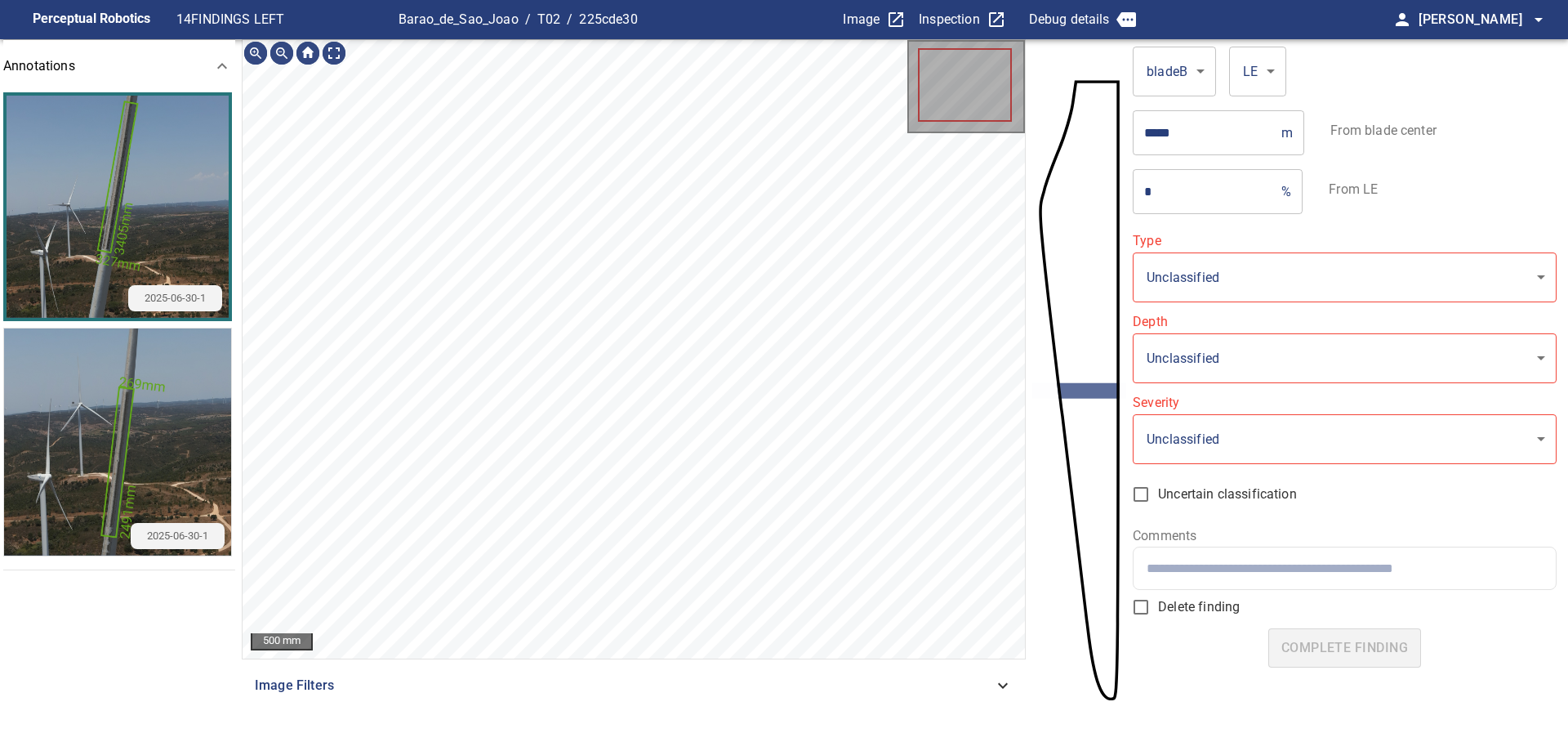
type input "*******"
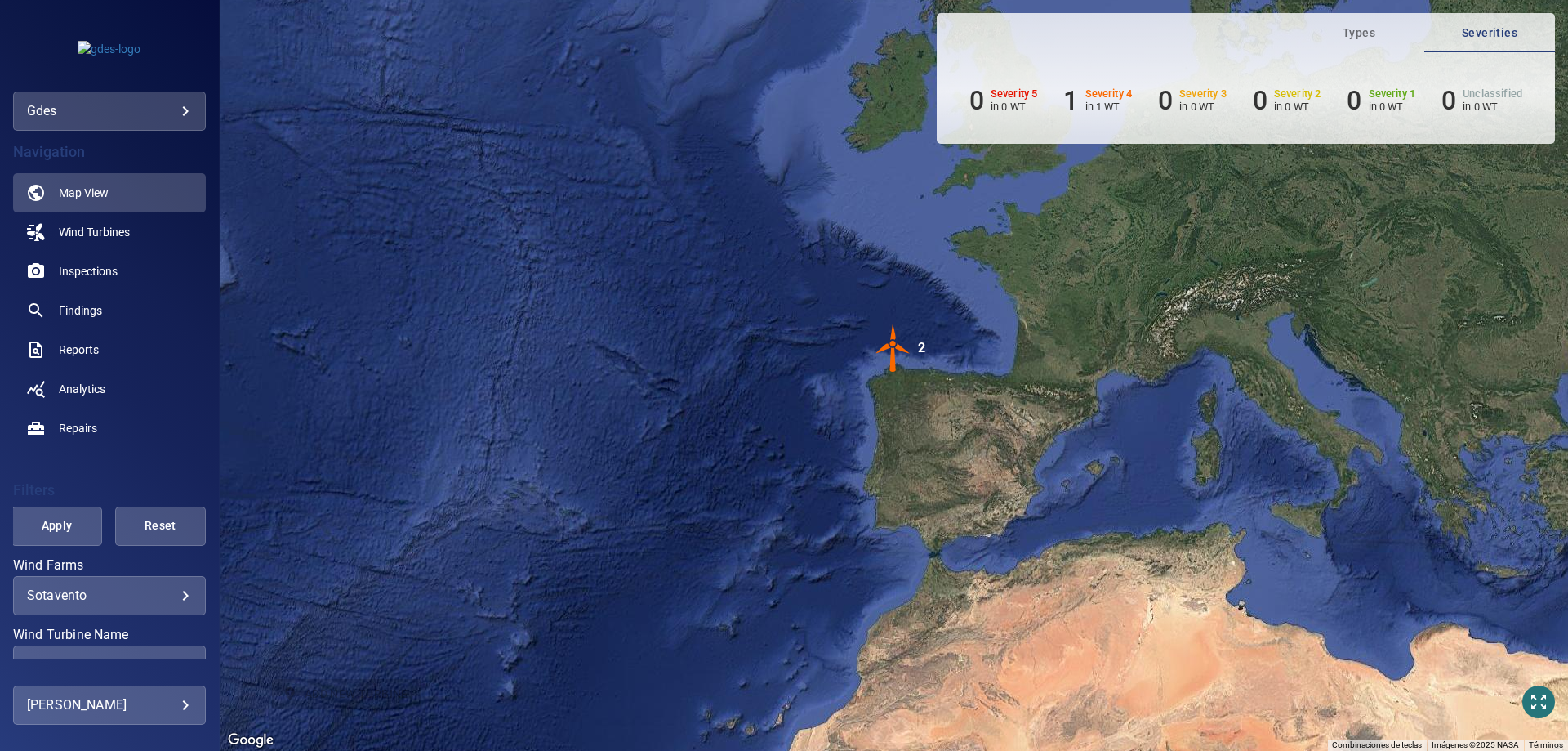
click at [146, 119] on body "**********" at bounding box center [784, 376] width 1568 height 751
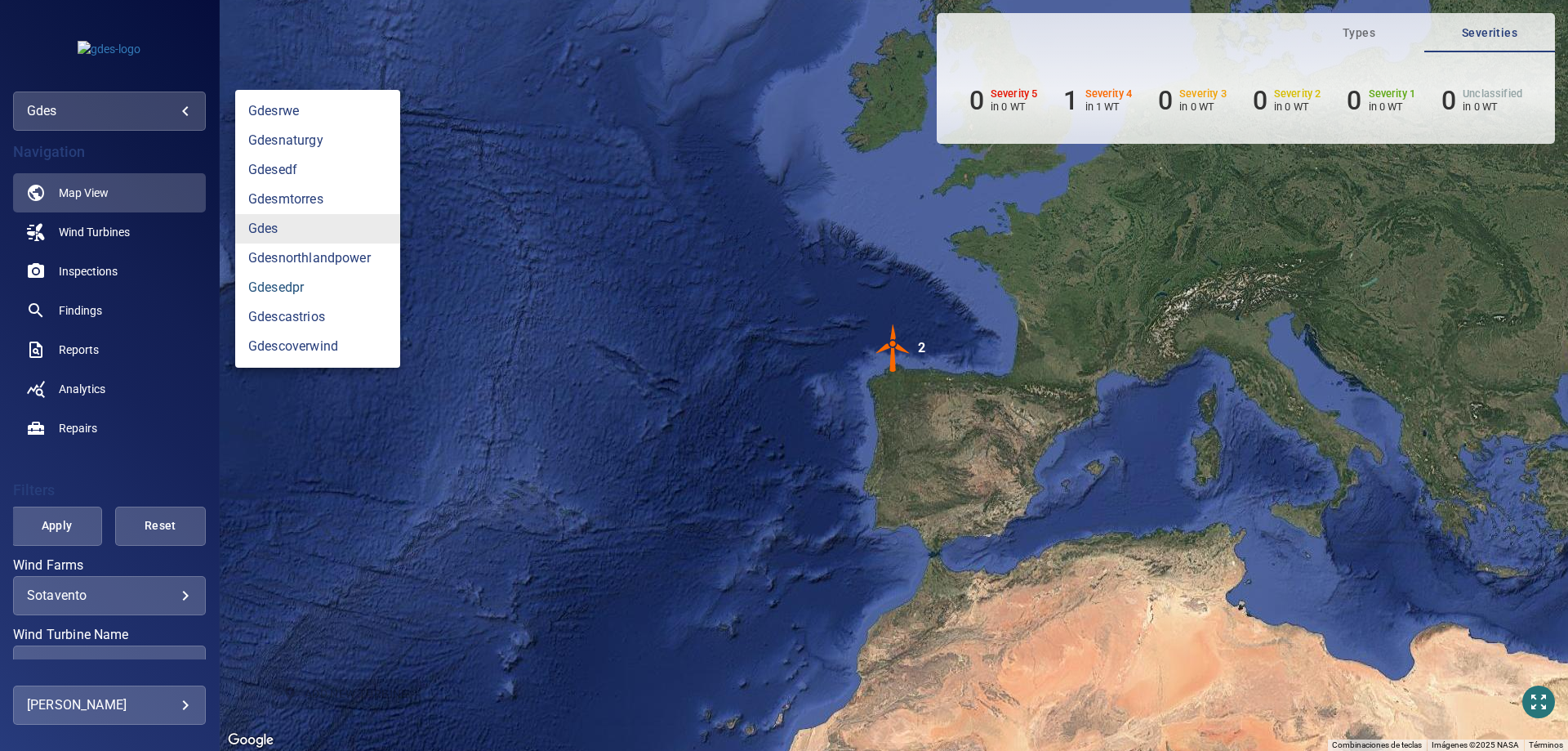
click at [315, 280] on link "gdesedpr" at bounding box center [318, 287] width 165 height 30
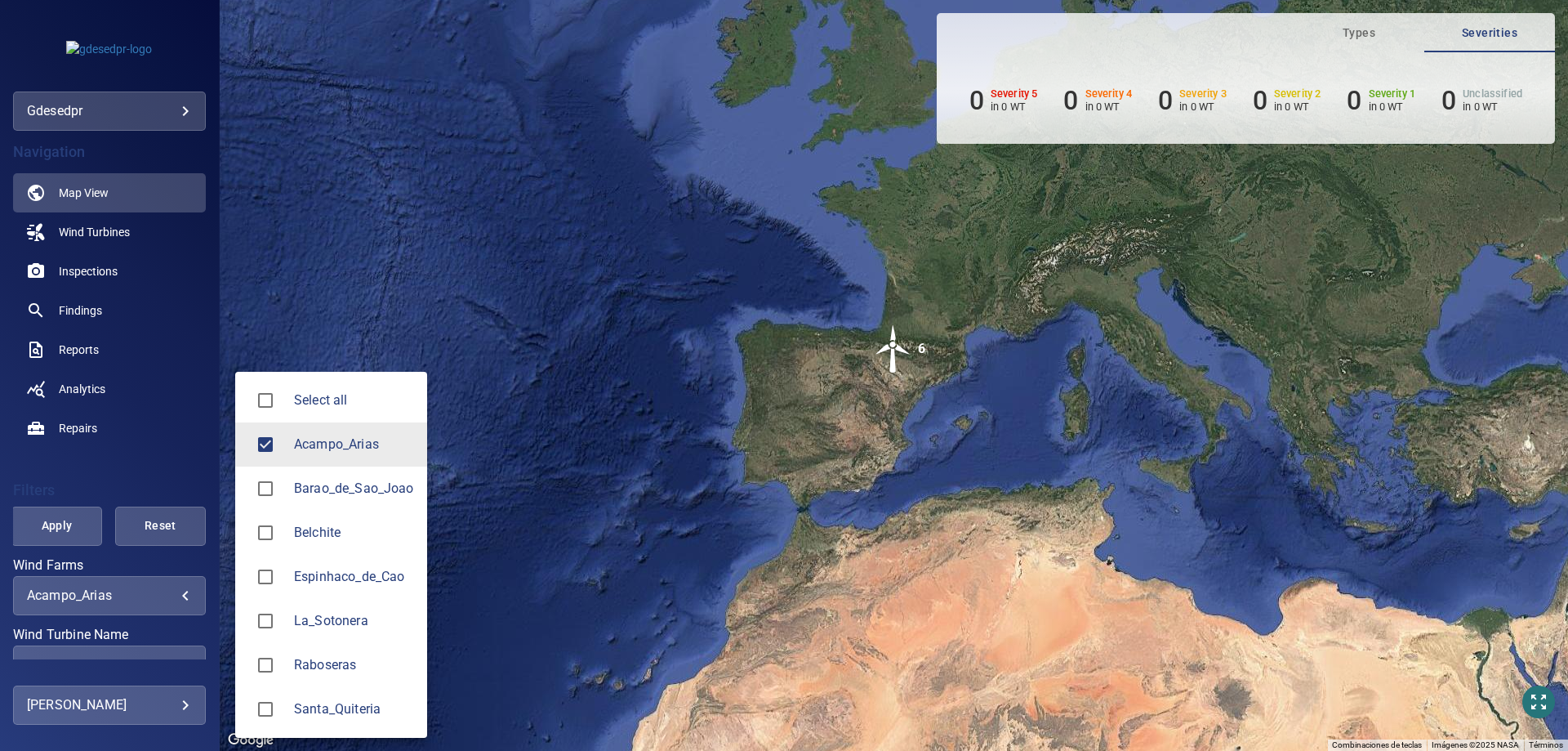
click at [160, 600] on body "**********" at bounding box center [784, 376] width 1568 height 751
click at [342, 492] on span "Barao_de_Sao_Joao" at bounding box center [353, 488] width 120 height 19
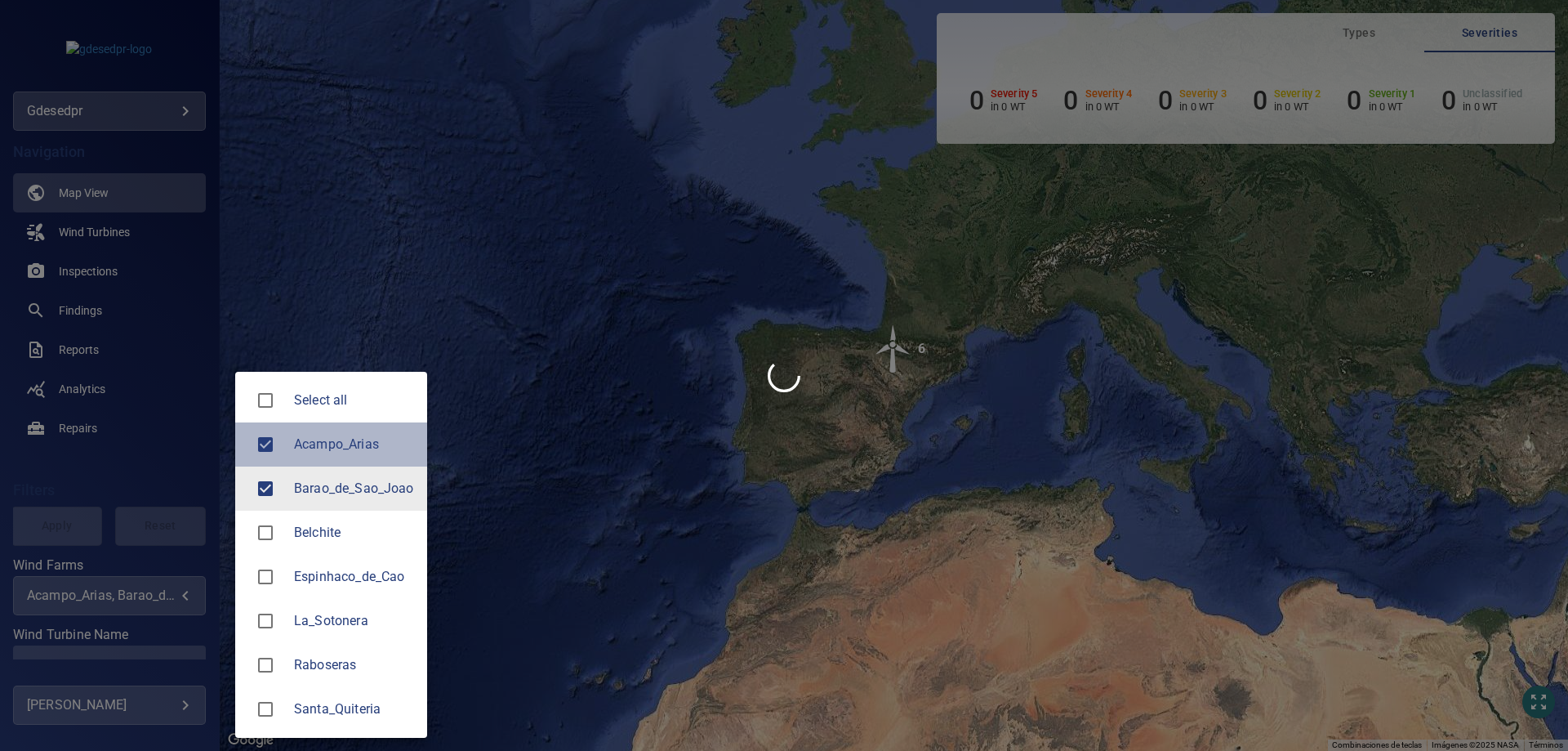
drag, startPoint x: 333, startPoint y: 432, endPoint x: 191, endPoint y: 527, distance: 170.8
click at [333, 434] on li "Acampo_Arias" at bounding box center [331, 444] width 191 height 44
type input "**********"
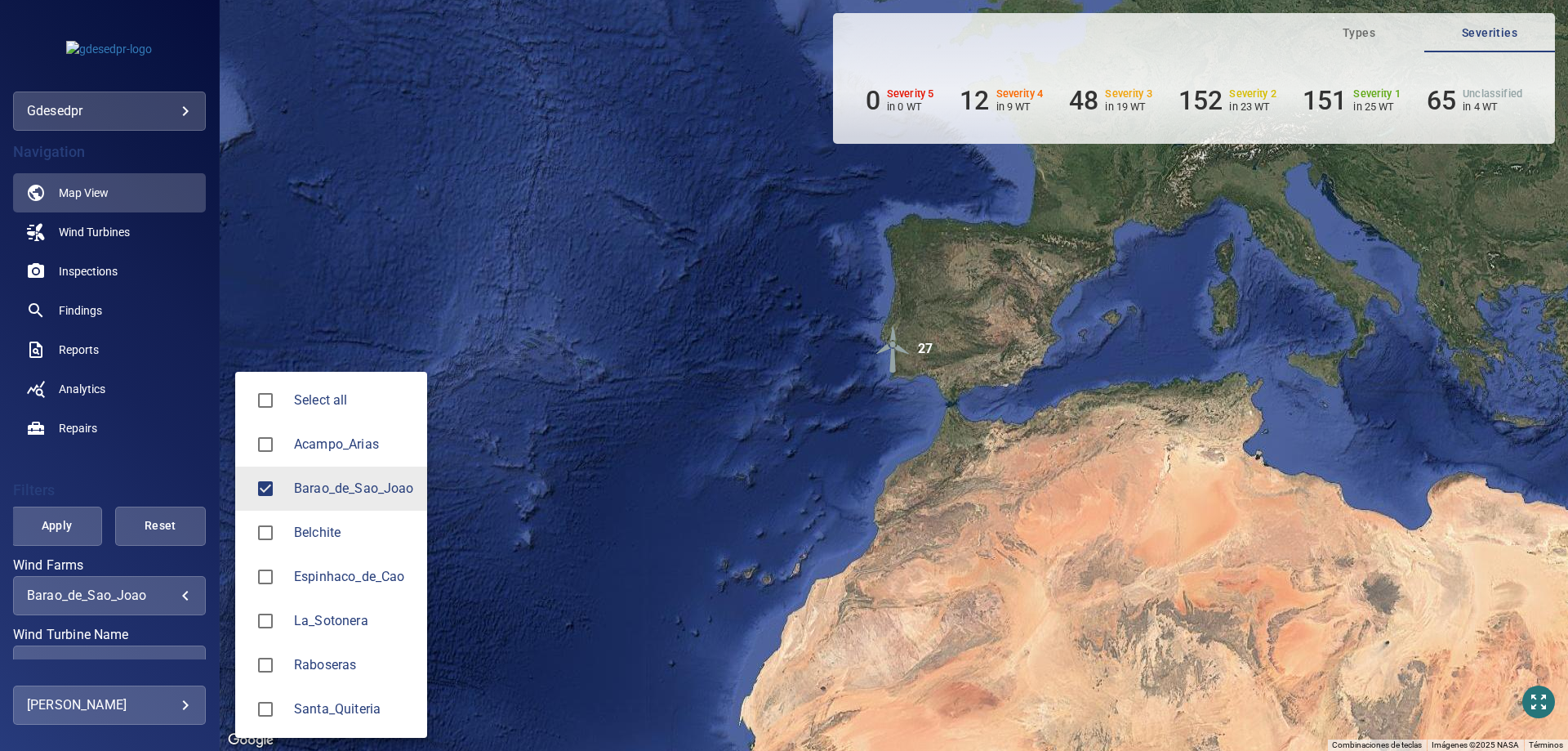
drag, startPoint x: 207, startPoint y: 427, endPoint x: 229, endPoint y: 523, distance: 98.5
click at [229, 523] on div at bounding box center [784, 376] width 1568 height 751
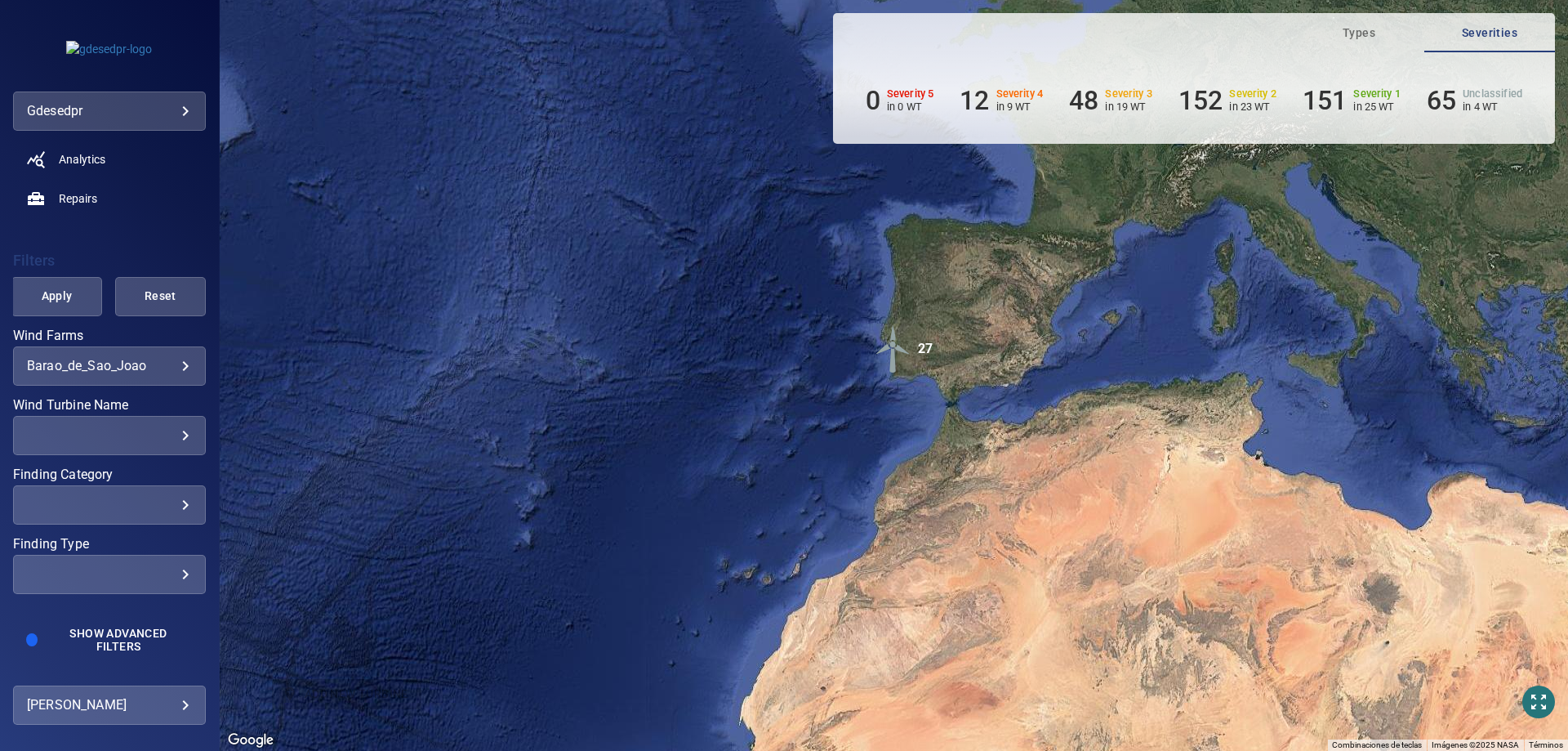
scroll to position [231, 0]
click at [126, 447] on div "​ ​" at bounding box center [109, 435] width 192 height 39
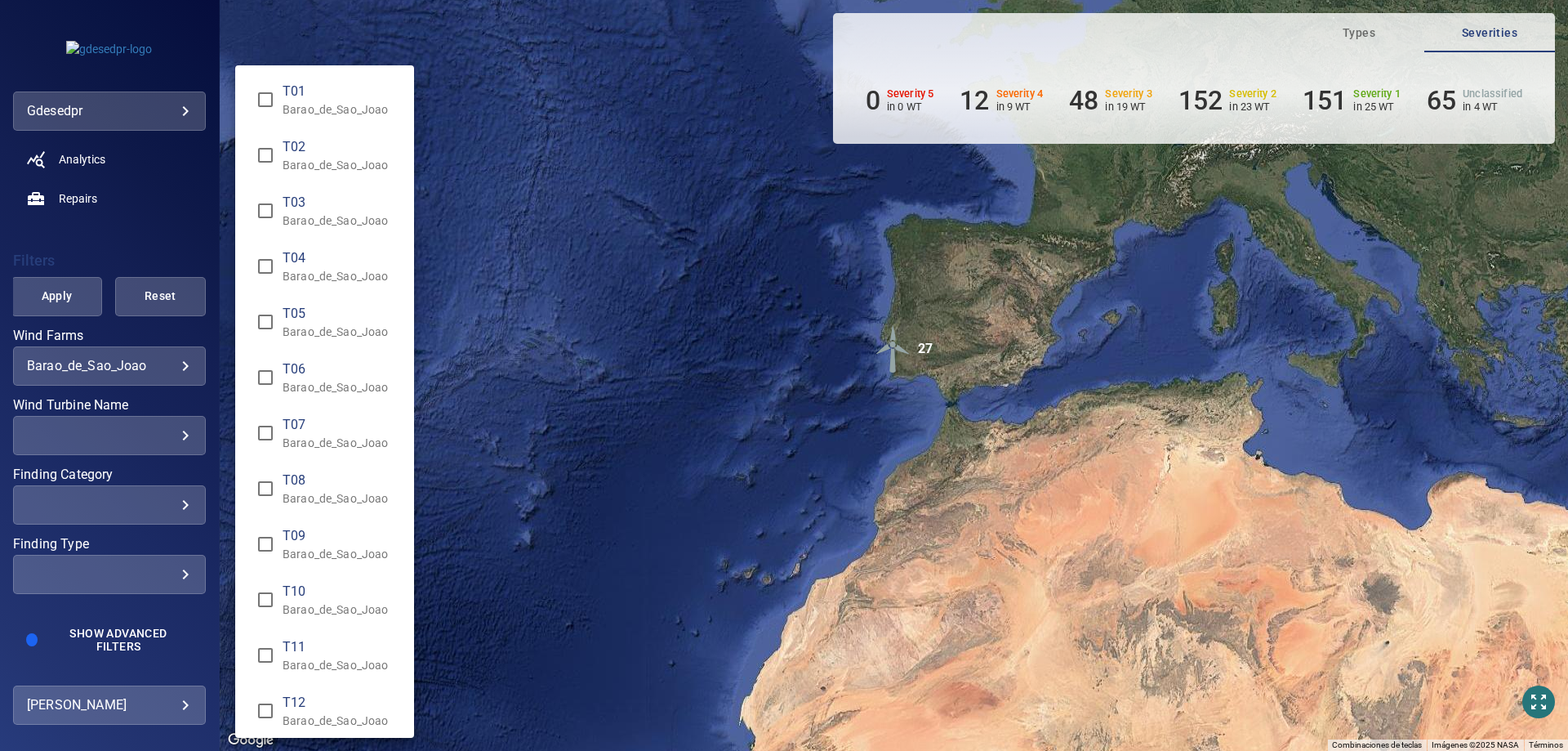
click at [336, 166] on p "Barao_de_Sao_Joao" at bounding box center [342, 165] width 118 height 16
type input "**********"
click at [59, 289] on div "Wind Turbine Name" at bounding box center [784, 376] width 1568 height 751
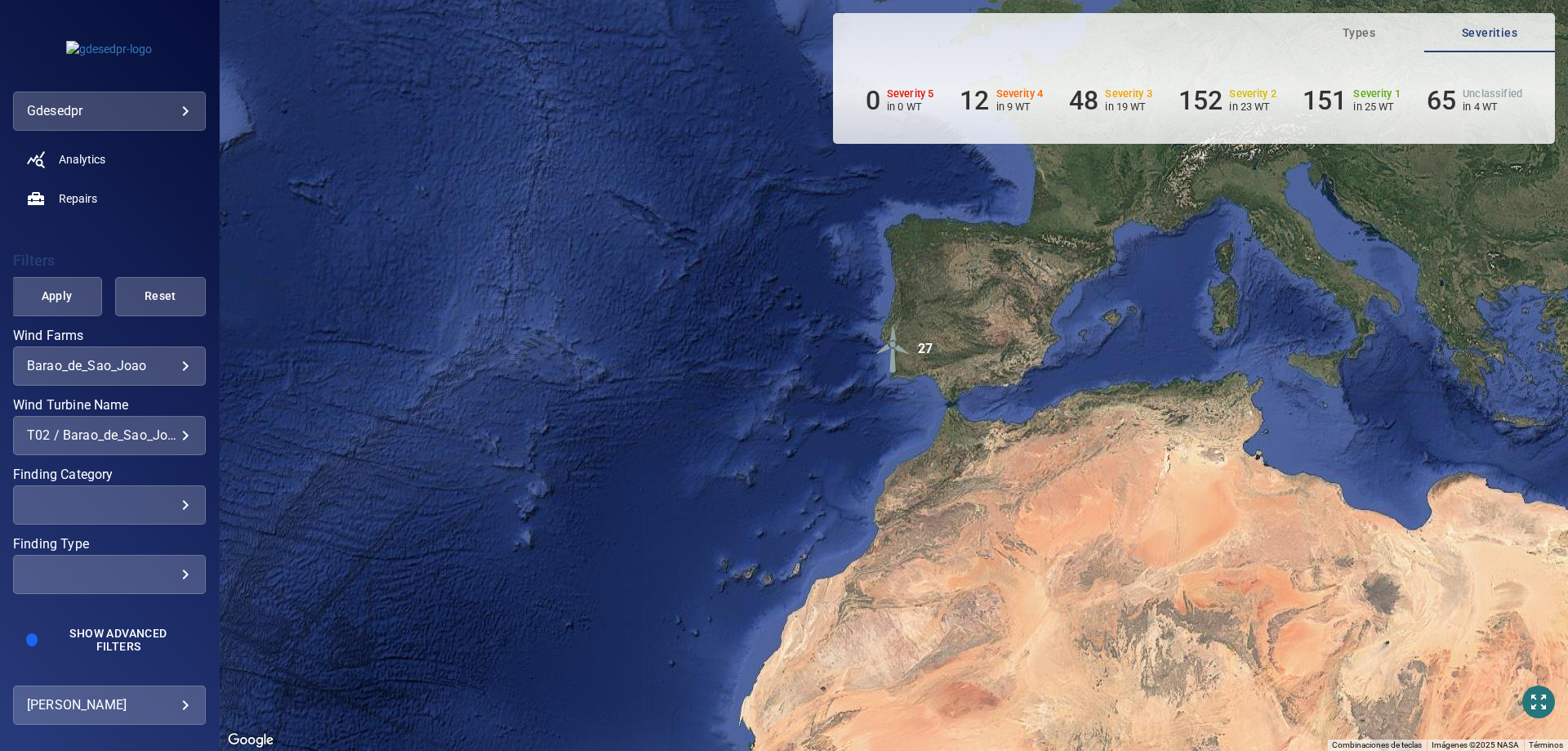
click at [57, 292] on span "Apply" at bounding box center [57, 296] width 50 height 20
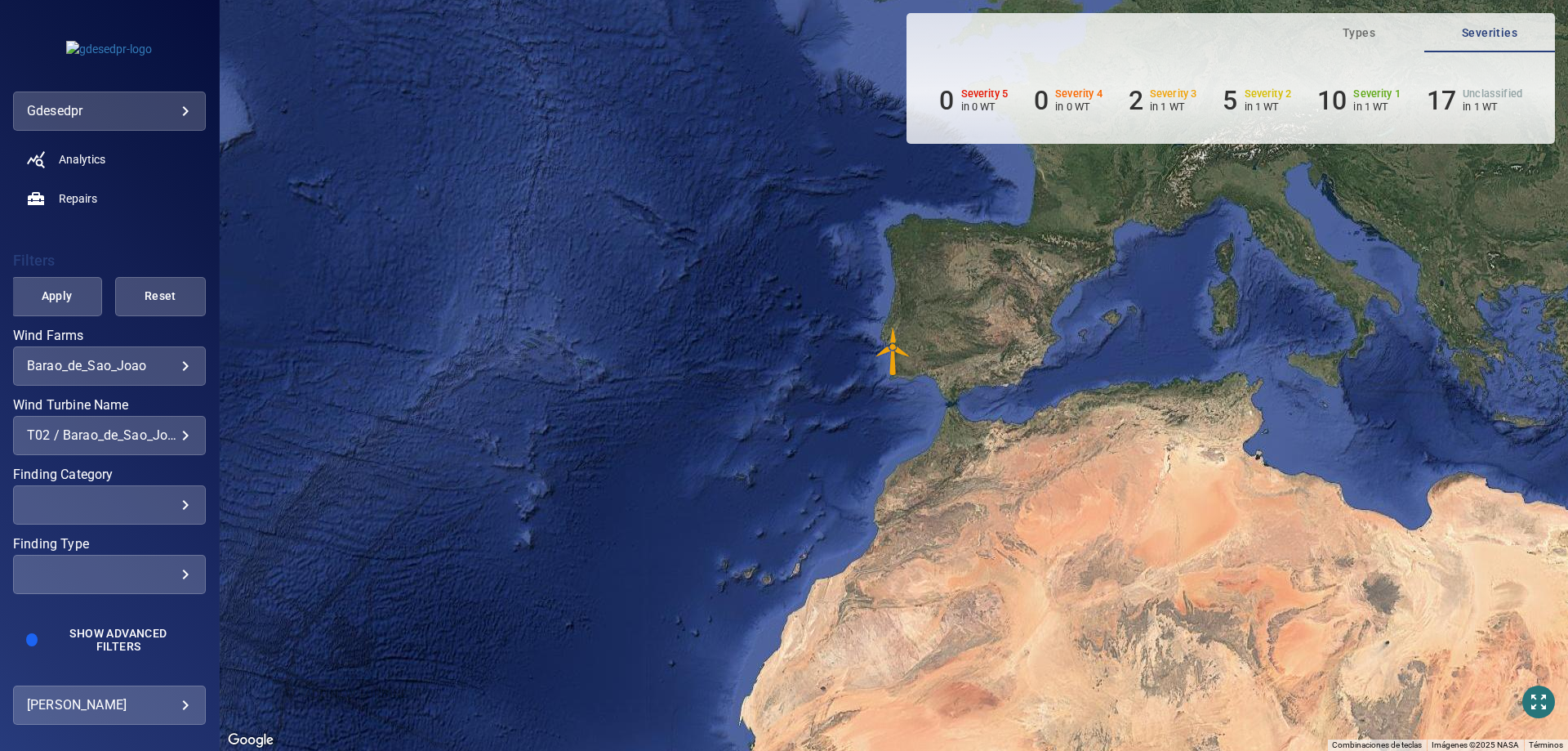
scroll to position [0, 0]
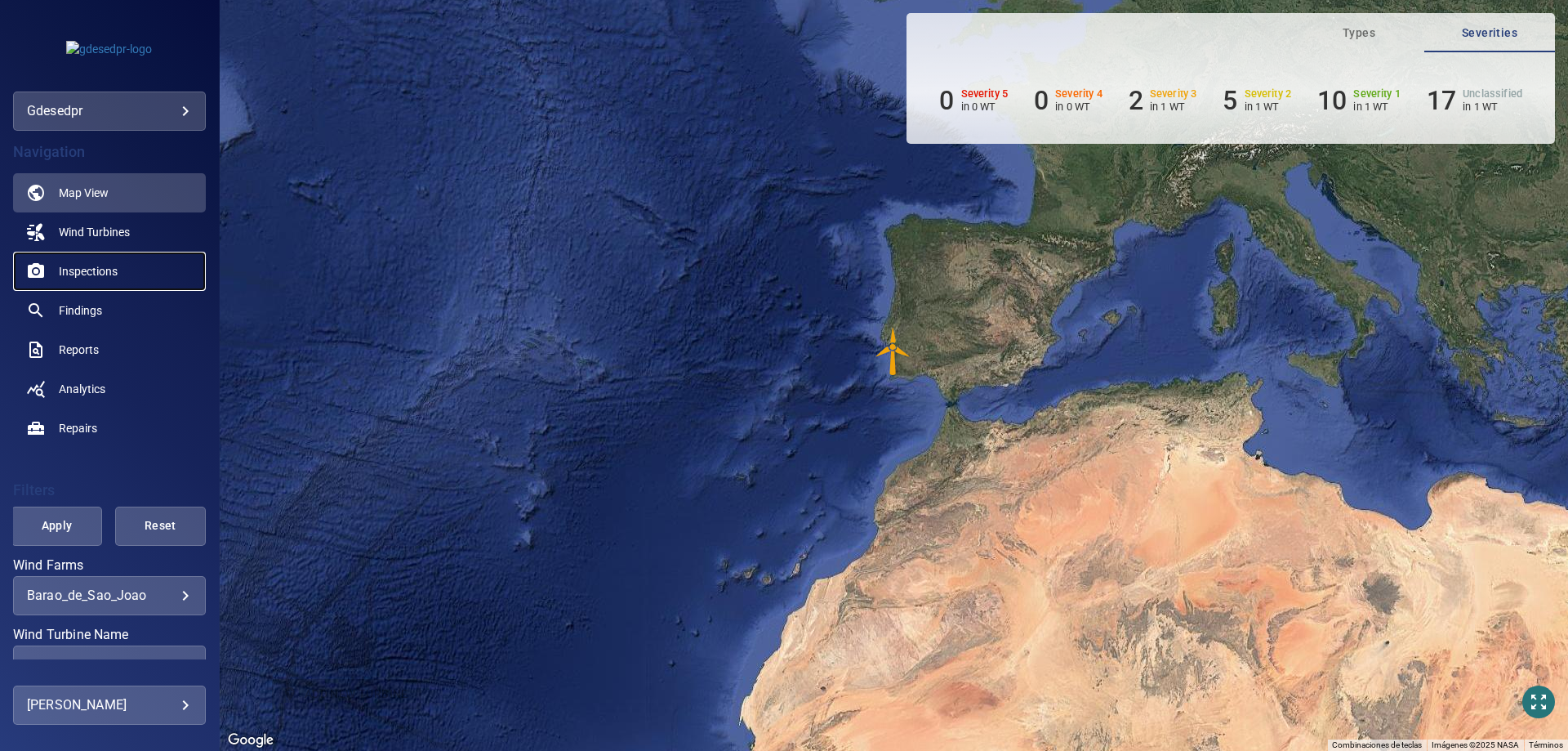
click at [124, 276] on link "Inspections" at bounding box center [109, 271] width 192 height 39
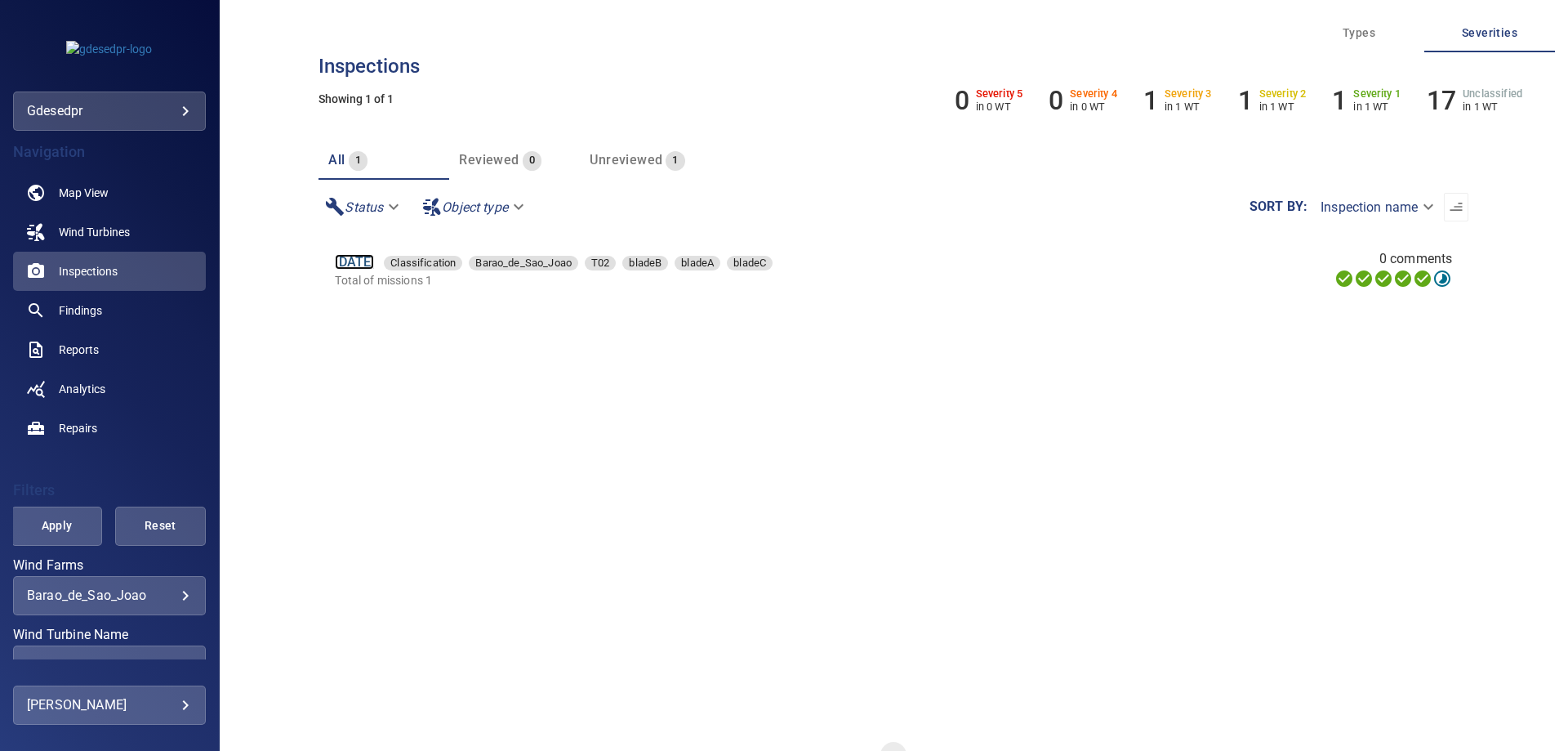
click at [343, 261] on link "30 Jun 2025" at bounding box center [354, 262] width 39 height 15
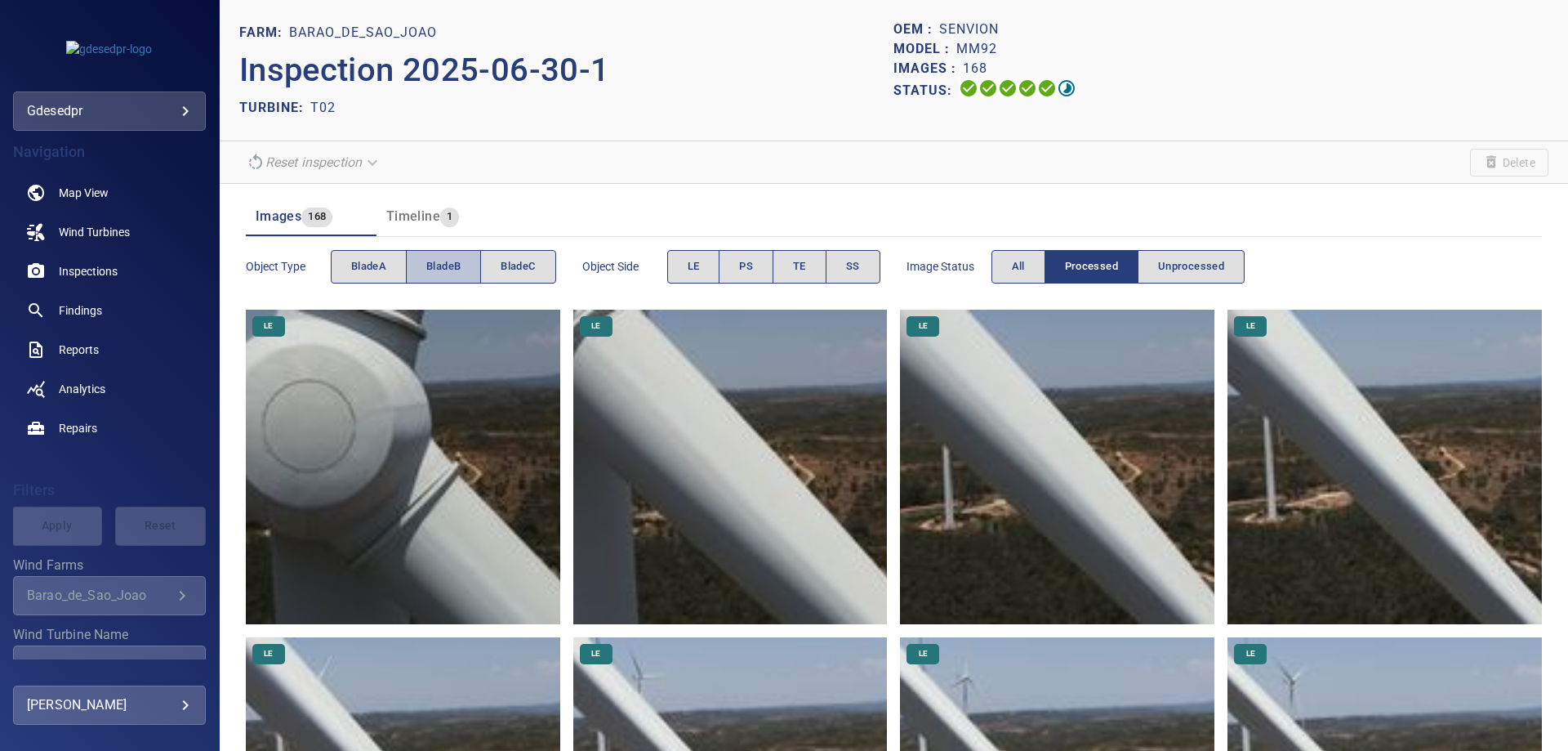
click at [435, 277] on button "bladeB" at bounding box center [443, 267] width 75 height 34
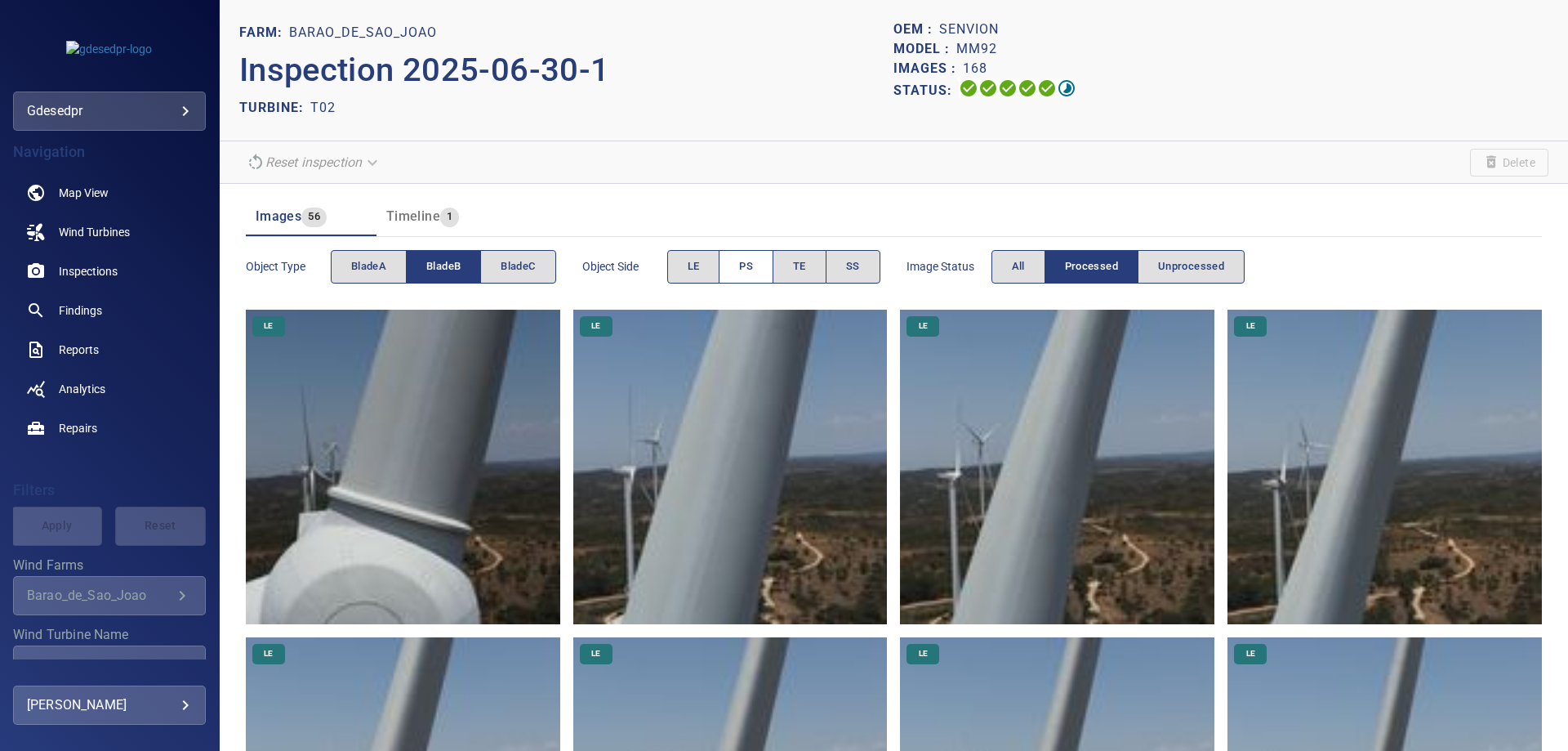
click at [727, 251] on div "Object Side LE PS TE SS" at bounding box center [730, 266] width 298 height 46
click at [753, 266] on span "PS" at bounding box center [746, 267] width 13 height 19
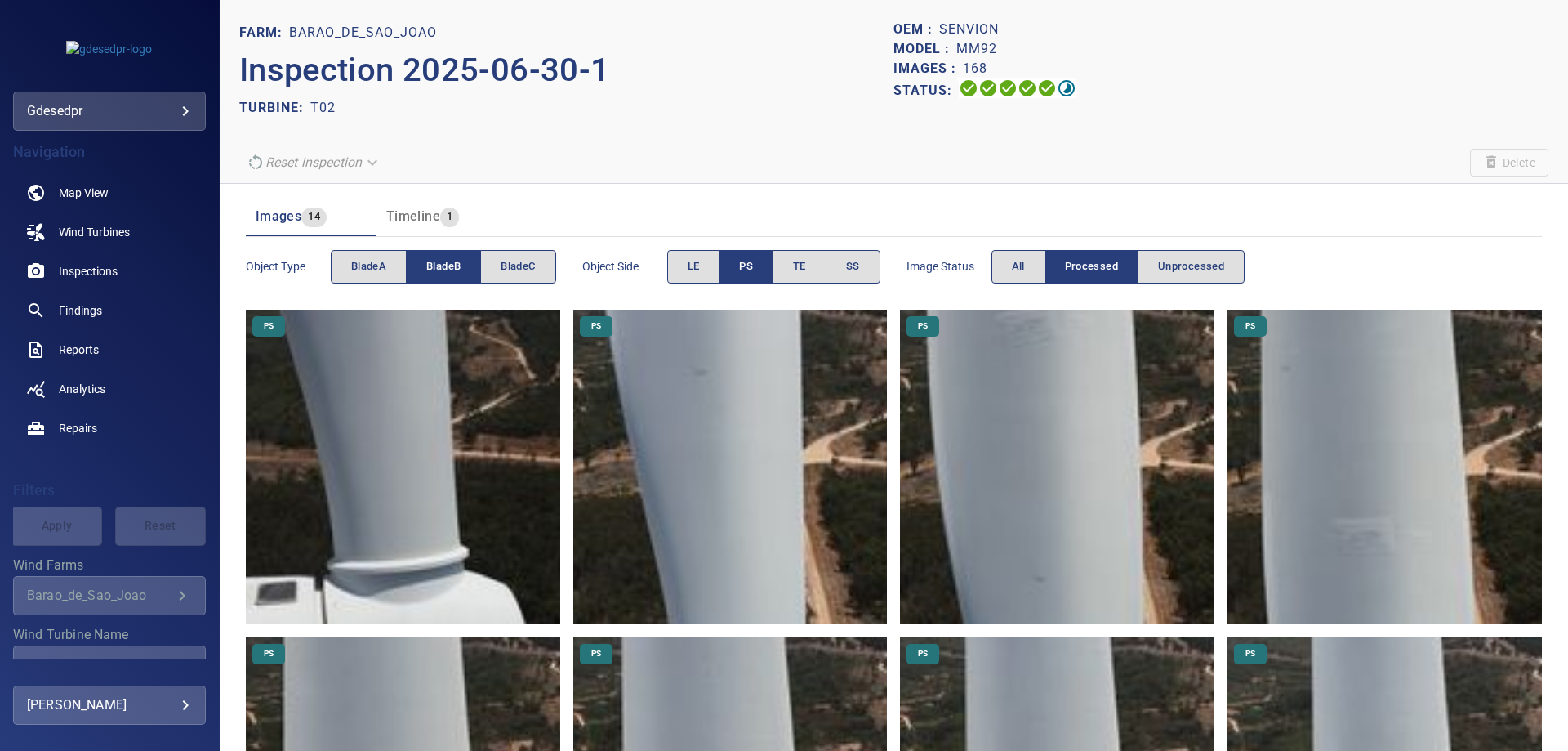
click at [1315, 559] on img at bounding box center [1384, 467] width 315 height 315
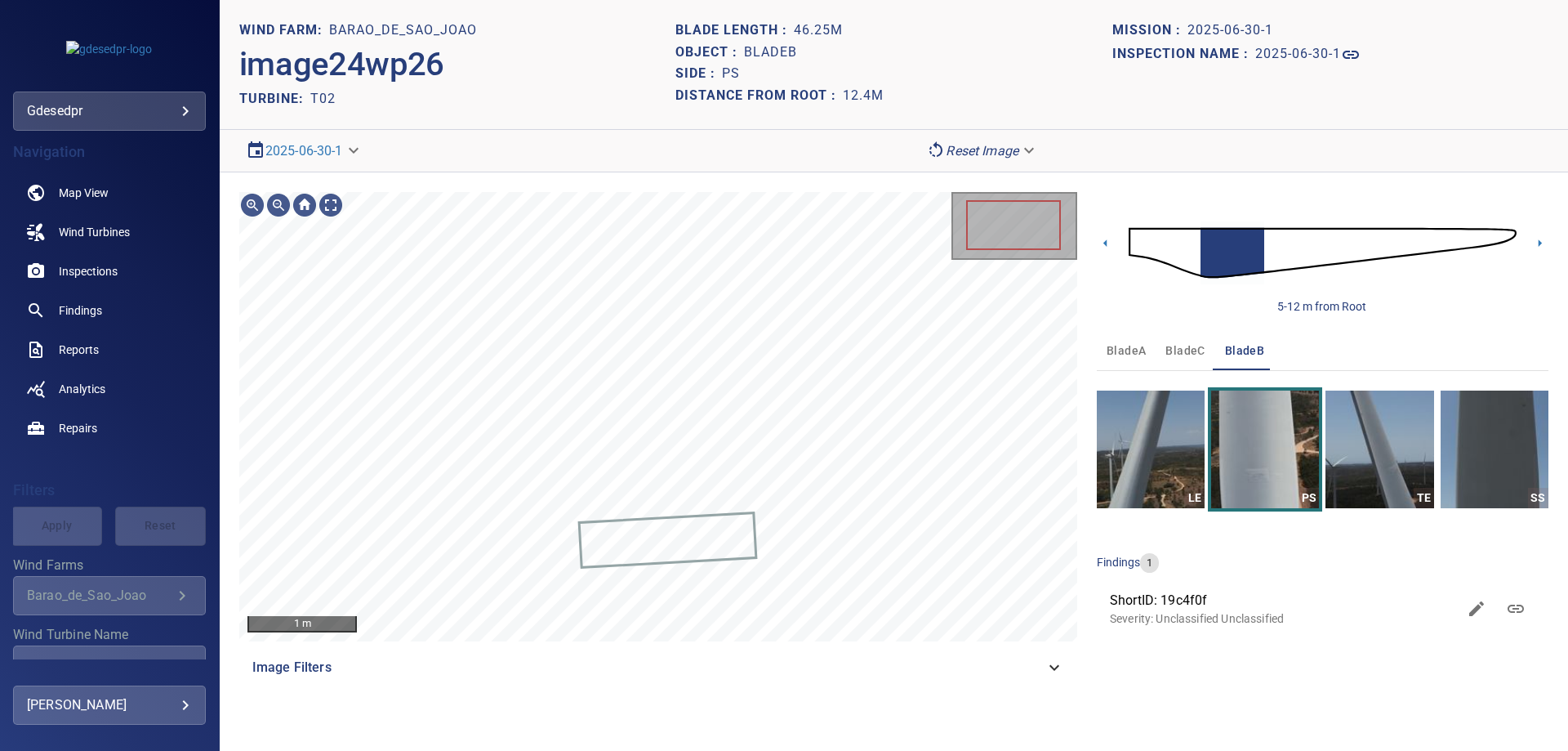
click at [305, 140] on body "**********" at bounding box center [784, 376] width 1568 height 751
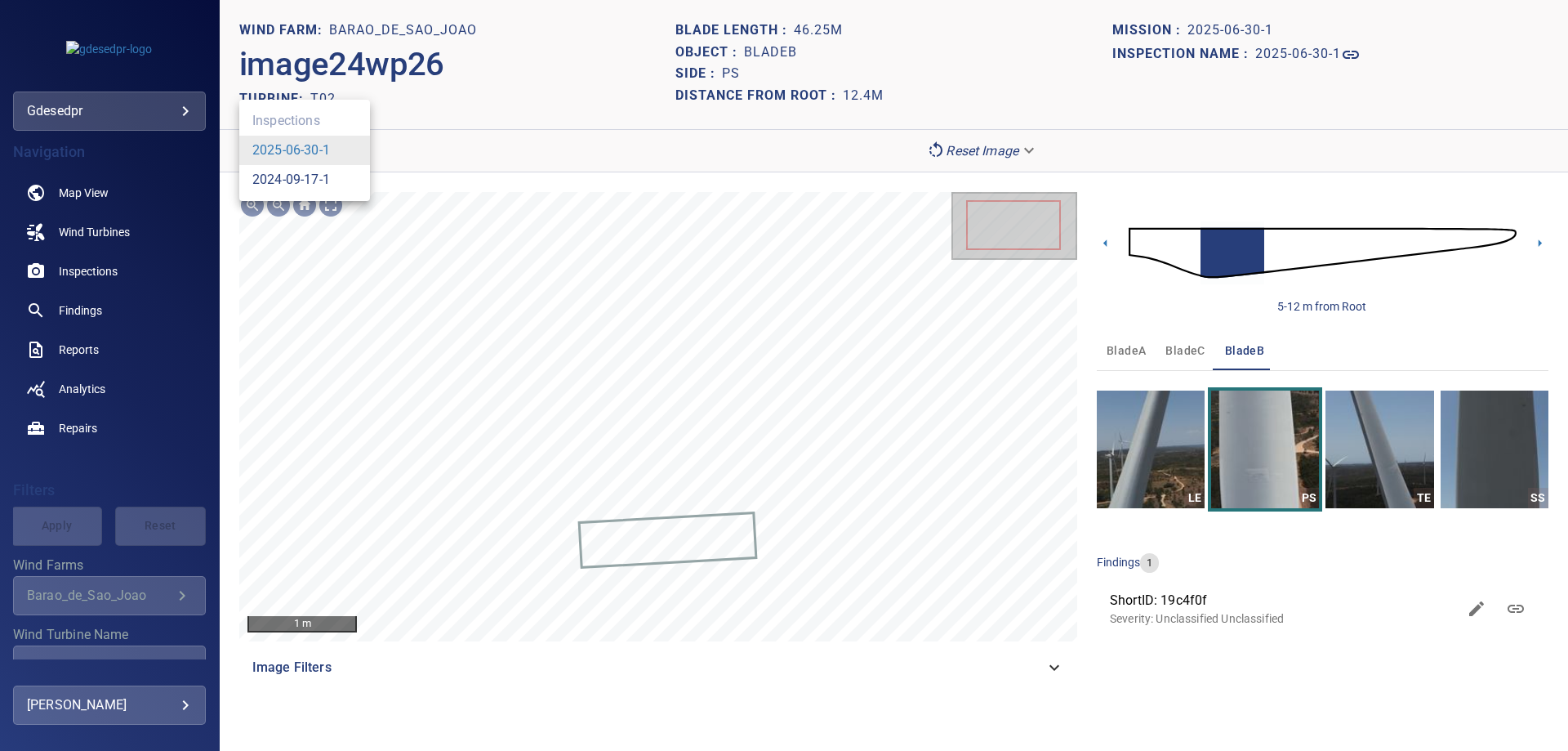
click at [320, 175] on link "2024-09-17-1" at bounding box center [291, 179] width 78 height 19
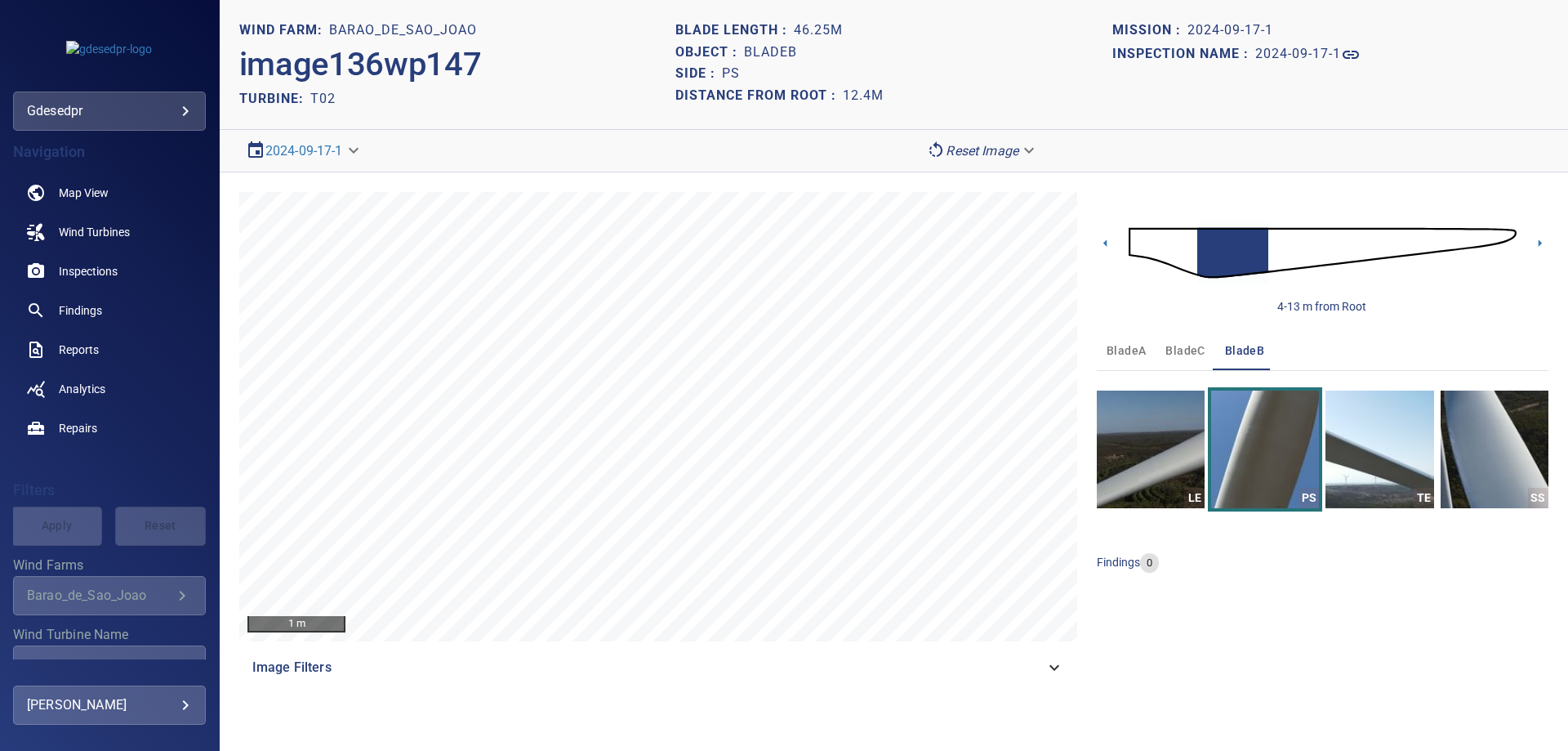
click at [1285, 235] on img at bounding box center [1323, 252] width 388 height 94
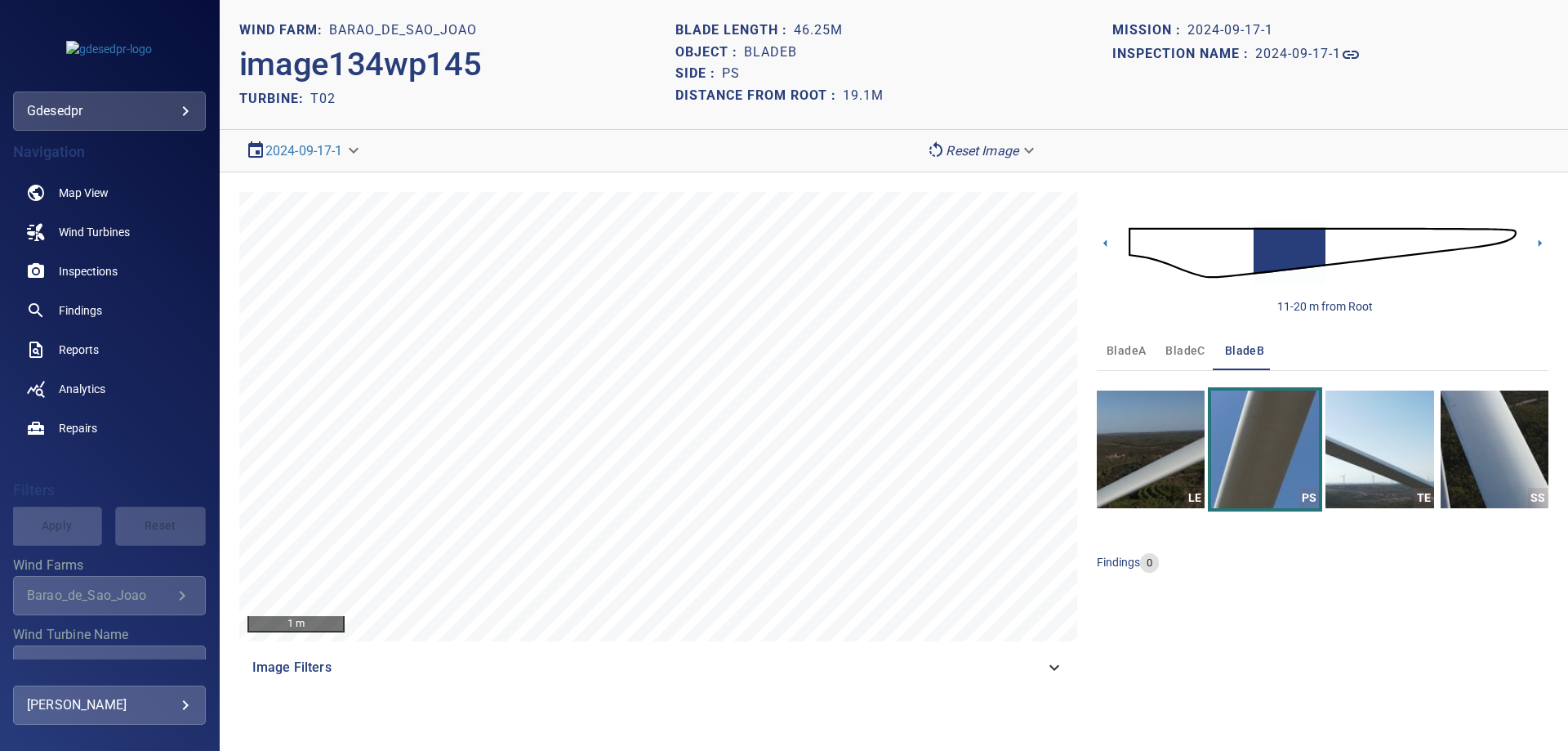
click at [1242, 250] on img at bounding box center [1323, 252] width 388 height 94
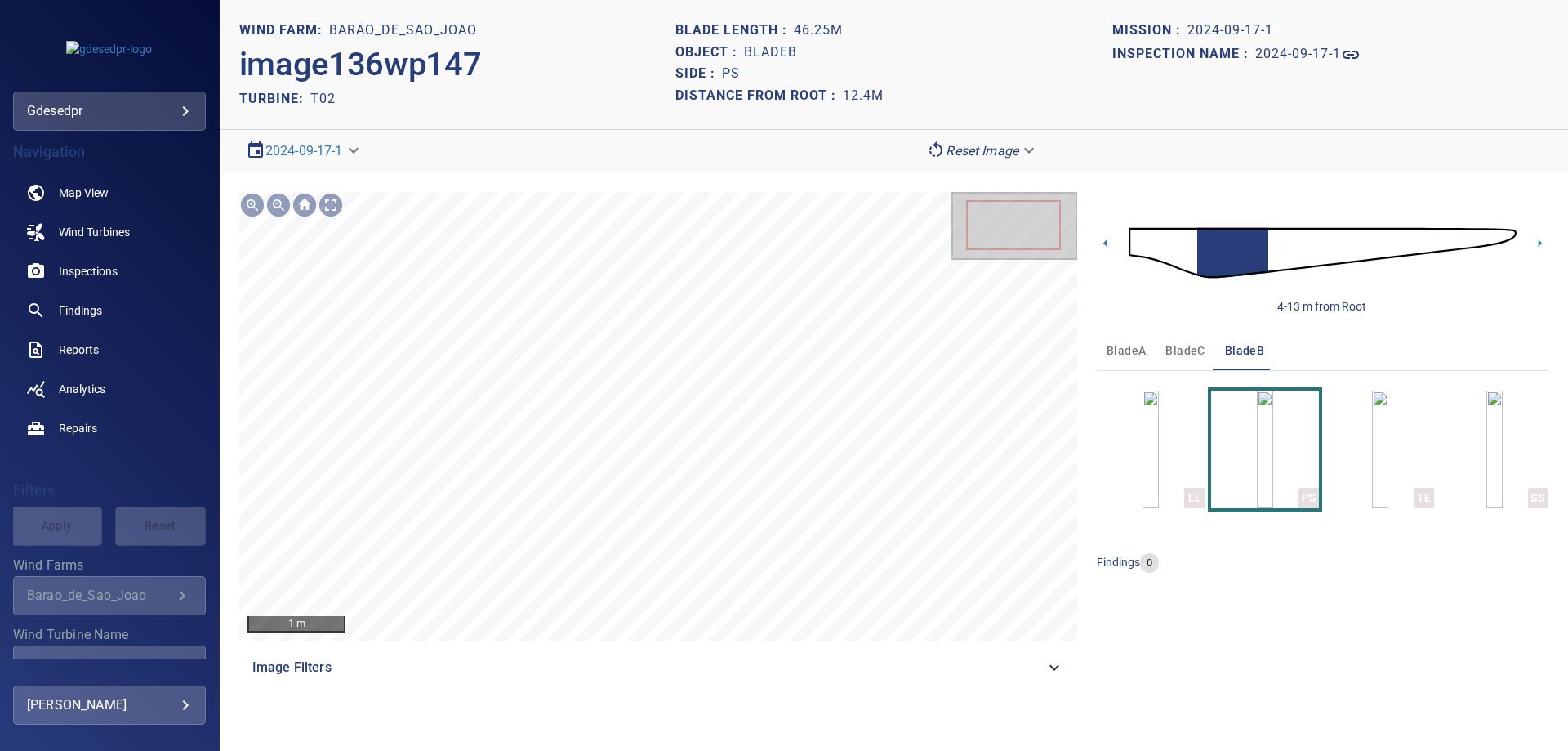
click at [1183, 354] on span "bladeC" at bounding box center [1184, 351] width 39 height 20
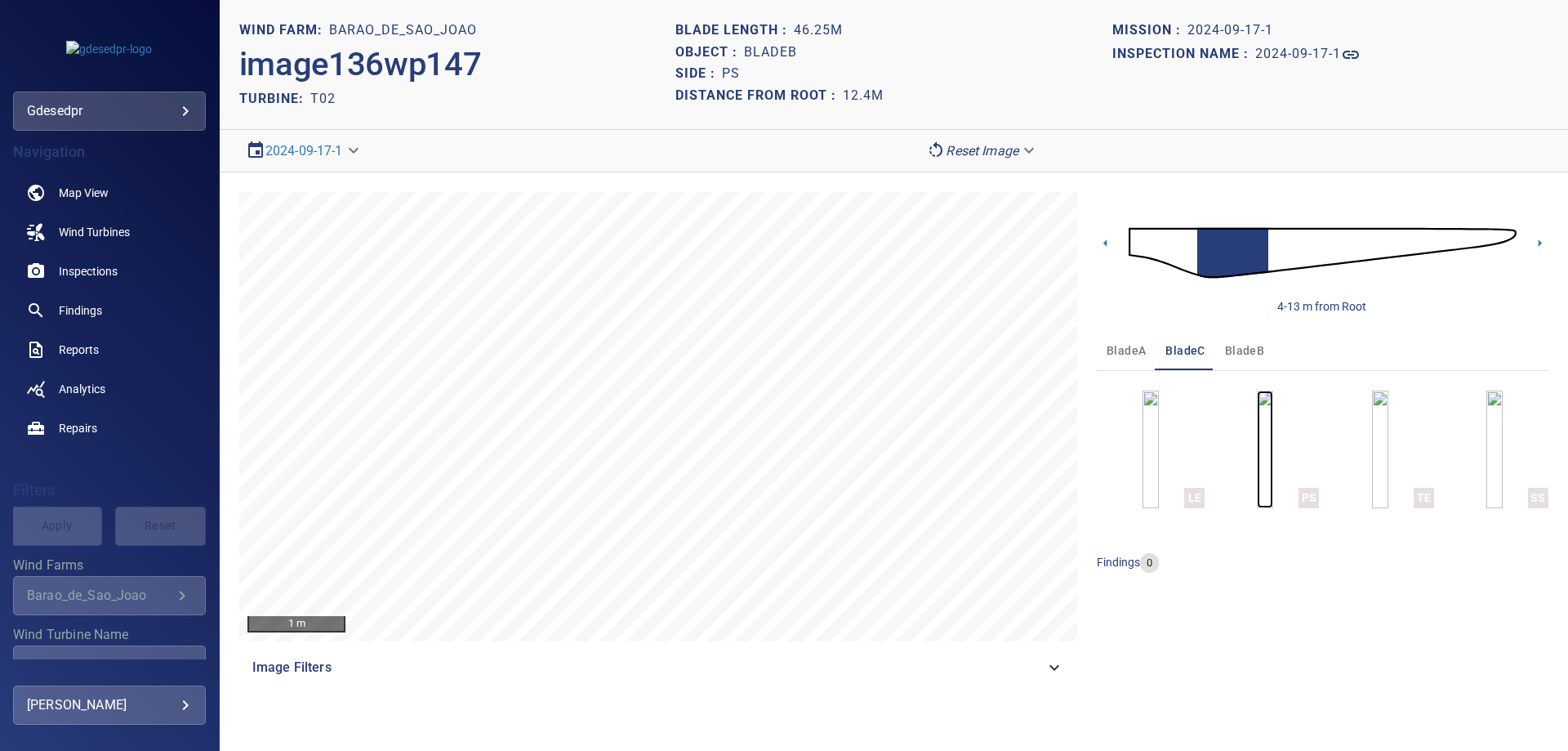
click at [1273, 463] on img "button" at bounding box center [1264, 449] width 16 height 117
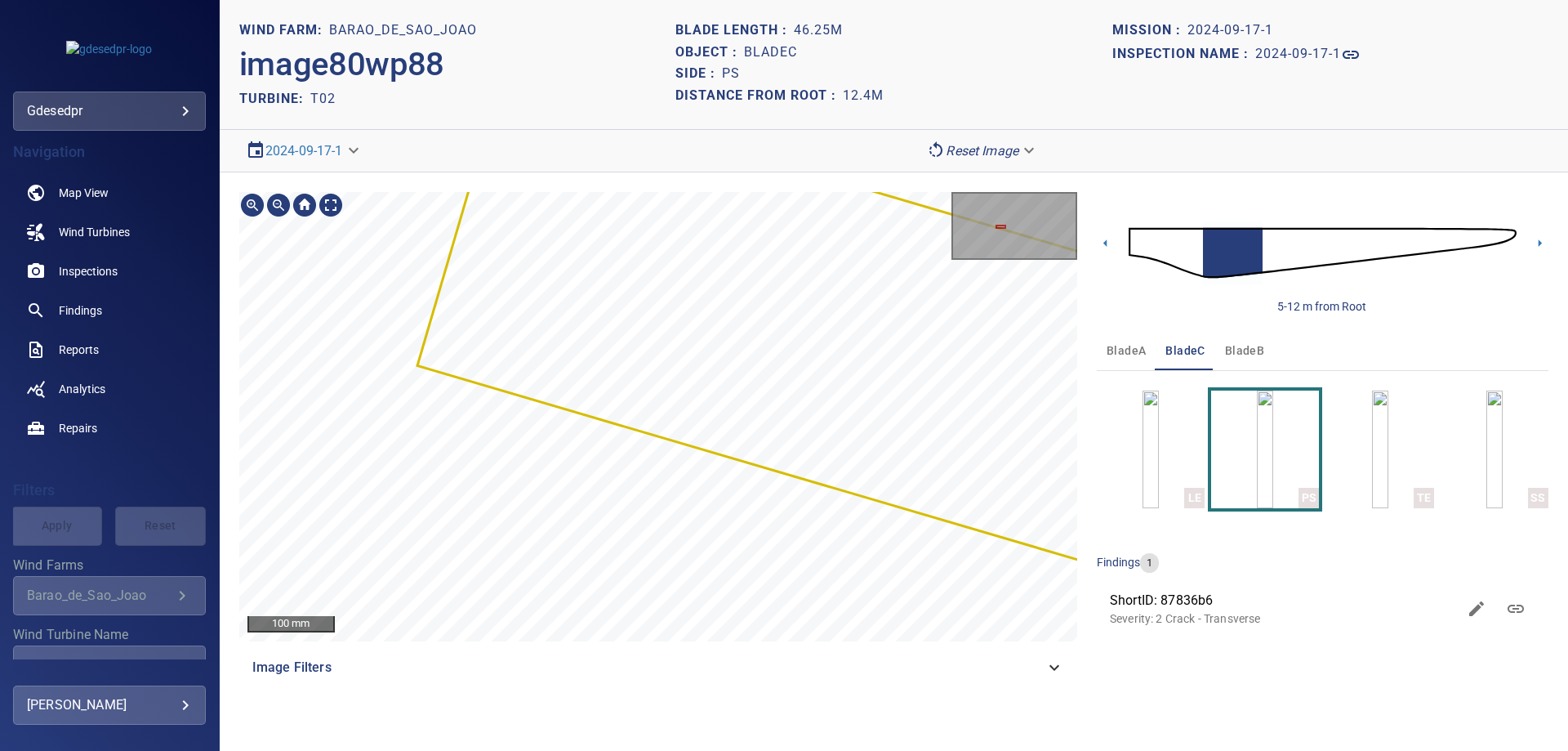
click at [811, 702] on div "100 mm Image Filters 5-12 m from Root bladeA bladeC bladeB LE PS TE SS findings…" at bounding box center [893, 439] width 1348 height 534
click at [1020, 679] on div "Image Filters" at bounding box center [658, 667] width 838 height 39
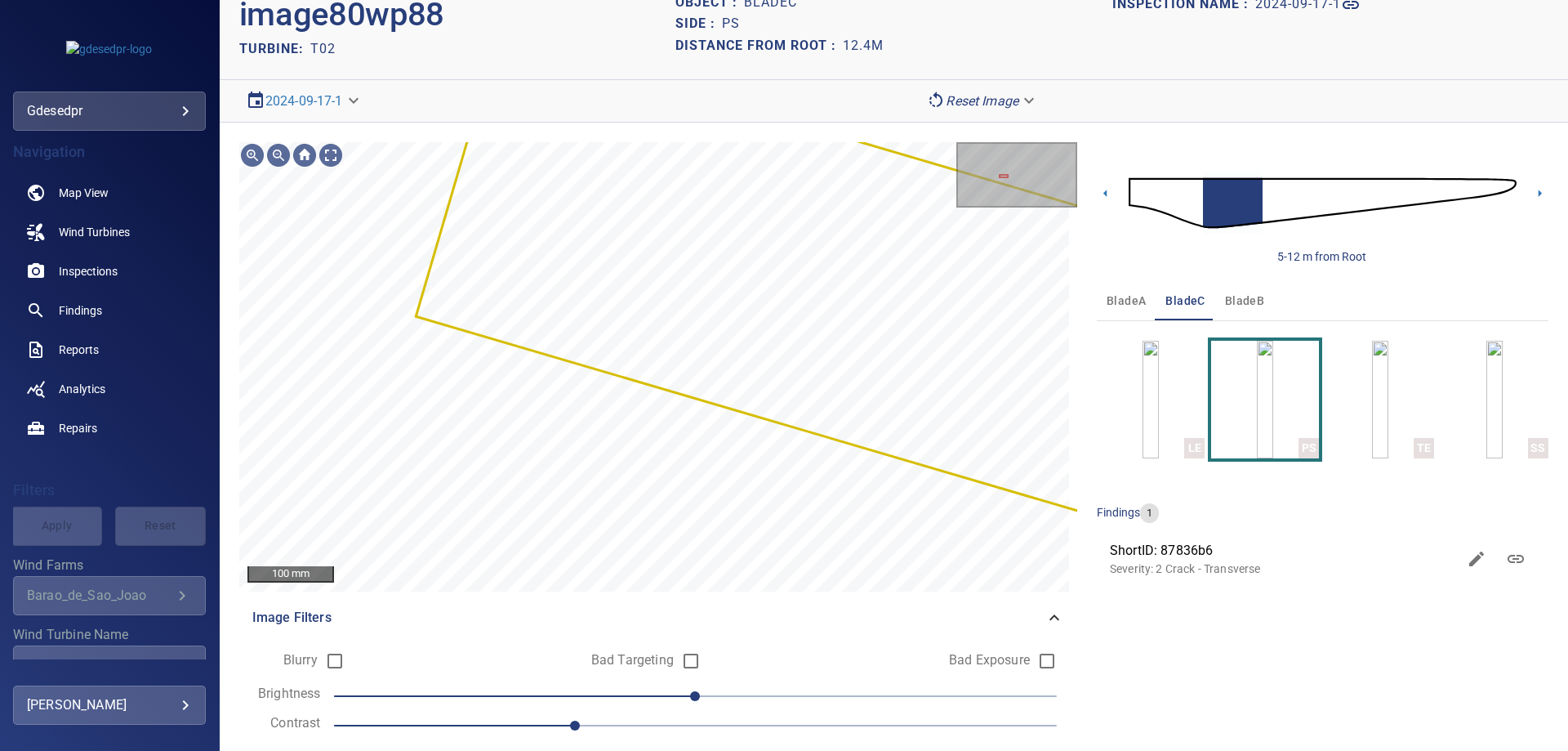
scroll to position [98, 0]
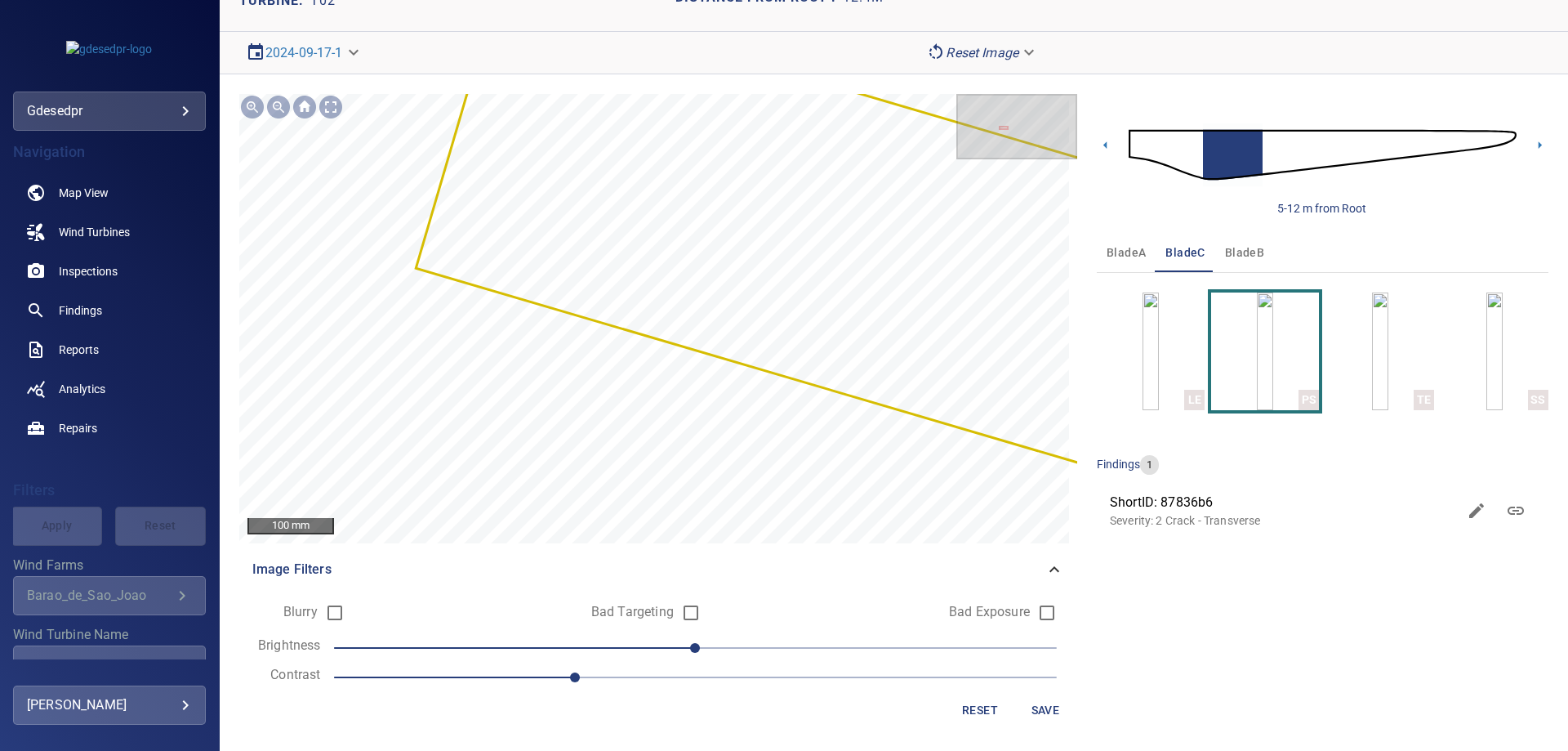
click at [685, 681] on span "1.2" at bounding box center [695, 677] width 723 height 23
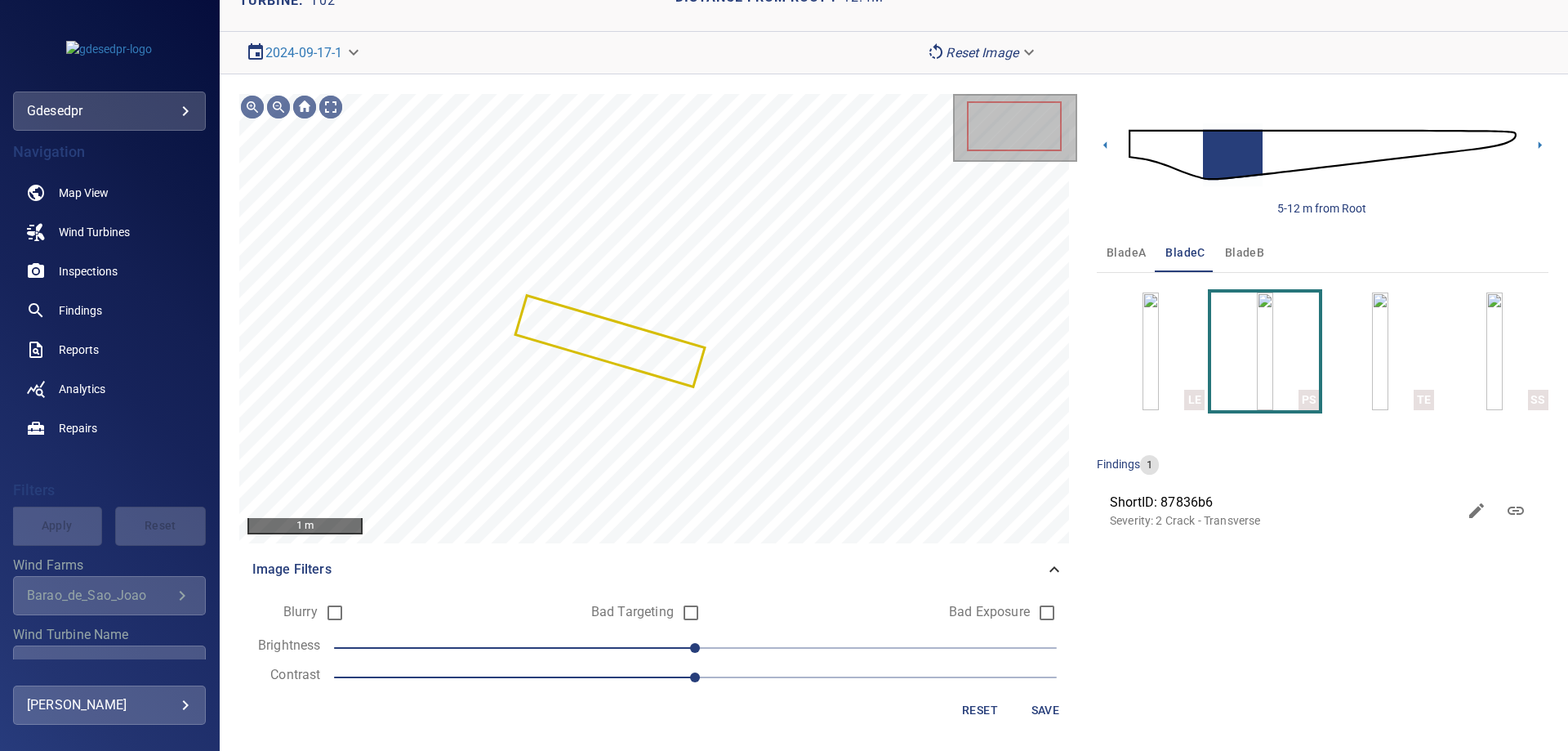
drag, startPoint x: 639, startPoint y: 647, endPoint x: 589, endPoint y: 646, distance: 50.0
click at [637, 646] on span "0" at bounding box center [695, 647] width 723 height 23
click at [574, 646] on span "-20" at bounding box center [695, 647] width 723 height 23
click at [574, 646] on span "-40" at bounding box center [575, 648] width 10 height 10
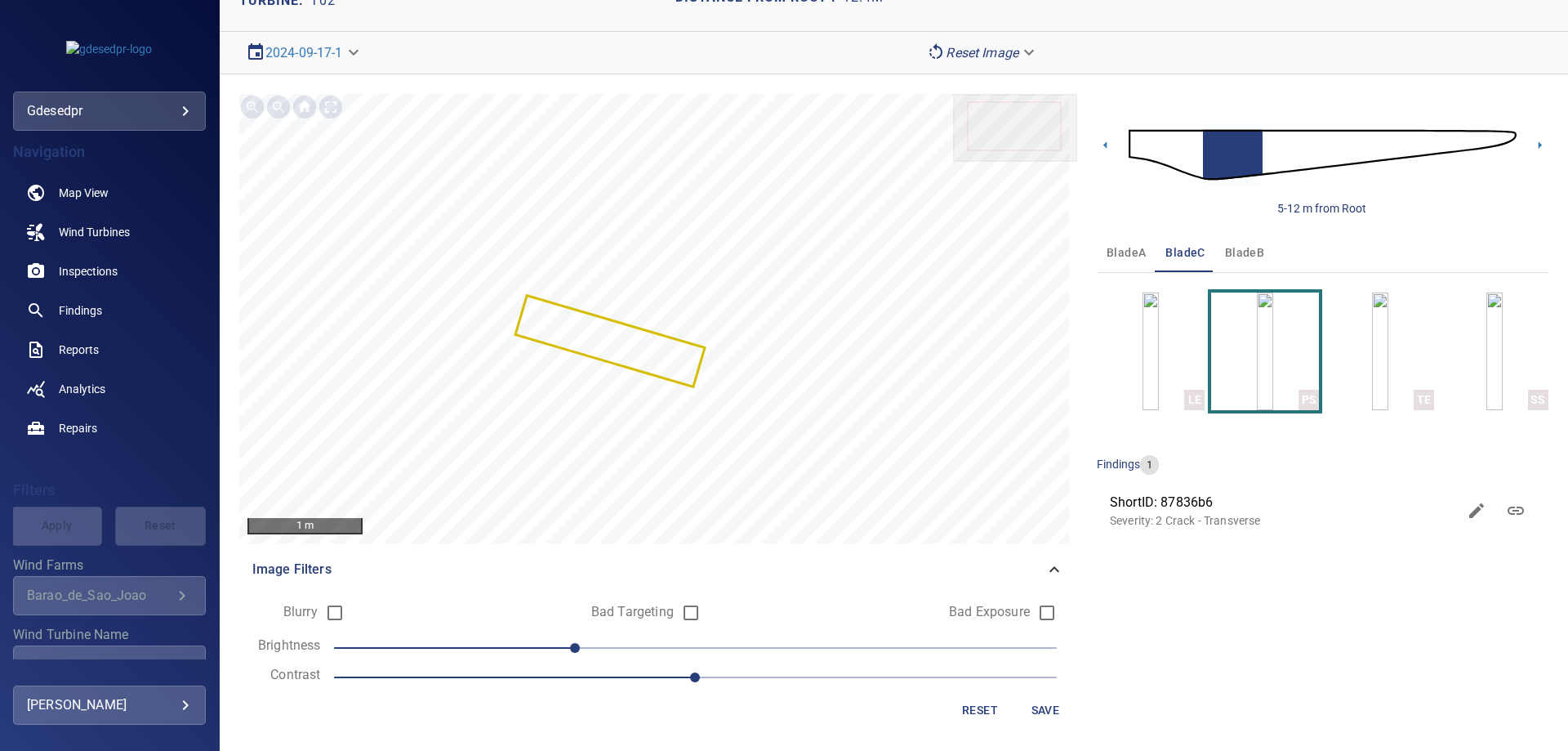
click at [528, 644] on span "-40" at bounding box center [695, 647] width 723 height 23
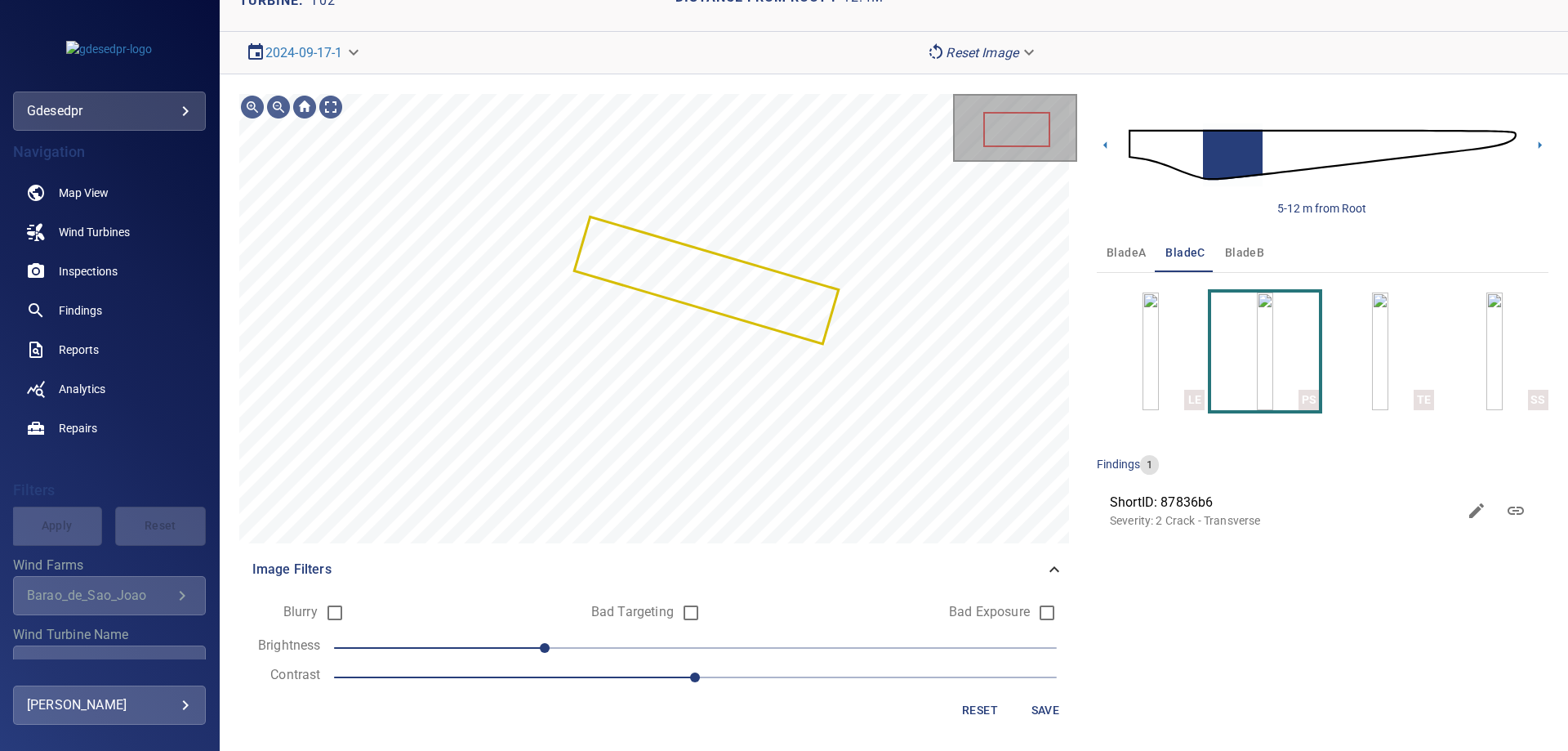
click at [1248, 242] on span "bladeB" at bounding box center [1244, 252] width 39 height 20
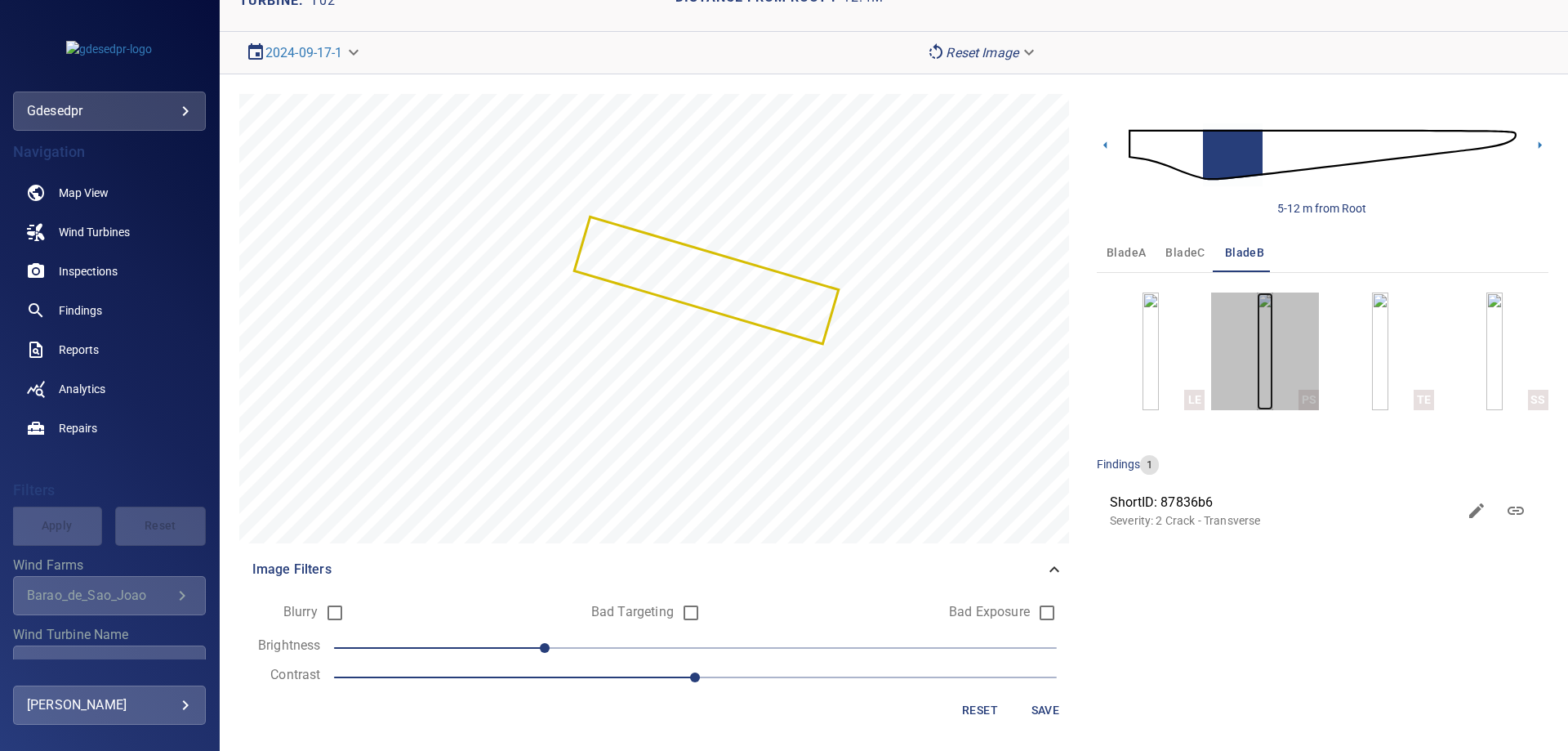
click at [1257, 381] on img "button" at bounding box center [1264, 351] width 16 height 117
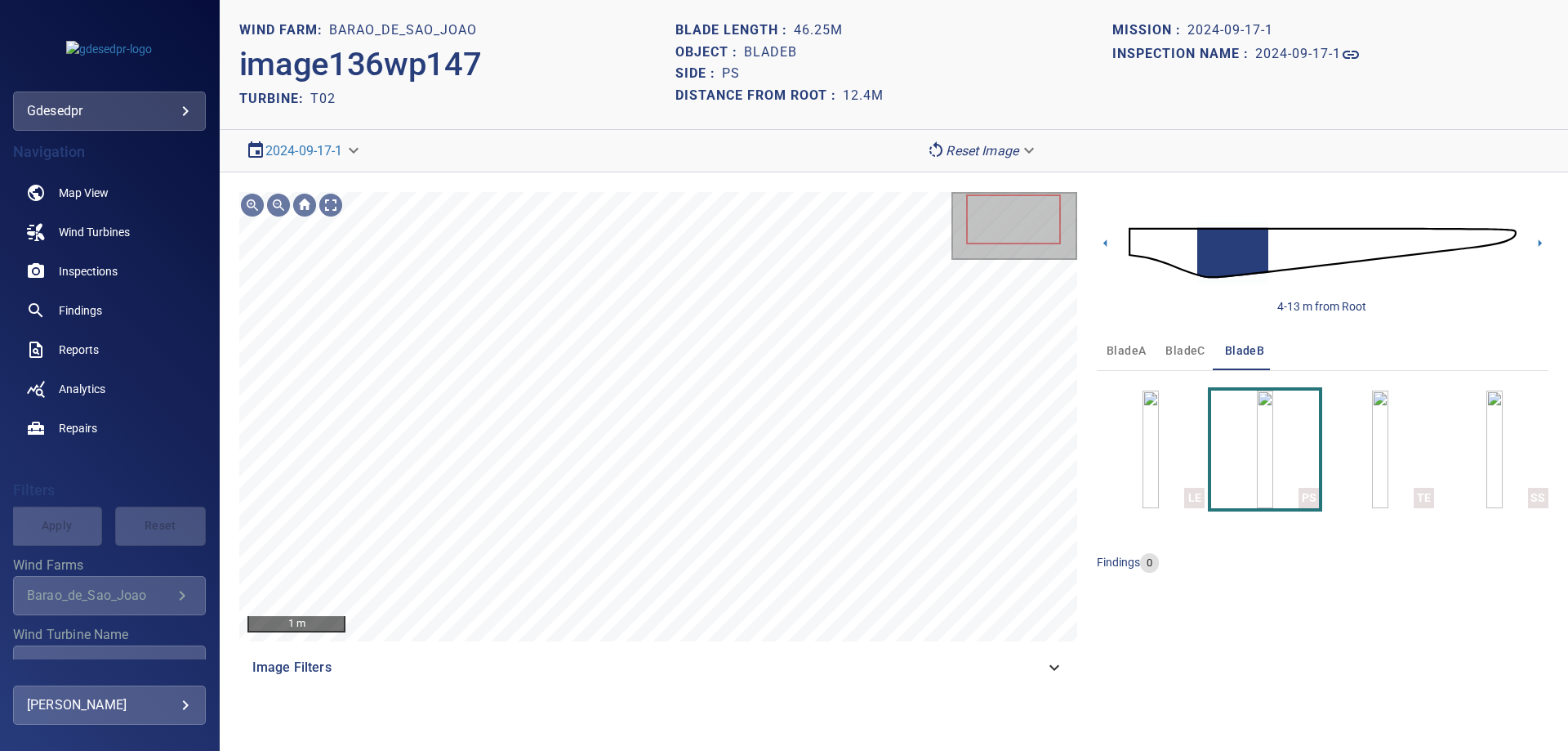
click at [1274, 262] on img at bounding box center [1323, 252] width 388 height 94
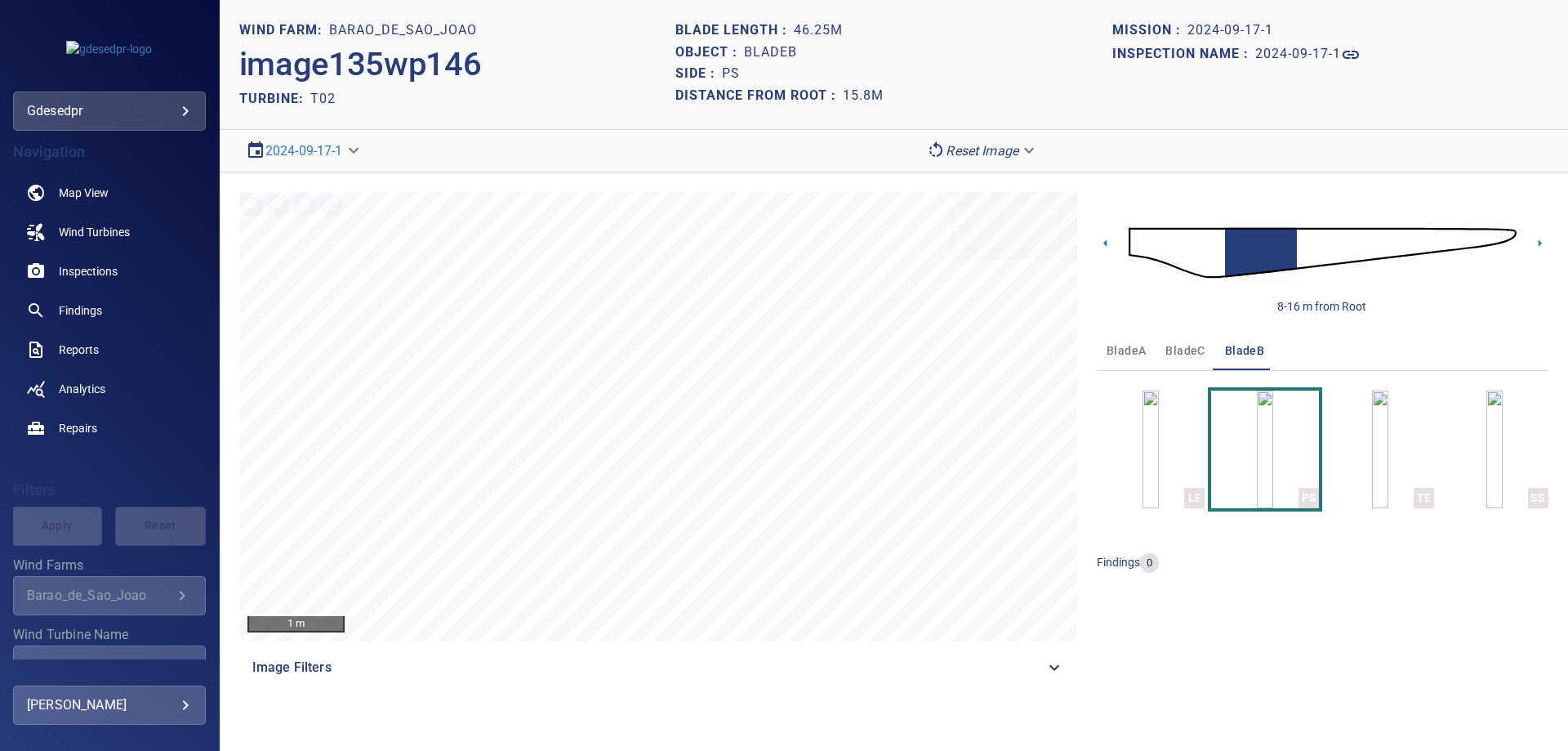
click at [1218, 246] on img at bounding box center [1323, 252] width 388 height 94
click at [1126, 350] on span "bladeA" at bounding box center [1126, 351] width 39 height 20
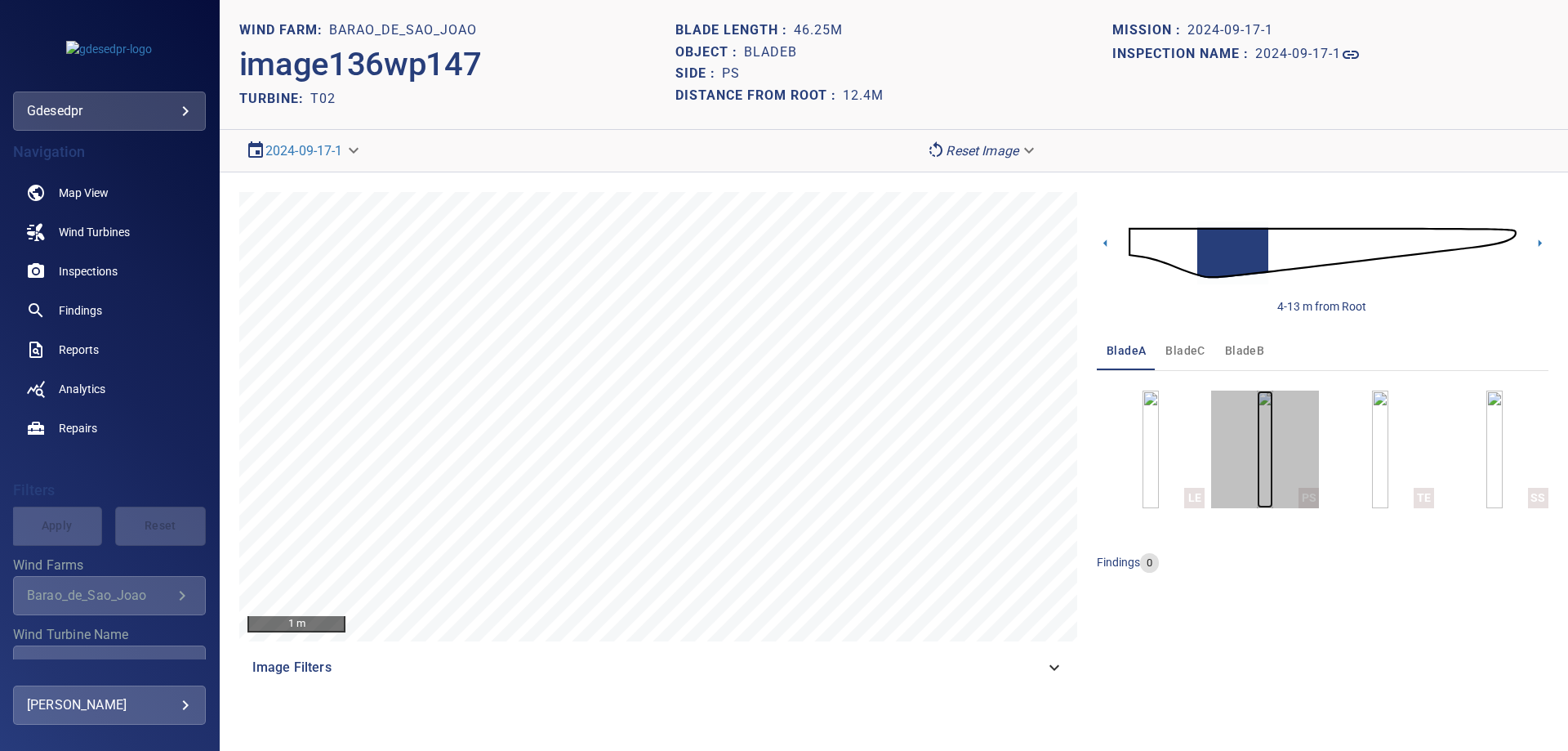
click at [1273, 477] on img "button" at bounding box center [1264, 449] width 16 height 117
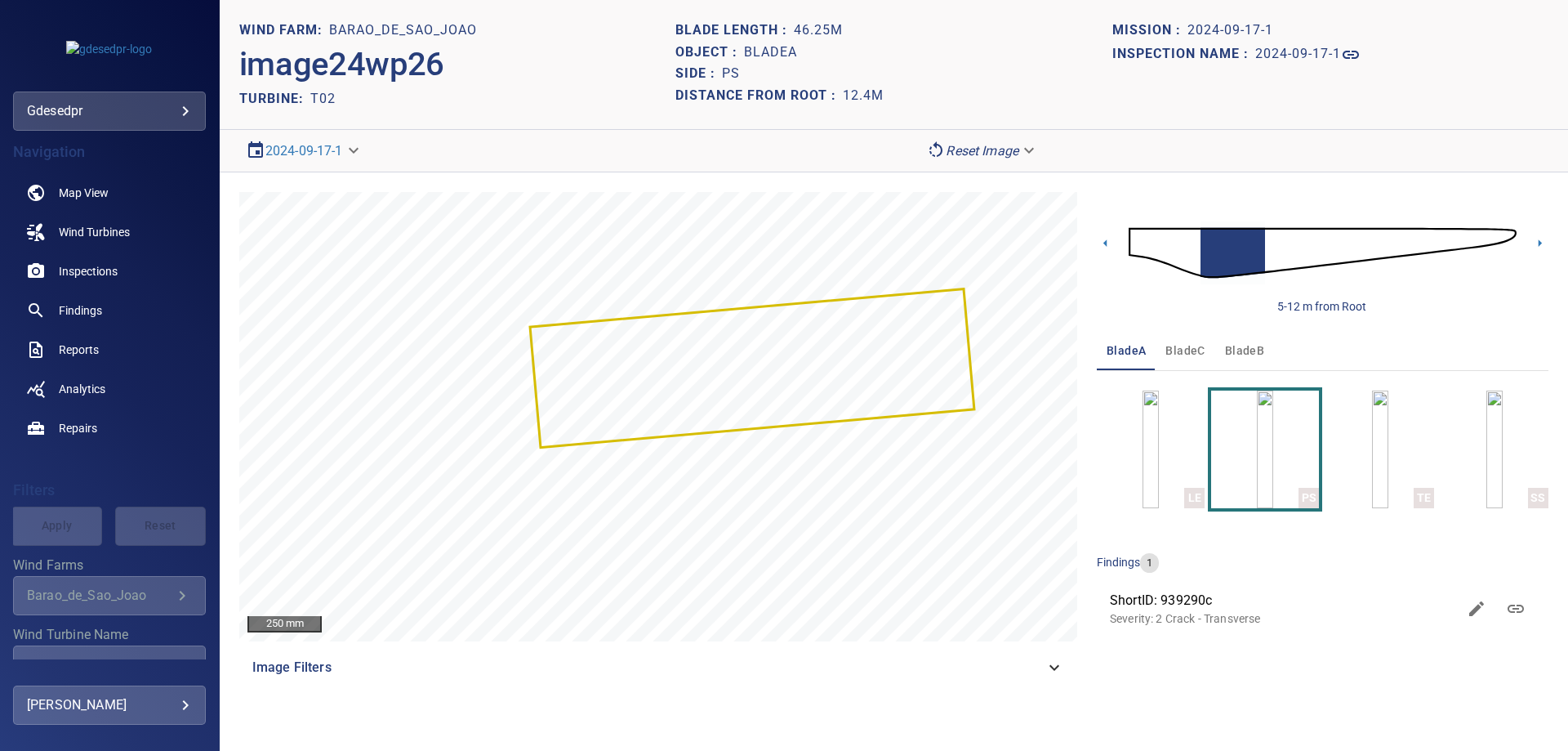
click at [1246, 353] on span "bladeB" at bounding box center [1244, 351] width 39 height 20
click at [1496, 240] on img at bounding box center [1323, 252] width 388 height 94
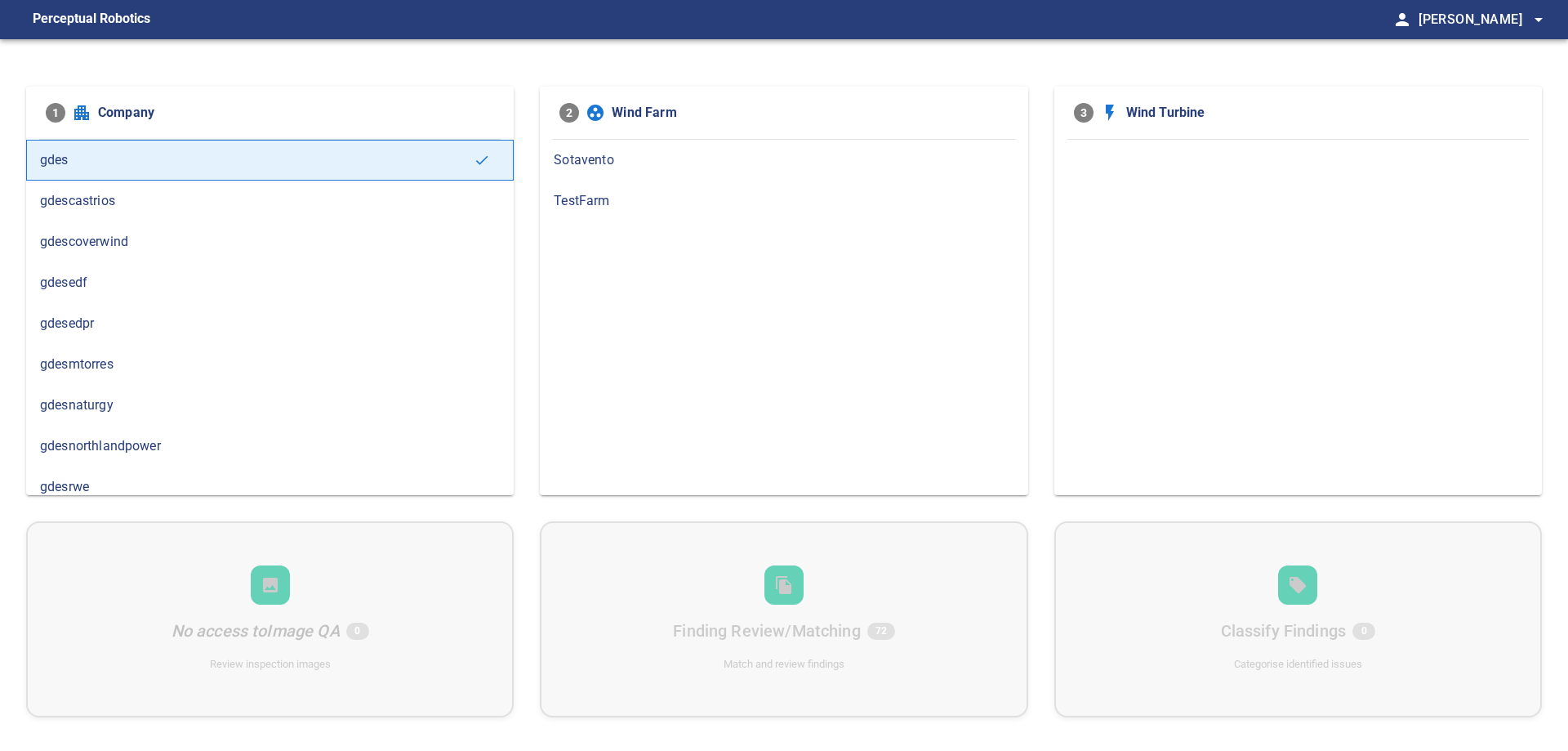
click at [167, 327] on span "gdesedpr" at bounding box center [269, 323] width 460 height 19
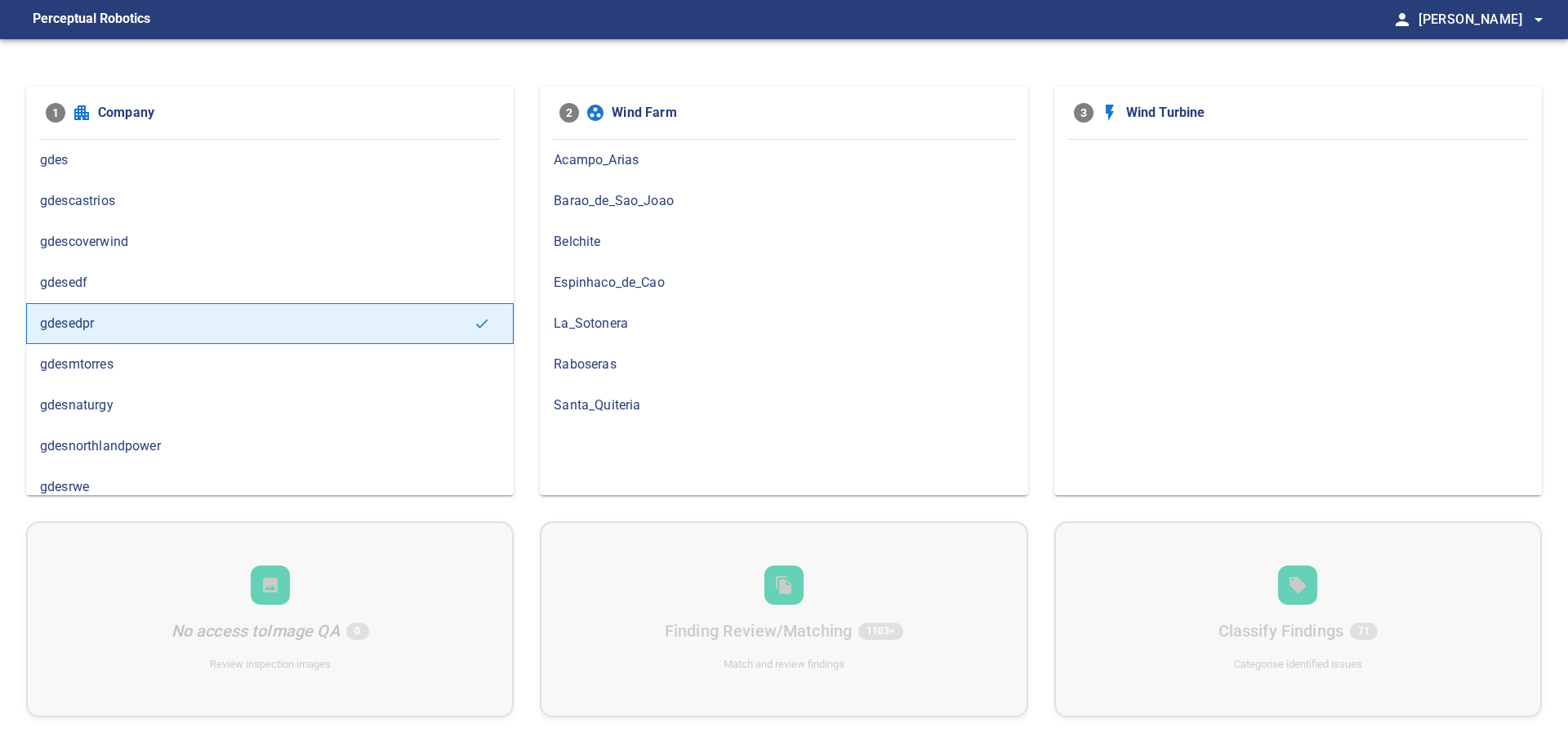
click at [725, 203] on span "Barao_de_Sao_Joao" at bounding box center [783, 201] width 460 height 19
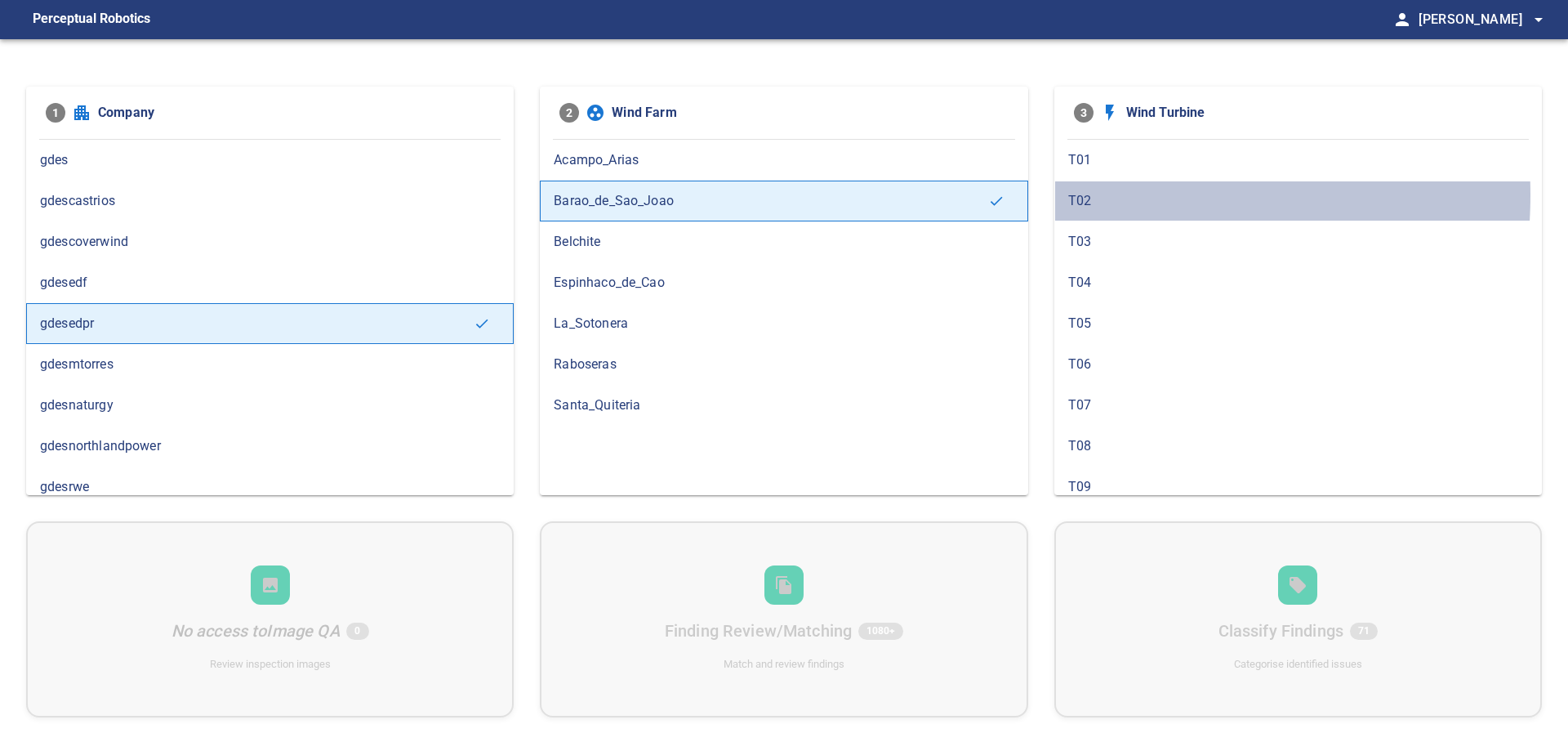
click at [1090, 194] on span "T02" at bounding box center [1297, 201] width 460 height 19
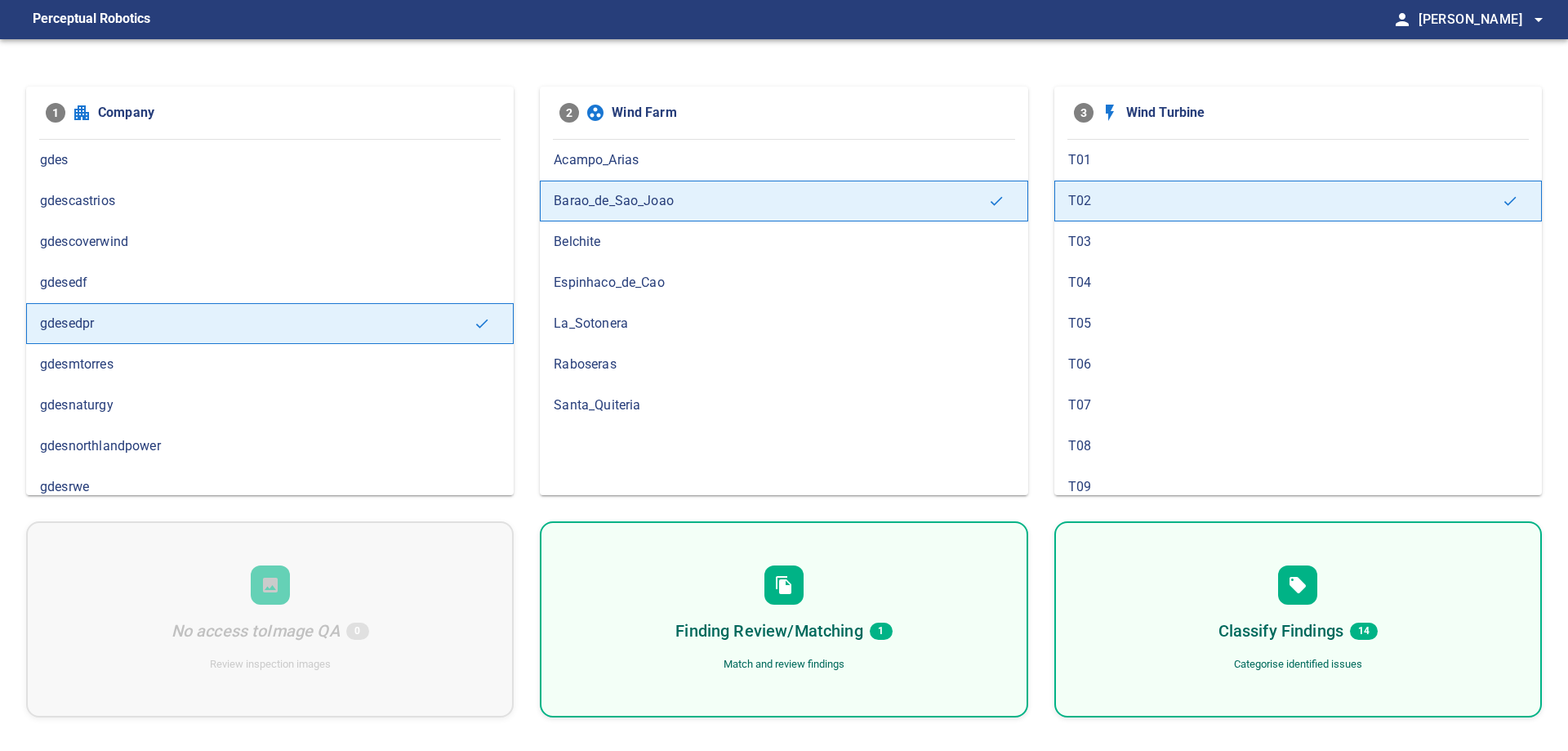
click at [951, 662] on div "Finding Review/Matching 1 Match and review findings" at bounding box center [784, 619] width 488 height 196
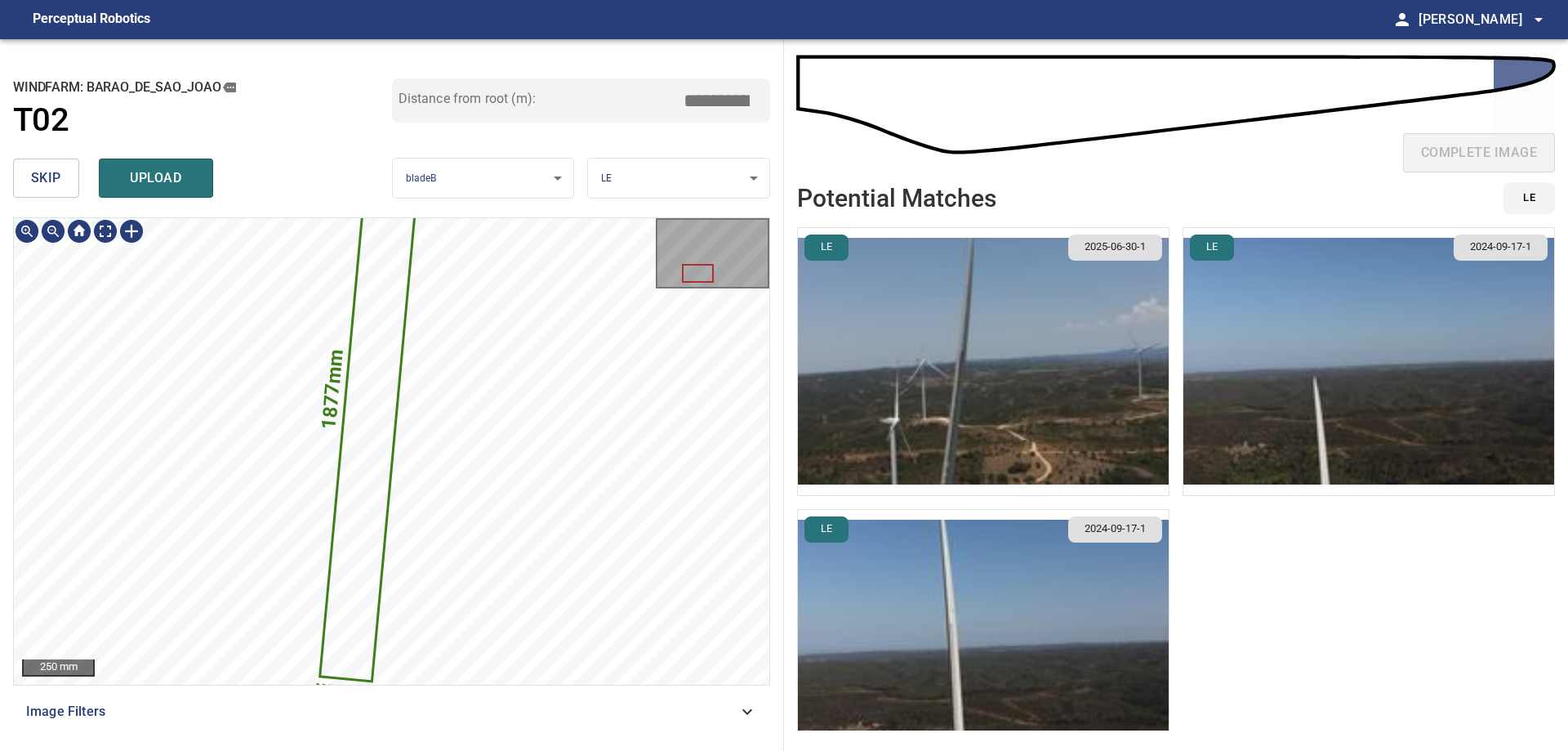
click at [252, 118] on div "**********" at bounding box center [391, 394] width 784 height 711
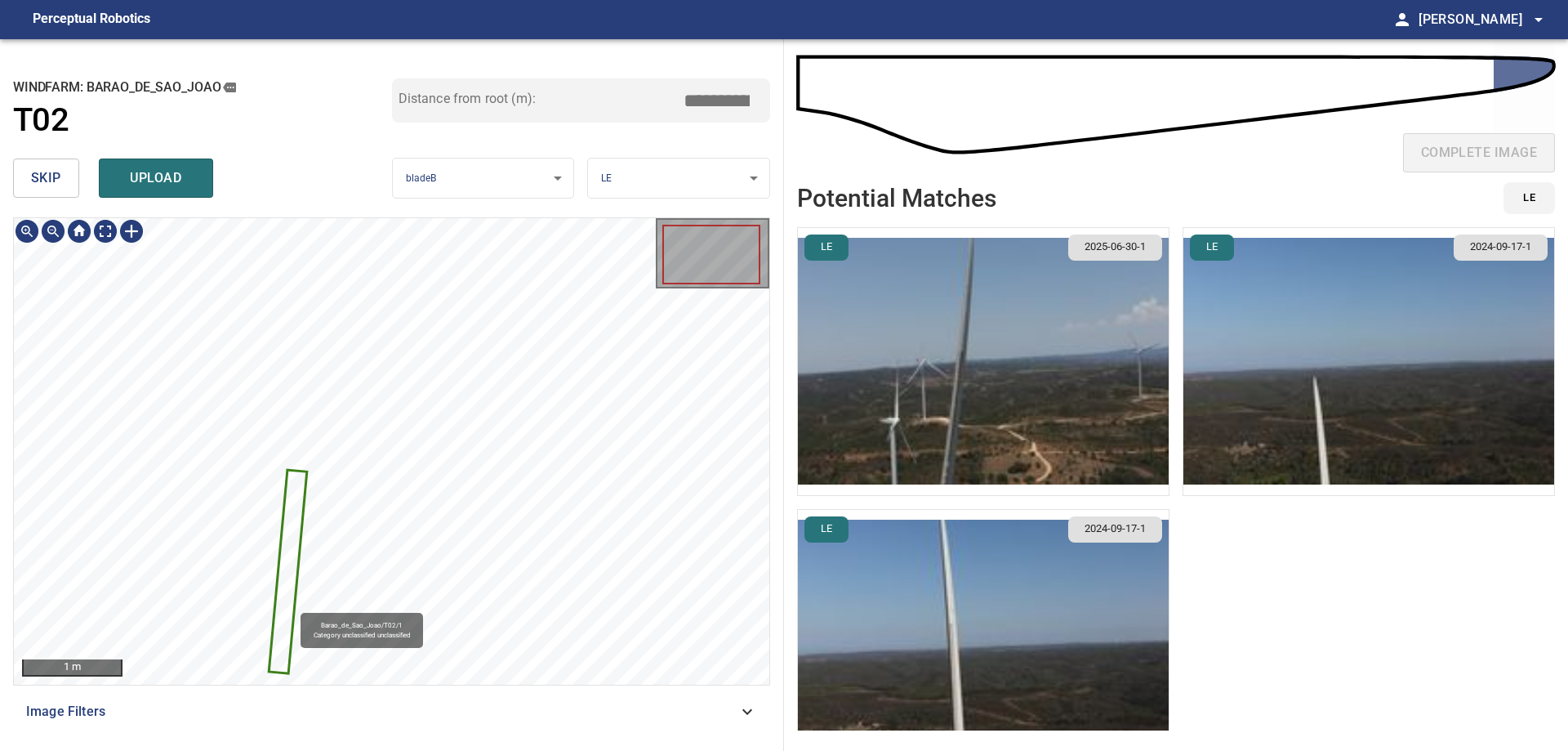
click at [291, 607] on icon at bounding box center [287, 572] width 35 height 201
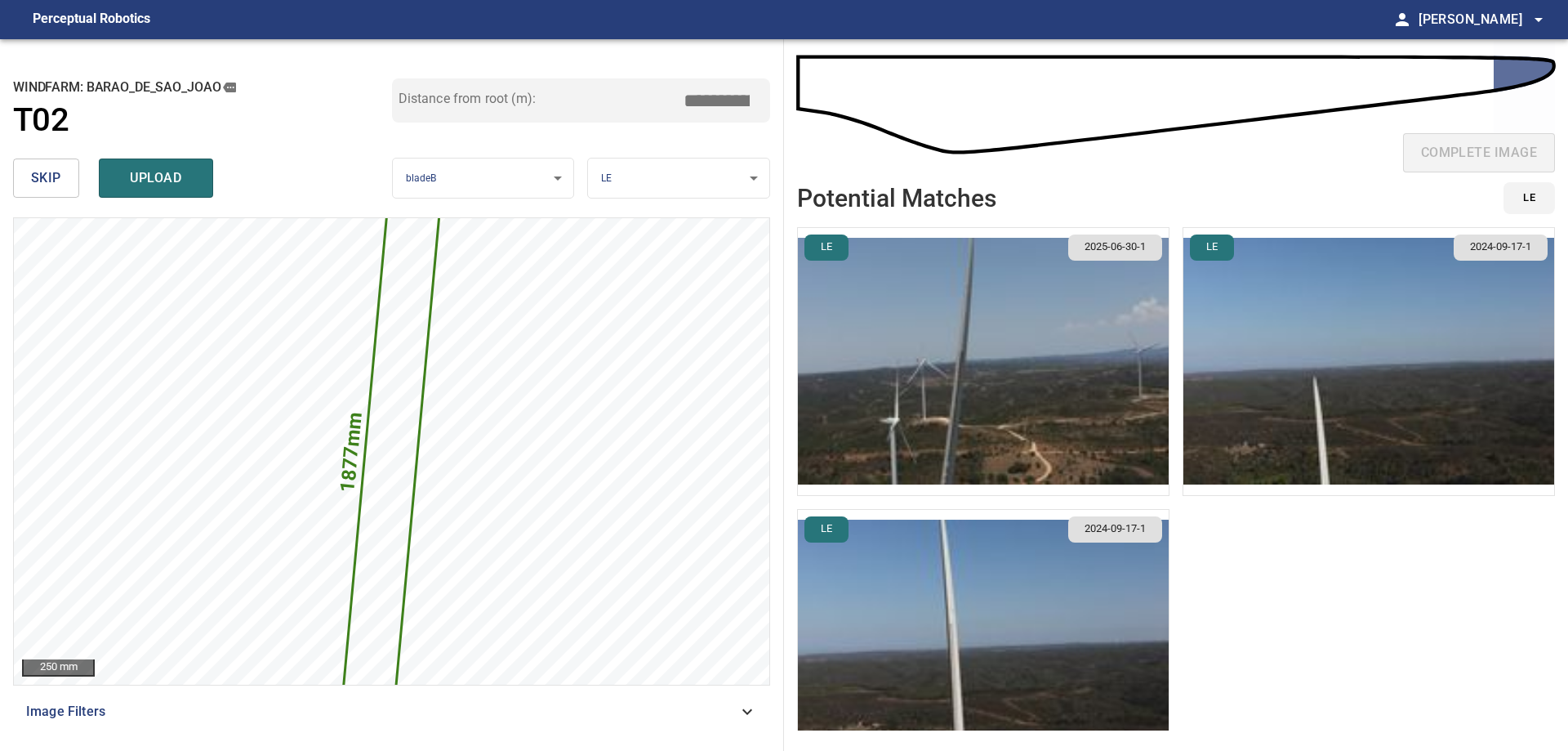
drag, startPoint x: 729, startPoint y: 100, endPoint x: 897, endPoint y: 81, distance: 169.1
click at [850, 78] on div "**********" at bounding box center [784, 394] width 1568 height 711
drag, startPoint x: 730, startPoint y: 104, endPoint x: 768, endPoint y: 100, distance: 38.2
click at [767, 101] on div "Distance from root (m): *****" at bounding box center [581, 100] width 379 height 44
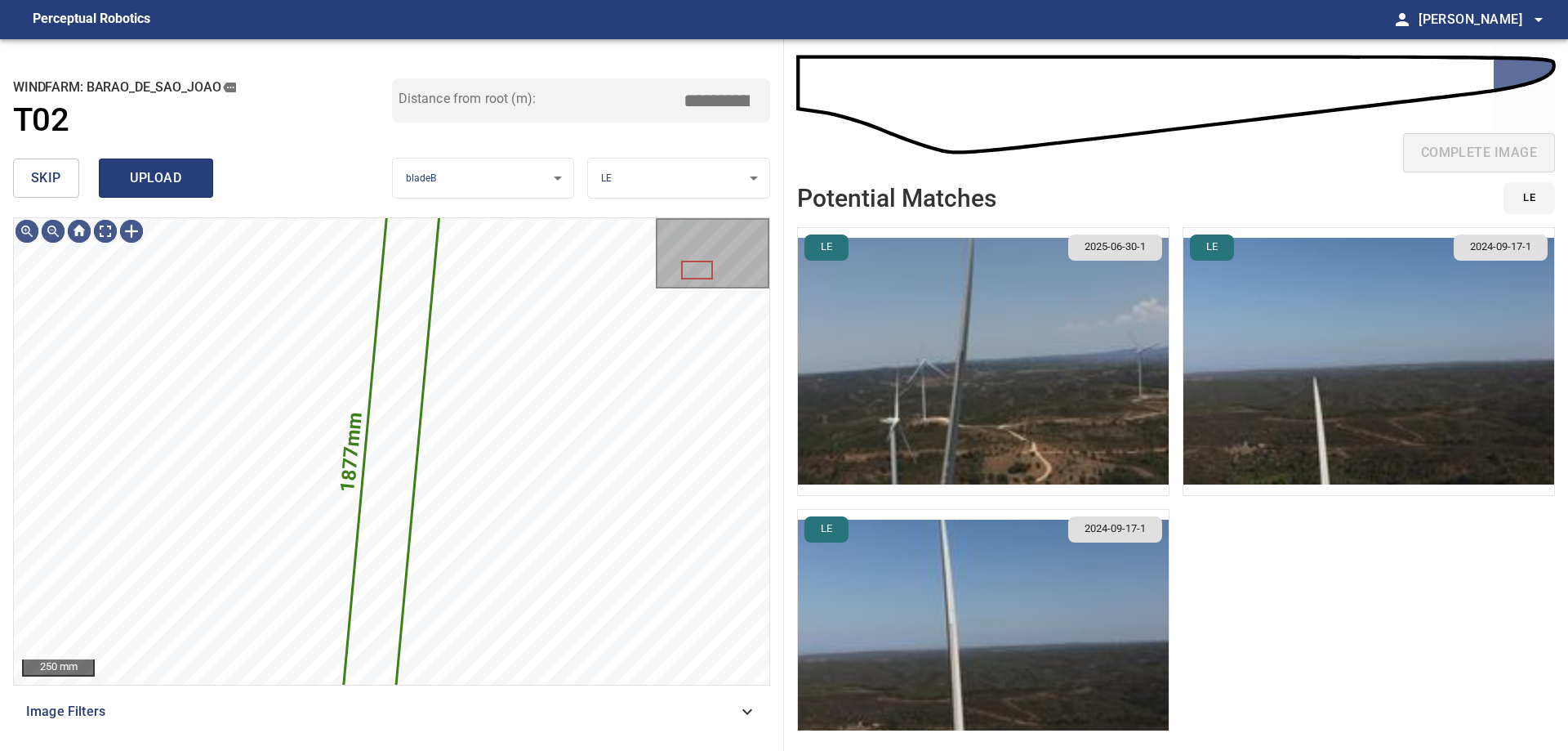
type input "*****"
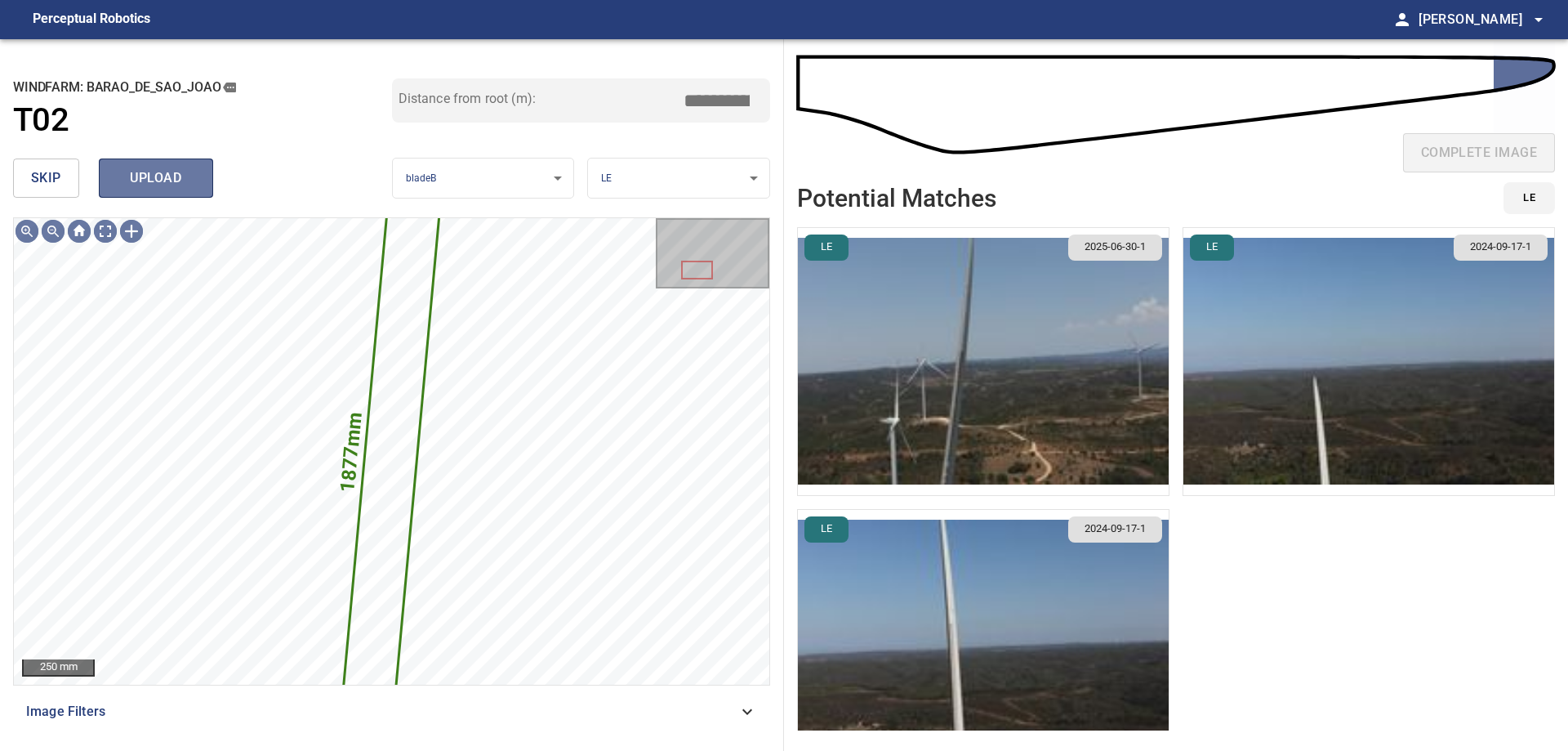
click at [175, 189] on span "upload" at bounding box center [155, 177] width 78 height 23
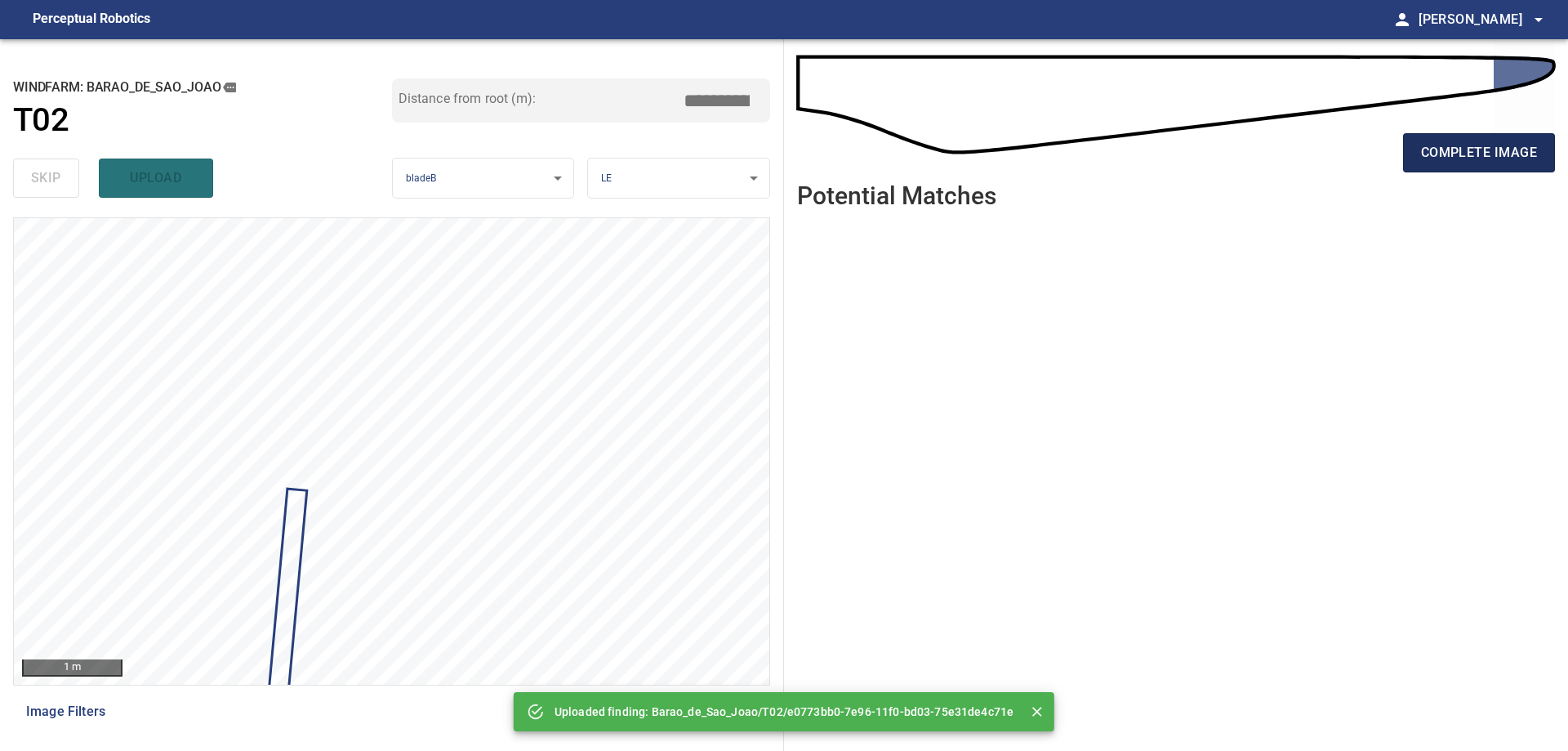
click at [1474, 154] on span "complete image" at bounding box center [1478, 152] width 116 height 23
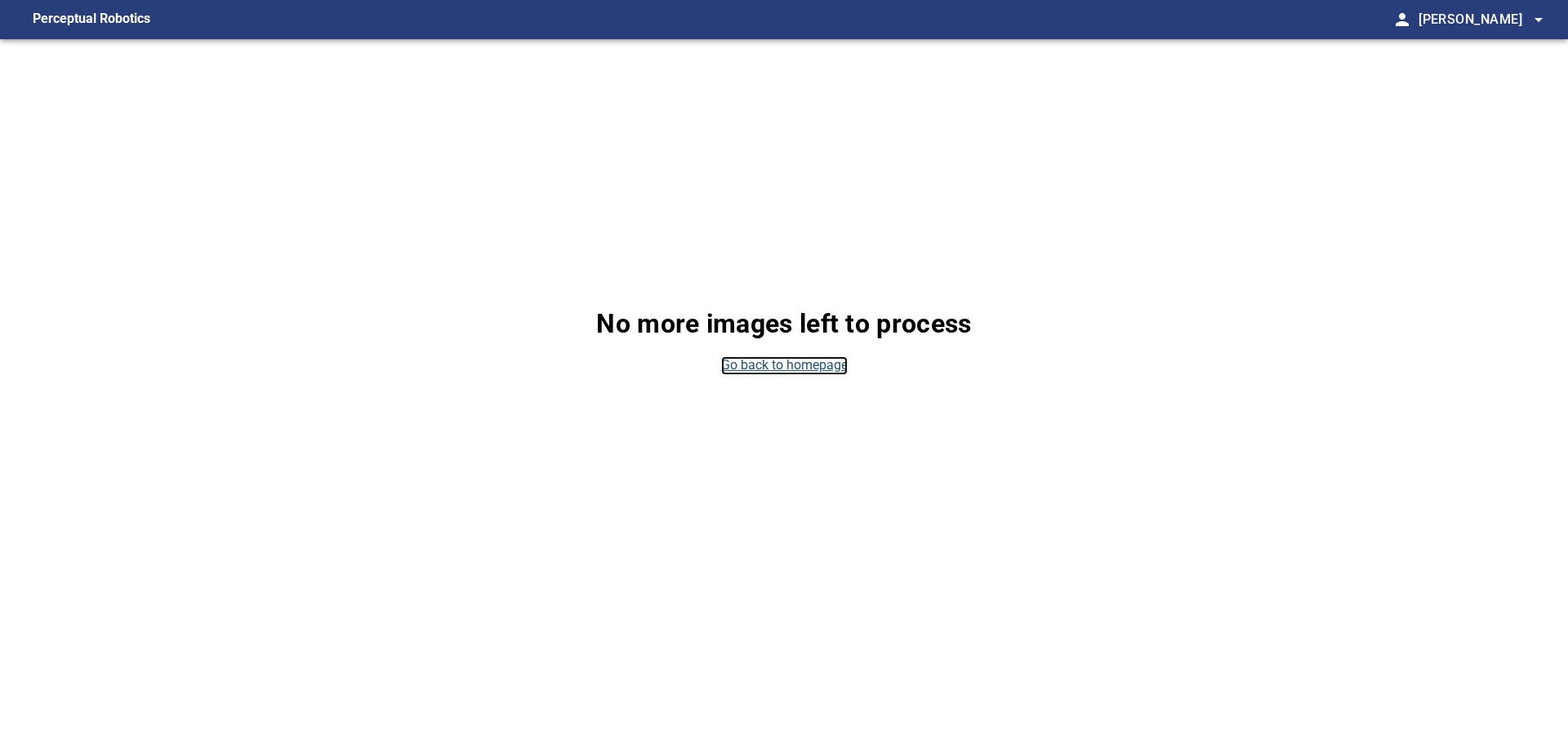
click at [819, 369] on link "Go back to homepage" at bounding box center [784, 365] width 127 height 19
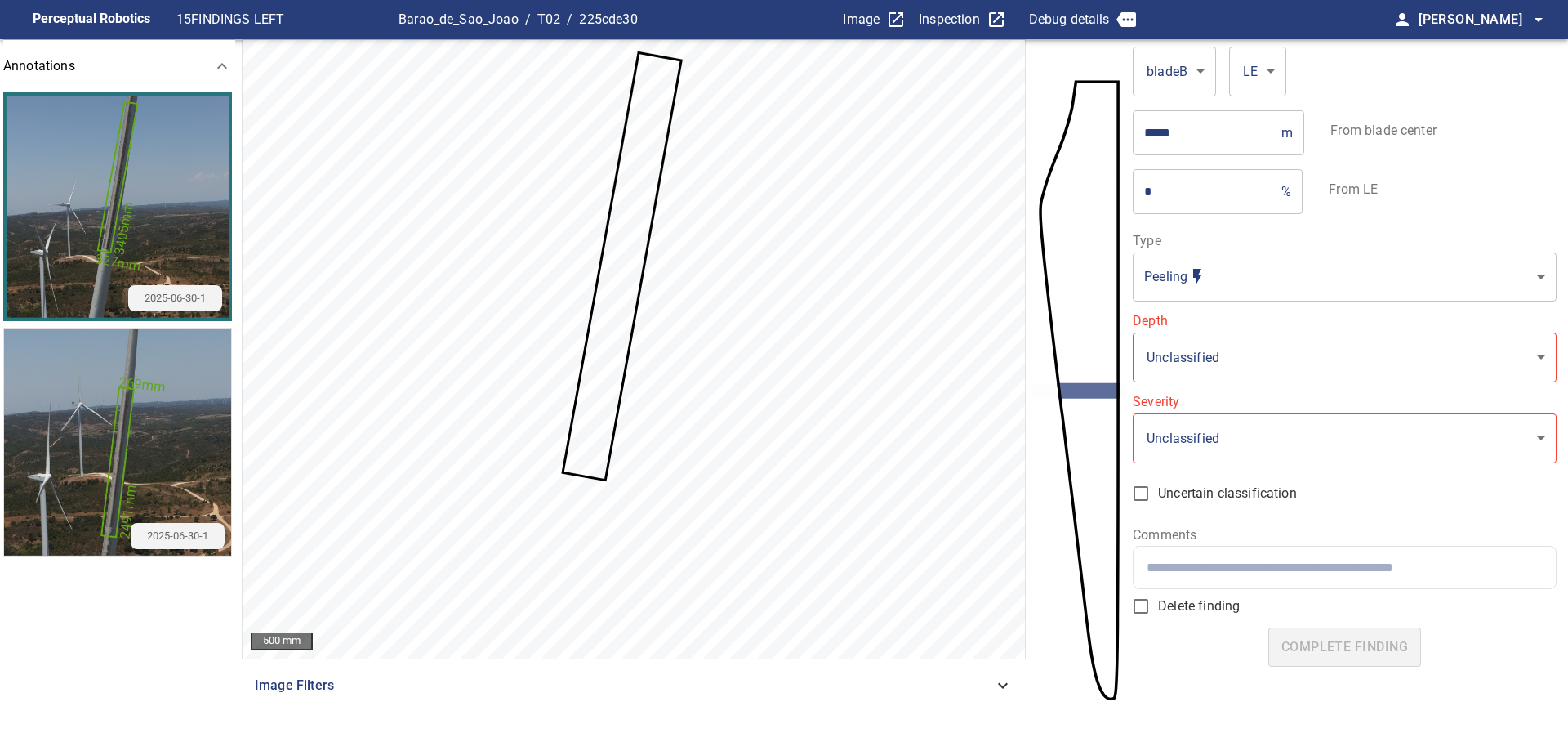
click at [165, 182] on img "button" at bounding box center [117, 206] width 222 height 222
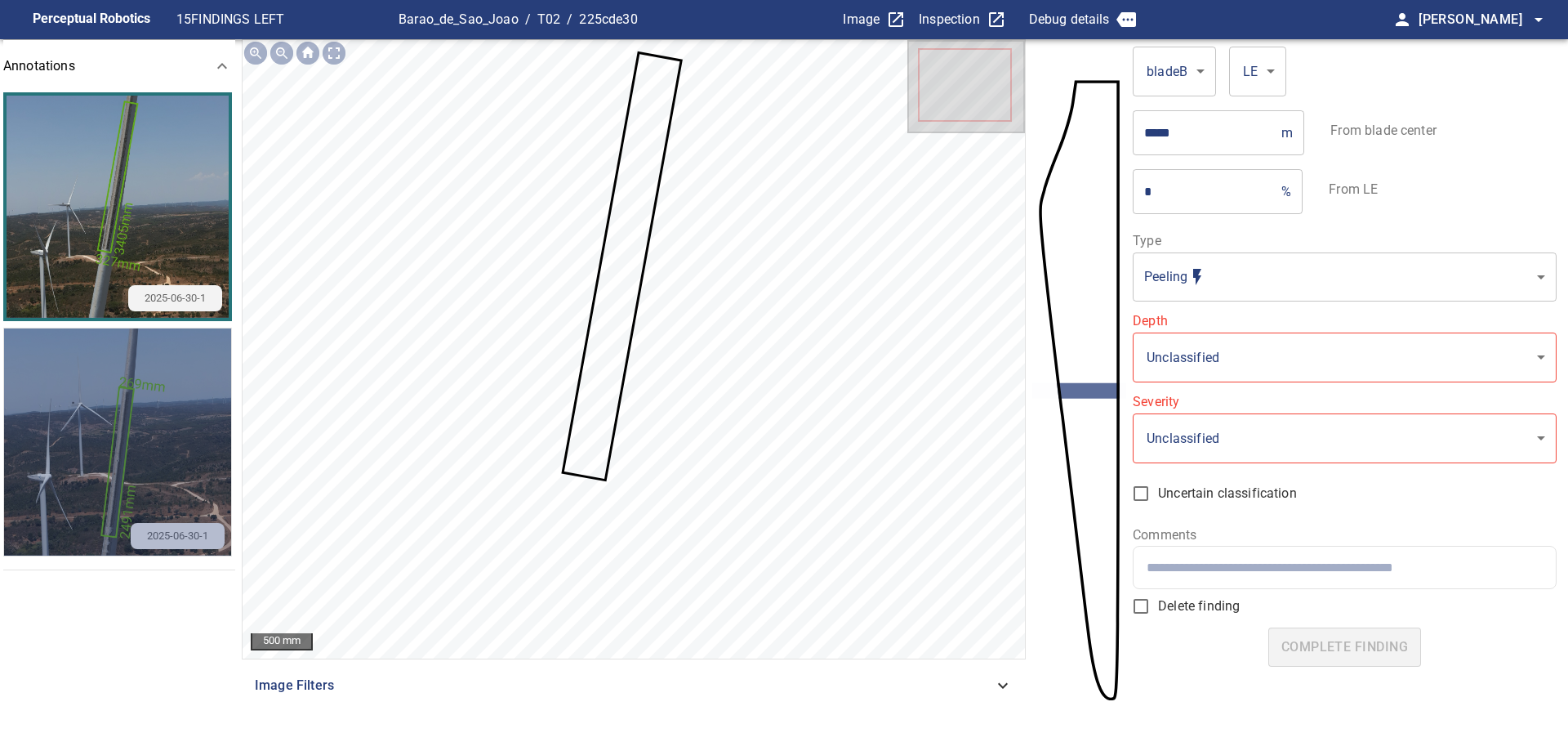
click at [186, 473] on img "button" at bounding box center [117, 441] width 227 height 227
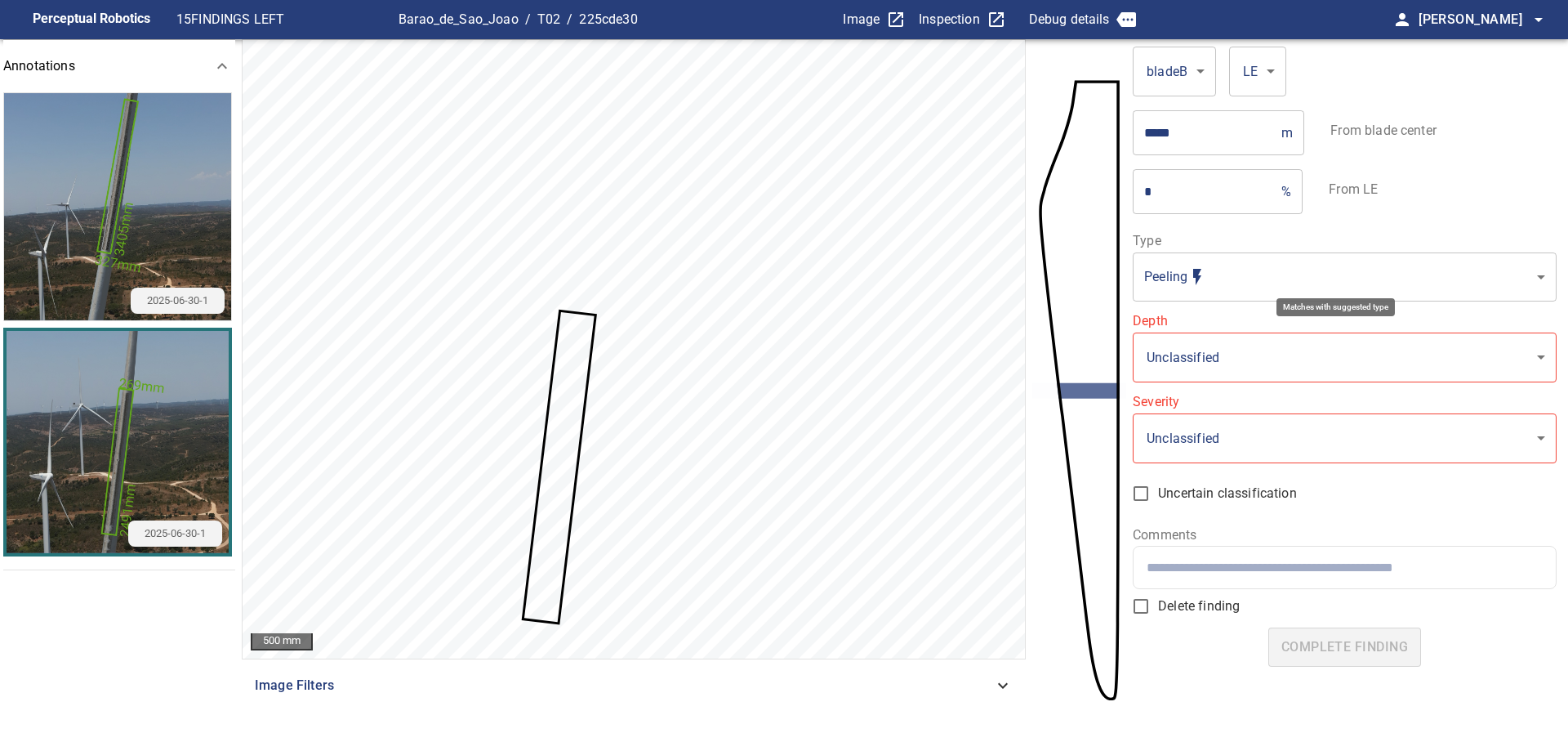
click at [1265, 275] on body "**********" at bounding box center [784, 376] width 1568 height 751
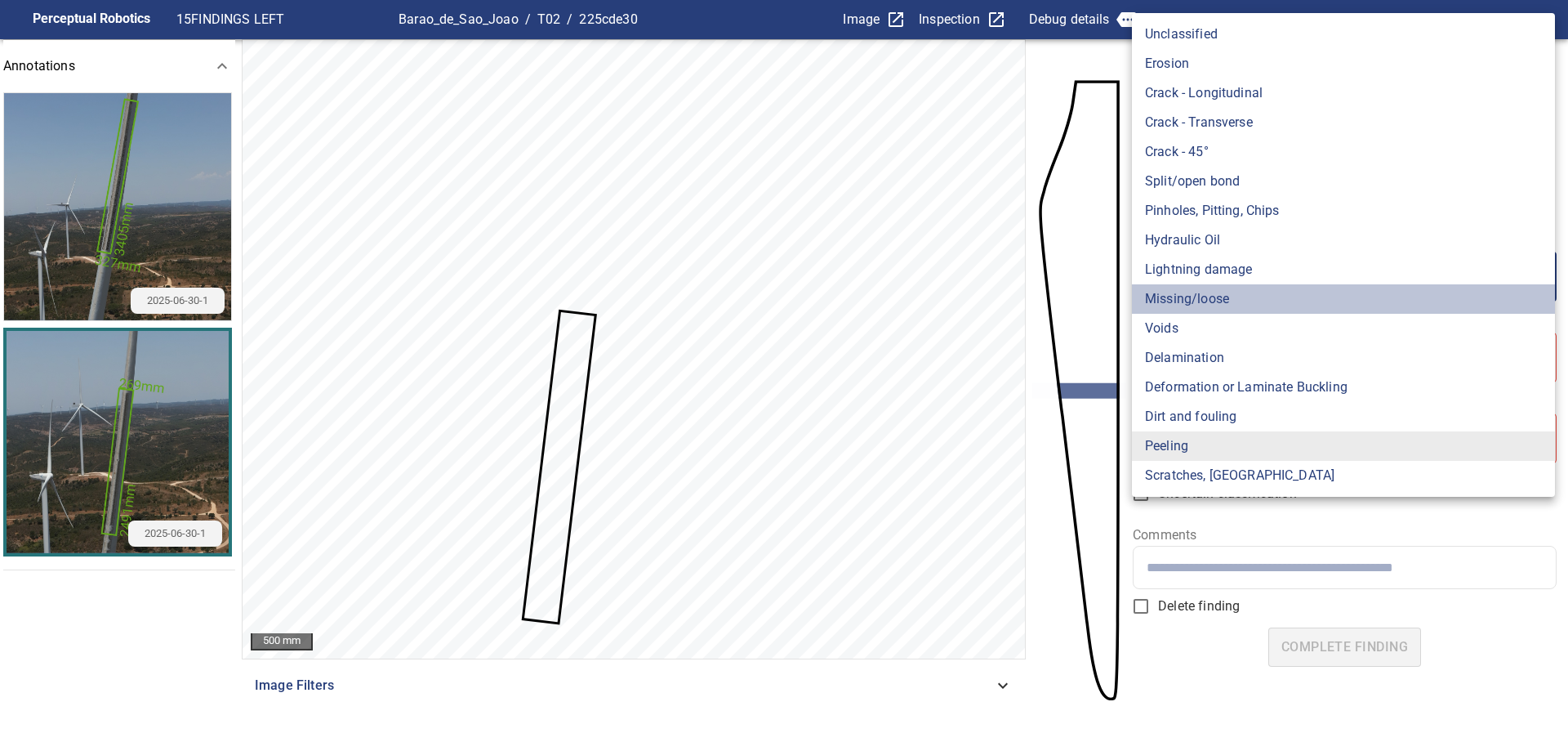
click at [1253, 307] on li "Missing/loose" at bounding box center [1343, 299] width 423 height 30
type input "**********"
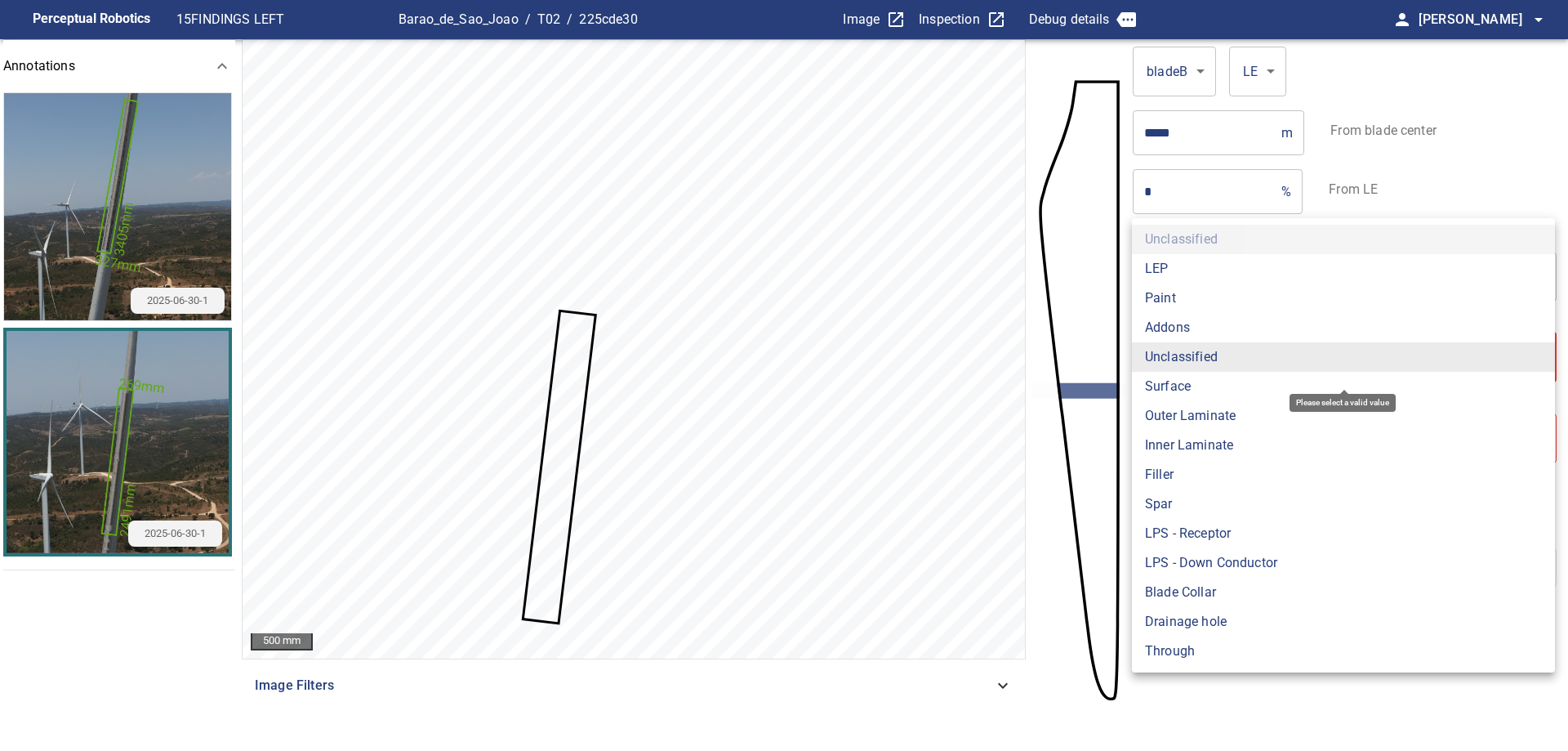
click at [1255, 354] on body "**********" at bounding box center [784, 376] width 1568 height 751
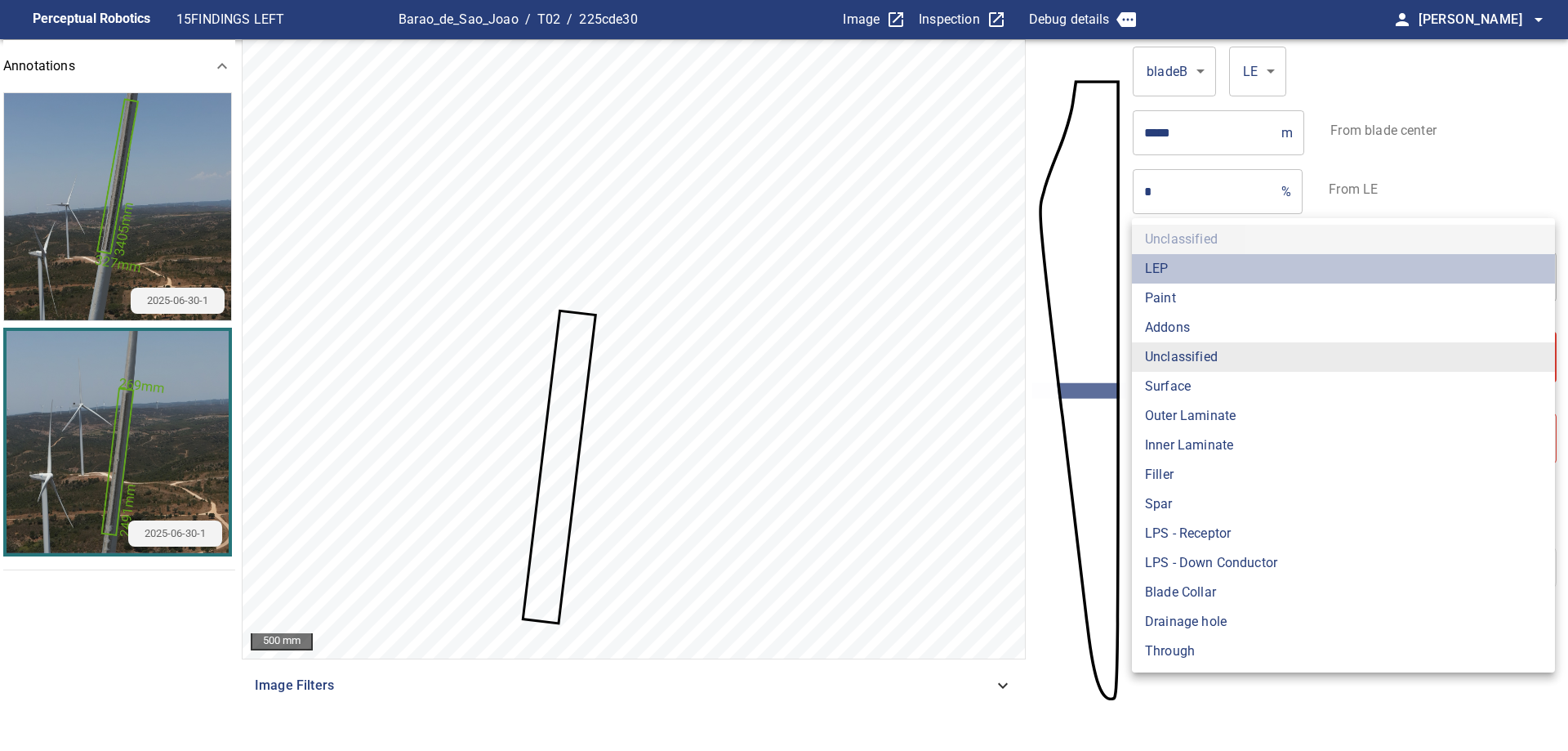
click at [1173, 273] on li "LEP" at bounding box center [1343, 268] width 423 height 30
type input "***"
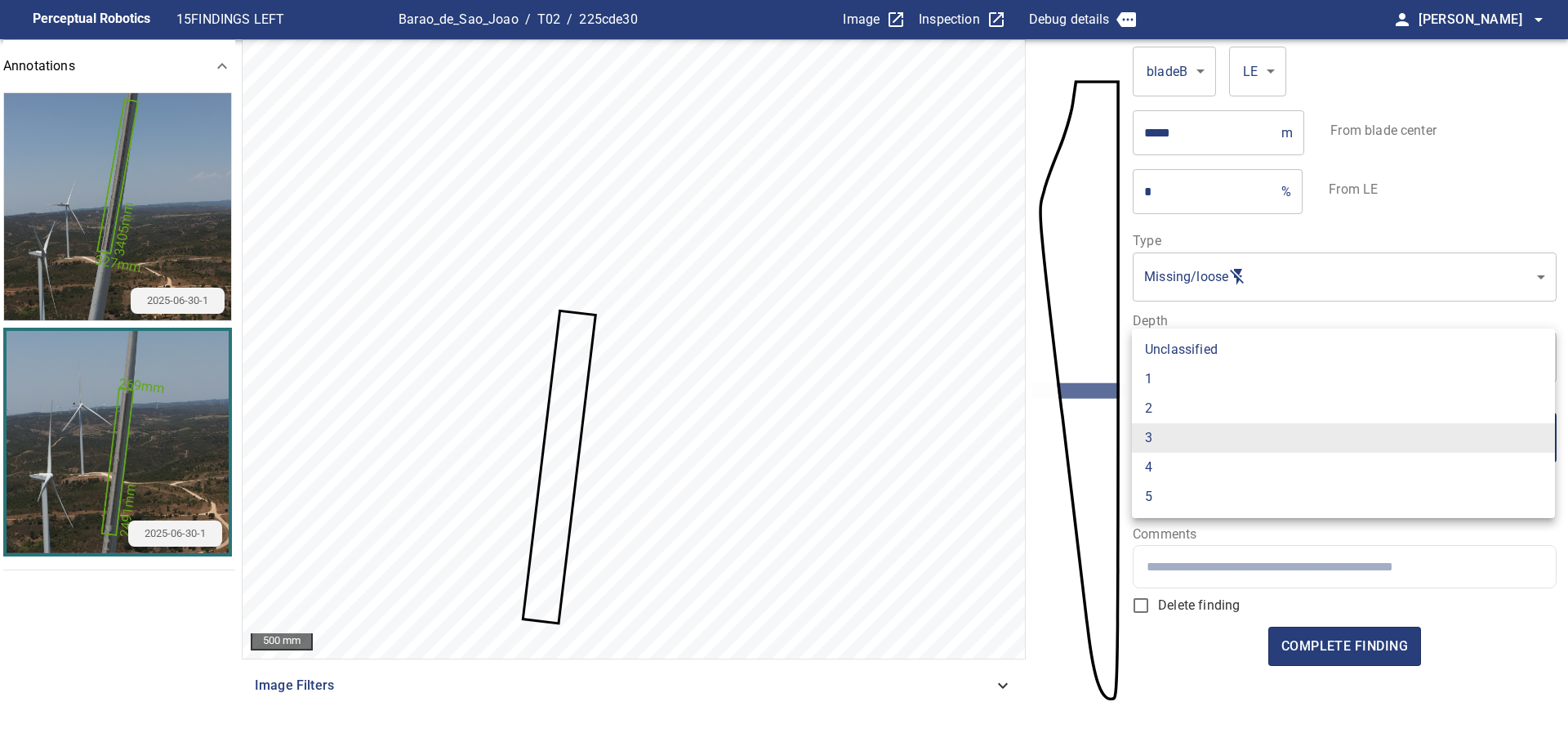
click at [1247, 446] on body "**********" at bounding box center [784, 376] width 1568 height 751
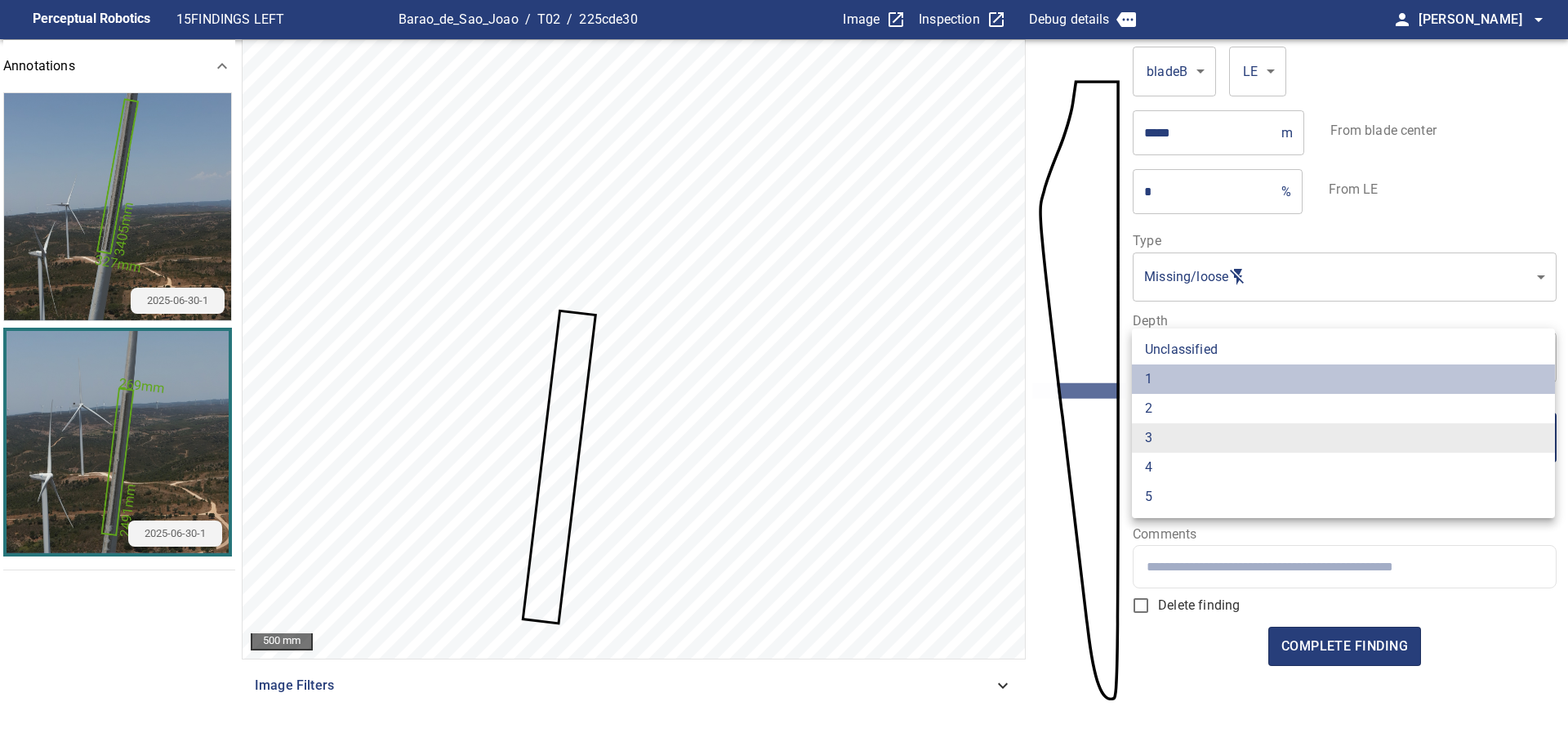
click at [1247, 380] on li "1" at bounding box center [1343, 379] width 423 height 30
type input "*"
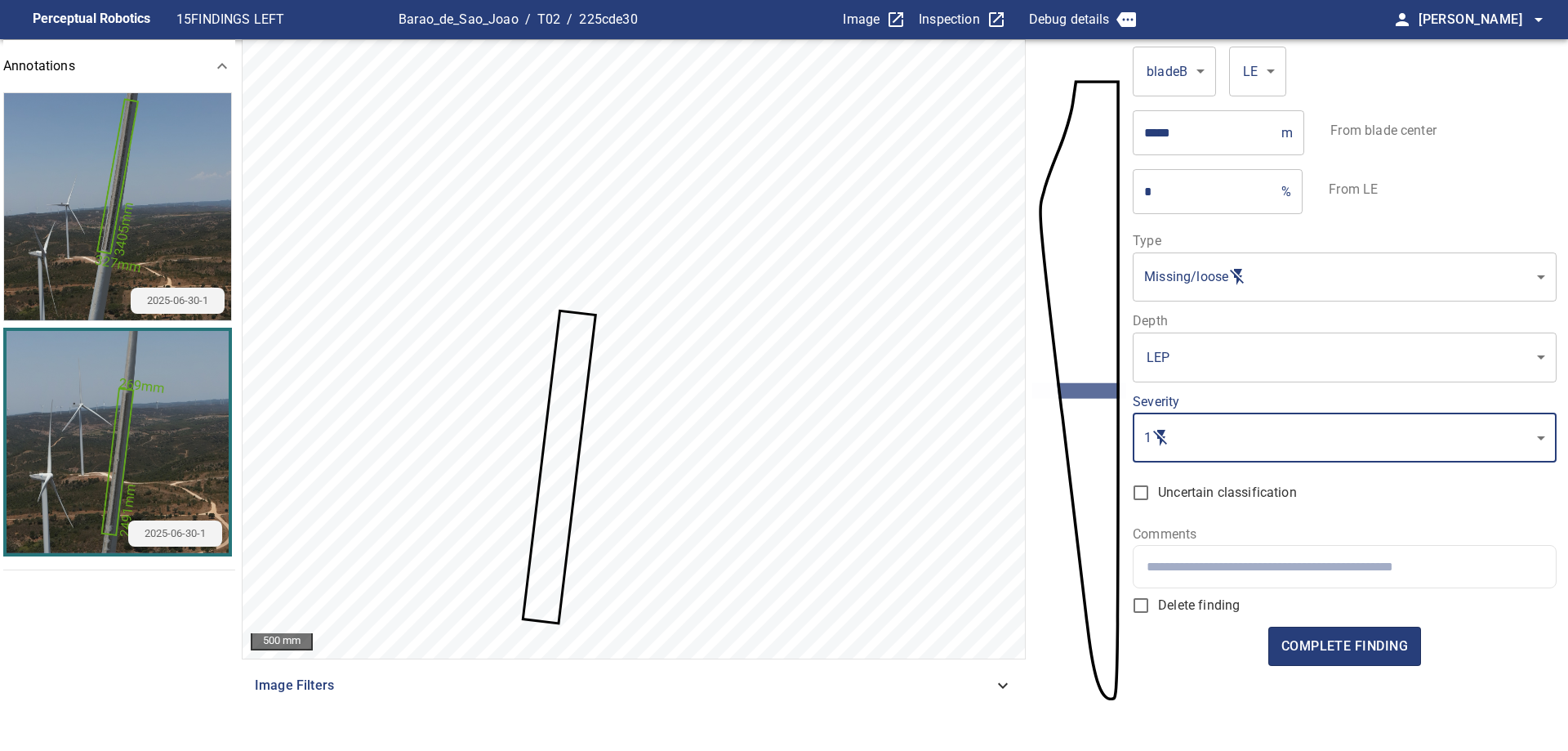
click at [1235, 555] on div at bounding box center [1344, 566] width 421 height 41
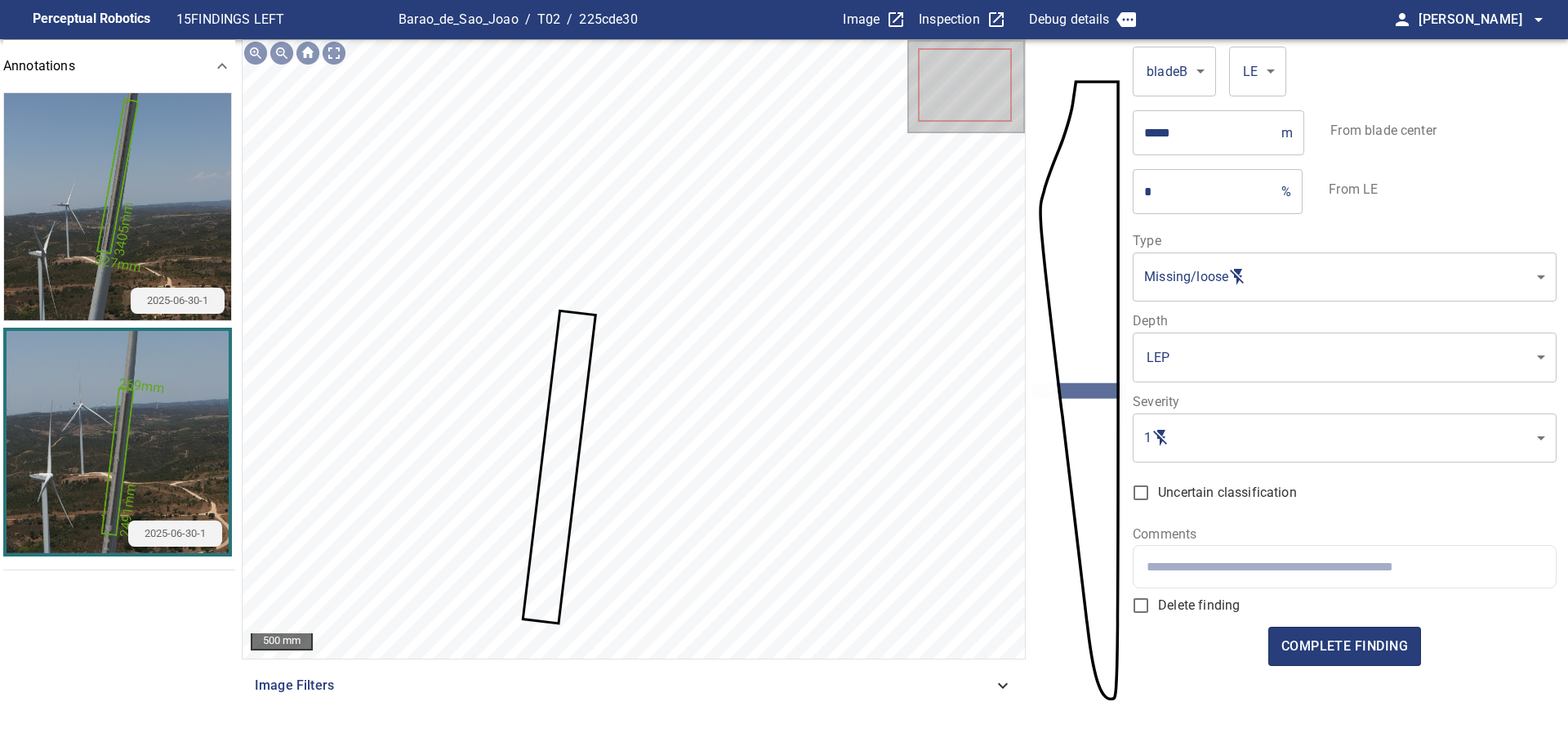
click at [1346, 554] on div at bounding box center [1344, 566] width 421 height 41
paste input "**********"
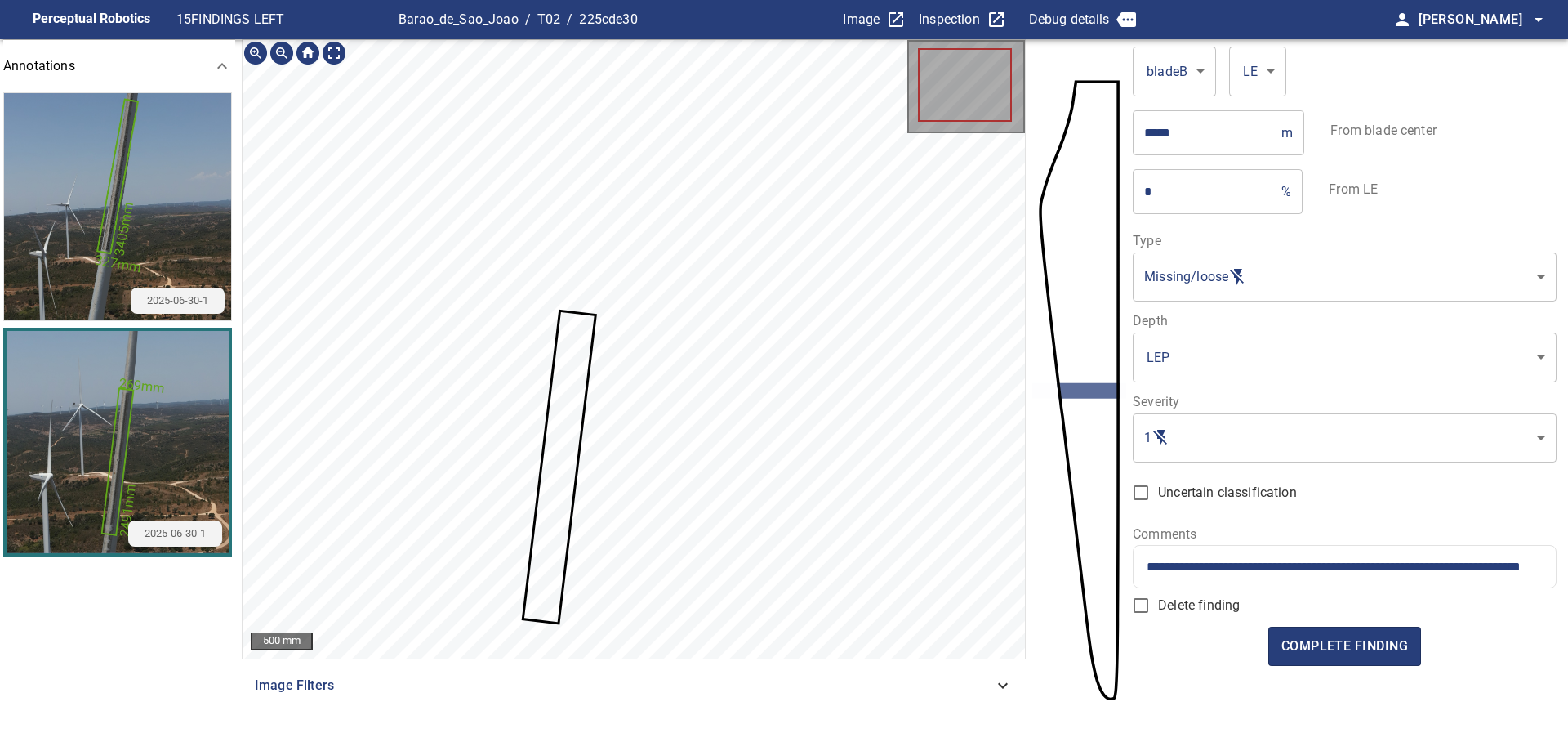
scroll to position [0, 83]
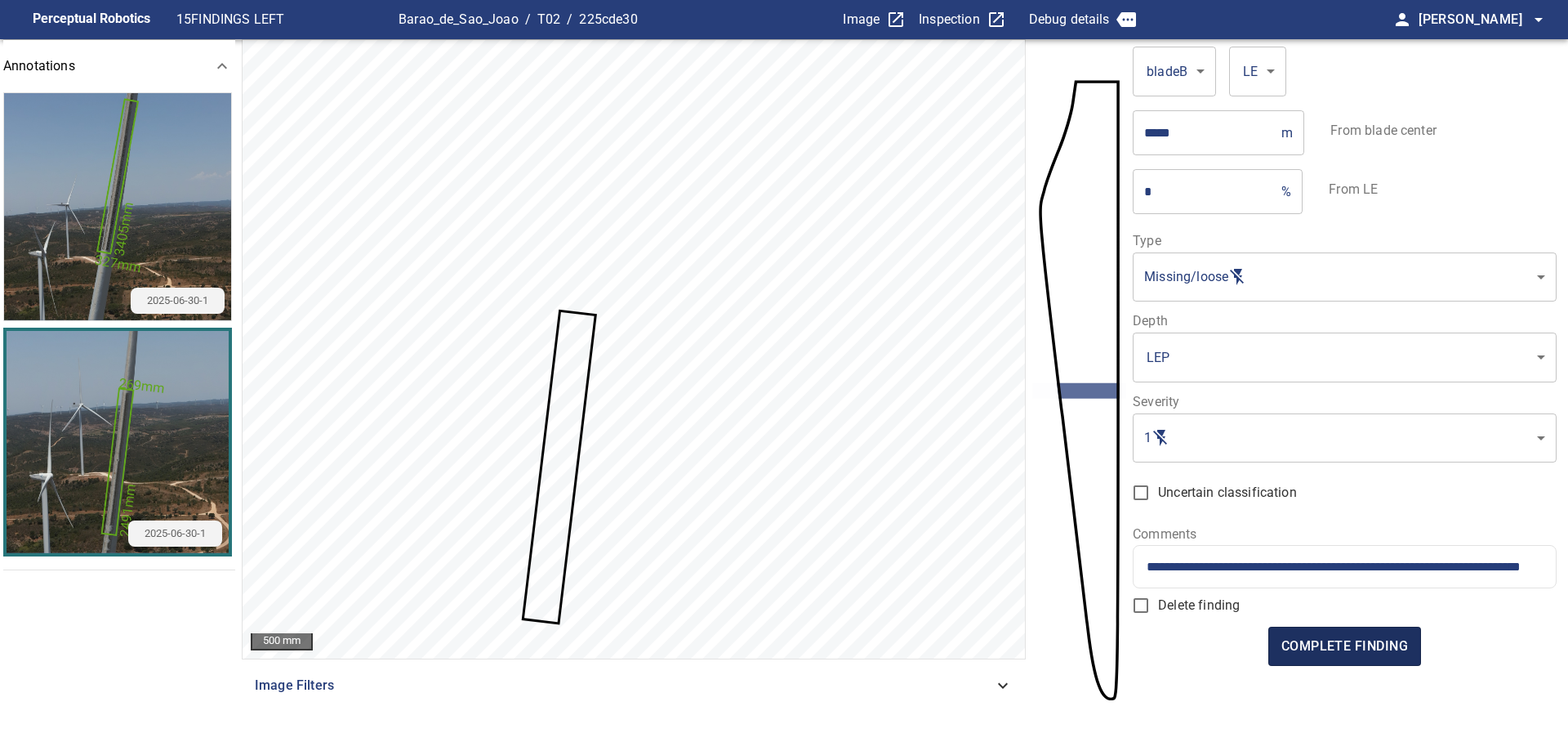
type input "**********"
click at [1355, 657] on button "complete finding" at bounding box center [1344, 646] width 153 height 39
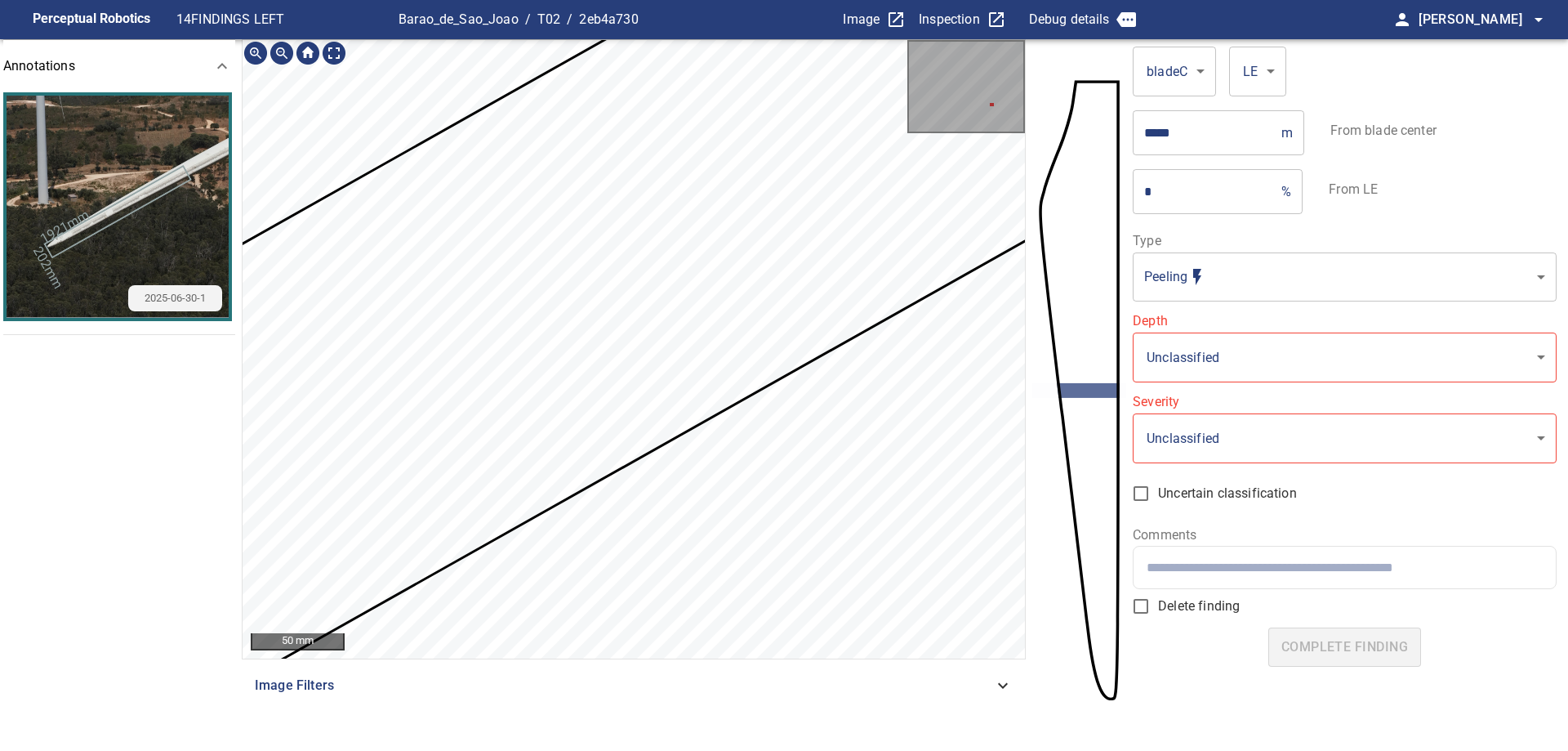
click at [876, 680] on div "50 mm Image Filters" at bounding box center [633, 383] width 784 height 689
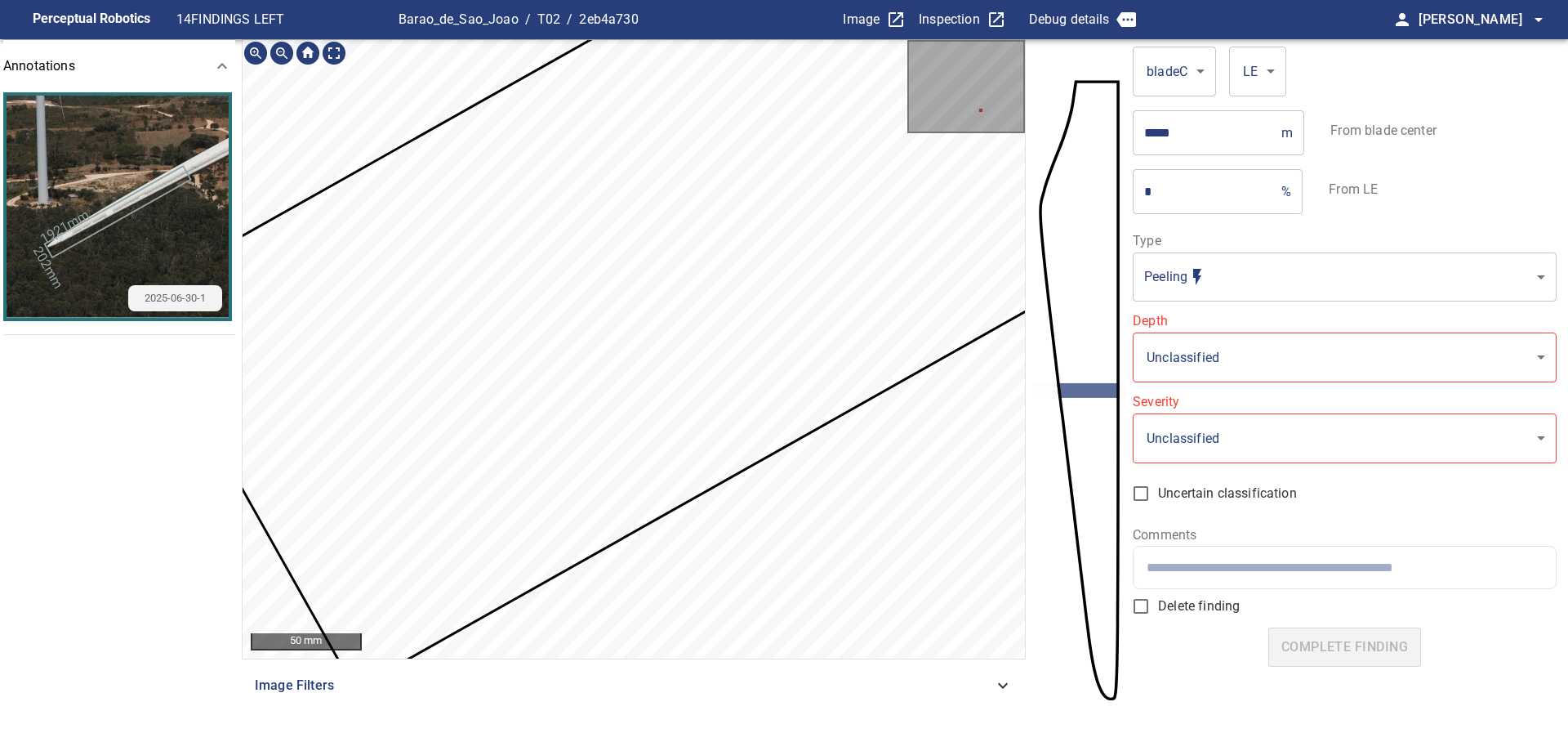
click at [921, 695] on div "Image Filters" at bounding box center [633, 685] width 784 height 39
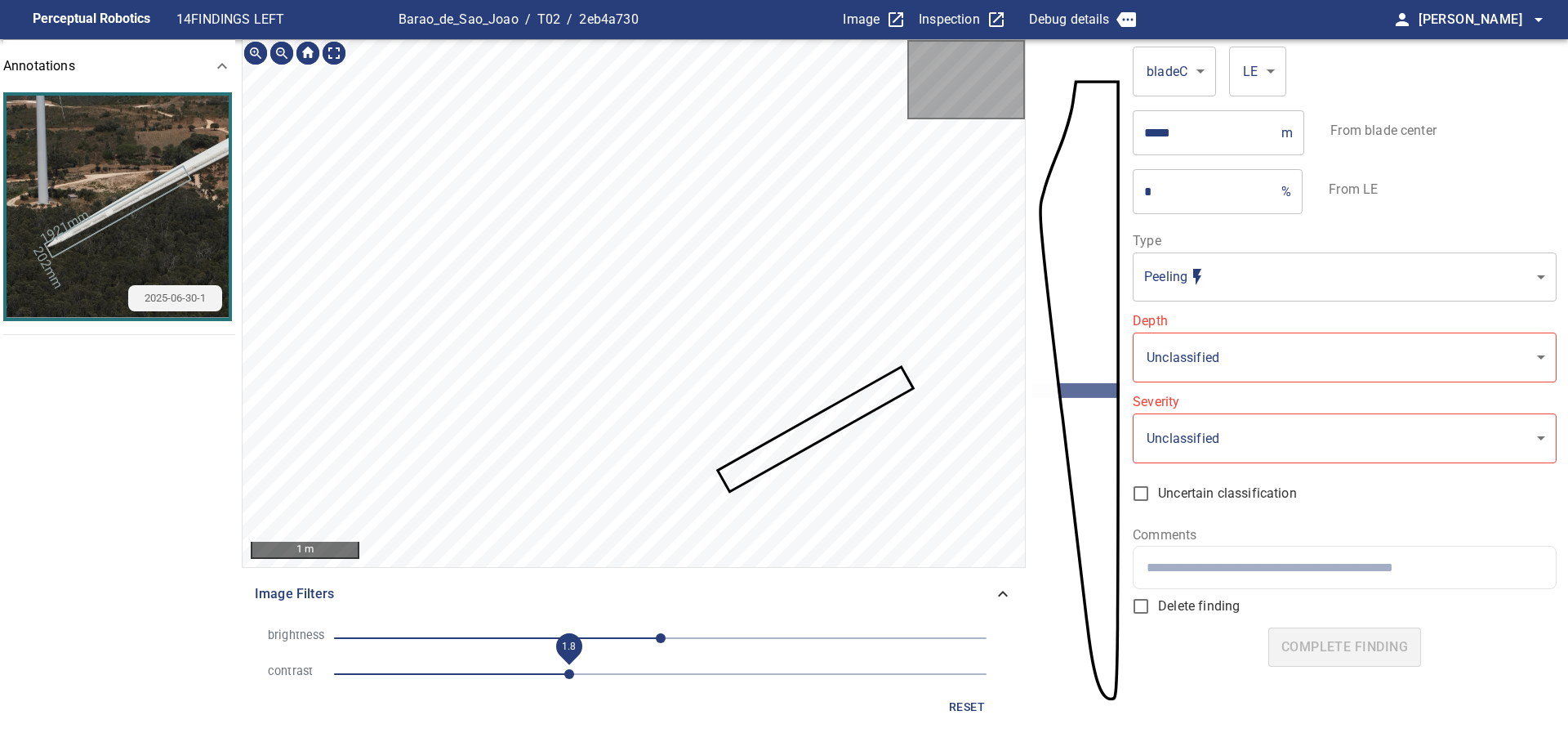
click at [564, 677] on span "1.8" at bounding box center [660, 673] width 652 height 23
click at [548, 641] on span "-85" at bounding box center [660, 637] width 652 height 23
click at [511, 638] on span "-88" at bounding box center [660, 637] width 652 height 23
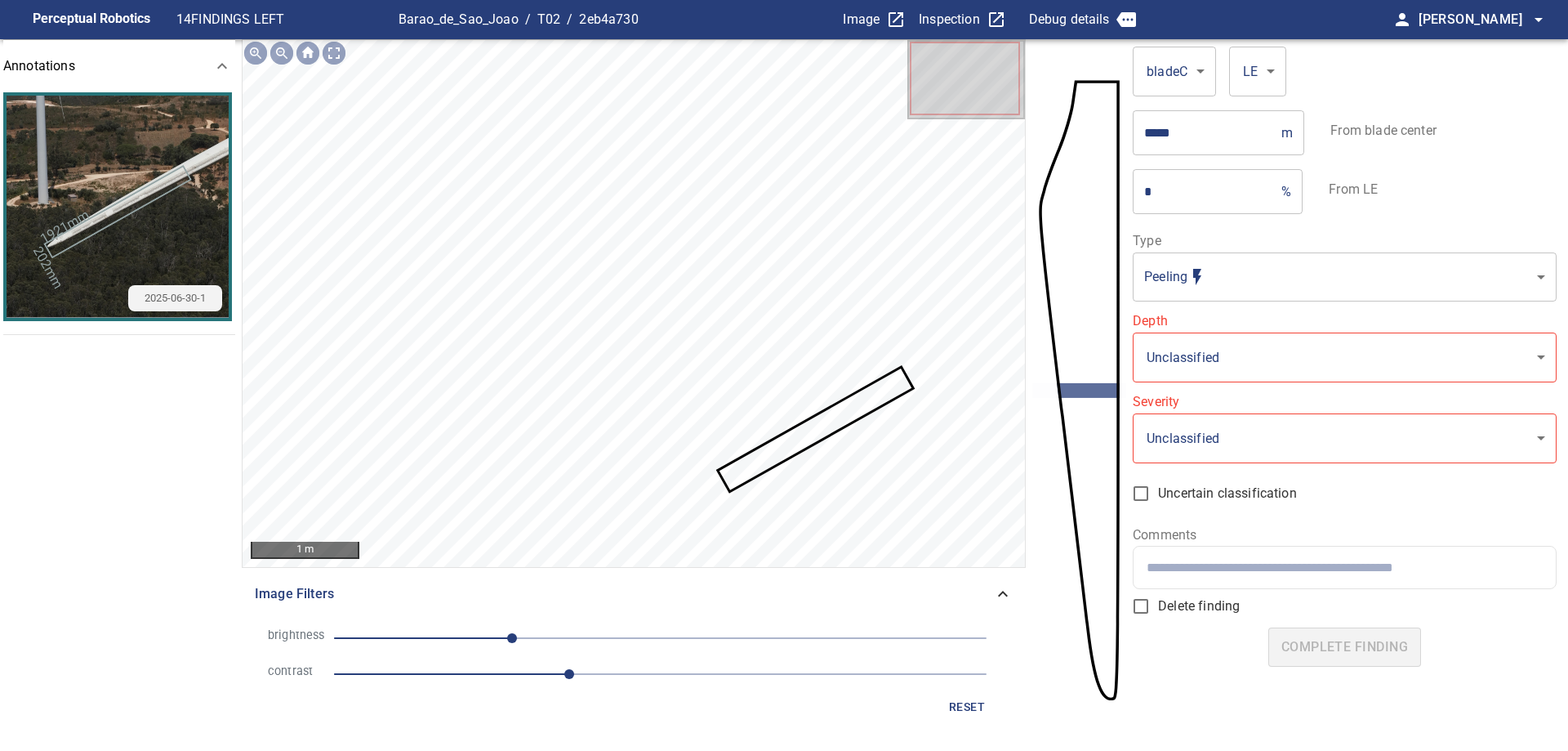
drag, startPoint x: 574, startPoint y: 637, endPoint x: 624, endPoint y: 648, distance: 51.2
click at [582, 642] on span "-116" at bounding box center [660, 637] width 652 height 23
click at [627, 648] on span "-61" at bounding box center [660, 637] width 652 height 23
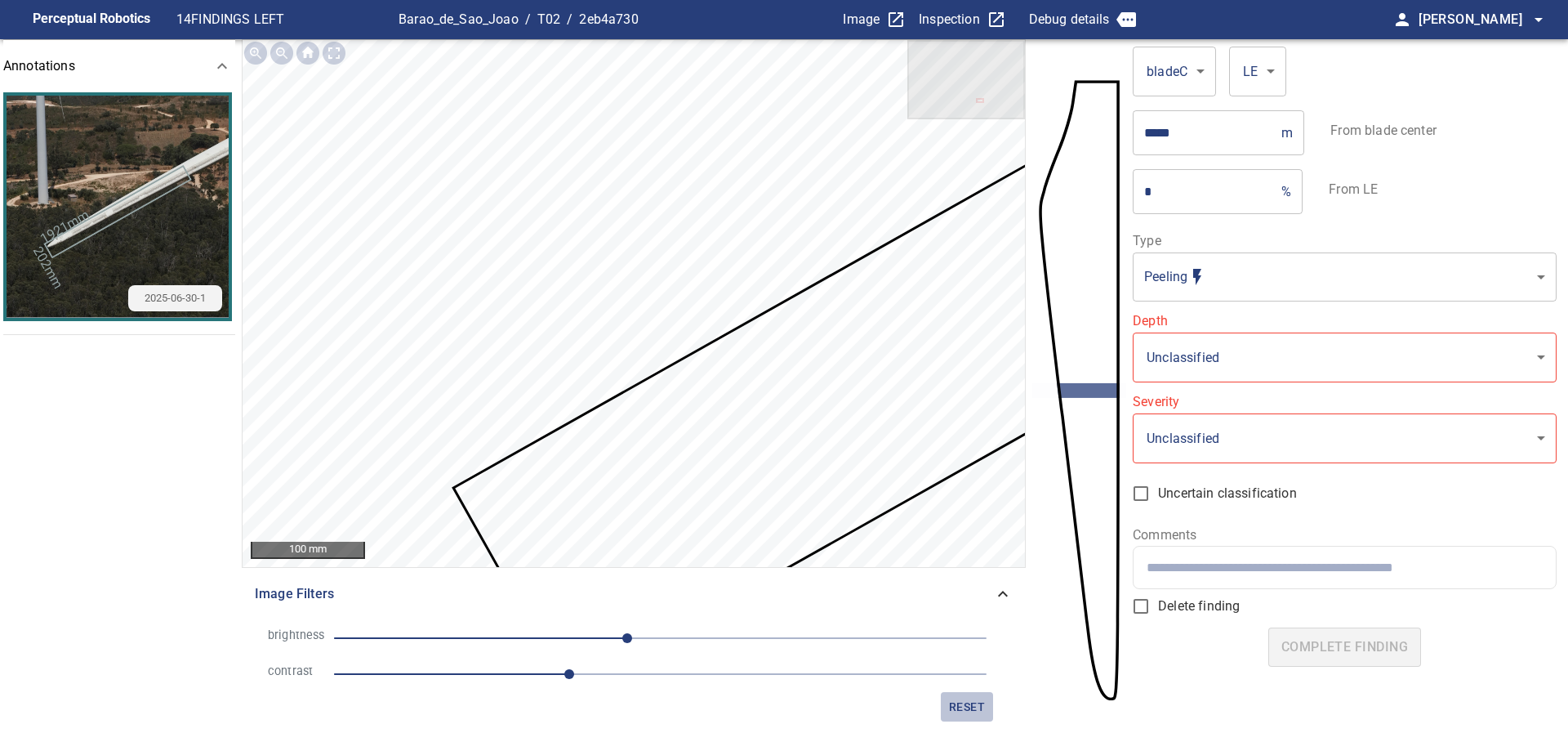
click at [976, 713] on span "reset" at bounding box center [967, 707] width 39 height 20
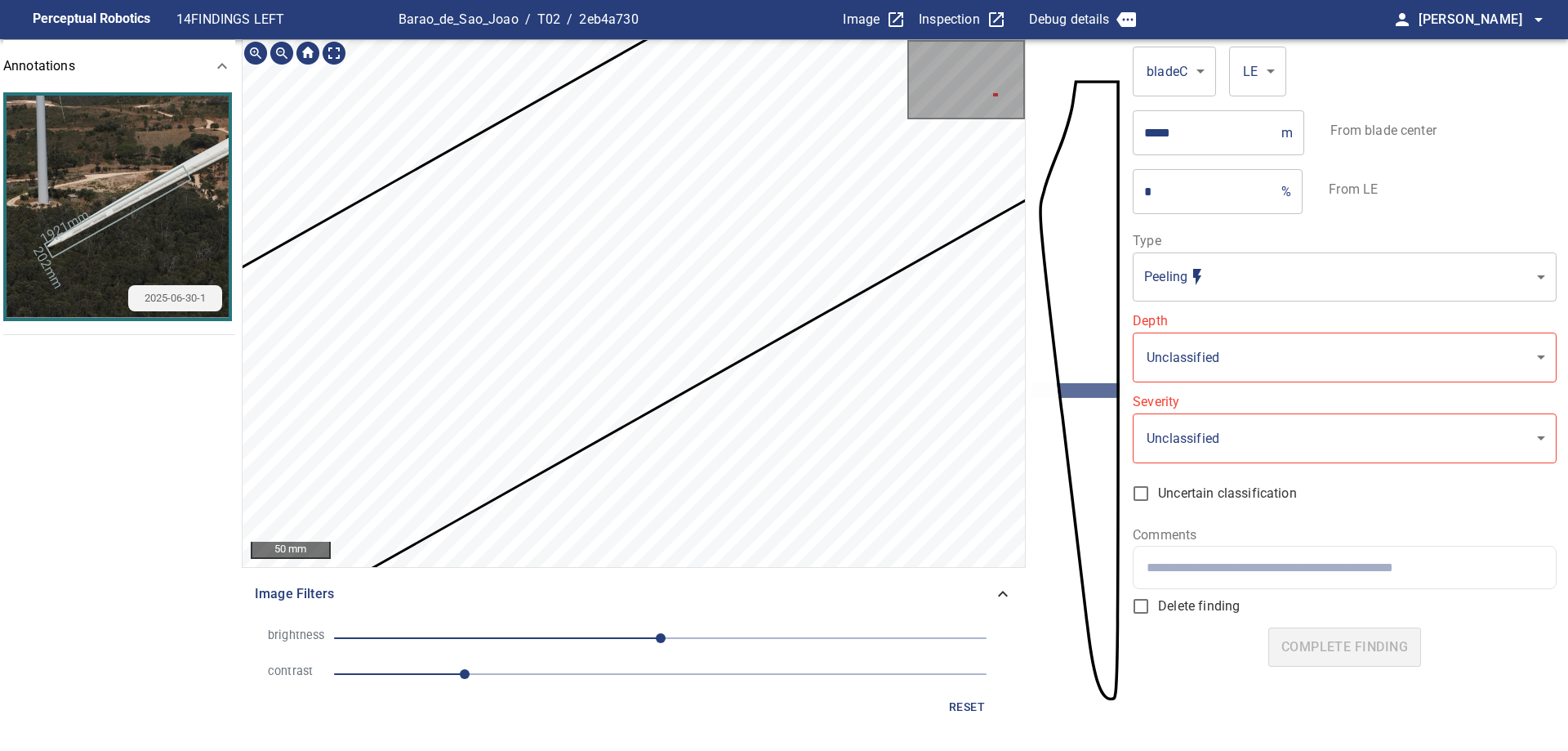
click at [1067, 284] on section "**********" at bounding box center [784, 396] width 1568 height 715
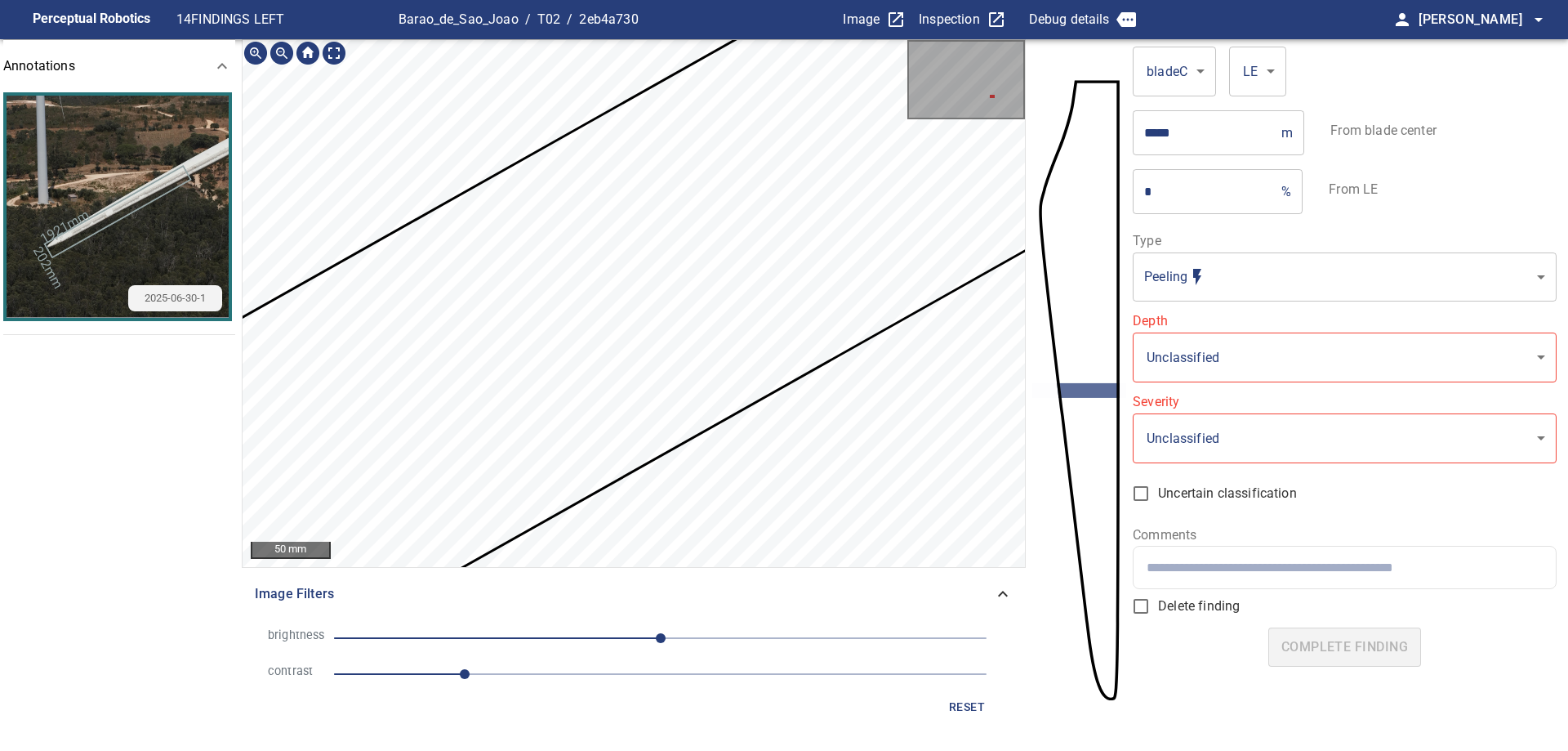
click at [1180, 322] on section "**********" at bounding box center [784, 396] width 1568 height 715
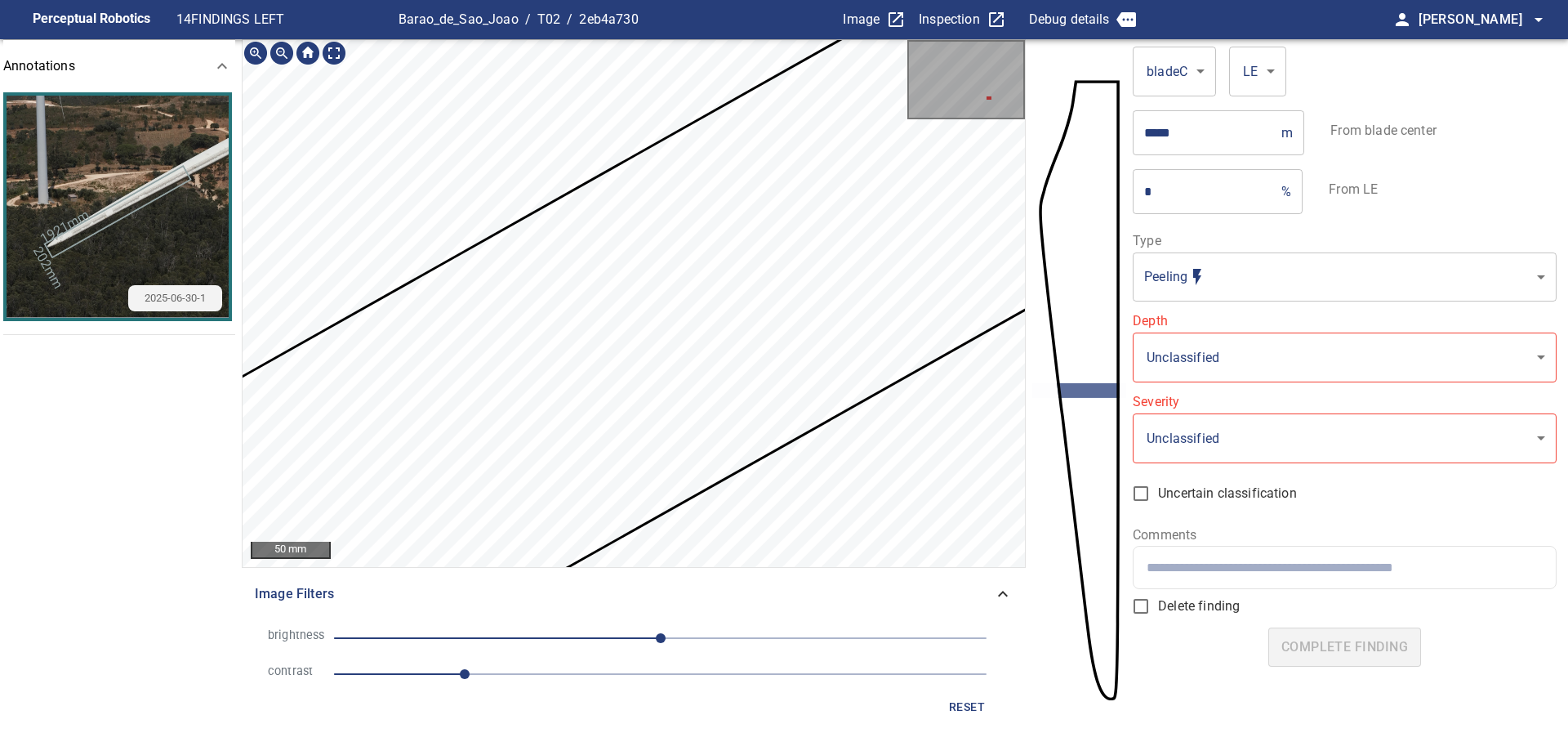
click at [1195, 262] on section "**********" at bounding box center [784, 396] width 1568 height 715
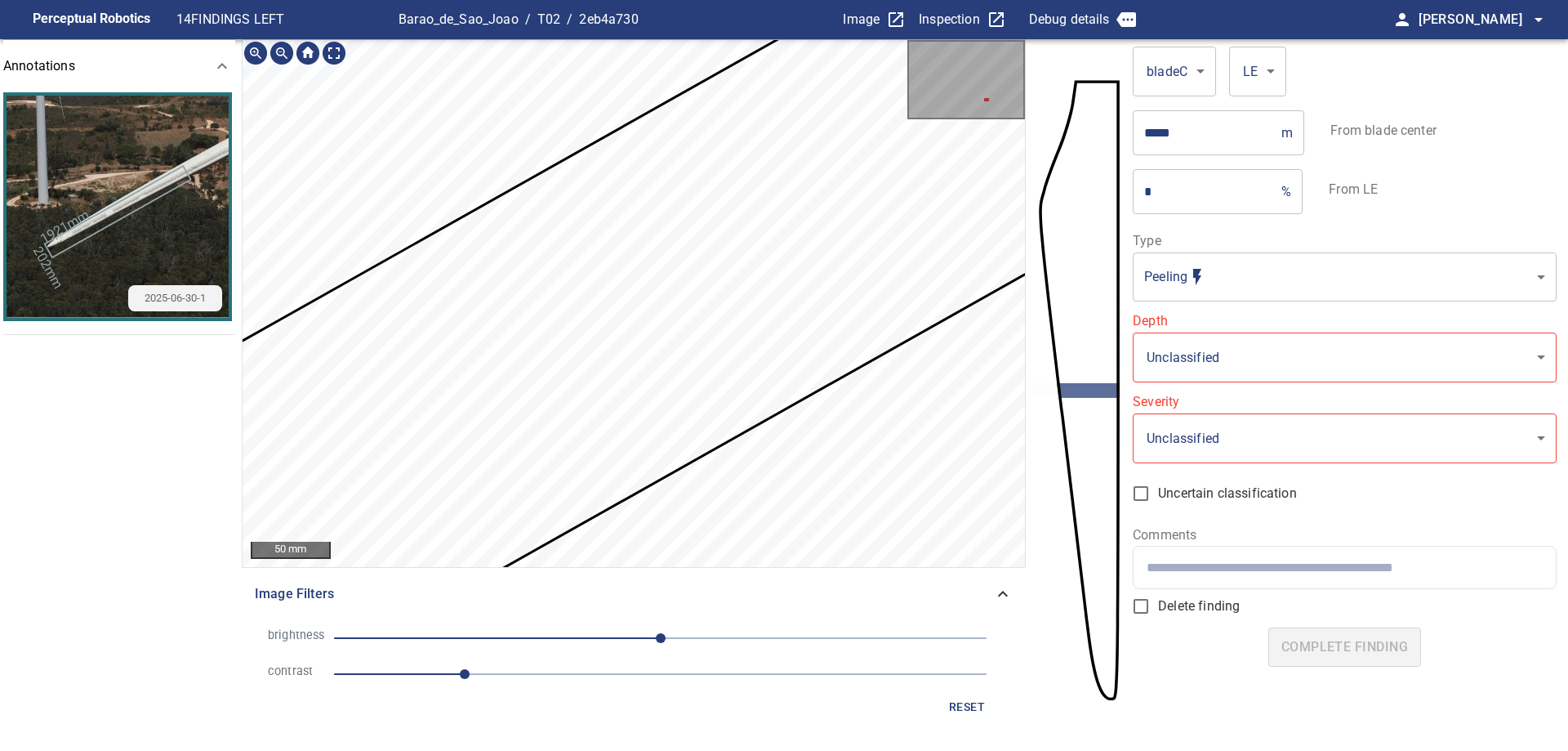
click at [1089, 249] on section "**********" at bounding box center [784, 396] width 1568 height 715
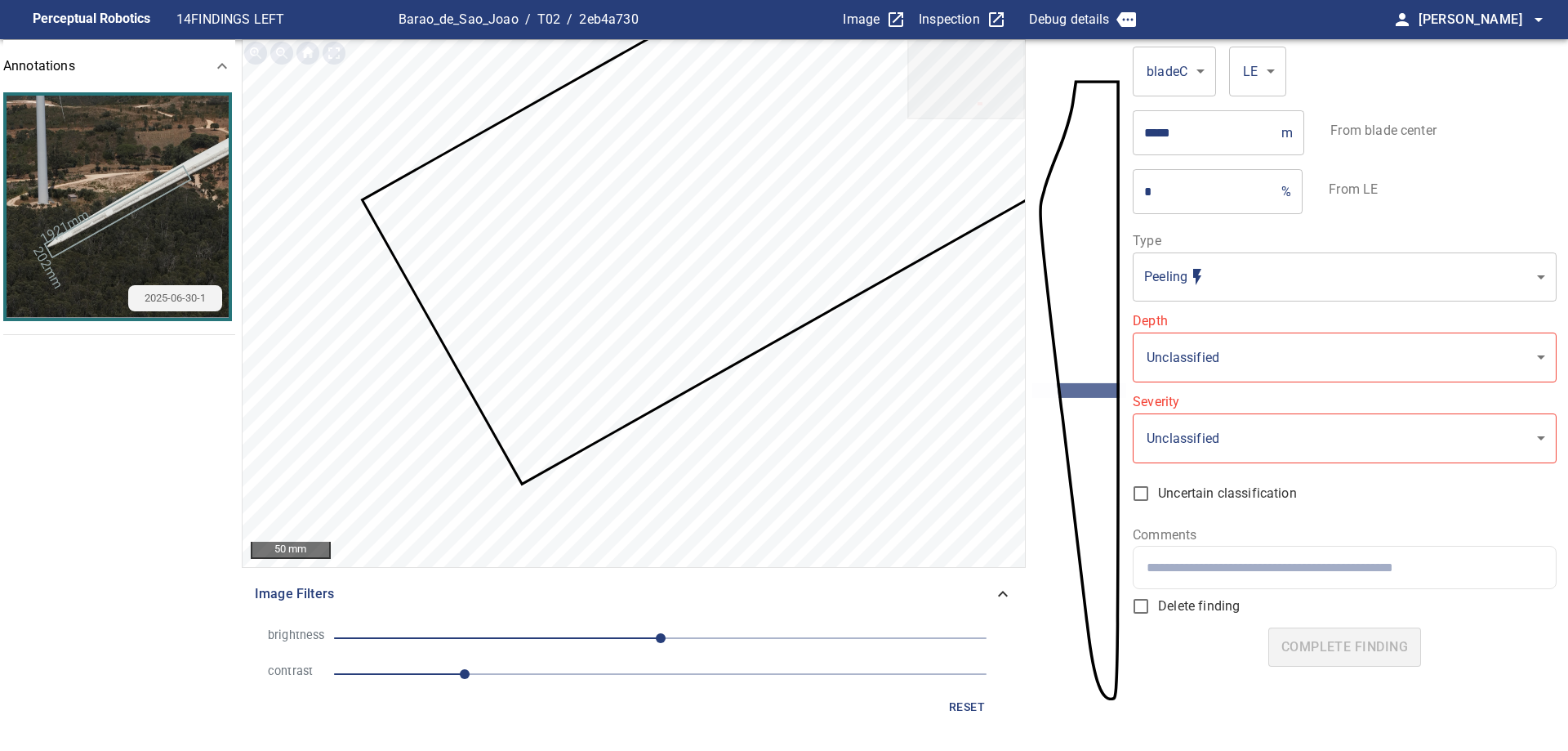
click at [1274, 296] on body "**********" at bounding box center [784, 376] width 1568 height 751
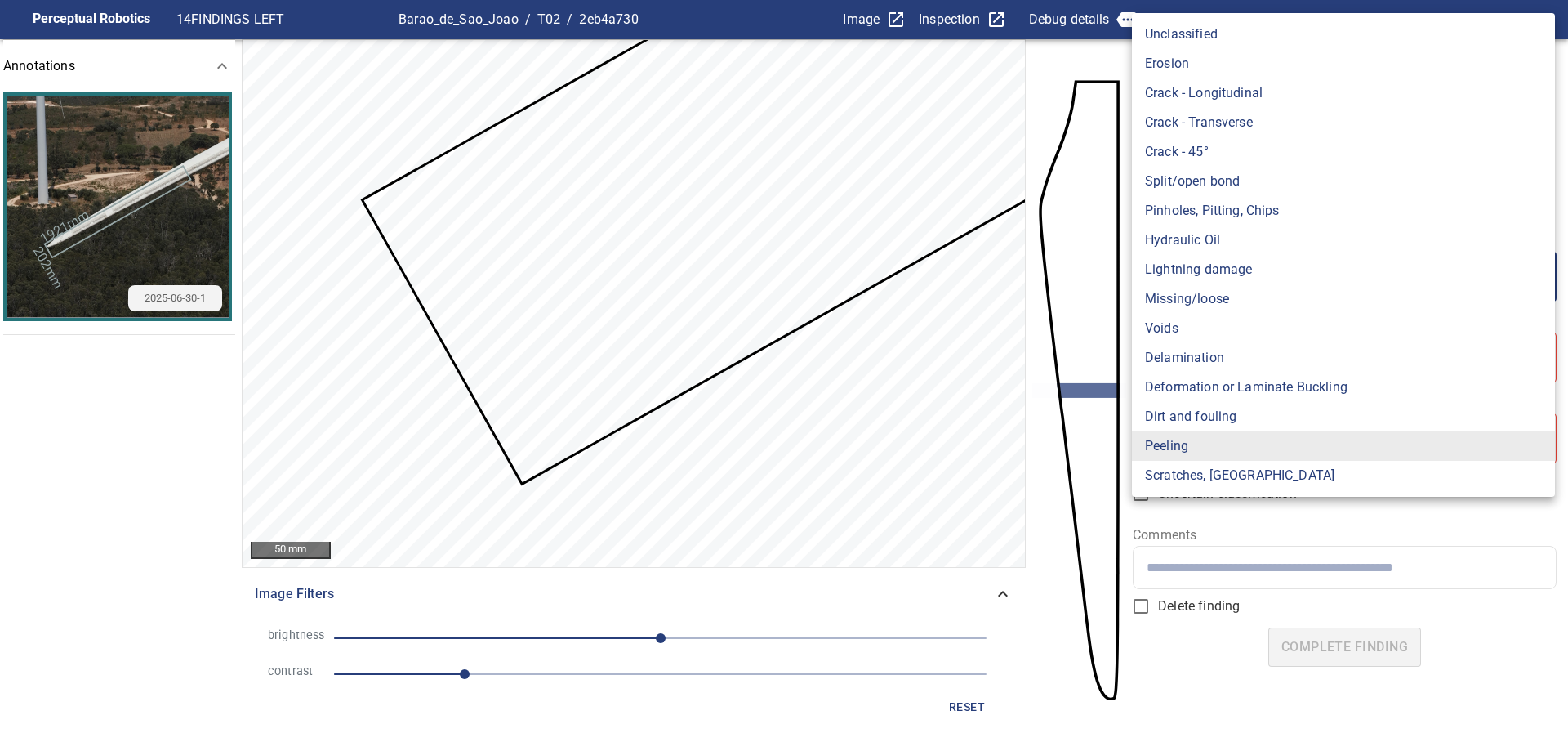
click at [1171, 59] on li "Erosion" at bounding box center [1343, 63] width 423 height 30
type input "*******"
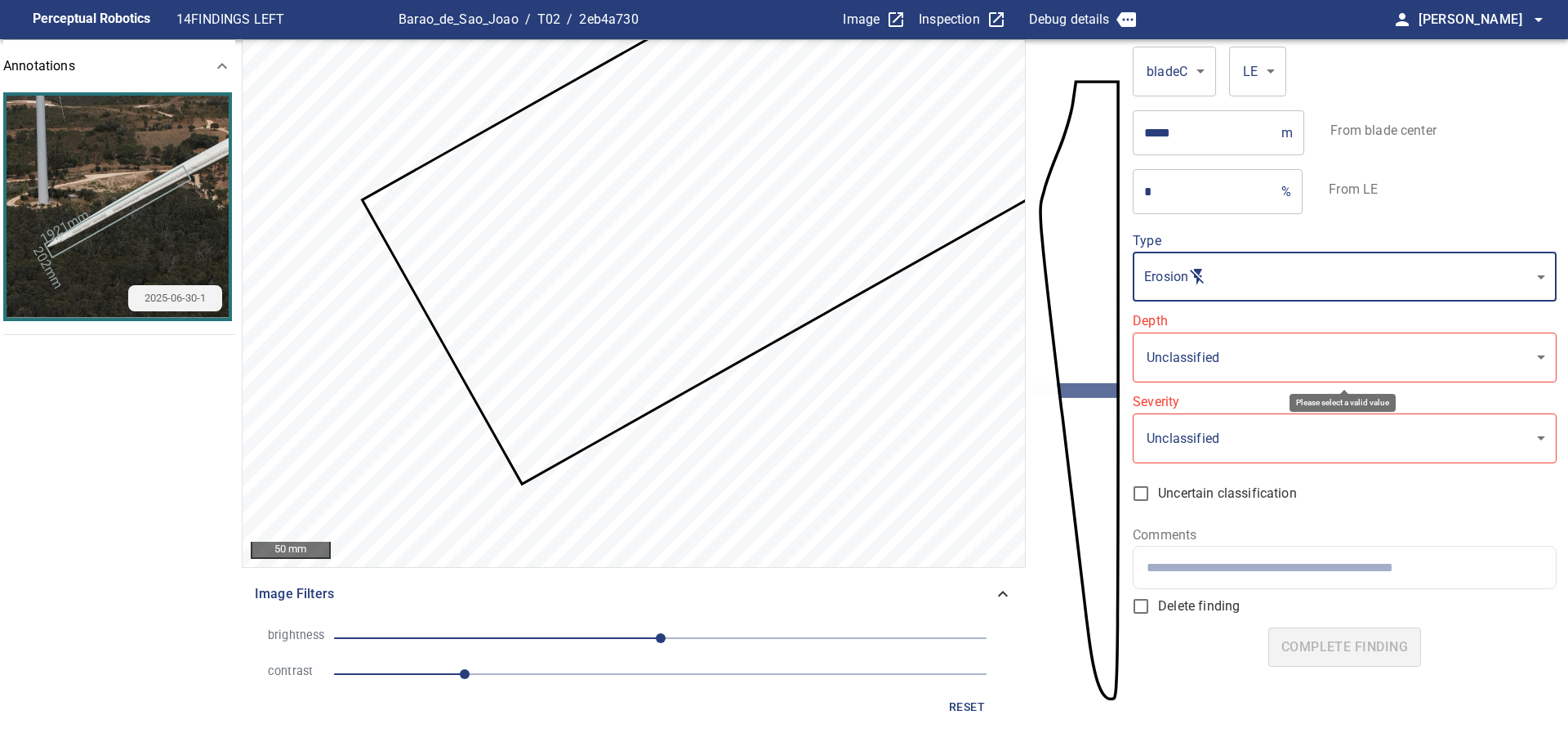
click at [1195, 373] on body "**********" at bounding box center [784, 376] width 1568 height 751
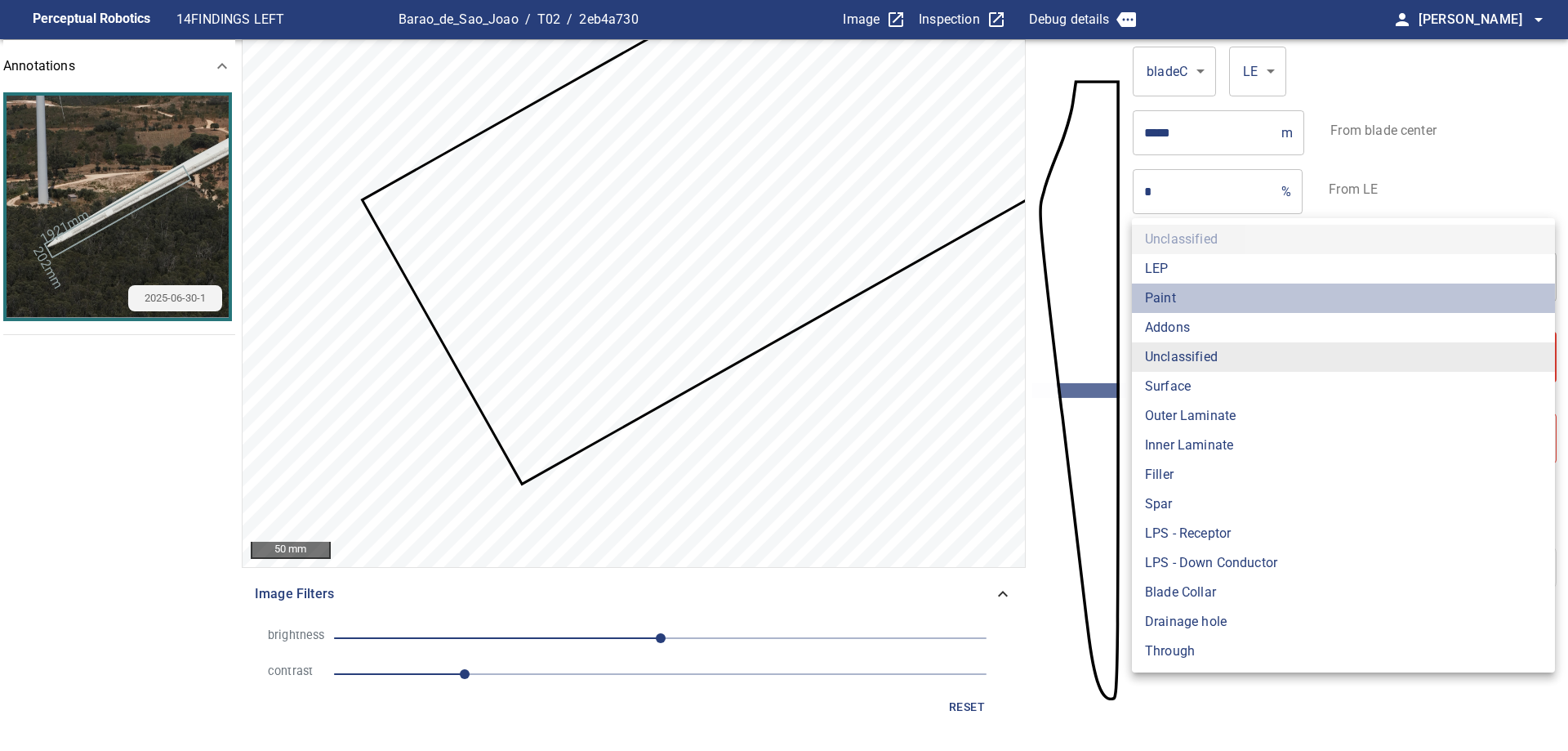
click at [1166, 288] on li "Paint" at bounding box center [1343, 298] width 423 height 30
type input "*****"
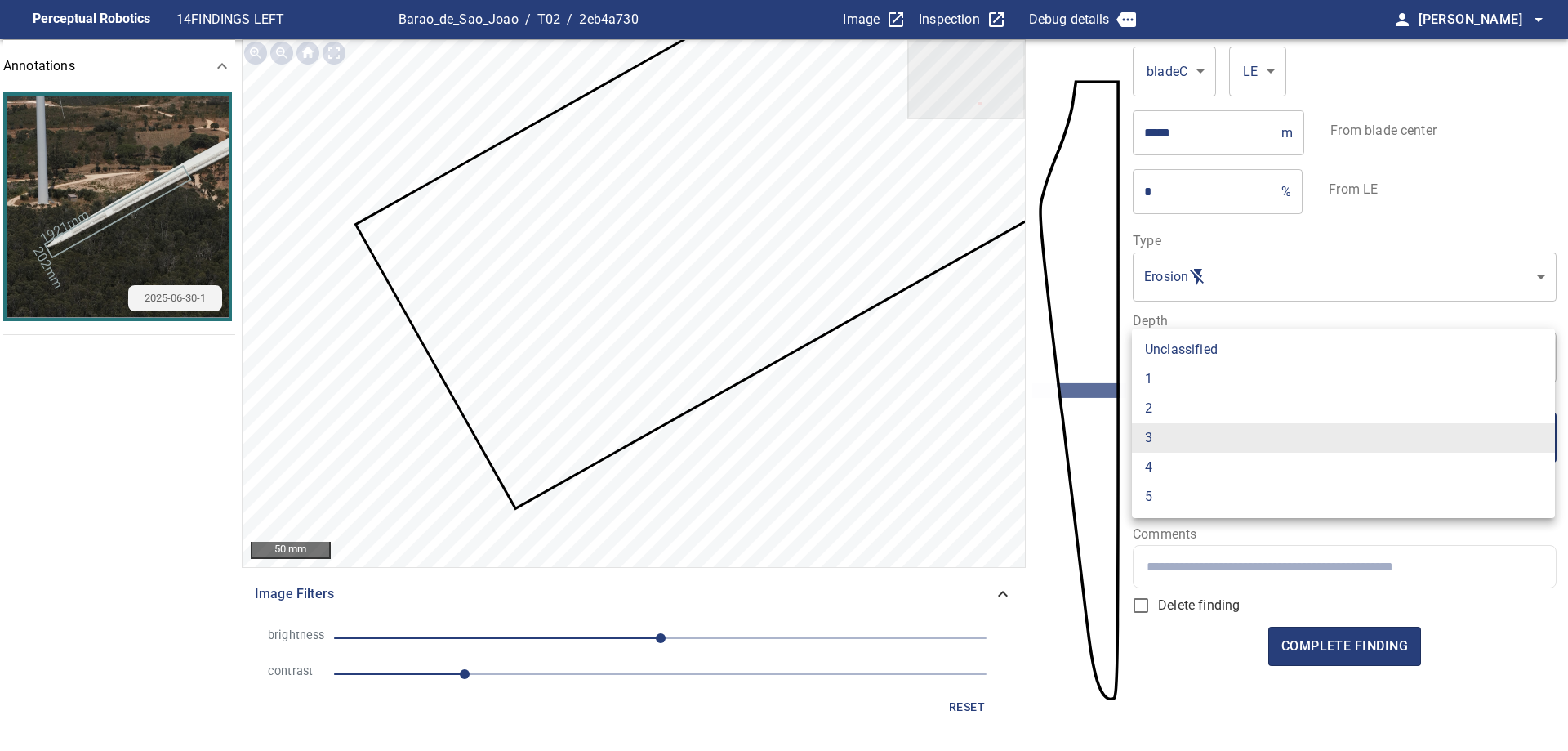
drag, startPoint x: 1250, startPoint y: 441, endPoint x: 1230, endPoint y: 431, distance: 22.4
click at [1248, 443] on body "Perceptual Robotics 14 FINDINGS LEFT Barao_de_Sao_Joao / T02 / 2eb4a730 Image I…" at bounding box center [784, 376] width 1568 height 751
click at [1181, 415] on li "2" at bounding box center [1343, 408] width 423 height 30
type input "*"
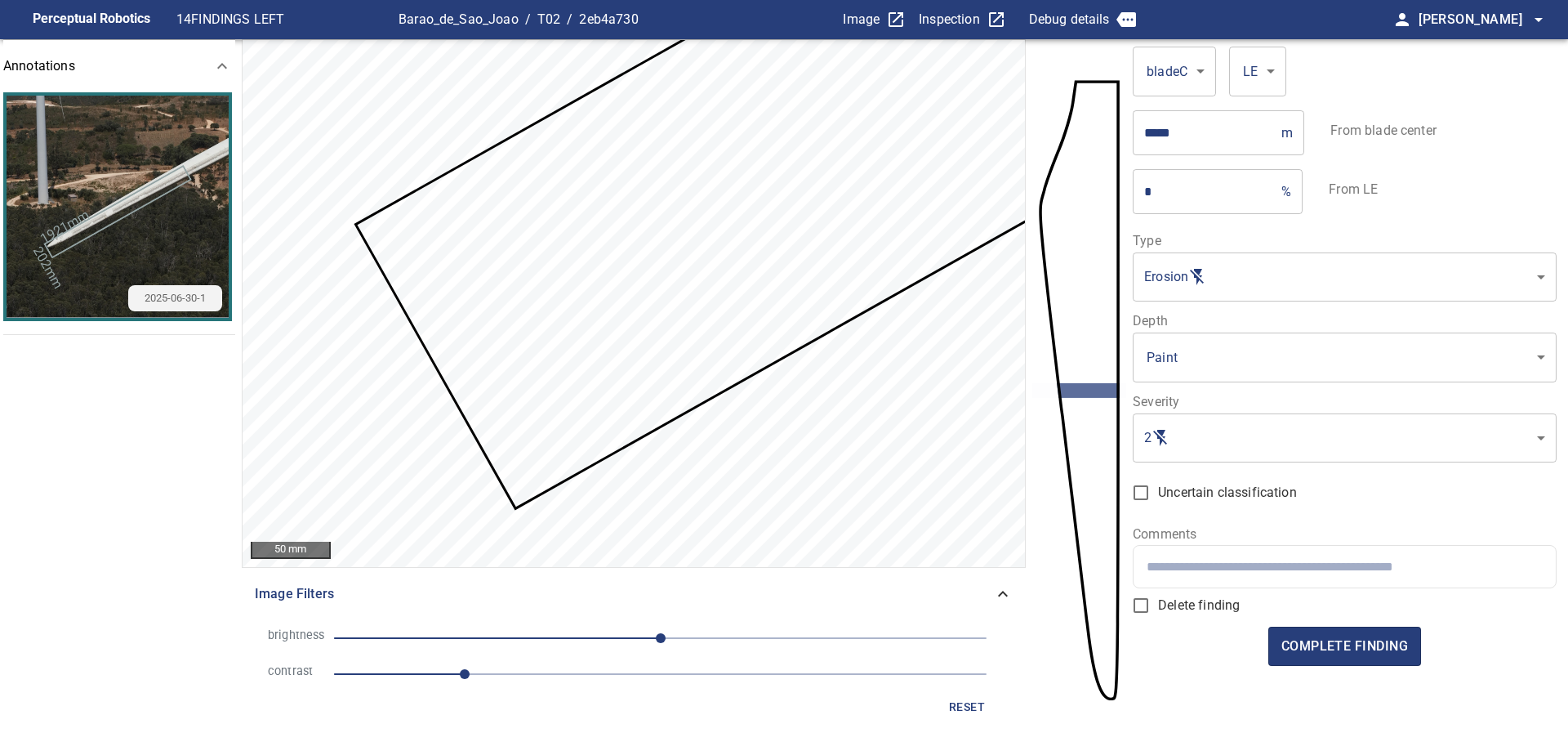
click at [1301, 559] on input "text" at bounding box center [1344, 566] width 396 height 15
click at [1346, 641] on span "complete finding" at bounding box center [1344, 646] width 127 height 23
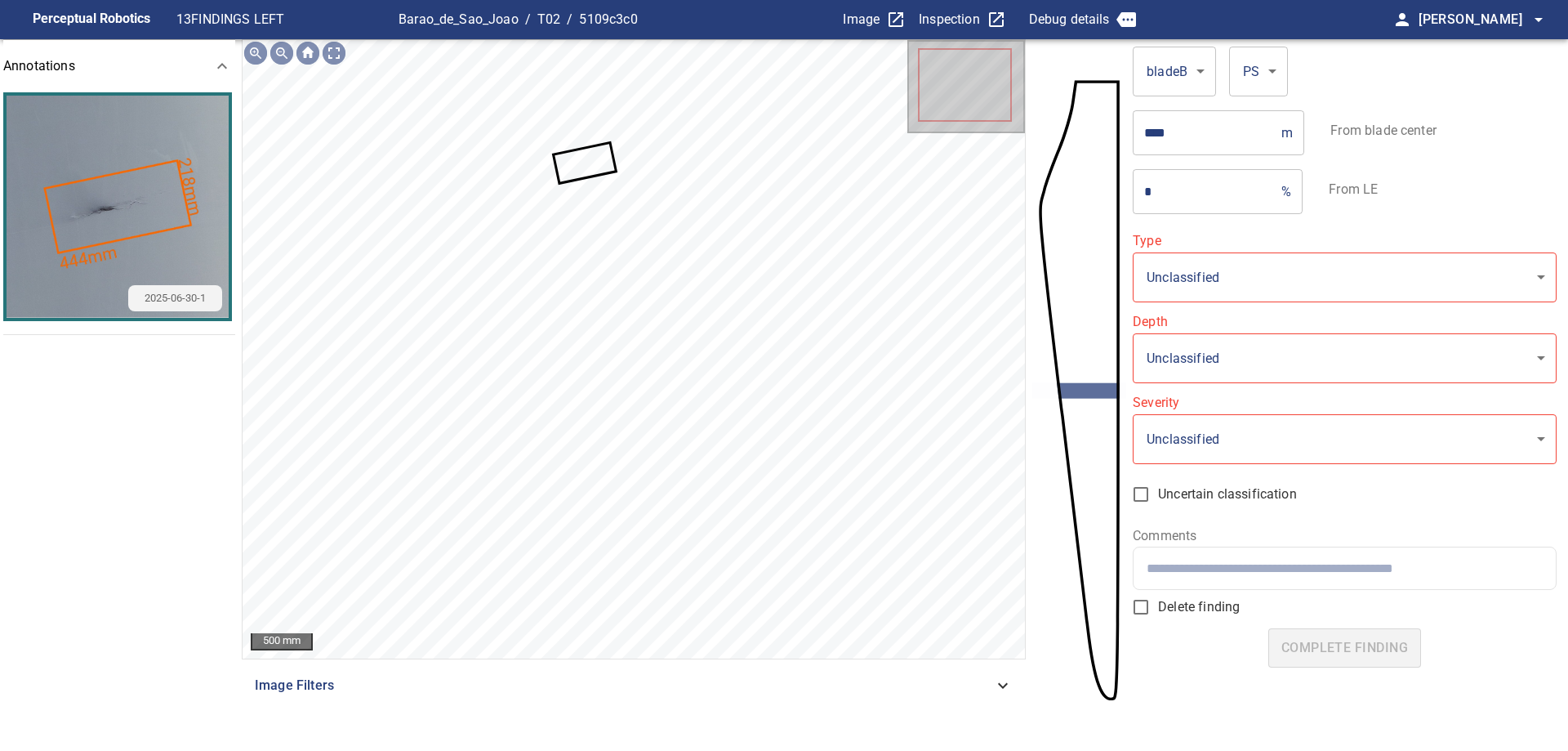
type input "**********"
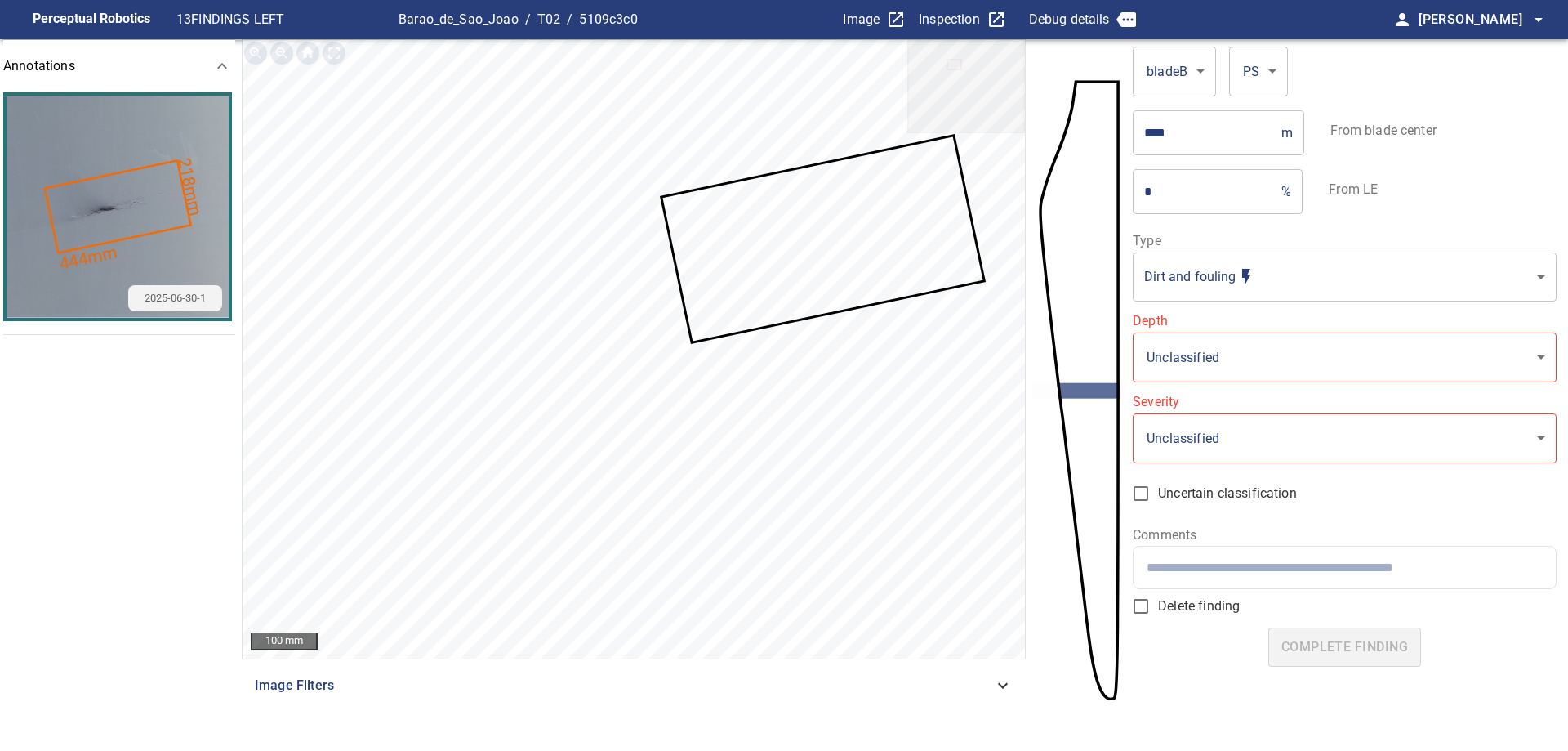
click at [1144, 192] on input "*" at bounding box center [1204, 191] width 142 height 46
type input "**"
click at [1262, 293] on body "**********" at bounding box center [784, 376] width 1568 height 751
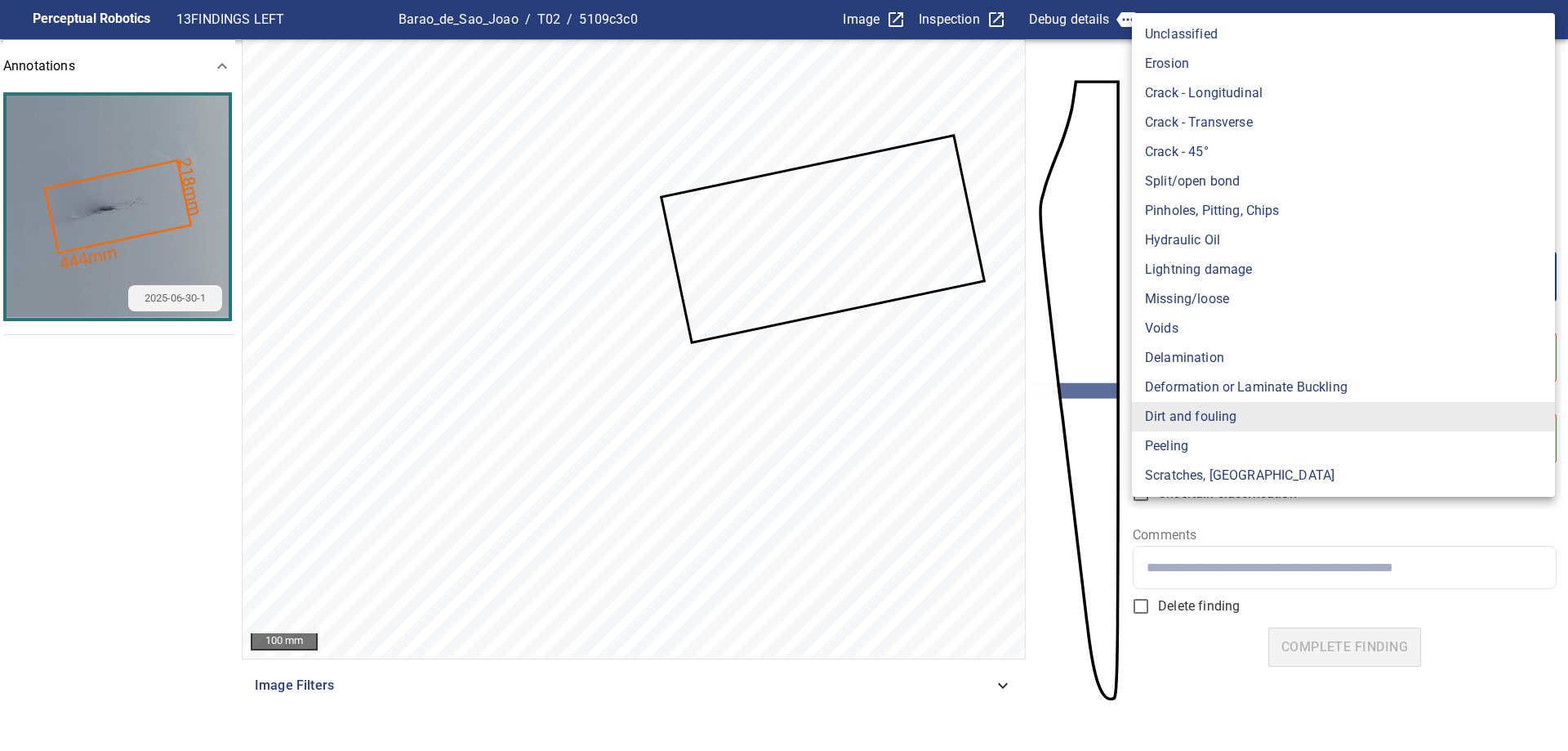
click at [1258, 127] on li "Crack - Transverse" at bounding box center [1343, 122] width 423 height 30
type input "**********"
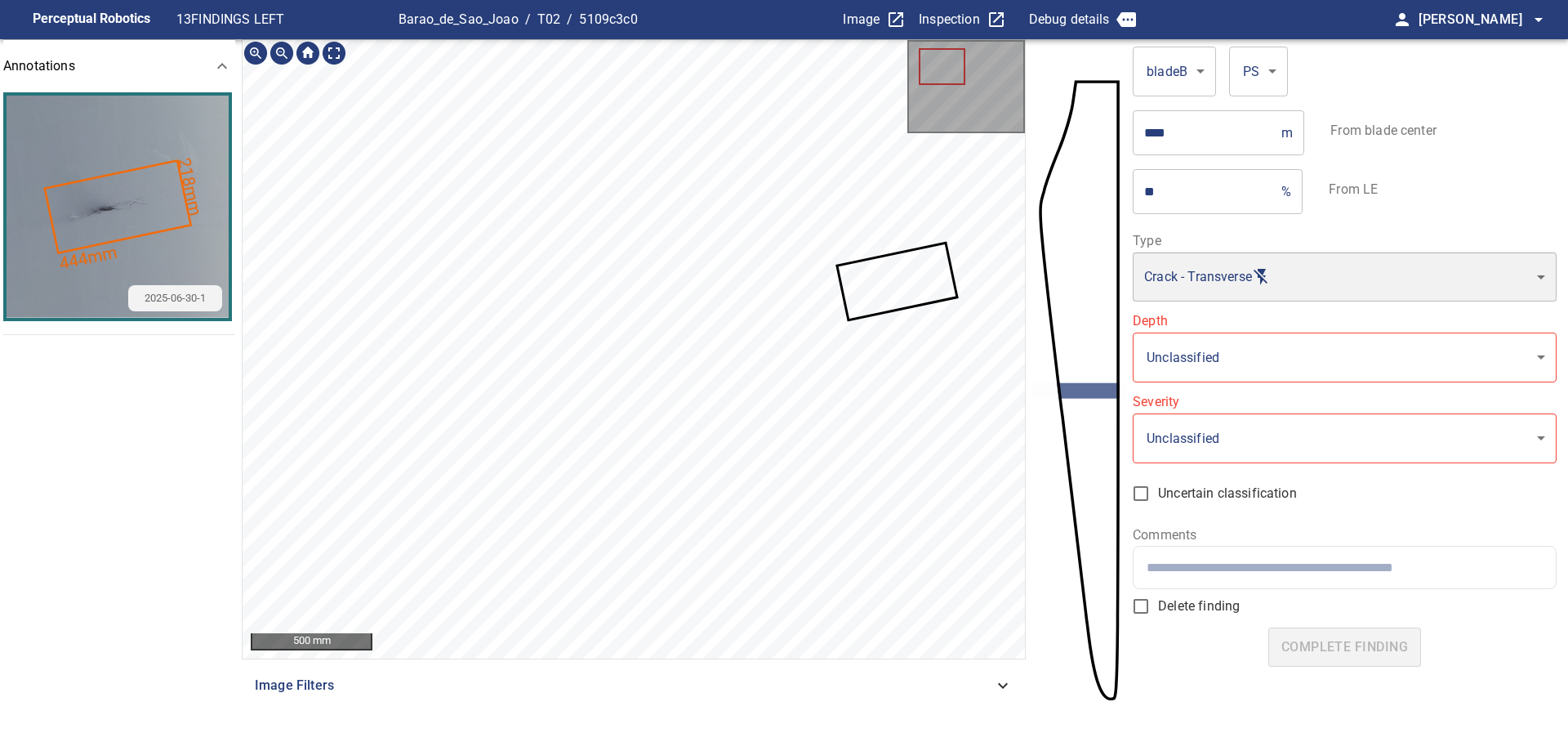
click at [427, 679] on div "500 mm Image Filters" at bounding box center [633, 383] width 784 height 689
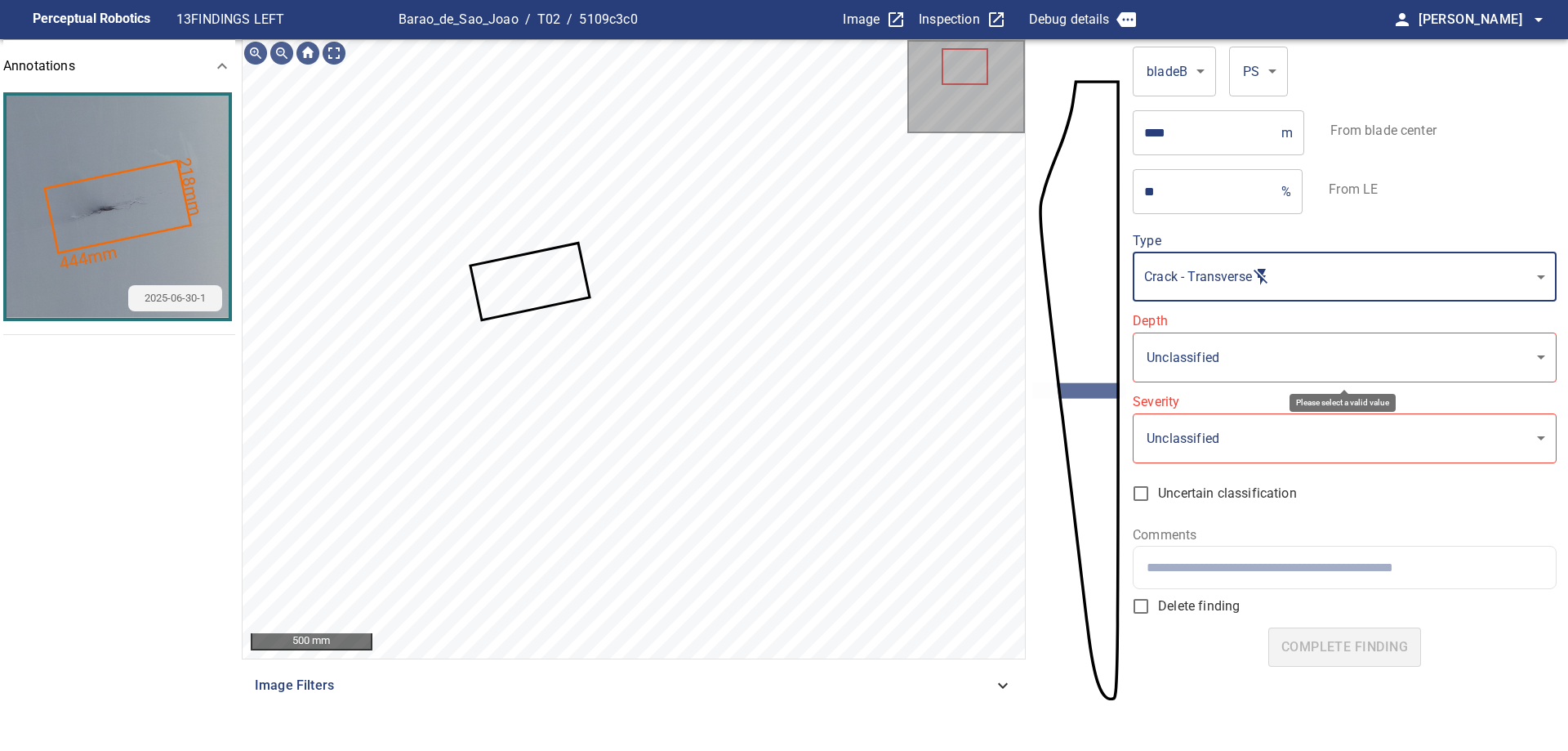
click at [1147, 370] on body "**********" at bounding box center [784, 376] width 1568 height 751
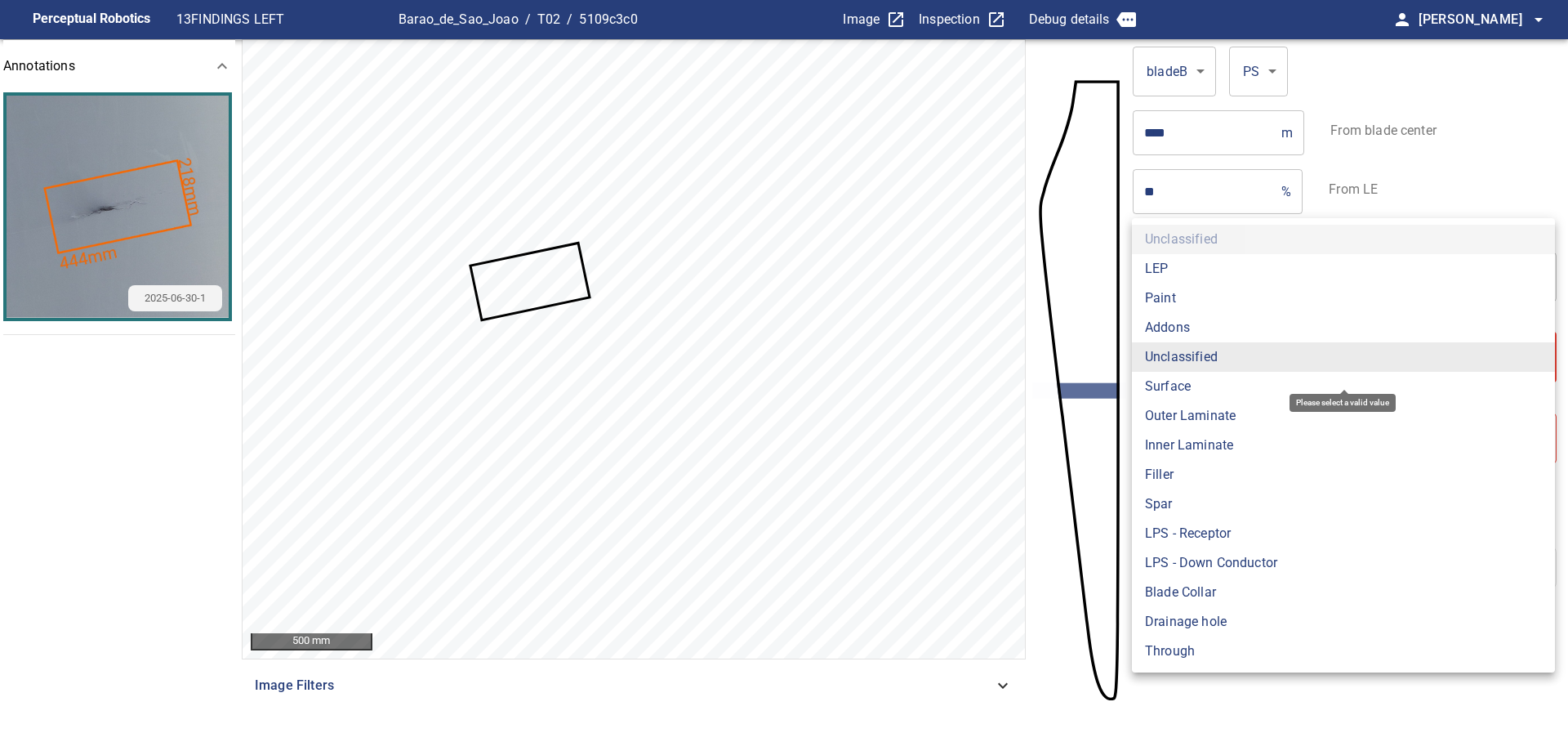
click at [1204, 311] on li "Paint" at bounding box center [1343, 298] width 423 height 30
type input "*****"
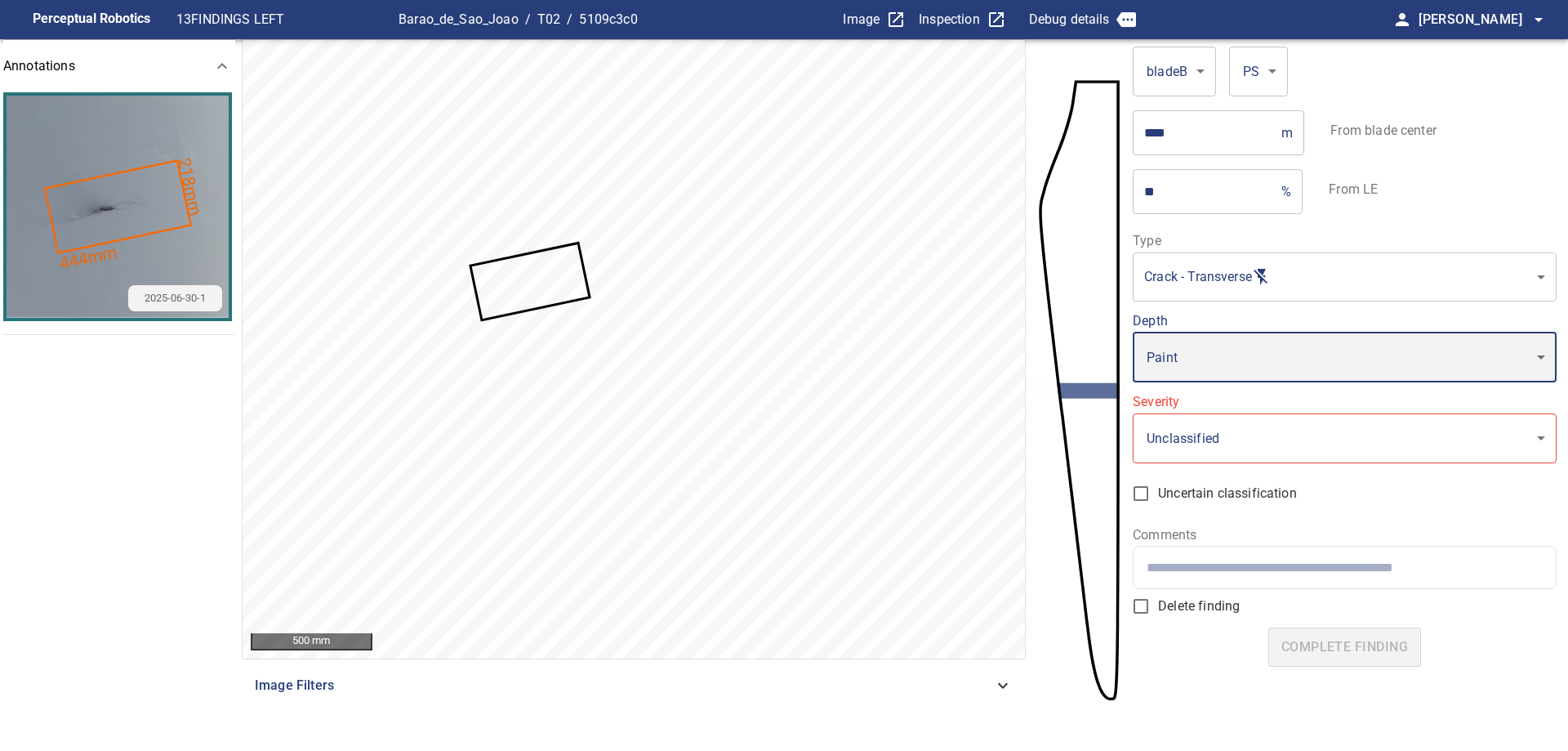
type input "*"
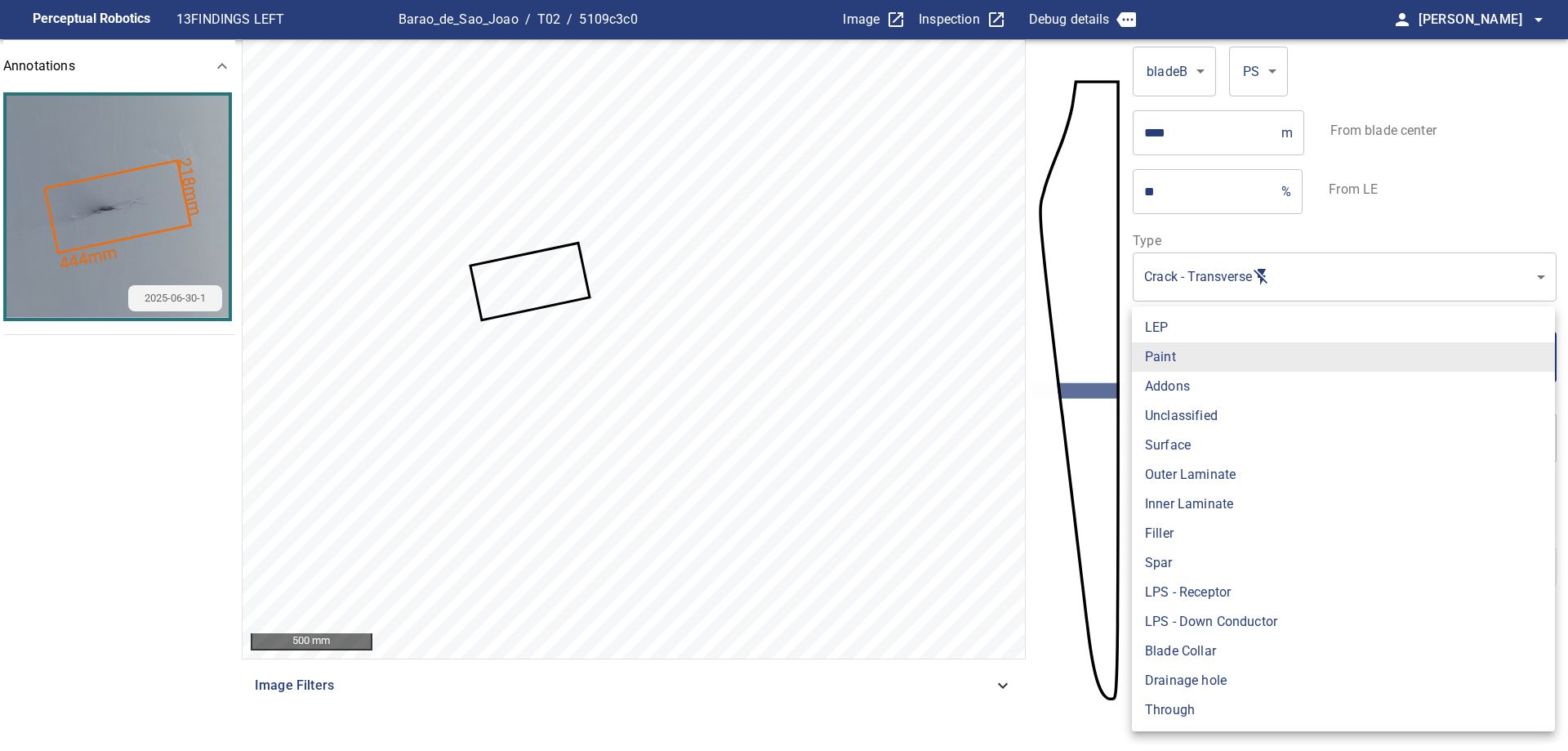
drag, startPoint x: 1424, startPoint y: 370, endPoint x: 1334, endPoint y: 333, distance: 97.3
click at [1420, 375] on body "**********" at bounding box center [784, 376] width 1568 height 751
click at [1199, 467] on li "Outer Laminate" at bounding box center [1343, 474] width 423 height 30
type input "**********"
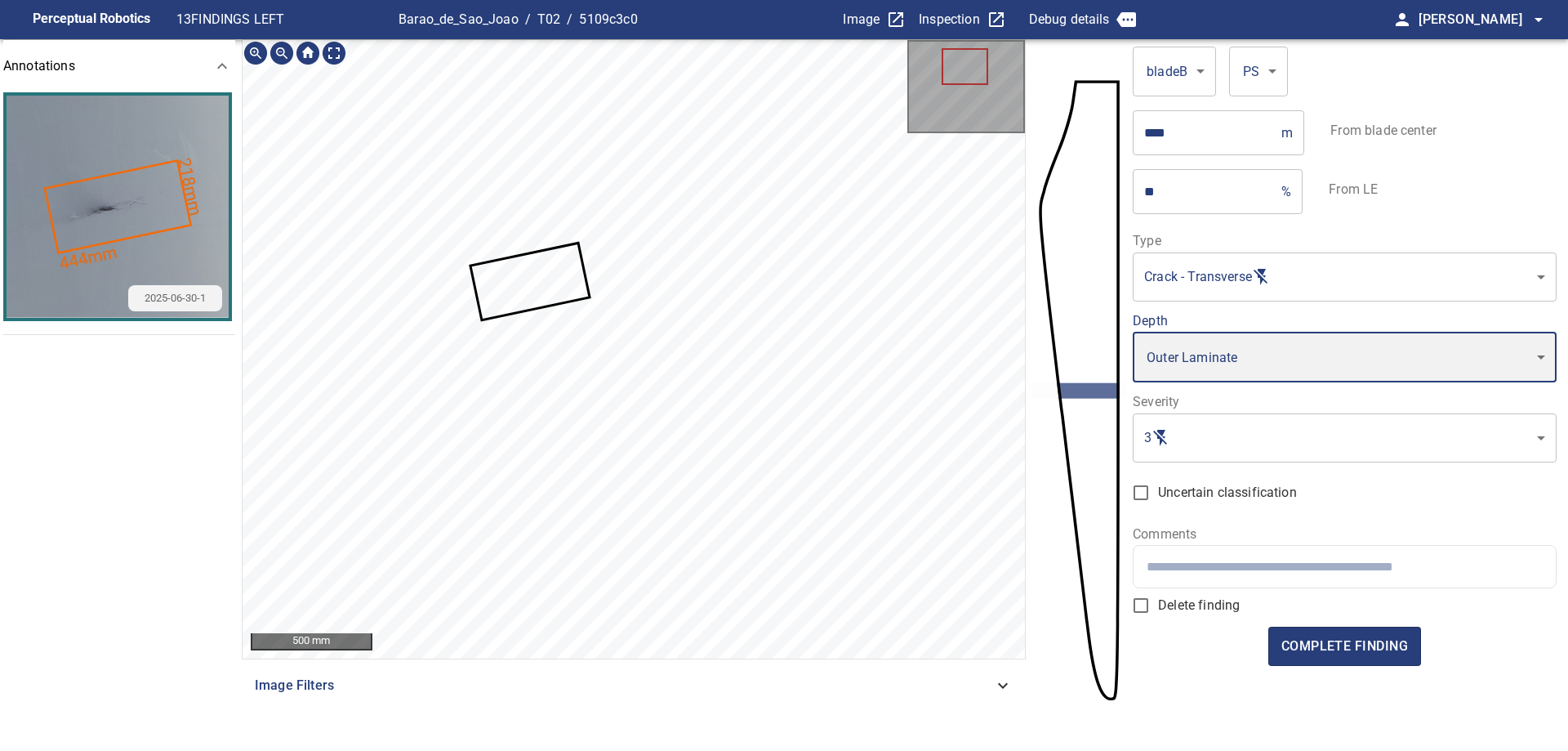
type input "*"
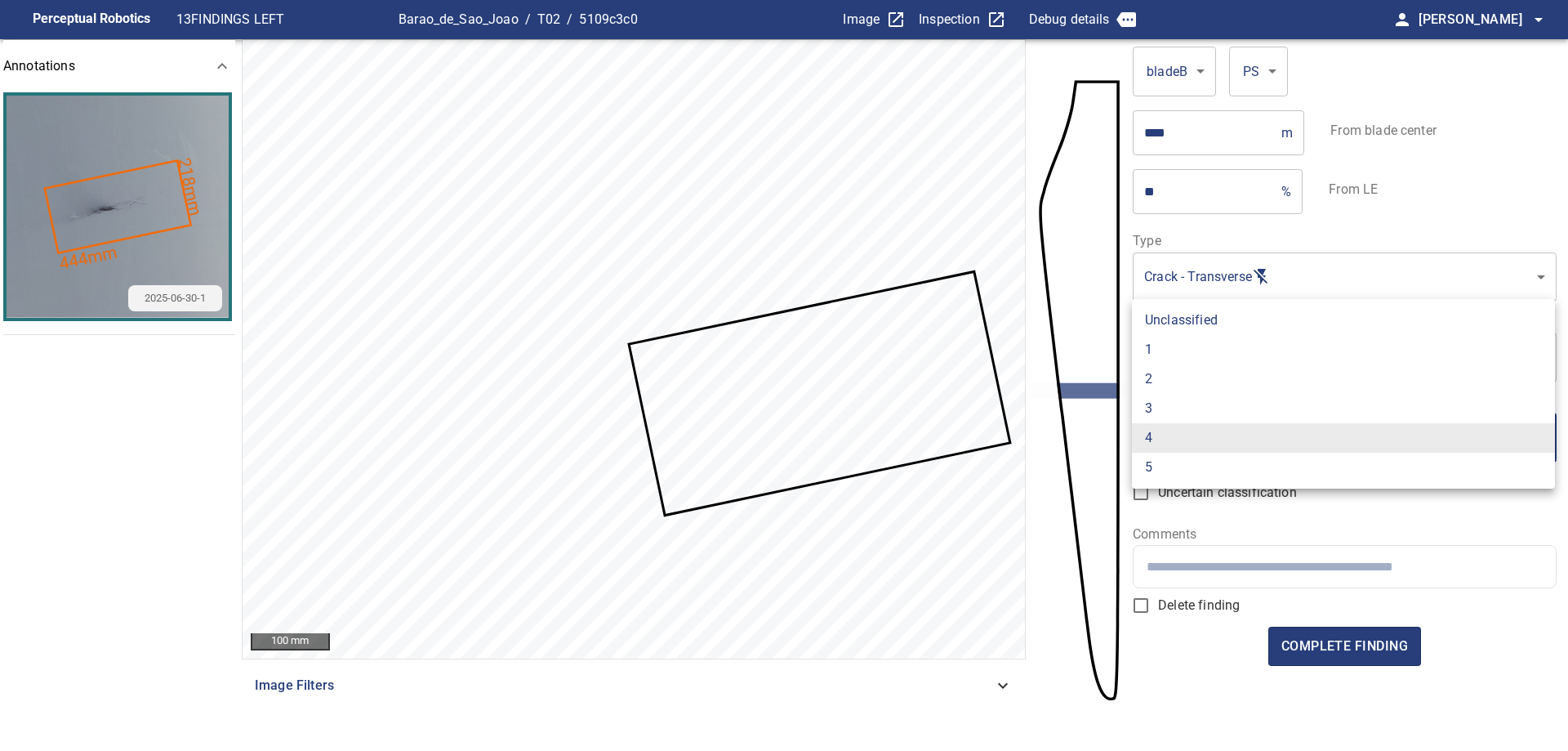
click at [1203, 447] on body "**********" at bounding box center [784, 376] width 1568 height 751
drag, startPoint x: 918, startPoint y: 573, endPoint x: 741, endPoint y: 560, distance: 177.5
click at [741, 560] on div at bounding box center [784, 376] width 1568 height 751
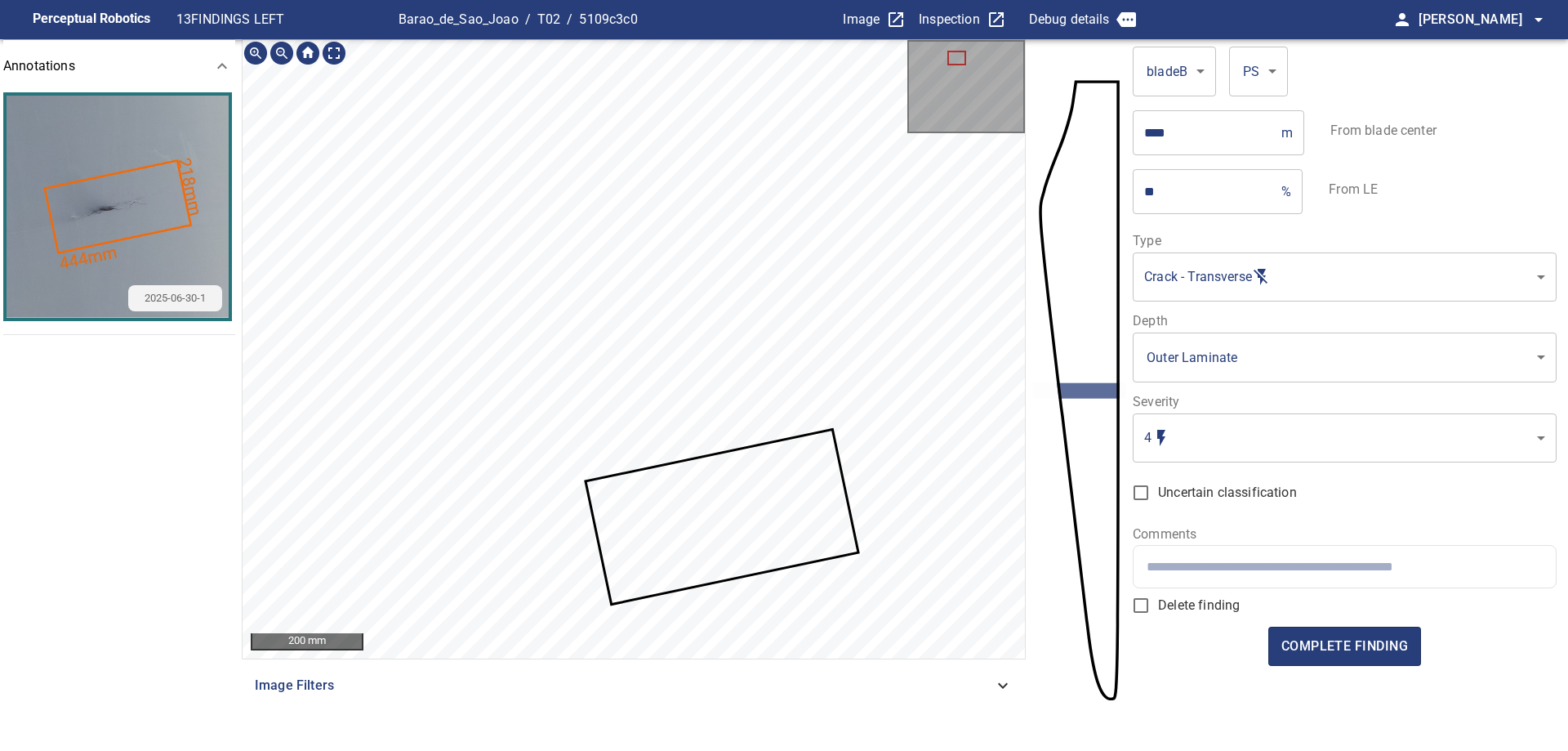
click at [826, 700] on div "Image Filters" at bounding box center [633, 685] width 784 height 39
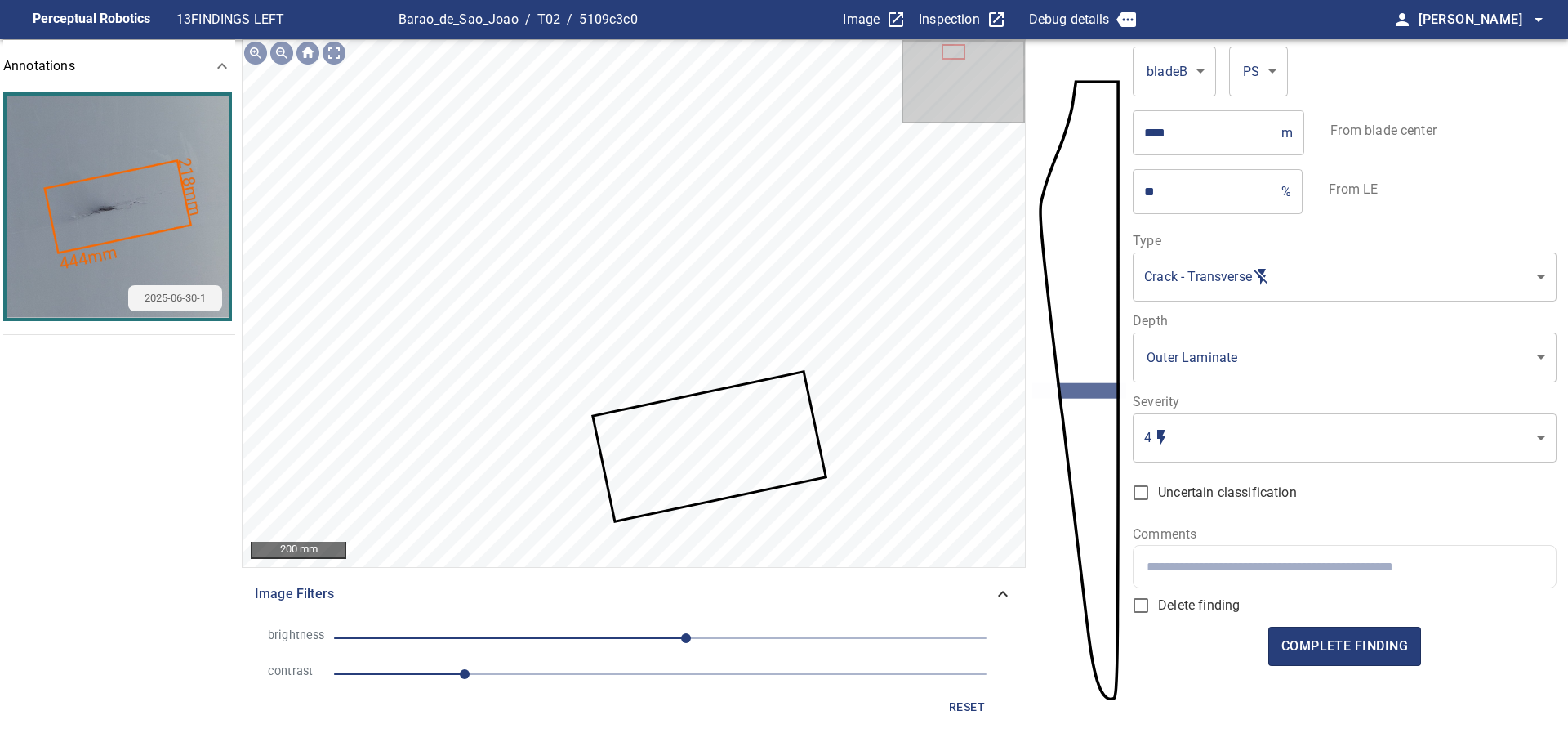
click at [615, 673] on span "1" at bounding box center [660, 673] width 652 height 23
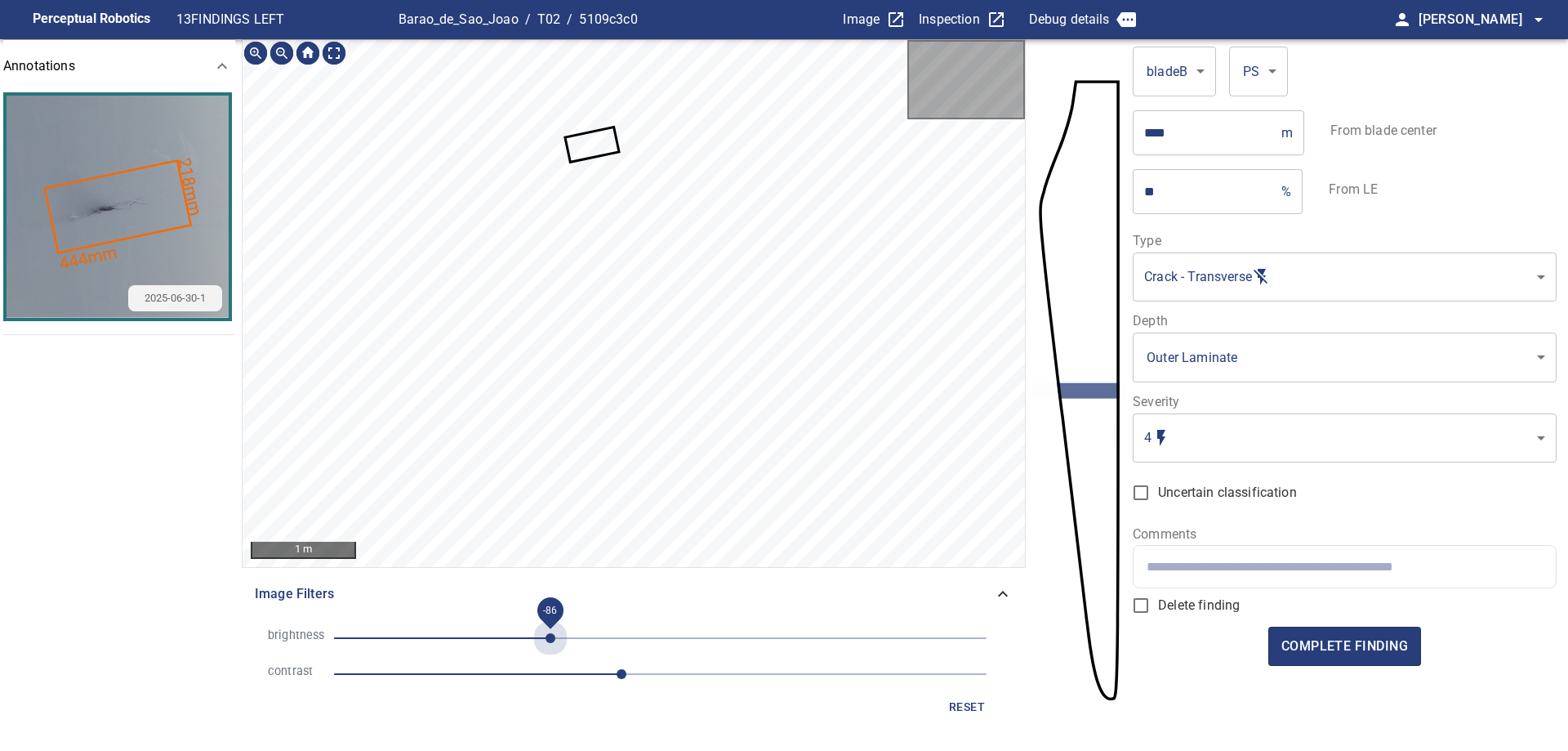
drag, startPoint x: 550, startPoint y: 630, endPoint x: 612, endPoint y: 651, distance: 65.5
click at [549, 631] on span "-86" at bounding box center [660, 637] width 652 height 23
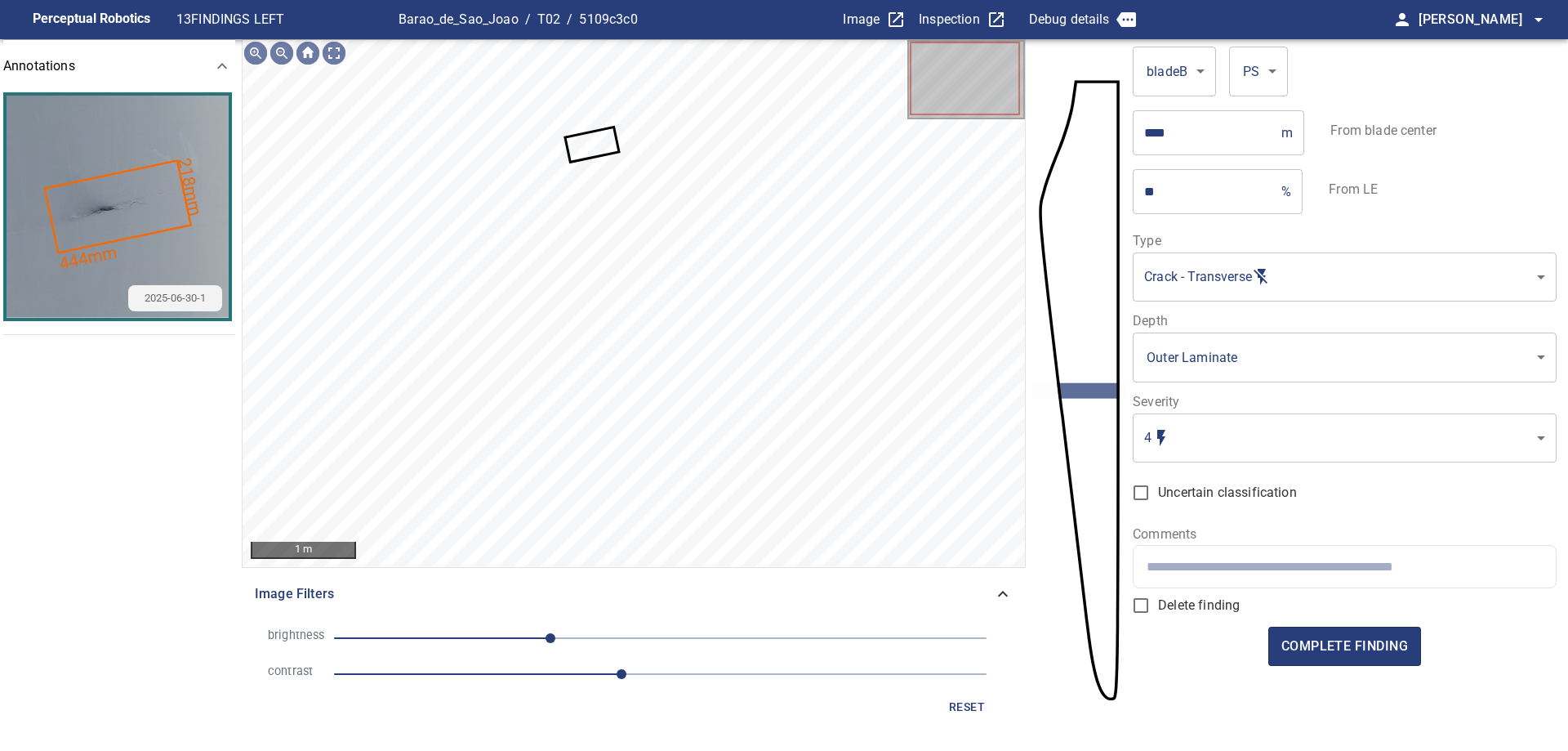
drag, startPoint x: 503, startPoint y: 641, endPoint x: 520, endPoint y: 641, distance: 17.0
click at [504, 641] on span "-86" at bounding box center [660, 637] width 652 height 23
click at [559, 637] on span "-122" at bounding box center [660, 637] width 652 height 23
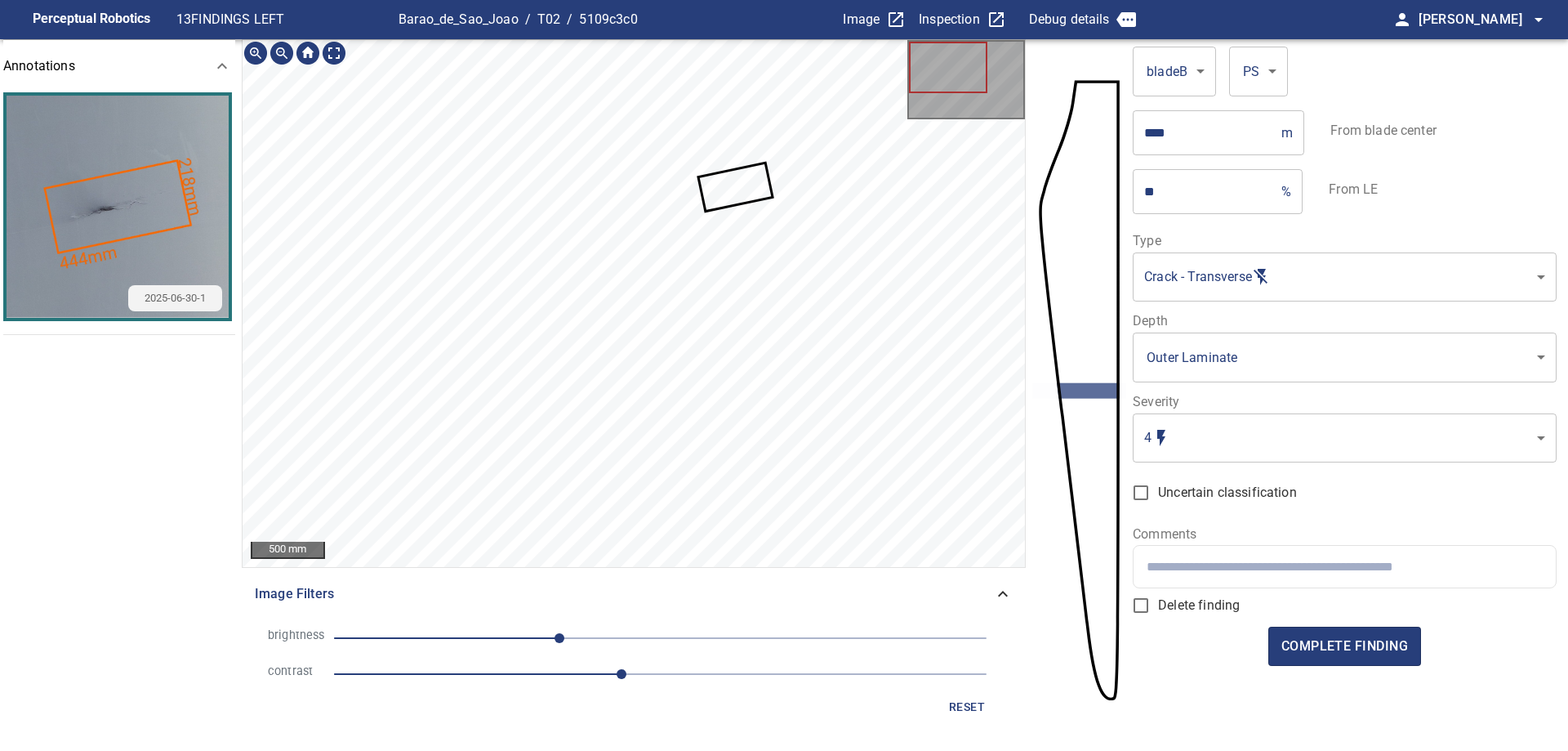
click at [605, 718] on div "500 mm Image Filters brightness -79 contrast 2.2 reset" at bounding box center [633, 383] width 784 height 689
click at [1221, 570] on input "text" at bounding box center [1344, 566] width 396 height 15
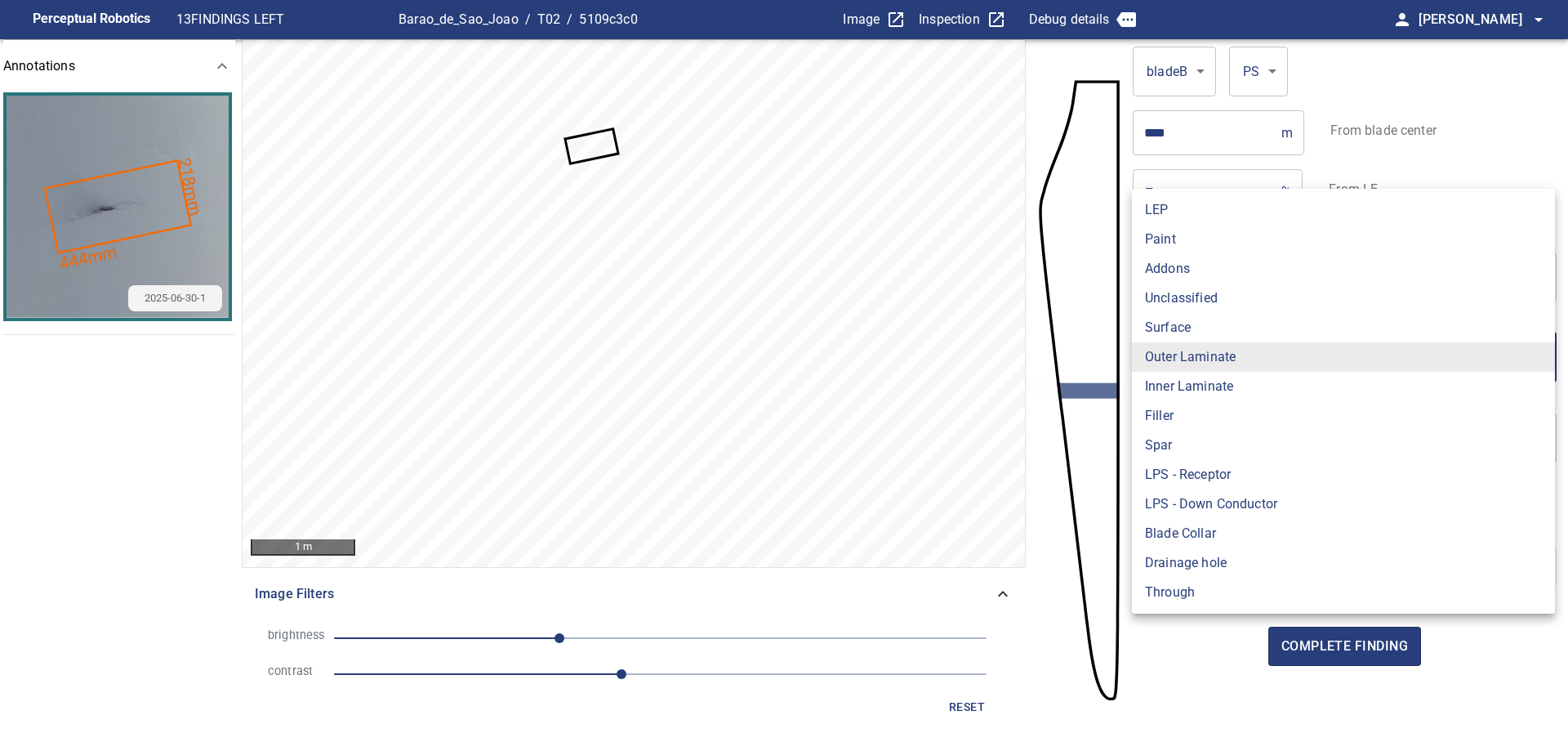
click at [1332, 370] on body "**********" at bounding box center [784, 376] width 1568 height 751
click at [1334, 354] on li "Outer Laminate" at bounding box center [1343, 357] width 423 height 30
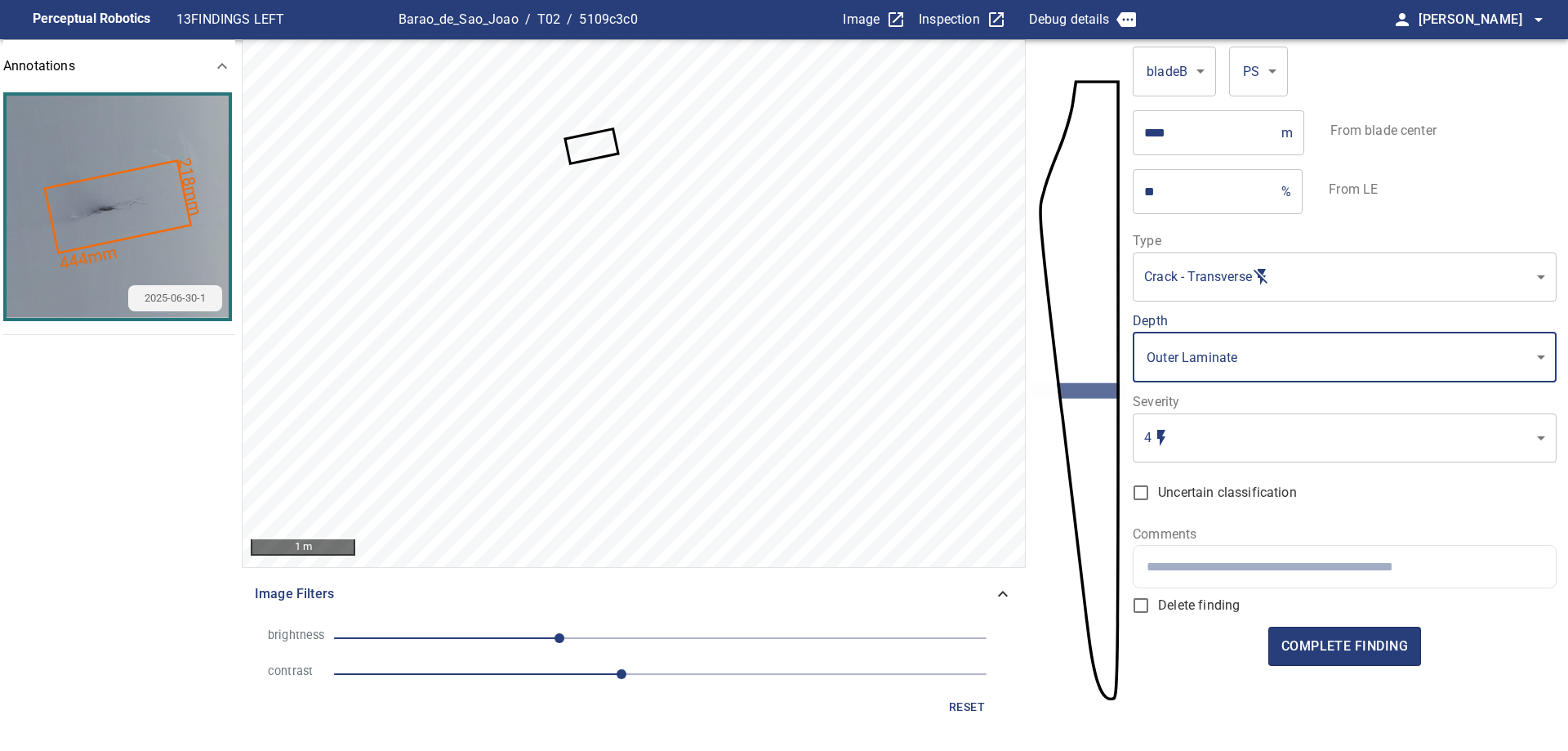
drag, startPoint x: 1181, startPoint y: 563, endPoint x: 1206, endPoint y: 588, distance: 35.4
click at [1183, 563] on input "text" at bounding box center [1344, 566] width 396 height 15
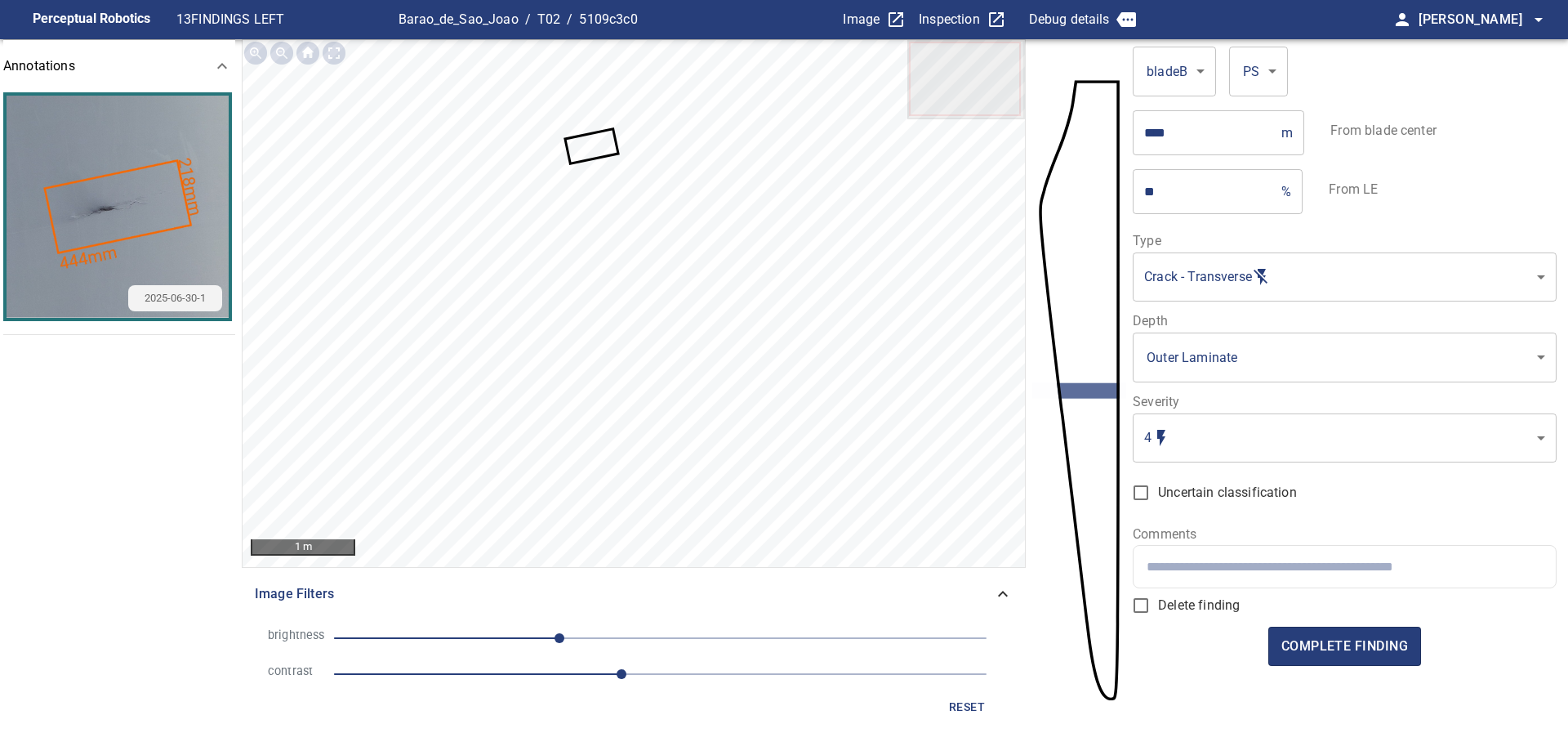
drag, startPoint x: 1280, startPoint y: 586, endPoint x: 1251, endPoint y: 575, distance: 31.0
click at [1280, 585] on div at bounding box center [1344, 566] width 421 height 41
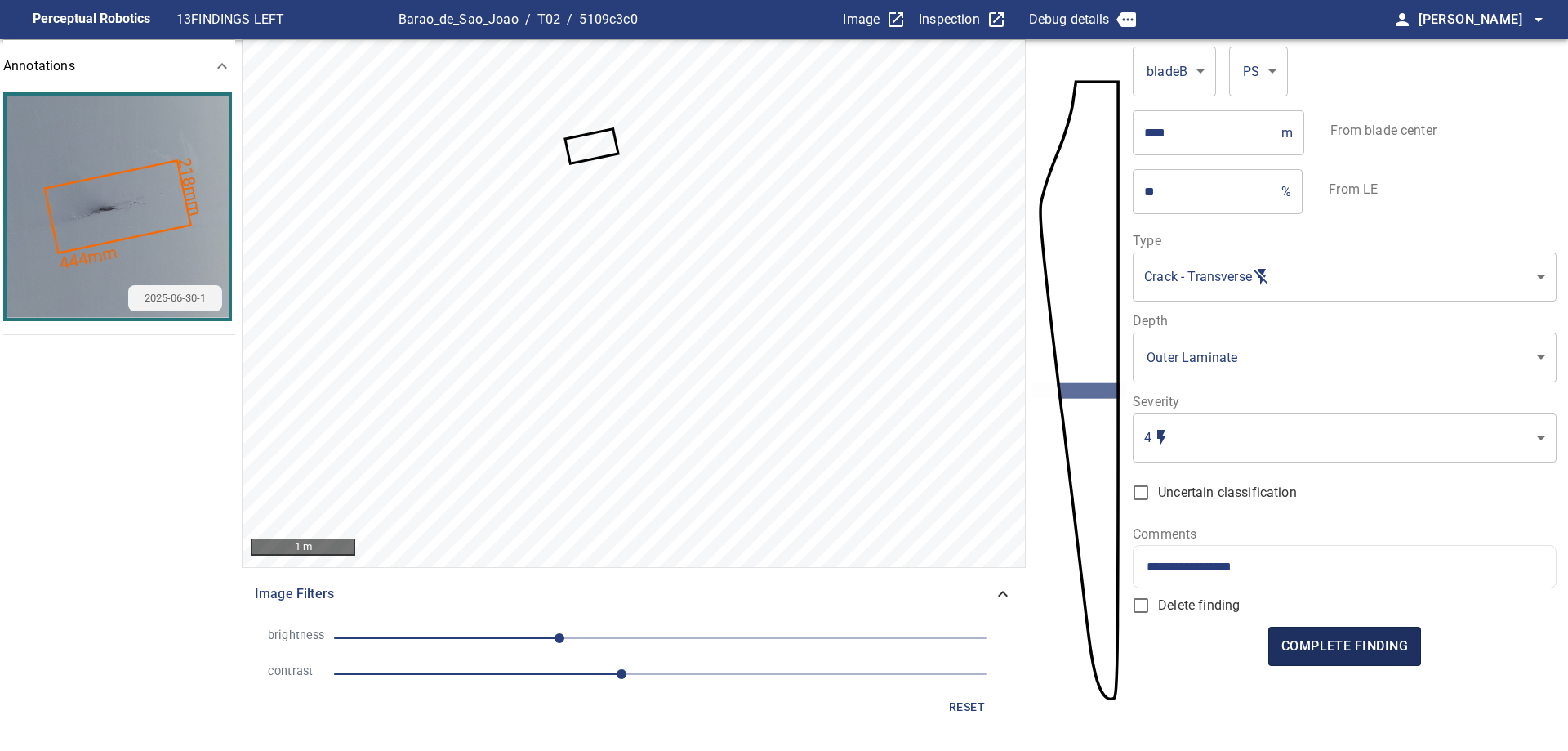
type input "**********"
click at [1351, 638] on span "complete finding" at bounding box center [1344, 646] width 127 height 23
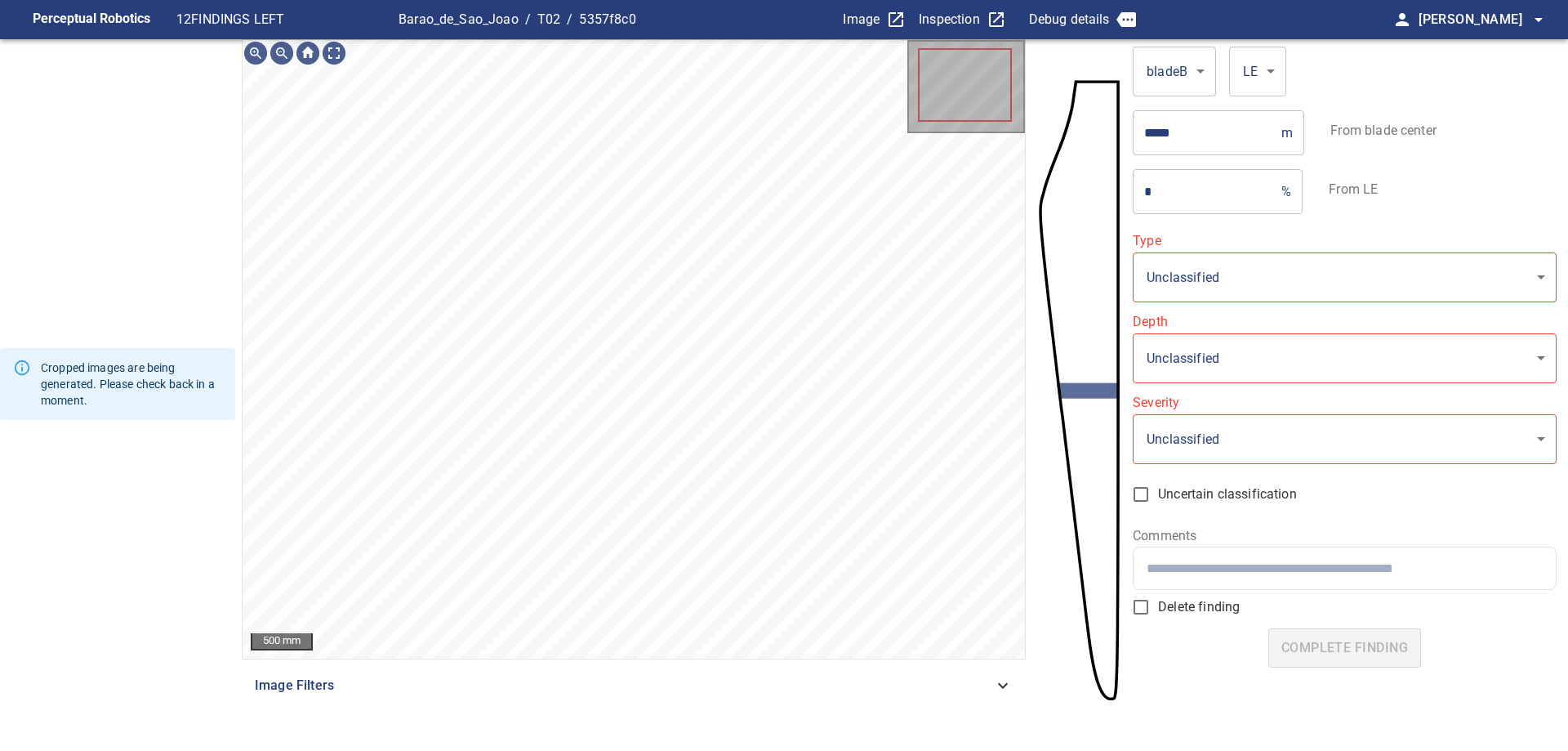
type input "*******"
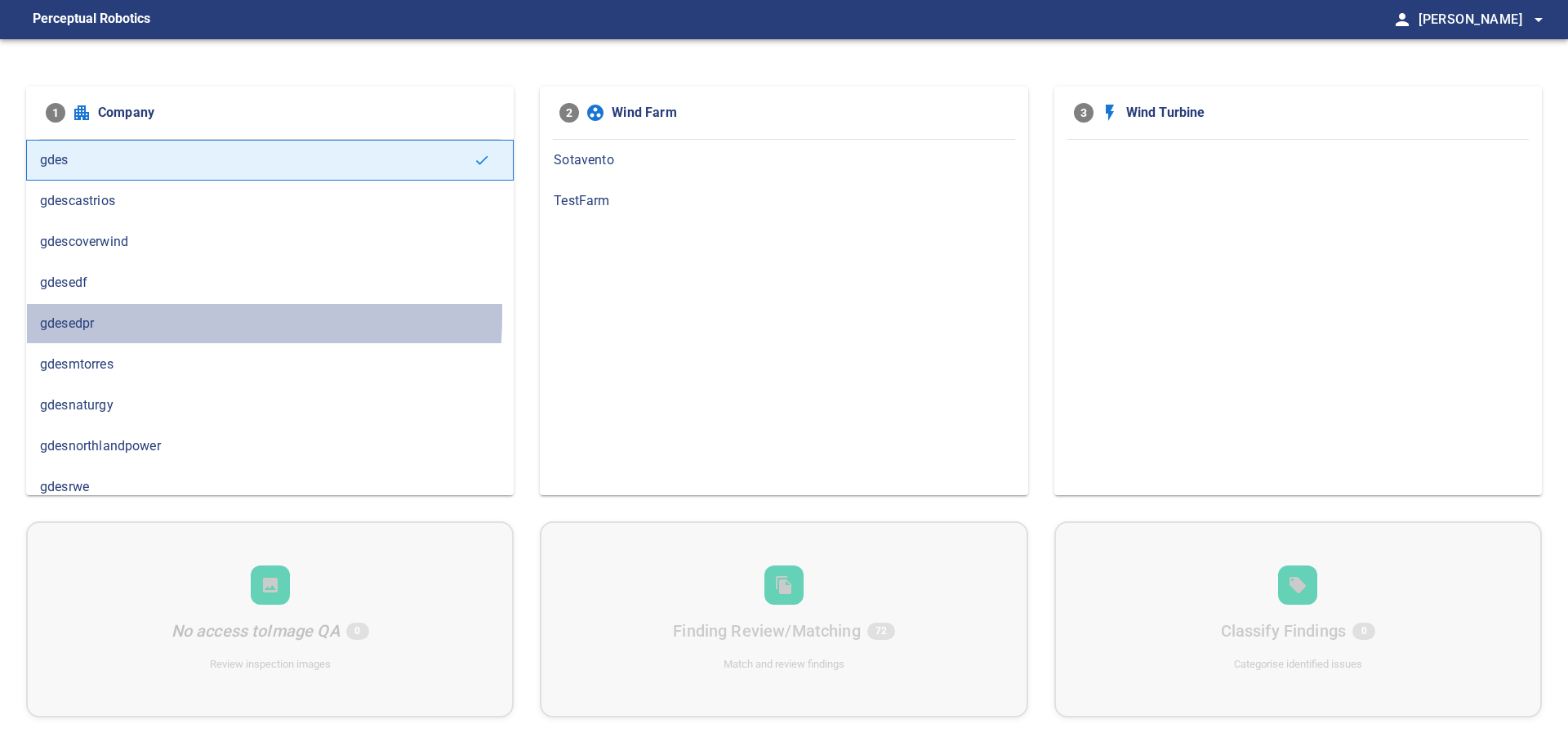
click at [101, 314] on span "gdesedpr" at bounding box center [269, 323] width 460 height 19
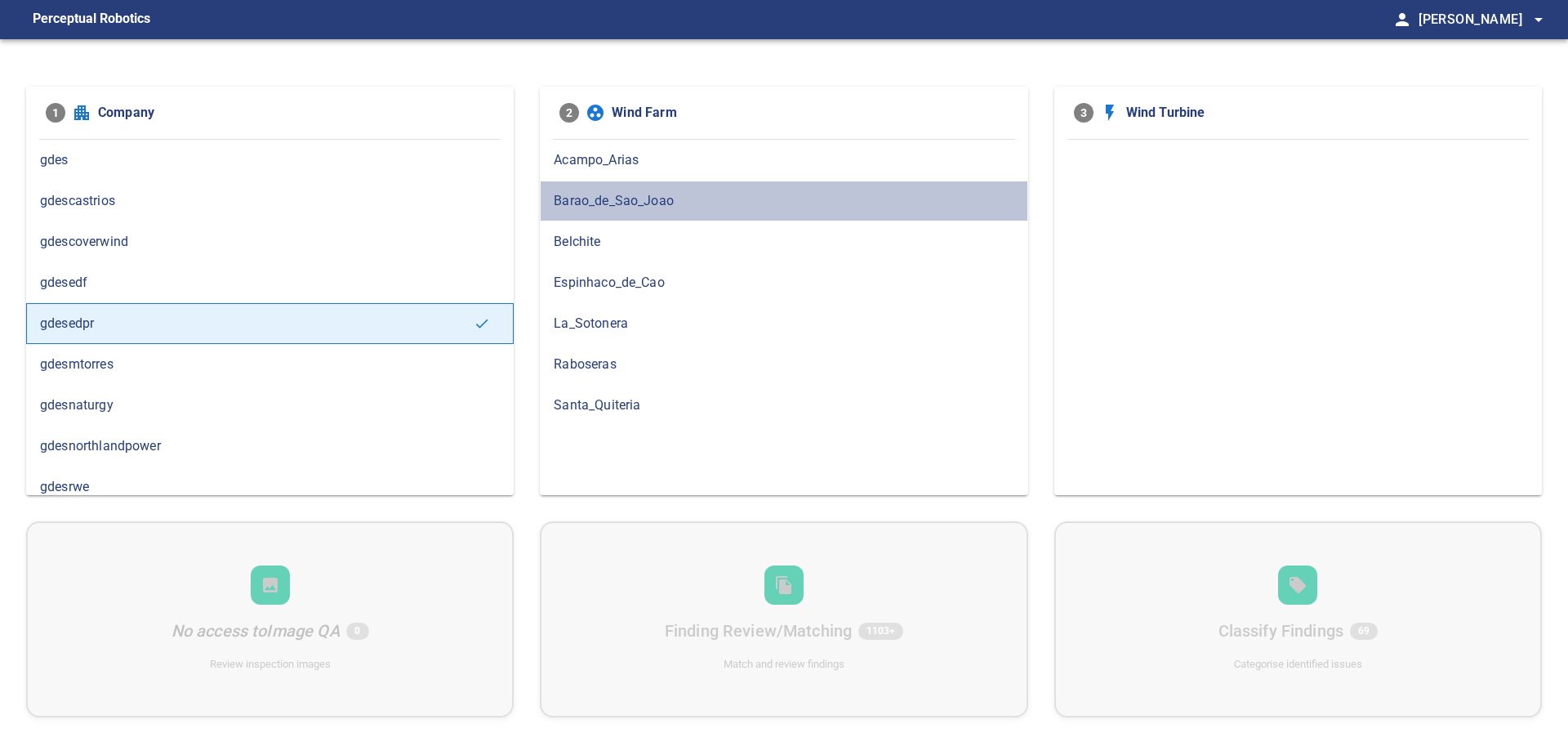
click at [678, 197] on span "Barao_de_Sao_Joao" at bounding box center [783, 201] width 460 height 19
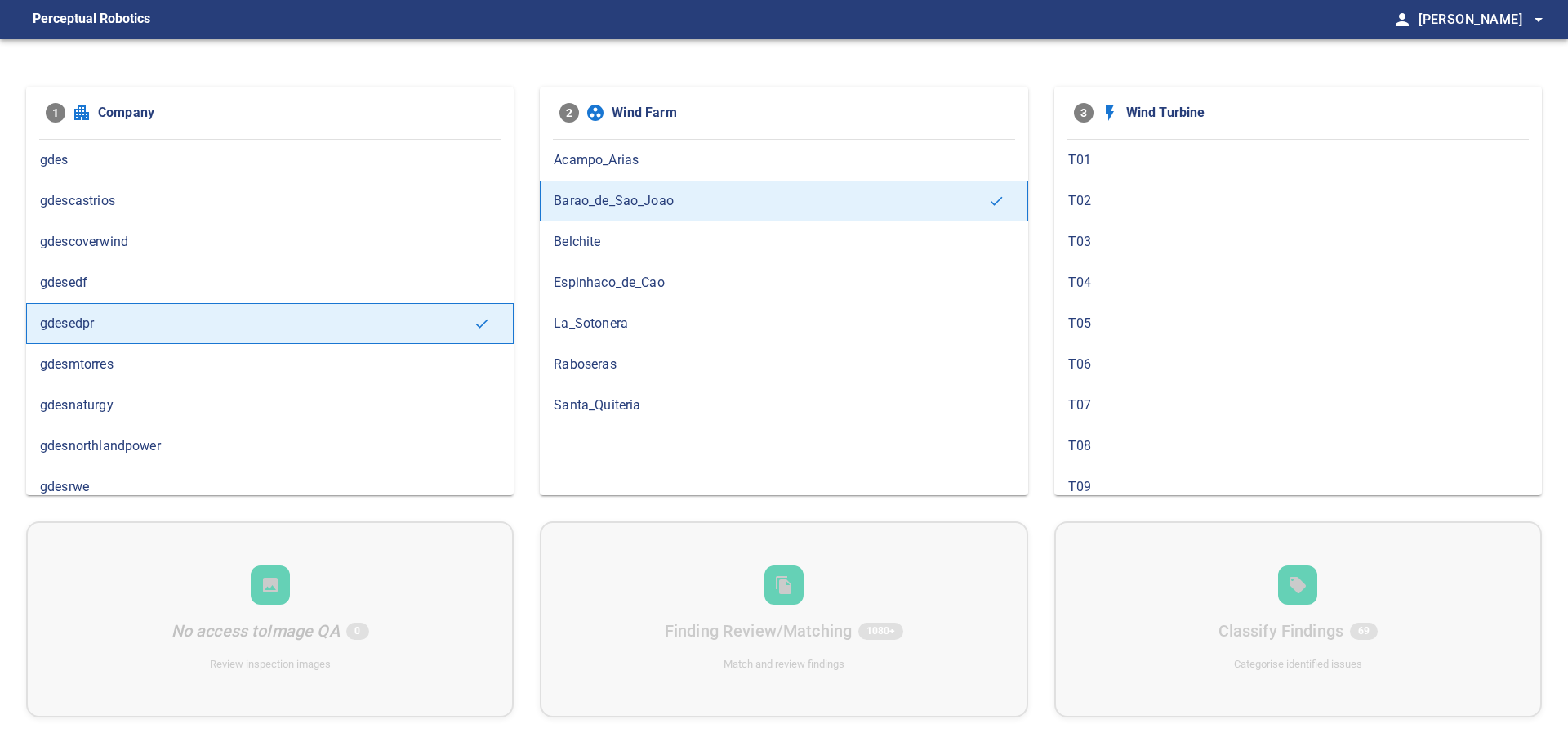
click at [1130, 200] on span "T02" at bounding box center [1297, 201] width 460 height 19
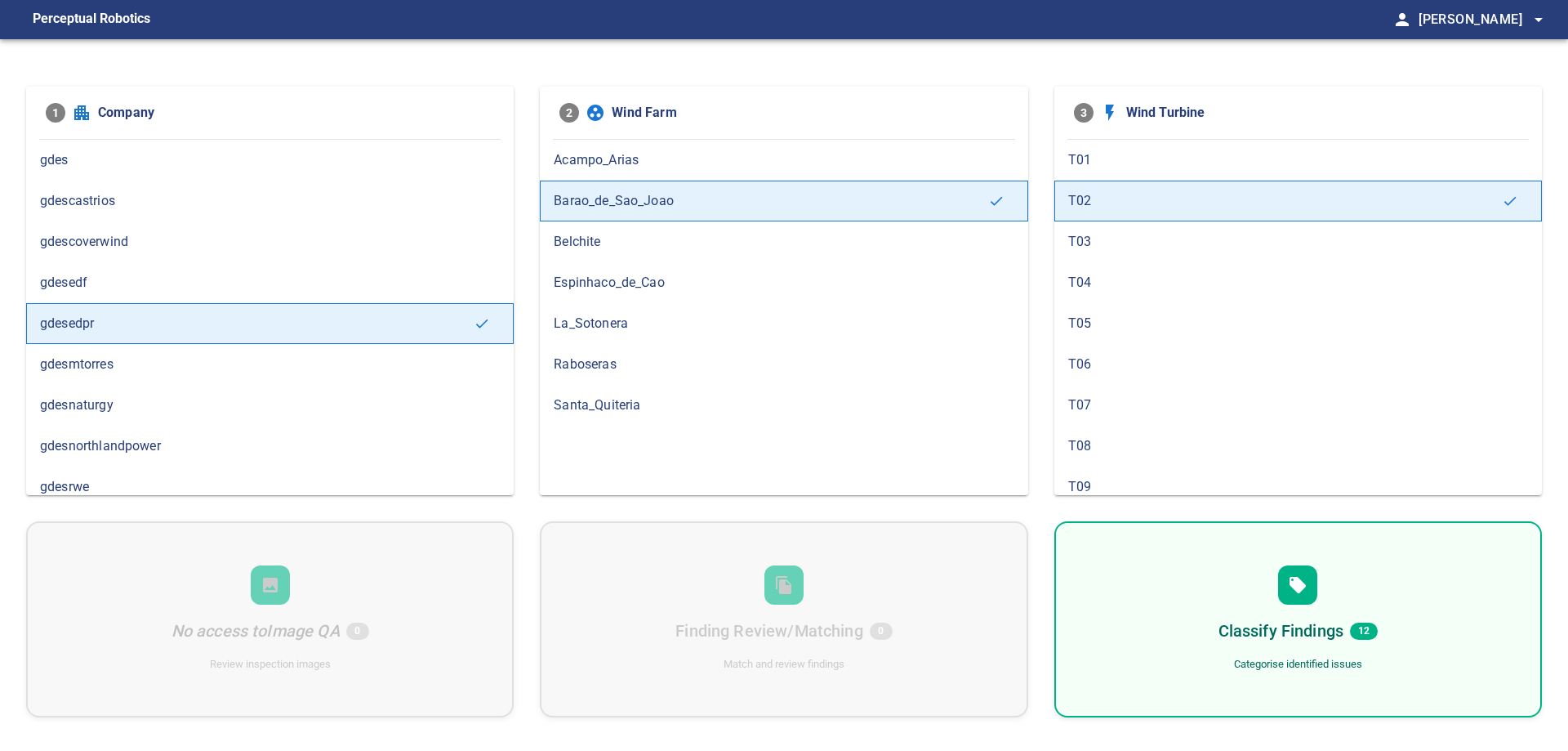
click at [1356, 624] on span "12" at bounding box center [1363, 631] width 28 height 17
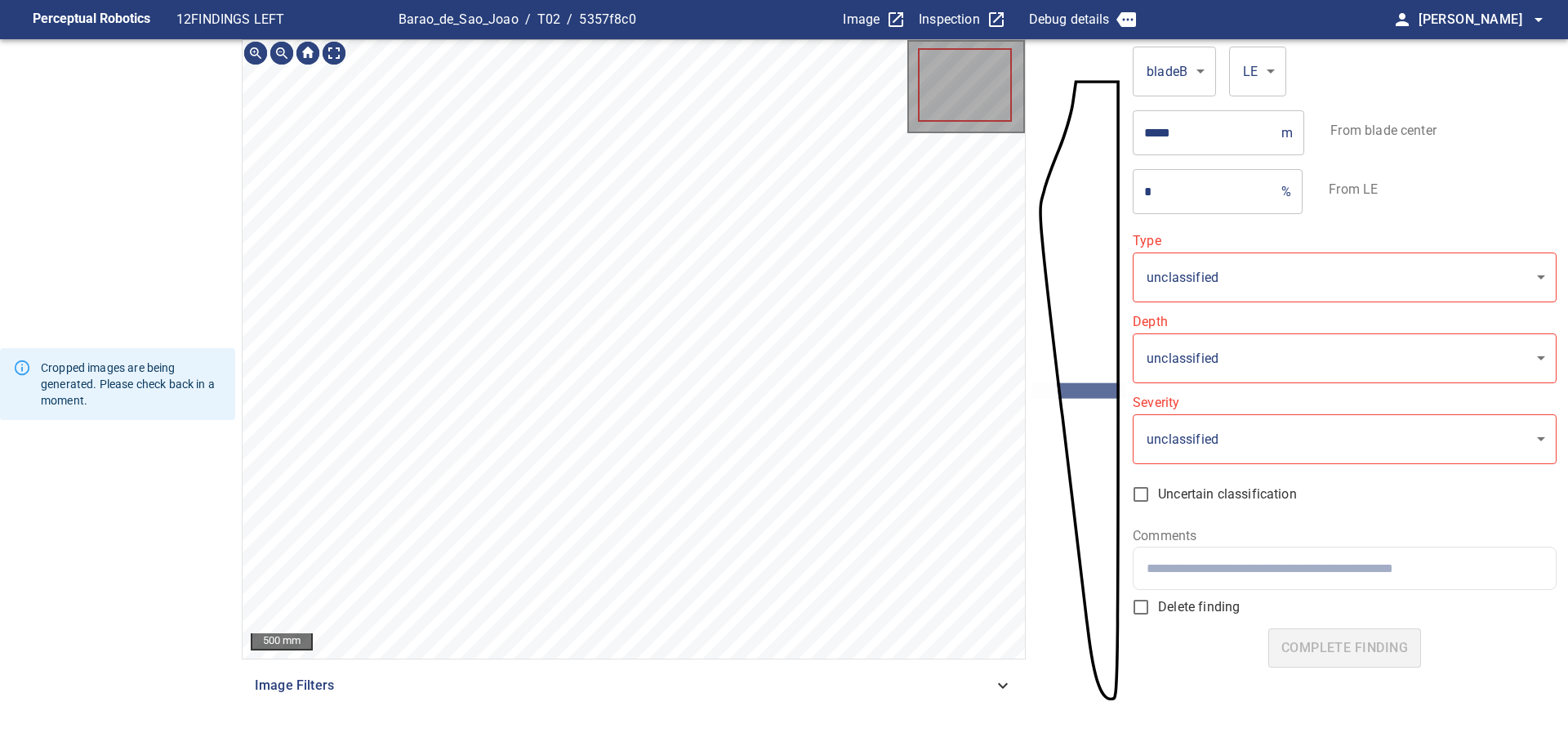
type input "*******"
click at [133, 369] on div "Cropped images are being generated. Please check back in a moment." at bounding box center [131, 384] width 181 height 62
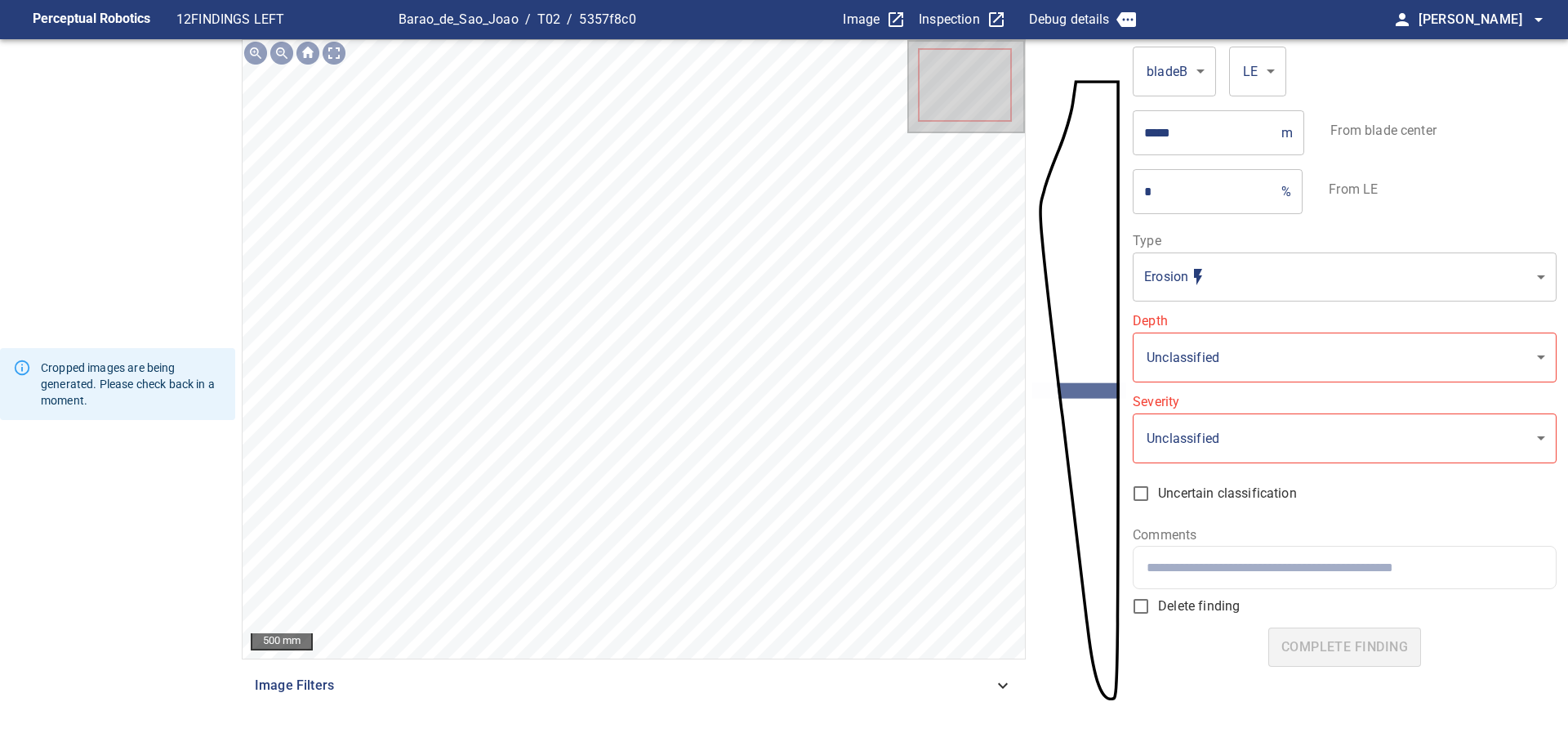
click at [56, 520] on div "Cropped images are being generated. Please check back in a moment." at bounding box center [117, 383] width 235 height 689
click at [64, 516] on div "Cropped images are being generated. Please check back in a moment." at bounding box center [117, 383] width 235 height 689
click at [62, 506] on div "Cropped images are being generated. Please check back in a moment." at bounding box center [117, 383] width 235 height 689
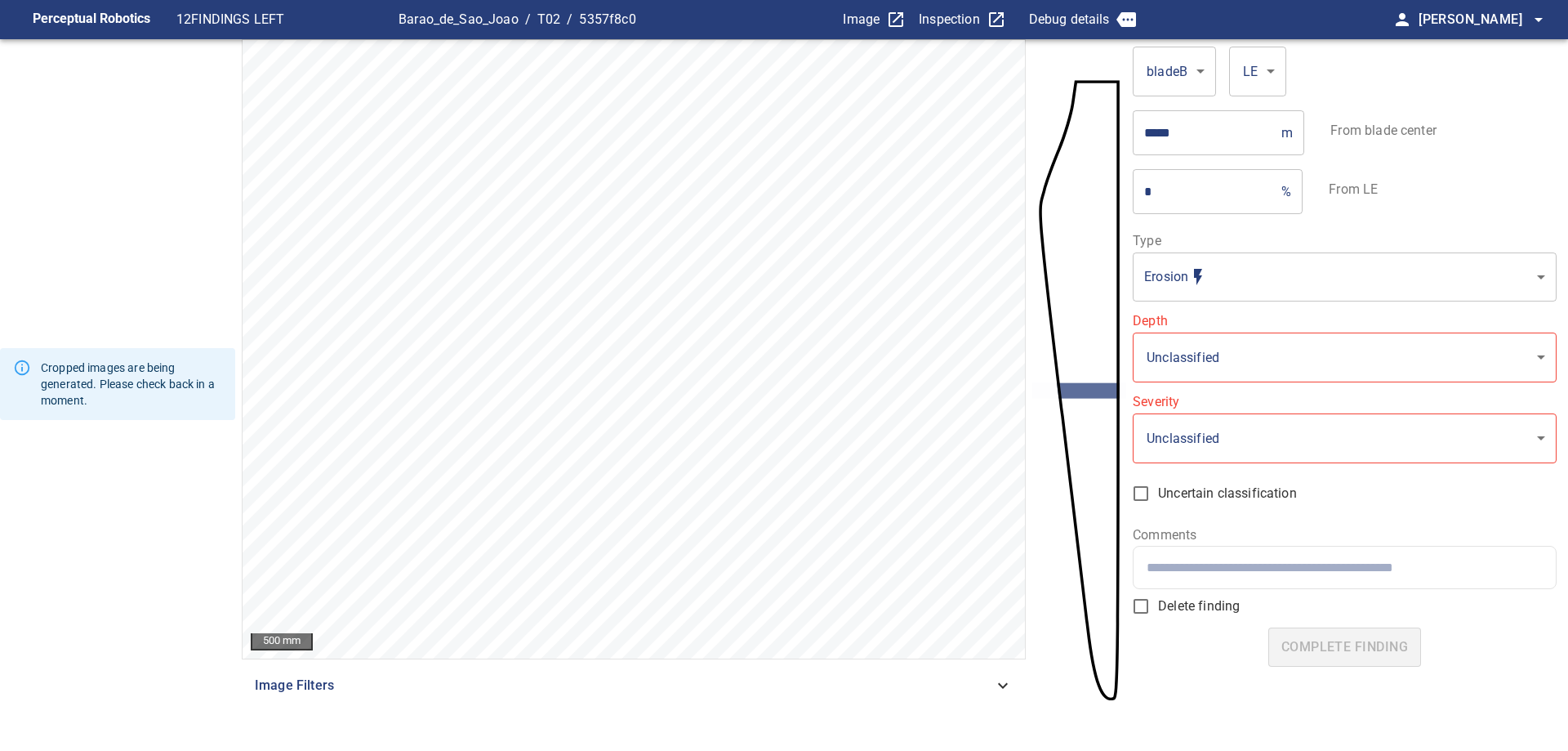
drag, startPoint x: 55, startPoint y: 498, endPoint x: 51, endPoint y: 486, distance: 12.6
click at [55, 496] on div "Cropped images are being generated. Please check back in a moment." at bounding box center [117, 383] width 235 height 689
click at [51, 486] on div "Cropped images are being generated. Please check back in a moment." at bounding box center [117, 383] width 235 height 689
click at [53, 489] on div "Cropped images are being generated. Please check back in a moment." at bounding box center [117, 383] width 235 height 689
click at [57, 487] on div "Cropped images are being generated. Please check back in a moment." at bounding box center [117, 383] width 235 height 689
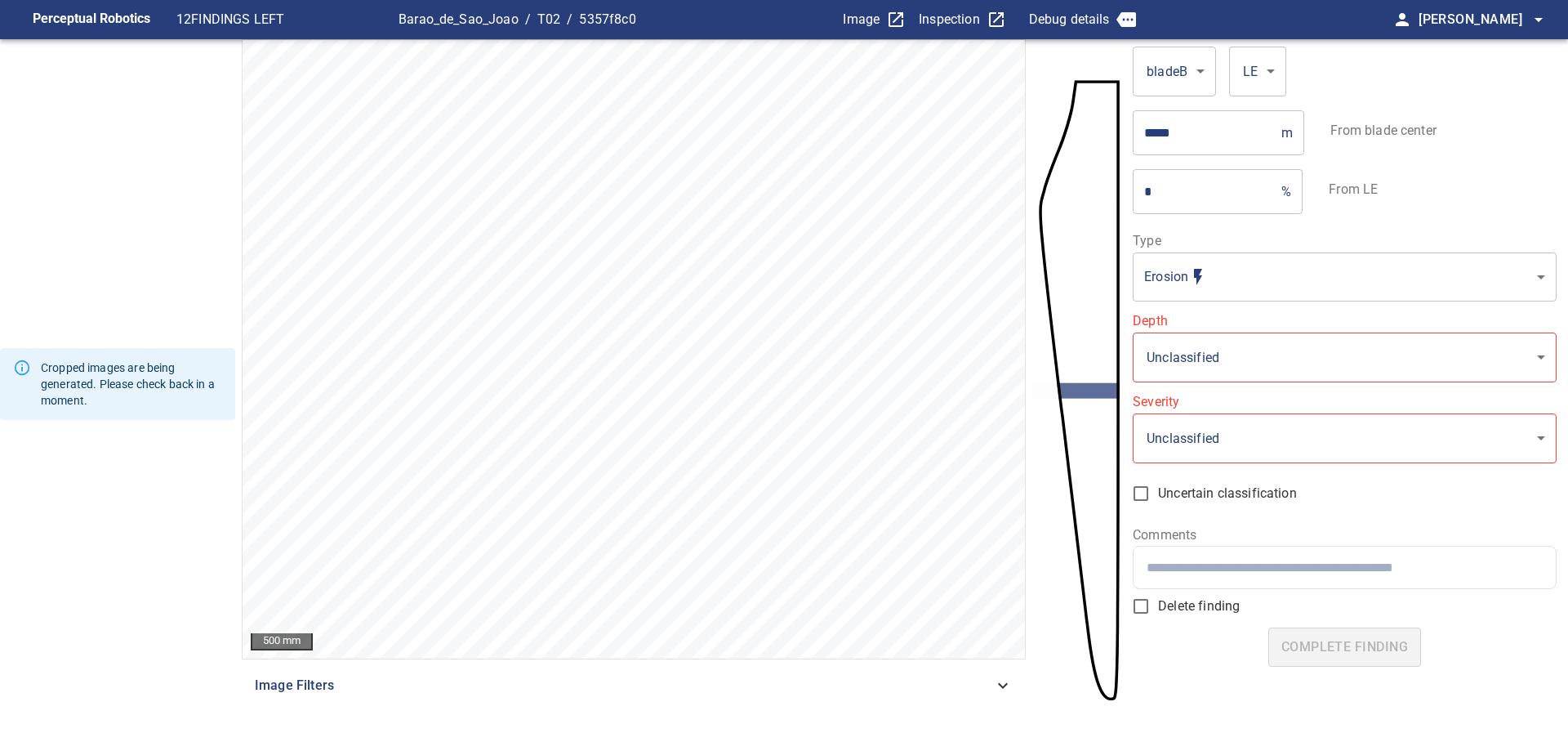
drag, startPoint x: 72, startPoint y: 470, endPoint x: 51, endPoint y: 471, distance: 21.0
click at [71, 473] on div "Cropped images are being generated. Please check back in a moment." at bounding box center [117, 383] width 235 height 689
click at [52, 474] on div "Cropped images are being generated. Please check back in a moment." at bounding box center [117, 383] width 235 height 689
drag, startPoint x: 207, startPoint y: 552, endPoint x: 129, endPoint y: 531, distance: 80.8
click at [207, 548] on div "Cropped images are being generated. Please check back in a moment." at bounding box center [117, 383] width 235 height 689
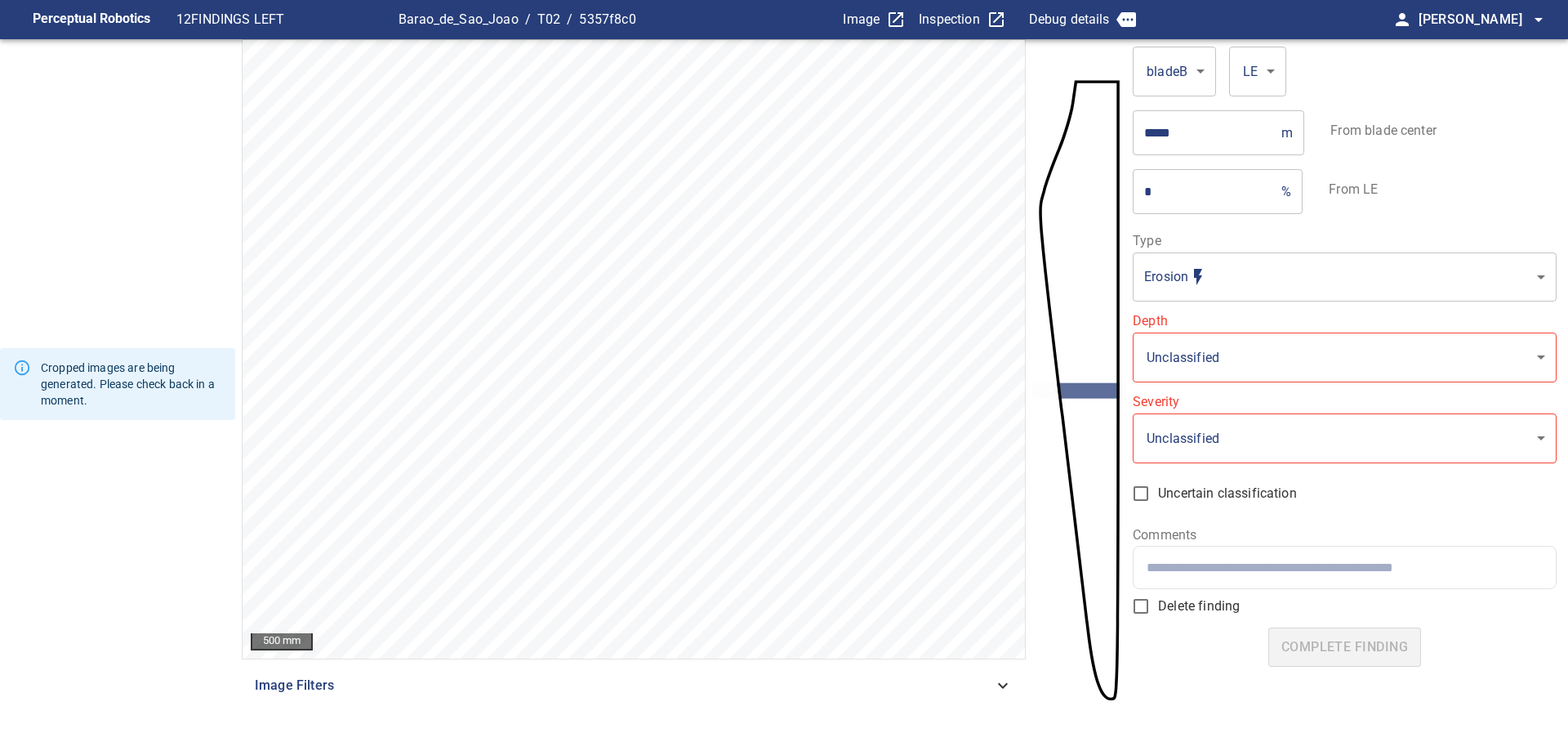
drag, startPoint x: 129, startPoint y: 531, endPoint x: 131, endPoint y: 505, distance: 26.1
click at [131, 505] on div "Cropped images are being generated. Please check back in a moment." at bounding box center [117, 383] width 235 height 689
click at [23, 365] on icon at bounding box center [21, 367] width 18 height 18
drag, startPoint x: 43, startPoint y: 366, endPoint x: 219, endPoint y: 413, distance: 182.2
click at [219, 413] on div "Cropped images are being generated. Please check back in a moment." at bounding box center [131, 384] width 181 height 62
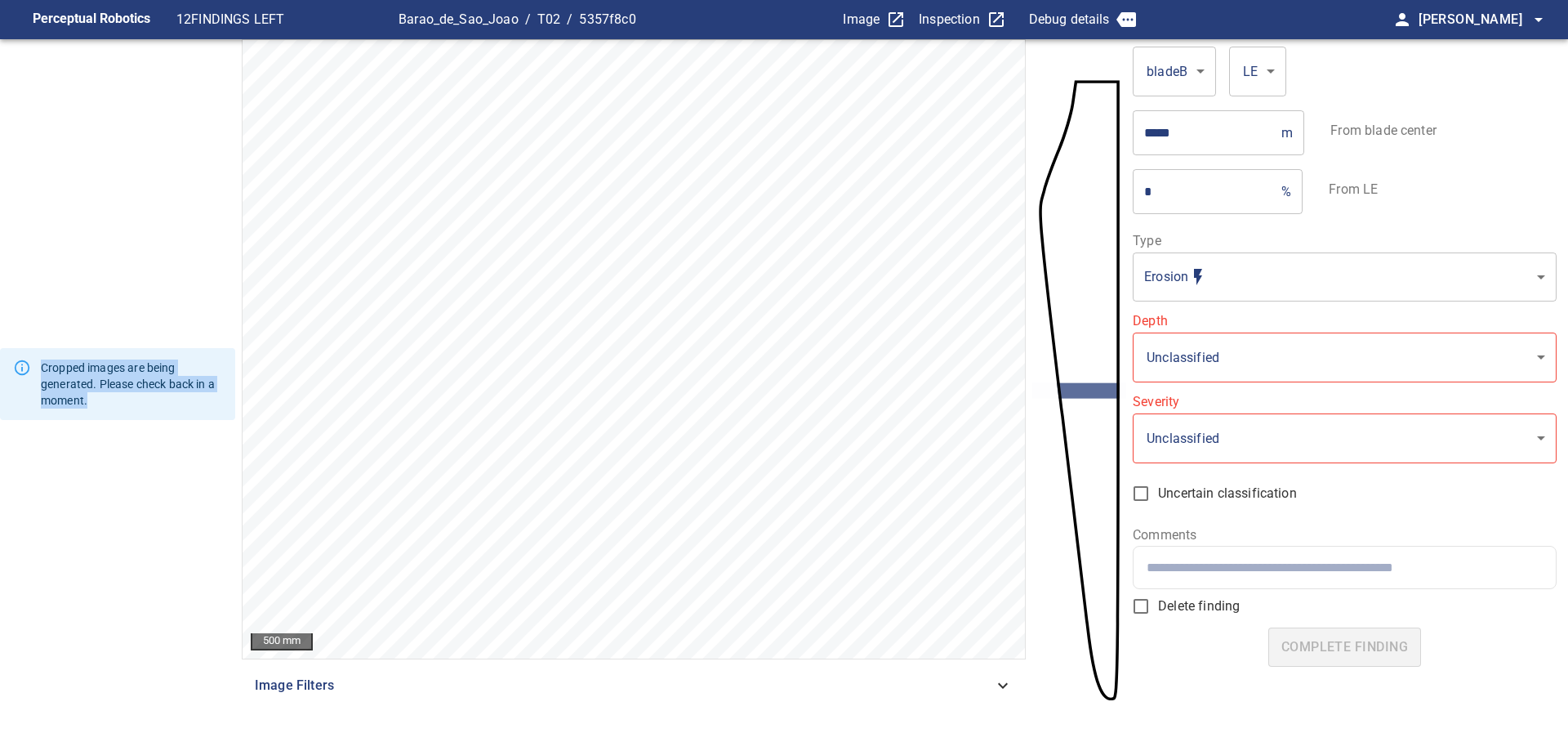
copy div "Cropped images are being generated. Please check back in a moment."
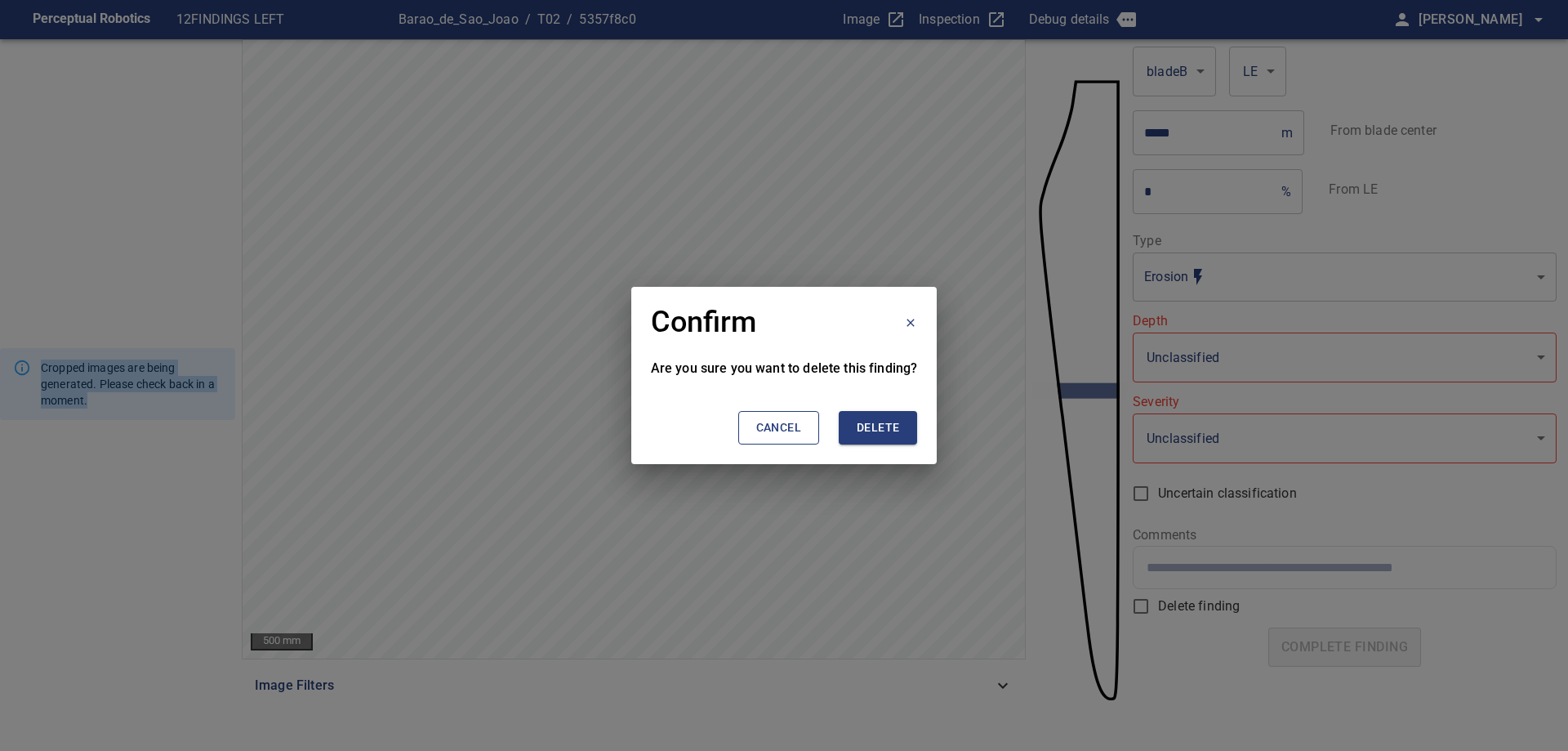
click at [879, 419] on span "Delete" at bounding box center [877, 428] width 42 height 20
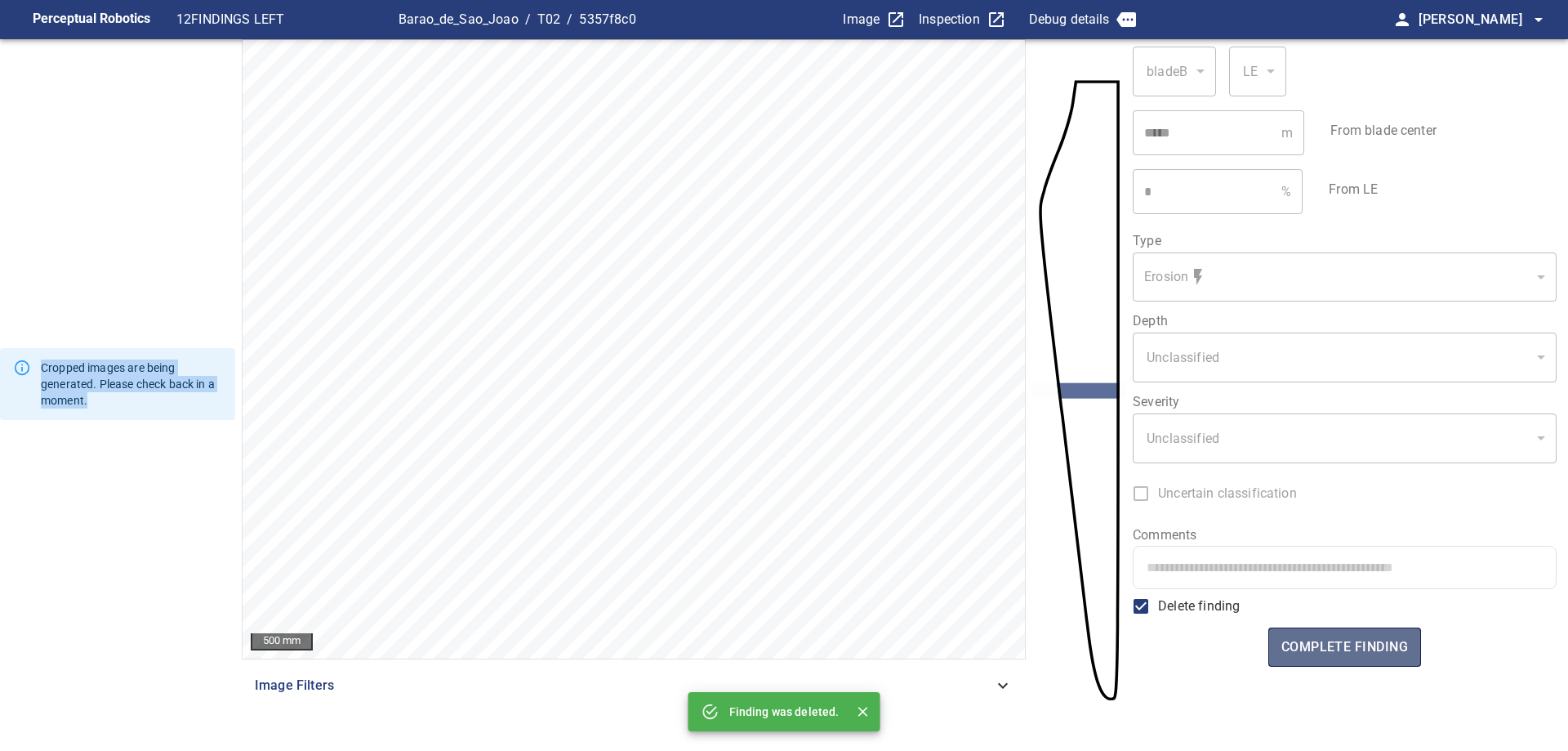
click at [1316, 662] on button "complete finding" at bounding box center [1344, 646] width 153 height 39
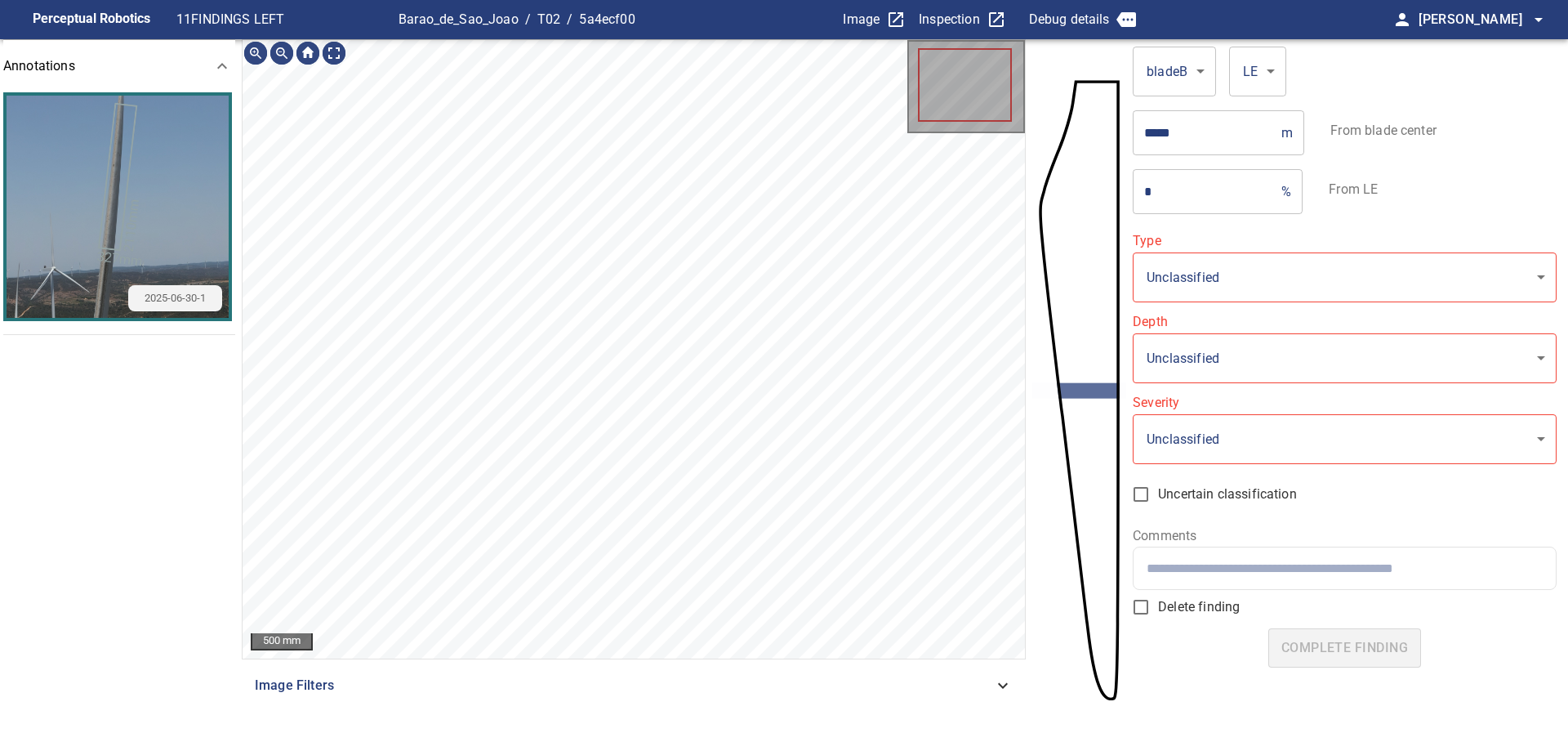
type input "*******"
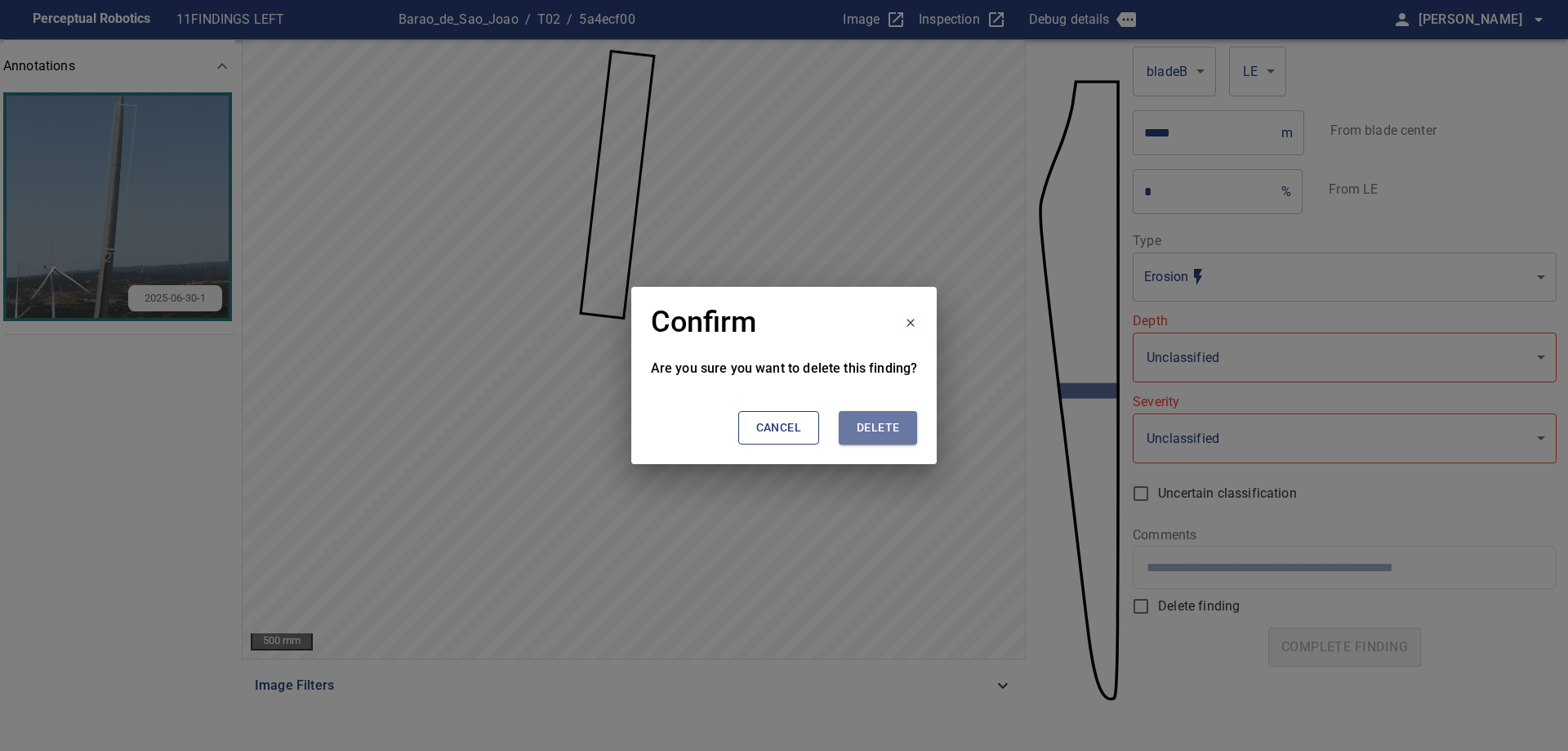
click at [908, 417] on button "Delete" at bounding box center [877, 428] width 78 height 34
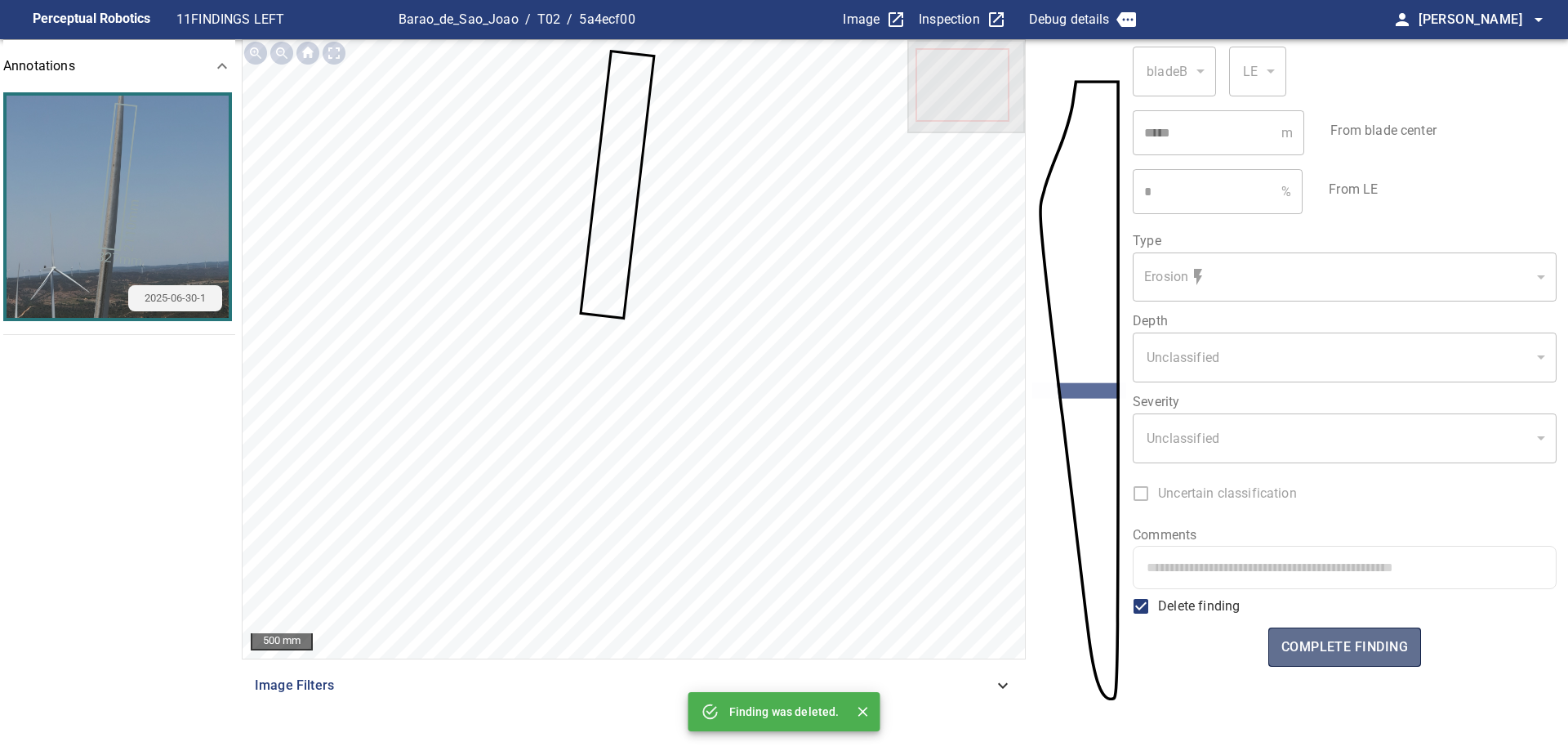
click at [1344, 654] on span "complete finding" at bounding box center [1344, 646] width 127 height 23
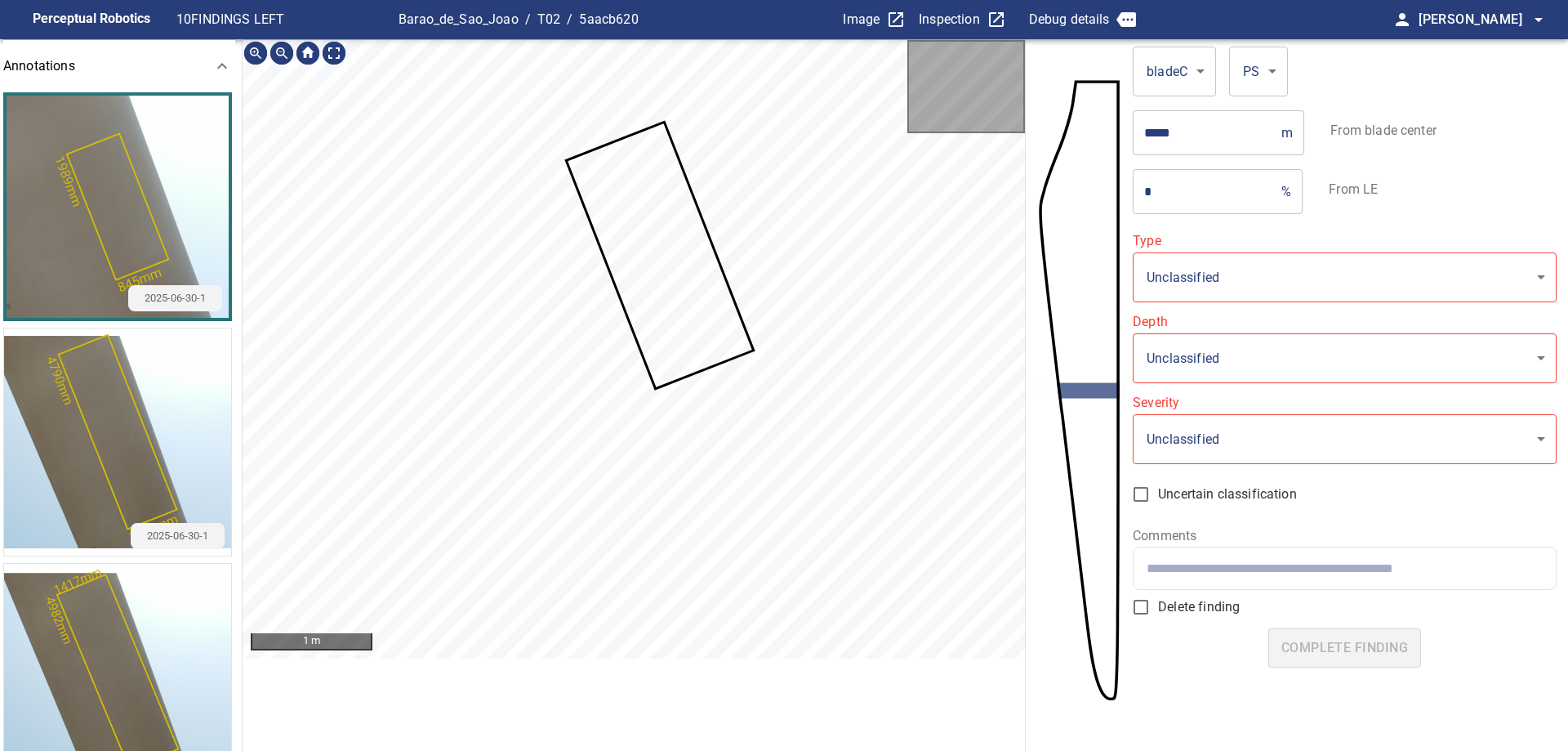
type input "**********"
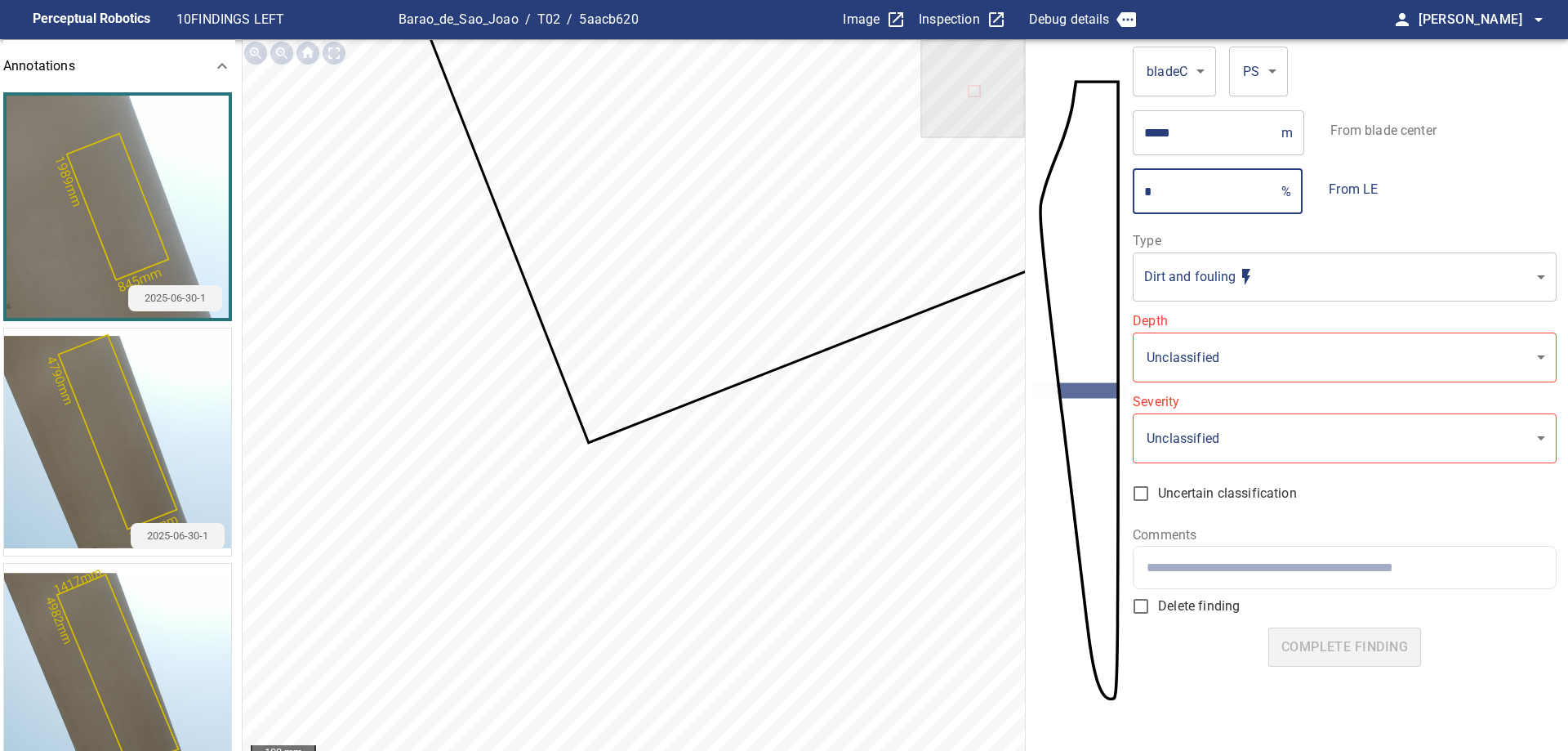
drag, startPoint x: 1163, startPoint y: 203, endPoint x: 1116, endPoint y: 183, distance: 51.1
click at [1123, 185] on section "**********" at bounding box center [784, 414] width 1568 height 751
type input "*"
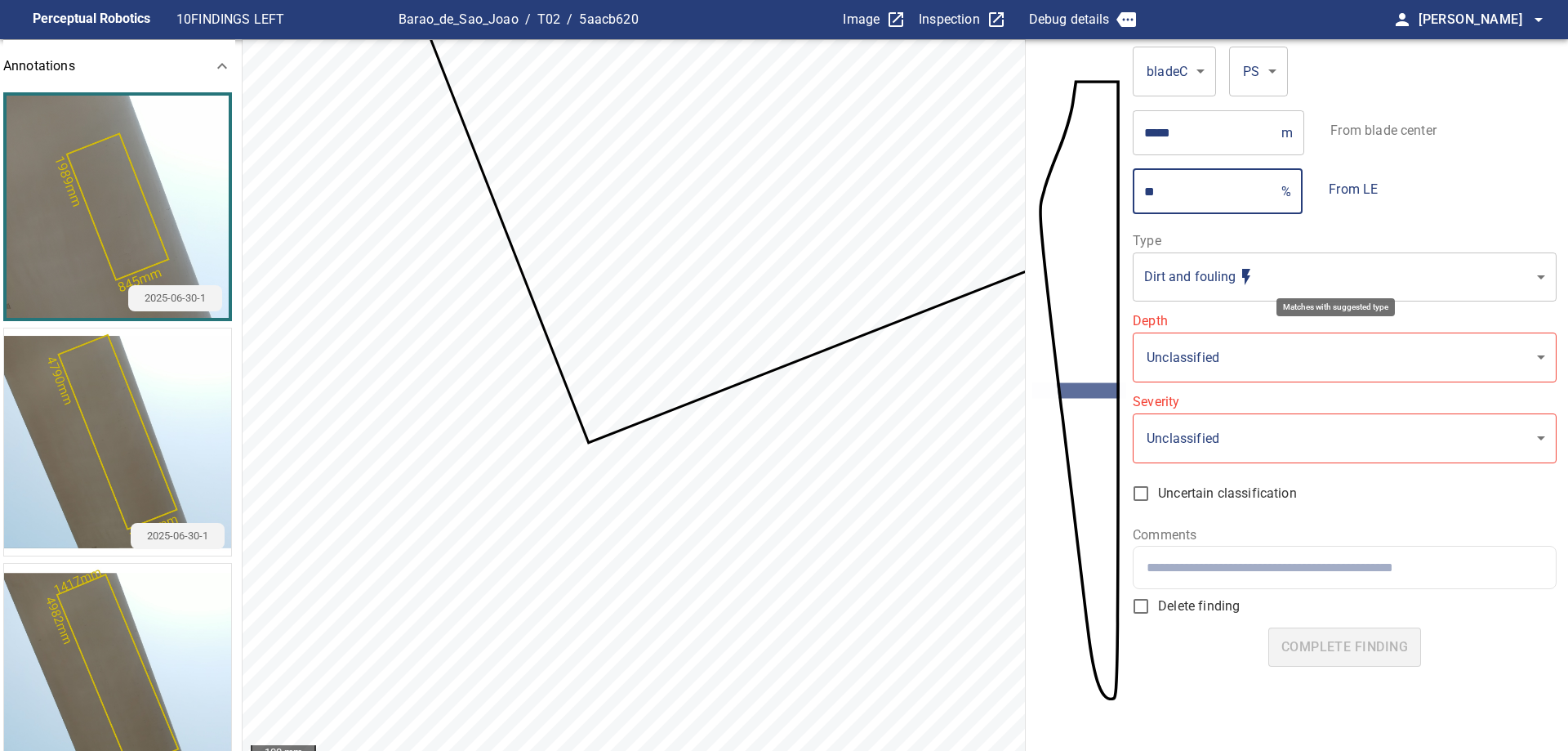
type input "**"
click at [1302, 273] on body "**********" at bounding box center [784, 376] width 1568 height 751
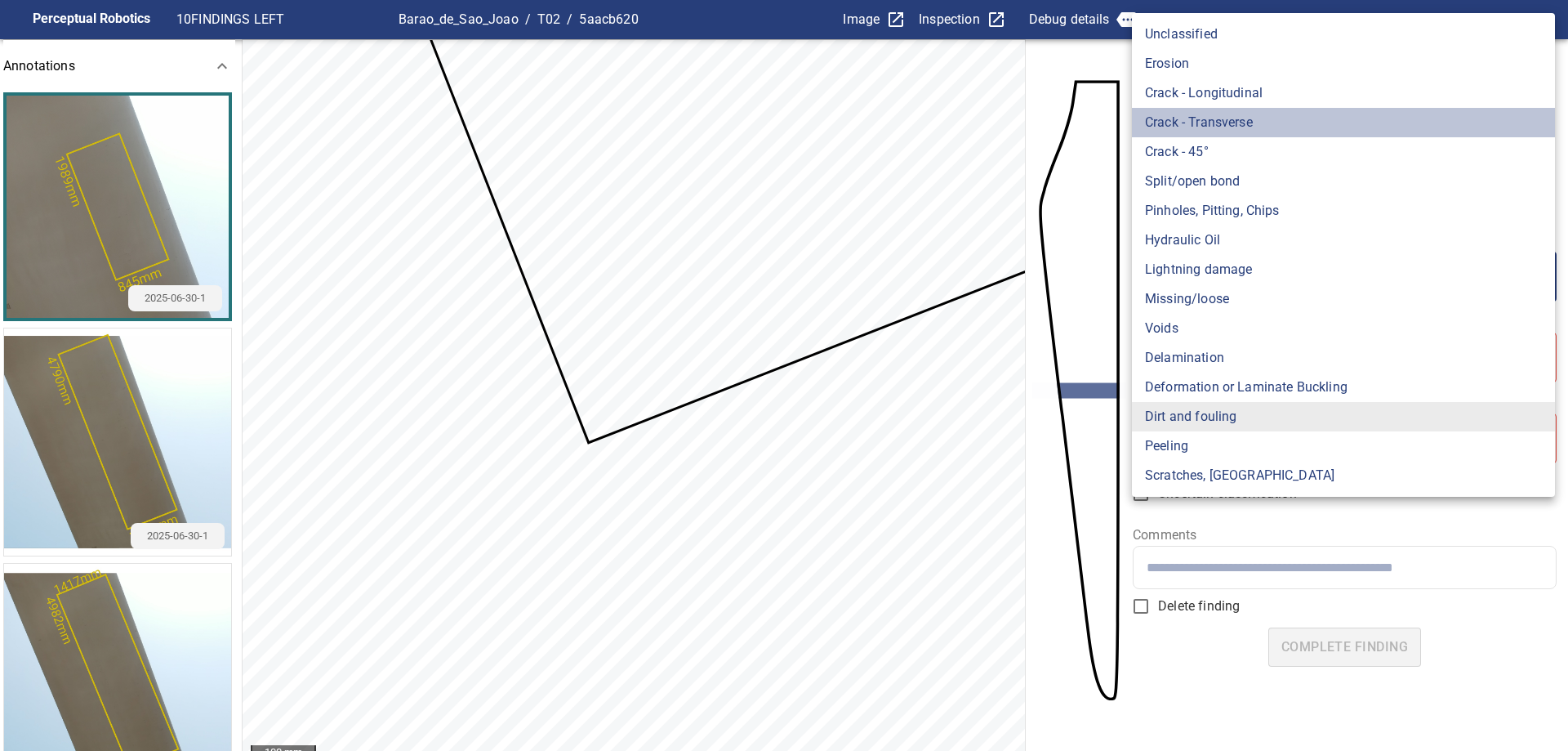
click at [1247, 128] on li "Crack - Transverse" at bounding box center [1343, 122] width 423 height 30
type input "**********"
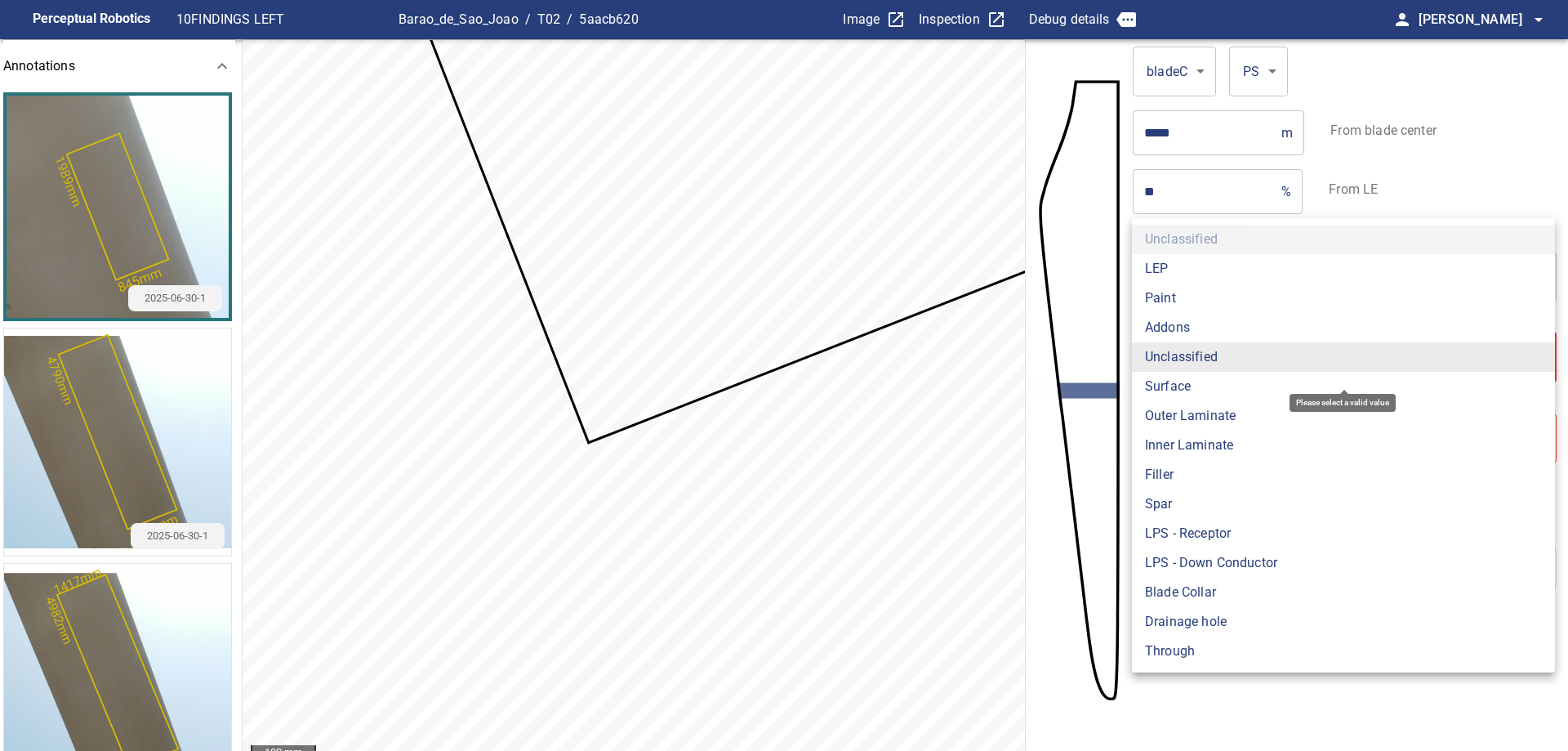
click at [1207, 338] on body "**********" at bounding box center [784, 376] width 1568 height 751
click at [1194, 302] on li "Paint" at bounding box center [1343, 298] width 423 height 30
type input "*****"
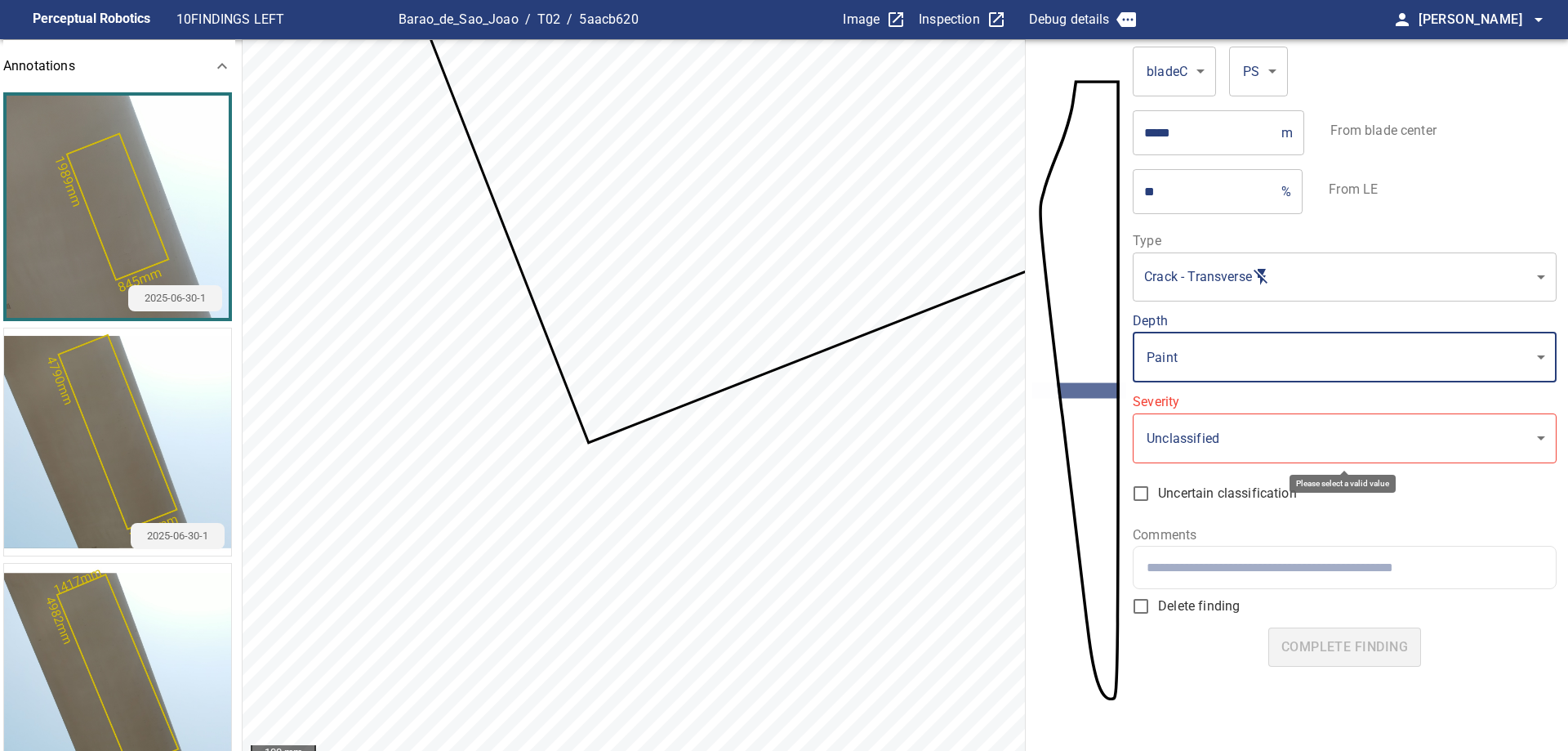
click at [1307, 451] on body "**********" at bounding box center [784, 376] width 1568 height 751
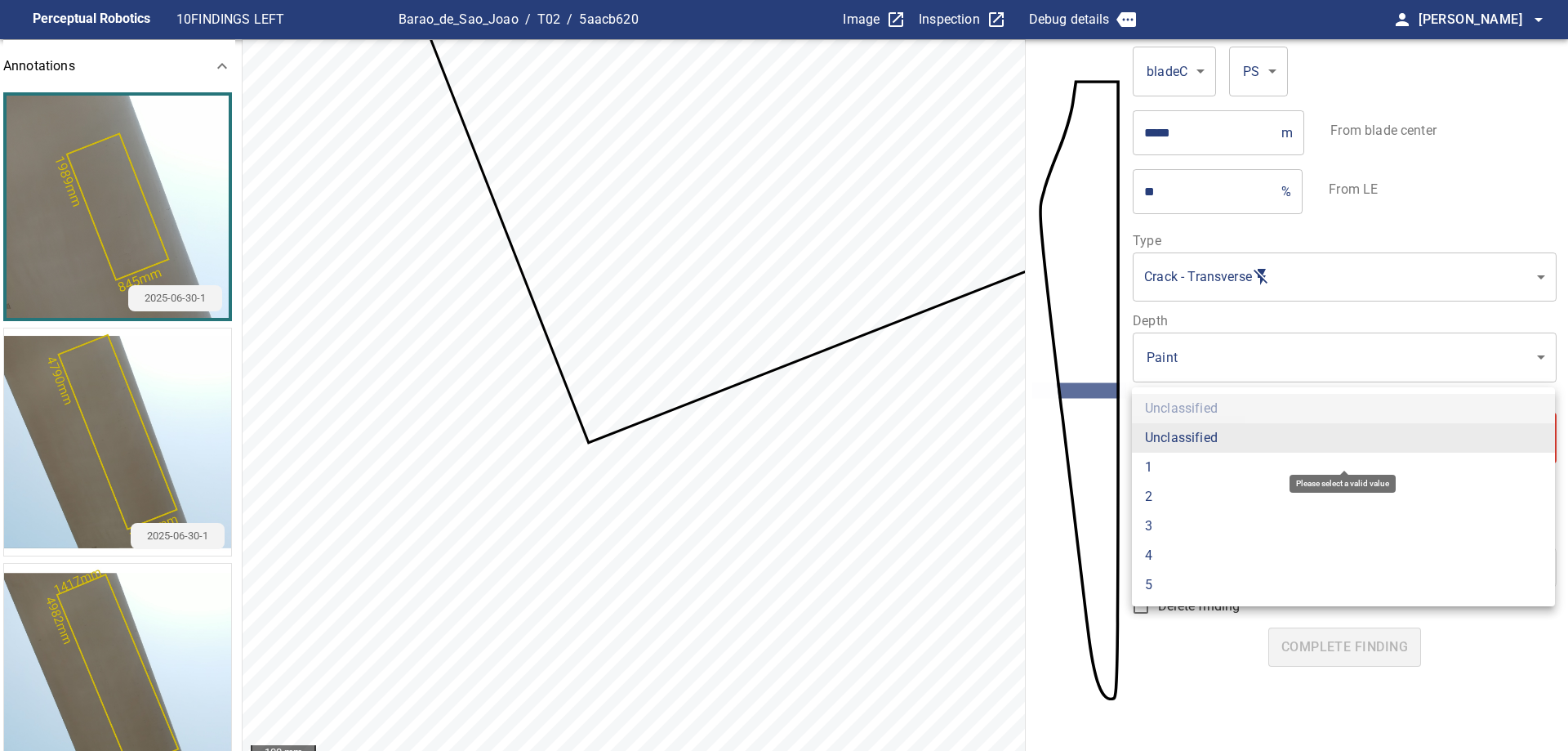
click at [1169, 492] on li "2" at bounding box center [1343, 496] width 423 height 30
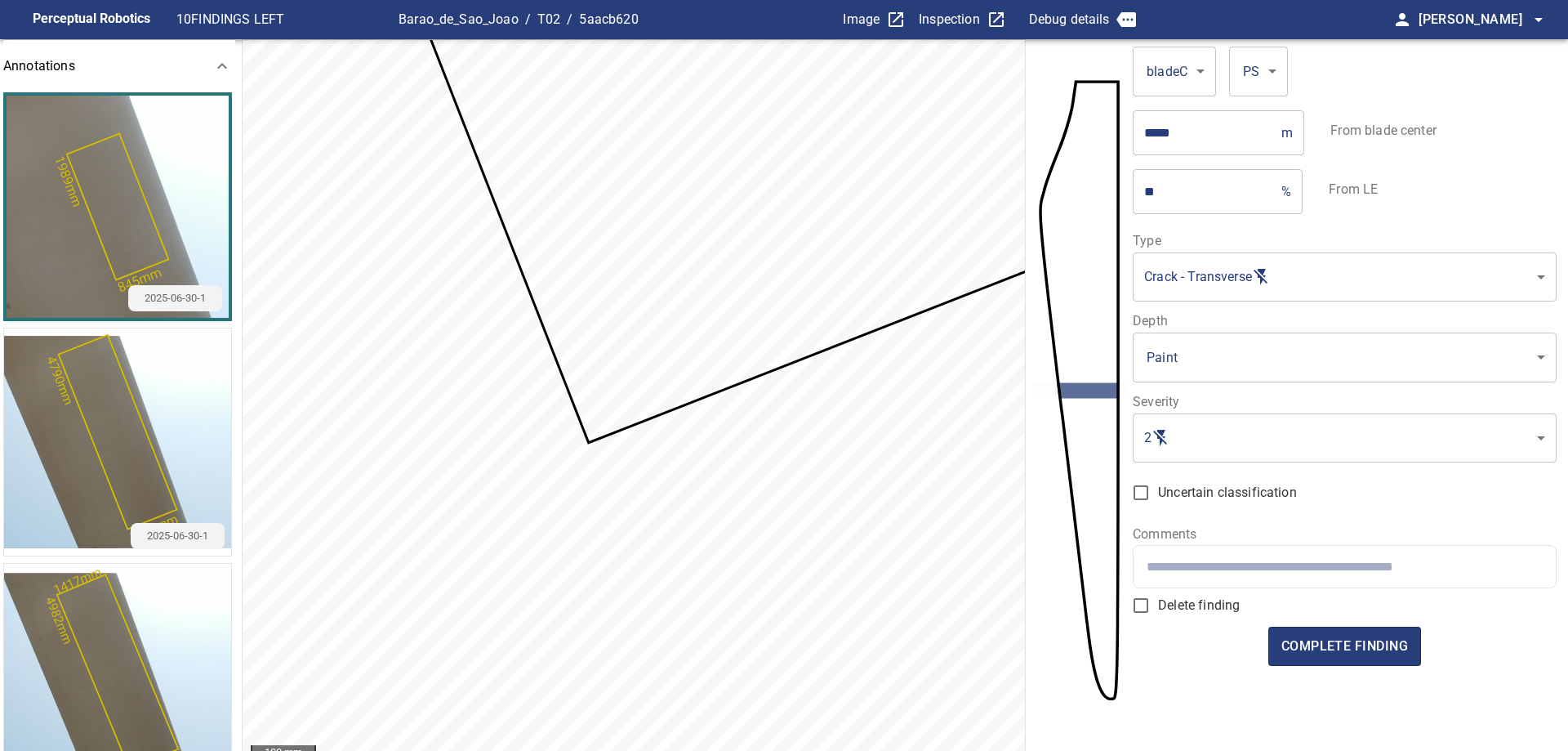
click at [1311, 565] on input "text" at bounding box center [1344, 566] width 396 height 15
type input "*"
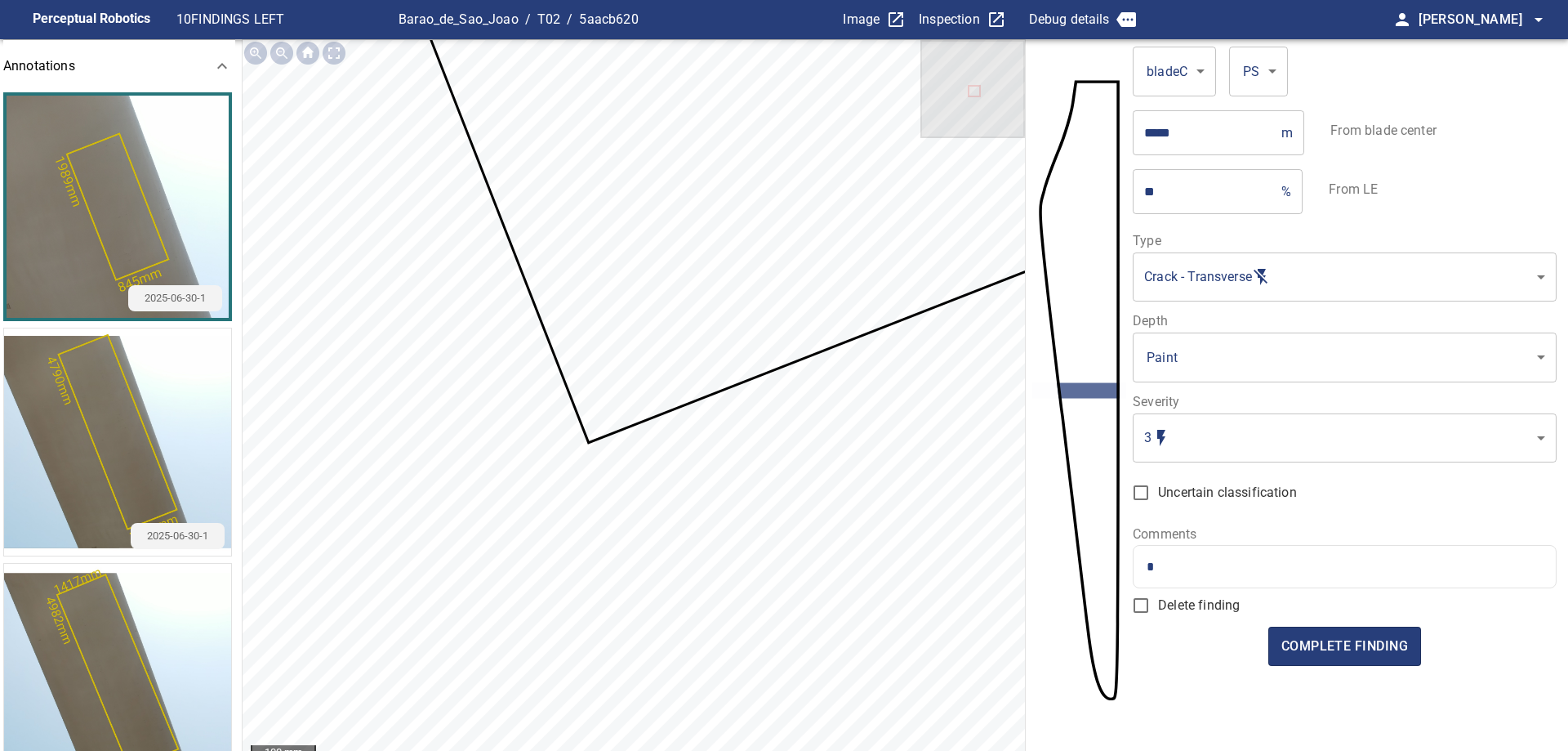
type input "*"
click at [1326, 584] on div "*" at bounding box center [1344, 566] width 421 height 41
drag, startPoint x: 1324, startPoint y: 581, endPoint x: 1138, endPoint y: 563, distance: 186.9
click at [1138, 563] on div "*" at bounding box center [1344, 566] width 421 height 41
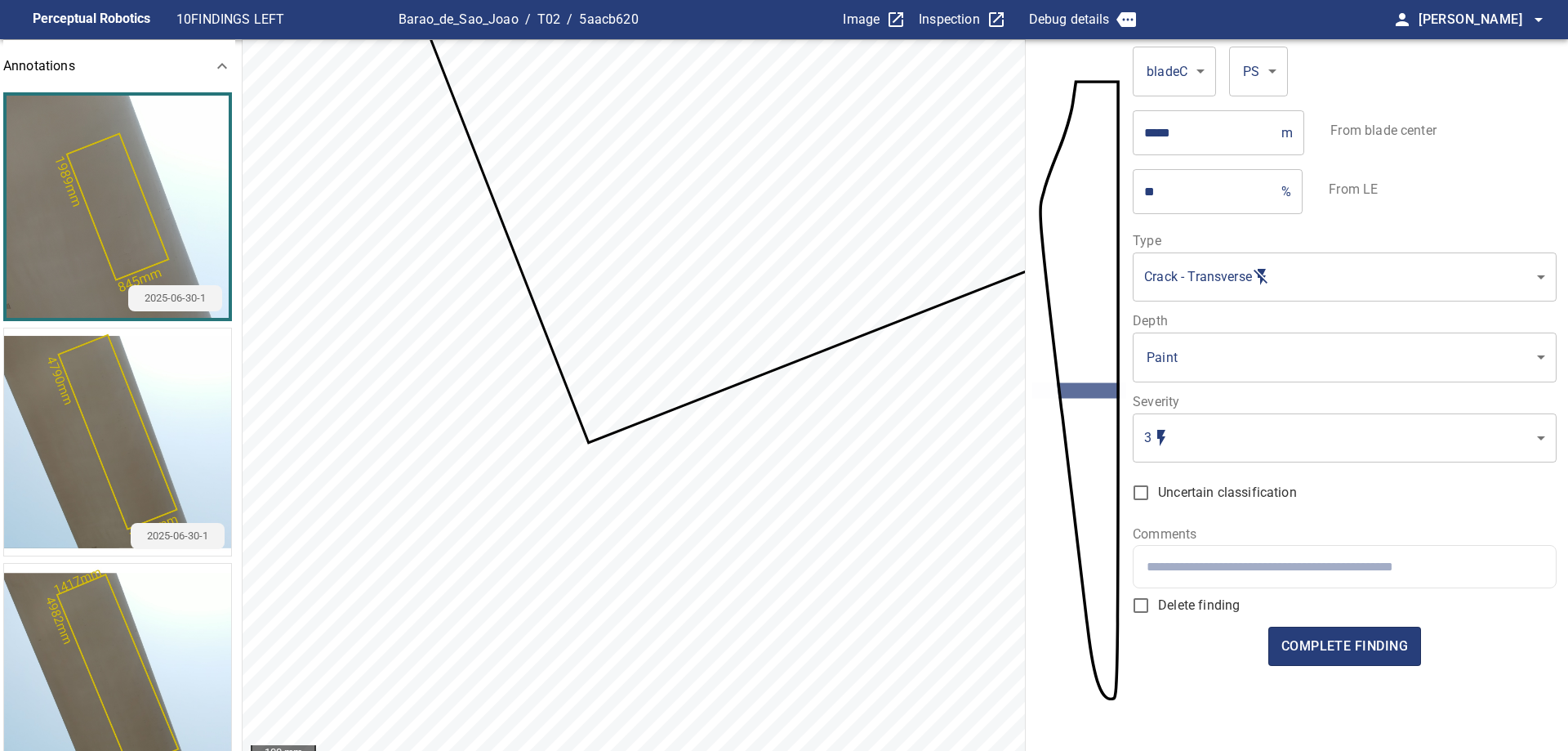
paste input "**********"
type input "**********"
click at [1215, 438] on body "**********" at bounding box center [784, 376] width 1568 height 751
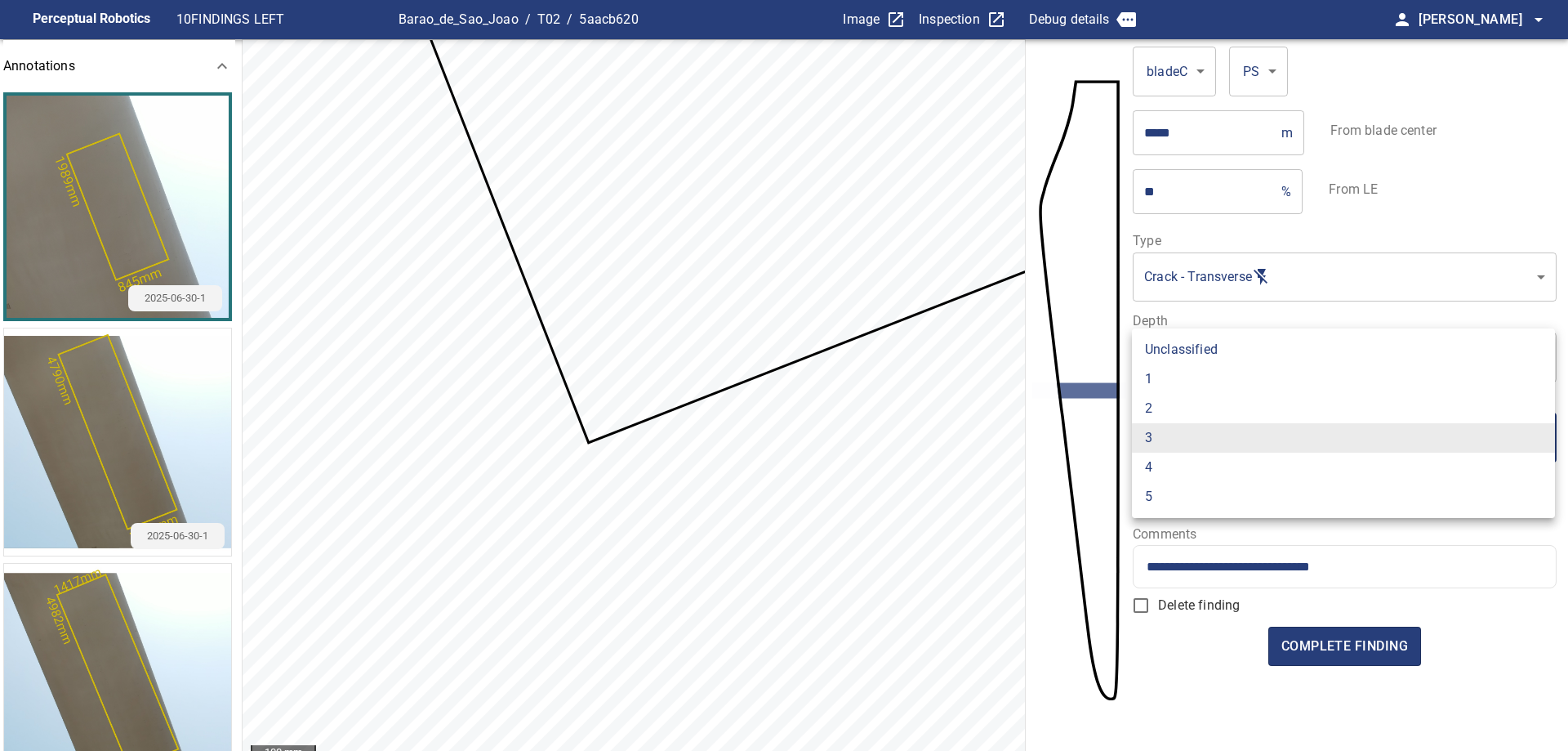
click at [1199, 410] on li "2" at bounding box center [1343, 408] width 423 height 30
type input "*"
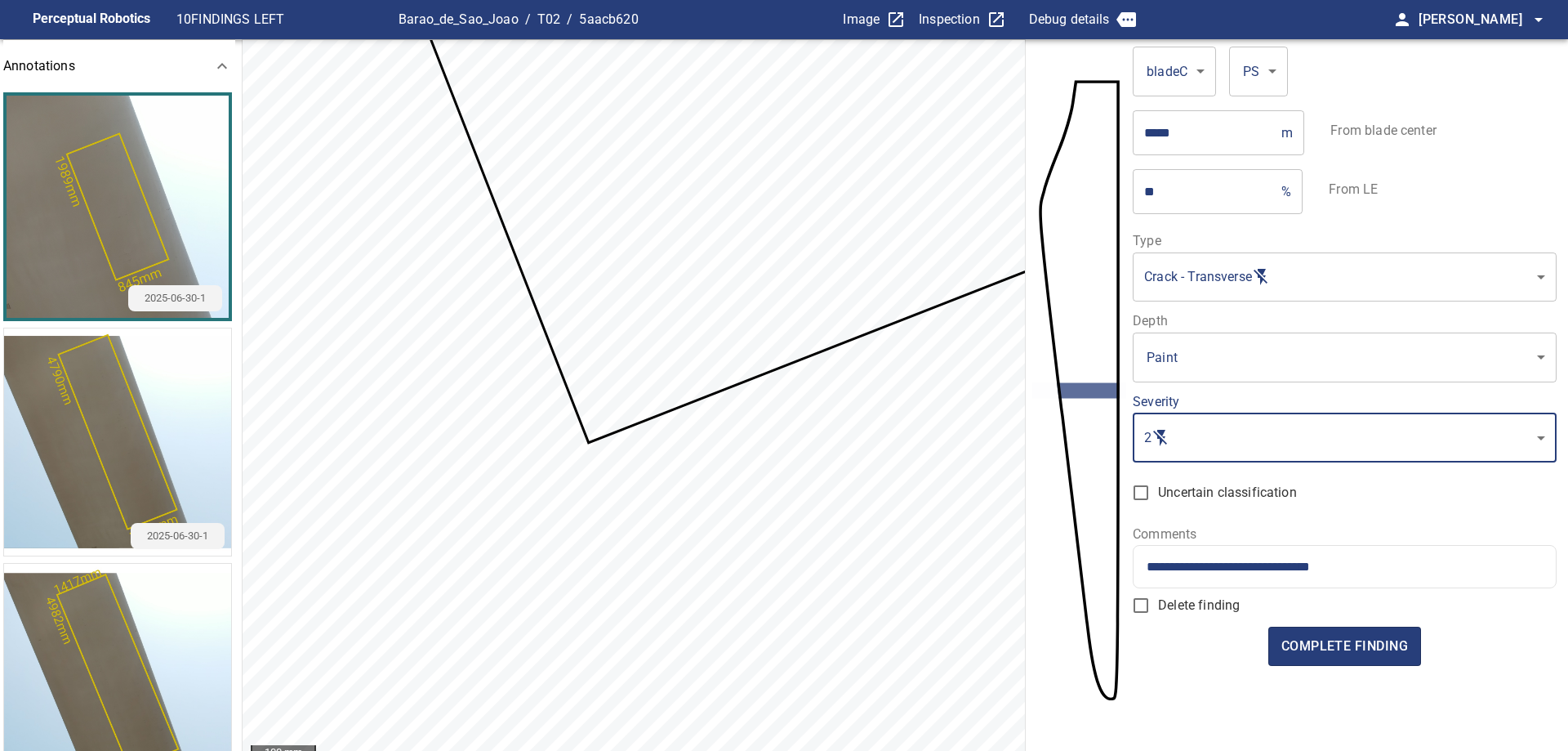
click at [1381, 568] on input "**********" at bounding box center [1344, 566] width 396 height 15
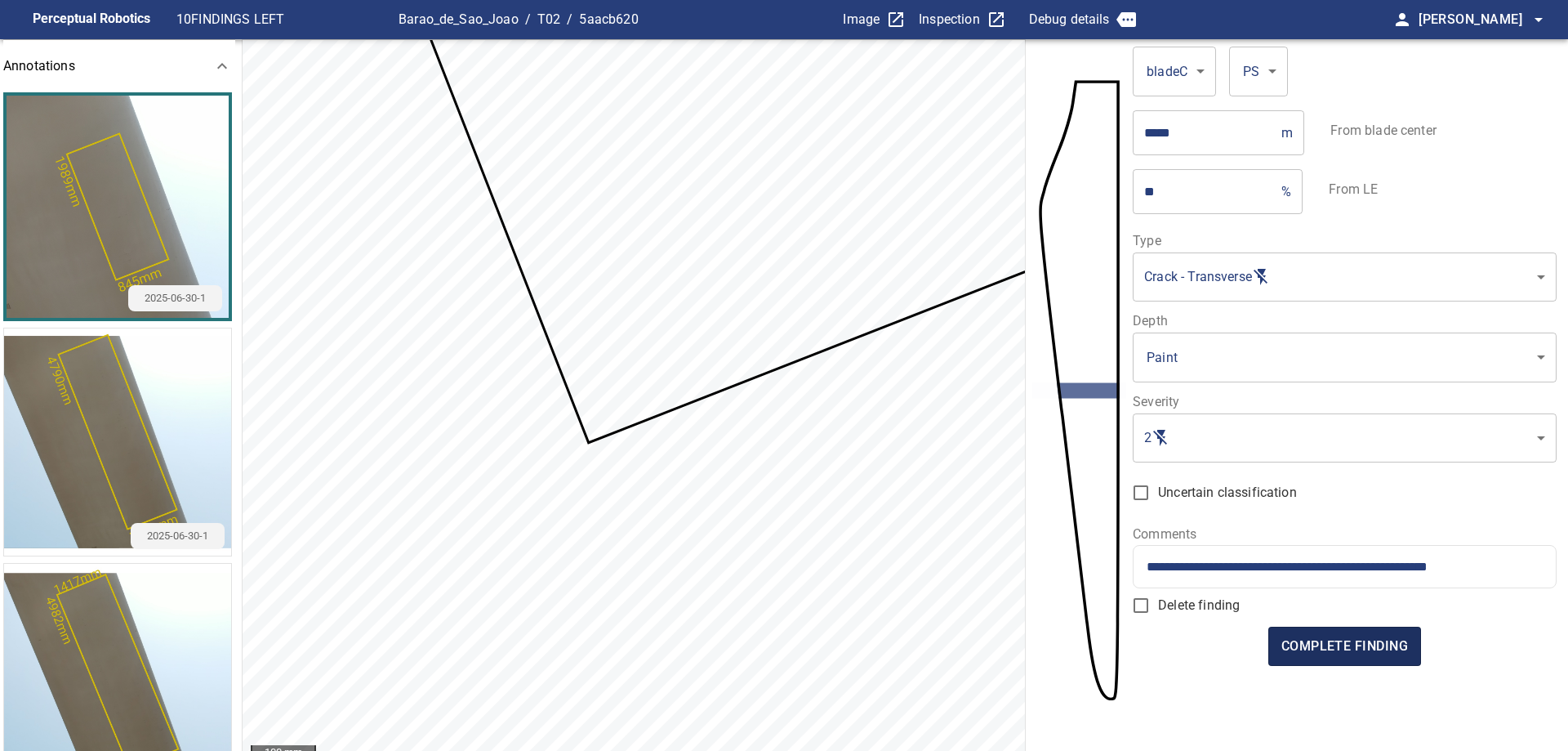
type input "**********"
click at [1371, 640] on span "complete finding" at bounding box center [1344, 646] width 127 height 23
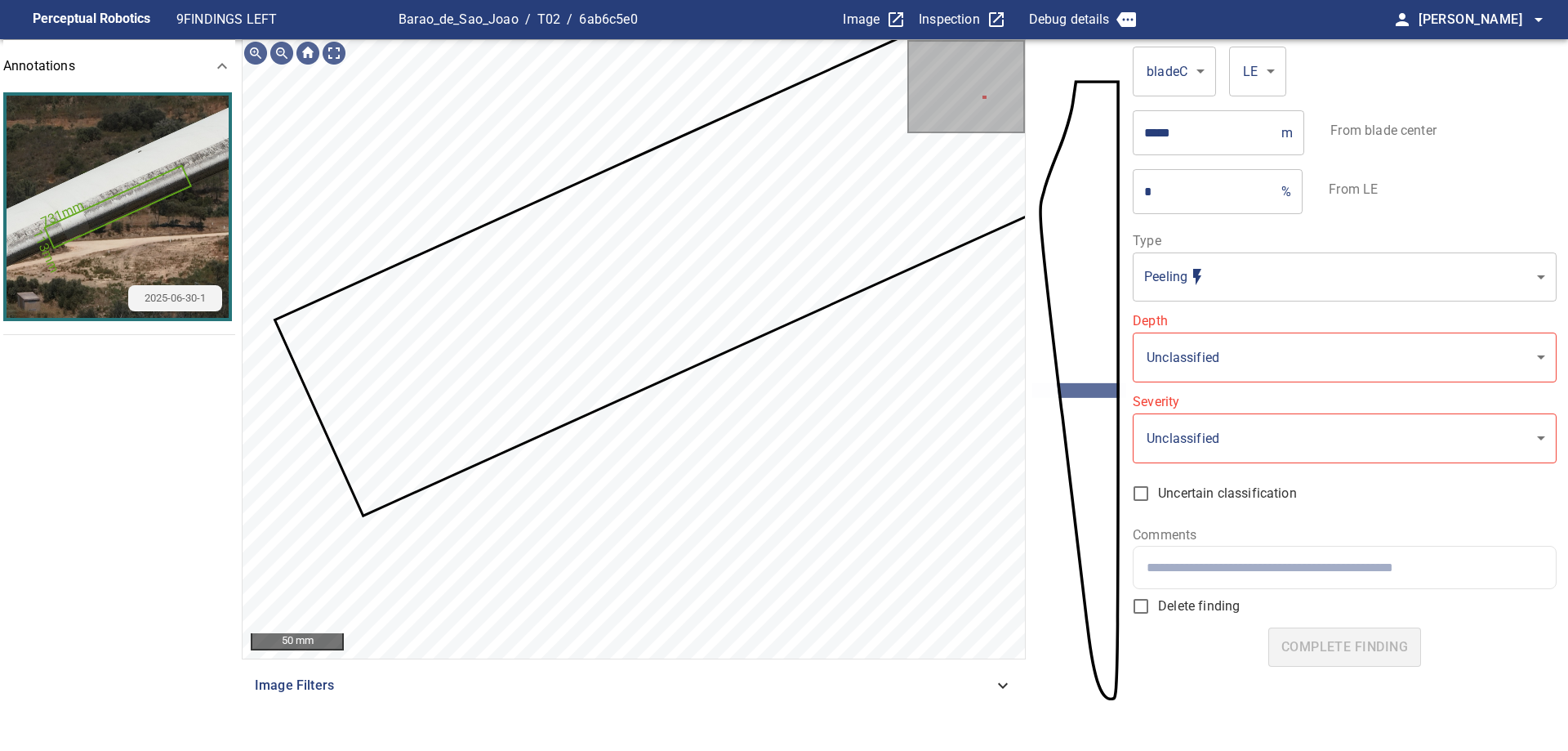
click at [780, 683] on span "Image Filters" at bounding box center [623, 685] width 738 height 19
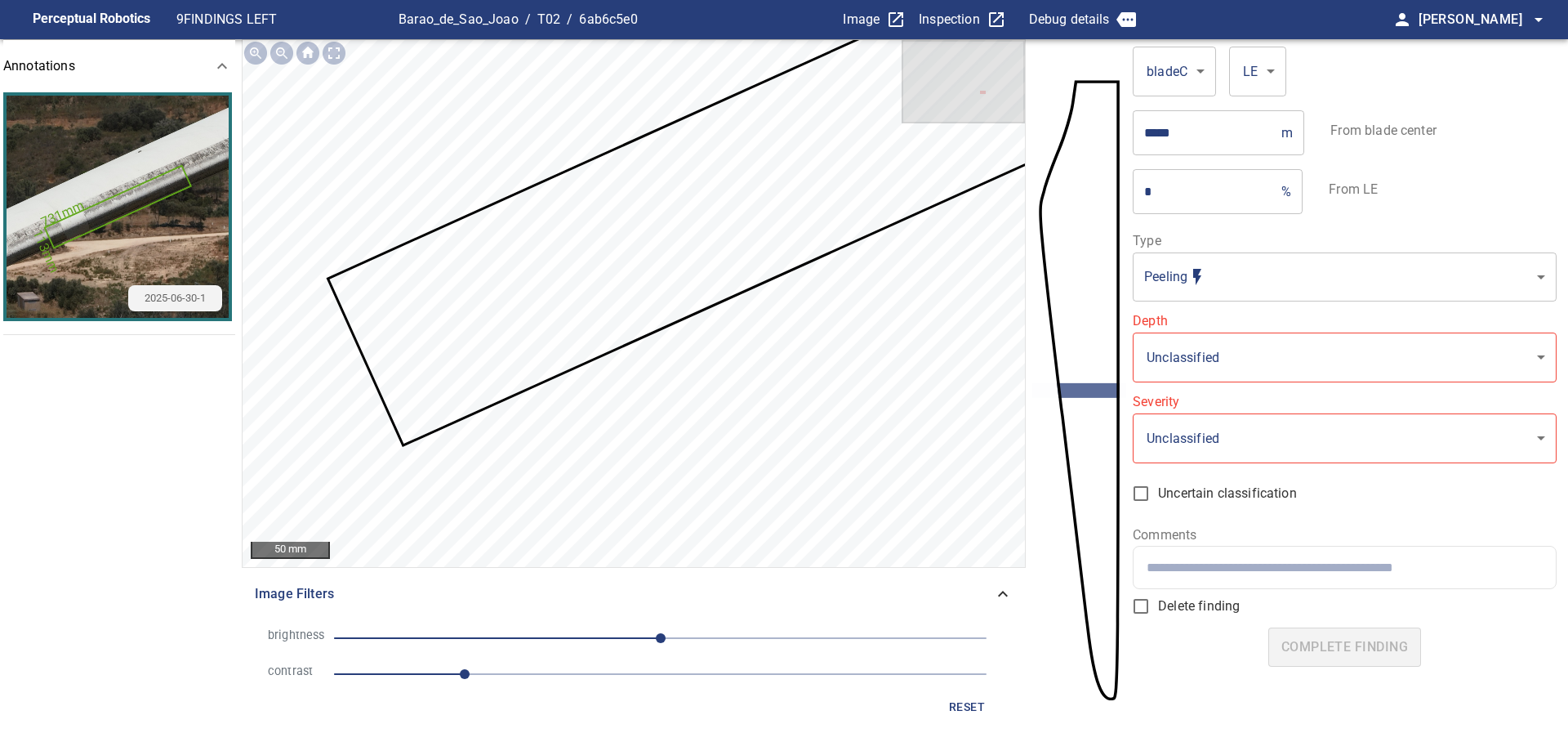
click at [616, 676] on span "1" at bounding box center [660, 673] width 652 height 23
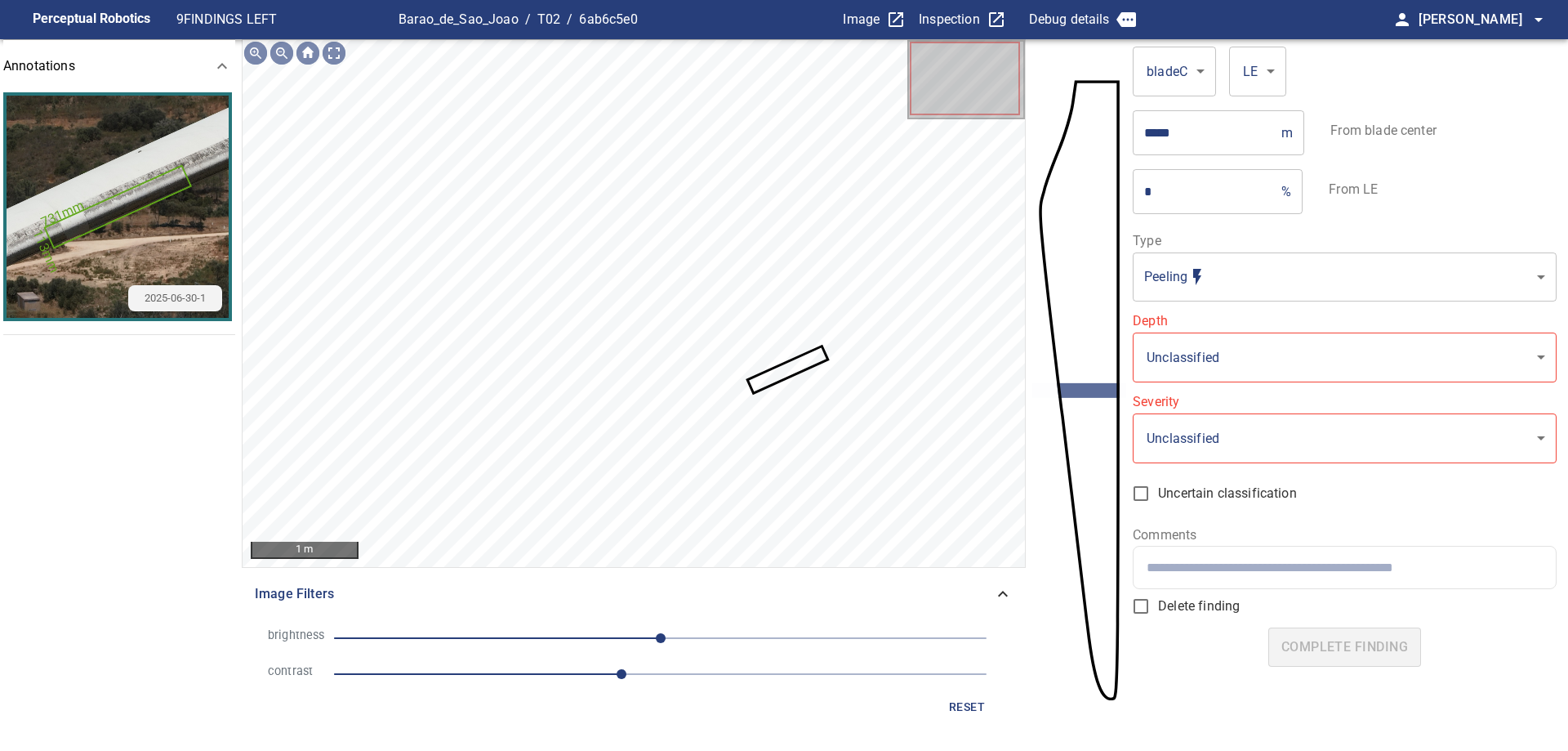
click at [590, 644] on span "0" at bounding box center [660, 637] width 652 height 23
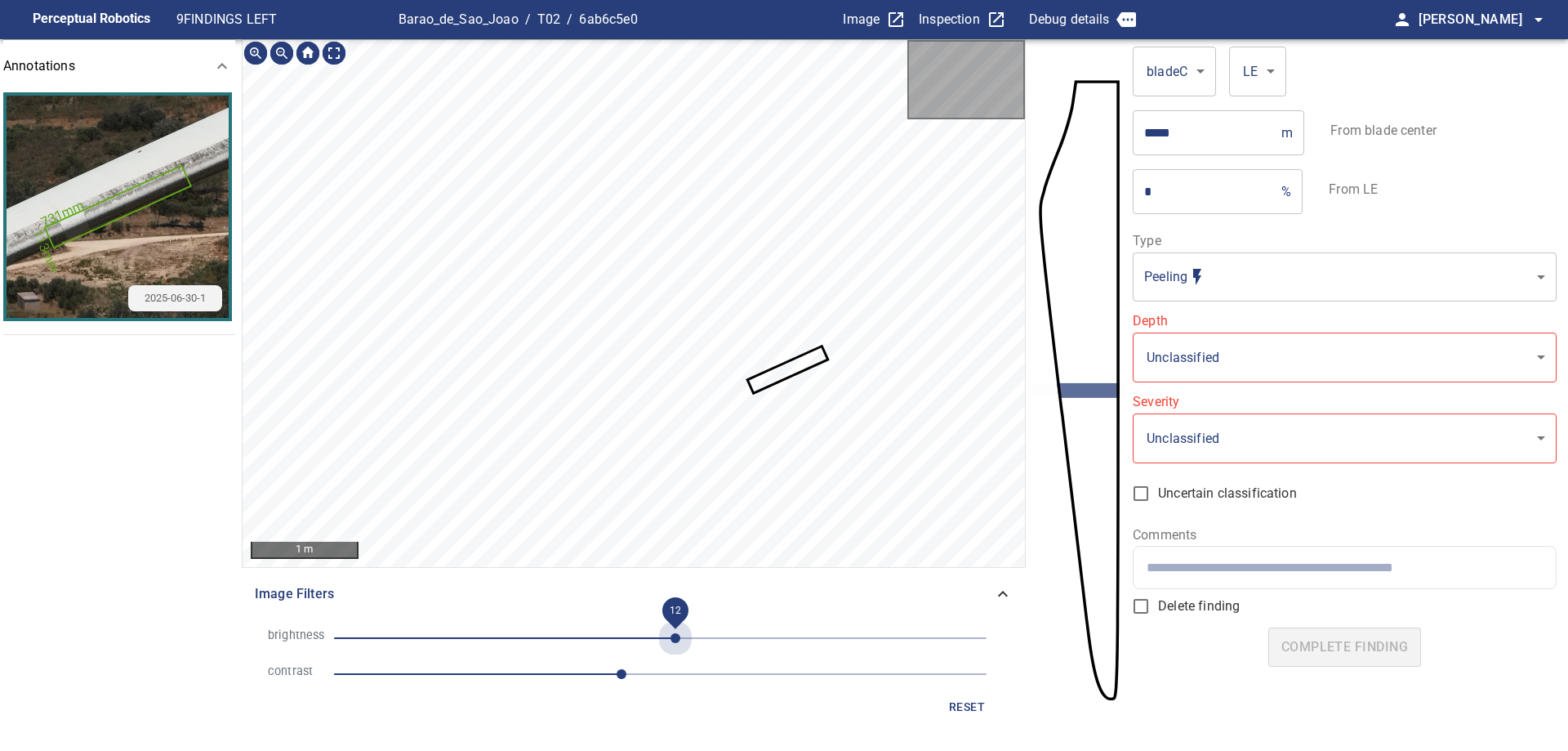
drag, startPoint x: 676, startPoint y: 629, endPoint x: 618, endPoint y: 633, distance: 58.1
click at [673, 631] on span "12" at bounding box center [660, 637] width 652 height 23
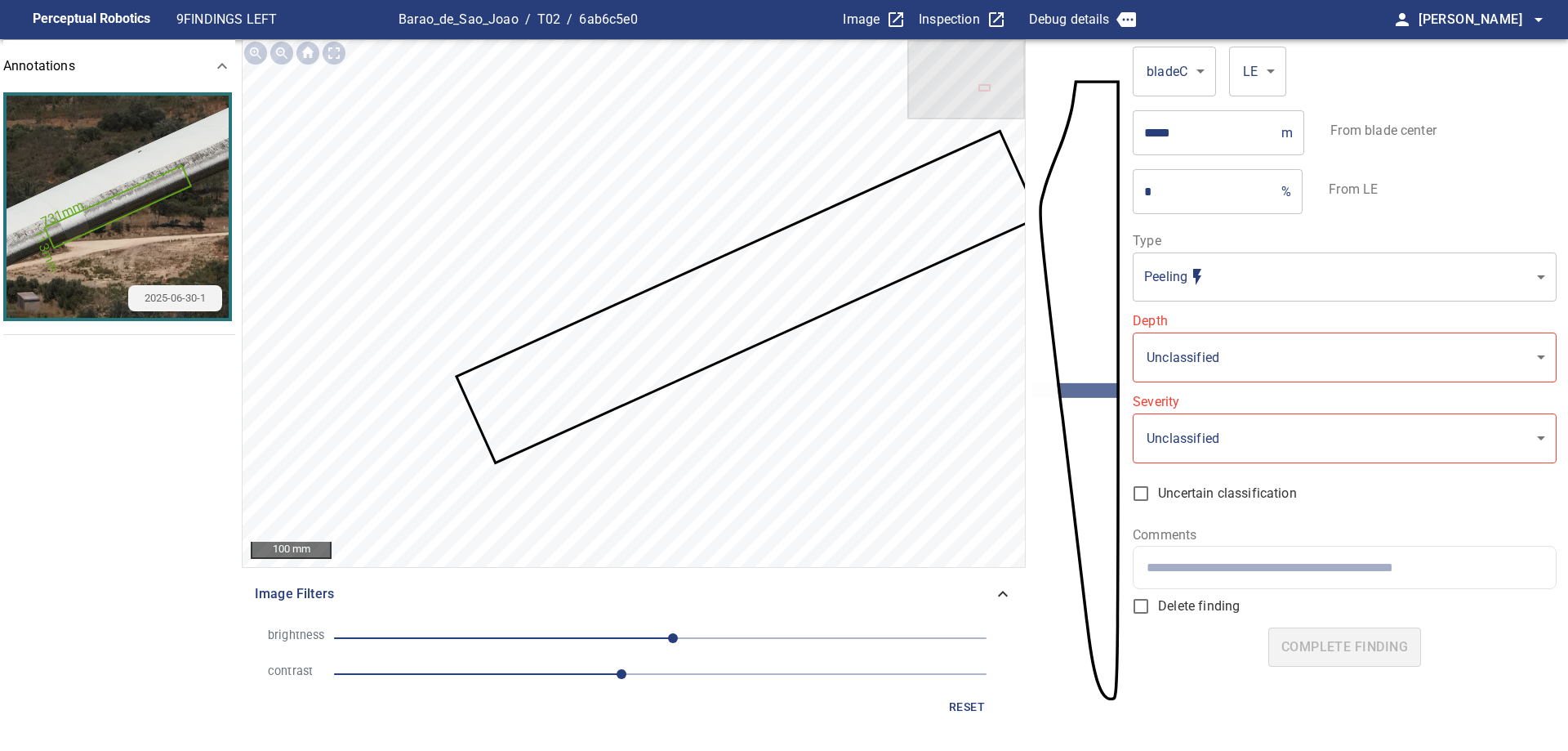
click at [592, 639] on span "10" at bounding box center [660, 637] width 652 height 23
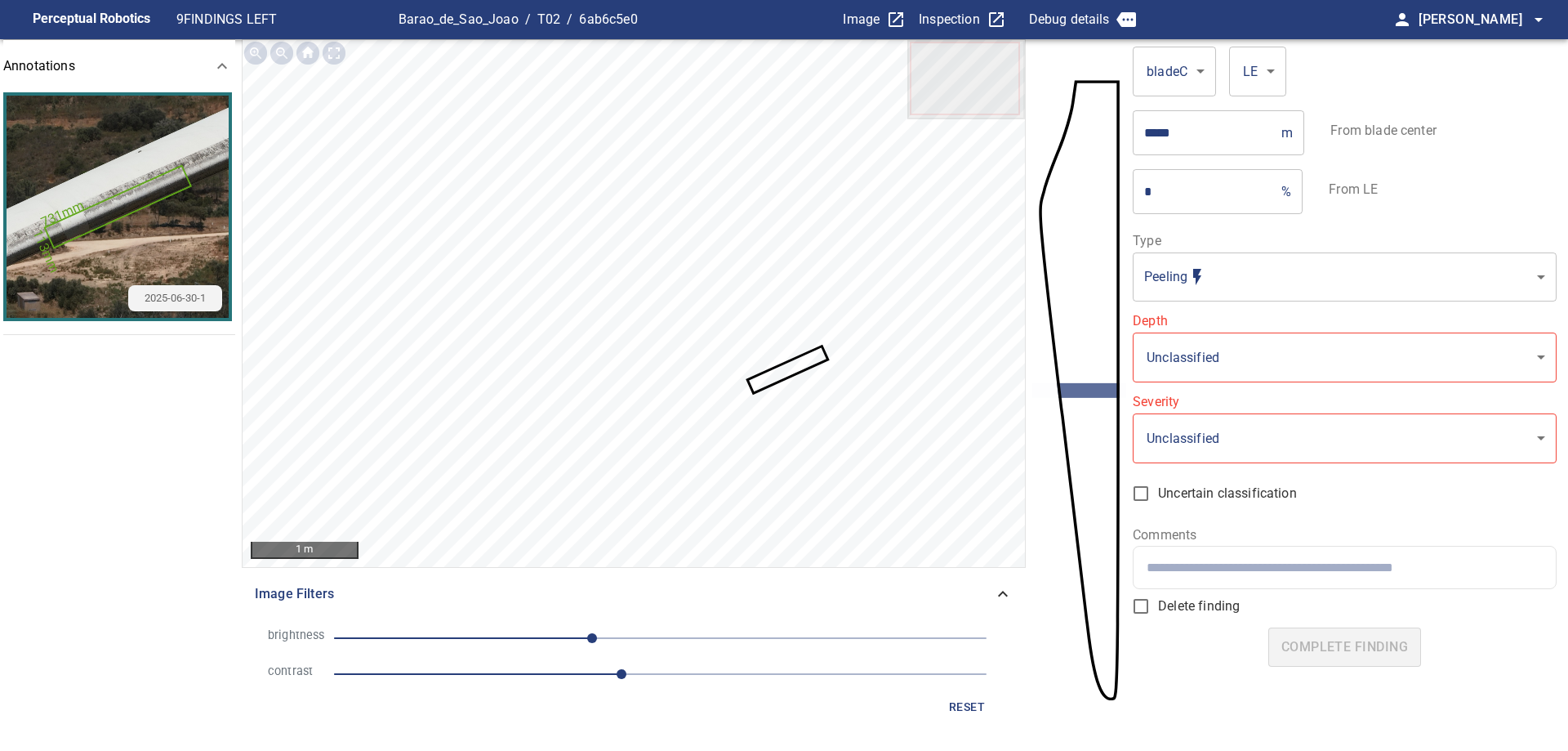
click at [511, 673] on span "2.2" at bounding box center [660, 673] width 652 height 23
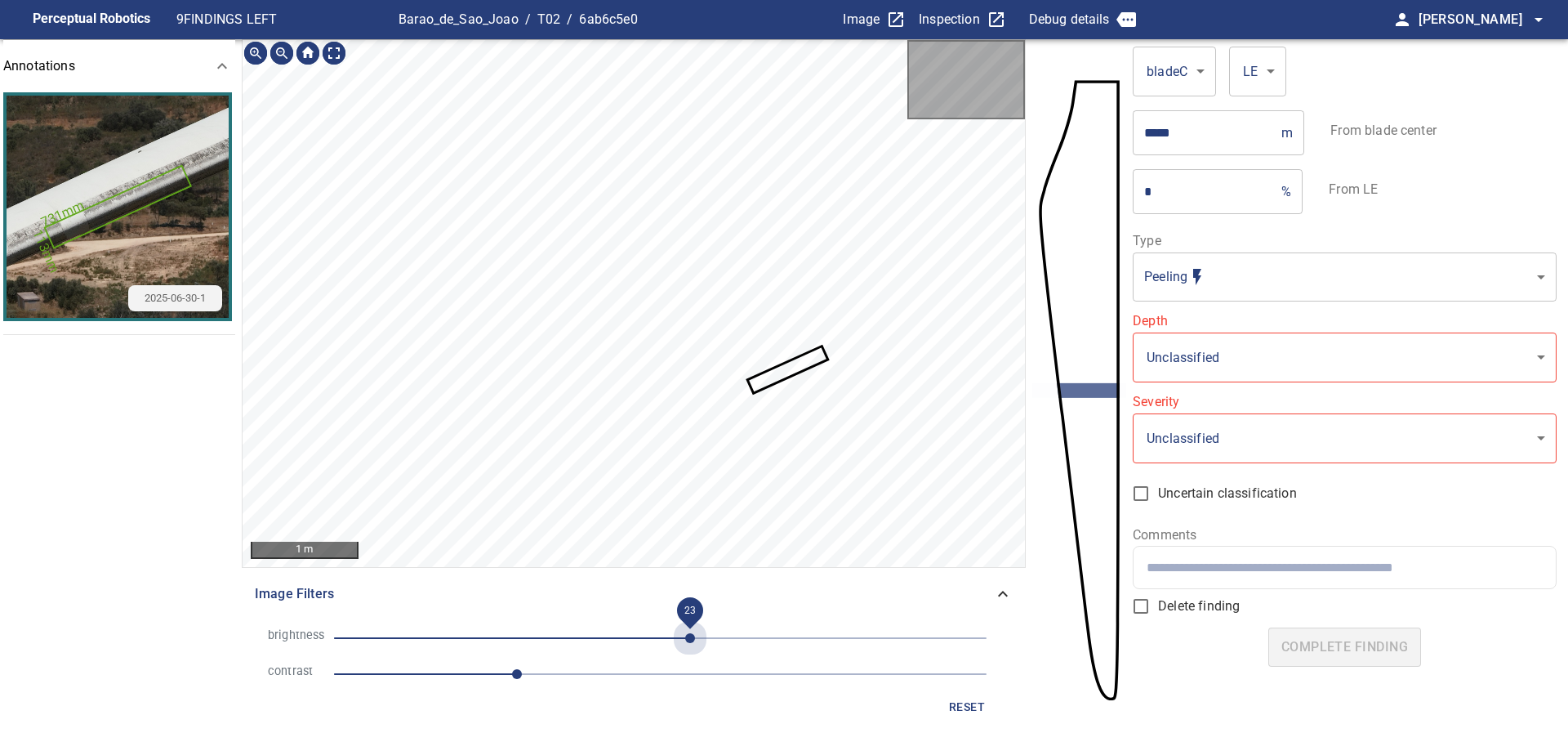
click at [689, 635] on span "23" at bounding box center [660, 637] width 652 height 23
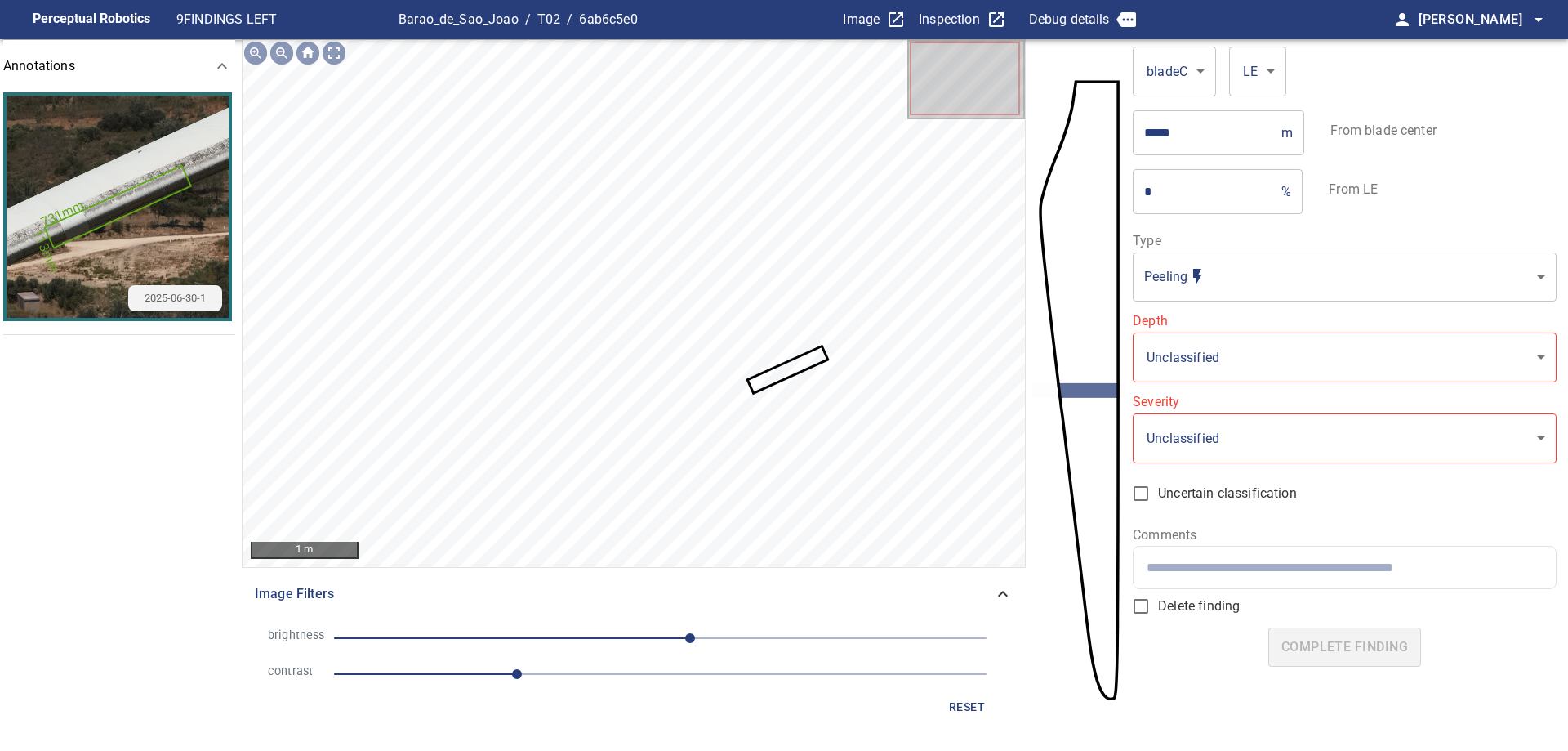
drag, startPoint x: 615, startPoint y: 625, endPoint x: 529, endPoint y: 647, distance: 88.8
click at [615, 629] on span "23" at bounding box center [660, 637] width 652 height 23
click at [522, 636] on span "-35" at bounding box center [660, 637] width 652 height 23
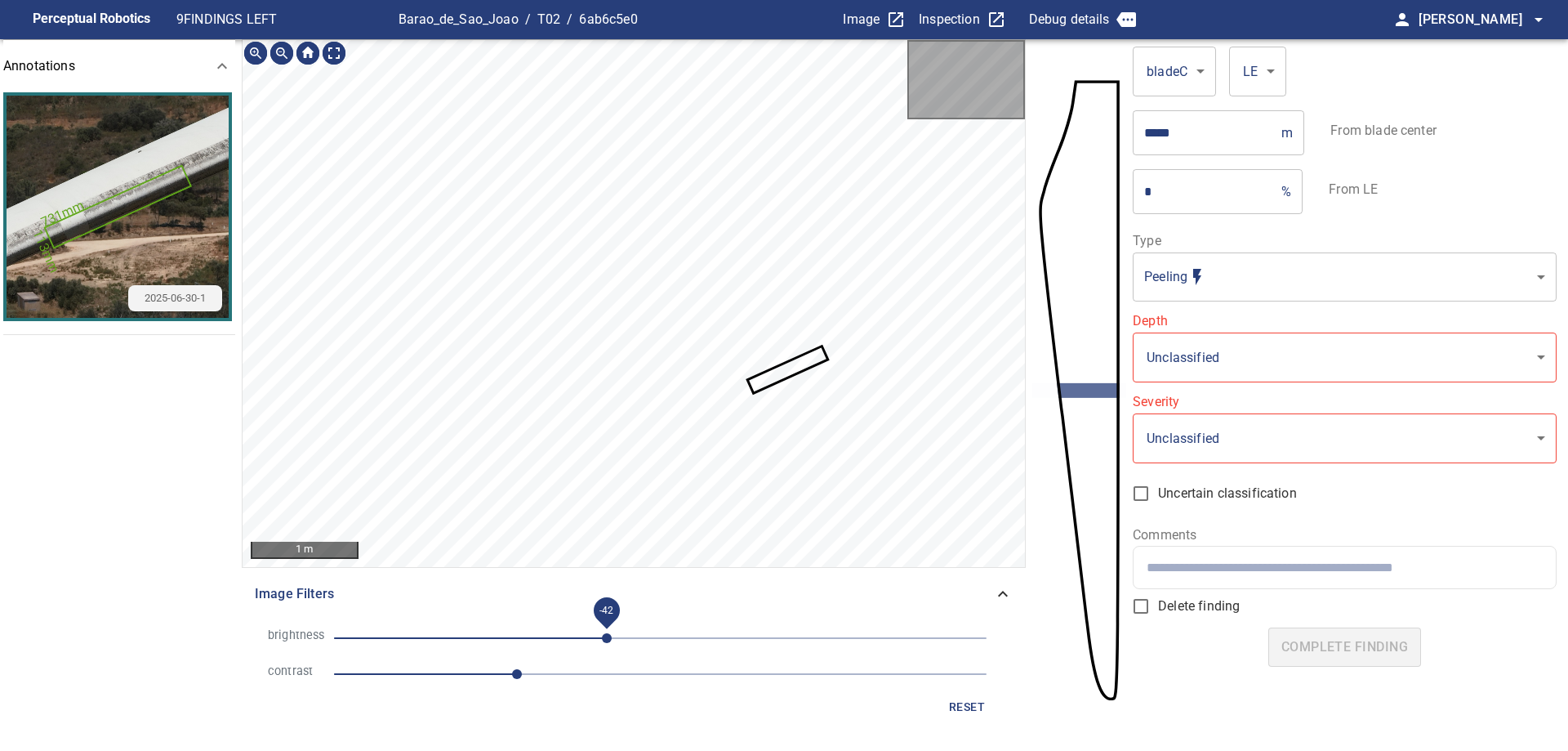
click at [606, 626] on span "-42" at bounding box center [660, 637] width 652 height 23
drag, startPoint x: 515, startPoint y: 636, endPoint x: 524, endPoint y: 636, distance: 9.0
click at [517, 636] on span "-42" at bounding box center [660, 637] width 652 height 23
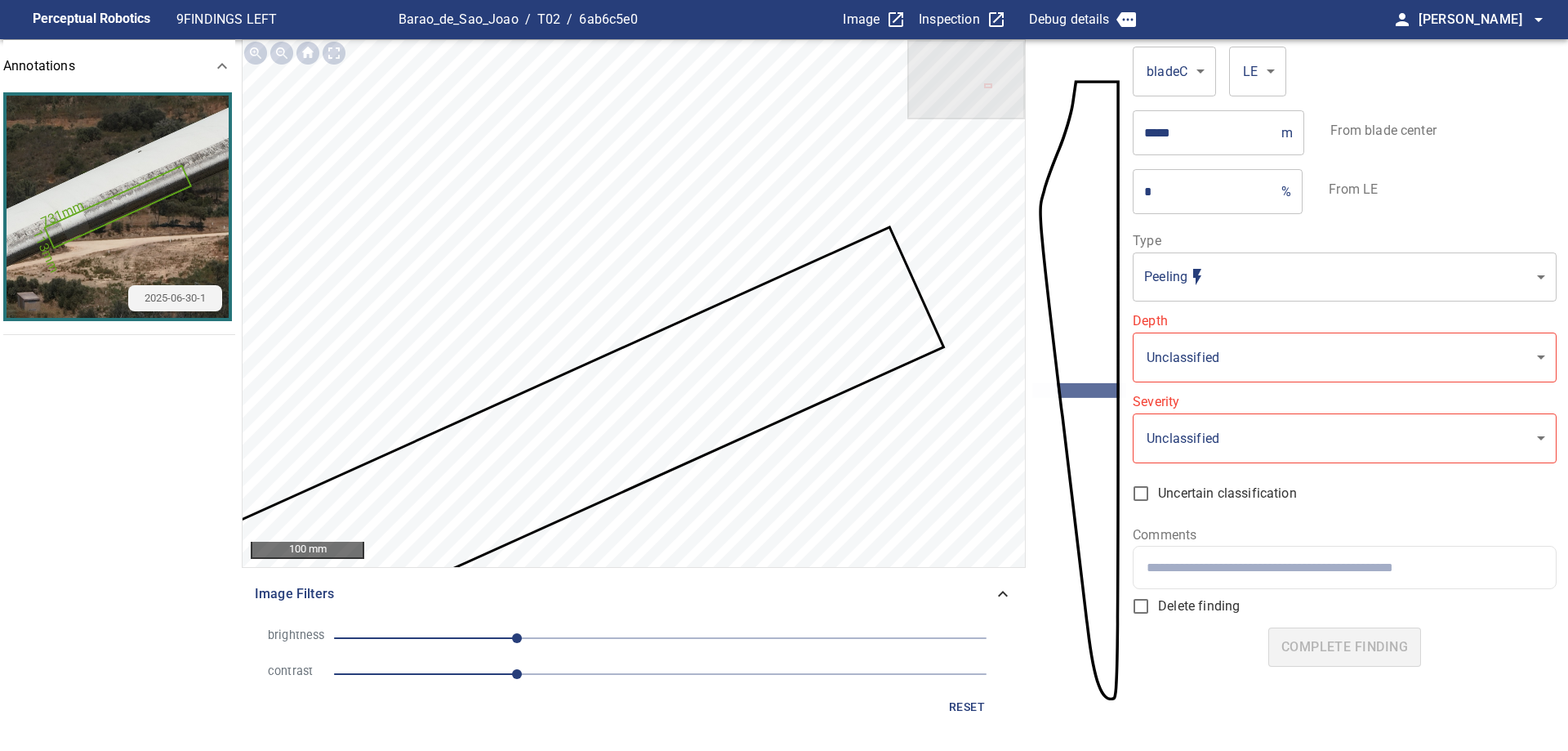
click at [565, 647] on span "-112" at bounding box center [660, 637] width 652 height 23
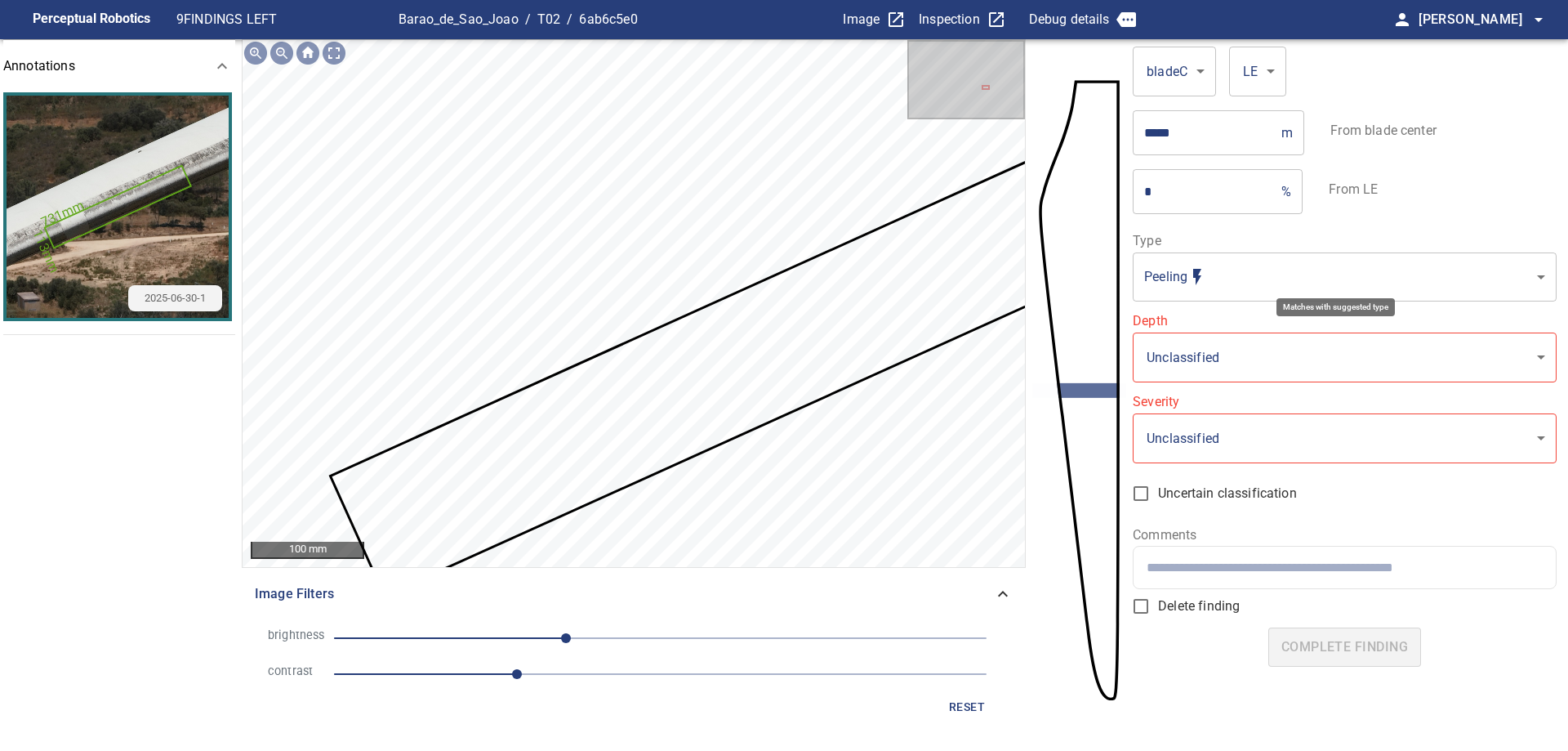
click at [1268, 268] on body "**********" at bounding box center [784, 376] width 1568 height 751
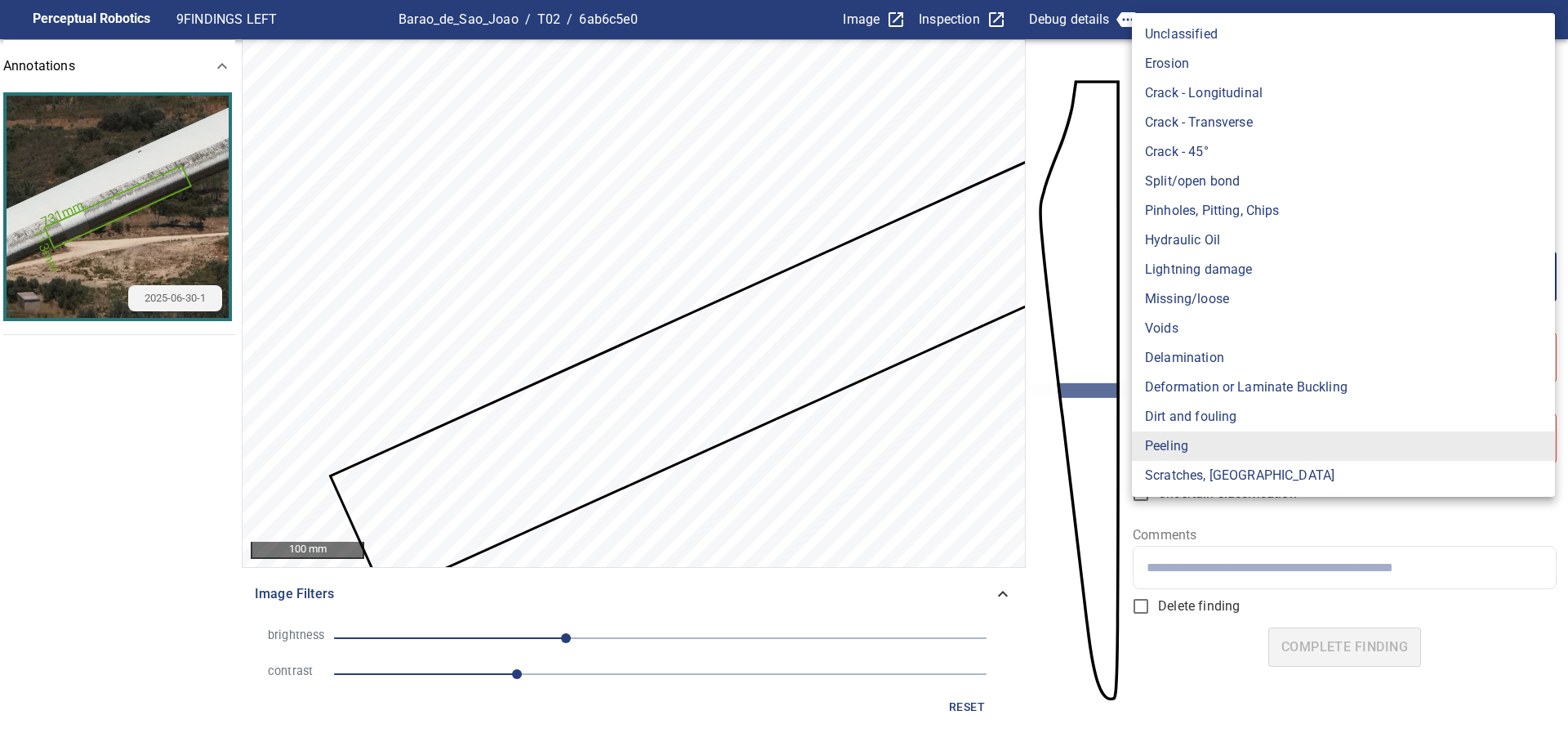
click at [1171, 65] on li "Erosion" at bounding box center [1343, 63] width 423 height 30
type input "*******"
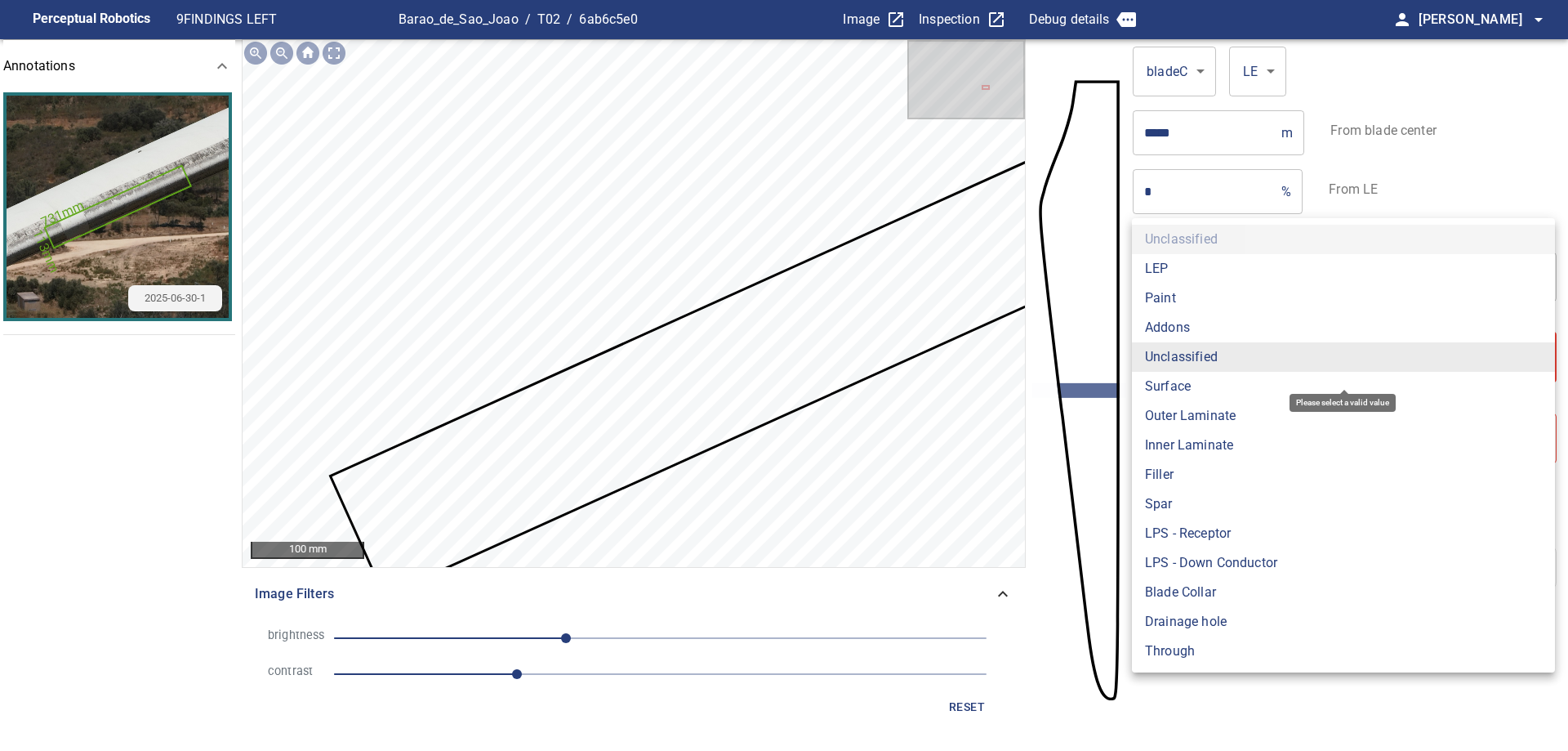
click at [1246, 352] on body "**********" at bounding box center [784, 376] width 1568 height 751
click at [1208, 305] on li "Paint" at bounding box center [1343, 298] width 423 height 30
type input "*****"
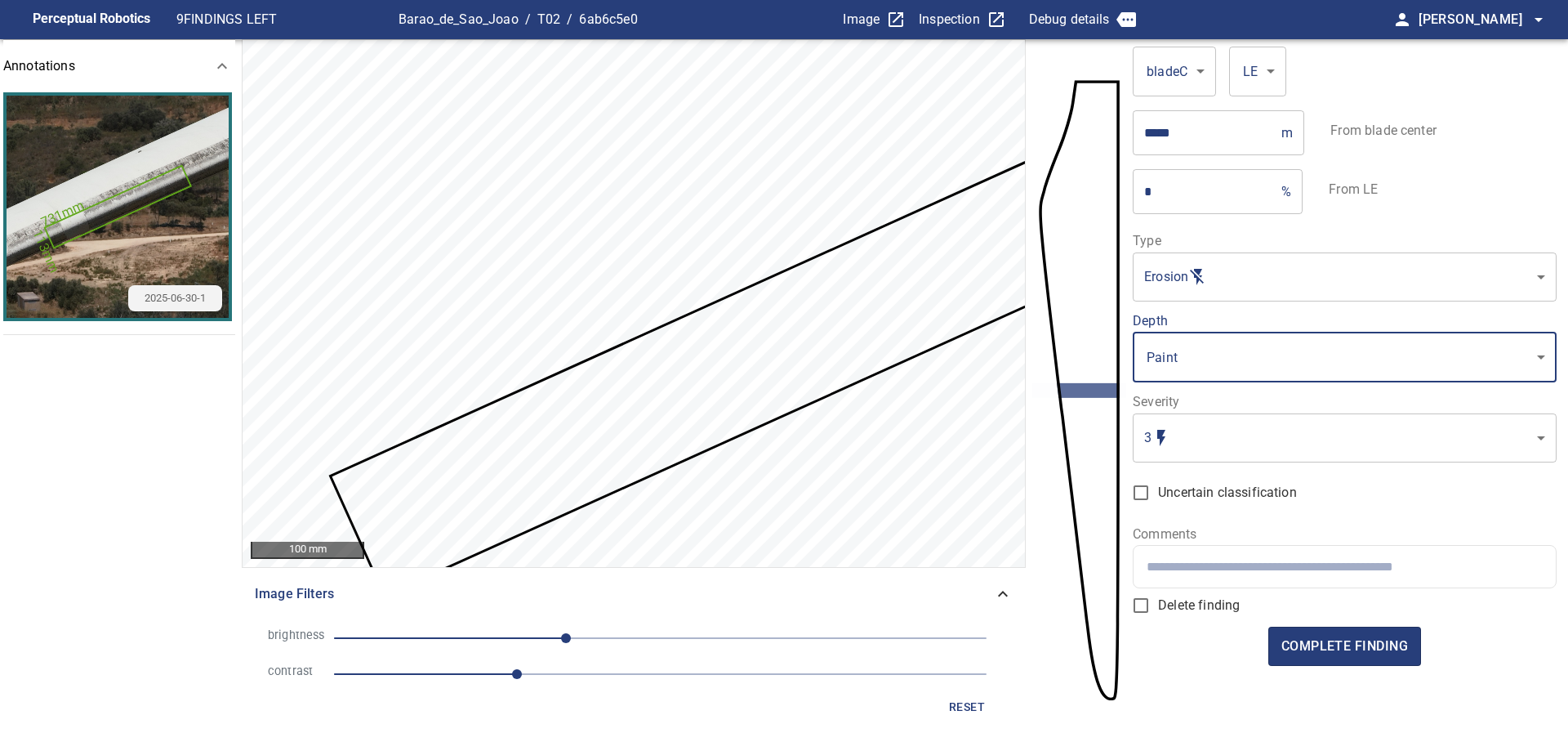
click at [1295, 450] on body "Perceptual Robotics 9 FINDINGS LEFT Barao_de_Sao_Joao / T02 / 6ab6c5e0 Image In…" at bounding box center [784, 376] width 1568 height 751
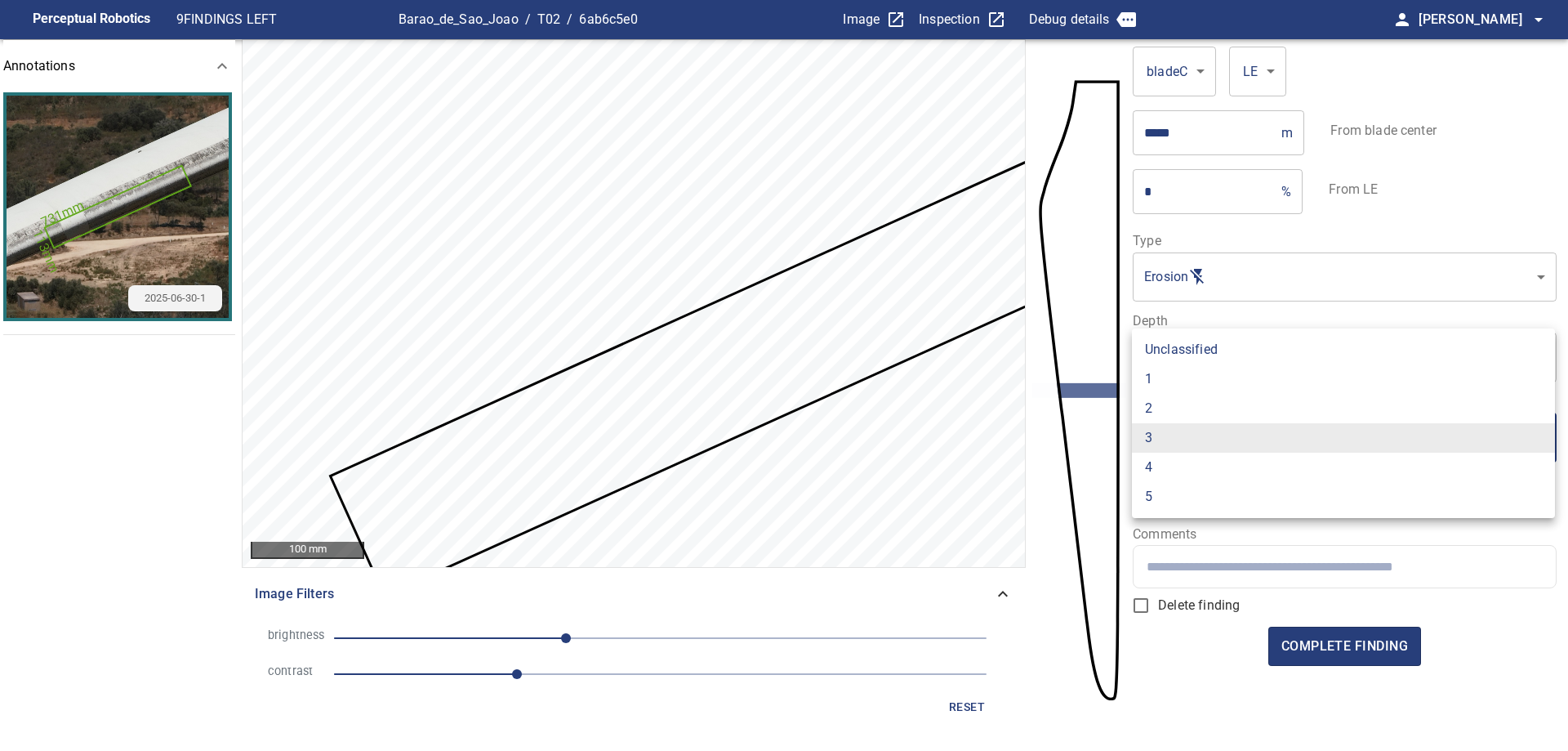
drag, startPoint x: 1216, startPoint y: 373, endPoint x: 1217, endPoint y: 396, distance: 23.0
click at [1216, 376] on li "1" at bounding box center [1343, 379] width 423 height 30
type input "*"
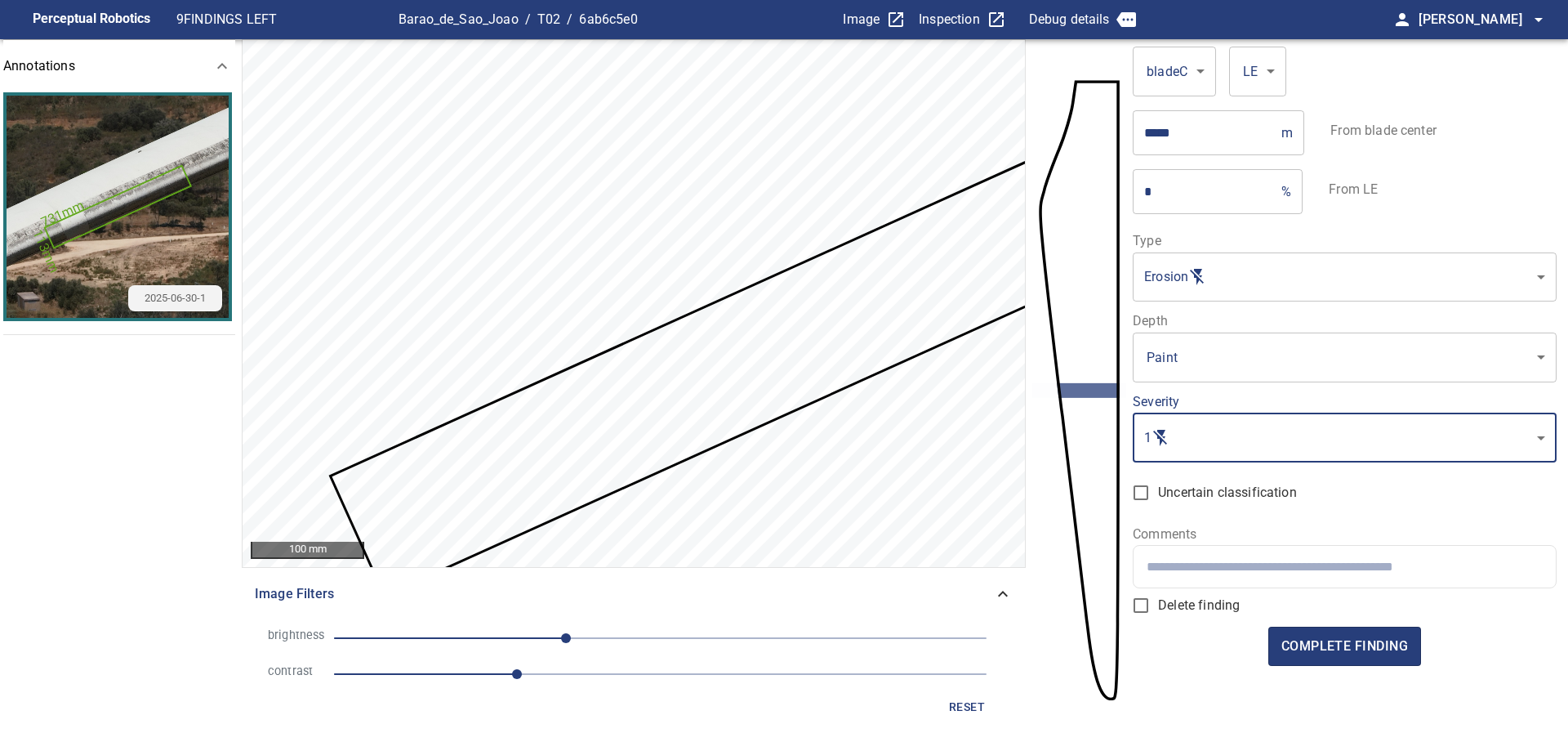
click at [1250, 557] on div at bounding box center [1344, 566] width 421 height 41
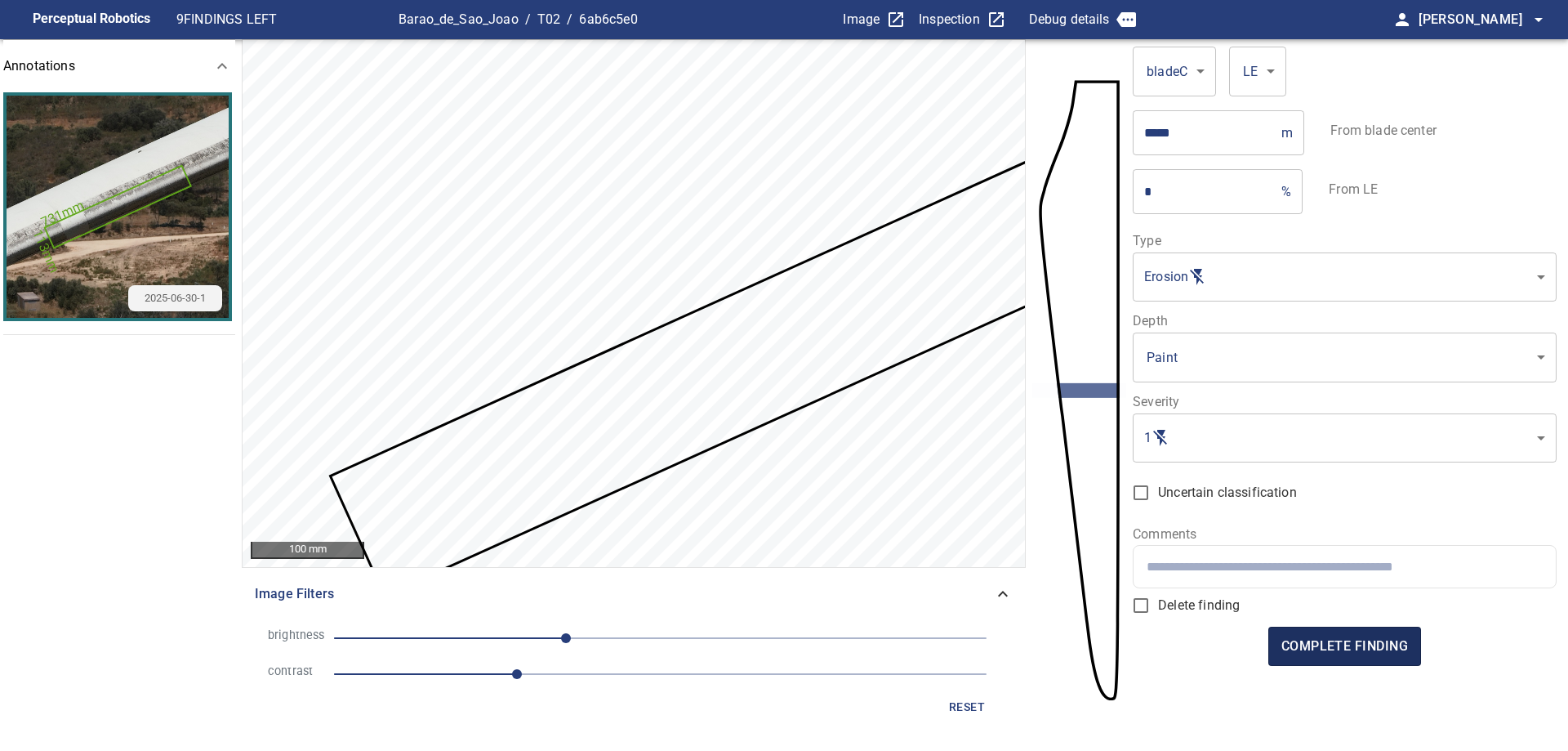
click at [1361, 641] on span "complete finding" at bounding box center [1344, 646] width 127 height 23
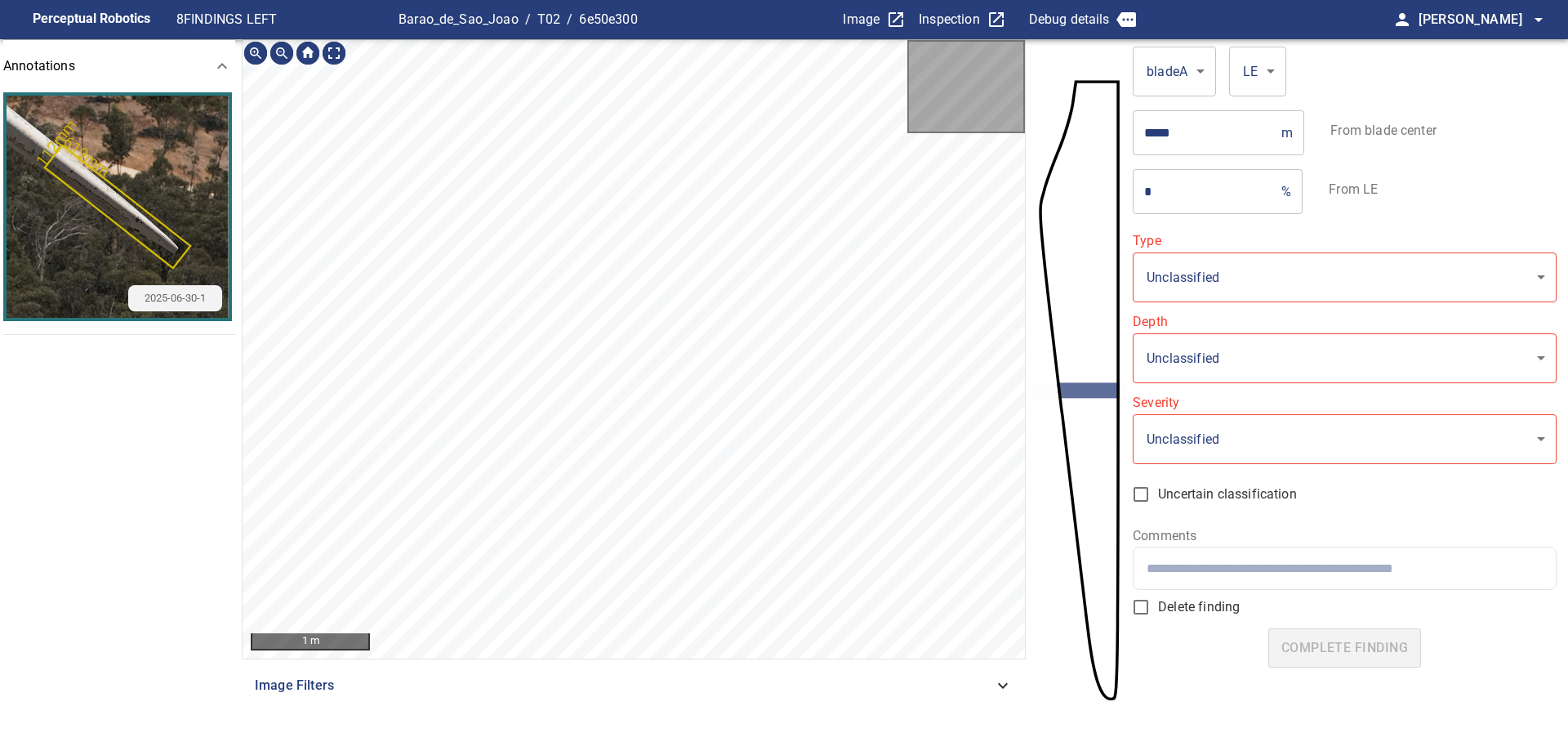
type input "*******"
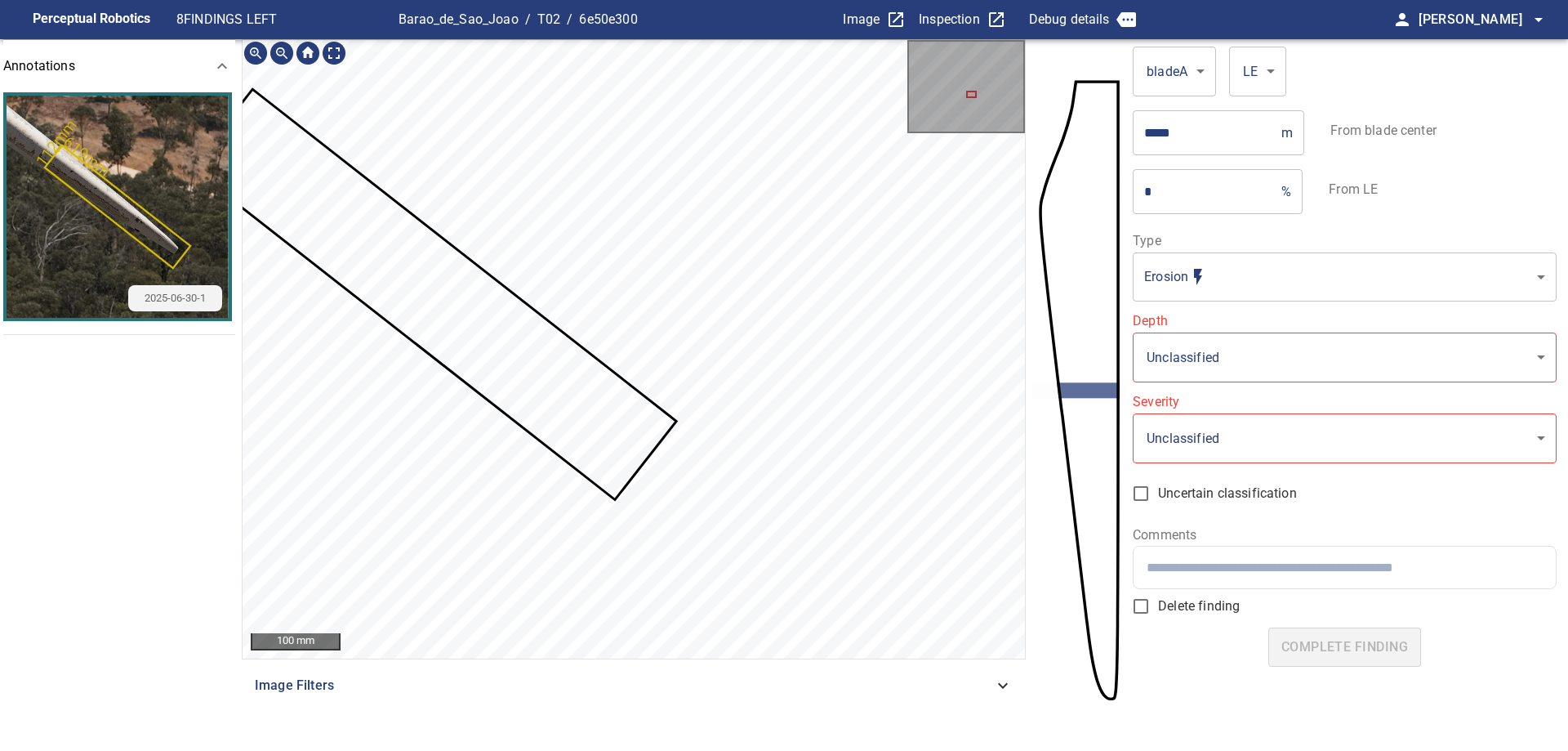
click at [557, 370] on icon at bounding box center [434, 294] width 482 height 407
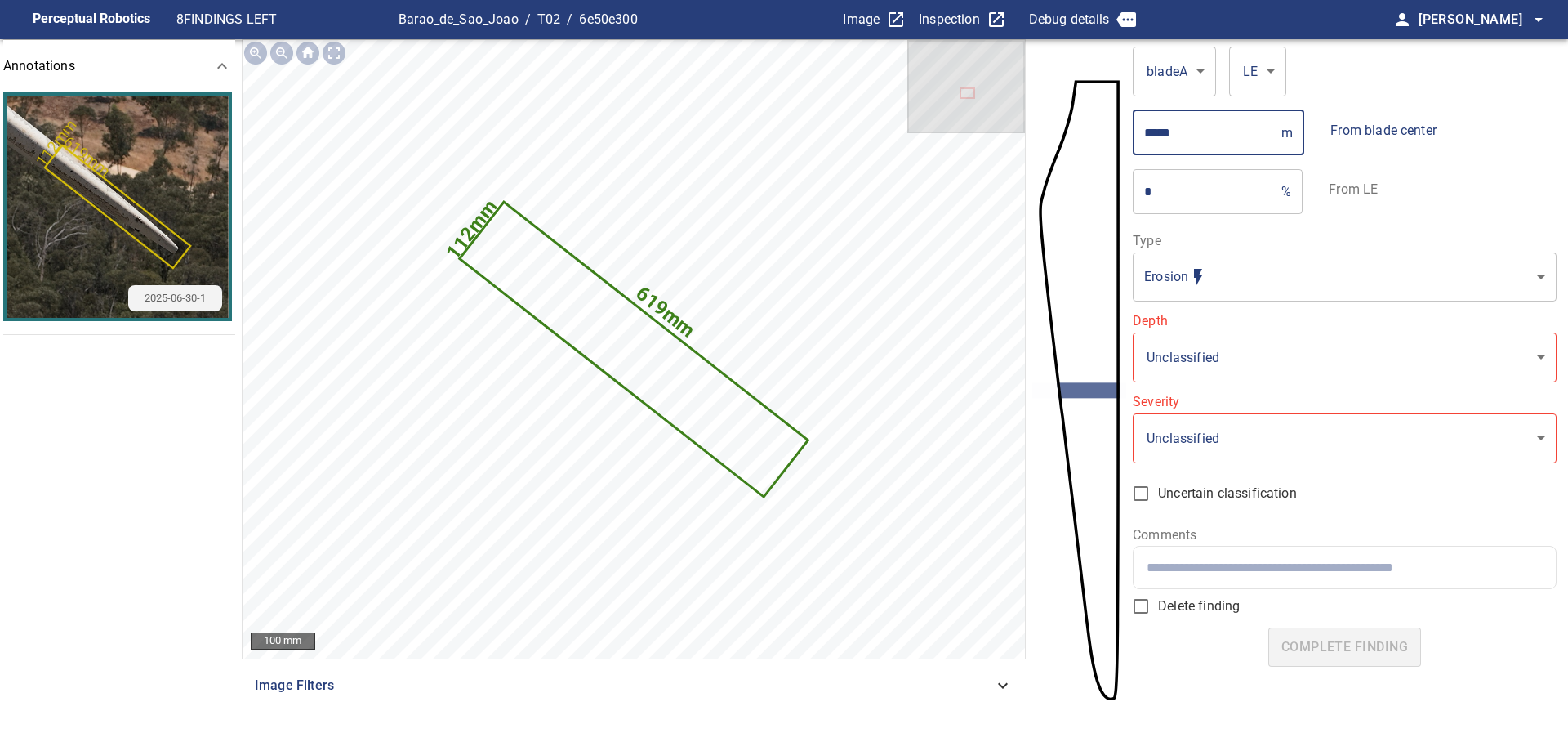
drag, startPoint x: 1153, startPoint y: 132, endPoint x: 1567, endPoint y: 3, distance: 433.6
click at [1567, 50] on section "**********" at bounding box center [784, 396] width 1568 height 715
type input "*****"
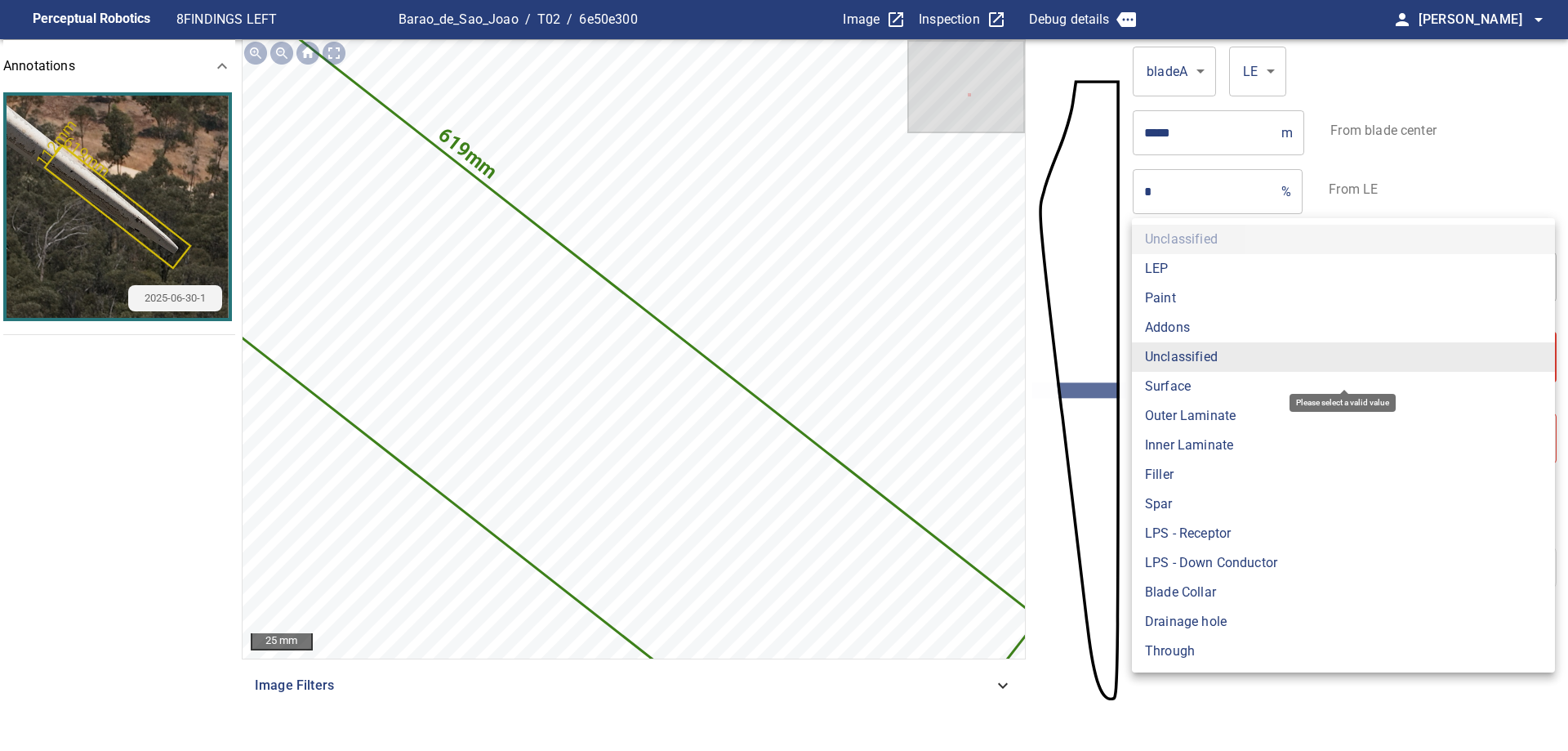
click at [1244, 343] on body "**********" at bounding box center [784, 376] width 1568 height 751
click at [1187, 288] on li "Paint" at bounding box center [1343, 298] width 423 height 30
type input "*****"
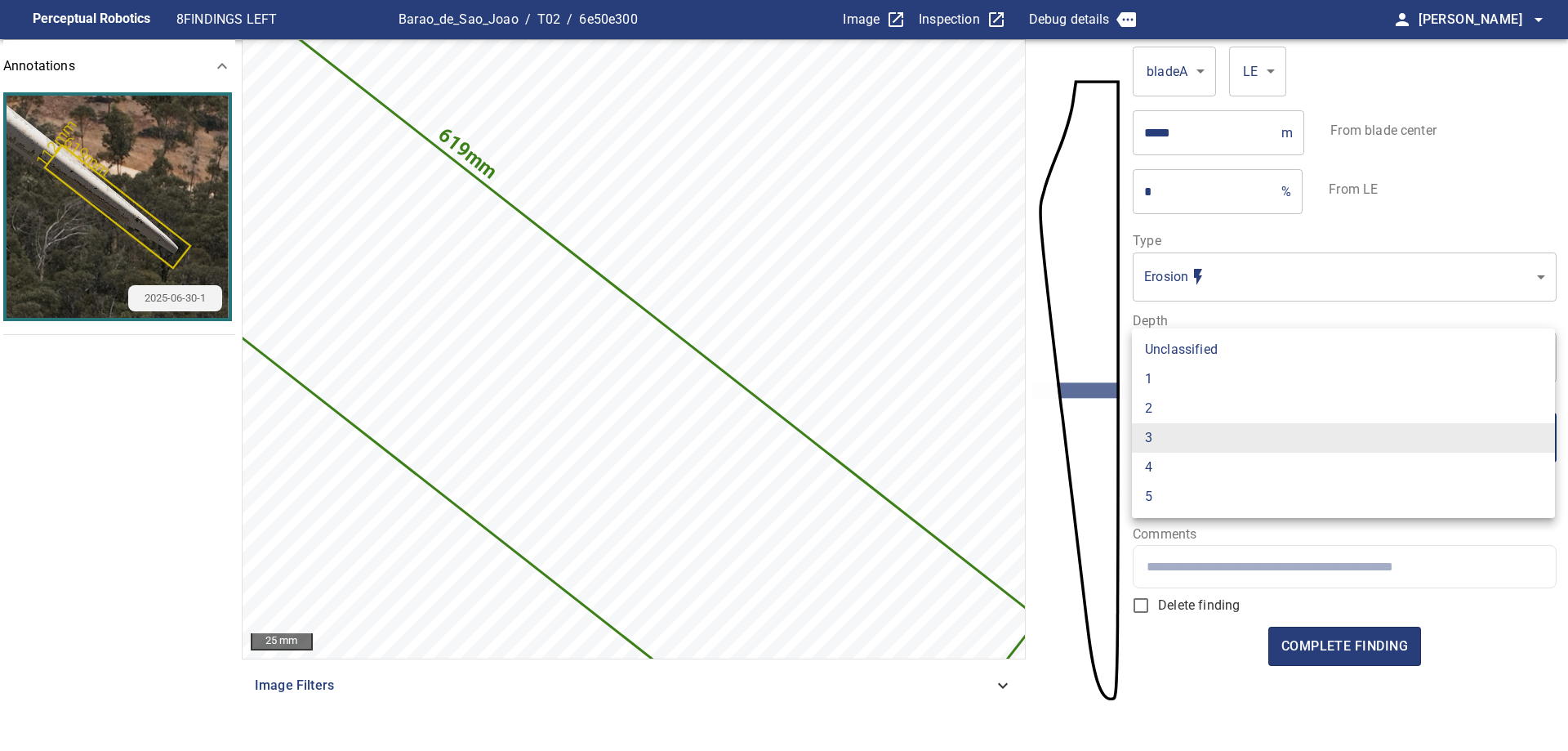
click at [1208, 444] on body "Perceptual Robotics 8 FINDINGS LEFT Barao_de_Sao_Joao / T02 / 6e50e300 Image In…" at bounding box center [784, 376] width 1568 height 751
drag, startPoint x: 1166, startPoint y: 406, endPoint x: 1167, endPoint y: 420, distance: 14.0
click at [1166, 407] on li "2" at bounding box center [1343, 408] width 423 height 30
type input "*"
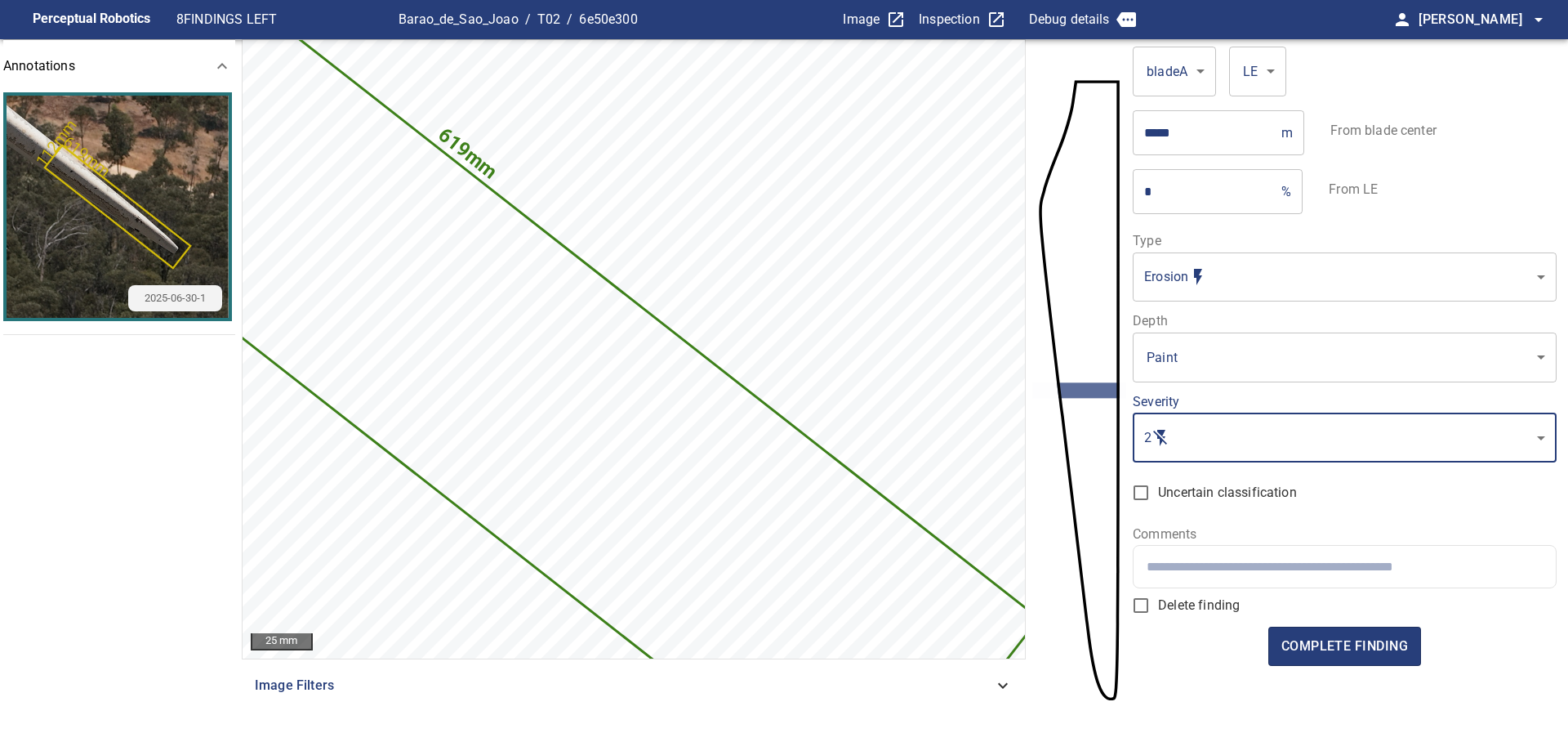
click at [1269, 553] on div at bounding box center [1344, 566] width 421 height 41
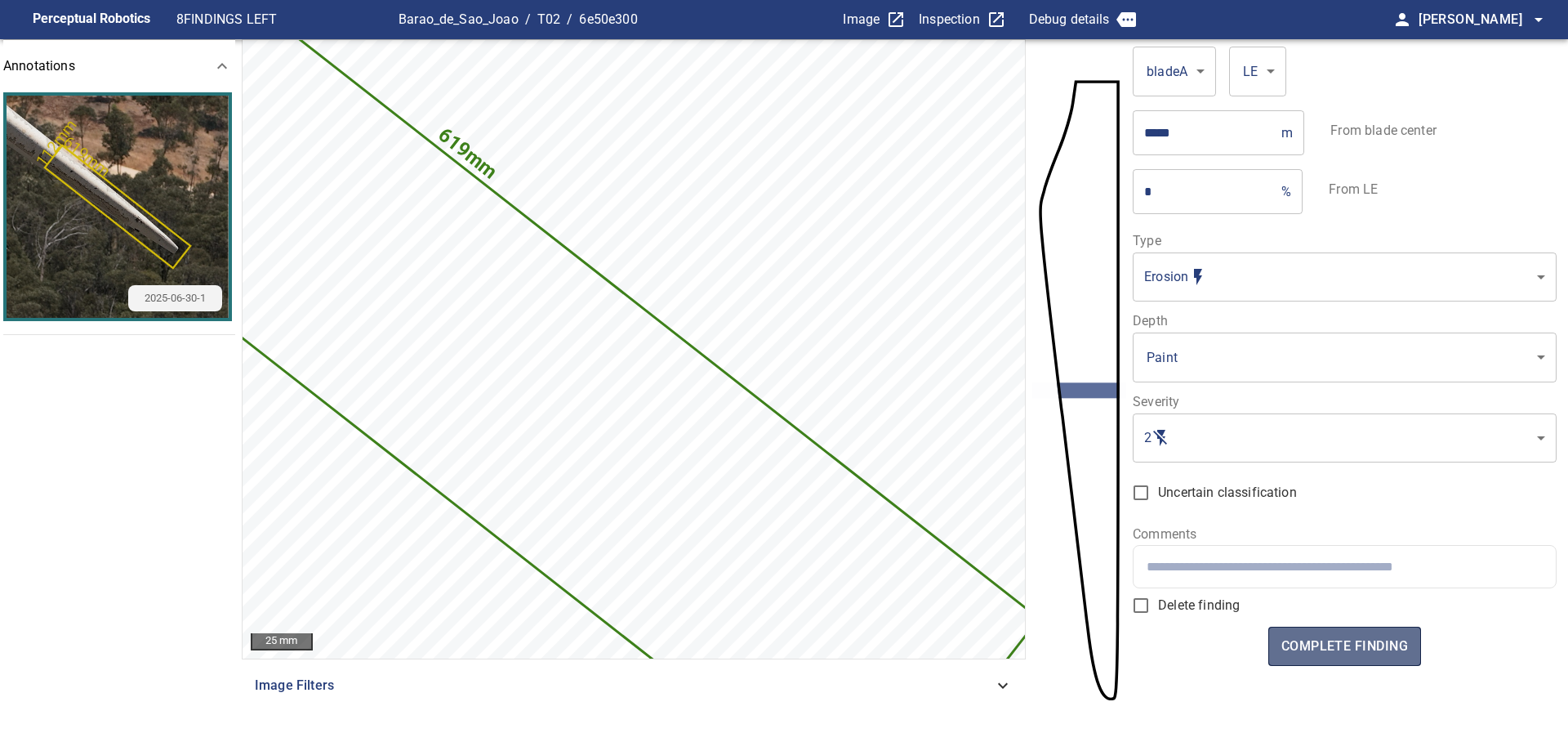
click at [1361, 640] on span "complete finding" at bounding box center [1344, 646] width 127 height 23
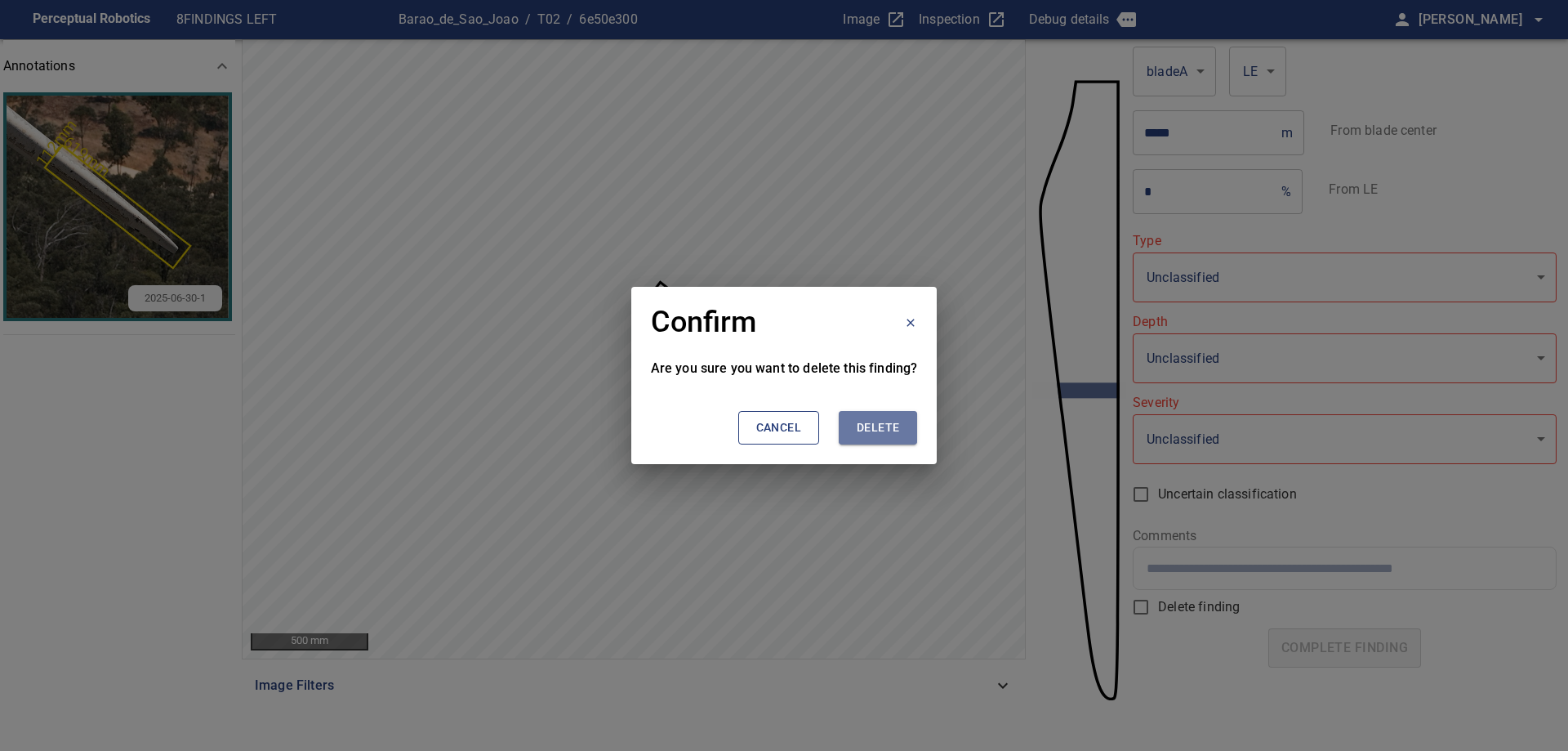
drag, startPoint x: 865, startPoint y: 433, endPoint x: 1222, endPoint y: 494, distance: 362.2
click at [866, 433] on span "Delete" at bounding box center [877, 428] width 42 height 20
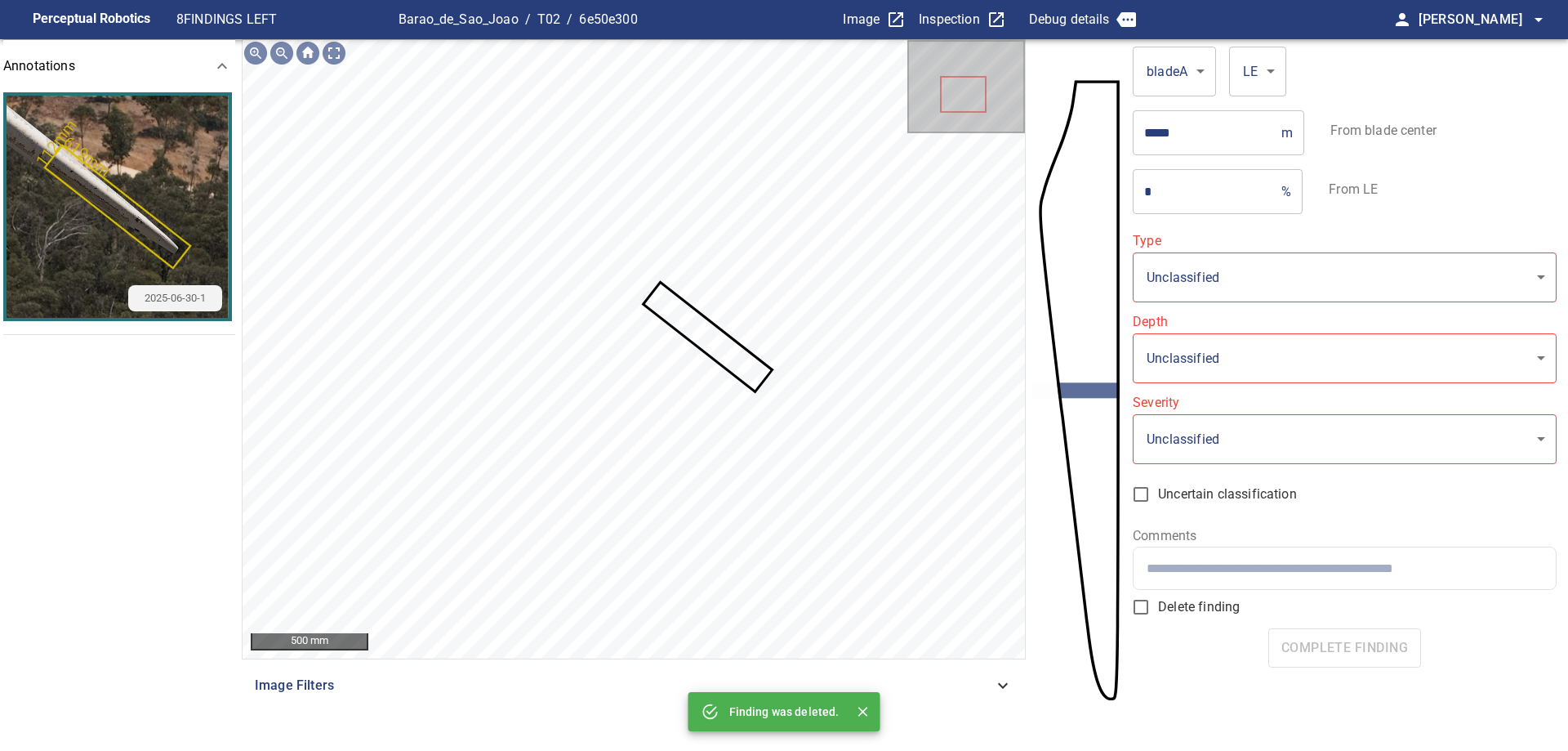
type input "*****"
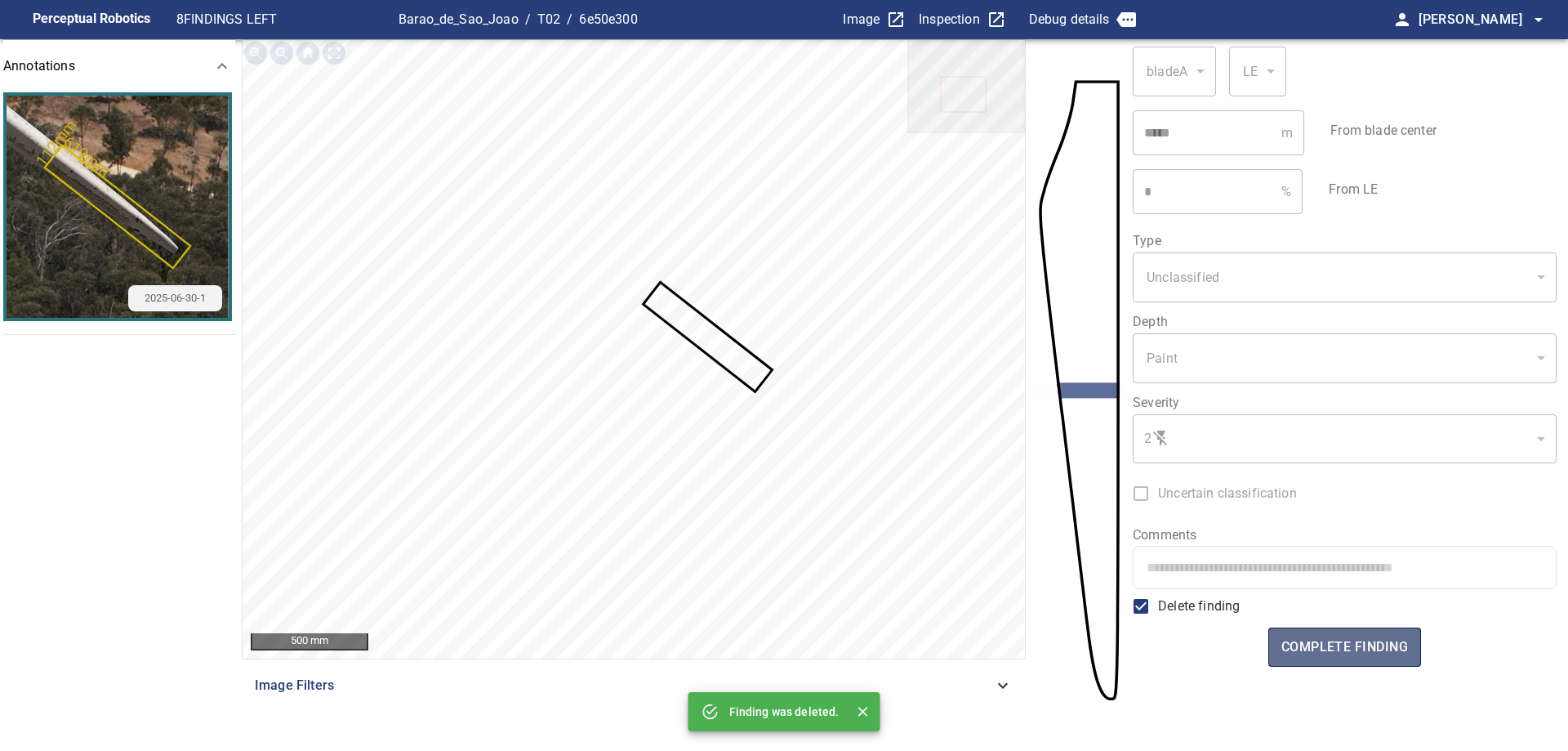
click at [1331, 640] on span "complete finding" at bounding box center [1344, 646] width 127 height 23
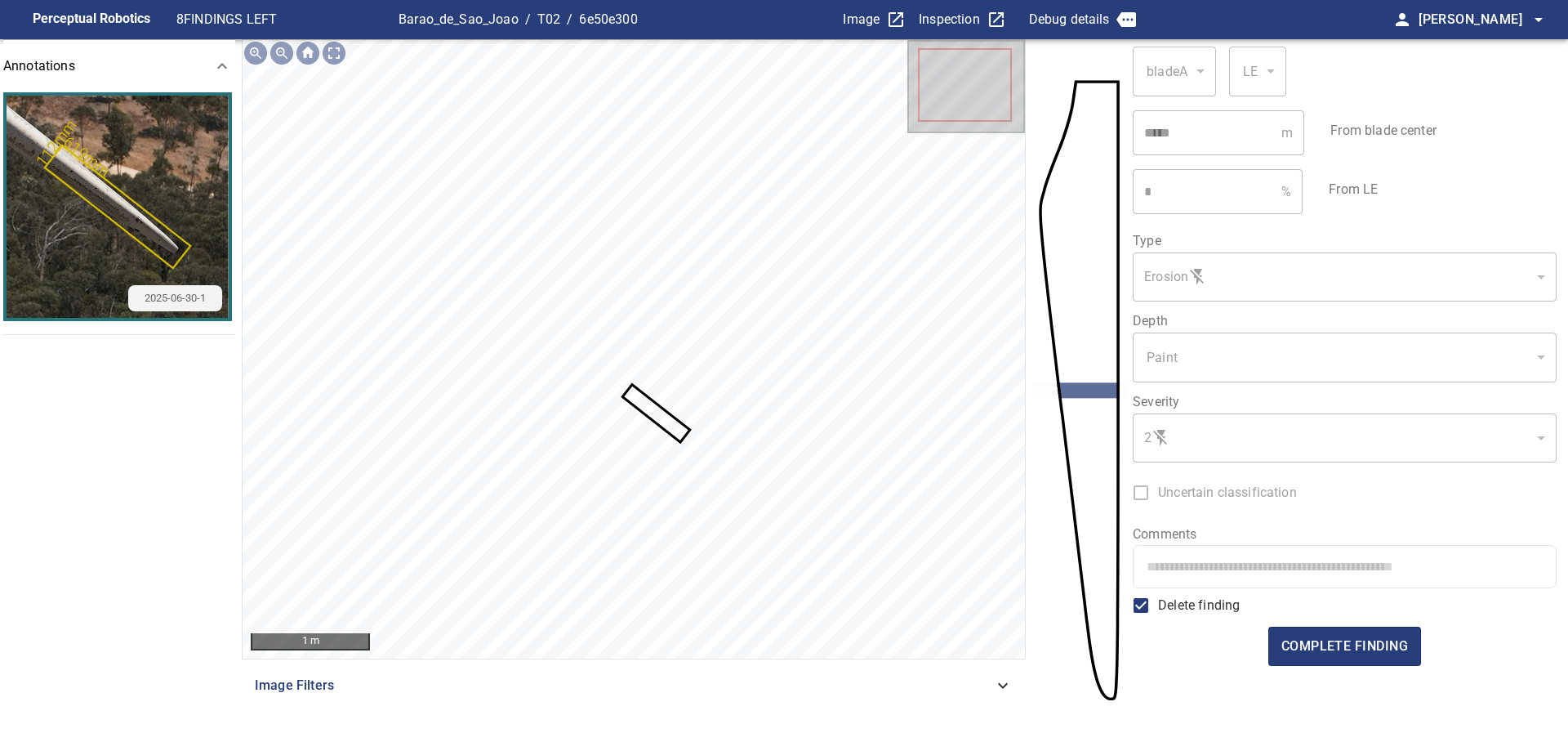
click at [1210, 615] on label "Delete finding" at bounding box center [1181, 605] width 116 height 35
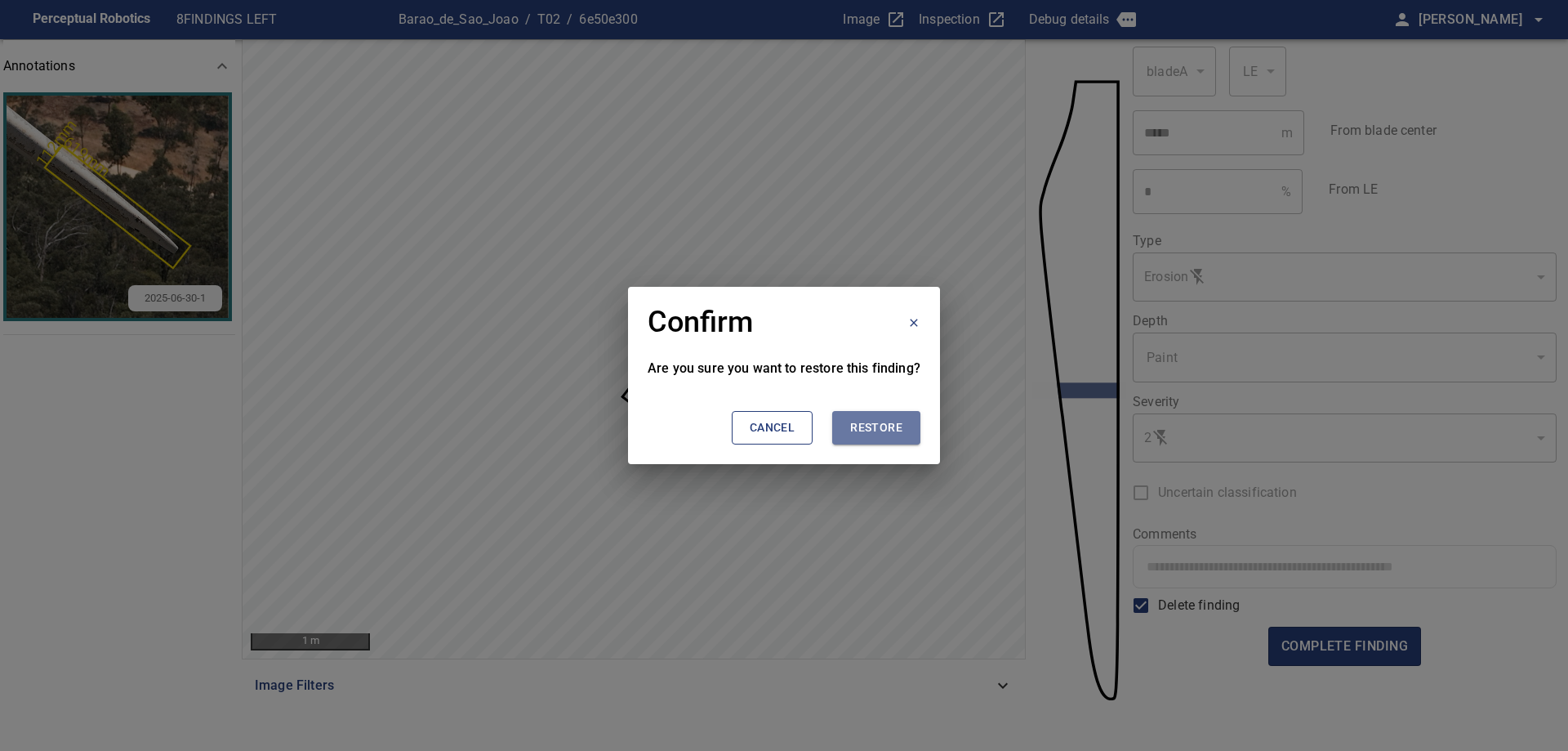
click at [882, 425] on span "Restore" at bounding box center [876, 428] width 52 height 20
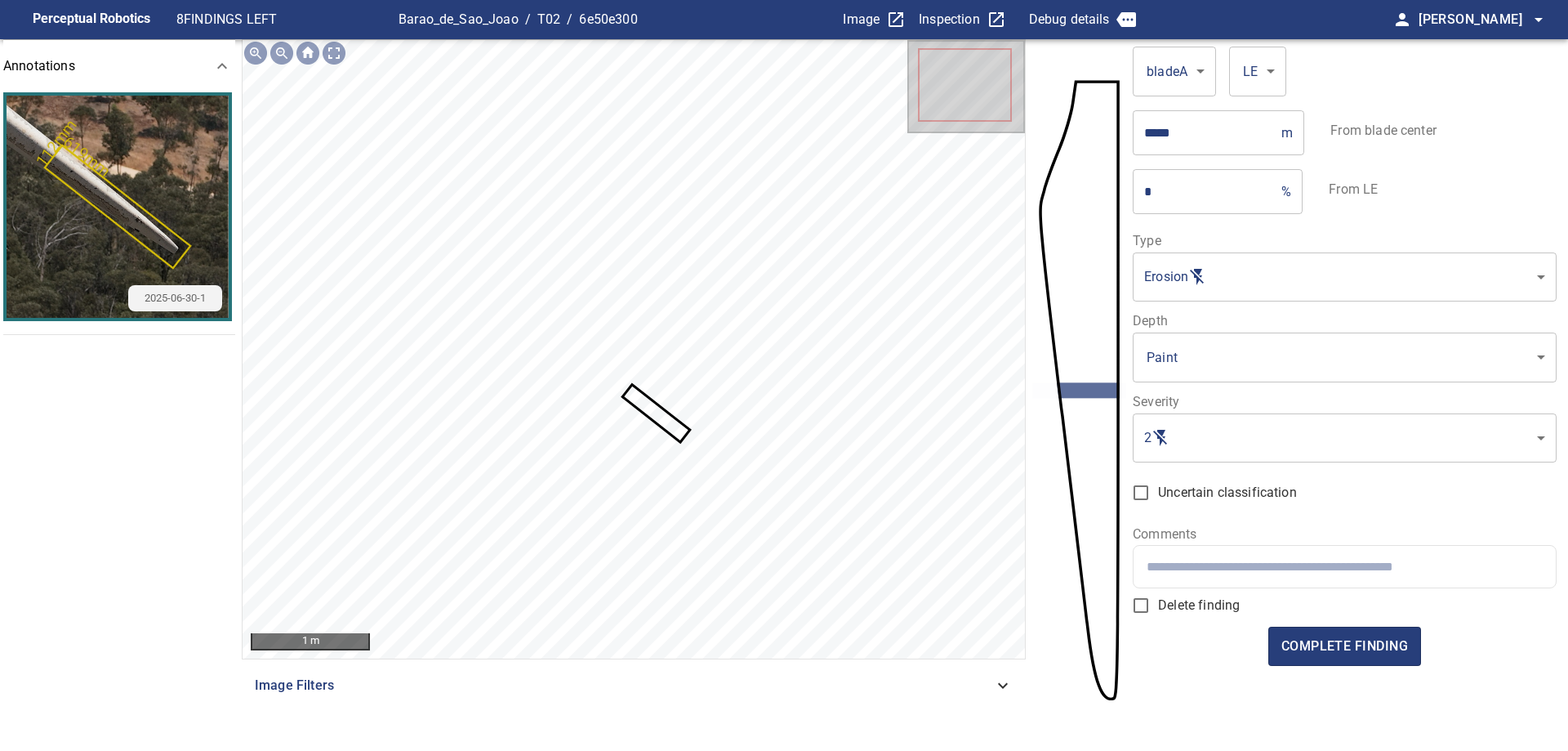
click at [1245, 575] on div at bounding box center [1344, 566] width 421 height 41
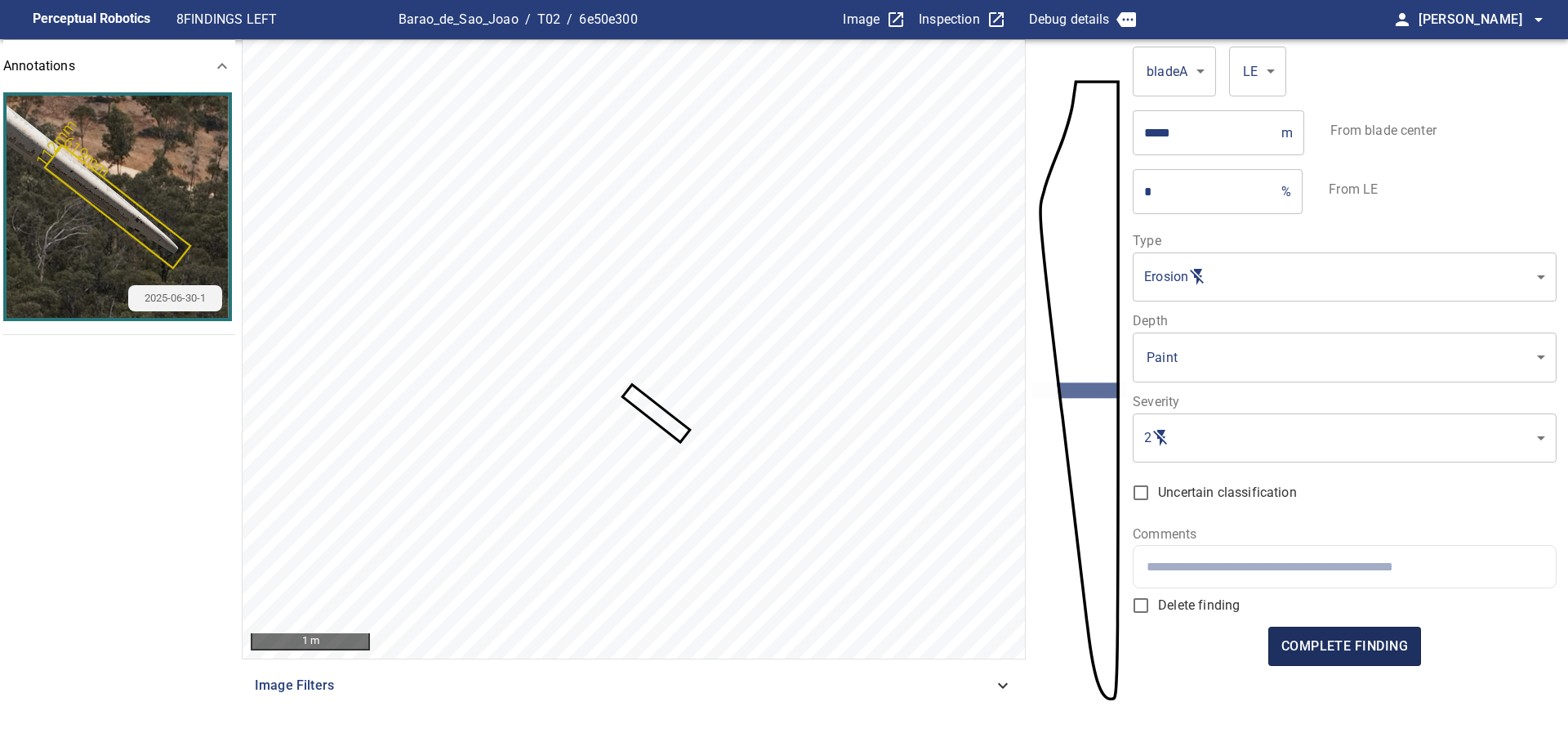
click at [1330, 651] on span "complete finding" at bounding box center [1344, 646] width 127 height 23
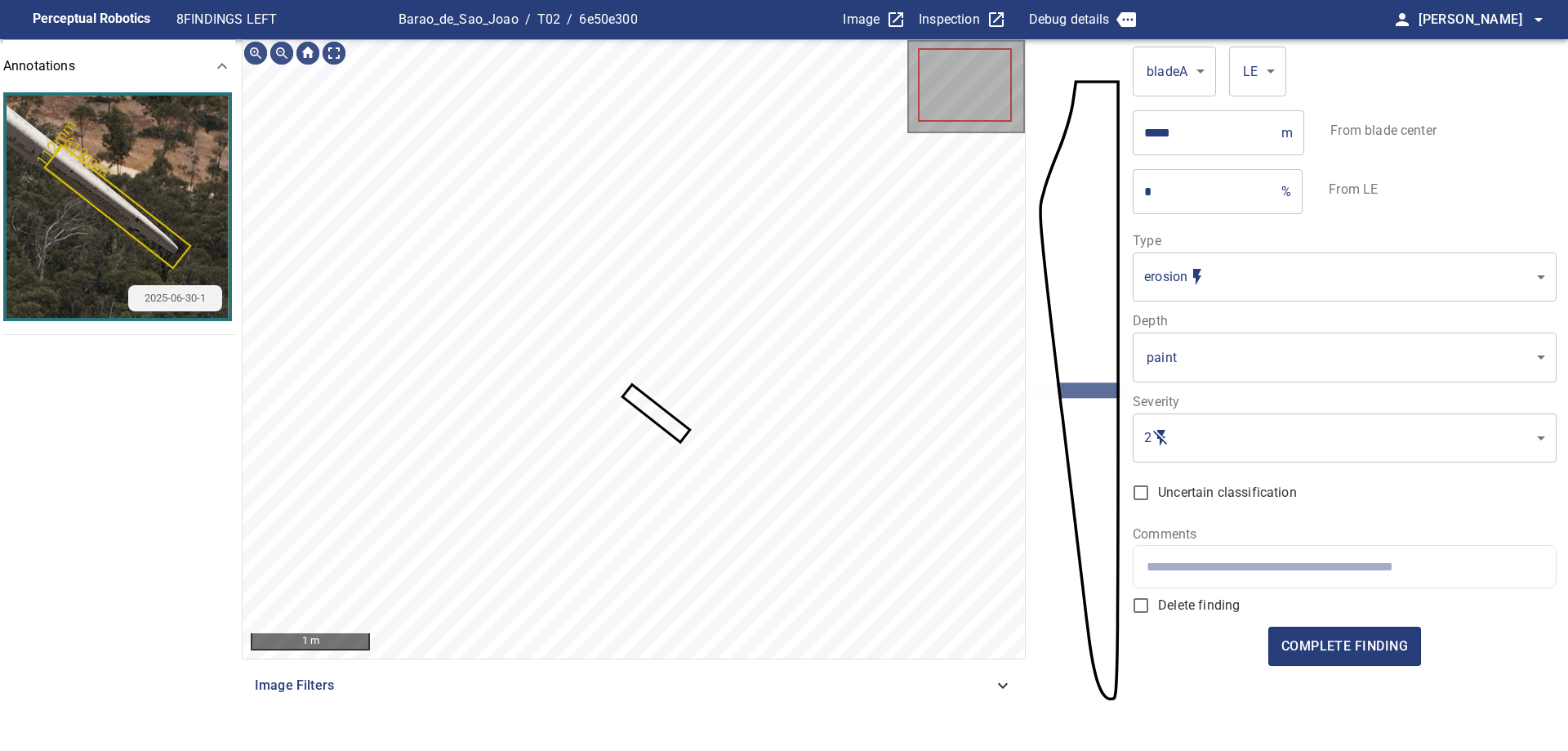
type input "*******"
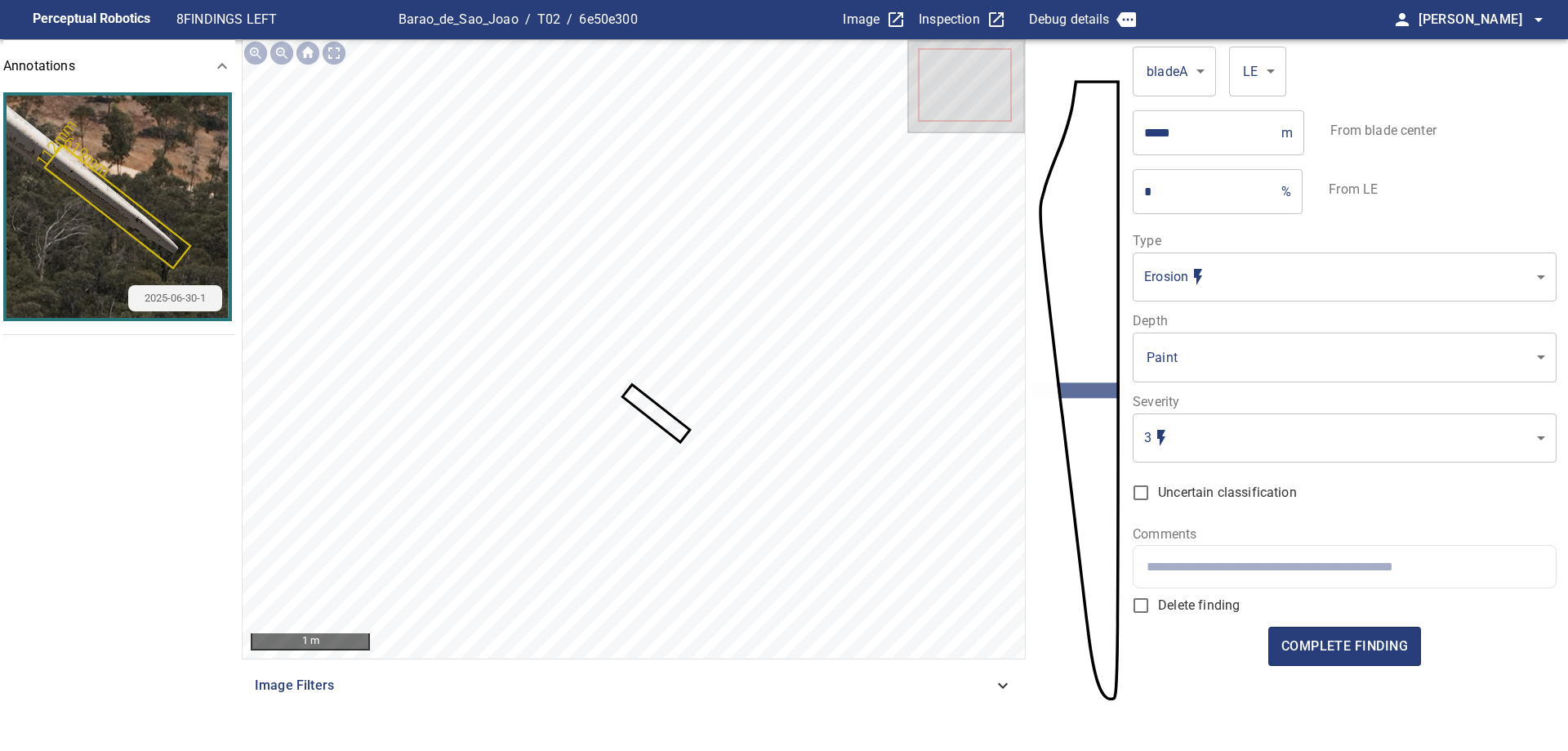
type input "*"
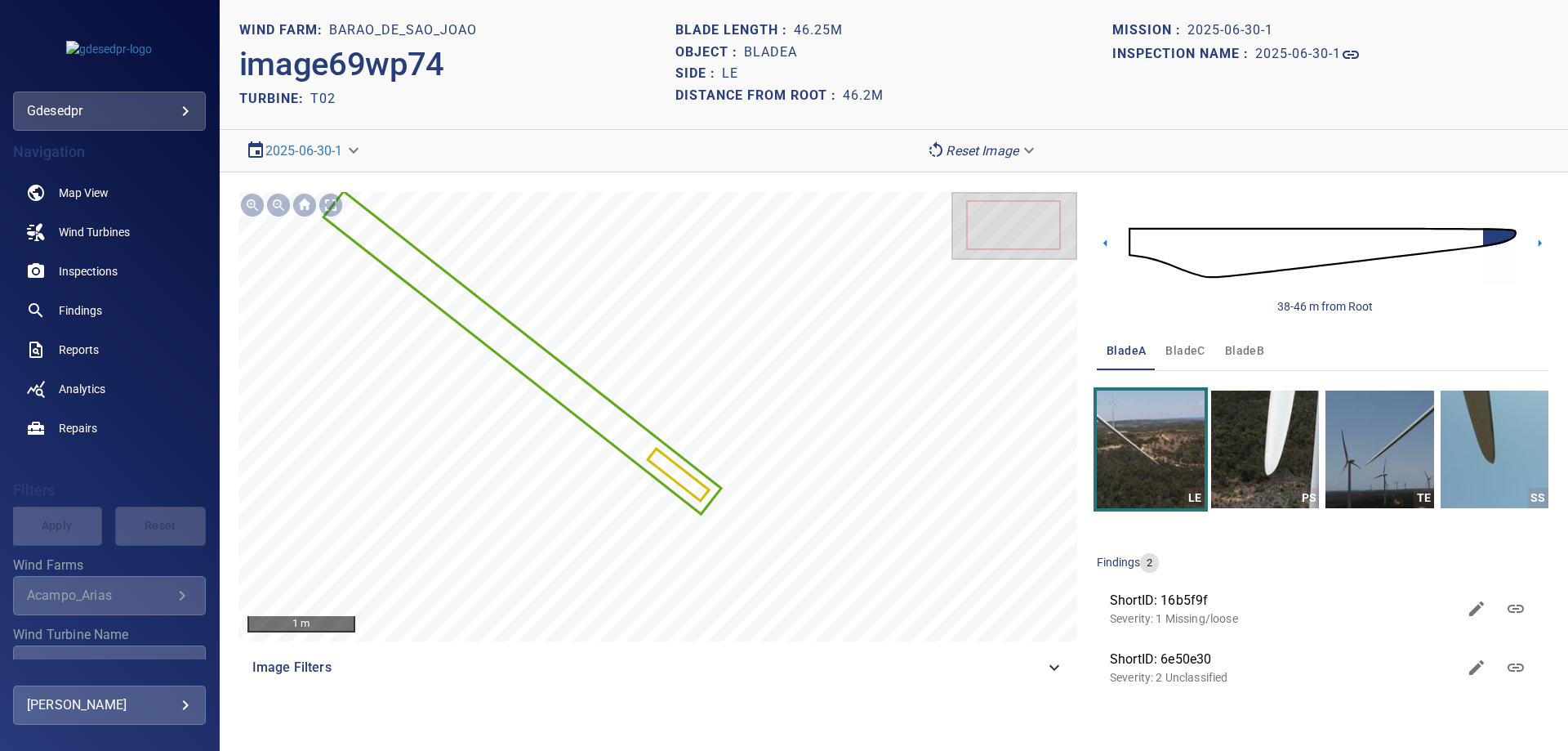
click at [67, 115] on body "**********" at bounding box center [784, 376] width 1568 height 751
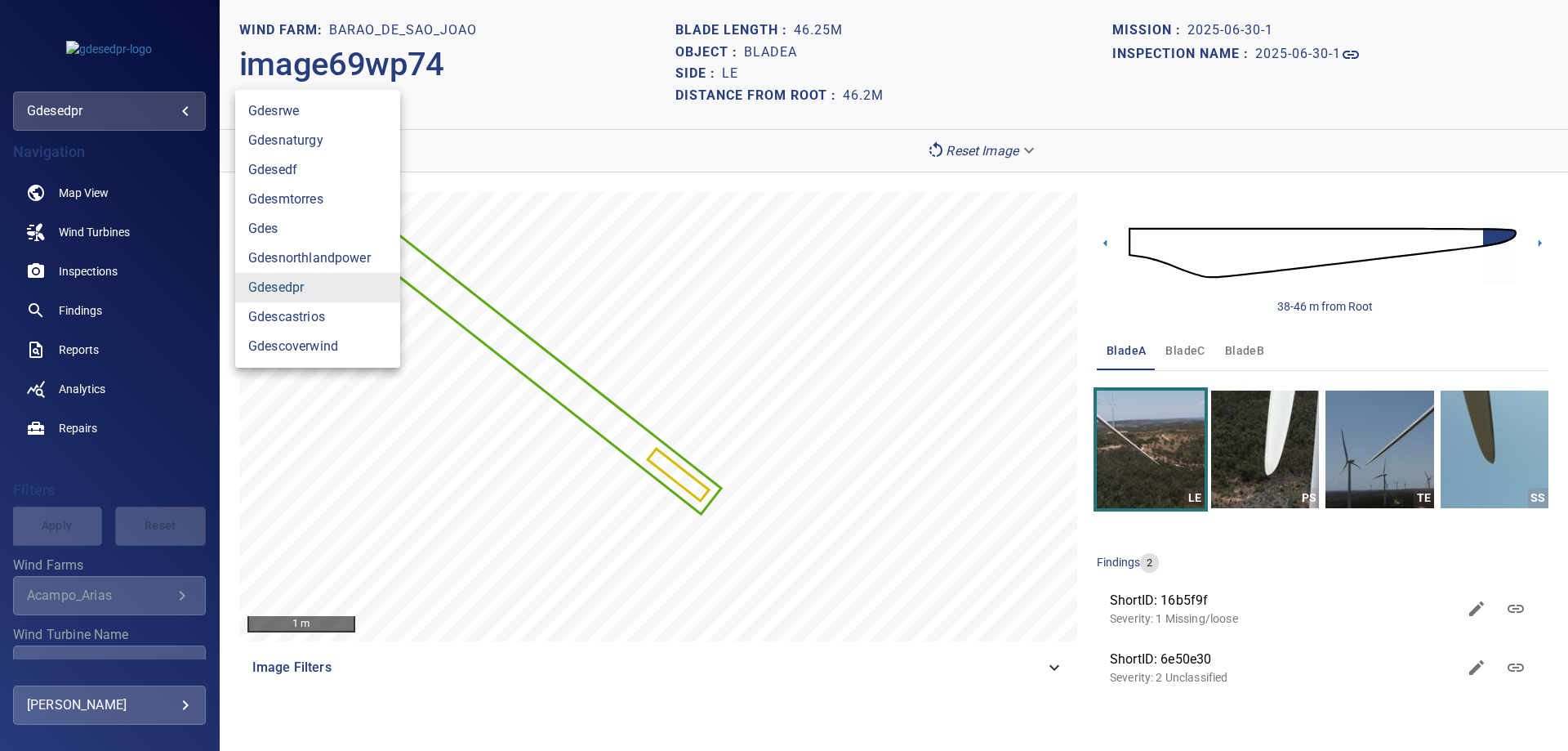
click at [346, 297] on link "gdesedpr" at bounding box center [318, 287] width 165 height 30
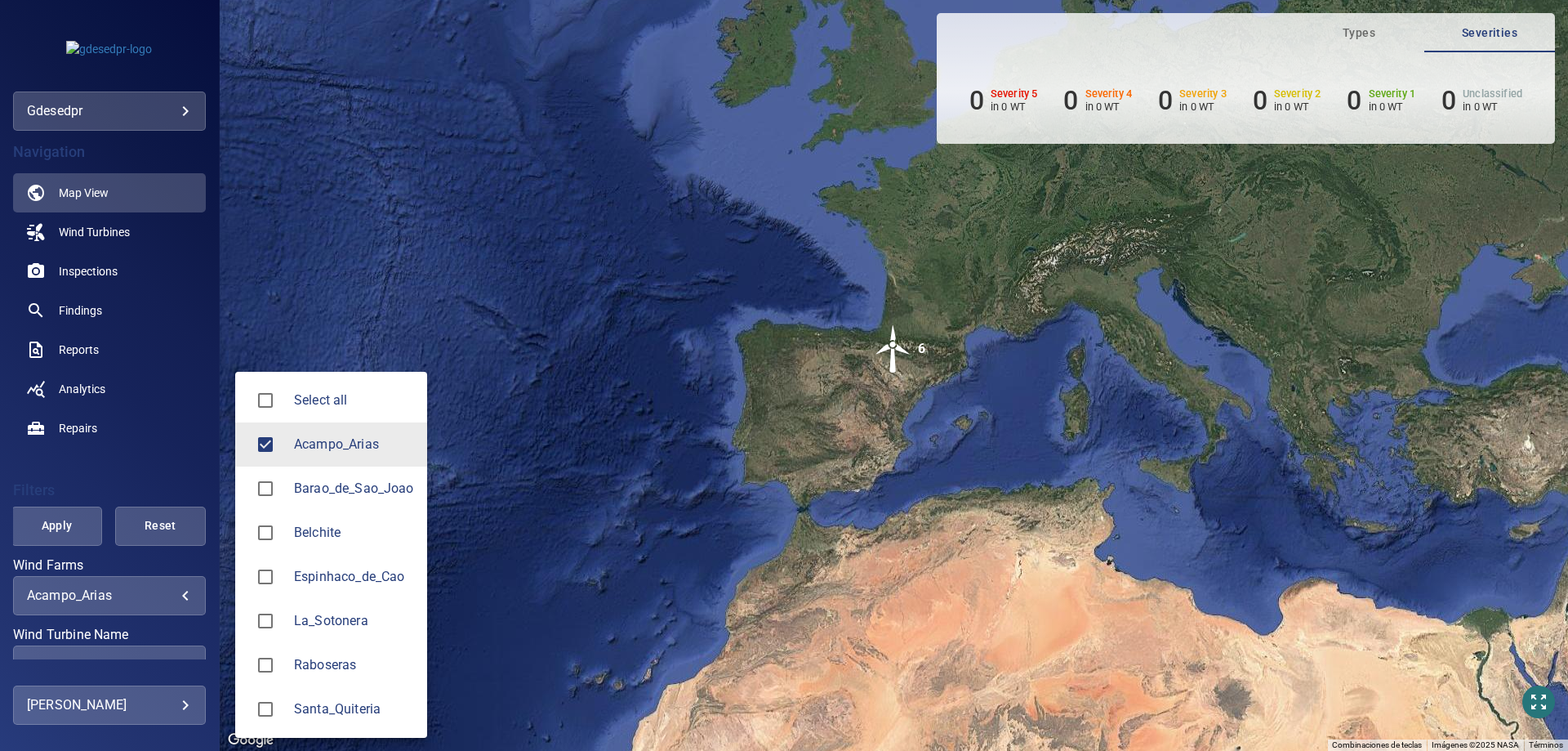
click at [116, 593] on body "**********" at bounding box center [784, 376] width 1568 height 751
click at [351, 500] on li "Barao_de_Sao_Joao" at bounding box center [331, 489] width 191 height 44
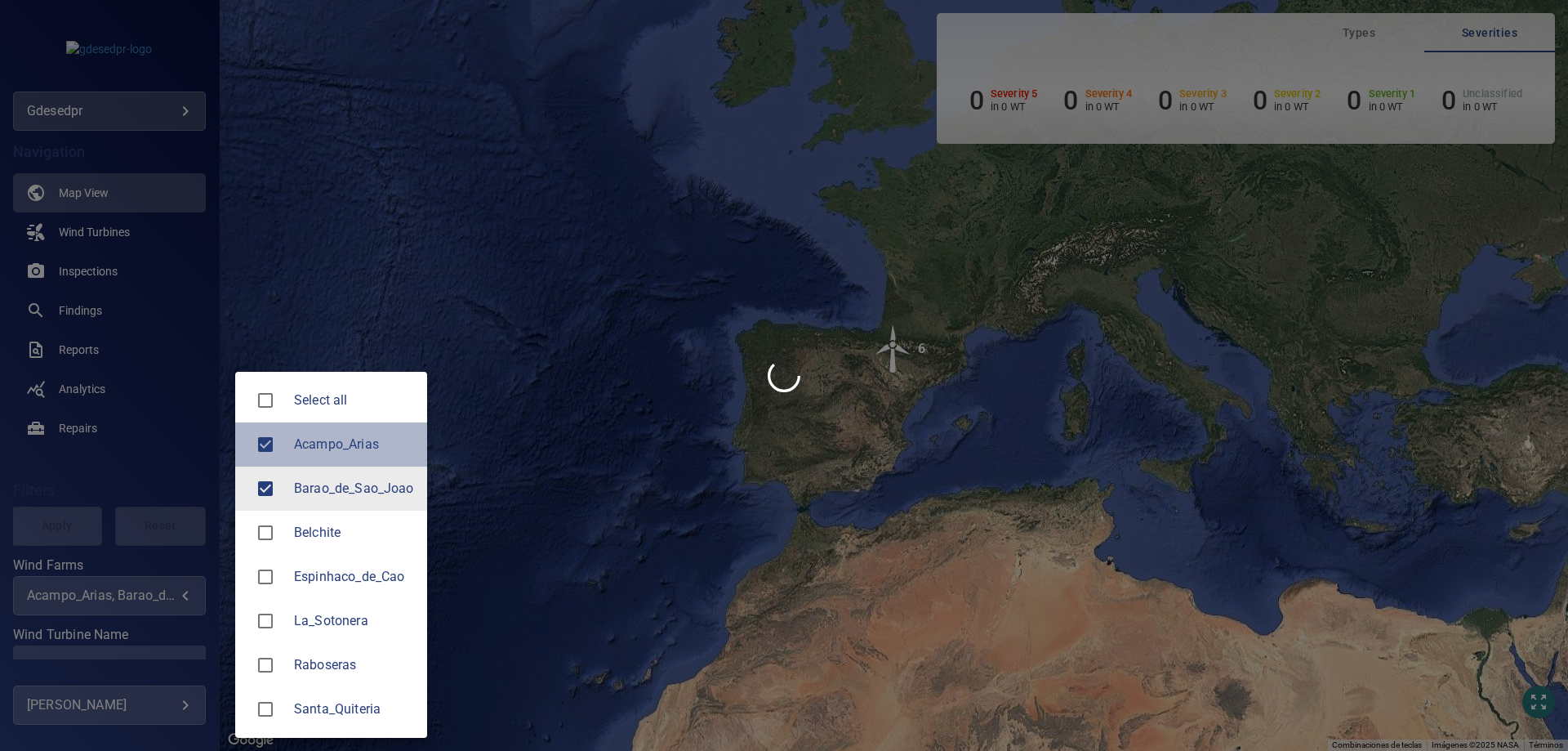
click at [326, 438] on span "Acampo_Arias" at bounding box center [353, 444] width 120 height 19
type input "**********"
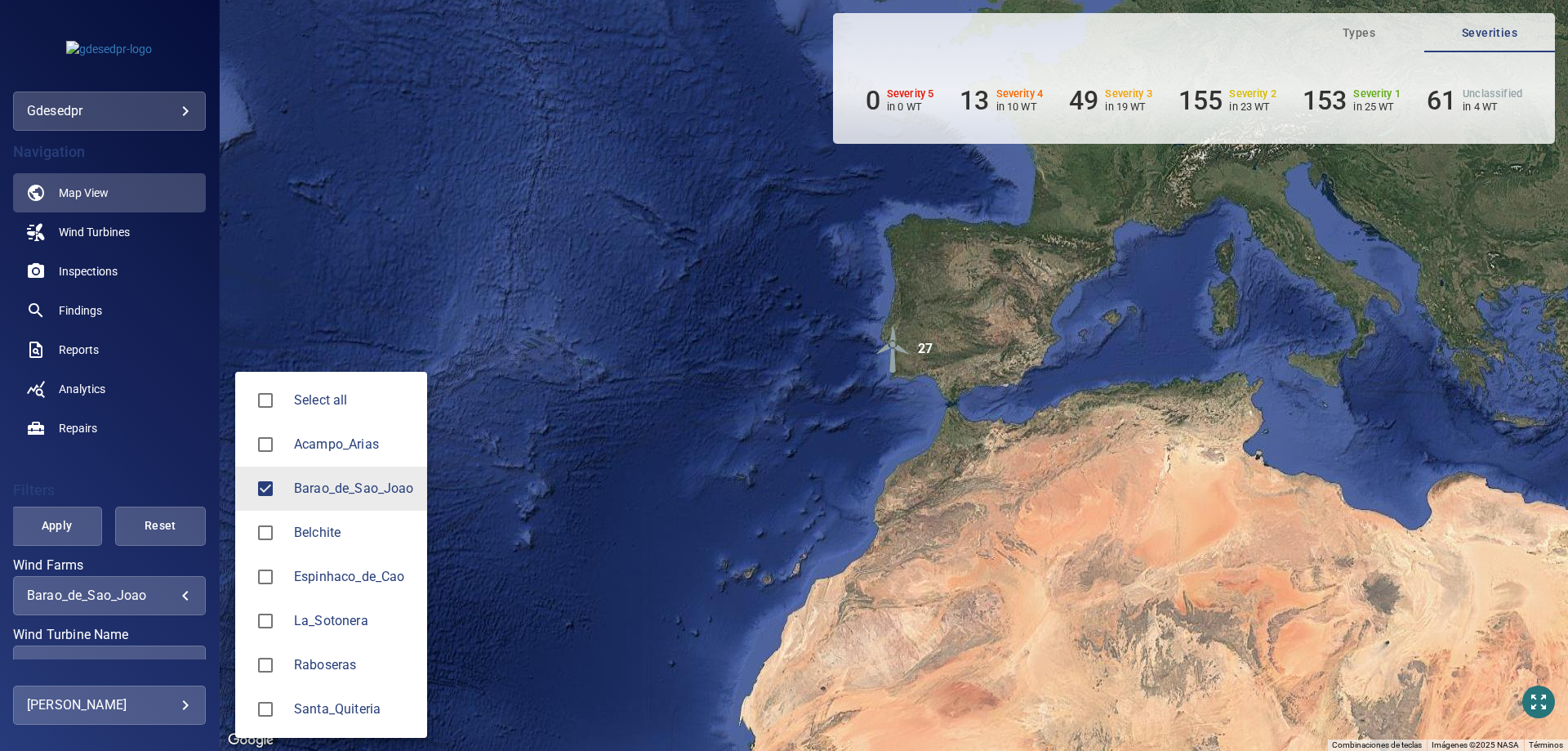
click at [216, 517] on div at bounding box center [784, 376] width 1568 height 751
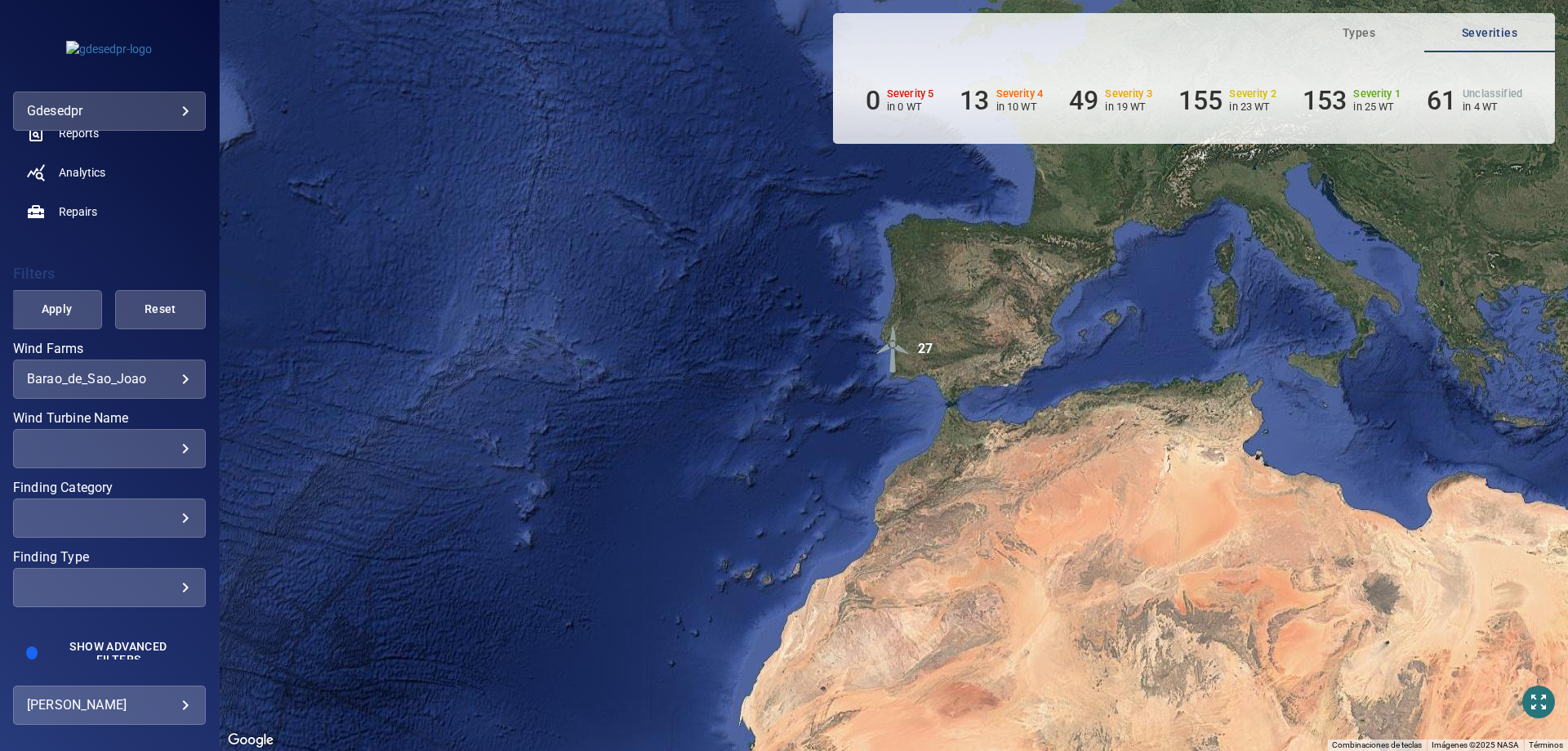
scroll to position [231, 0]
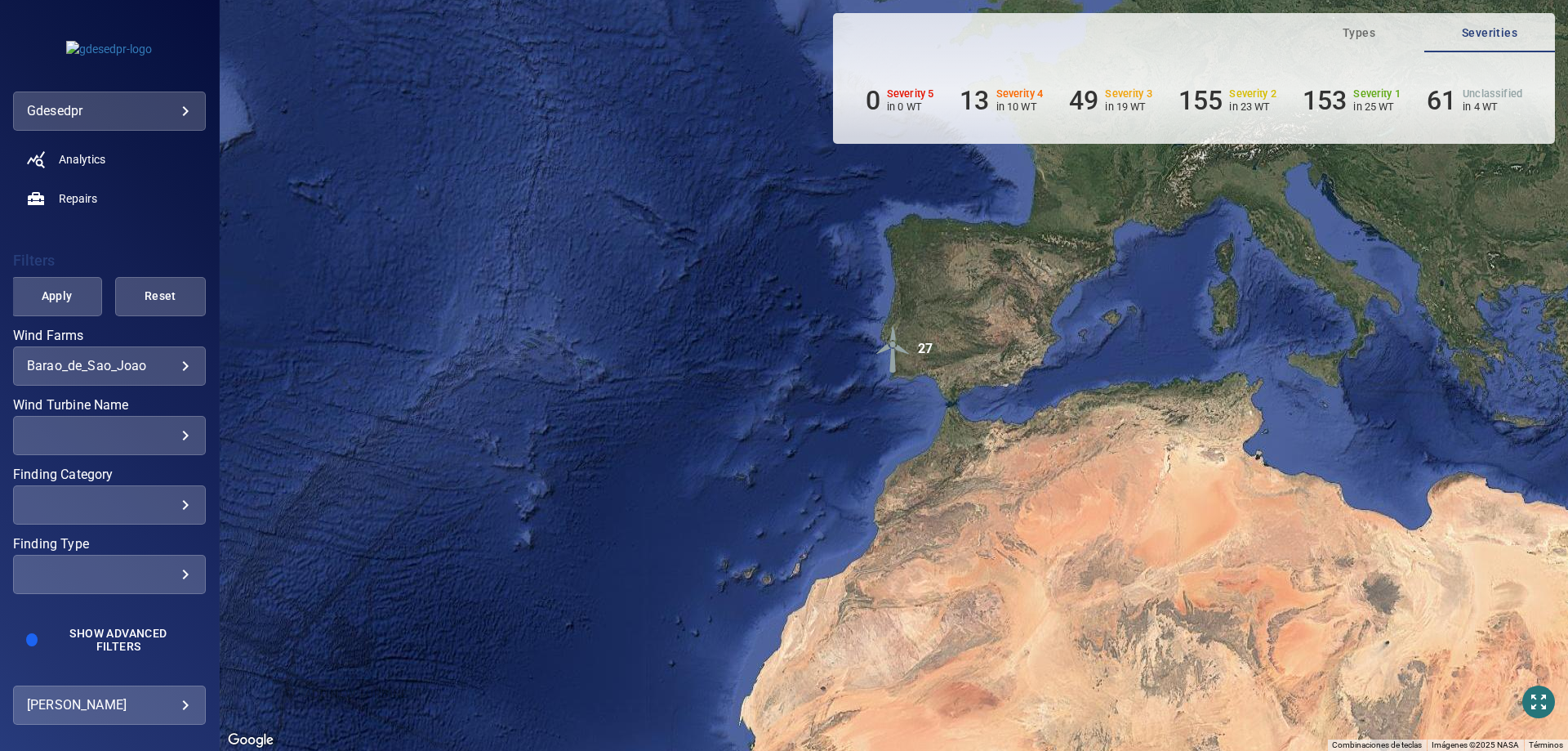
click at [140, 436] on div "​" at bounding box center [110, 435] width 165 height 15
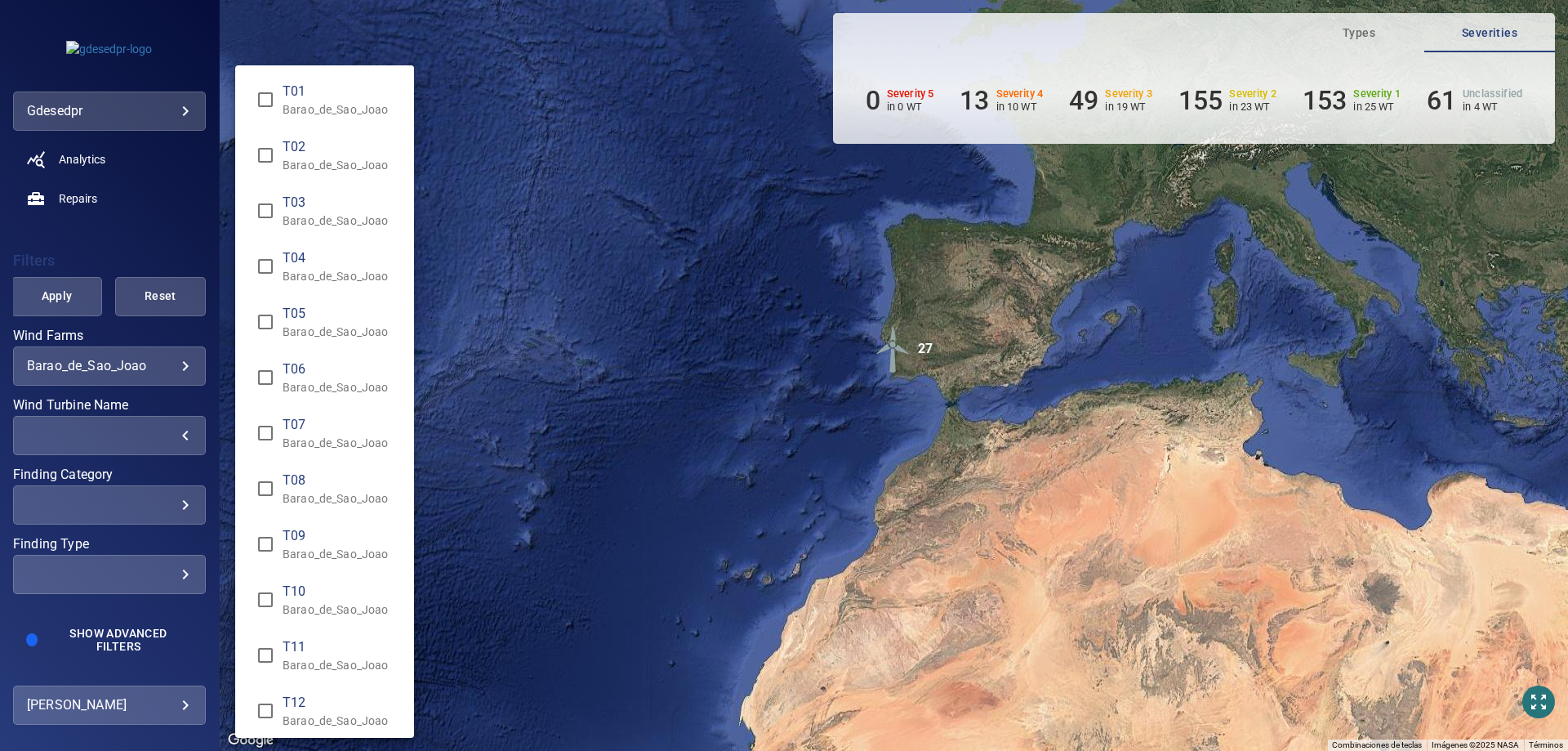
click at [302, 164] on p "Barao_de_Sao_Joao" at bounding box center [342, 165] width 118 height 16
type input "**********"
click at [90, 250] on div "Wind Turbine Name" at bounding box center [784, 376] width 1568 height 751
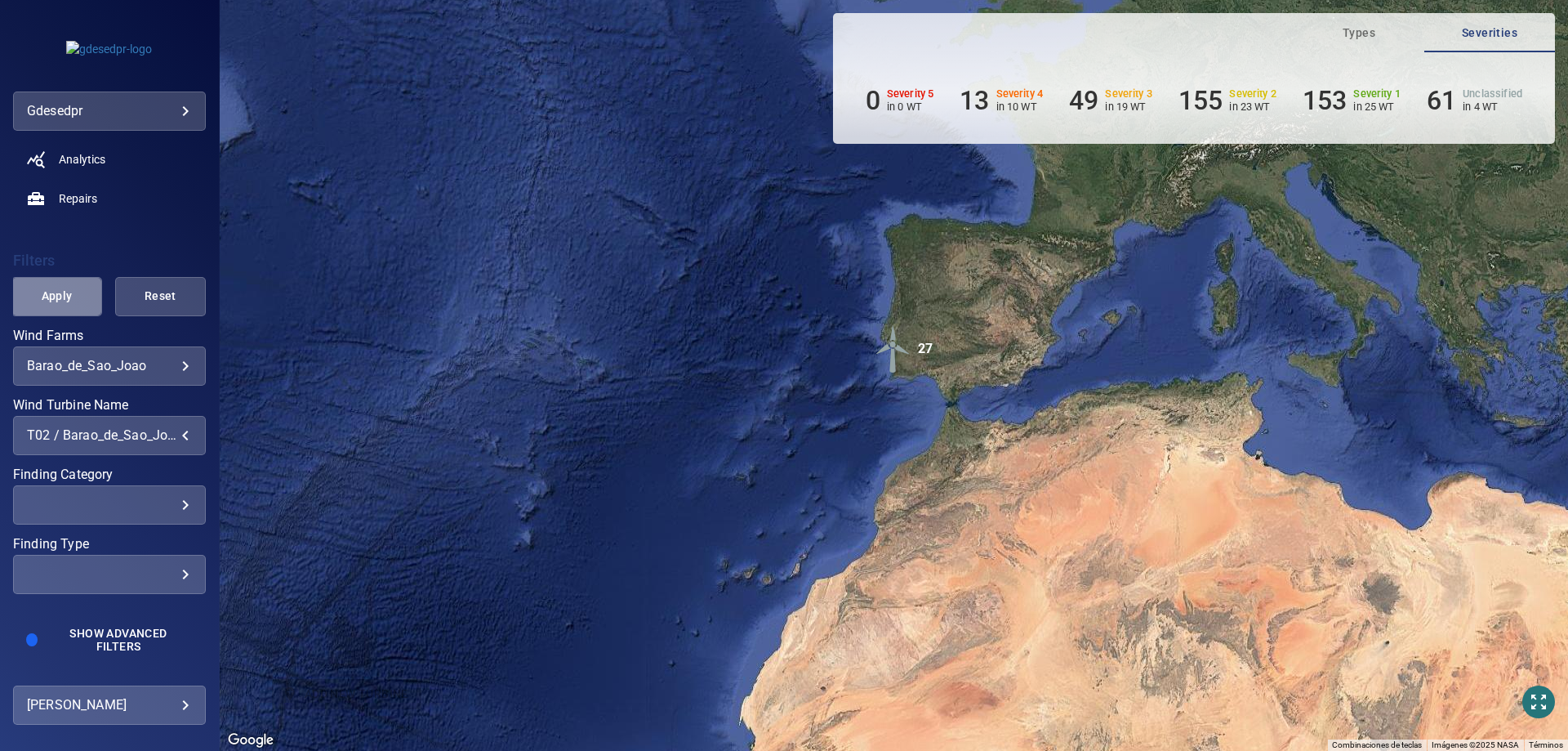
drag, startPoint x: 58, startPoint y: 276, endPoint x: 59, endPoint y: 292, distance: 16.0
click at [59, 285] on button "Apply" at bounding box center [57, 296] width 90 height 39
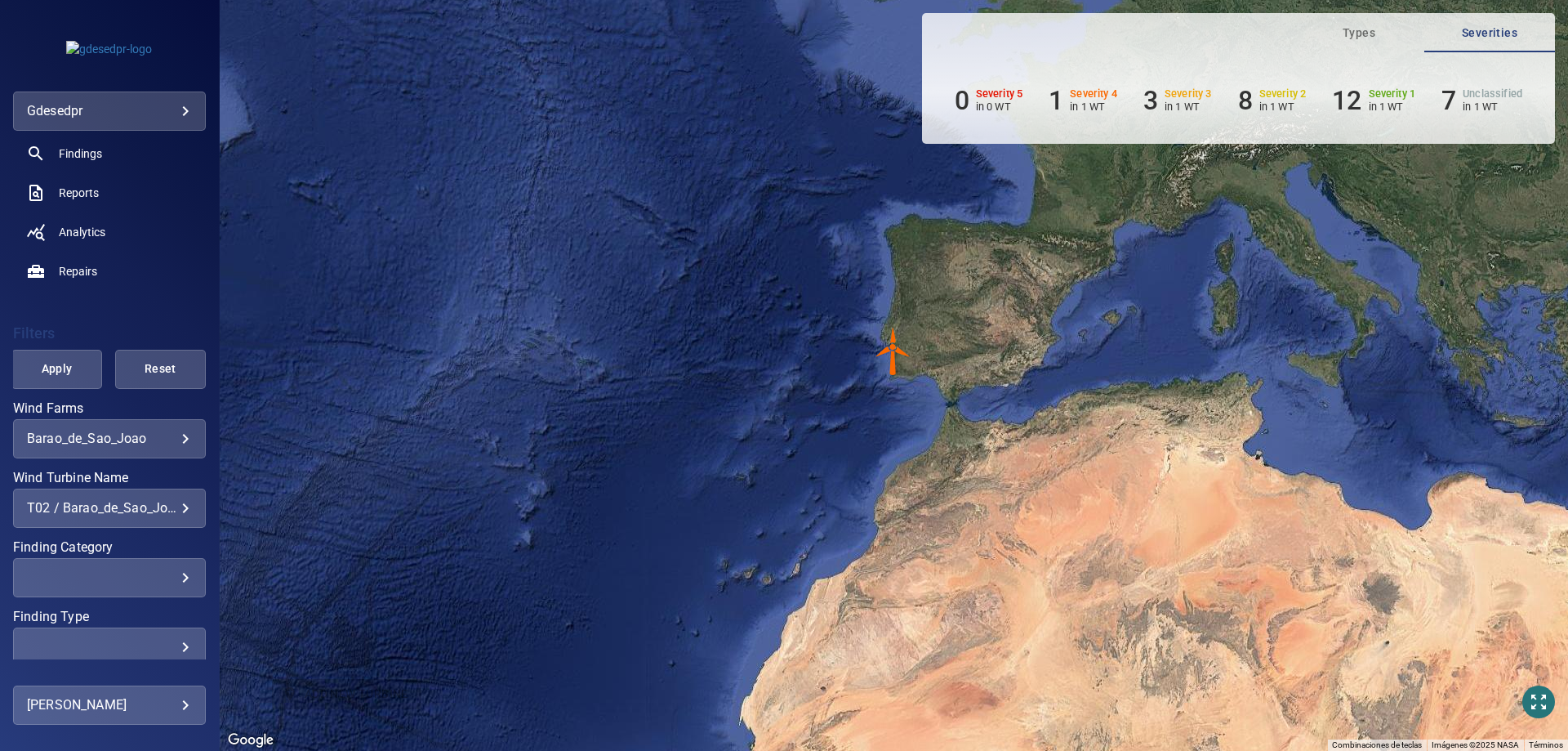
scroll to position [68, 0]
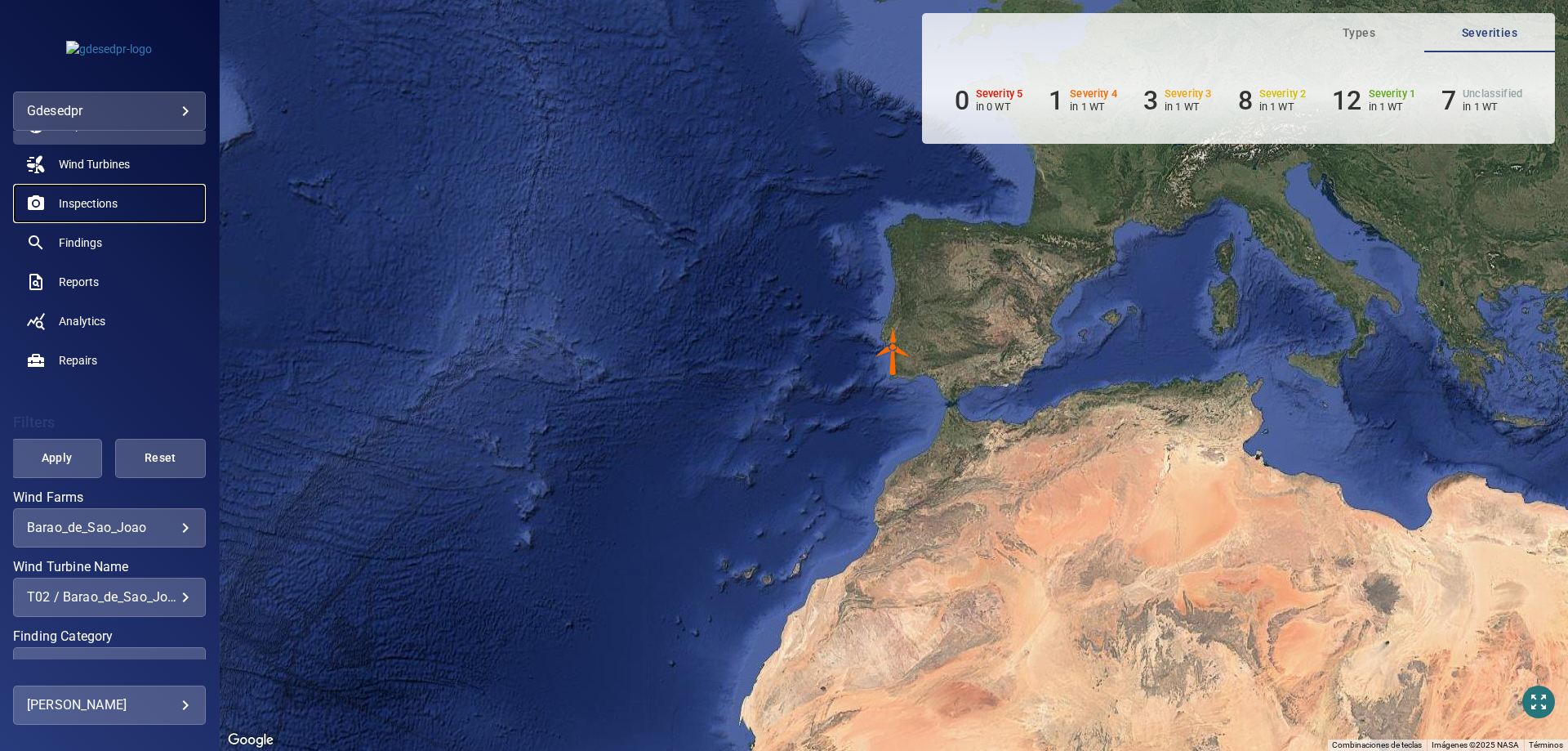
click at [109, 202] on span "Inspections" at bounding box center [89, 203] width 59 height 16
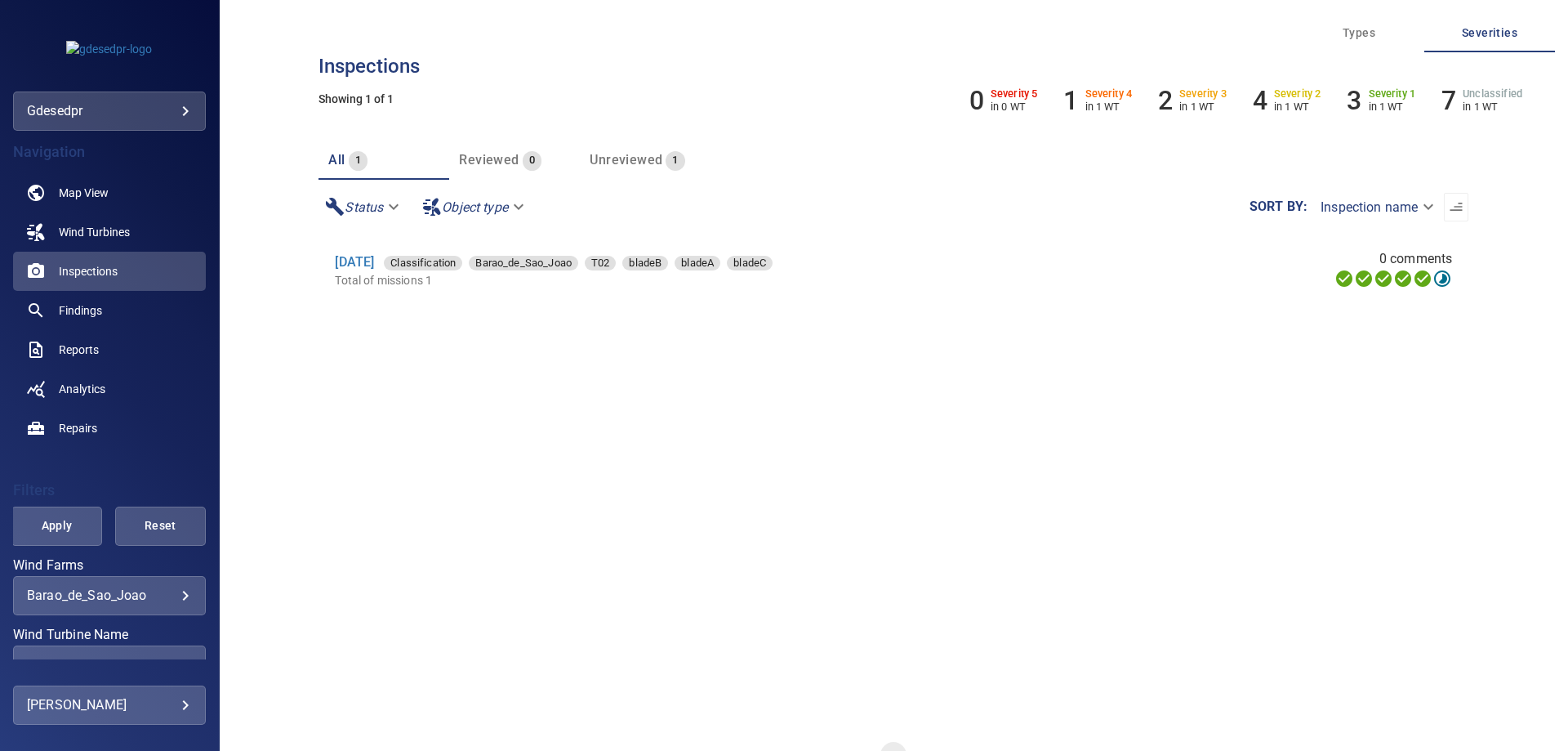
click at [331, 262] on li "[DATE] Classification Barao_de_Sao_Joao T02 bladeB bladeA bladeC Total of missi…" at bounding box center [893, 271] width 1150 height 73
click at [364, 263] on link "[DATE]" at bounding box center [354, 262] width 39 height 15
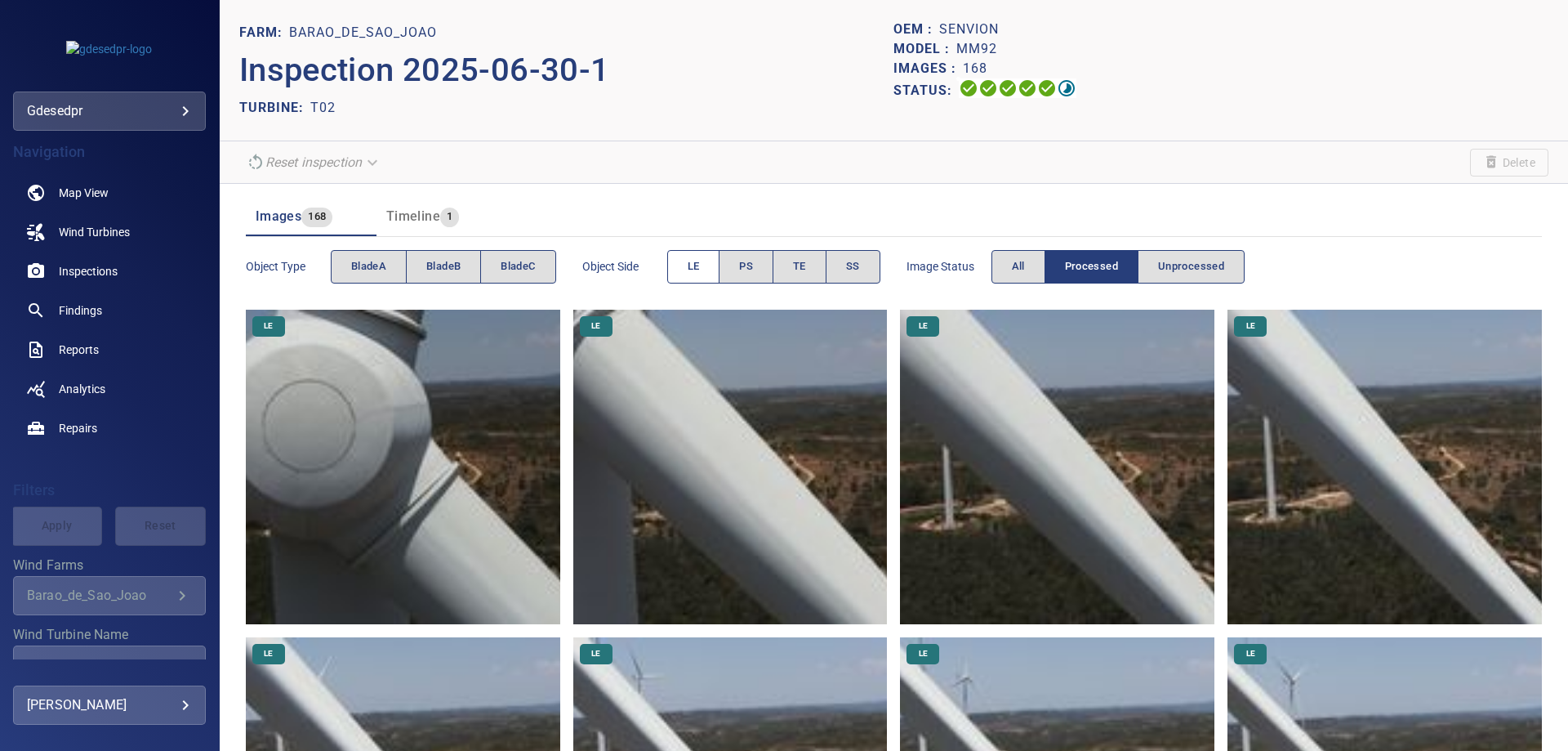
click at [693, 264] on span "LE" at bounding box center [693, 267] width 13 height 19
click at [413, 271] on button "bladeB" at bounding box center [443, 267] width 75 height 34
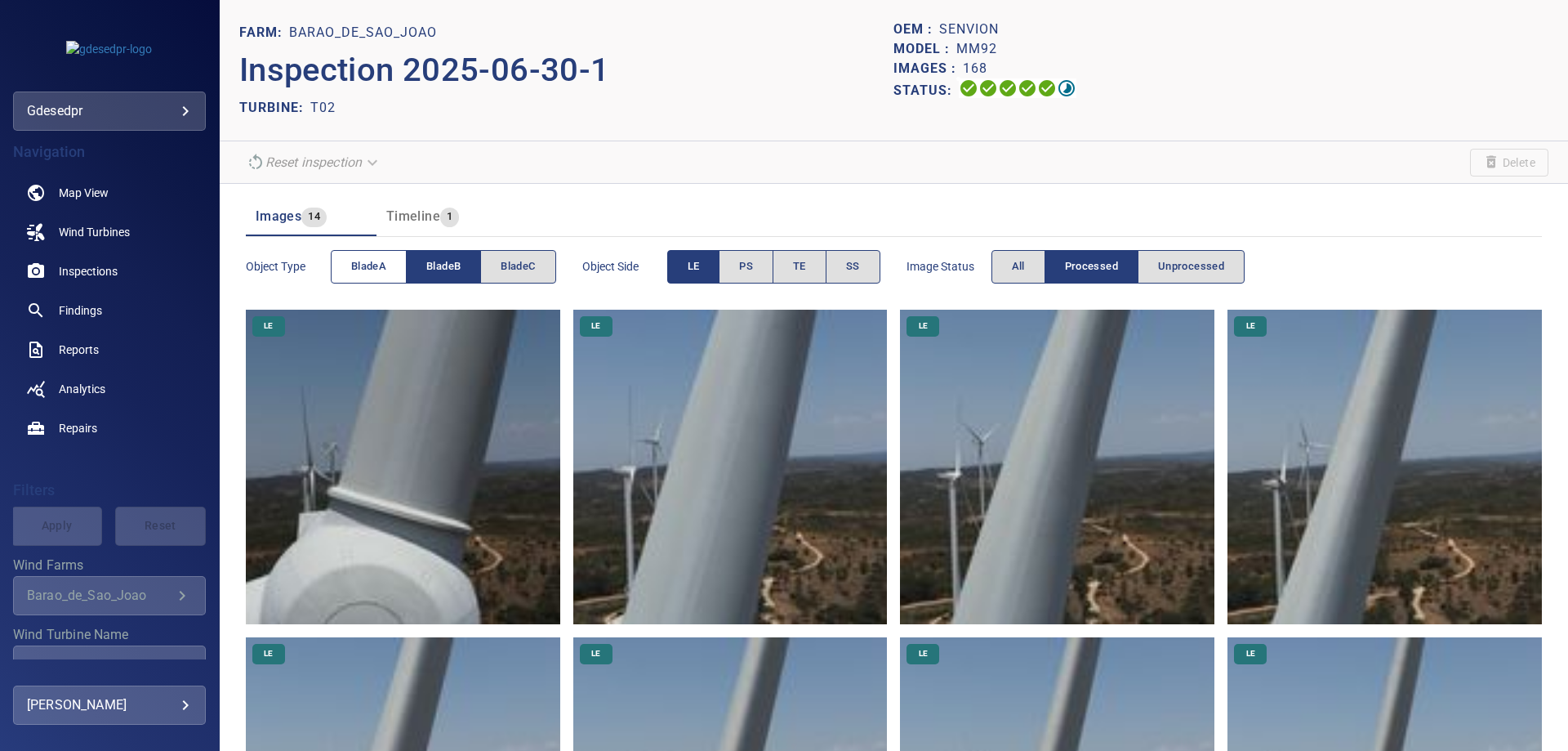
click at [381, 271] on span "bladeA" at bounding box center [369, 267] width 35 height 19
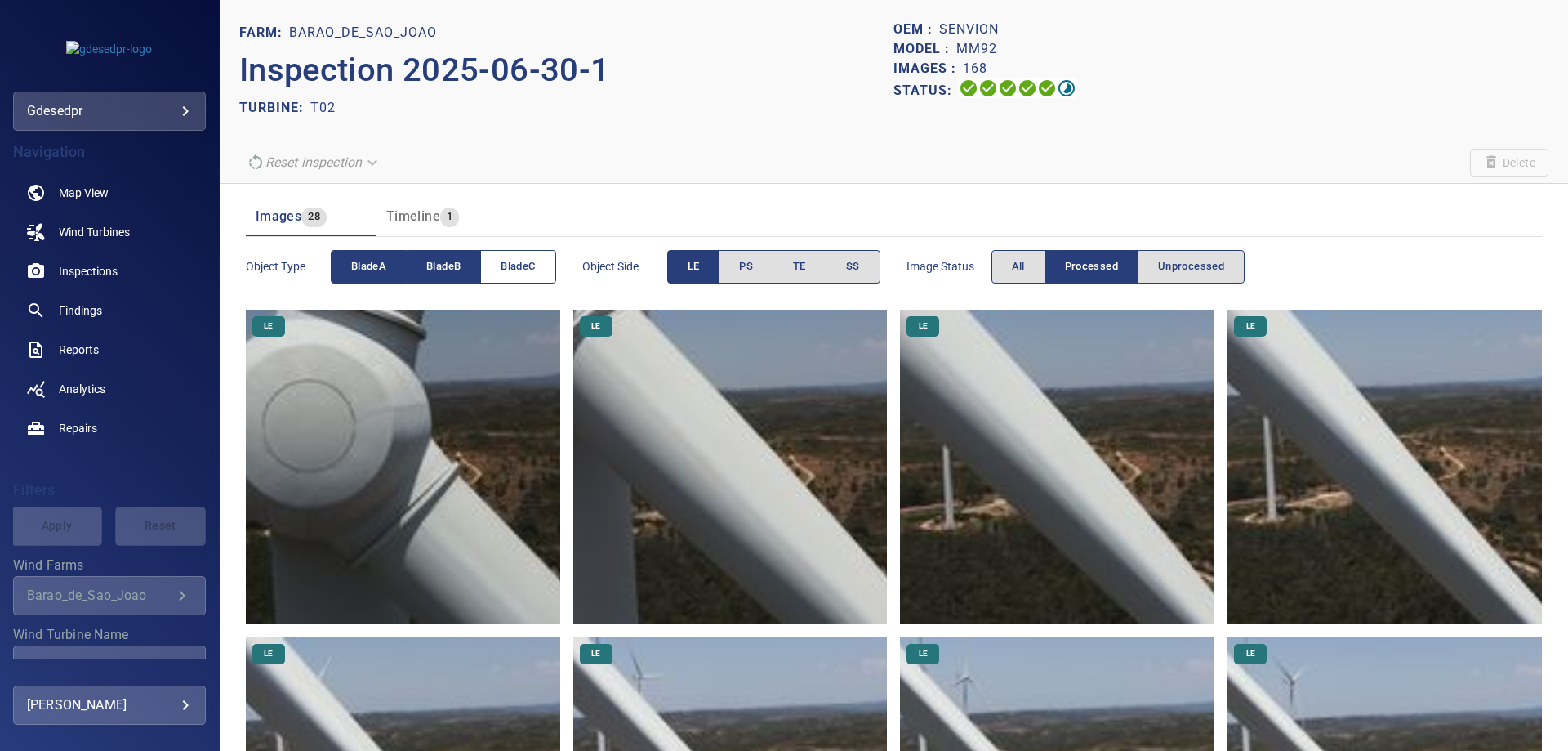
click at [525, 273] on span "bladeC" at bounding box center [517, 267] width 35 height 19
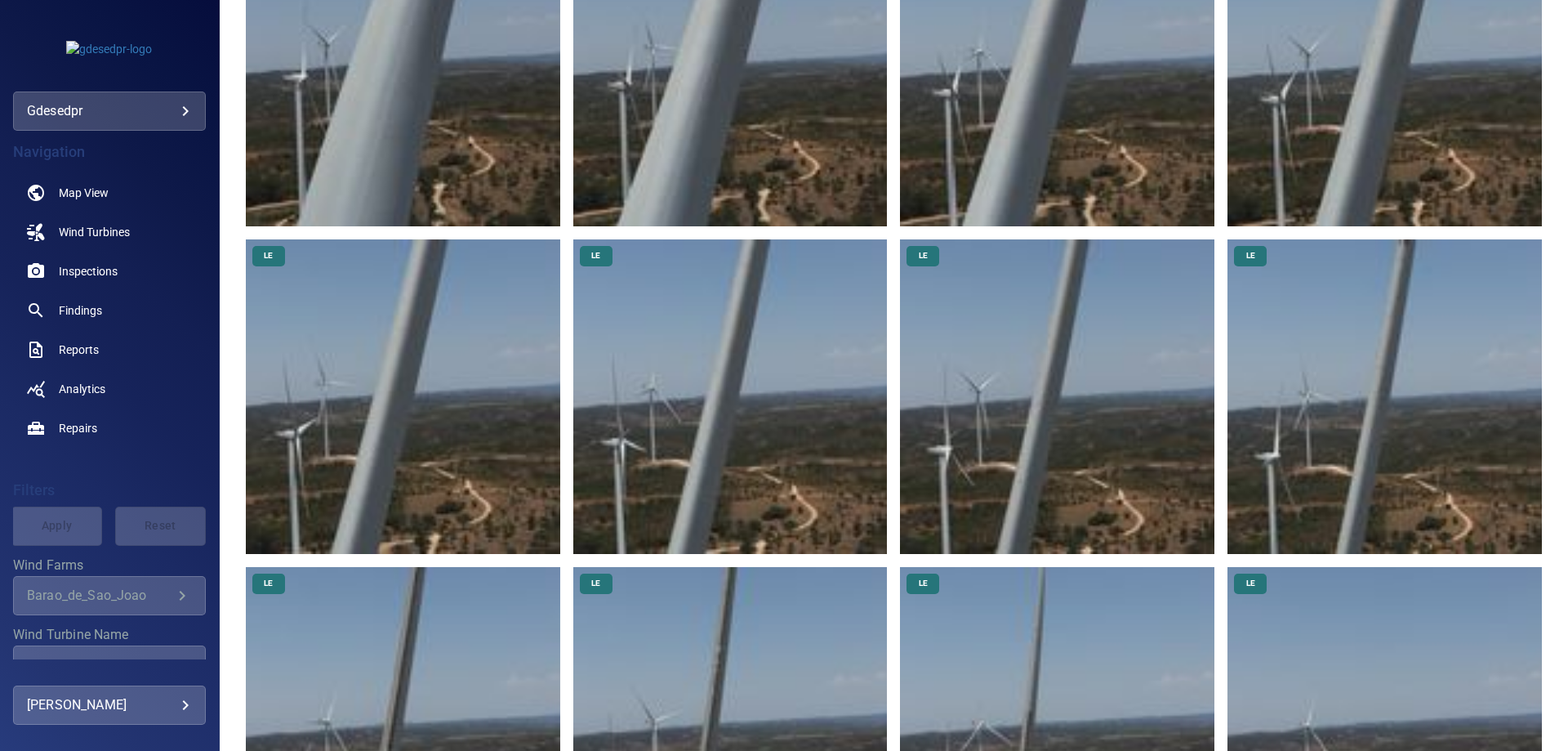
scroll to position [1797, 0]
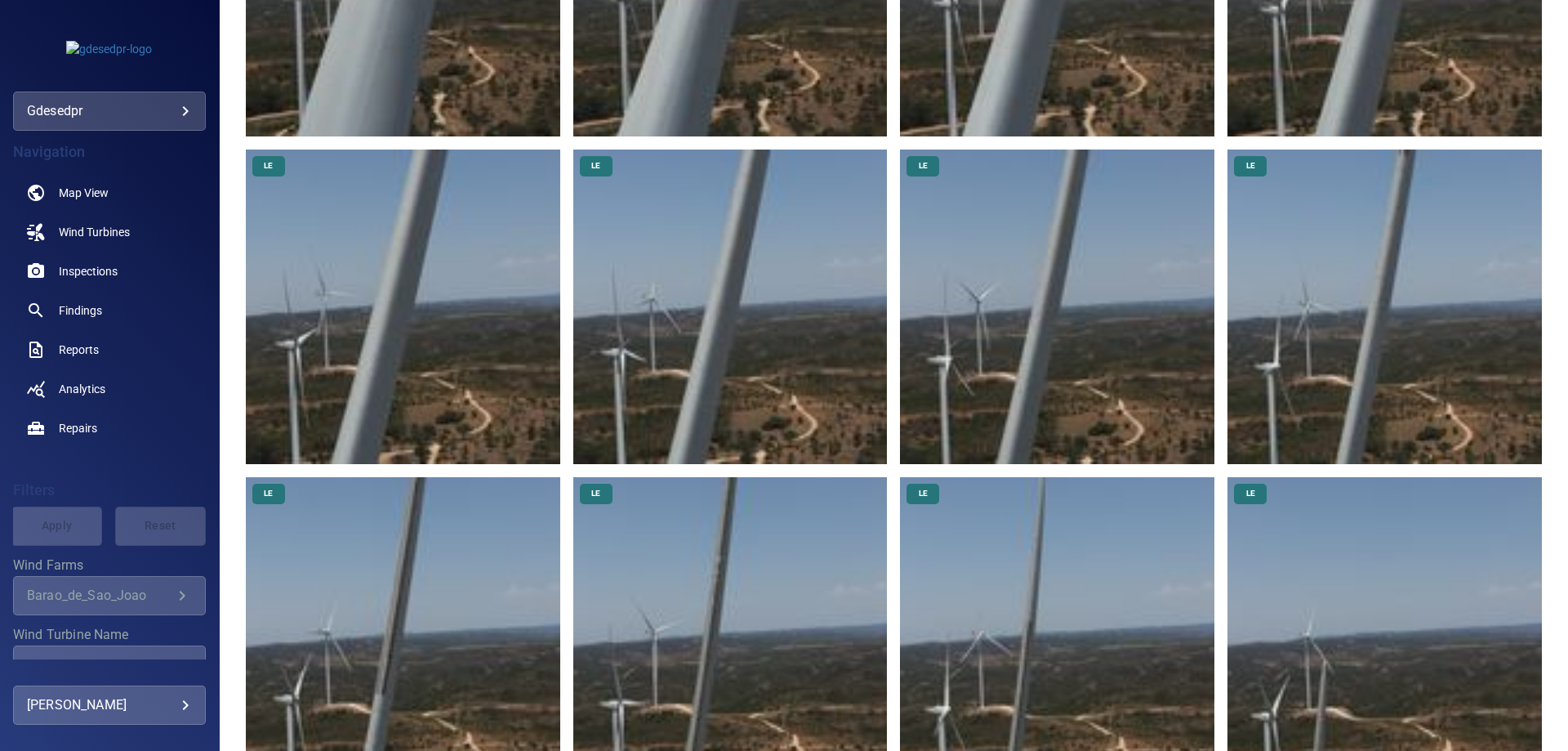
click at [1045, 568] on img at bounding box center [1057, 634] width 315 height 315
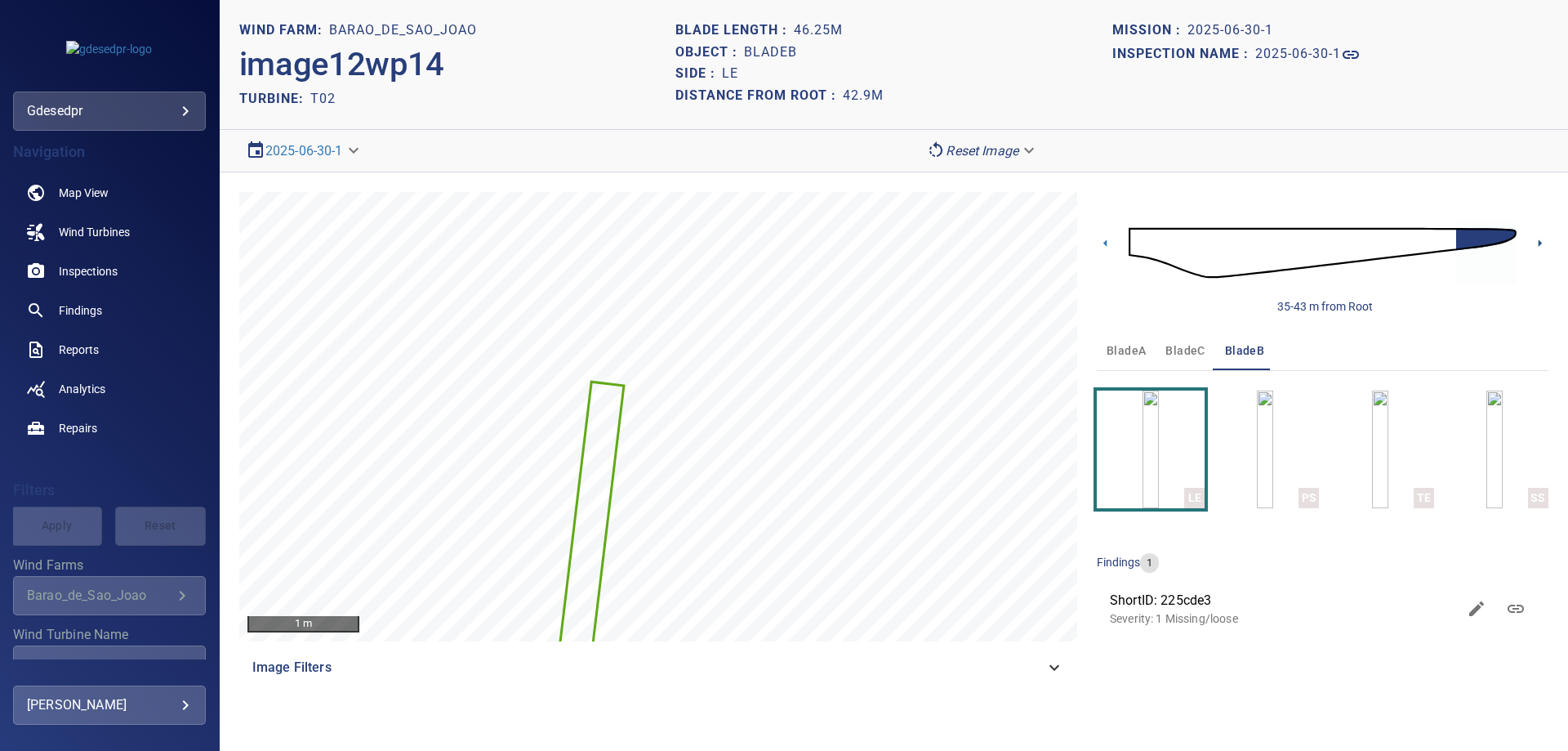
click at [1542, 240] on icon at bounding box center [1539, 243] width 17 height 17
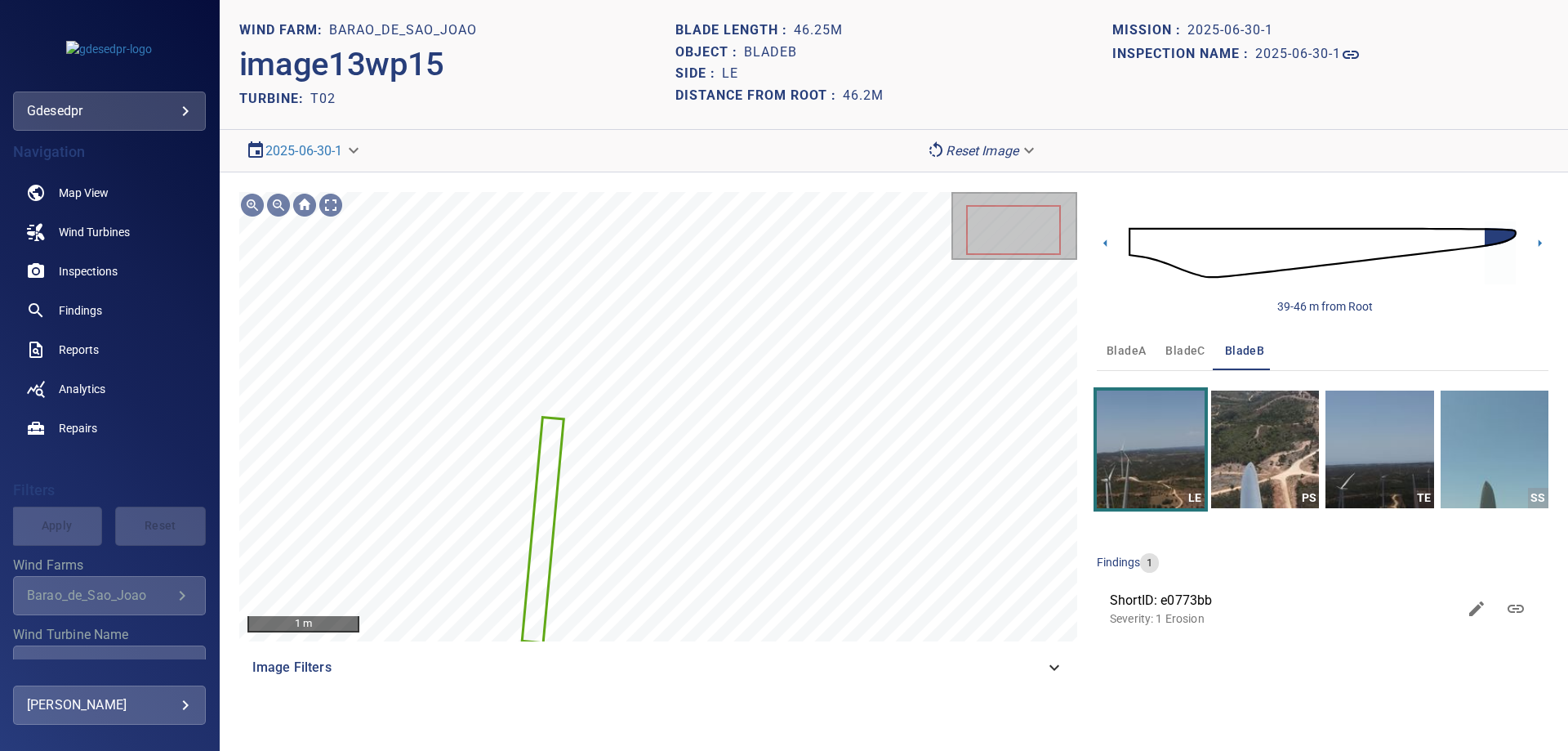
click at [964, 147] on body "**********" at bounding box center [784, 376] width 1568 height 751
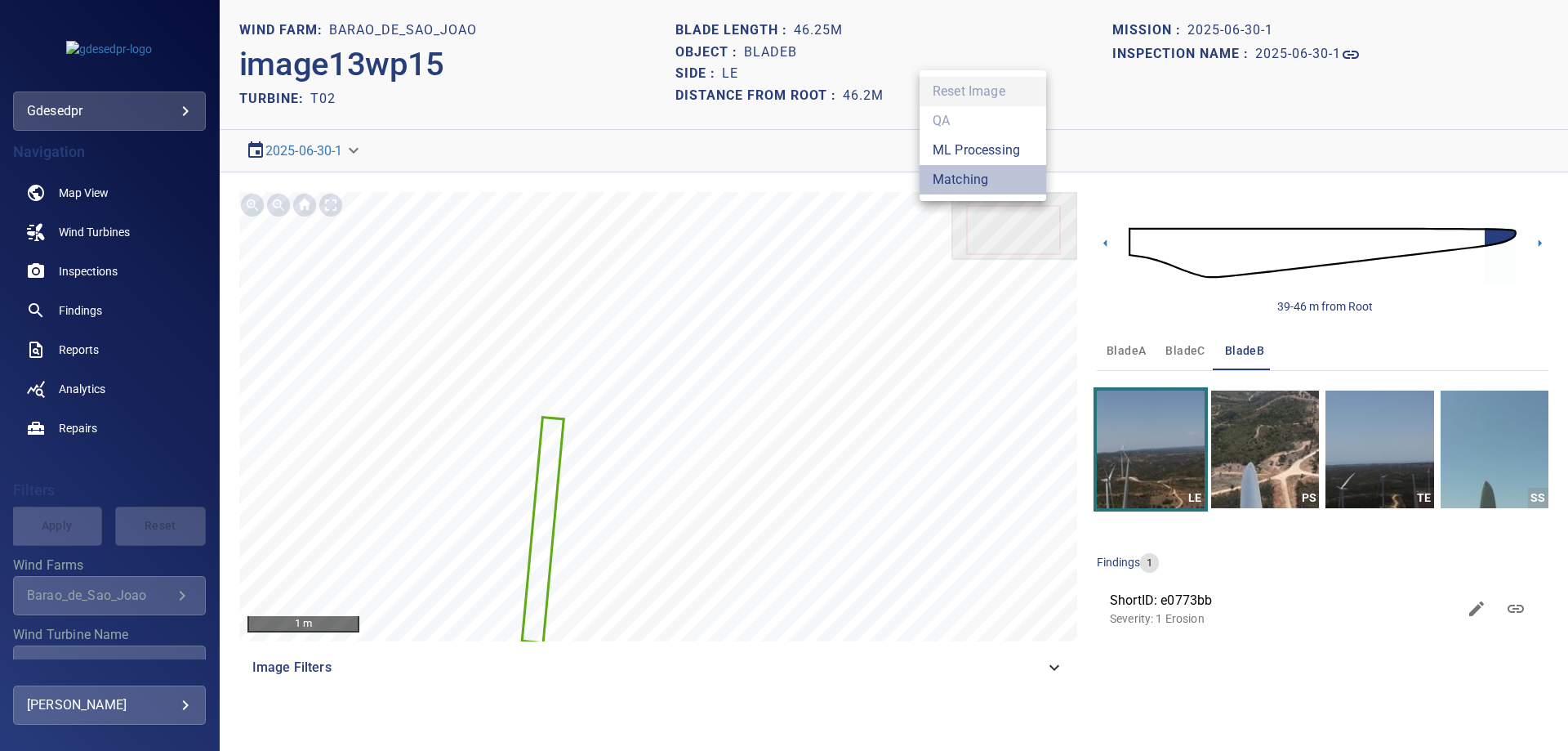
click at [967, 179] on li "Matching" at bounding box center [983, 180] width 127 height 30
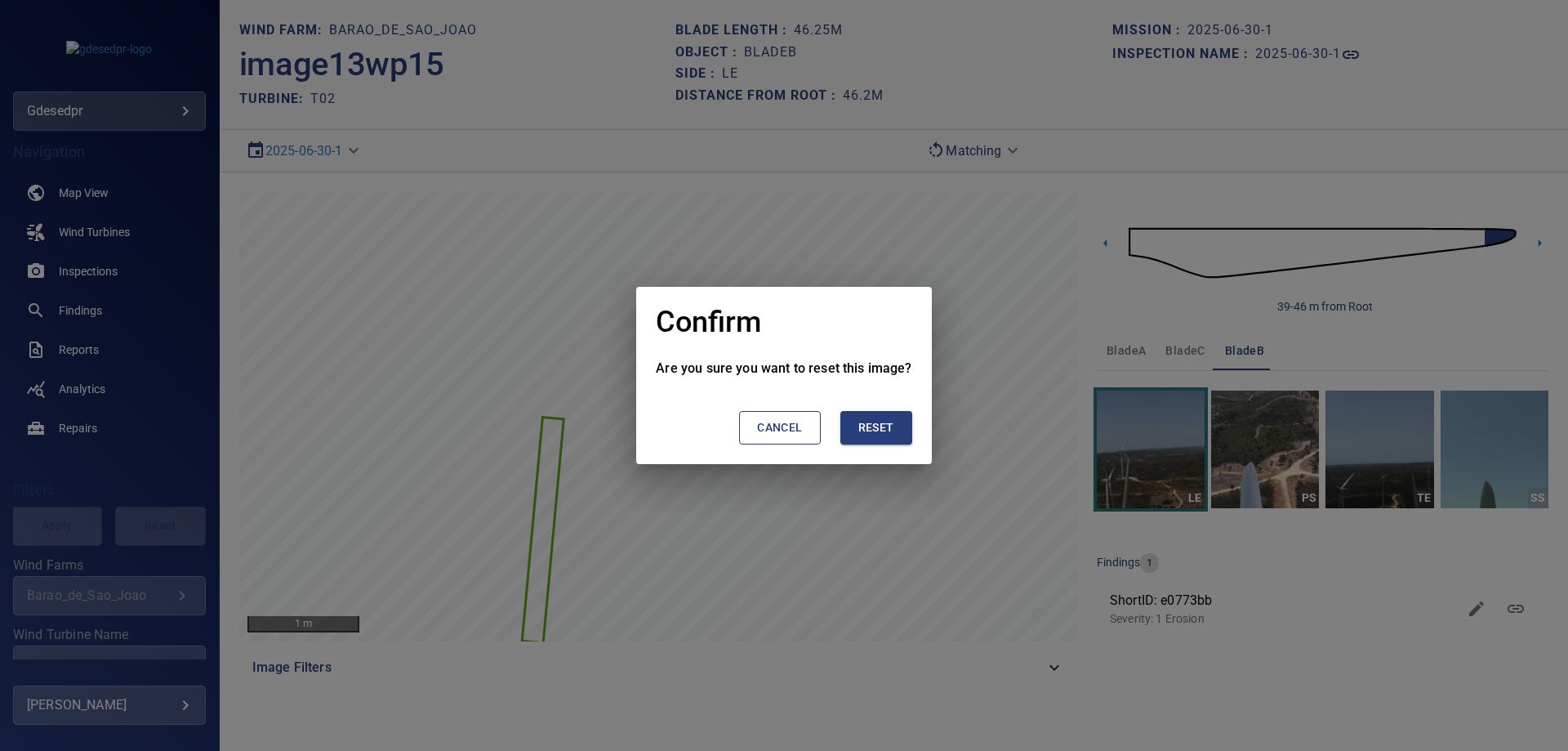
click at [891, 420] on span "Reset" at bounding box center [876, 428] width 36 height 20
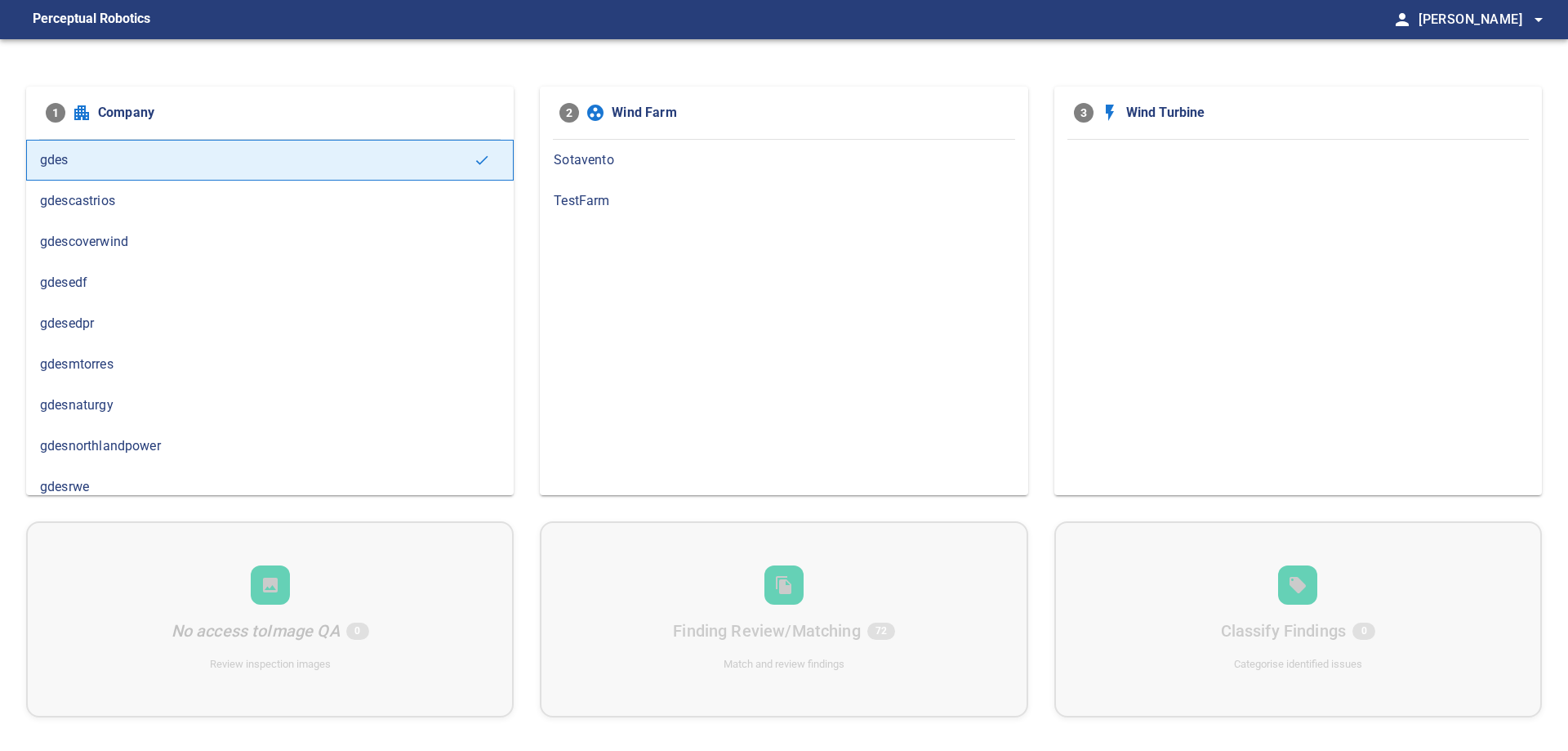
click at [119, 321] on span "gdesedpr" at bounding box center [269, 323] width 460 height 19
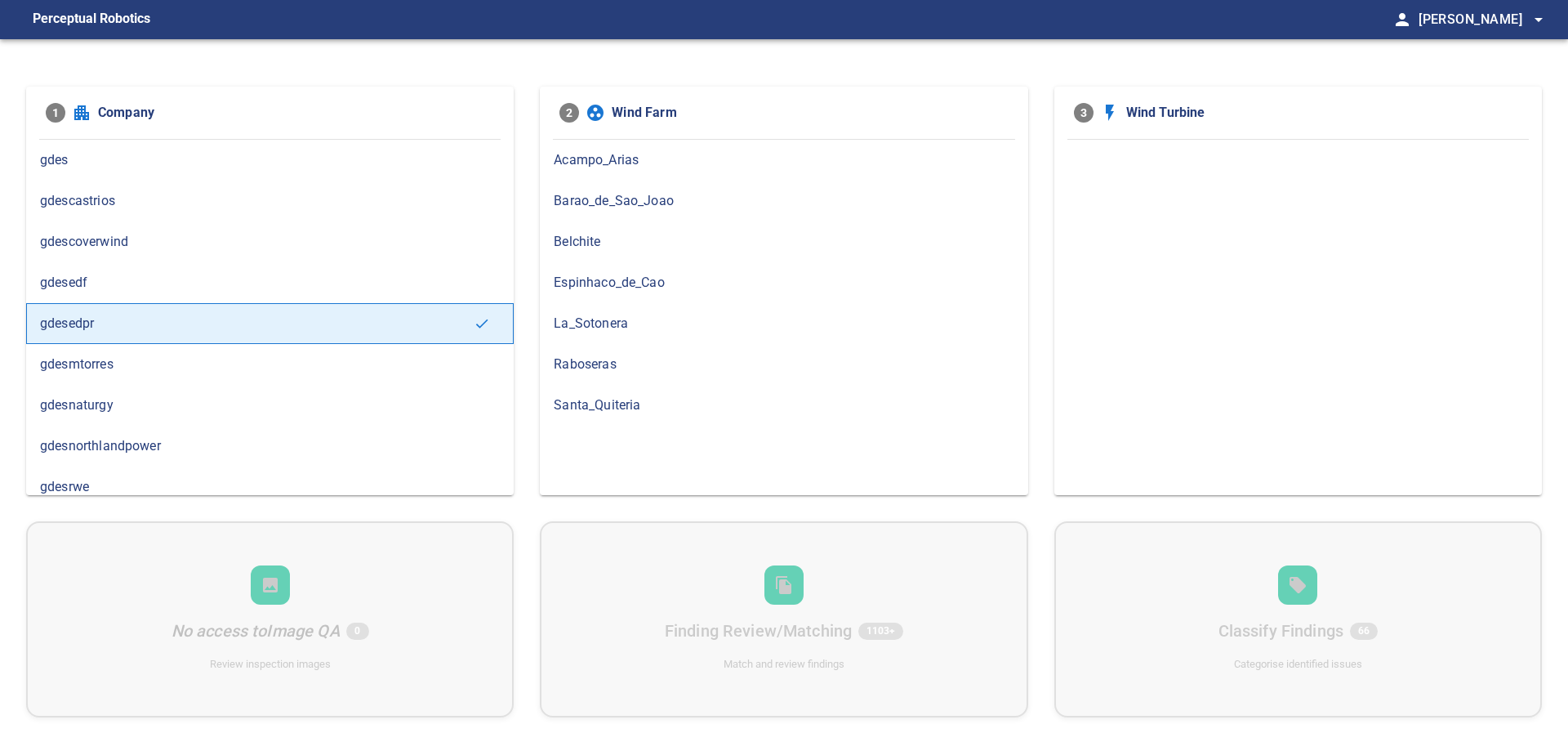
click at [617, 202] on span "Barao_de_Sao_Joao" at bounding box center [783, 201] width 460 height 19
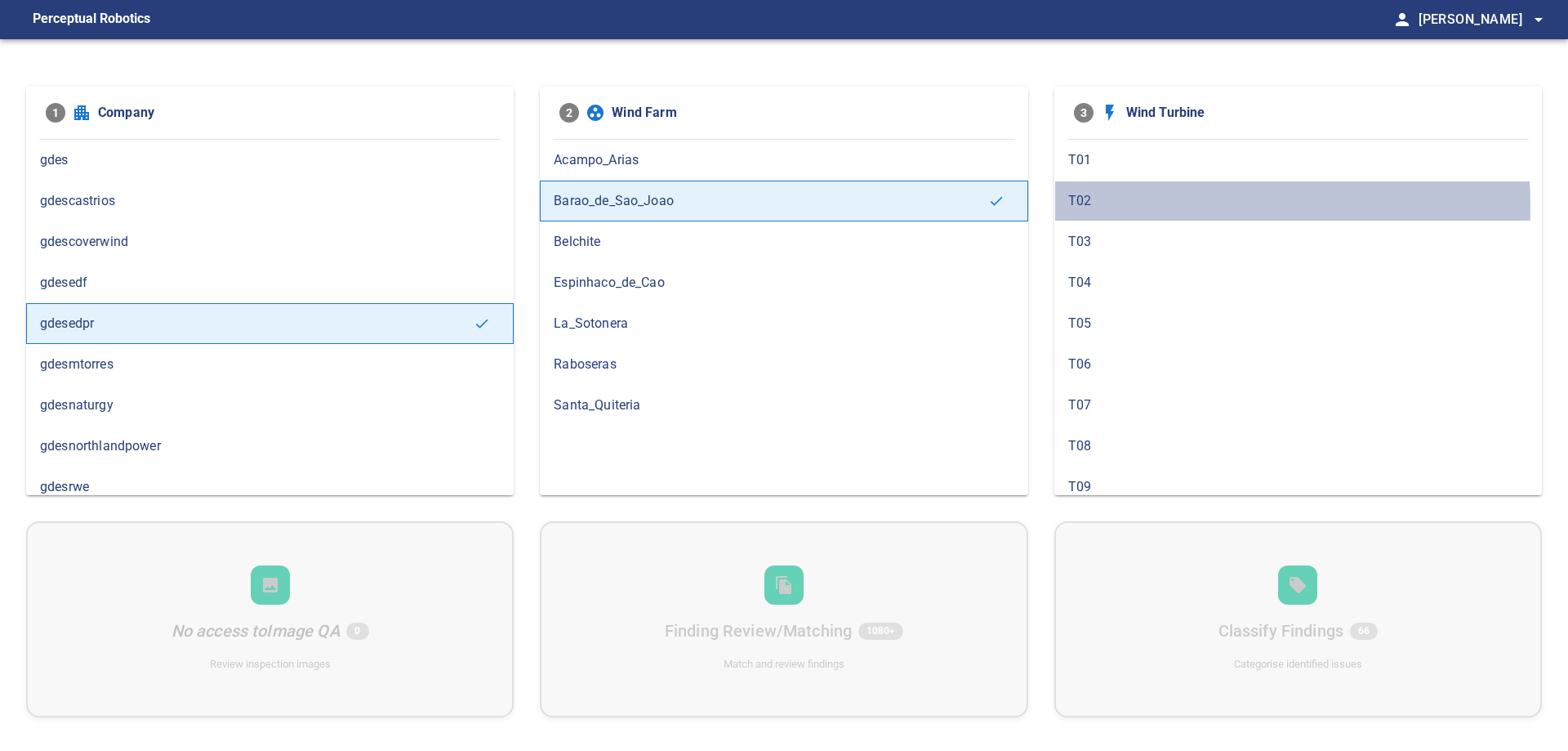
click at [1107, 206] on span "T02" at bounding box center [1297, 201] width 460 height 19
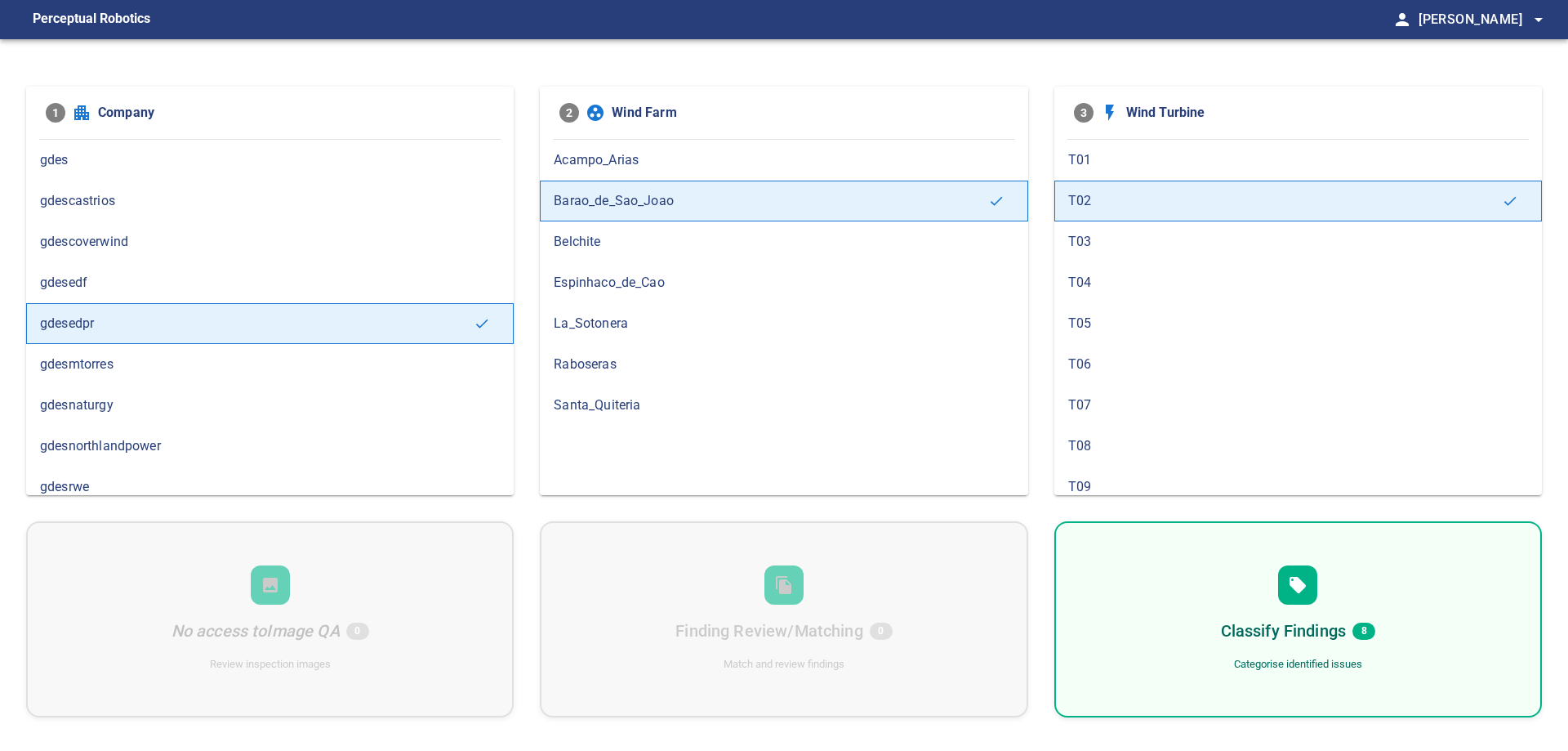
click at [1419, 642] on div "Classify Findings 8 Categorise identified issues" at bounding box center [1298, 619] width 488 height 196
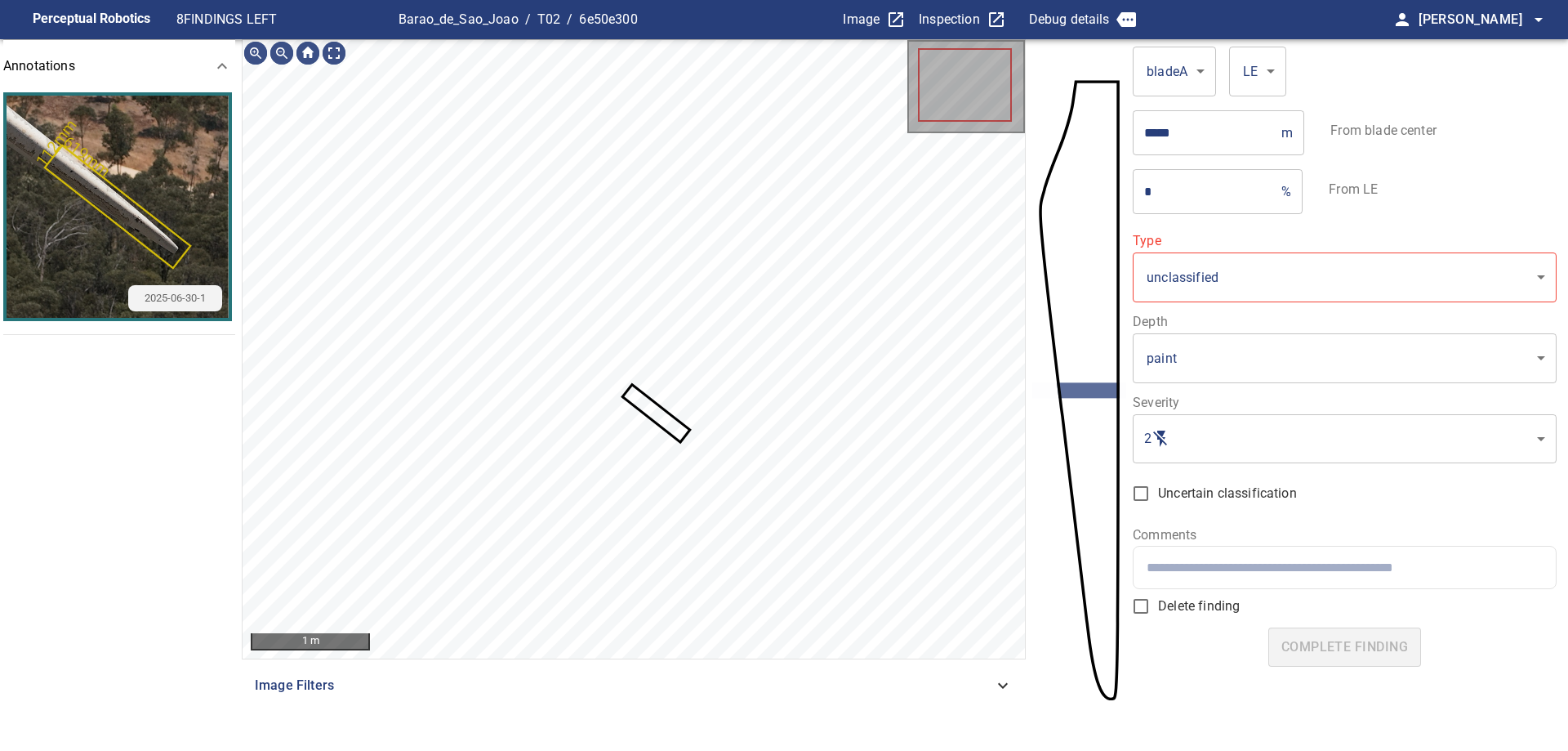
type input "*******"
click at [636, 396] on icon at bounding box center [656, 413] width 64 height 54
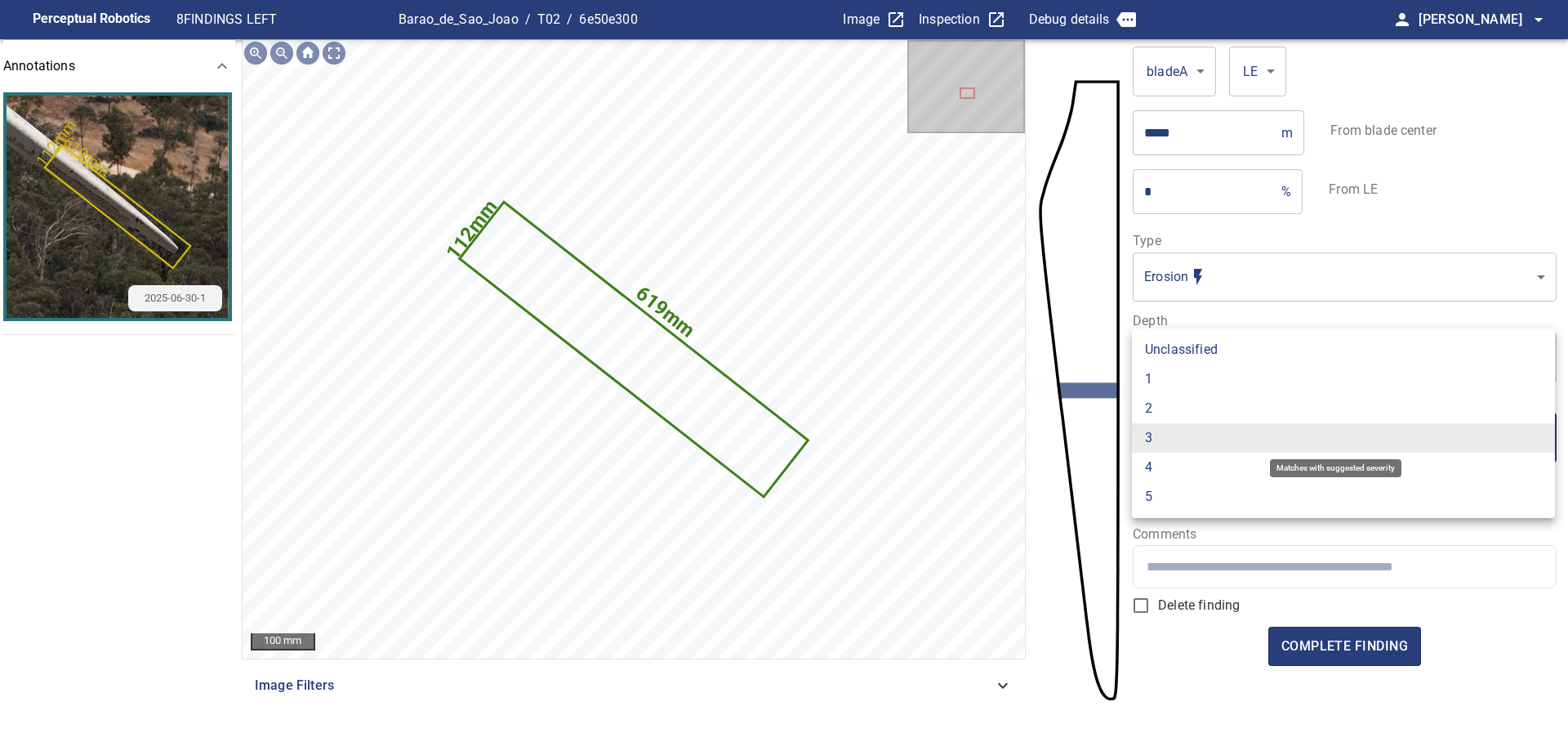
click at [1432, 440] on body "Perceptual Robotics 8 FINDINGS LEFT Barao_de_Sao_Joao / T02 / 6e50e300 Image In…" at bounding box center [784, 376] width 1568 height 751
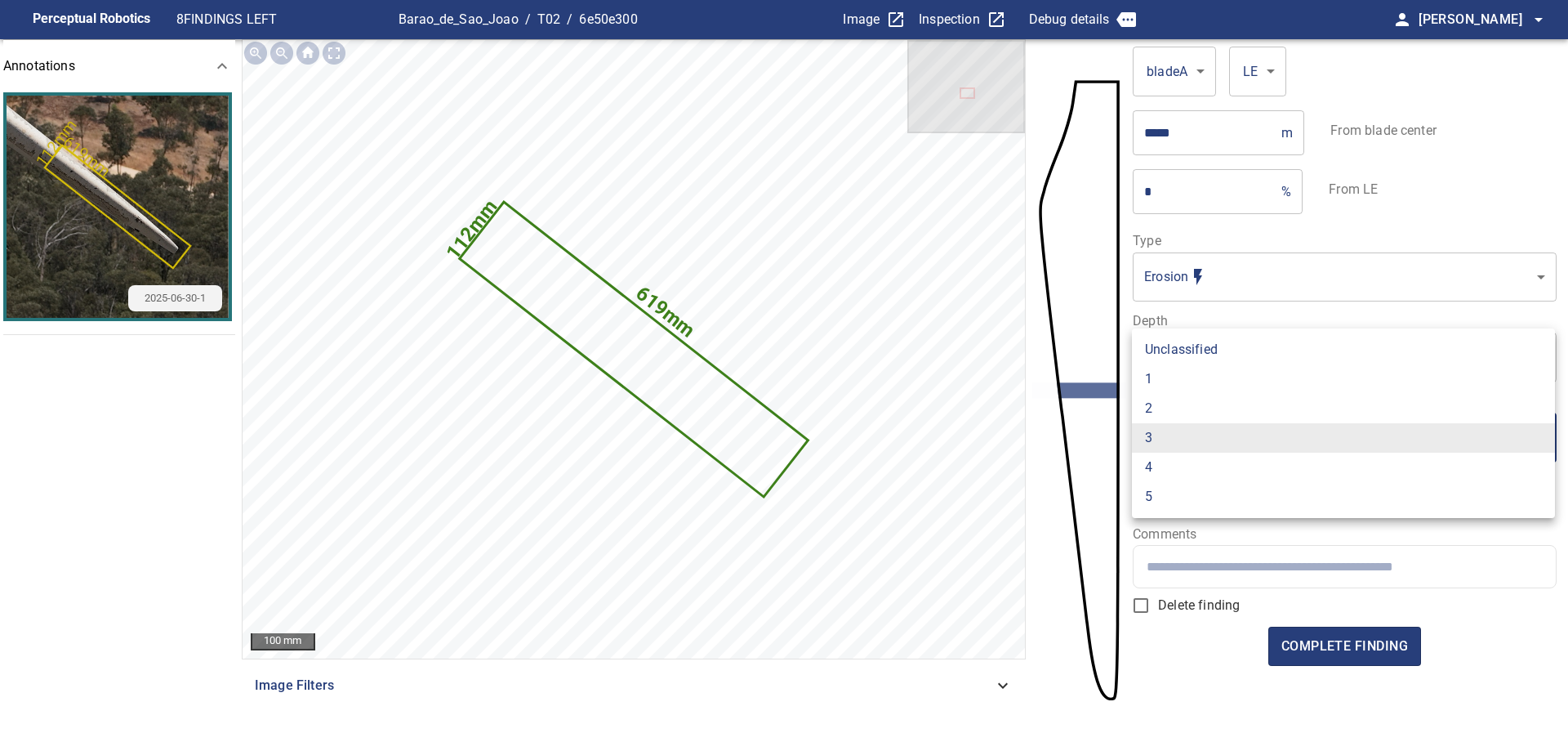
click at [1214, 404] on li "2" at bounding box center [1343, 408] width 423 height 30
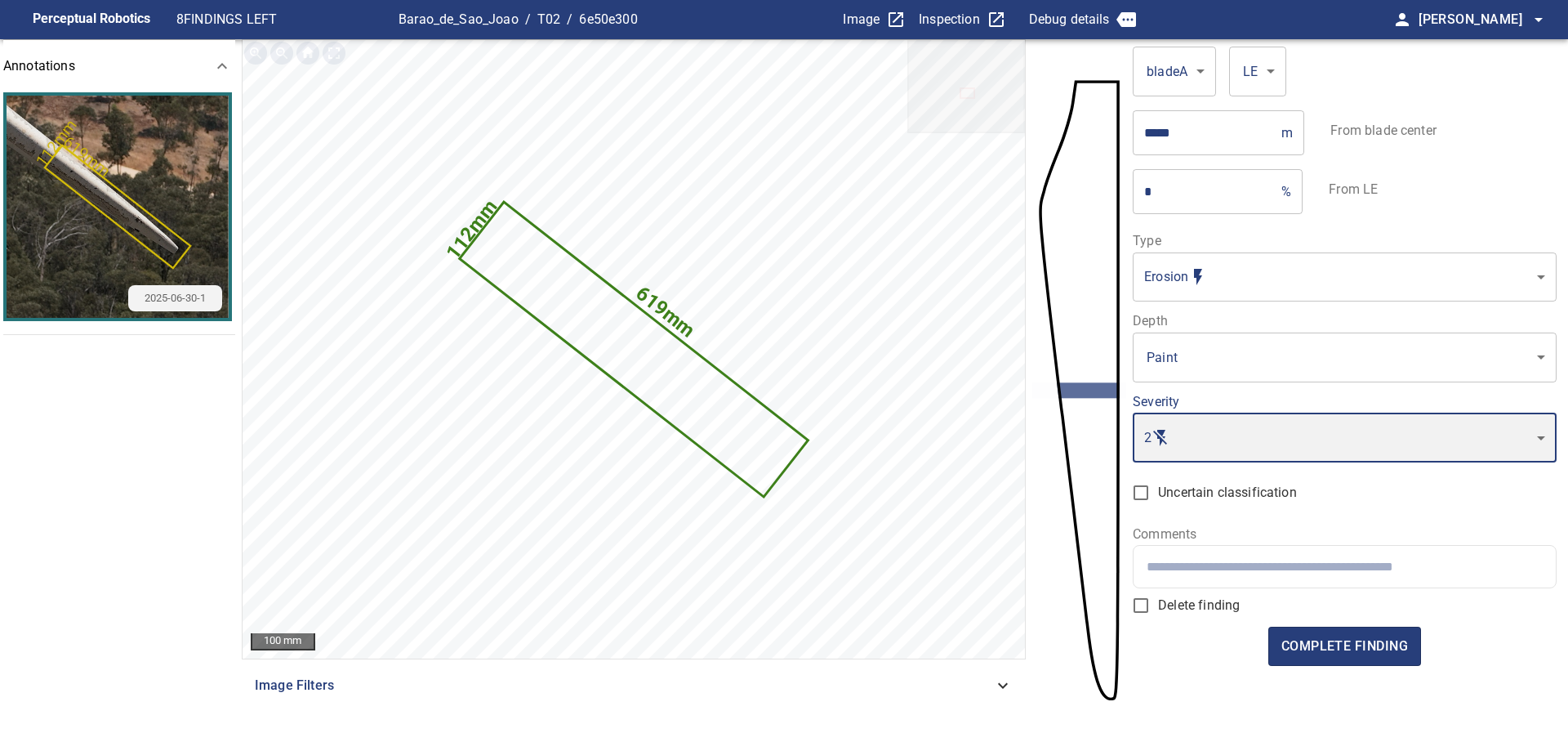
type input "*"
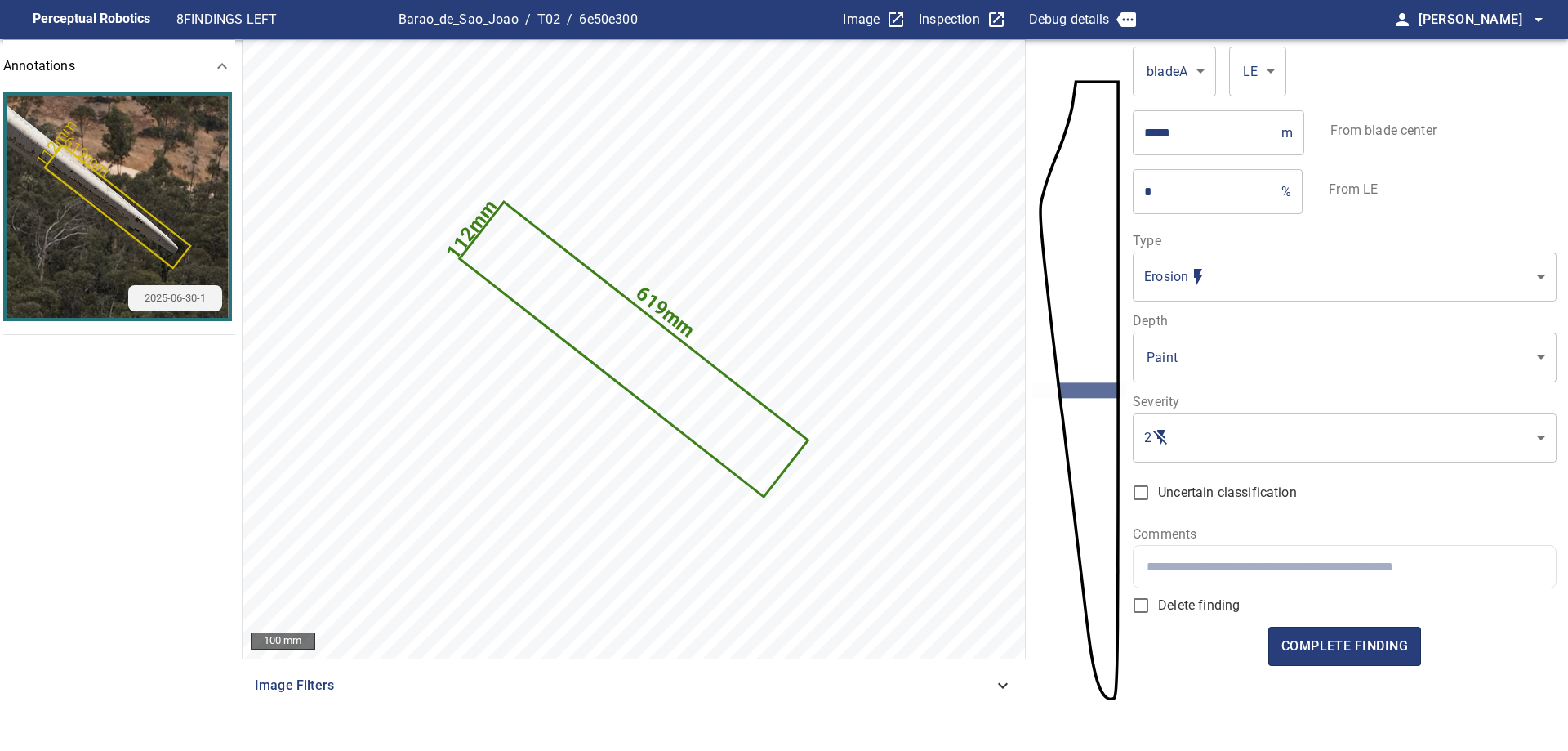
click at [1212, 557] on div at bounding box center [1344, 566] width 421 height 41
drag, startPoint x: 1383, startPoint y: 651, endPoint x: 1378, endPoint y: 661, distance: 11.2
click at [1378, 661] on button "complete finding" at bounding box center [1344, 646] width 153 height 39
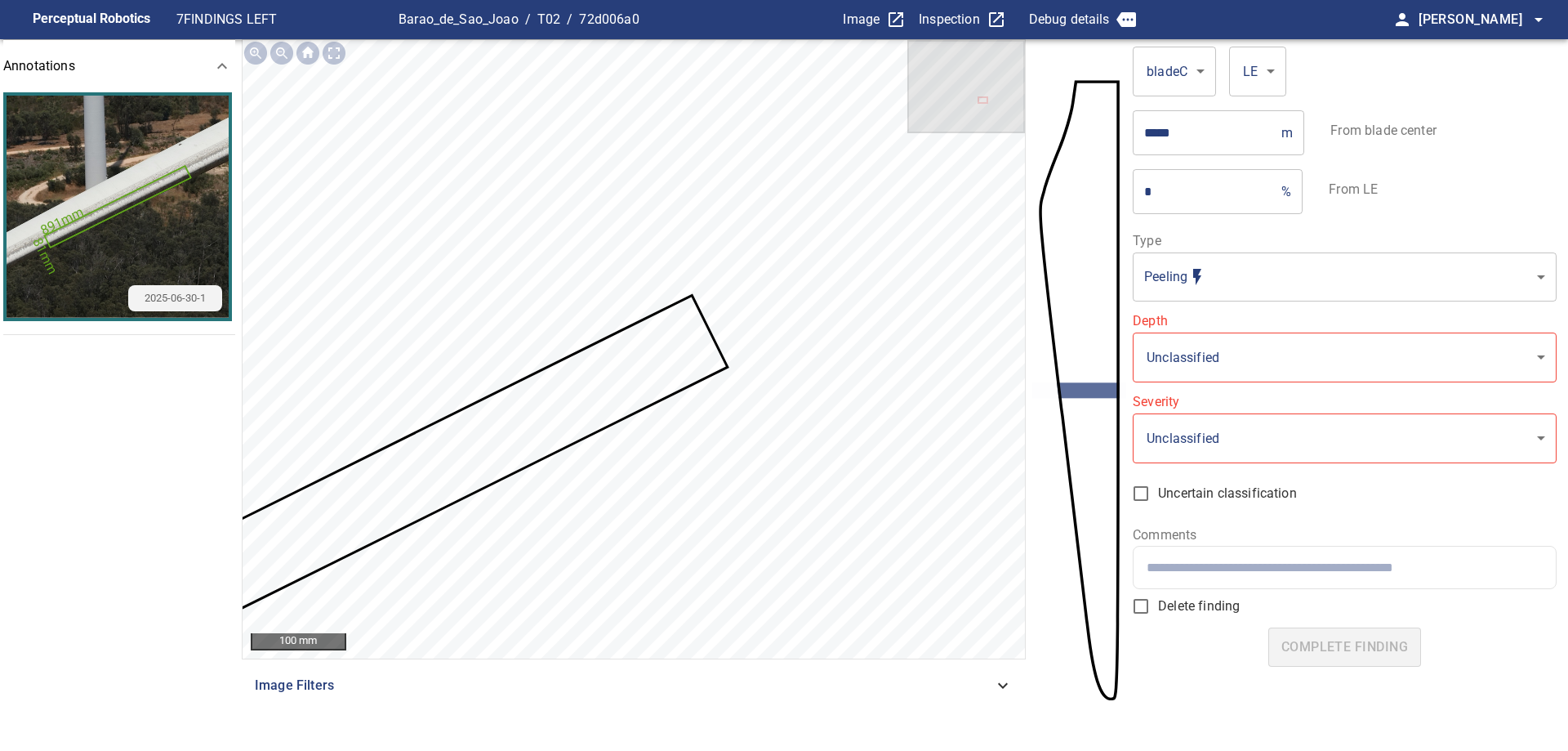
click at [1253, 277] on body "**********" at bounding box center [784, 376] width 1568 height 751
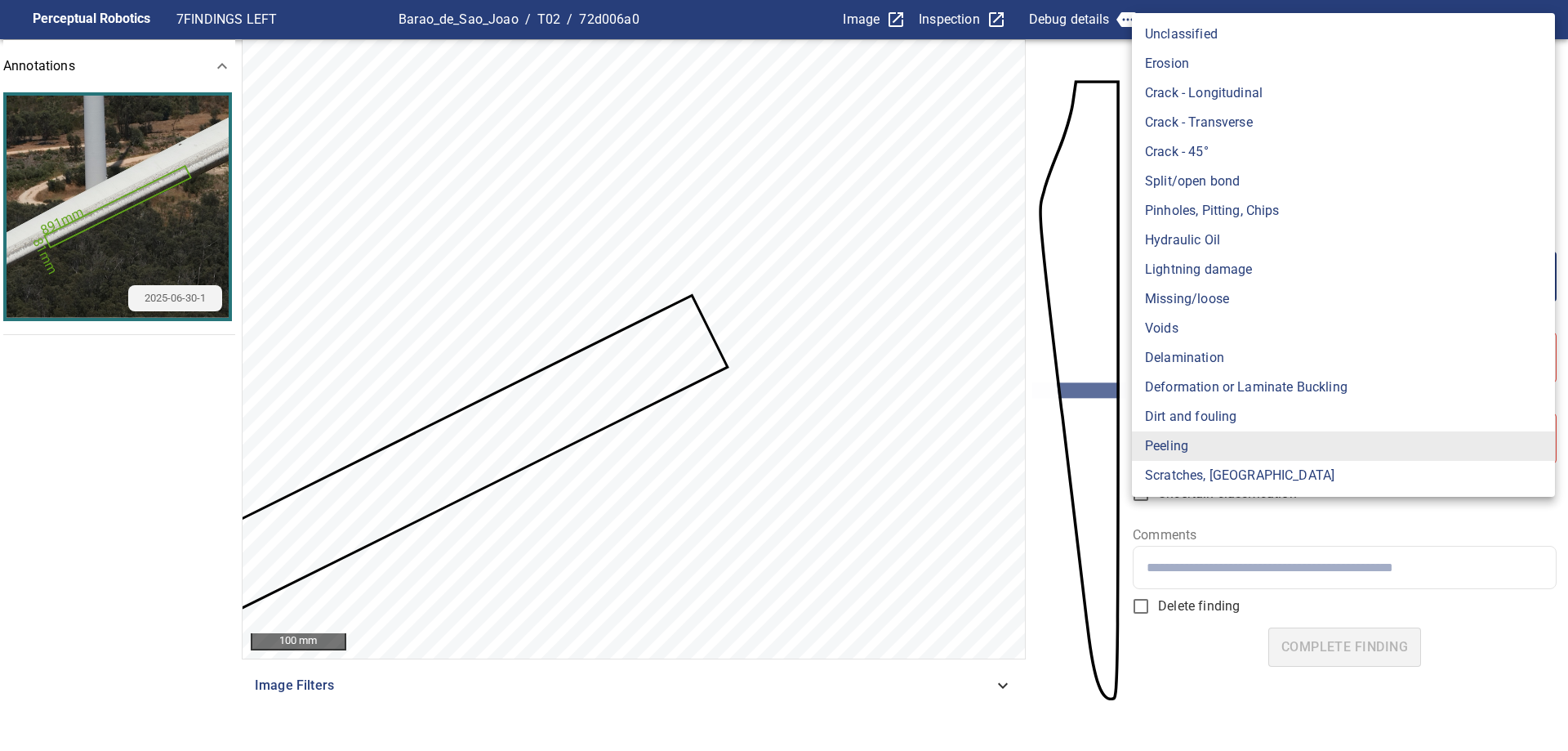
click at [1208, 46] on li "Unclassified" at bounding box center [1343, 34] width 423 height 30
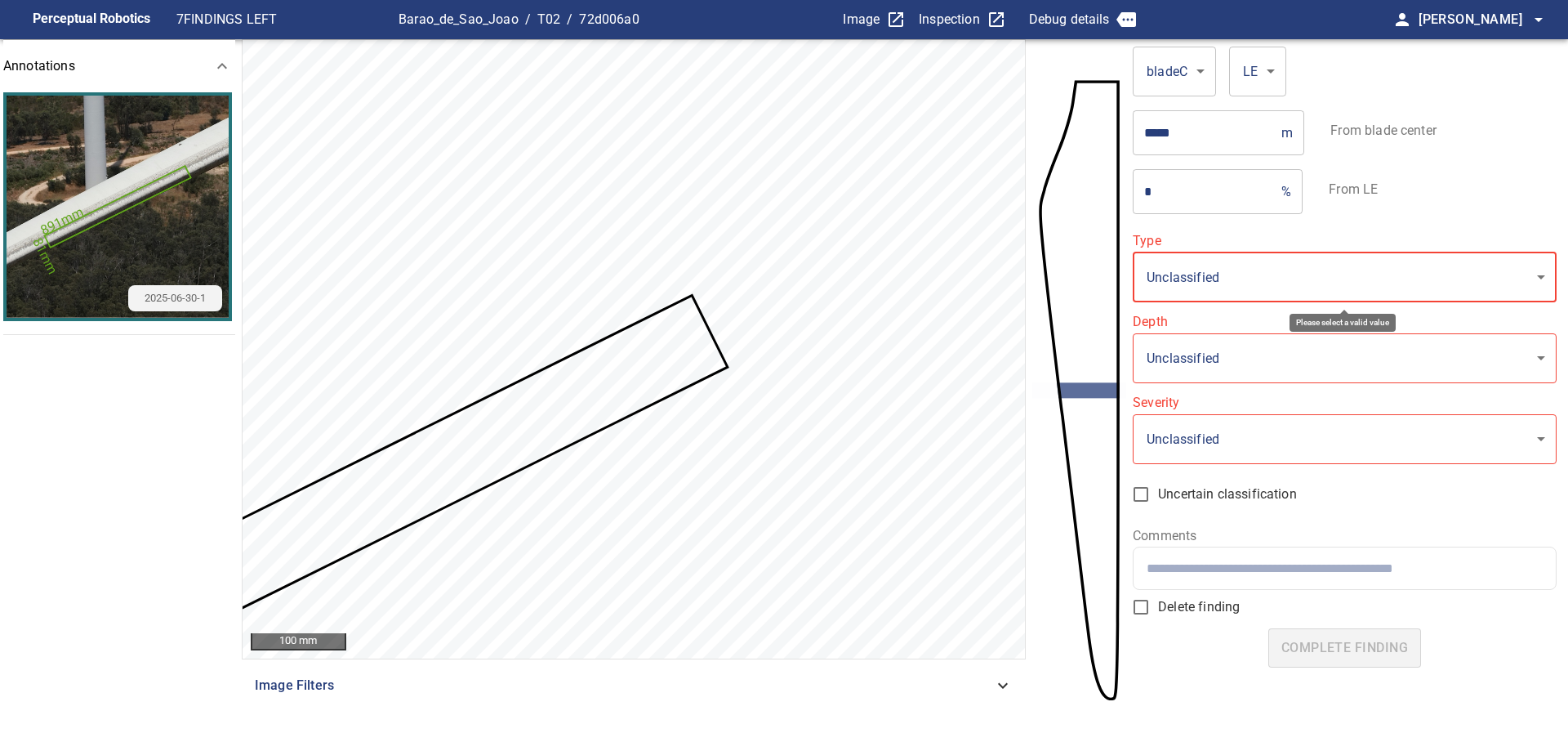
click at [1280, 291] on body "**********" at bounding box center [784, 376] width 1568 height 751
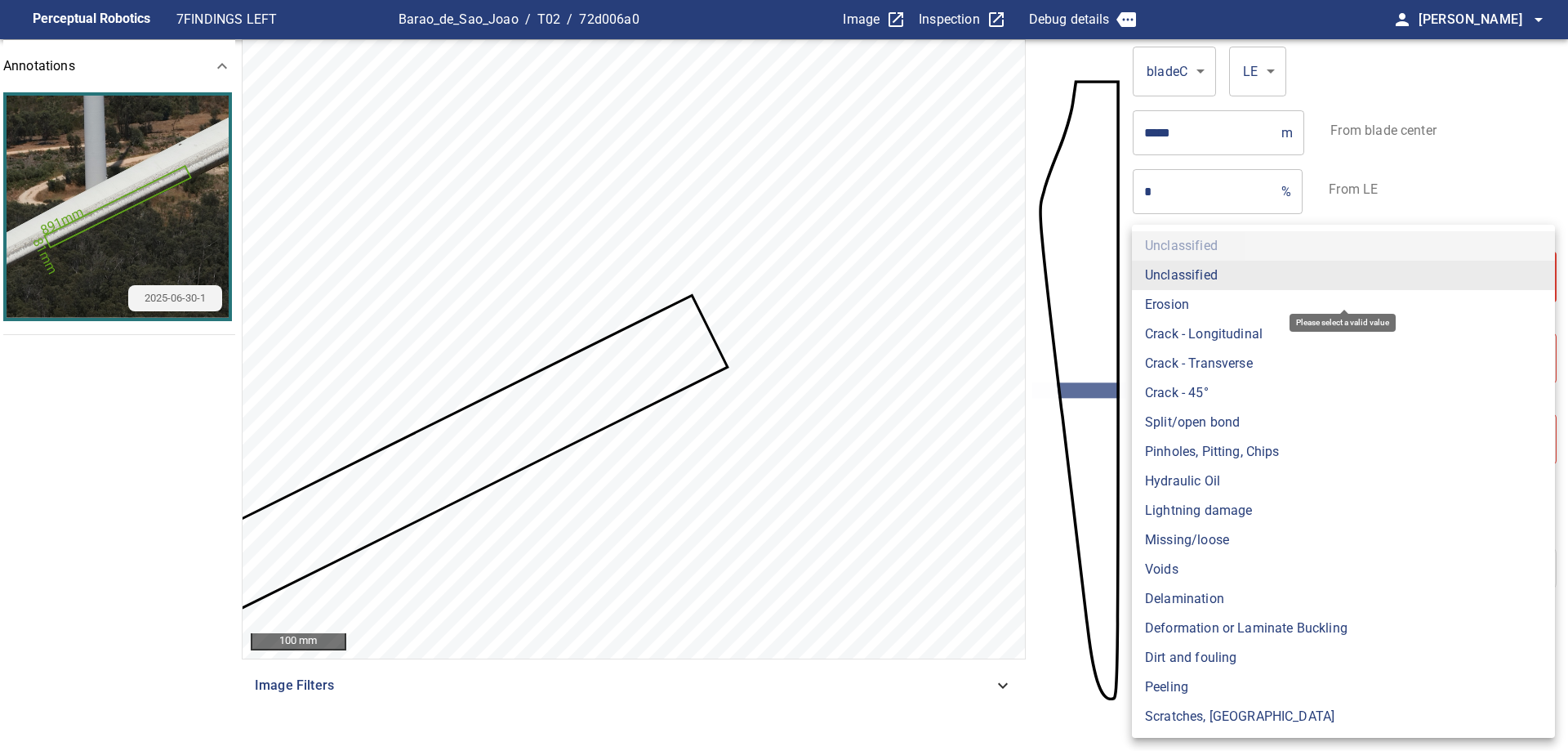
click at [1188, 294] on li "Erosion" at bounding box center [1343, 305] width 423 height 30
type input "*******"
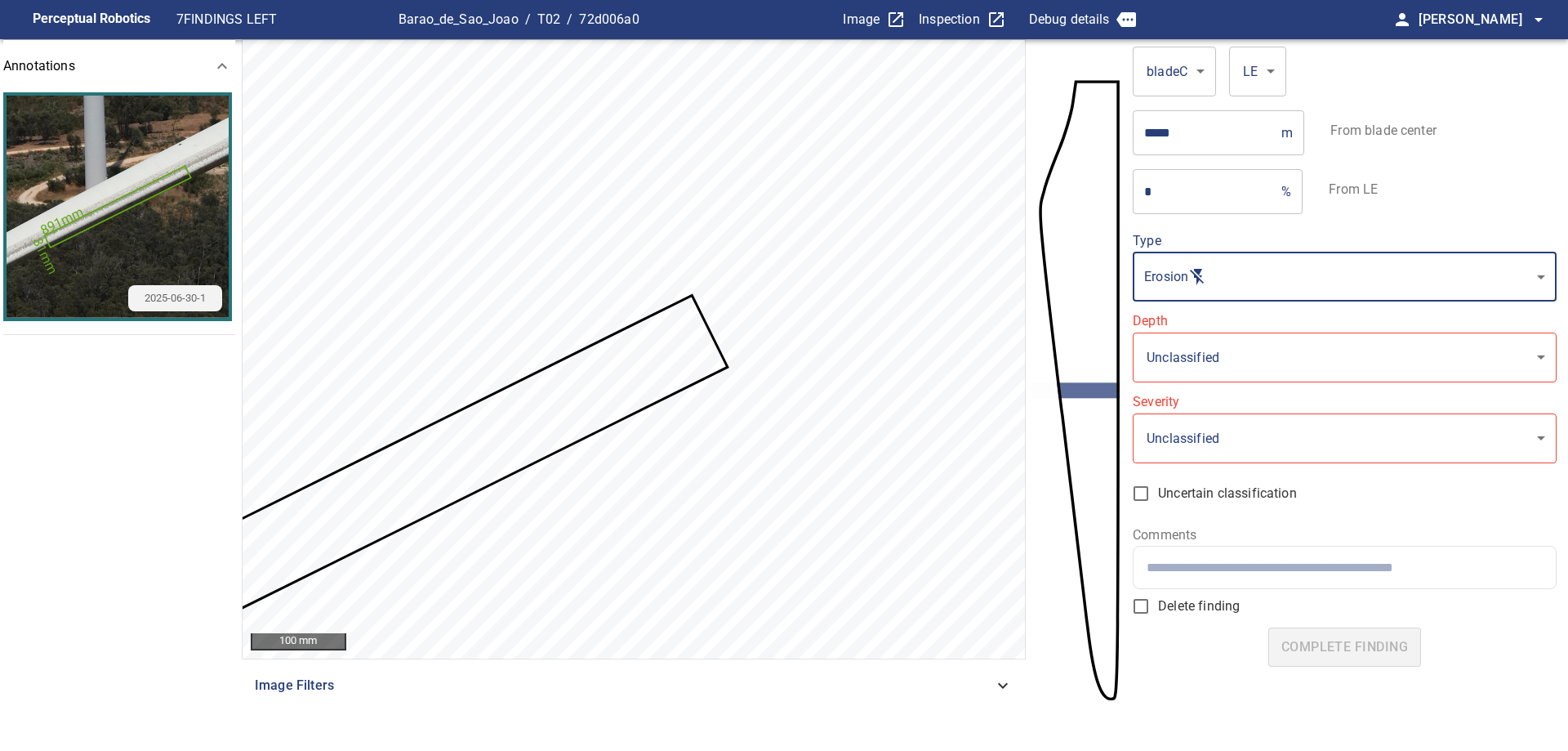
click at [1243, 354] on body "**********" at bounding box center [784, 376] width 1568 height 751
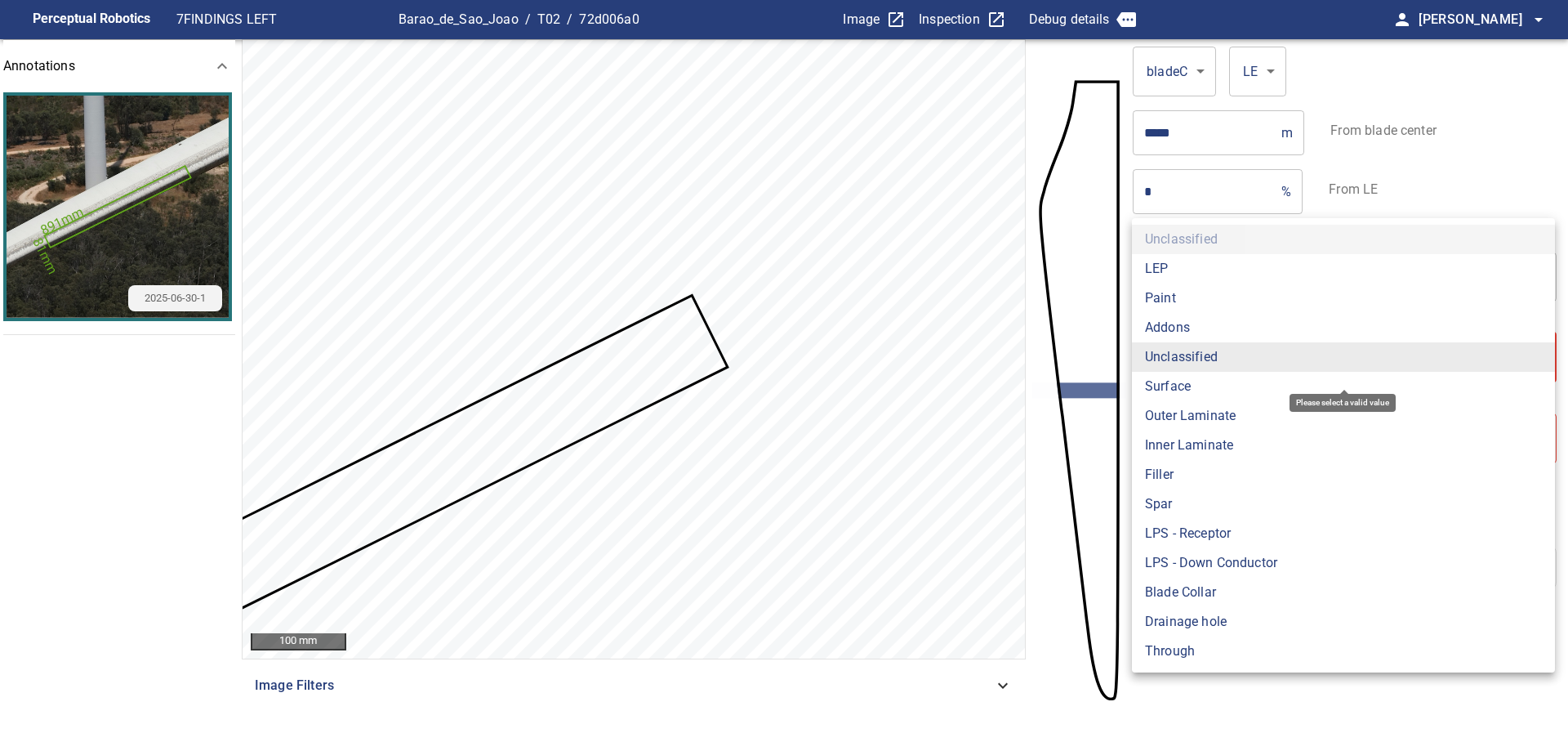
click at [1200, 303] on li "Paint" at bounding box center [1343, 298] width 423 height 30
type input "*****"
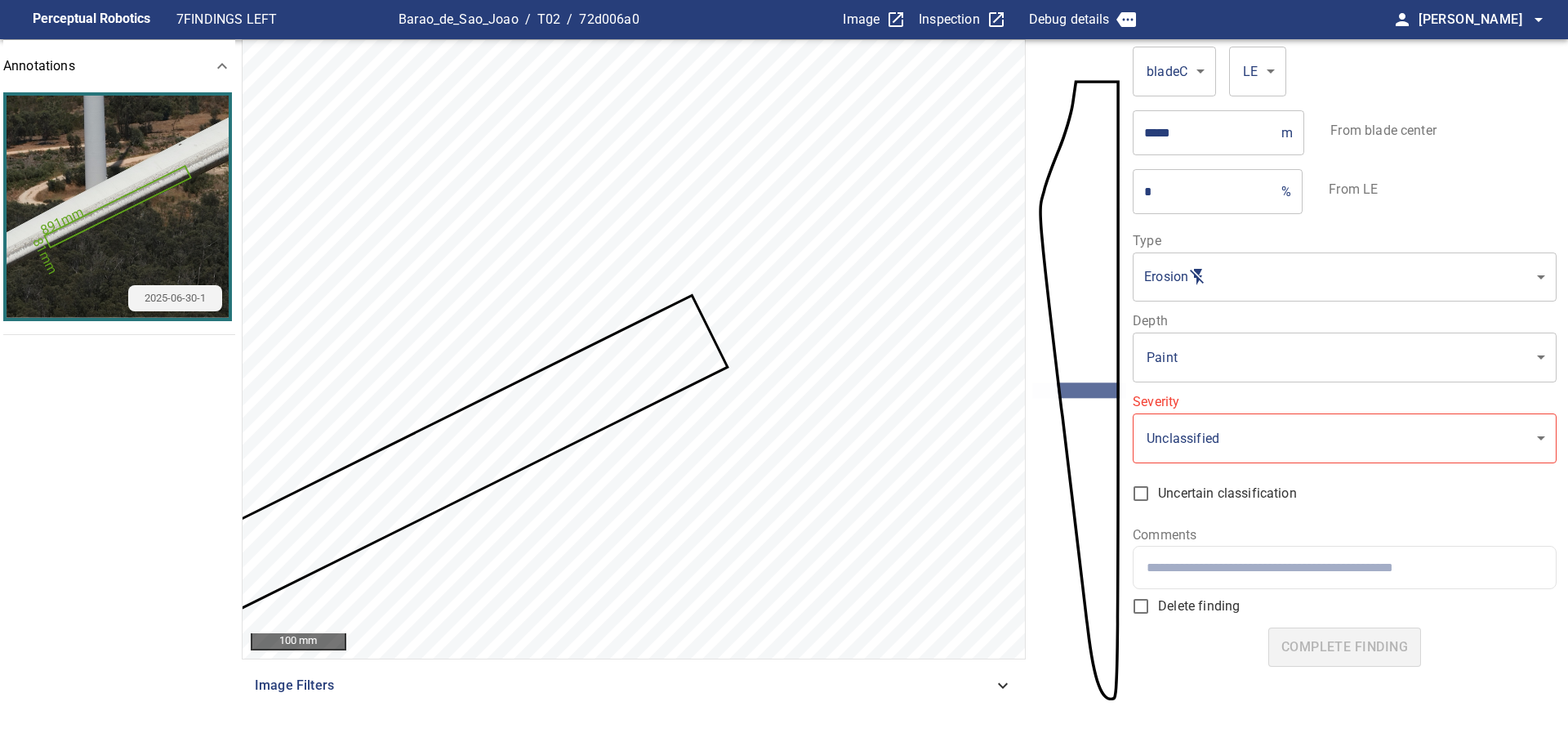
click at [1275, 465] on div "**********" at bounding box center [1344, 375] width 423 height 280
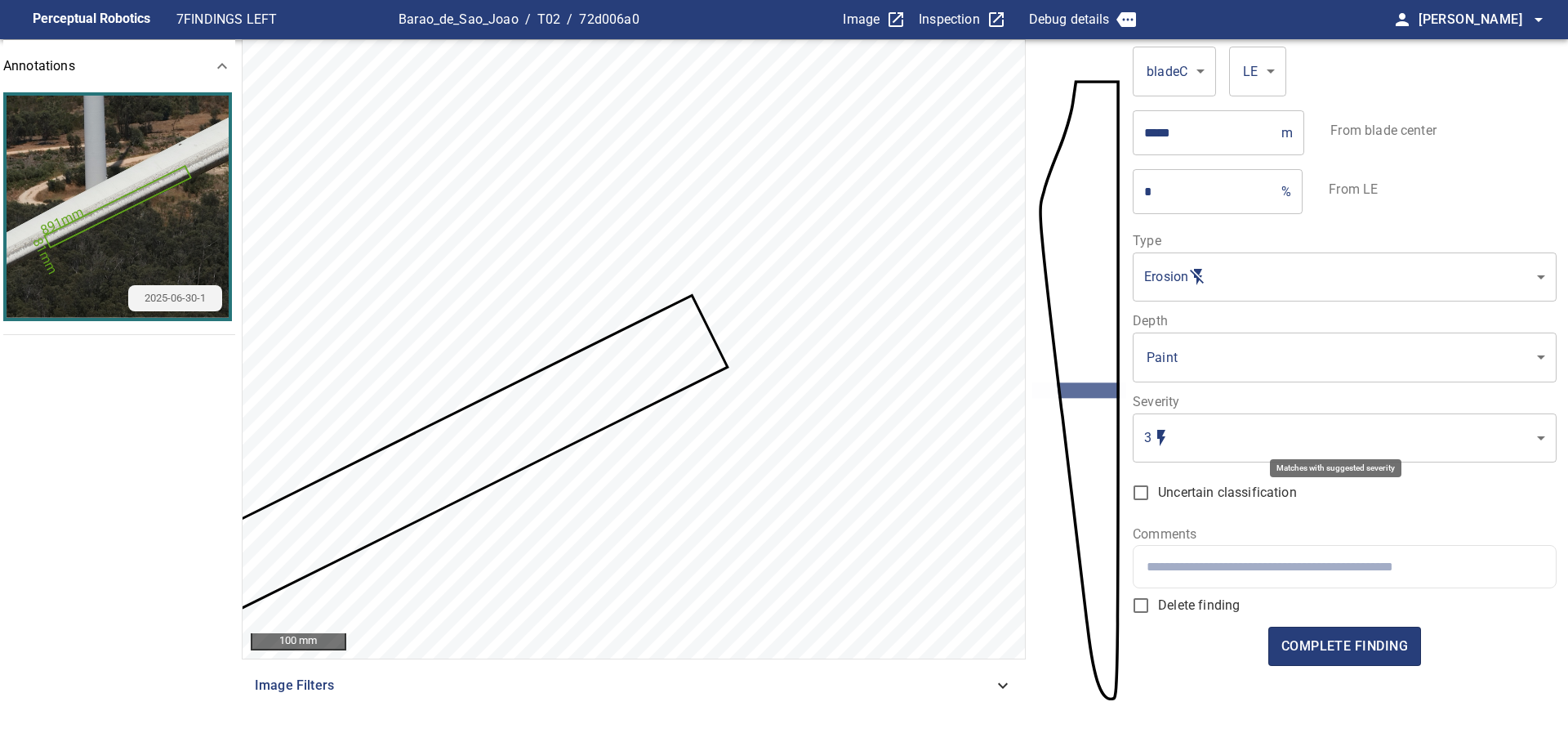
click at [1224, 431] on body "Perceptual Robotics 7 FINDINGS LEFT Barao_de_Sao_Joao / T02 / 72d006a0 Image In…" at bounding box center [784, 376] width 1568 height 751
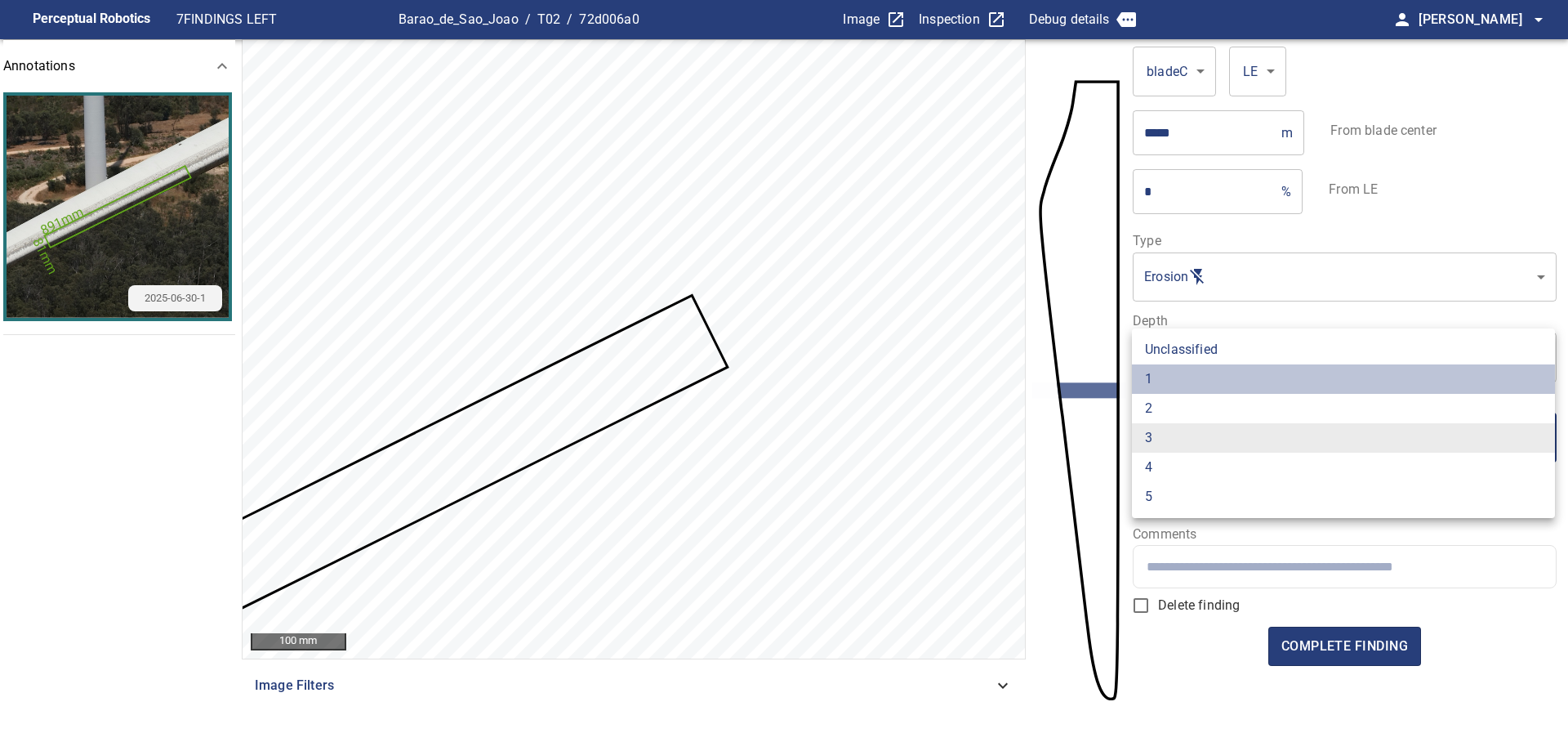
click at [1221, 371] on li "1" at bounding box center [1343, 379] width 423 height 30
type input "*"
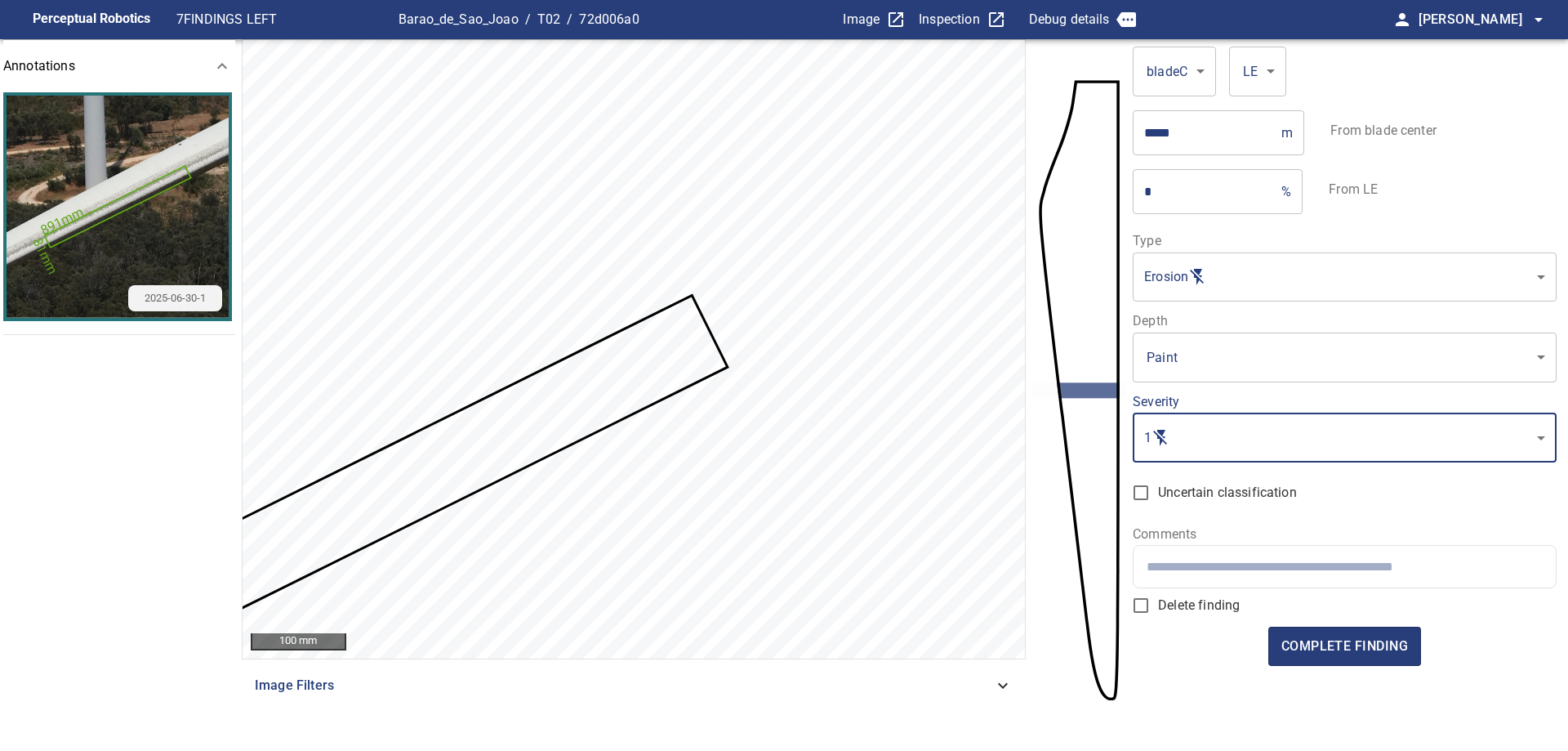
click at [1292, 543] on div "Comments" at bounding box center [1344, 558] width 423 height 61
drag, startPoint x: 1389, startPoint y: 581, endPoint x: 1419, endPoint y: 599, distance: 35.0
click at [1388, 585] on div at bounding box center [1344, 566] width 421 height 41
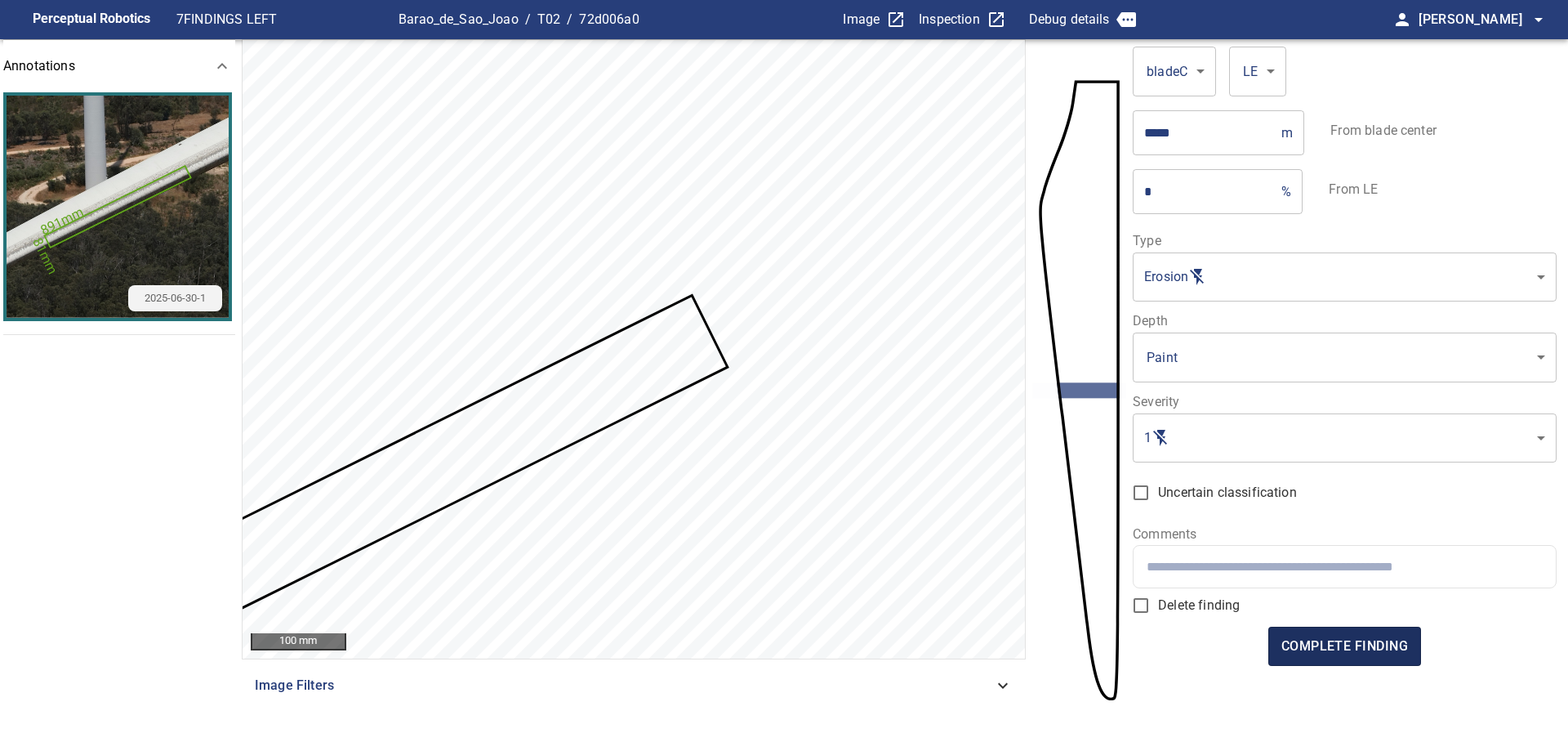
drag, startPoint x: 1334, startPoint y: 649, endPoint x: 1346, endPoint y: 643, distance: 13.4
click at [1346, 643] on span "complete finding" at bounding box center [1344, 646] width 127 height 23
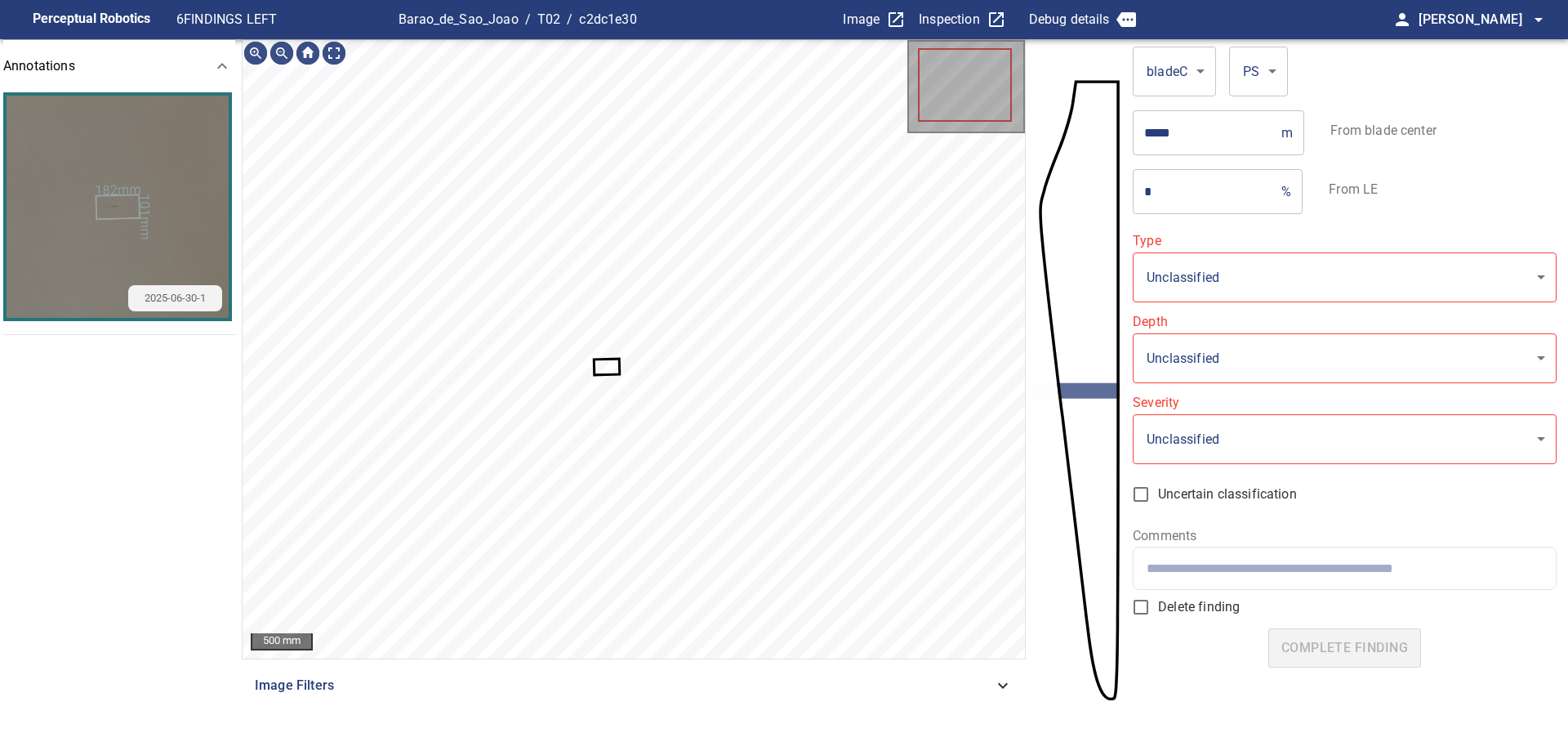
type input "**********"
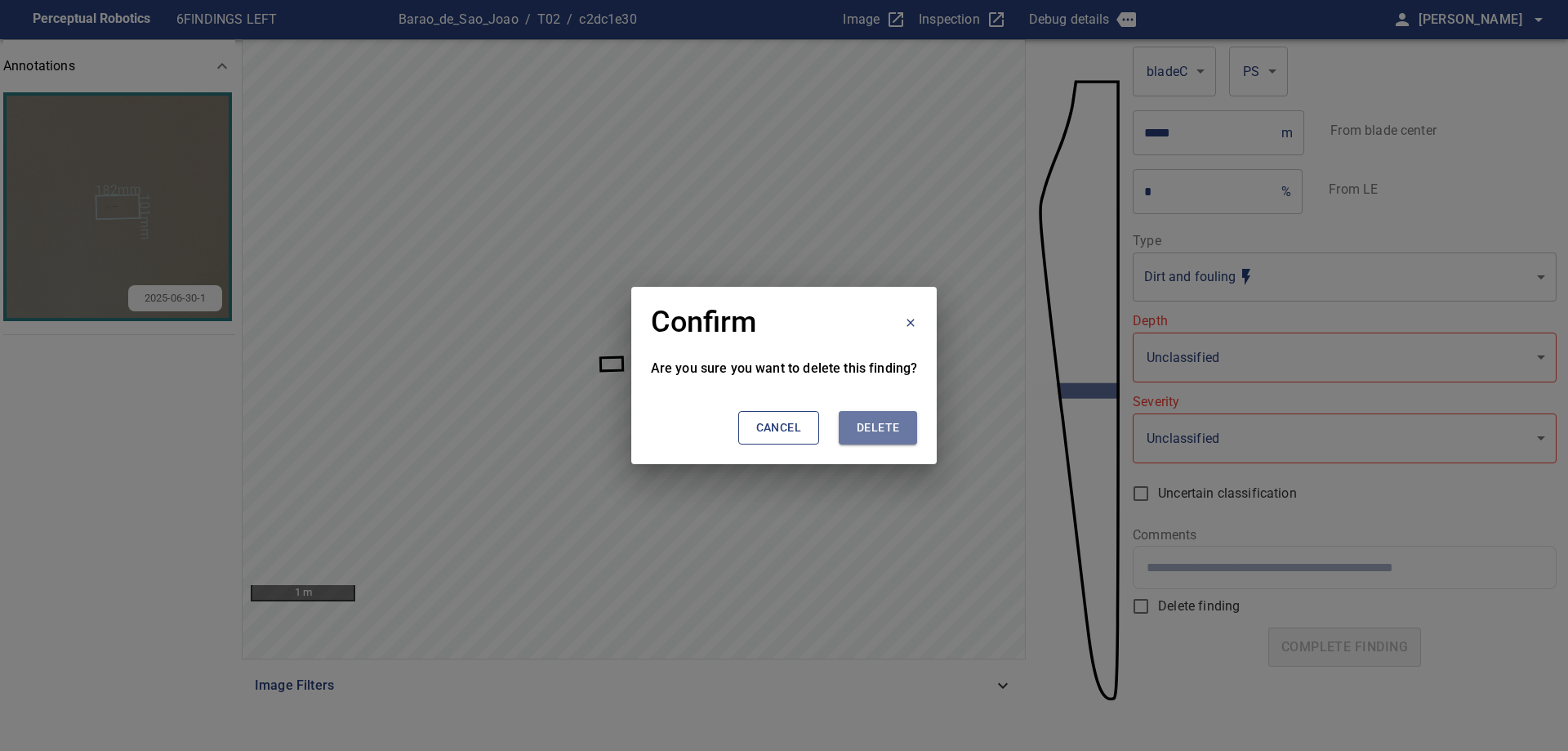
click at [901, 421] on button "Delete" at bounding box center [877, 428] width 78 height 34
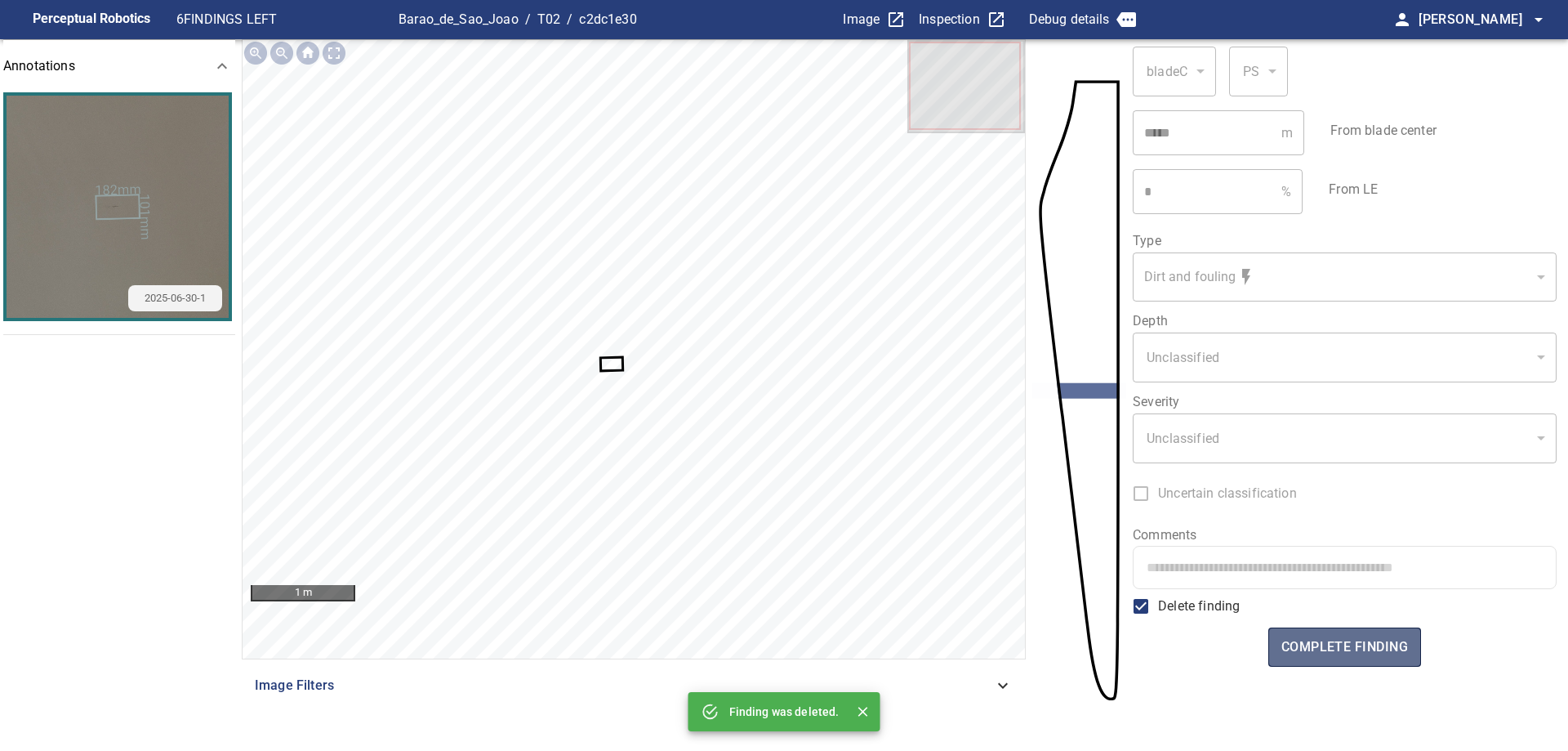
click at [1334, 655] on span "complete finding" at bounding box center [1344, 646] width 127 height 23
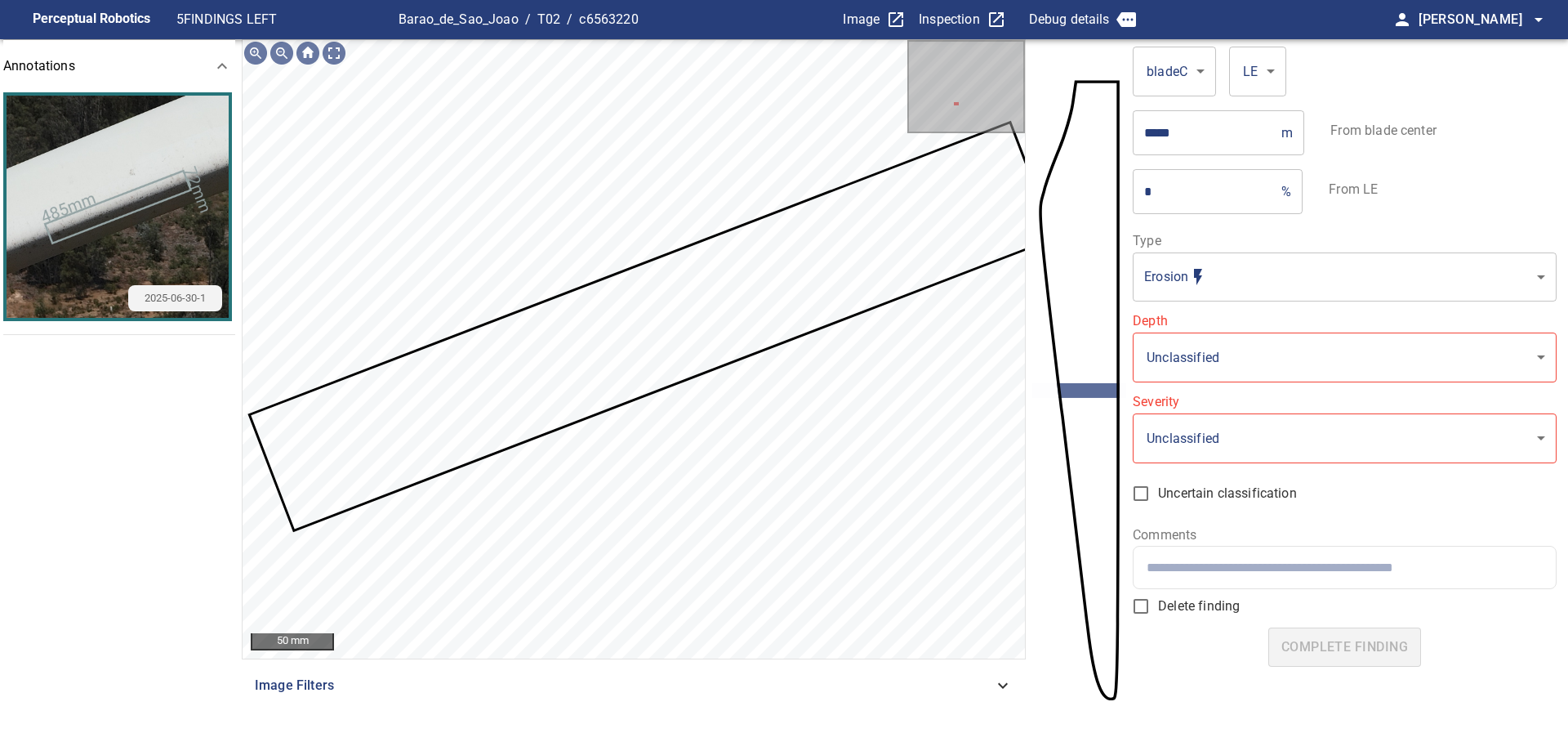
click at [1228, 287] on body "**********" at bounding box center [784, 376] width 1568 height 751
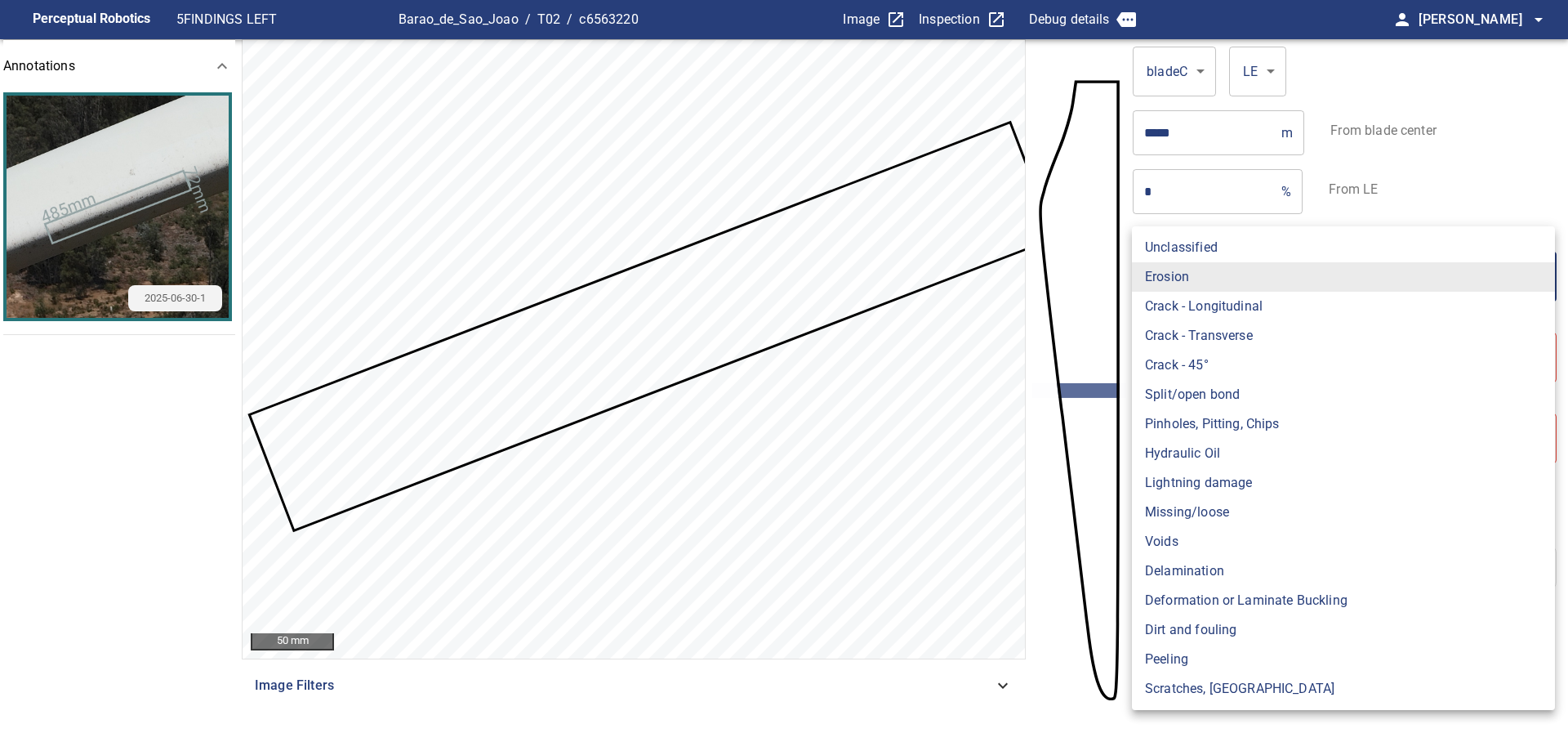
click at [1257, 312] on li "Crack - Longitudinal" at bounding box center [1343, 306] width 423 height 30
type input "**********"
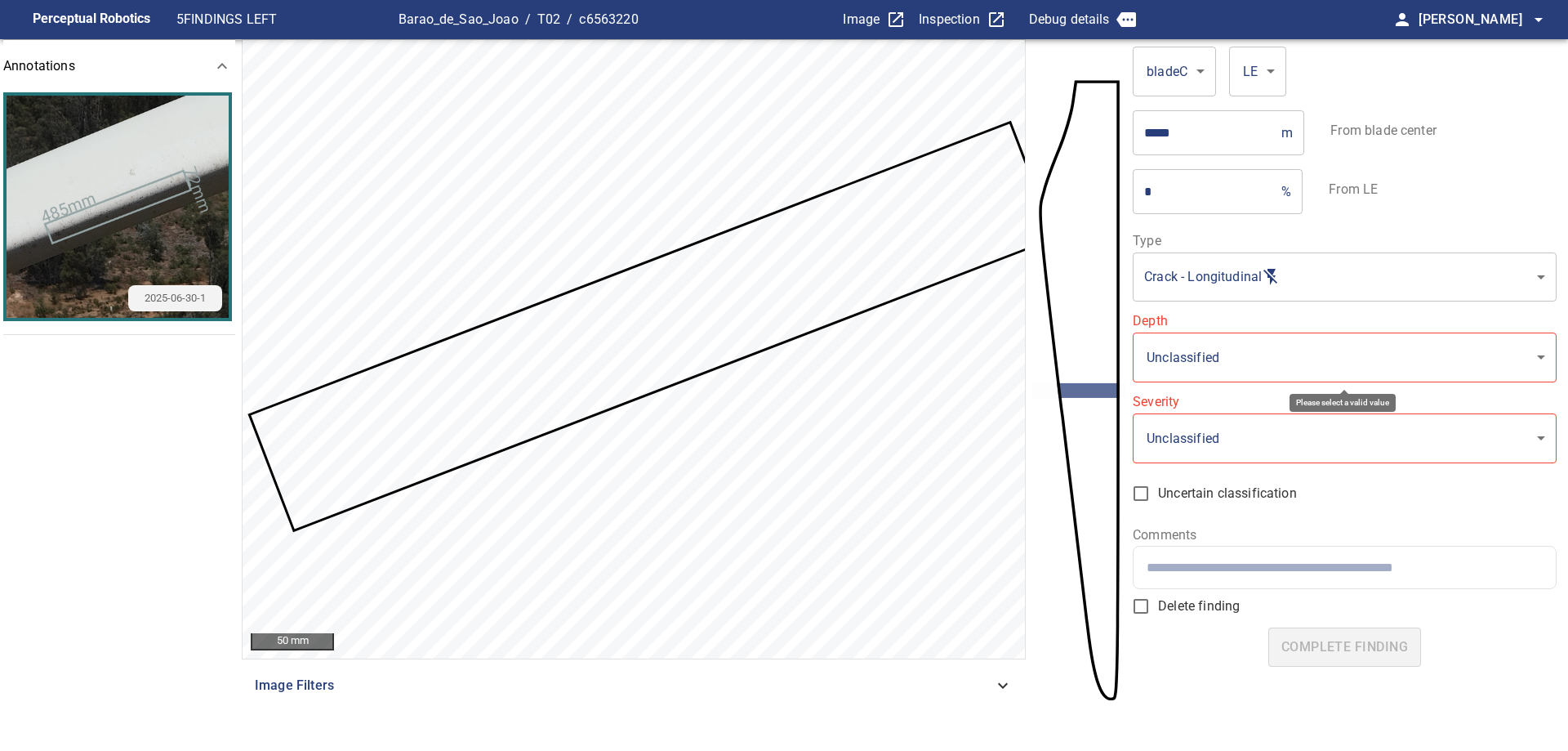
click at [1268, 351] on body "**********" at bounding box center [784, 376] width 1568 height 751
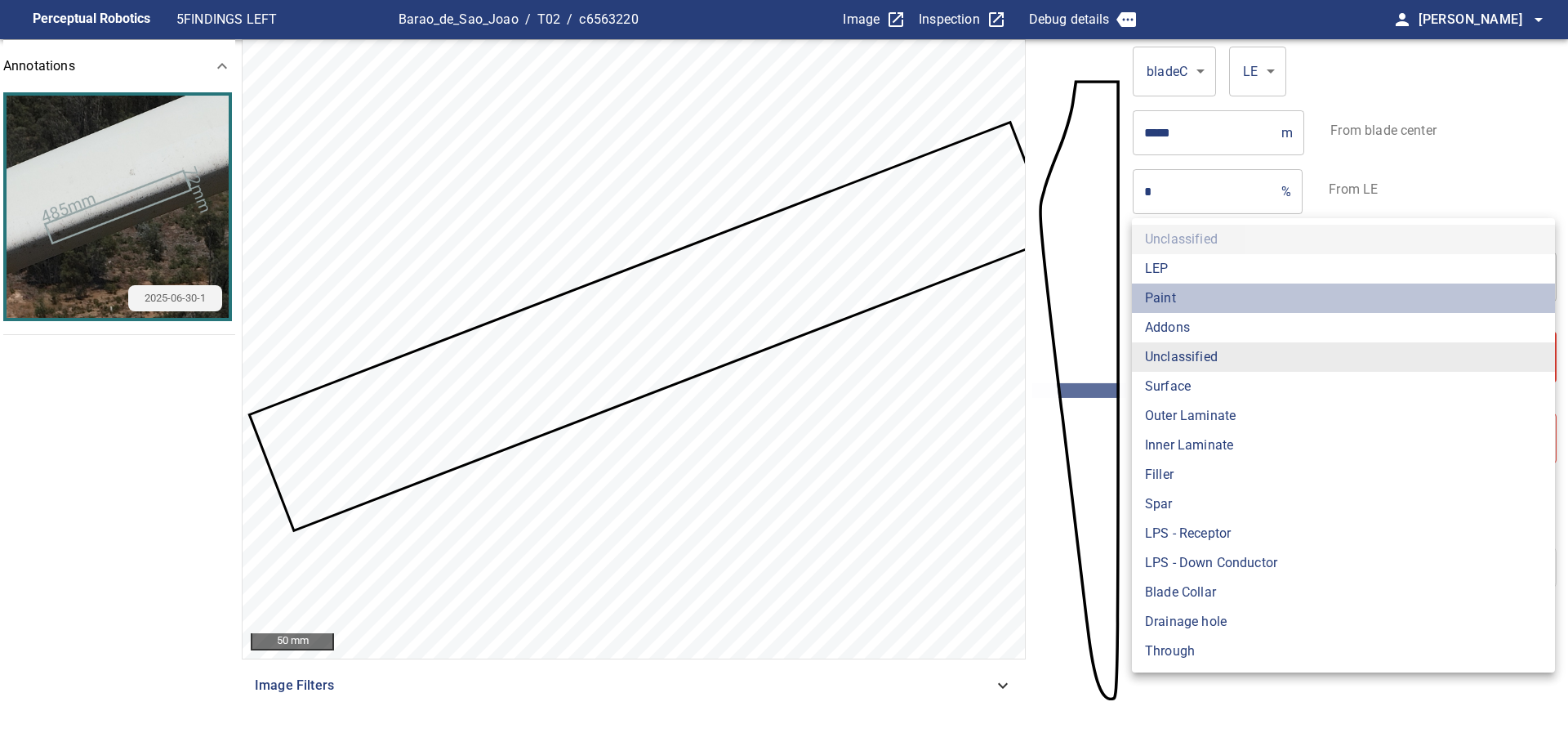
click at [1189, 303] on li "Paint" at bounding box center [1343, 298] width 423 height 30
type input "*****"
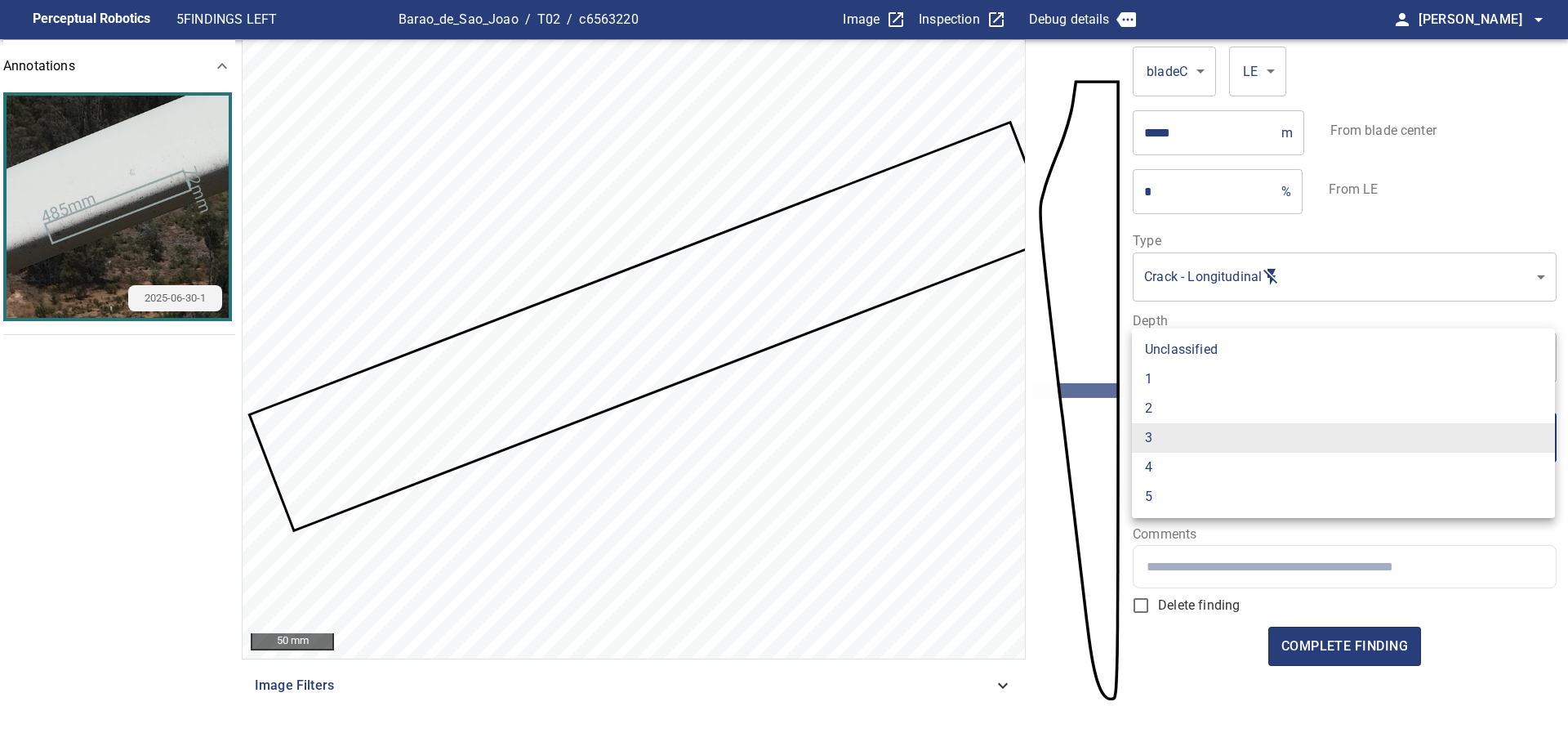
drag, startPoint x: 1247, startPoint y: 421, endPoint x: 1215, endPoint y: 430, distance: 33.2
click at [1251, 440] on body "**********" at bounding box center [784, 376] width 1568 height 751
drag, startPoint x: 1184, startPoint y: 402, endPoint x: 1266, endPoint y: 502, distance: 129.3
click at [1183, 403] on li "2" at bounding box center [1343, 408] width 423 height 30
type input "*"
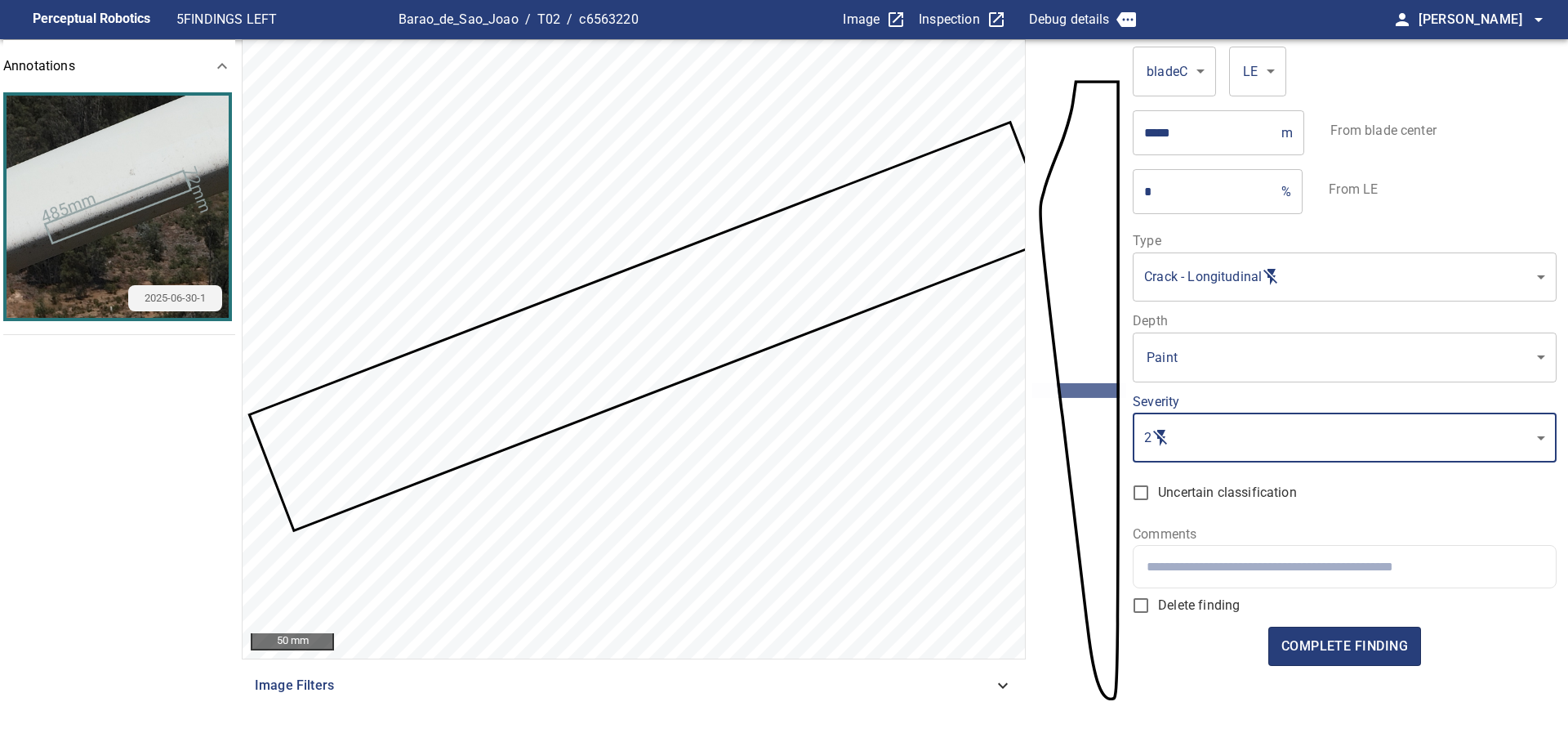
click at [1293, 567] on input "text" at bounding box center [1344, 566] width 396 height 15
click at [1267, 566] on input "text" at bounding box center [1344, 566] width 396 height 15
paste input "**********"
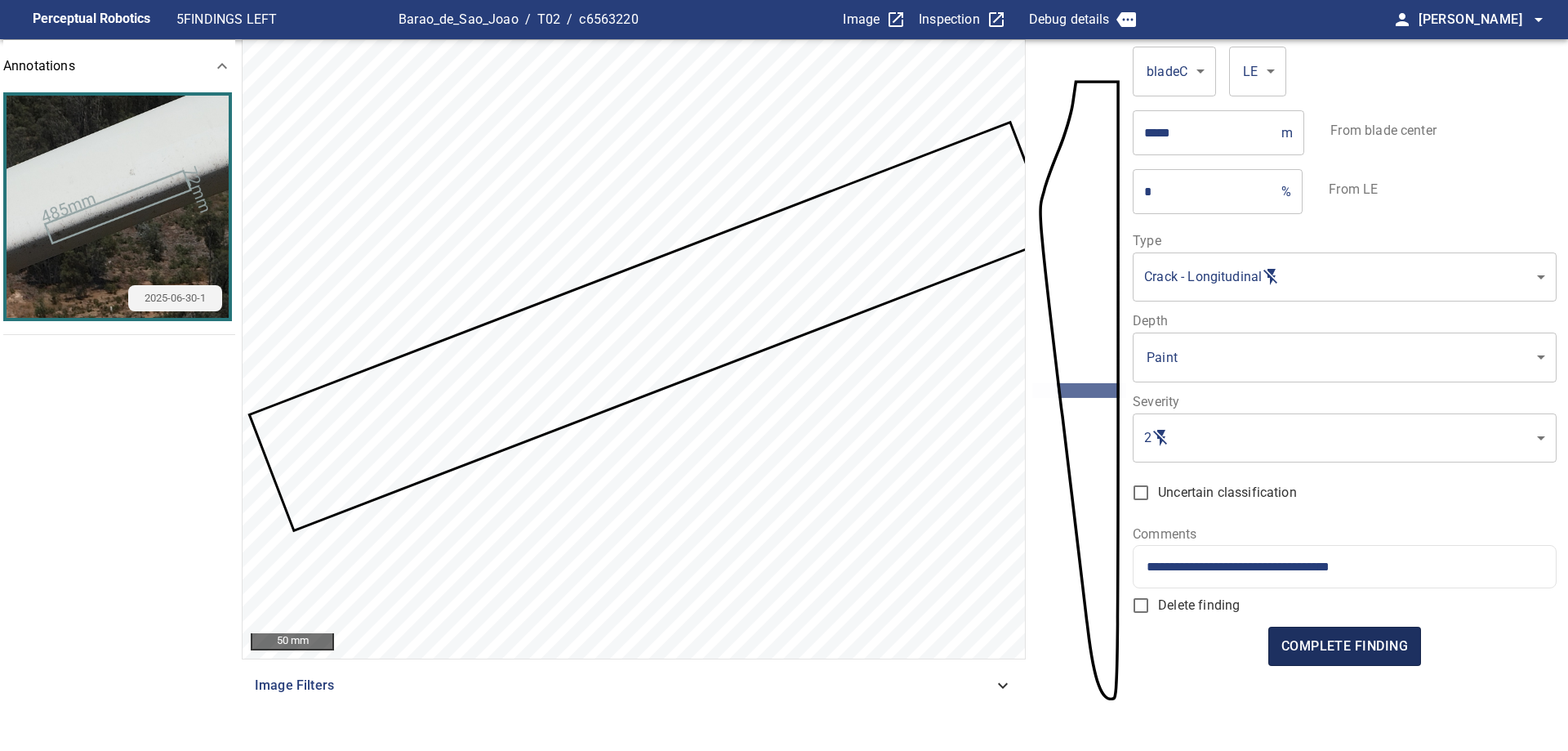
type input "**********"
click at [1357, 652] on span "complete finding" at bounding box center [1344, 646] width 127 height 23
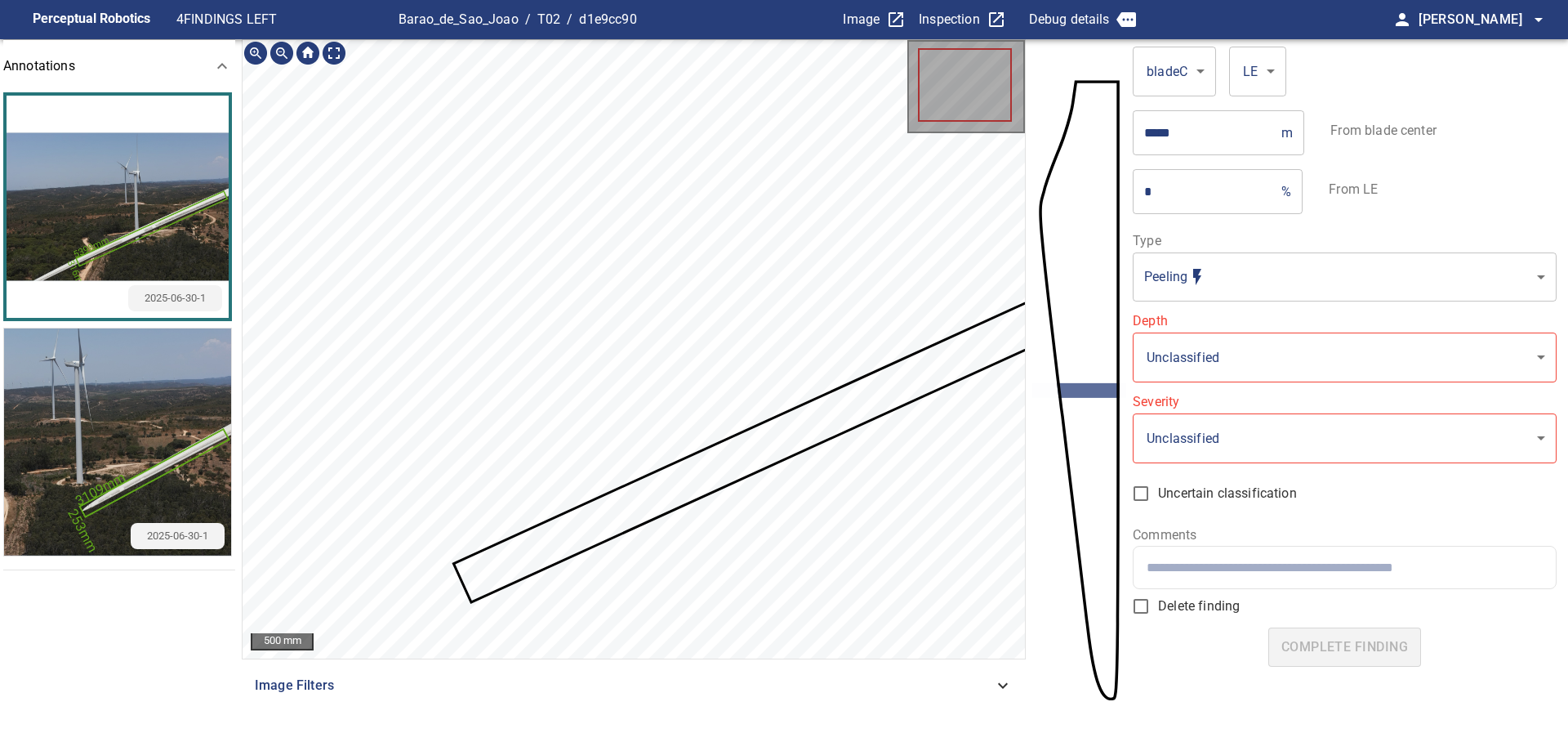
click at [203, 453] on section "**********" at bounding box center [784, 396] width 1568 height 715
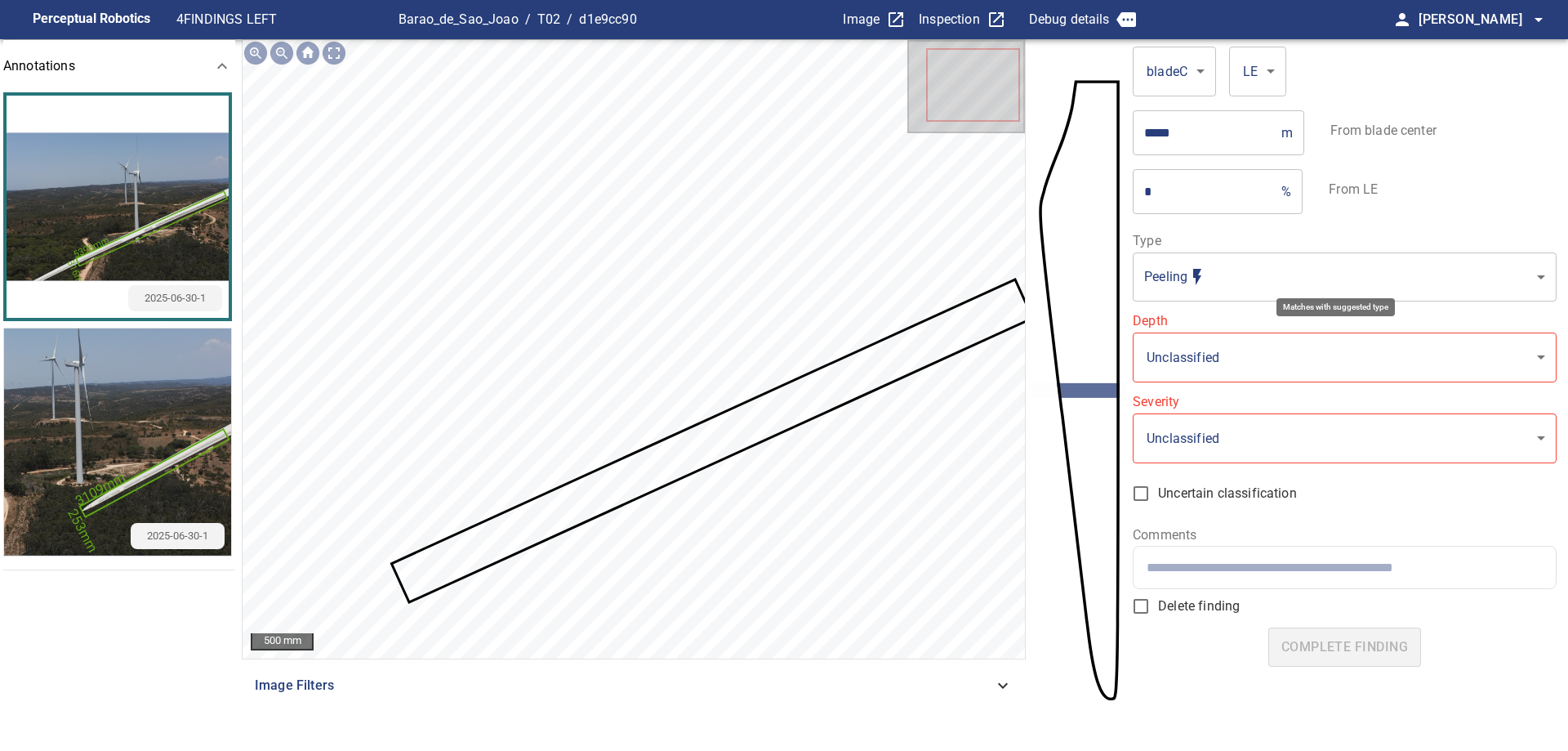
click at [1249, 281] on body "**********" at bounding box center [784, 376] width 1568 height 751
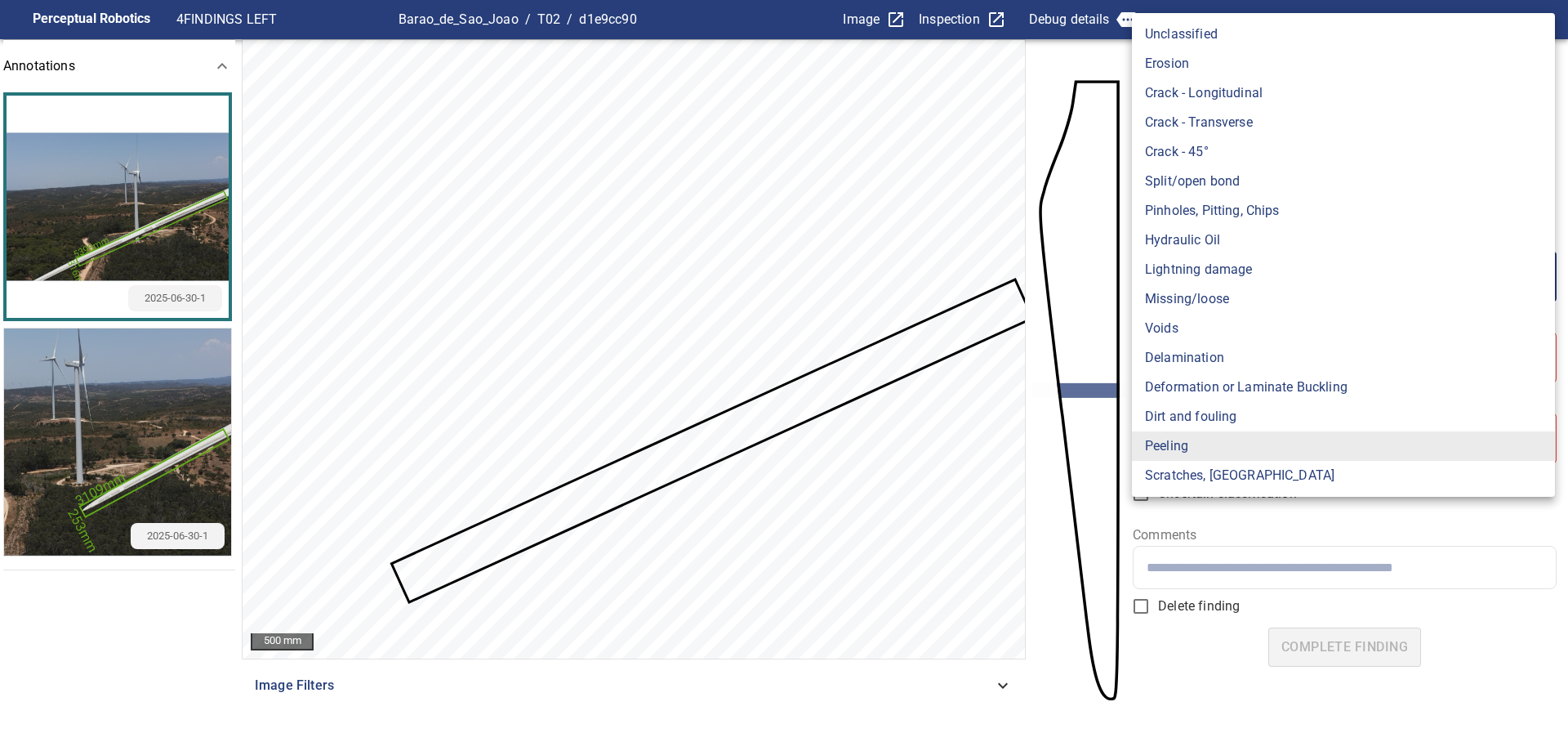
click at [1295, 300] on li "Missing/loose" at bounding box center [1343, 299] width 423 height 30
type input "**********"
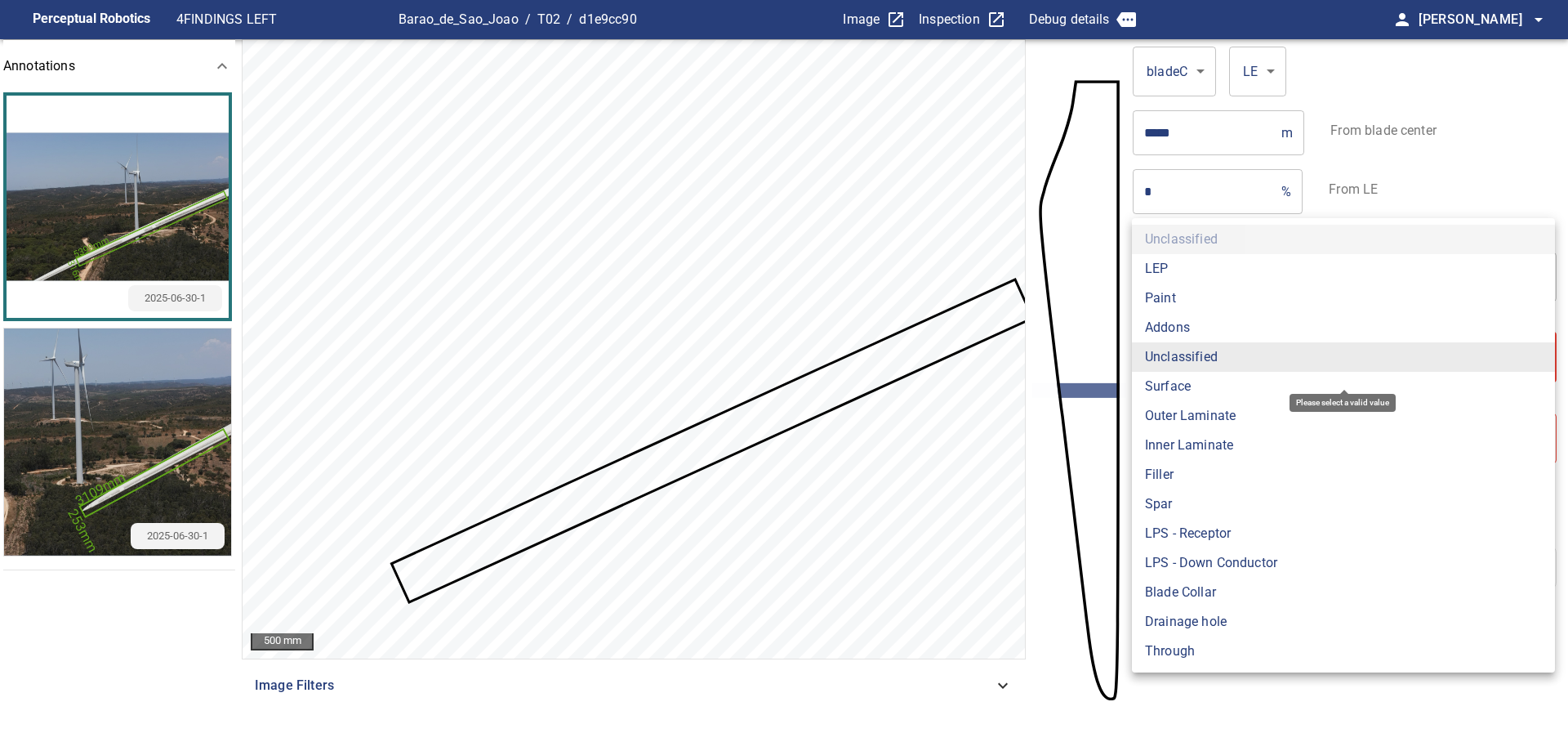
click at [1231, 349] on body "**********" at bounding box center [784, 376] width 1568 height 751
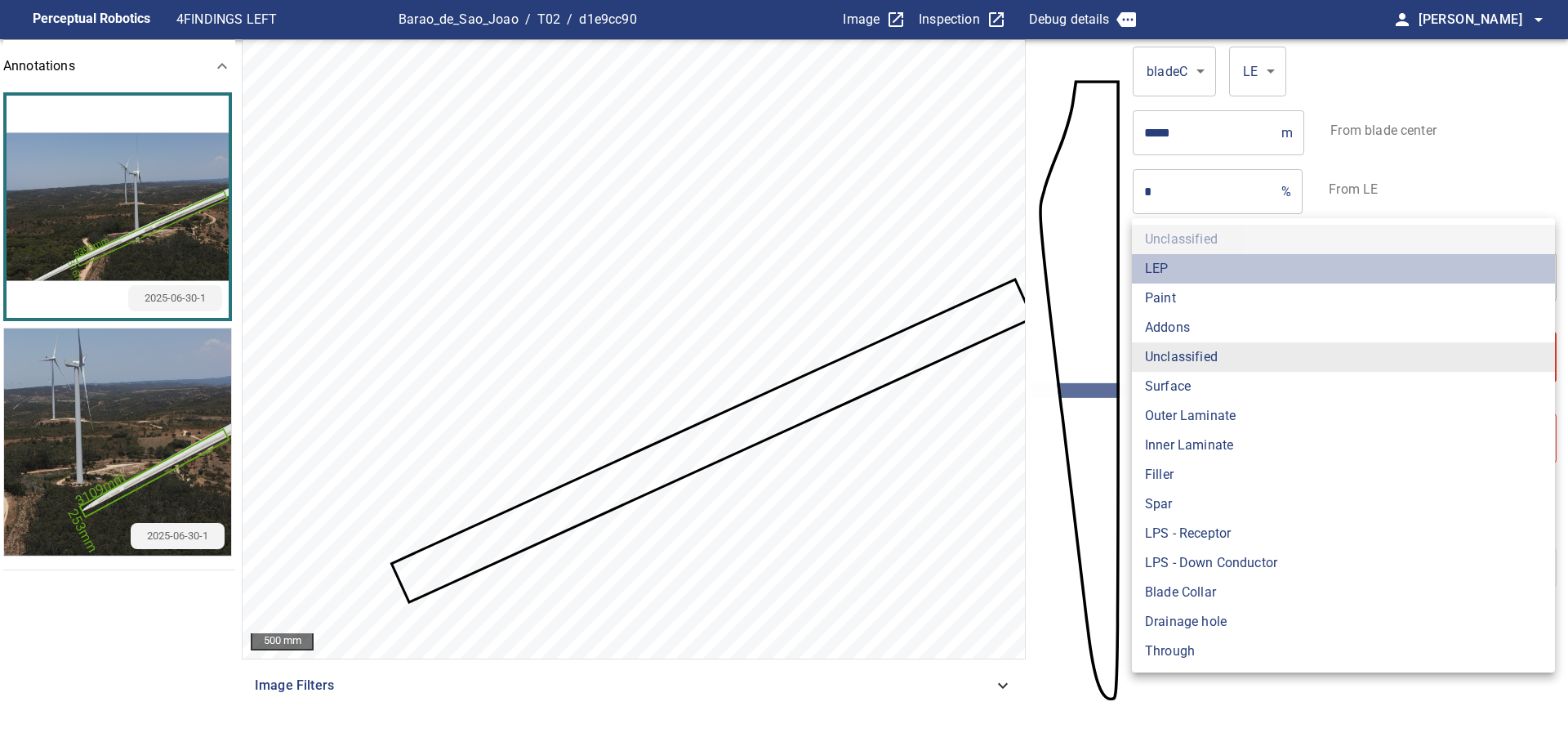
click at [1192, 273] on li "LEP" at bounding box center [1343, 268] width 423 height 30
type input "***"
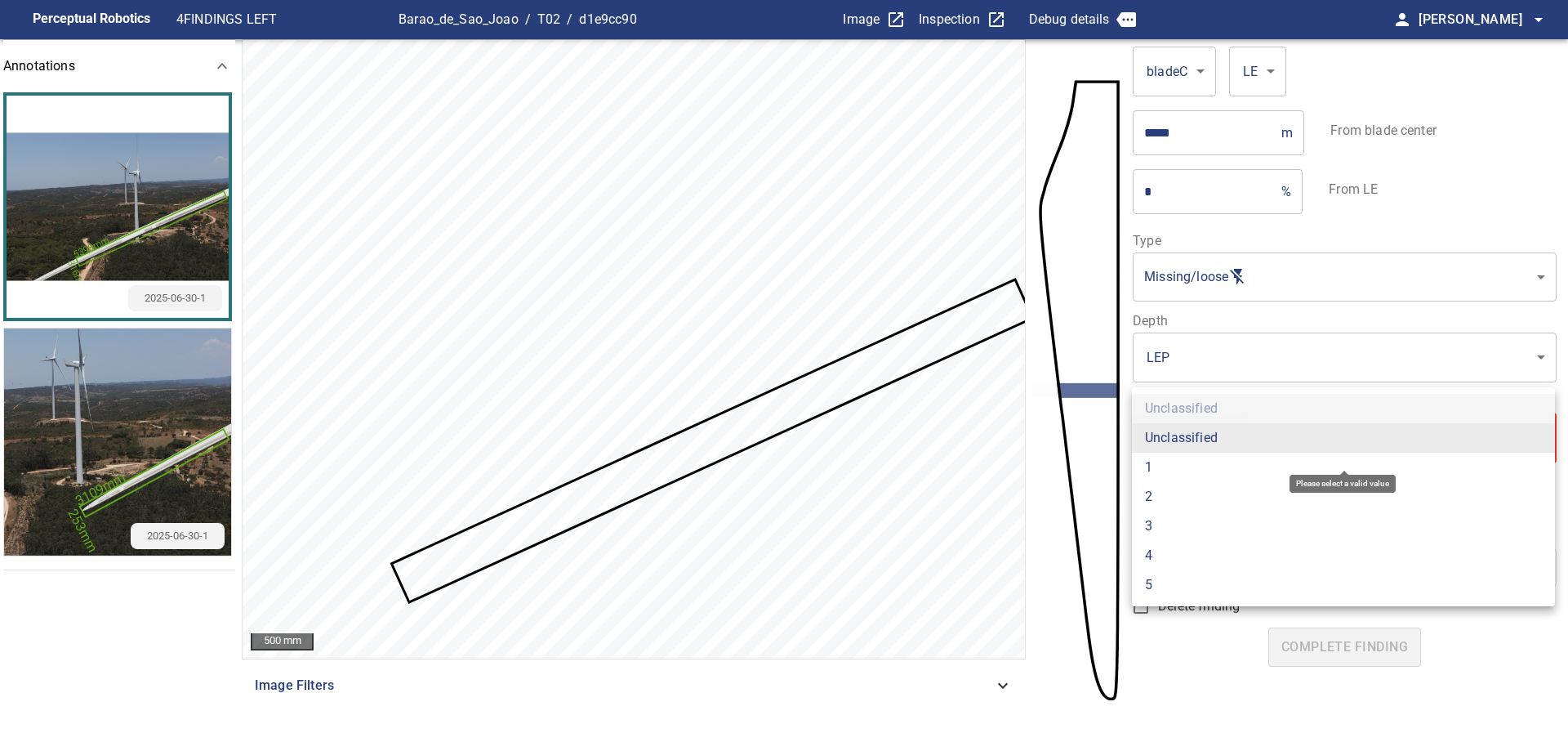
click at [1258, 449] on body "**********" at bounding box center [784, 376] width 1568 height 751
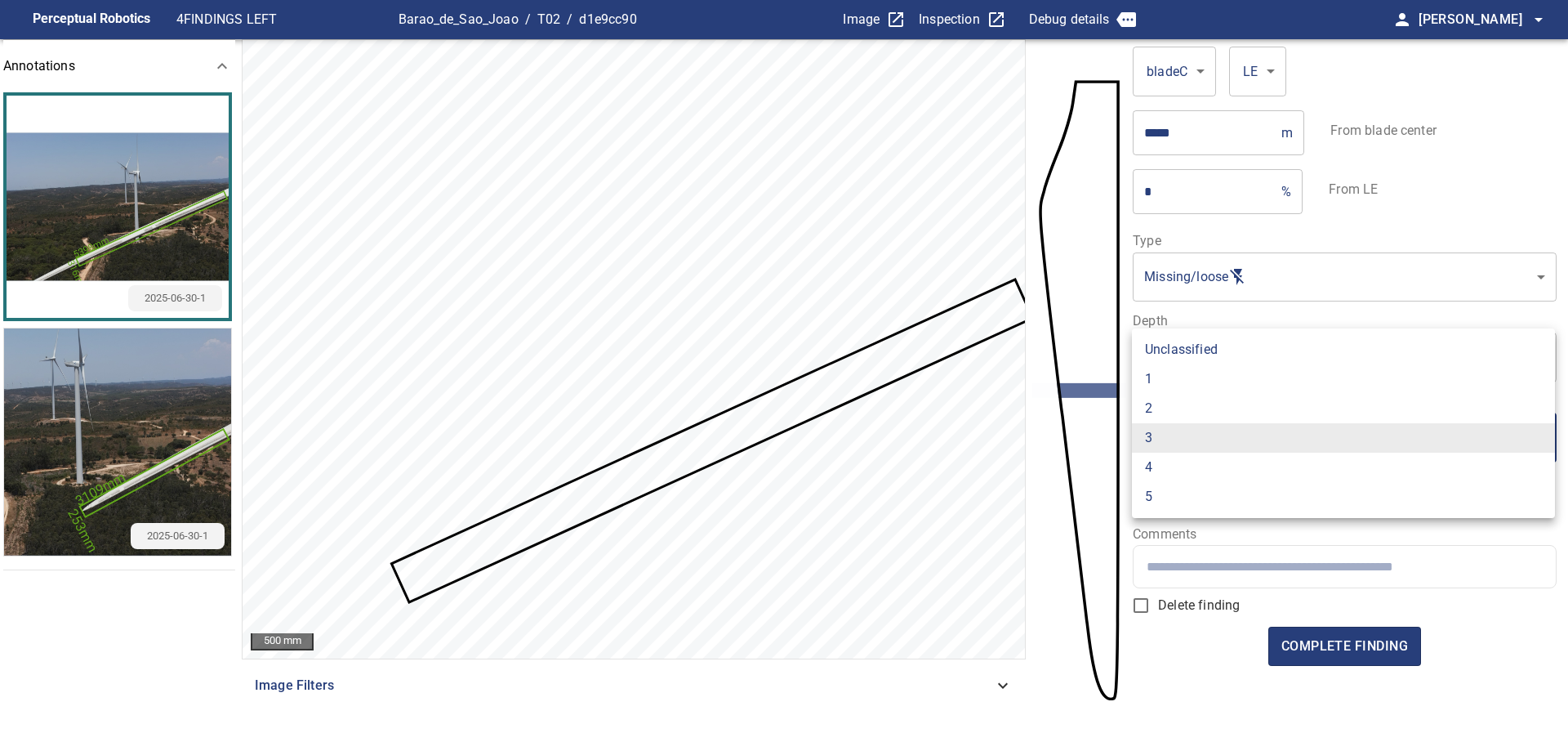
click at [1188, 462] on li "4" at bounding box center [1343, 467] width 423 height 30
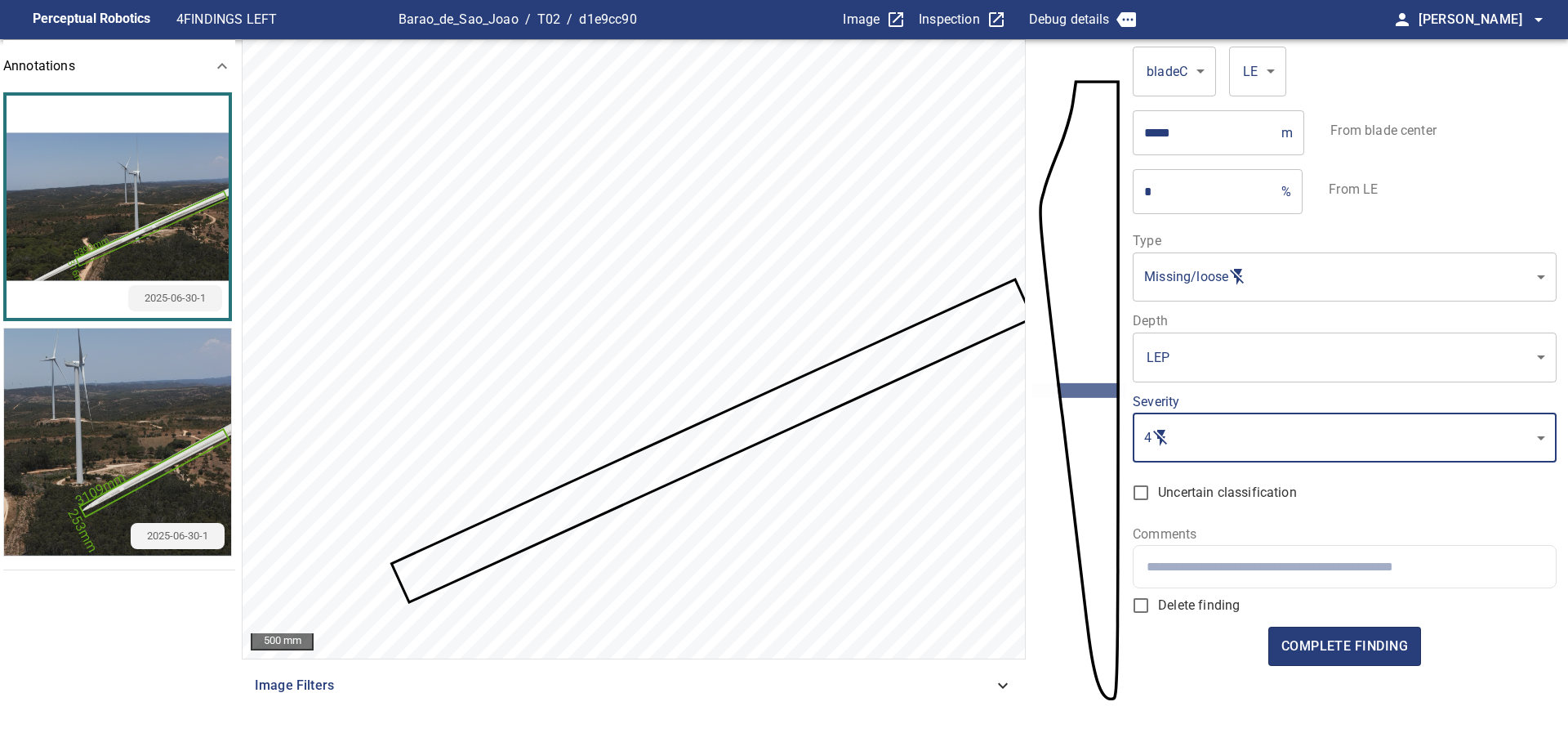
click at [1202, 423] on body "**********" at bounding box center [784, 376] width 1568 height 751
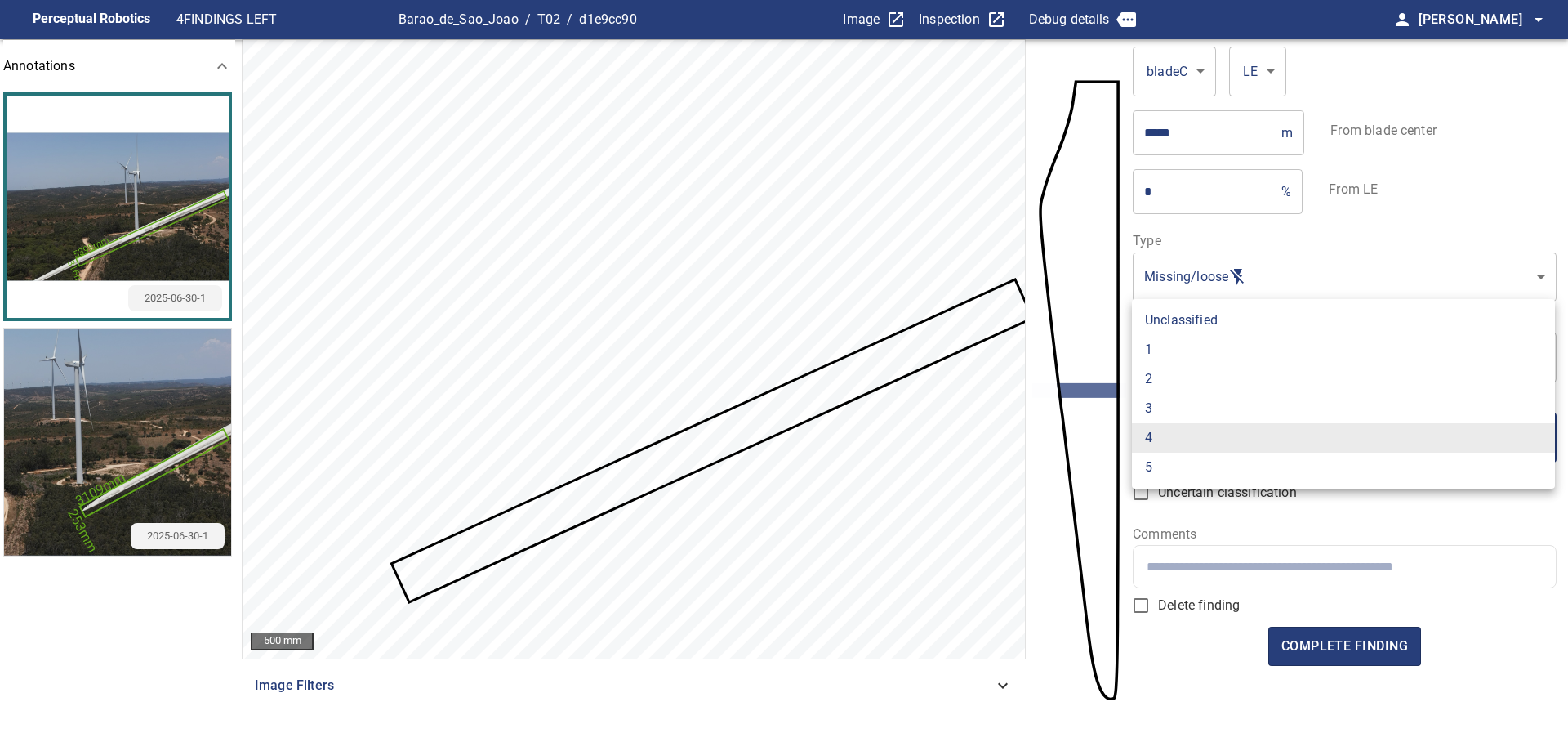
click at [1161, 343] on li "1" at bounding box center [1343, 349] width 423 height 30
type input "*"
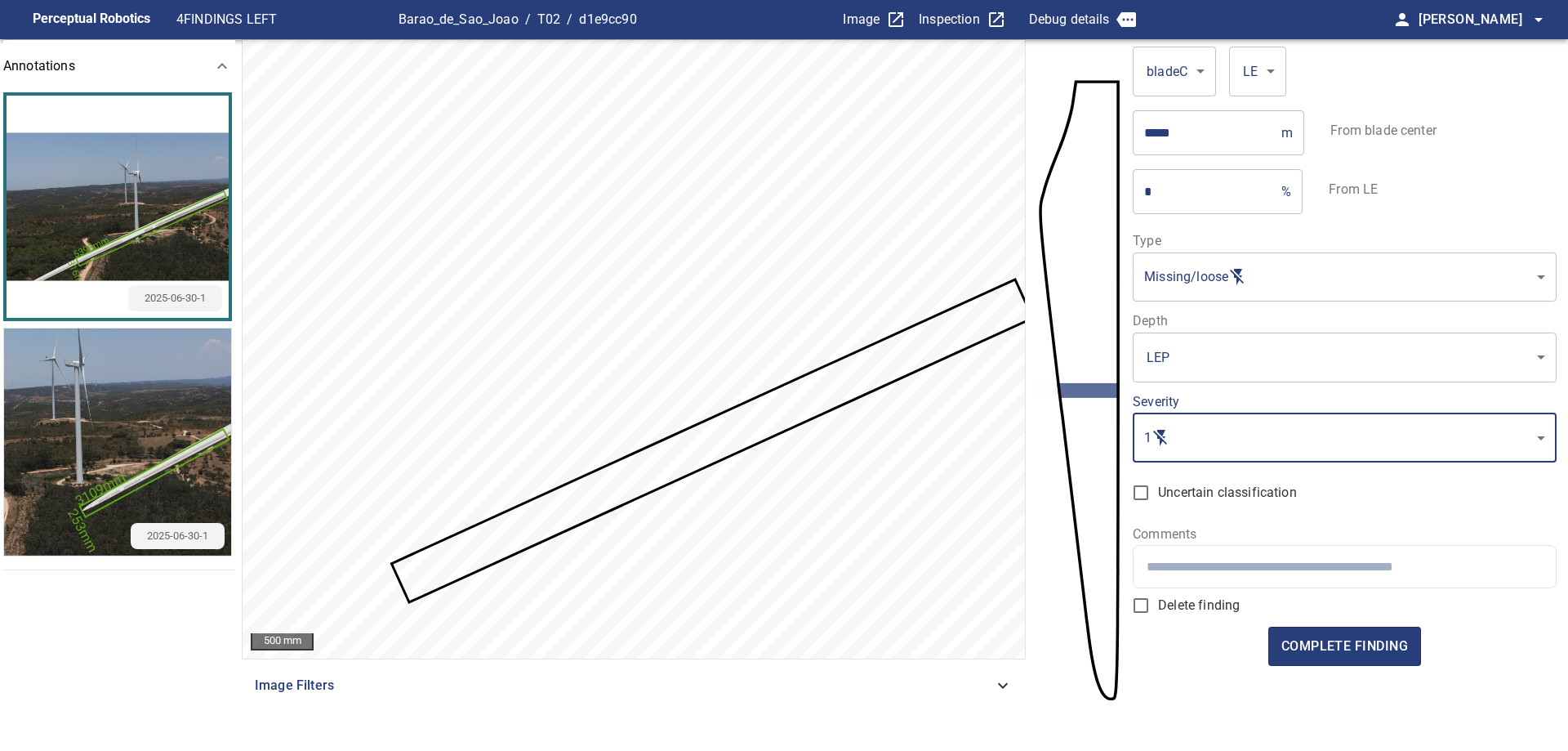
click at [1236, 566] on input "text" at bounding box center [1344, 566] width 396 height 15
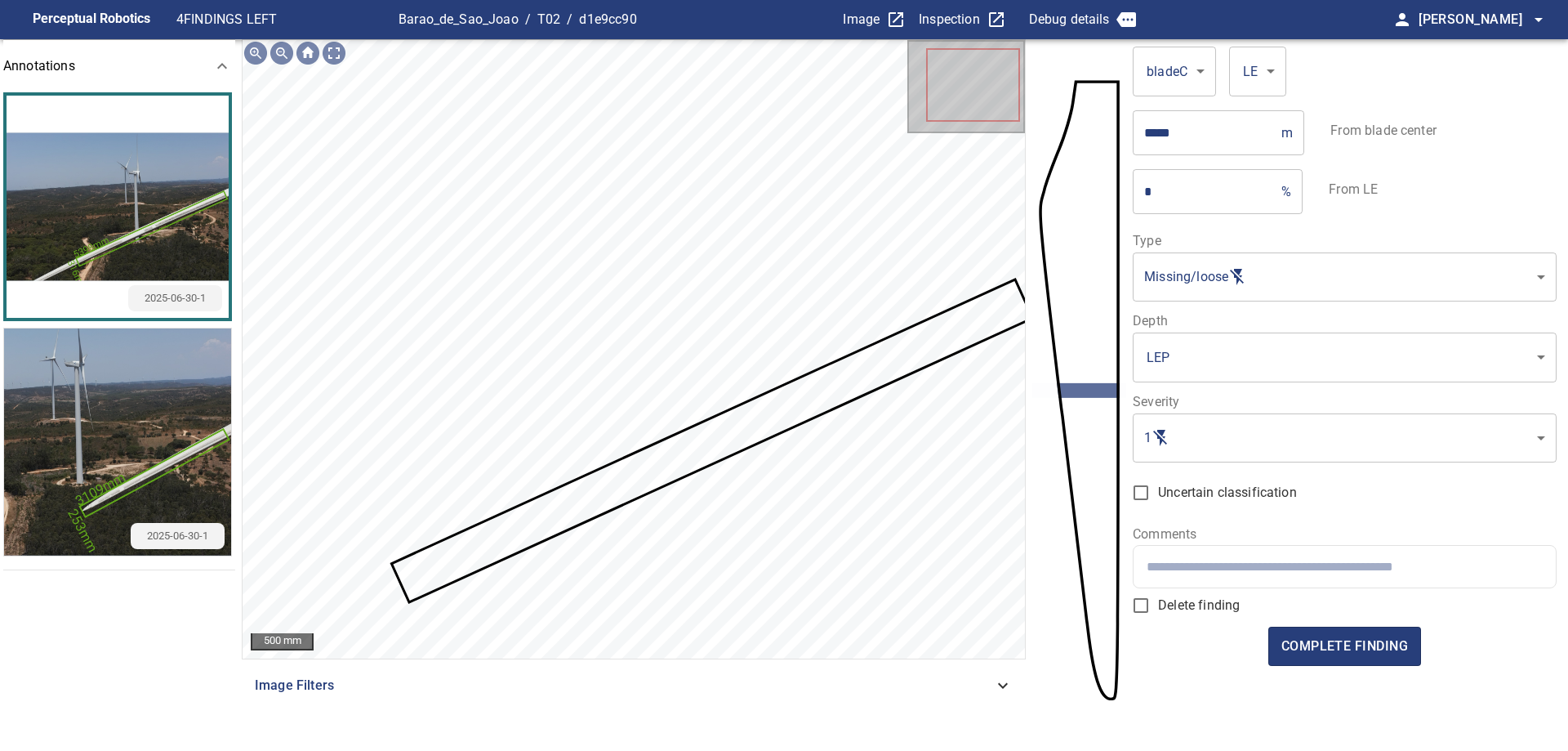
click at [1257, 559] on input "text" at bounding box center [1344, 566] width 396 height 15
paste input "**********"
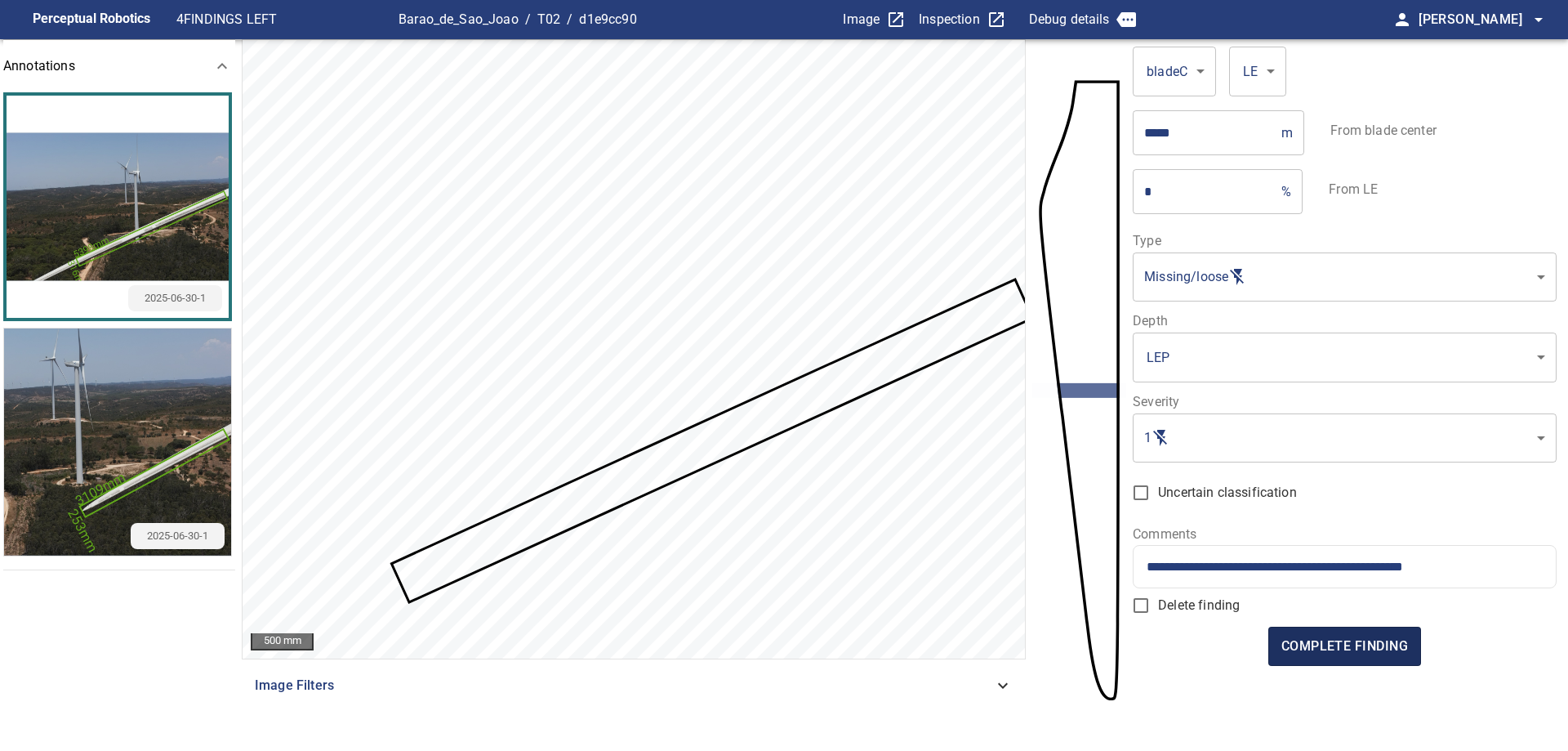
type input "**********"
click at [1295, 656] on span "complete finding" at bounding box center [1344, 646] width 127 height 23
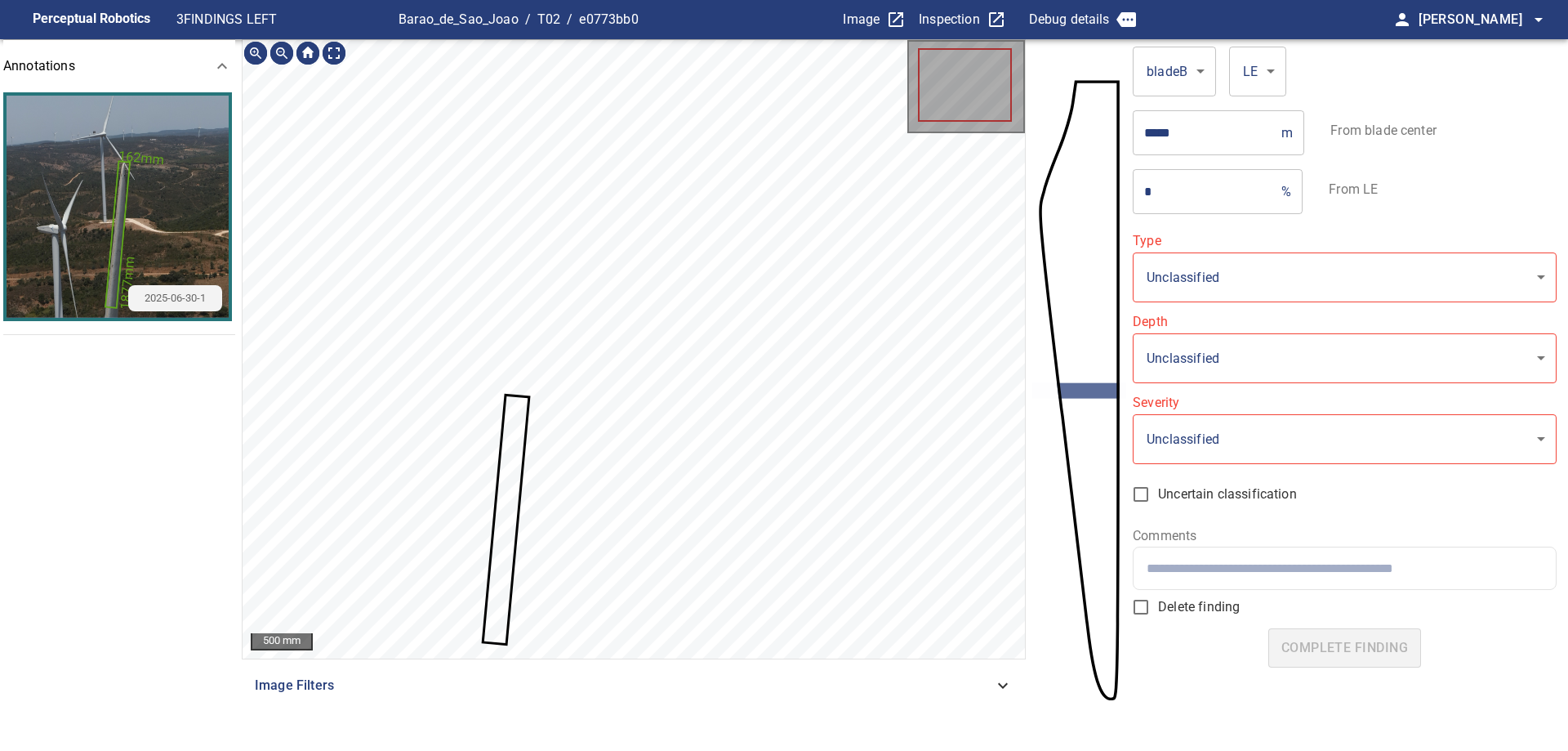
type input "*******"
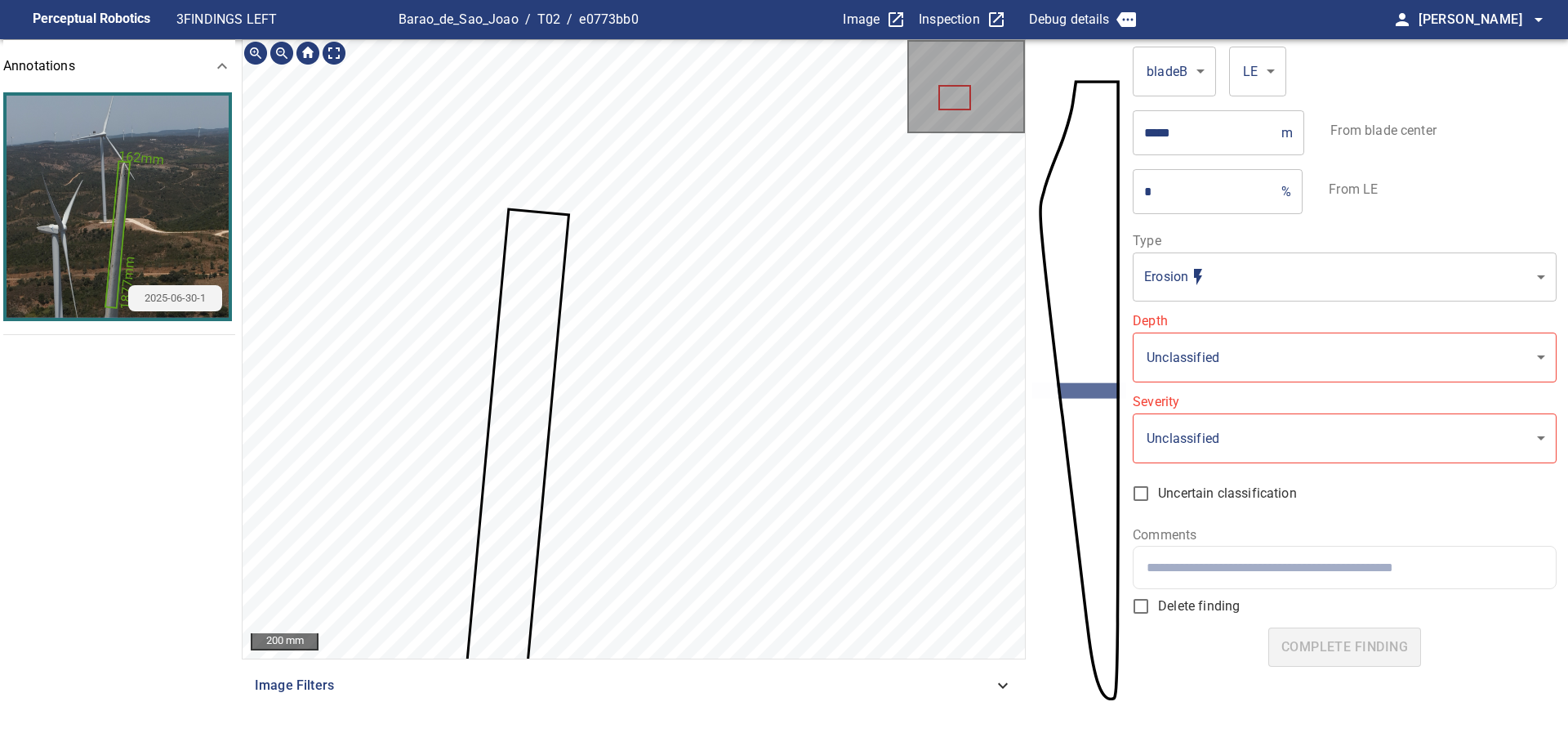
click at [684, 0] on html "**********" at bounding box center [784, 376] width 1568 height 751
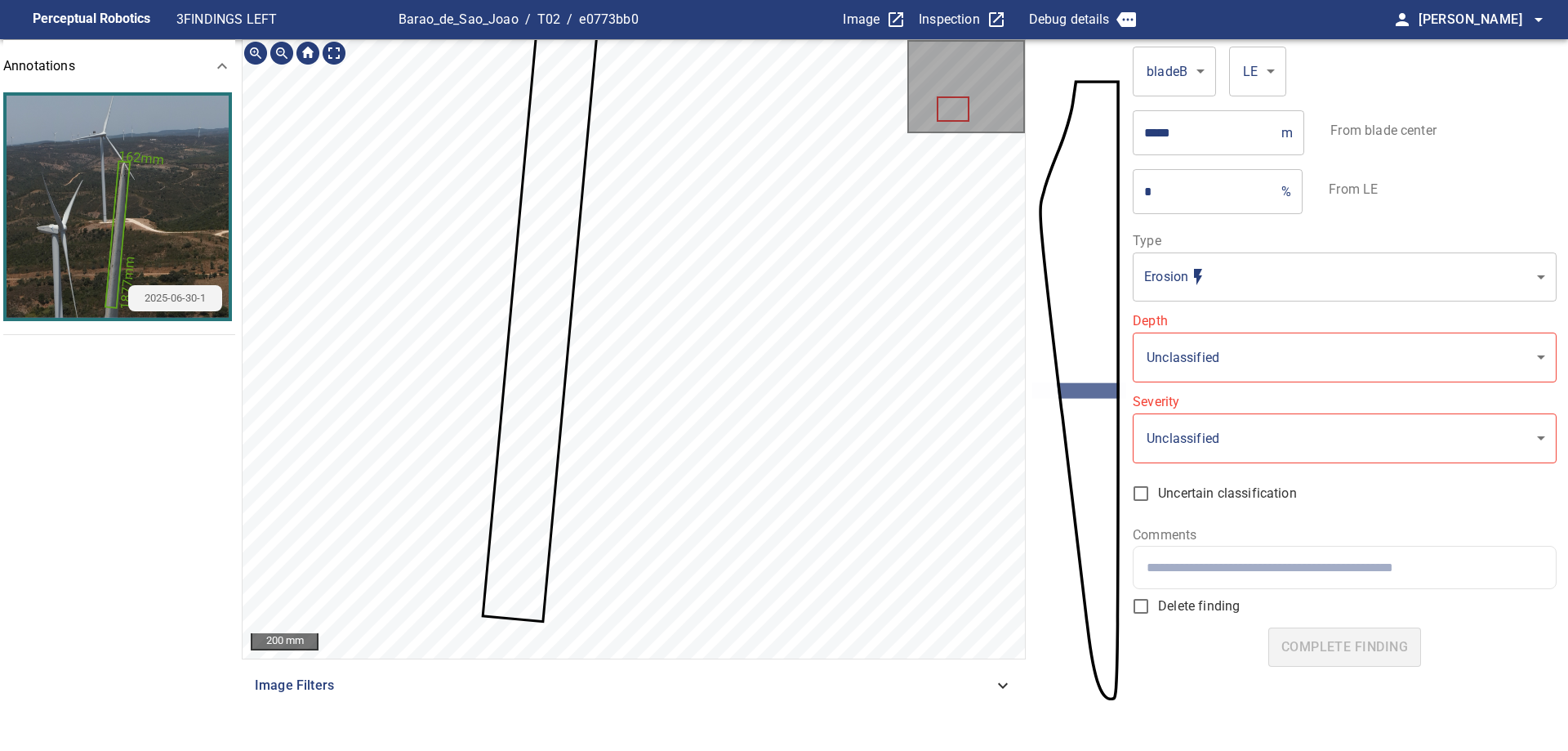
click at [541, 384] on icon at bounding box center [543, 281] width 119 height 677
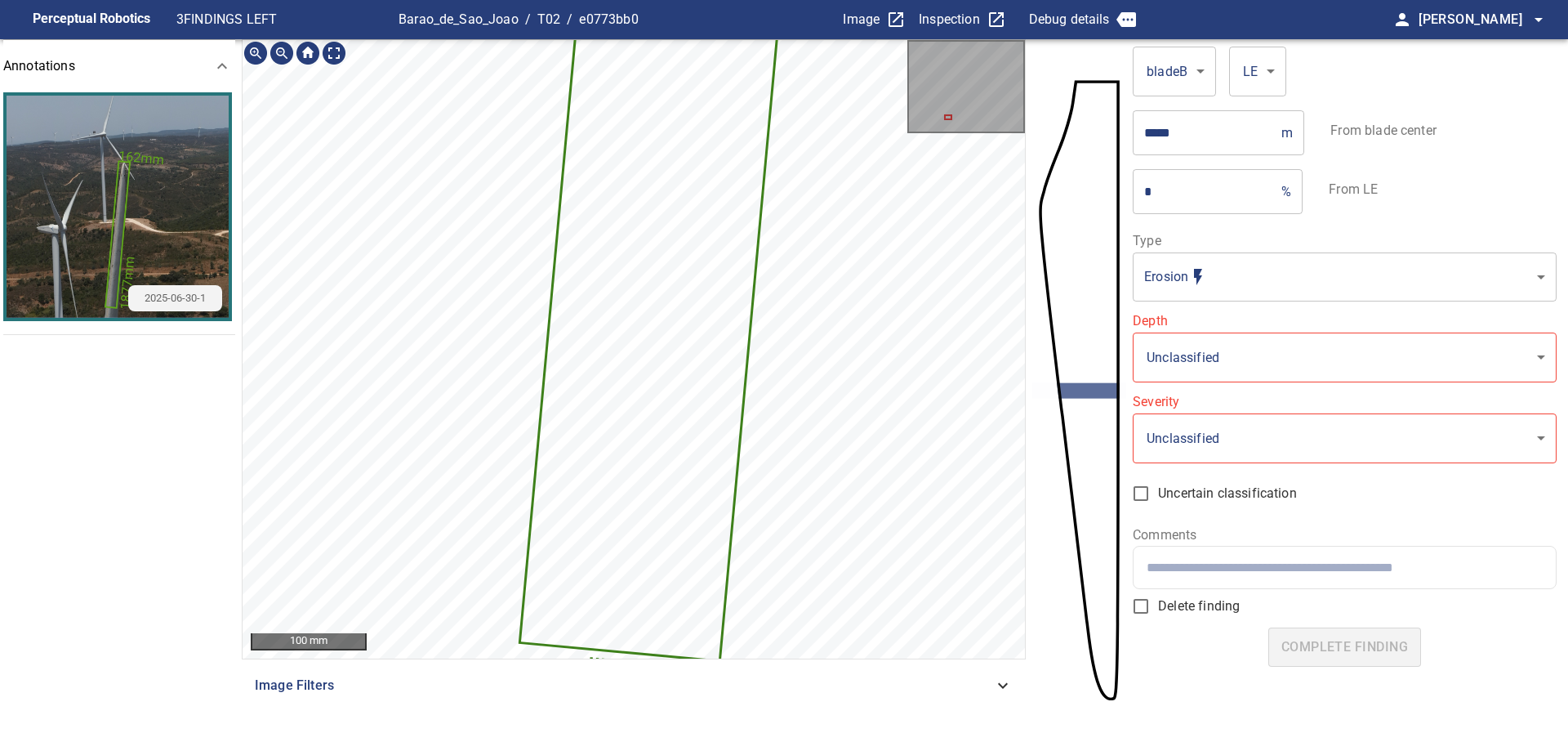
click at [913, 602] on div "1877mm 162mm 100 mm" at bounding box center [633, 348] width 782 height 619
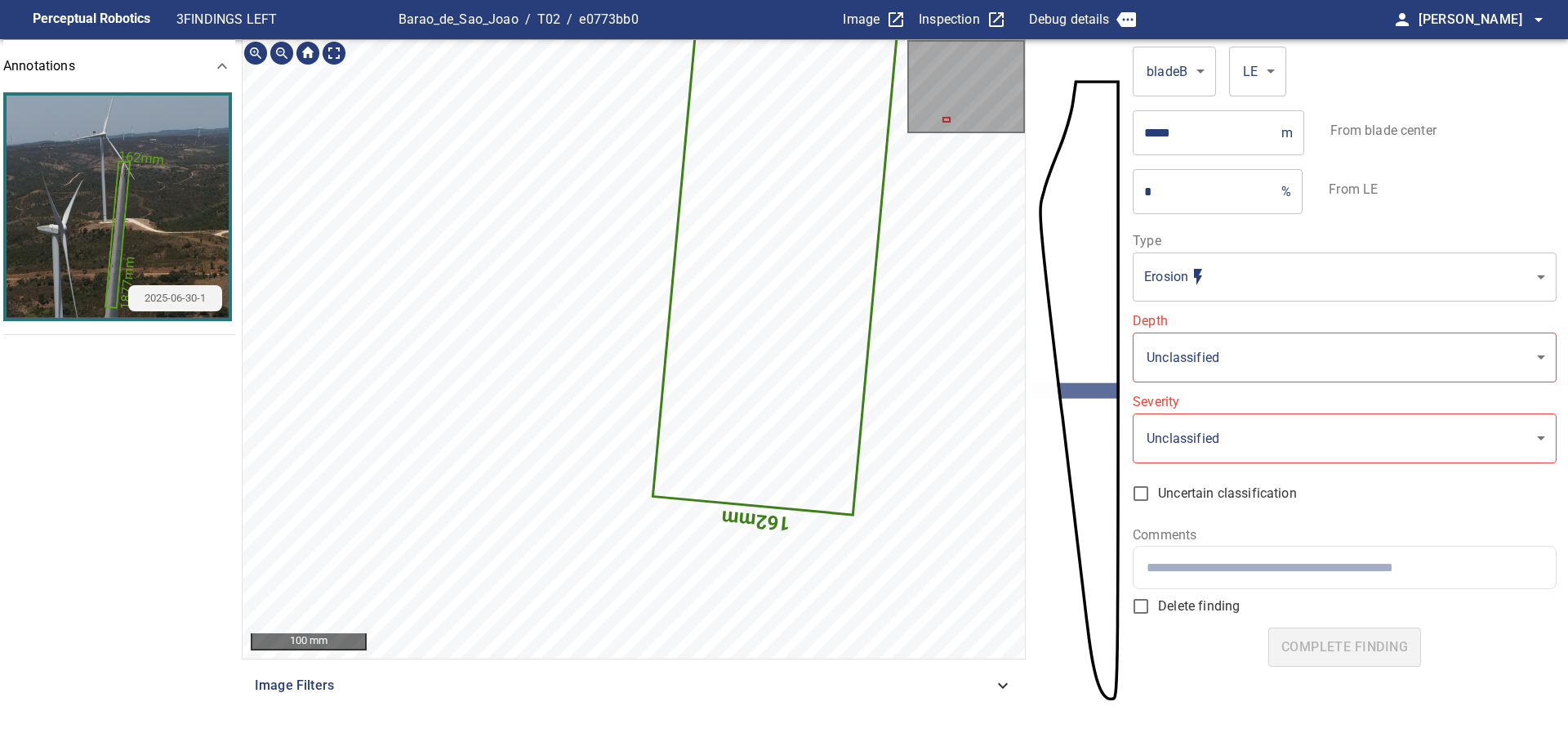
click at [461, 662] on div "1877mm 162mm 100 mm Image Filters" at bounding box center [633, 383] width 784 height 689
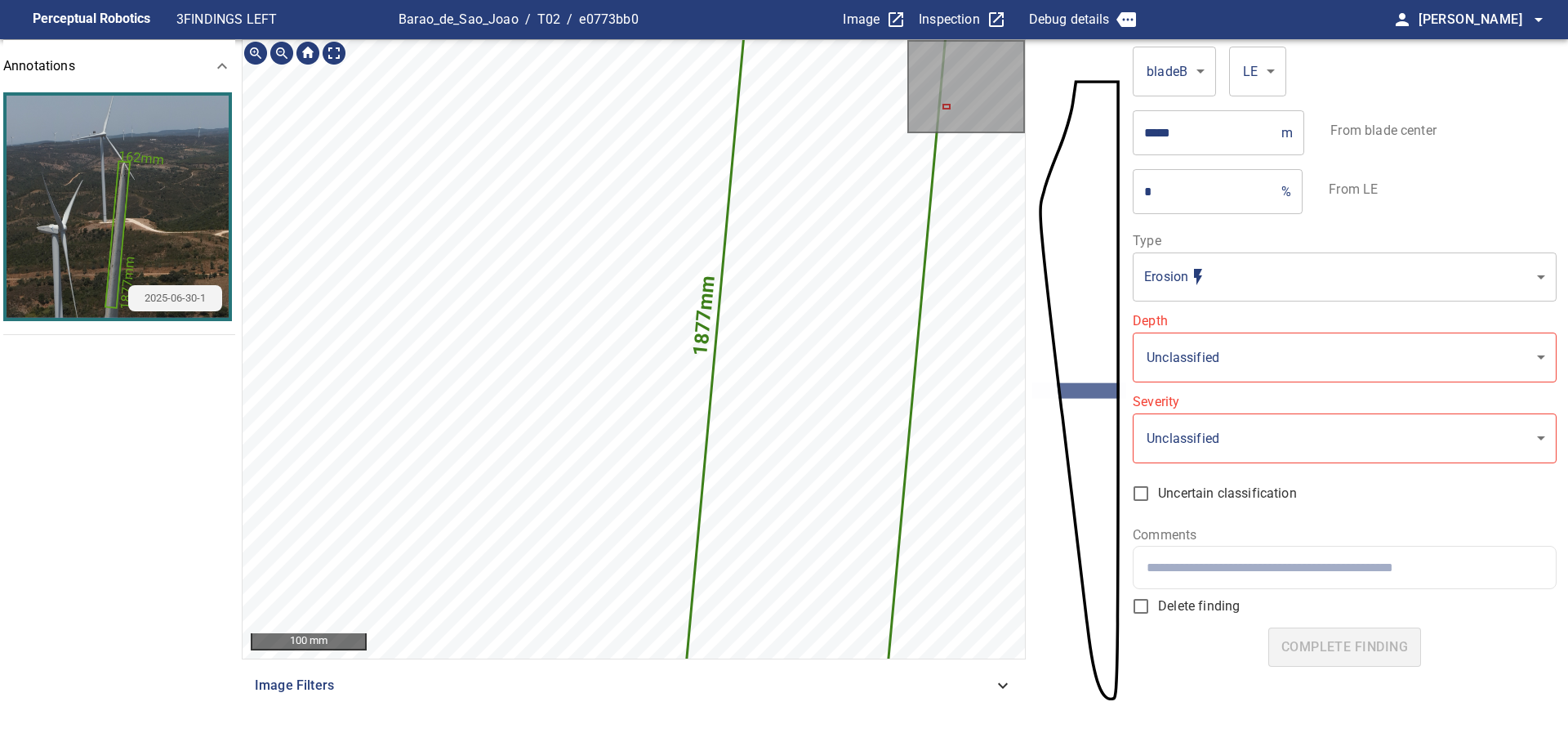
click at [543, 669] on div "1877mm 162mm 100 mm Image Filters" at bounding box center [633, 383] width 784 height 689
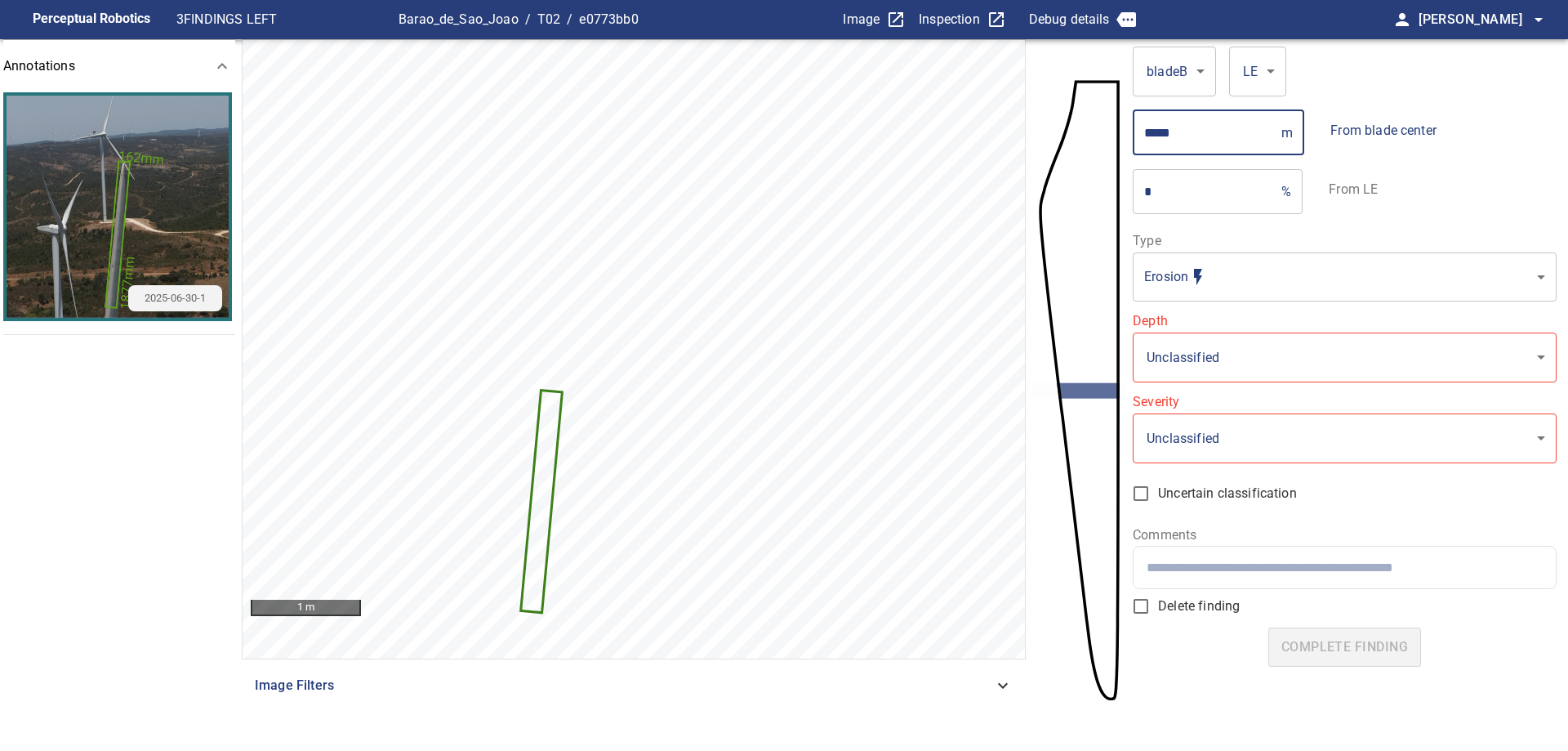
drag, startPoint x: 1152, startPoint y: 136, endPoint x: 1567, endPoint y: 129, distance: 415.1
click at [1358, 136] on div "***** m ​ From blade center" at bounding box center [1344, 132] width 423 height 46
type input "*****"
click at [1199, 367] on body "**********" at bounding box center [784, 376] width 1568 height 751
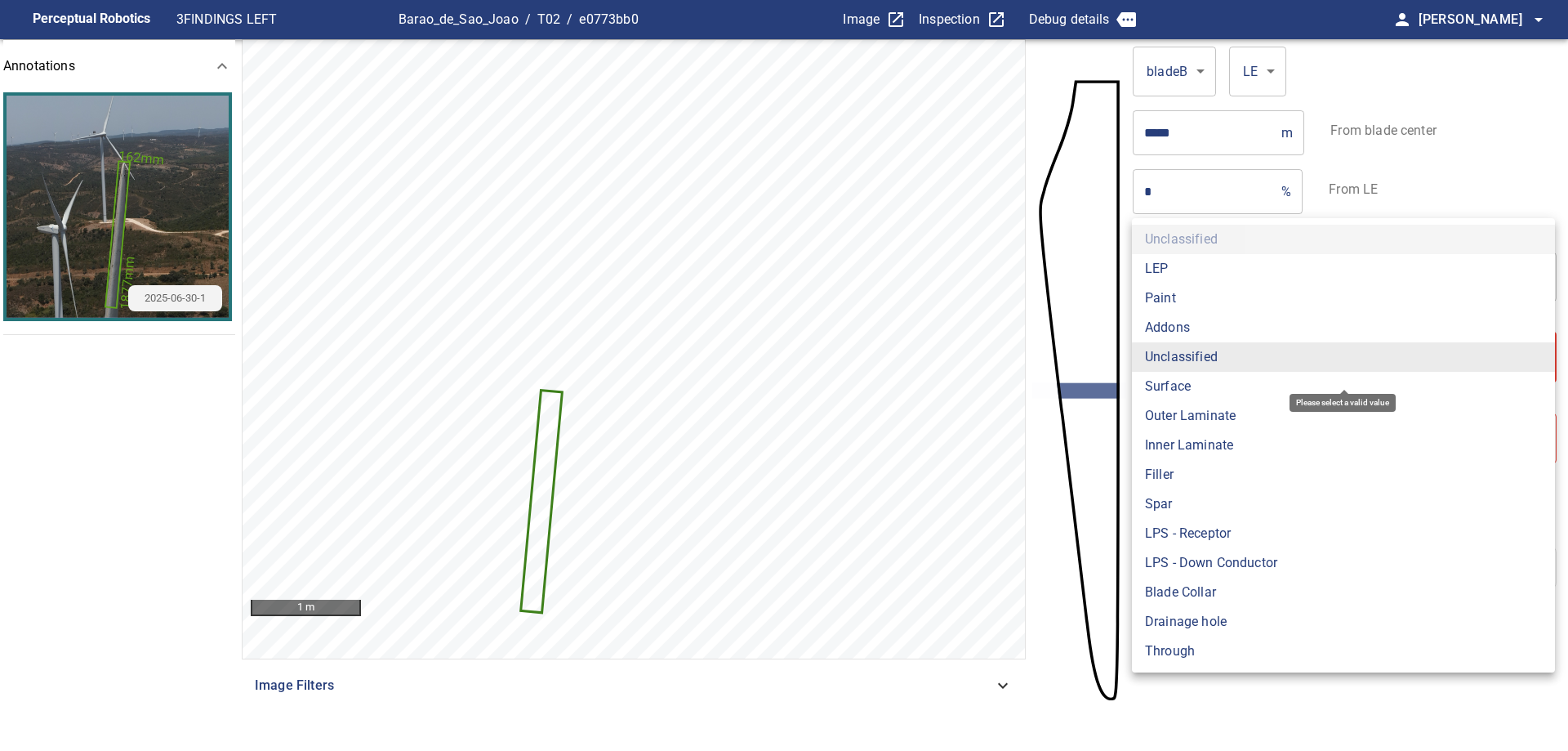
click at [1191, 303] on li "Paint" at bounding box center [1343, 298] width 423 height 30
type input "*****"
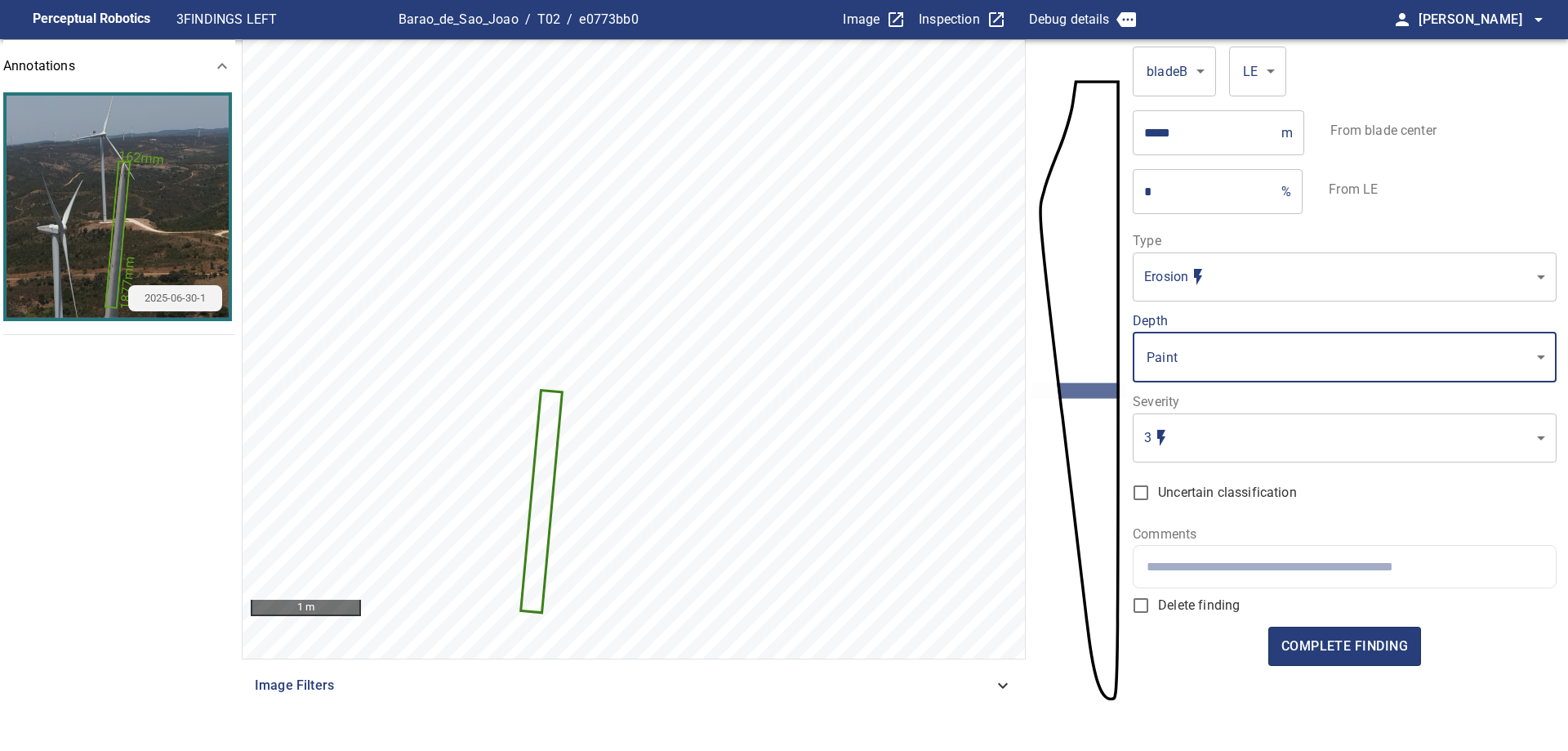
click at [1263, 450] on body "Perceptual Robotics 3 FINDINGS LEFT Barao_de_Sao_Joao / T02 / e0773bb0 Image In…" at bounding box center [784, 376] width 1568 height 751
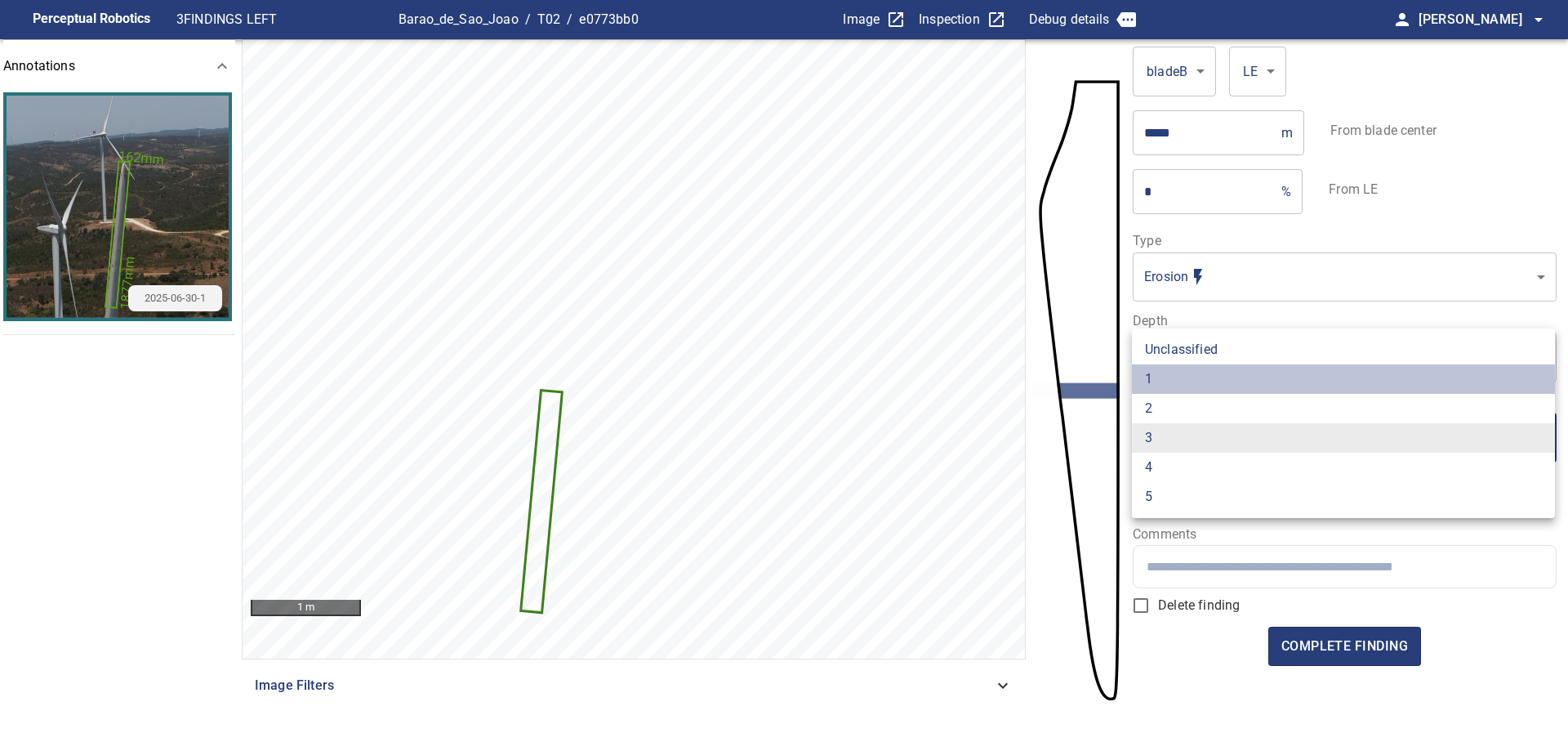
click at [1191, 383] on li "1" at bounding box center [1343, 379] width 423 height 30
type input "*"
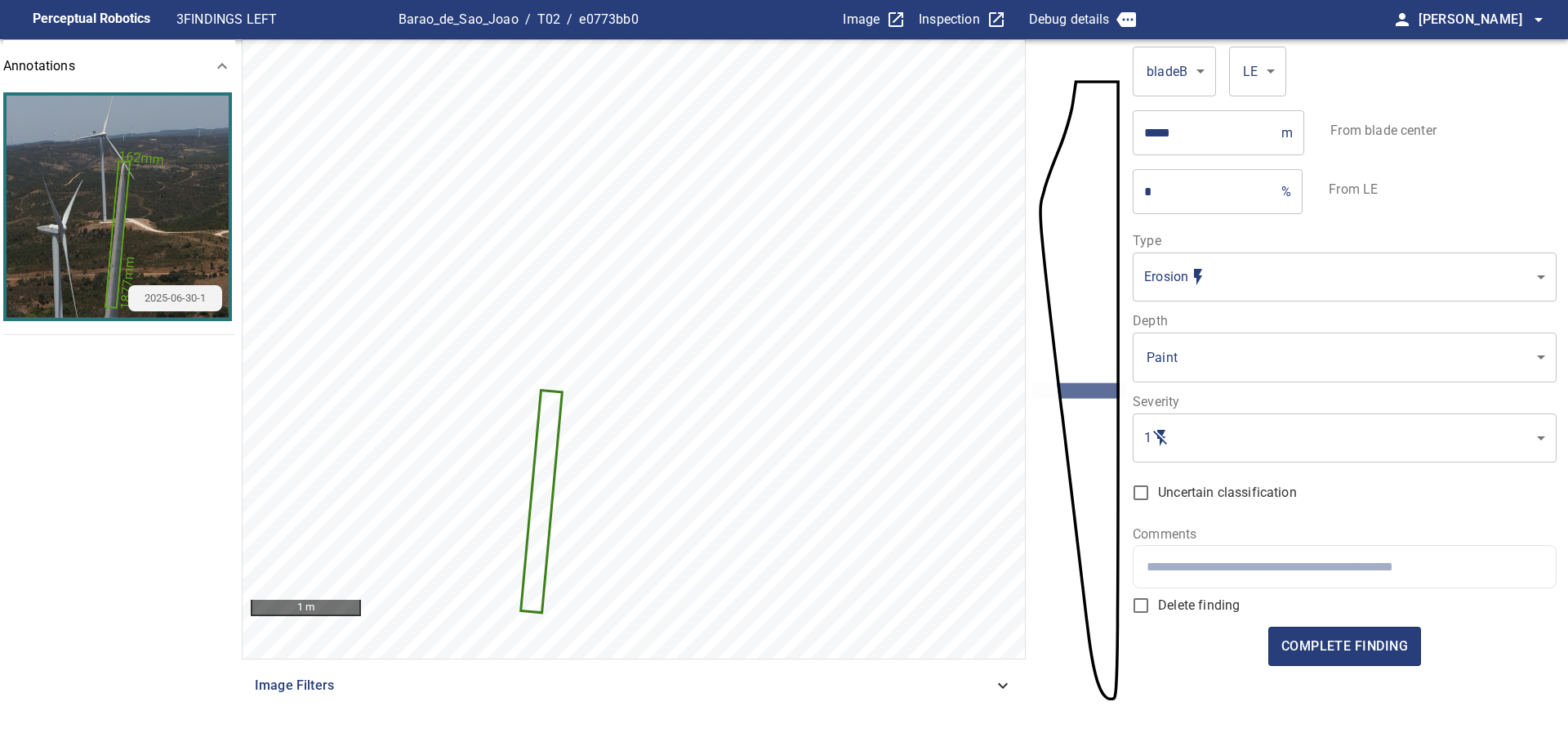
click at [1252, 580] on div at bounding box center [1344, 566] width 421 height 41
click at [1326, 651] on span "complete finding" at bounding box center [1344, 646] width 127 height 23
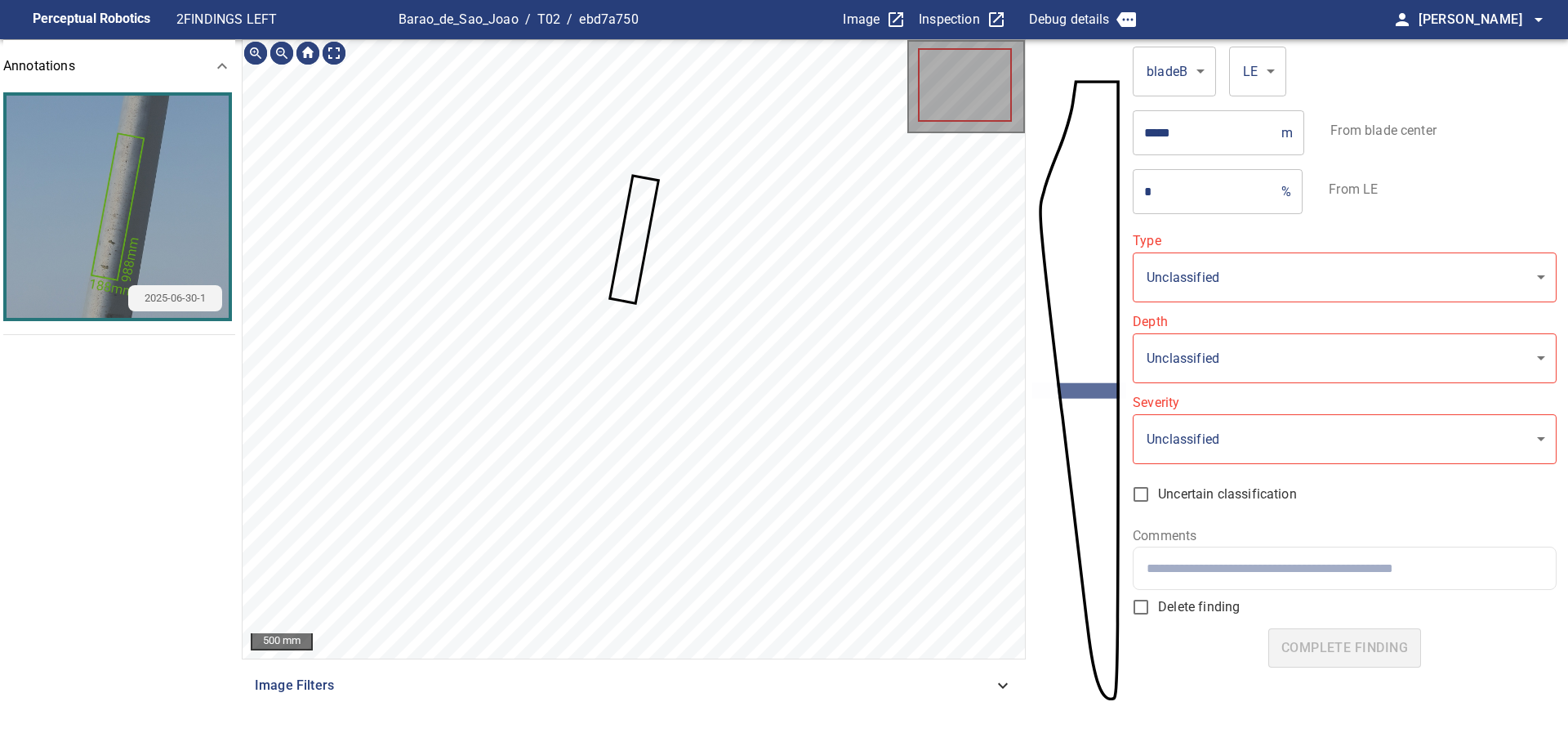
type input "*******"
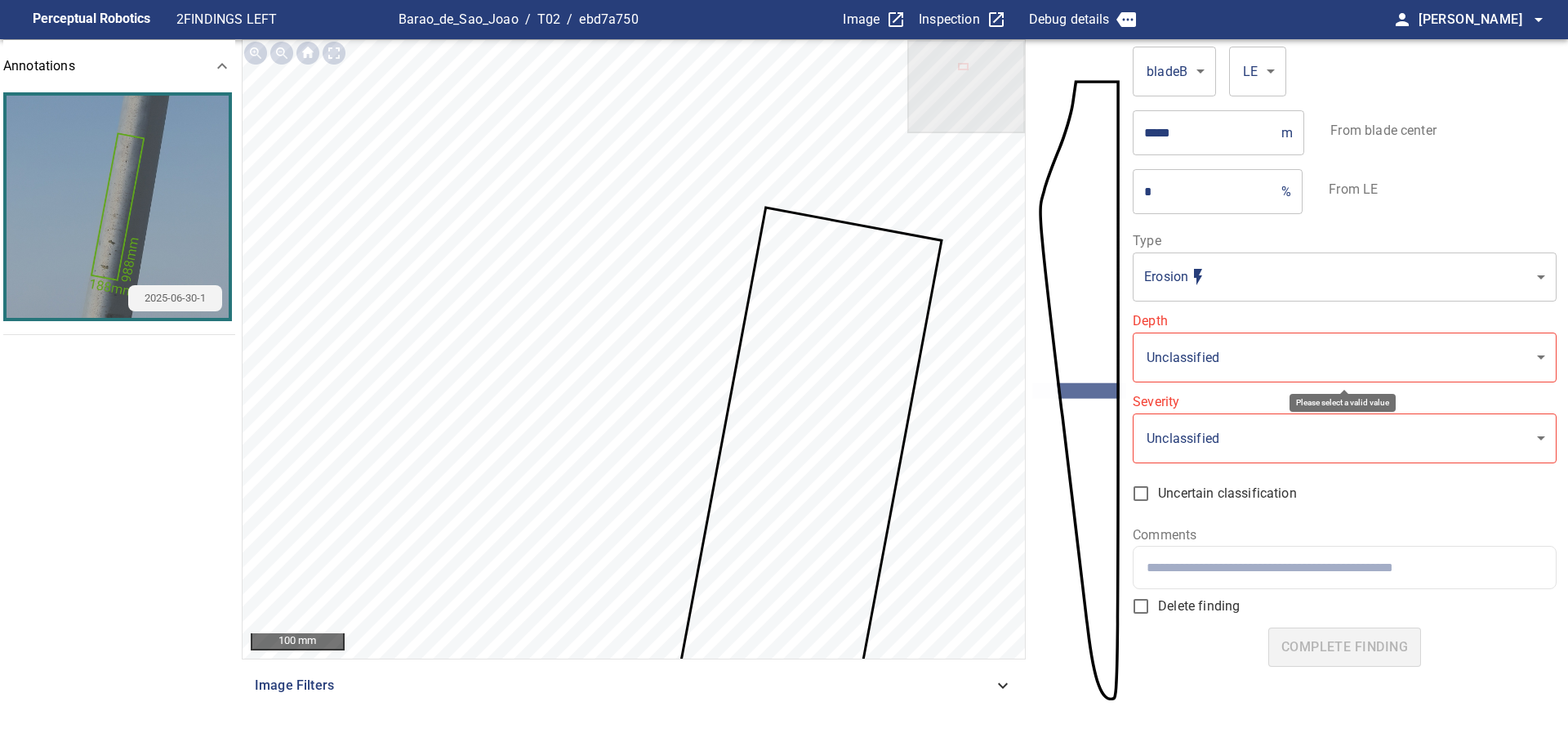
click at [1244, 351] on body "**********" at bounding box center [784, 376] width 1568 height 751
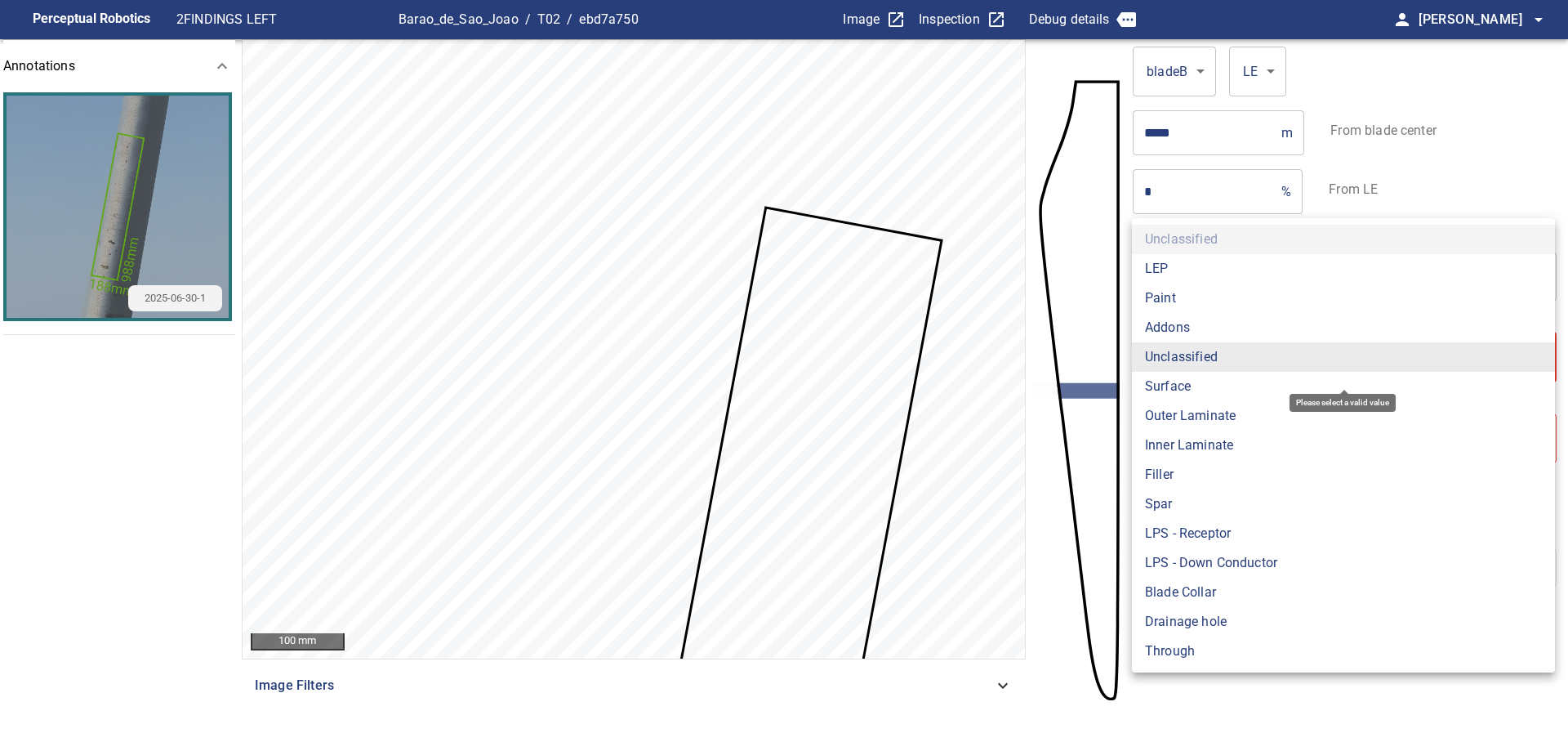
click at [1177, 305] on li "Paint" at bounding box center [1343, 298] width 423 height 30
type input "*****"
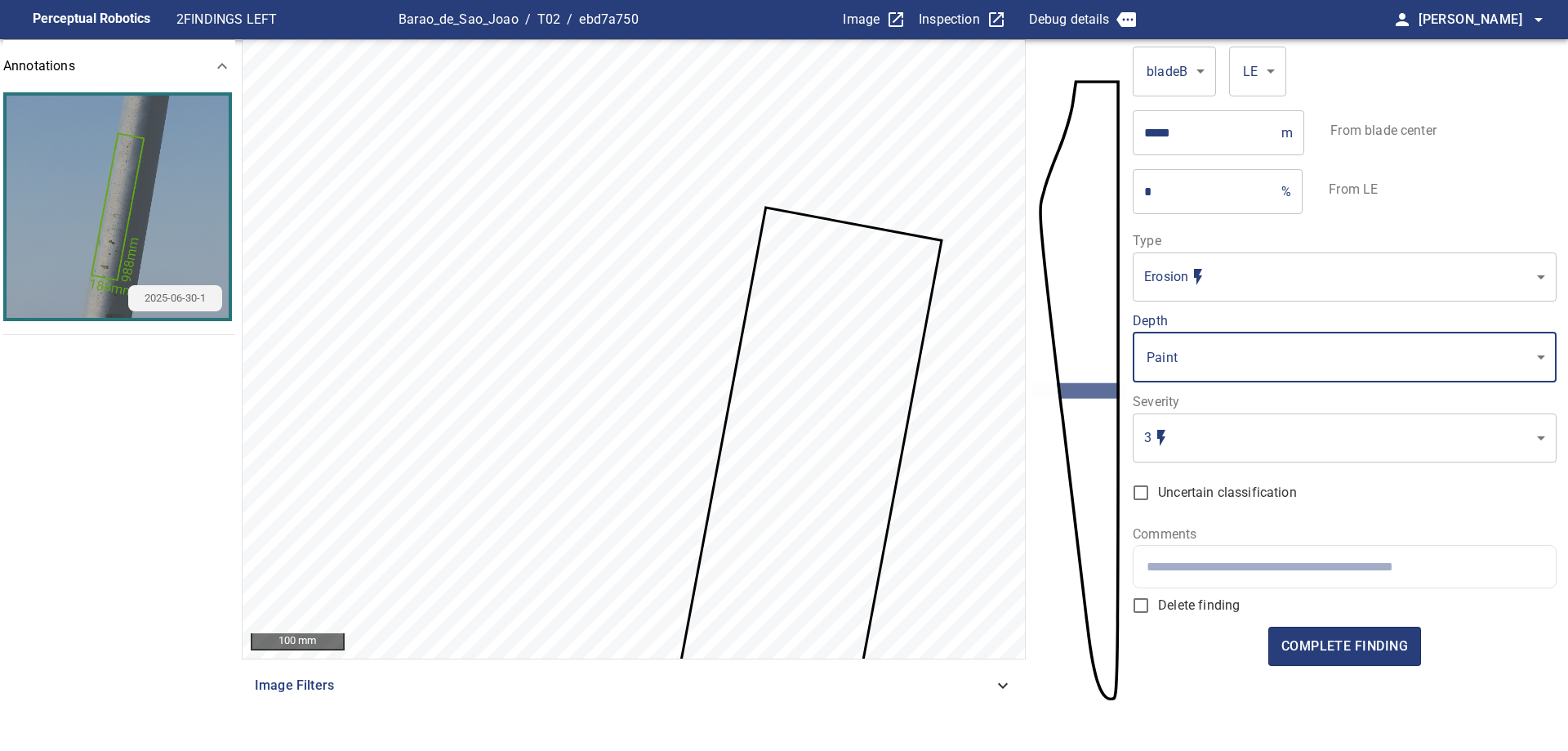
click at [1272, 453] on body "Perceptual Robotics 2 FINDINGS LEFT Barao_de_Sao_Joao / T02 / ebd7a750 Image In…" at bounding box center [784, 376] width 1568 height 751
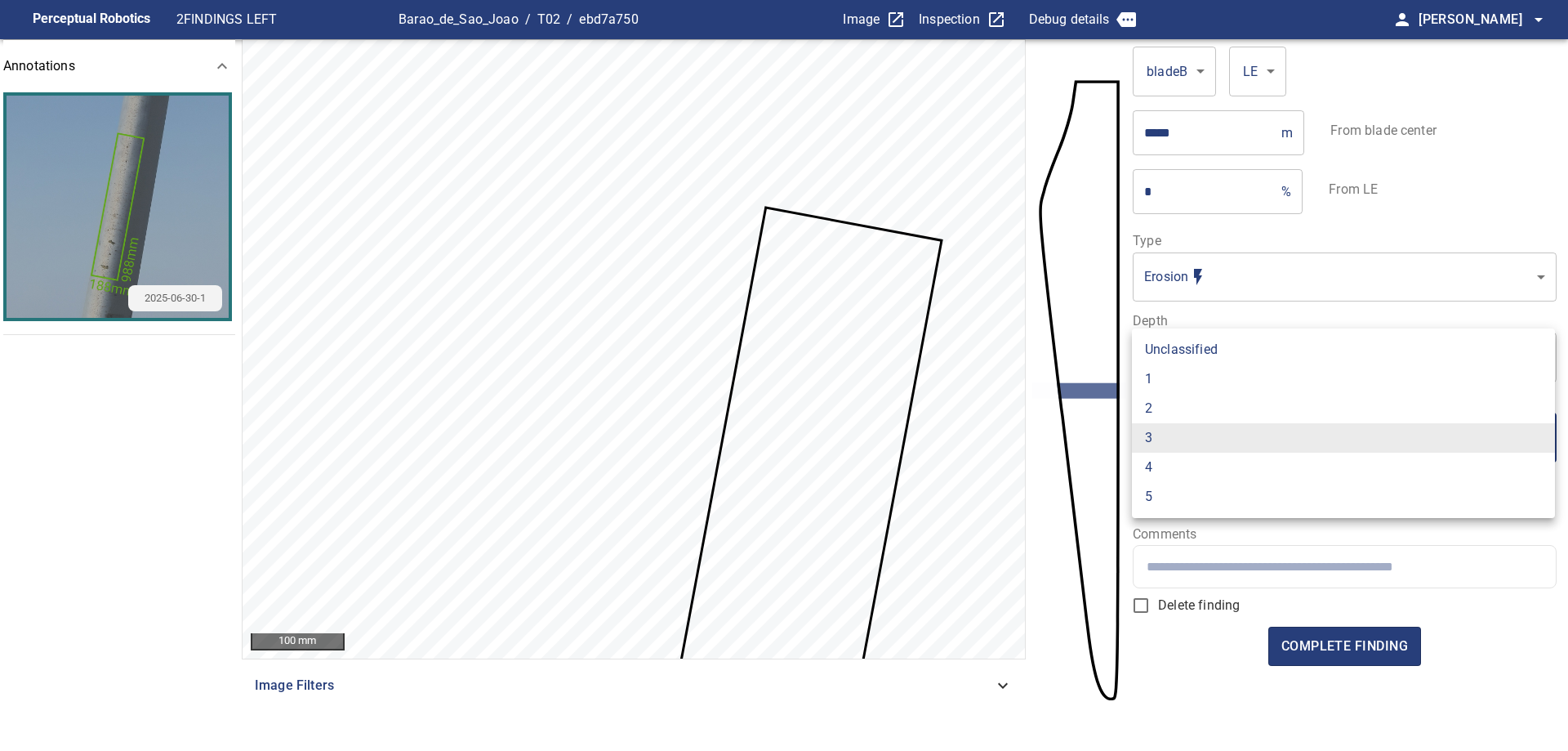
click at [1191, 383] on li "1" at bounding box center [1343, 379] width 423 height 30
type input "*"
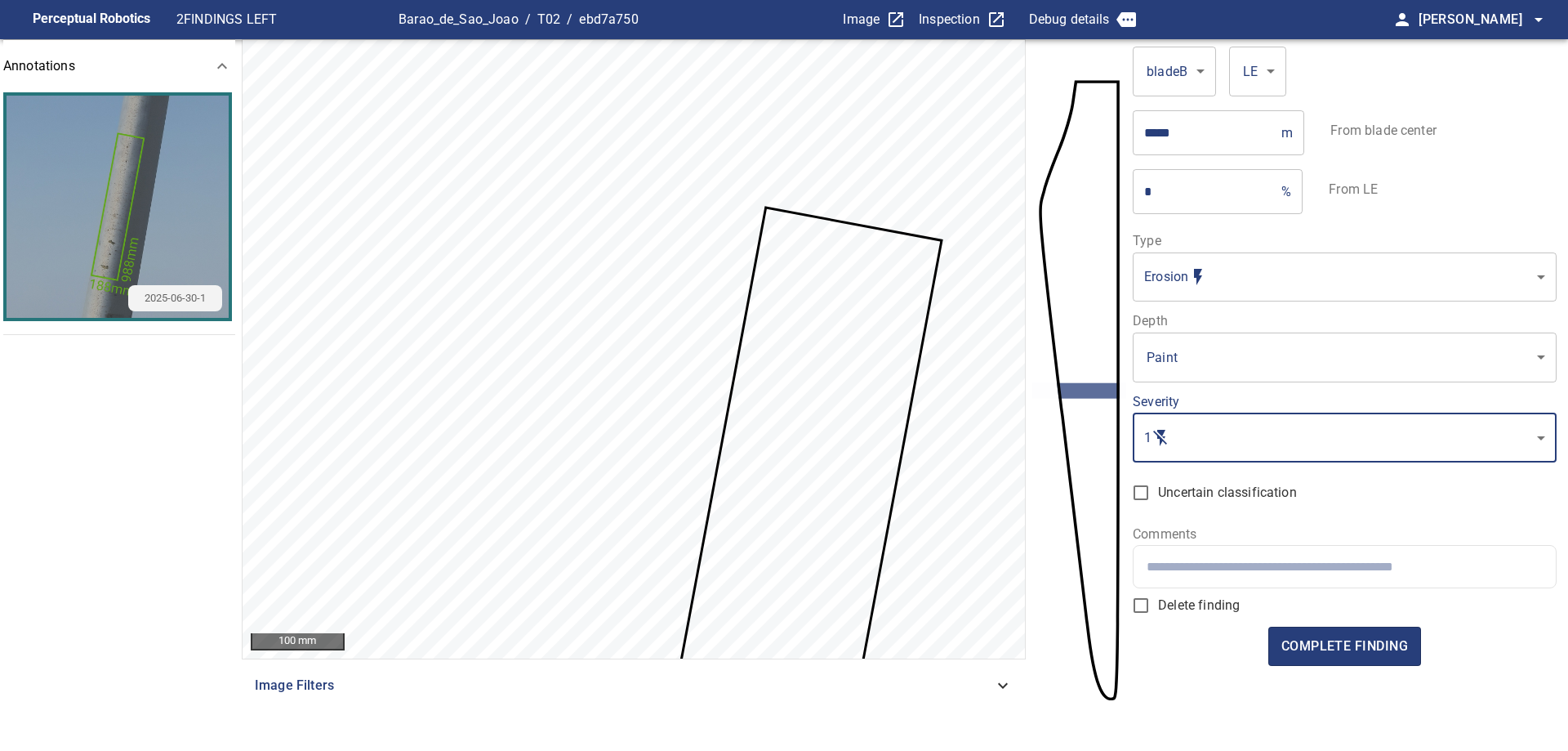
click at [1250, 570] on input "text" at bounding box center [1344, 566] width 396 height 15
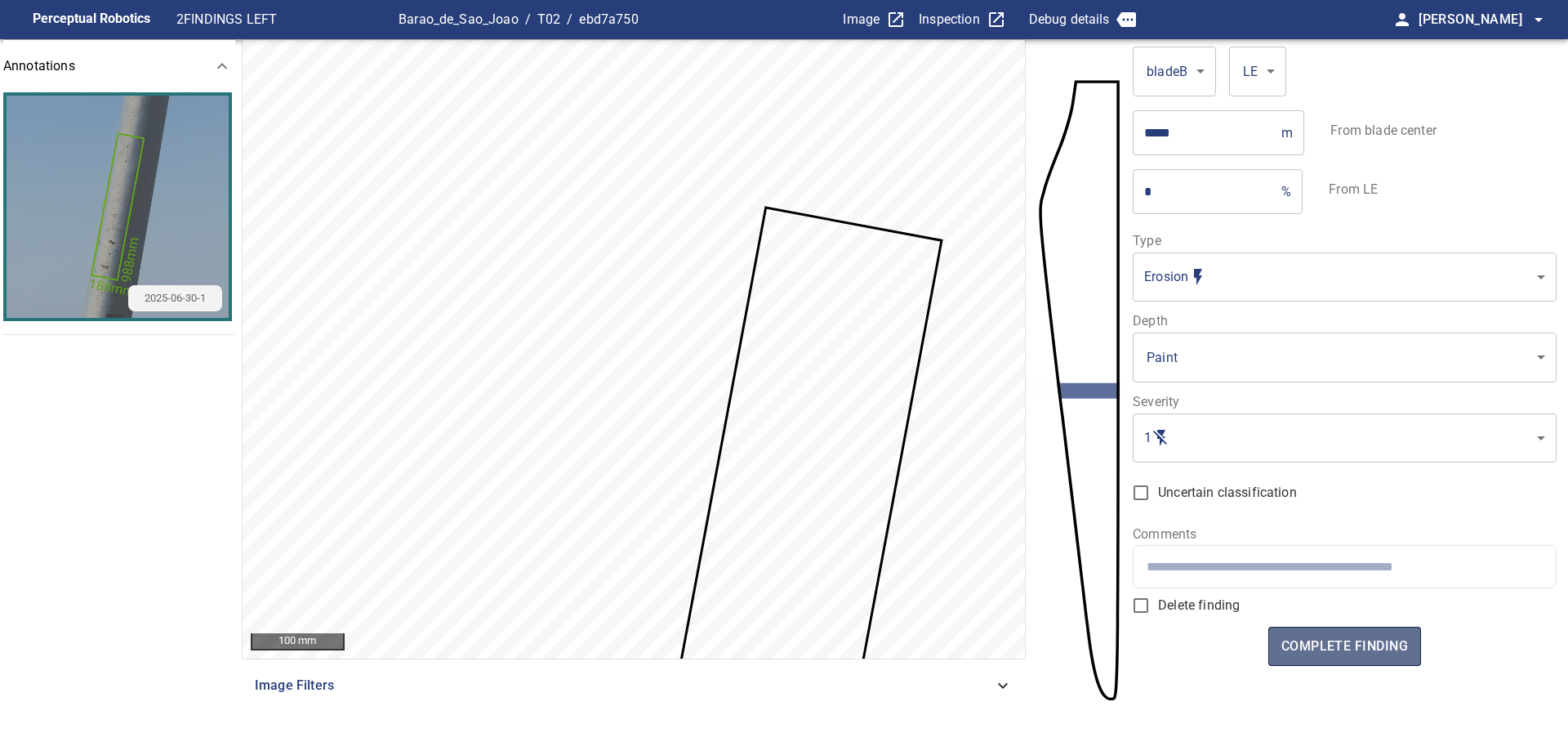
click at [1370, 651] on span "complete finding" at bounding box center [1344, 646] width 127 height 23
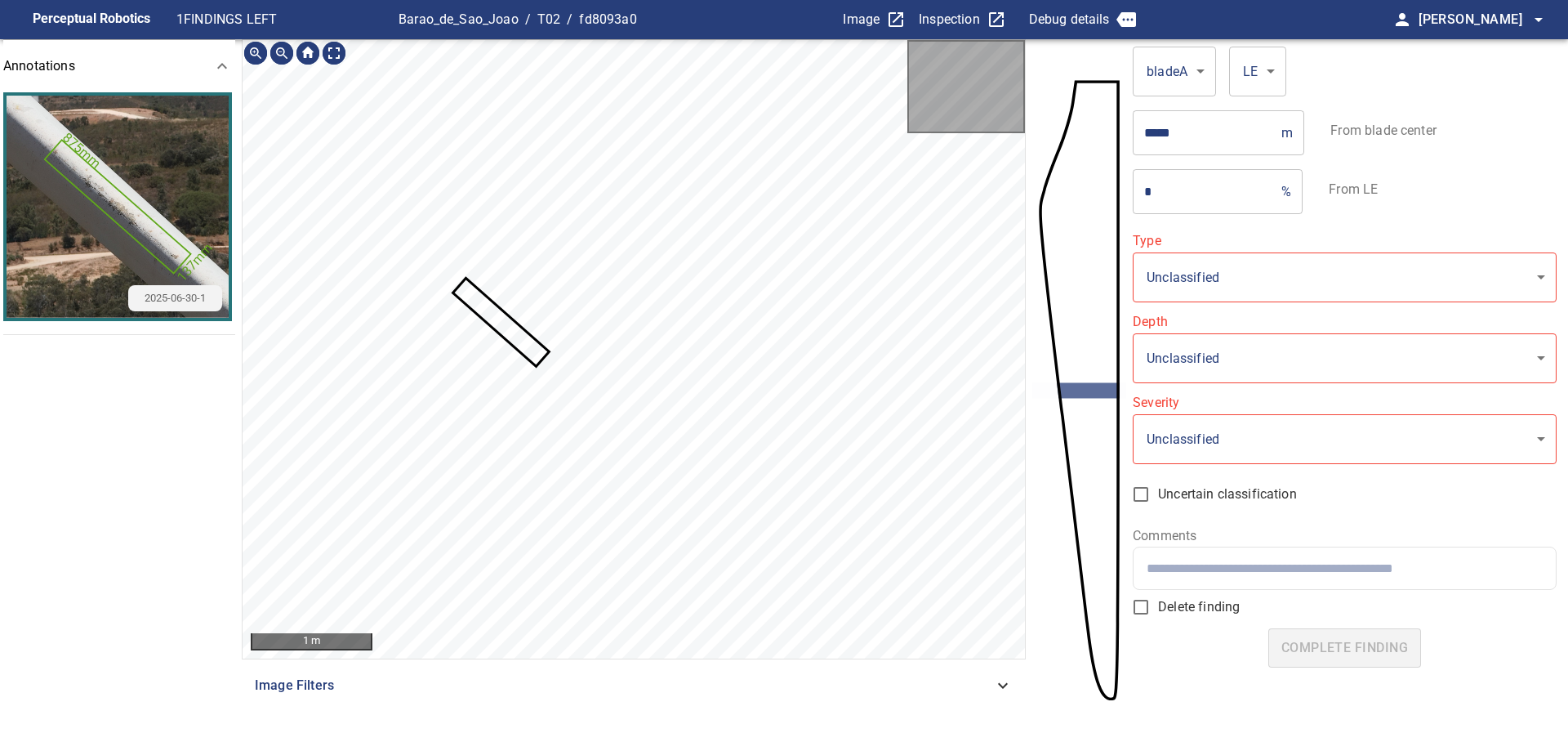
type input "*******"
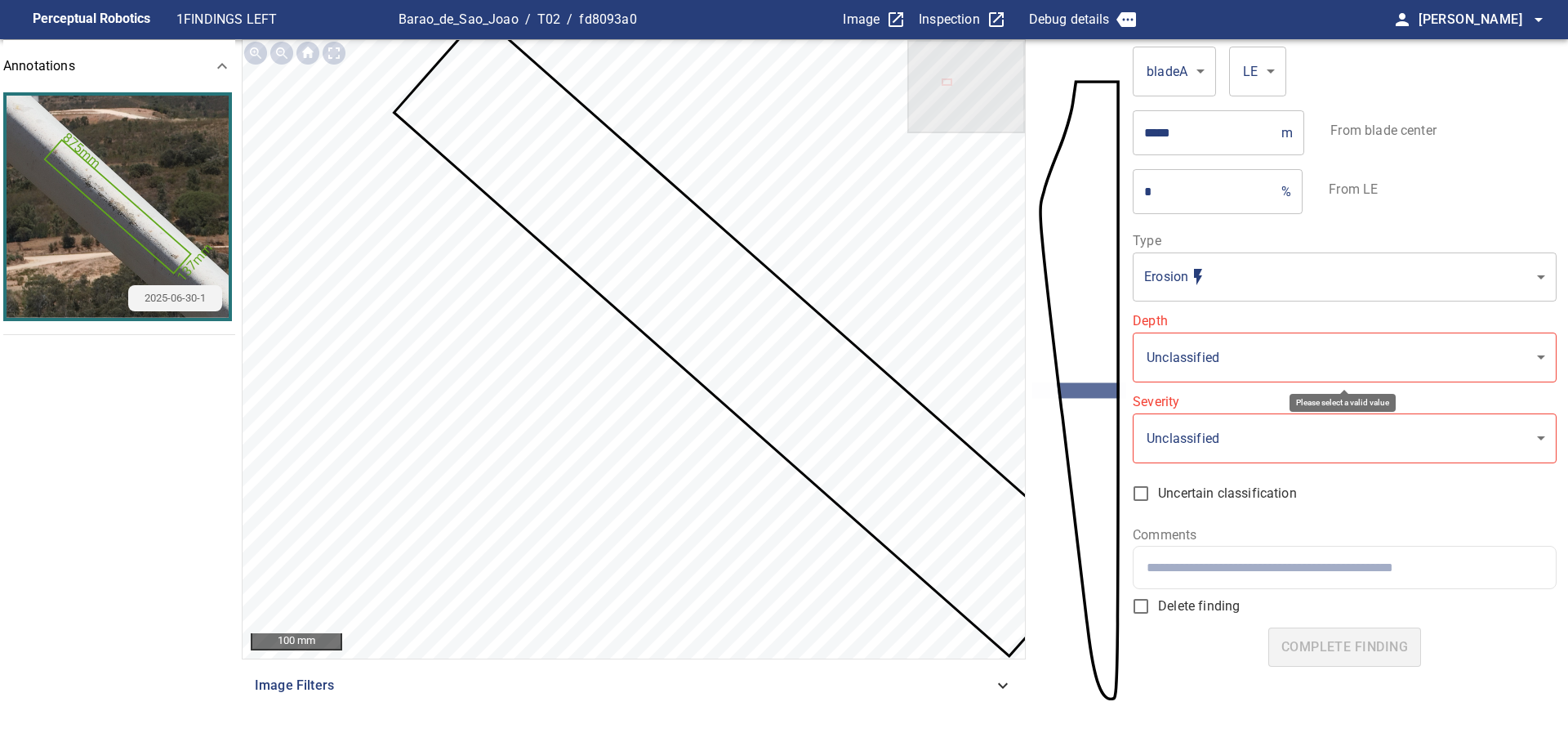
click at [1350, 355] on body "**********" at bounding box center [784, 376] width 1568 height 751
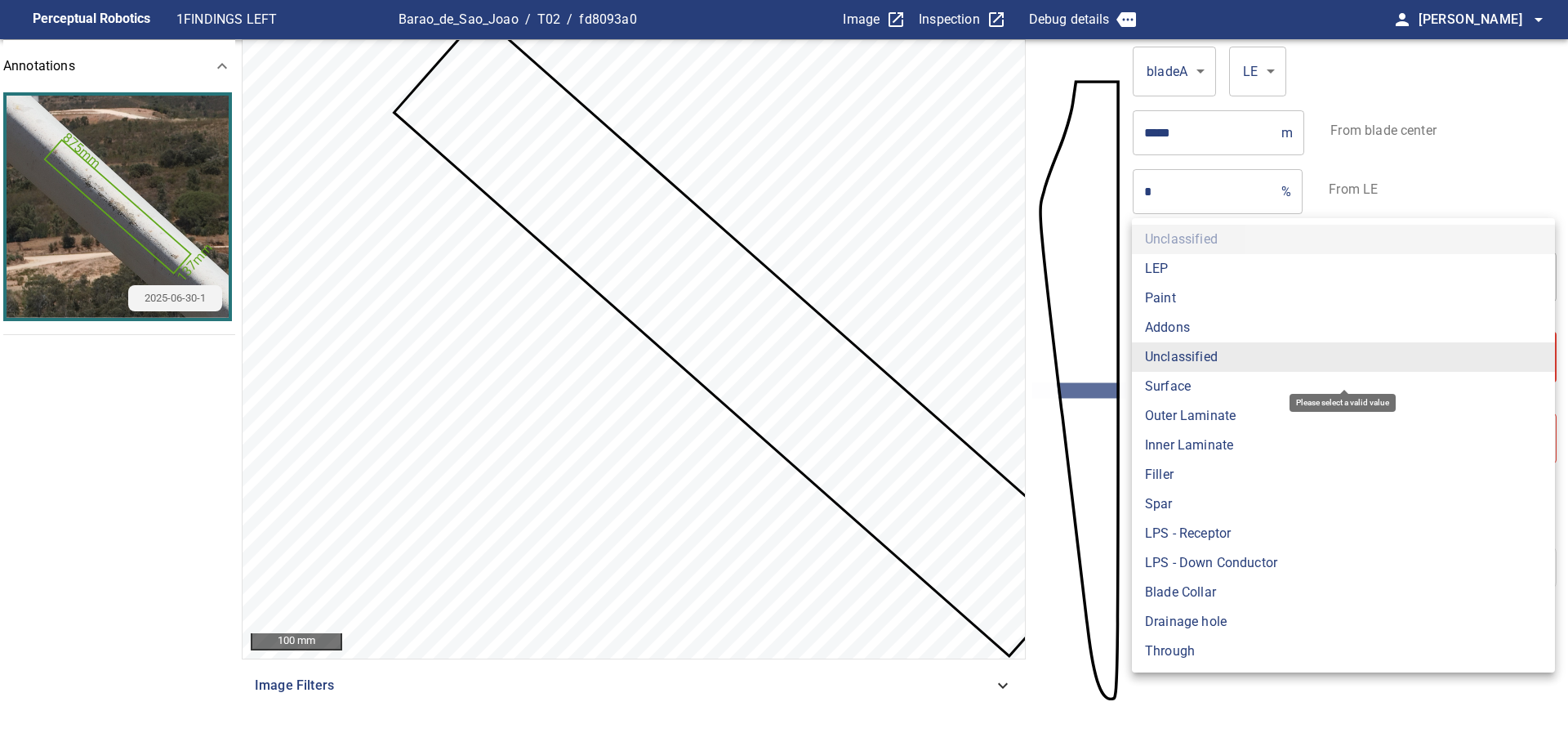
click at [1221, 298] on li "Paint" at bounding box center [1343, 298] width 423 height 30
type input "*****"
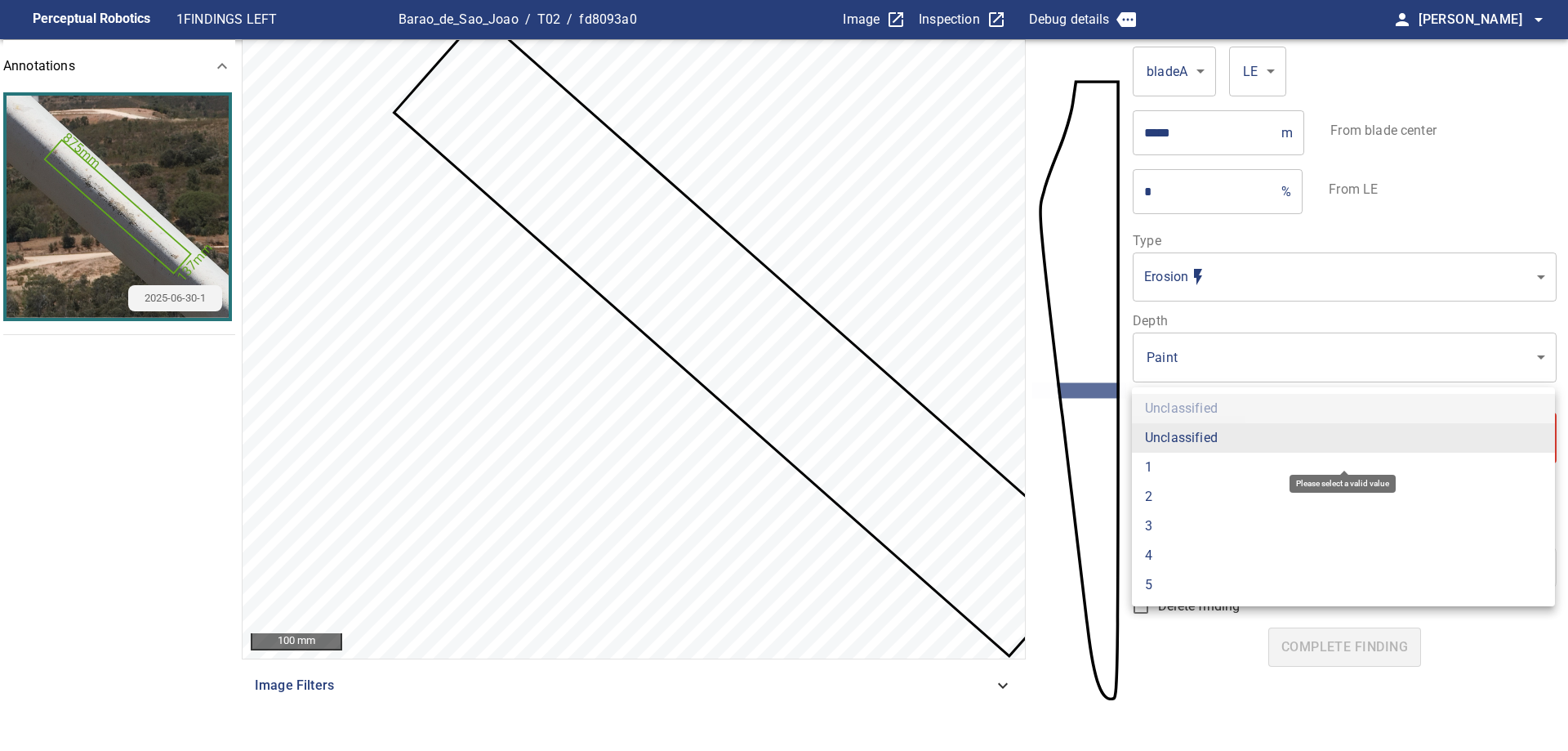
click at [1268, 430] on body "**********" at bounding box center [784, 376] width 1568 height 751
drag, startPoint x: 1224, startPoint y: 460, endPoint x: 1252, endPoint y: 498, distance: 47.2
click at [1225, 459] on li "1" at bounding box center [1343, 467] width 423 height 30
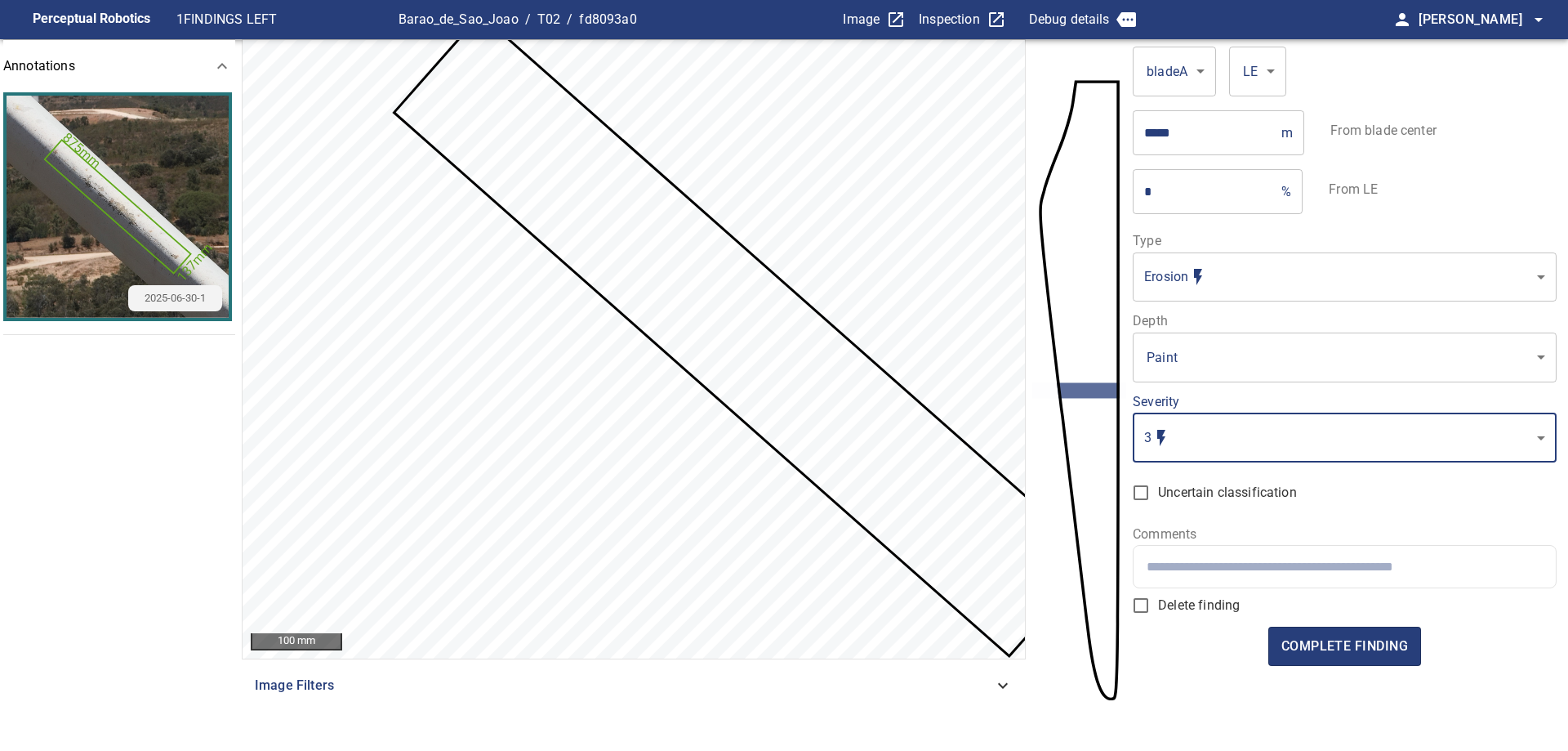
click at [1210, 557] on div at bounding box center [1344, 566] width 421 height 41
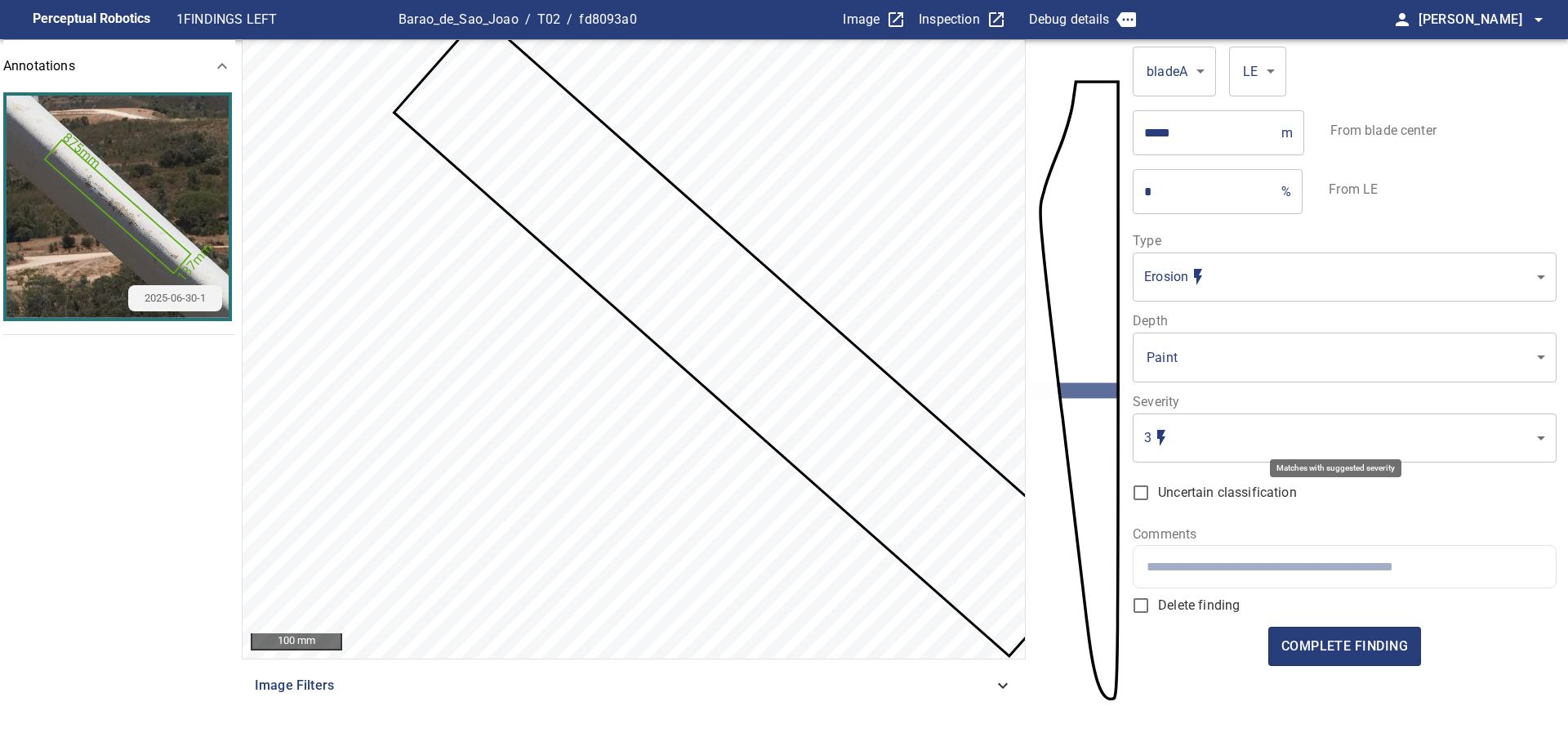
click at [1367, 443] on body "Perceptual Robotics 1 FINDINGS LEFT Barao_de_Sao_Joao / T02 / fd8093a0 Image In…" at bounding box center [784, 376] width 1568 height 751
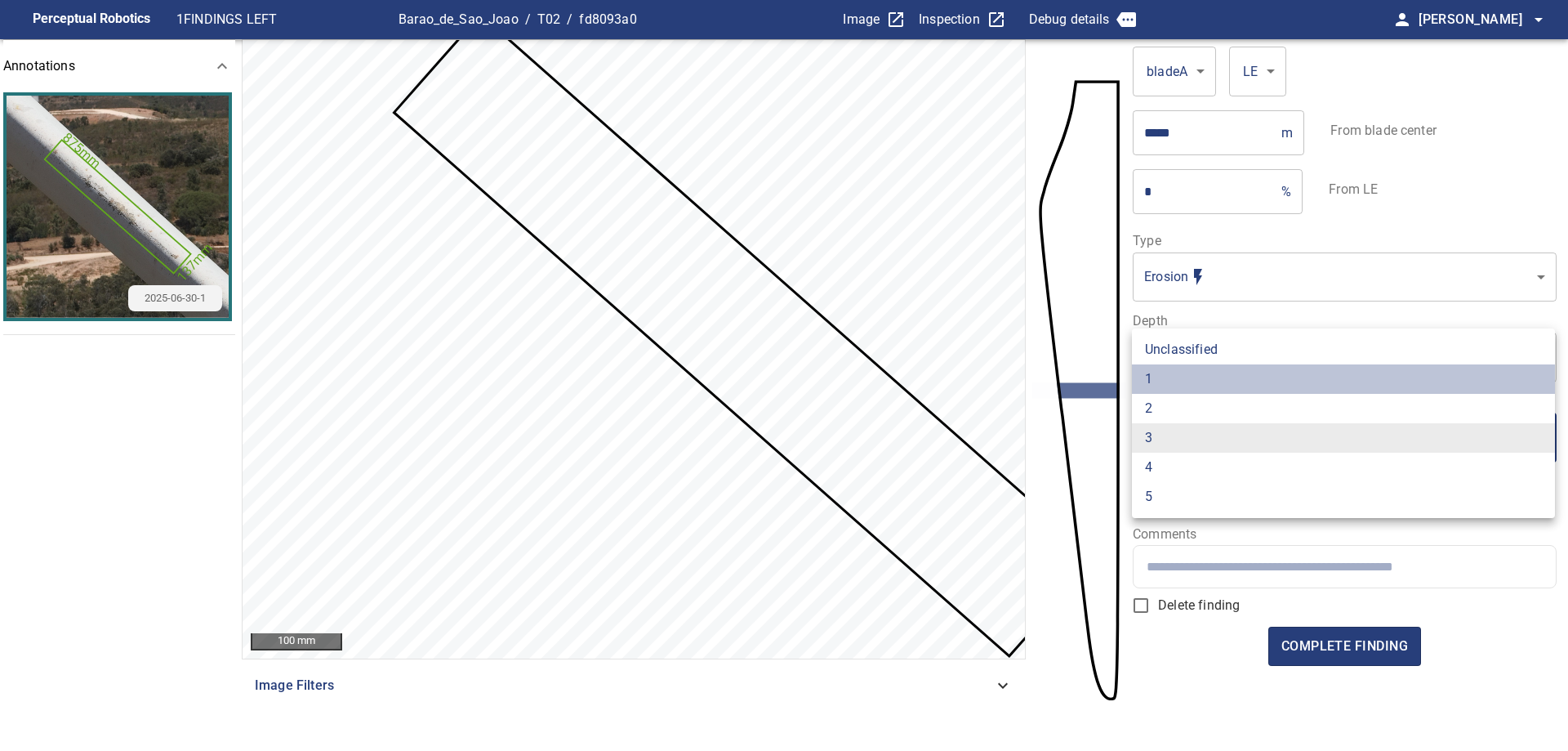
click at [1170, 369] on li "1" at bounding box center [1343, 379] width 423 height 30
type input "*"
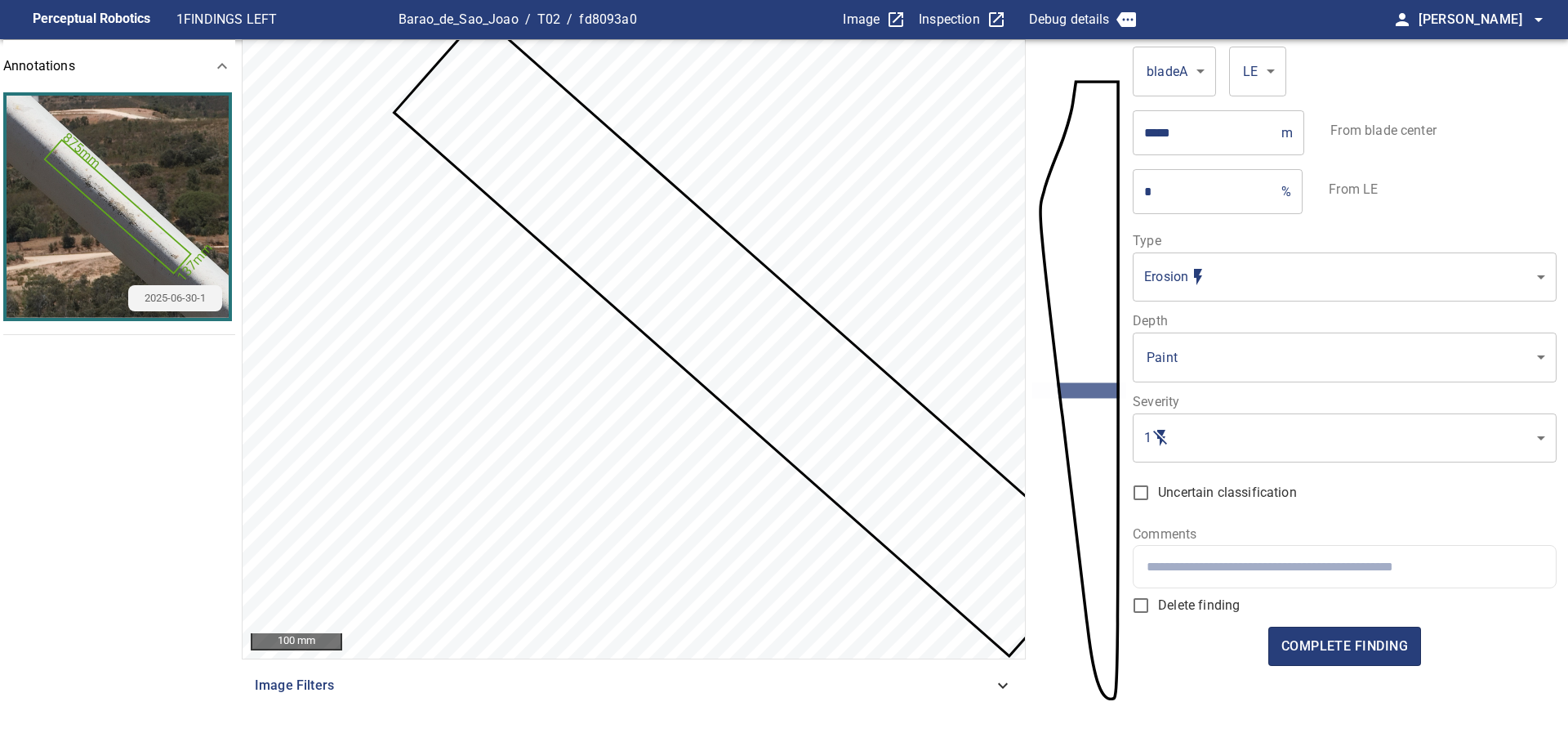
drag, startPoint x: 1301, startPoint y: 565, endPoint x: 1355, endPoint y: 689, distance: 135.2
click at [1301, 568] on input "text" at bounding box center [1344, 566] width 396 height 15
click at [1344, 646] on span "complete finding" at bounding box center [1344, 646] width 127 height 23
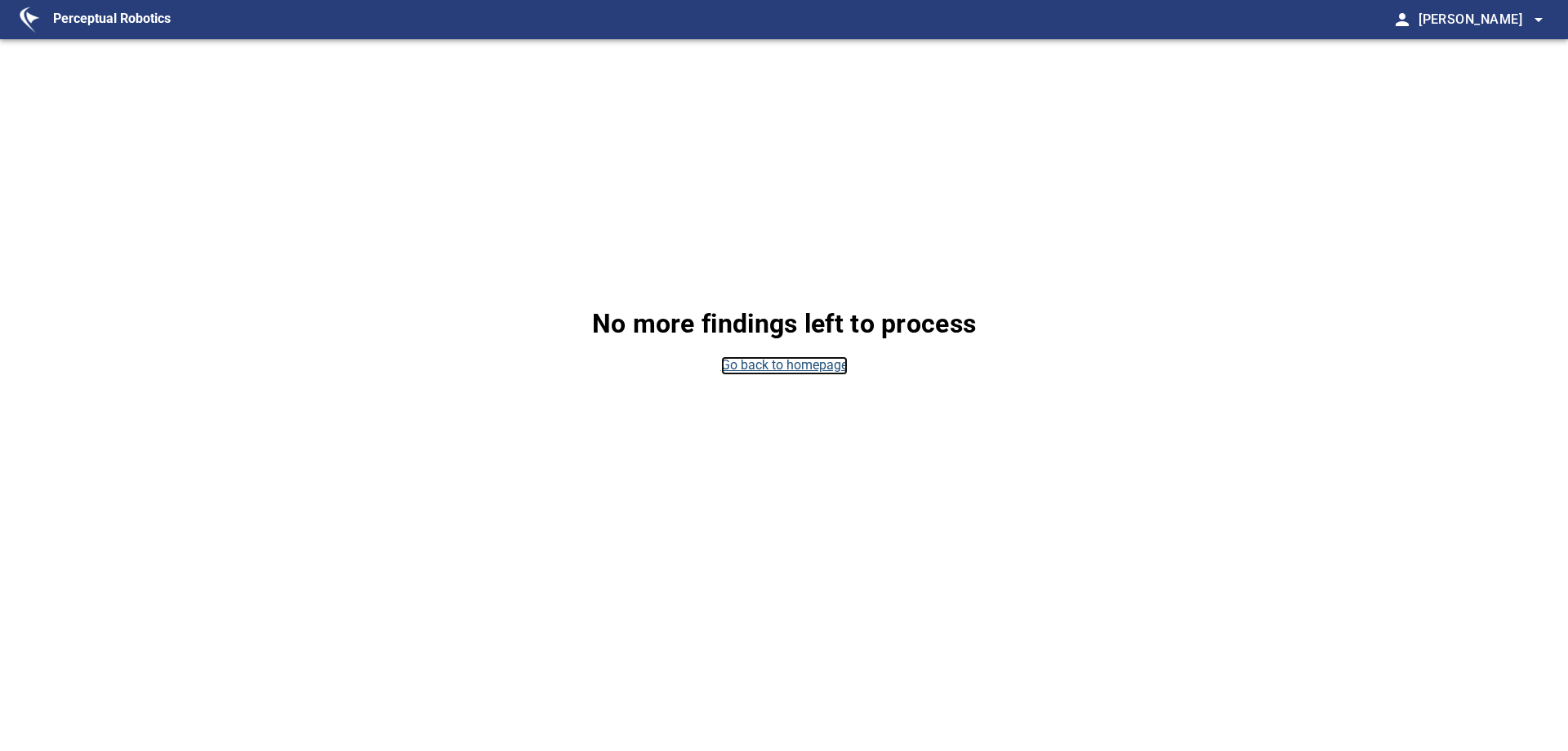
click at [743, 366] on link "Go back to homepage" at bounding box center [784, 365] width 127 height 19
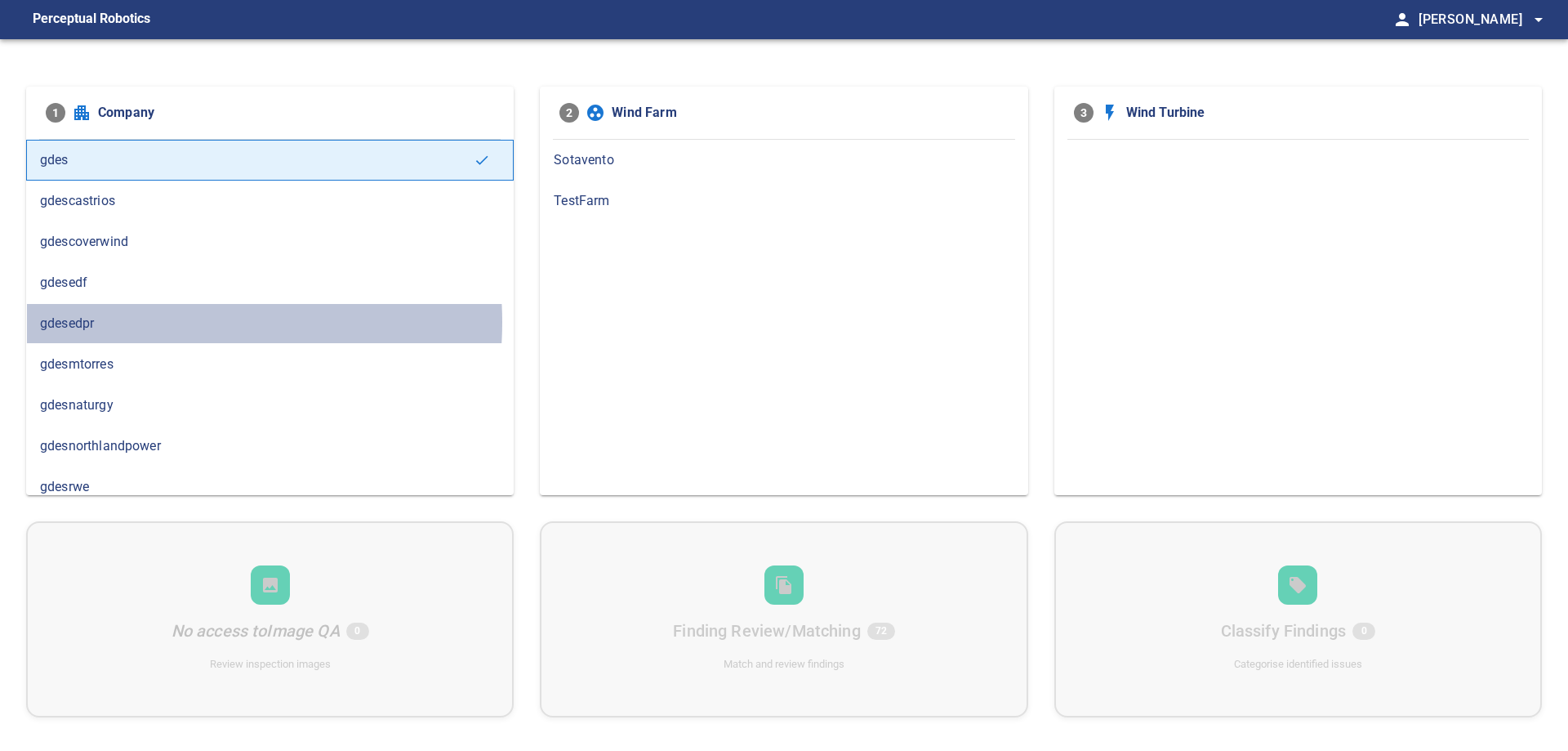
click at [140, 321] on span "gdesedpr" at bounding box center [269, 323] width 460 height 19
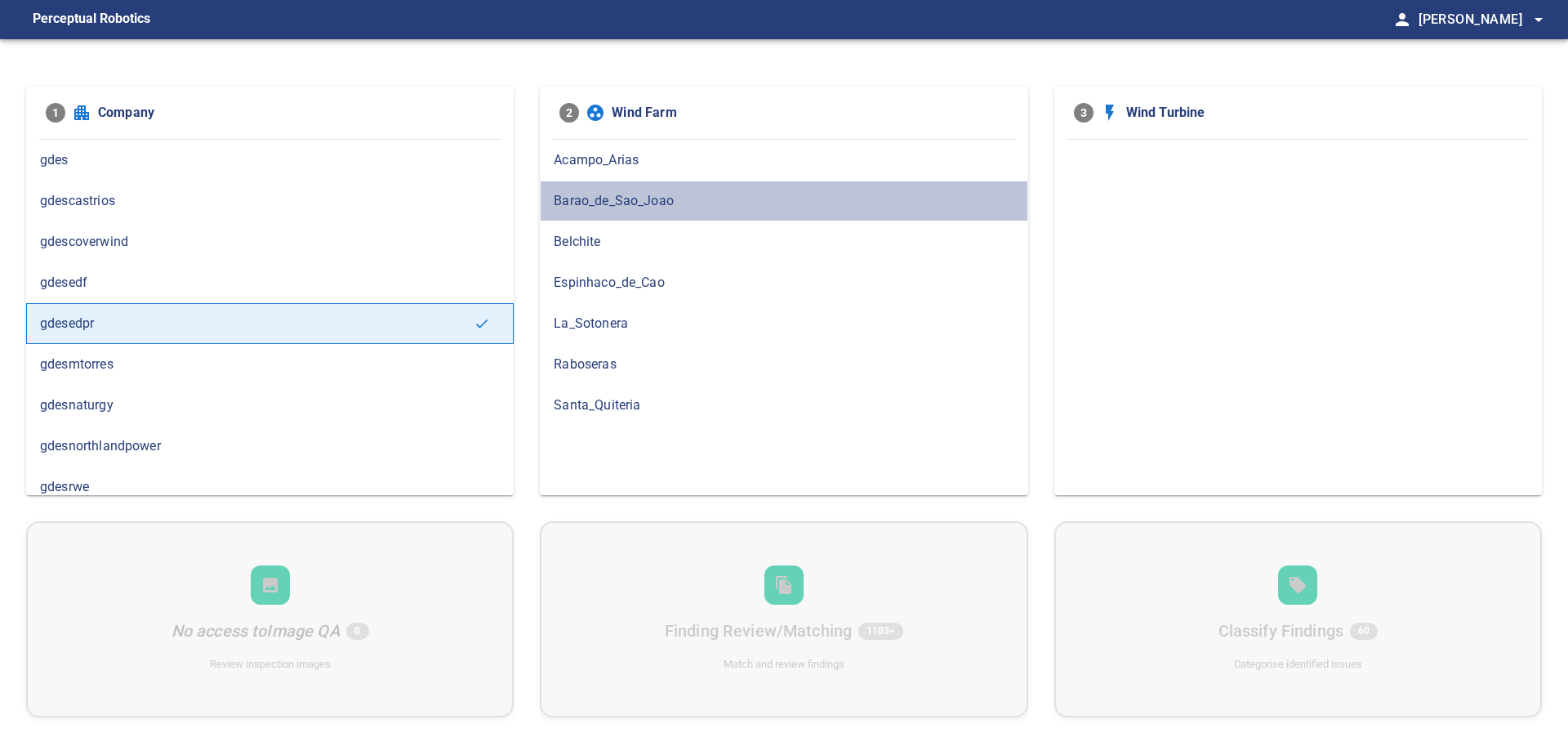
click at [707, 203] on span "Barao_de_Sao_Joao" at bounding box center [783, 201] width 460 height 19
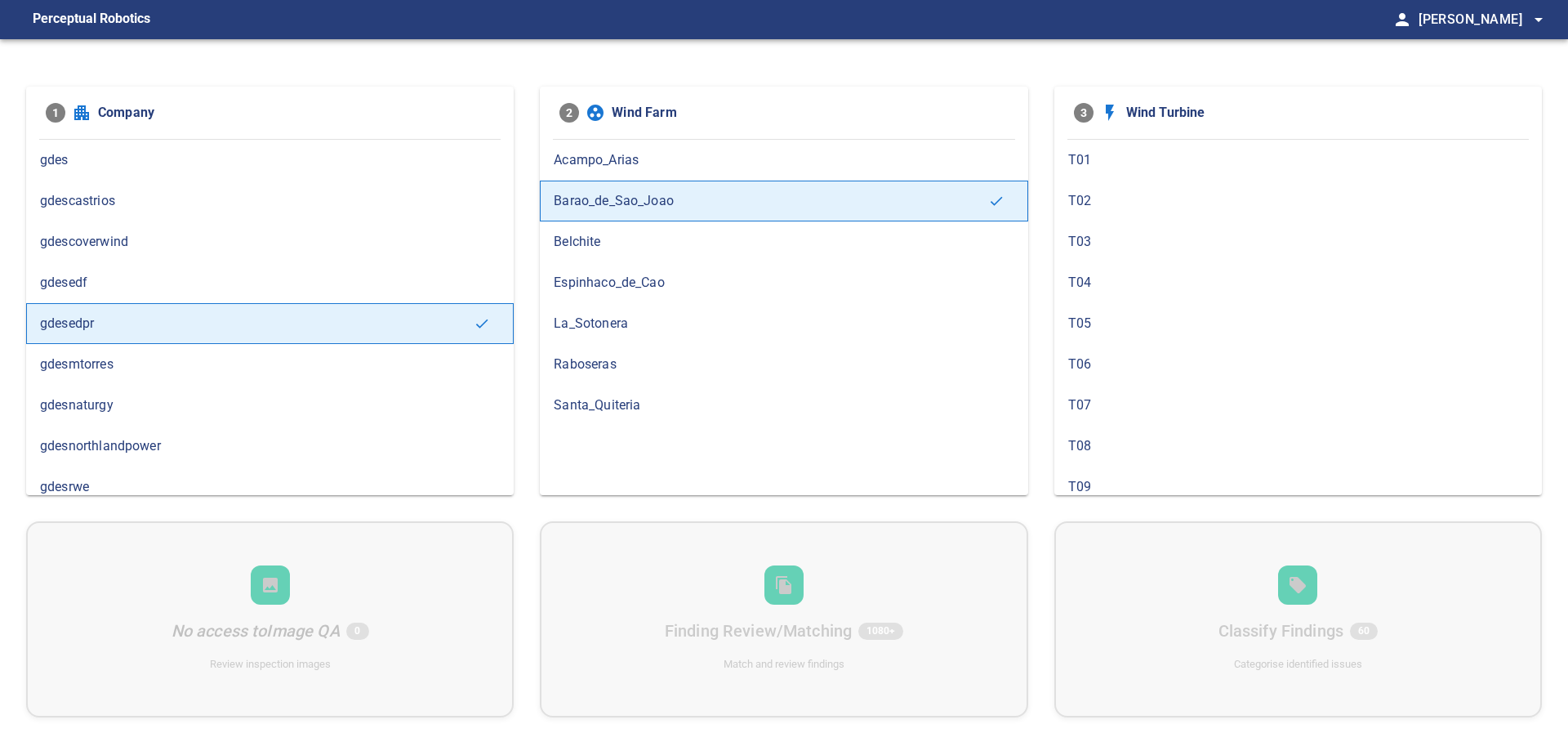
click at [1107, 210] on span "T02" at bounding box center [1297, 201] width 460 height 19
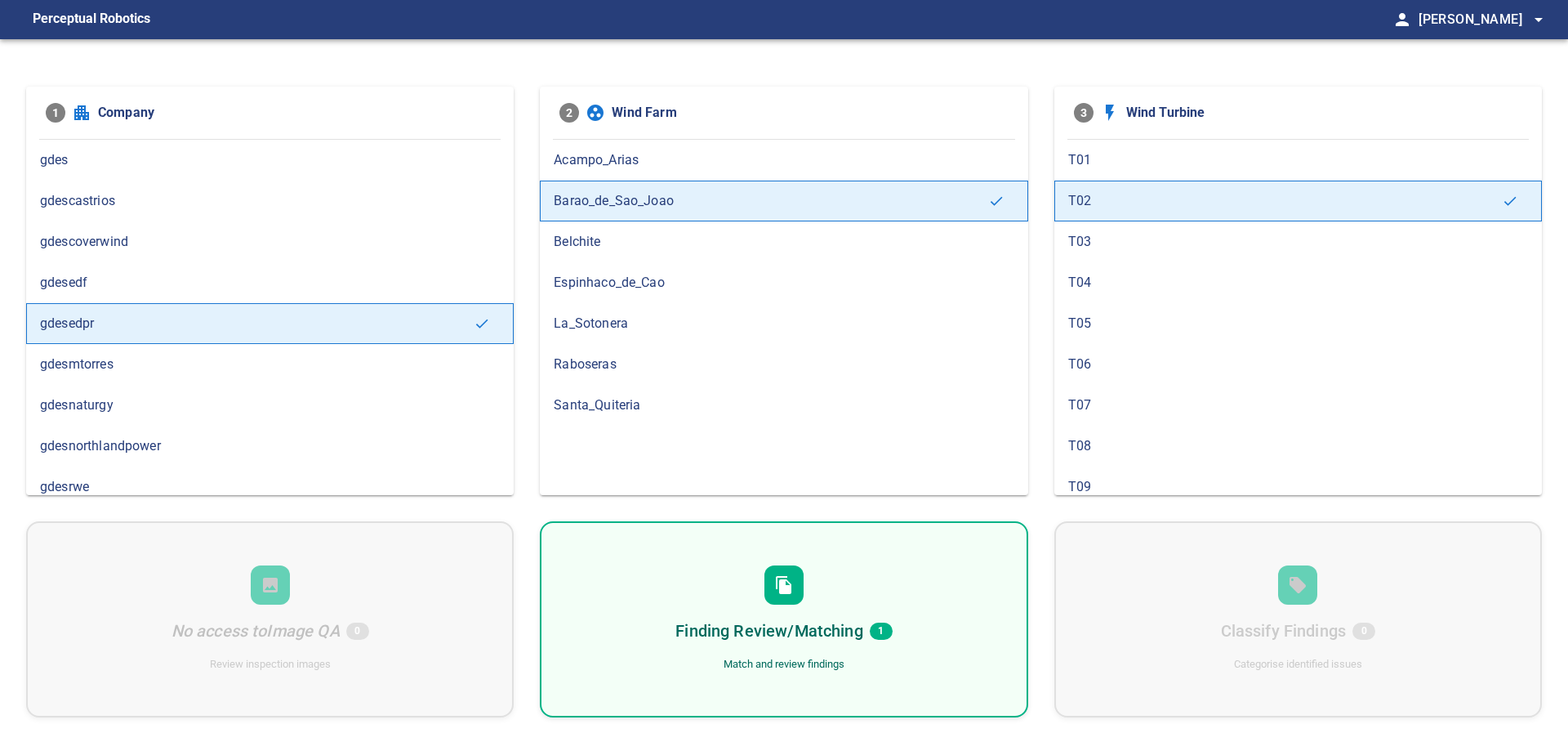
click at [948, 606] on div "Finding Review/Matching 1 Match and review findings" at bounding box center [784, 619] width 488 height 196
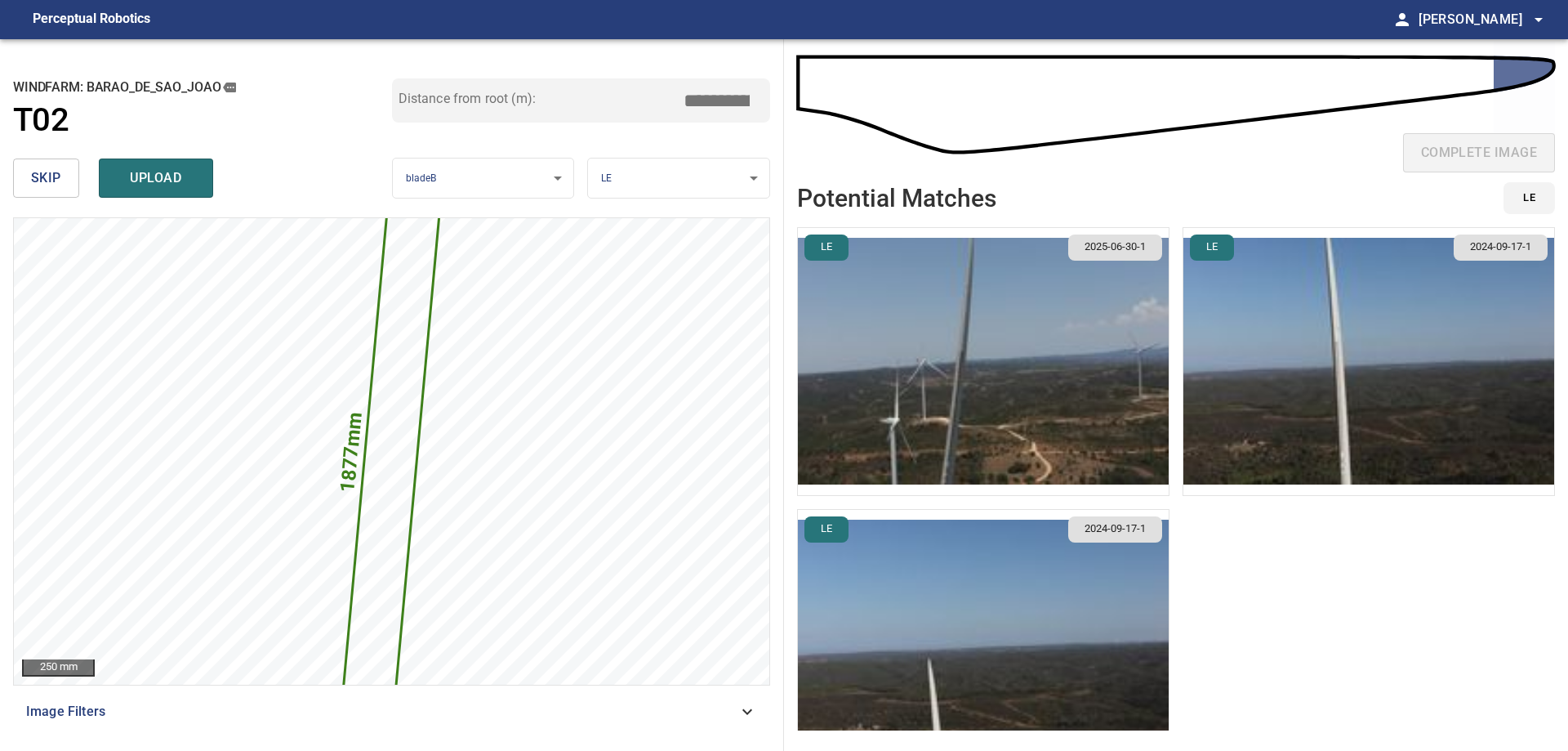
drag, startPoint x: 717, startPoint y: 102, endPoint x: 919, endPoint y: 95, distance: 202.1
click at [906, 95] on div "**********" at bounding box center [784, 394] width 1568 height 711
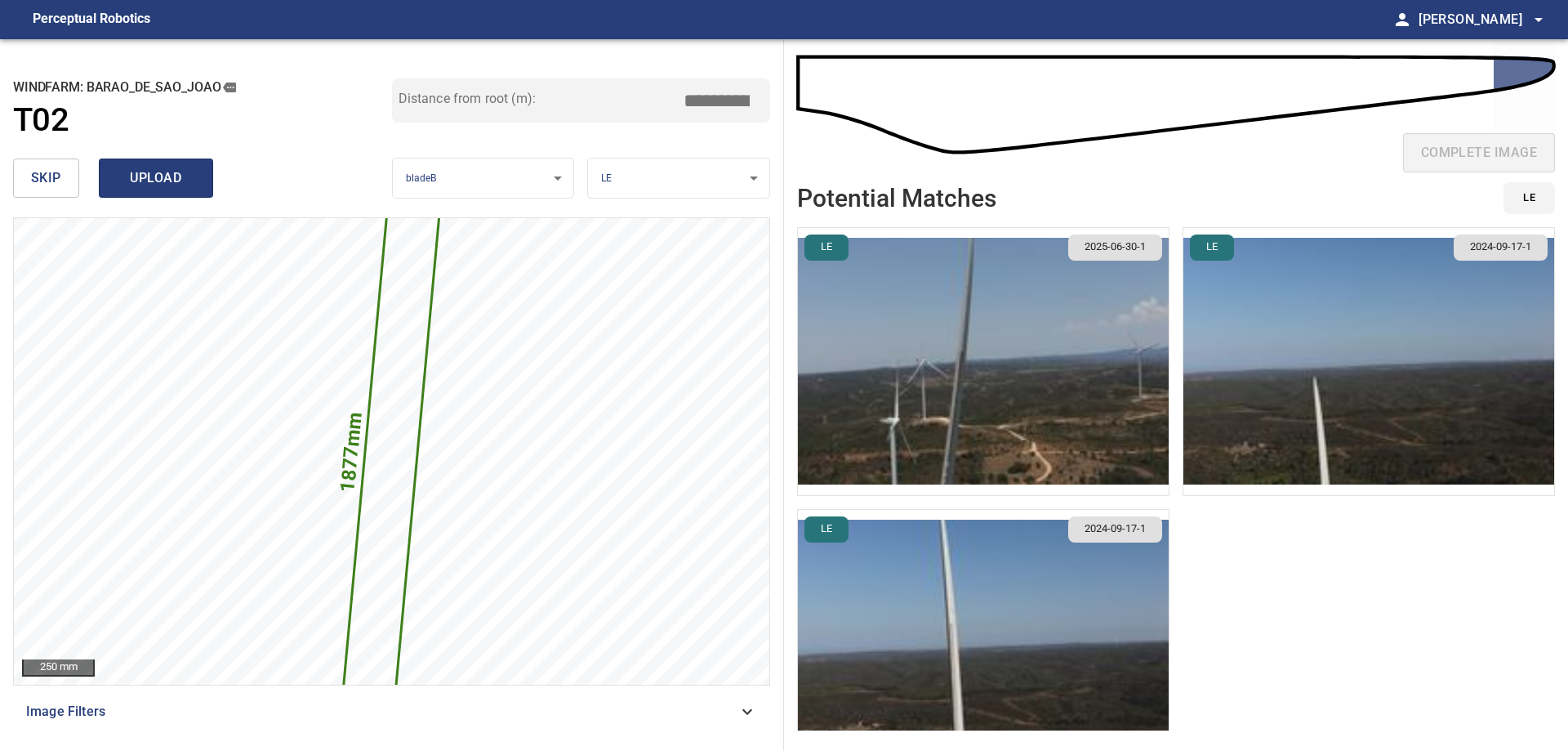
type input "*****"
click at [177, 168] on span "upload" at bounding box center [155, 177] width 78 height 23
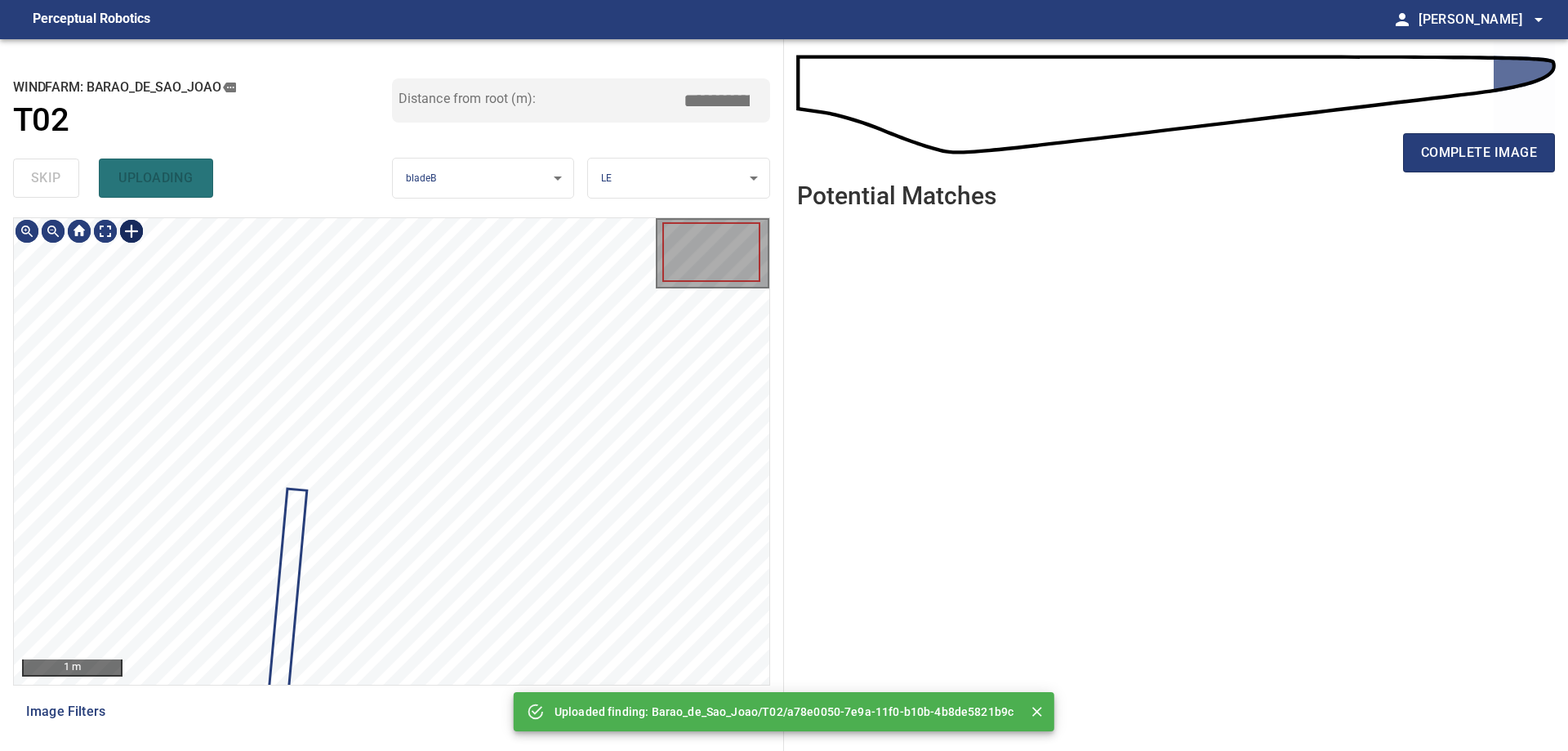
click at [136, 237] on div at bounding box center [131, 230] width 26 height 26
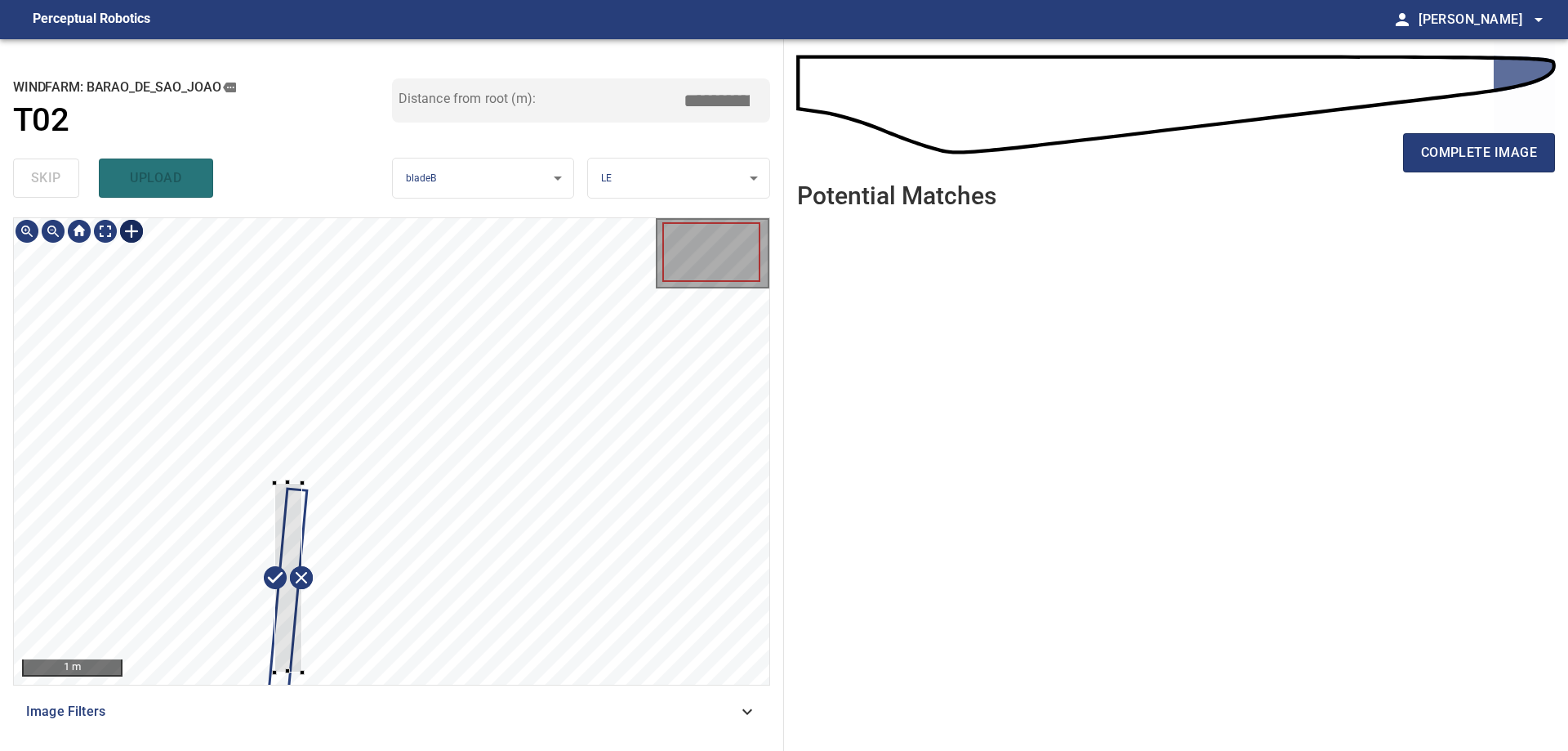
click at [302, 673] on div at bounding box center [391, 451] width 755 height 467
click at [279, 662] on div at bounding box center [288, 584] width 56 height 192
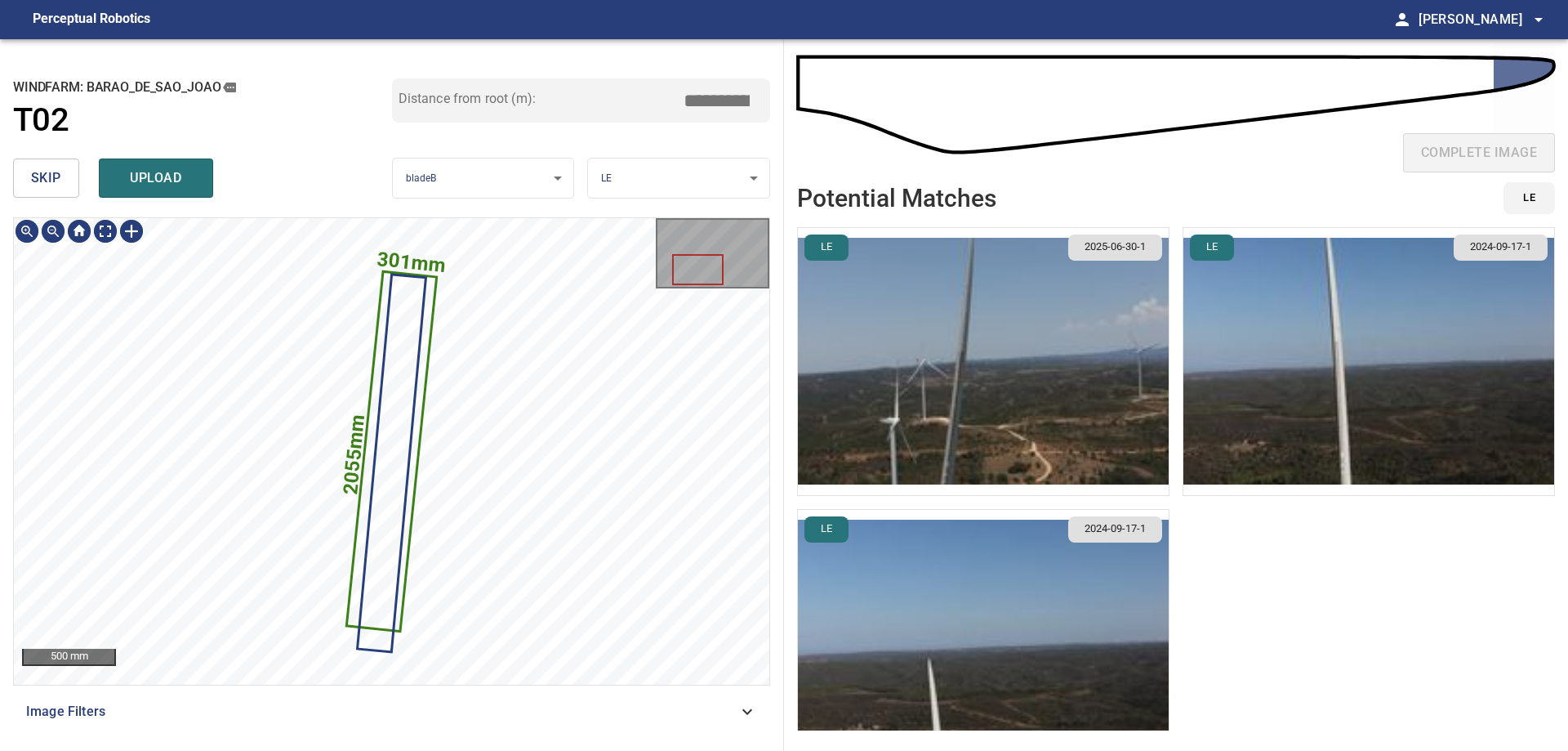
click at [358, 554] on icon at bounding box center [391, 451] width 88 height 357
click at [716, 106] on input "*****" at bounding box center [722, 100] width 82 height 31
drag, startPoint x: 728, startPoint y: 105, endPoint x: 970, endPoint y: 68, distance: 244.8
click at [970, 68] on div "**********" at bounding box center [784, 394] width 1568 height 711
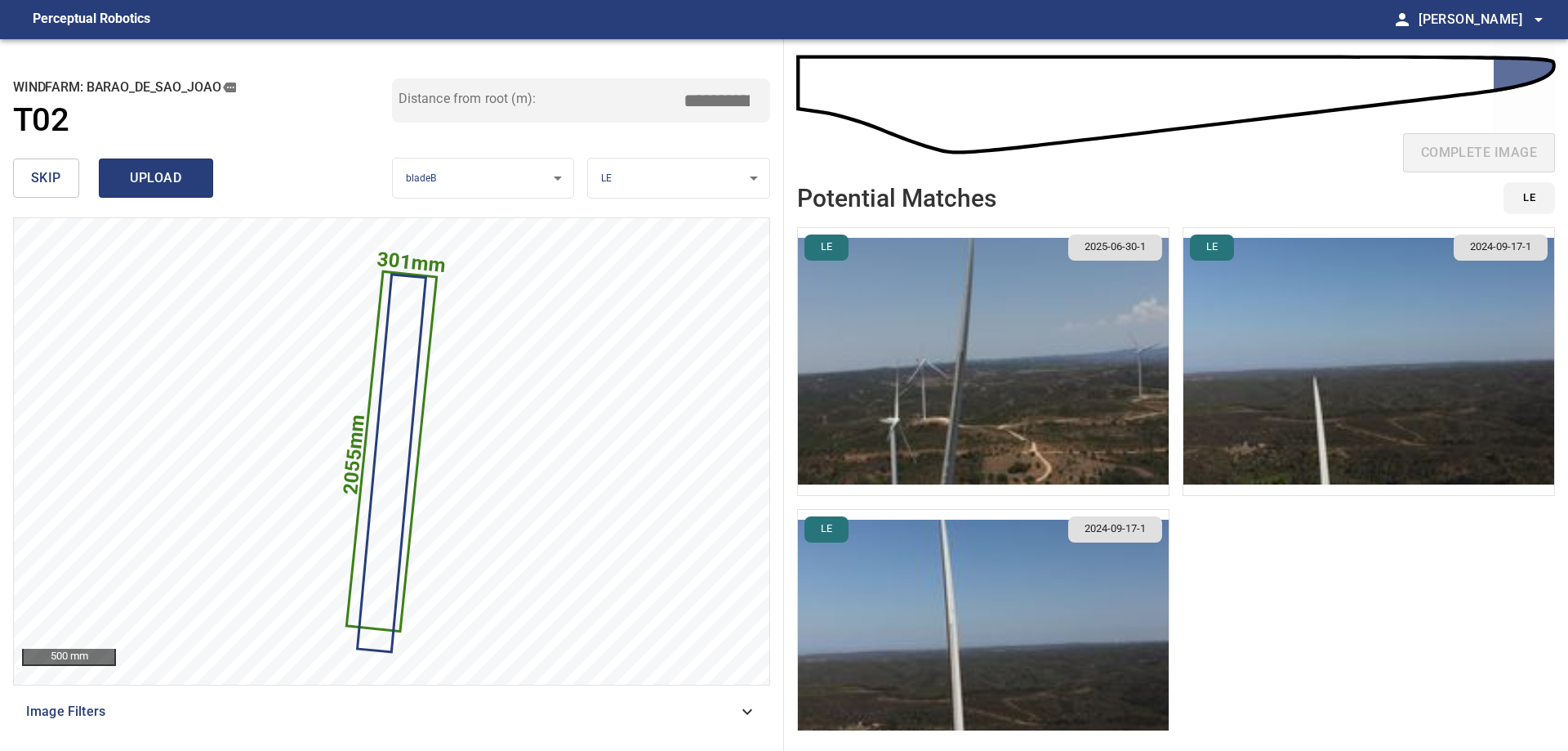
type input "*****"
click at [245, 498] on div "**********" at bounding box center [391, 394] width 784 height 711
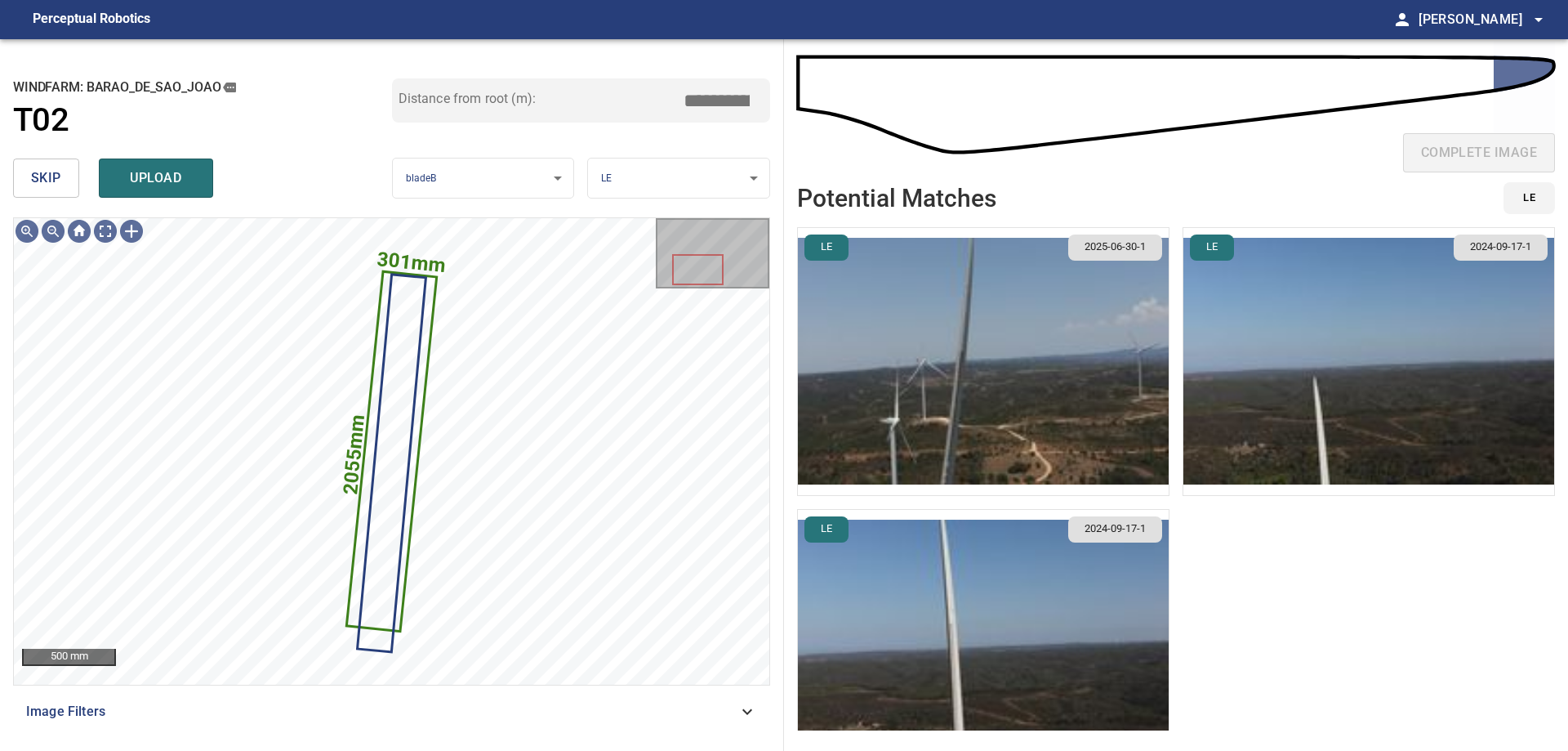
click at [164, 197] on button "upload" at bounding box center [156, 178] width 115 height 39
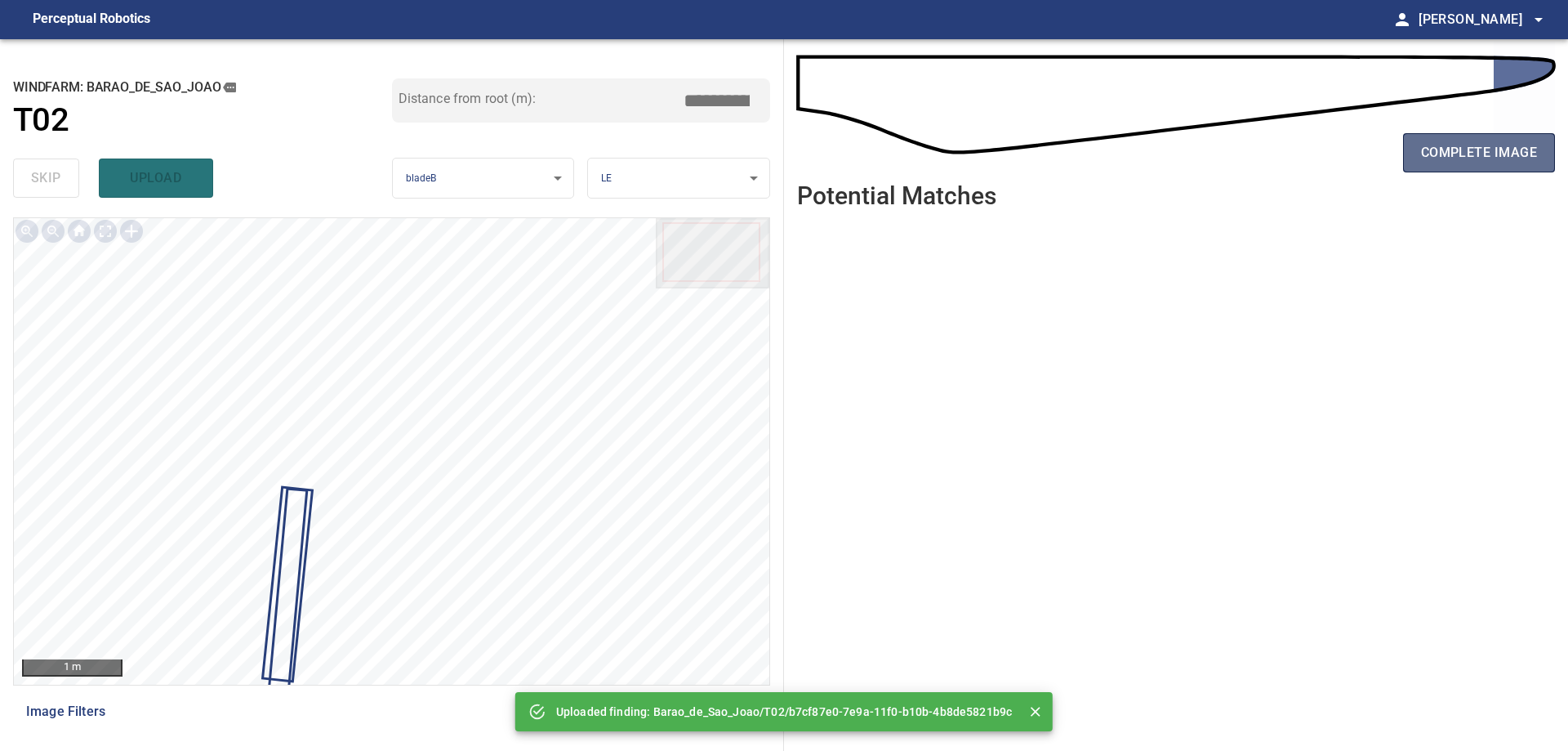
click at [1458, 164] on span "complete image" at bounding box center [1478, 152] width 116 height 23
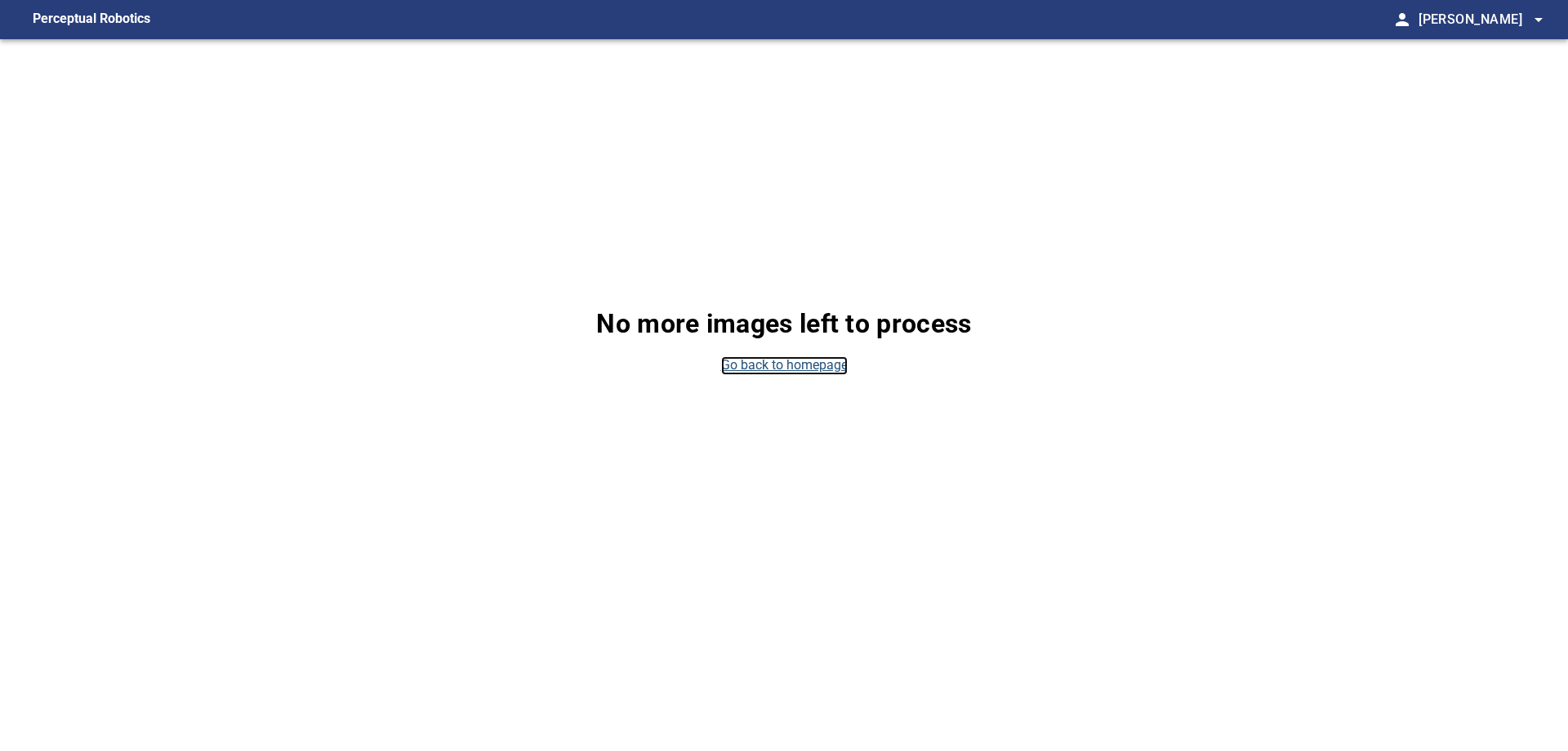
click at [826, 370] on link "Go back to homepage" at bounding box center [784, 365] width 127 height 19
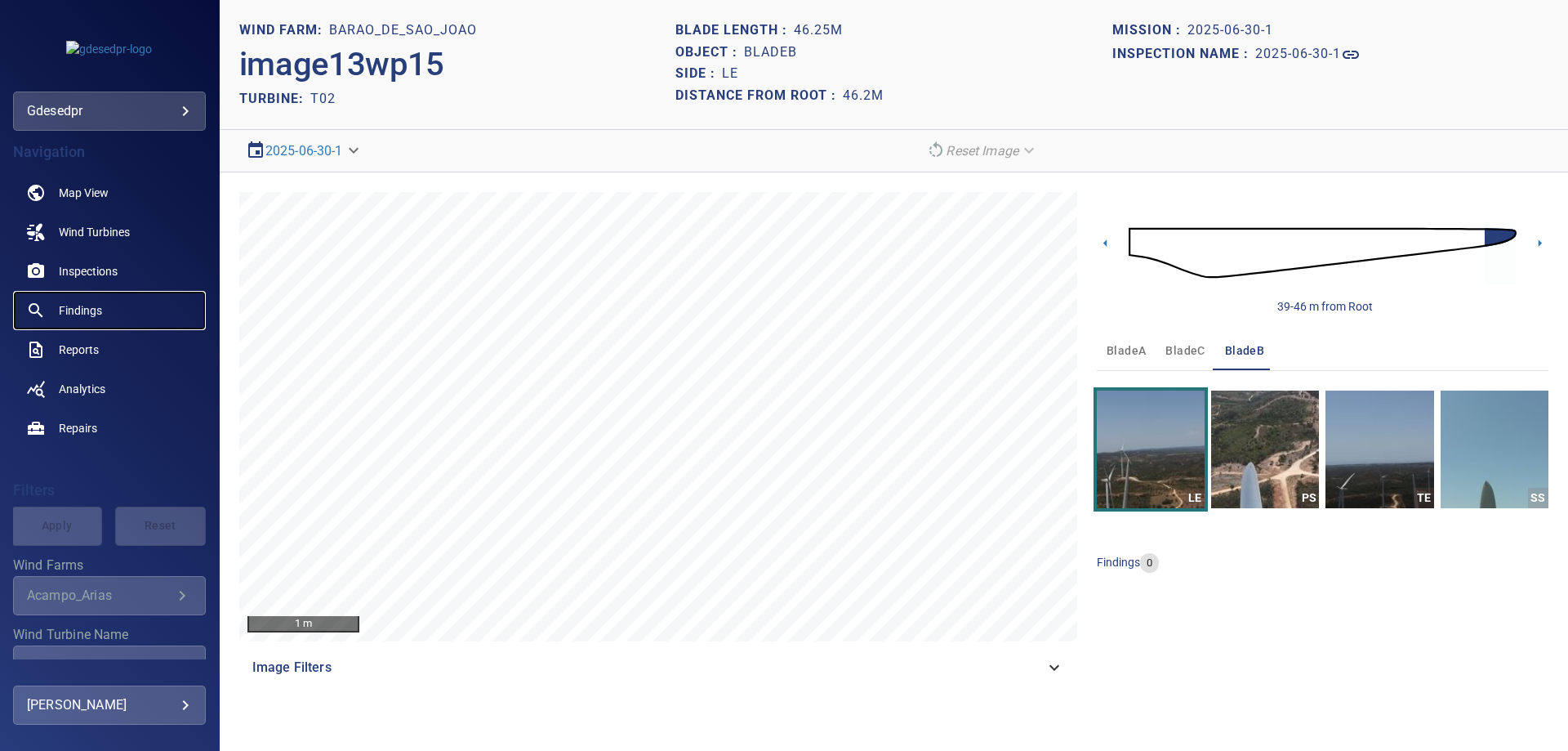
click at [99, 312] on span "Findings" at bounding box center [80, 310] width 43 height 16
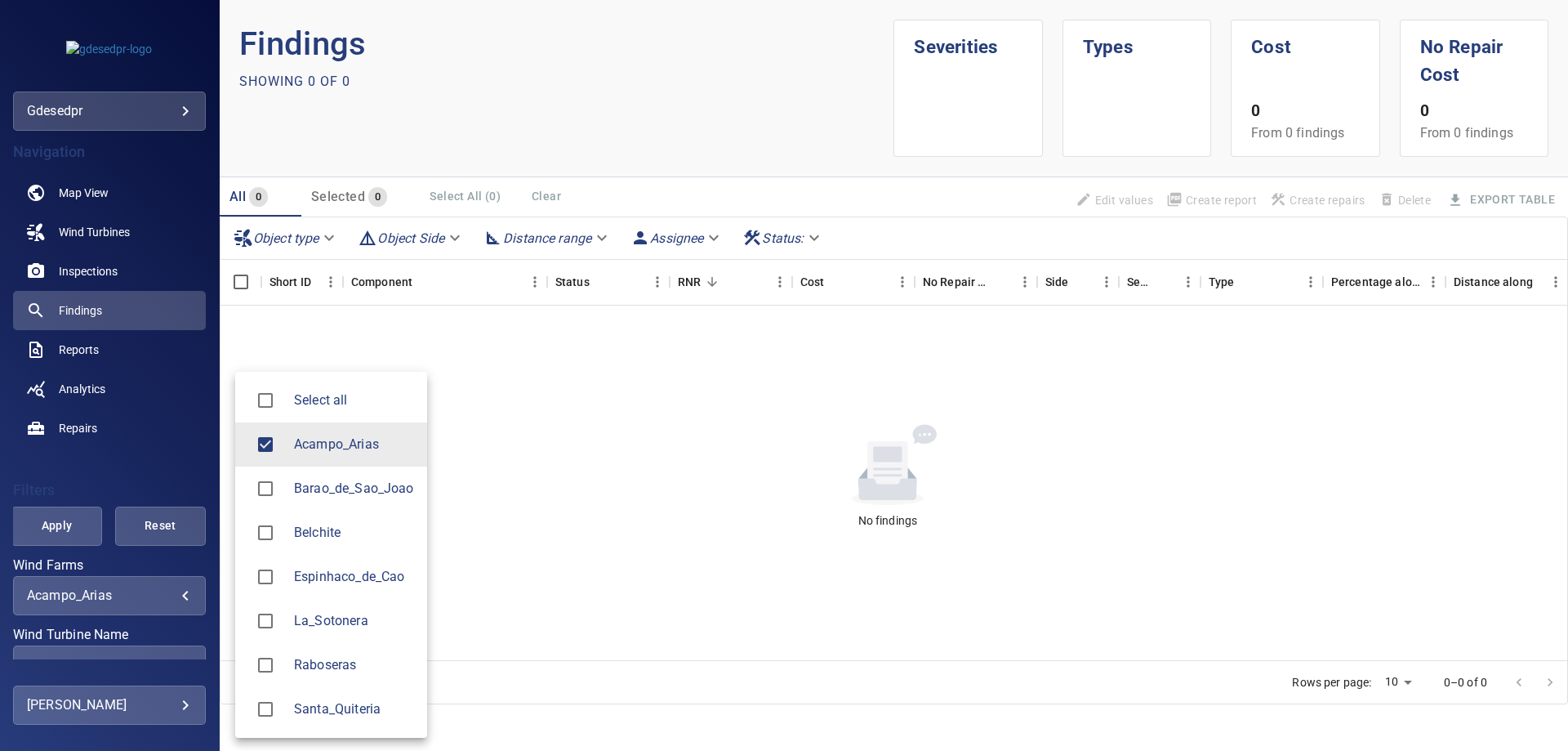
click at [130, 589] on body "**********" at bounding box center [784, 376] width 1568 height 751
click at [345, 500] on li "Barao_de_Sao_Joao" at bounding box center [331, 489] width 191 height 44
click at [324, 451] on span "Acampo_Arias" at bounding box center [353, 444] width 120 height 19
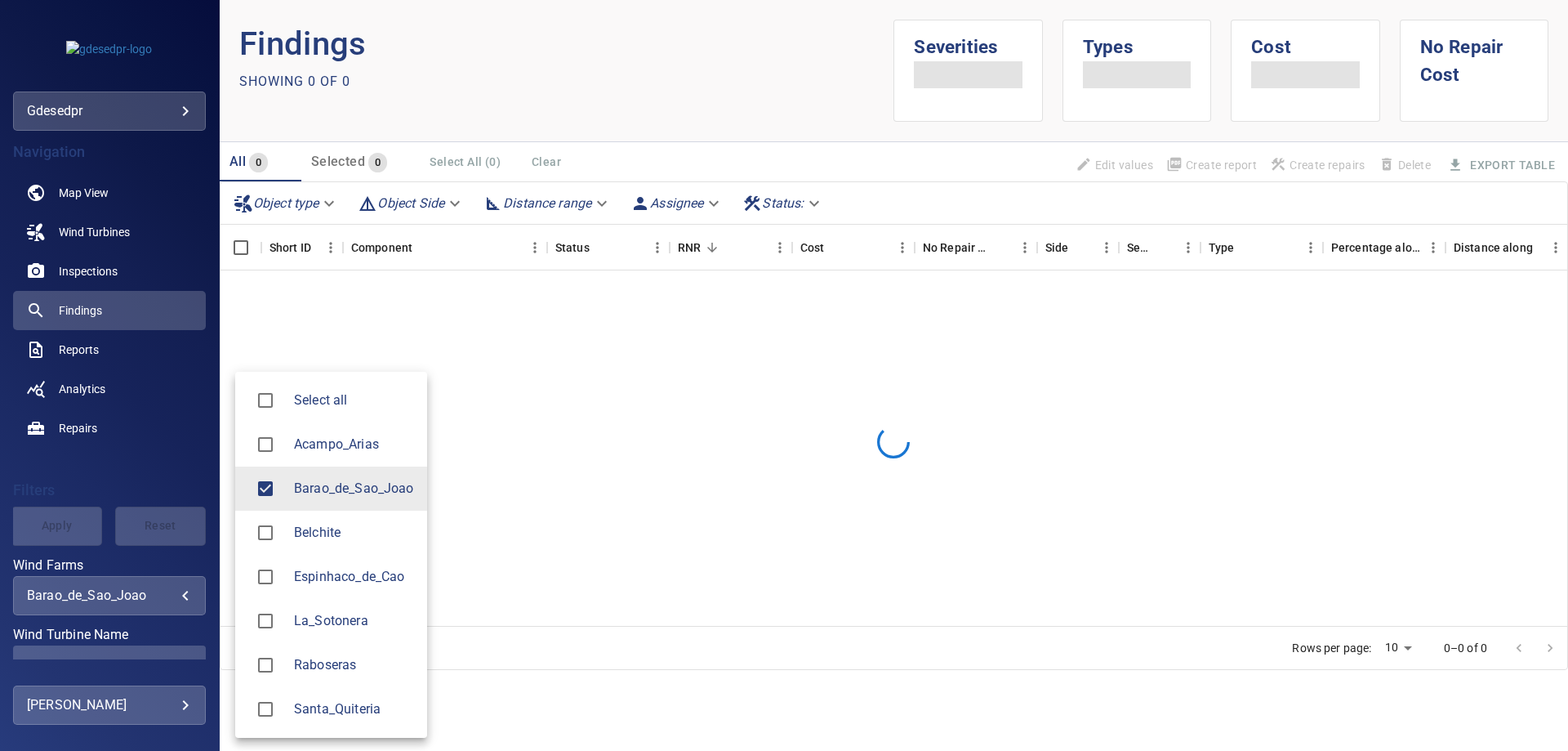
type input "**********"
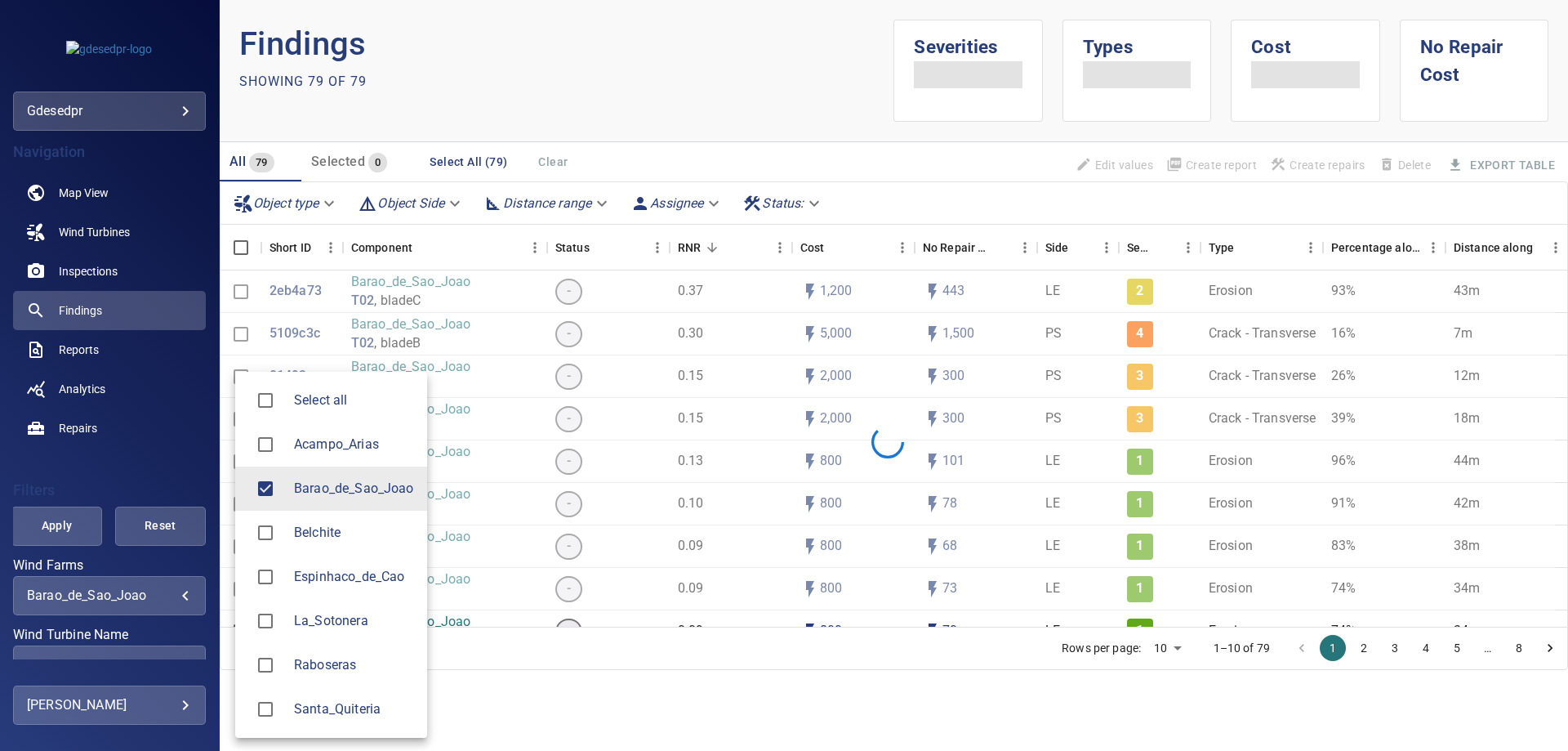
click at [131, 466] on div at bounding box center [784, 376] width 1568 height 751
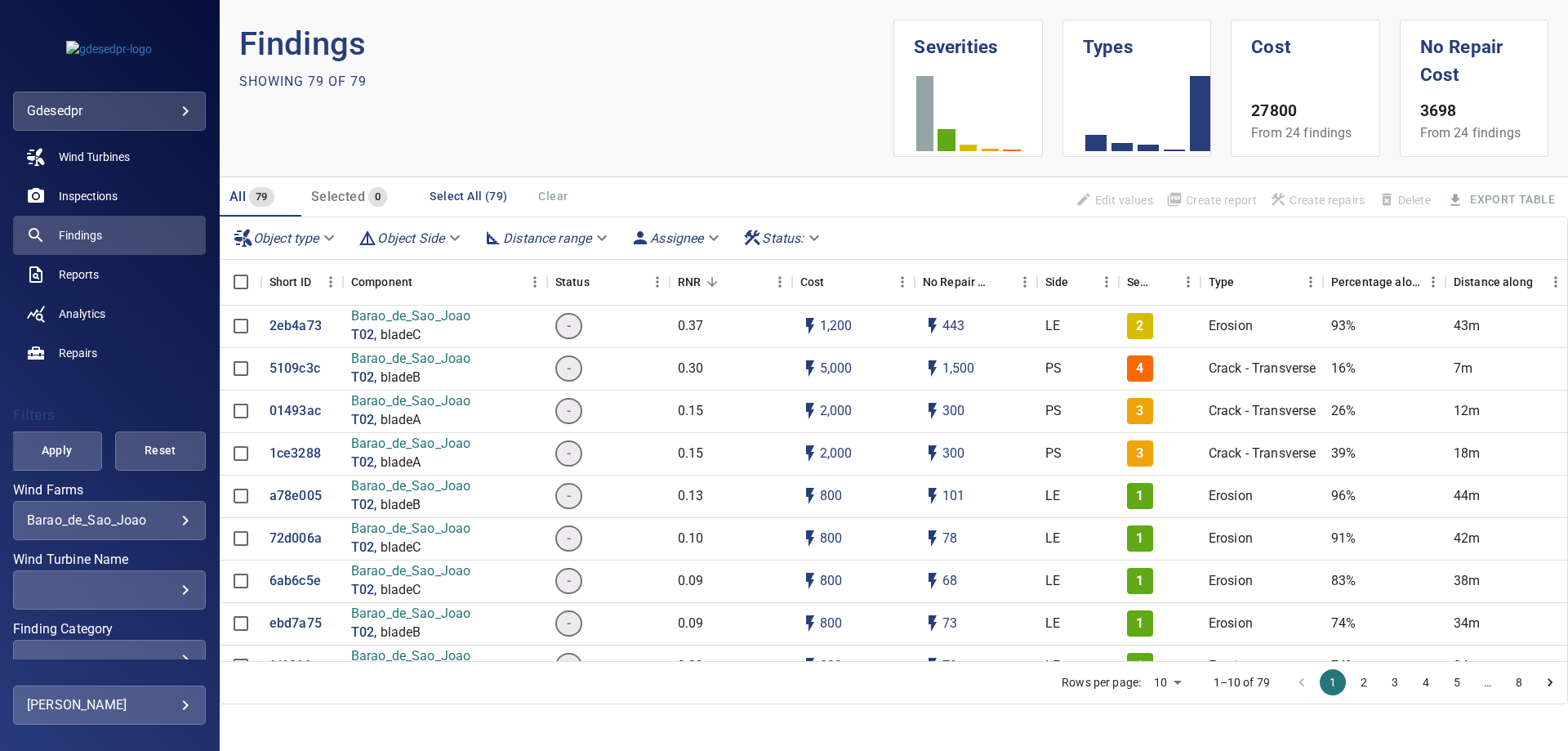
scroll to position [231, 0]
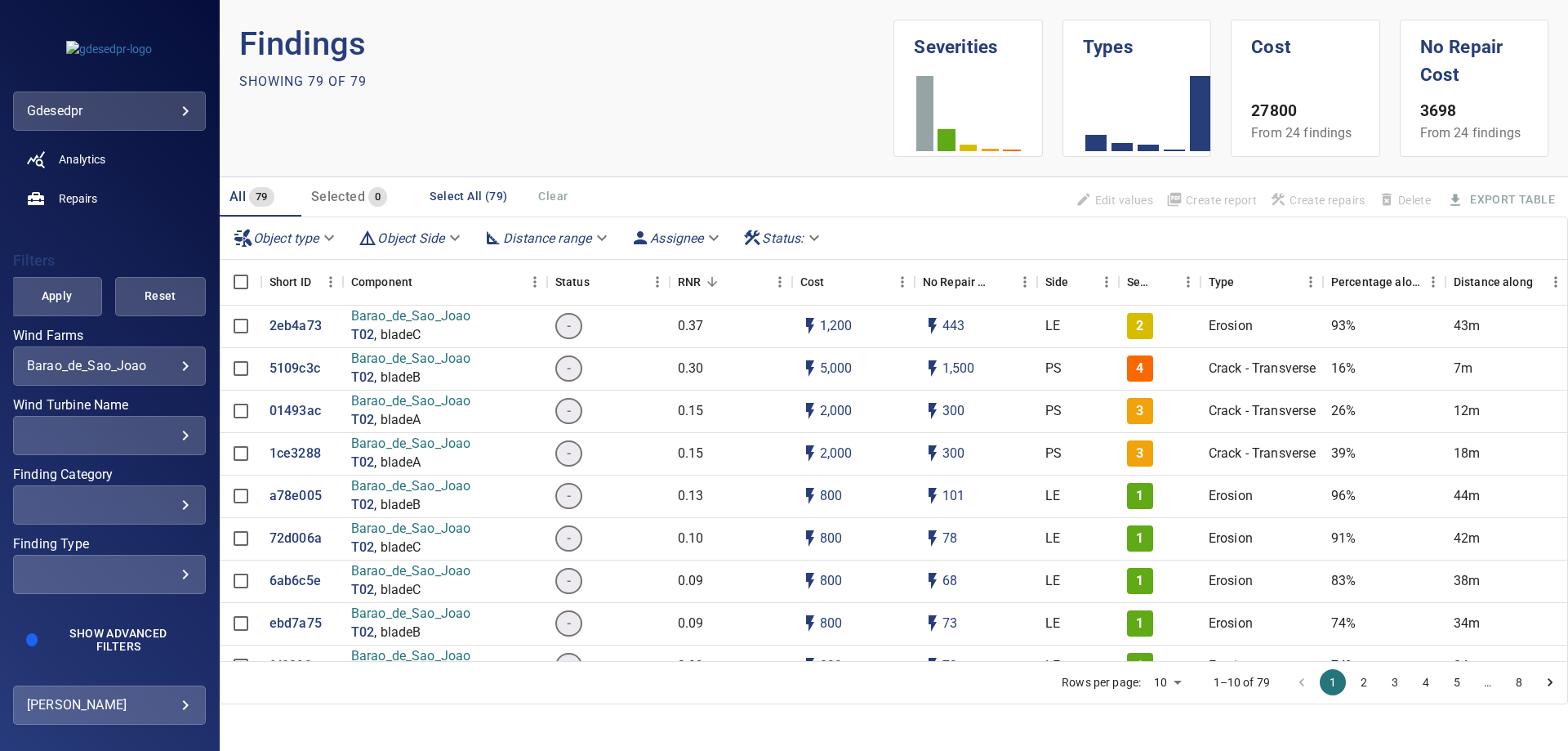
click at [144, 430] on div "​" at bounding box center [110, 435] width 165 height 15
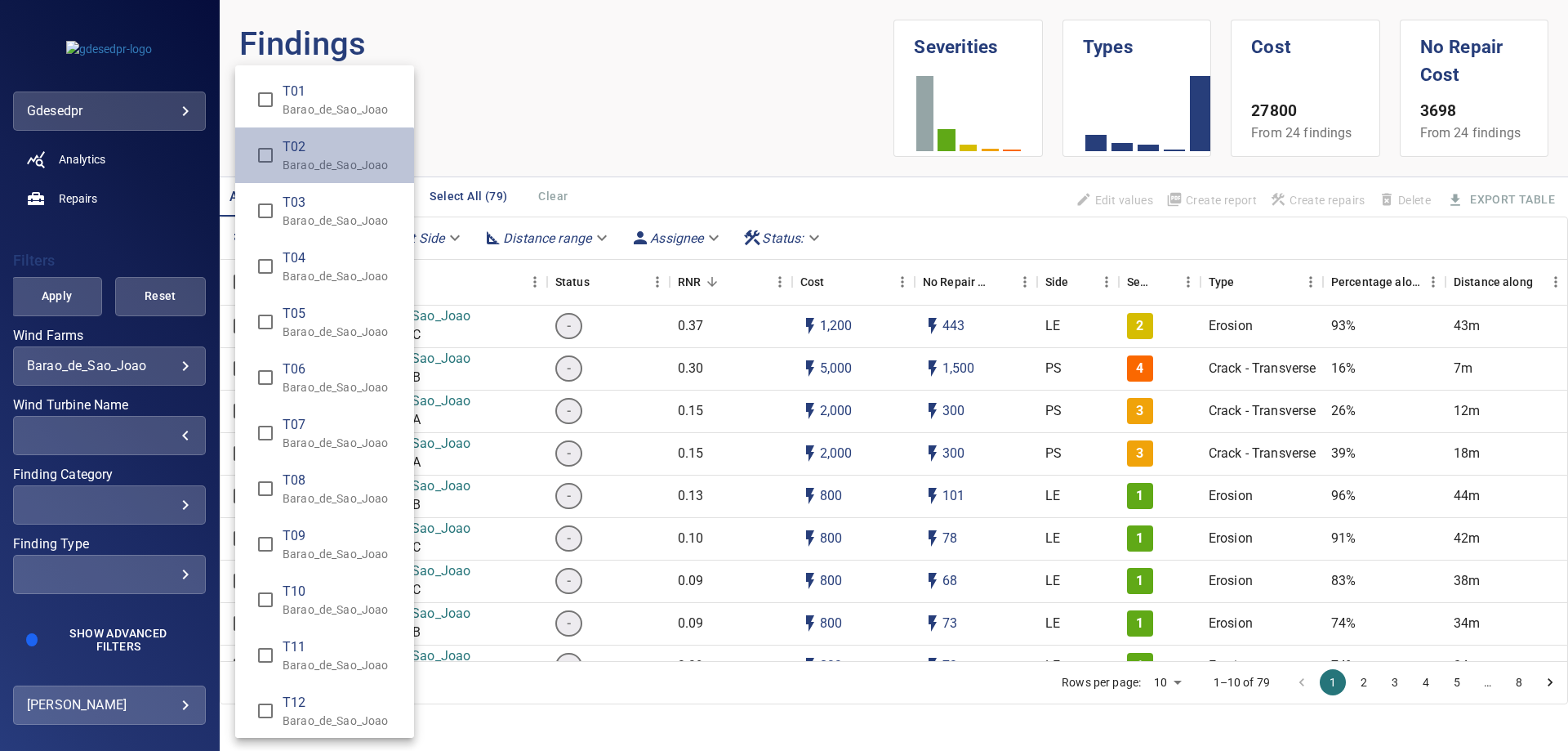
click at [320, 170] on p "Barao_de_Sao_Joao" at bounding box center [342, 165] width 118 height 16
type input "**********"
click at [73, 300] on div "Wind Turbine Name" at bounding box center [784, 376] width 1568 height 751
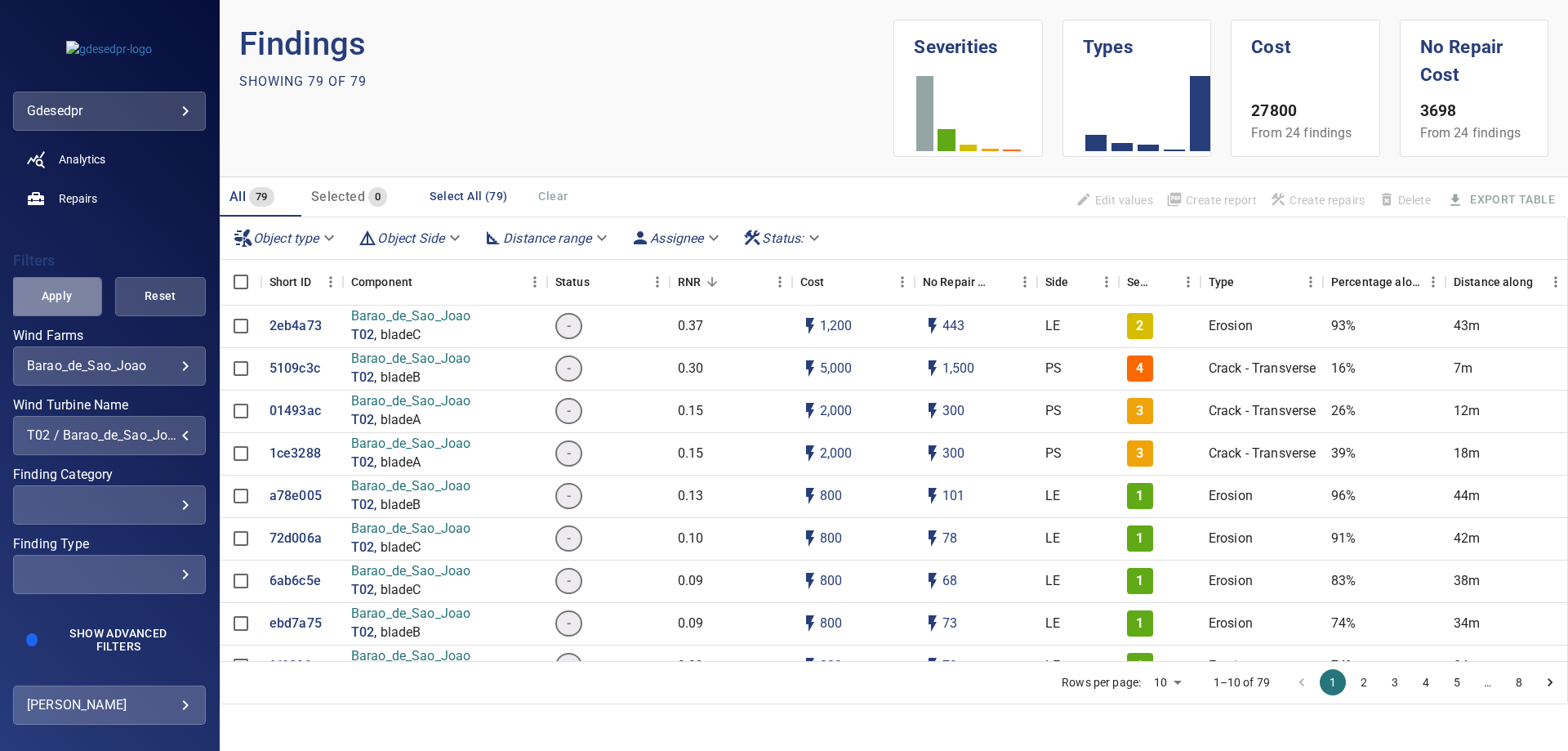
click at [64, 289] on span "Apply" at bounding box center [57, 296] width 50 height 20
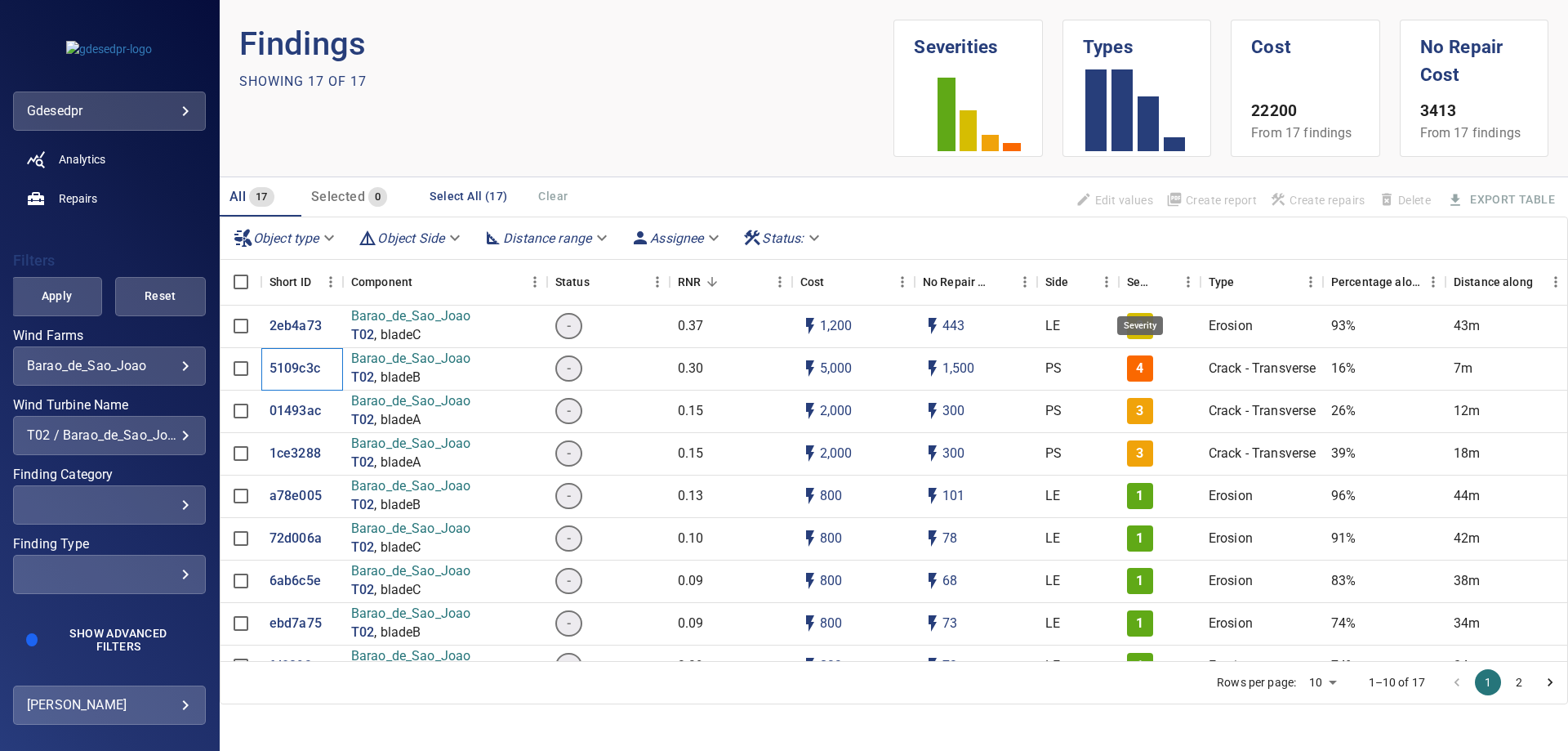
click at [1139, 281] on div "Severity" at bounding box center [1140, 282] width 26 height 46
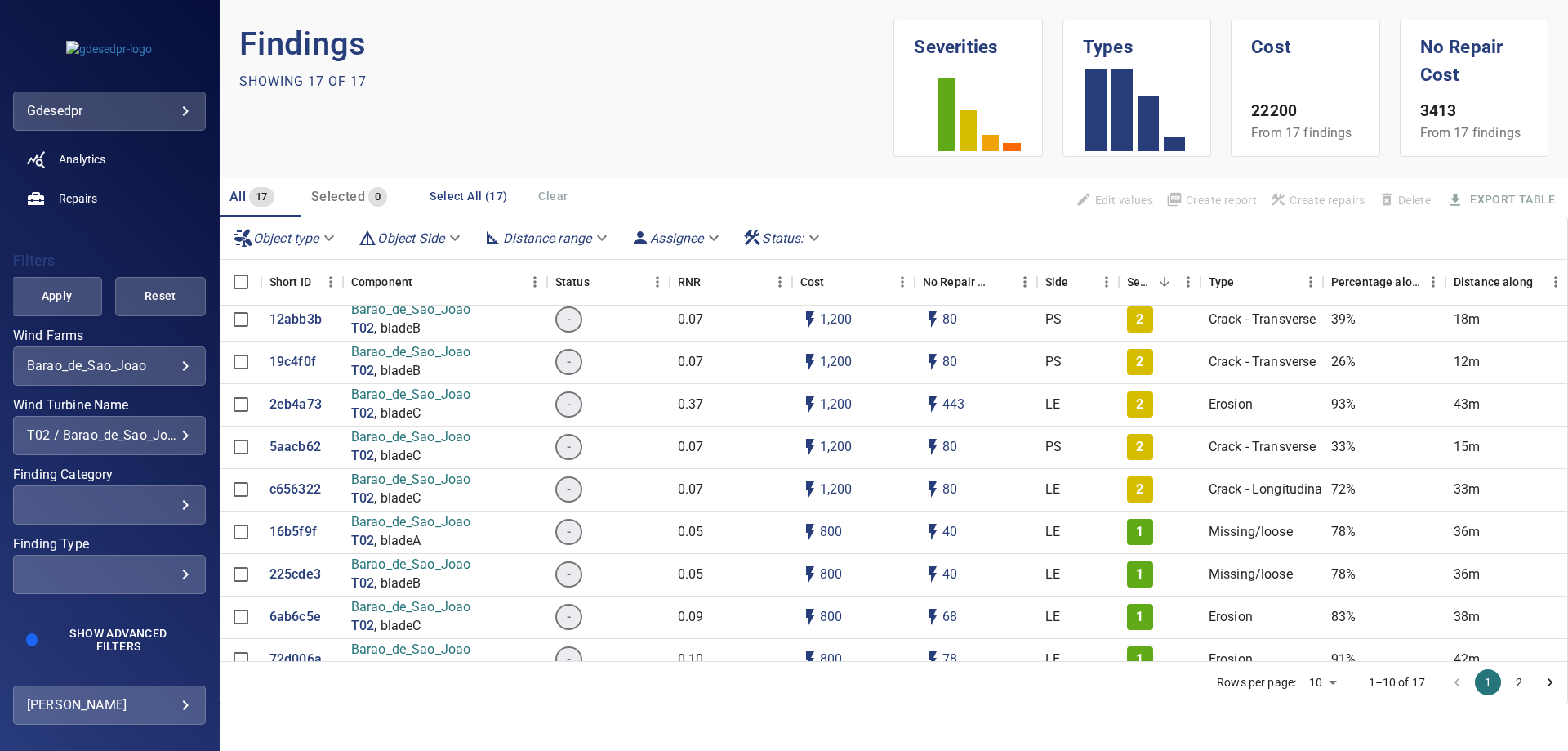
scroll to position [52, 0]
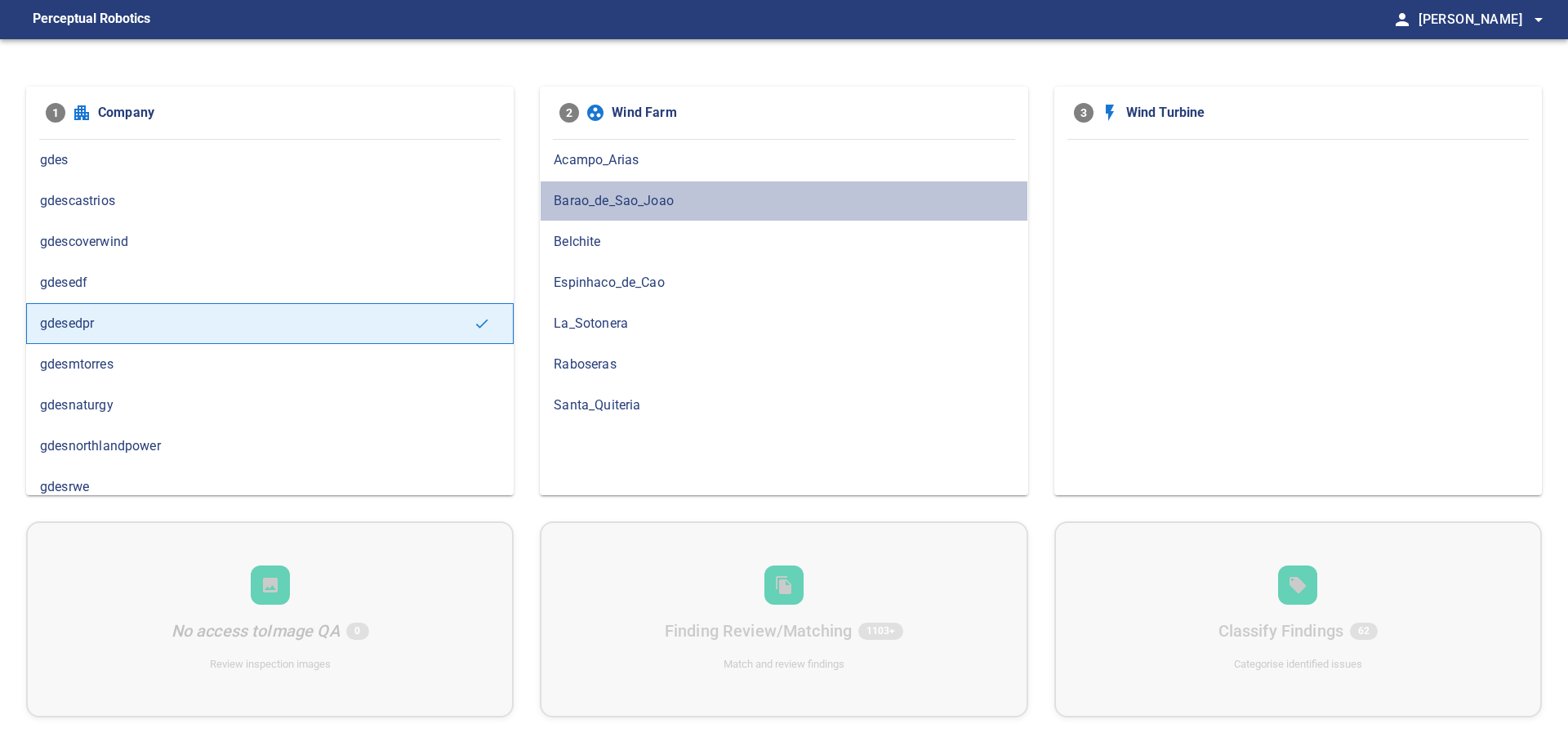
click at [669, 209] on span "Barao_de_Sao_Joao" at bounding box center [783, 201] width 460 height 19
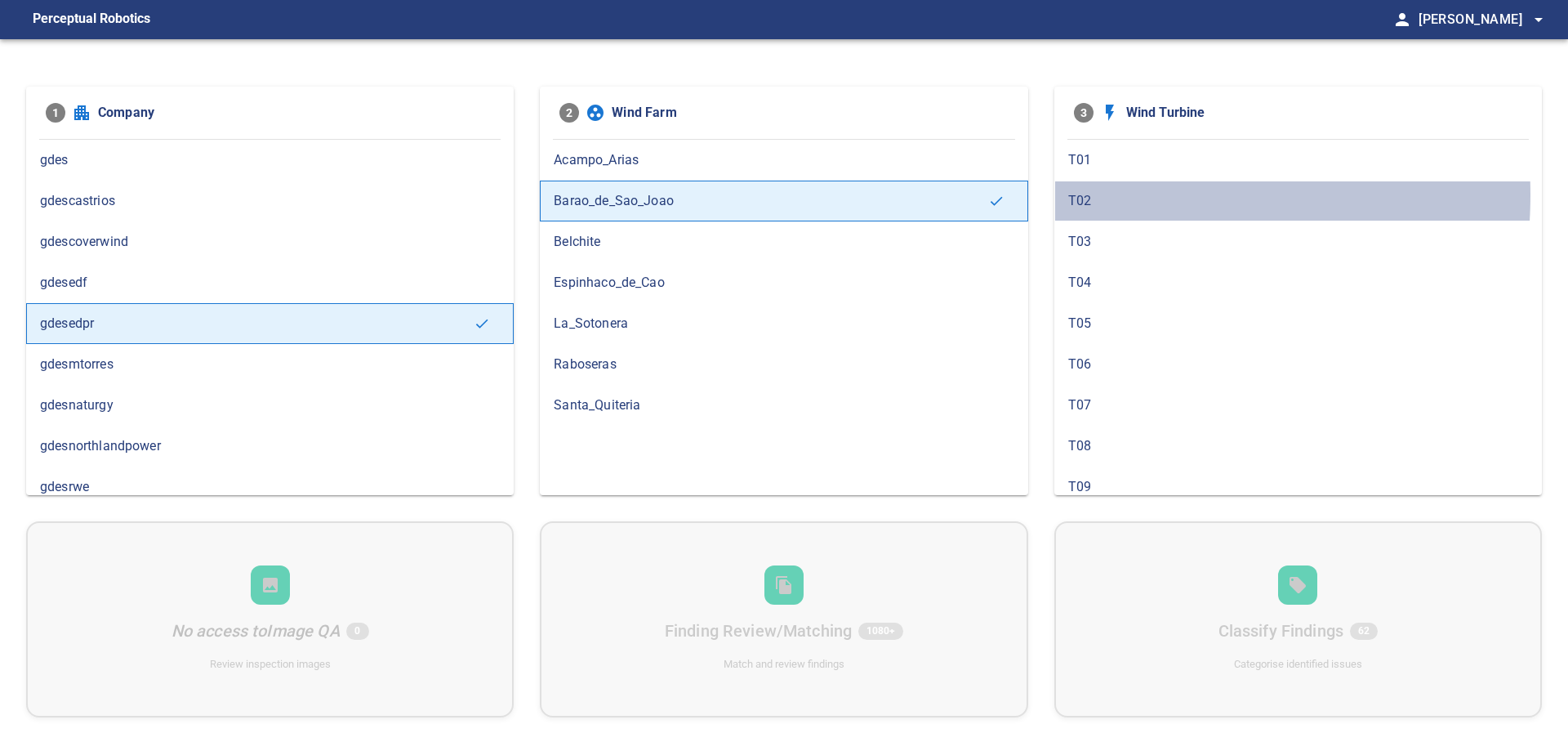
click at [1097, 194] on span "T02" at bounding box center [1297, 201] width 460 height 19
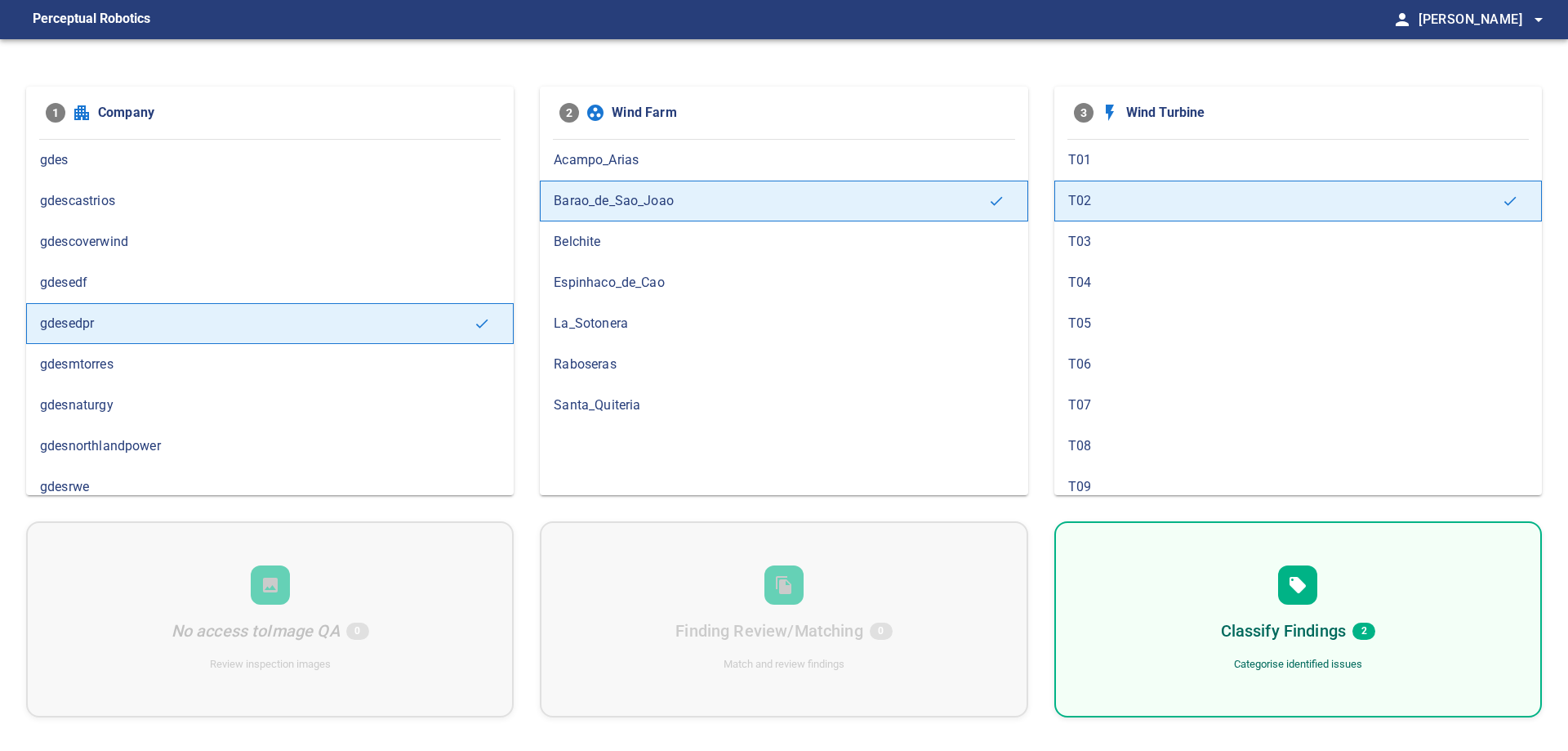
click at [1172, 598] on div "Classify Findings 2 Categorise identified issues" at bounding box center [1298, 619] width 488 height 196
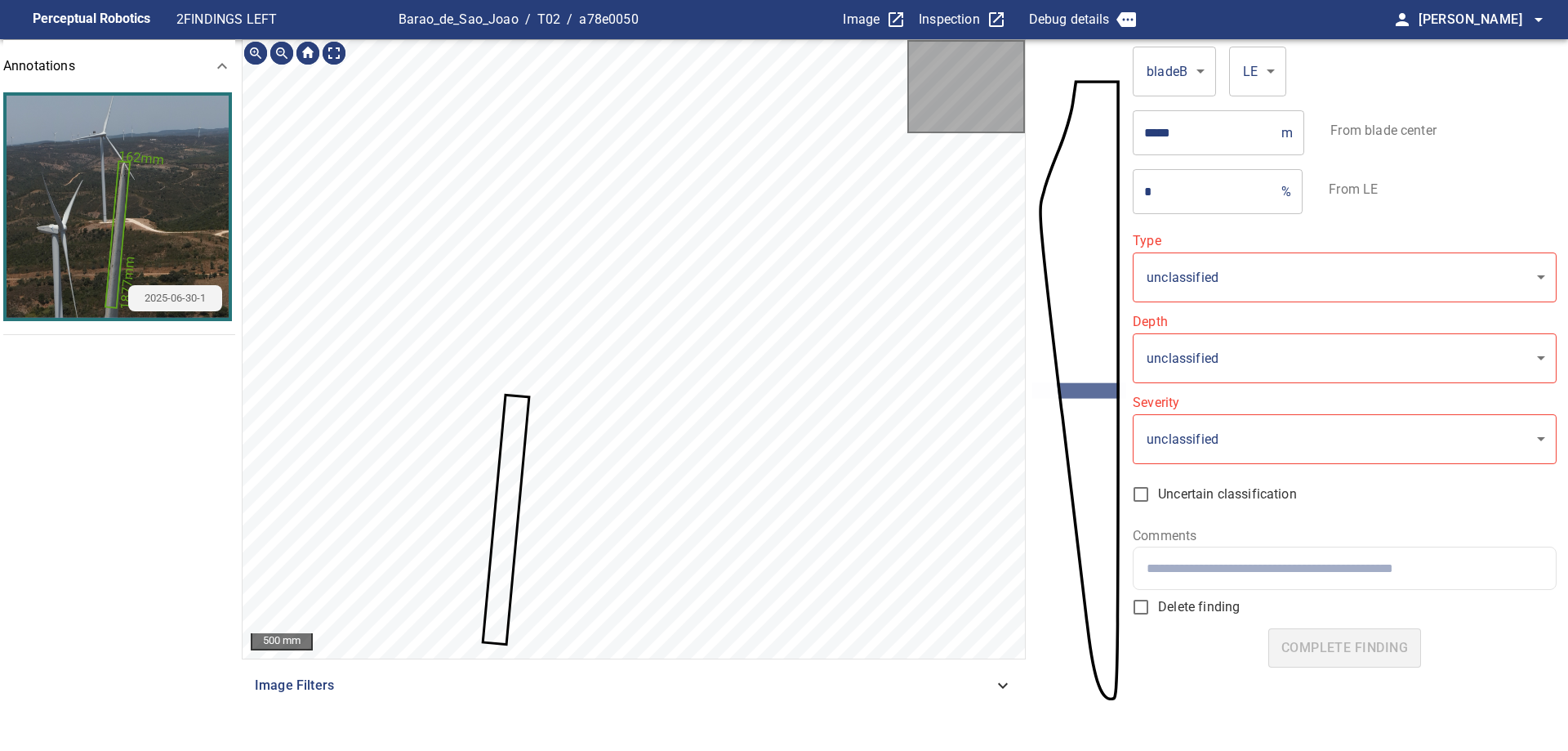
type input "*******"
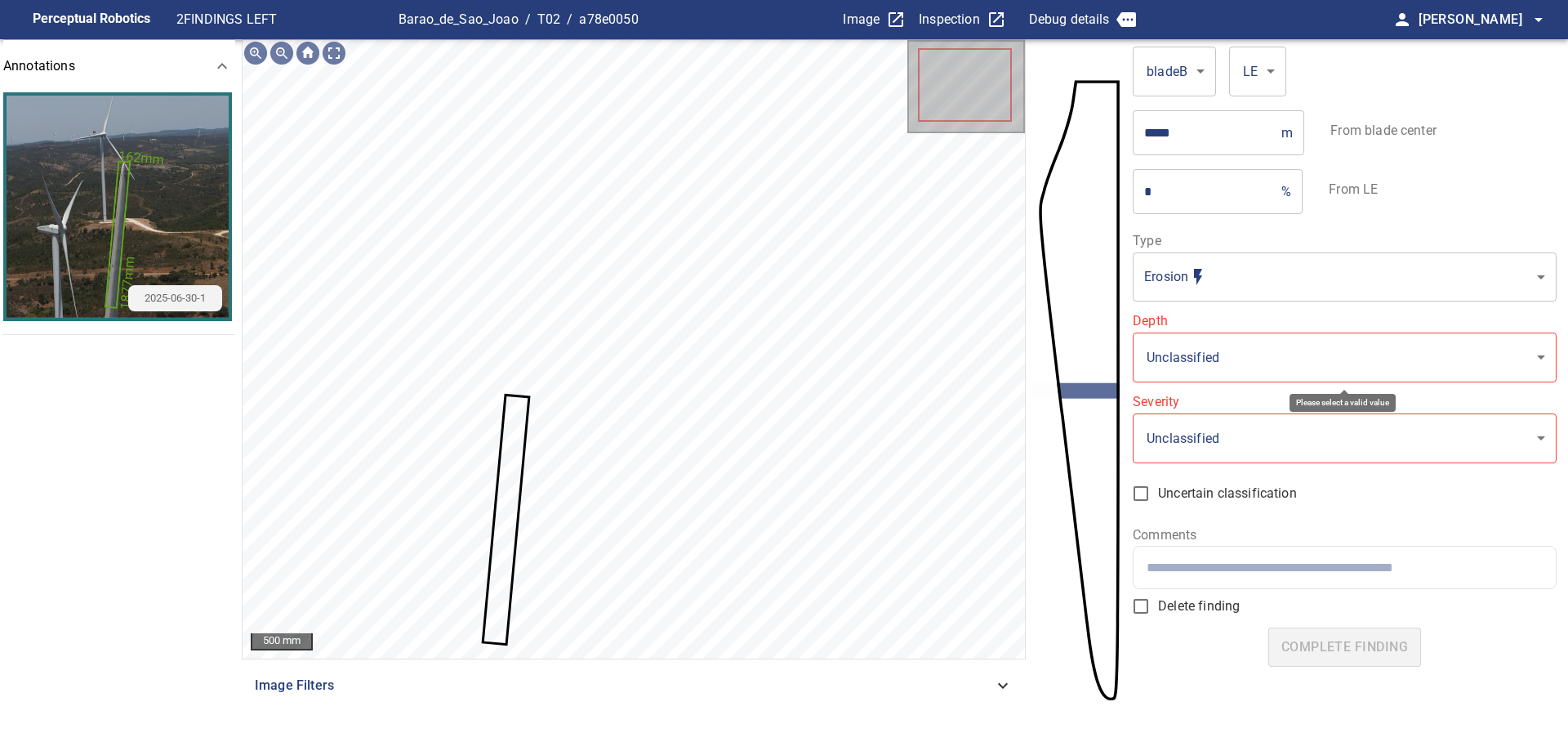
click at [1285, 359] on body "**********" at bounding box center [784, 376] width 1568 height 751
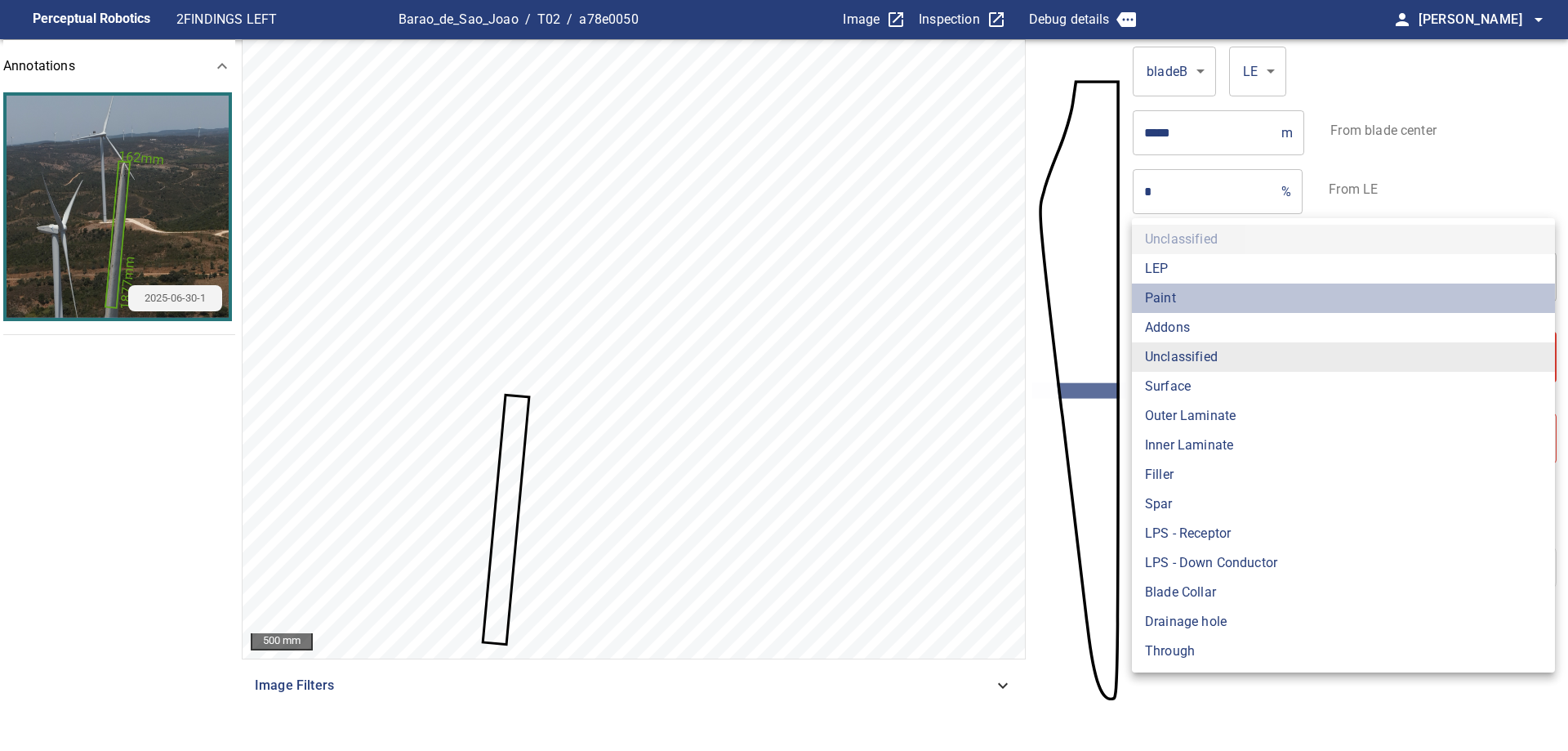
click at [1174, 303] on li "Paint" at bounding box center [1343, 298] width 423 height 30
type input "*****"
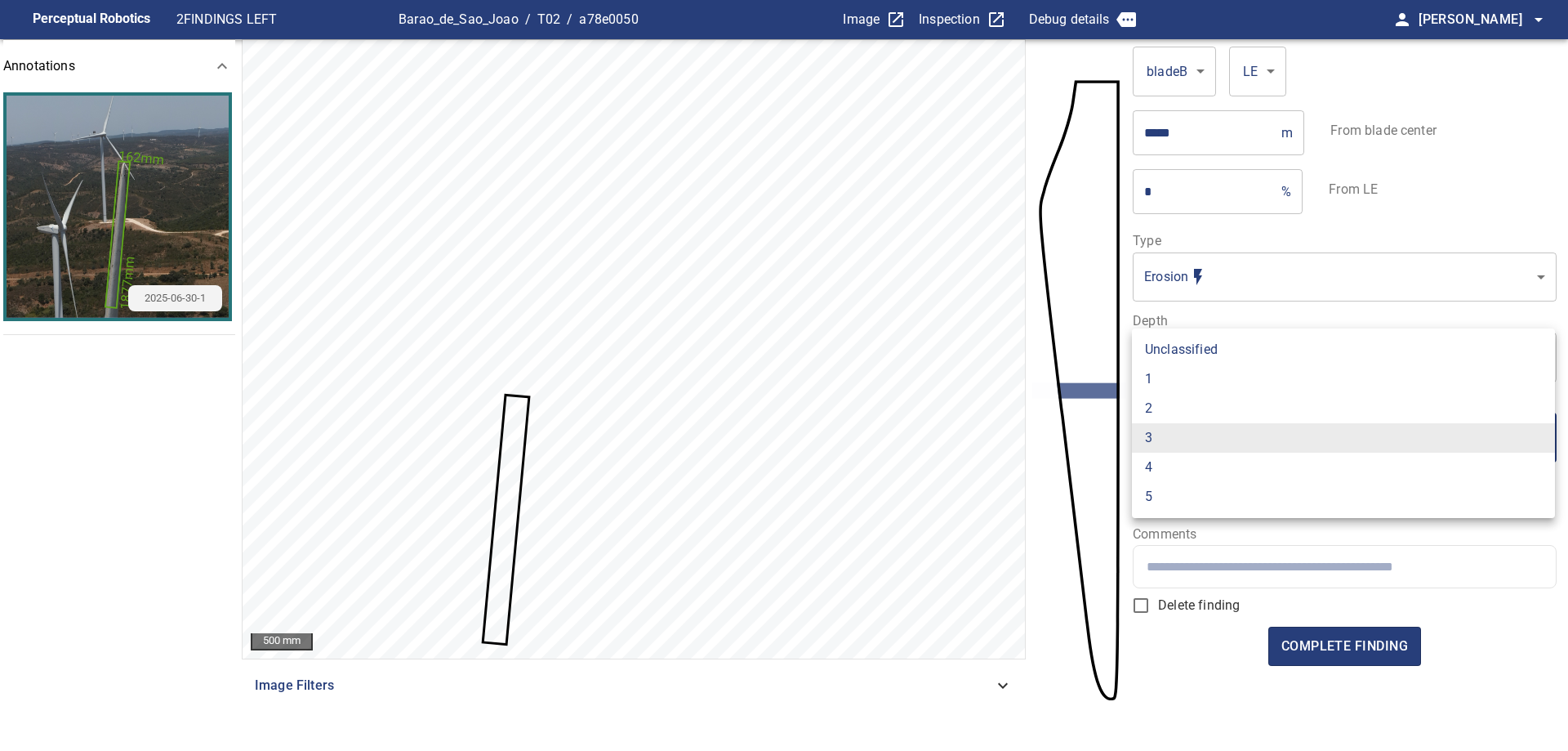
click at [1196, 458] on body "Perceptual Robotics 2 FINDINGS LEFT Barao_de_Sao_Joao / T02 / a78e0050 Image In…" at bounding box center [784, 376] width 1568 height 751
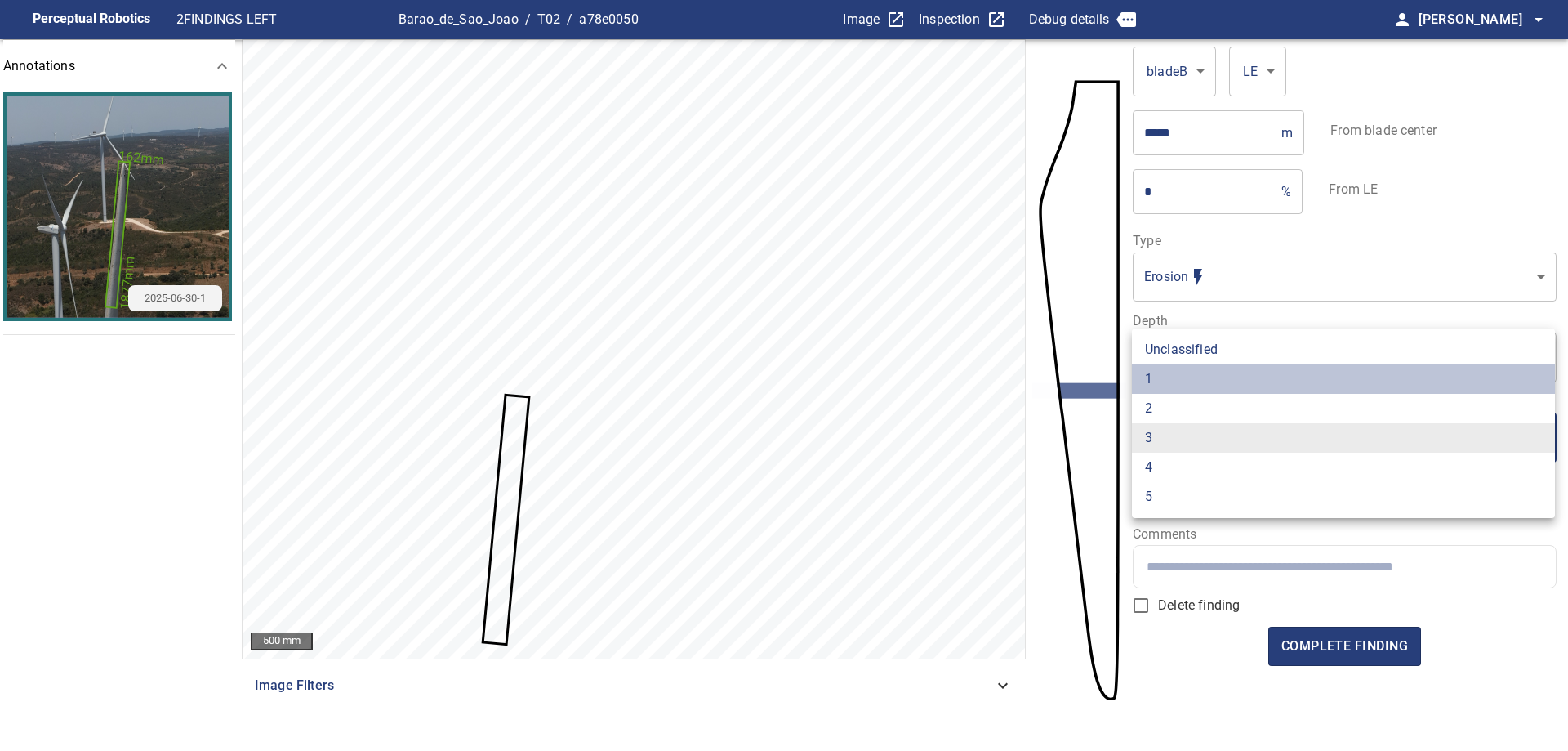
click at [1197, 365] on li "1" at bounding box center [1343, 379] width 423 height 30
type input "*"
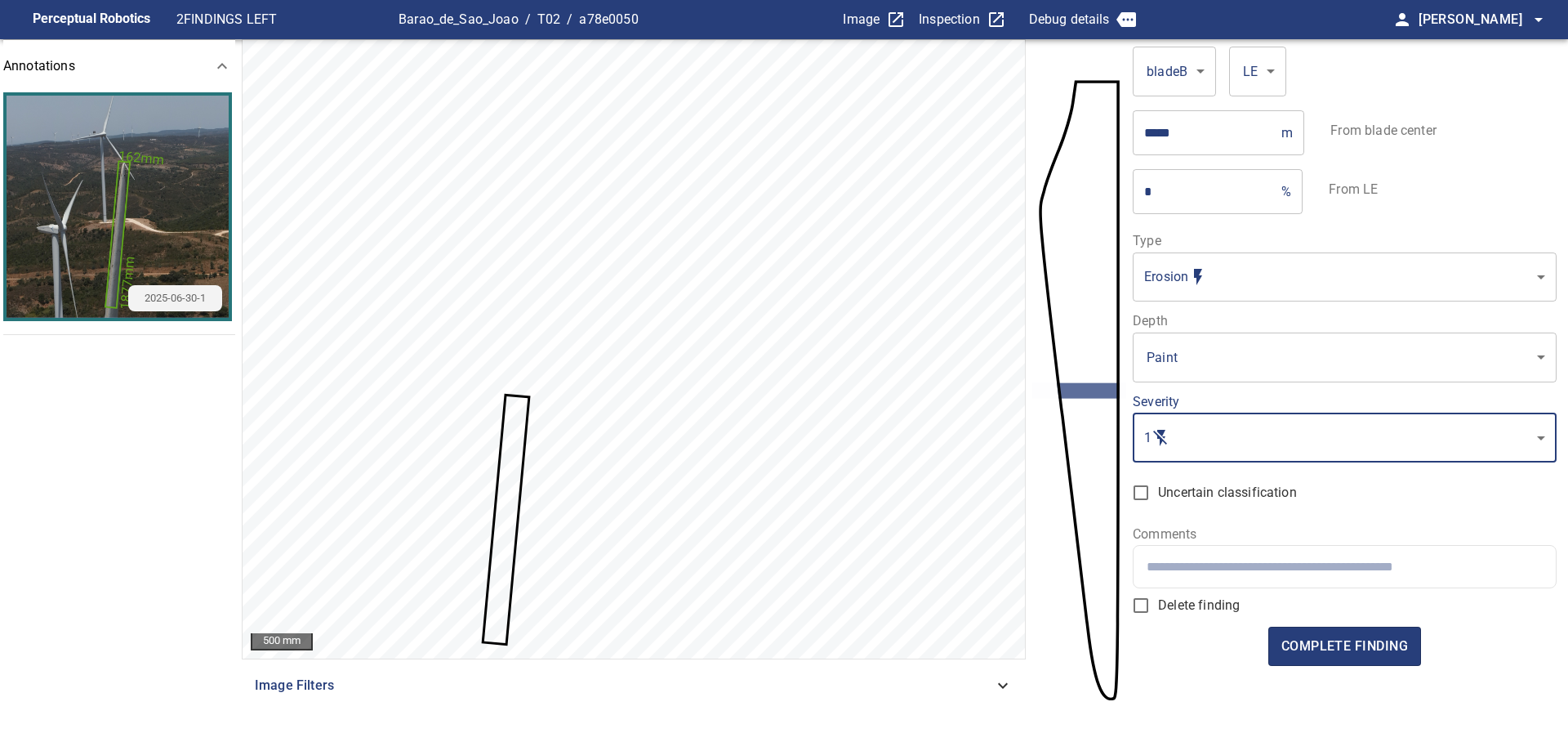
click at [1276, 581] on div at bounding box center [1344, 566] width 421 height 41
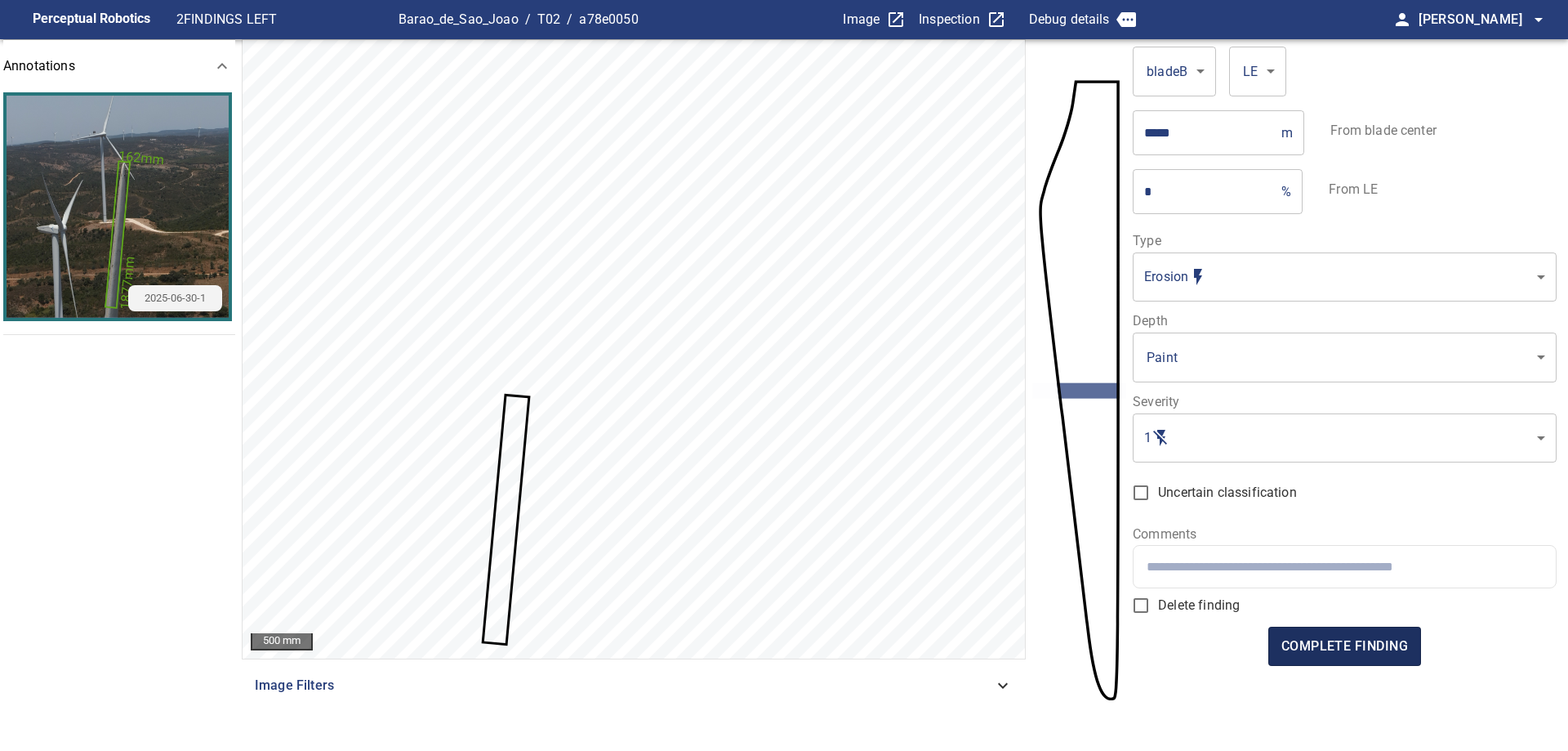
click at [1364, 640] on span "complete finding" at bounding box center [1344, 646] width 127 height 23
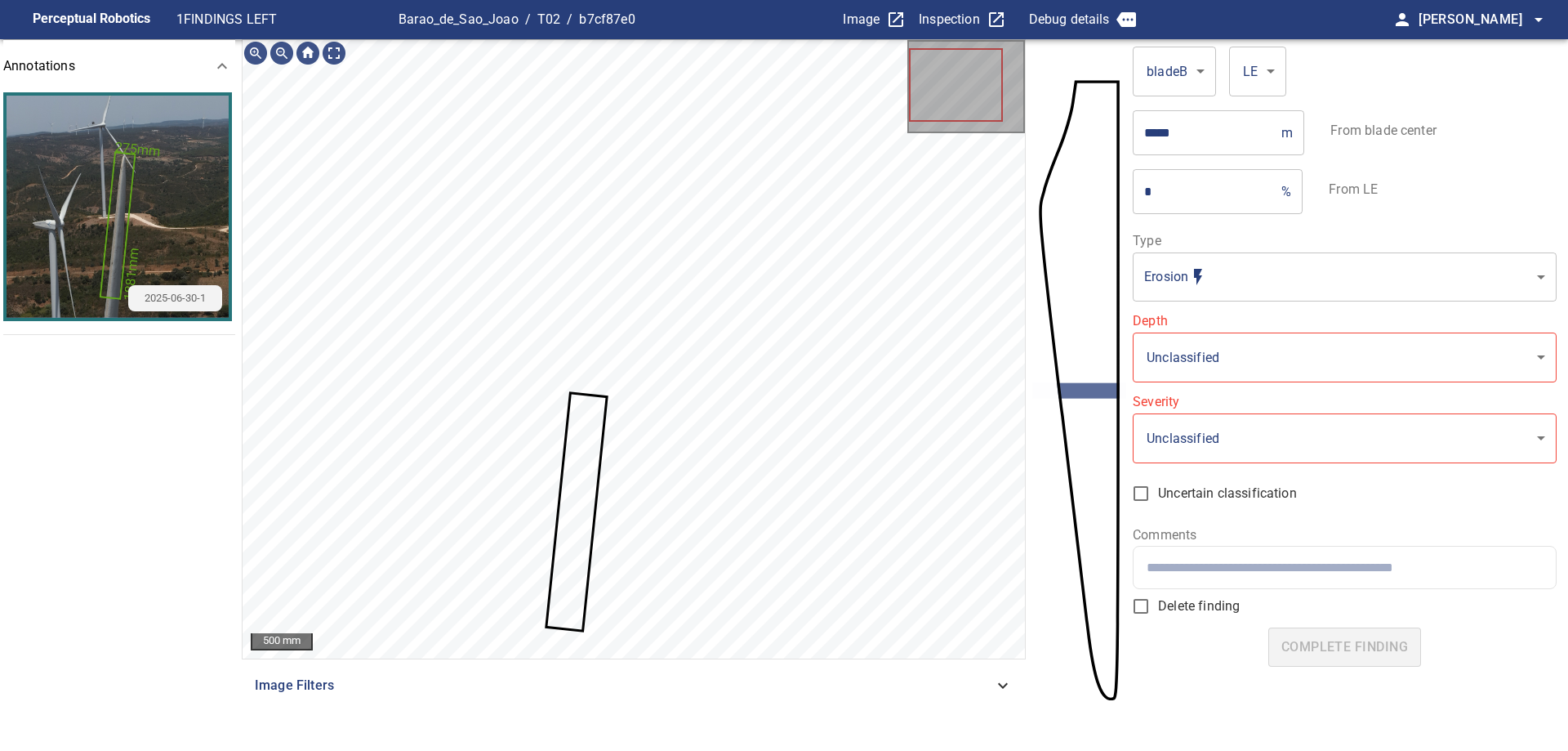
click at [1272, 303] on div "**********" at bounding box center [1344, 375] width 423 height 280
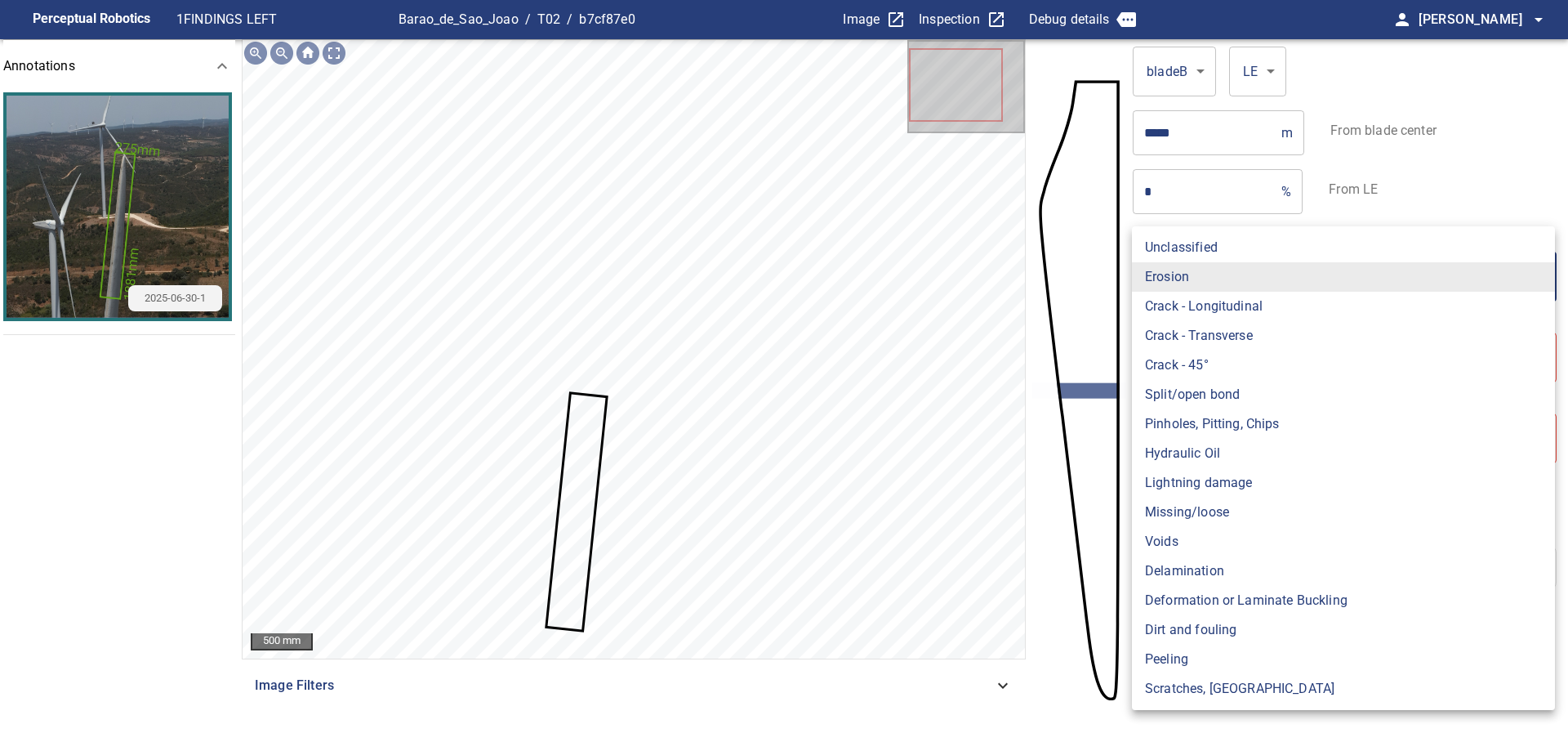
click at [1297, 280] on body "**********" at bounding box center [784, 376] width 1568 height 751
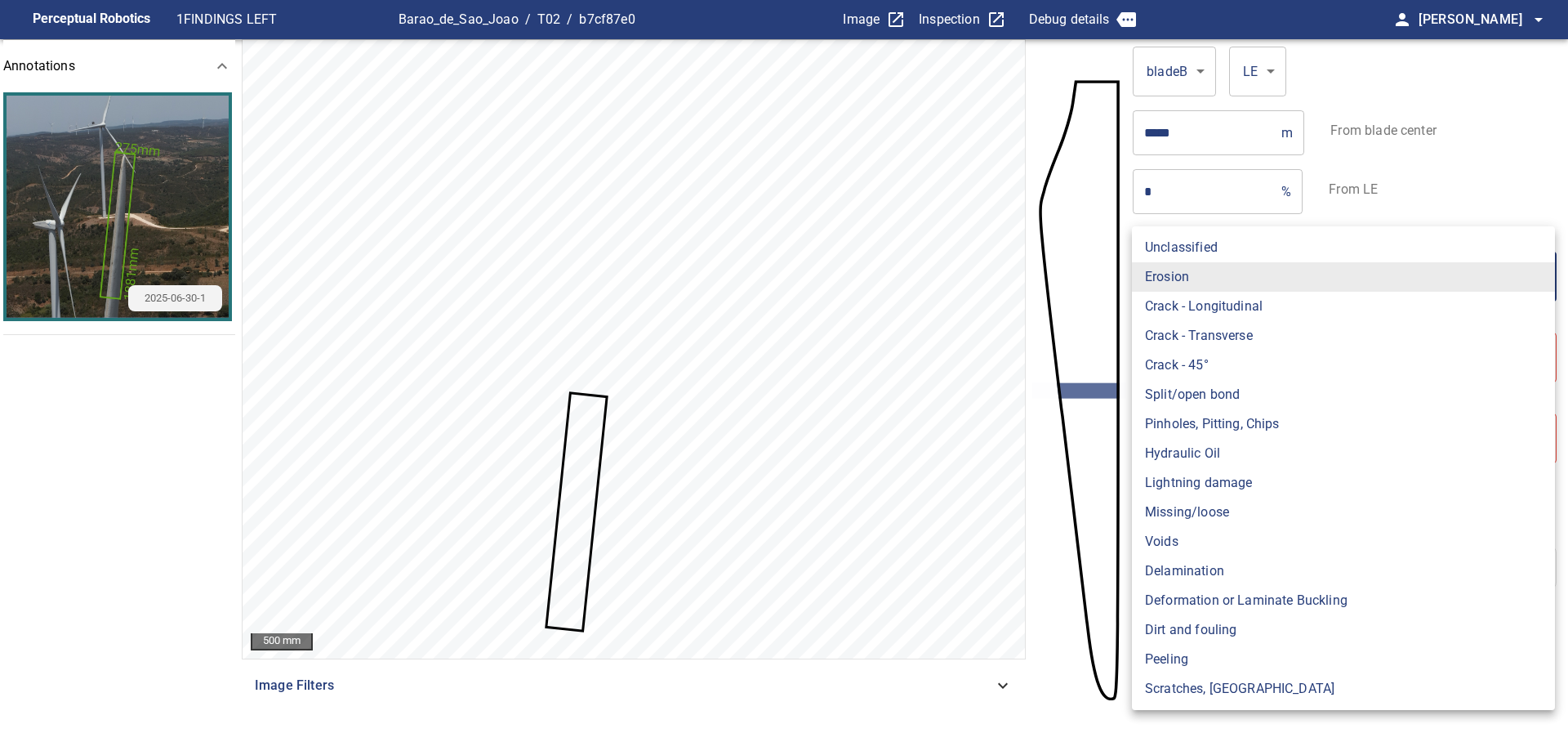
click at [1228, 515] on li "Missing/loose" at bounding box center [1343, 512] width 423 height 30
type input "**********"
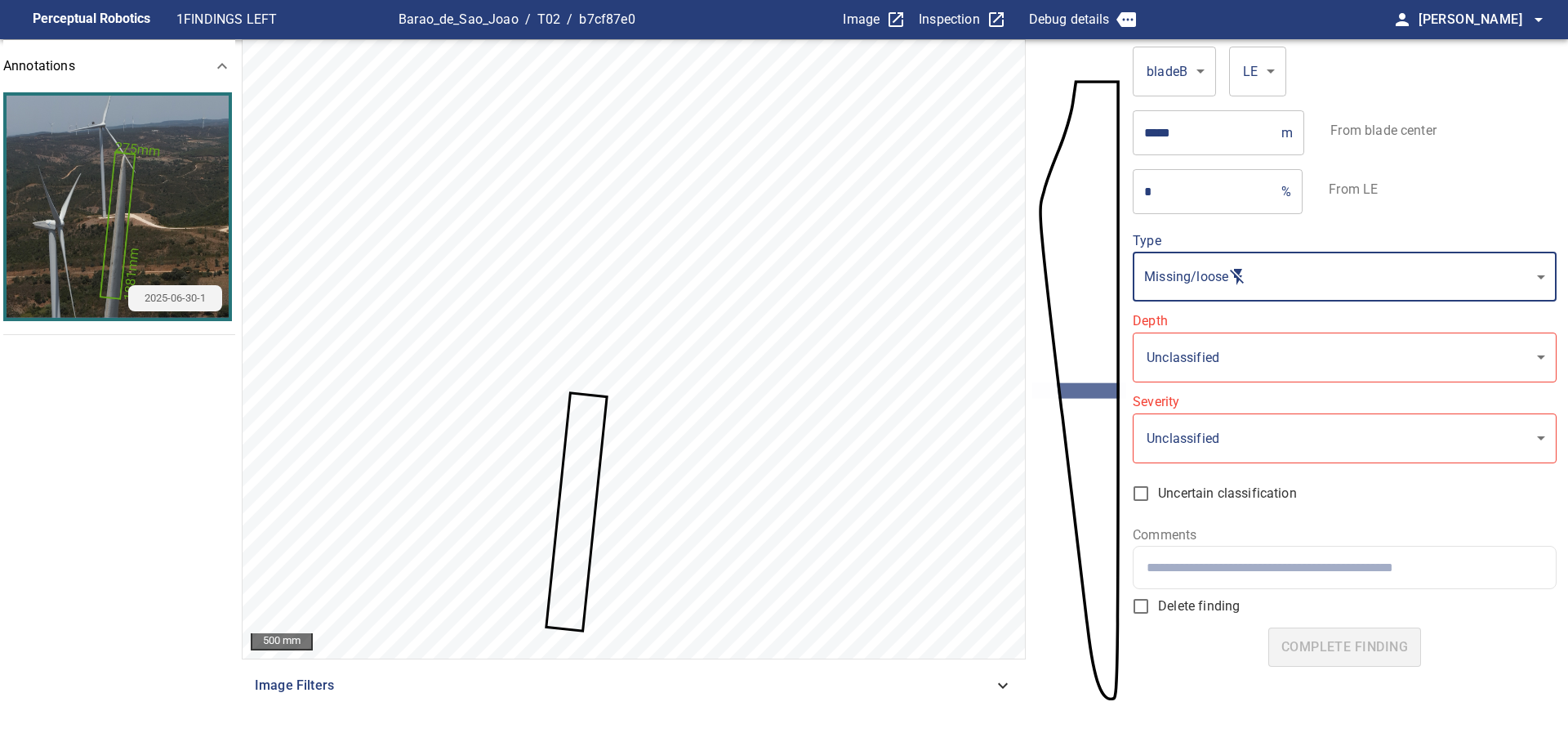
click at [1272, 343] on body "**********" at bounding box center [784, 376] width 1568 height 751
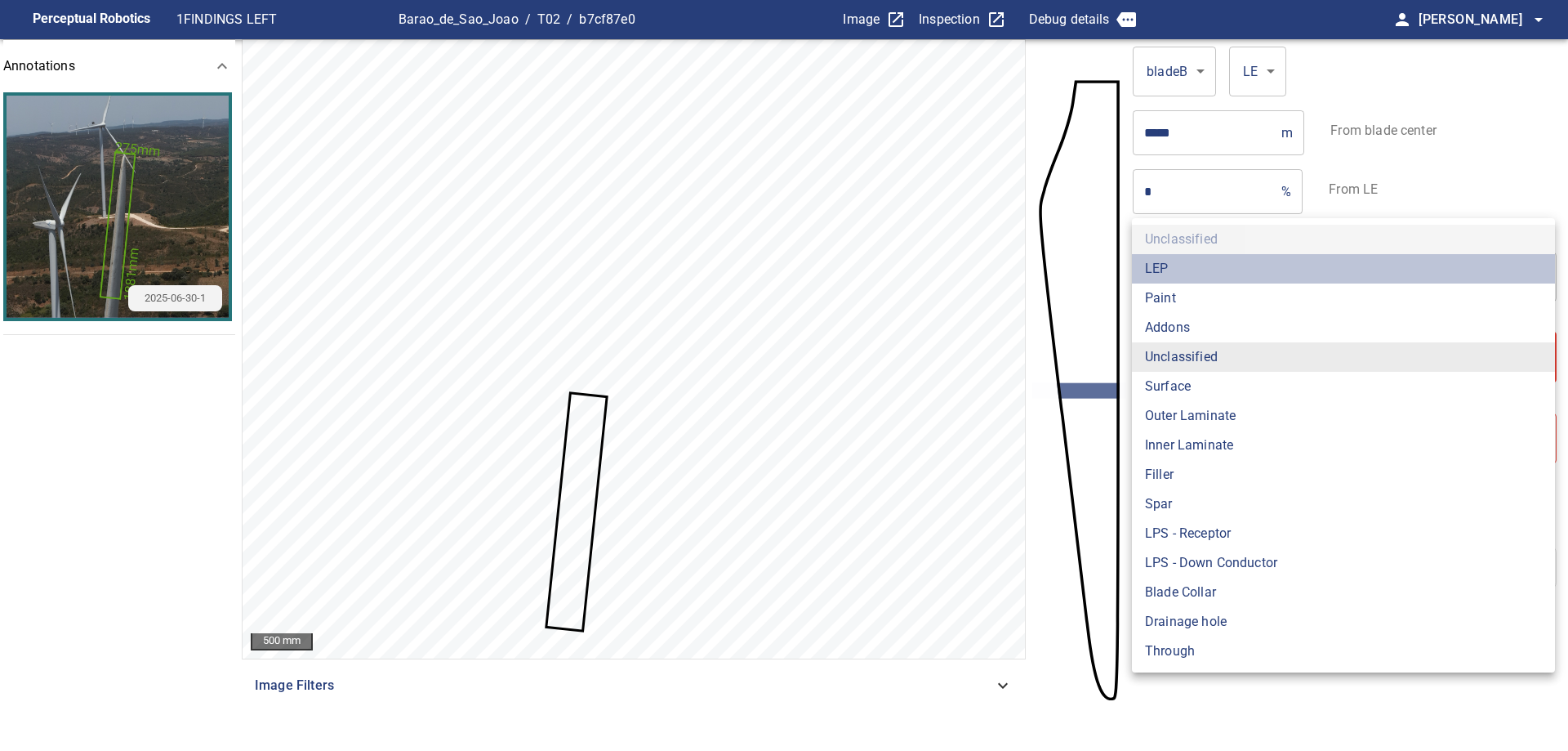
drag, startPoint x: 1180, startPoint y: 270, endPoint x: 1192, endPoint y: 276, distance: 13.4
click at [1181, 270] on li "LEP" at bounding box center [1343, 268] width 423 height 30
type input "***"
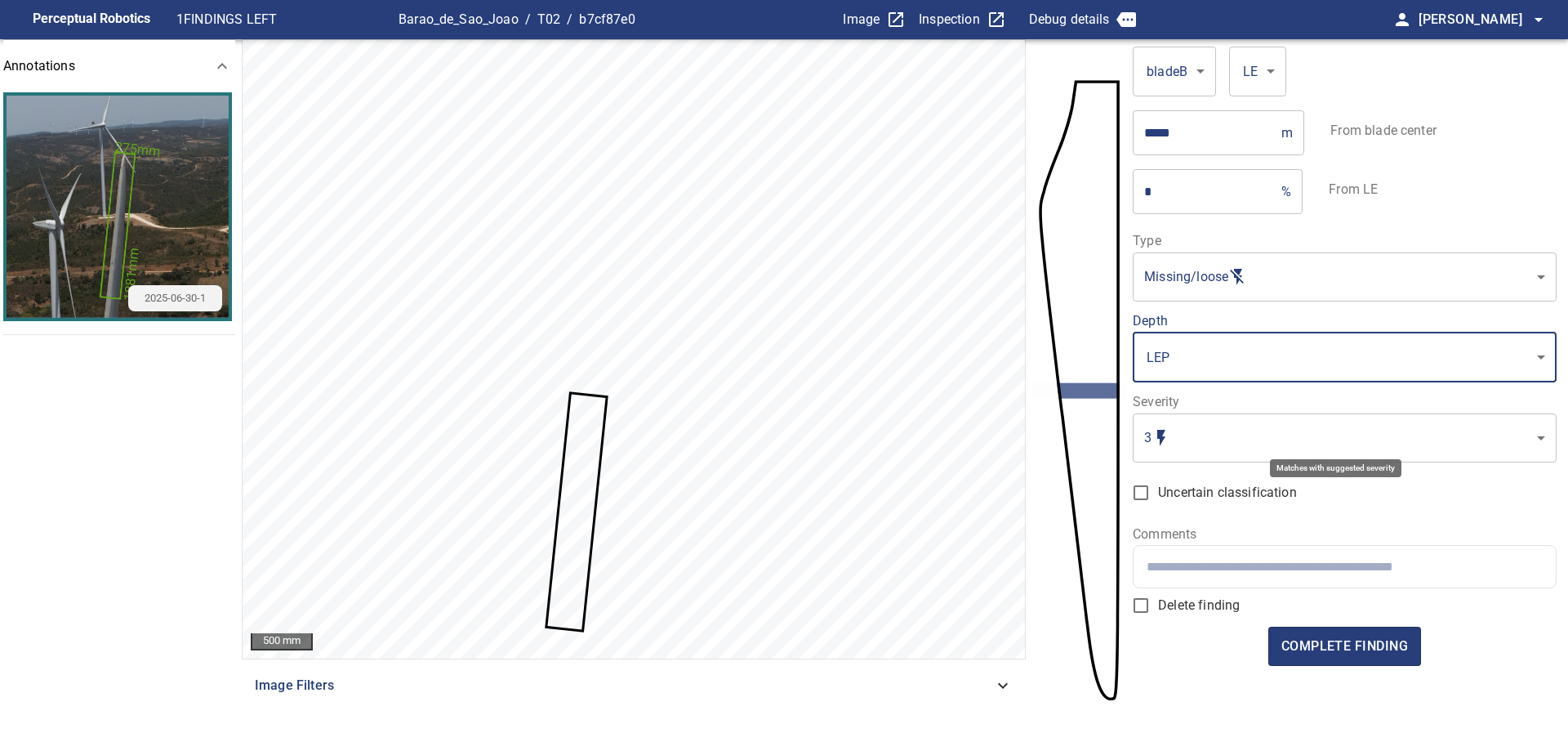
click at [1239, 446] on body "**********" at bounding box center [784, 376] width 1568 height 751
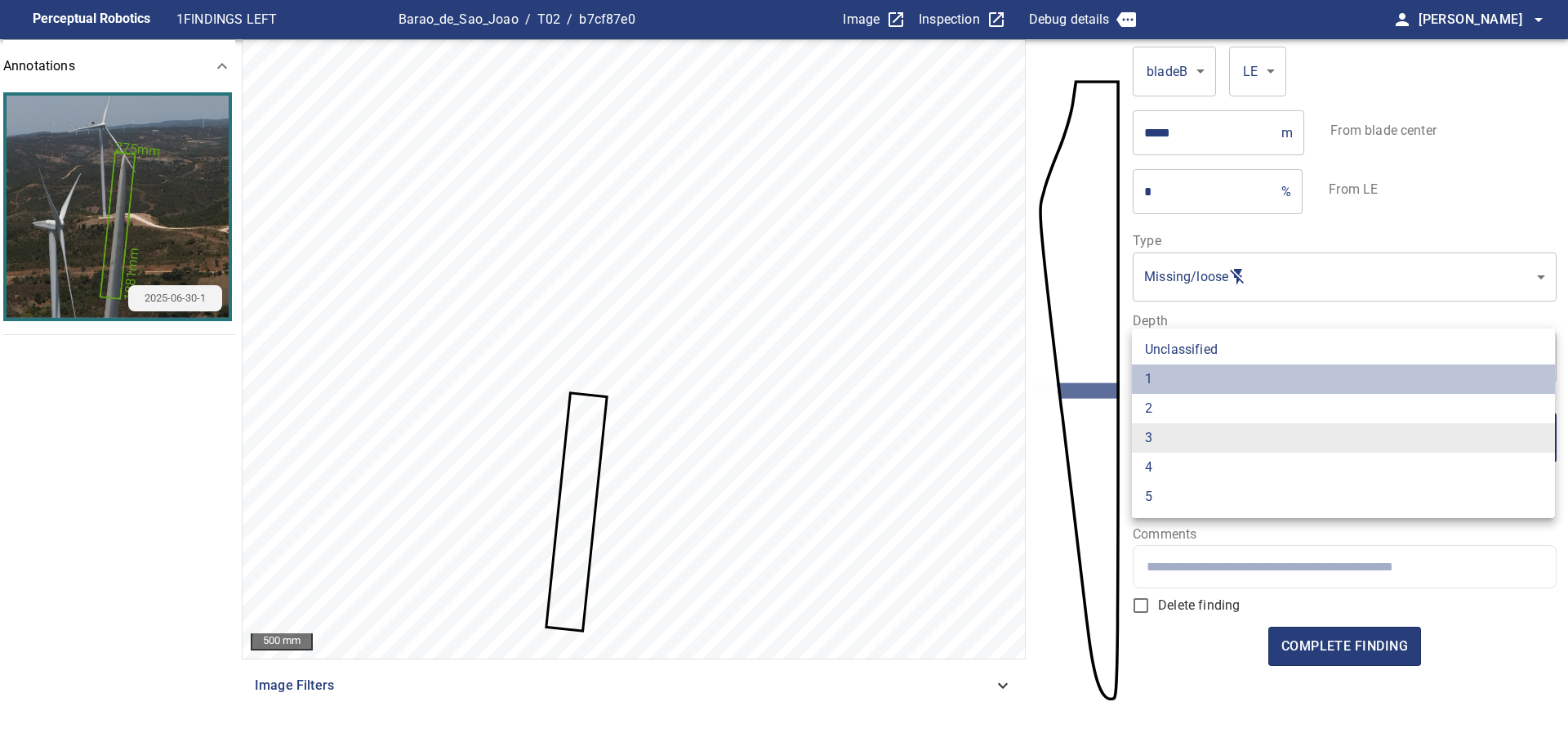
click at [1211, 372] on li "1" at bounding box center [1343, 379] width 423 height 30
type input "*"
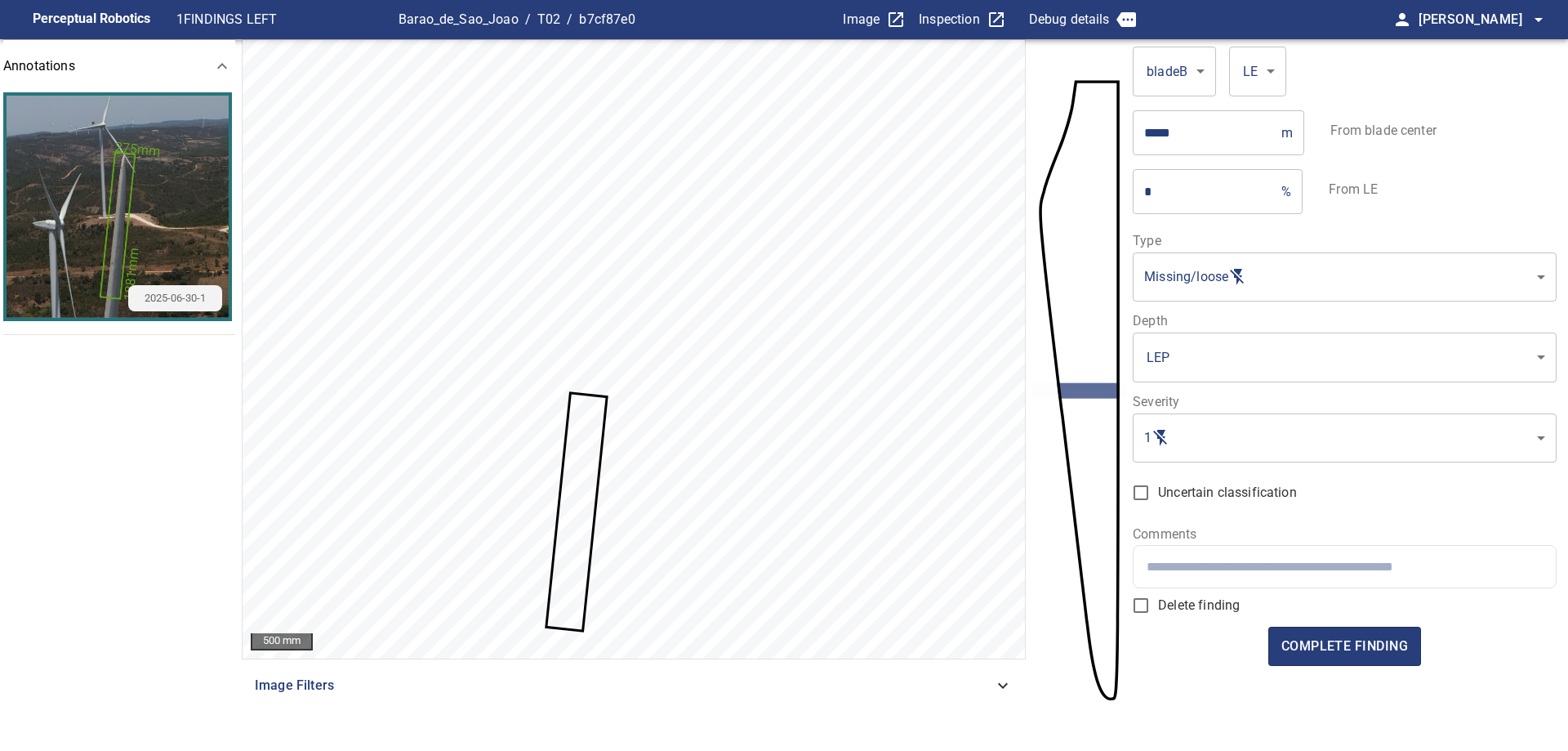
click at [1301, 566] on input "text" at bounding box center [1344, 566] width 396 height 15
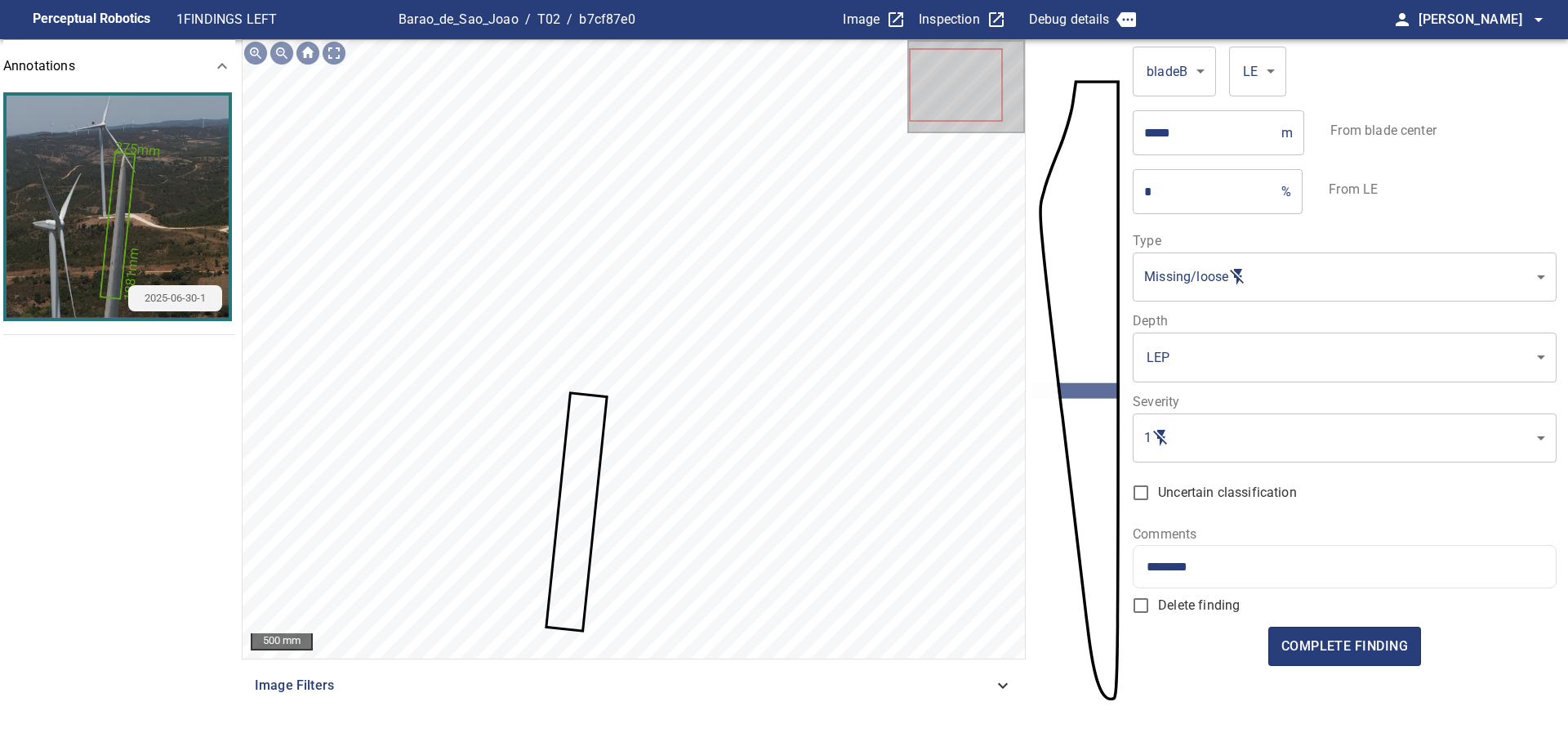
click at [1313, 586] on div "*******" at bounding box center [1344, 566] width 421 height 41
paste input "**********"
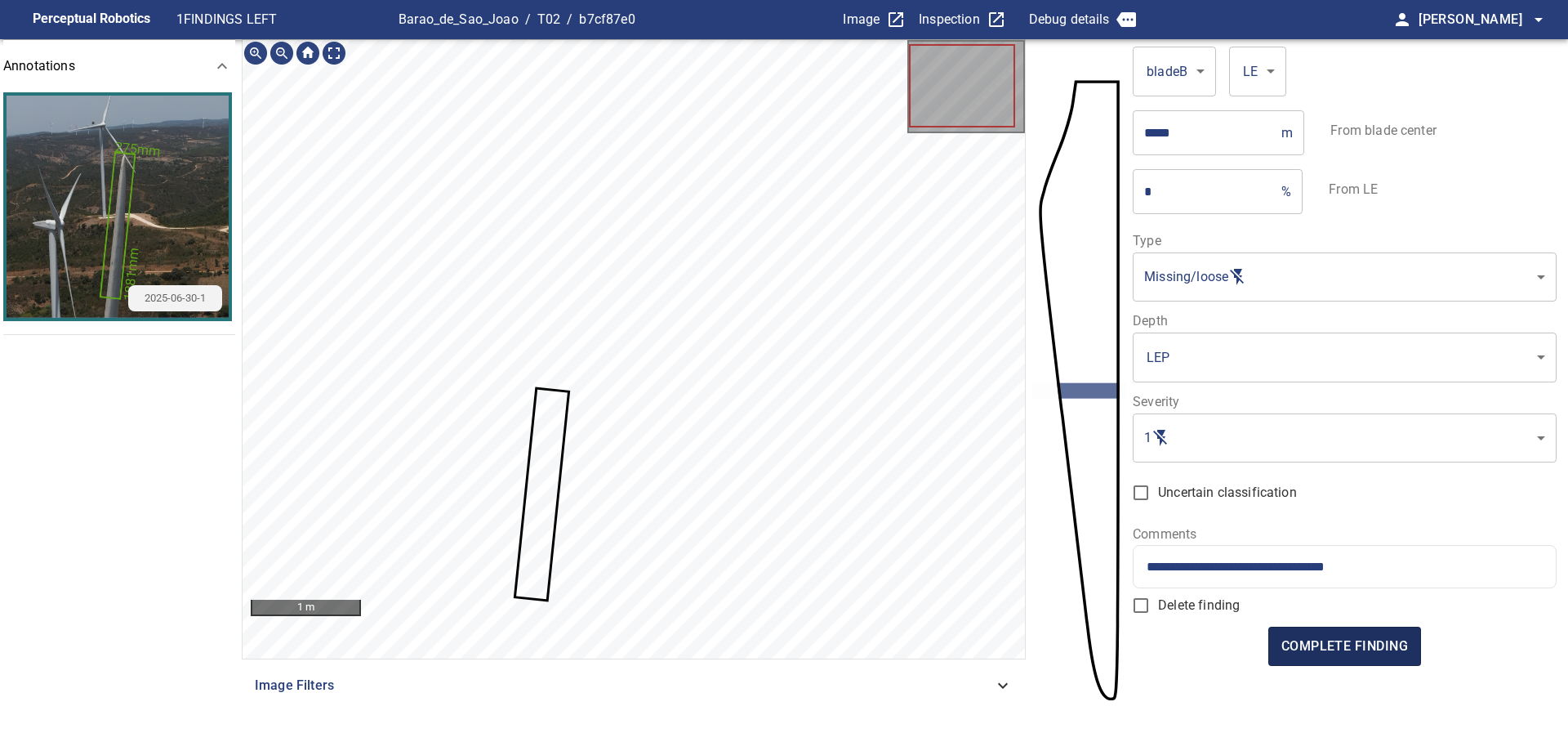
type input "**********"
click at [1343, 638] on span "complete finding" at bounding box center [1344, 646] width 127 height 23
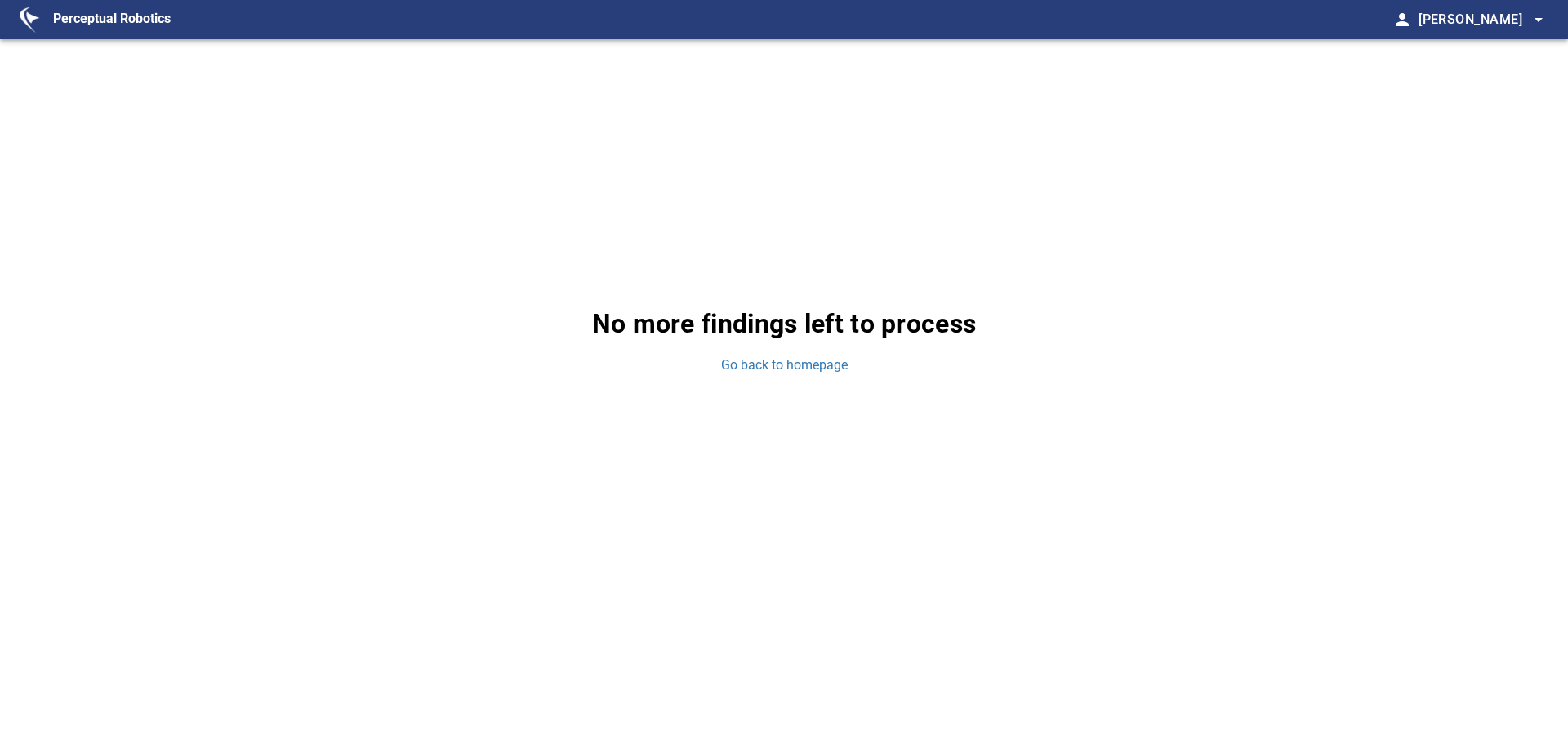
click at [795, 376] on div "No more findings left to process Go back to homepage" at bounding box center [784, 338] width 1568 height 600
click at [815, 359] on link "Go back to homepage" at bounding box center [784, 365] width 127 height 19
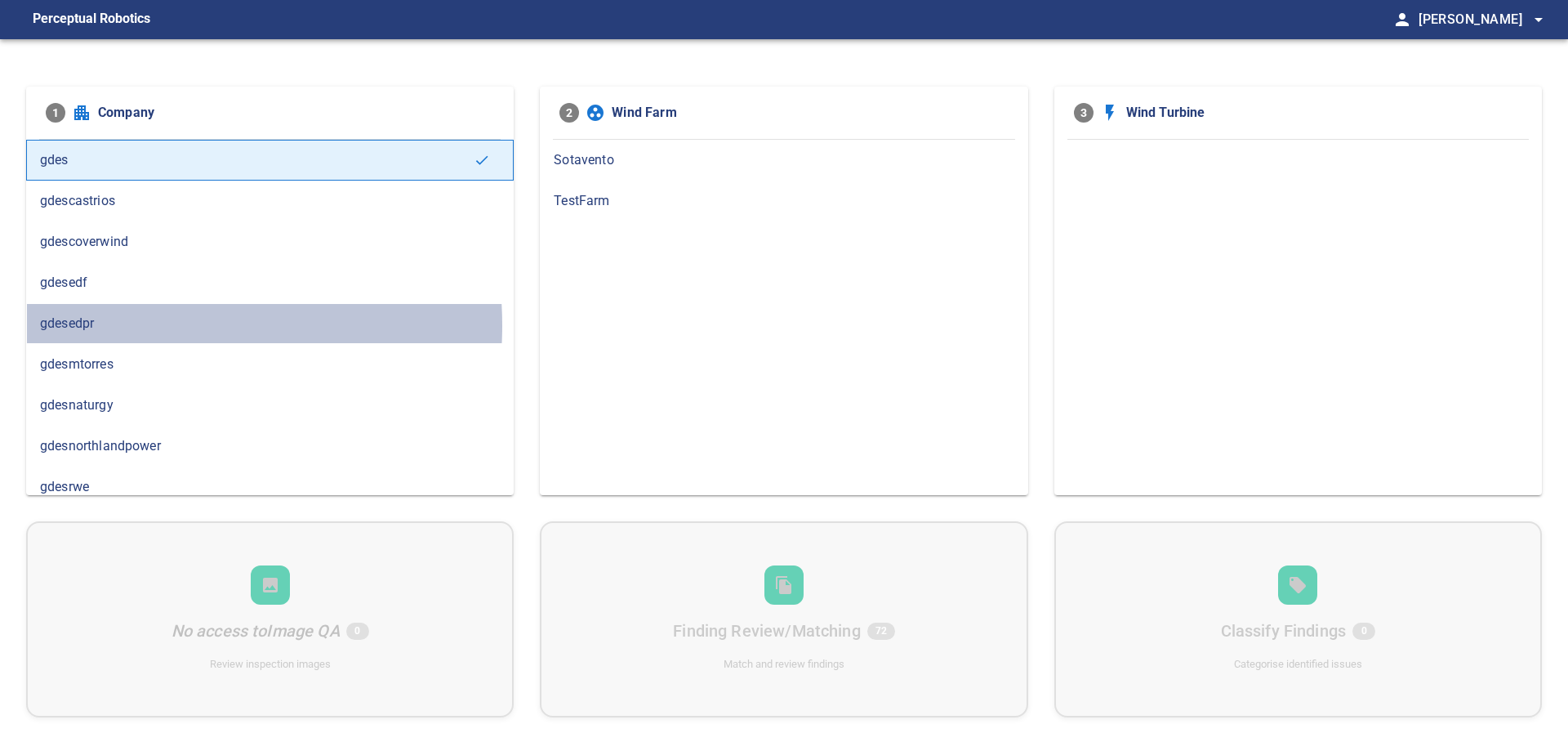
click at [119, 325] on span "gdesedpr" at bounding box center [269, 323] width 460 height 19
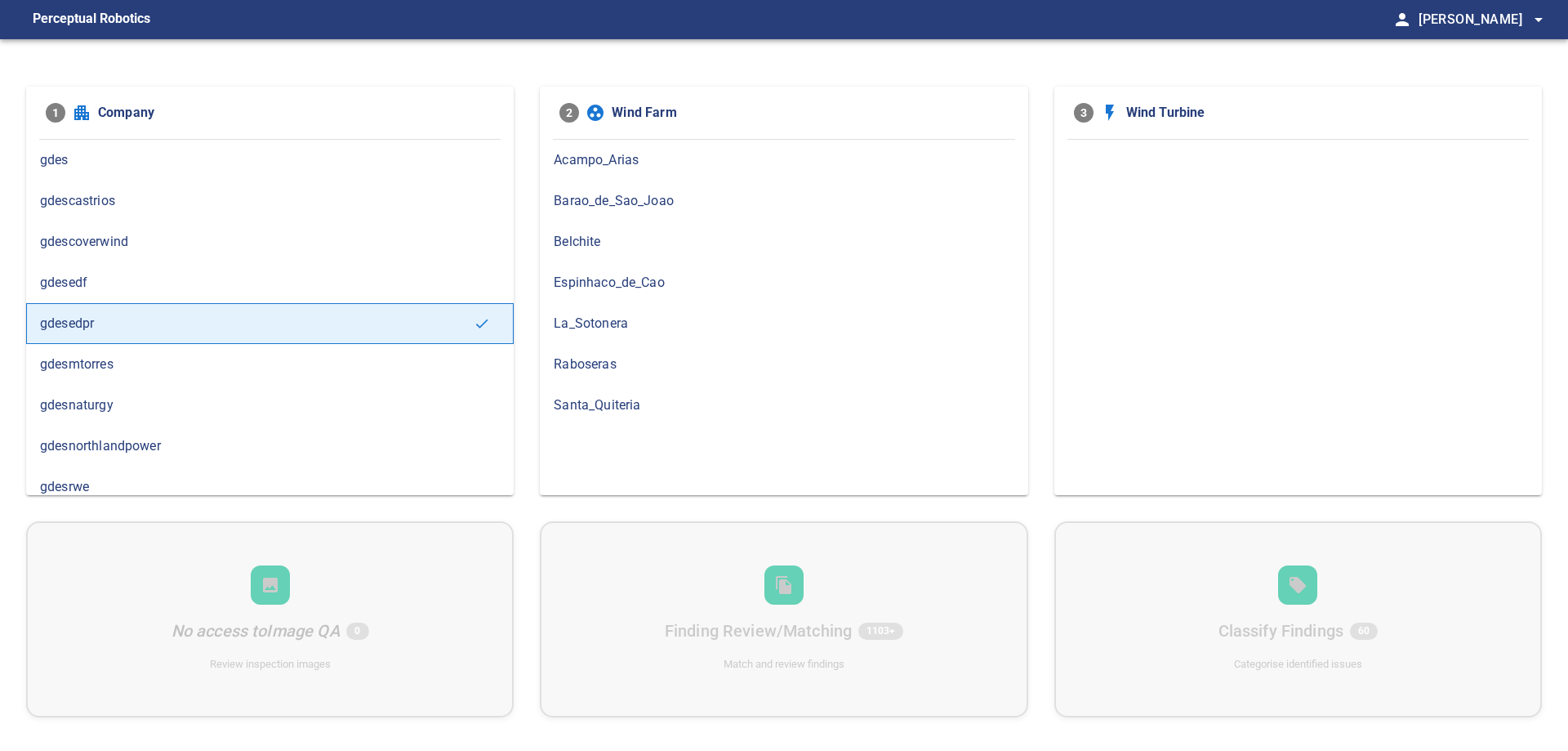
click at [628, 212] on div "Barao_de_Sao_Joao" at bounding box center [784, 201] width 488 height 41
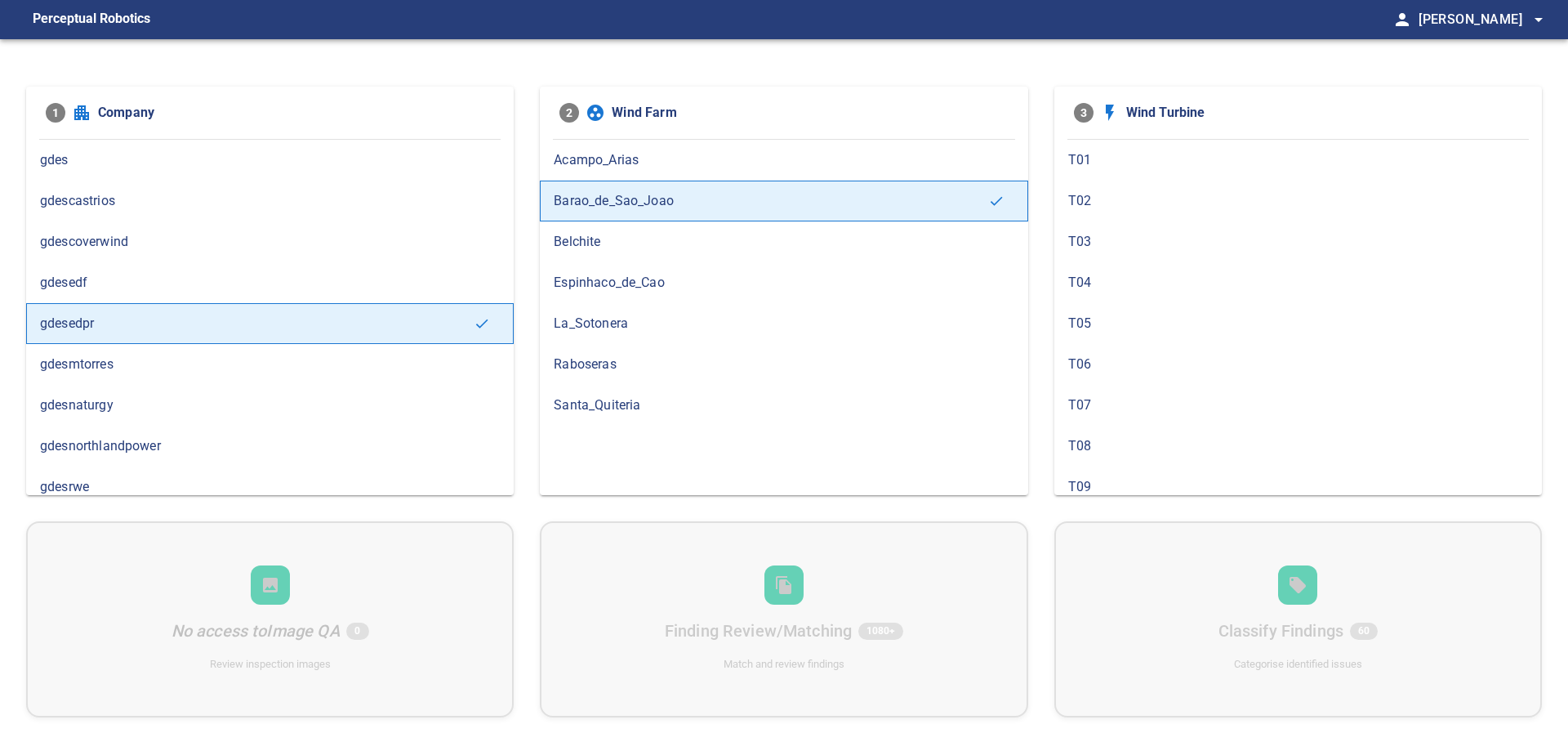
click at [1091, 203] on span "T02" at bounding box center [1297, 201] width 460 height 19
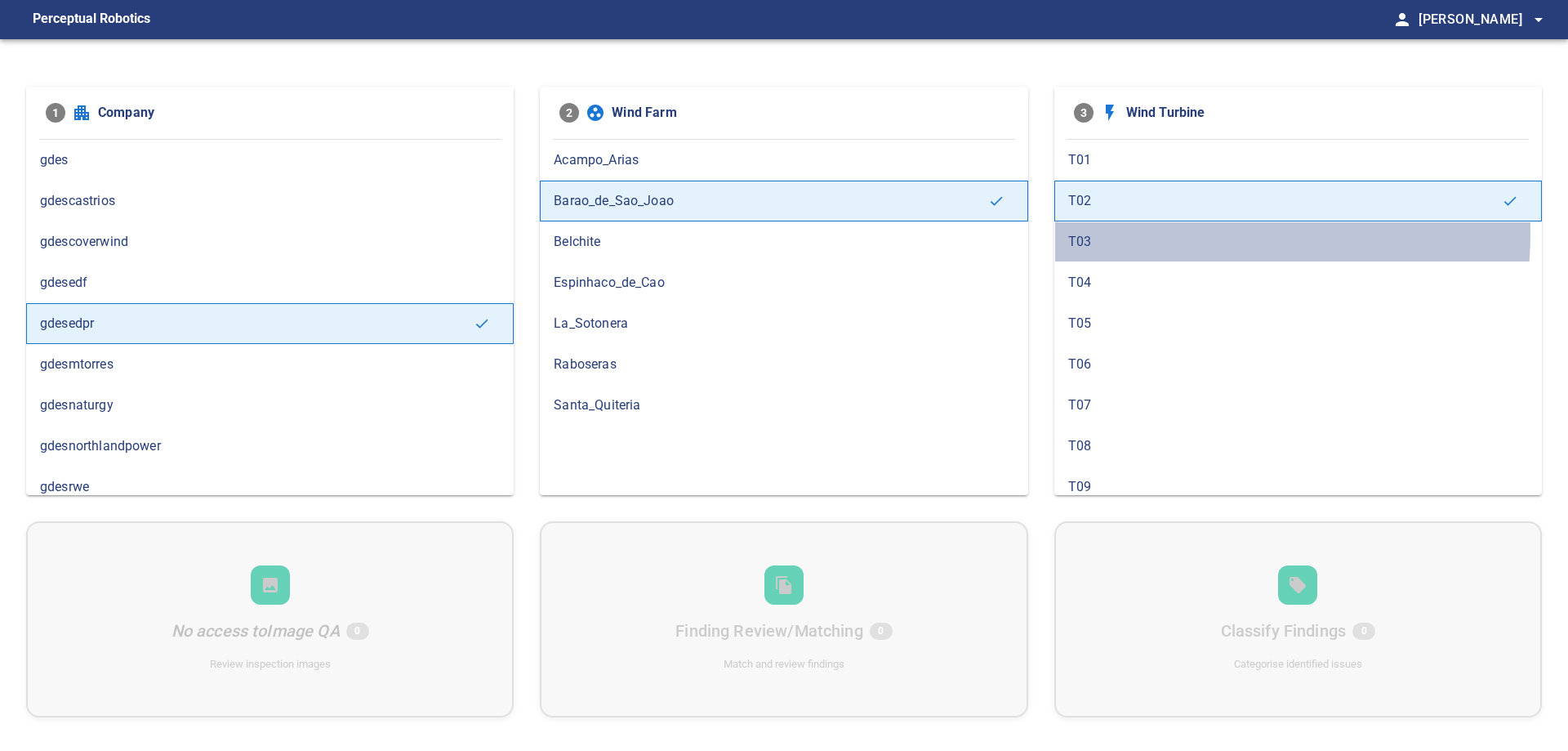
click at [1122, 232] on span "T03" at bounding box center [1297, 241] width 460 height 19
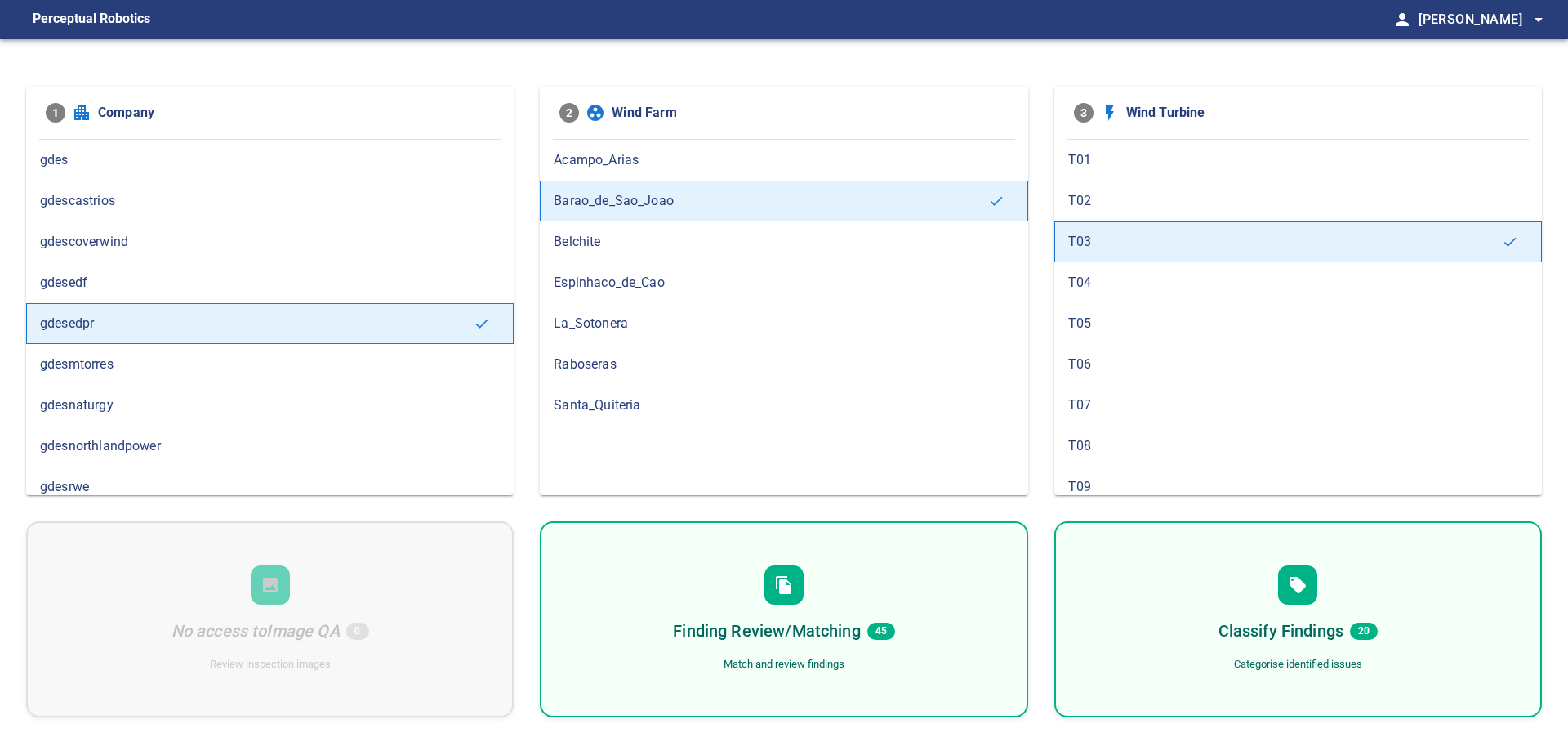
click at [1121, 281] on span "T04" at bounding box center [1297, 282] width 460 height 19
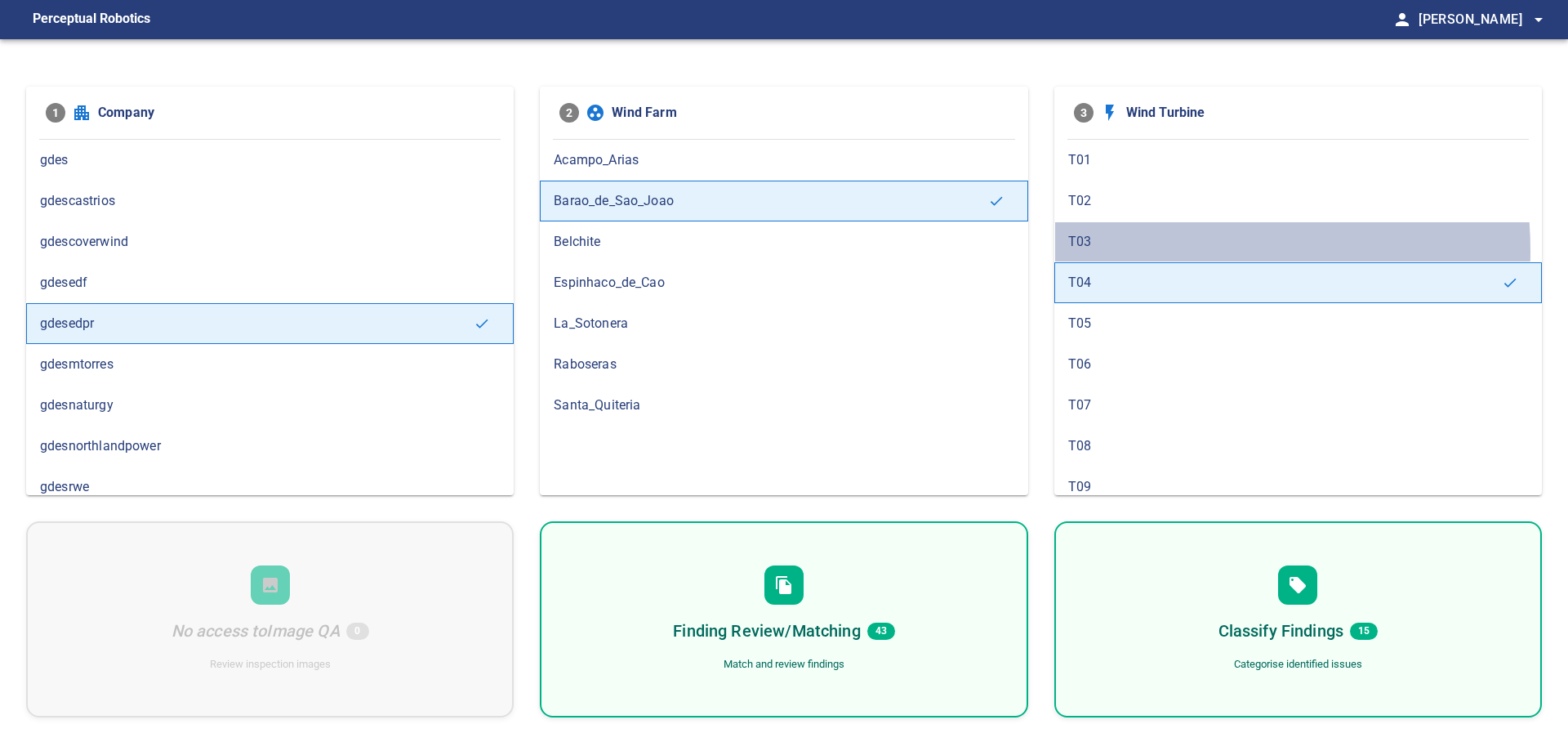
click at [1121, 251] on span "T03" at bounding box center [1297, 241] width 460 height 19
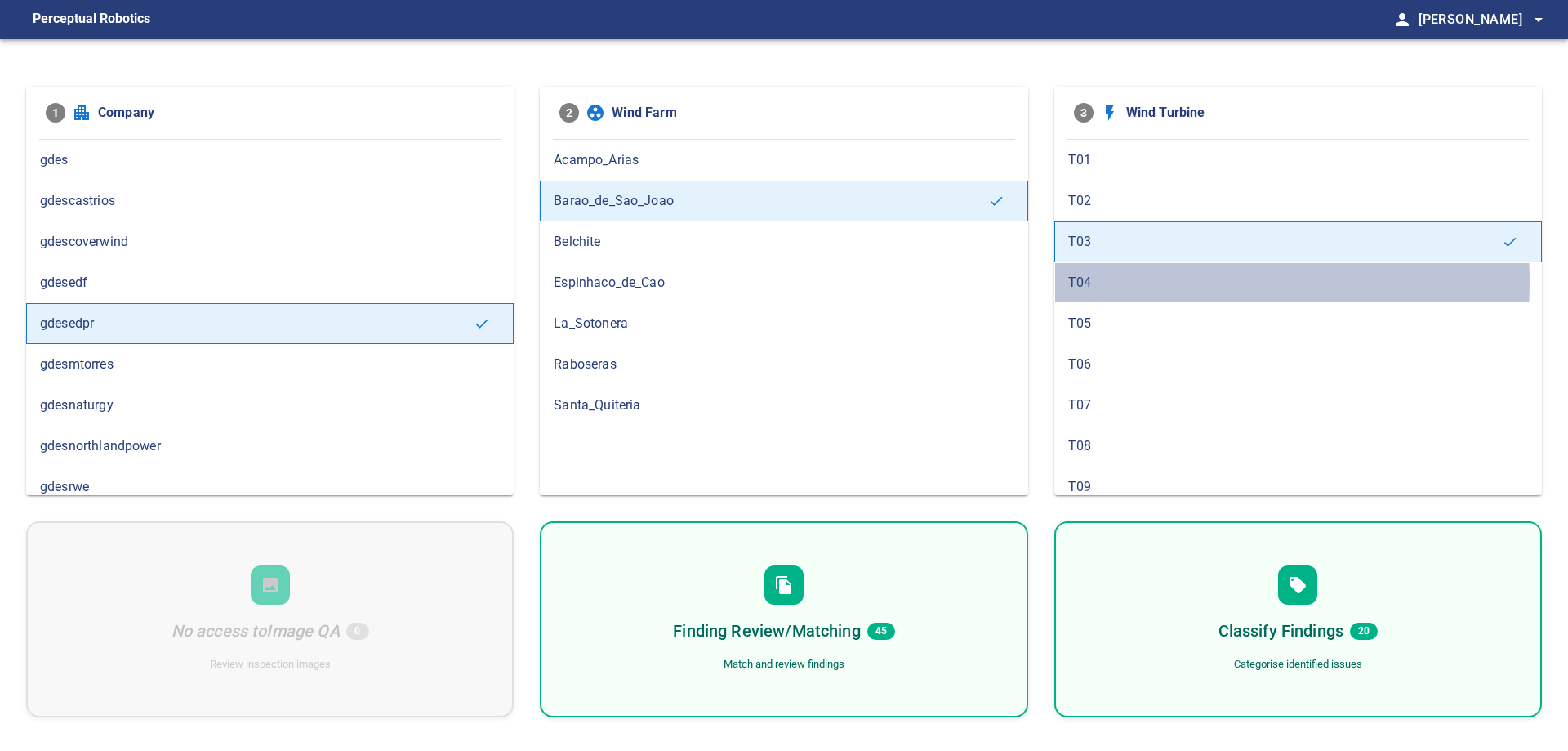
click at [1111, 281] on span "T04" at bounding box center [1297, 282] width 460 height 19
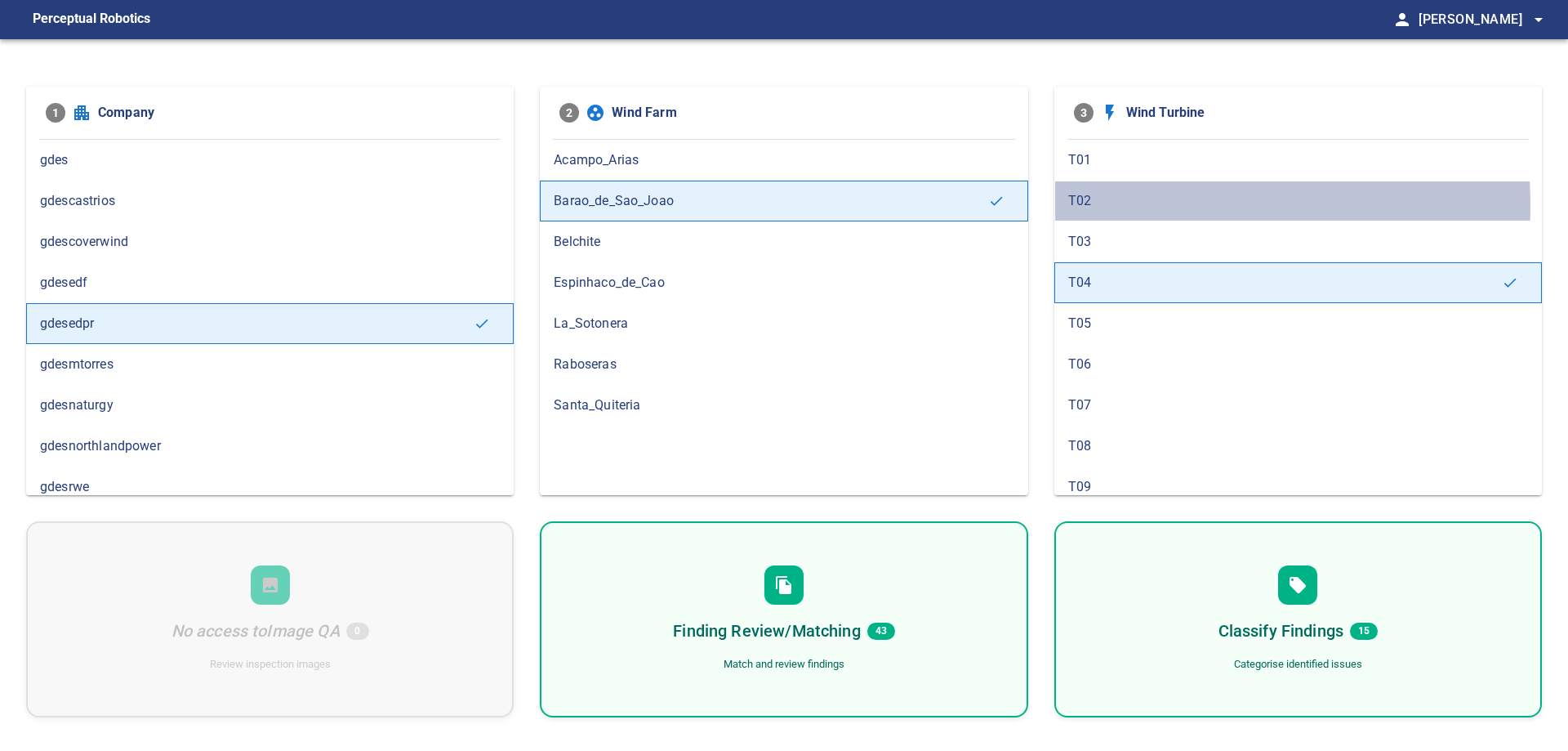
click at [1115, 205] on span "T02" at bounding box center [1297, 201] width 460 height 19
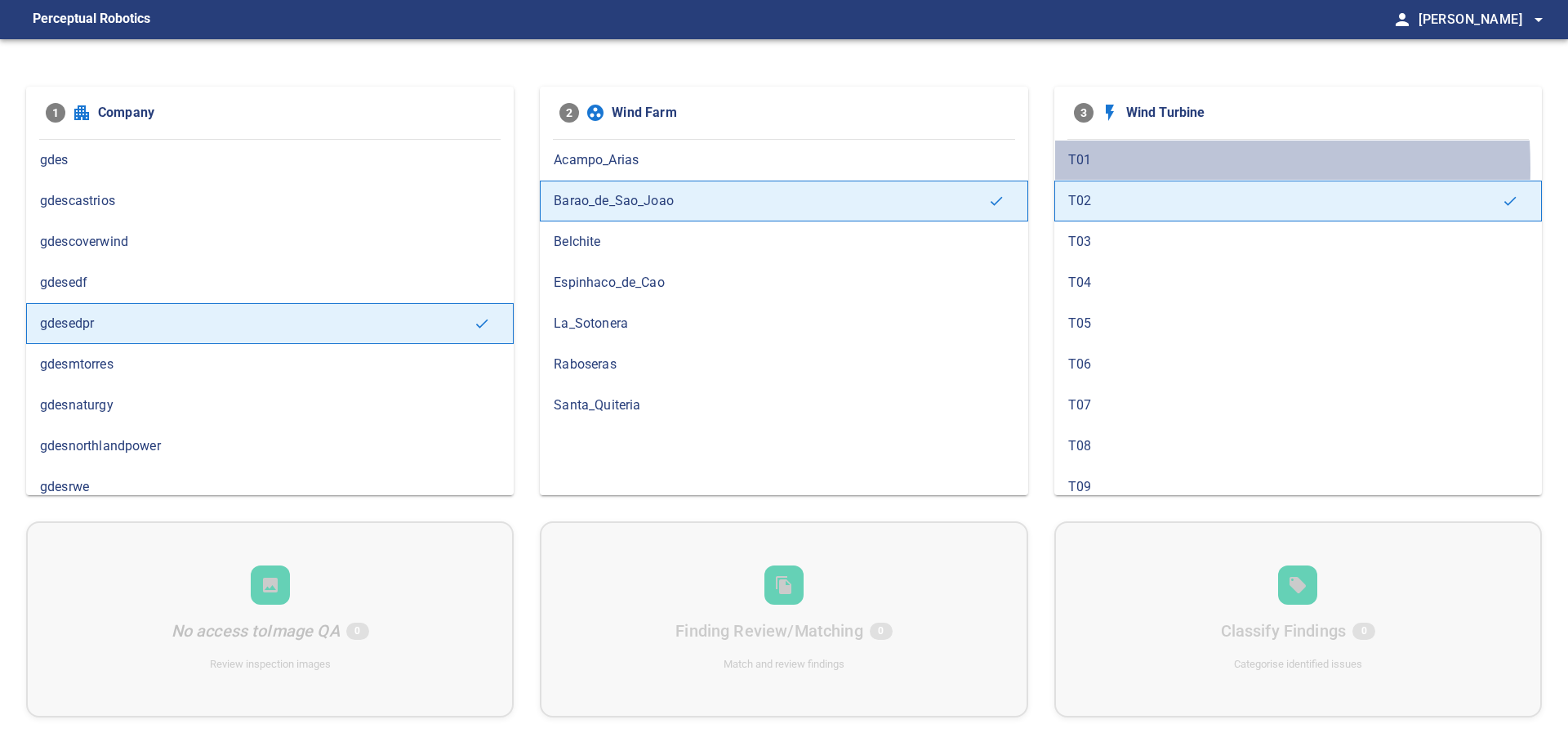
click at [1083, 166] on span "T01" at bounding box center [1297, 159] width 460 height 19
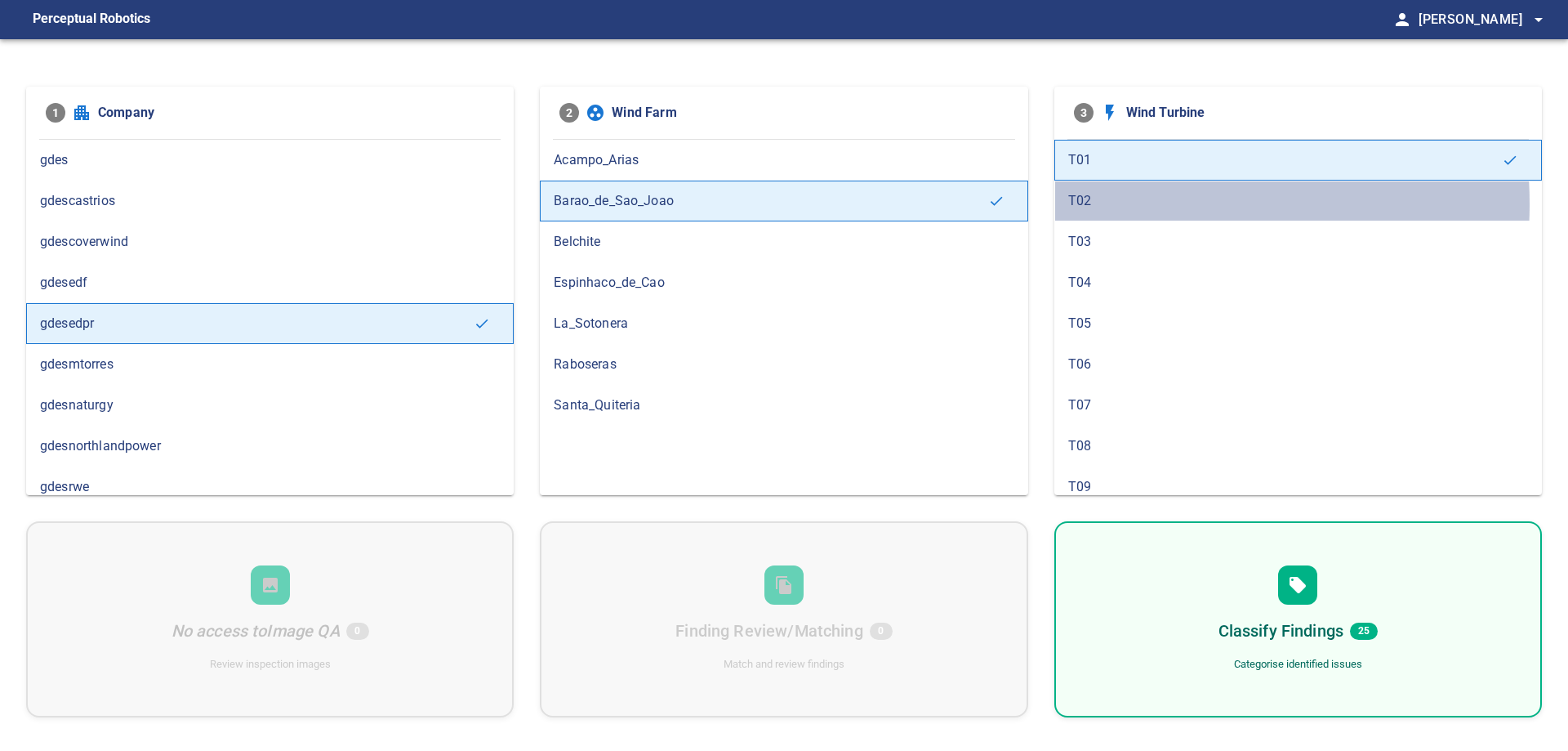
click at [1105, 203] on span "T02" at bounding box center [1297, 201] width 460 height 19
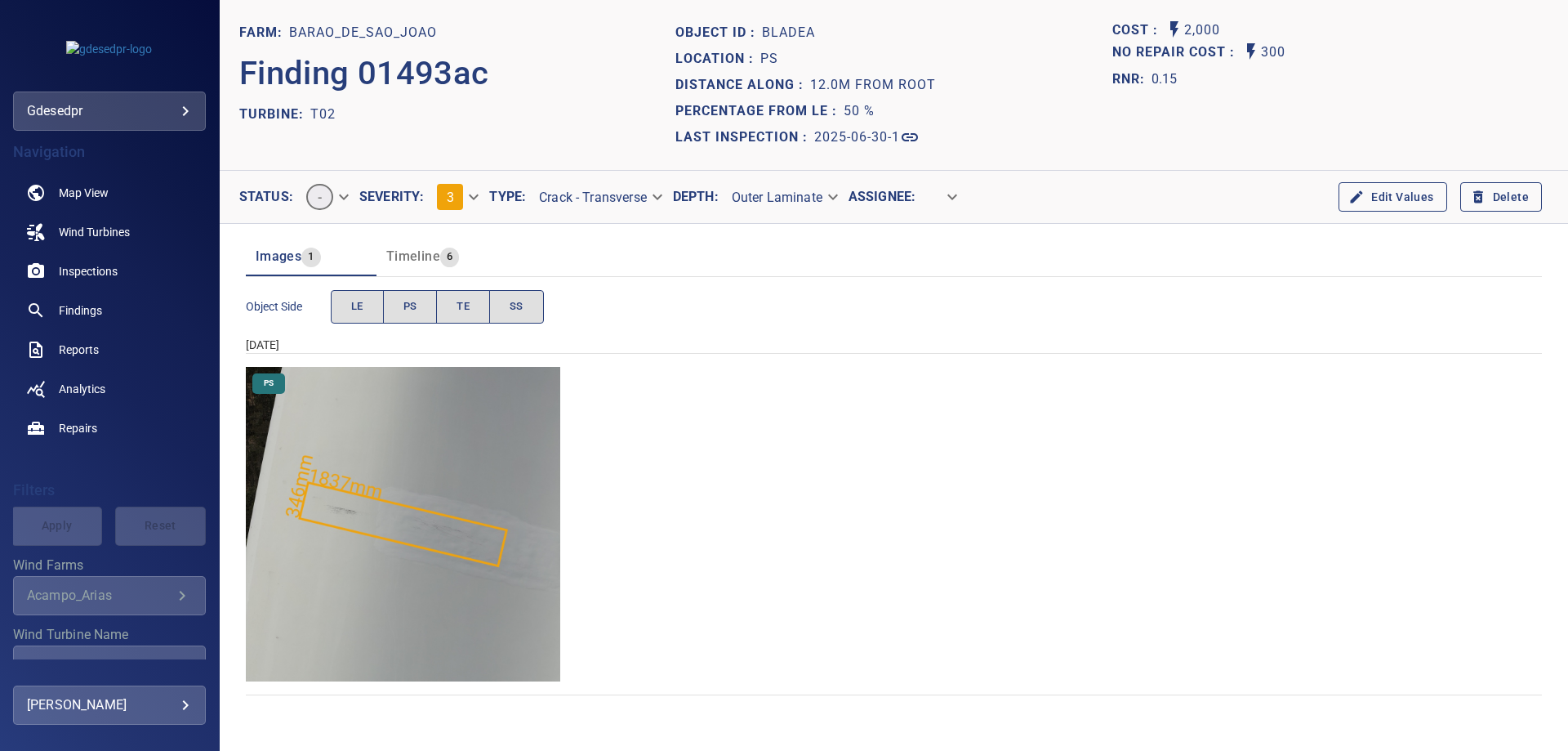
click at [331, 543] on img "Barao_de_Sao_Joao/T02/2025-06-30-1/2025-06-30-1/image80wp85.jpg" at bounding box center [402, 524] width 315 height 315
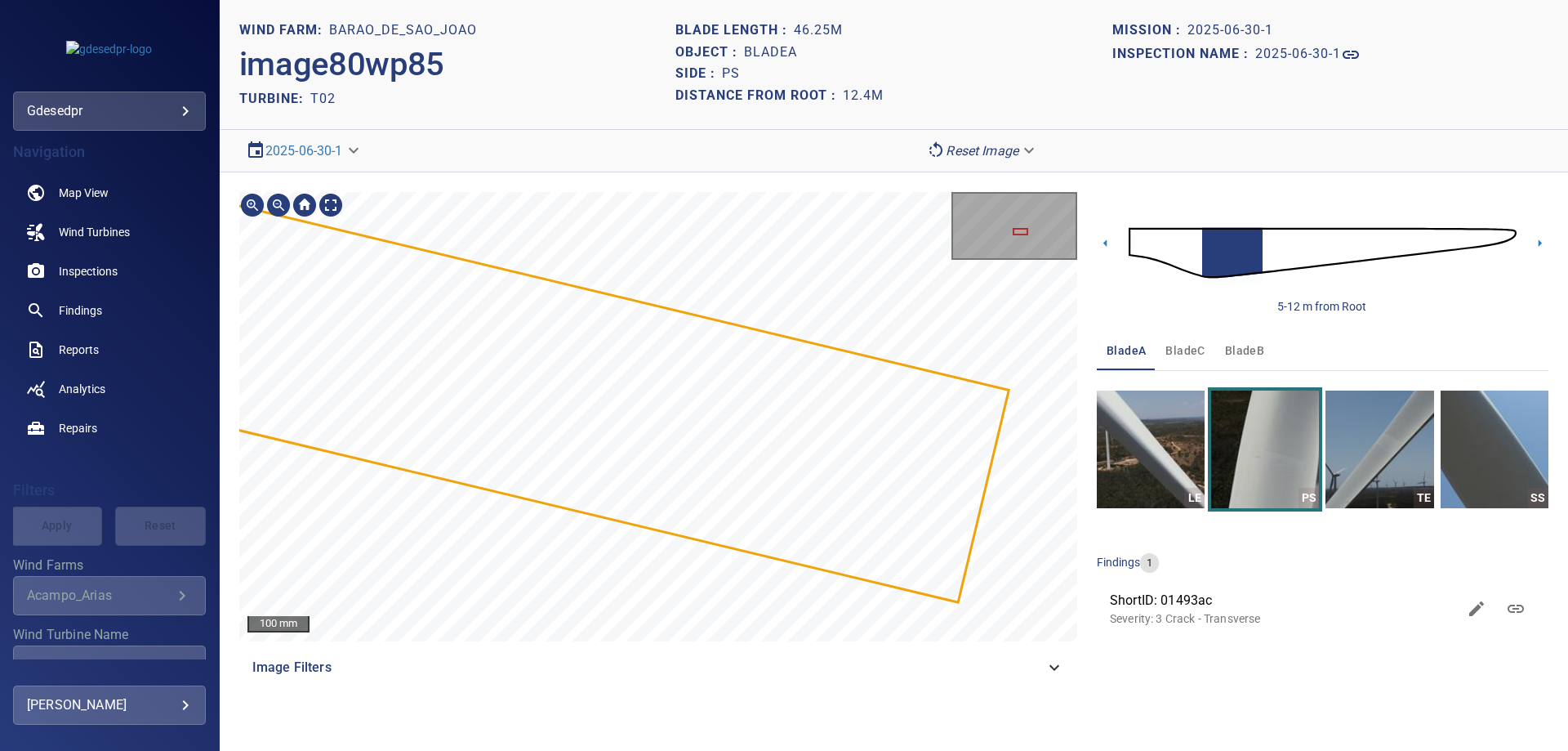
click at [1237, 343] on div "100 mm Image Filters 5-12 m from Root bladeA bladeC bladeB LE PS TE SS findings…" at bounding box center [893, 439] width 1348 height 534
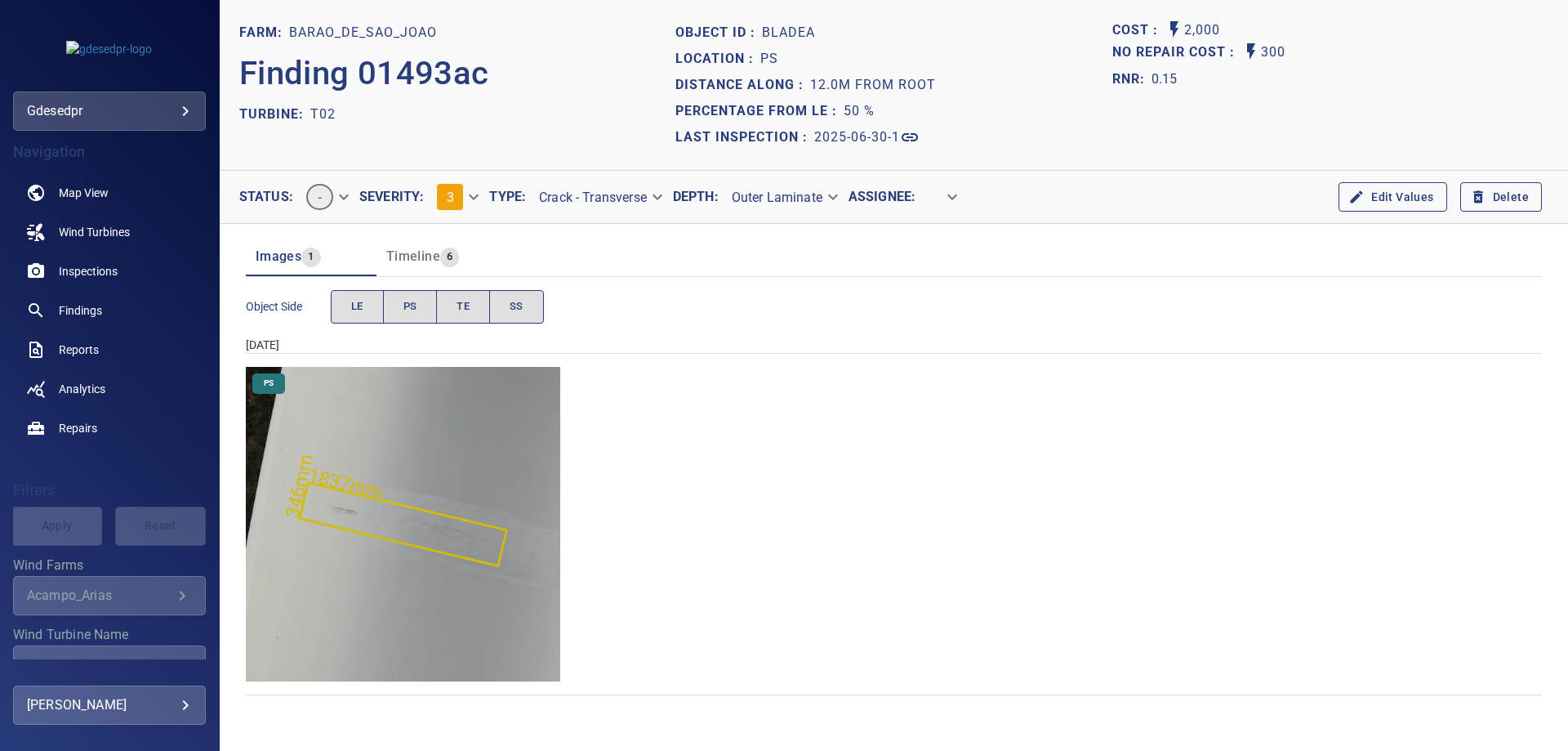
click at [466, 207] on body "**********" at bounding box center [784, 376] width 1568 height 751
click at [477, 170] on li "2" at bounding box center [471, 167] width 99 height 30
click at [753, 250] on header "Images 1 Timeline 7" at bounding box center [893, 257] width 1296 height 39
click at [740, 190] on body "**********" at bounding box center [784, 376] width 1568 height 751
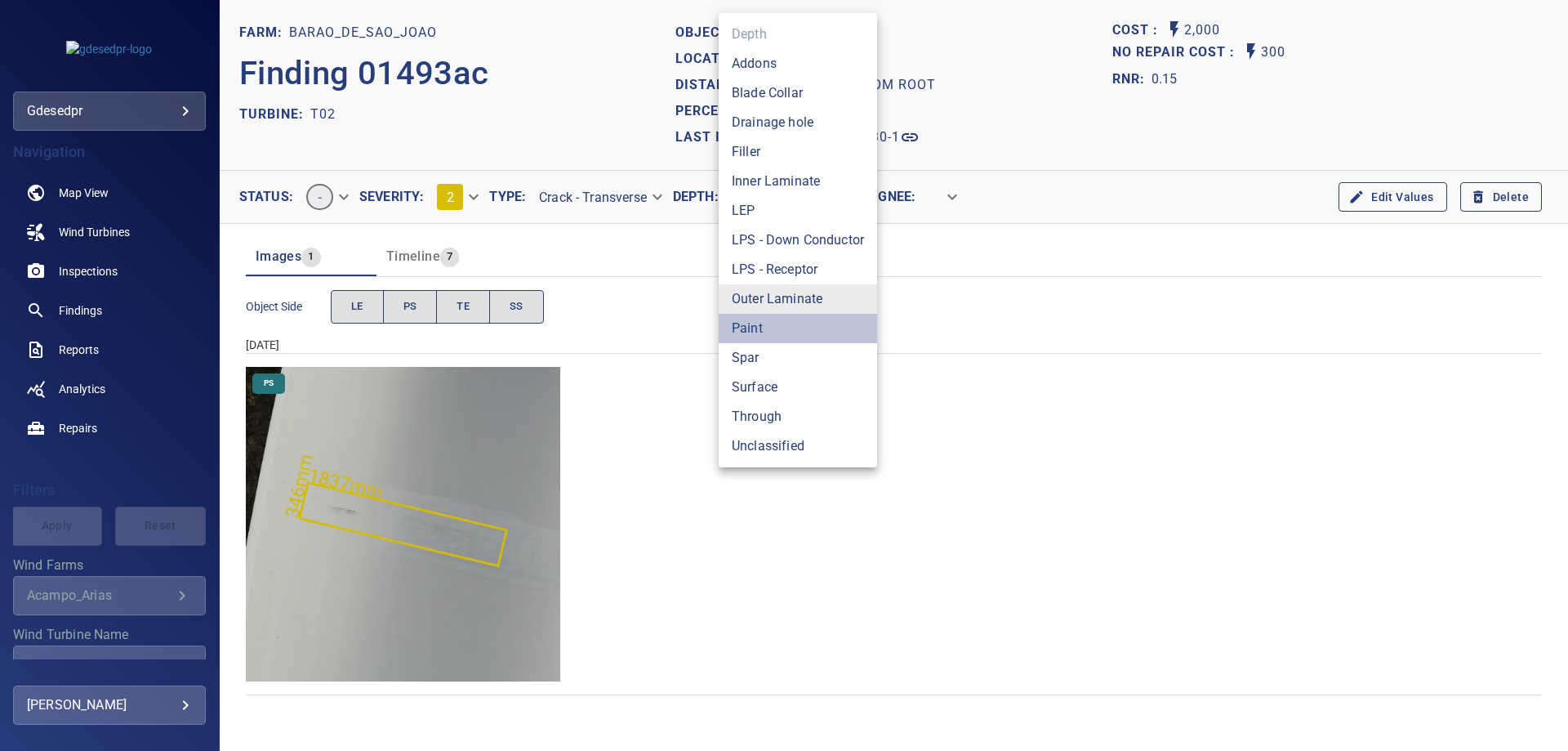
click at [809, 331] on li "Paint" at bounding box center [798, 328] width 159 height 30
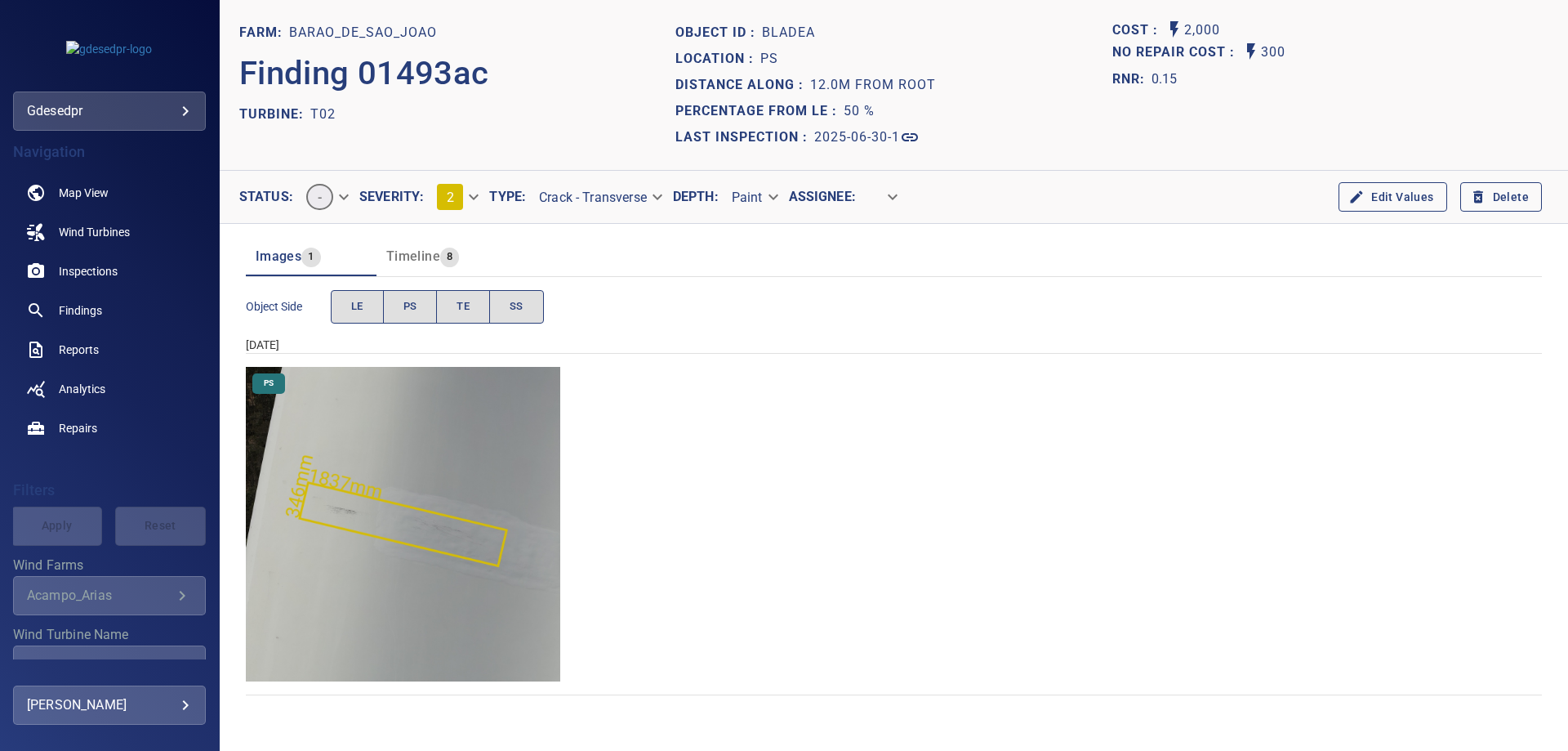
click at [903, 317] on div "Object Side LE PS TE SS" at bounding box center [893, 306] width 1296 height 46
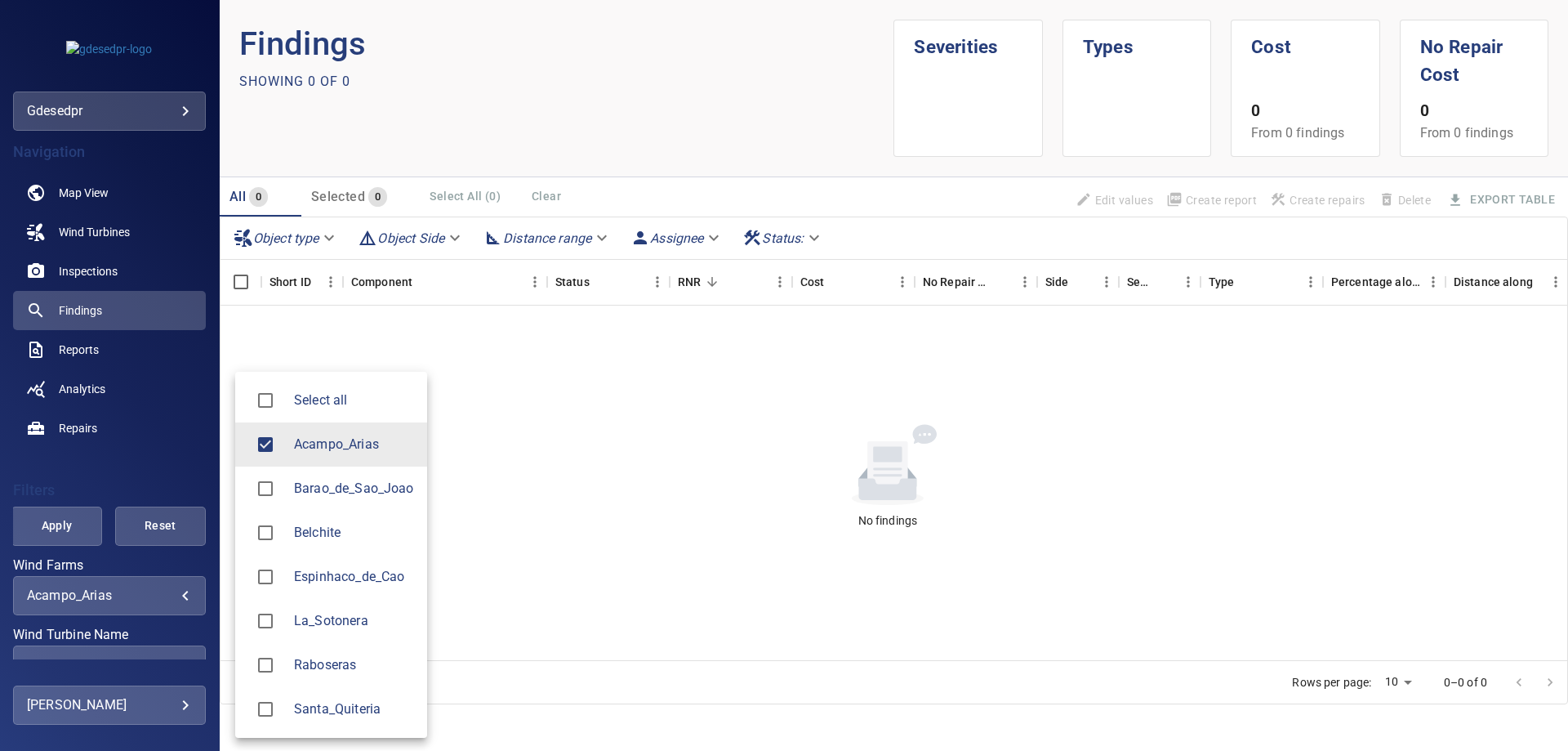
click at [150, 594] on body "**********" at bounding box center [784, 376] width 1568 height 751
click at [380, 477] on li "Barao_de_Sao_Joao" at bounding box center [331, 489] width 191 height 44
click at [362, 448] on span "Acampo_Arias" at bounding box center [353, 444] width 120 height 19
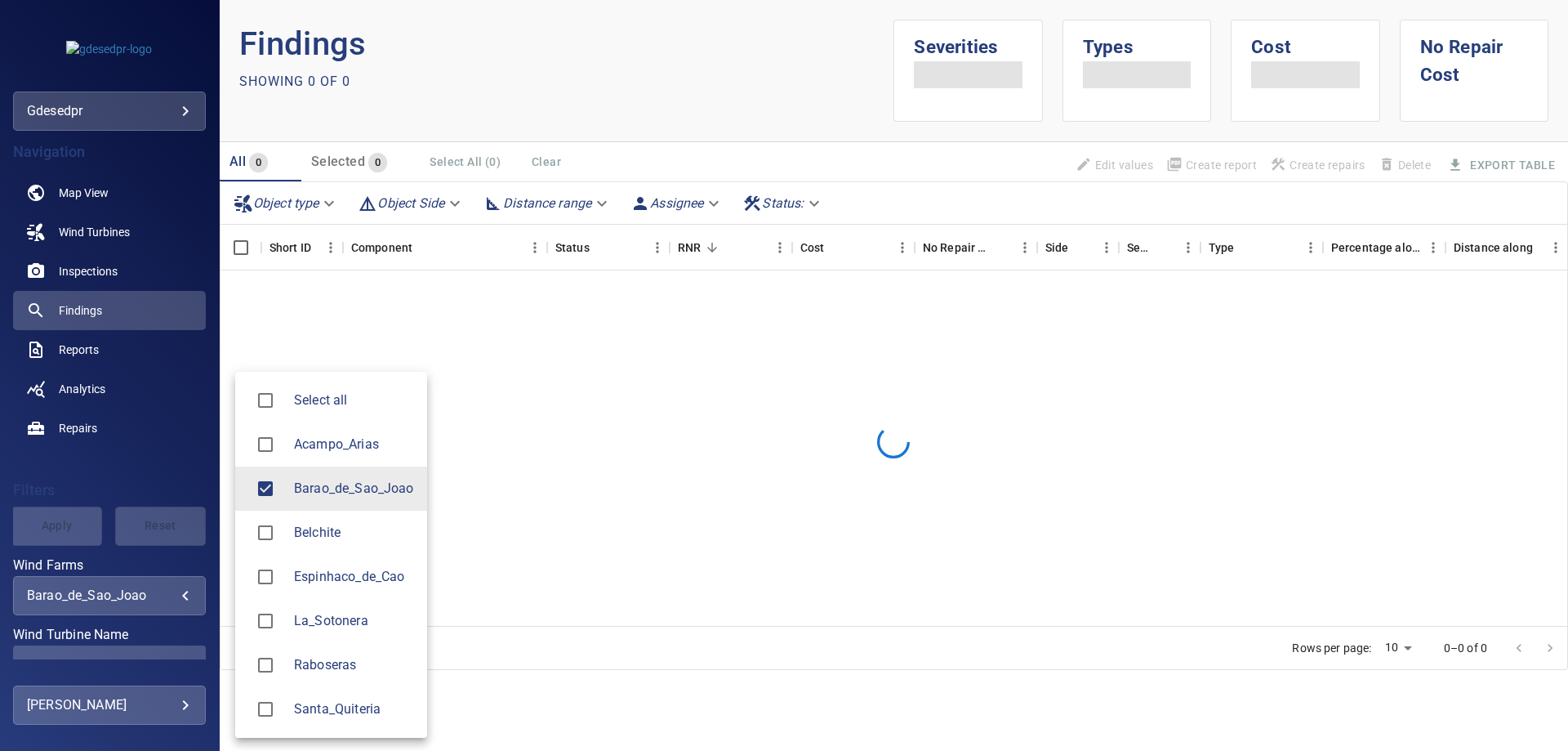
type input "**********"
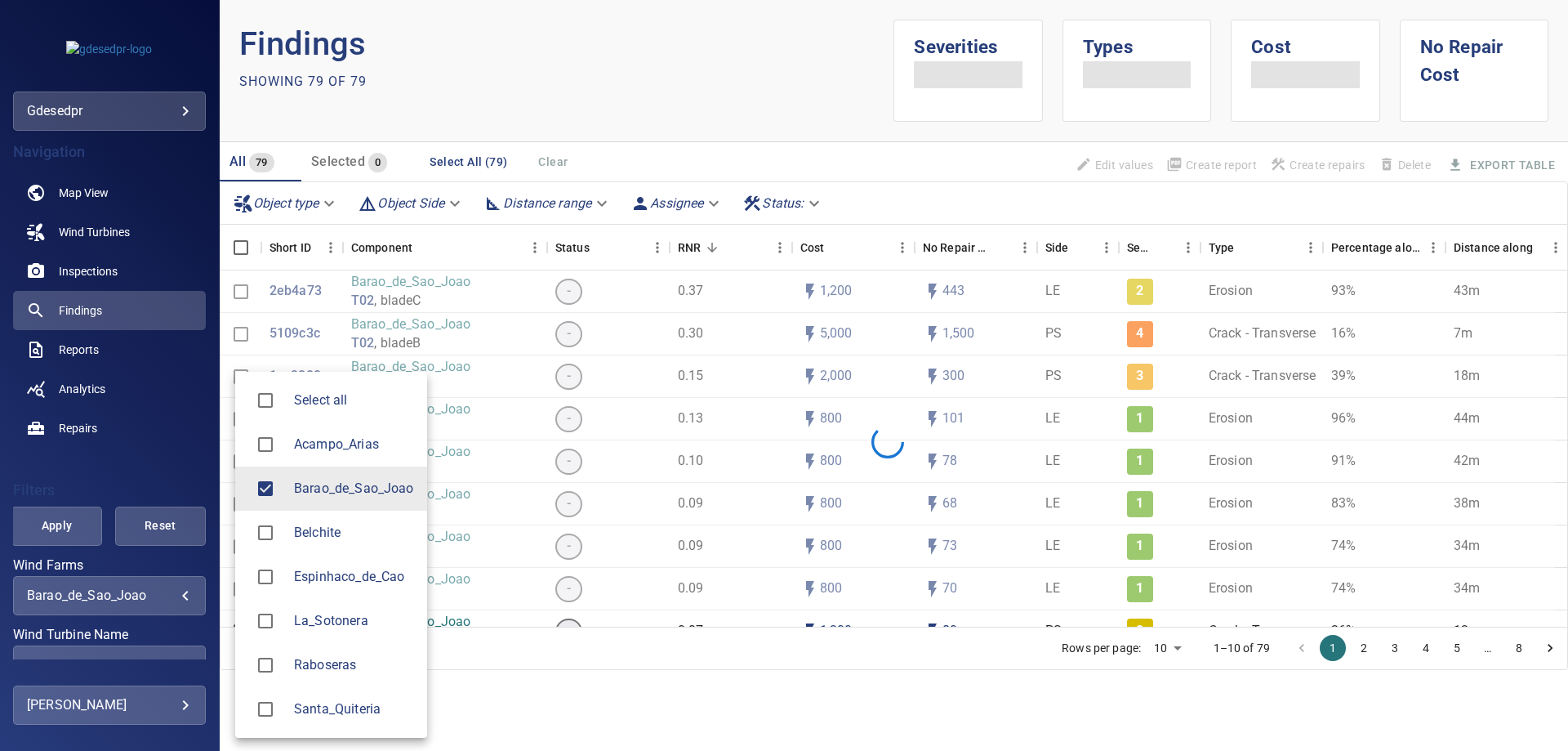
click at [94, 457] on div at bounding box center [784, 376] width 1568 height 751
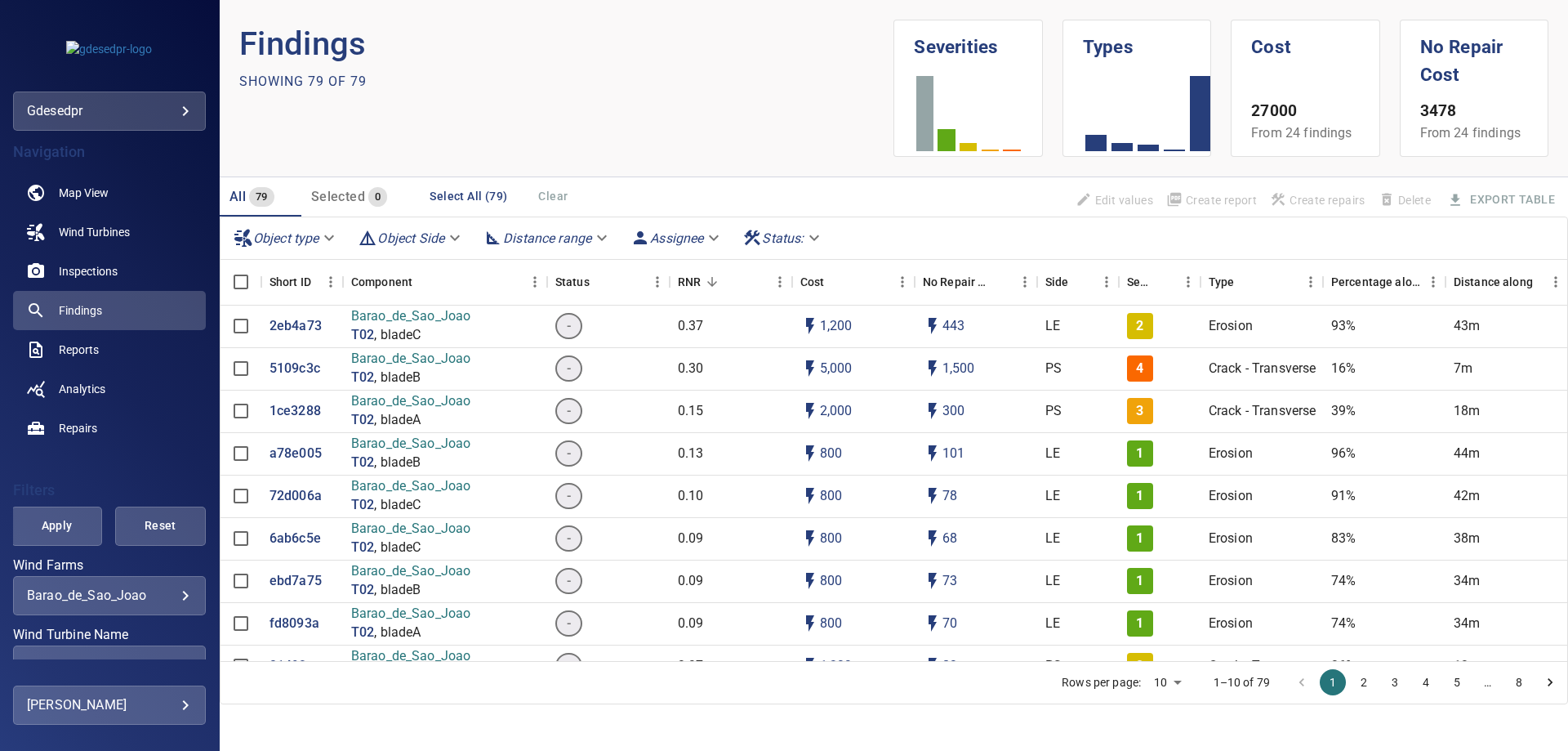
scroll to position [231, 0]
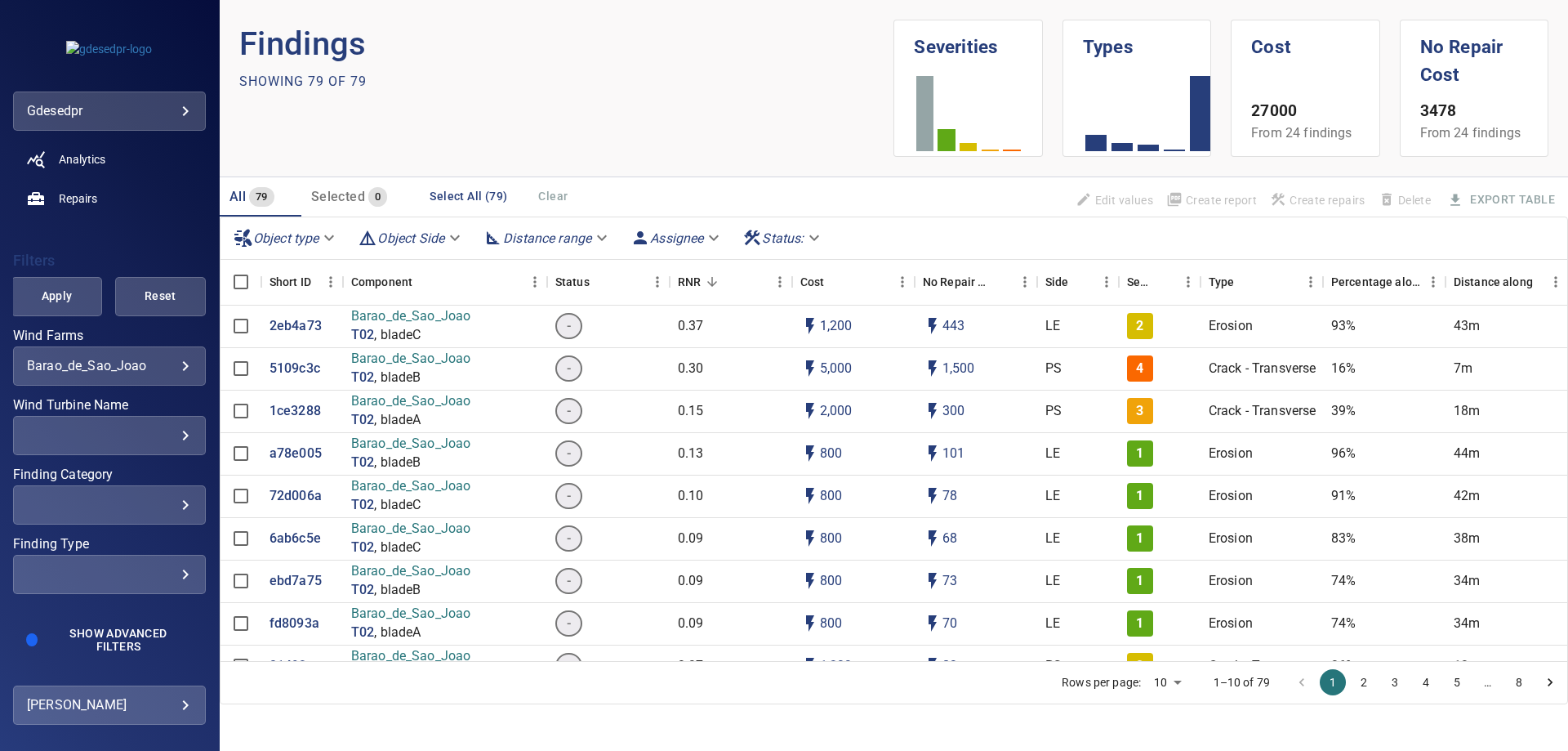
click at [155, 446] on div "​ ​" at bounding box center [109, 435] width 192 height 39
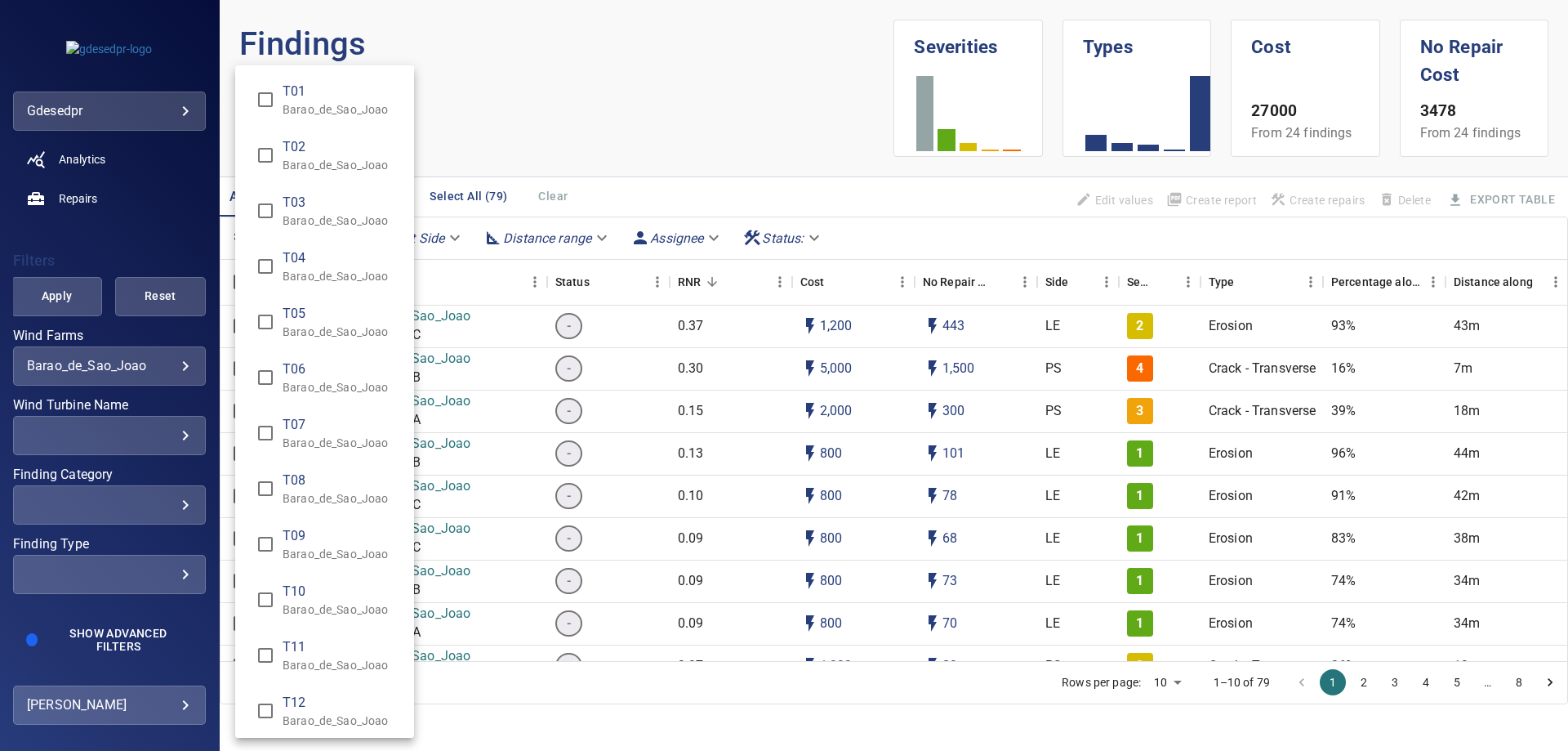
click at [302, 165] on p "Barao_de_Sao_Joao" at bounding box center [342, 165] width 118 height 16
type input "**********"
click at [52, 294] on div "Wind Turbine Name" at bounding box center [784, 376] width 1568 height 751
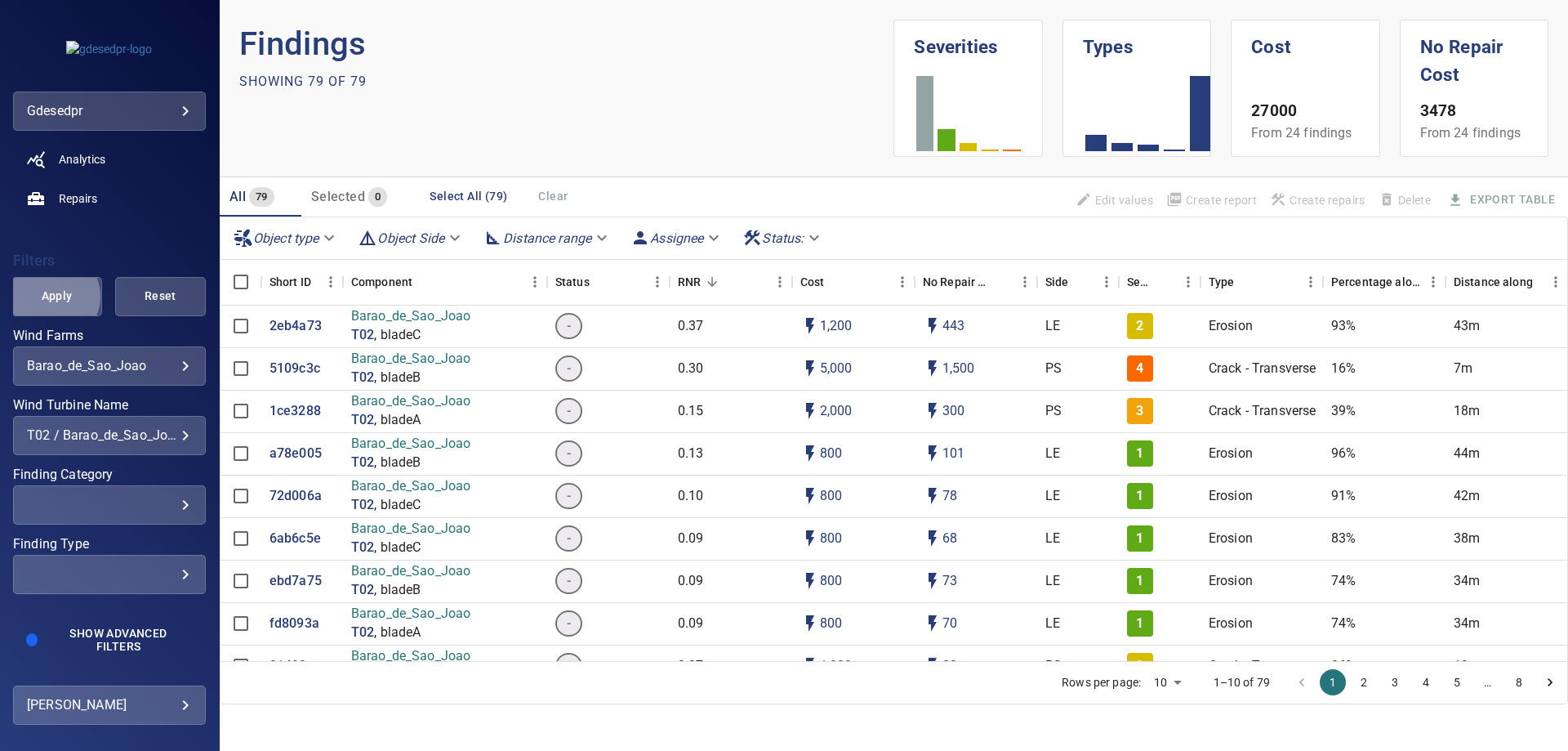
click at [52, 294] on span "Apply" at bounding box center [57, 296] width 50 height 20
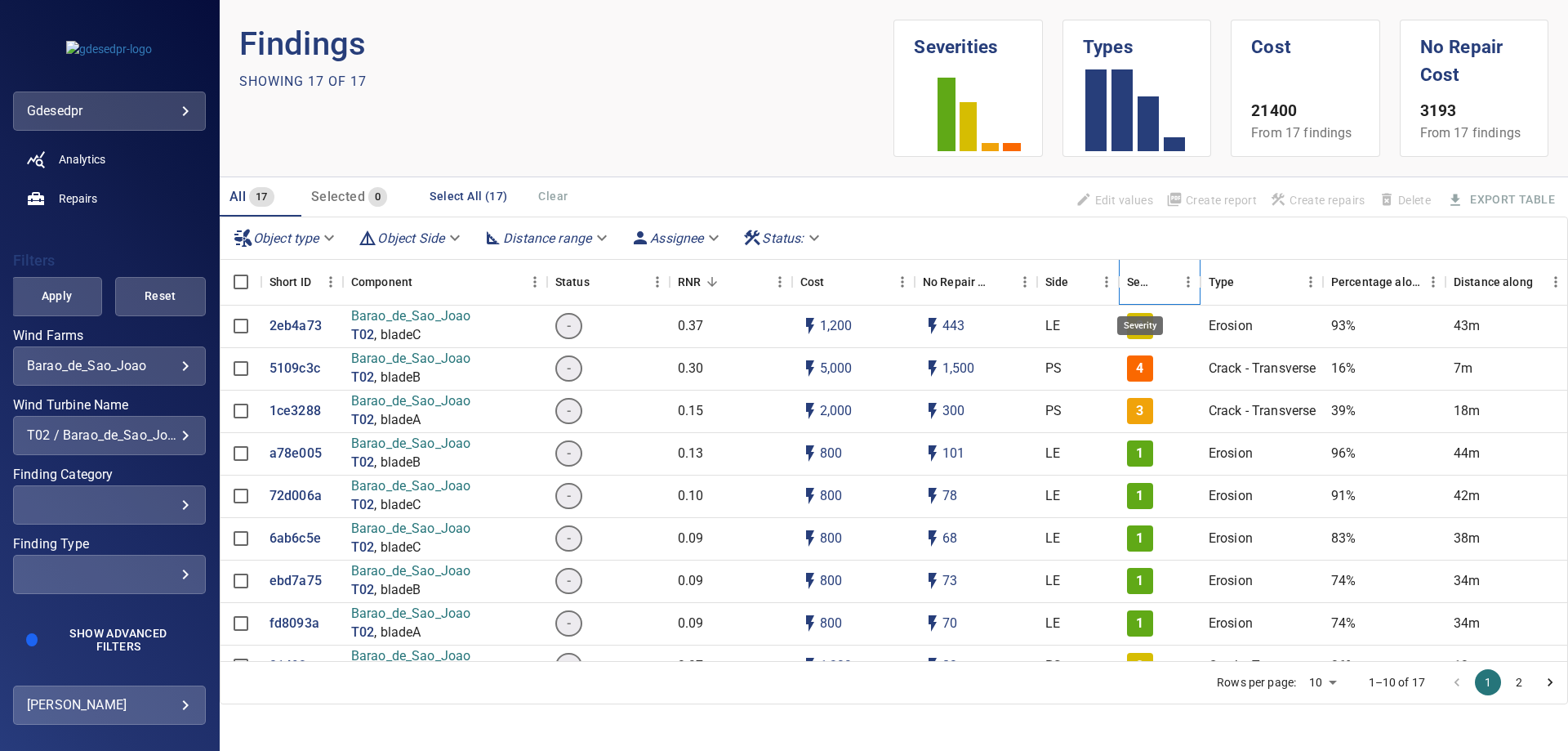
click at [1140, 289] on div "Severity" at bounding box center [1140, 282] width 26 height 46
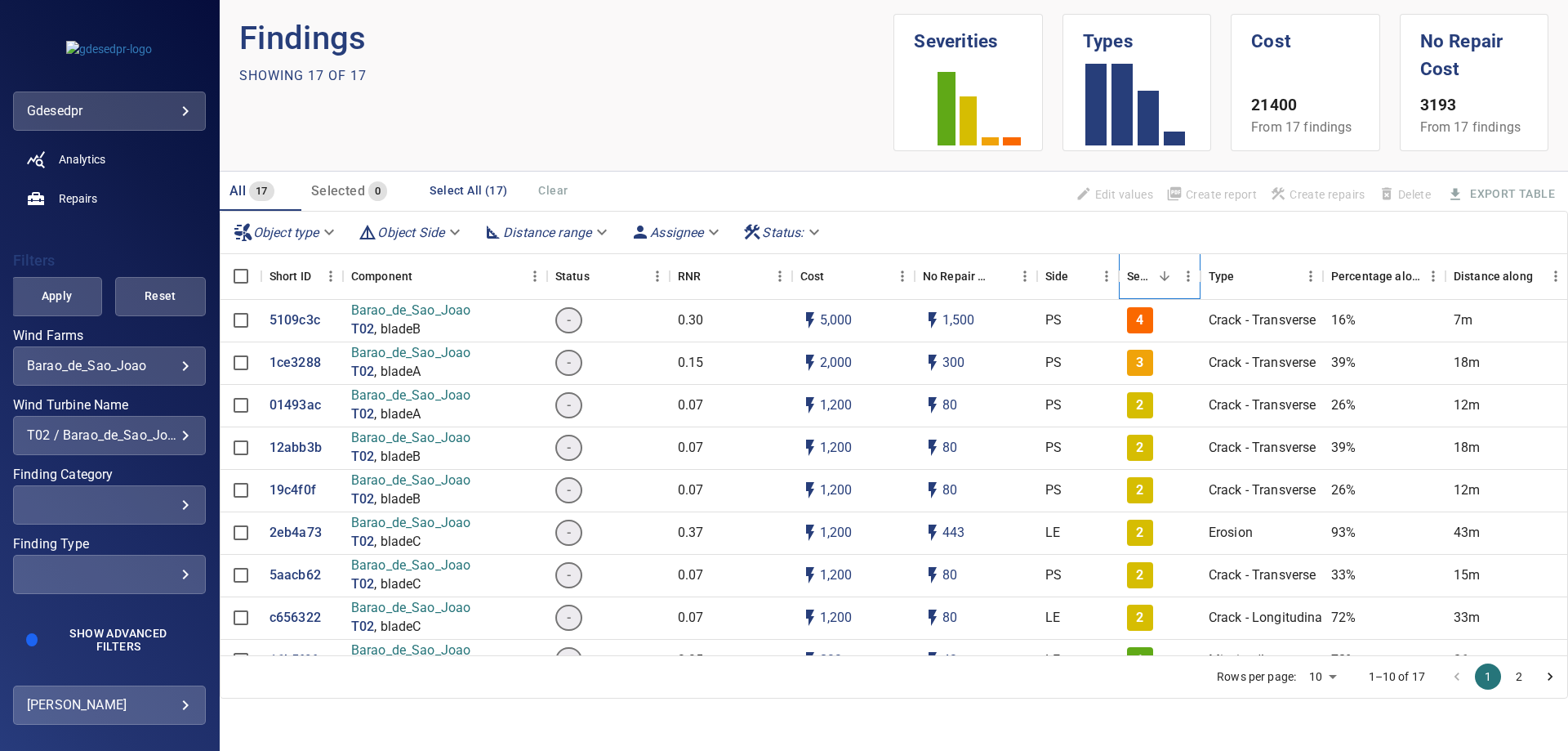
scroll to position [0, 0]
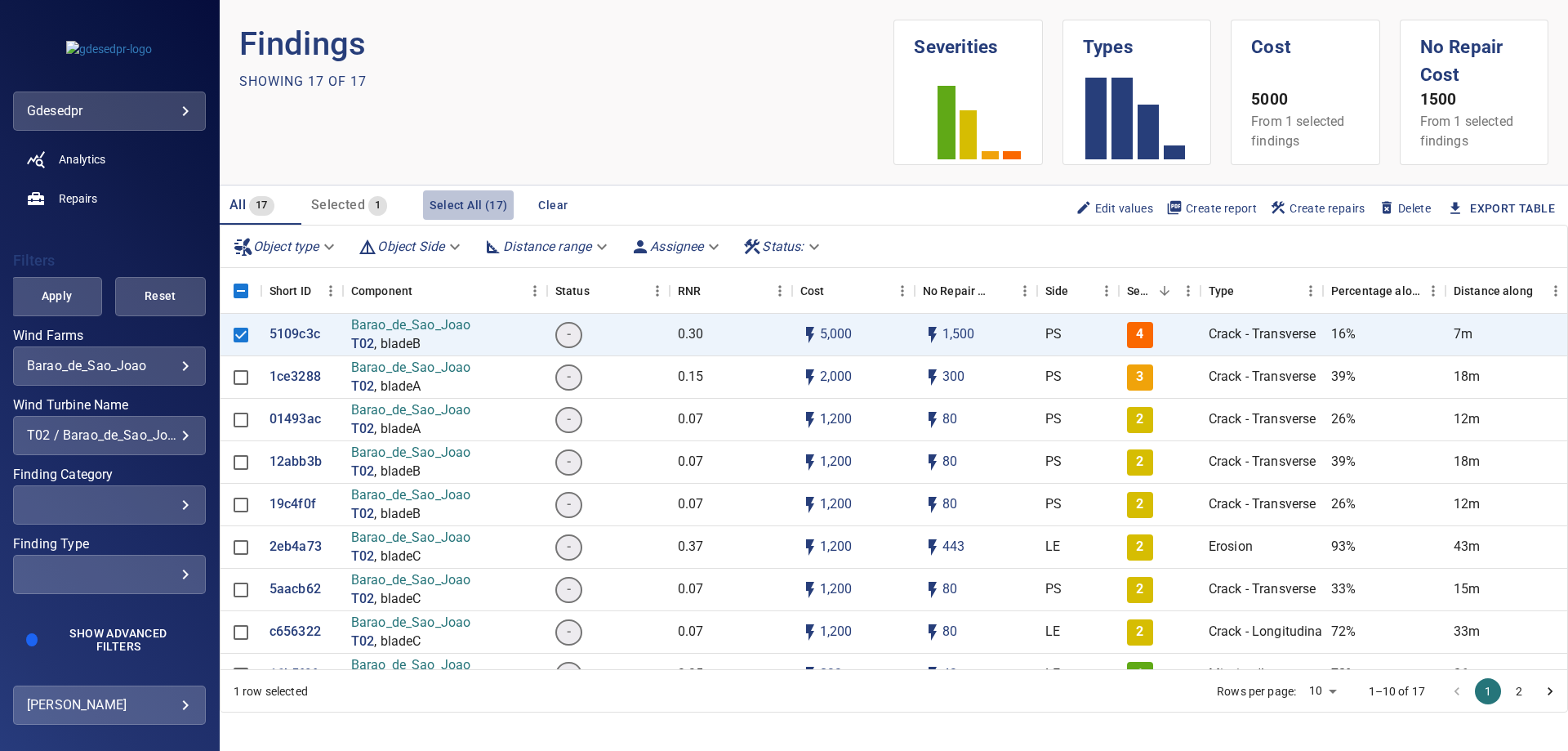
click at [442, 205] on button "Select All (17)" at bounding box center [467, 206] width 90 height 30
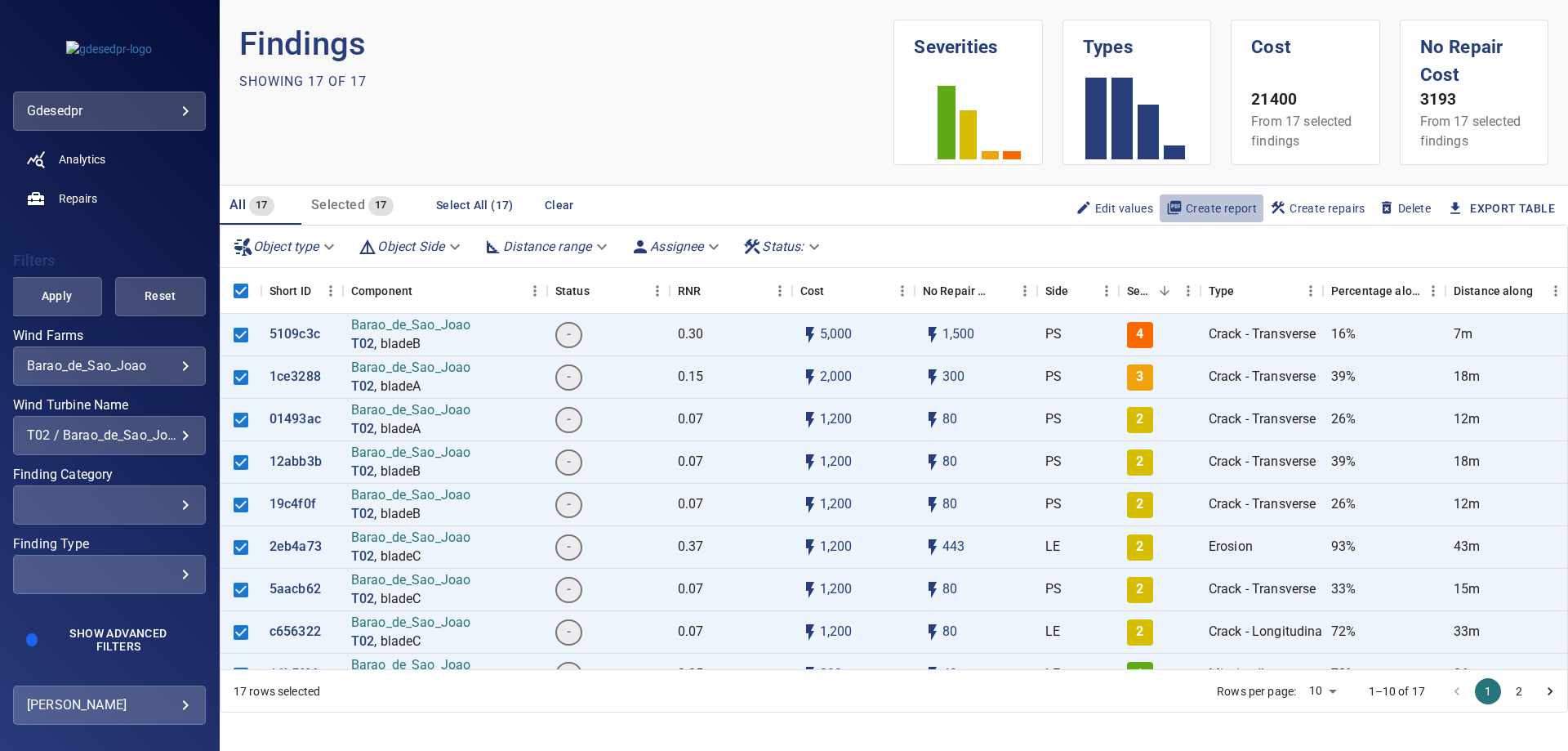
click at [1227, 207] on span "Create report" at bounding box center [1210, 208] width 90 height 18
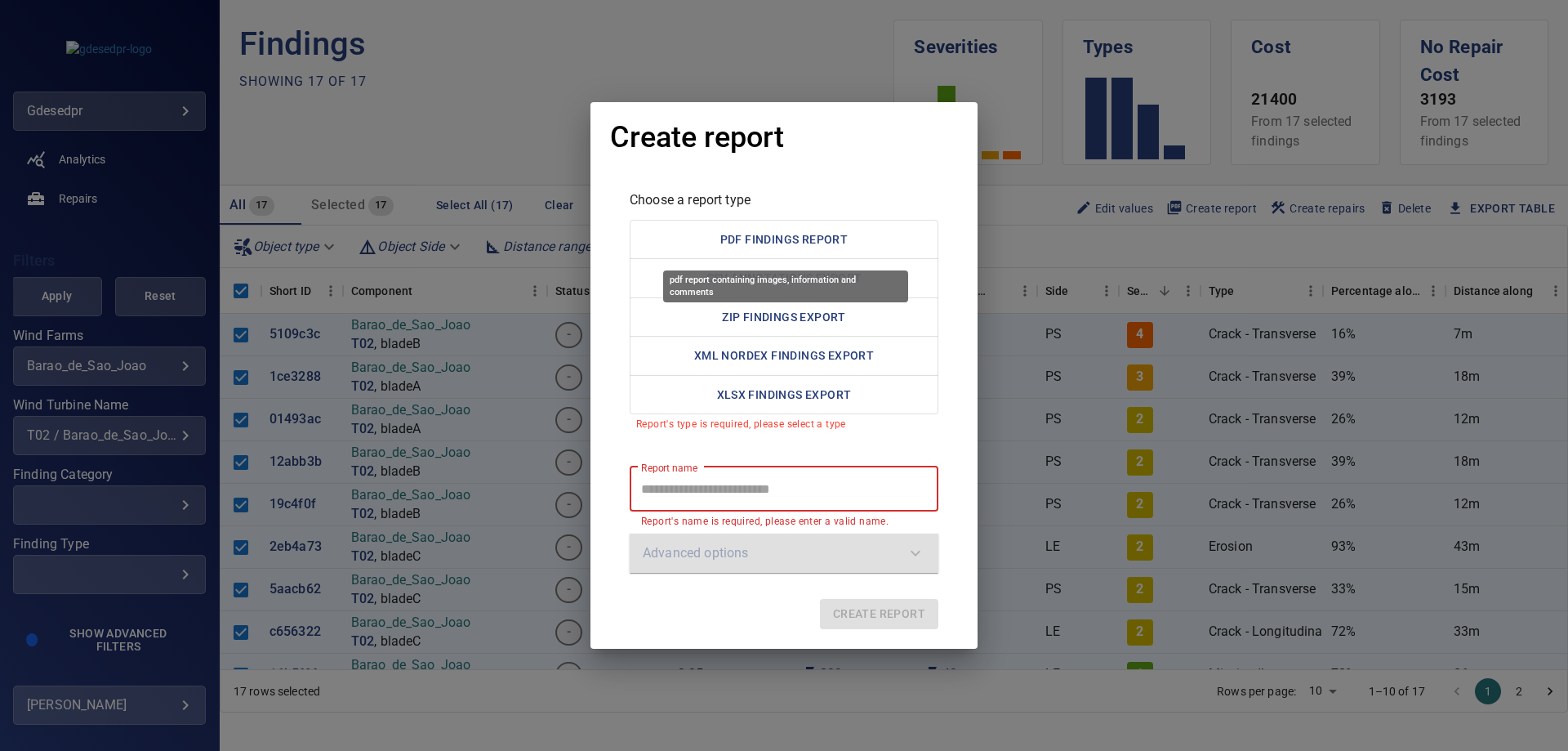
click at [779, 242] on button "PDF Findings Report" at bounding box center [784, 239] width 309 height 40
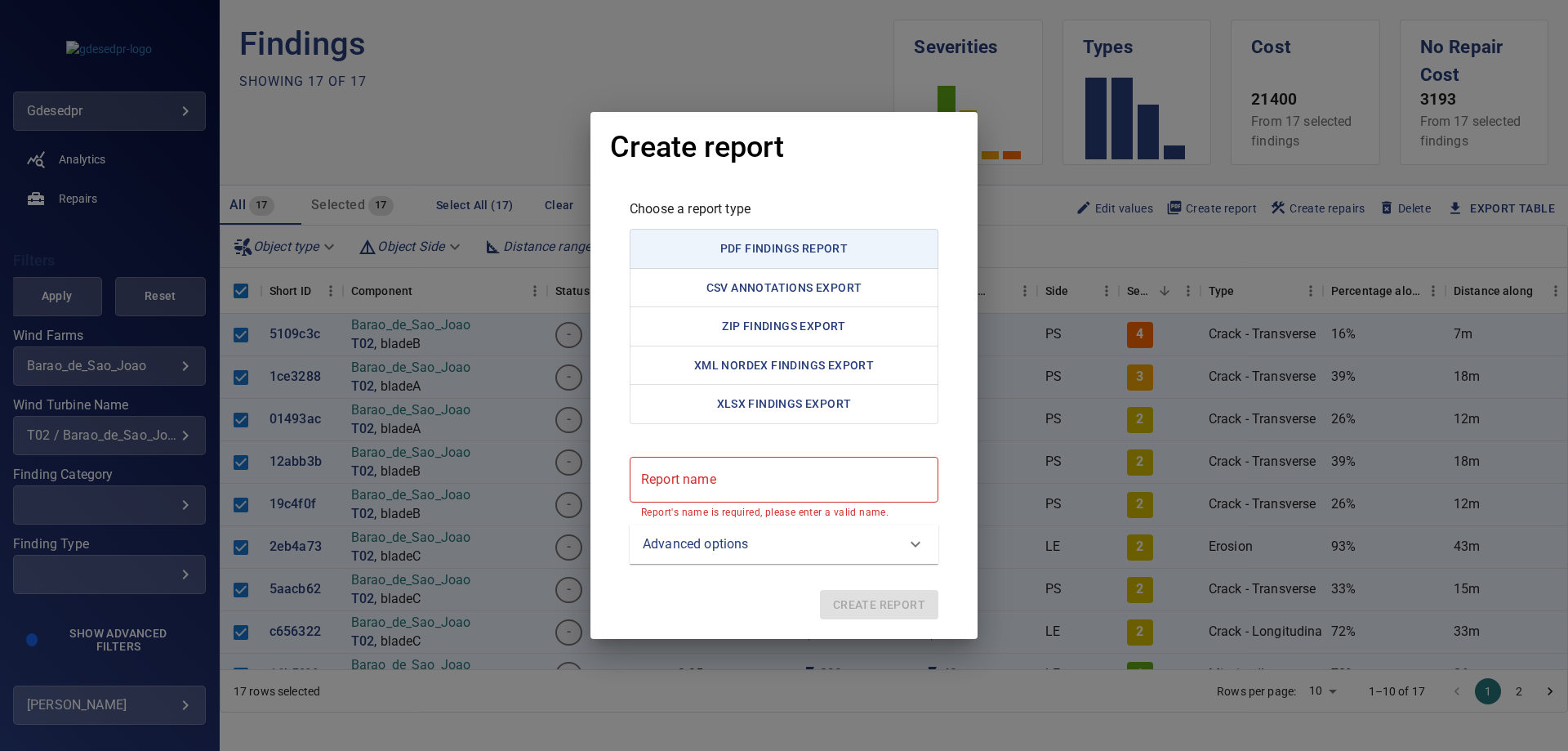
click at [839, 486] on report "Report name" at bounding box center [784, 479] width 309 height 46
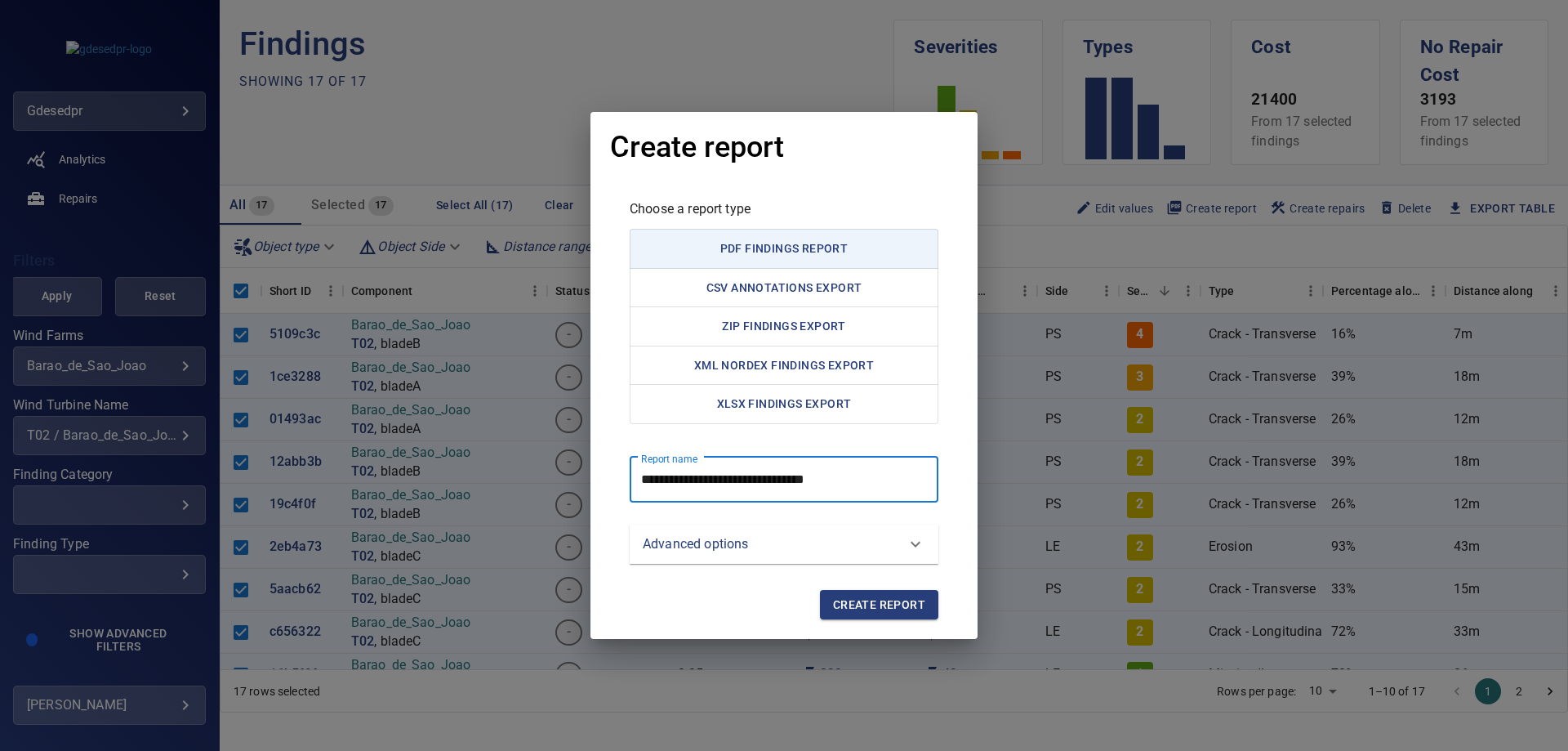
type report "**********"
click at [907, 604] on span "Create report" at bounding box center [878, 605] width 92 height 20
